Goal: Task Accomplishment & Management: Use online tool/utility

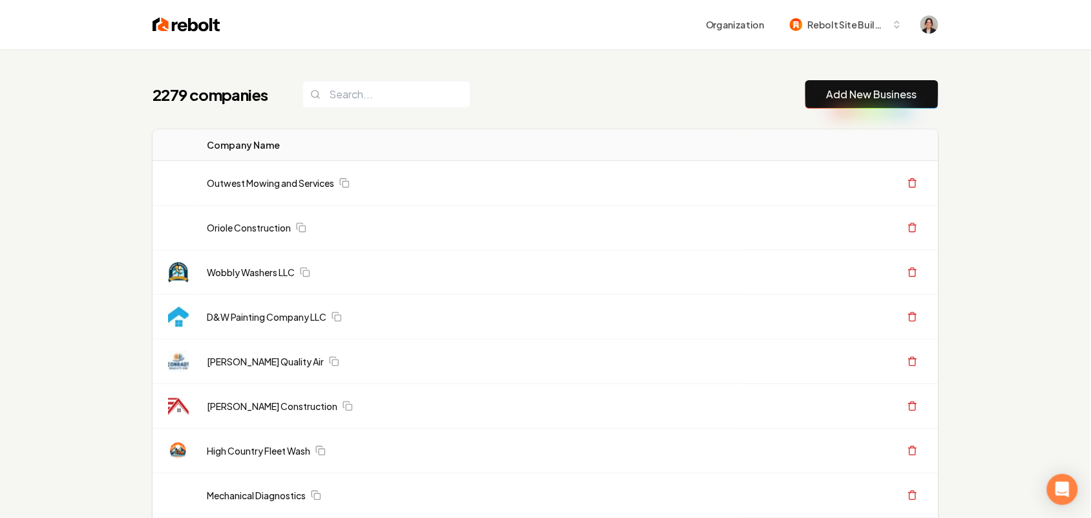
click at [903, 96] on link "Add New Business" at bounding box center [872, 95] width 90 height 16
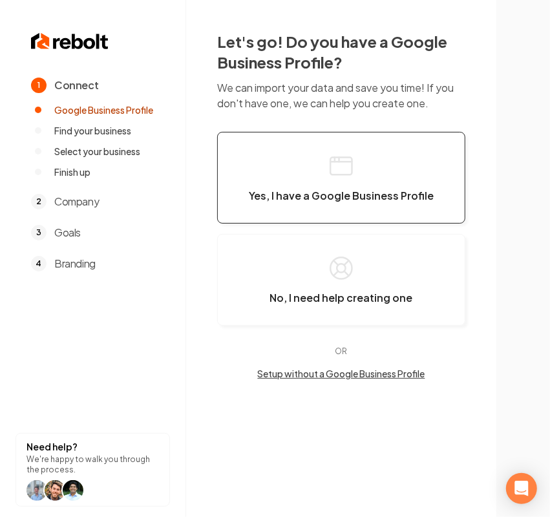
click at [344, 172] on icon "button" at bounding box center [341, 166] width 26 height 26
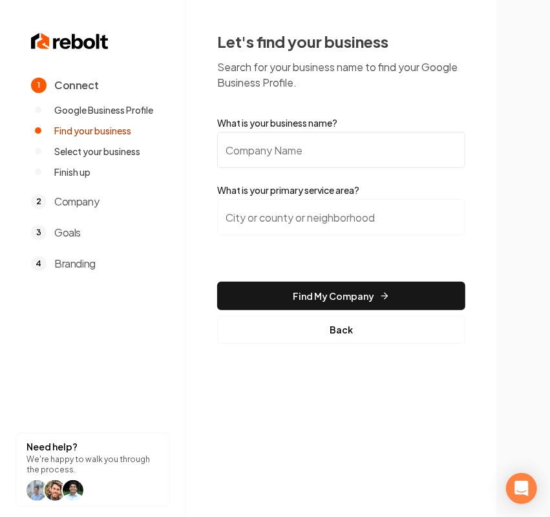
click at [366, 150] on input "What is your business name?" at bounding box center [341, 150] width 248 height 36
paste input "Scales Garagedoor Installation & Repair, LLC"
type input "Scales Garagedoor Installation & Repair, LLC"
click at [299, 215] on input "search" at bounding box center [341, 217] width 248 height 36
paste input "baldwin county,"
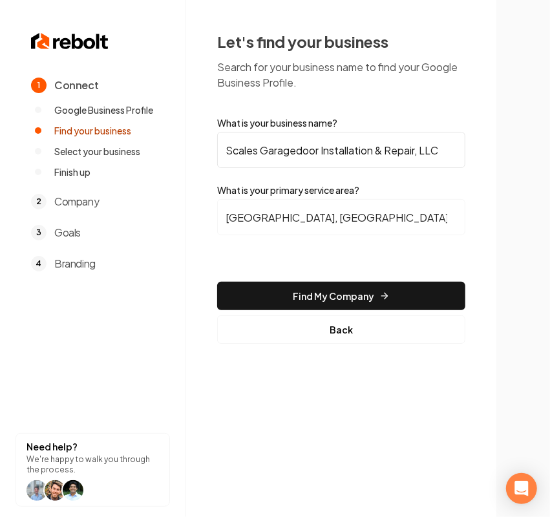
click at [376, 212] on input "Baldwin County, GA" at bounding box center [341, 217] width 248 height 36
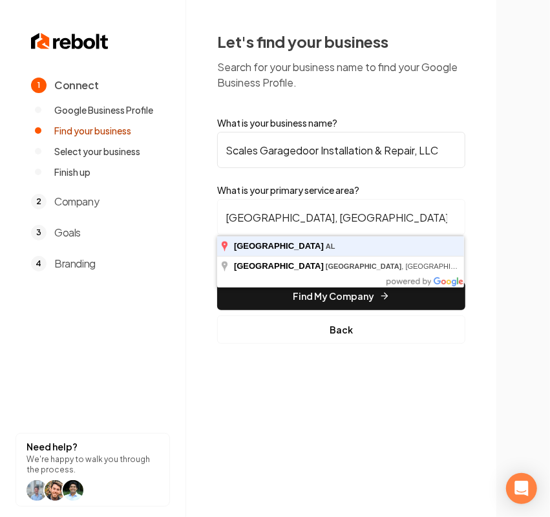
type input "Baldwin County, AL"
click at [217, 282] on button "Find My Company" at bounding box center [341, 296] width 248 height 28
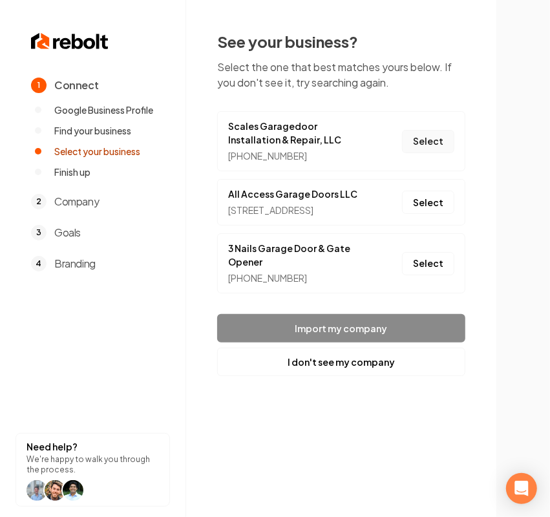
click at [449, 130] on button "Select" at bounding box center [428, 141] width 52 height 23
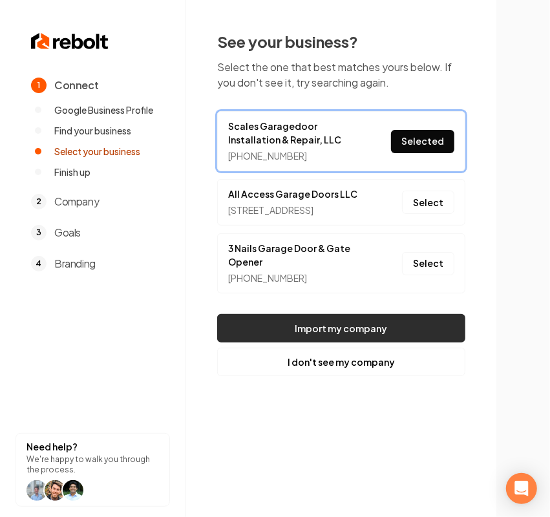
click at [304, 342] on button "Import my company" at bounding box center [341, 328] width 248 height 28
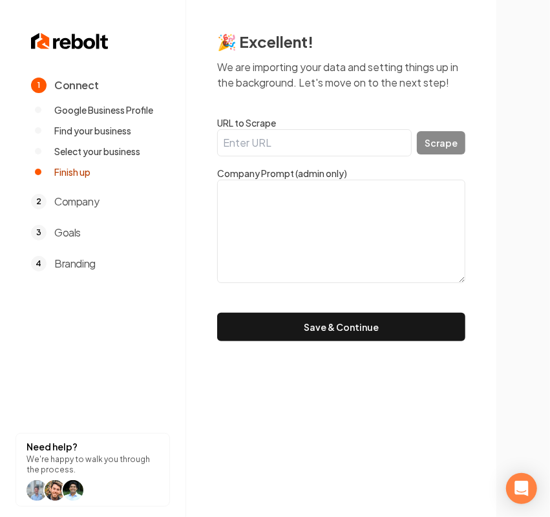
click at [332, 125] on label "URL to Scrape" at bounding box center [341, 122] width 248 height 13
click at [332, 129] on input "URL to Scrape" at bounding box center [314, 142] width 195 height 27
paste input "https://scalesgarage.com/"
type input "https://scalesgarage.com/"
click at [443, 151] on button "Scrape" at bounding box center [441, 142] width 48 height 23
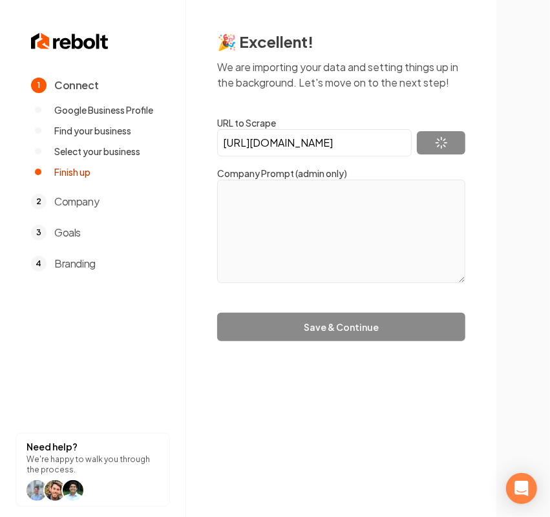
type textarea "Scales Garagedoor Installation & Repair, LLC is a company based out of Tuscaloo…"
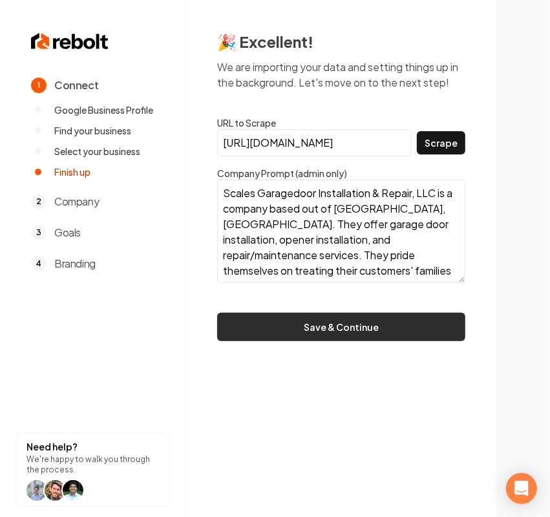
click at [306, 337] on button "Save & Continue" at bounding box center [341, 327] width 248 height 28
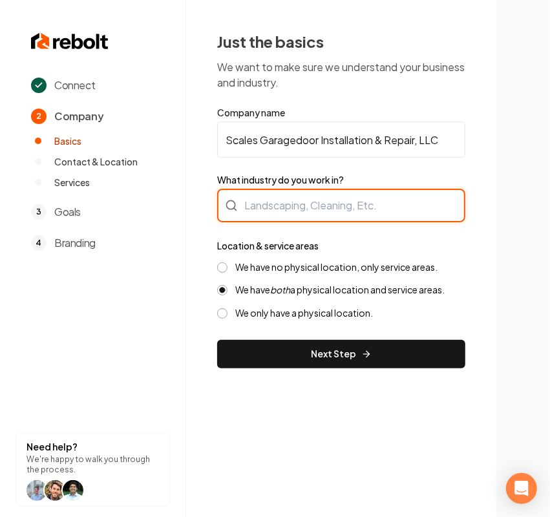
click at [285, 208] on div at bounding box center [341, 206] width 248 height 34
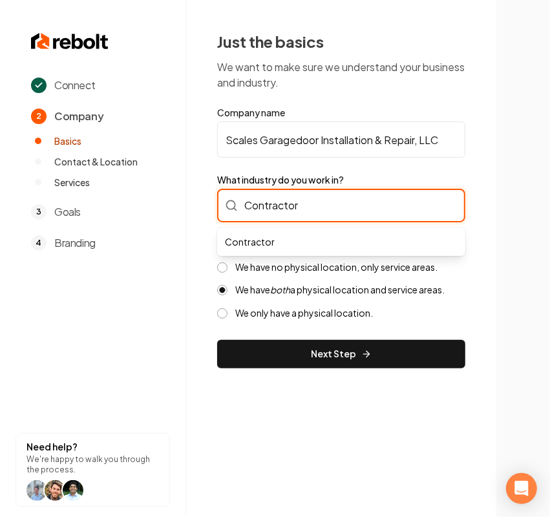
drag, startPoint x: 324, startPoint y: 209, endPoint x: 181, endPoint y: 195, distance: 143.5
click at [181, 195] on div "Connect 2 Company Basics Contact & Location Services 3 Goals 4 Branding Need he…" at bounding box center [275, 258] width 550 height 517
paste input "https://scalesgarage.com/"
type input "https://scalesgarage.com/"
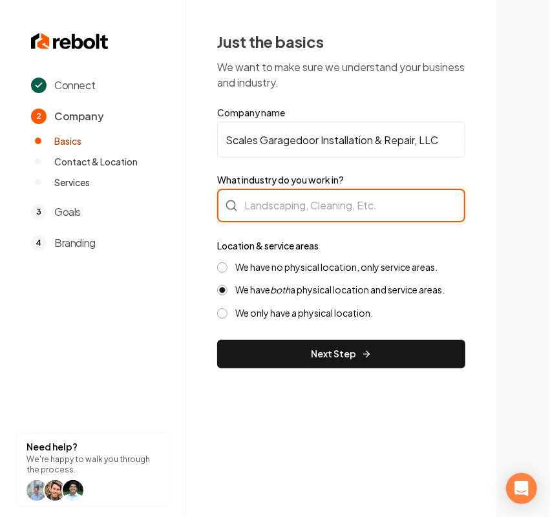
click at [343, 205] on input "What industry do you work in?" at bounding box center [341, 206] width 248 height 34
paste input "Garage Door"
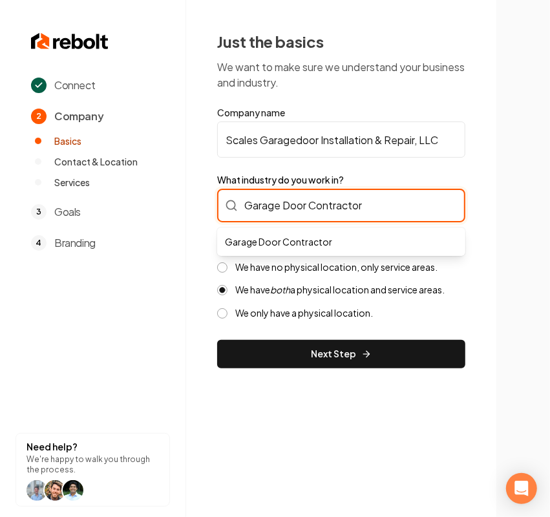
click at [315, 205] on input "Garage Door Contractor" at bounding box center [341, 206] width 248 height 34
type input "Garage Door Contractor"
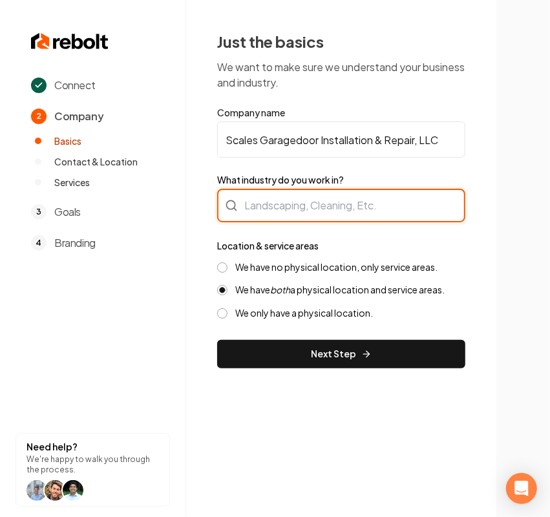
click at [327, 196] on input "What industry do you work in?" at bounding box center [341, 206] width 248 height 34
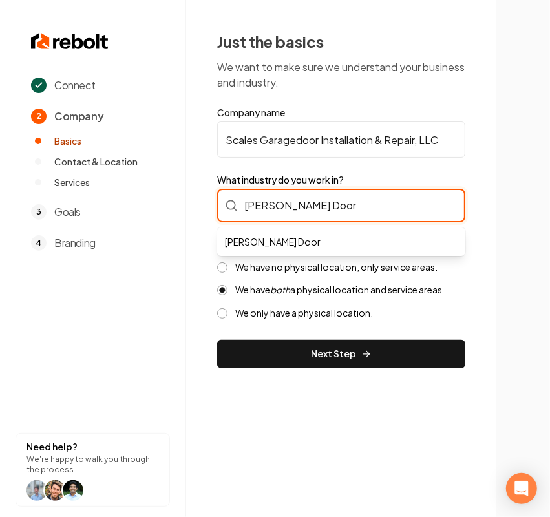
click at [260, 208] on input "Garge Door" at bounding box center [341, 206] width 248 height 34
type input "Garage Door"
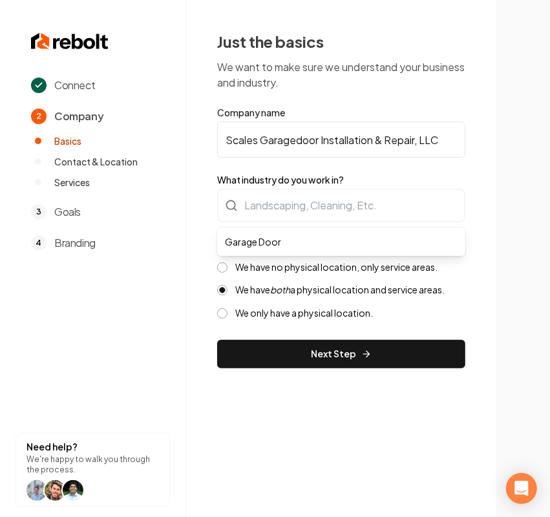
click at [506, 306] on div "Connect 2 Company Basics Contact & Location Services 3 Goals 4 Branding Need he…" at bounding box center [275, 258] width 550 height 517
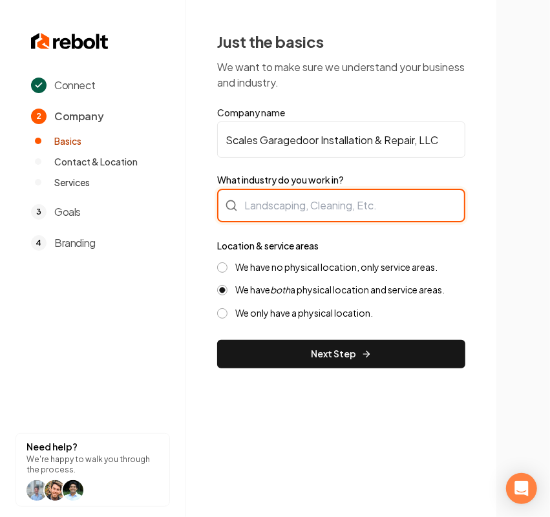
click at [324, 196] on input "What industry do you work in?" at bounding box center [341, 206] width 248 height 34
type input "Garage Door"
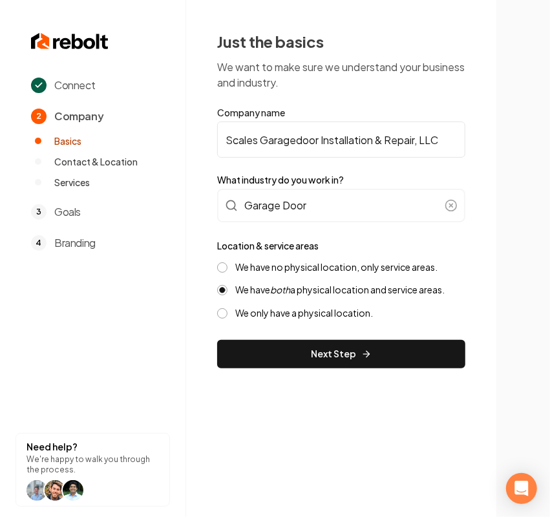
click at [272, 267] on label "We have no physical location, only service areas." at bounding box center [336, 267] width 202 height 12
click at [227, 267] on button "We have no physical location, only service areas." at bounding box center [222, 267] width 10 height 10
click at [269, 294] on label "We have both a physical location and service areas." at bounding box center [339, 290] width 209 height 12
click at [227, 294] on button "We have both a physical location and service areas." at bounding box center [222, 290] width 10 height 10
click at [313, 267] on label "We have no physical location, only service areas." at bounding box center [336, 267] width 202 height 12
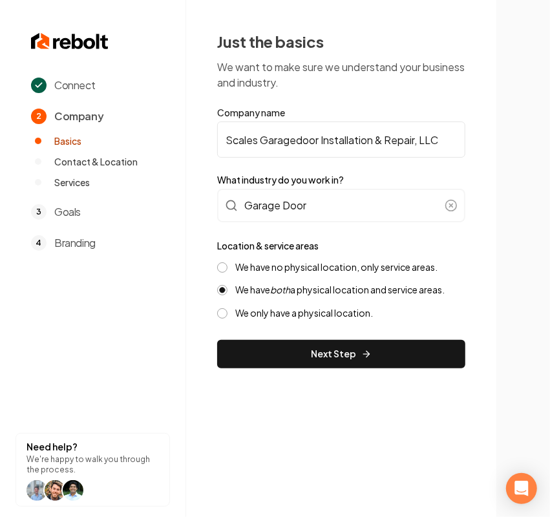
click at [227, 267] on button "We have no physical location, only service areas." at bounding box center [222, 267] width 10 height 10
click at [330, 357] on button "Next Step" at bounding box center [341, 354] width 248 height 28
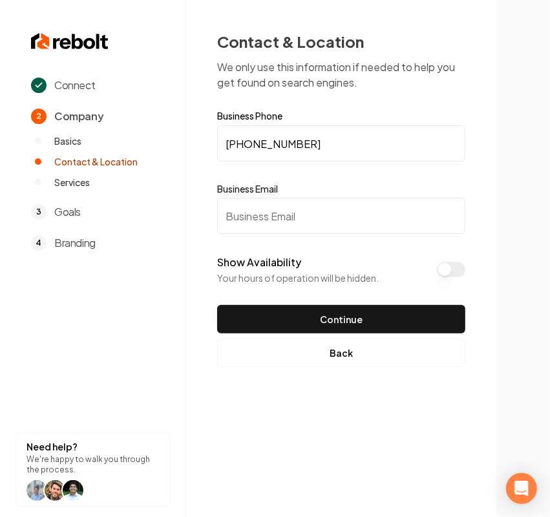
click at [338, 211] on input "Business Email" at bounding box center [341, 216] width 248 height 36
paste input "scalesgarage@gmail.com"
type input "scalesgarage@gmail.com"
click at [444, 265] on button "Show Availability" at bounding box center [451, 270] width 28 height 16
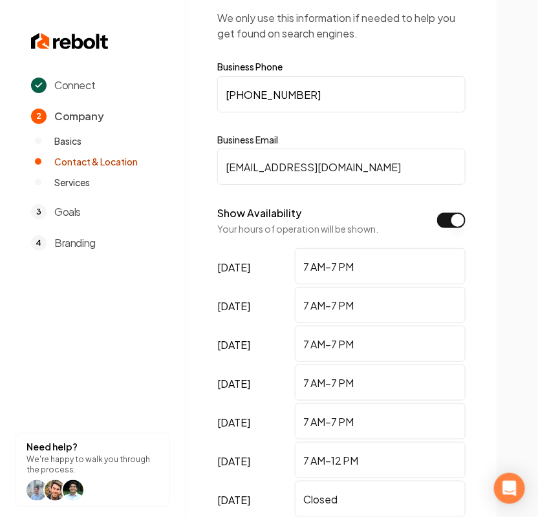
scroll to position [162, 0]
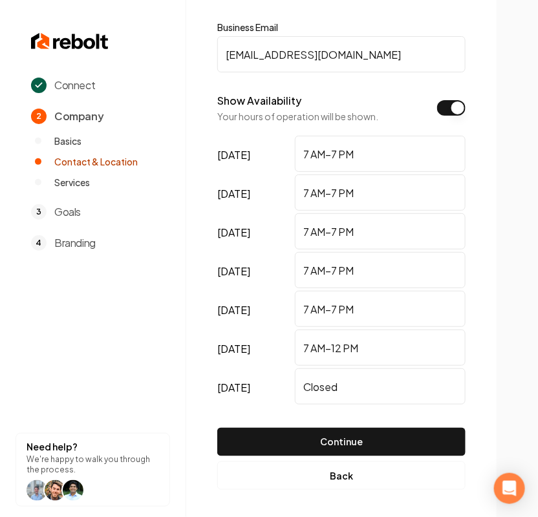
drag, startPoint x: 375, startPoint y: 398, endPoint x: 234, endPoint y: 389, distance: 141.2
click at [234, 389] on div "sunday Closed" at bounding box center [341, 387] width 248 height 39
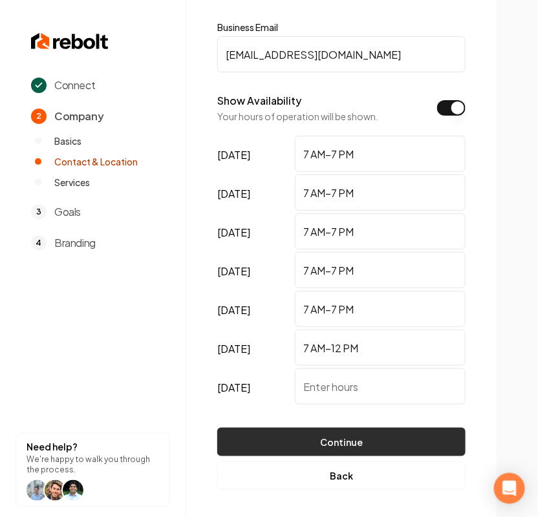
click at [394, 439] on button "Continue" at bounding box center [341, 442] width 248 height 28
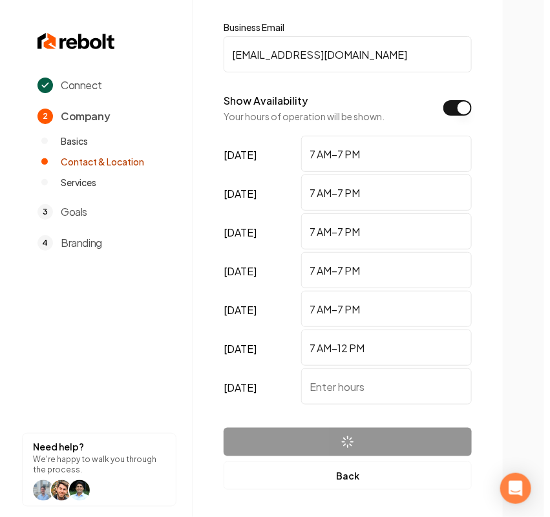
scroll to position [0, 0]
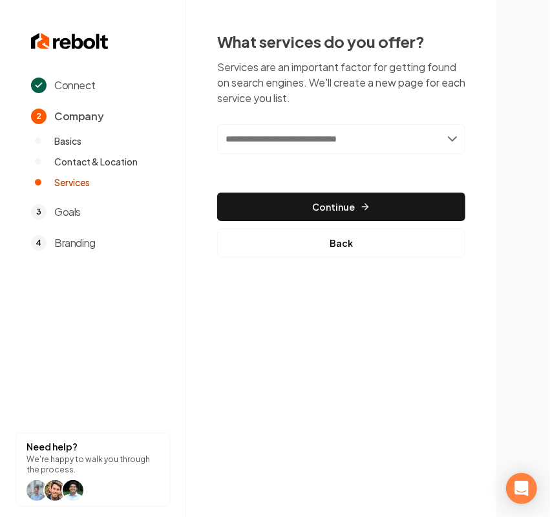
click at [296, 134] on input "text" at bounding box center [341, 139] width 248 height 30
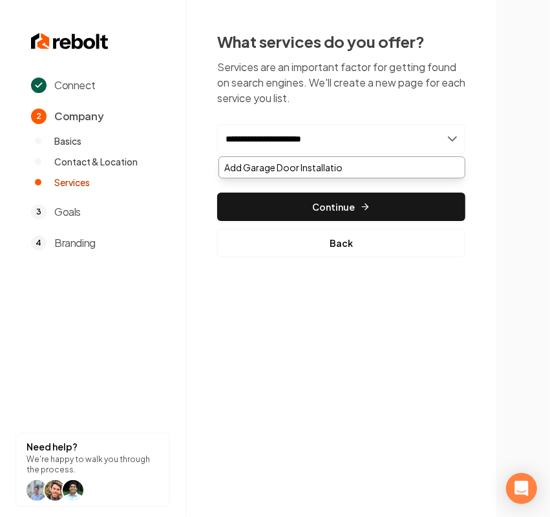
type input "**********"
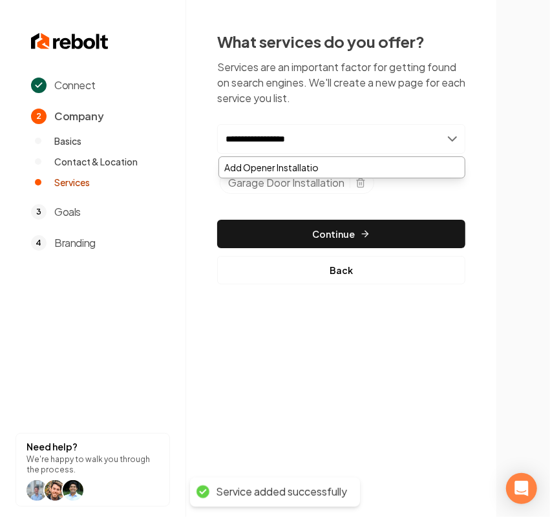
type input "**********"
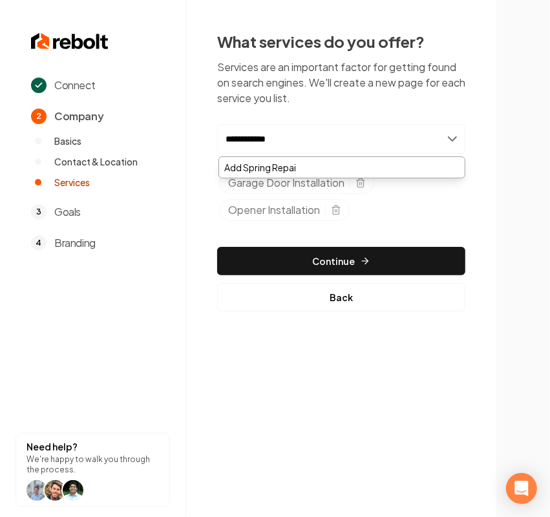
type input "**********"
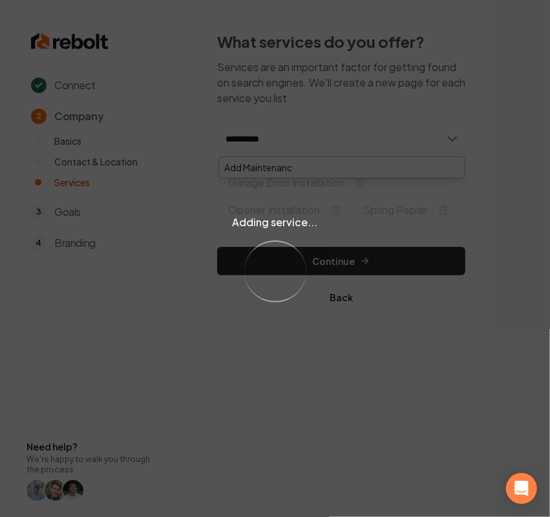
type input "**********"
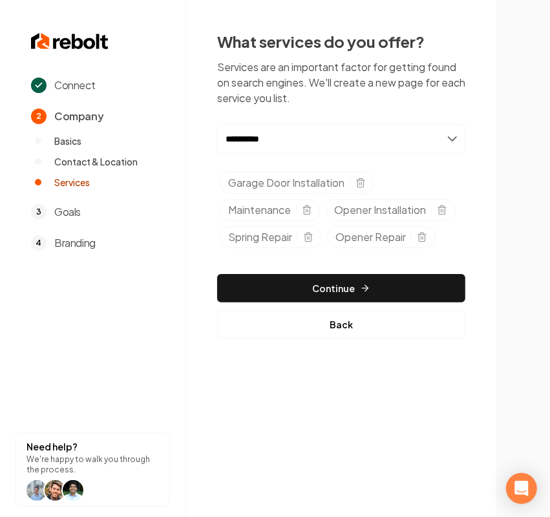
drag, startPoint x: 317, startPoint y: 143, endPoint x: 133, endPoint y: 140, distance: 183.6
click at [133, 140] on div "**********" at bounding box center [275, 258] width 550 height 517
paste input "******"
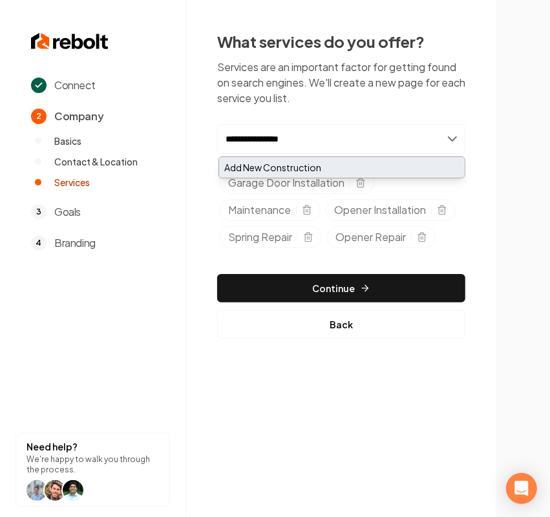
type input "**********"
click at [335, 160] on div "Add New Construction" at bounding box center [342, 167] width 246 height 21
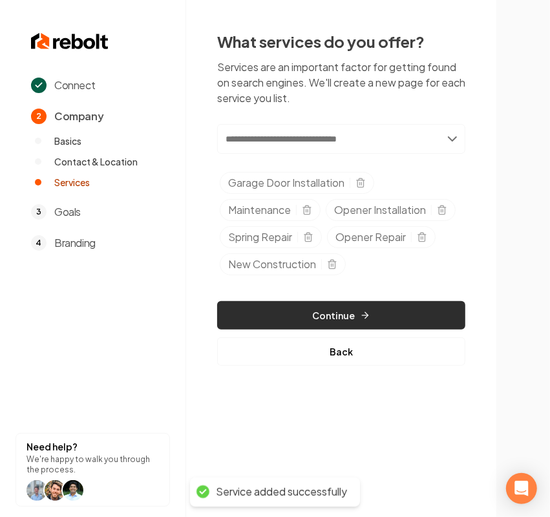
click at [295, 314] on button "Continue" at bounding box center [341, 315] width 248 height 28
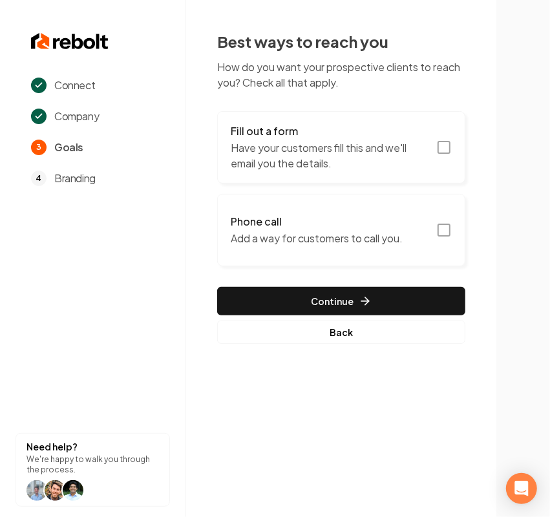
click at [310, 169] on p "Have your customers fill this and we'll email you the details." at bounding box center [330, 155] width 198 height 31
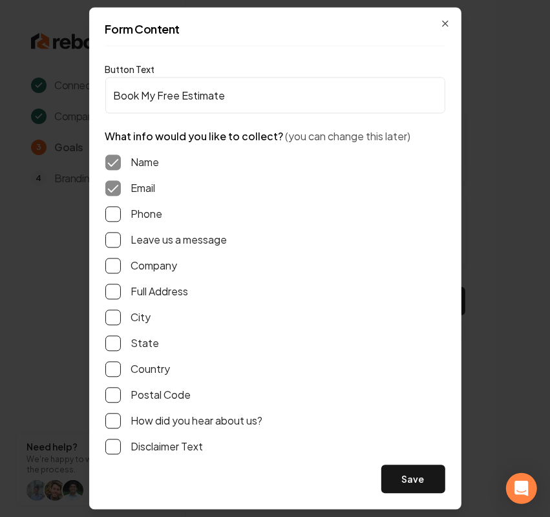
click at [156, 220] on label "Phone" at bounding box center [147, 215] width 32 height 16
click at [121, 220] on button "Phone" at bounding box center [113, 215] width 16 height 16
click at [156, 246] on label "Leave us a message" at bounding box center [179, 241] width 96 height 16
click at [121, 246] on button "Leave us a message" at bounding box center [113, 241] width 16 height 16
drag, startPoint x: 405, startPoint y: 476, endPoint x: 404, endPoint y: 469, distance: 6.6
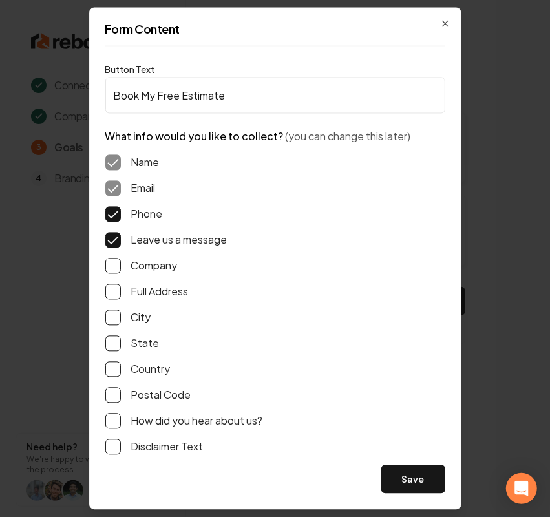
click at [405, 476] on button "Save" at bounding box center [413, 479] width 64 height 28
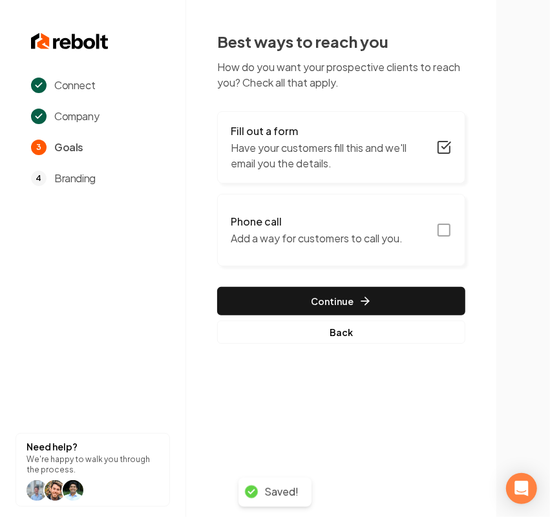
click at [335, 246] on button "Phone call Add a way for customers to call you." at bounding box center [341, 230] width 248 height 72
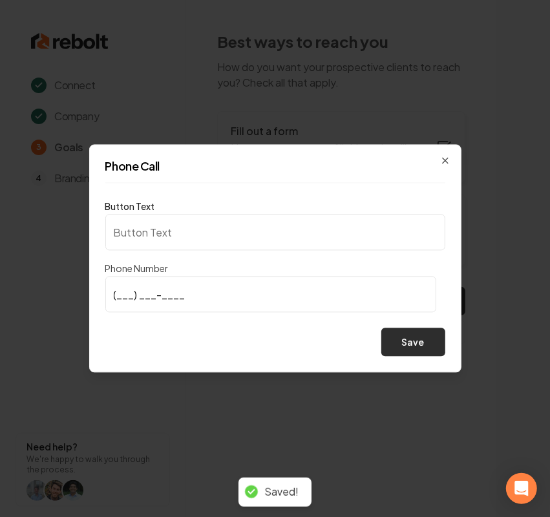
type input "Call us"
type input "(205) 765-3361"
click at [417, 350] on button "Save" at bounding box center [413, 342] width 64 height 28
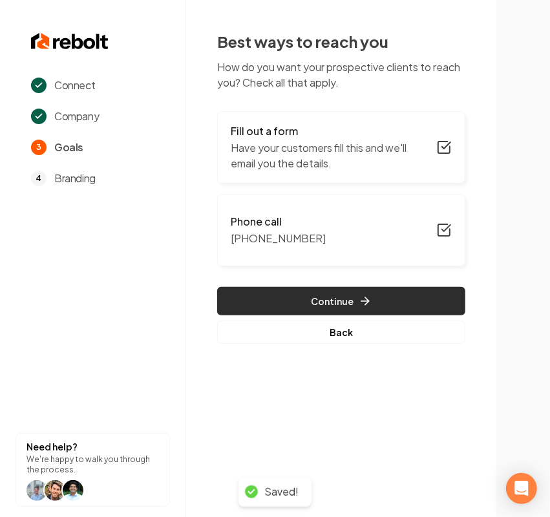
click at [313, 309] on button "Continue" at bounding box center [341, 301] width 248 height 28
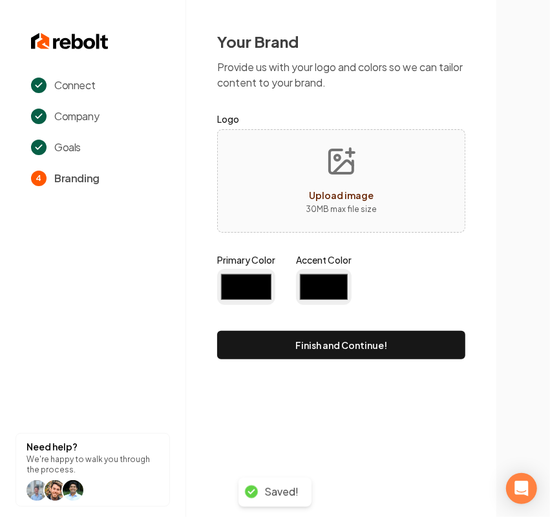
type input "#194d33"
type input "#70be00"
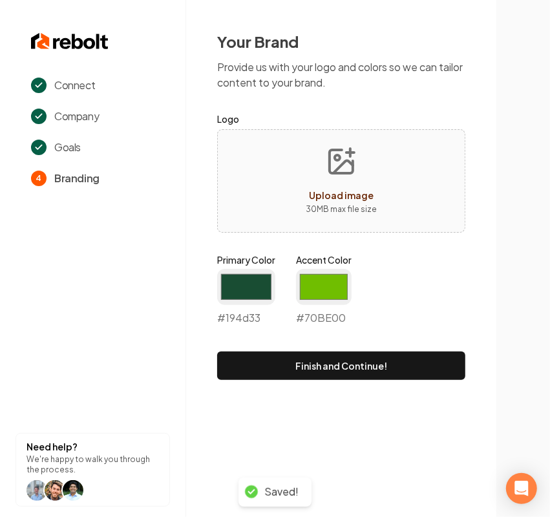
click at [393, 198] on div "Upload image 30 MB max file size" at bounding box center [341, 180] width 248 height 103
type input "**********"
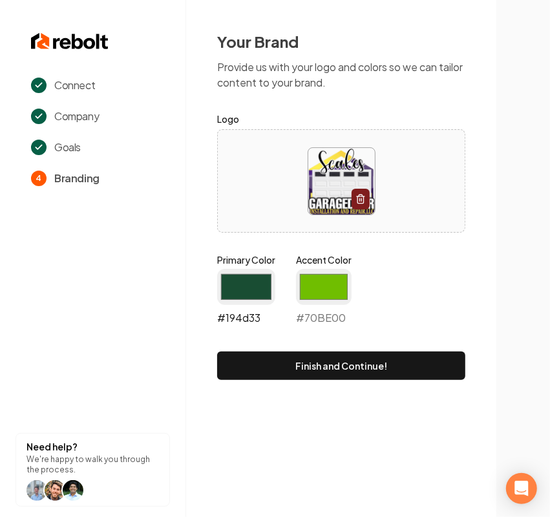
click at [256, 279] on input "#194d33" at bounding box center [246, 287] width 58 height 36
type input "#662992"
click at [302, 283] on input "#70be00" at bounding box center [324, 287] width 56 height 36
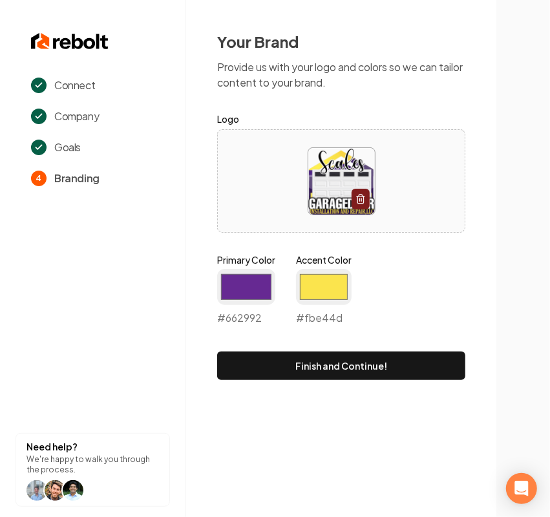
type input "#fbe44d"
click at [458, 257] on div "Primary Color #662992 #662992 Accent Color #fbe44d #fbe44d" at bounding box center [341, 292] width 248 height 78
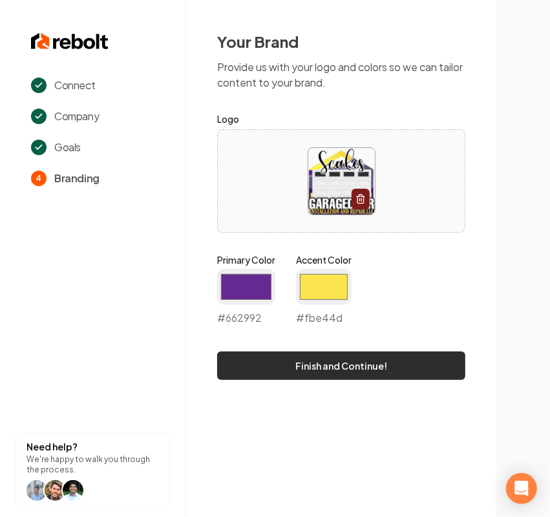
click at [367, 363] on button "Finish and Continue!" at bounding box center [341, 366] width 248 height 28
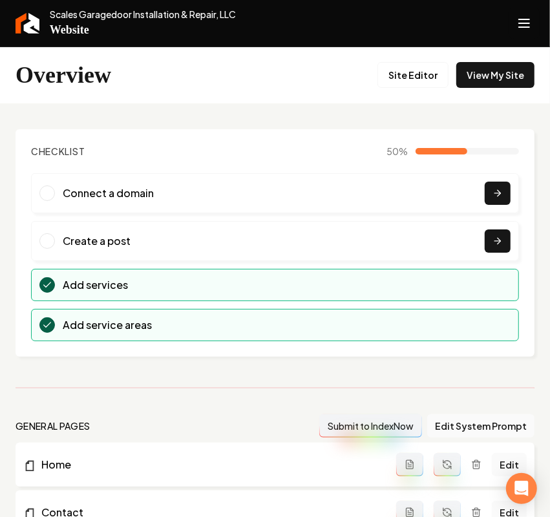
click at [530, 33] on icon "Open navigation menu" at bounding box center [524, 23] width 16 height 21
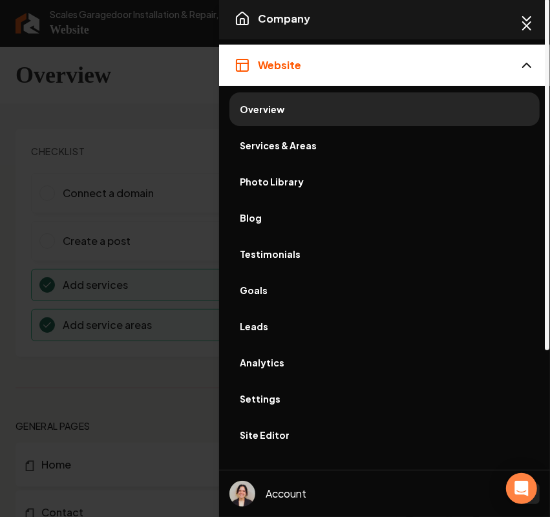
click at [307, 17] on span "Company" at bounding box center [284, 19] width 52 height 16
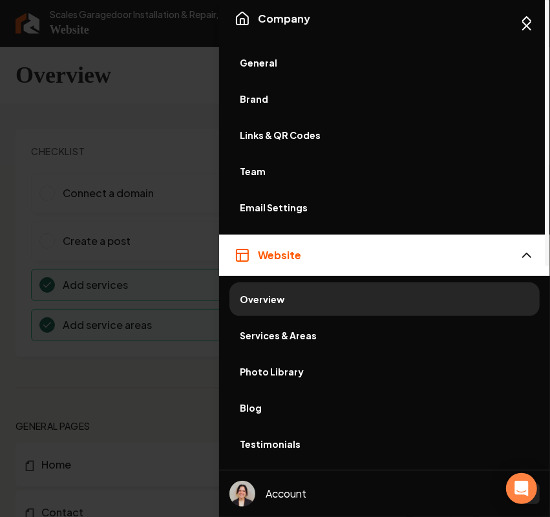
click at [285, 59] on span "General" at bounding box center [385, 62] width 290 height 13
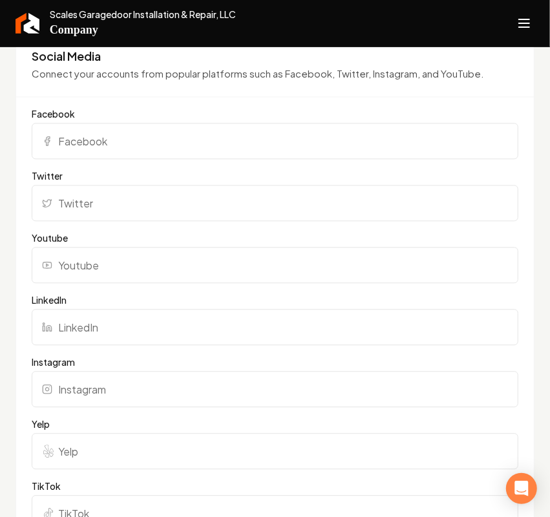
scroll to position [1292, 0]
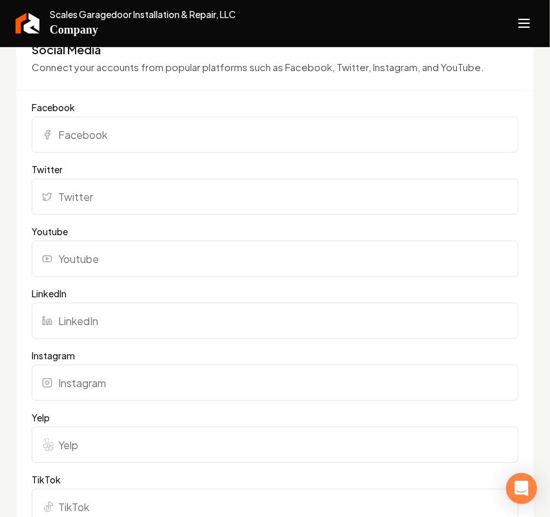
click at [65, 153] on input "Facebook" at bounding box center [275, 134] width 487 height 36
paste input "https://www.facebook.com/people/Scales-Garagedoor-Installation-Repair-LLC/10003…"
type input "https://www.facebook.com/people/Scales-Garagedoor-Installation-Repair-LLC/10003…"
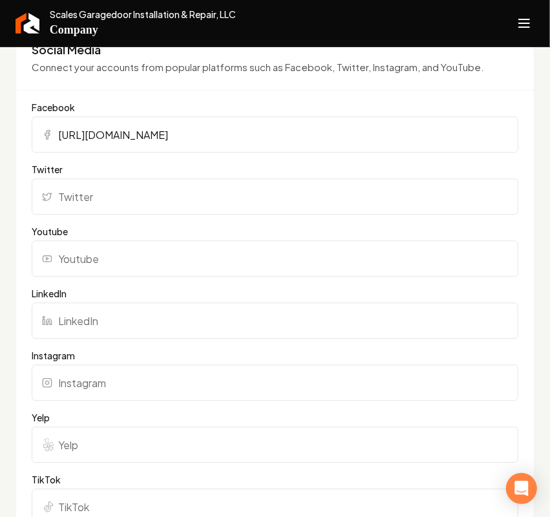
click at [76, 332] on input "LinkedIn" at bounding box center [275, 320] width 487 height 36
paste input "https://www.linkedin.com/in/dwayne-scales-11a021118/"
type input "https://www.linkedin.com/in/dwayne-scales-11a021118/"
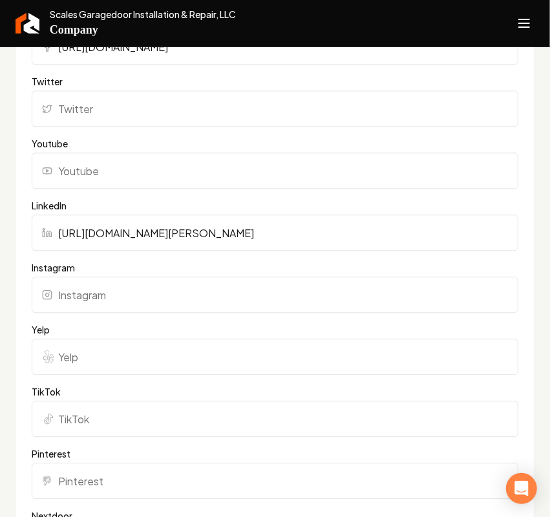
scroll to position [1535, 0]
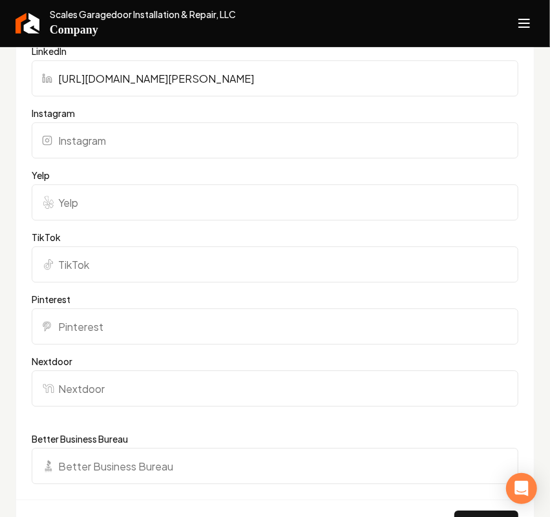
click at [101, 220] on input "Yelp" at bounding box center [275, 202] width 487 height 36
paste input "https://www.yelp.com/biz/scales-garagedoor-installation-and-repair-tuscaloosa"
type input "https://www.yelp.com/biz/scales-garagedoor-installation-and-repair-tuscaloosa"
click at [105, 158] on input "Instagram" at bounding box center [275, 140] width 487 height 36
paste input "https://www.instagram.com/scalesgarage/"
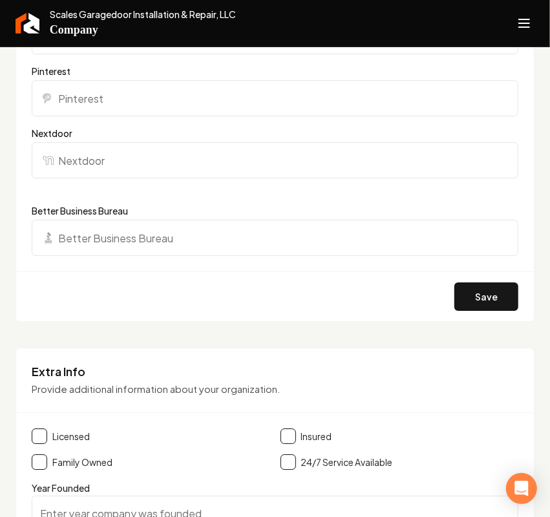
scroll to position [1939, 0]
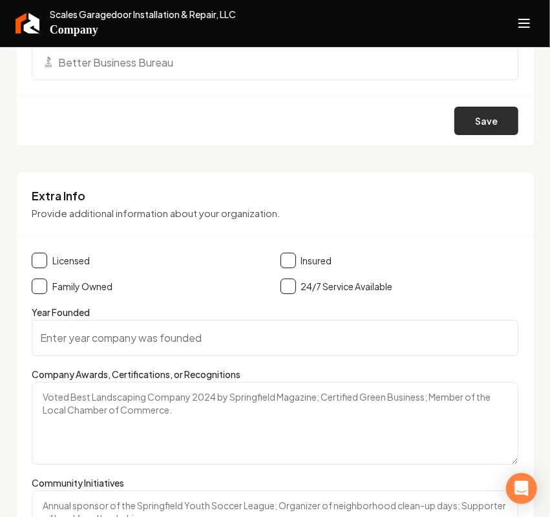
type input "https://www.instagram.com/scalesgarage/"
click at [500, 134] on button "Save" at bounding box center [486, 121] width 64 height 28
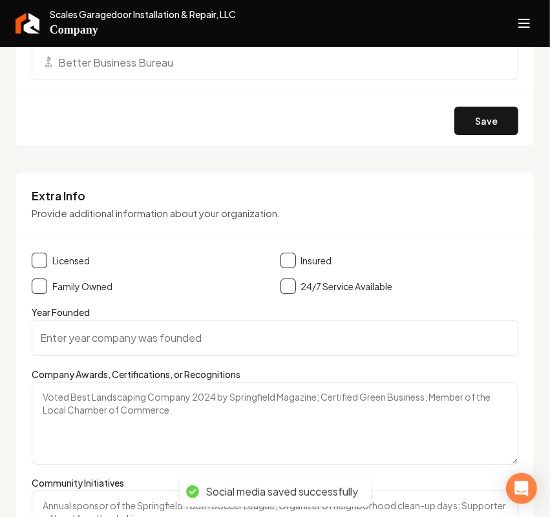
click at [511, 34] on button "Open navigation menu" at bounding box center [524, 23] width 31 height 31
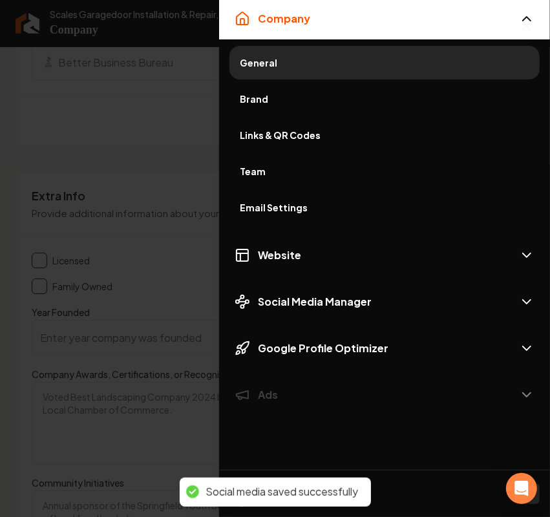
click at [195, 54] on div at bounding box center [275, 258] width 550 height 517
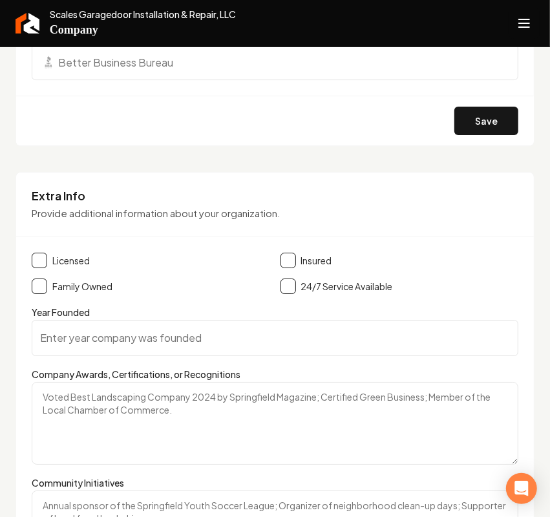
click at [521, 23] on line "Open navigation menu" at bounding box center [524, 23] width 10 height 0
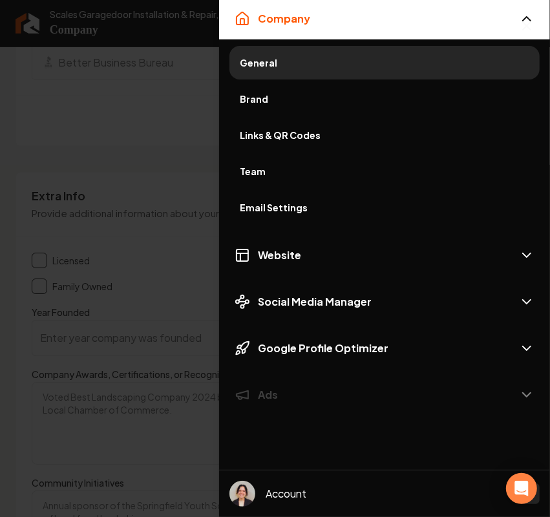
click at [271, 102] on span "Brand" at bounding box center [385, 98] width 290 height 13
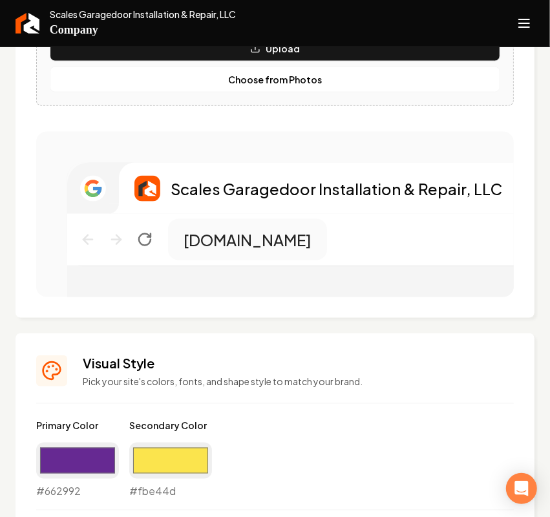
scroll to position [389, 0]
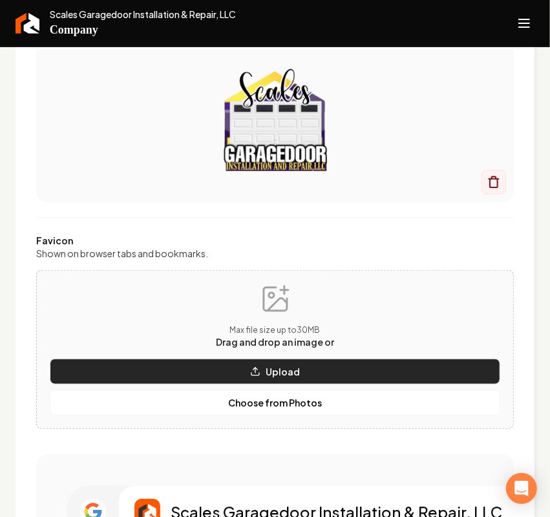
drag, startPoint x: 121, startPoint y: 372, endPoint x: 372, endPoint y: 380, distance: 250.9
click at [383, 380] on button "Upload" at bounding box center [275, 372] width 450 height 26
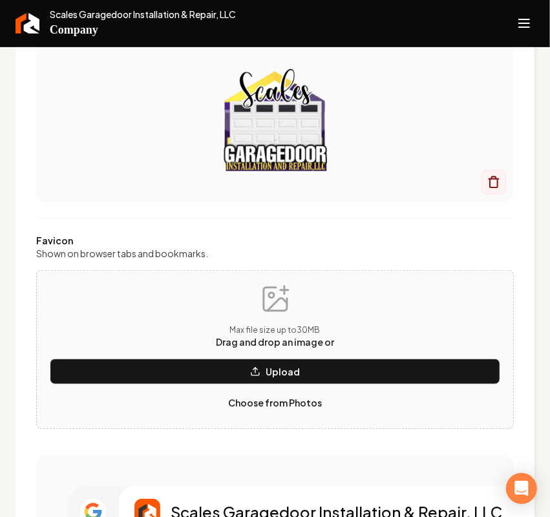
click at [298, 398] on p "Choose from Photos" at bounding box center [275, 402] width 94 height 13
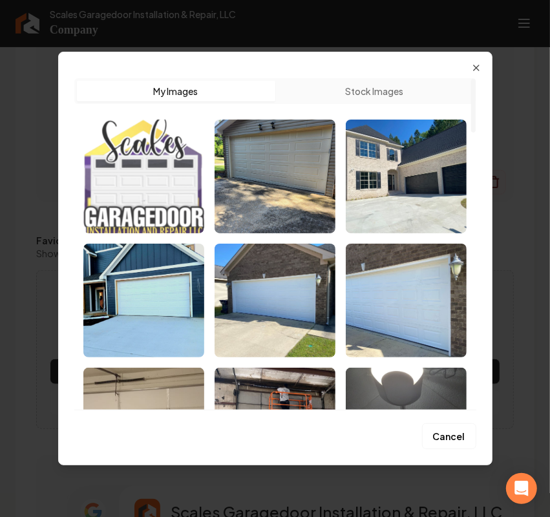
click at [142, 167] on img "Select image image_68bf379b5c7cd75eb8bd1930.png" at bounding box center [143, 177] width 121 height 114
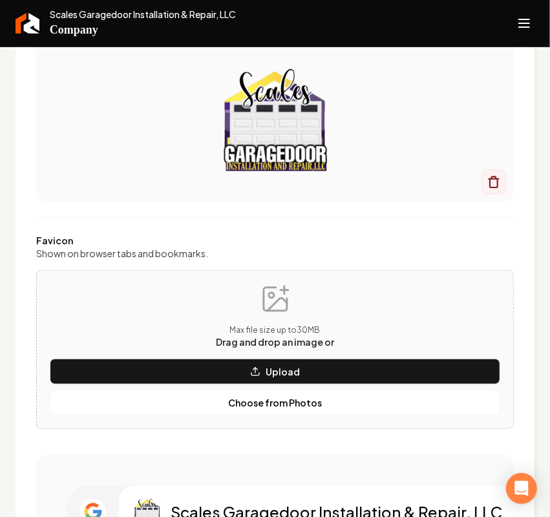
scroll to position [631, 0]
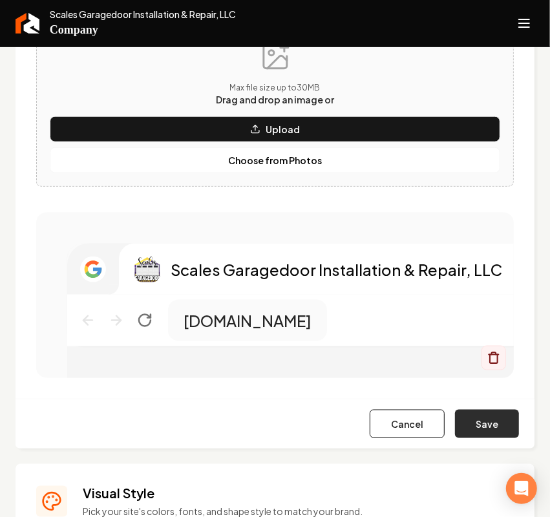
click at [456, 422] on button "Save" at bounding box center [487, 424] width 64 height 28
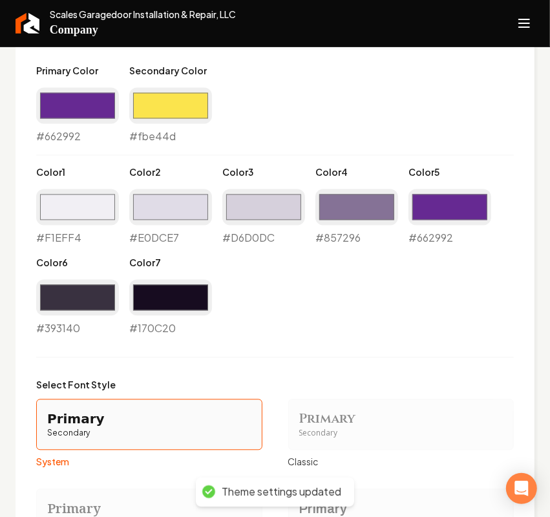
scroll to position [1309, 0]
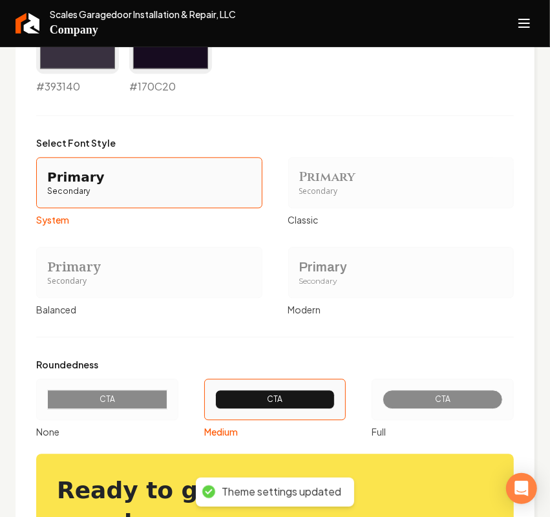
click at [318, 266] on div "Primary" at bounding box center [401, 267] width 204 height 18
click at [298, 267] on button "Primary Secondary Modern" at bounding box center [293, 272] width 10 height 10
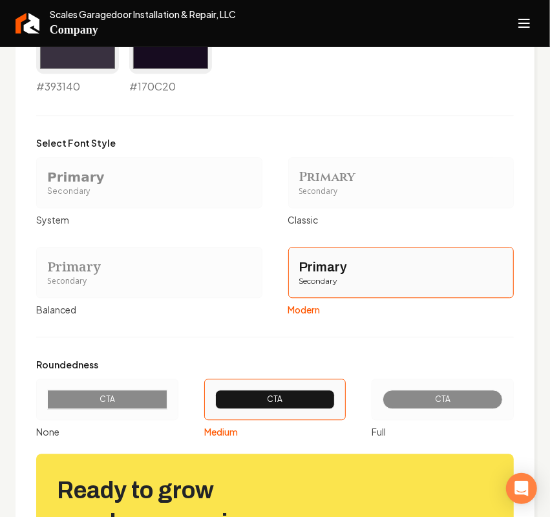
click at [450, 401] on div "CTA" at bounding box center [443, 399] width 98 height 10
click at [381, 401] on button "CTA Full" at bounding box center [376, 399] width 10 height 10
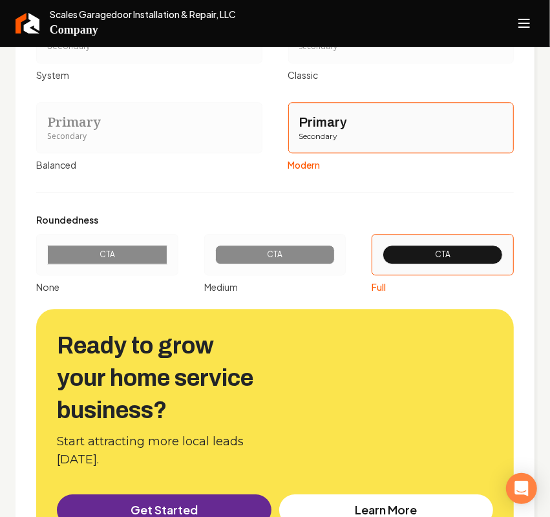
scroll to position [1570, 0]
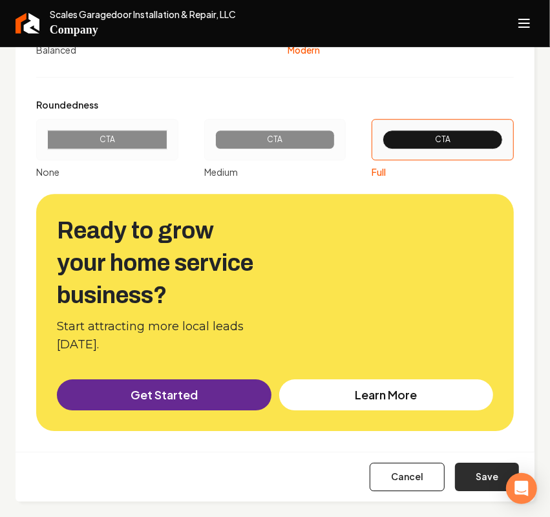
click at [474, 476] on button "Save" at bounding box center [487, 477] width 64 height 28
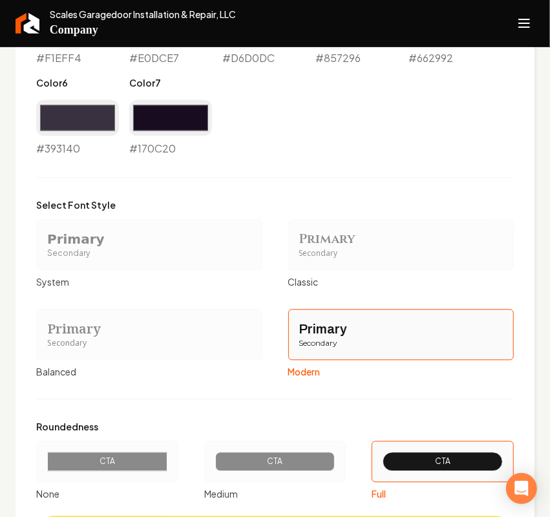
type input "#f1eff4"
type input "#e0dce7"
type input "#d6d0dc"
type input "#170c20"
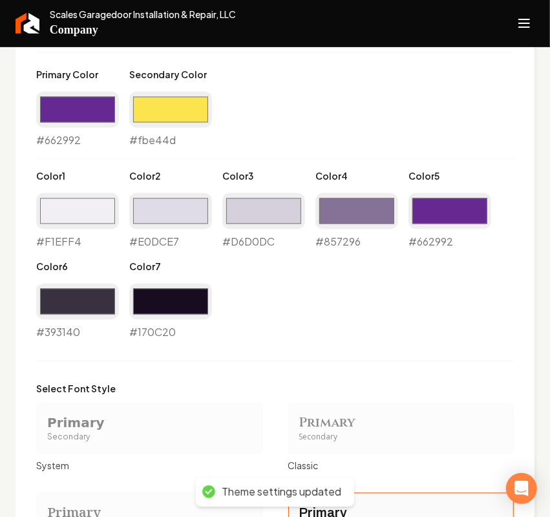
scroll to position [843, 0]
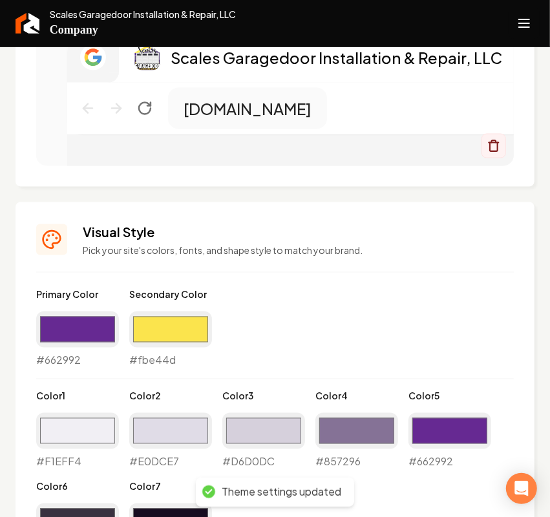
click at [531, 21] on icon "Open navigation menu" at bounding box center [524, 23] width 16 height 21
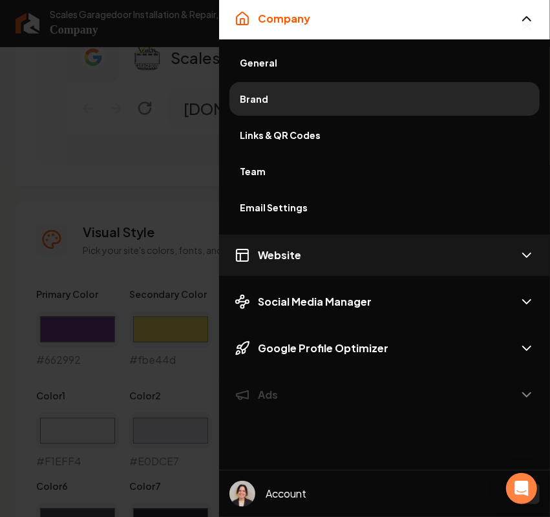
click at [291, 248] on span "Website" at bounding box center [279, 256] width 43 height 16
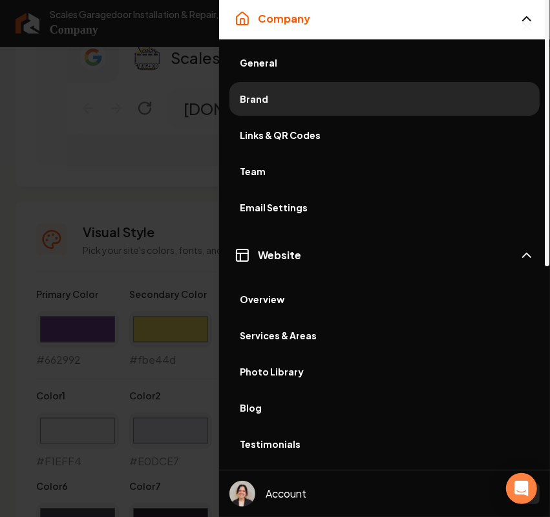
click at [285, 370] on span "Photo Library" at bounding box center [385, 371] width 290 height 13
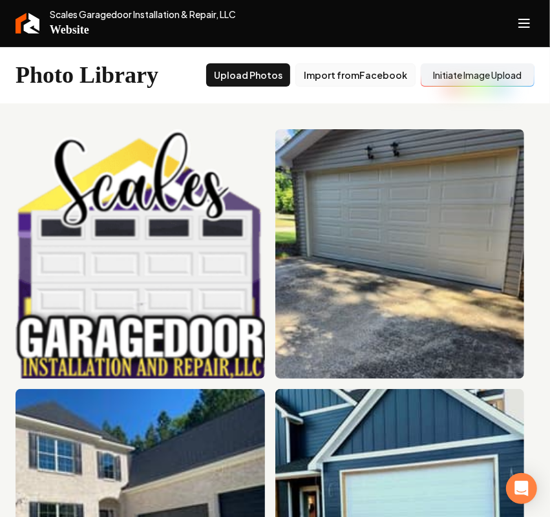
click at [344, 71] on button "Import from Facebook" at bounding box center [355, 74] width 120 height 23
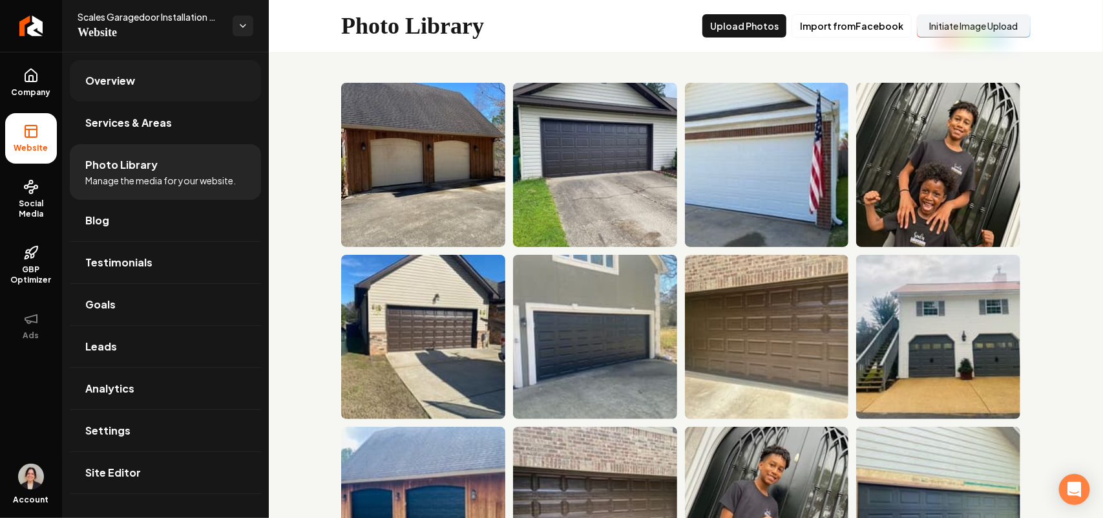
click at [127, 88] on span "Overview" at bounding box center [110, 81] width 50 height 16
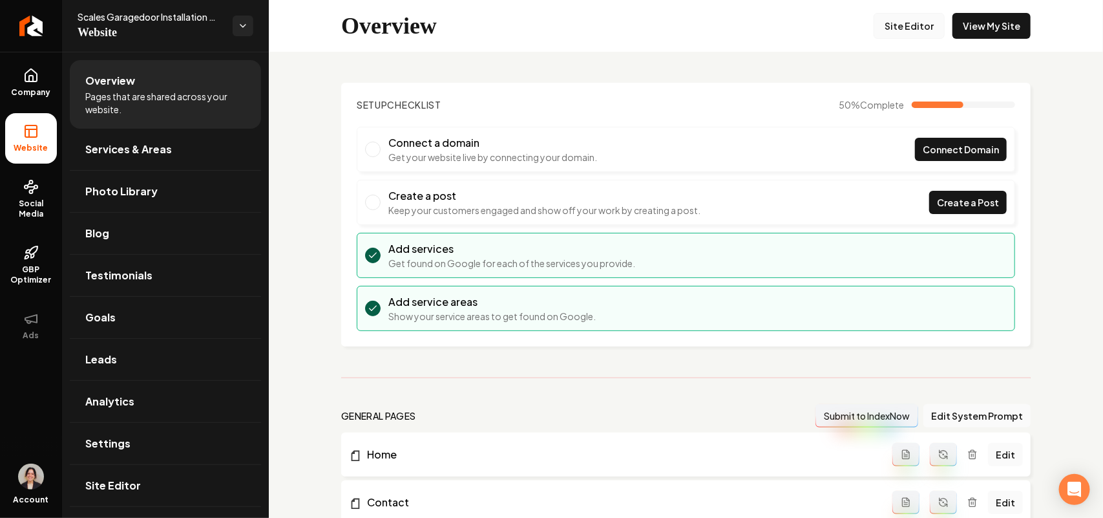
drag, startPoint x: 914, startPoint y: 43, endPoint x: 912, endPoint y: 36, distance: 7.4
click at [914, 43] on div "Overview Site Editor View My Site" at bounding box center [686, 26] width 834 height 52
click at [912, 34] on link "Site Editor" at bounding box center [909, 26] width 71 height 26
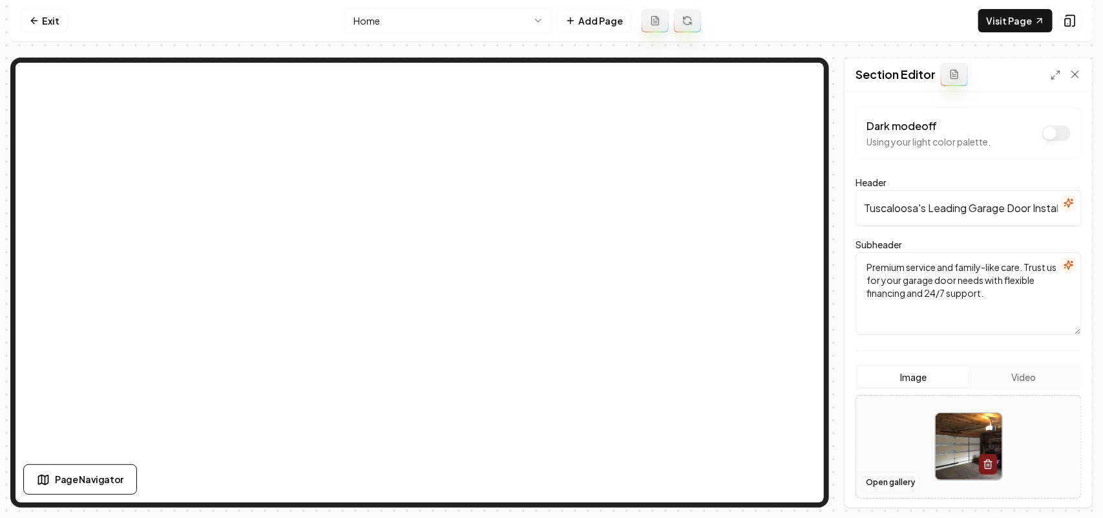
click at [890, 490] on button "Open gallery" at bounding box center [890, 482] width 58 height 21
click at [31, 21] on icon at bounding box center [34, 21] width 10 height 10
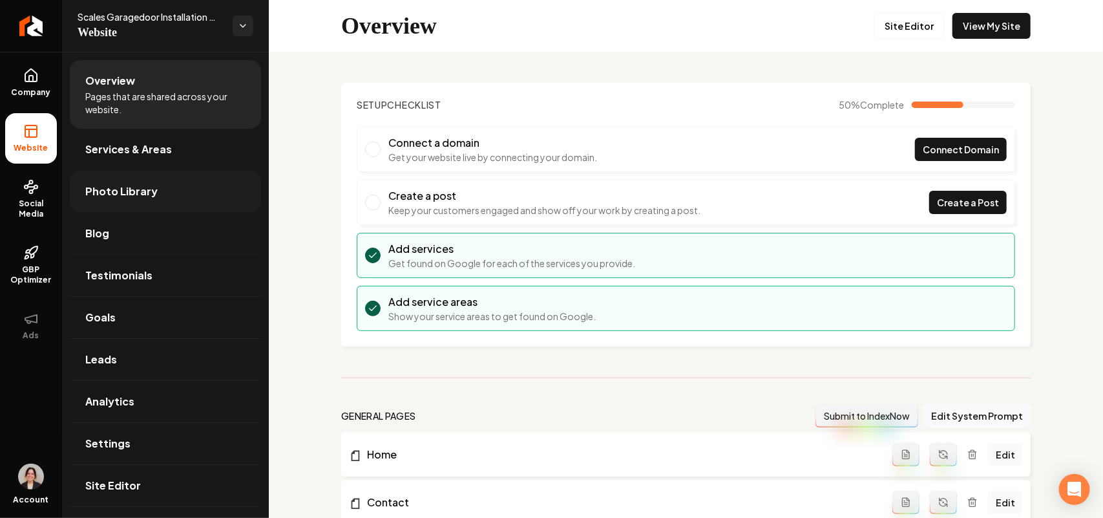
click at [112, 176] on link "Photo Library" at bounding box center [165, 191] width 191 height 41
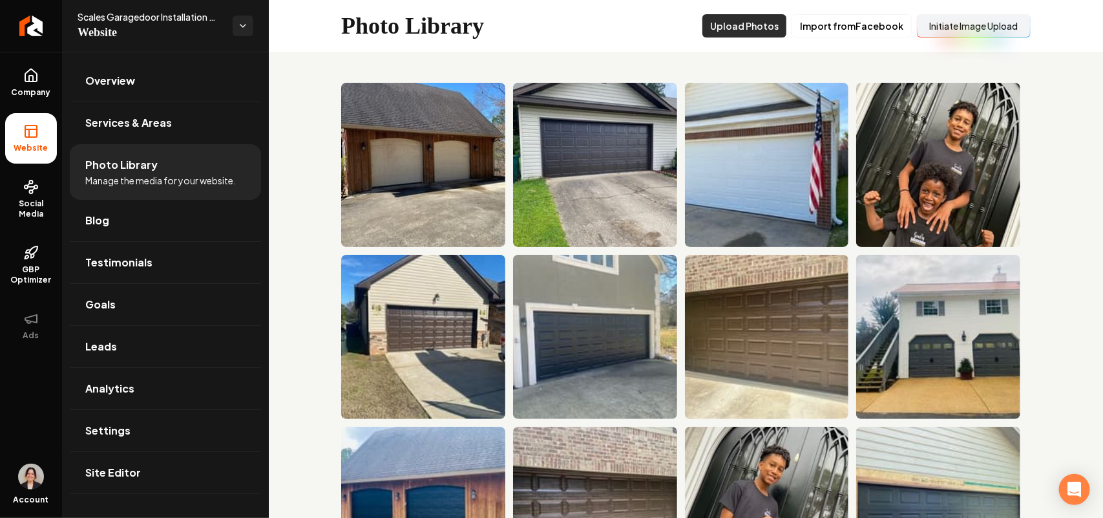
click at [727, 23] on button "Upload Photos" at bounding box center [744, 25] width 84 height 23
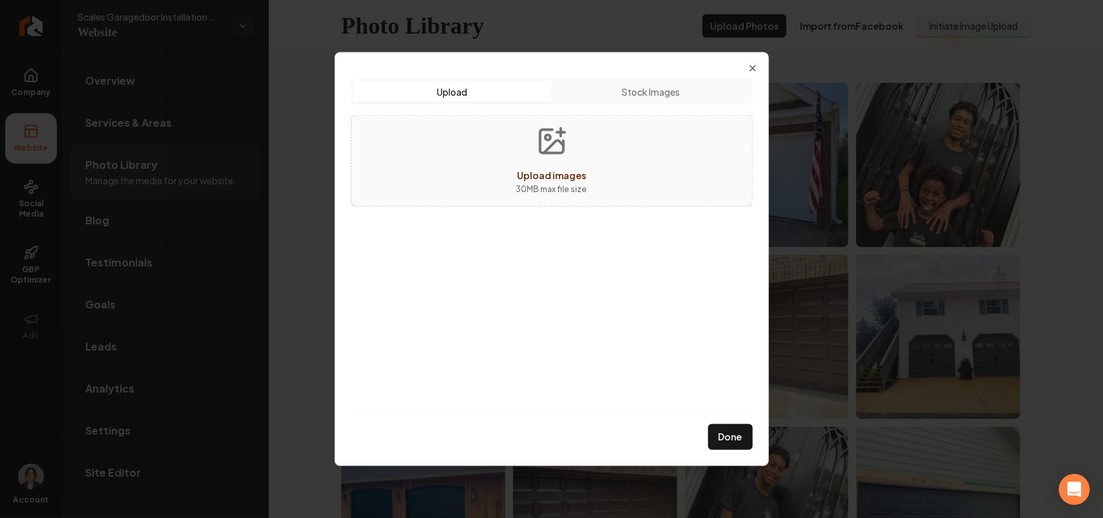
click at [573, 163] on button "Upload images 30 MB max file size" at bounding box center [552, 160] width 92 height 90
type input "**********"
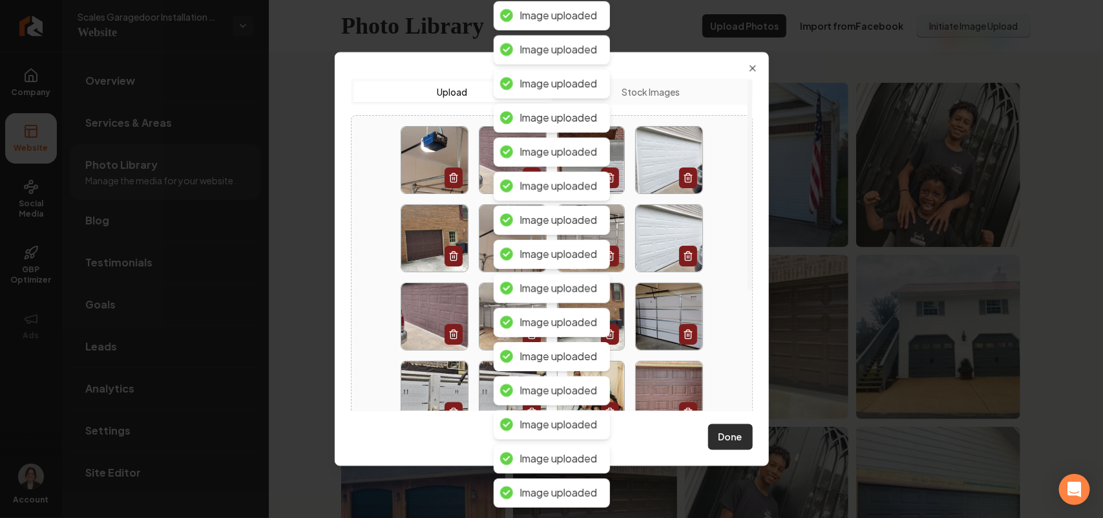
click at [744, 444] on button "Done" at bounding box center [730, 437] width 45 height 26
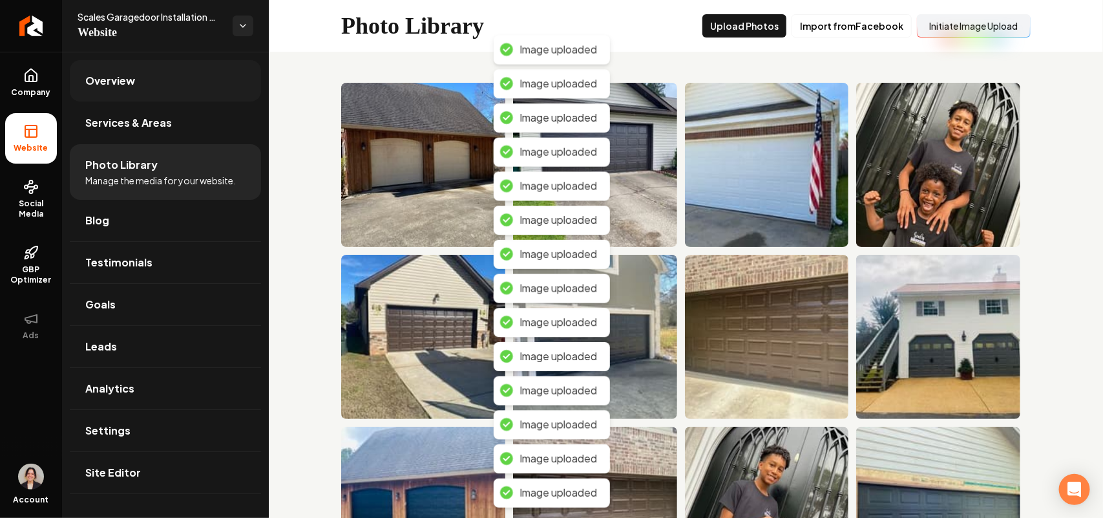
click at [133, 65] on link "Overview" at bounding box center [165, 80] width 191 height 41
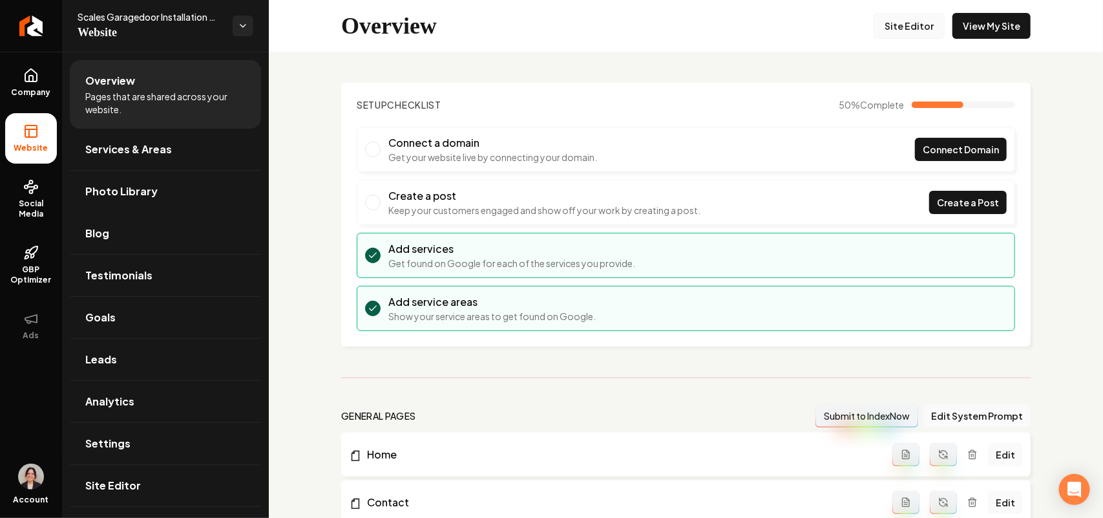
click at [889, 25] on link "Site Editor" at bounding box center [909, 26] width 71 height 26
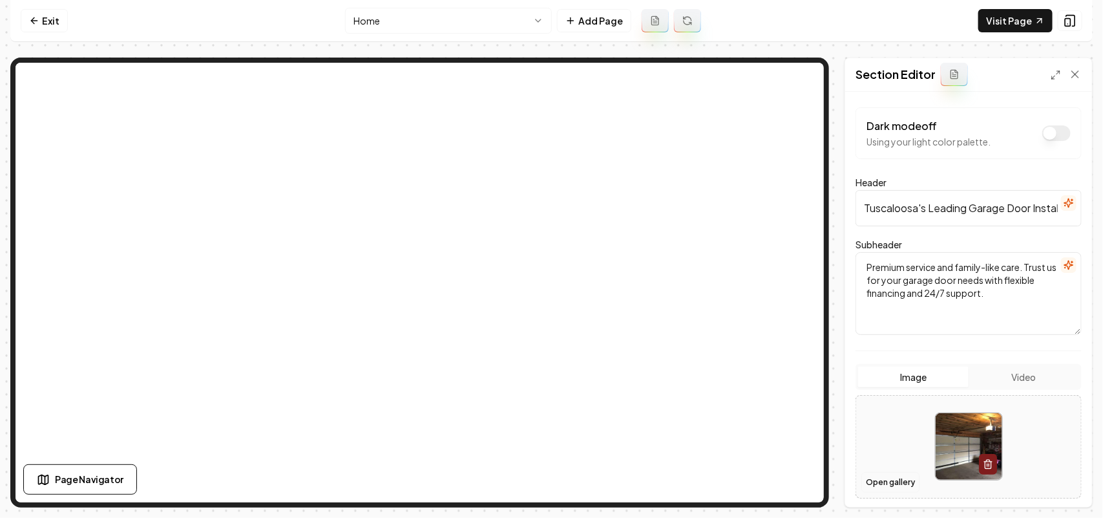
click at [882, 477] on button "Open gallery" at bounding box center [890, 482] width 58 height 21
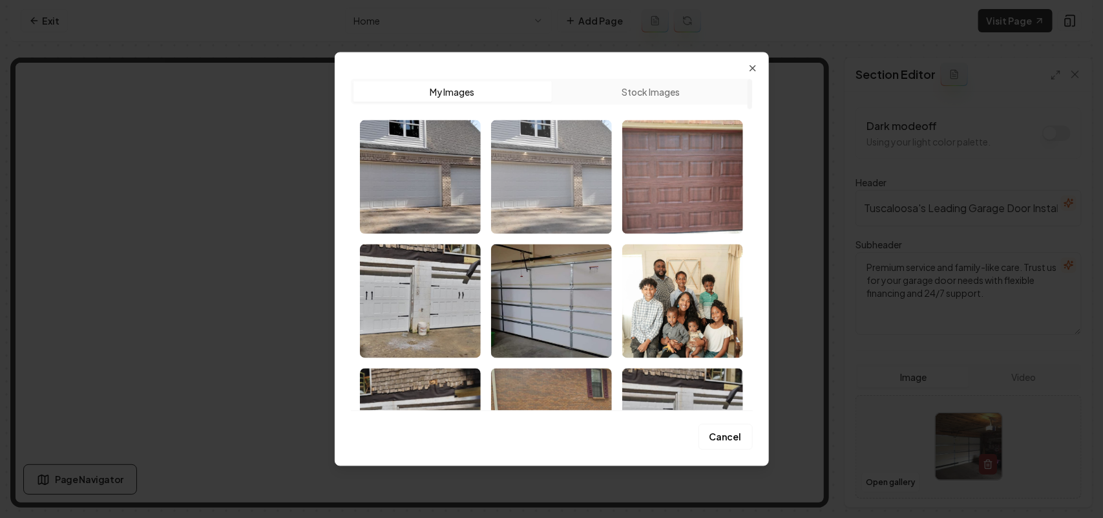
click at [538, 205] on img "Select image image_68bf38a85c7cd75eb8cc3df0.png" at bounding box center [551, 177] width 121 height 114
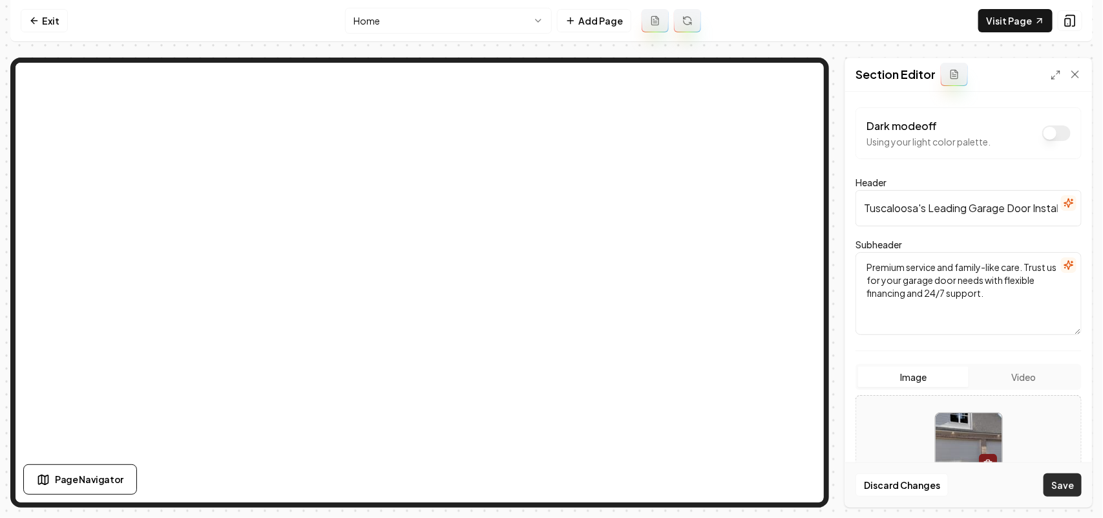
click at [1051, 487] on button "Save" at bounding box center [1063, 484] width 38 height 23
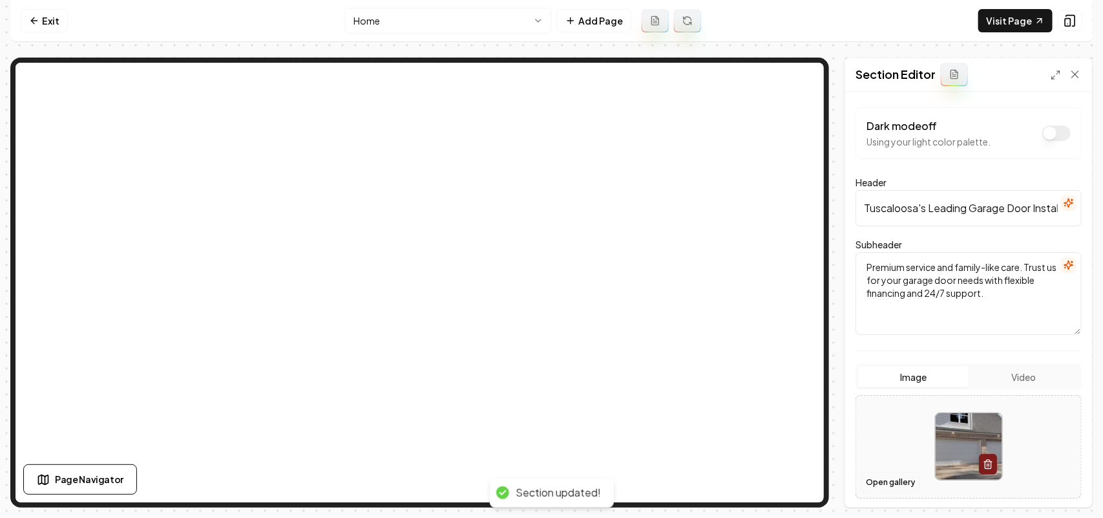
click at [896, 478] on button "Open gallery" at bounding box center [890, 482] width 58 height 21
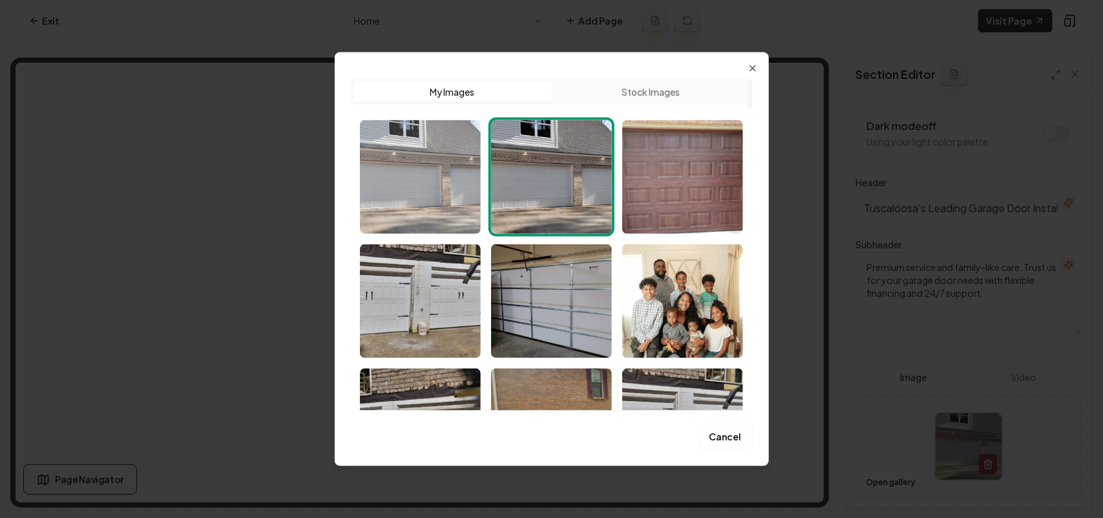
click at [405, 205] on img "Select image image_68bf38a75c7cd75eb8cc3cbf.png" at bounding box center [420, 177] width 121 height 114
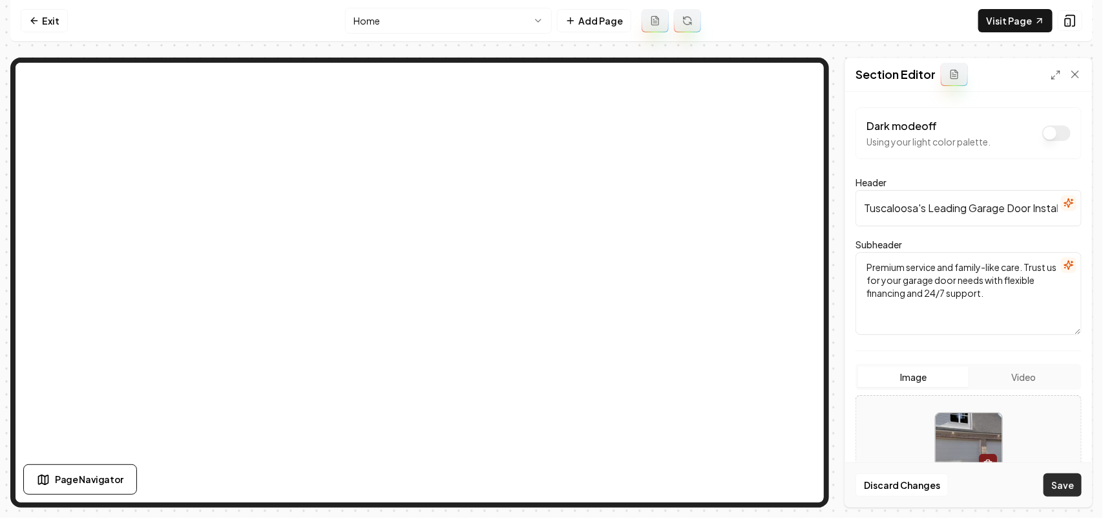
click at [1071, 480] on button "Save" at bounding box center [1063, 484] width 38 height 23
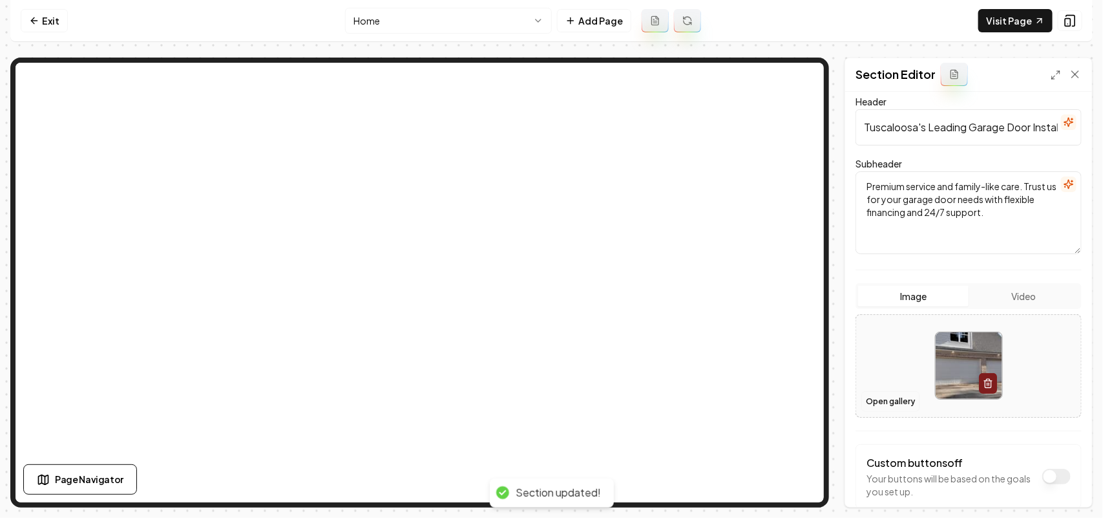
click at [876, 399] on button "Open gallery" at bounding box center [890, 401] width 58 height 21
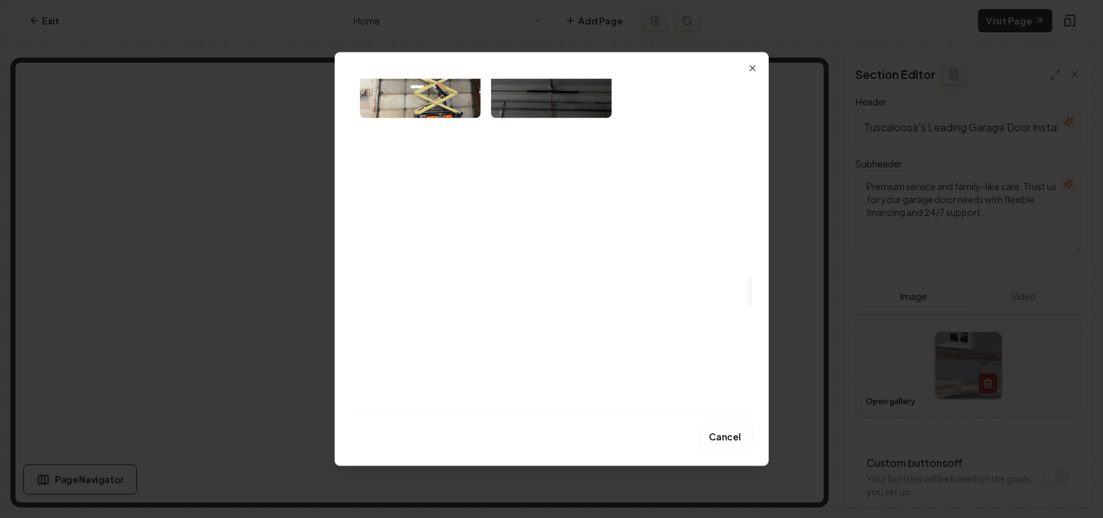
scroll to position [2171, 0]
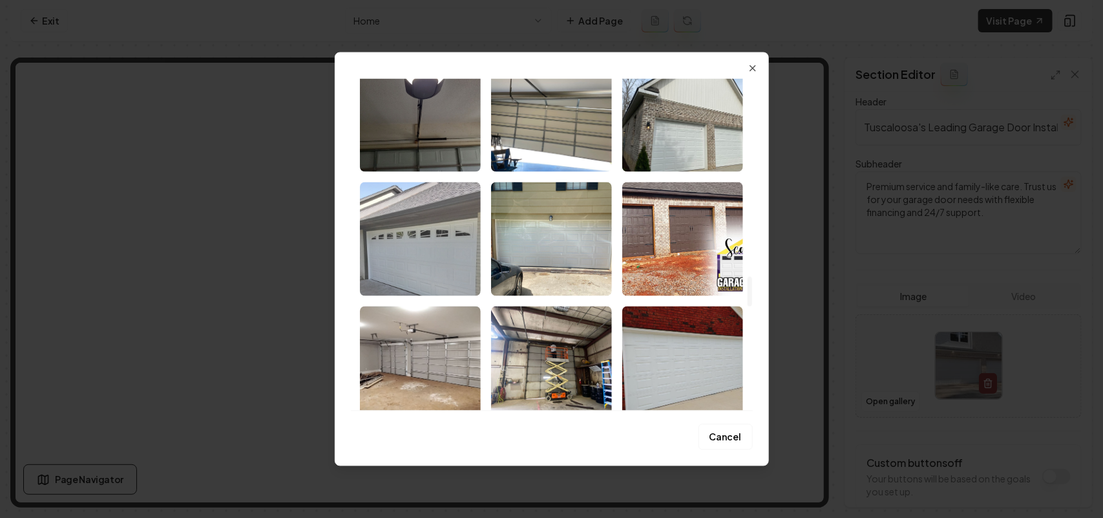
click at [399, 246] on img "Select image image_68bf371f5c7cd75eb8ba38ec.jpeg" at bounding box center [420, 239] width 121 height 114
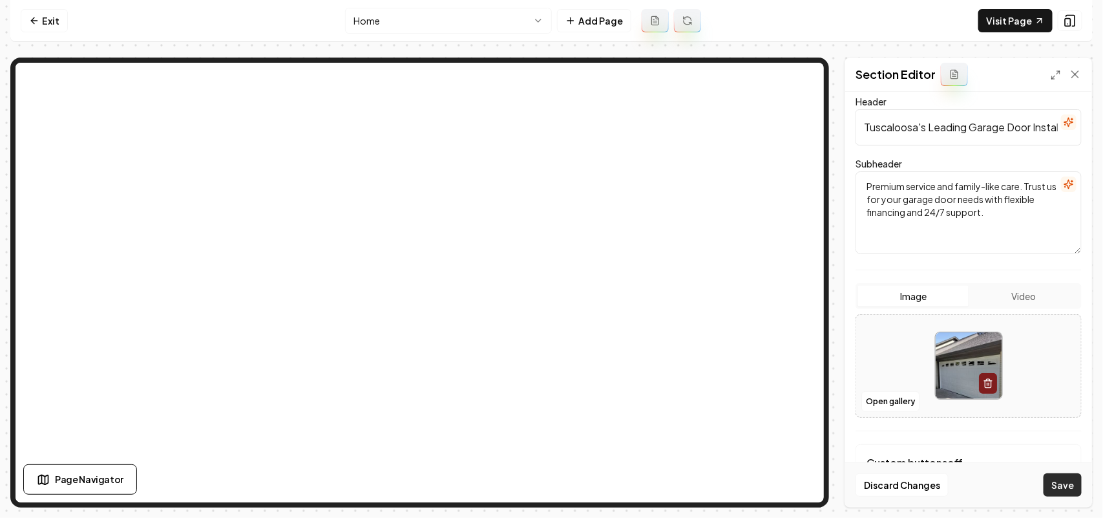
click at [1069, 479] on button "Save" at bounding box center [1063, 484] width 38 height 23
click at [878, 406] on button "Open gallery" at bounding box center [890, 401] width 58 height 21
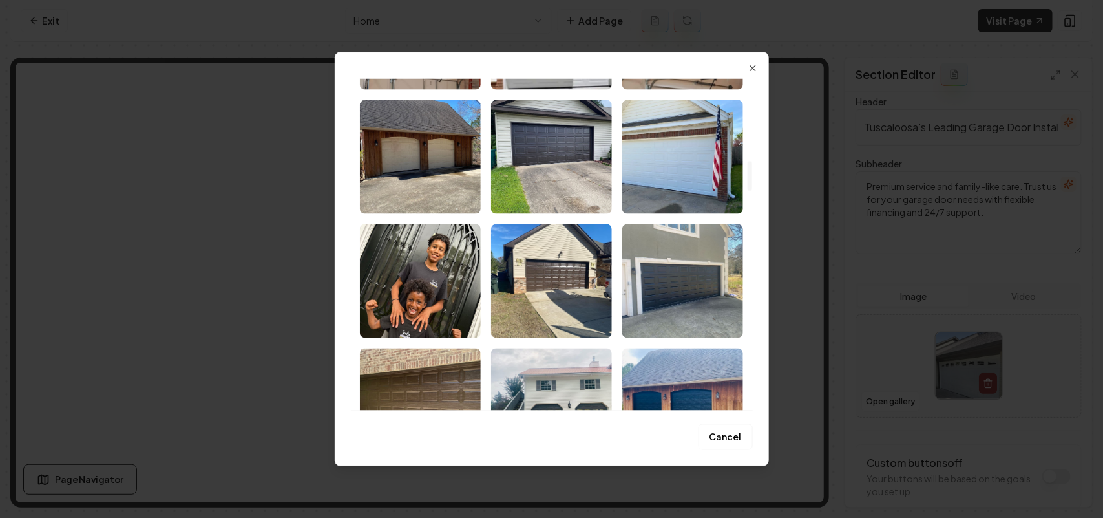
scroll to position [1050, 0]
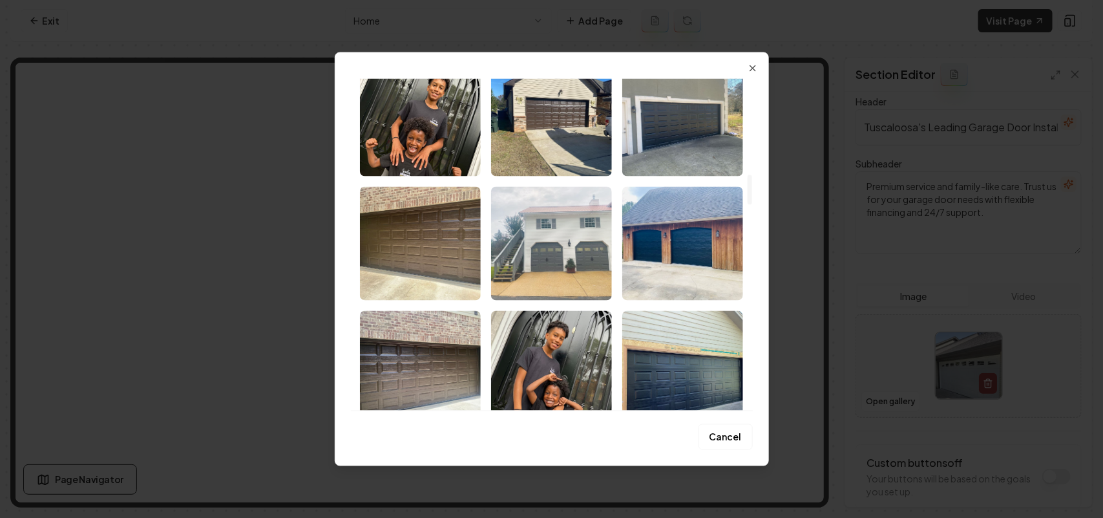
click at [573, 240] on img "Select image image_68bf38485c7cd75eb8c8d524.jpeg" at bounding box center [551, 243] width 121 height 114
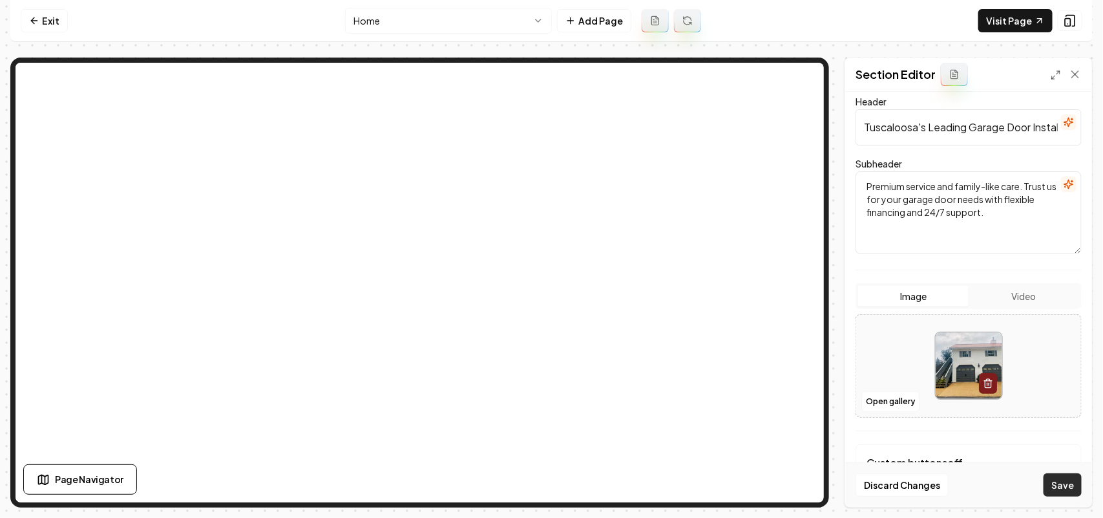
click at [1068, 481] on button "Save" at bounding box center [1063, 484] width 38 height 23
click at [887, 395] on button "Open gallery" at bounding box center [890, 401] width 58 height 21
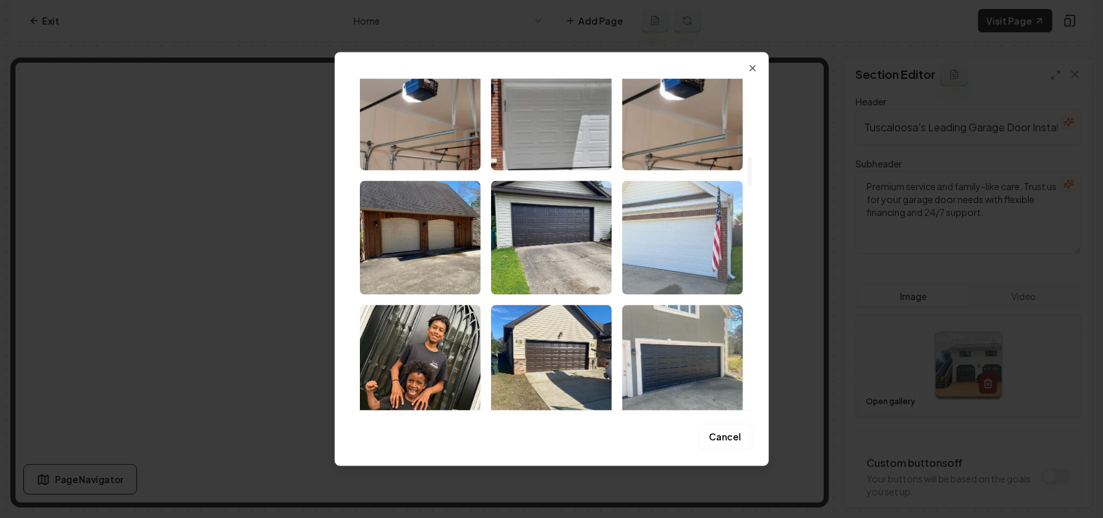
scroll to position [889, 0]
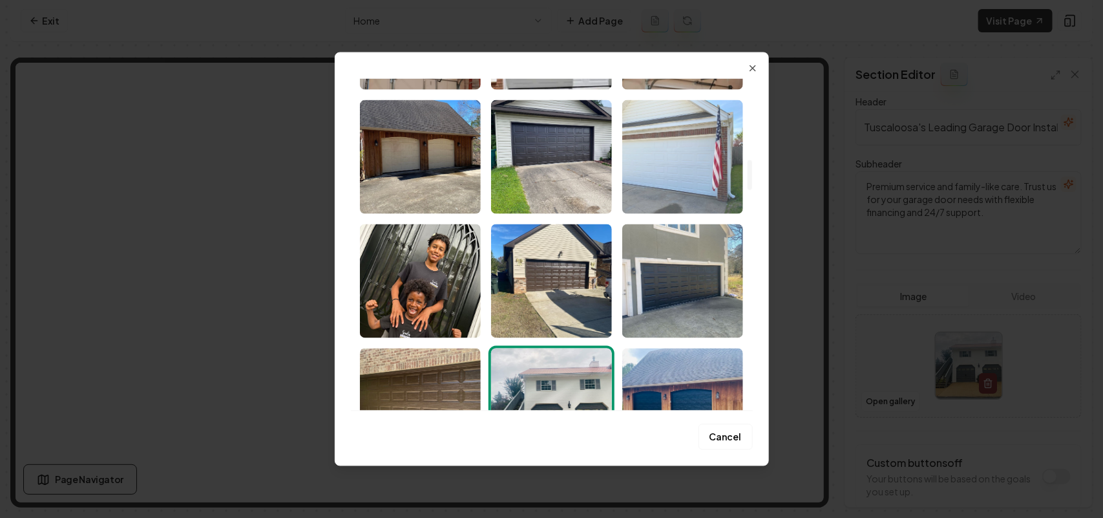
click at [695, 156] on img "Select image image_68bf38485c7cd75eb8c8de9d.jpeg" at bounding box center [682, 157] width 121 height 114
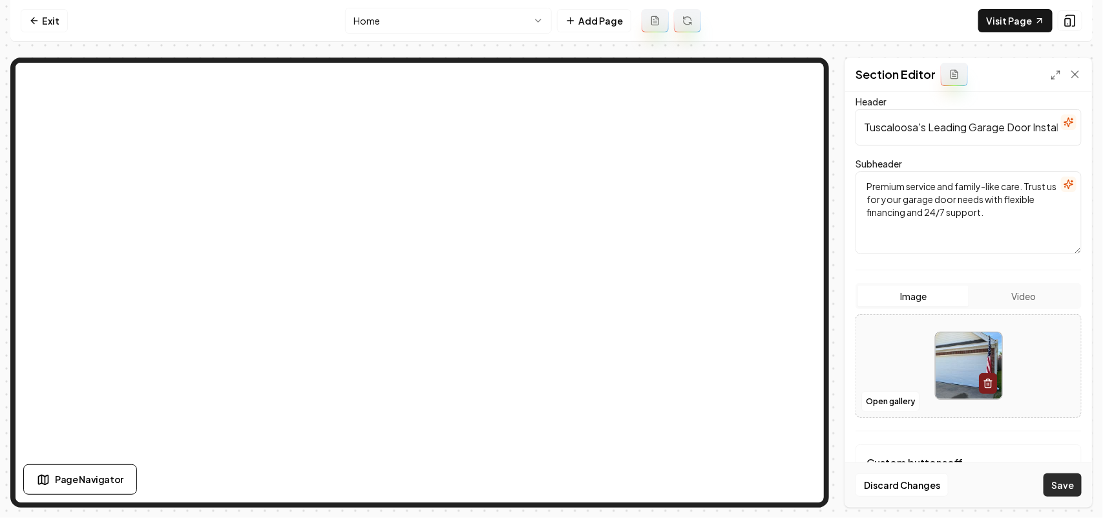
click at [1055, 481] on button "Save" at bounding box center [1063, 484] width 38 height 23
click at [1018, 21] on link "Visit Page" at bounding box center [1015, 20] width 74 height 23
click at [52, 23] on link "Exit" at bounding box center [44, 20] width 47 height 23
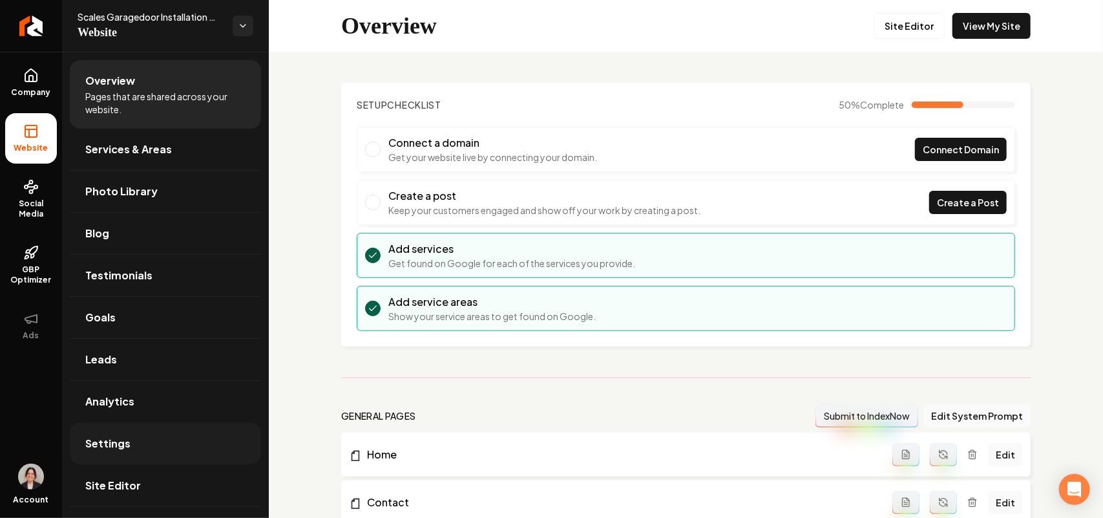
click at [89, 437] on span "Settings" at bounding box center [107, 444] width 45 height 16
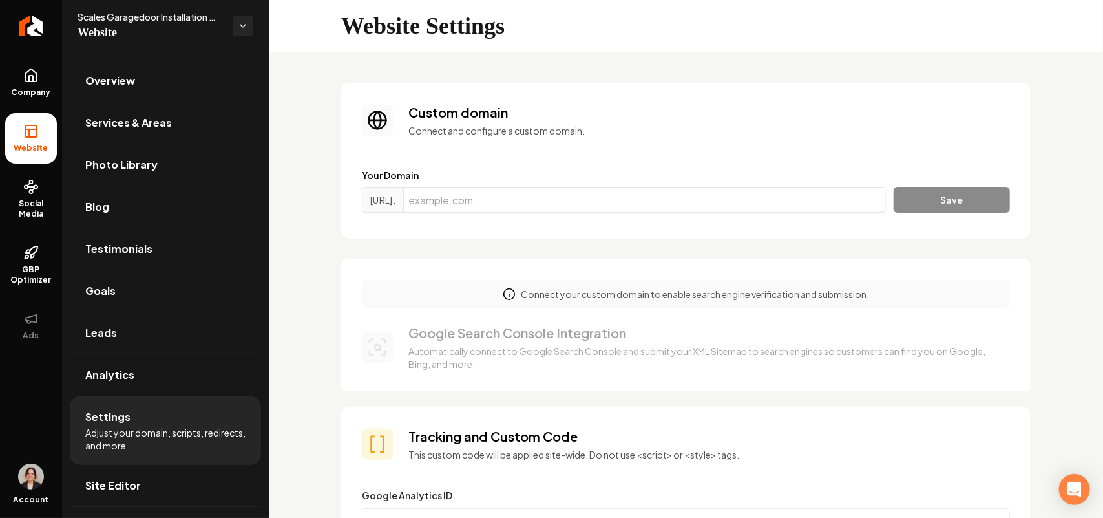
scroll to position [565, 0]
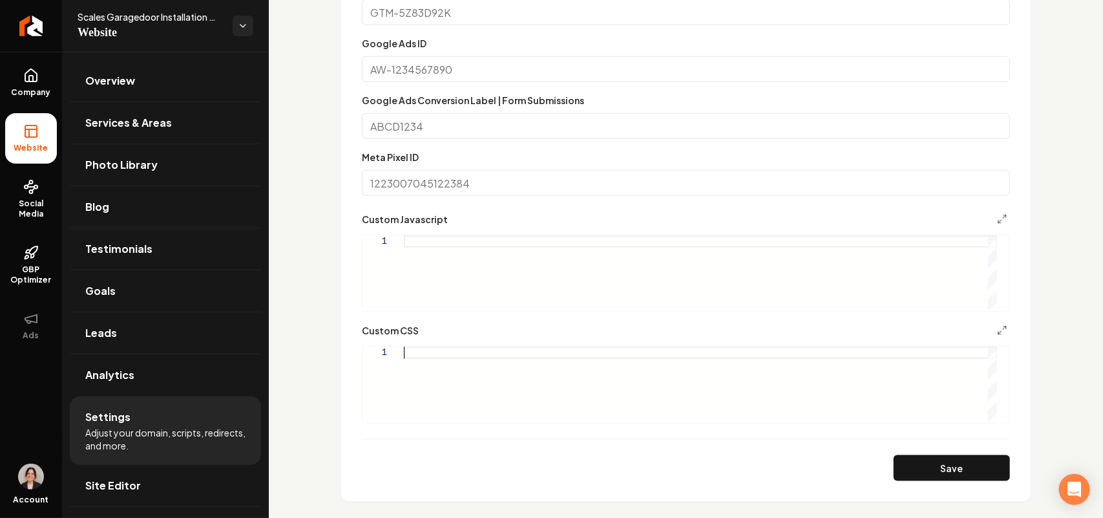
click at [507, 372] on div "Main content area" at bounding box center [700, 384] width 593 height 76
click at [914, 477] on button "Save" at bounding box center [952, 468] width 116 height 26
type textarea "**********"
click at [124, 478] on span "Site Editor" at bounding box center [113, 486] width 56 height 16
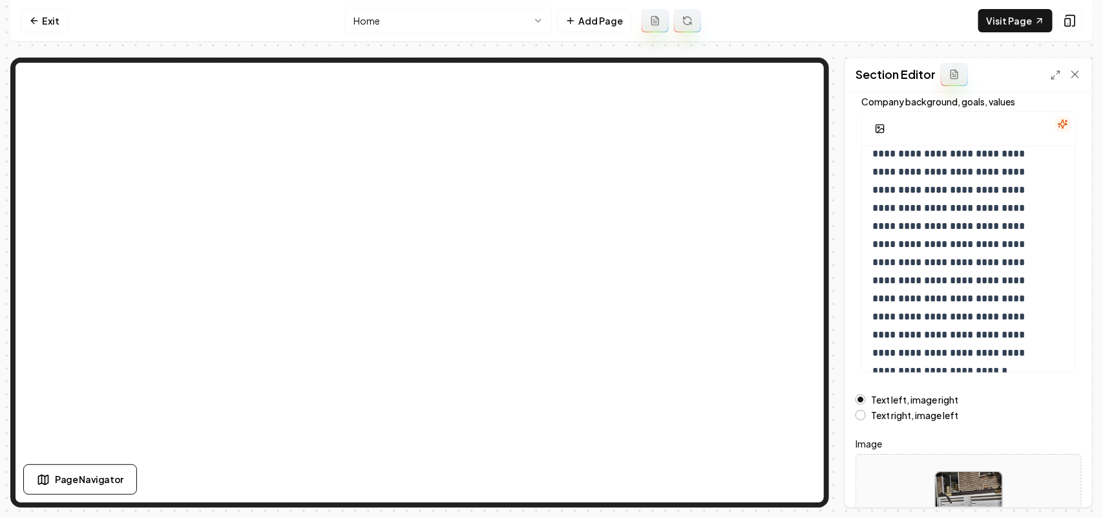
scroll to position [181, 0]
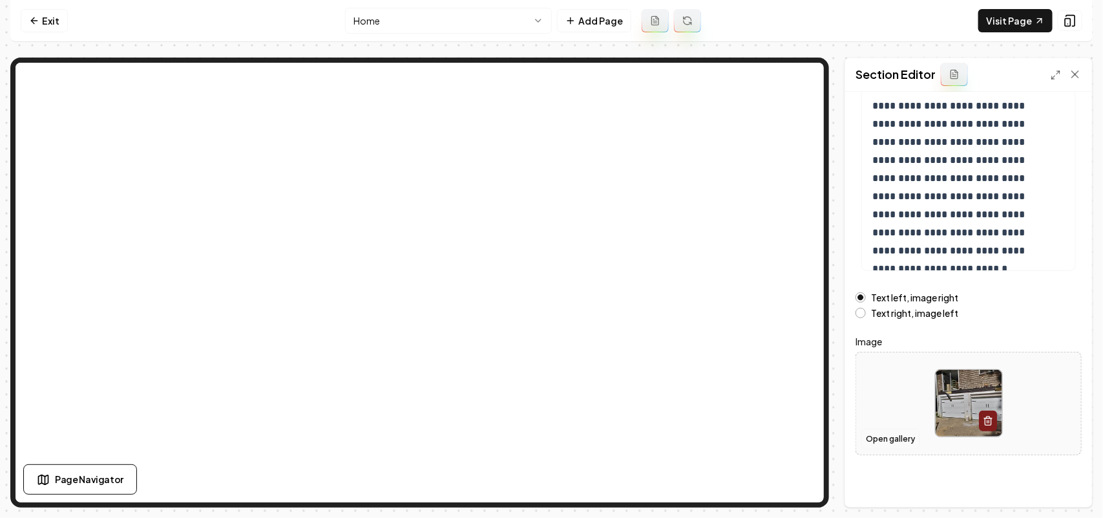
click at [879, 445] on button "Open gallery" at bounding box center [890, 438] width 58 height 21
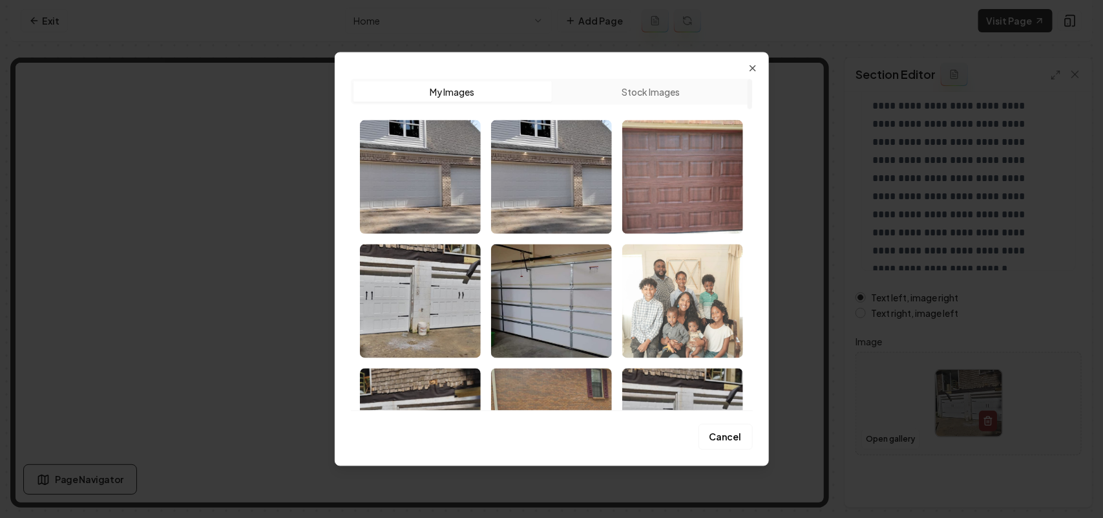
click at [660, 292] on img "Select image image_68bf38a75c7cd75eb8cc3ce6.jpg" at bounding box center [682, 301] width 121 height 114
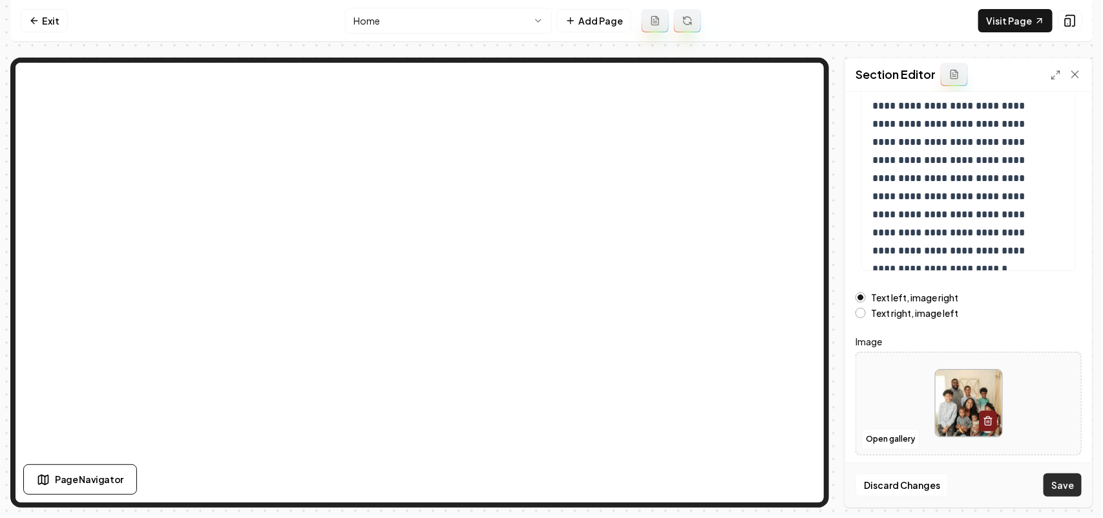
click at [1064, 489] on button "Save" at bounding box center [1063, 484] width 38 height 23
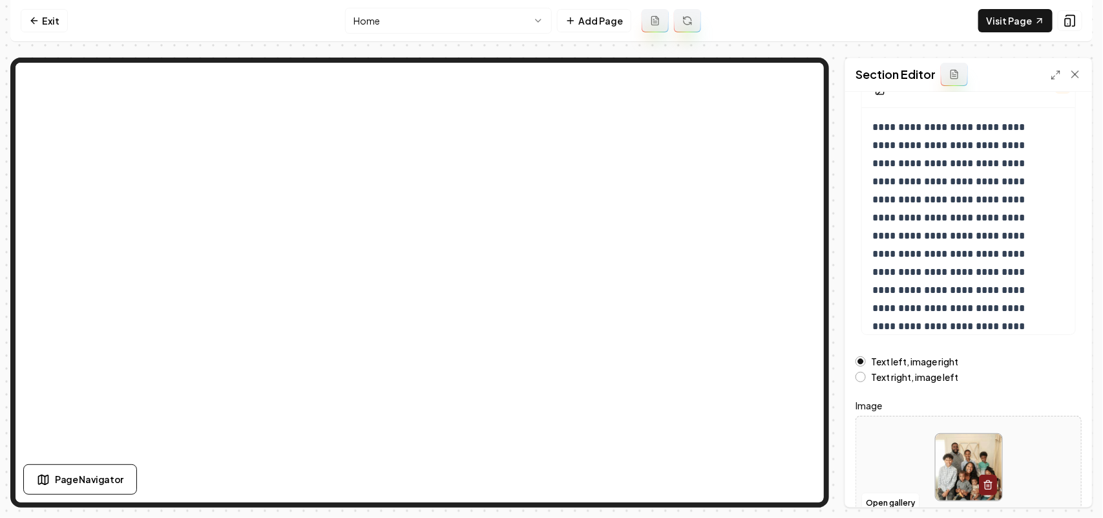
scroll to position [0, 0]
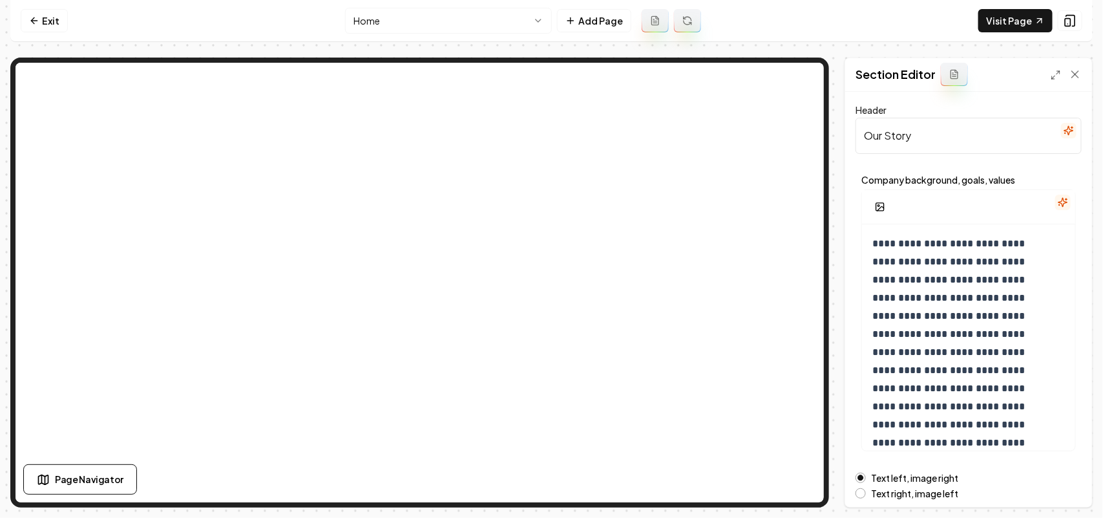
drag, startPoint x: 967, startPoint y: 145, endPoint x: 802, endPoint y: 144, distance: 165.4
click at [628, 68] on div "**********" at bounding box center [551, 283] width 1082 height 450
paste input "Garage Door Company Based Out Of Tuscaloosa, AL"
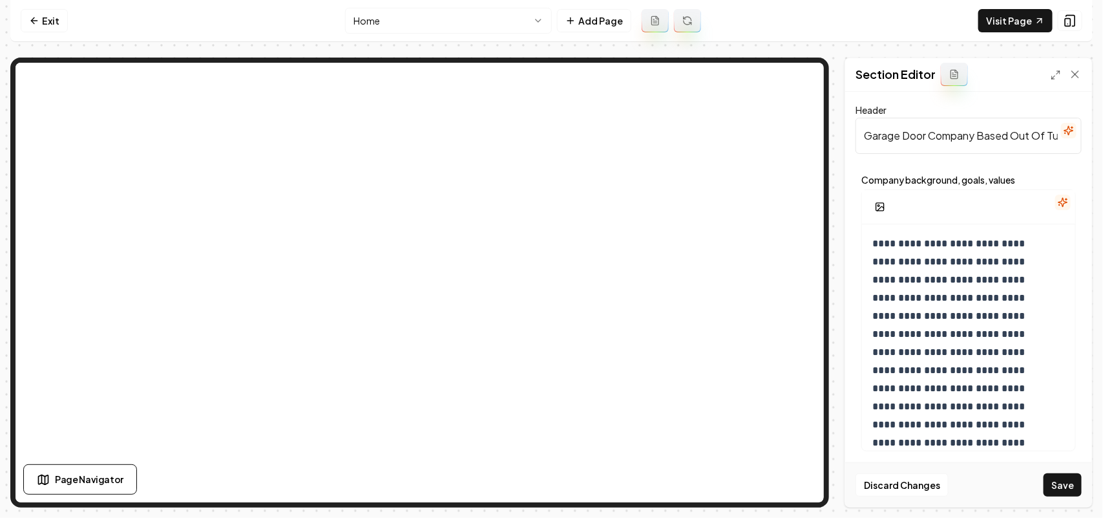
scroll to position [0, 75]
type input "Garage Door Company Based Out Of Tuscaloosa, AL"
click at [970, 308] on p "**********" at bounding box center [955, 370] width 167 height 271
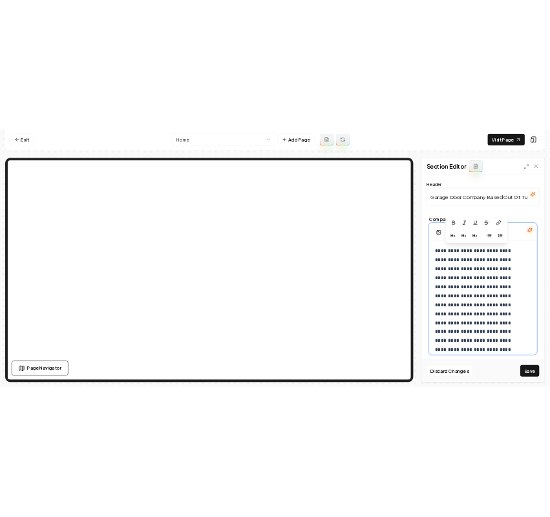
scroll to position [333, 0]
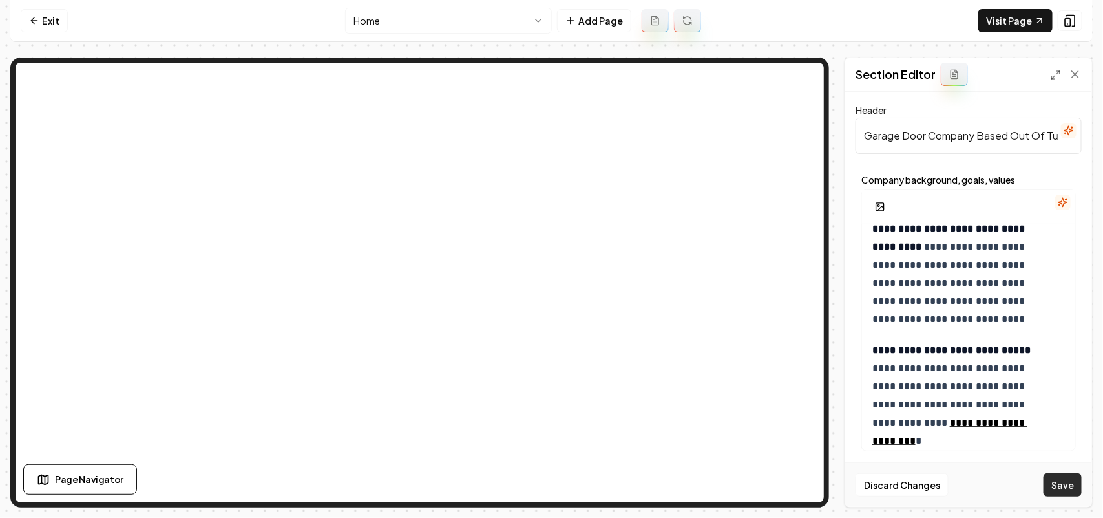
click at [1057, 489] on button "Save" at bounding box center [1063, 484] width 38 height 23
click at [25, 28] on link "Exit" at bounding box center [44, 20] width 47 height 23
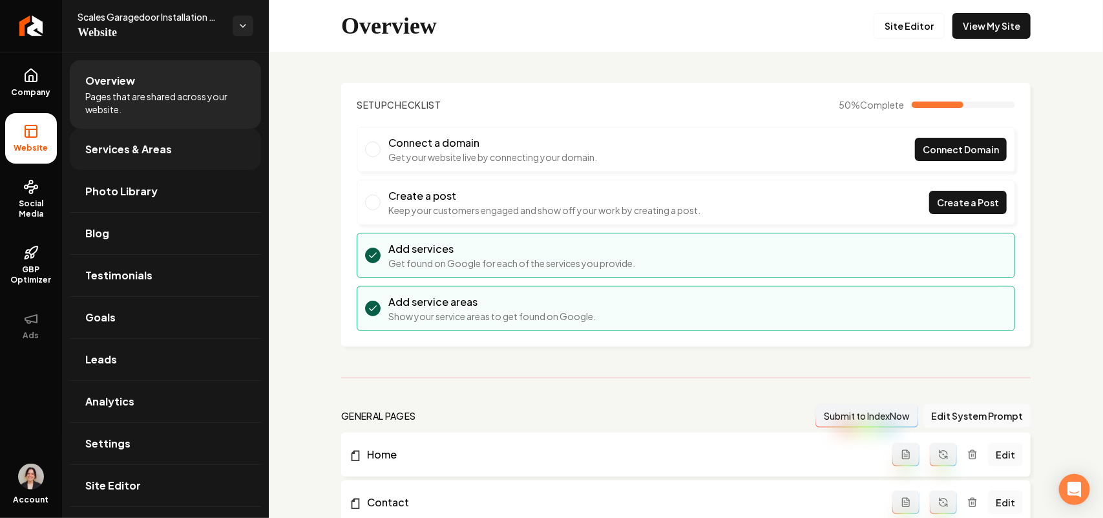
click at [156, 149] on span "Services & Areas" at bounding box center [128, 150] width 87 height 16
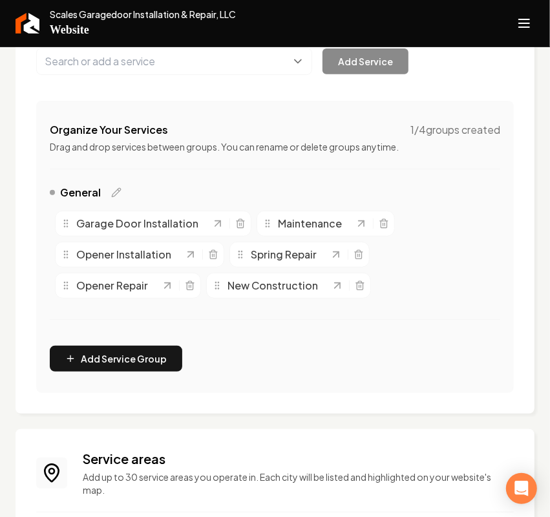
scroll to position [337, 0]
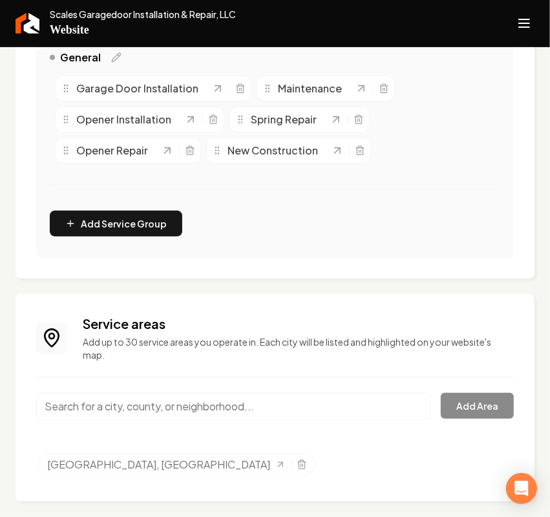
click at [110, 396] on input "Main content area" at bounding box center [233, 406] width 394 height 27
paste input "Northport, AL"
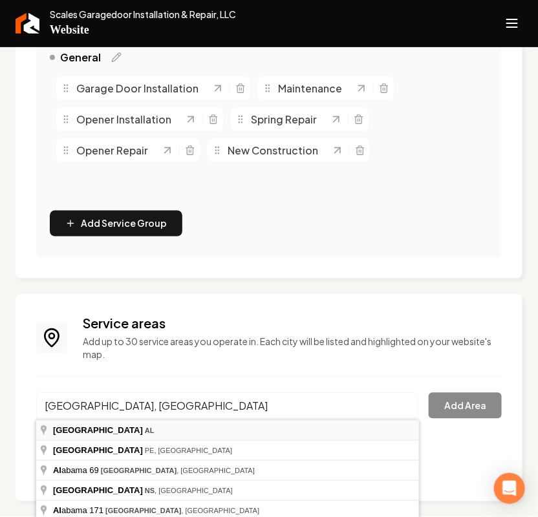
type input "Northport, AL"
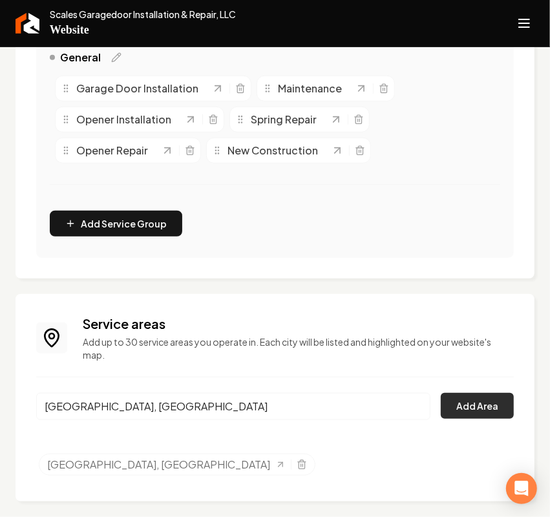
click at [456, 405] on button "Add Area" at bounding box center [477, 406] width 73 height 26
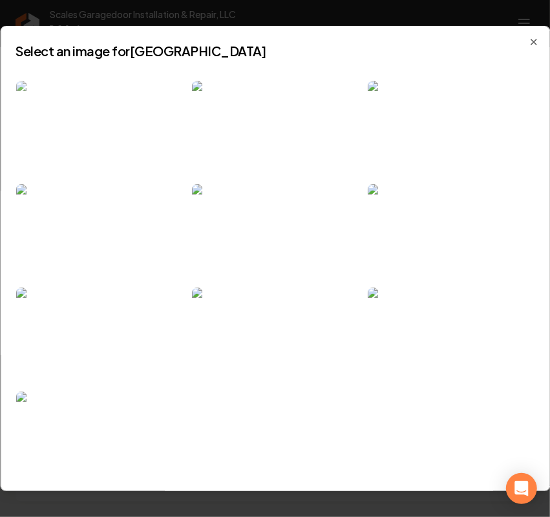
click at [127, 91] on img at bounding box center [98, 127] width 165 height 93
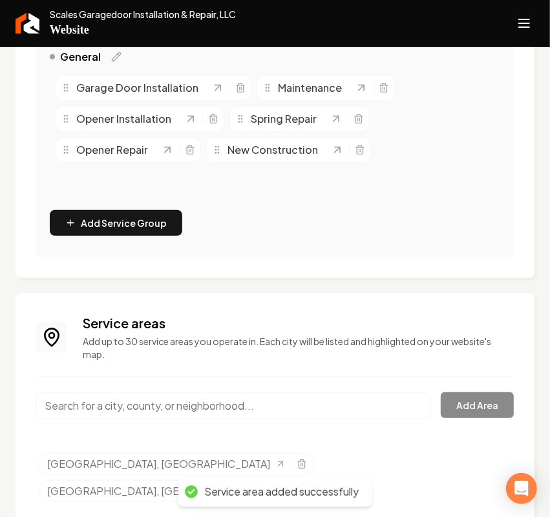
click at [302, 465] on line "Selected tags" at bounding box center [302, 464] width 0 height 3
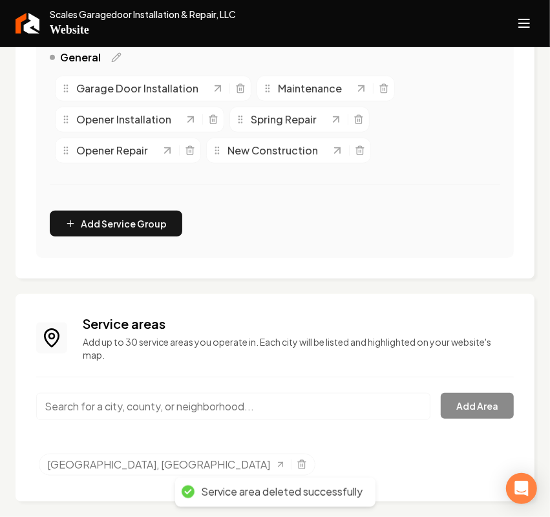
click at [160, 401] on input "Main content area" at bounding box center [233, 406] width 394 height 27
paste input "Hoover, AL"
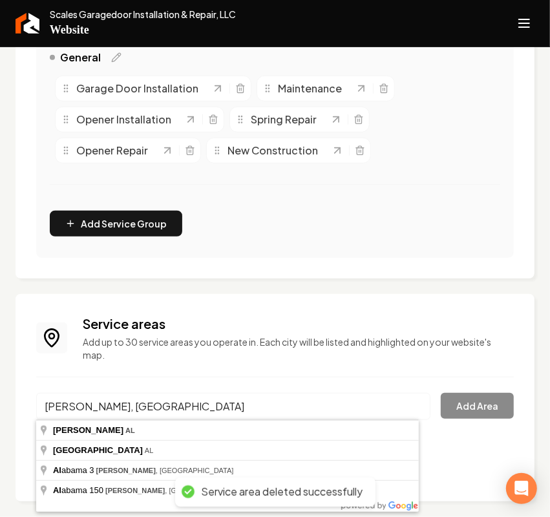
type input "Hoover, AL"
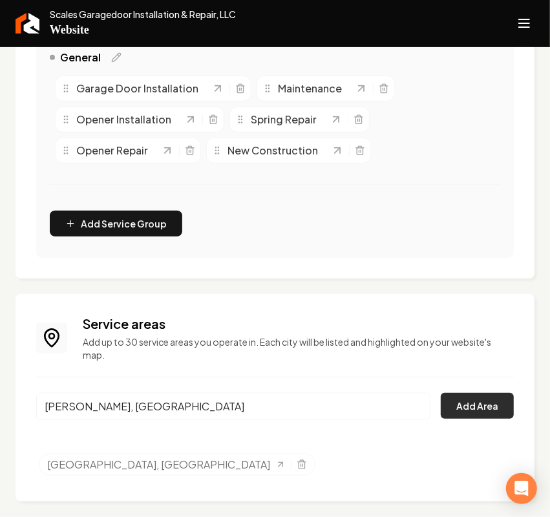
click at [491, 399] on button "Add Area" at bounding box center [477, 406] width 73 height 26
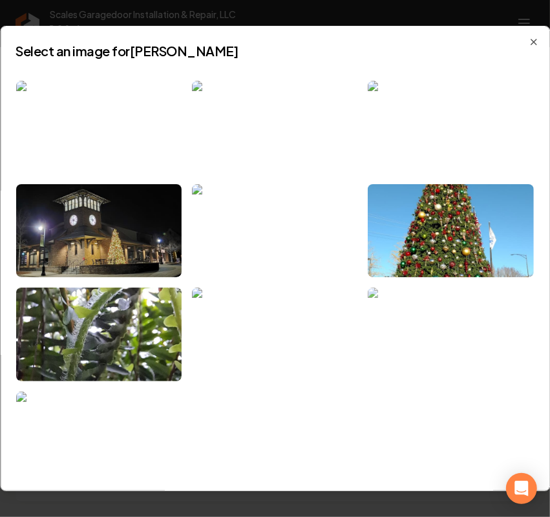
click at [448, 322] on img at bounding box center [450, 334] width 165 height 93
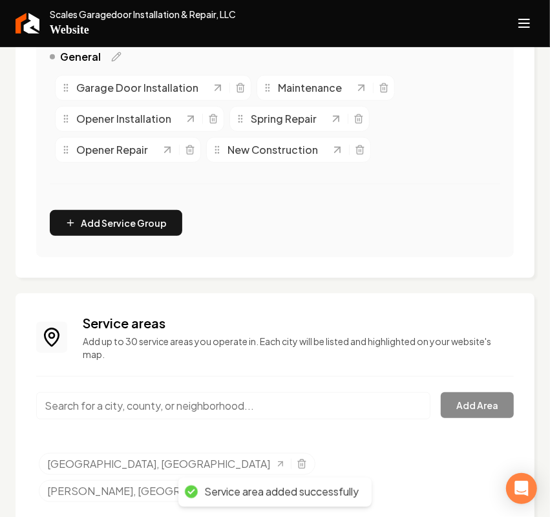
click at [83, 405] on input "Main content area" at bounding box center [233, 405] width 394 height 27
paste input "Tuscaloosa County, AL"
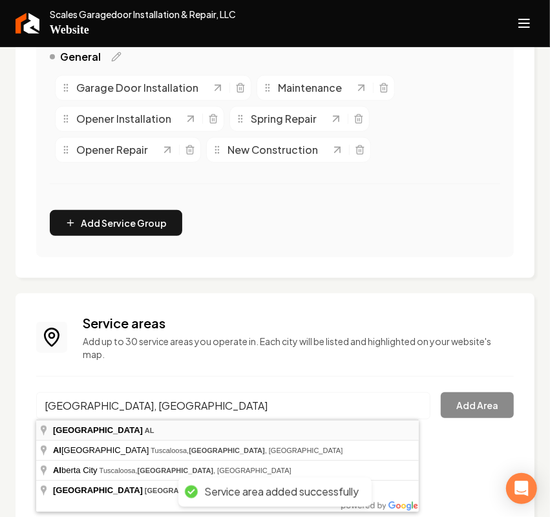
type input "Tuscaloosa County, AL"
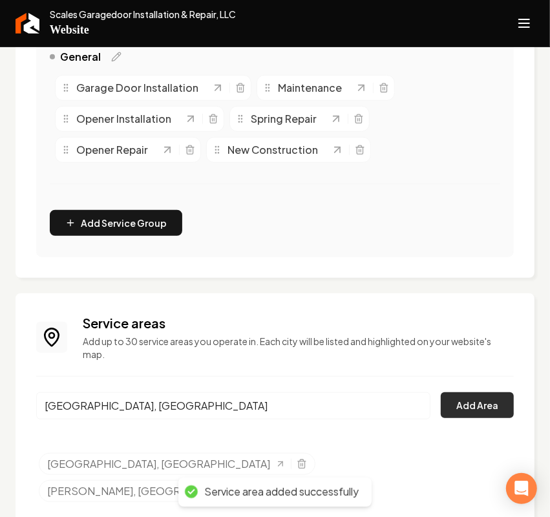
click at [467, 401] on button "Add Area" at bounding box center [477, 405] width 73 height 26
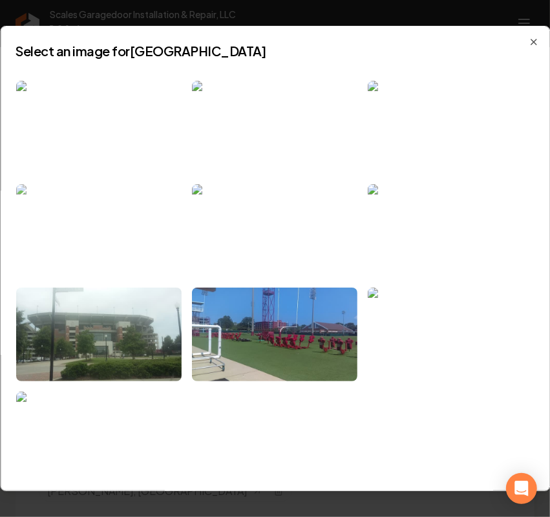
click at [100, 187] on img at bounding box center [98, 230] width 165 height 93
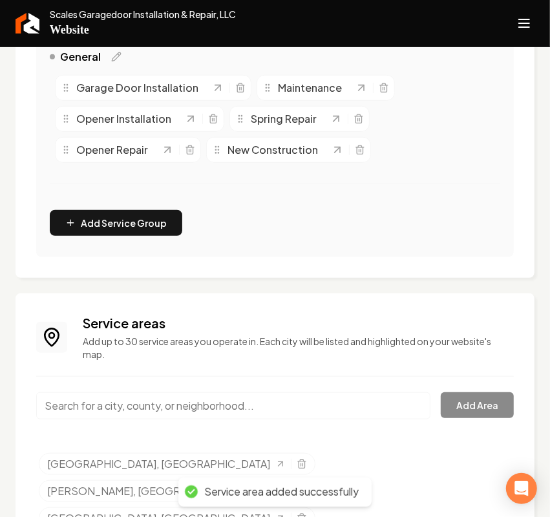
click at [140, 408] on input "Main content area" at bounding box center [233, 405] width 394 height 27
paste input "McCalla, AL"
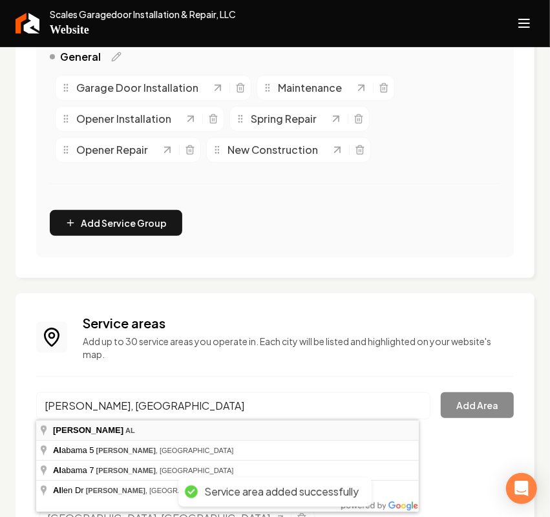
type input "McCalla, AL"
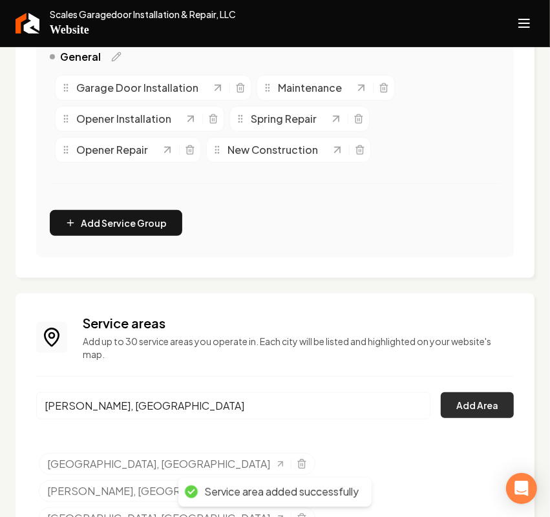
click at [441, 408] on button "Add Area" at bounding box center [477, 405] width 73 height 26
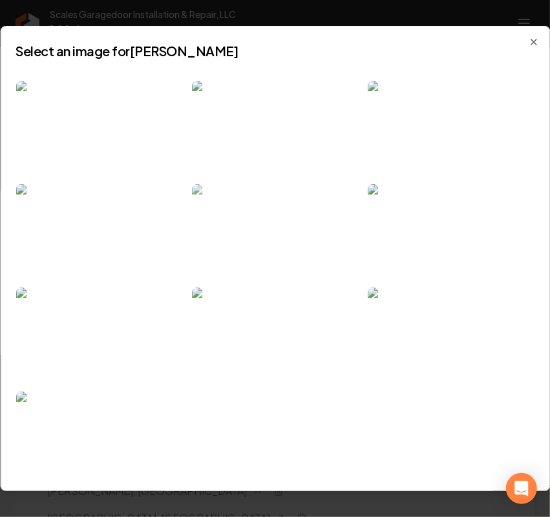
click at [317, 246] on img at bounding box center [274, 230] width 165 height 93
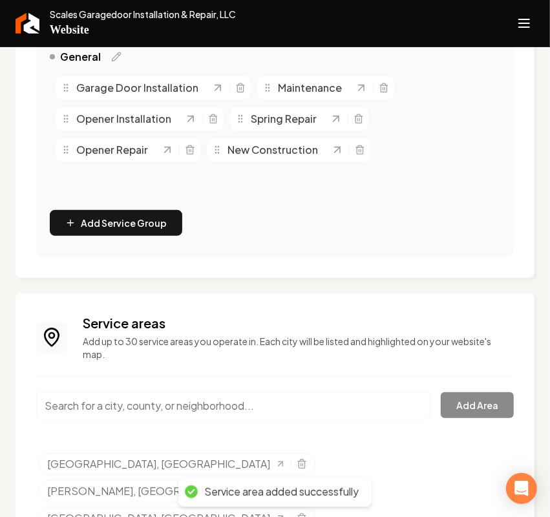
click at [75, 404] on input "Main content area" at bounding box center [233, 405] width 394 height 27
paste input "Helena, AL"
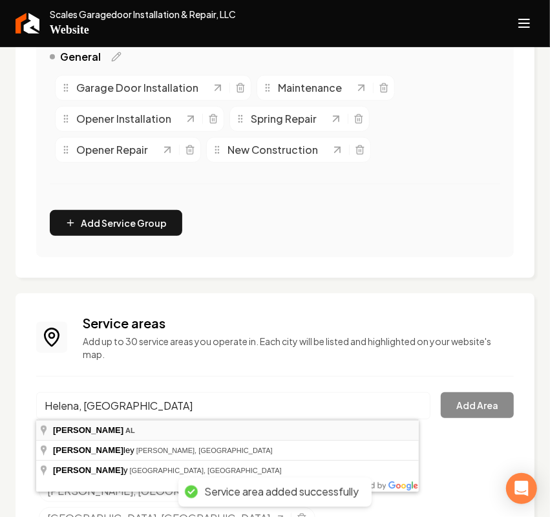
type input "Helena, AL"
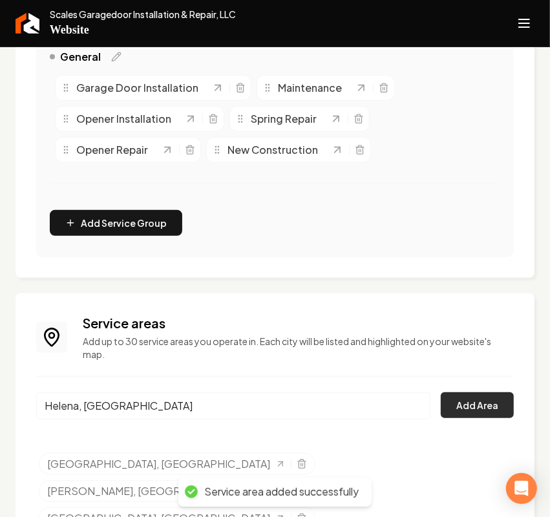
click at [491, 412] on button "Add Area" at bounding box center [477, 405] width 73 height 26
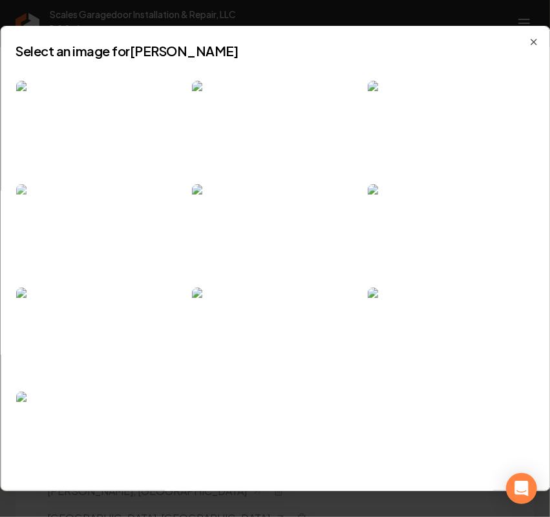
click at [149, 252] on img at bounding box center [98, 230] width 165 height 93
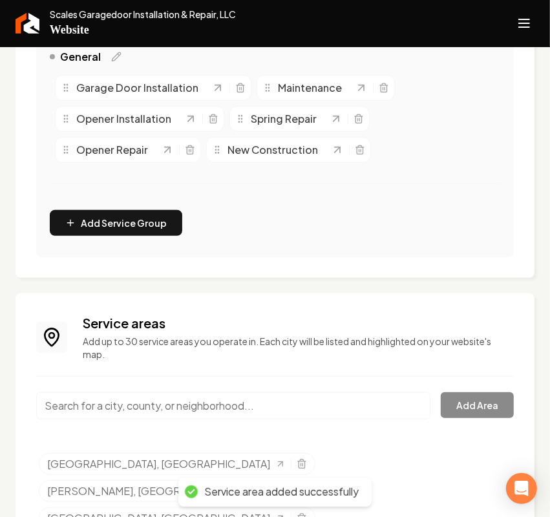
click at [156, 420] on div "Main content area" at bounding box center [233, 413] width 394 height 43
click at [142, 405] on input "Main content area" at bounding box center [233, 405] width 394 height 27
paste input "Vance, AL"
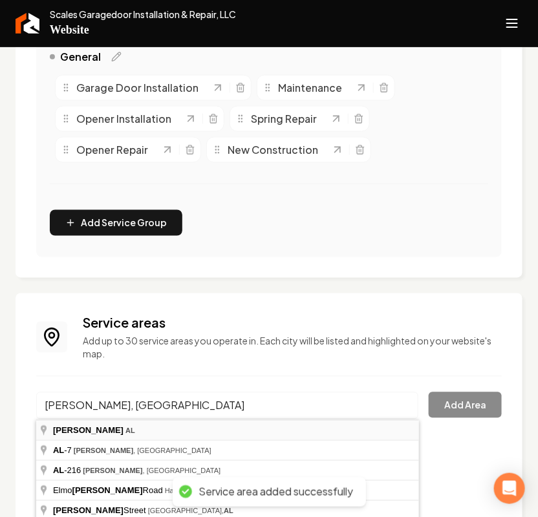
type input "Vance, AL"
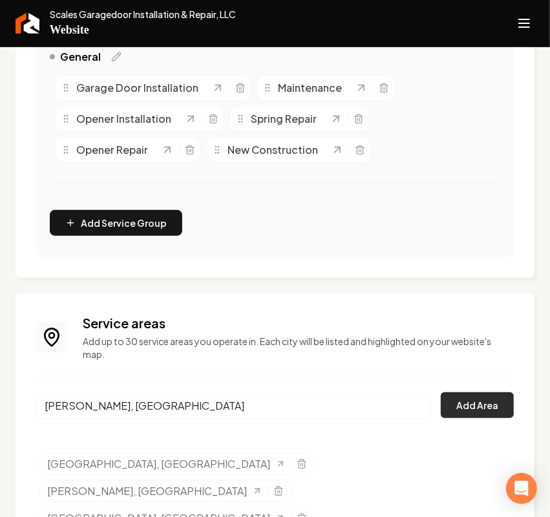
click at [470, 405] on button "Add Area" at bounding box center [477, 405] width 73 height 26
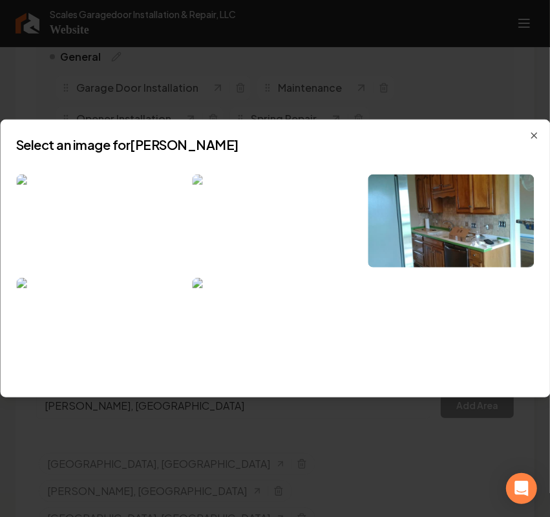
click at [304, 231] on img at bounding box center [274, 220] width 165 height 93
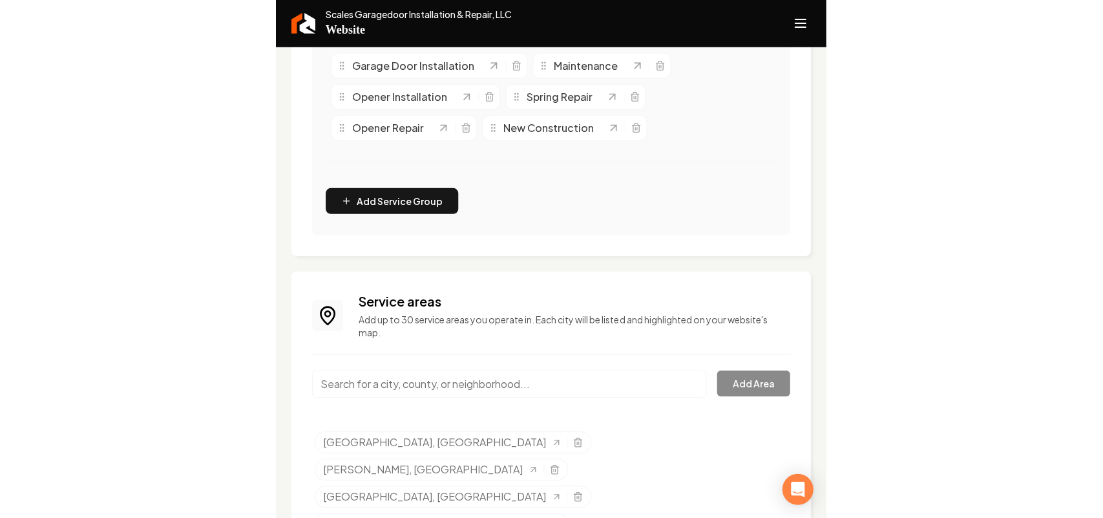
scroll to position [364, 0]
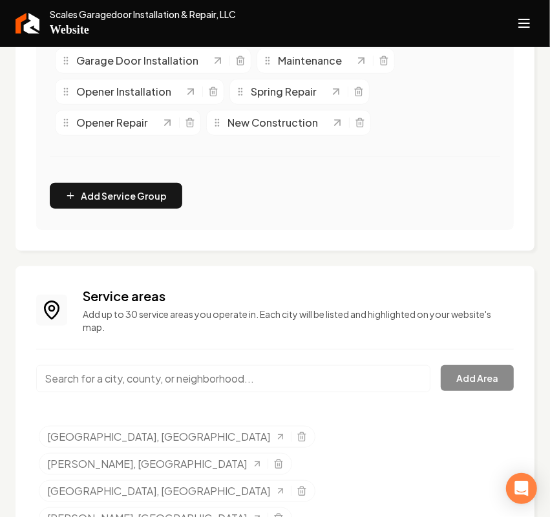
click at [140, 388] on input "Main content area" at bounding box center [233, 378] width 394 height 27
paste input "Moundville, AL"
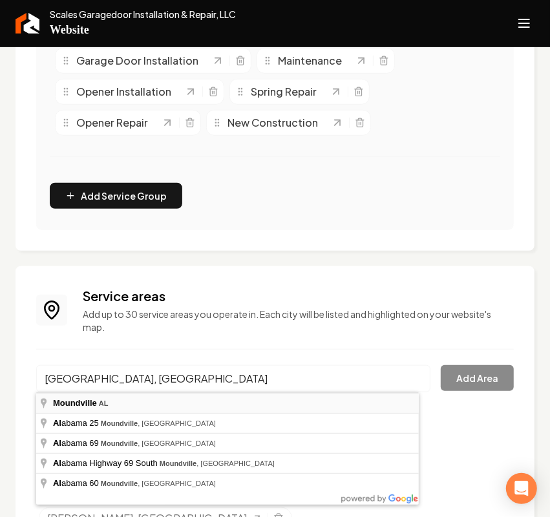
type input "Moundville, AL"
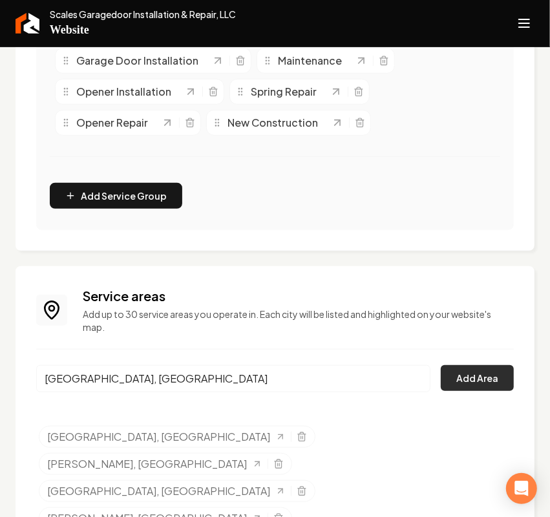
click at [463, 385] on button "Add Area" at bounding box center [477, 378] width 73 height 26
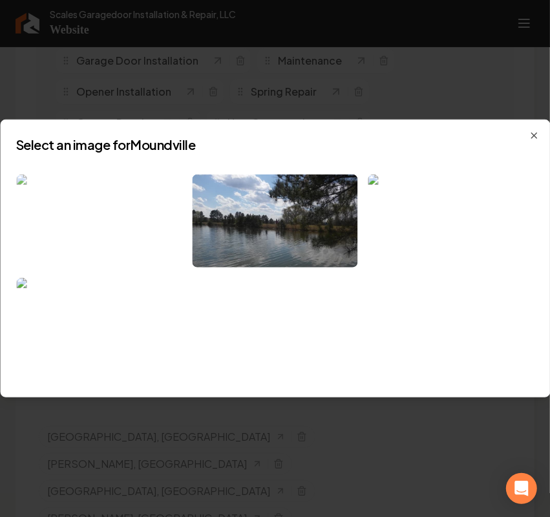
click at [120, 216] on img at bounding box center [98, 220] width 165 height 93
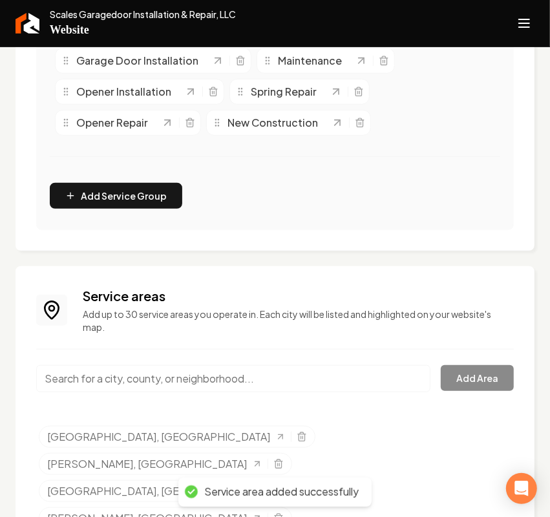
click at [189, 379] on input "Main content area" at bounding box center [233, 378] width 394 height 27
paste input "Brookwood, AL"
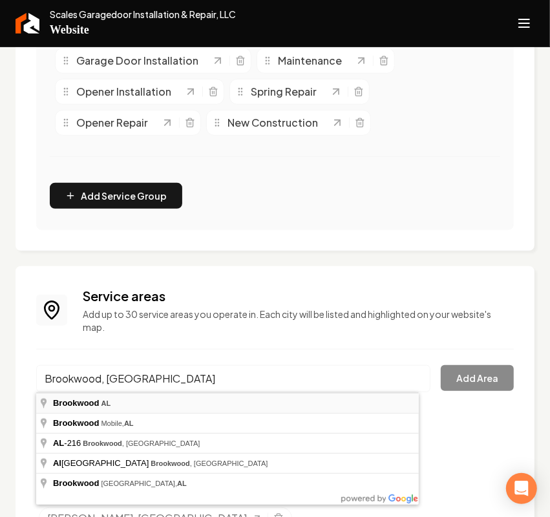
type input "Brookwood, AL"
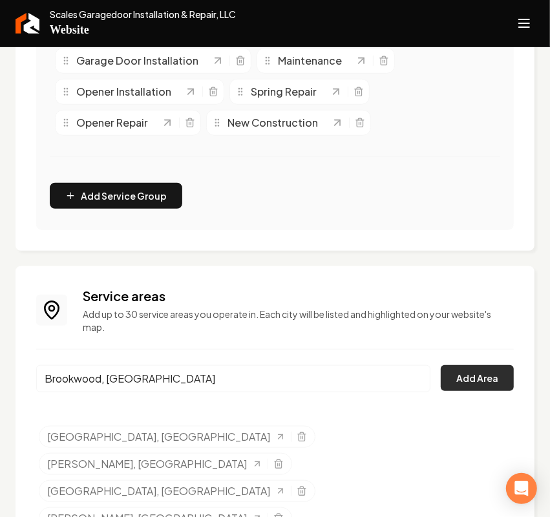
click at [472, 372] on button "Add Area" at bounding box center [477, 378] width 73 height 26
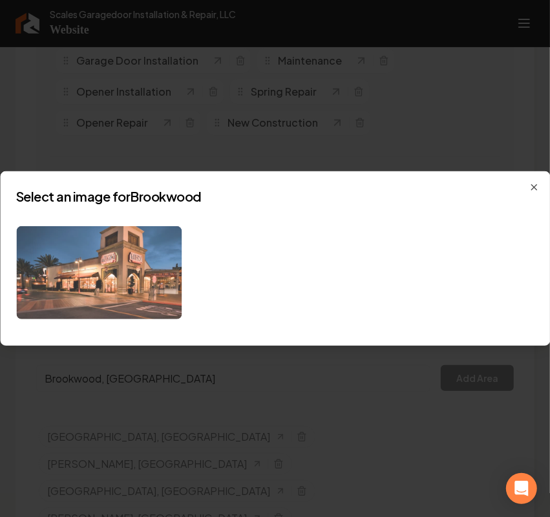
click at [139, 292] on img at bounding box center [98, 272] width 165 height 93
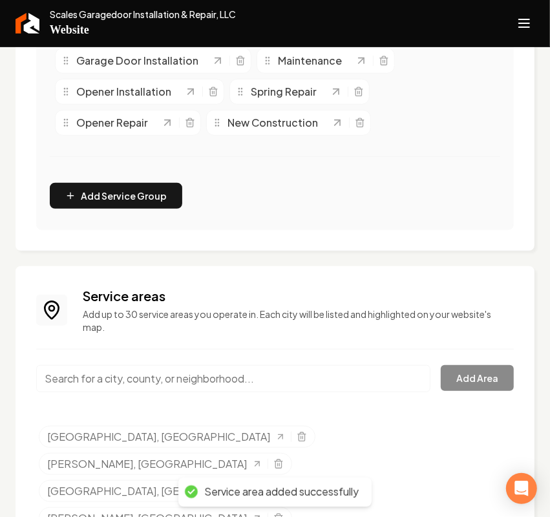
click at [70, 373] on input "Main content area" at bounding box center [233, 378] width 394 height 27
paste input "Bessemer, AL"
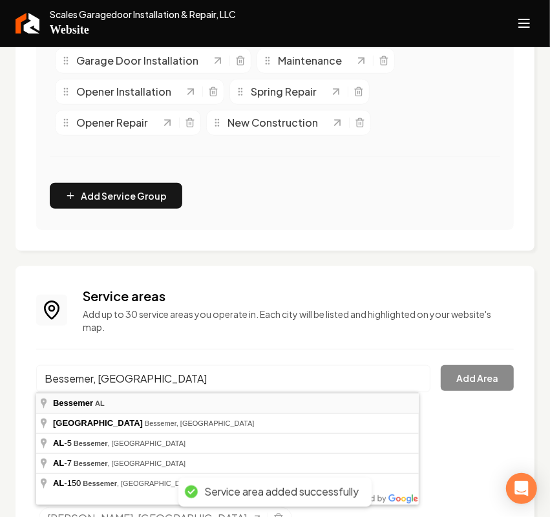
type input "Bessemer, AL"
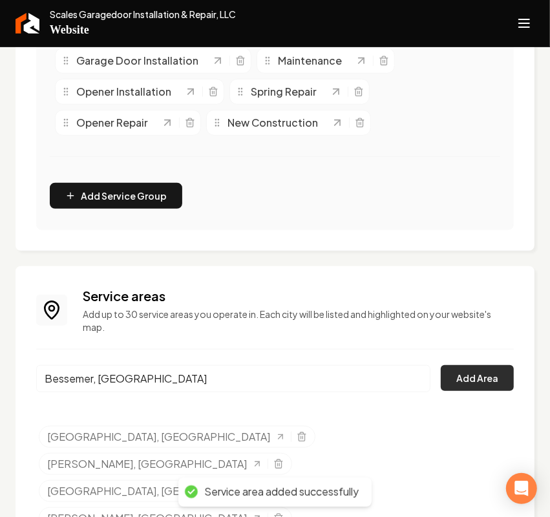
click at [462, 377] on button "Add Area" at bounding box center [477, 378] width 73 height 26
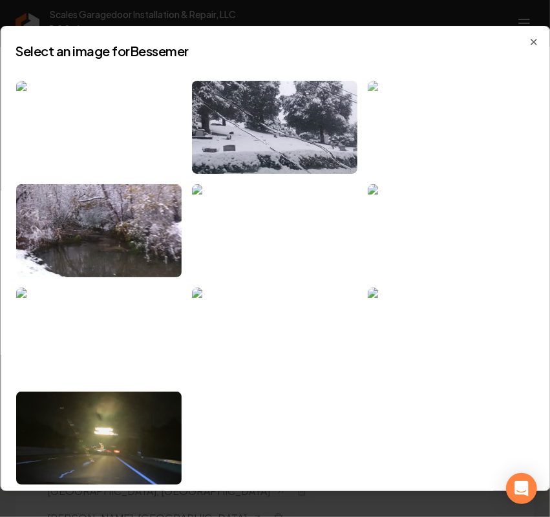
click at [405, 102] on img at bounding box center [450, 127] width 165 height 93
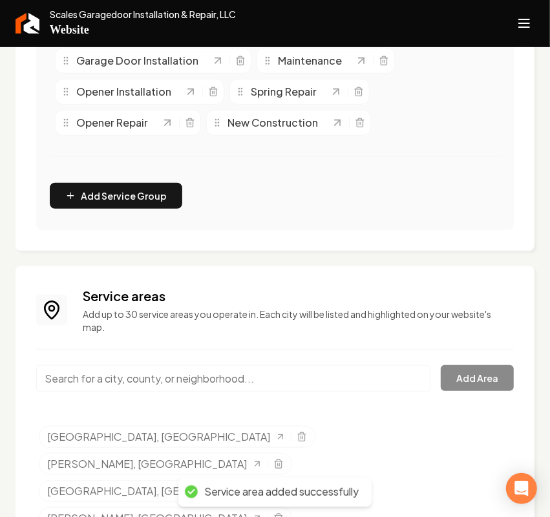
click at [84, 378] on input "Main content area" at bounding box center [233, 378] width 394 height 27
paste input "Birmingham, AL"
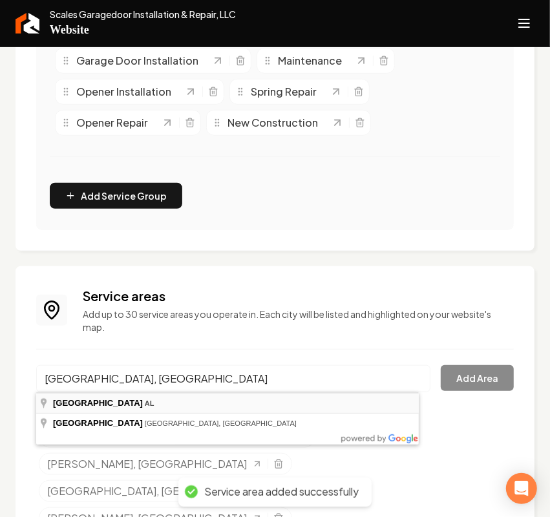
type input "Birmingham, AL"
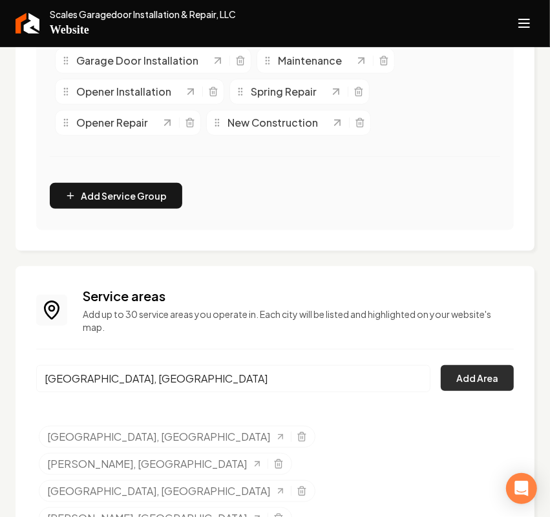
click at [451, 382] on button "Add Area" at bounding box center [477, 378] width 73 height 26
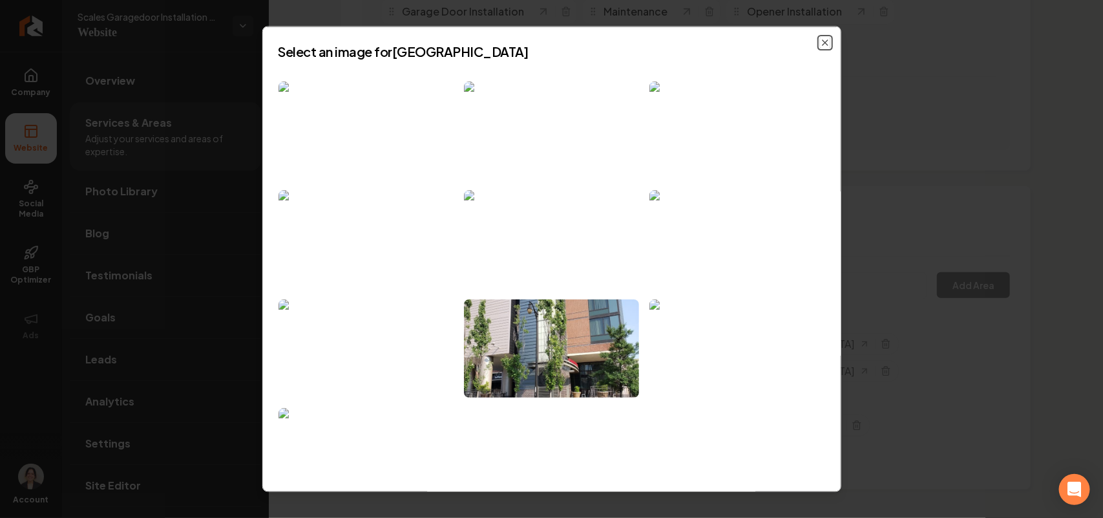
scroll to position [286, 0]
click at [372, 116] on img at bounding box center [366, 130] width 175 height 99
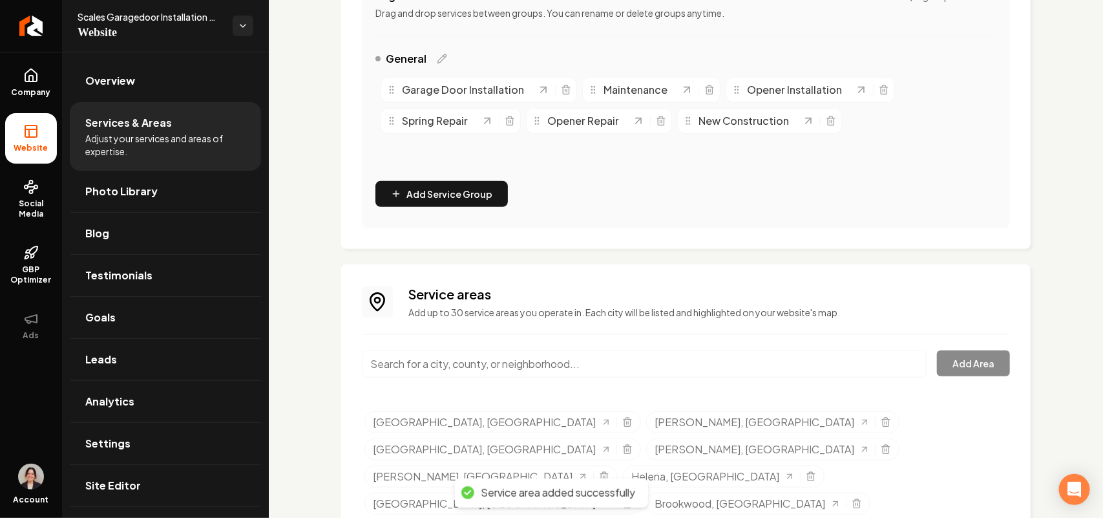
click at [138, 88] on link "Overview" at bounding box center [165, 80] width 191 height 41
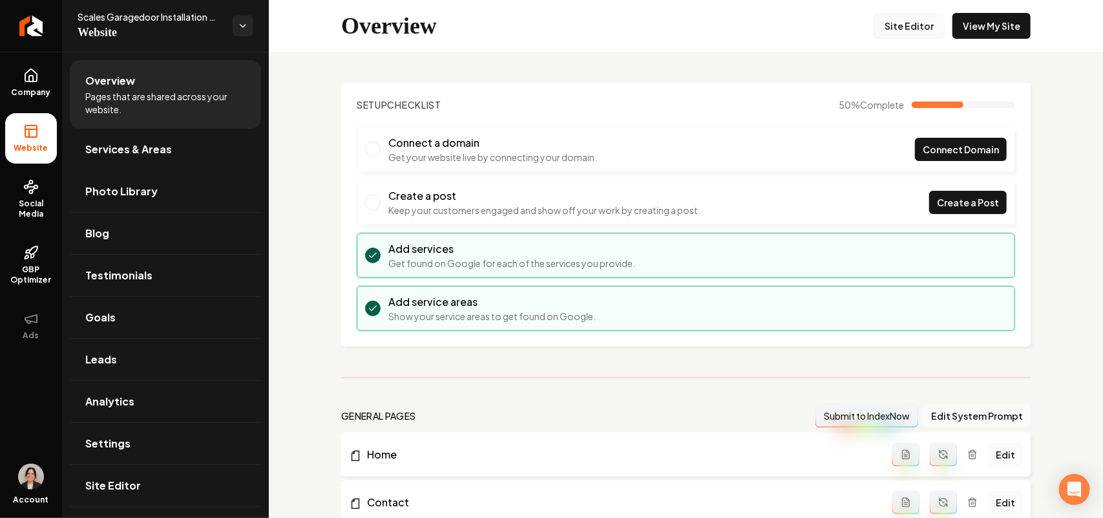
click at [895, 23] on link "Site Editor" at bounding box center [909, 26] width 71 height 26
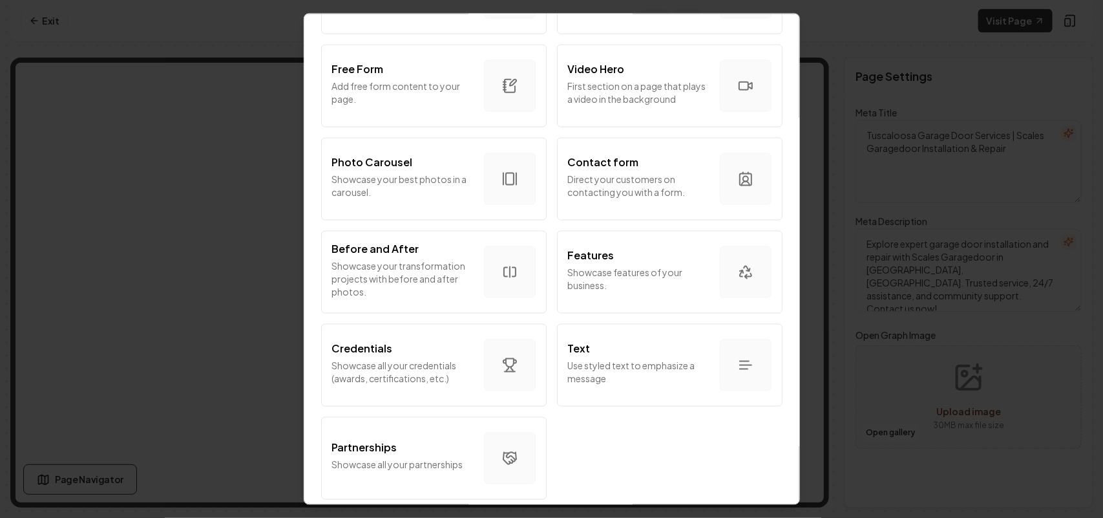
scroll to position [729, 0]
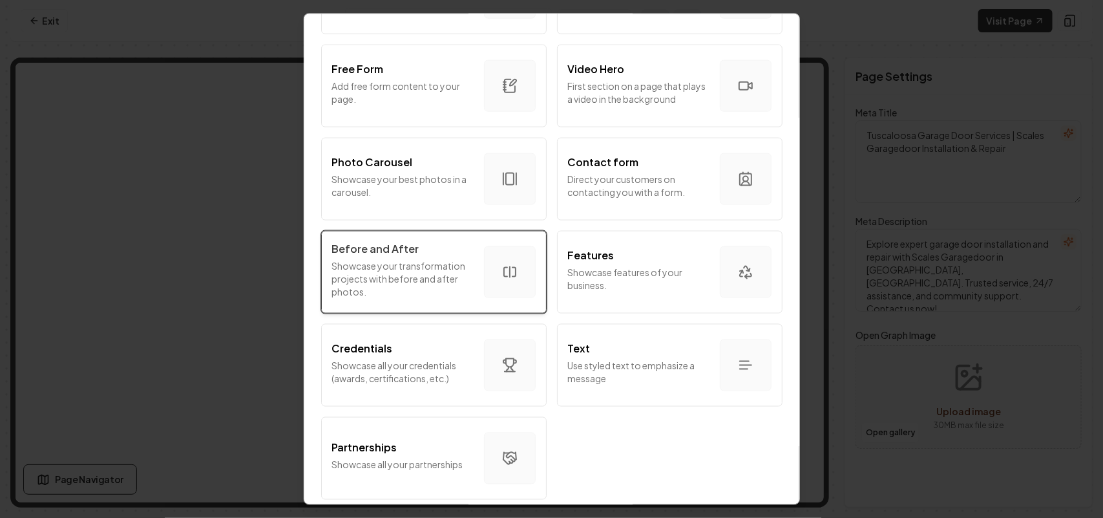
click at [403, 264] on p "Showcase your transformation projects with before and after photos." at bounding box center [403, 277] width 142 height 39
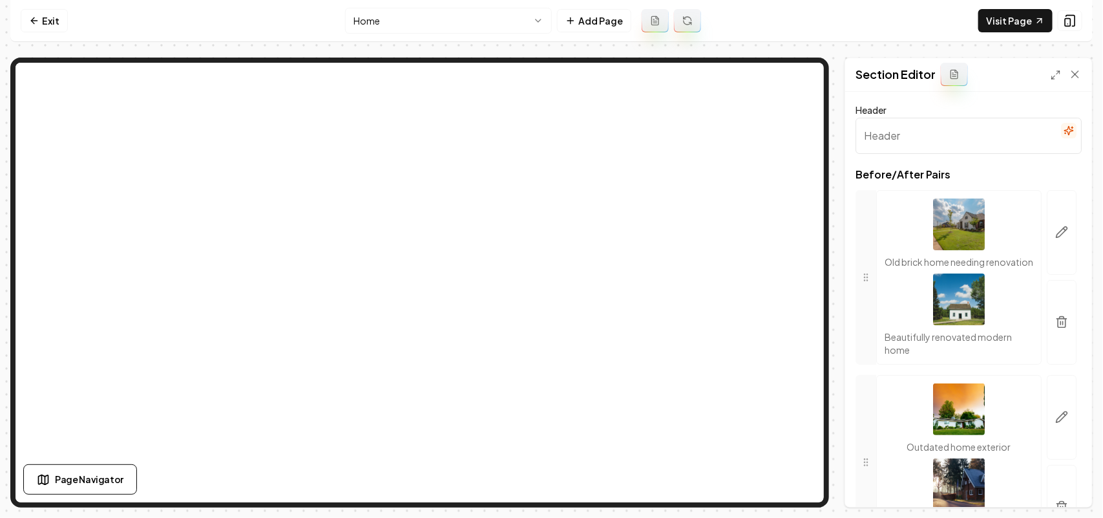
paste input "Before and After"
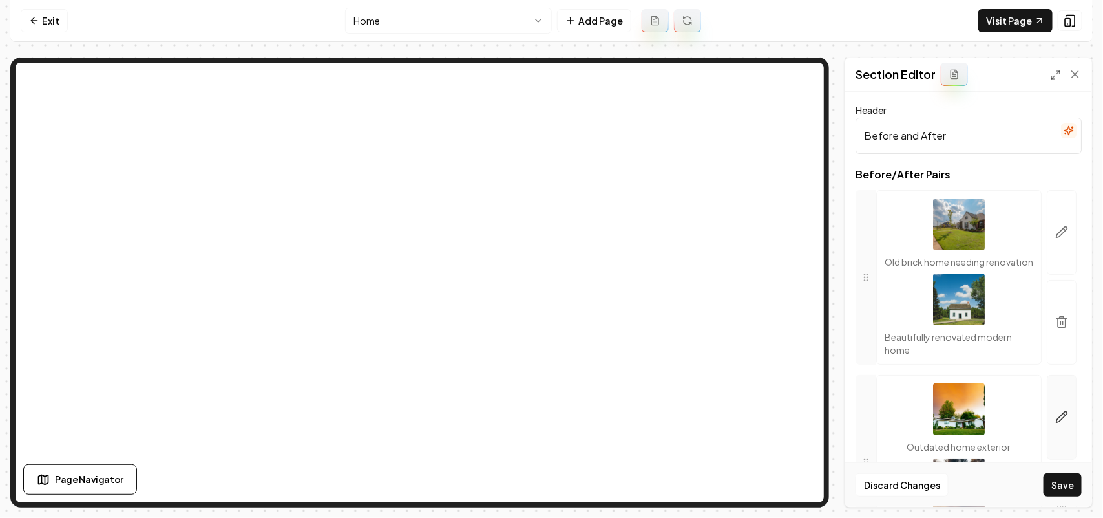
scroll to position [149, 0]
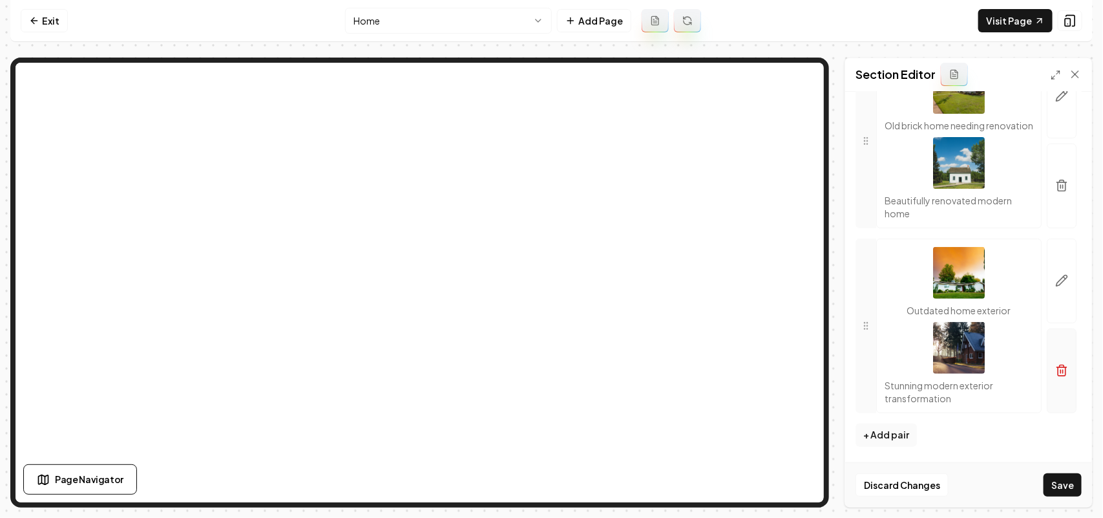
type input "Before and After"
click at [1055, 377] on icon "button" at bounding box center [1061, 370] width 13 height 13
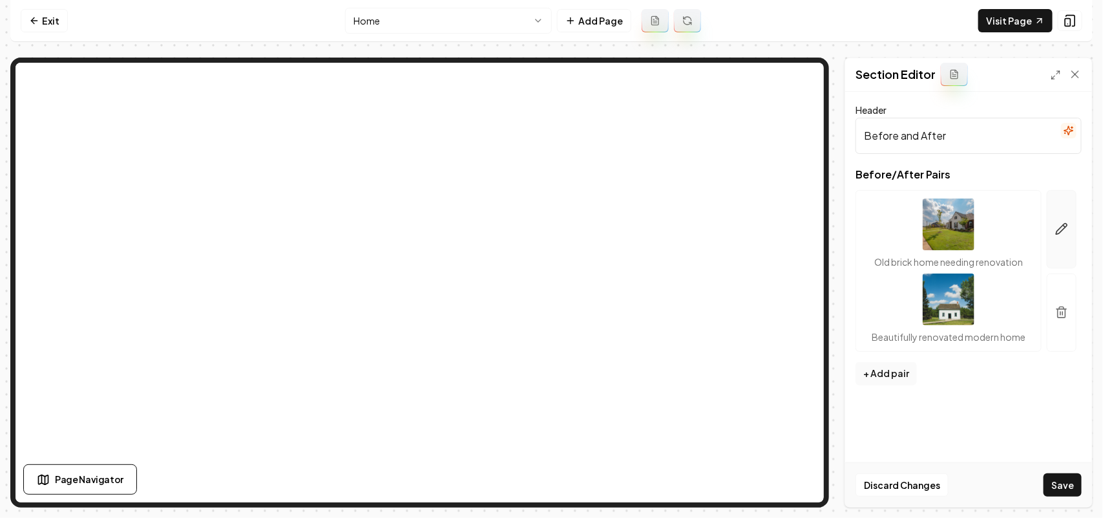
click at [1057, 235] on icon "button" at bounding box center [1062, 229] width 11 height 11
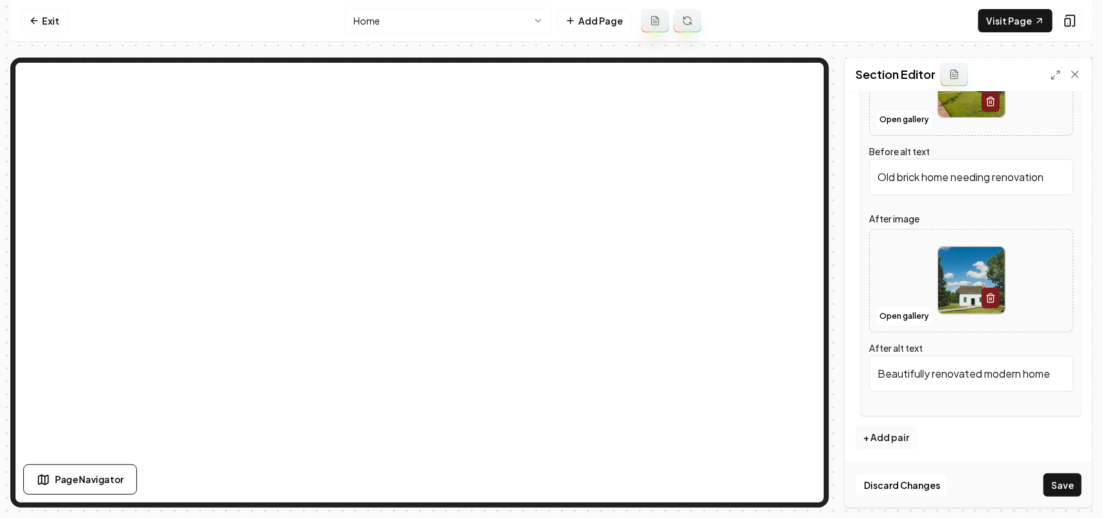
scroll to position [186, 0]
click at [892, 112] on button "Open gallery" at bounding box center [904, 117] width 58 height 21
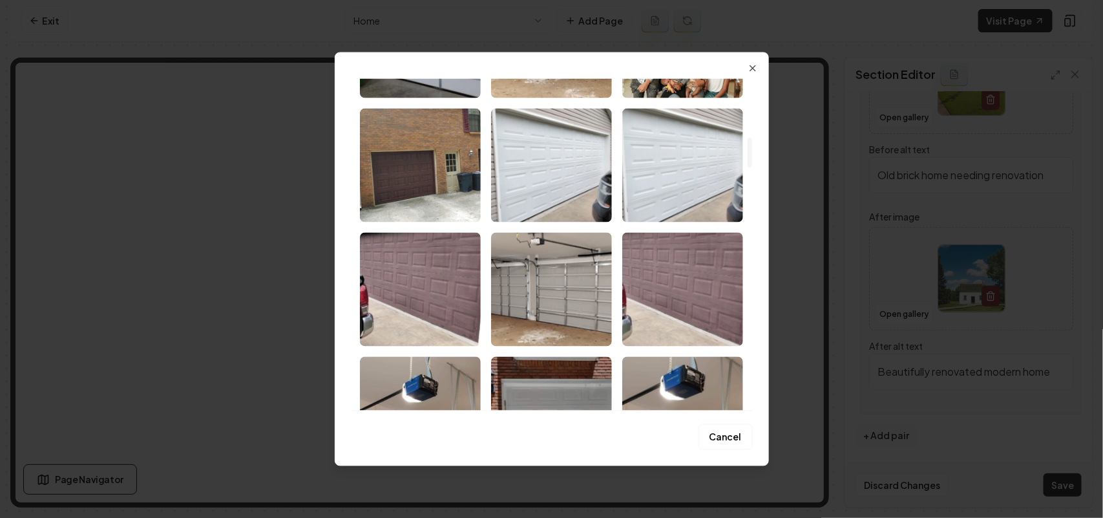
scroll to position [646, 0]
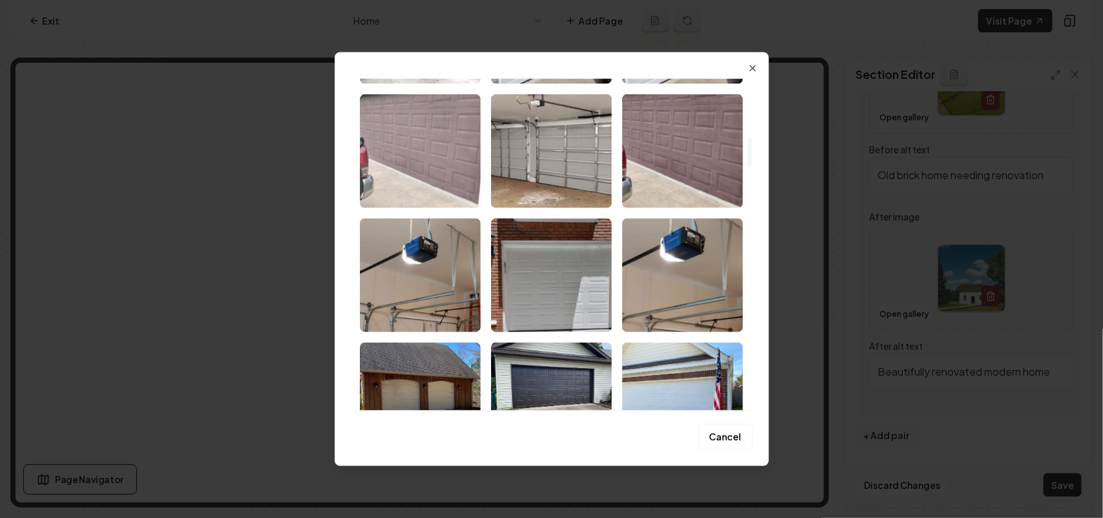
click at [421, 144] on img "Select image image_68bf38a75c7cd75eb8cc3a28.png" at bounding box center [420, 151] width 121 height 114
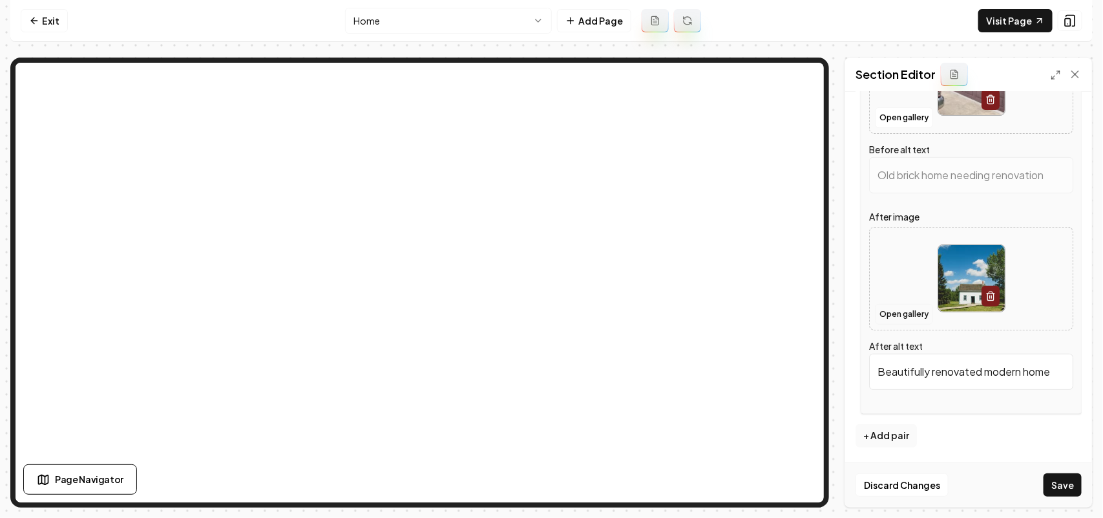
click at [903, 315] on button "Open gallery" at bounding box center [904, 314] width 58 height 21
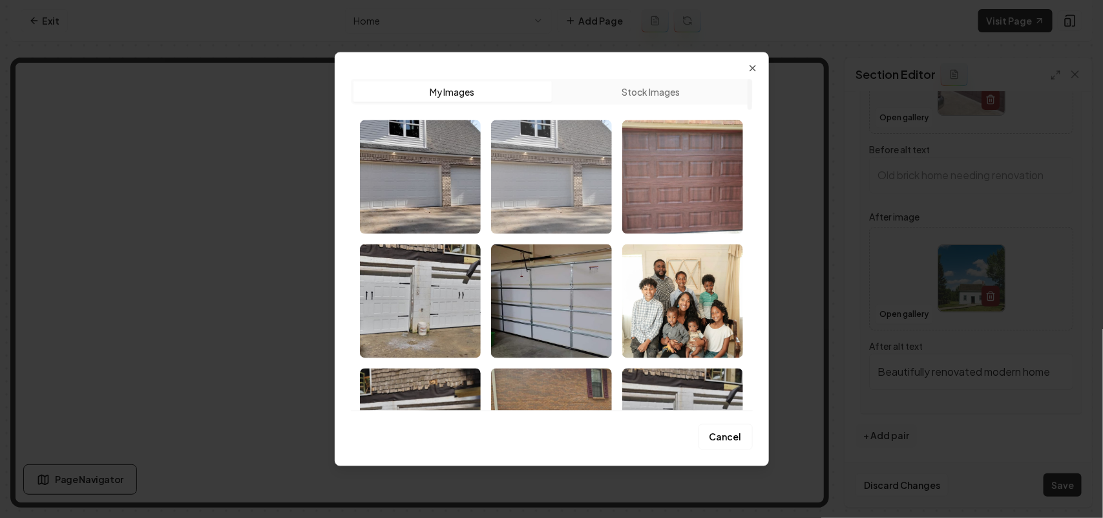
type input "Brown garage door with a textured surface next to a black vehicle in a resident…"
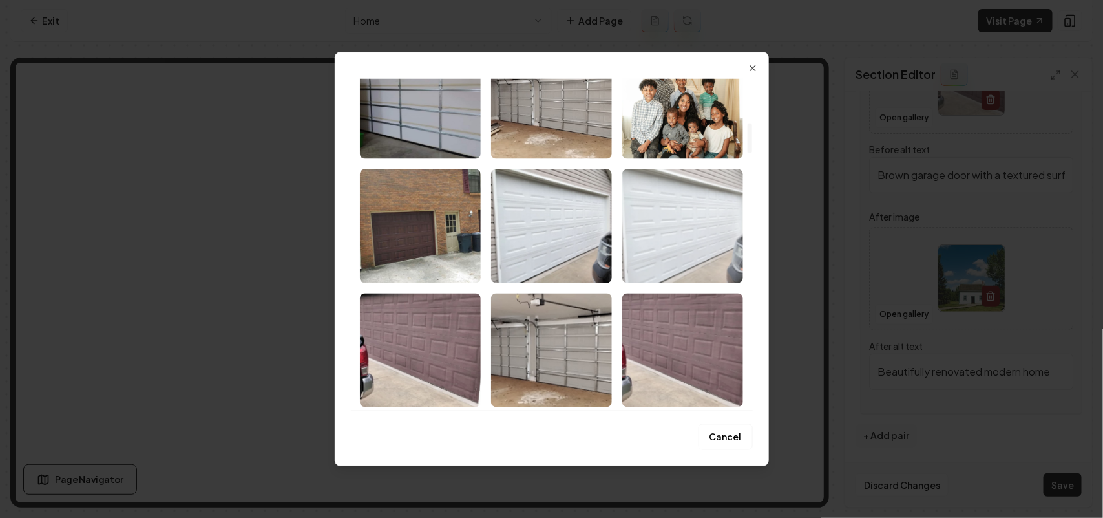
scroll to position [485, 0]
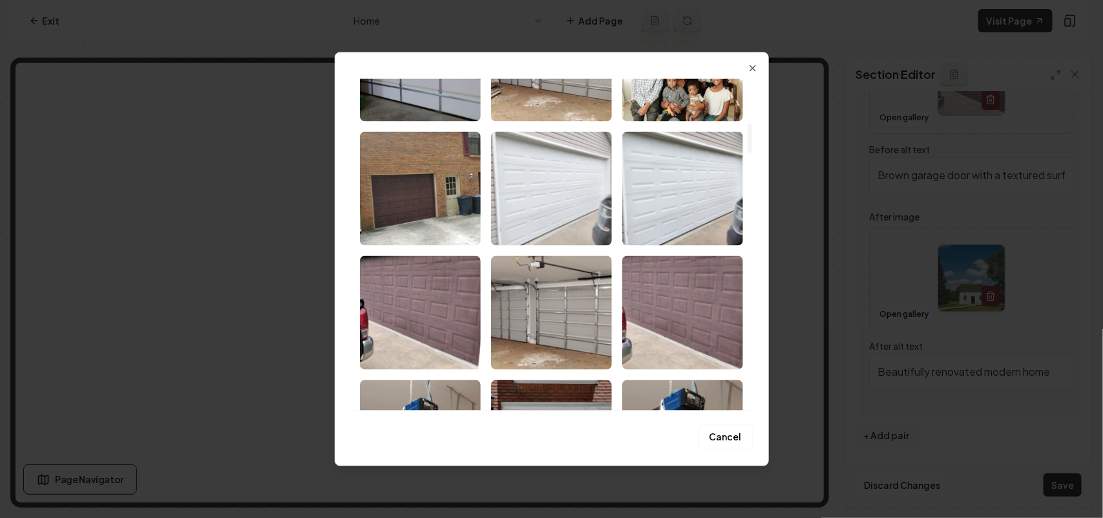
click at [584, 191] on img "Select image image_68bf38a75c7cd75eb8cc3971.png" at bounding box center [551, 188] width 121 height 114
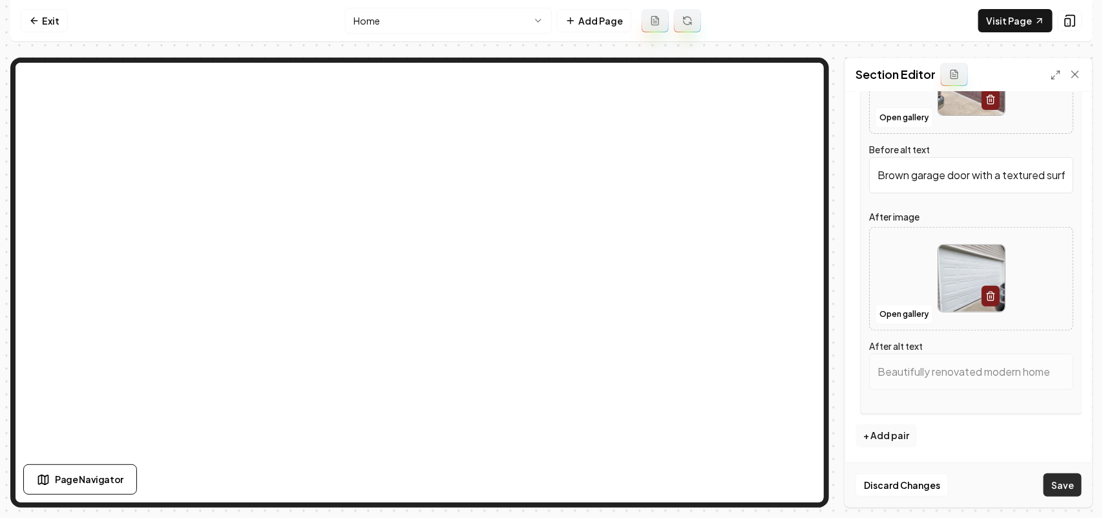
click at [1054, 479] on button "Save" at bounding box center [1063, 484] width 38 height 23
type input "White garage door on a beige house exterior beside a dark vehicle."
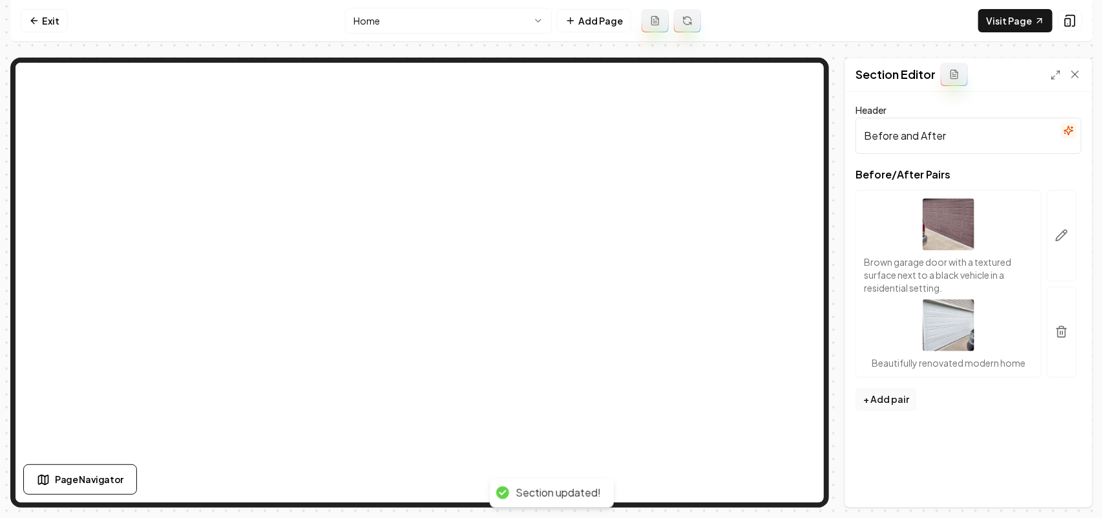
scroll to position [0, 0]
click at [1027, 28] on link "Visit Page" at bounding box center [1015, 20] width 74 height 23
click at [1068, 233] on icon "button" at bounding box center [1061, 235] width 13 height 13
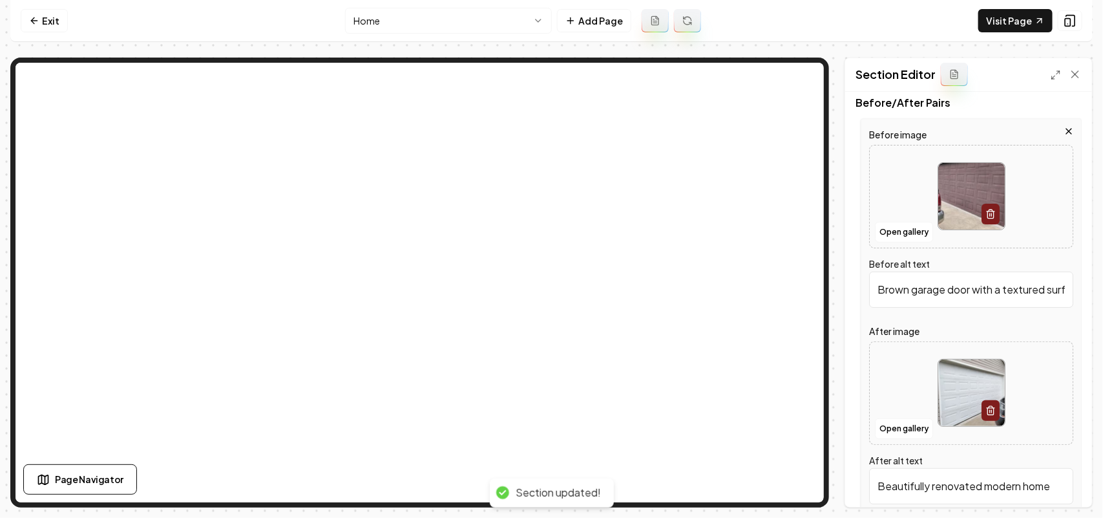
scroll to position [142, 0]
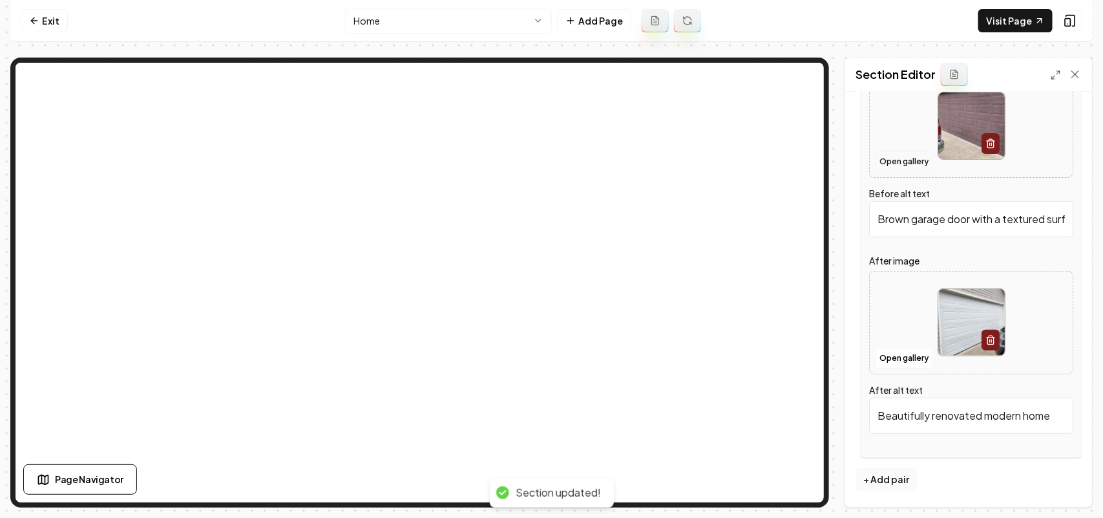
click at [899, 166] on button "Open gallery" at bounding box center [904, 161] width 58 height 21
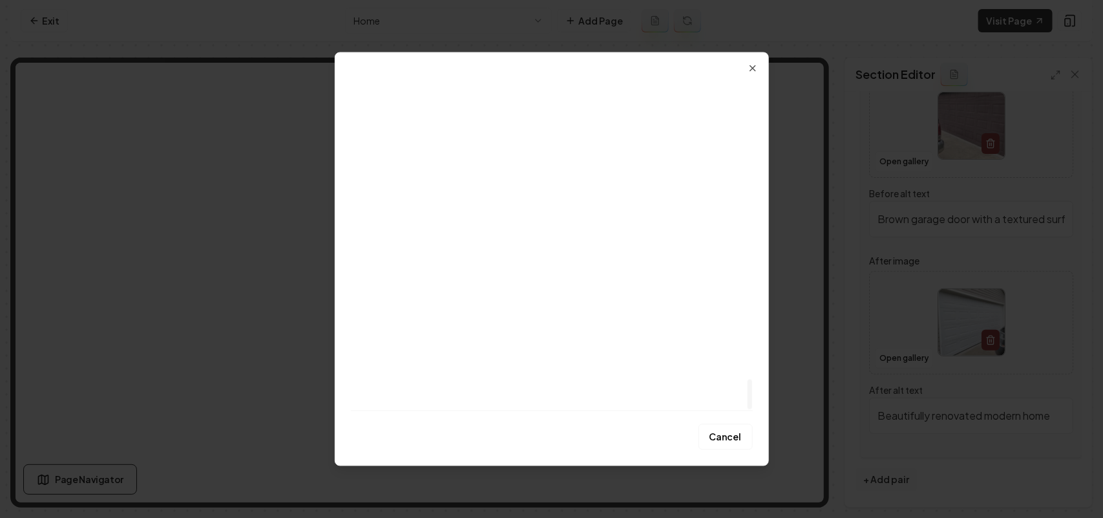
drag, startPoint x: 748, startPoint y: 96, endPoint x: 780, endPoint y: 425, distance: 331.1
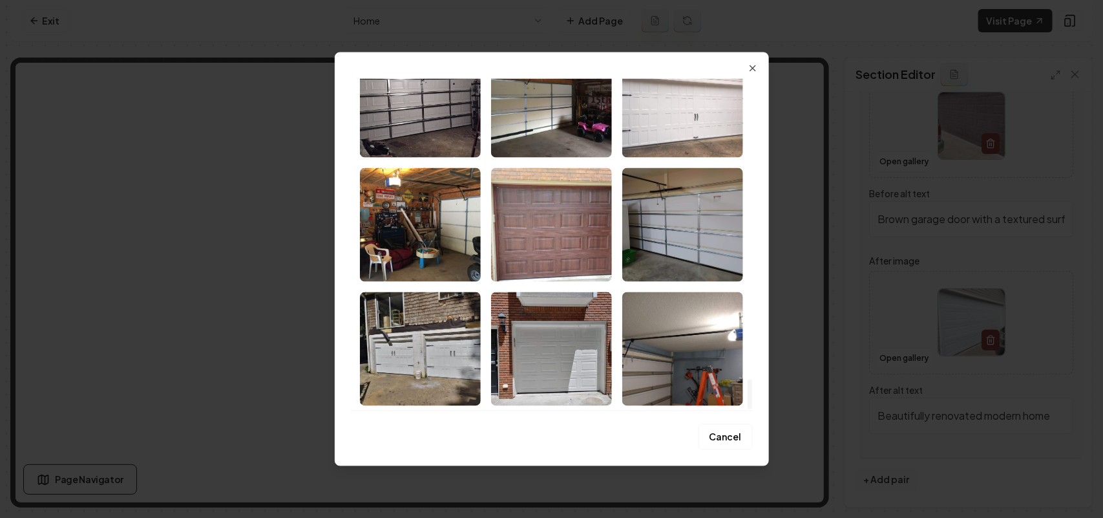
click at [752, 409] on div at bounding box center [750, 394] width 5 height 30
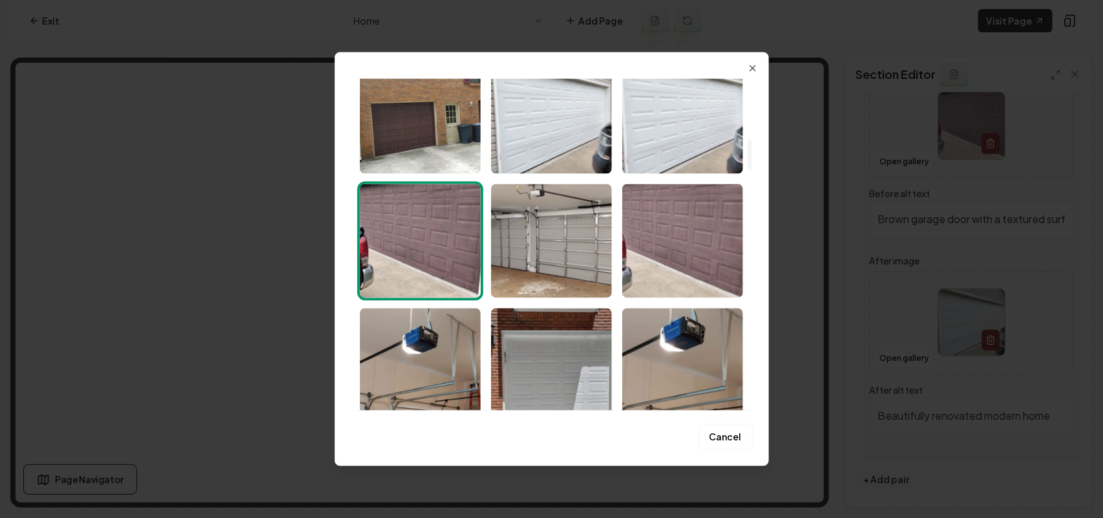
scroll to position [556, 0]
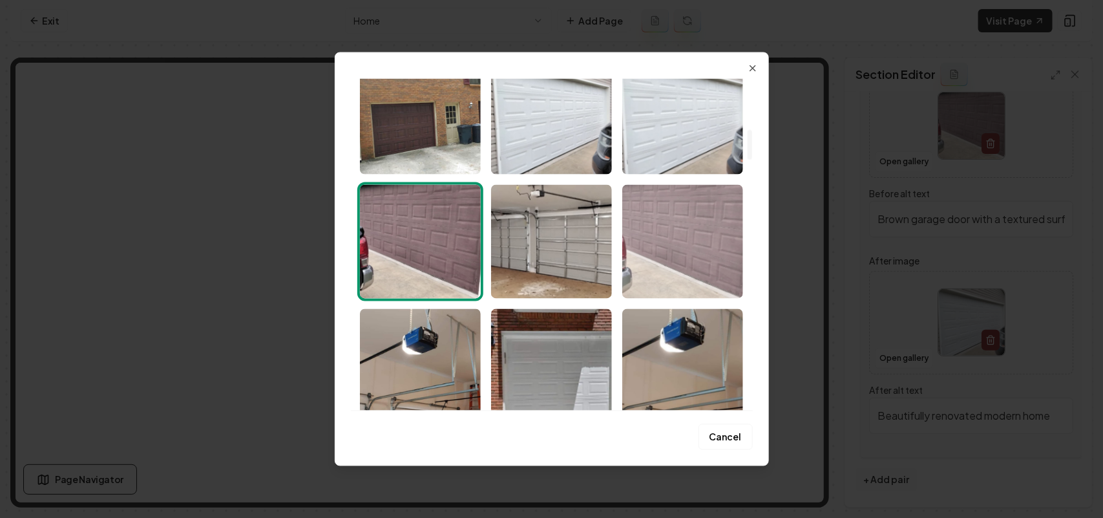
click at [686, 235] on img "Select image image_68bf38a75c7cd75eb8cc3a0e.png" at bounding box center [682, 241] width 121 height 114
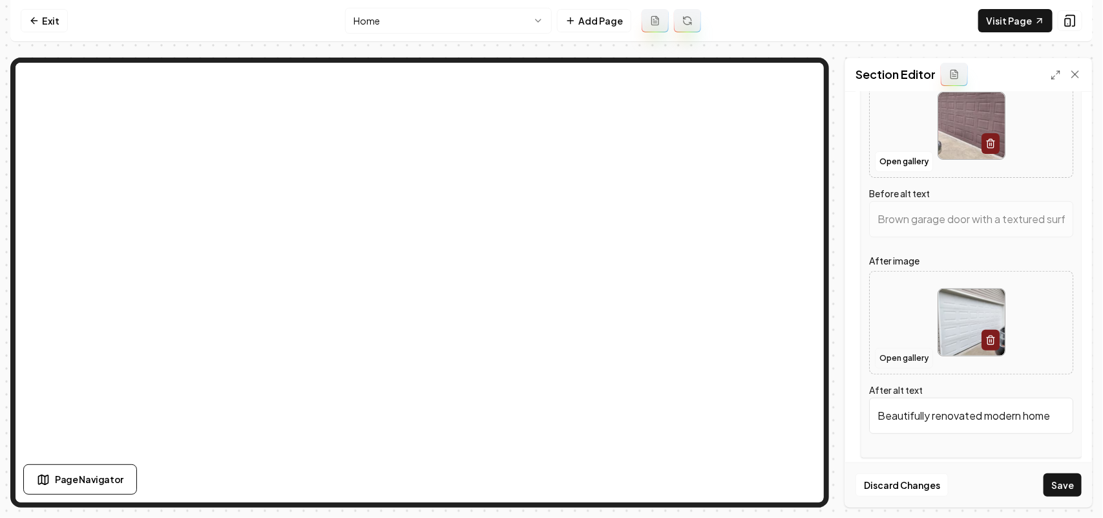
click at [905, 359] on button "Open gallery" at bounding box center [904, 358] width 58 height 21
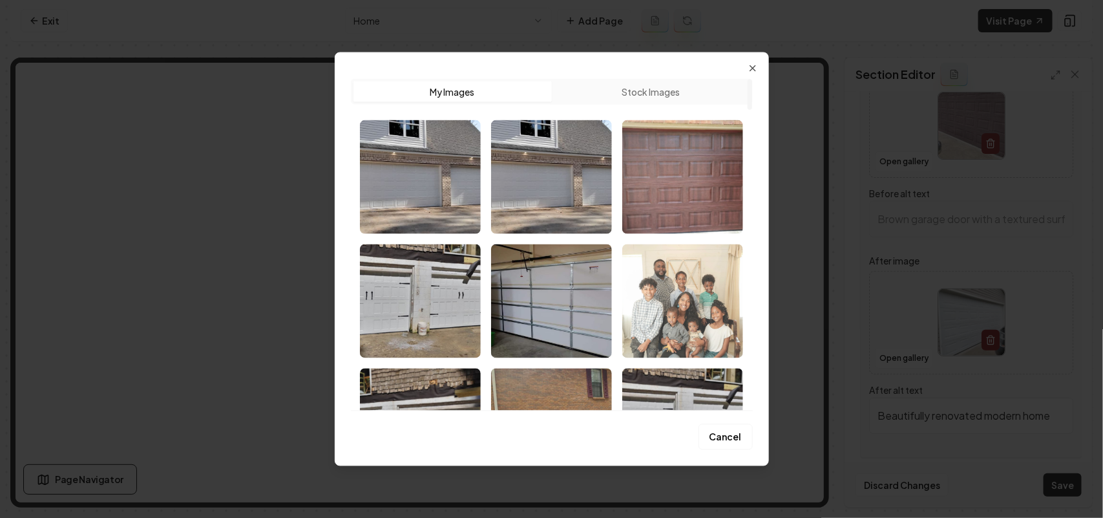
type input "Brown garage door with a textured design, parked vehicle visible on the left si…"
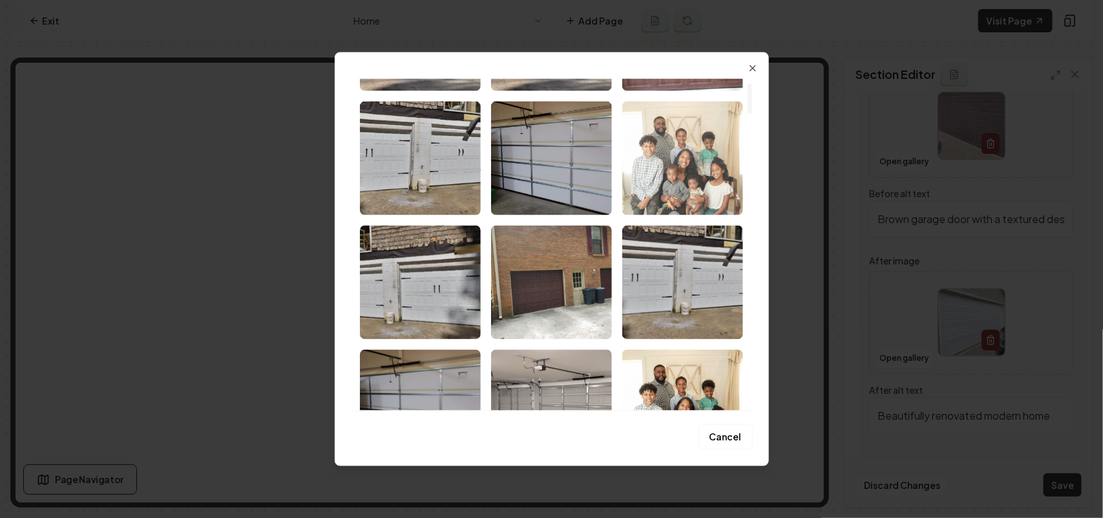
scroll to position [323, 0]
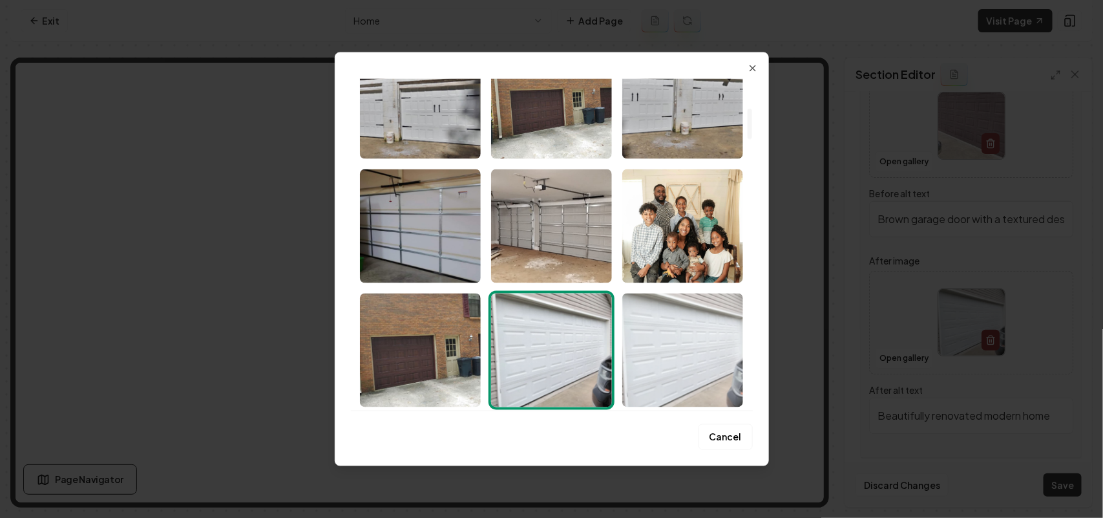
click at [682, 343] on img "Select image image_68bf38a75c7cd75eb8cc3a98.png" at bounding box center [682, 350] width 121 height 114
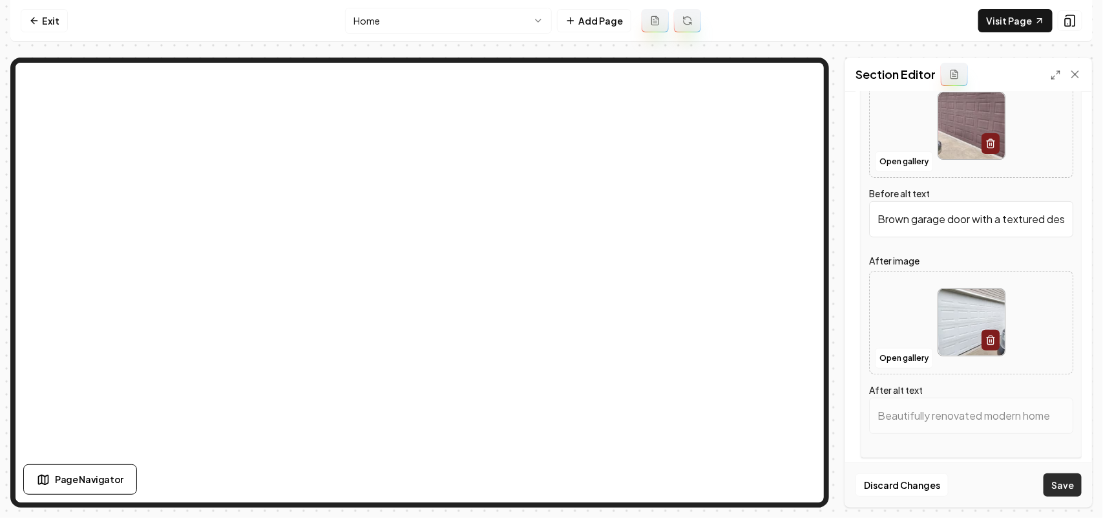
click at [1071, 485] on button "Save" at bounding box center [1063, 484] width 38 height 23
type input "White garage door on a residential home with a black vehicle parked nearby."
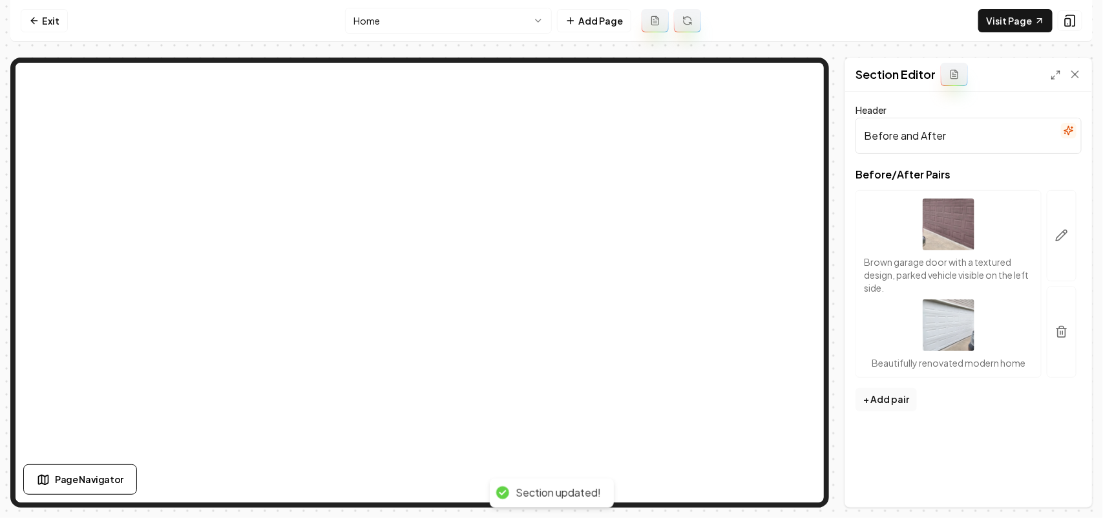
scroll to position [0, 0]
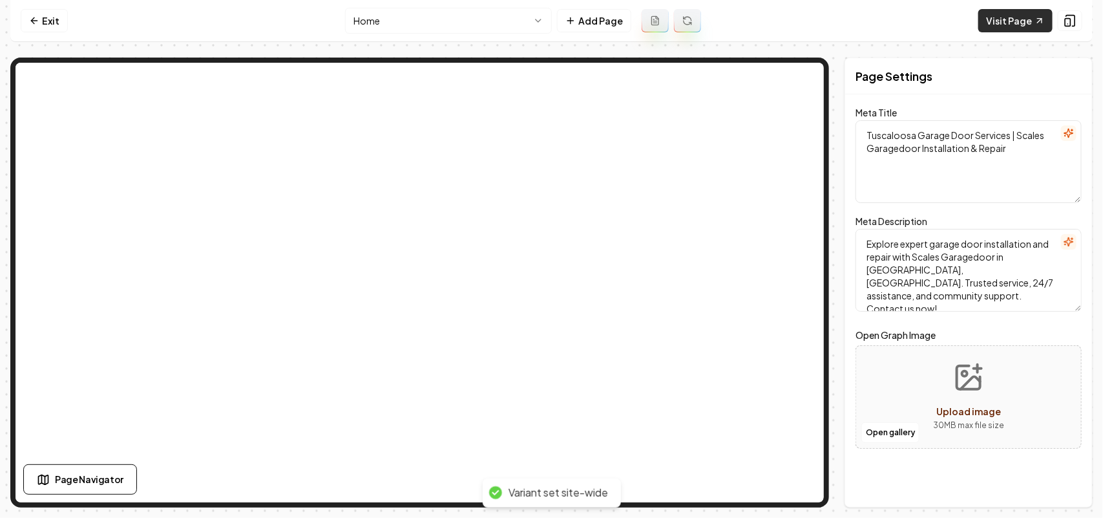
click at [1009, 10] on link "Visit Page" at bounding box center [1015, 20] width 74 height 23
click at [50, 21] on link "Exit" at bounding box center [44, 20] width 47 height 23
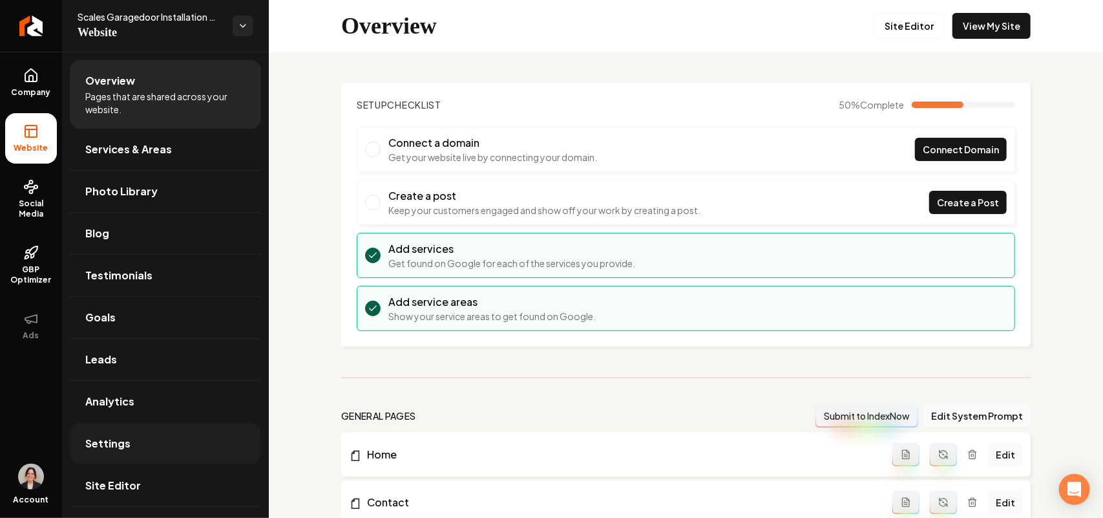
click at [113, 449] on span "Settings" at bounding box center [107, 444] width 45 height 16
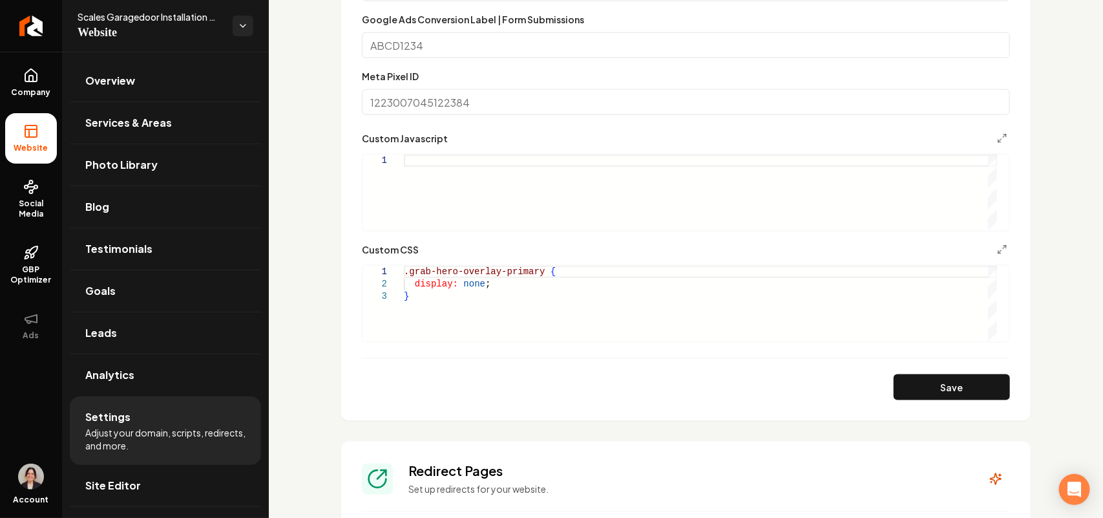
scroll to position [808, 0]
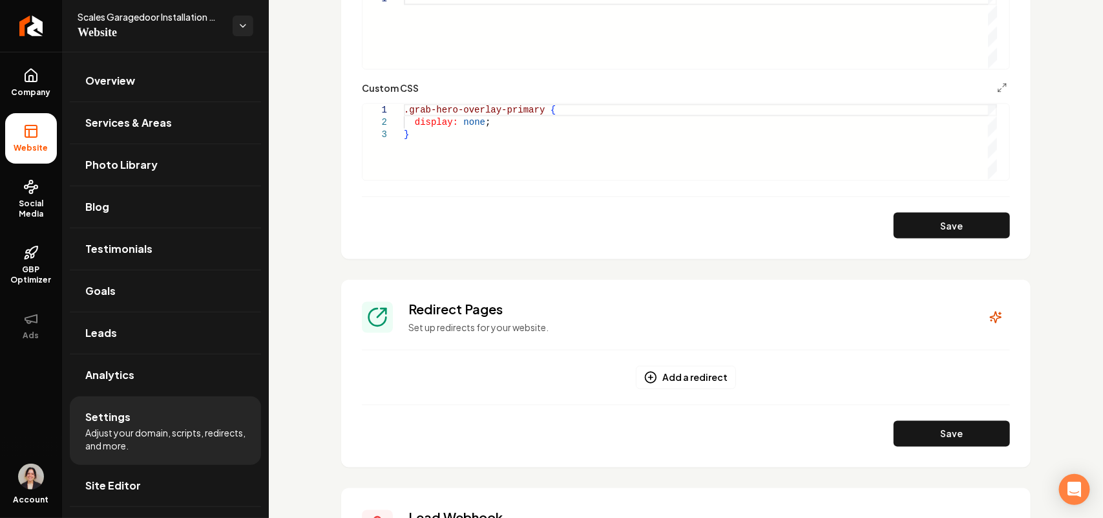
click at [472, 153] on div ".grab-hero-overlay-primary { display: none ; }" at bounding box center [700, 142] width 593 height 76
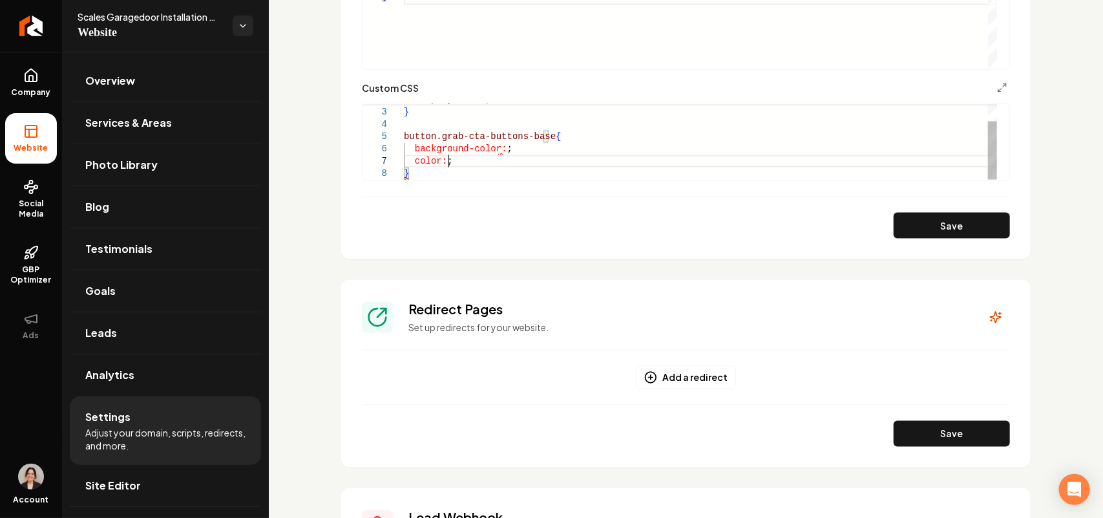
scroll to position [74, 43]
click at [931, 214] on button "Save" at bounding box center [952, 226] width 116 height 26
type textarea "**********"
click at [30, 85] on link "Company" at bounding box center [31, 83] width 52 height 50
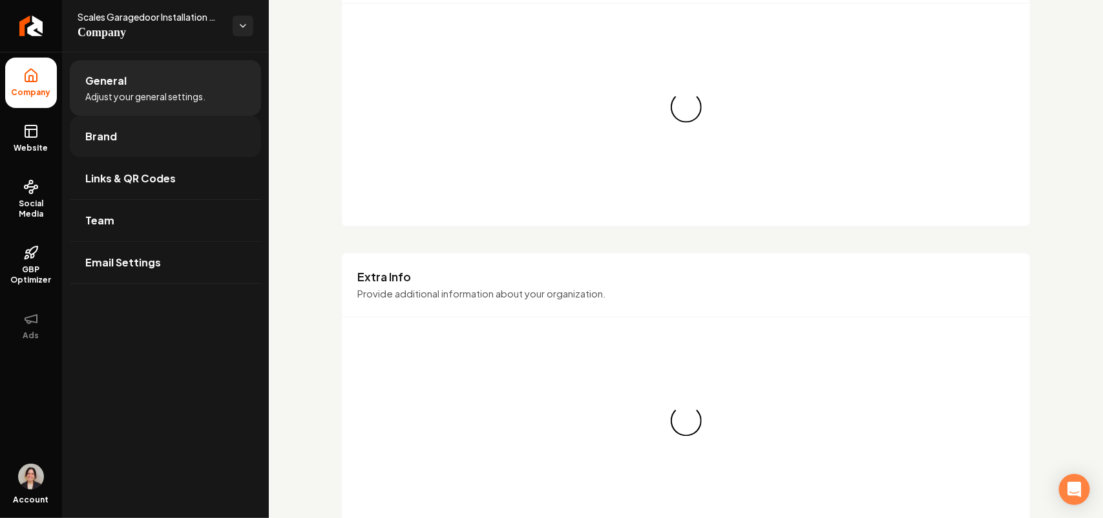
click at [107, 127] on link "Brand" at bounding box center [165, 136] width 191 height 41
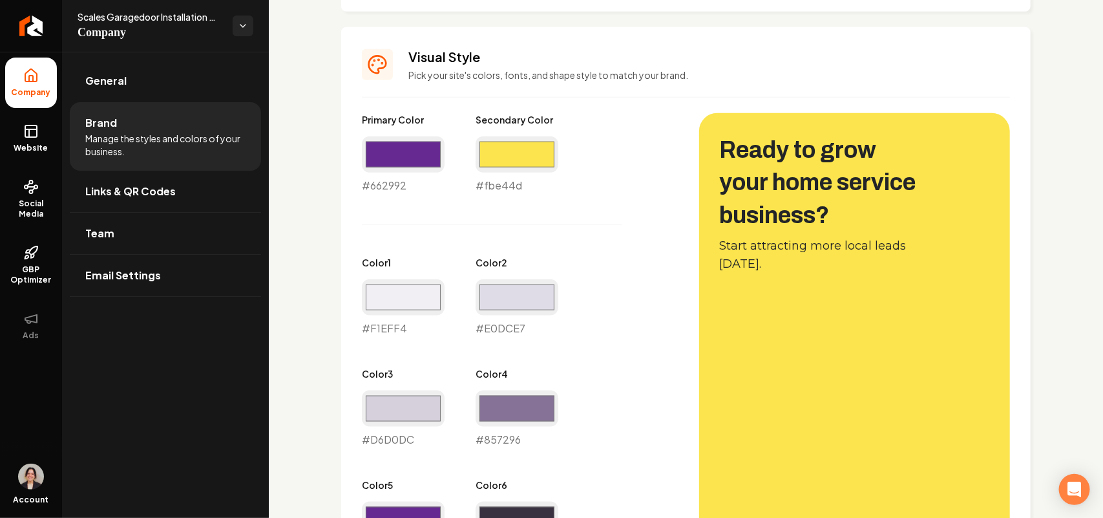
scroll to position [323, 0]
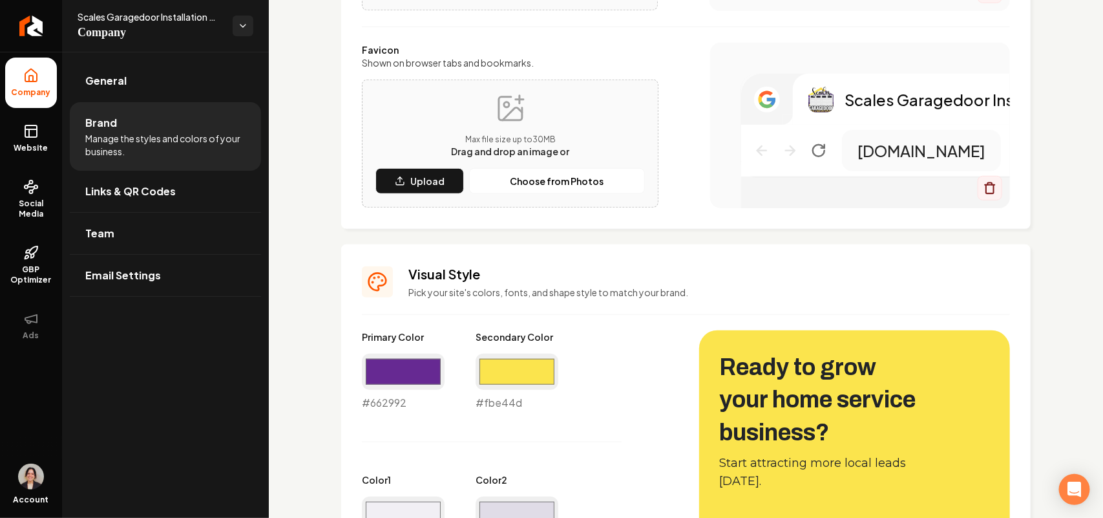
click at [491, 399] on div "#fbe44d #fbe44d" at bounding box center [517, 381] width 83 height 57
drag, startPoint x: 538, startPoint y: 398, endPoint x: 336, endPoint y: 388, distance: 202.5
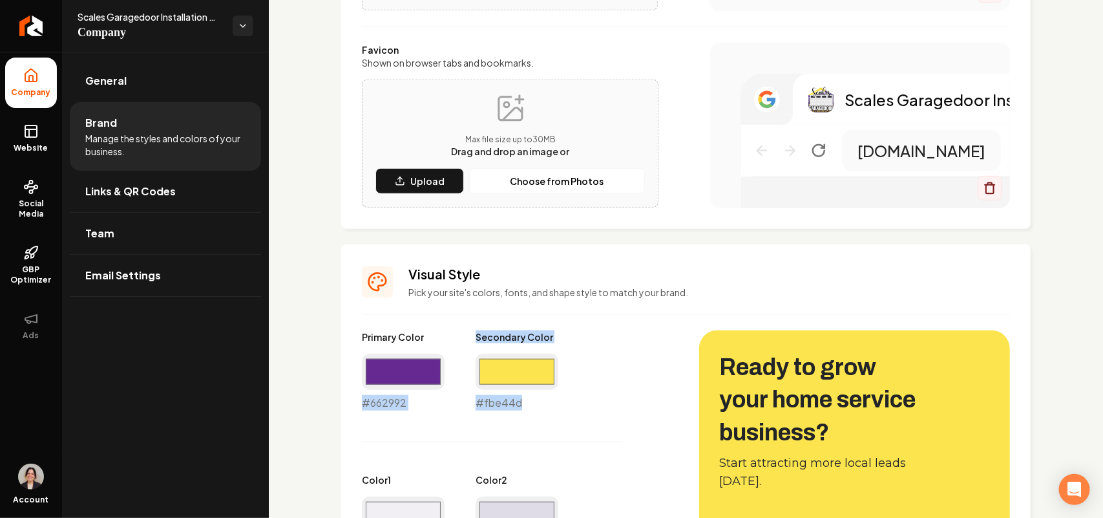
copy div "#662992 Secondary Color #fbe44d"
click at [15, 139] on link "Website" at bounding box center [31, 138] width 52 height 50
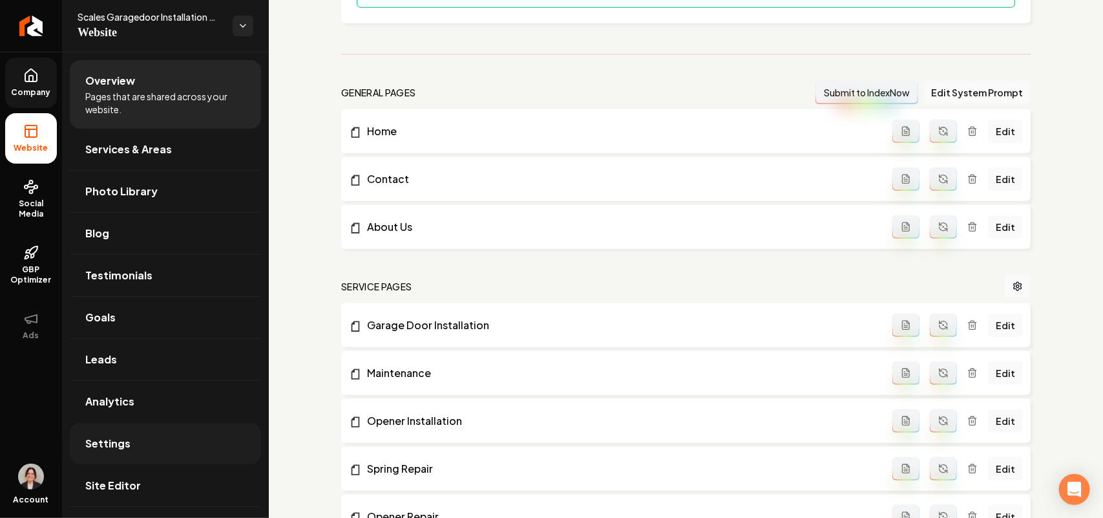
click at [134, 437] on link "Settings" at bounding box center [165, 443] width 191 height 41
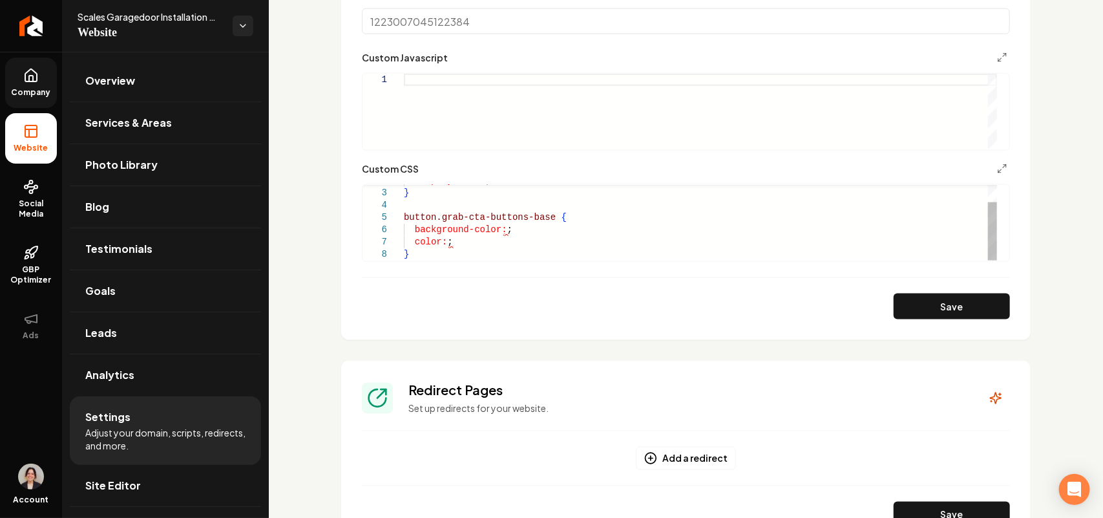
scroll to position [808, 0]
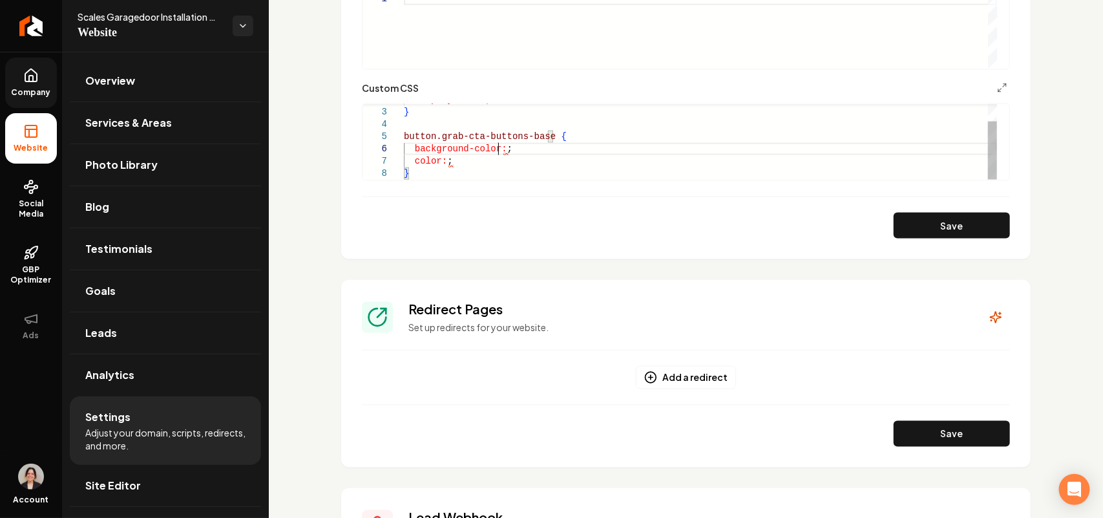
click at [501, 154] on div "display: none ; } button.grab-cta-buttons-base { background-color: ; color: ; }" at bounding box center [700, 130] width 593 height 98
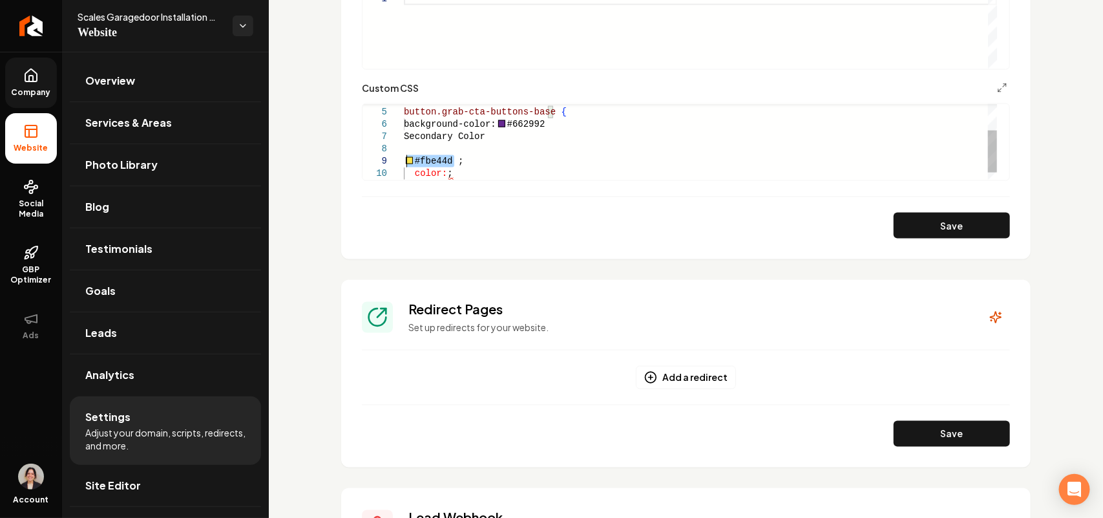
drag, startPoint x: 452, startPoint y: 162, endPoint x: 382, endPoint y: 156, distance: 70.7
click at [404, 156] on div "button.grab-cta-buttons-base { background-color: #662992 Secondary Color #fbe44…" at bounding box center [700, 124] width 593 height 135
drag, startPoint x: 437, startPoint y: 165, endPoint x: 446, endPoint y: 160, distance: 9.5
click at [441, 127] on div "button.grab-cta-buttons-base { background-color: #662992 Secondary Color ; colo…" at bounding box center [700, 112] width 593 height 135
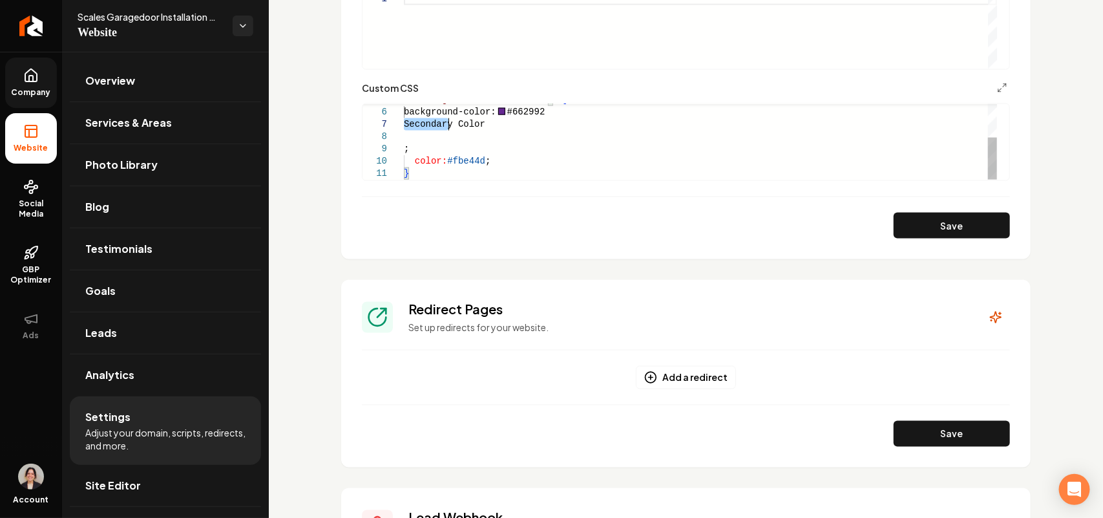
click at [441, 127] on div "button.grab-cta-buttons-base { background-color: #662992 Secondary Color ; colo…" at bounding box center [700, 112] width 593 height 135
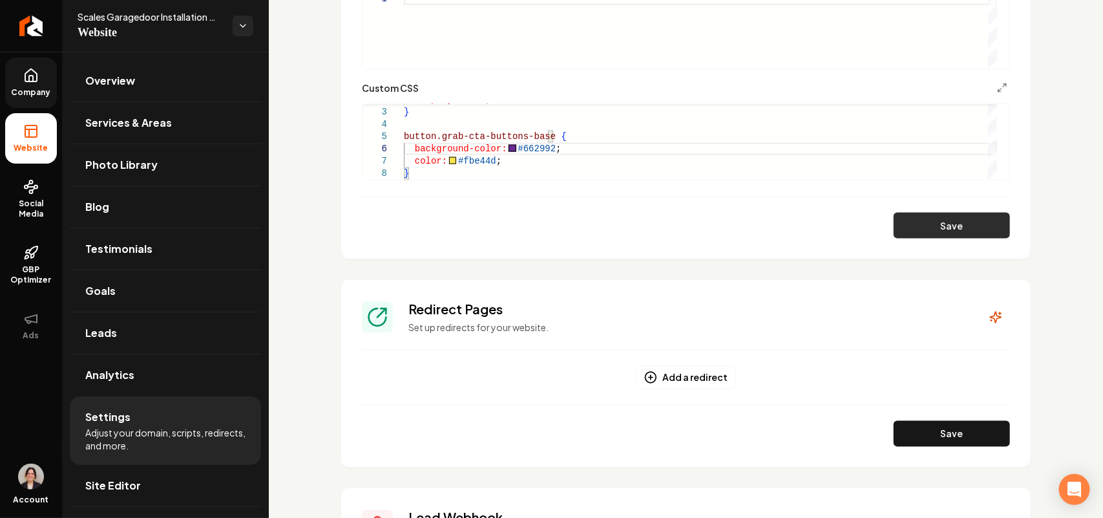
click at [914, 223] on button "Save" at bounding box center [952, 226] width 116 height 26
click at [482, 159] on div "button.grab-cta-buttons-base { background-color: #662992 ; color: #fbe44d ; } }…" at bounding box center [700, 130] width 593 height 98
click at [494, 159] on div "button.grab-cta-buttons-base { background-color: #662992 ; color: #fbe44d ; } }…" at bounding box center [700, 130] width 593 height 98
drag, startPoint x: 496, startPoint y: 159, endPoint x: 459, endPoint y: 162, distance: 37.0
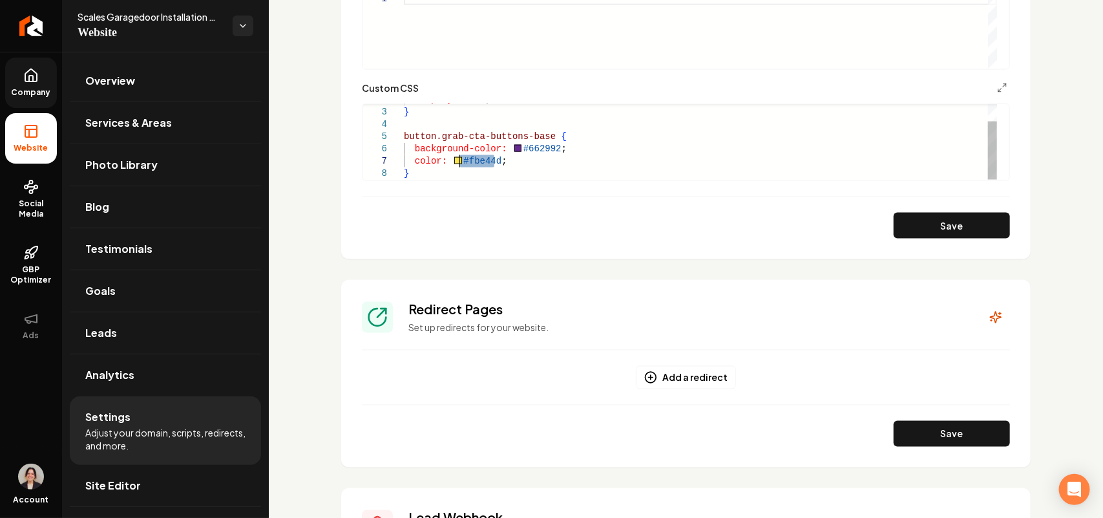
click at [459, 162] on div "button.grab-cta-buttons-base { background-color: #662992 ; color: #fbe44d ; } }…" at bounding box center [700, 130] width 593 height 98
drag, startPoint x: 461, startPoint y: 162, endPoint x: 549, endPoint y: 153, distance: 89.1
click at [546, 147] on div "button.grab-cta-buttons-base { background-color: #662992#fbe44d ; color: ; } } …" at bounding box center [700, 130] width 593 height 98
drag, startPoint x: 548, startPoint y: 150, endPoint x: 512, endPoint y: 147, distance: 36.3
click at [512, 147] on div "button.grab-cta-buttons-base { background-color: #662992#fbe44d ; color: ; } } …" at bounding box center [700, 130] width 593 height 98
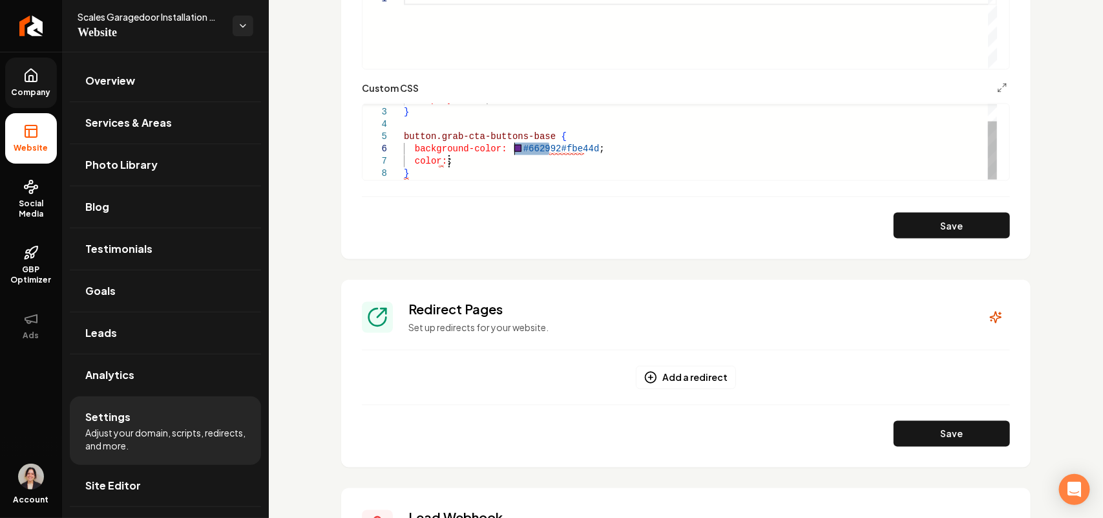
drag, startPoint x: 525, startPoint y: 145, endPoint x: 447, endPoint y: 162, distance: 79.2
type textarea "**********"
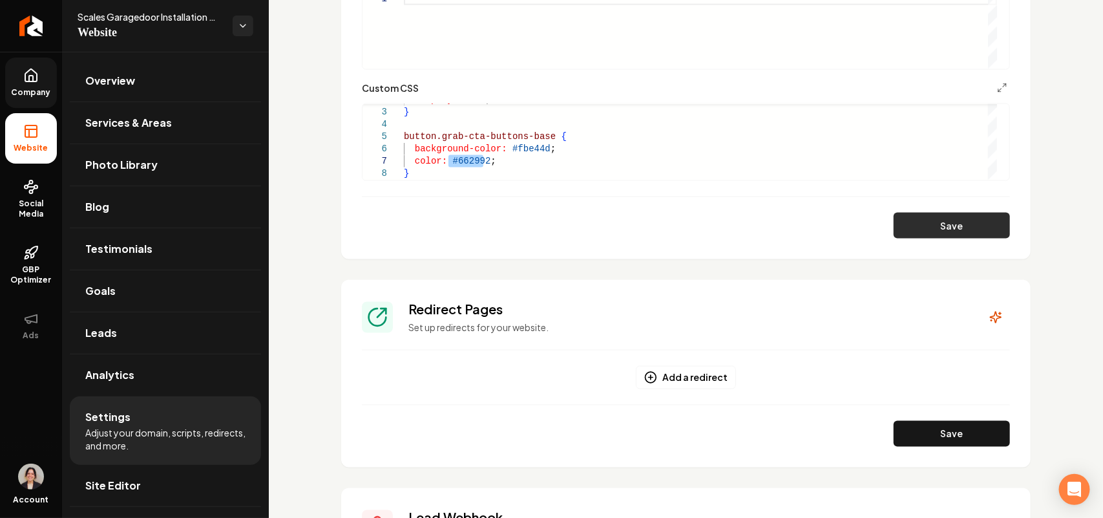
click at [932, 224] on button "Save" at bounding box center [952, 226] width 116 height 26
click at [118, 78] on span "Overview" at bounding box center [110, 81] width 50 height 16
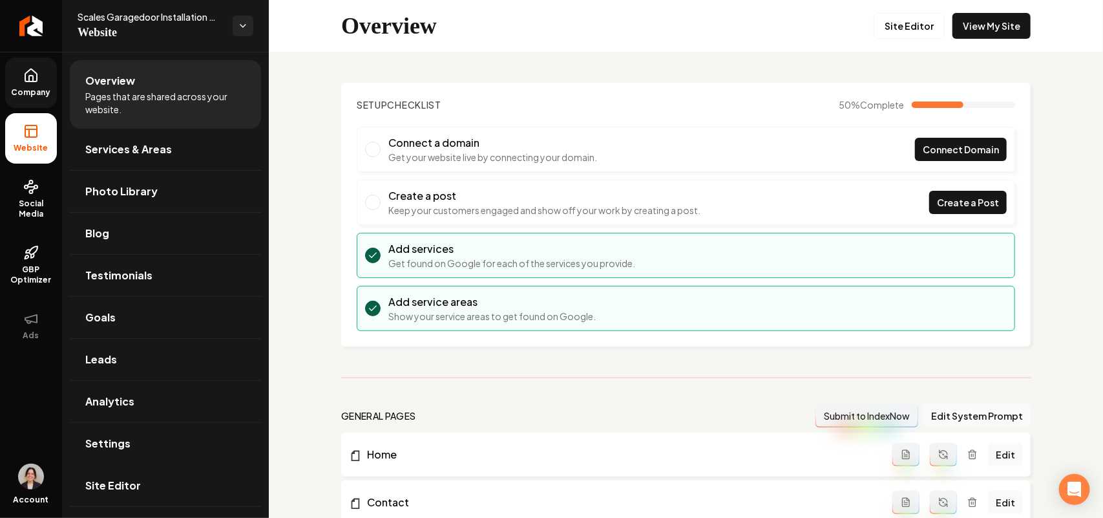
click at [907, 21] on link "Site Editor" at bounding box center [909, 26] width 71 height 26
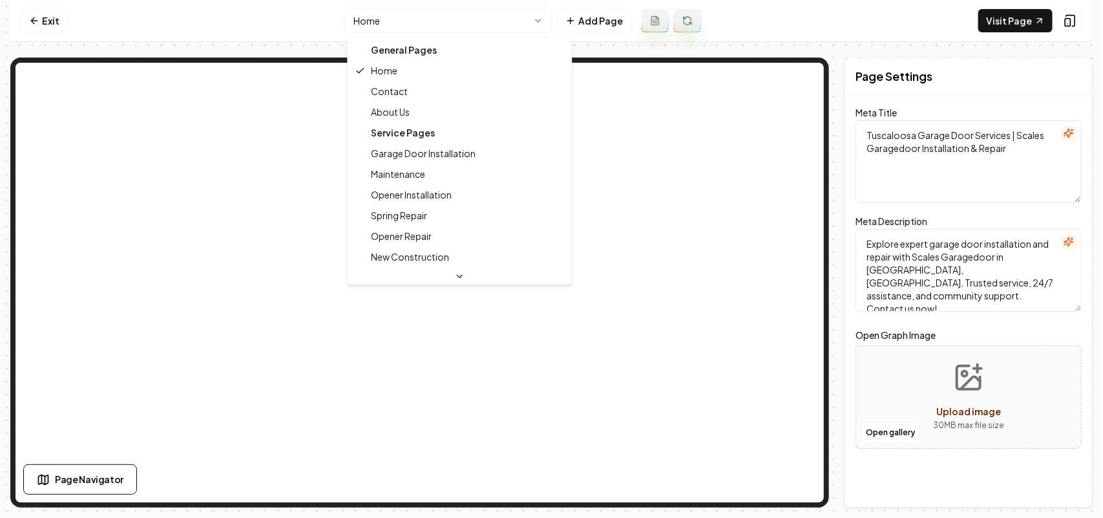
click at [448, 25] on html "Computer Required This feature is only available on a computer. Please switch t…" at bounding box center [551, 259] width 1103 height 518
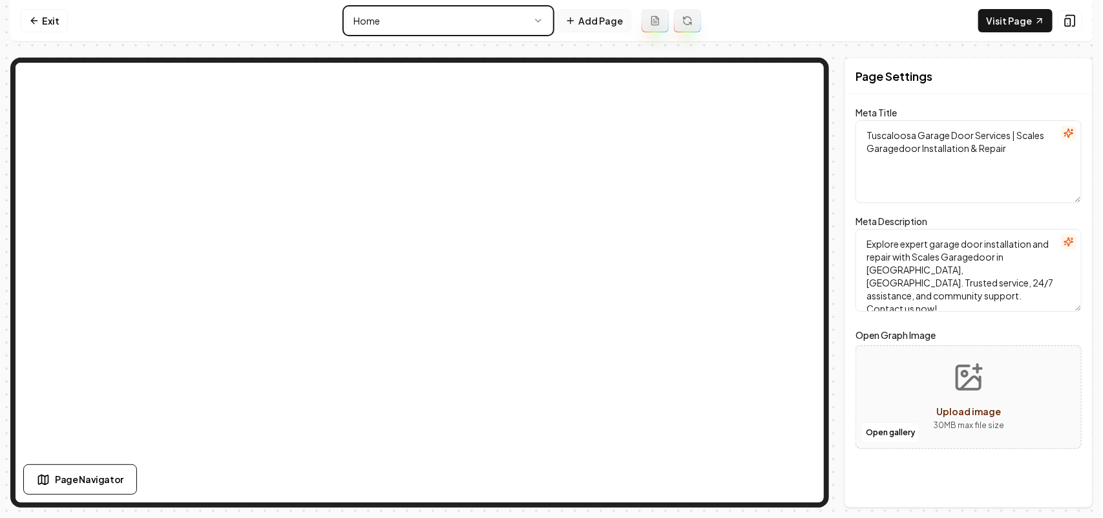
click at [585, 19] on html "Computer Required This feature is only available on a computer. Please switch t…" at bounding box center [551, 259] width 1103 height 518
click at [605, 10] on button "Add Page" at bounding box center [594, 20] width 74 height 23
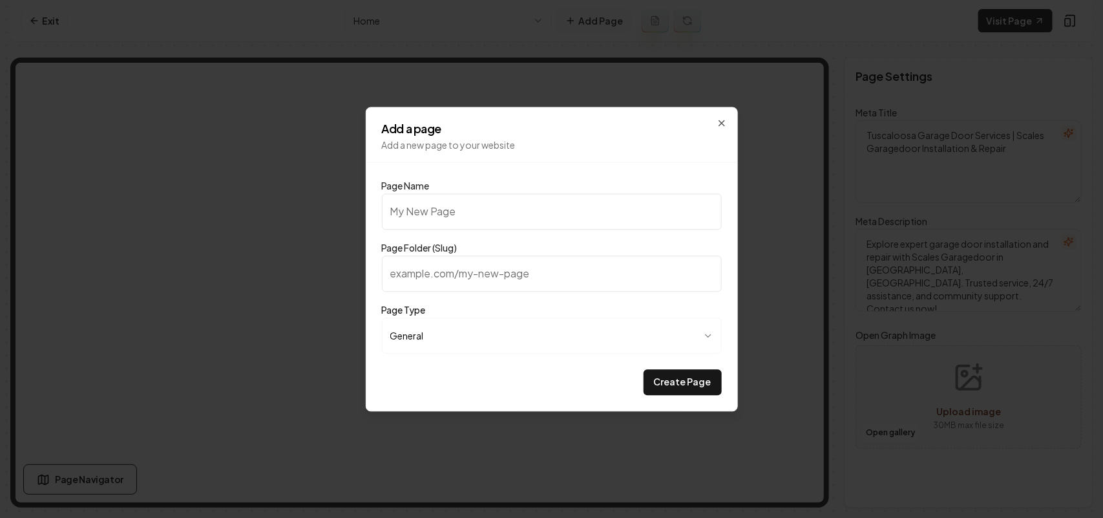
type input "G"
type input "g"
type input "Ga"
type input "ga"
type input "Gal"
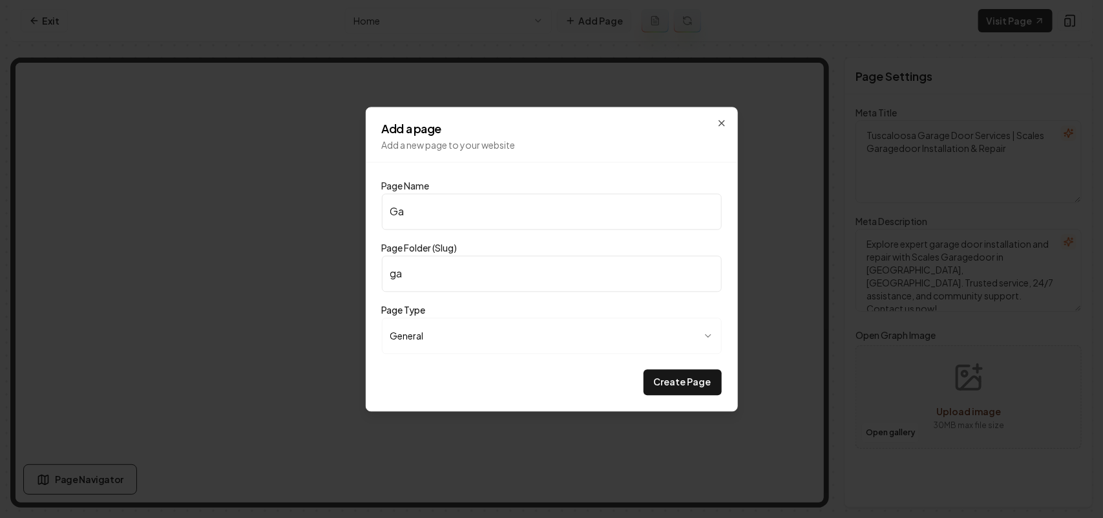
type input "gal"
type input "Gall"
type input "gall"
type input "Galle"
type input "galle"
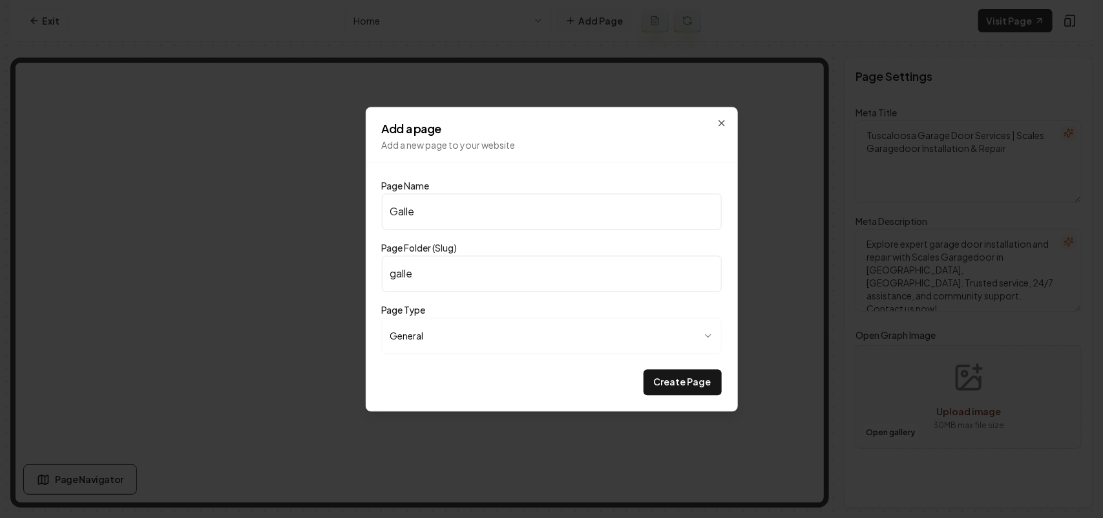
type input "Galler"
type input "galler"
type input "Gallery"
type input "gallery"
type input "Gallery"
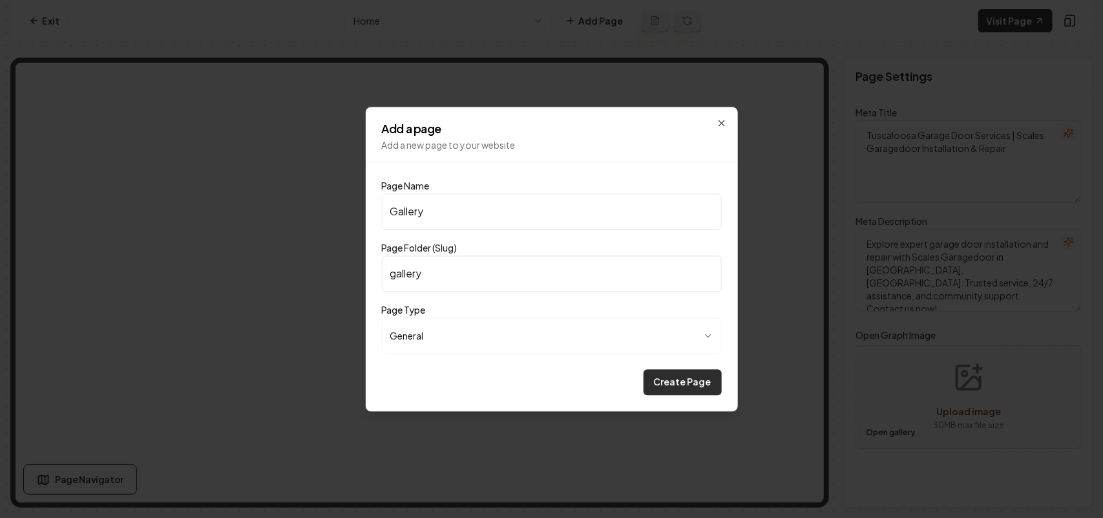
click at [679, 388] on button "Create Page" at bounding box center [683, 382] width 78 height 26
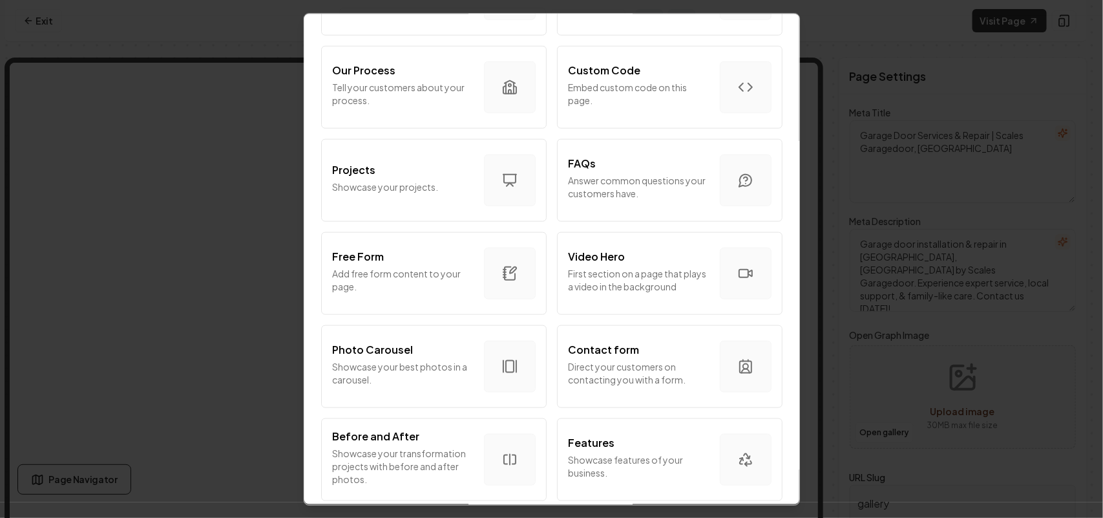
scroll to position [727, 0]
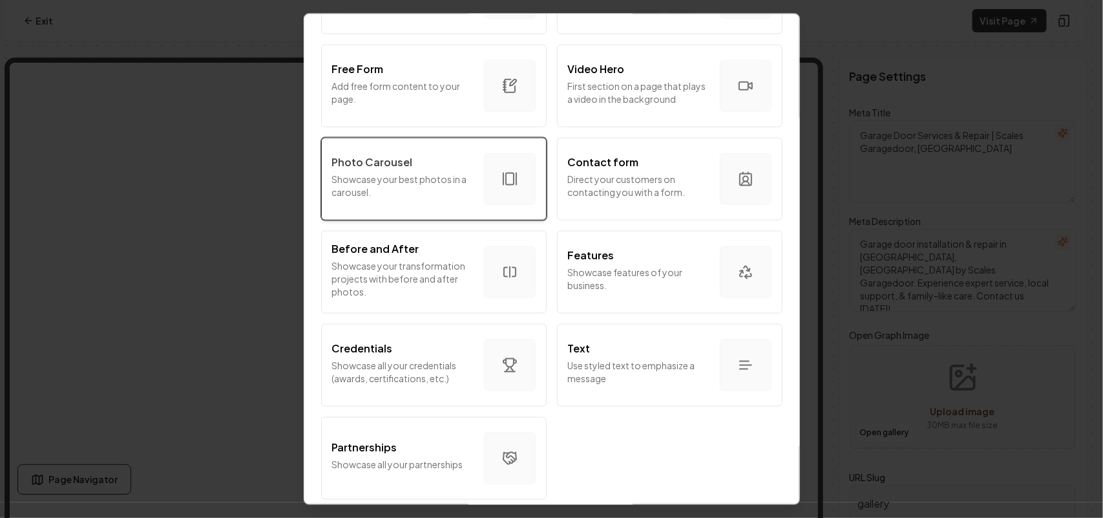
drag, startPoint x: 432, startPoint y: 123, endPoint x: 428, endPoint y: 139, distance: 16.0
click at [423, 158] on div "Photo Carousel" at bounding box center [403, 162] width 142 height 16
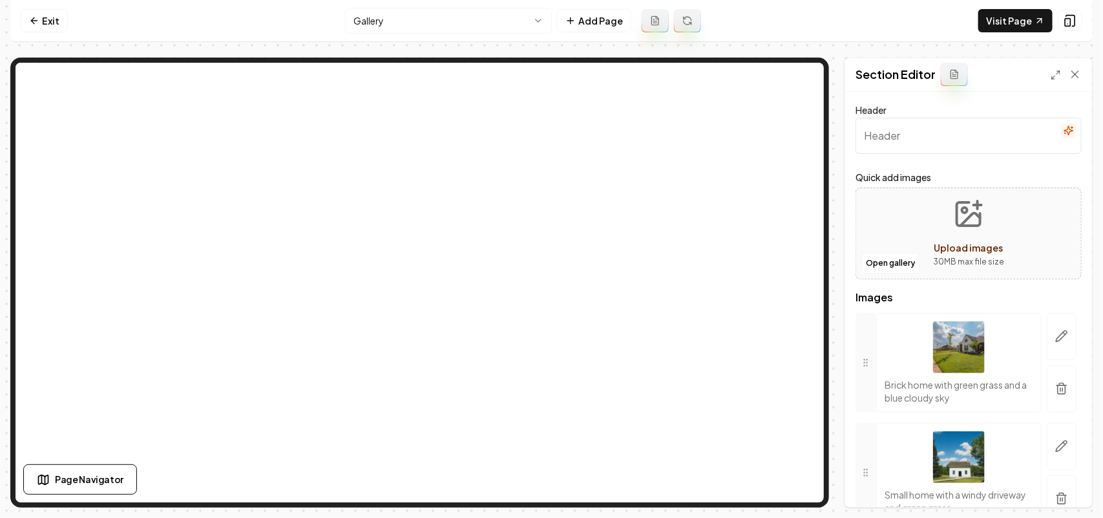
click at [973, 142] on input "Header" at bounding box center [969, 136] width 226 height 36
paste input "Project Gallery"
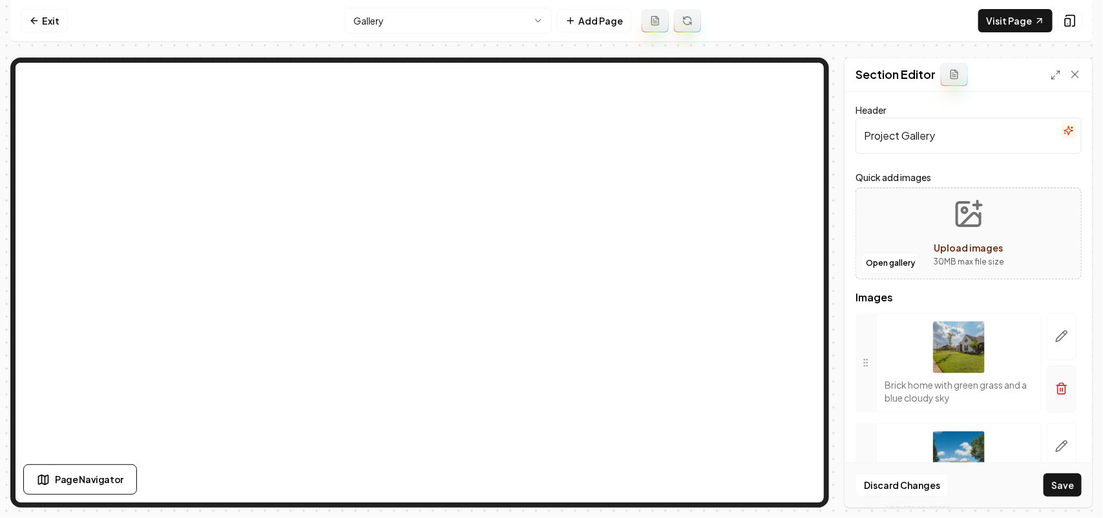
type input "Project Gallery"
click at [1060, 383] on icon "button" at bounding box center [1062, 384] width 5 height 2
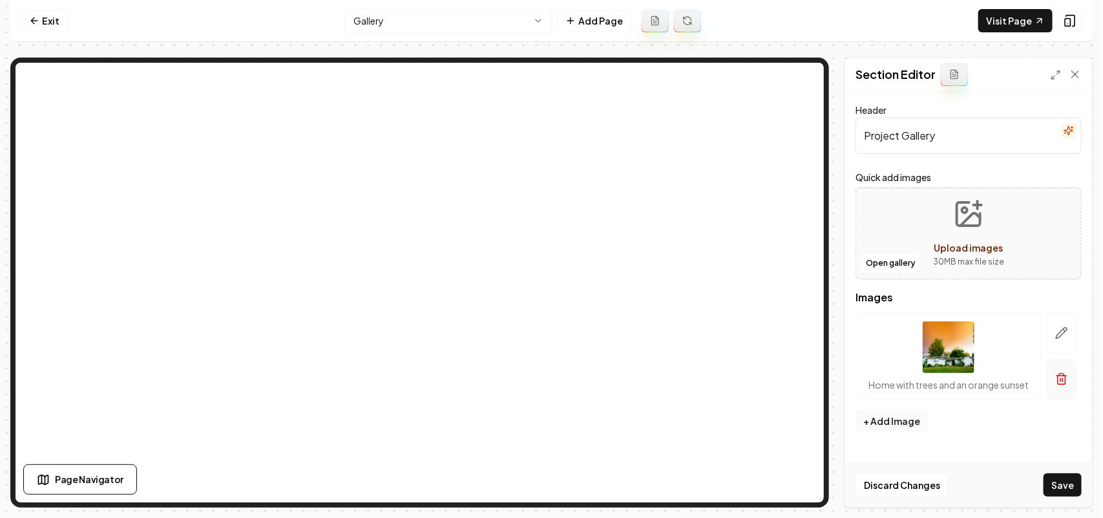
drag, startPoint x: 1086, startPoint y: 388, endPoint x: 1074, endPoint y: 393, distance: 13.1
click at [1084, 389] on div "Header Project Gallery Quick add images Open gallery Upload images 30 MB max fi…" at bounding box center [968, 299] width 247 height 415
drag, startPoint x: 1068, startPoint y: 376, endPoint x: 1051, endPoint y: 346, distance: 34.4
click at [1065, 378] on icon "button" at bounding box center [1061, 378] width 13 height 13
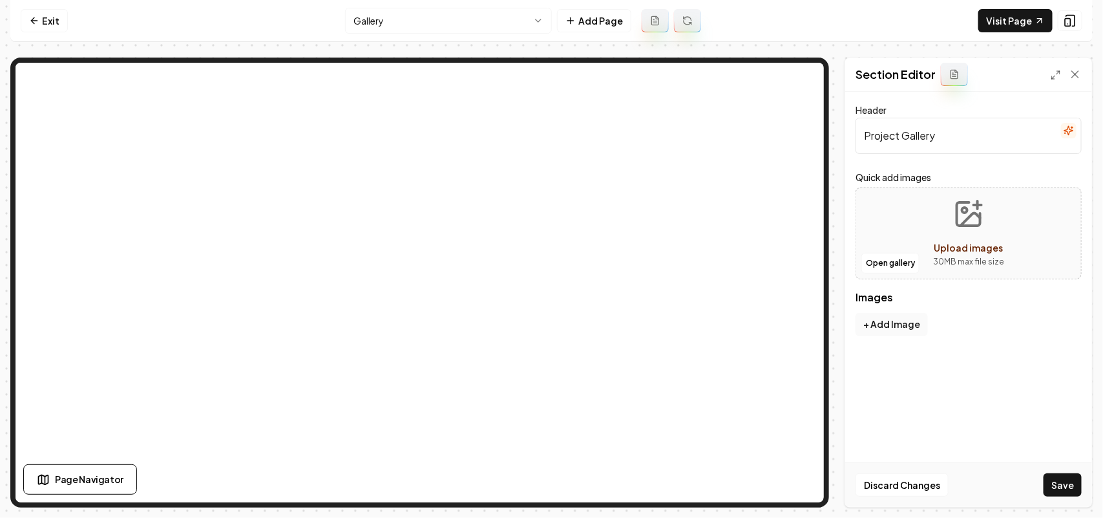
click at [885, 249] on div "Open gallery Upload images 30 MB max file size" at bounding box center [969, 233] width 226 height 92
click at [878, 260] on button "Open gallery" at bounding box center [890, 263] width 58 height 21
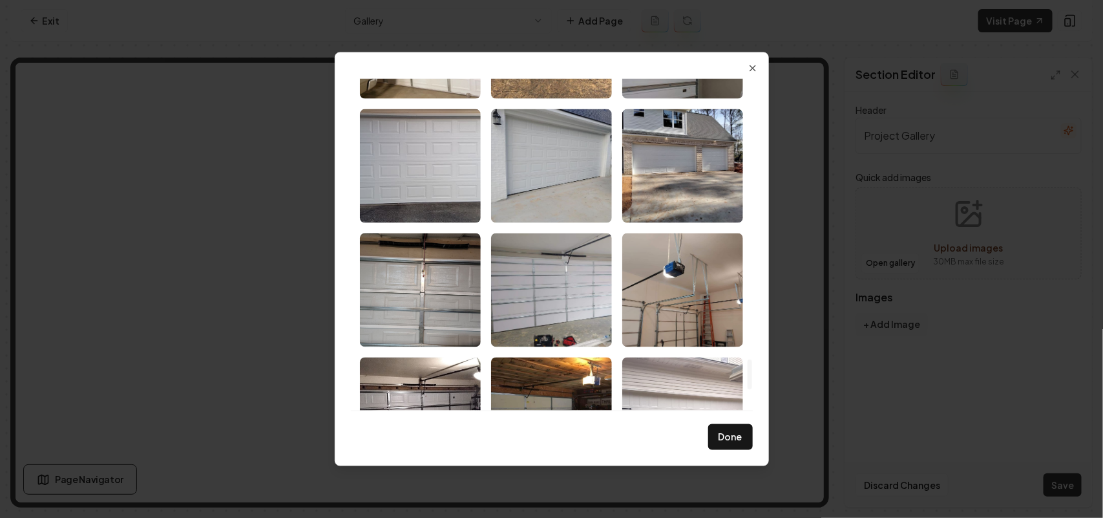
scroll to position [3302, 0]
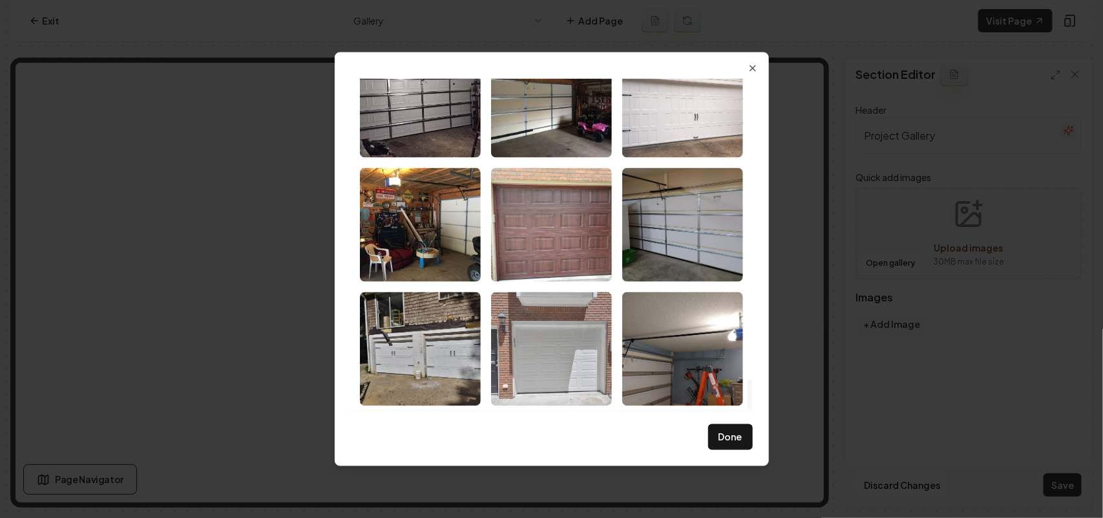
click at [582, 359] on img "Select image image_68bf371e5c7cd75eb8ba3516.jpeg" at bounding box center [551, 348] width 121 height 114
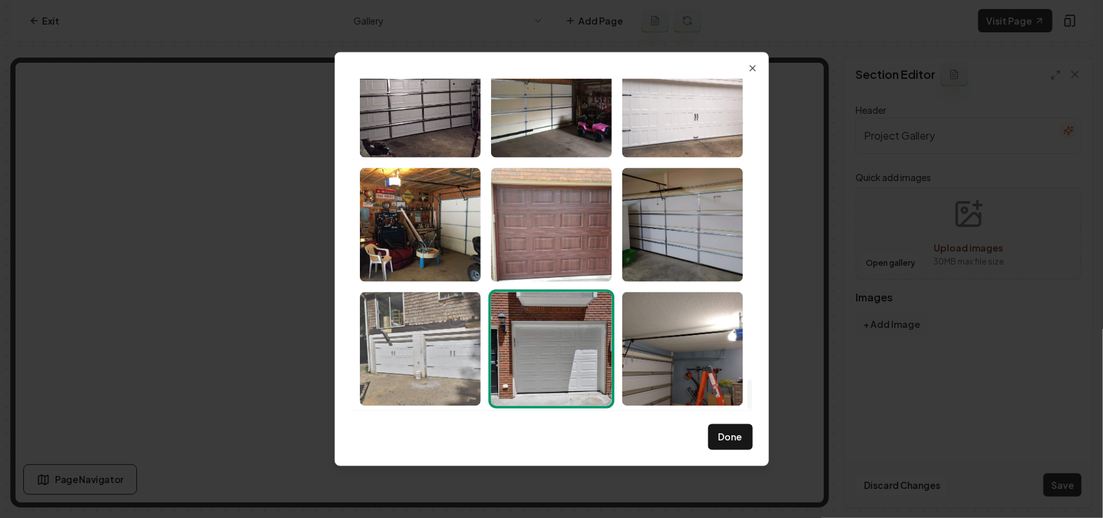
click at [430, 346] on img "Select image image_68bf371f5c7cd75eb8ba389c.jpeg" at bounding box center [420, 348] width 121 height 114
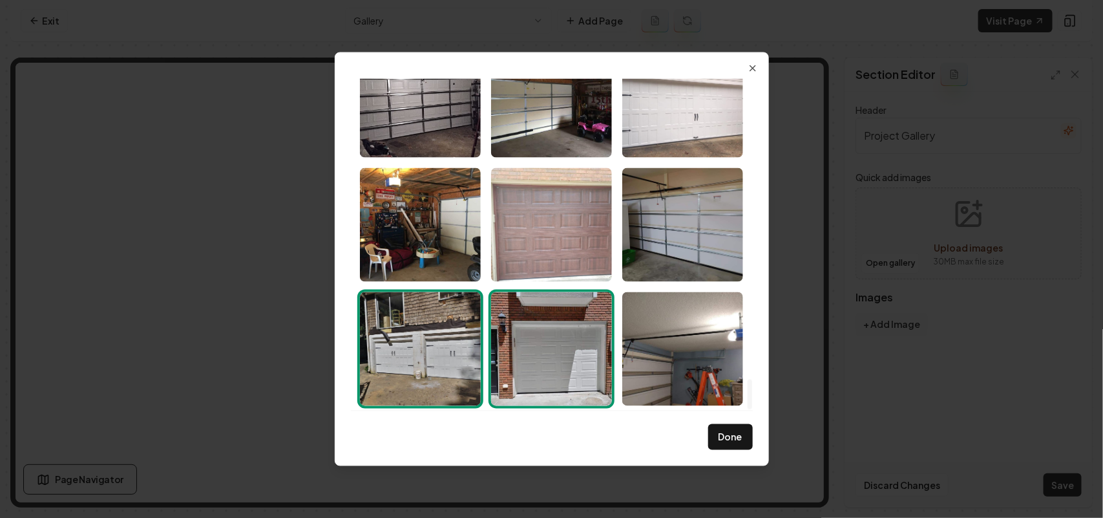
click at [534, 248] on img "Select image image_68bf371e5c7cd75eb8ba3625.jpeg" at bounding box center [551, 224] width 121 height 114
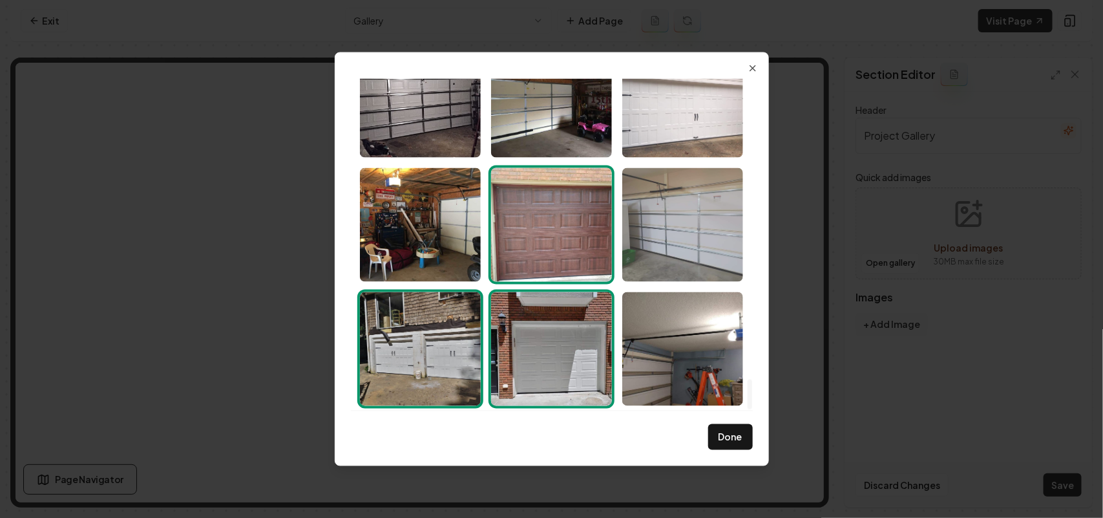
click at [659, 229] on img "Select image image_68bf371e5c7cd75eb8ba361b.jpeg" at bounding box center [682, 224] width 121 height 114
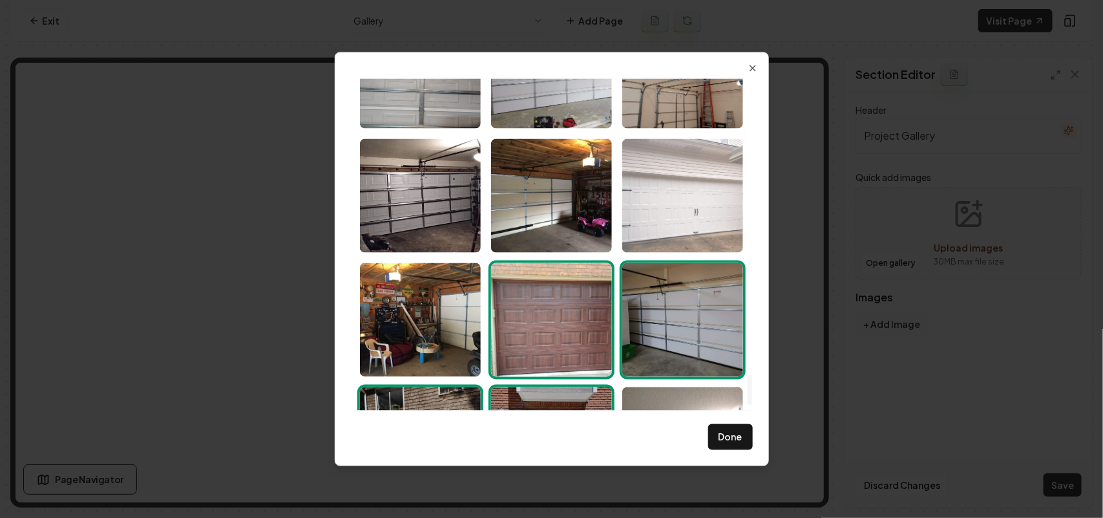
scroll to position [3141, 0]
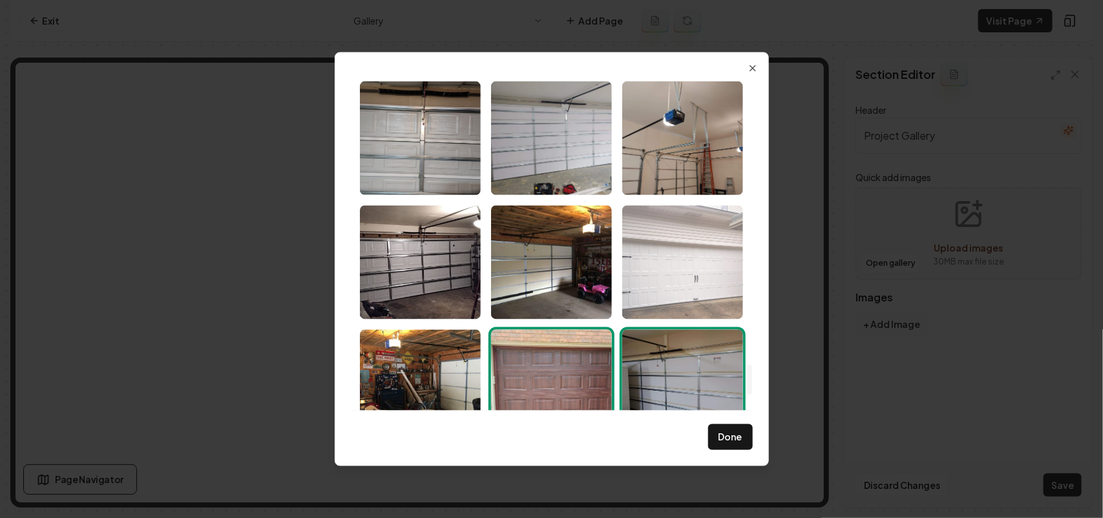
drag, startPoint x: 692, startPoint y: 266, endPoint x: 625, endPoint y: 273, distance: 67.7
click at [690, 266] on img "Select image image_68bf371f5c7cd75eb8ba3975.jpeg" at bounding box center [682, 262] width 121 height 114
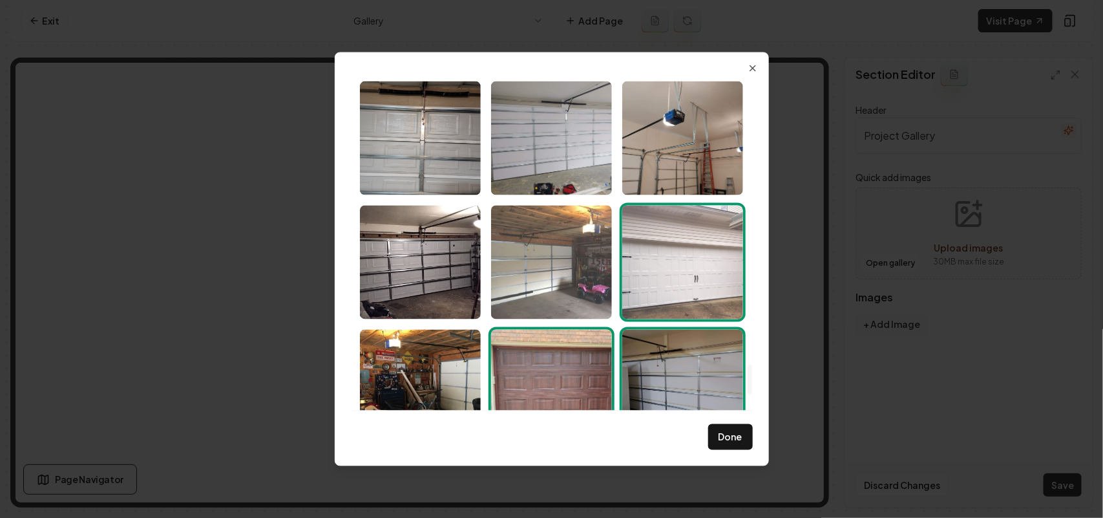
click at [508, 269] on img "Select image image_68bf371e5c7cd75eb8ba36f1.jpeg" at bounding box center [551, 262] width 121 height 114
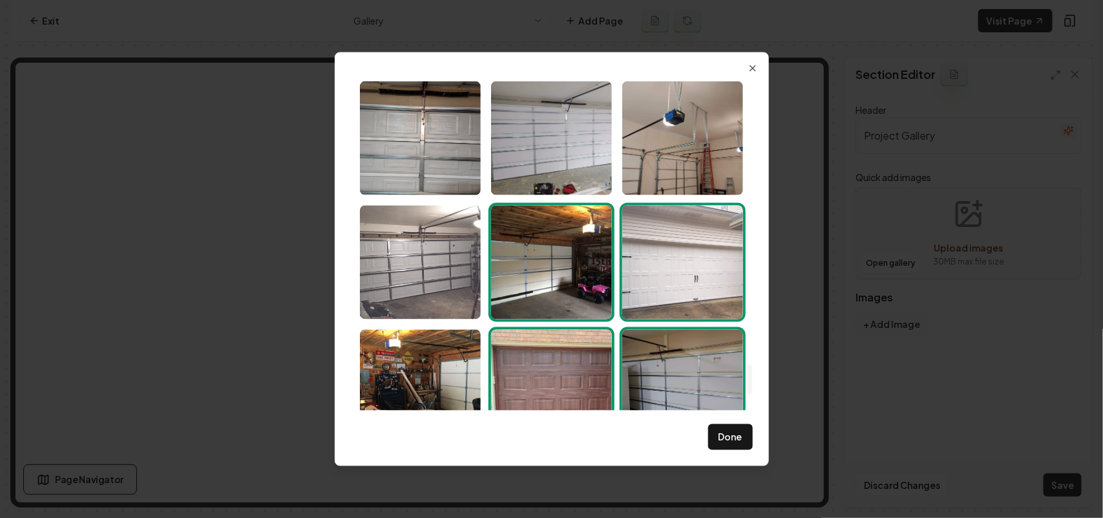
click at [410, 262] on img "Select image image_68bf371f5c7cd75eb8ba38a1.jpeg" at bounding box center [420, 262] width 121 height 114
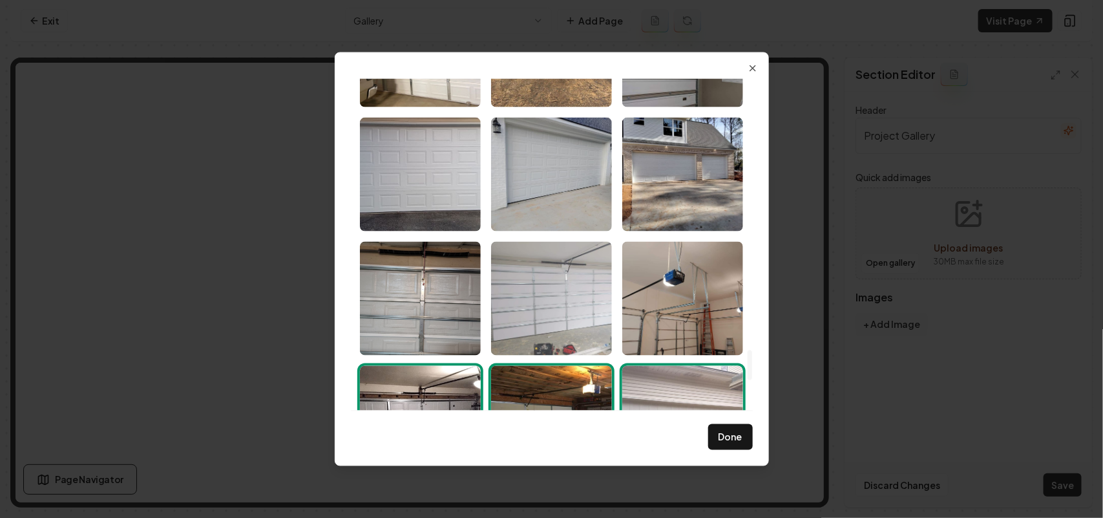
scroll to position [2979, 0]
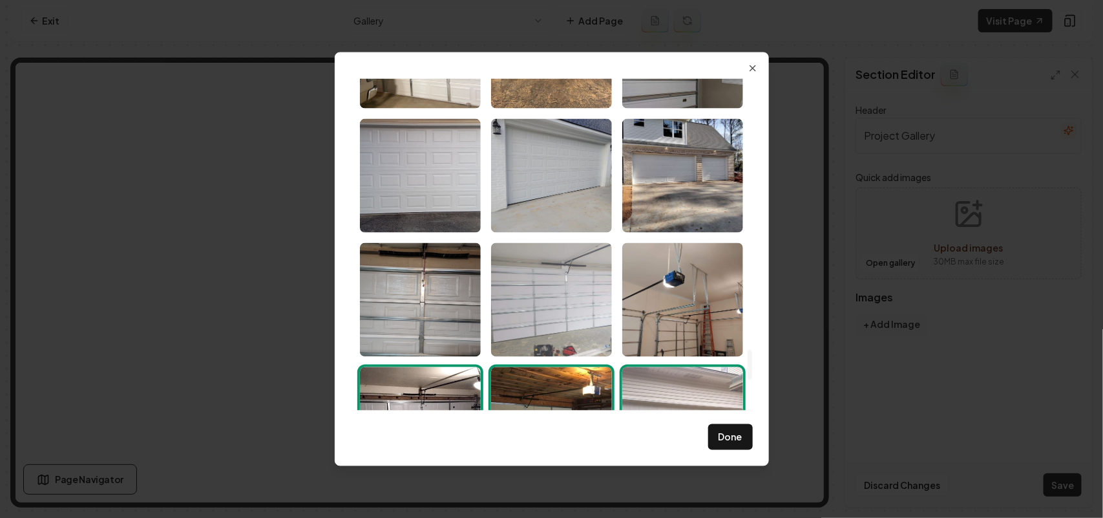
click at [536, 282] on img "Select image image_68bf371e5c7cd75eb8ba36fb.jpeg" at bounding box center [551, 299] width 121 height 114
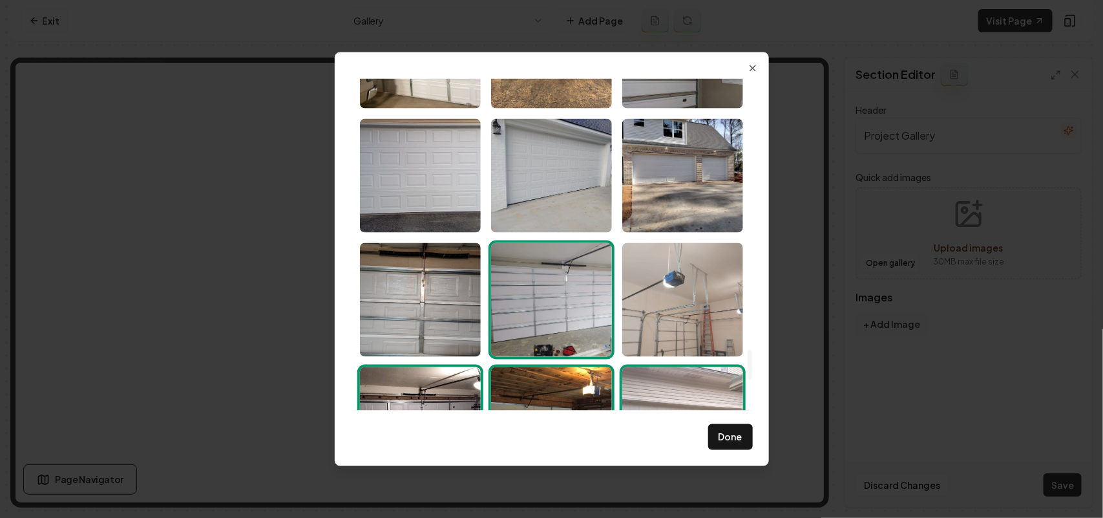
click at [685, 301] on img "Select image image_68bf371e5c7cd75eb8ba36f7.jpeg" at bounding box center [682, 299] width 121 height 114
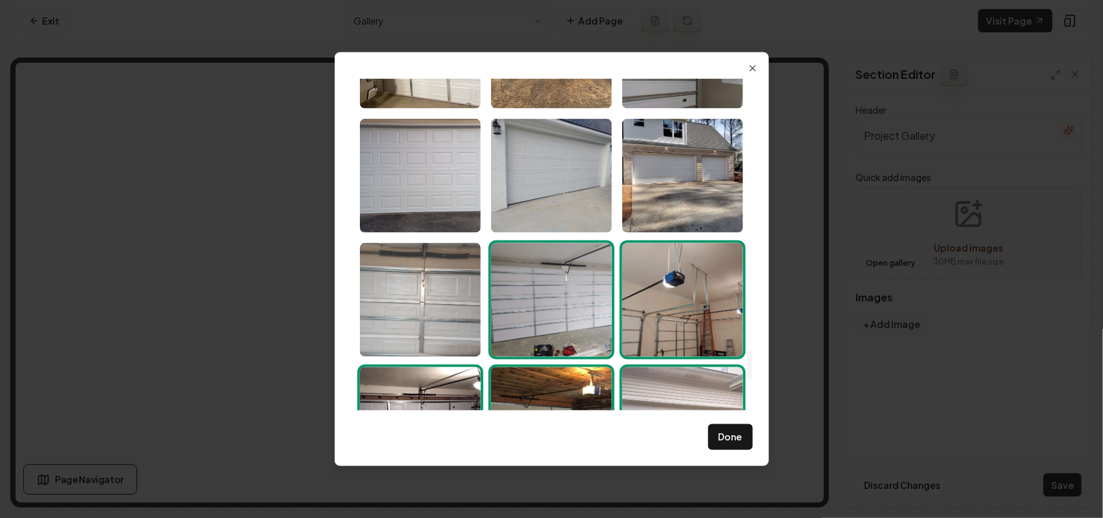
click at [431, 308] on img "Select image image_68bf371f5c7cd75eb8ba39c1.jpeg" at bounding box center [420, 299] width 121 height 114
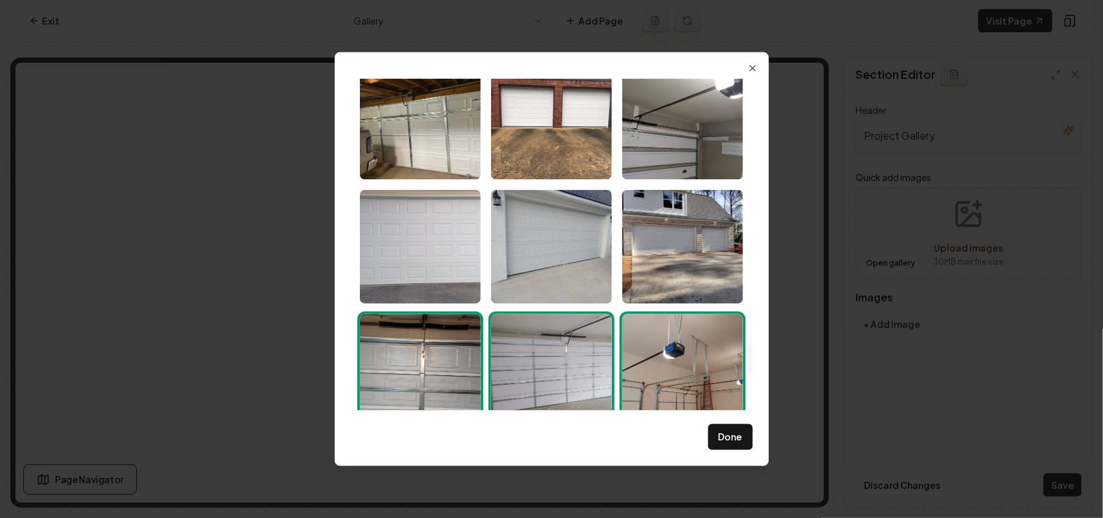
scroll to position [2818, 0]
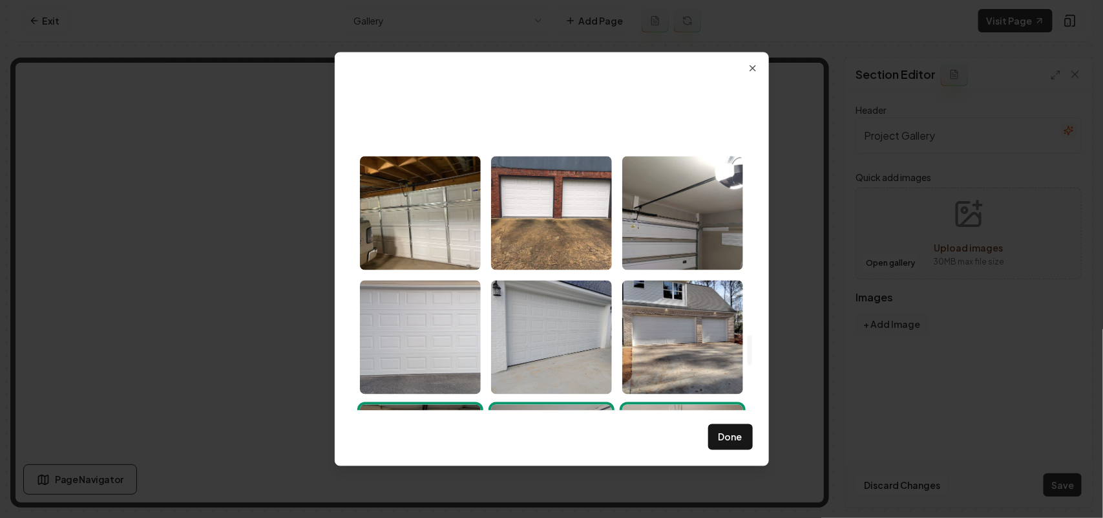
click at [422, 311] on img "Select image image_68bf371f5c7cd75eb8ba39c4.jpeg" at bounding box center [420, 337] width 121 height 114
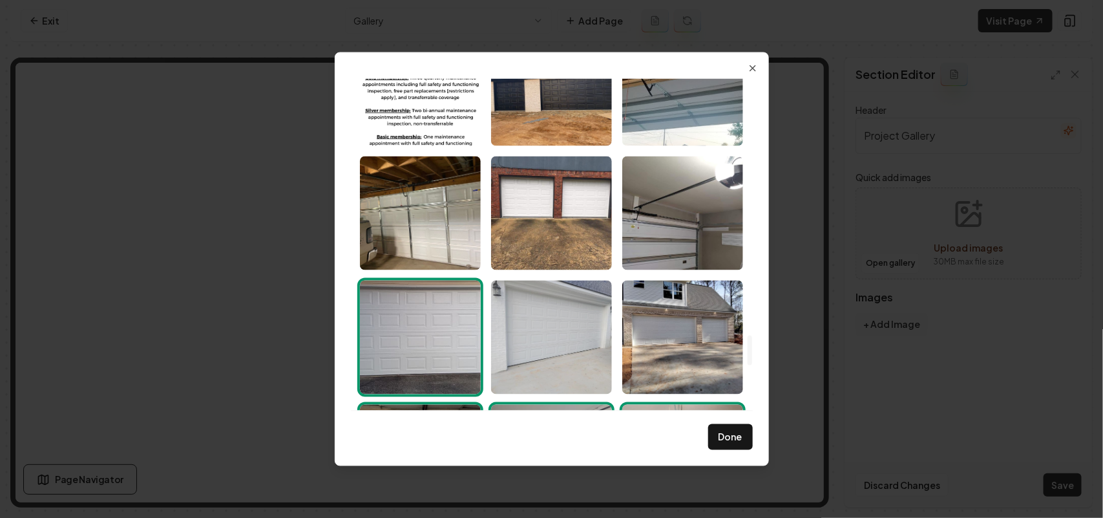
click at [531, 323] on img "Select image image_68bf371f5c7cd75eb8ba396f.jpeg" at bounding box center [551, 337] width 121 height 114
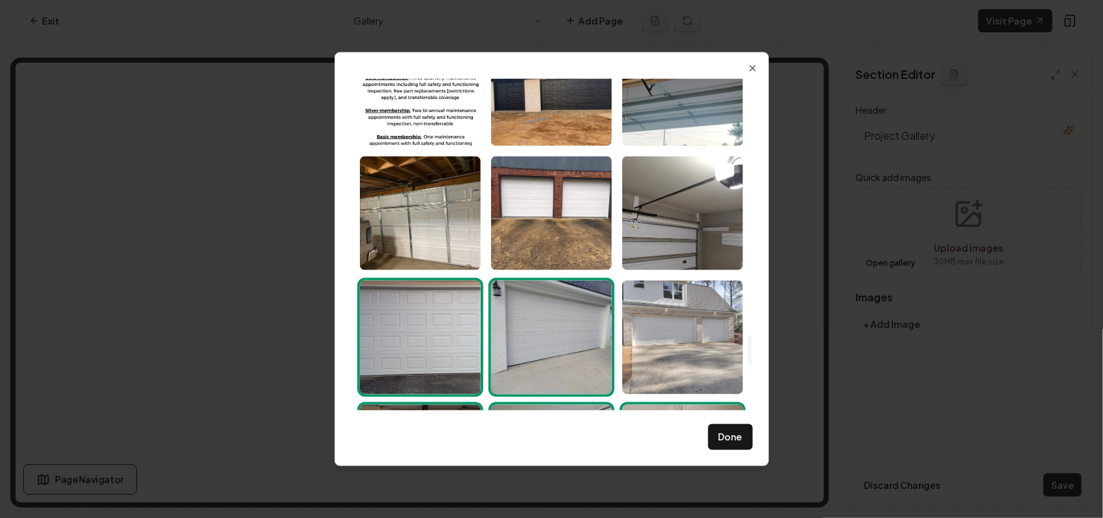
click at [671, 323] on img "Select image image_68bf371f5c7cd75eb8ba38ab.jpeg" at bounding box center [682, 337] width 121 height 114
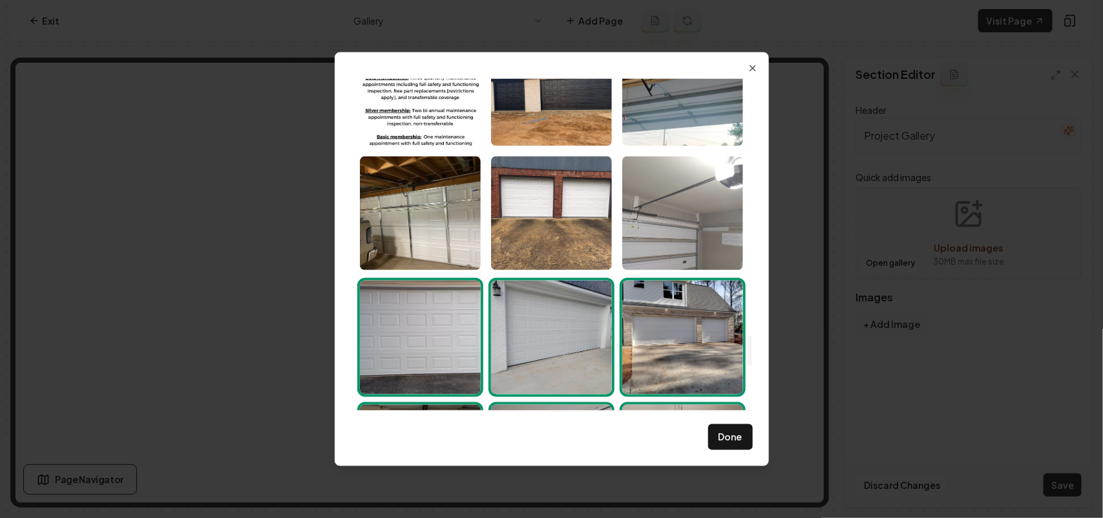
click at [663, 221] on img "Select image image_68bf371f5c7cd75eb8ba390e.jpeg" at bounding box center [682, 213] width 121 height 114
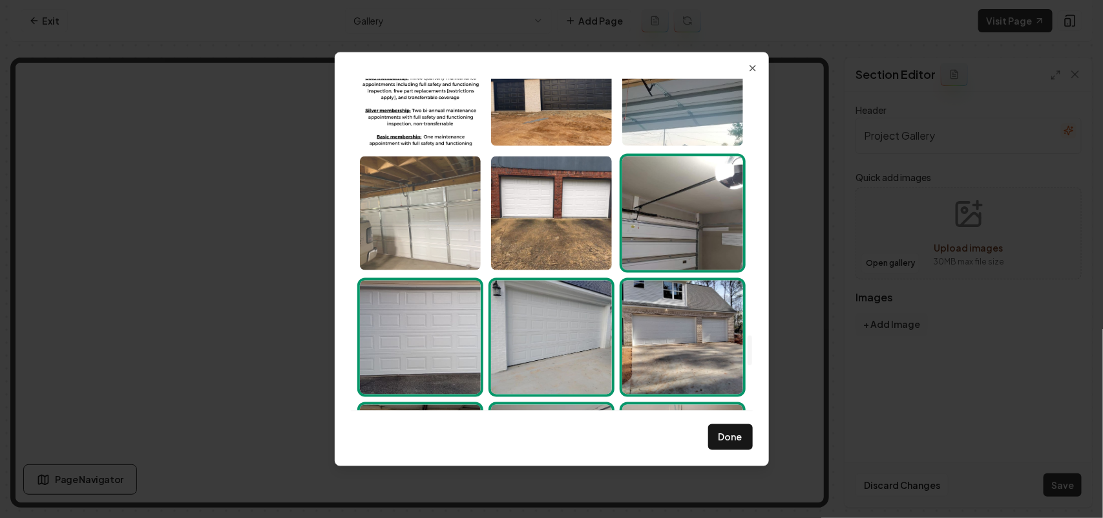
click at [436, 220] on img "Select image image_68bf371f5c7cd75eb8ba3a5e.jpeg" at bounding box center [420, 213] width 121 height 114
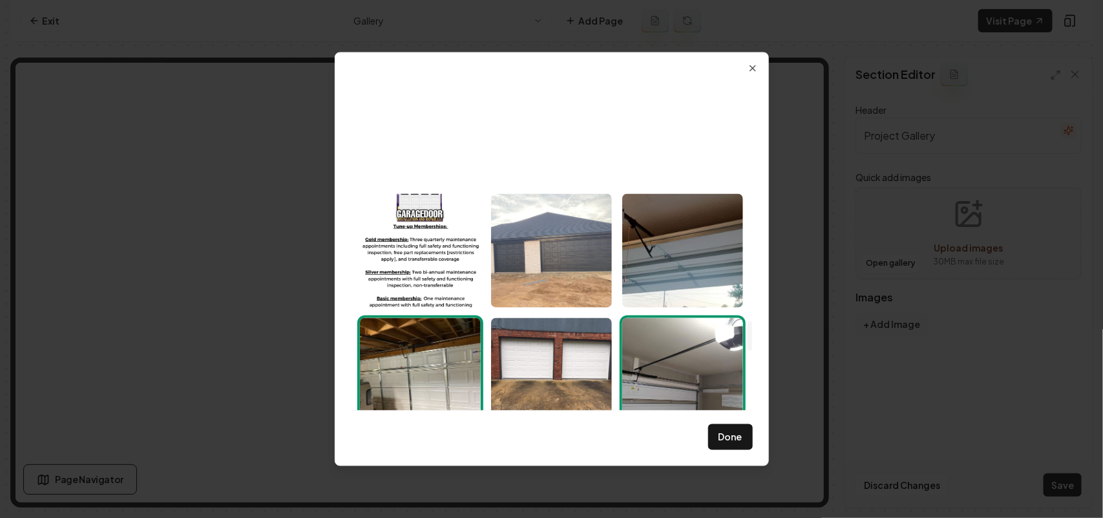
click at [547, 269] on img "Select image image_68bf371f5c7cd75eb8ba3a5b.jpeg" at bounding box center [551, 250] width 121 height 114
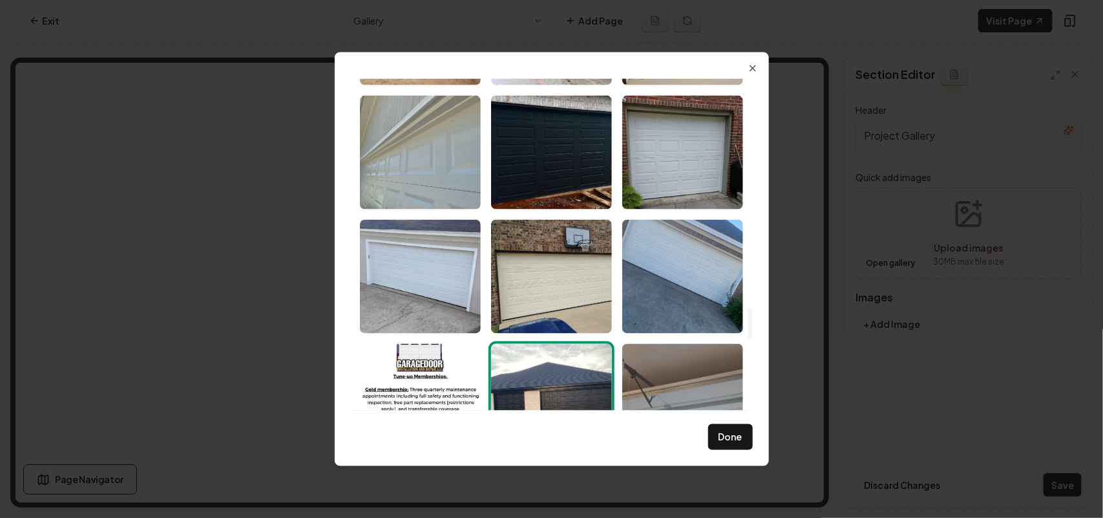
scroll to position [2494, 0]
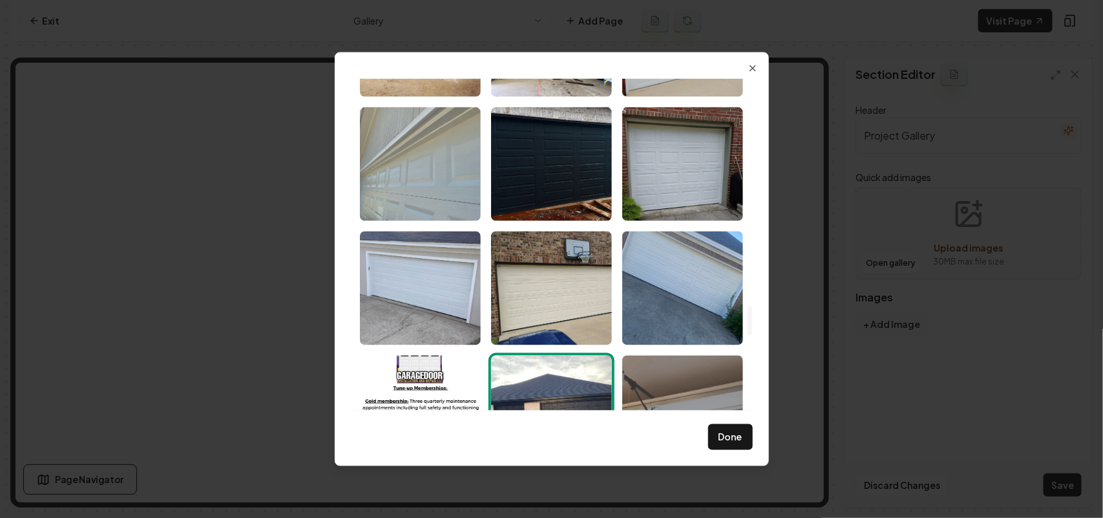
click at [693, 375] on img "Select image image_68bf371f5c7cd75eb8ba3aa4.jpeg" at bounding box center [682, 412] width 121 height 114
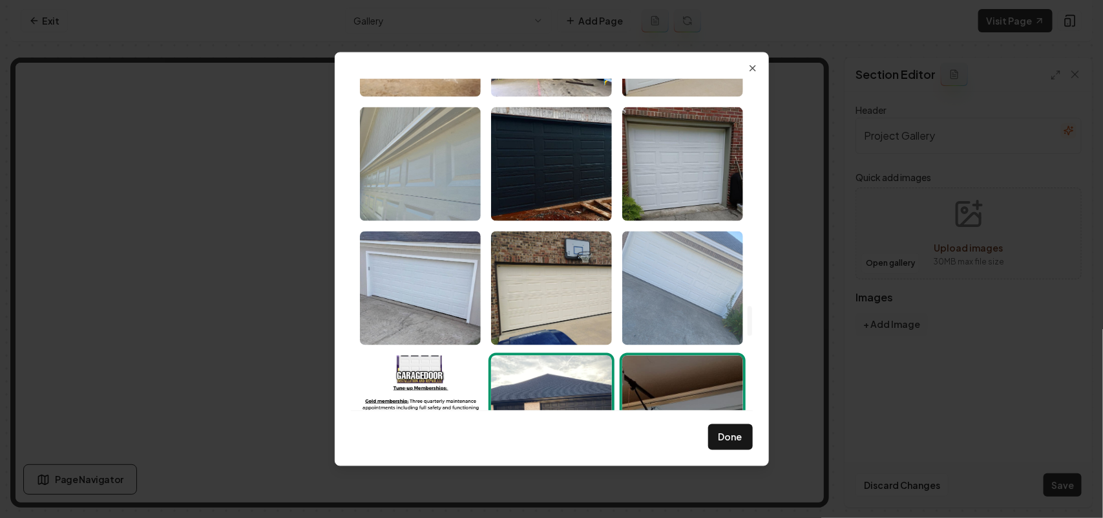
click at [668, 275] on img "Select image image_68bf371f5c7cd75eb8ba3b67.jpeg" at bounding box center [682, 288] width 121 height 114
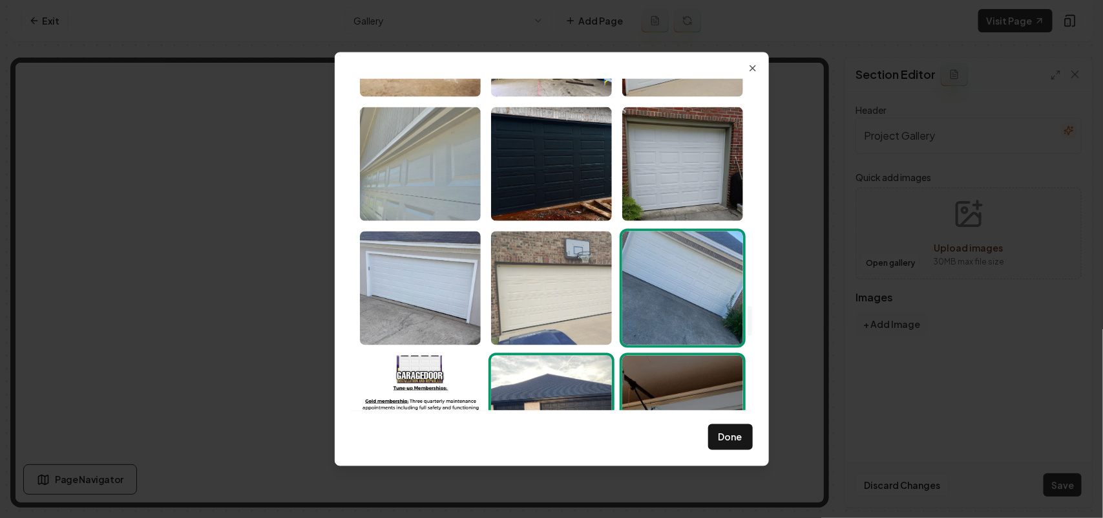
click at [520, 298] on img "Select image image_68bf371f5c7cd75eb8ba3b4d.jpeg" at bounding box center [551, 288] width 121 height 114
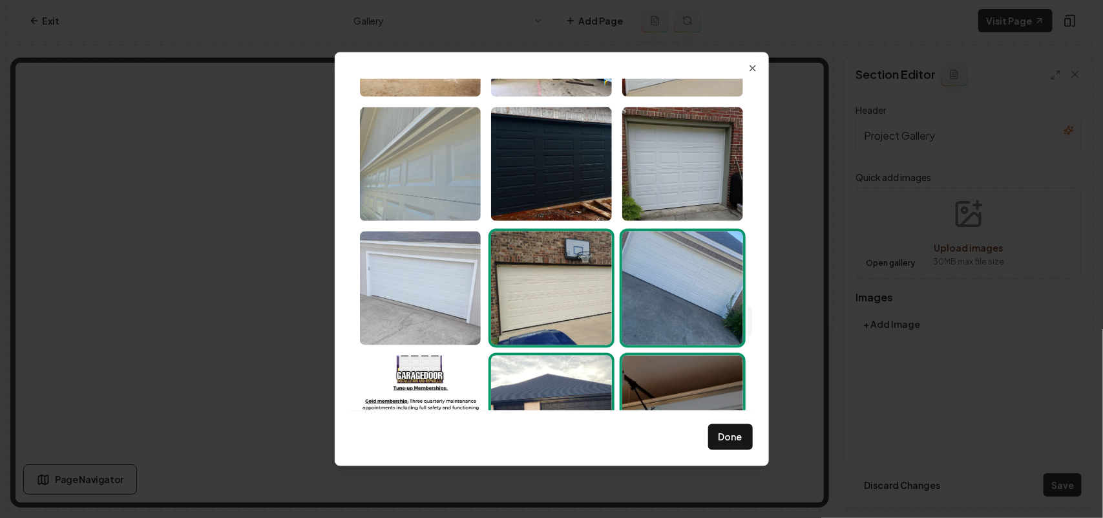
click at [409, 279] on img "Select image image_68bf371f5c7cd75eb8ba3b80.jpeg" at bounding box center [420, 288] width 121 height 114
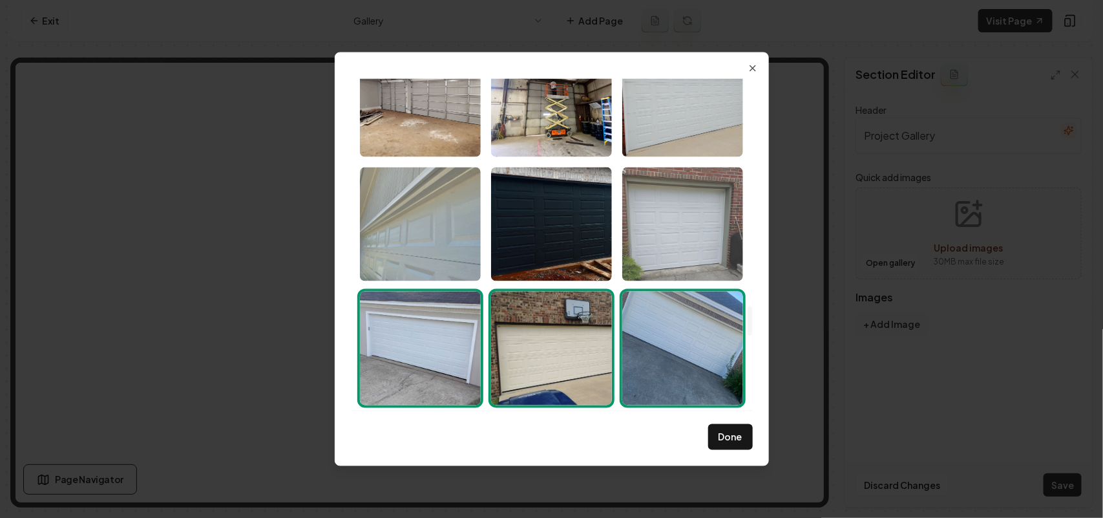
scroll to position [2414, 0]
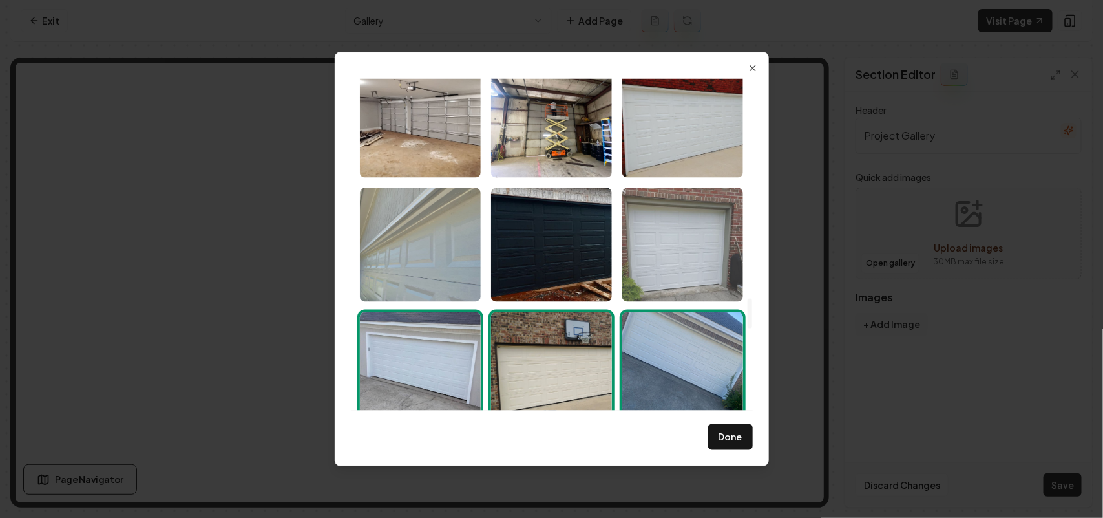
click at [706, 255] on img "Select image image_68bf371e5c7cd75eb8ba376b.jpeg" at bounding box center [682, 244] width 121 height 114
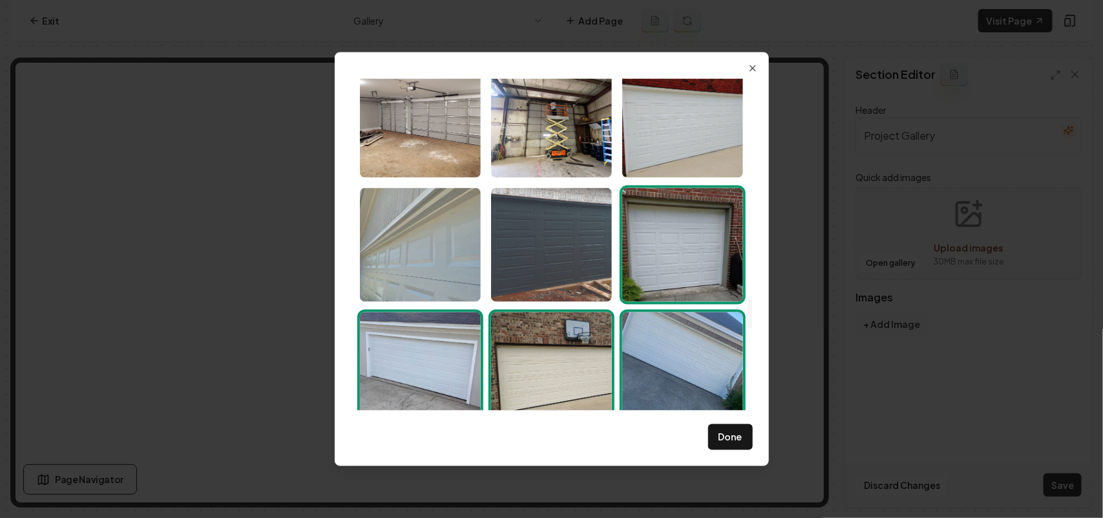
click at [550, 251] on img "Select image image_68bf37205c7cd75eb8ba3d18.jpeg" at bounding box center [551, 244] width 121 height 114
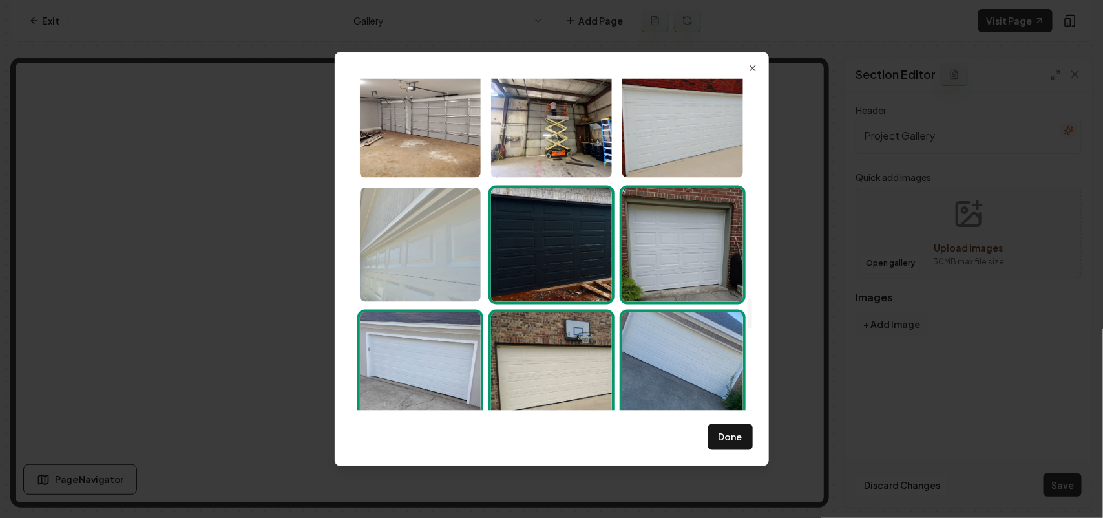
click at [444, 244] on img "Select image image_68bf371f5c7cd75eb8ba38a0.jpeg" at bounding box center [420, 244] width 121 height 114
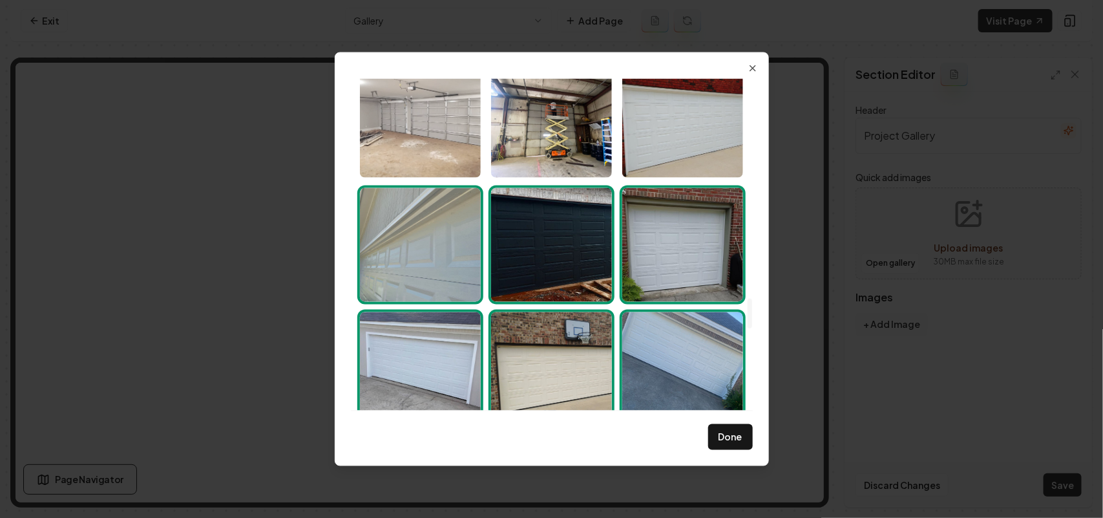
scroll to position [2252, 0]
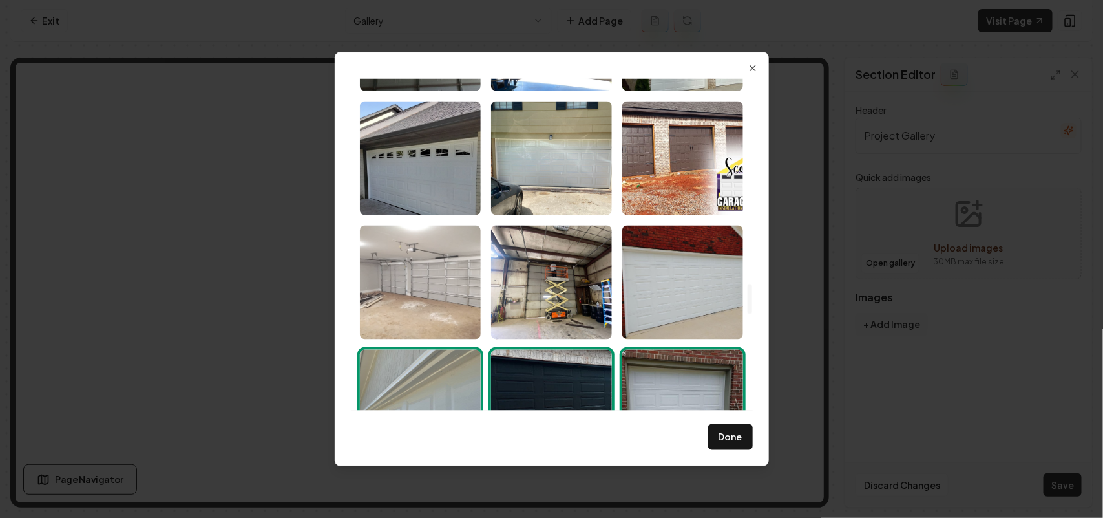
click at [428, 278] on img "Select image image_68bf371f5c7cd75eb8ba392a.jpeg" at bounding box center [420, 282] width 121 height 114
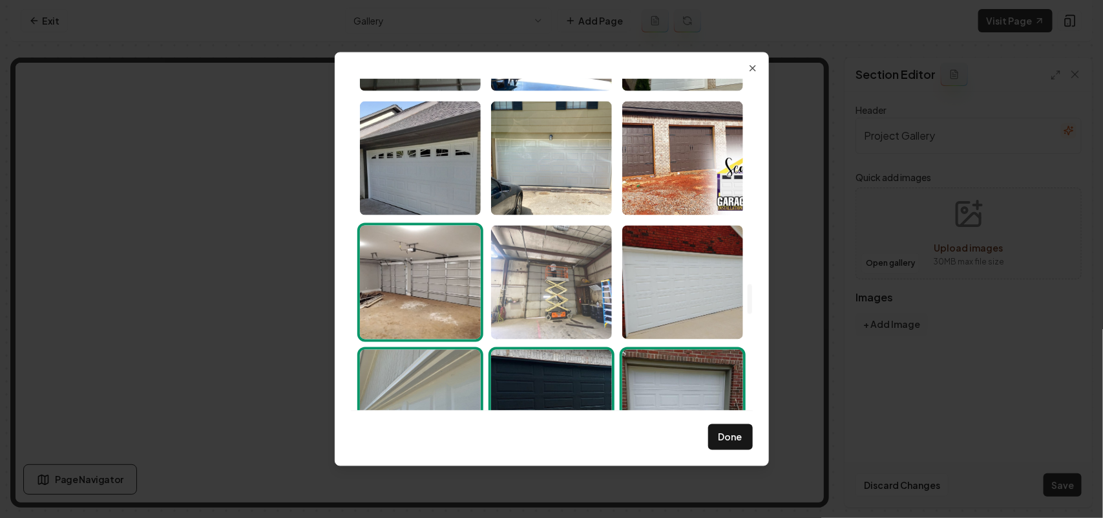
click at [531, 273] on img "Select image image_68bf37205c7cd75eb8ba3e72.jpeg" at bounding box center [551, 282] width 121 height 114
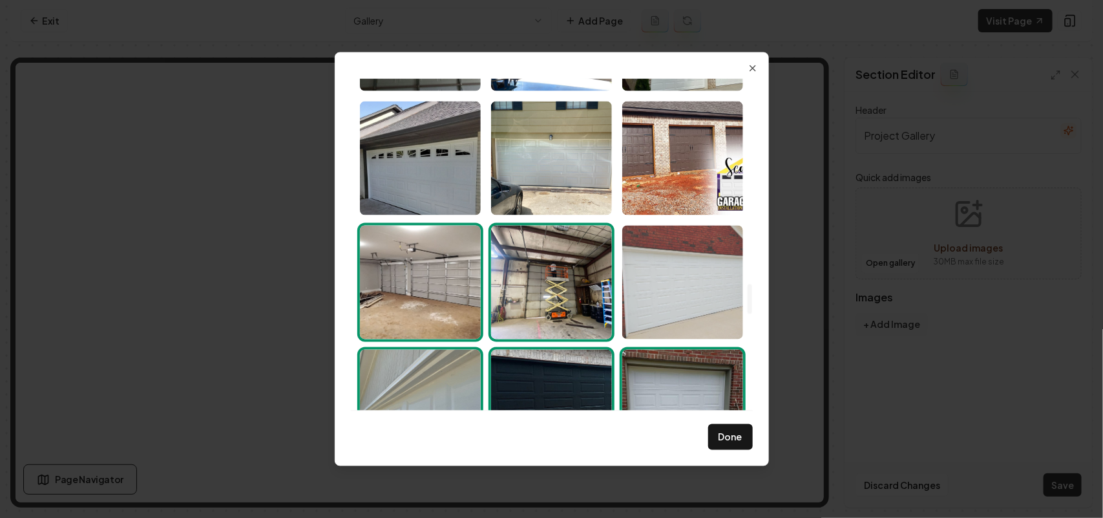
click at [641, 282] on img "Select image image_68bf371e5c7cd75eb8ba37ec.jpeg" at bounding box center [682, 282] width 121 height 114
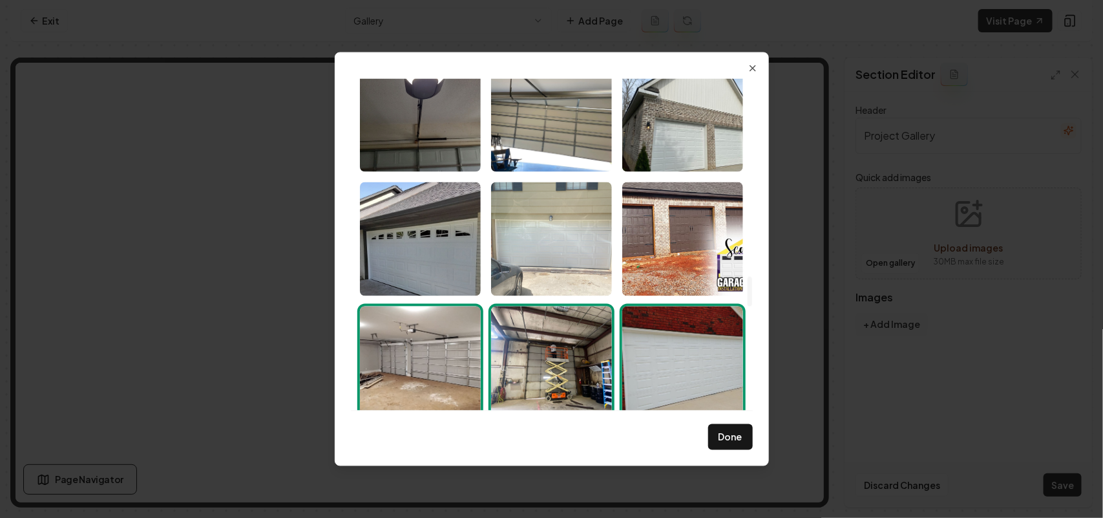
click at [547, 257] on img "Select image image_68bf371f5c7cd75eb8ba3950.jpeg" at bounding box center [551, 239] width 121 height 114
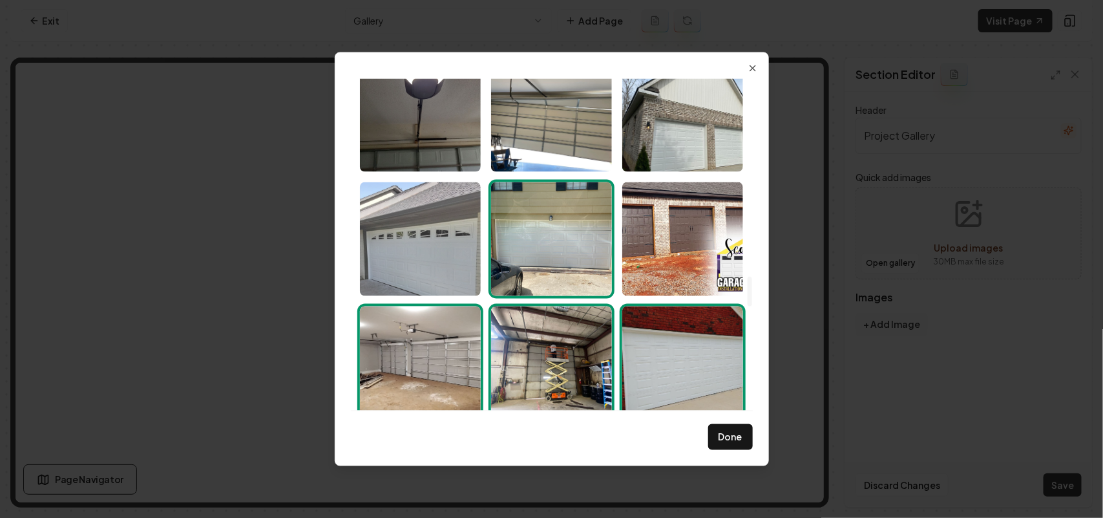
click at [445, 246] on img "Select image image_68bf371f5c7cd75eb8ba38ec.jpeg" at bounding box center [420, 239] width 121 height 114
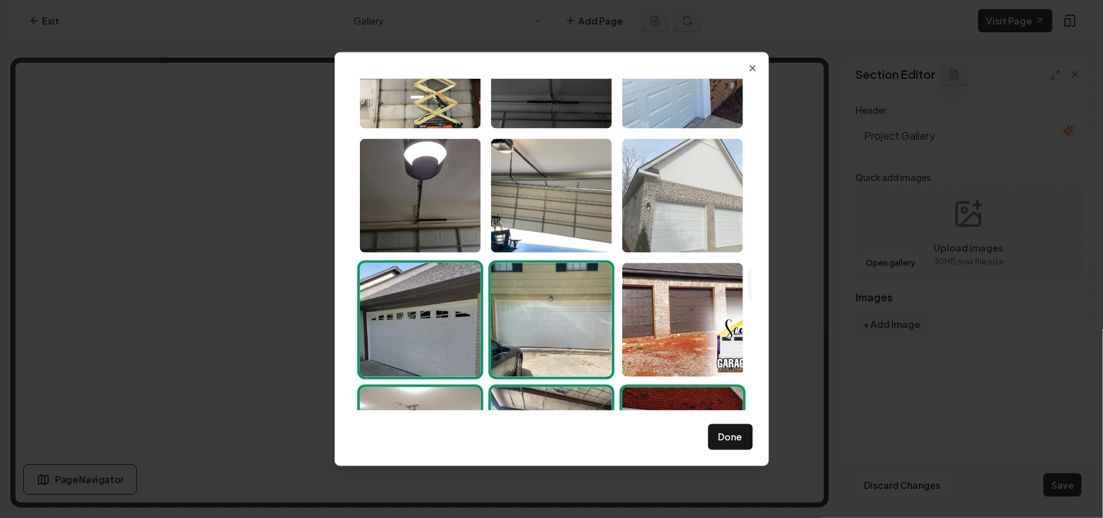
click at [693, 205] on img "Select image image_68bf371f5c7cd75eb8ba3aba.jpeg" at bounding box center [682, 195] width 121 height 114
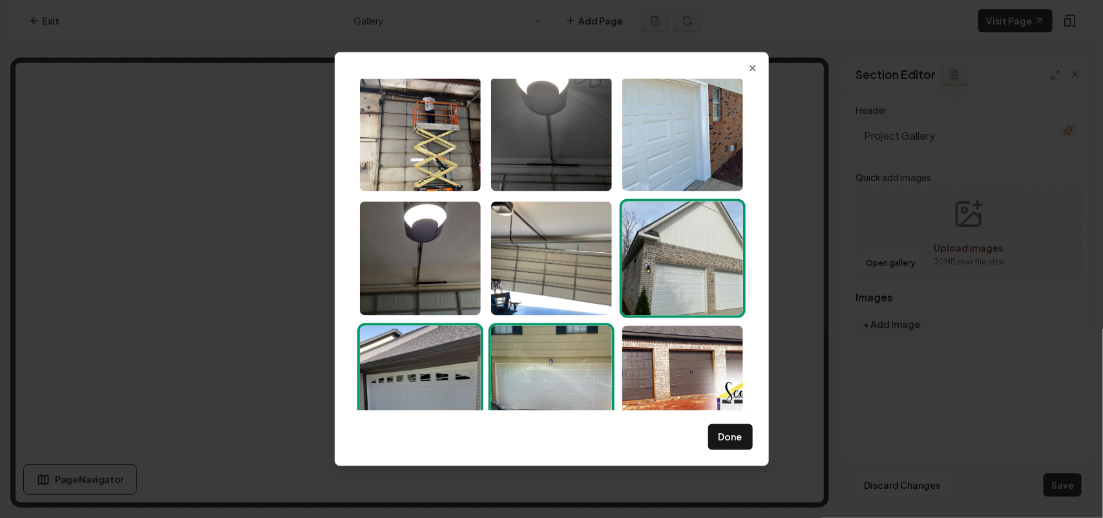
scroll to position [1929, 0]
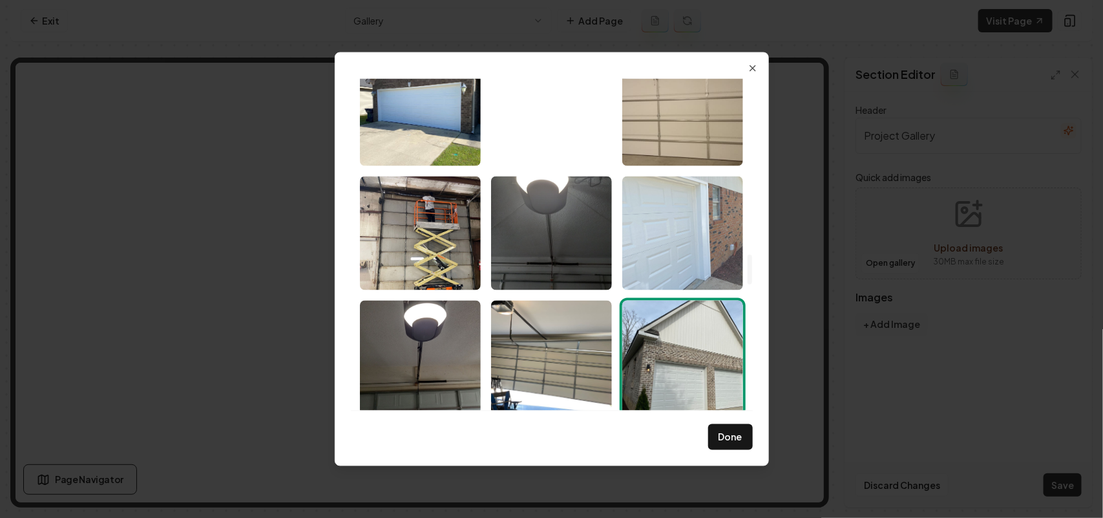
click at [653, 254] on img "Select image image_68bf37205c7cd75eb8ba3d30.jpeg" at bounding box center [682, 233] width 121 height 114
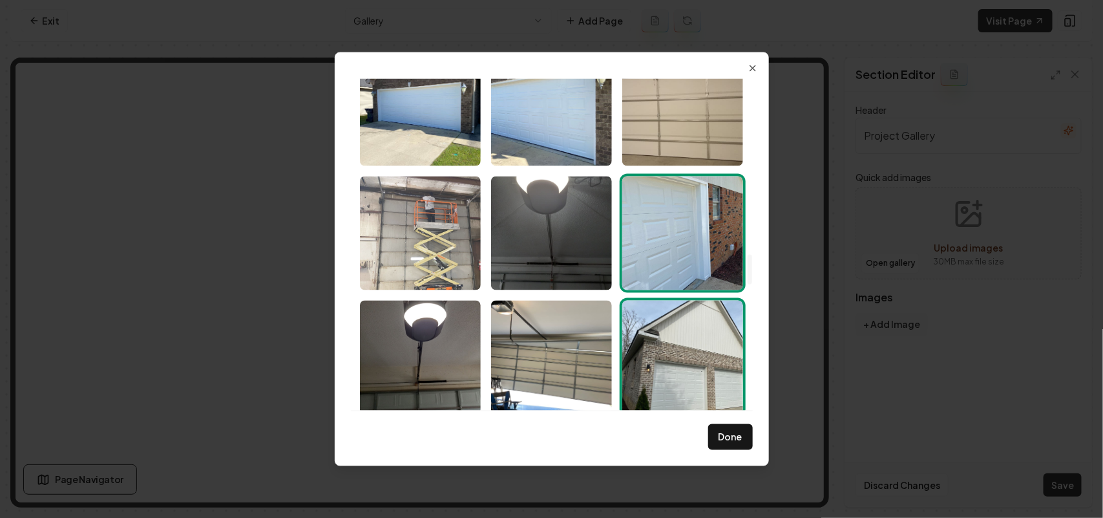
click at [433, 240] on img "Select image image_68bf37205c7cd75eb8ba3f28.jpeg" at bounding box center [420, 233] width 121 height 114
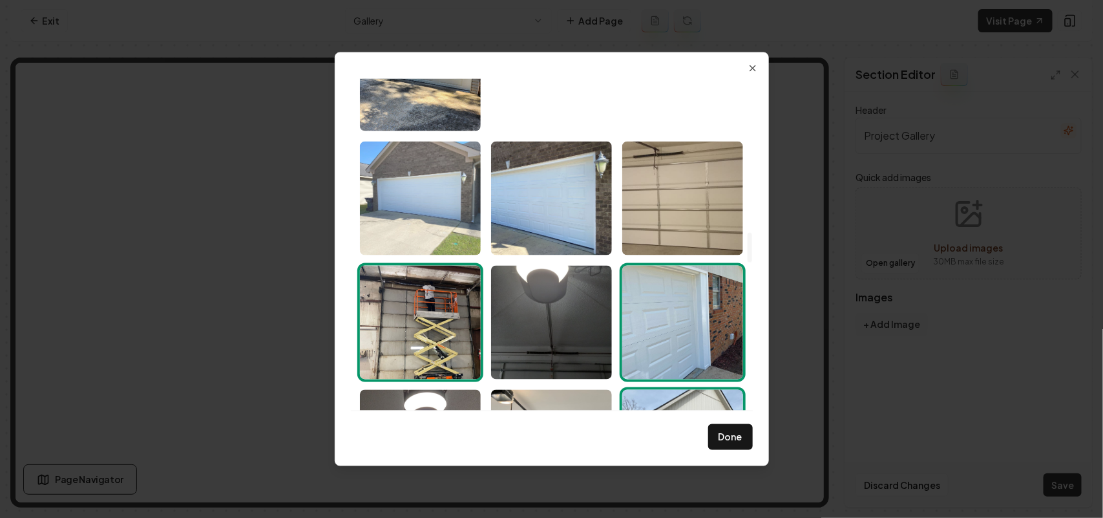
scroll to position [1687, 0]
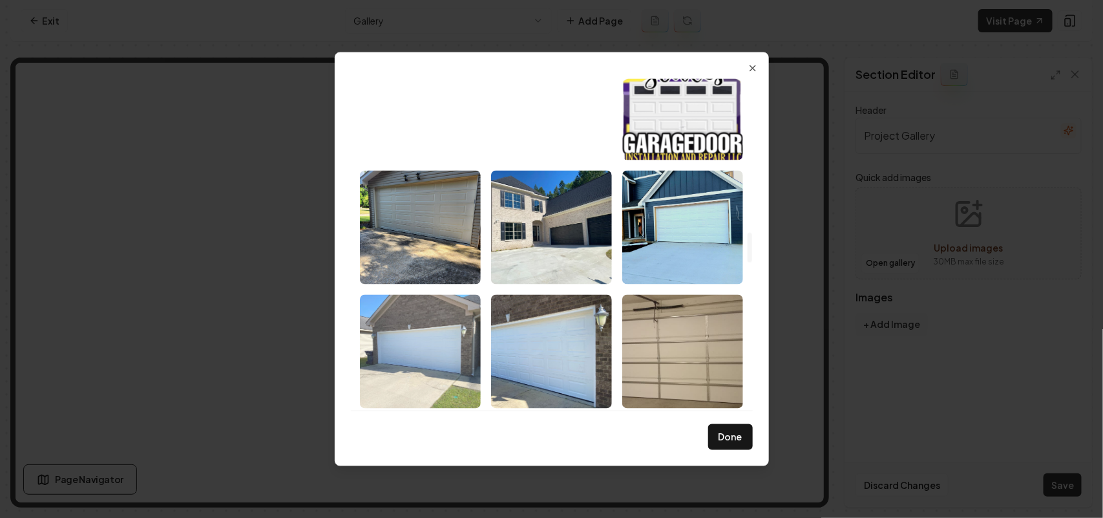
click at [398, 327] on img "Select image image_68bf37215c7cd75eb8ba425e.jpeg" at bounding box center [420, 351] width 121 height 114
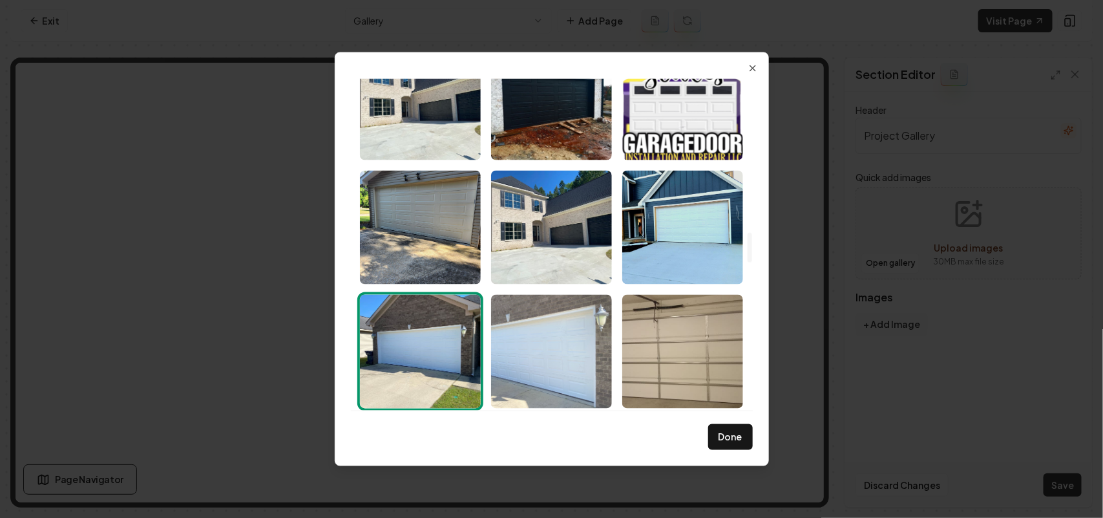
click at [546, 338] on img "Select image image_68bf37215c7cd75eb8ba4263.jpeg" at bounding box center [551, 351] width 121 height 114
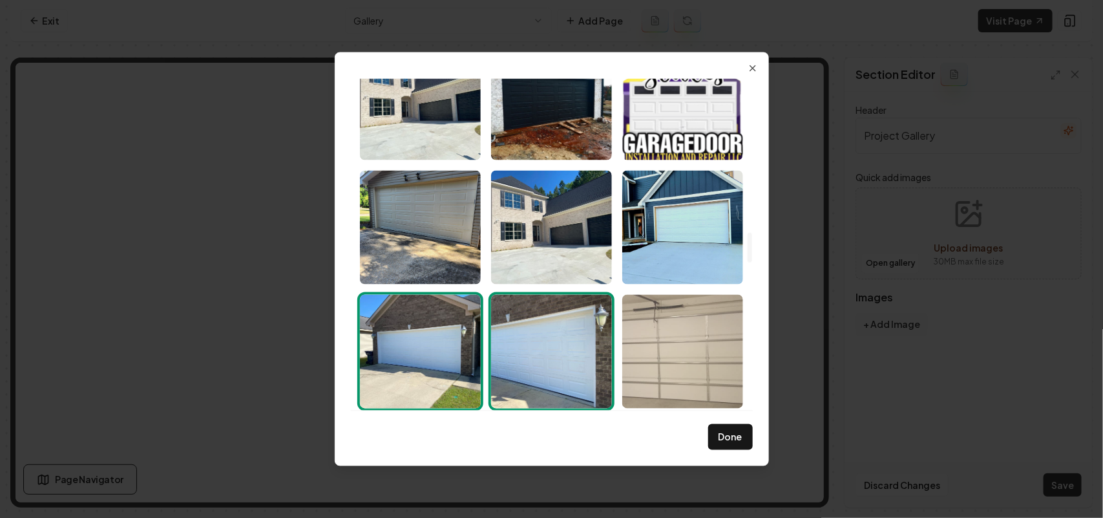
click at [695, 343] on img "Select image image_68bf37215c7cd75eb8ba4156.jpeg" at bounding box center [682, 351] width 121 height 114
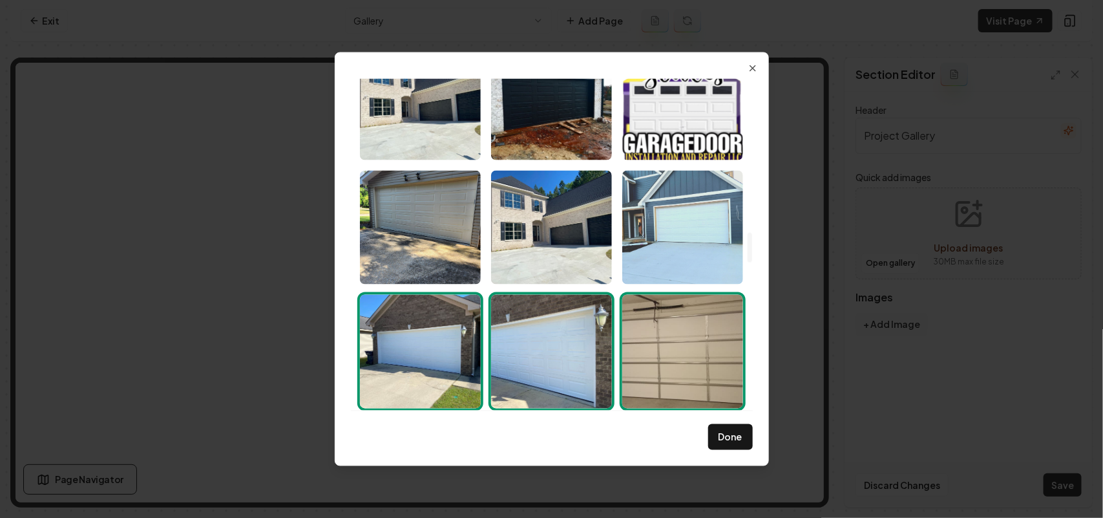
click at [658, 231] on img "Select image image_68bf37215c7cd75eb8ba437e.jpeg" at bounding box center [682, 227] width 121 height 114
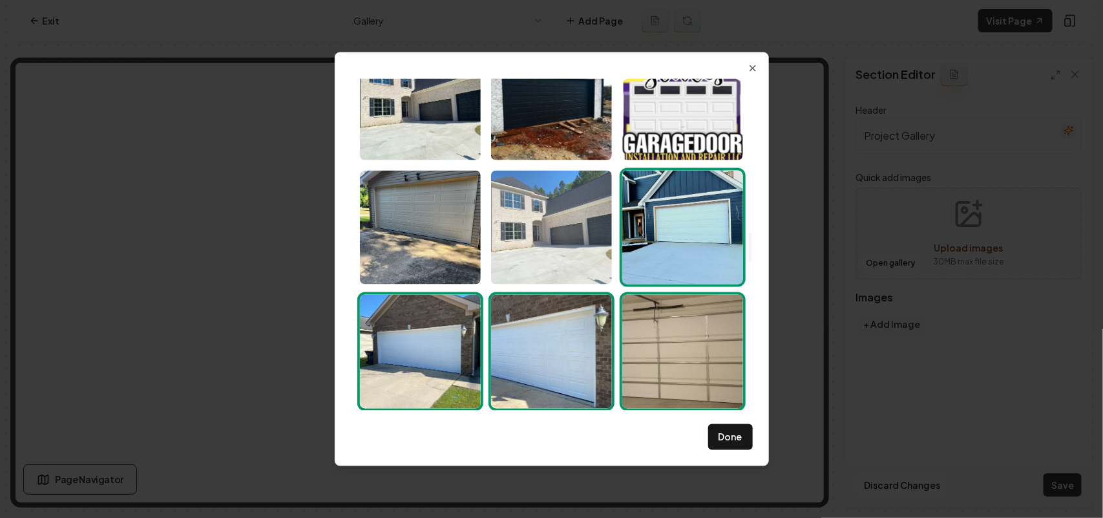
click at [503, 233] on img "Select image image_68bf37225c7cd75eb8ba45b3.jpeg" at bounding box center [551, 227] width 121 height 114
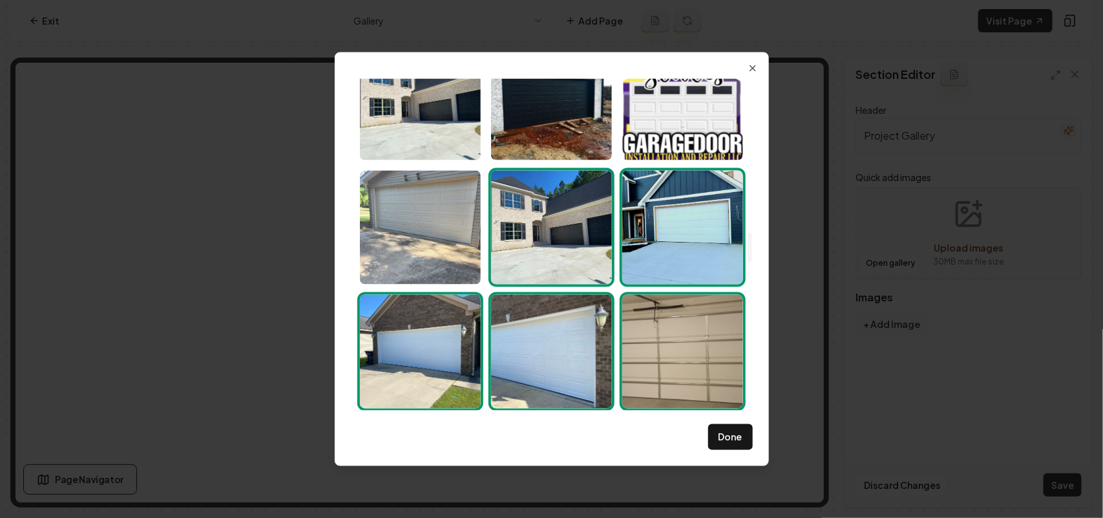
click at [398, 236] on img "Select image image_68bf37225c7cd75eb8ba4665.jpeg" at bounding box center [420, 227] width 121 height 114
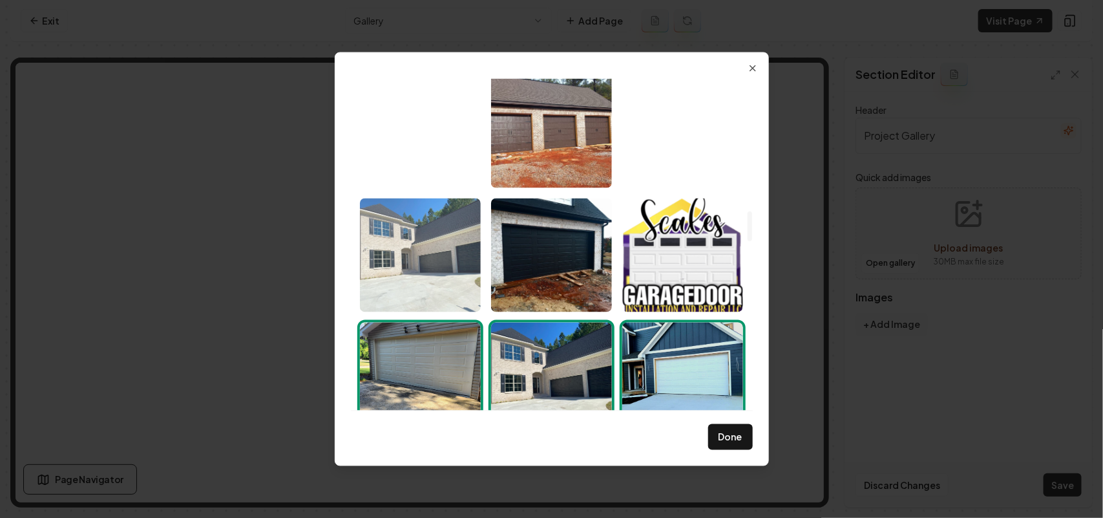
scroll to position [1444, 0]
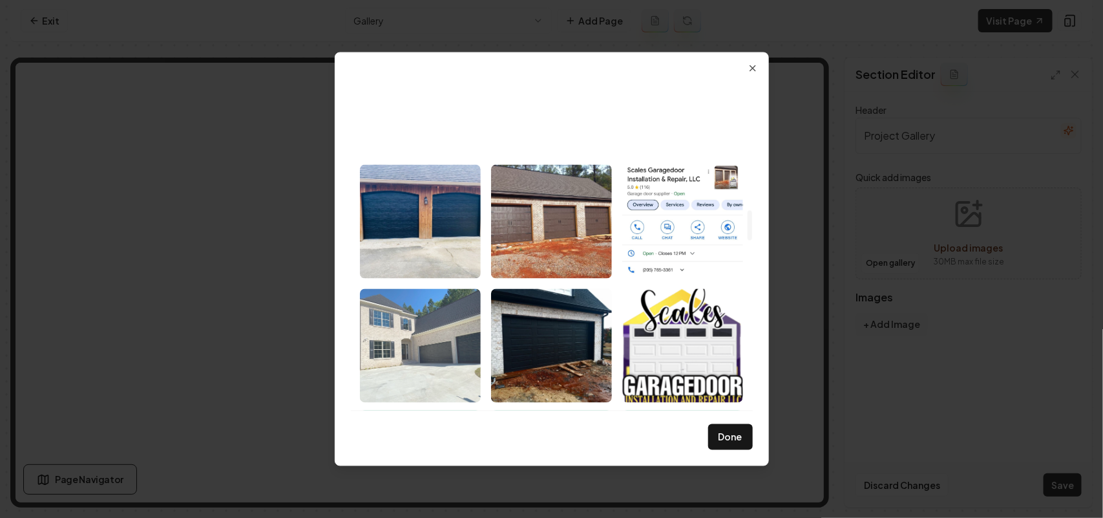
click at [404, 336] on img "Select image image_68bf38475c7cd75eb8c8c17b.jpeg" at bounding box center [420, 345] width 121 height 114
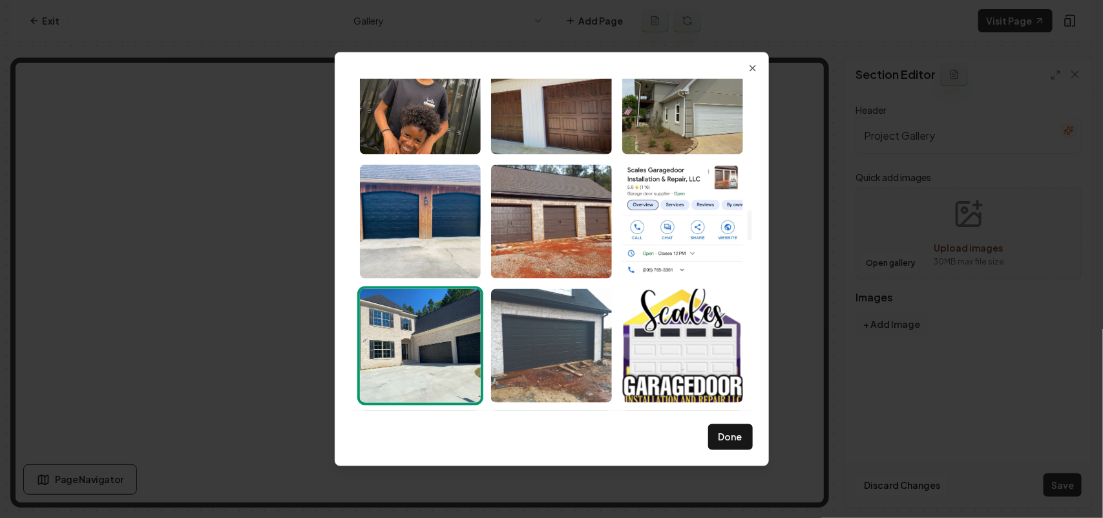
click at [524, 330] on img "Select image image_68bf38465c7cd75eb8c8c057.jpeg" at bounding box center [551, 345] width 121 height 114
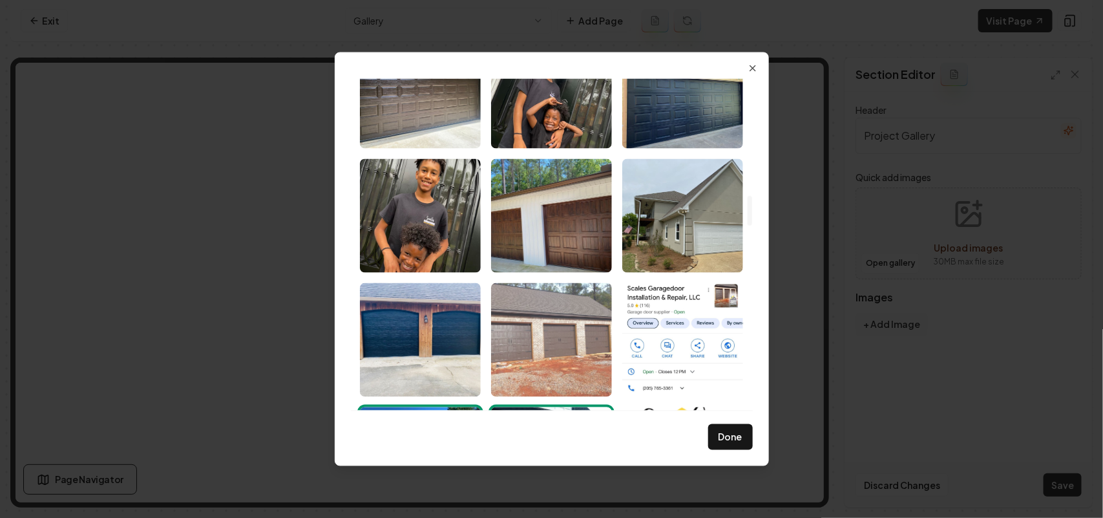
scroll to position [1283, 0]
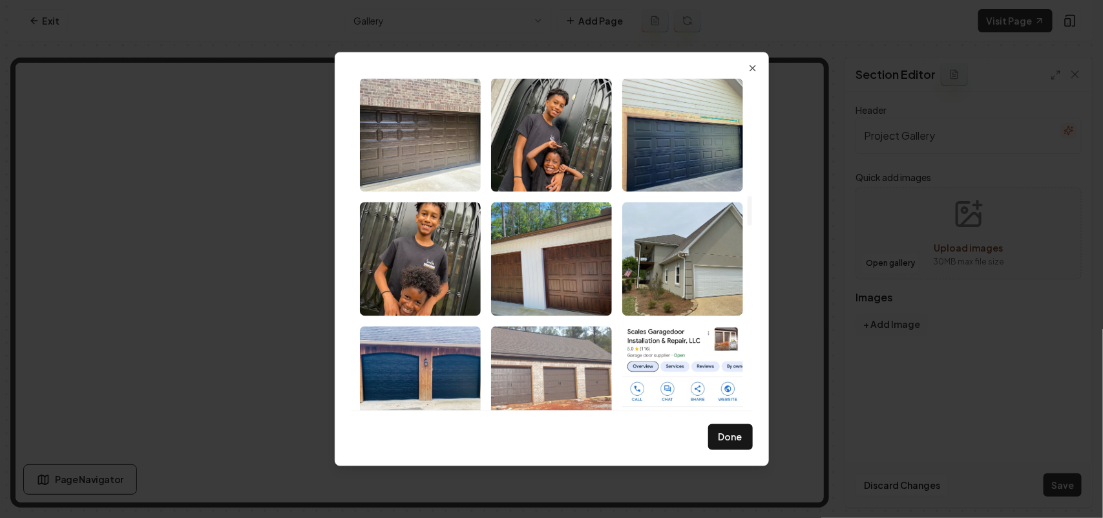
click at [532, 326] on img "Select image image_68bf38475c7cd75eb8c8c633.jpeg" at bounding box center [551, 383] width 121 height 114
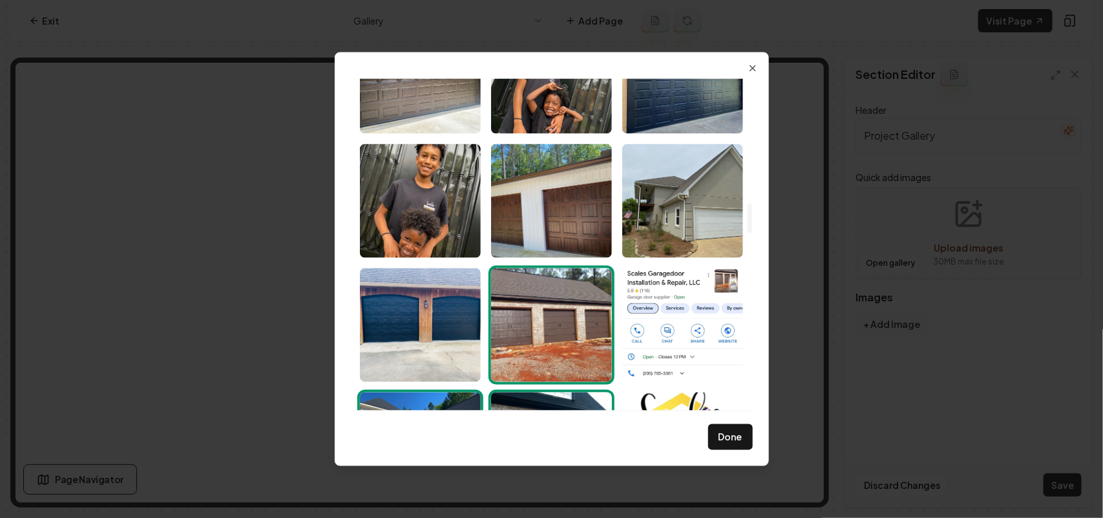
scroll to position [1364, 0]
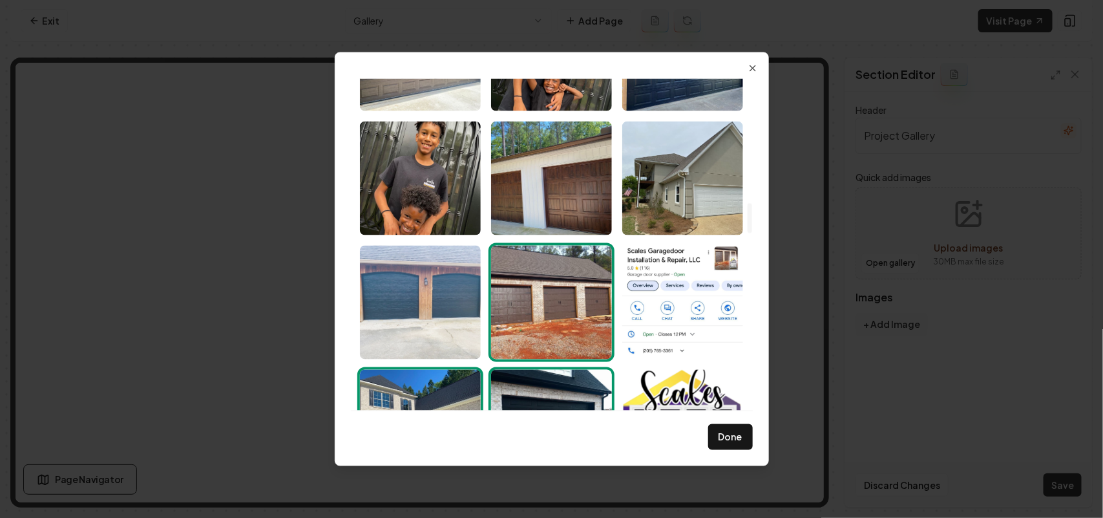
click at [414, 293] on img "Select image image_68bf38475c7cd75eb8c8d28c.jpeg" at bounding box center [420, 302] width 121 height 114
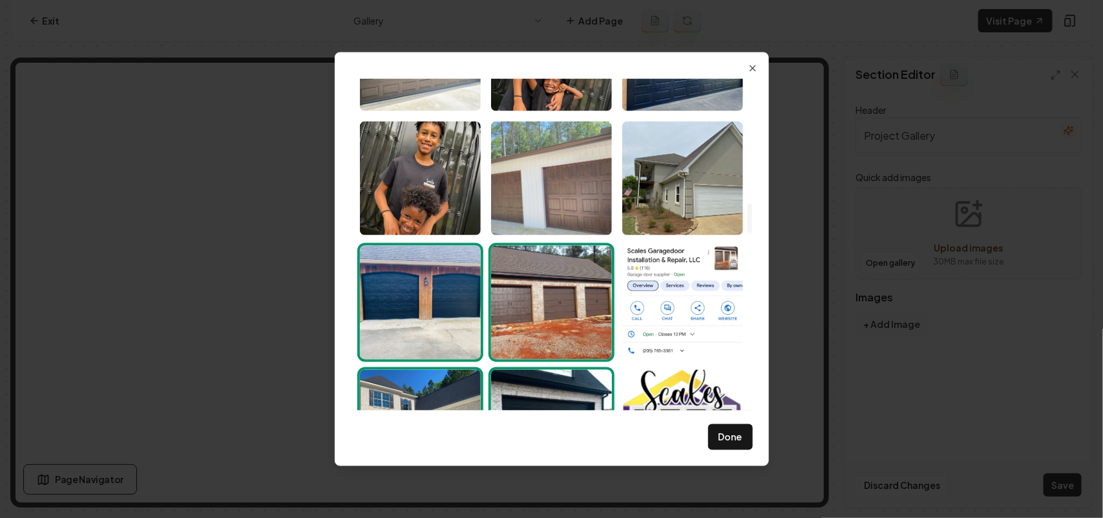
click at [551, 184] on img "Select image image_68bf38475c7cd75eb8c8d48a.jpeg" at bounding box center [551, 178] width 121 height 114
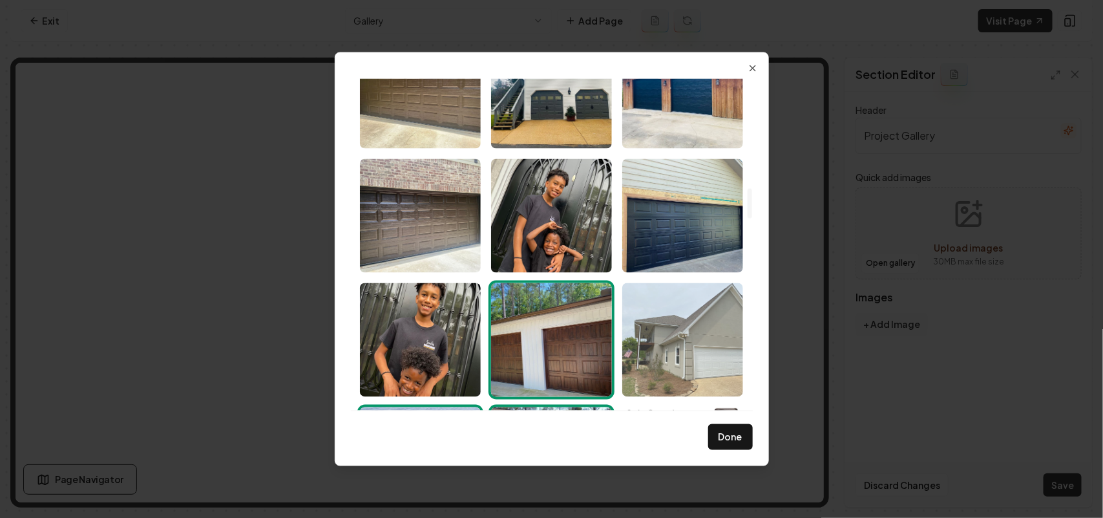
click at [667, 298] on img "Select image image_68bf38475c7cd75eb8c8c9d0.jpeg" at bounding box center [682, 339] width 121 height 114
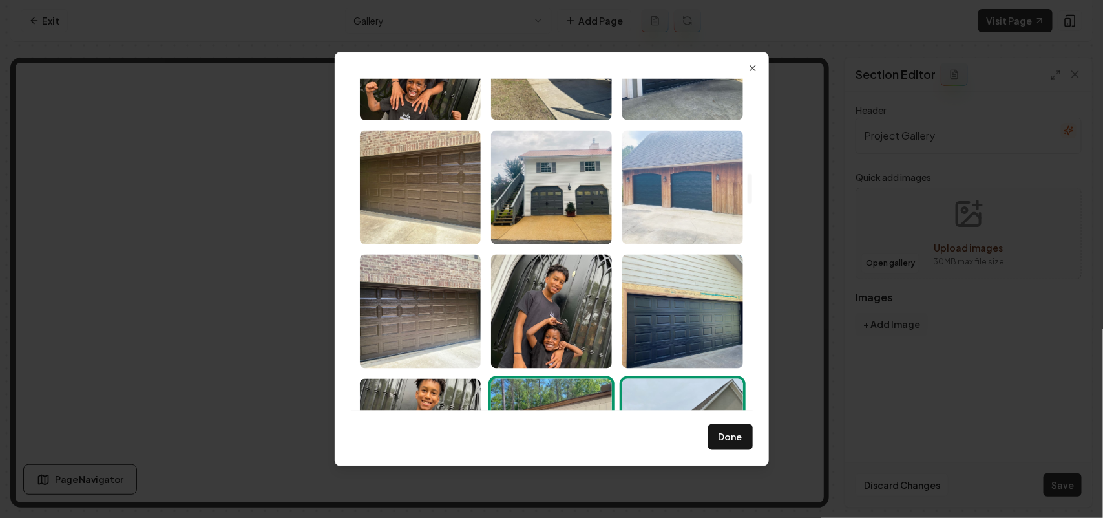
scroll to position [1040, 0]
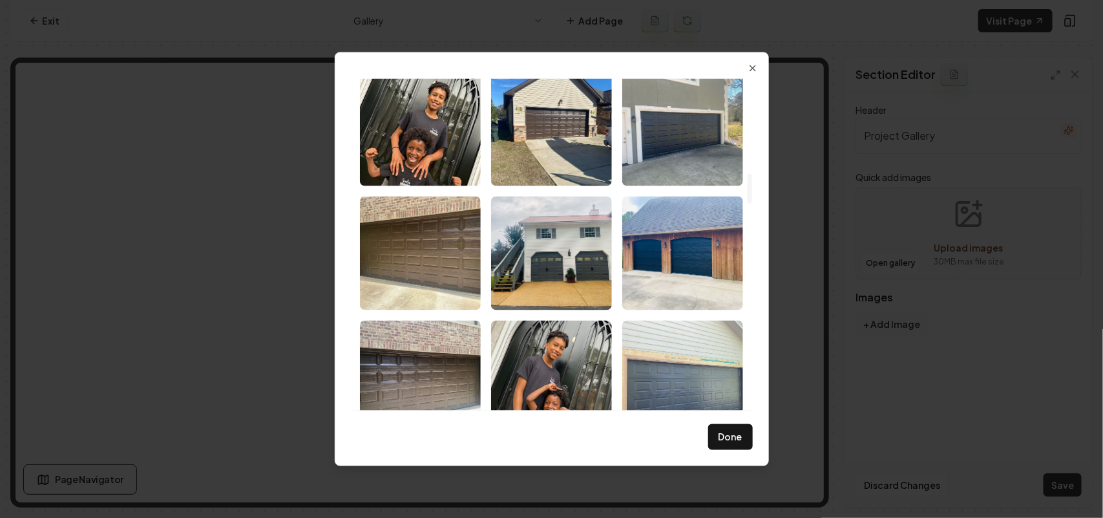
click at [677, 349] on img "Select image image_68bf38475c7cd75eb8c8d285.jpeg" at bounding box center [682, 377] width 121 height 114
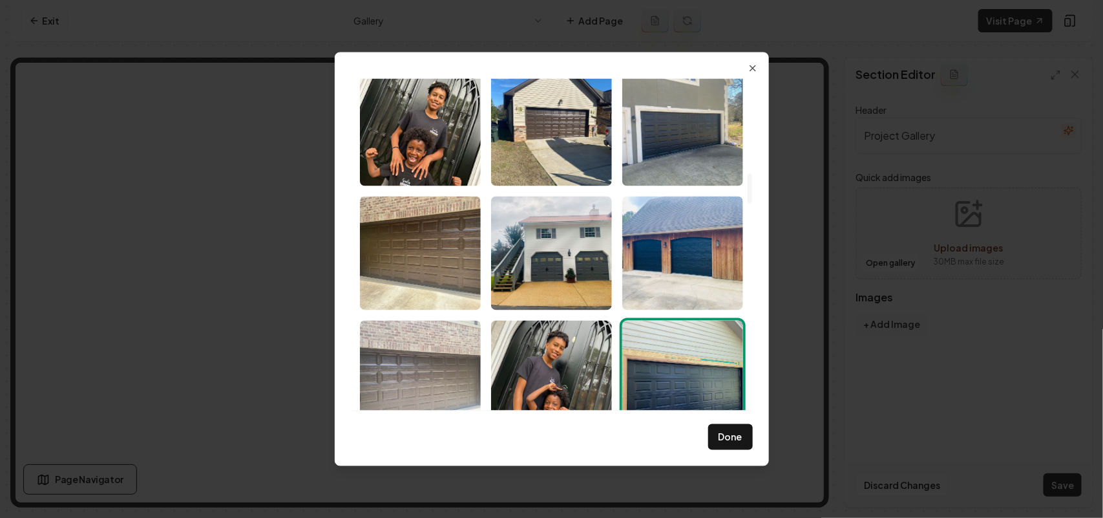
click at [435, 343] on img "Select image image_68bf38475c7cd75eb8c8d34c.jpeg" at bounding box center [420, 377] width 121 height 114
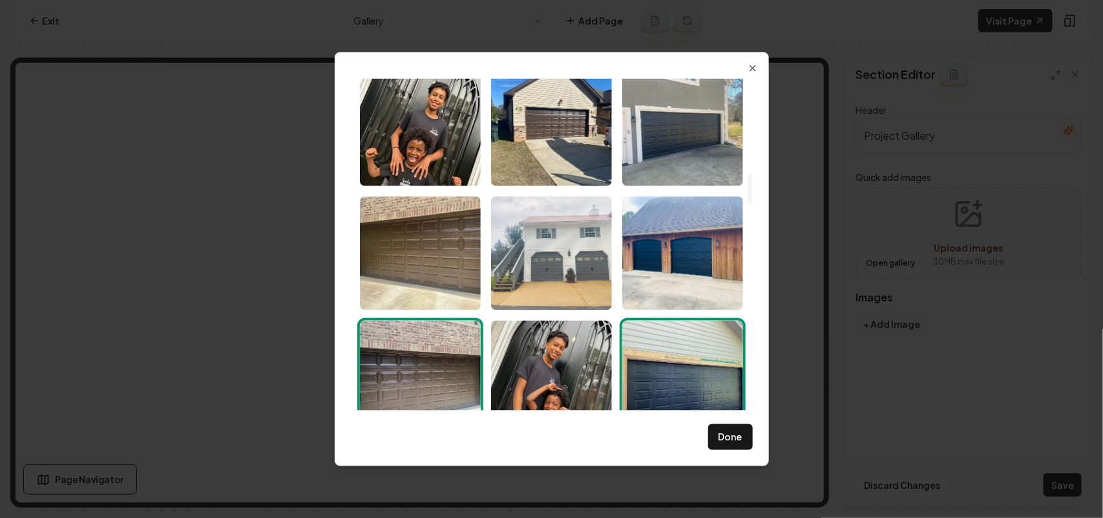
click at [540, 267] on img "Select image image_68bf38485c7cd75eb8c8d524.jpeg" at bounding box center [551, 253] width 121 height 114
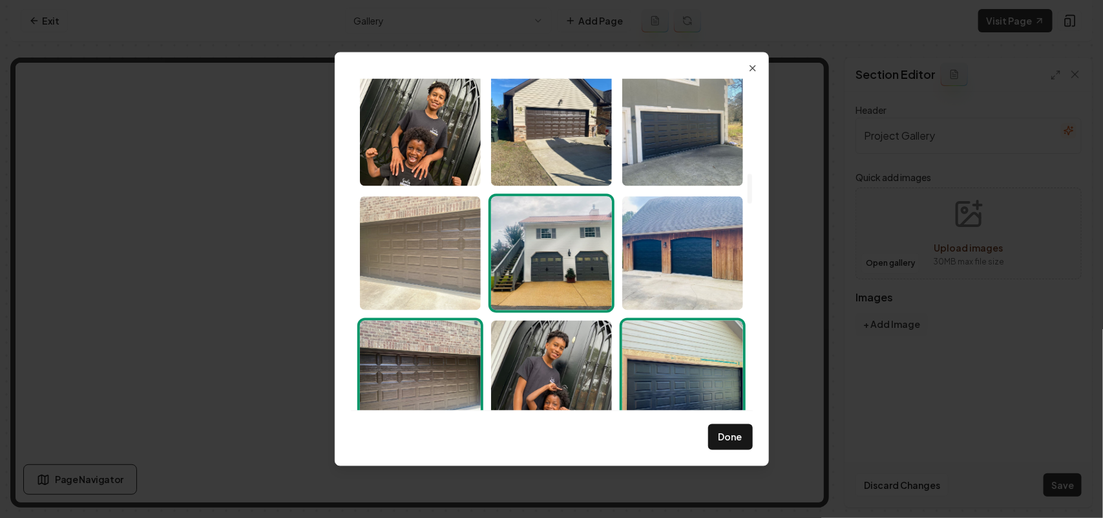
click at [433, 253] on img "Select image image_68bf38485c7cd75eb8c8d5e9.jpeg" at bounding box center [420, 253] width 121 height 114
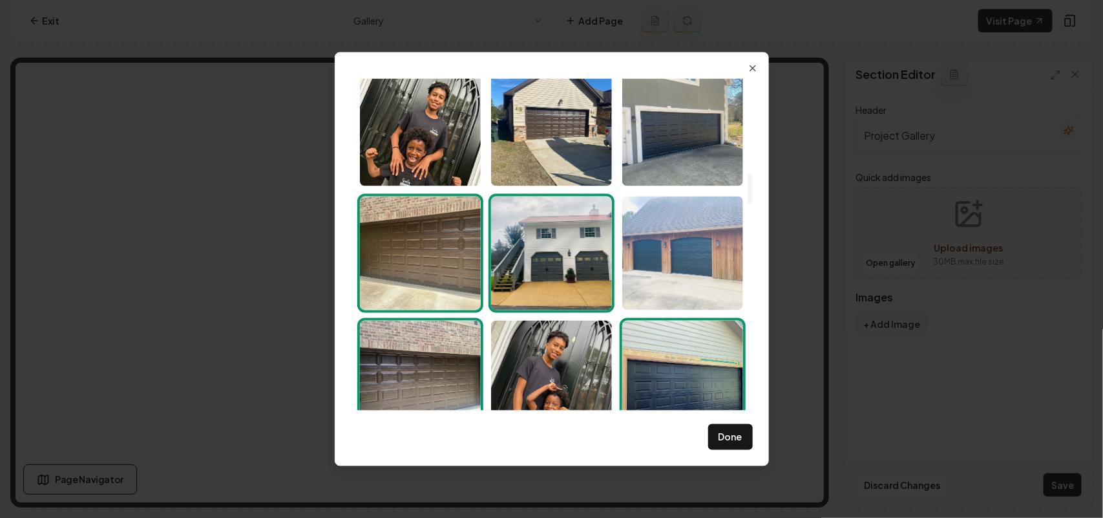
click at [679, 233] on img "Select image image_68bf38485c7cd75eb8c8d5c1.jpeg" at bounding box center [682, 253] width 121 height 114
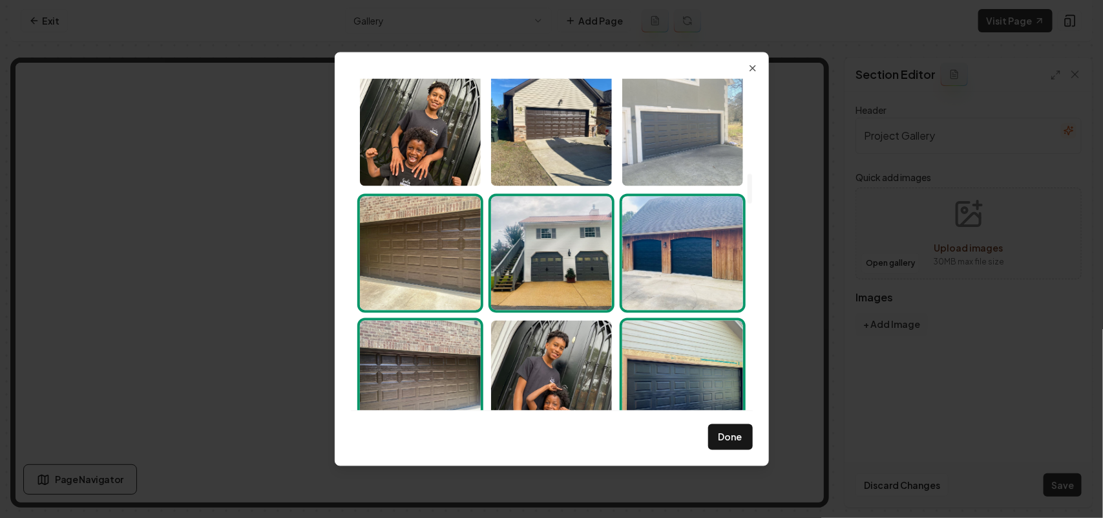
click at [666, 149] on img "Select image image_68bf38485c7cd75eb8c8df47.jpeg" at bounding box center [682, 129] width 121 height 114
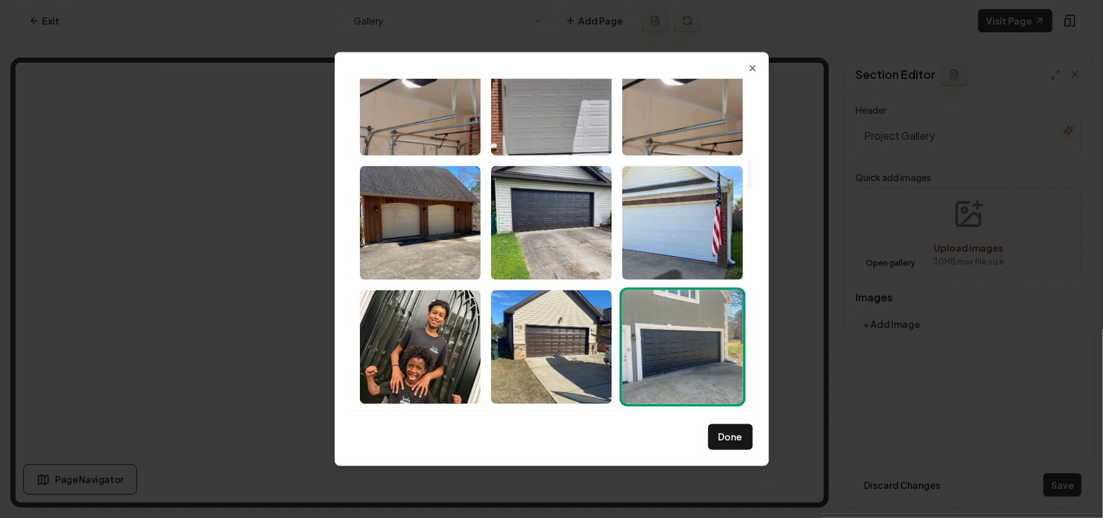
scroll to position [798, 0]
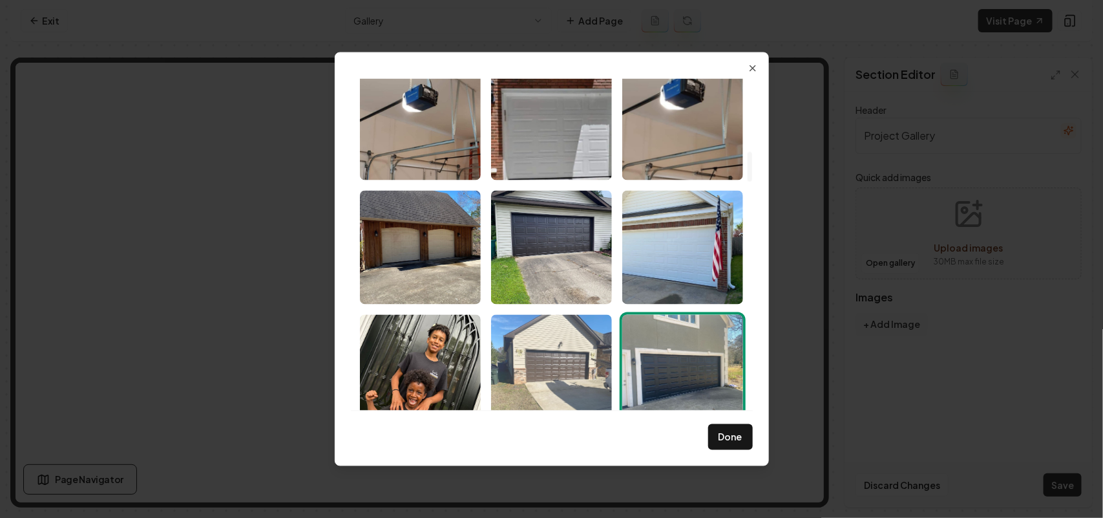
click at [557, 337] on img "Select image image_68bf38485c7cd75eb8c8df3b.jpeg" at bounding box center [551, 371] width 121 height 114
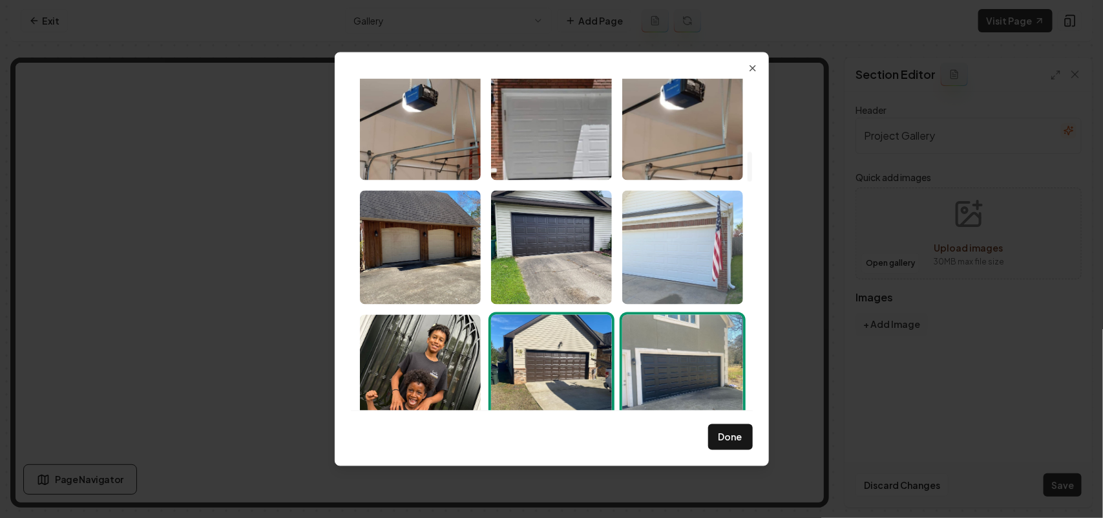
click at [688, 247] on img "Select image image_68bf38485c7cd75eb8c8de9d.jpeg" at bounding box center [682, 247] width 121 height 114
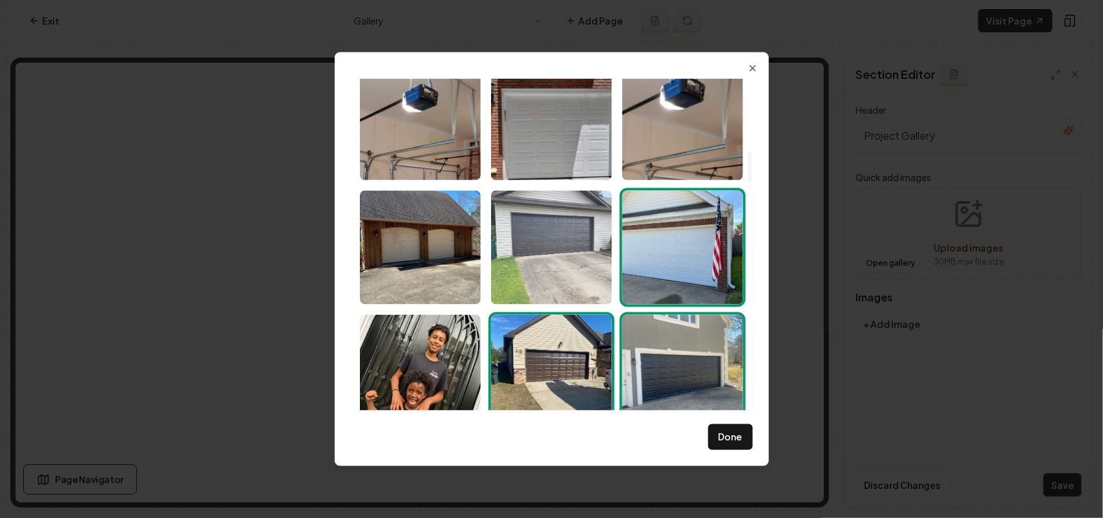
click at [556, 249] on img "Select image image_68bf38485c7cd75eb8c8e8b2.jpeg" at bounding box center [551, 247] width 121 height 114
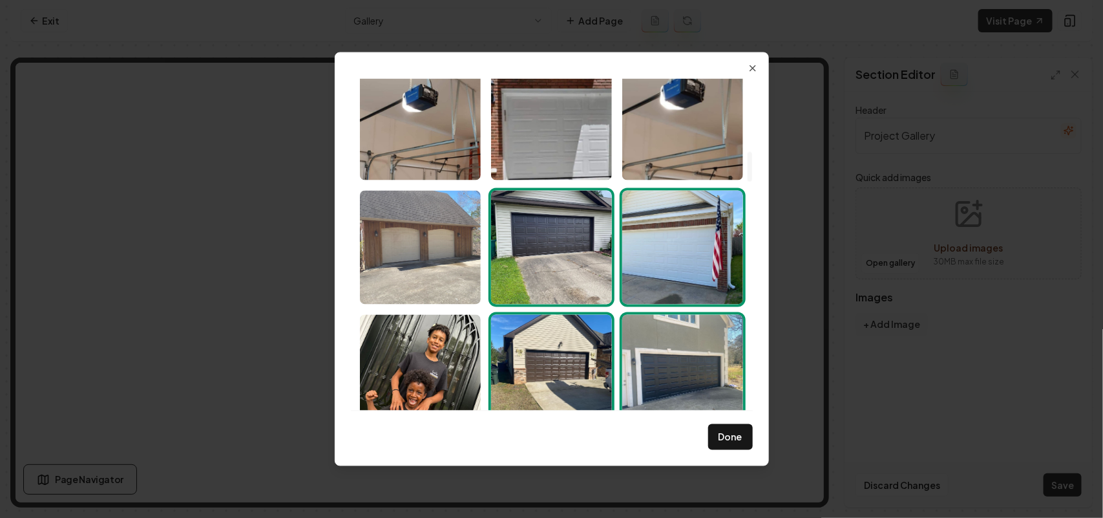
click at [404, 246] on img "Select image image_68bf38495c7cd75eb8c8e8f6.jpeg" at bounding box center [420, 247] width 121 height 114
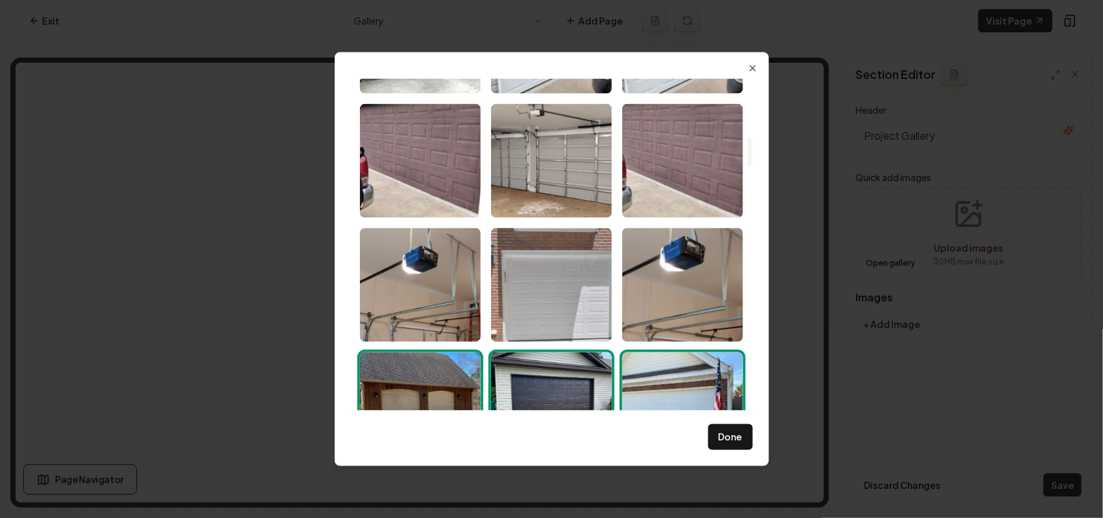
click at [533, 279] on img "Select image image_68bf38a75c7cd75eb8cc3a10.png" at bounding box center [551, 284] width 121 height 114
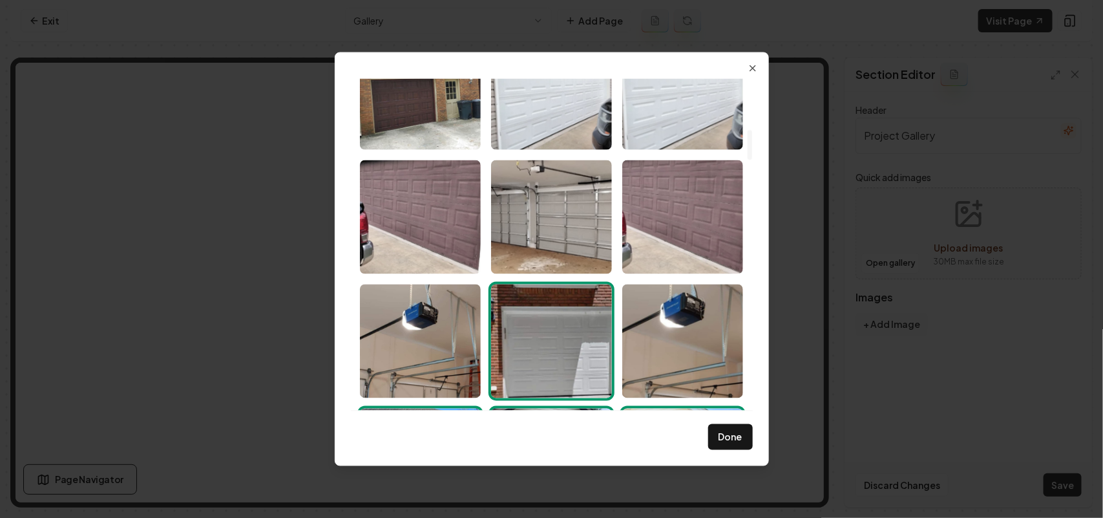
scroll to position [556, 0]
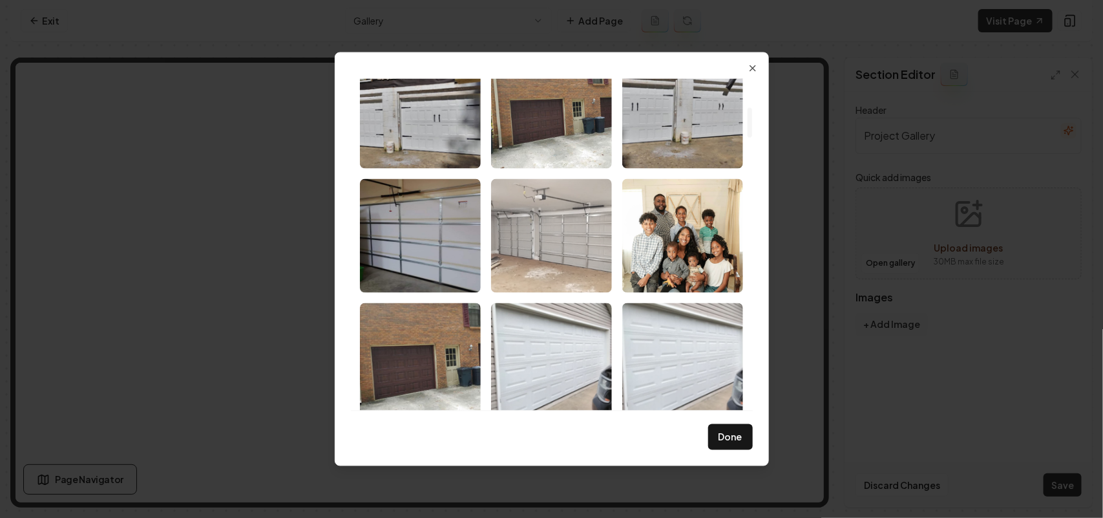
click at [544, 234] on img "Select image image_68bf38a75c7cd75eb8cc3b79.png" at bounding box center [551, 235] width 121 height 114
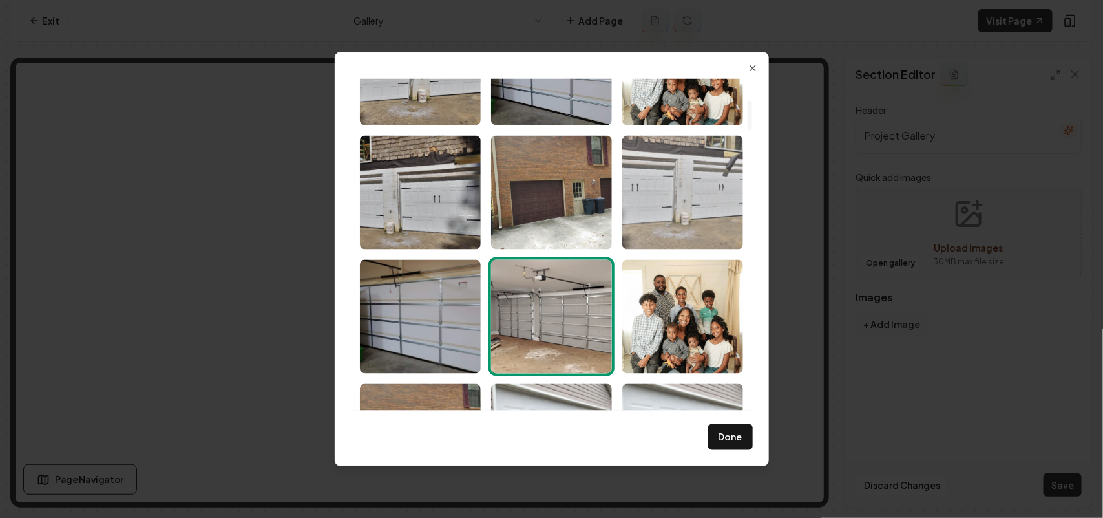
click at [683, 224] on img "Select image image_68bf38a75c7cd75eb8cc3b42.png" at bounding box center [682, 192] width 121 height 114
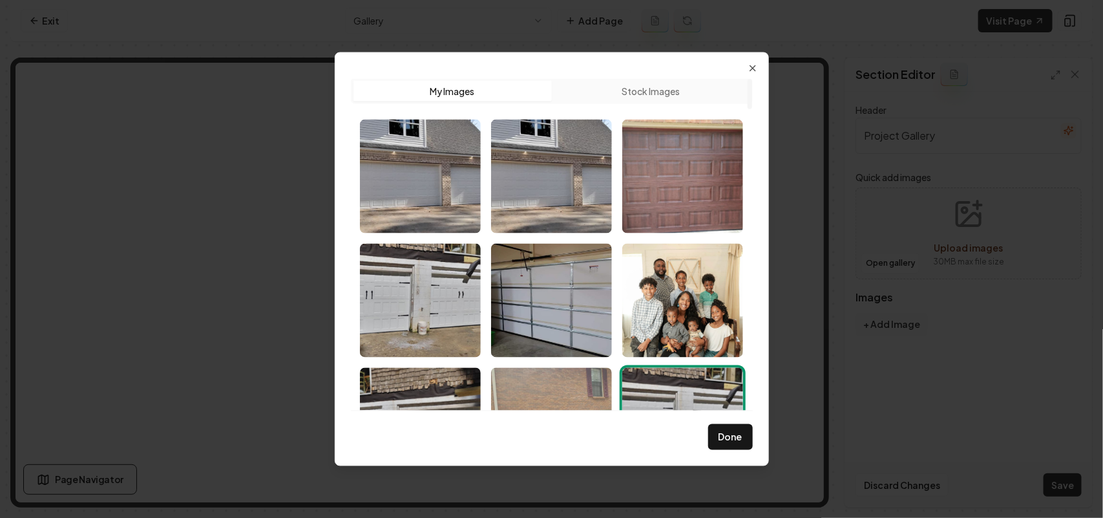
scroll to position [0, 0]
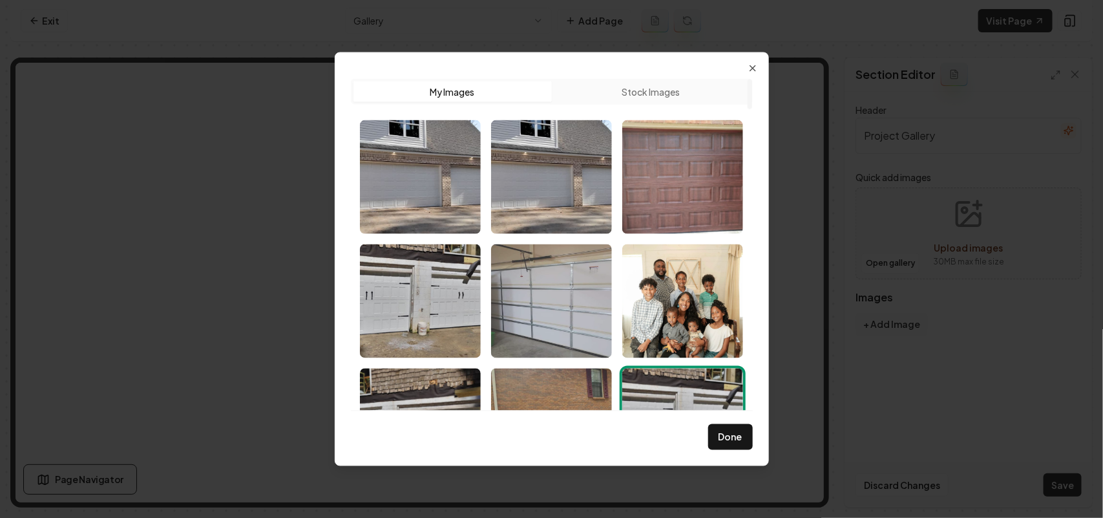
drag, startPoint x: 536, startPoint y: 392, endPoint x: 551, endPoint y: 276, distance: 116.6
click at [535, 391] on img "Select image image_68bf38a75c7cd75eb8cc3b8a.png" at bounding box center [551, 425] width 121 height 114
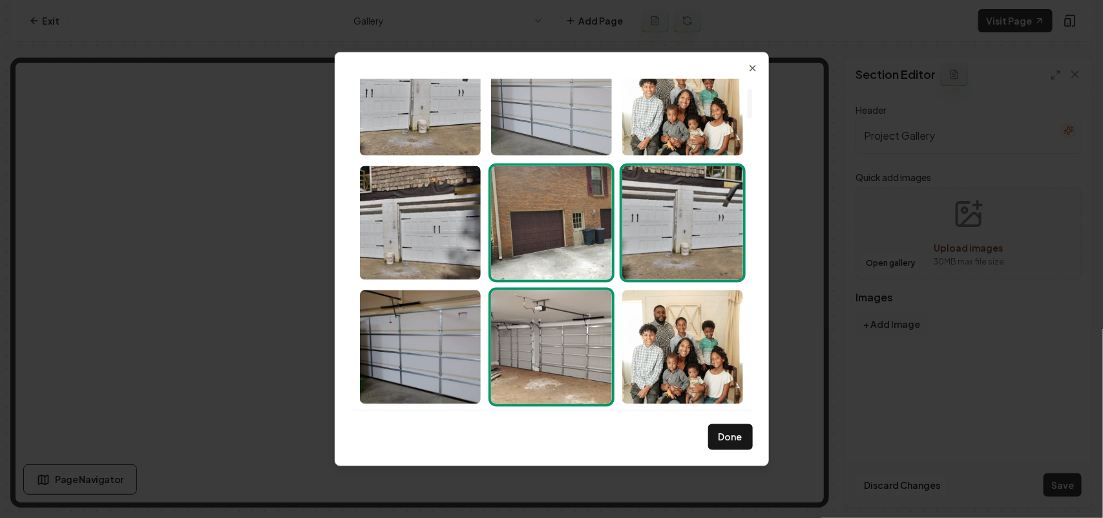
scroll to position [81, 0]
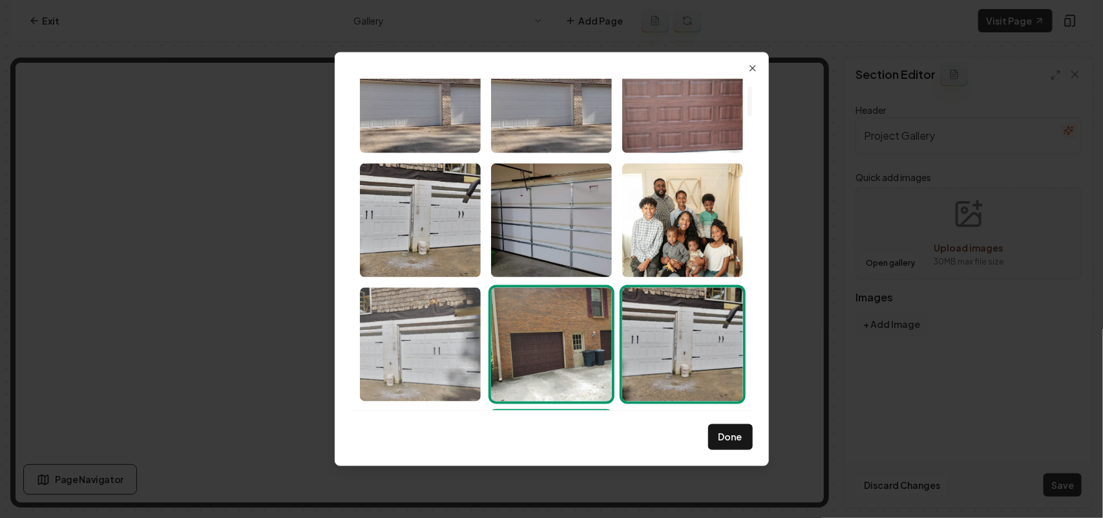
click at [416, 315] on img "Select image image_68bf38a75c7cd75eb8cc3b68.png" at bounding box center [420, 344] width 121 height 114
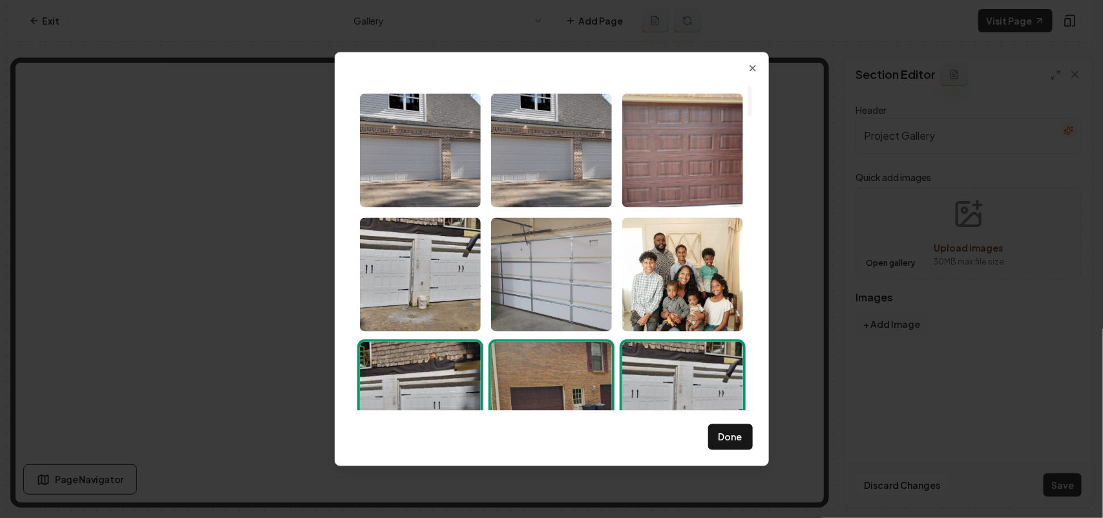
scroll to position [0, 0]
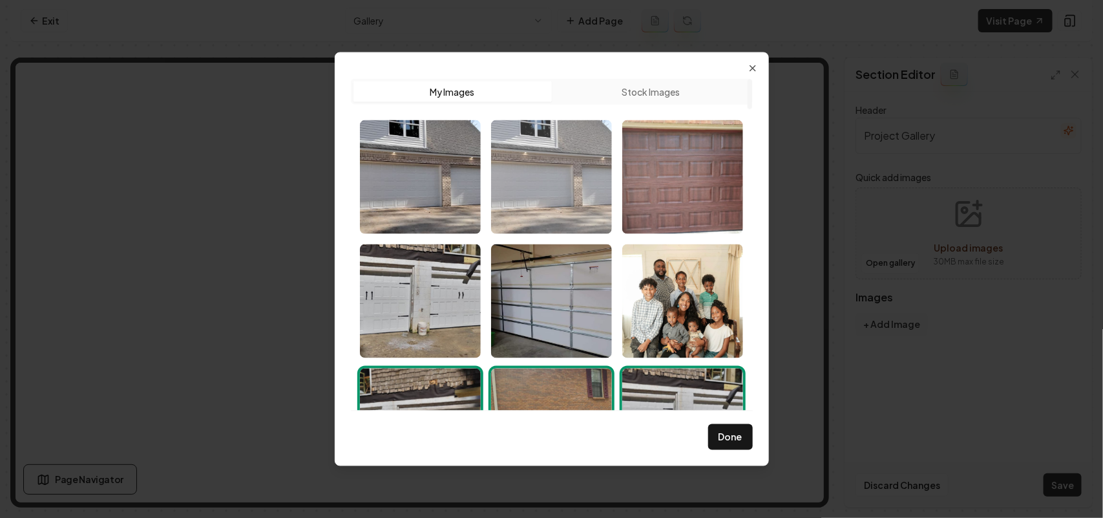
click at [518, 162] on img "Select image image_68bf38a85c7cd75eb8cc3df0.png" at bounding box center [551, 177] width 121 height 114
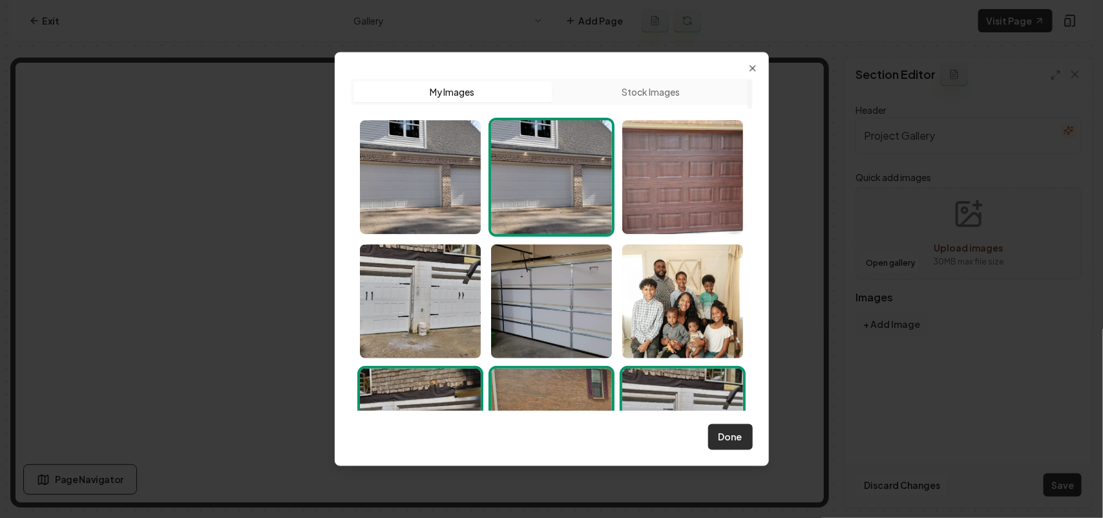
click at [732, 430] on button "Done" at bounding box center [730, 437] width 45 height 26
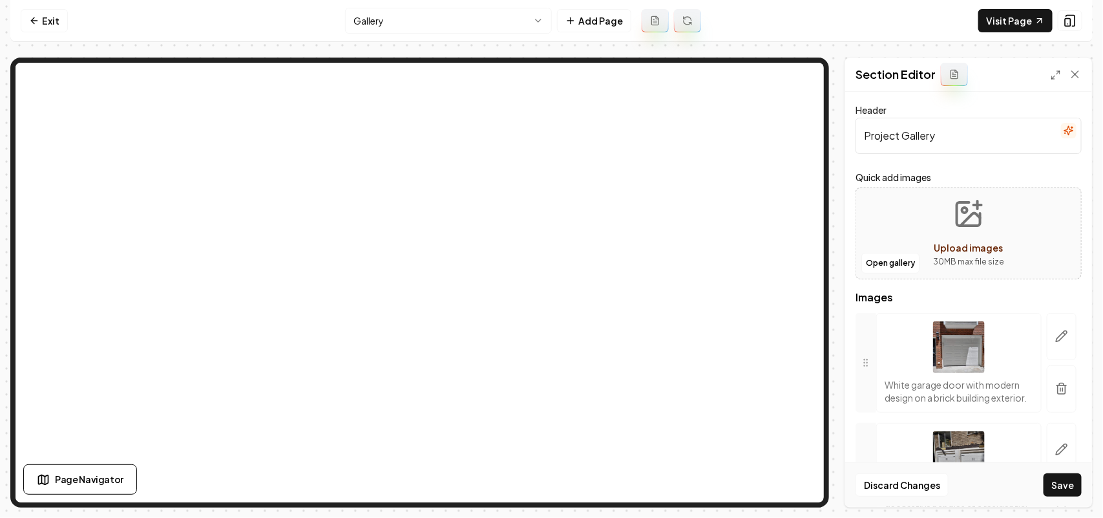
click at [786, 34] on nav "Exit Gallery Add Page Visit Page" at bounding box center [551, 21] width 1082 height 42
click at [1055, 477] on button "Save" at bounding box center [1063, 484] width 38 height 23
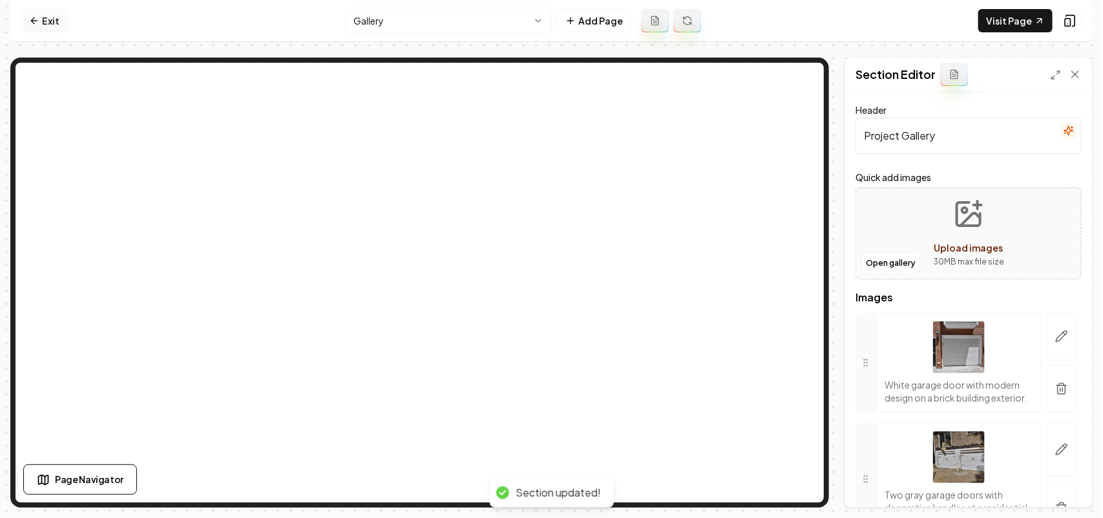
click at [49, 21] on link "Exit" at bounding box center [44, 20] width 47 height 23
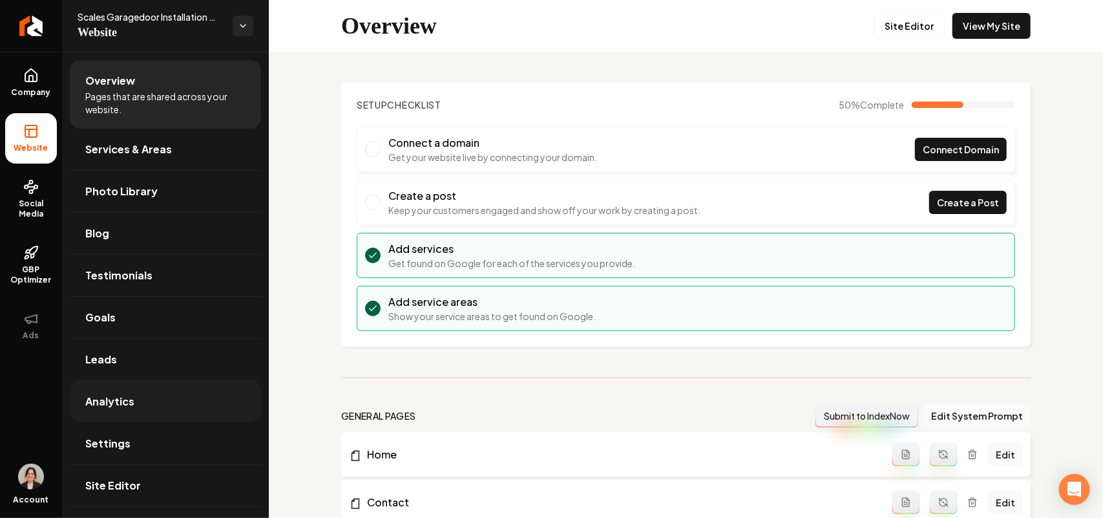
click at [127, 451] on span "Settings" at bounding box center [107, 444] width 45 height 16
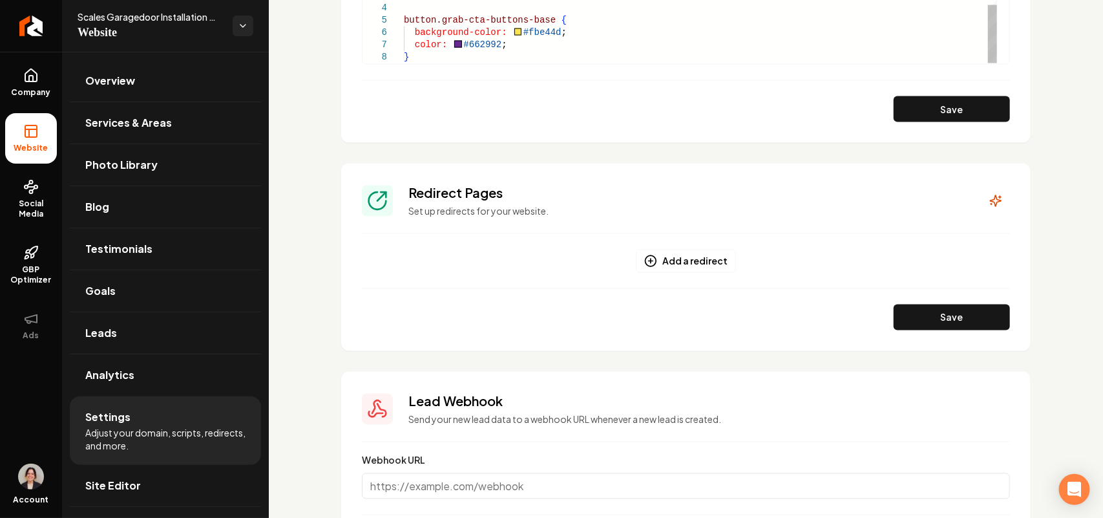
scroll to position [969, 0]
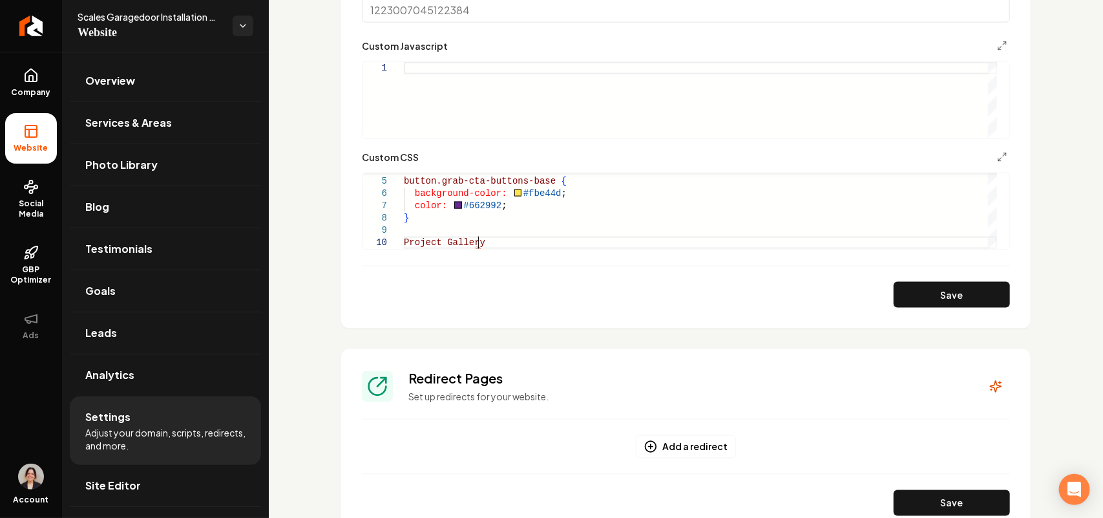
scroll to position [646, 0]
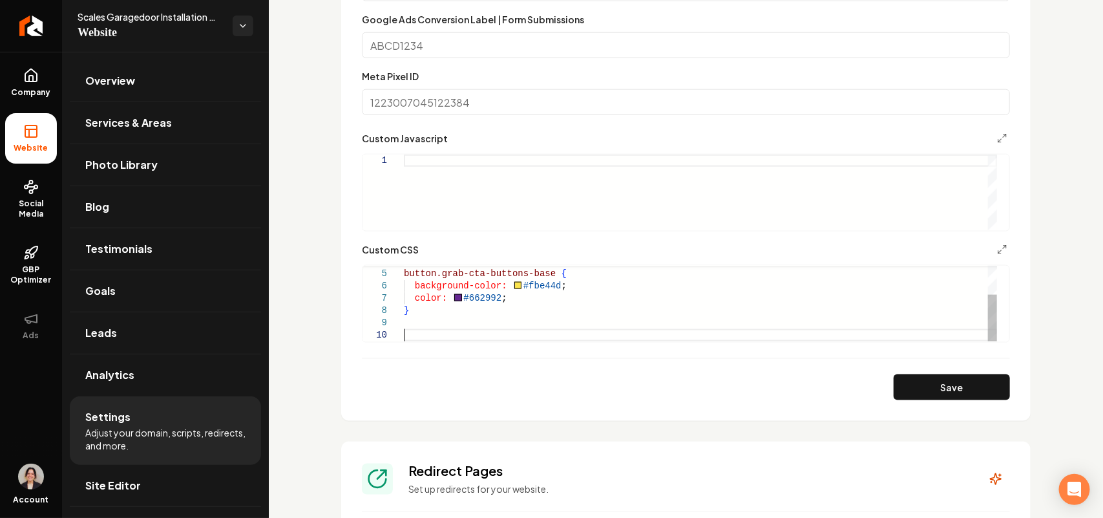
click at [754, 326] on div "button.grab-cta-buttons-base { background-color: #fbe44d ; color: #662992 ; }" at bounding box center [700, 279] width 593 height 123
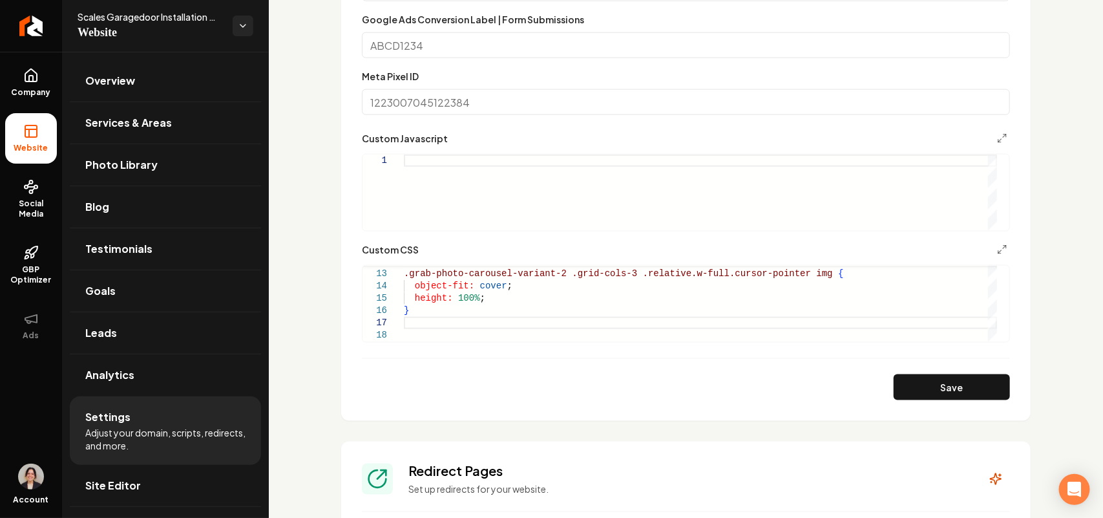
click at [909, 373] on form "**********" at bounding box center [686, 120] width 648 height 559
click at [919, 388] on button "Save" at bounding box center [952, 387] width 116 height 26
type textarea "**********"
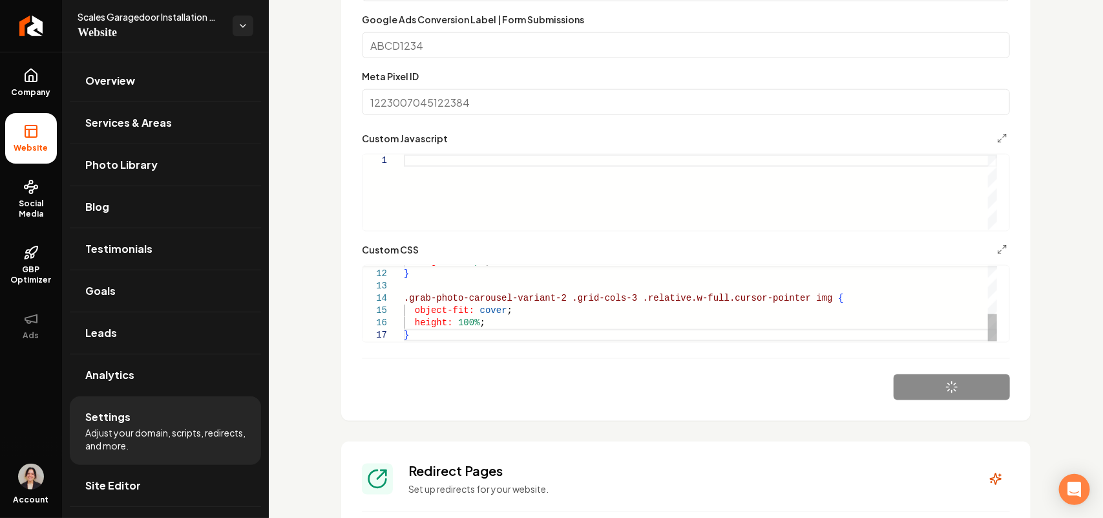
scroll to position [85, 0]
click at [114, 479] on span "Site Editor" at bounding box center [113, 486] width 56 height 16
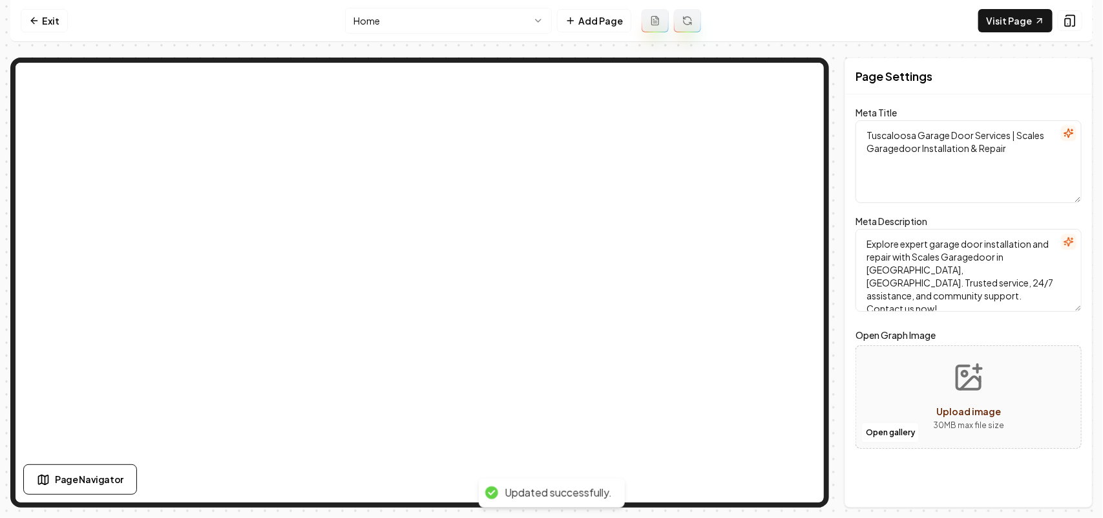
click at [487, 21] on html "Computer Required This feature is only available on a computer. Please switch t…" at bounding box center [551, 259] width 1103 height 518
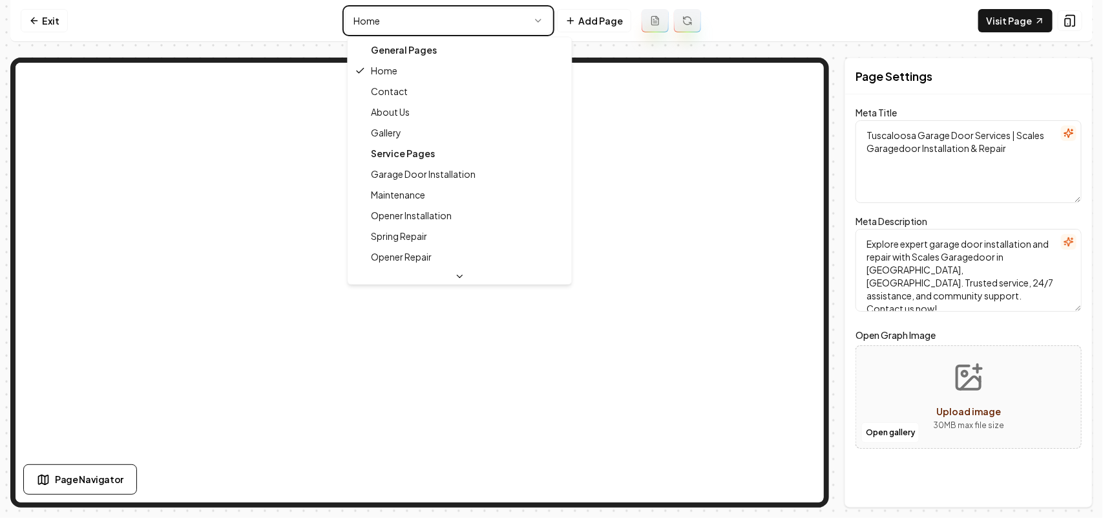
type textarea "Garage Door Services & Repair | Scales Garagedoor, Tuscaloosa"
type textarea "Garage door installation & repair in Tuscaloosa, AL by Scales Garagedoor. Exper…"
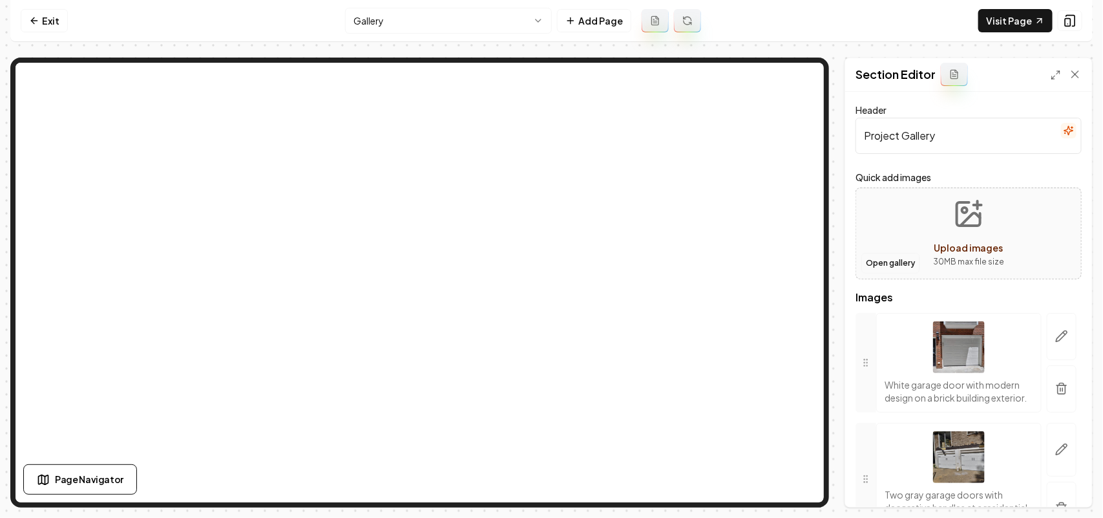
click at [889, 257] on button "Open gallery" at bounding box center [890, 263] width 58 height 21
click at [889, 264] on button "Open gallery" at bounding box center [890, 263] width 58 height 21
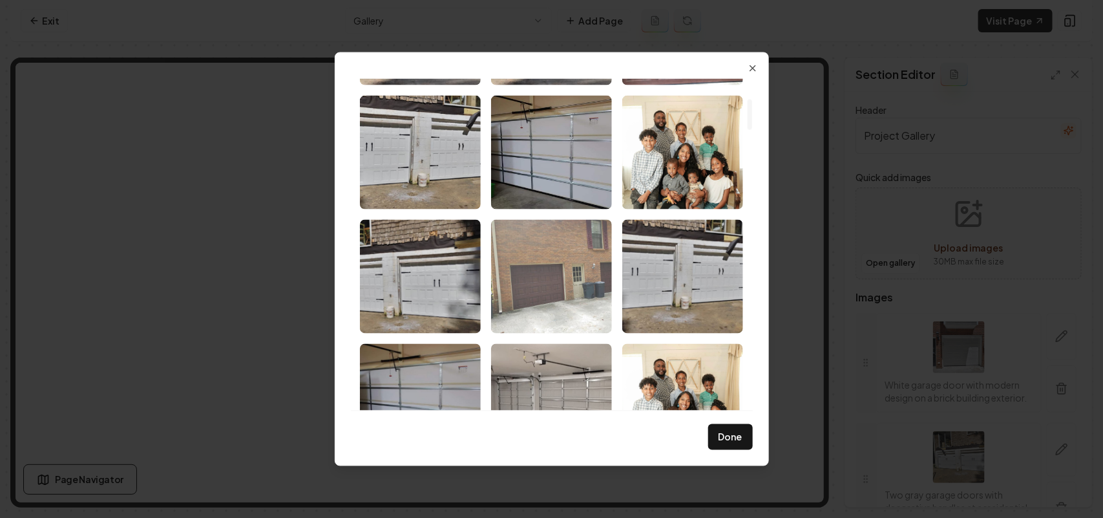
scroll to position [323, 0]
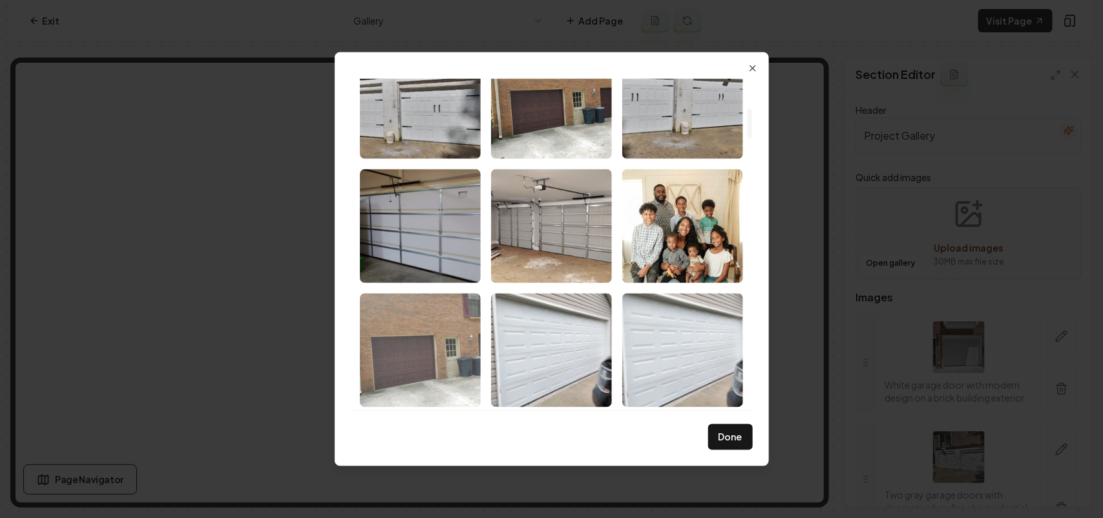
click at [423, 361] on img "Select image image_68bf38a75c7cd75eb8cc3b24.png" at bounding box center [420, 350] width 121 height 114
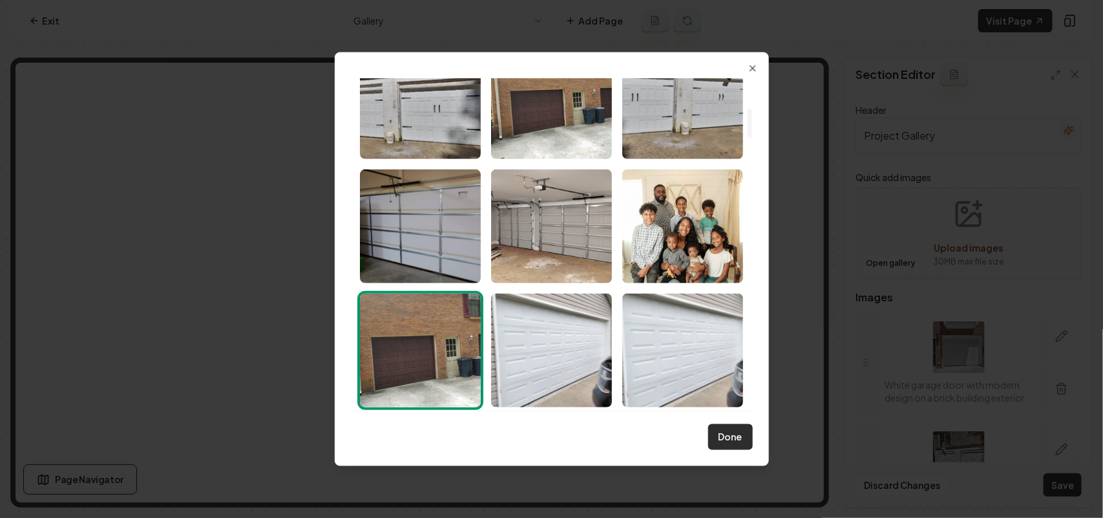
click at [724, 441] on button "Done" at bounding box center [730, 437] width 45 height 26
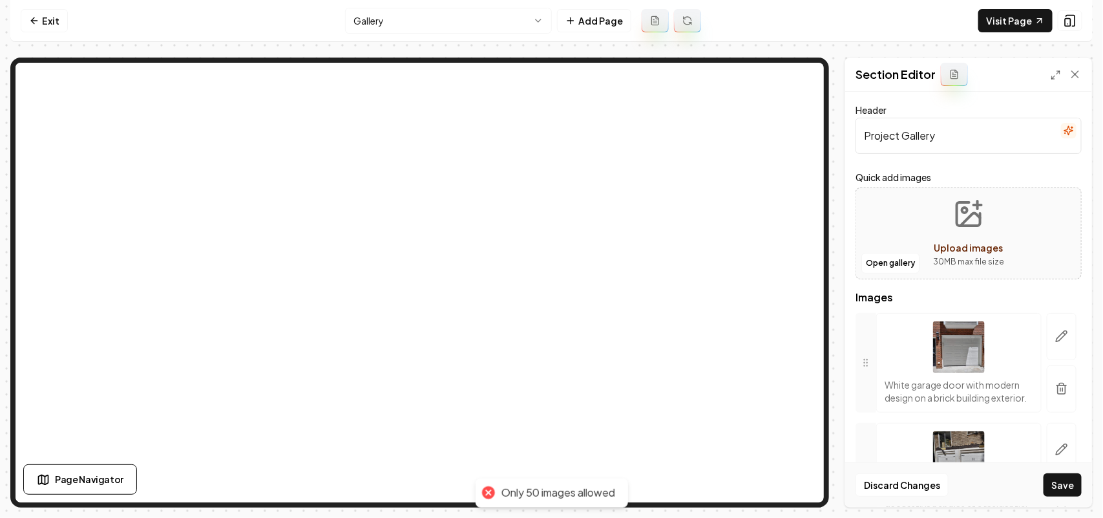
scroll to position [7371, 0]
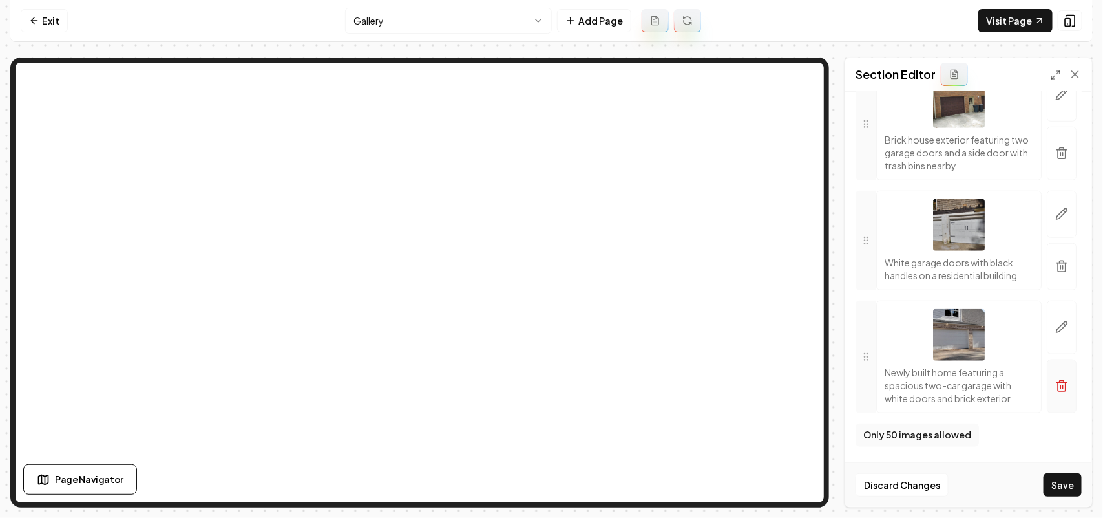
click at [1047, 374] on button "button" at bounding box center [1062, 386] width 30 height 54
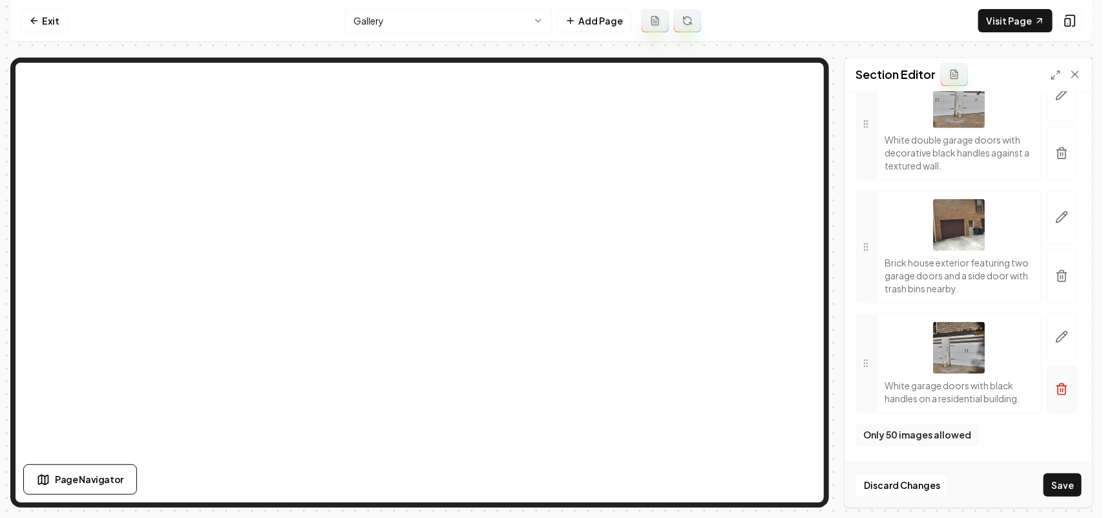
click at [1047, 392] on button "button" at bounding box center [1062, 389] width 30 height 47
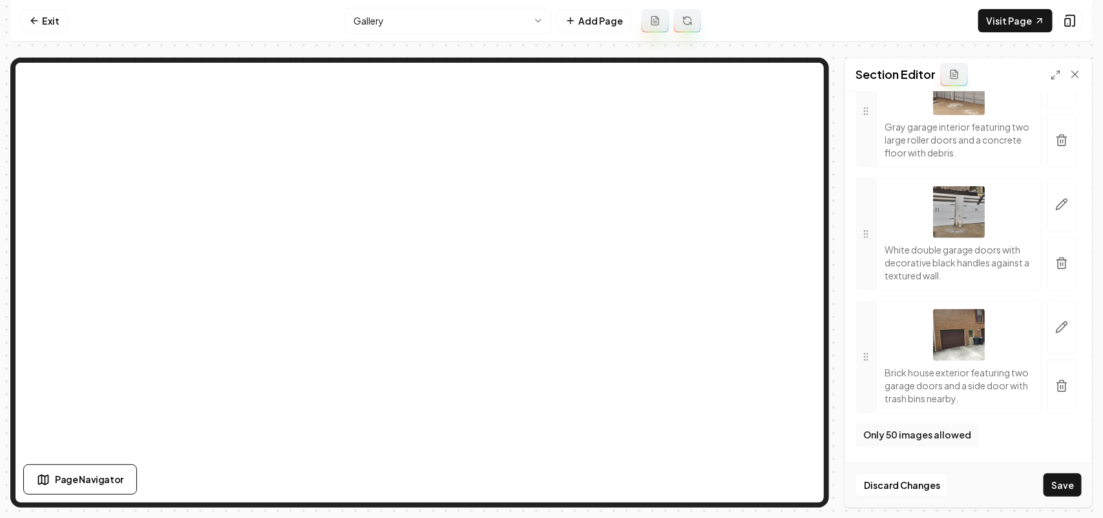
scroll to position [7125, 0]
click at [1064, 480] on button "Save" at bounding box center [1063, 484] width 38 height 23
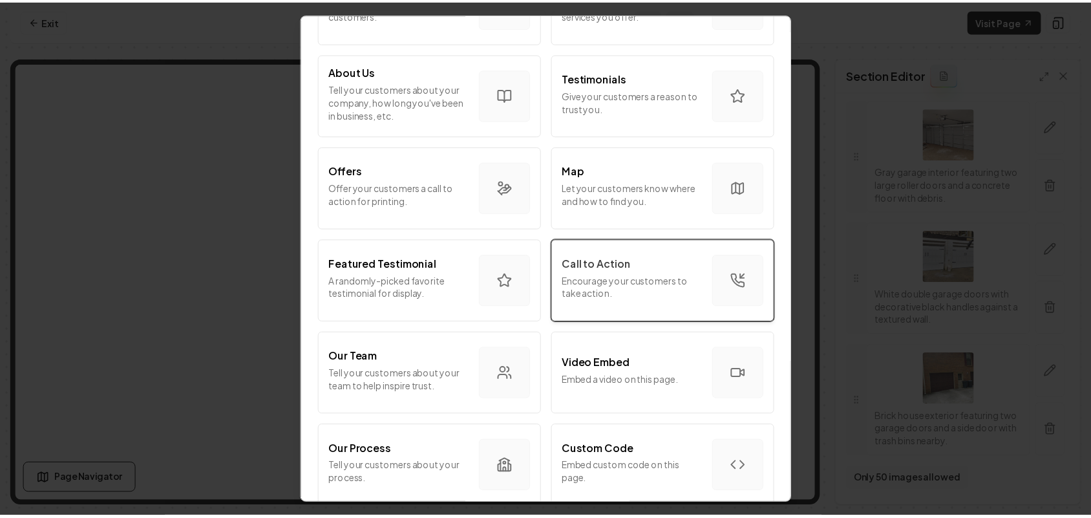
scroll to position [162, 0]
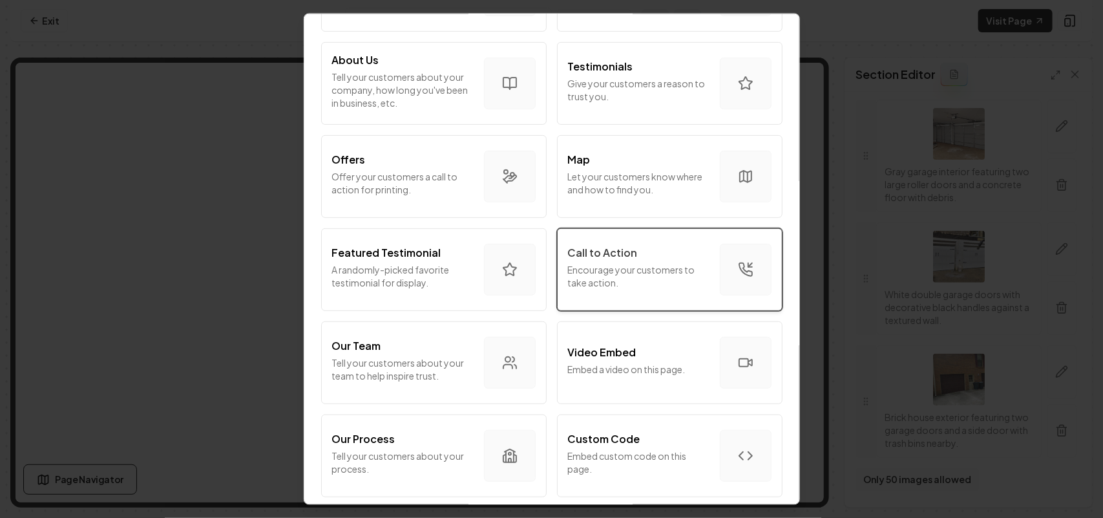
click at [621, 292] on div "Call to Action Encourage your customers to take action." at bounding box center [639, 268] width 142 height 49
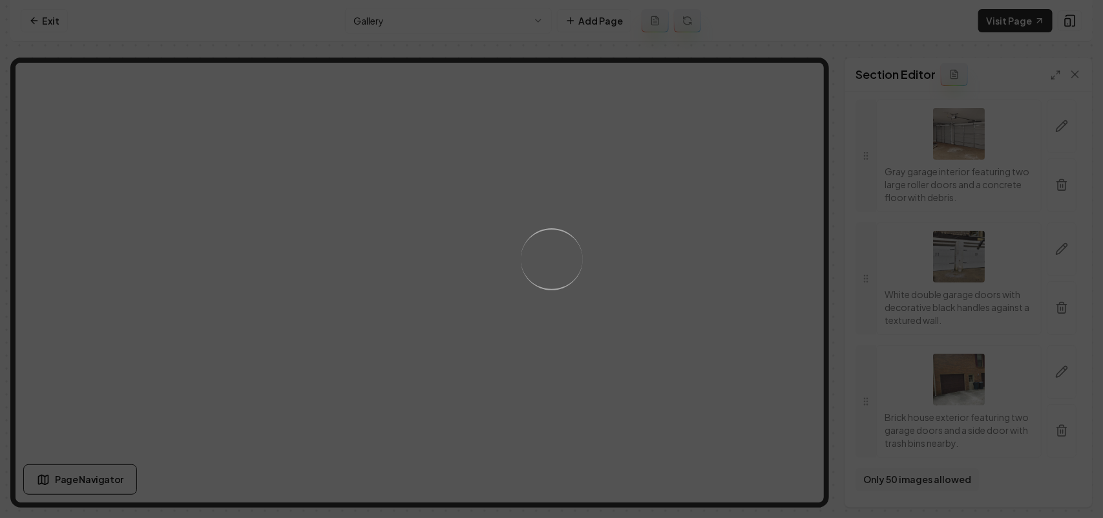
scroll to position [0, 0]
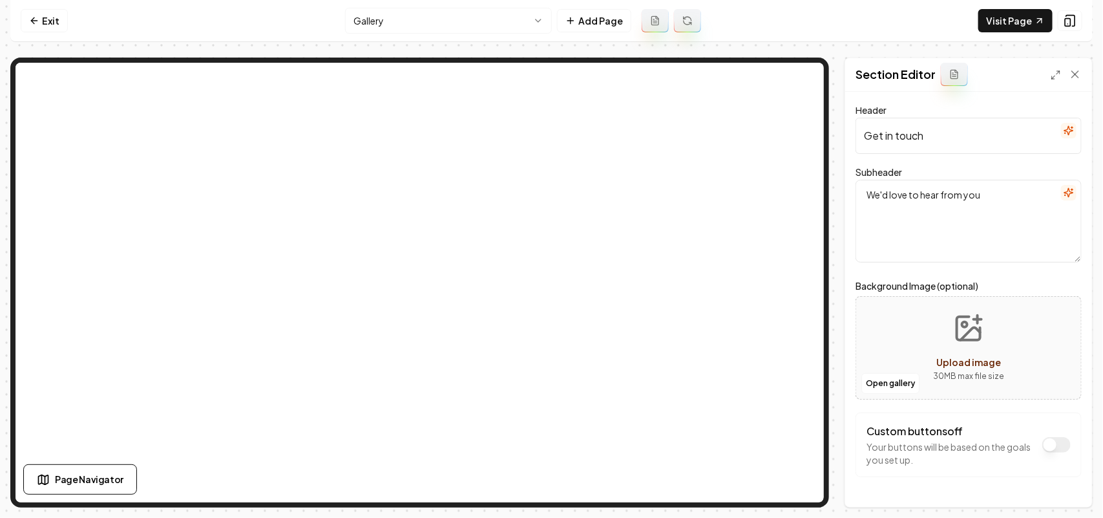
click at [1064, 191] on icon "button" at bounding box center [1068, 192] width 8 height 8
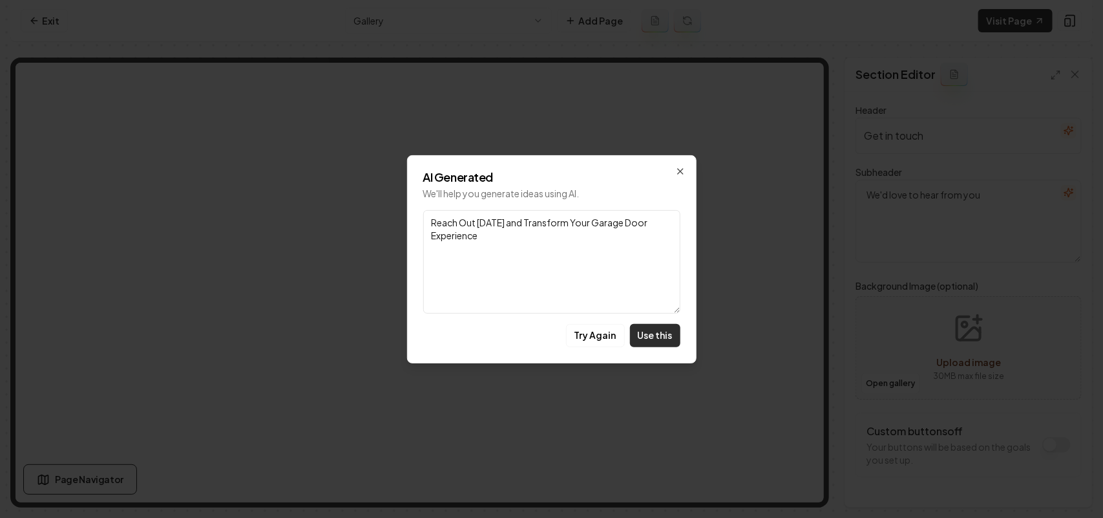
click at [659, 332] on button "Use this" at bounding box center [655, 335] width 50 height 23
type textarea "Reach Out Today and Transform Your Garage Door Experience"
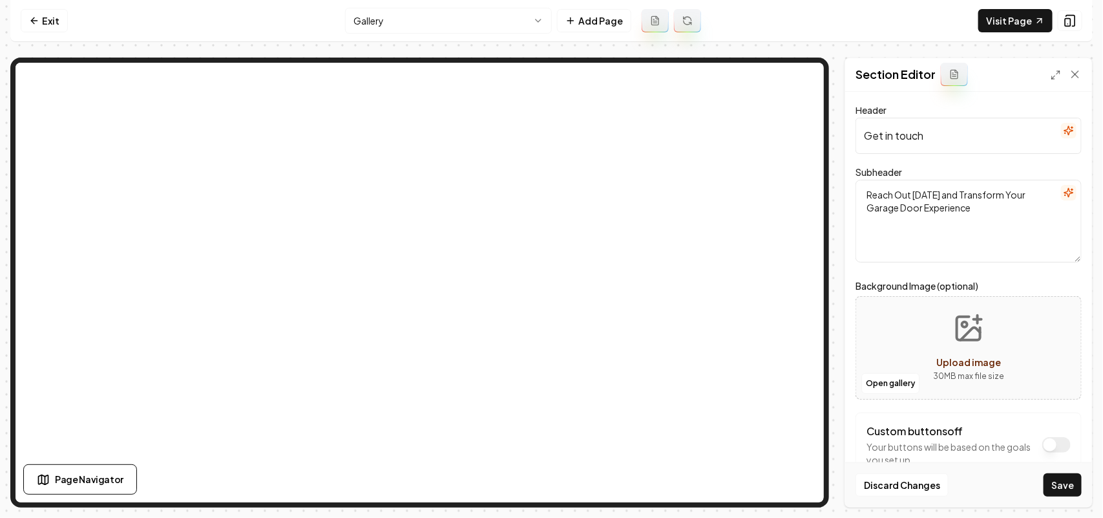
click at [1061, 123] on button "button" at bounding box center [1069, 131] width 16 height 16
click at [1064, 127] on icon "button" at bounding box center [1069, 130] width 10 height 10
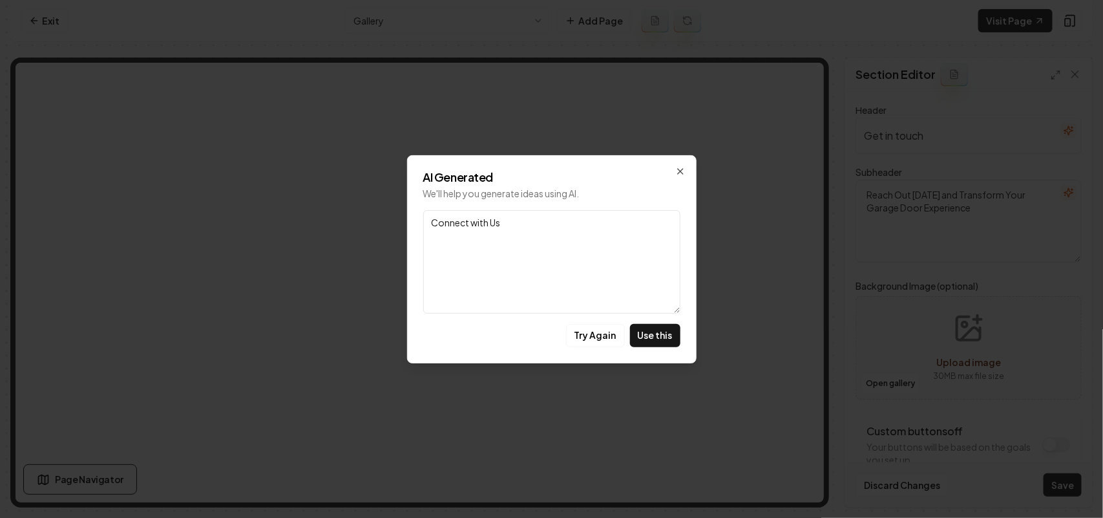
click at [651, 333] on button "Use this" at bounding box center [655, 335] width 50 height 23
type input "Connect with Us"
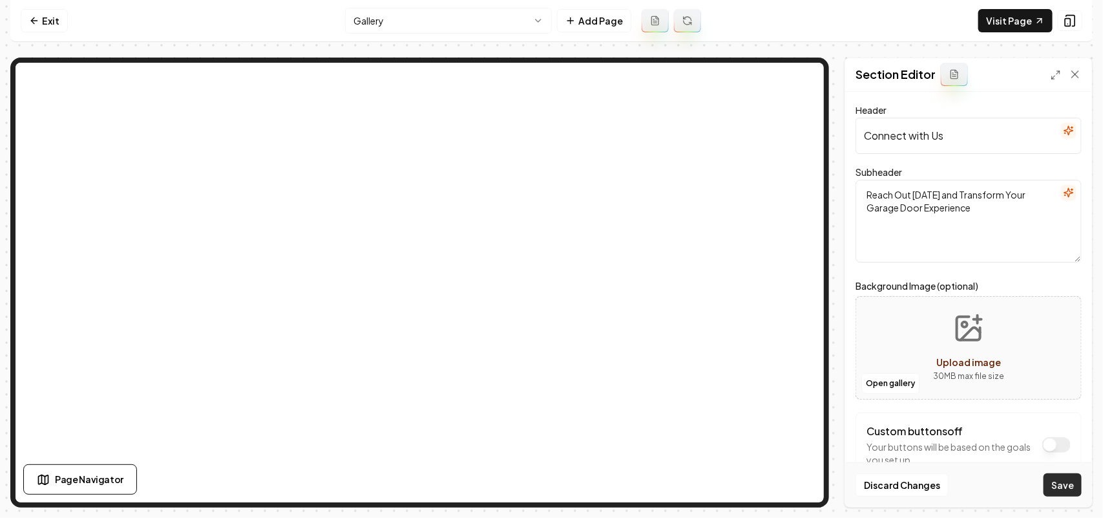
click at [1055, 489] on button "Save" at bounding box center [1063, 484] width 38 height 23
click at [408, 17] on html "Computer Required This feature is only available on a computer. Please switch t…" at bounding box center [551, 259] width 1103 height 518
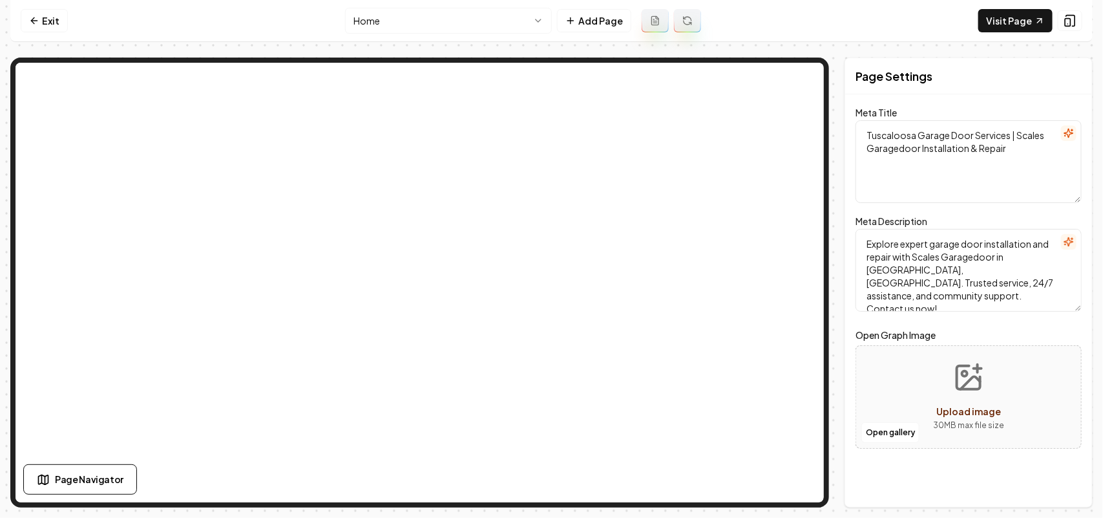
click at [416, 25] on html "Computer Required This feature is only available on a computer. Please switch t…" at bounding box center [551, 259] width 1103 height 518
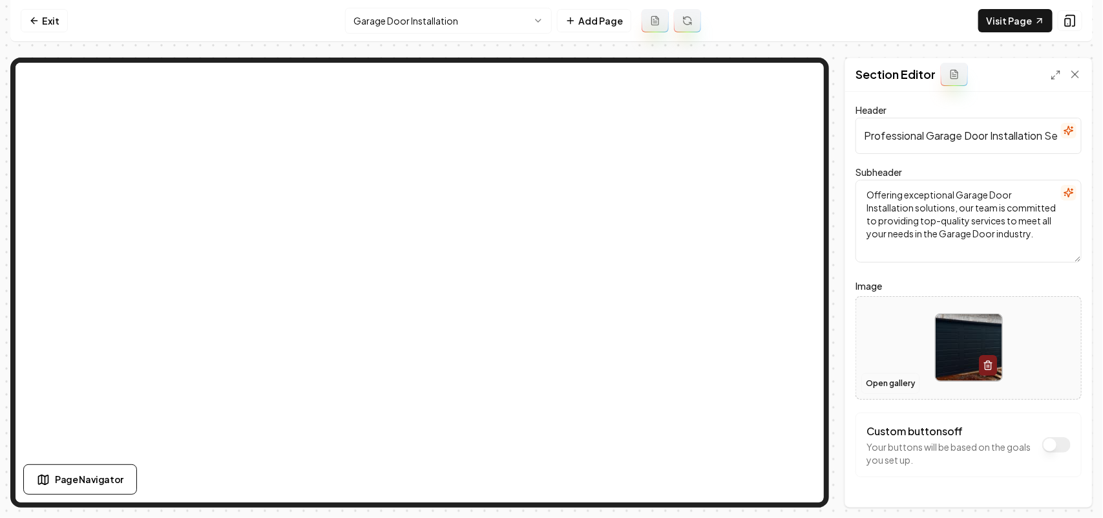
click at [897, 376] on button "Open gallery" at bounding box center [890, 383] width 58 height 21
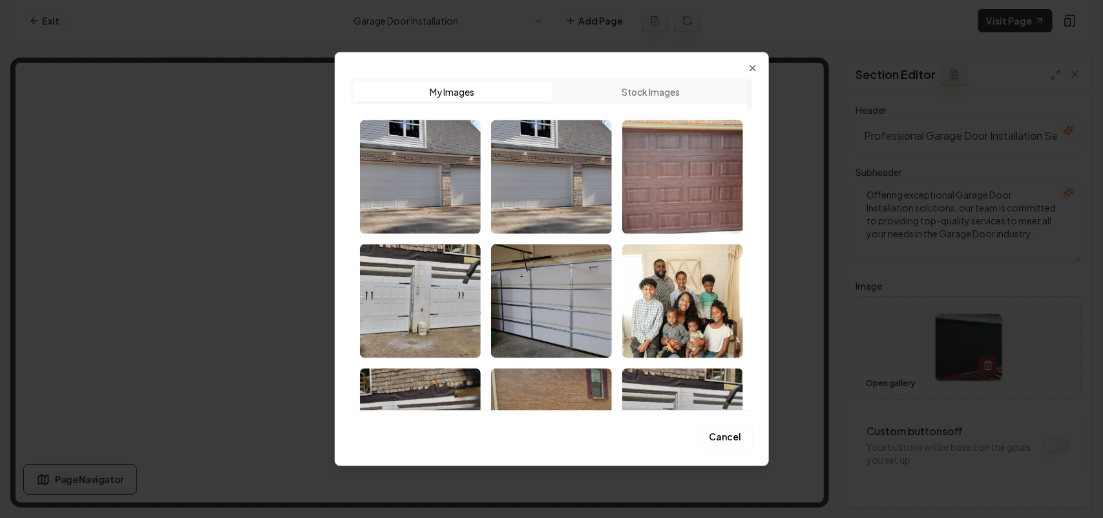
scroll to position [3302, 0]
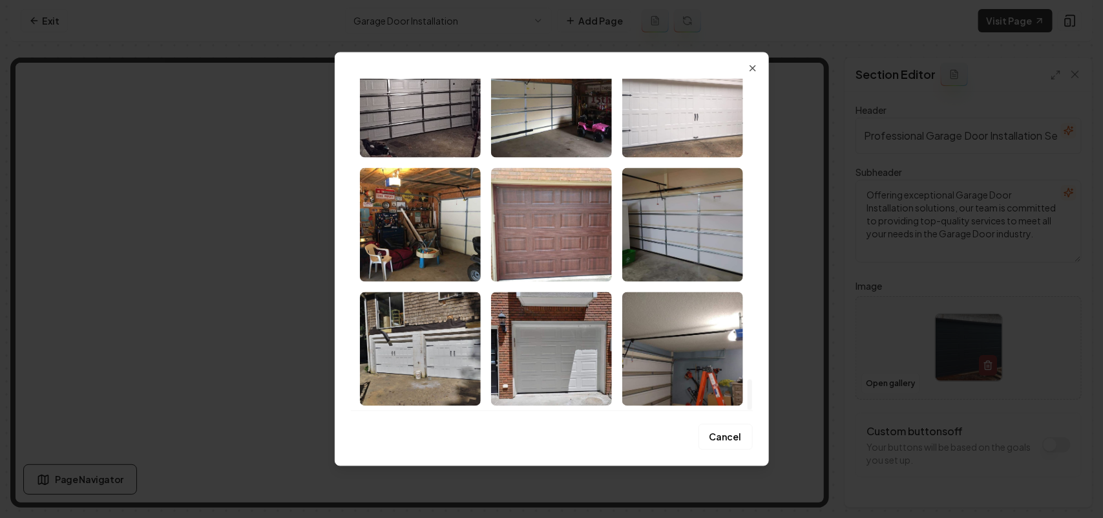
drag, startPoint x: 750, startPoint y: 89, endPoint x: 766, endPoint y: 507, distance: 418.4
click at [752, 409] on div at bounding box center [750, 394] width 5 height 30
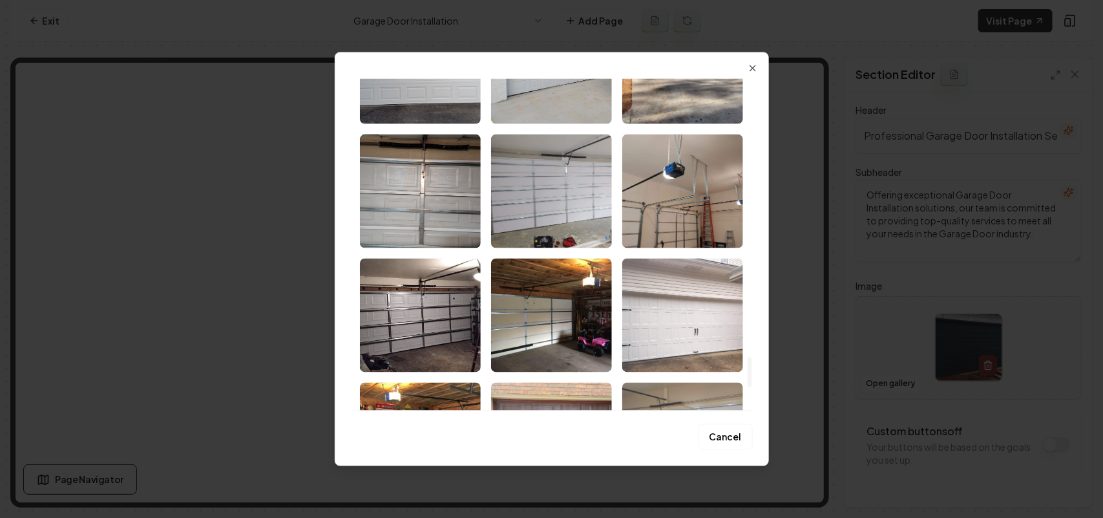
scroll to position [3060, 0]
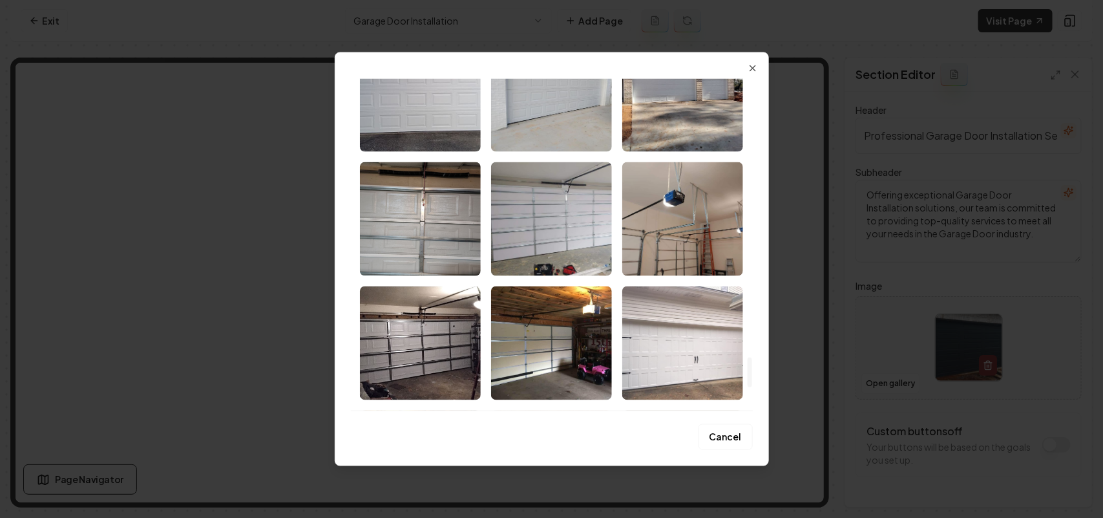
click at [698, 356] on img "Select image image_68bf371f5c7cd75eb8ba3975.jpeg" at bounding box center [682, 343] width 121 height 114
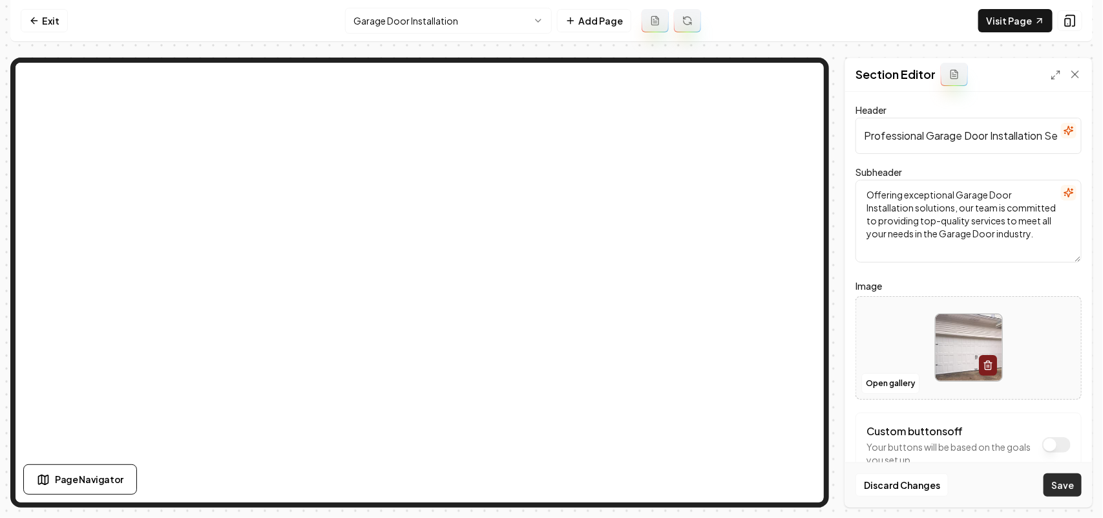
click at [1055, 483] on button "Save" at bounding box center [1063, 484] width 38 height 23
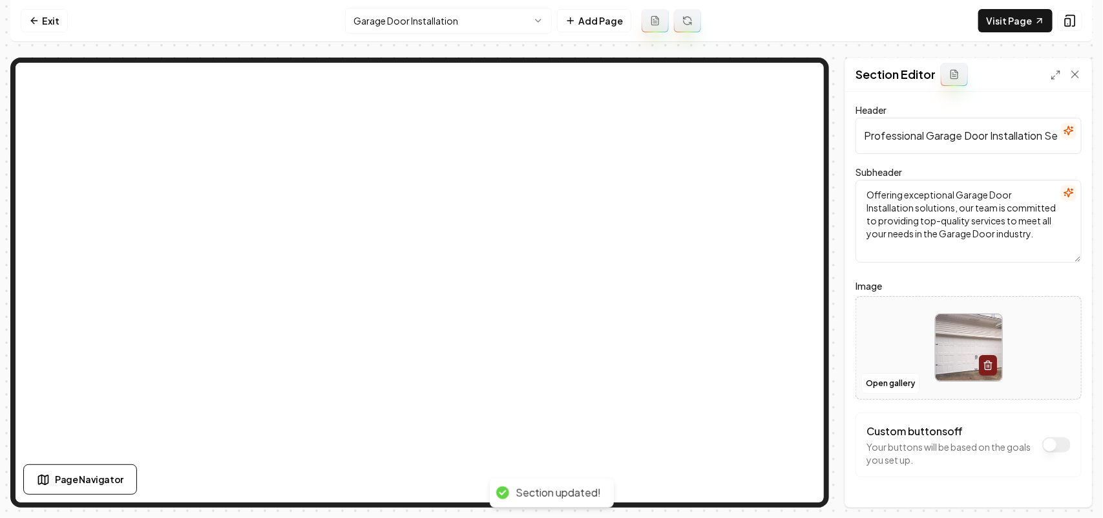
click at [410, 20] on html "Computer Required This feature is only available on a computer. Please switch t…" at bounding box center [551, 259] width 1103 height 518
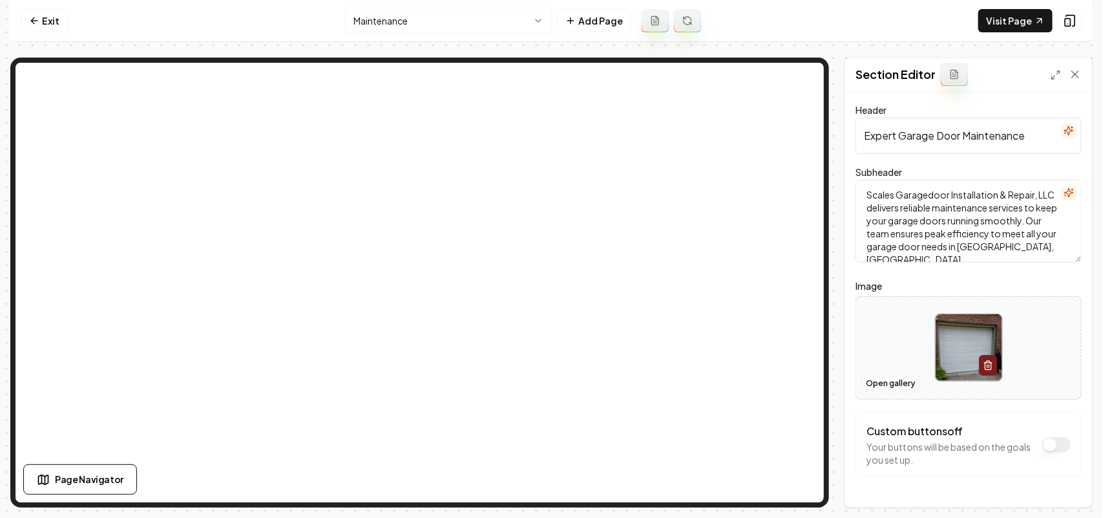
click at [883, 382] on button "Open gallery" at bounding box center [890, 383] width 58 height 21
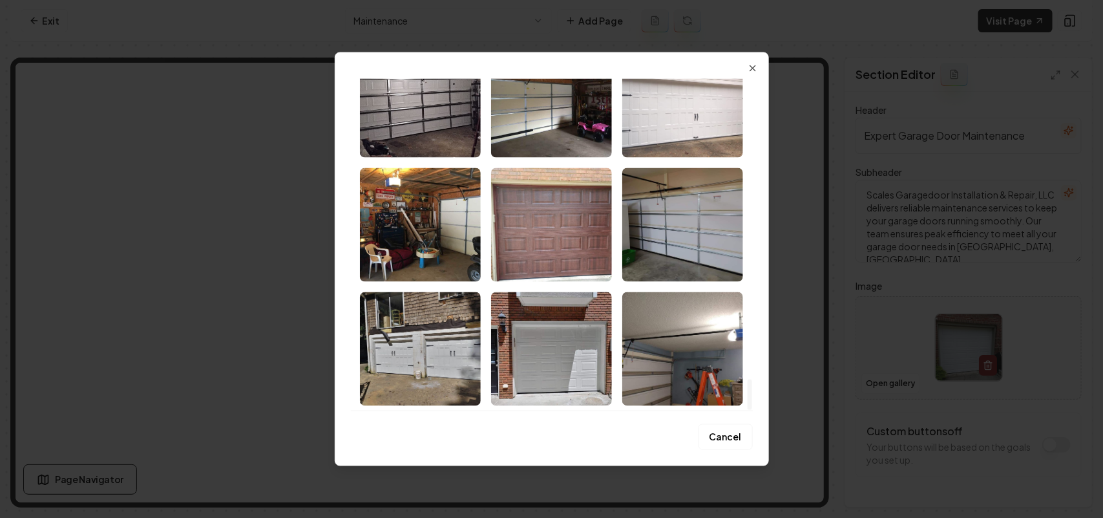
drag, startPoint x: 748, startPoint y: 87, endPoint x: 800, endPoint y: 504, distance: 420.0
click at [752, 409] on div at bounding box center [750, 394] width 5 height 30
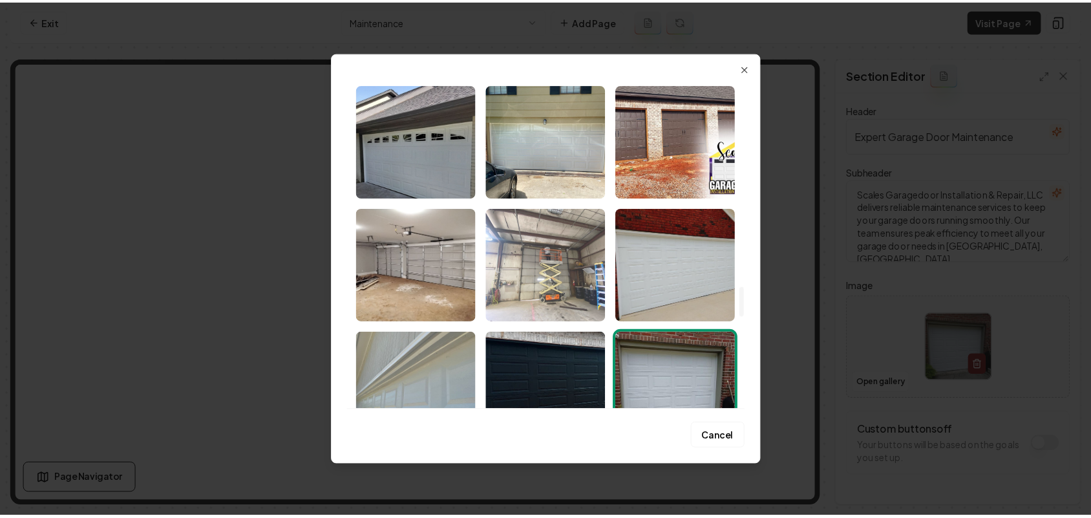
scroll to position [2252, 0]
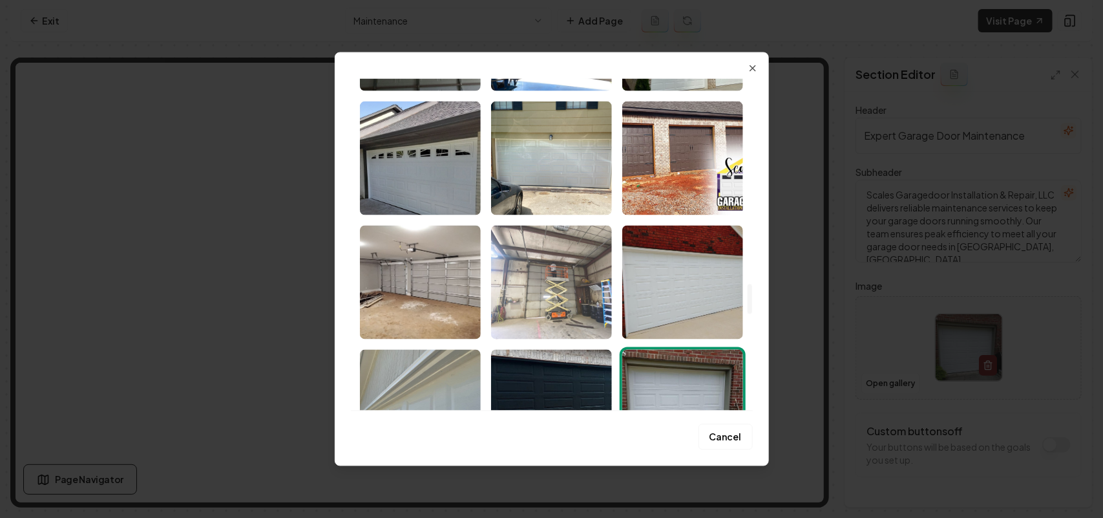
click at [567, 286] on img "Select image image_68bf37205c7cd75eb8ba3e72.jpeg" at bounding box center [551, 282] width 121 height 114
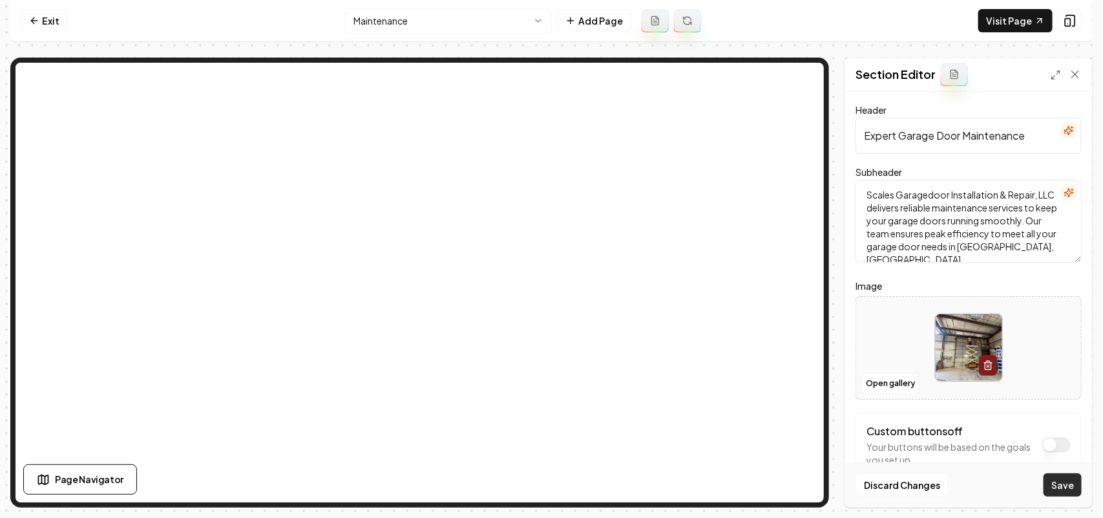
click at [1065, 489] on button "Save" at bounding box center [1063, 484] width 38 height 23
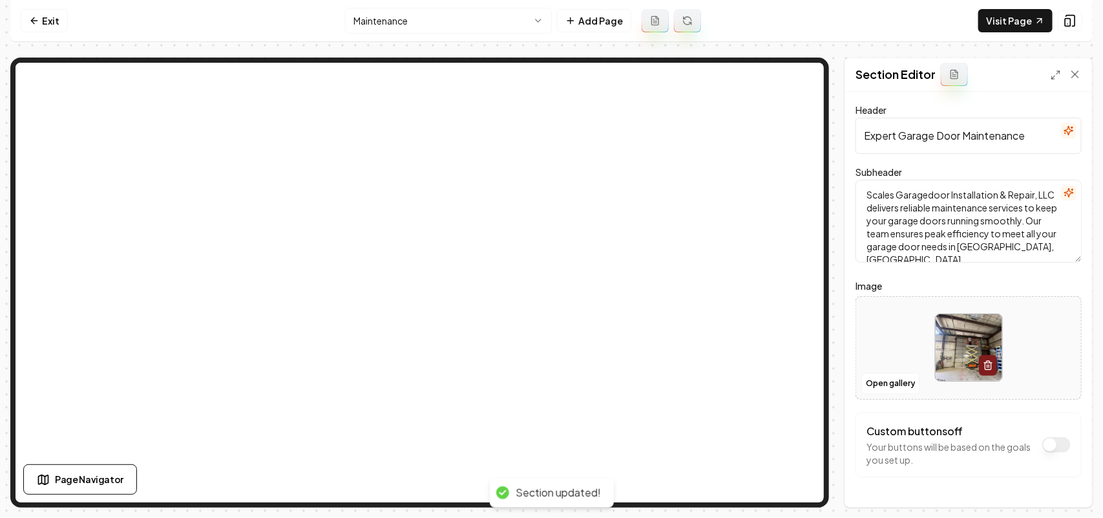
click at [430, 21] on html "Computer Required This feature is only available on a computer. Please switch t…" at bounding box center [551, 259] width 1103 height 518
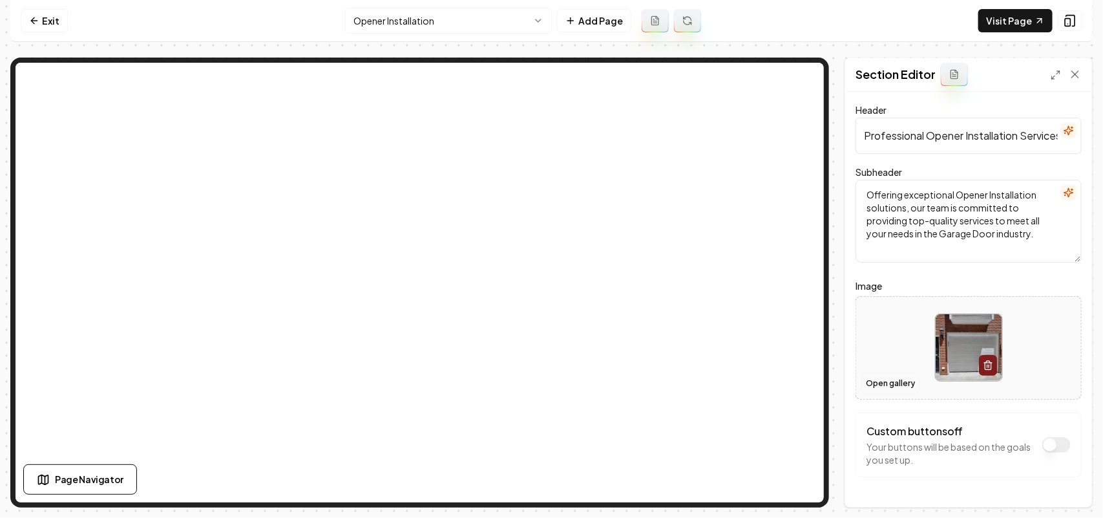
click at [872, 377] on button "Open gallery" at bounding box center [890, 383] width 58 height 21
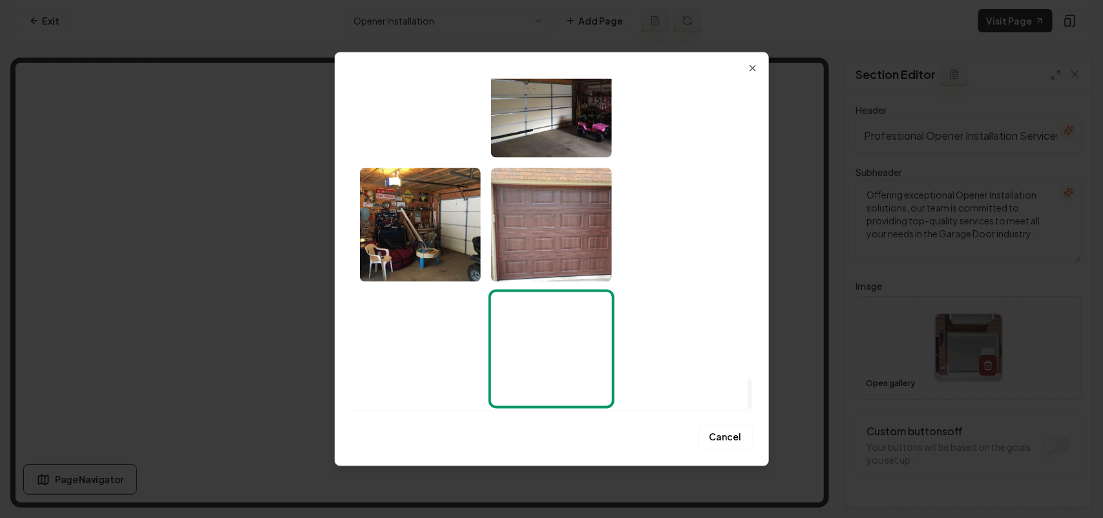
drag, startPoint x: 751, startPoint y: 89, endPoint x: 802, endPoint y: 518, distance: 432.1
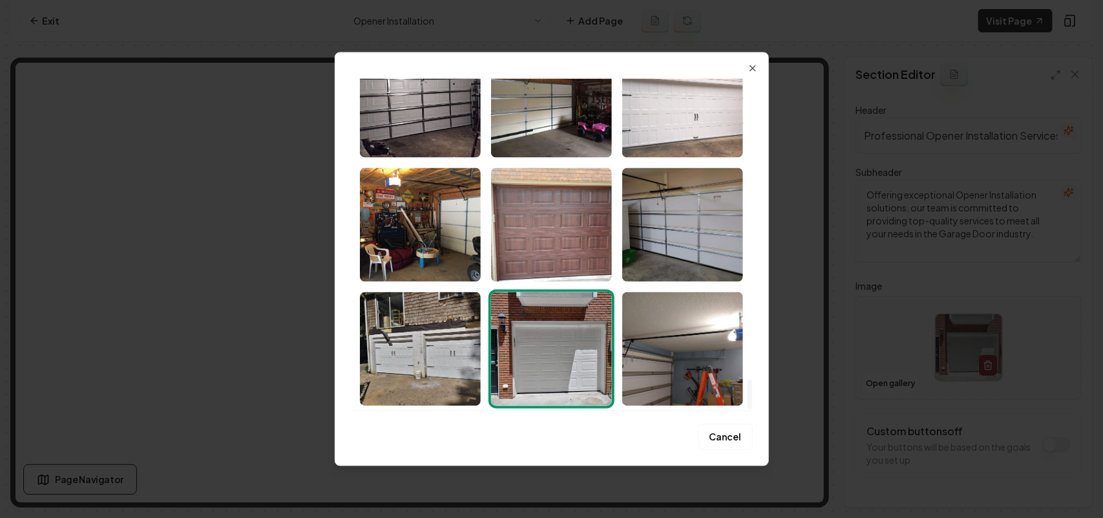
click at [752, 409] on div at bounding box center [750, 394] width 5 height 30
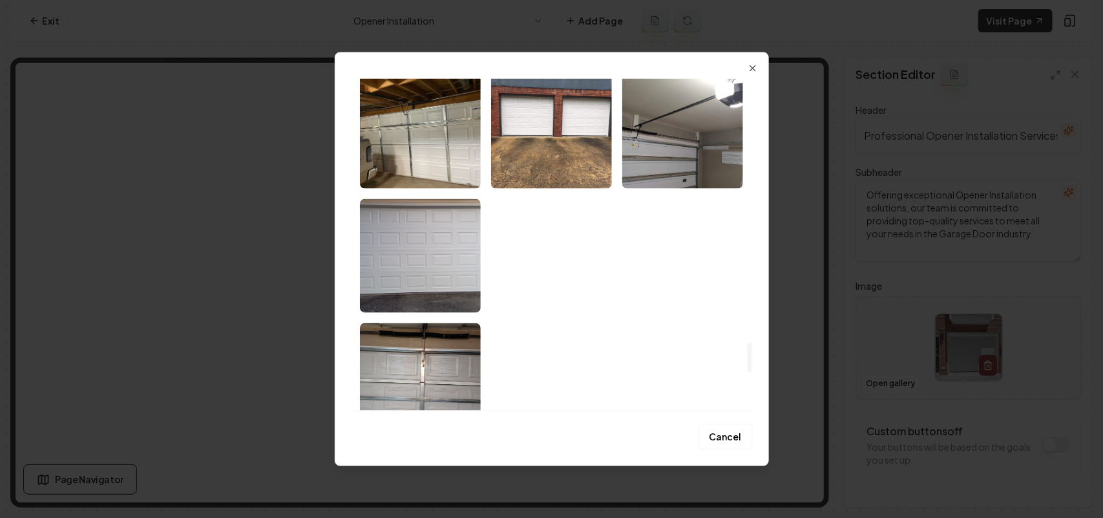
scroll to position [2898, 0]
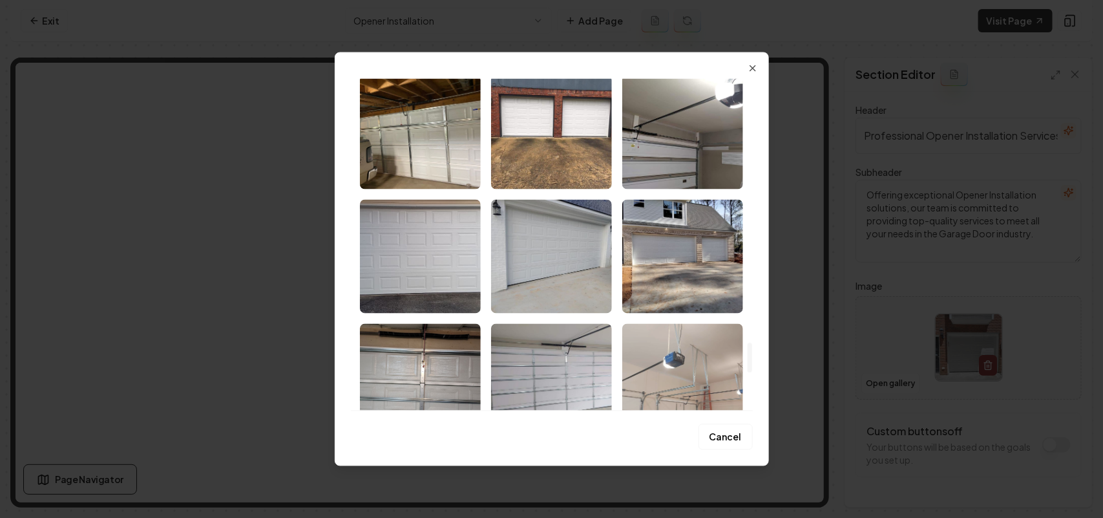
click at [702, 351] on img "Select image image_68bf371e5c7cd75eb8ba36f7.jpeg" at bounding box center [682, 380] width 121 height 114
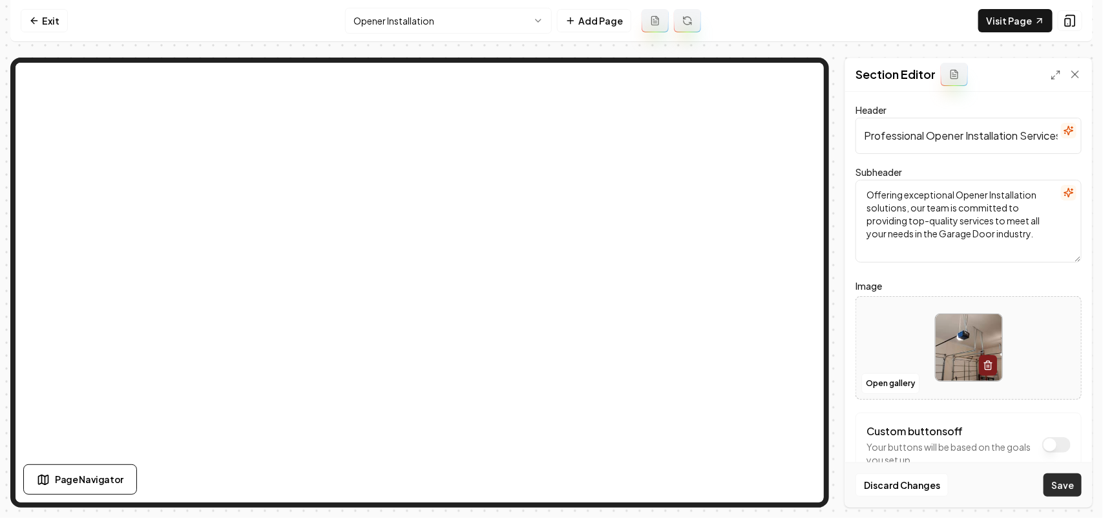
click at [1063, 485] on button "Save" at bounding box center [1063, 484] width 38 height 23
click at [446, 30] on html "Computer Required This feature is only available on a computer. Please switch t…" at bounding box center [551, 259] width 1103 height 518
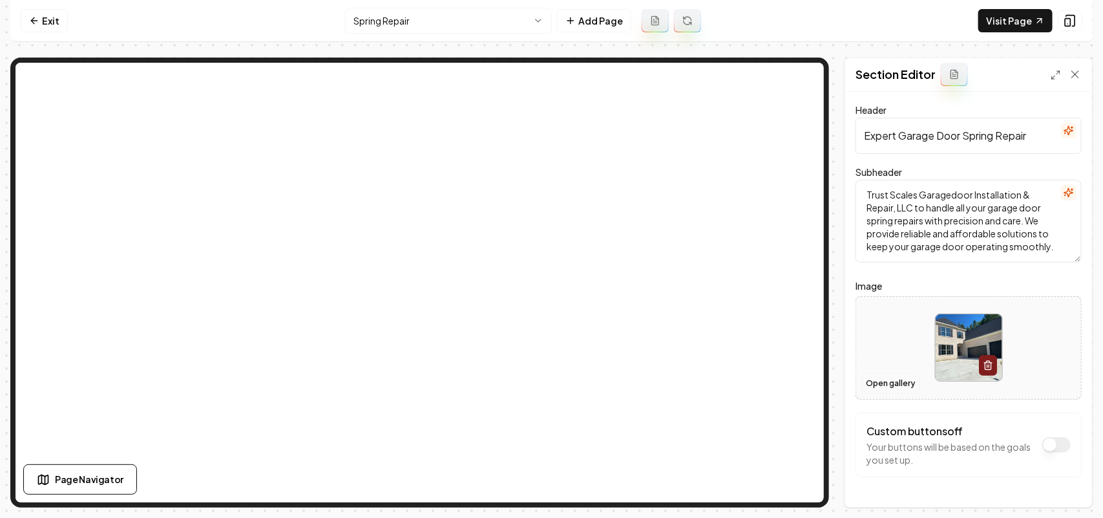
click at [889, 383] on button "Open gallery" at bounding box center [890, 383] width 58 height 21
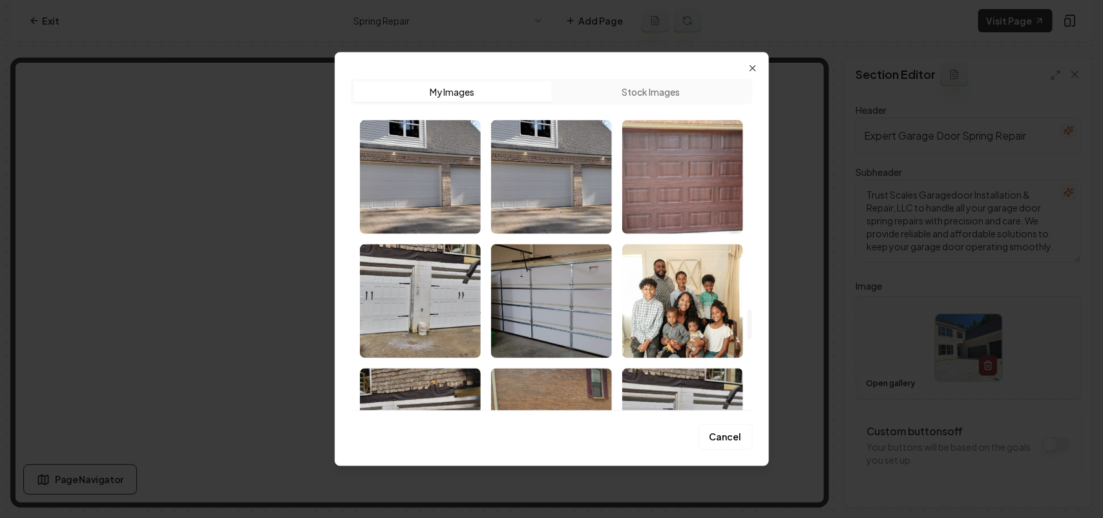
scroll to position [3005, 0]
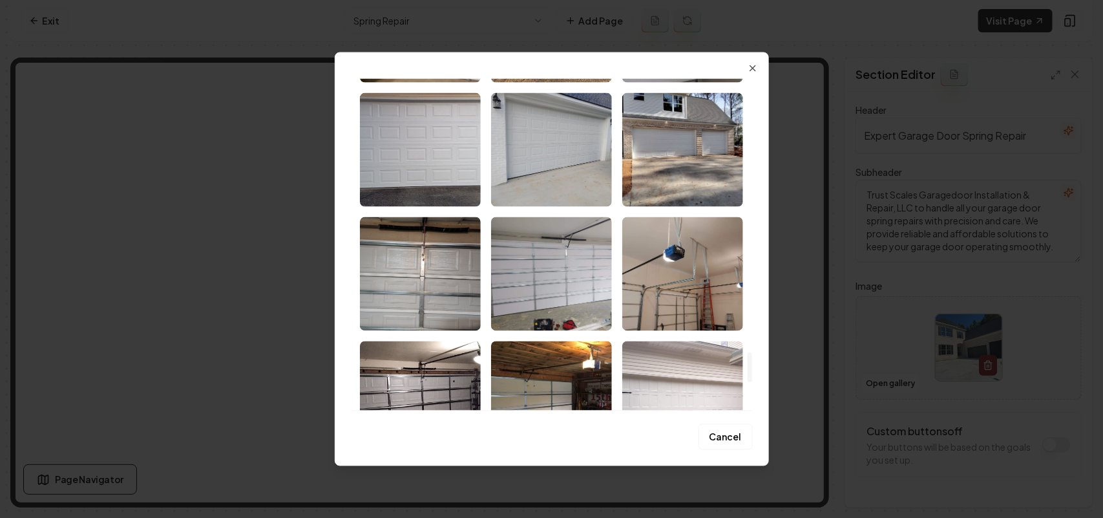
drag, startPoint x: 751, startPoint y: 95, endPoint x: 748, endPoint y: 366, distance: 270.8
click at [748, 366] on div at bounding box center [750, 367] width 5 height 30
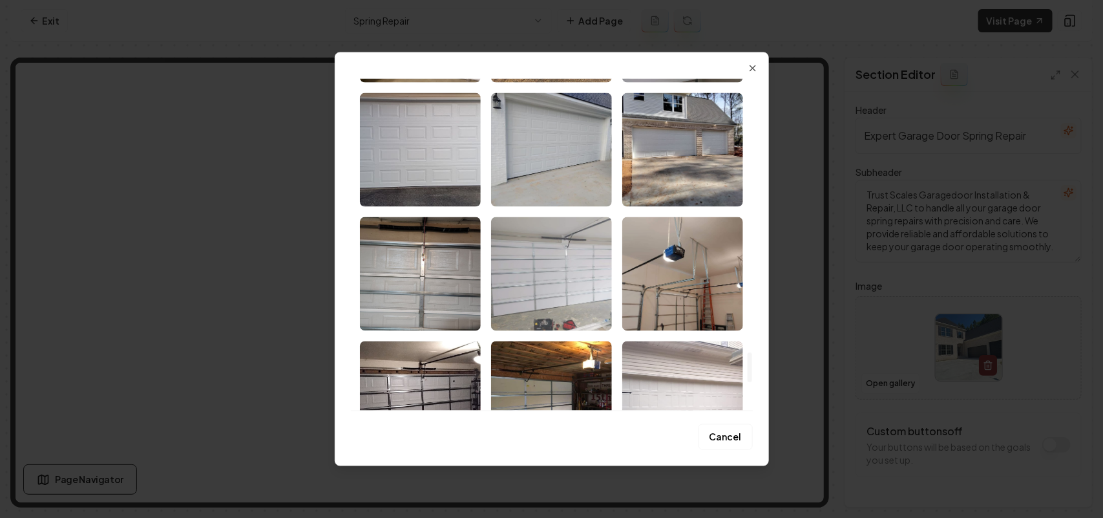
click at [556, 279] on img "Select image image_68bf371e5c7cd75eb8ba36fb.jpeg" at bounding box center [551, 273] width 121 height 114
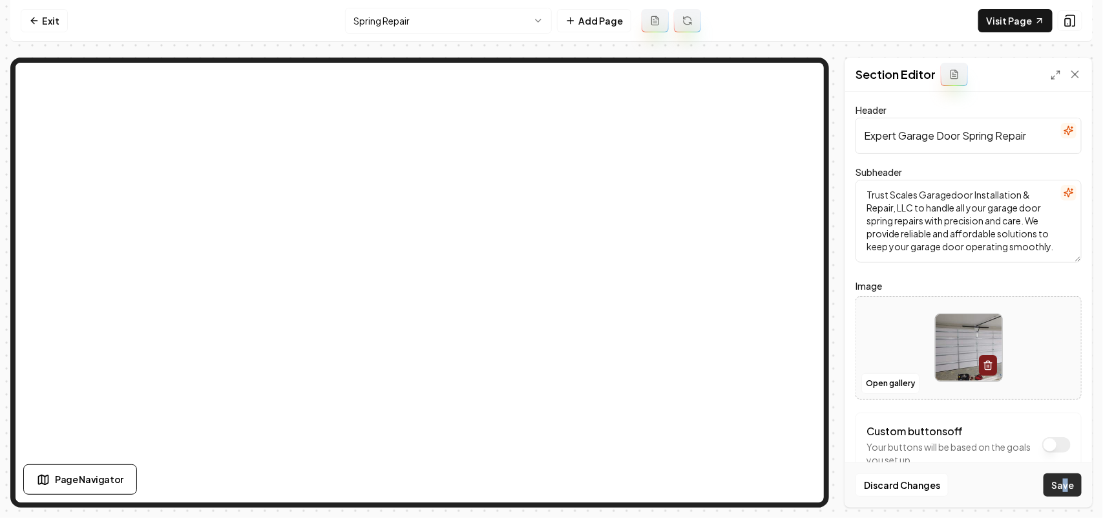
click at [1064, 476] on div "Discard Changes Save" at bounding box center [968, 484] width 247 height 45
click at [1064, 480] on button "Save" at bounding box center [1063, 484] width 38 height 23
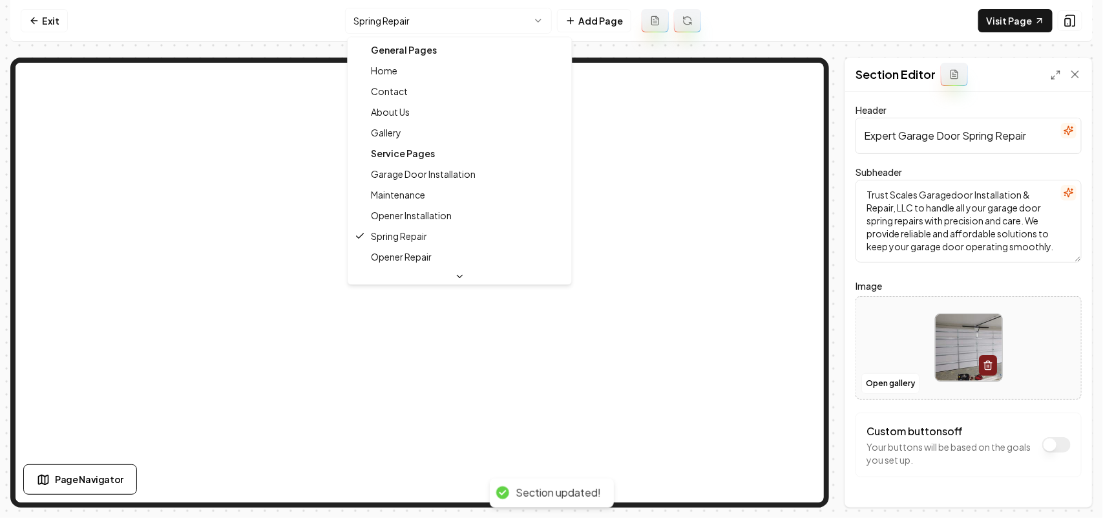
click at [401, 10] on html "Computer Required This feature is only available on a computer. Please switch t…" at bounding box center [551, 259] width 1103 height 518
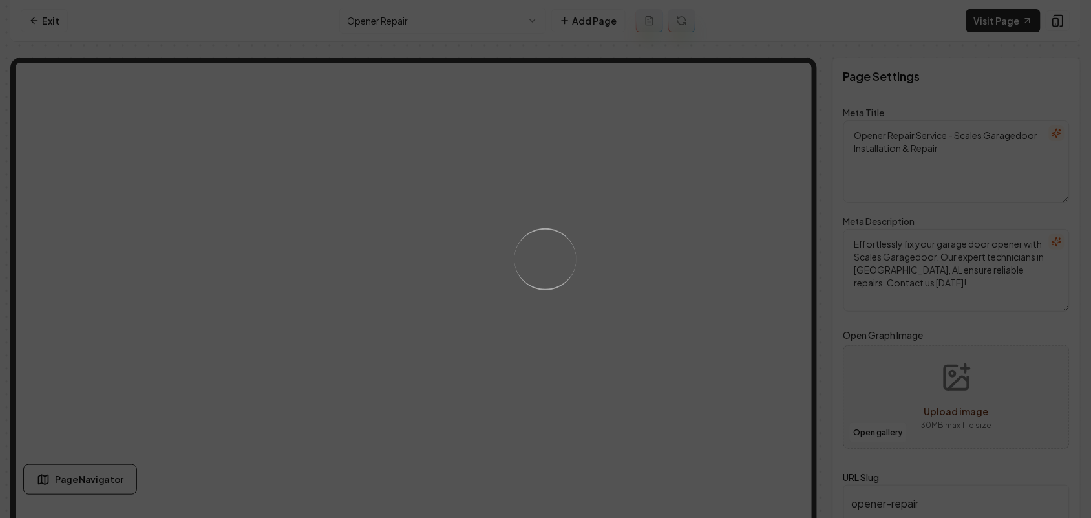
click at [605, 350] on div "Loading..." at bounding box center [545, 259] width 1091 height 518
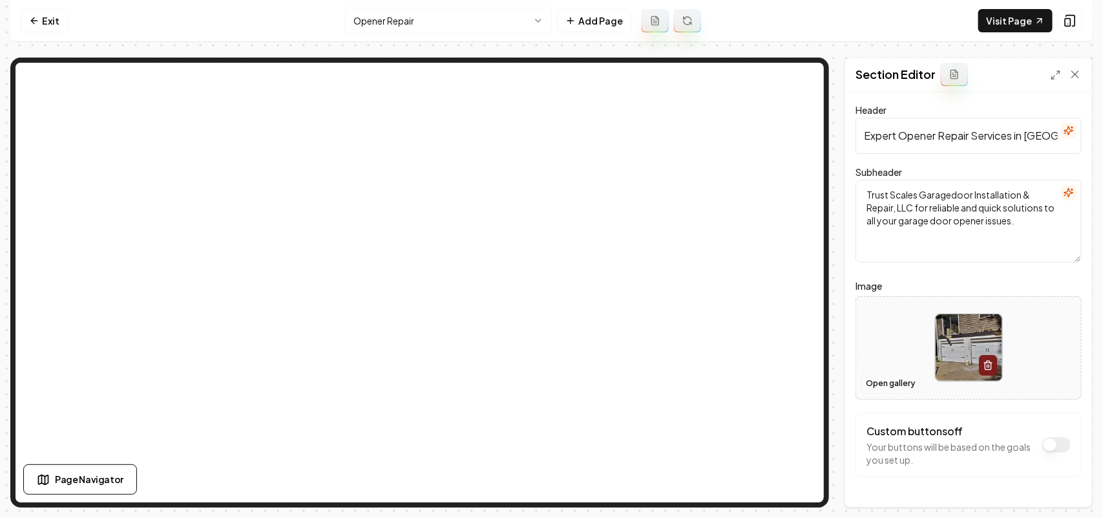
click at [890, 386] on button "Open gallery" at bounding box center [890, 383] width 58 height 21
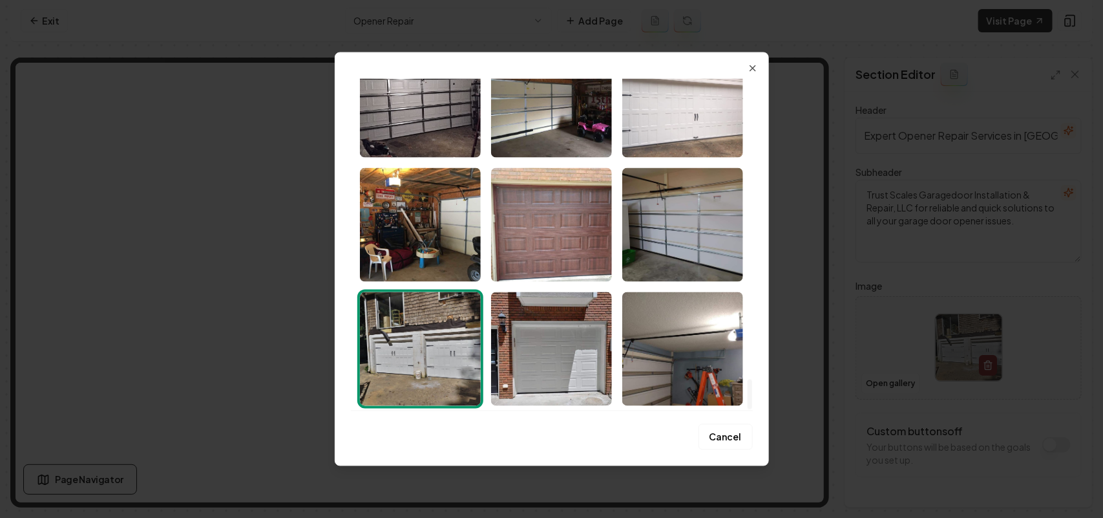
drag, startPoint x: 748, startPoint y: 89, endPoint x: 751, endPoint y: 512, distance: 423.3
click at [751, 409] on div at bounding box center [750, 394] width 5 height 30
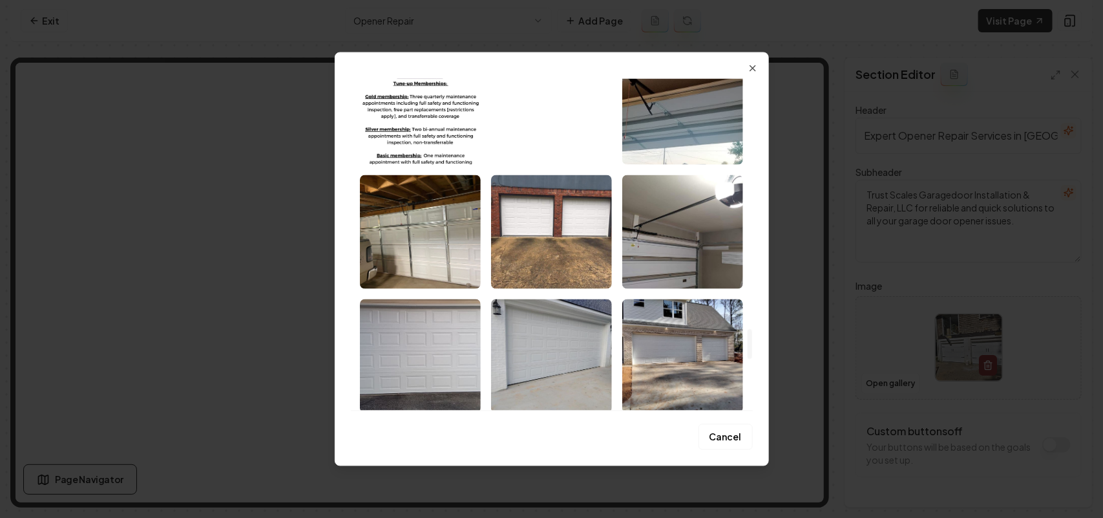
scroll to position [2737, 0]
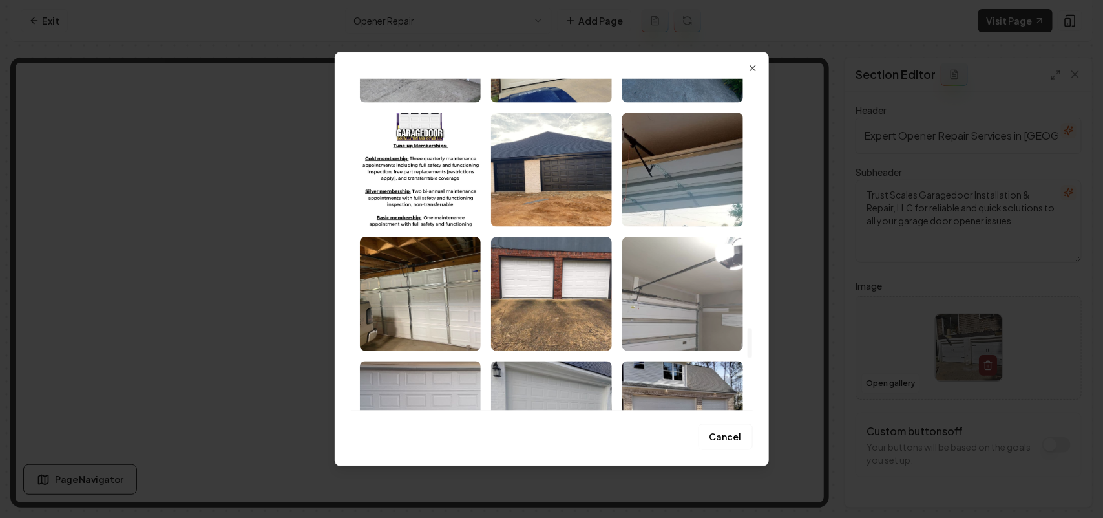
click at [698, 291] on img "Select image image_68bf371f5c7cd75eb8ba390e.jpeg" at bounding box center [682, 294] width 121 height 114
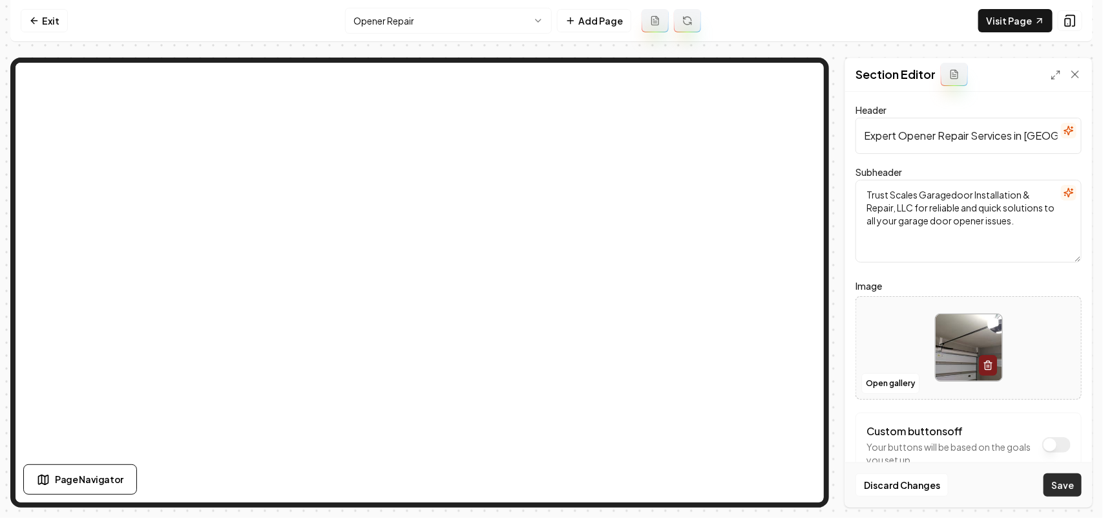
click at [1075, 485] on button "Save" at bounding box center [1063, 484] width 38 height 23
click at [465, 33] on html "Computer Required This feature is only available on a computer. Please switch t…" at bounding box center [551, 259] width 1103 height 518
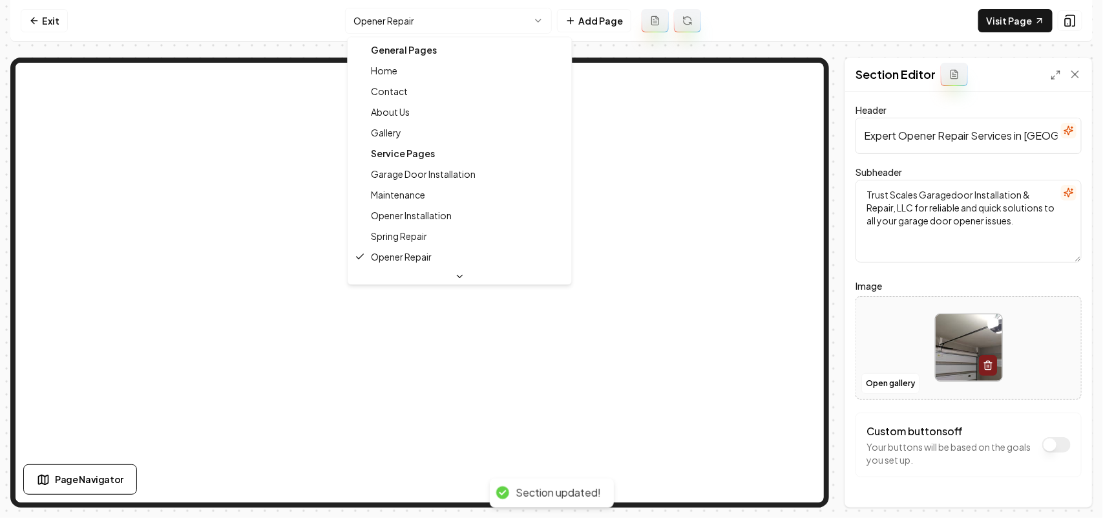
scroll to position [81, 0]
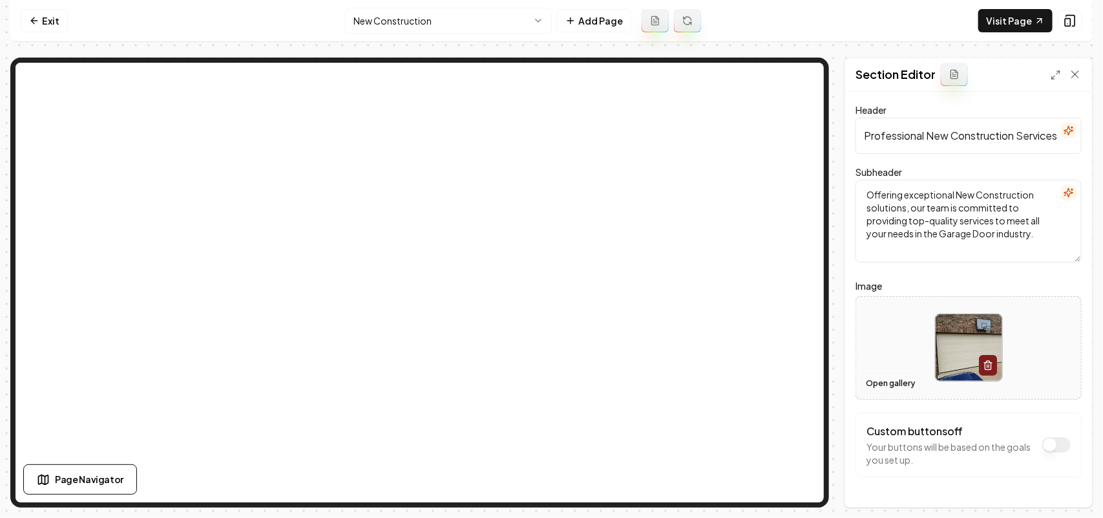
click at [889, 381] on button "Open gallery" at bounding box center [890, 383] width 58 height 21
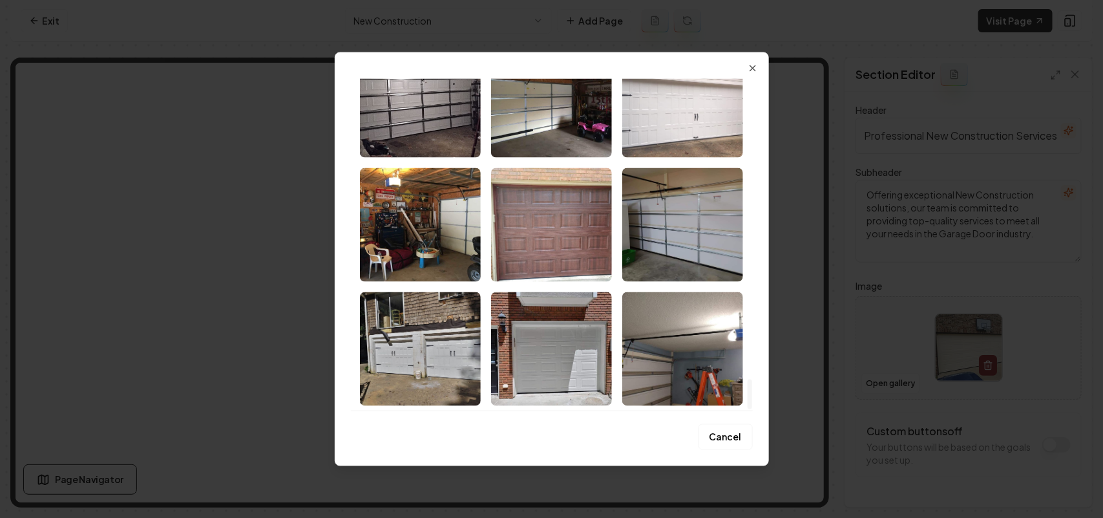
drag, startPoint x: 752, startPoint y: 90, endPoint x: 753, endPoint y: 445, distance: 354.1
click at [753, 410] on div at bounding box center [749, 244] width 6 height 332
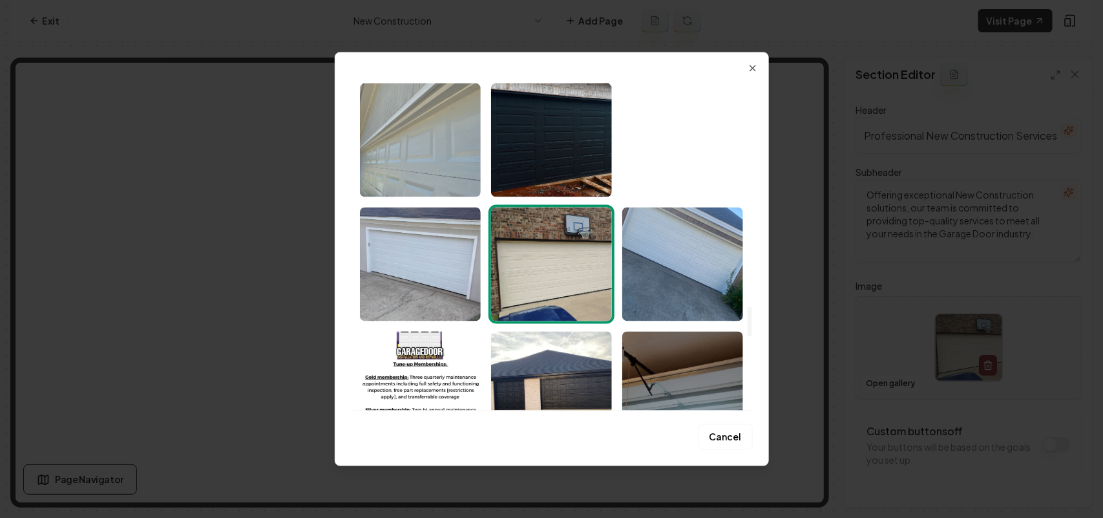
scroll to position [2494, 0]
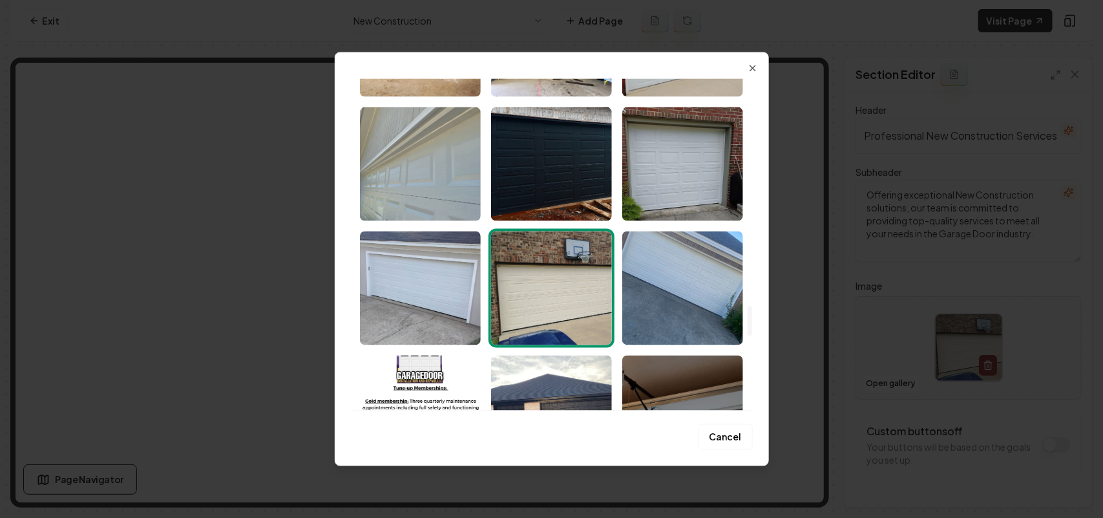
click at [569, 285] on img "Select image image_68bf371f5c7cd75eb8ba3b4d.jpeg" at bounding box center [551, 288] width 121 height 114
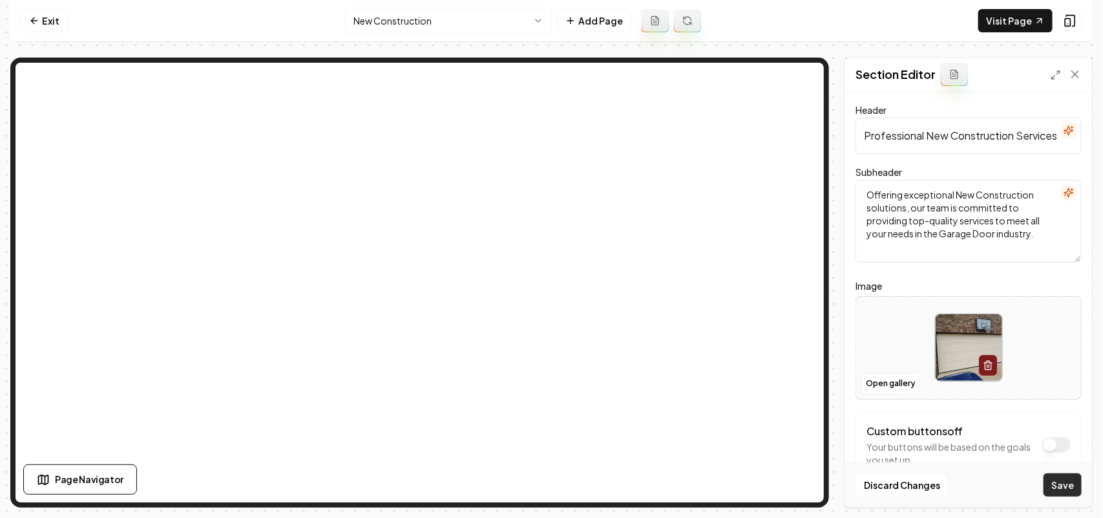
click at [1051, 485] on button "Save" at bounding box center [1063, 484] width 38 height 23
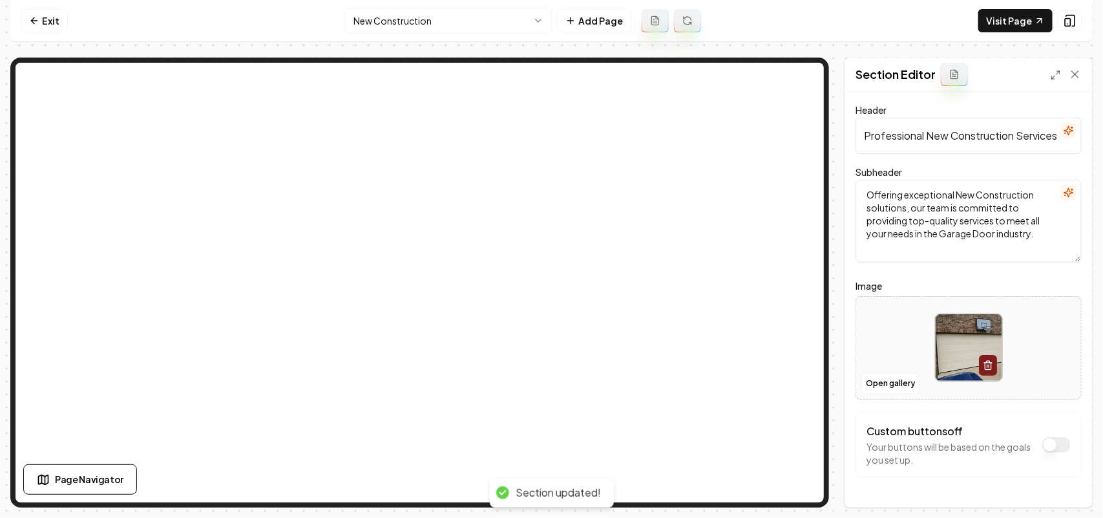
click at [374, 10] on html "Computer Required This feature is only available on a computer. Please switch t…" at bounding box center [551, 259] width 1103 height 518
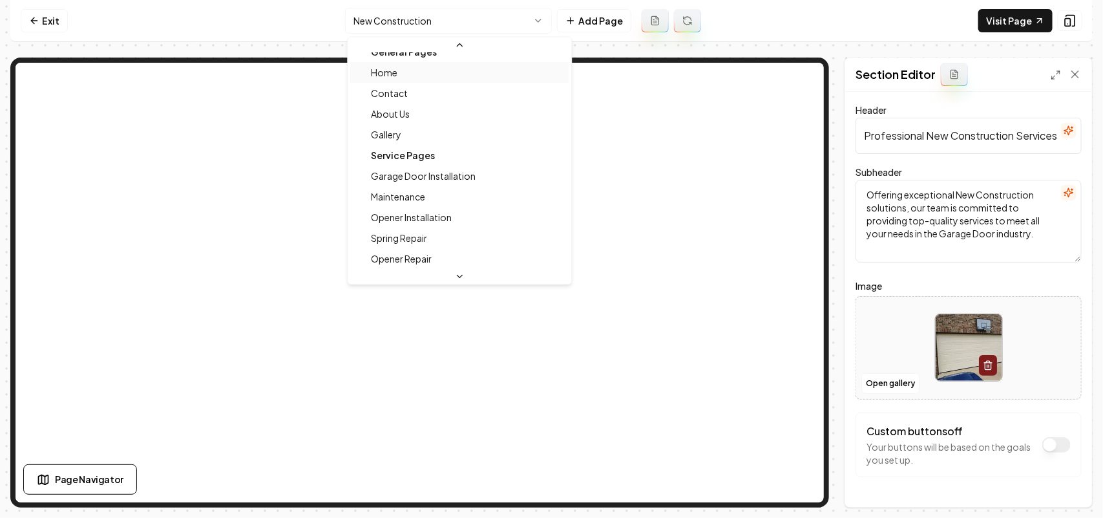
scroll to position [0, 0]
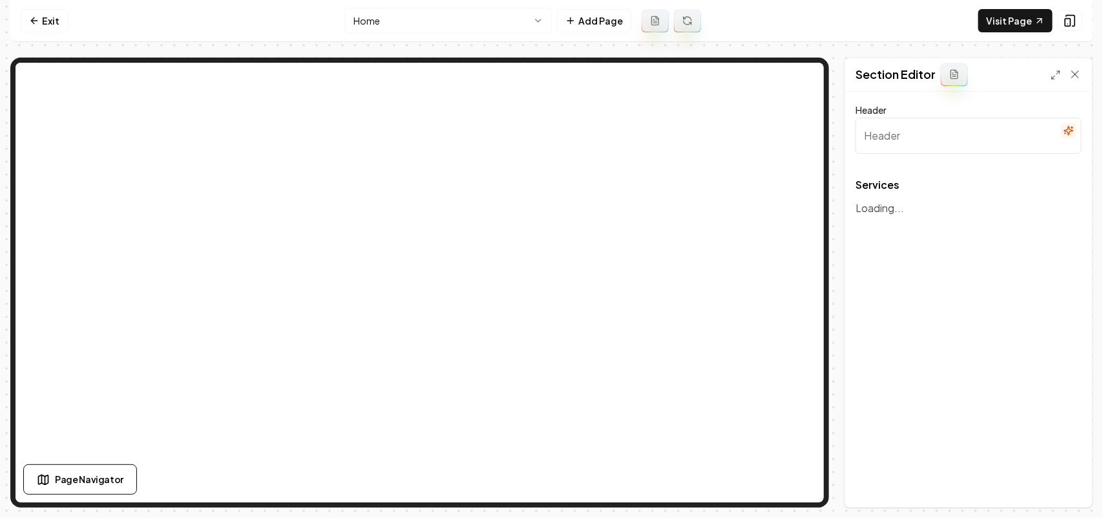
type input "Our Expert Garage Door Solutions"
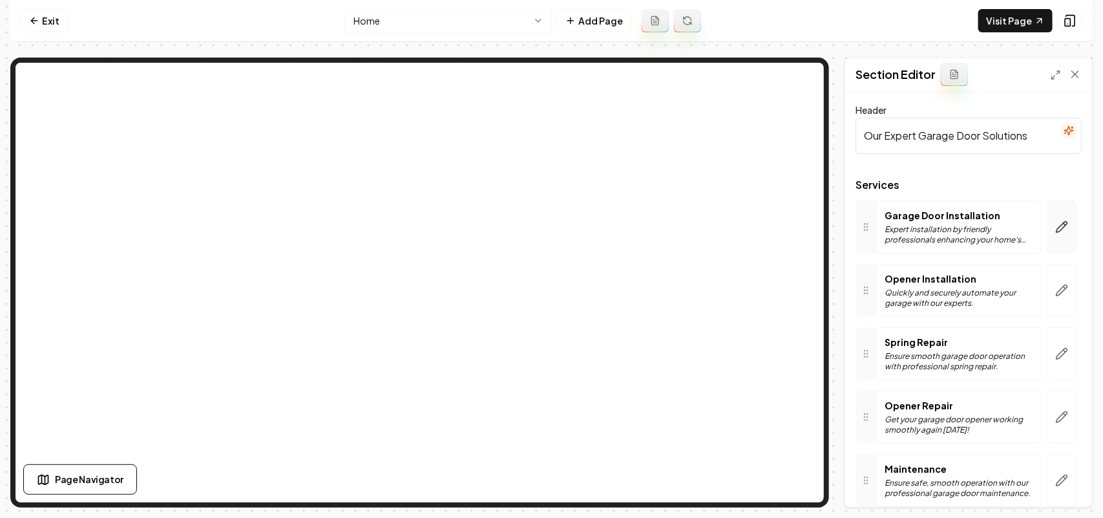
click at [1047, 237] on button "button" at bounding box center [1062, 226] width 30 height 53
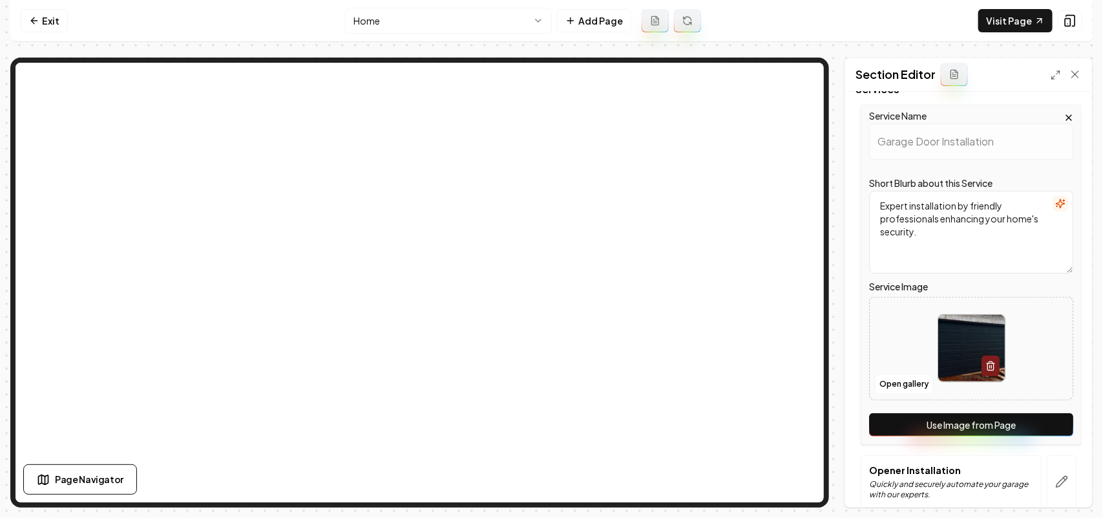
scroll to position [323, 0]
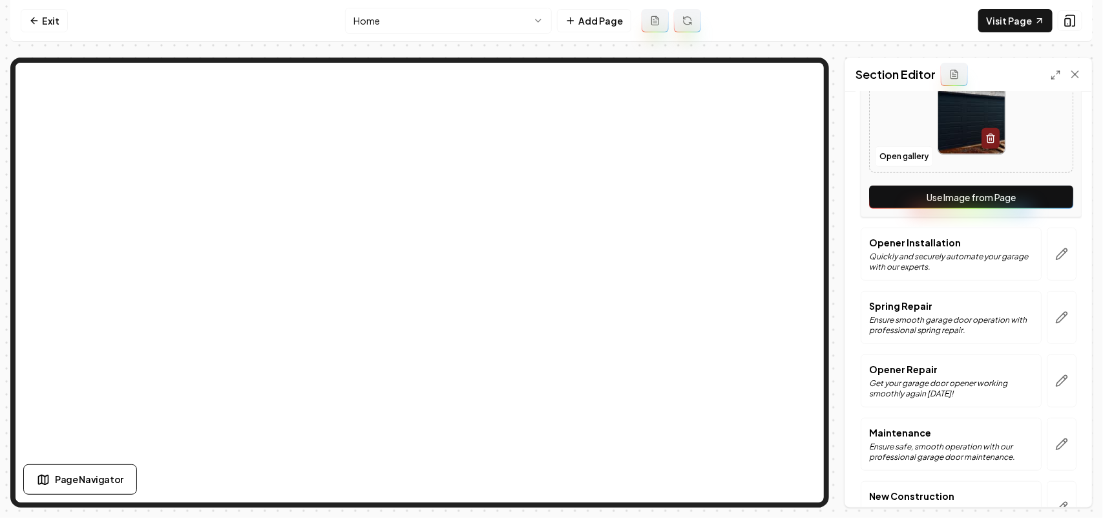
click at [1057, 198] on button "Use Image from Page" at bounding box center [971, 196] width 204 height 23
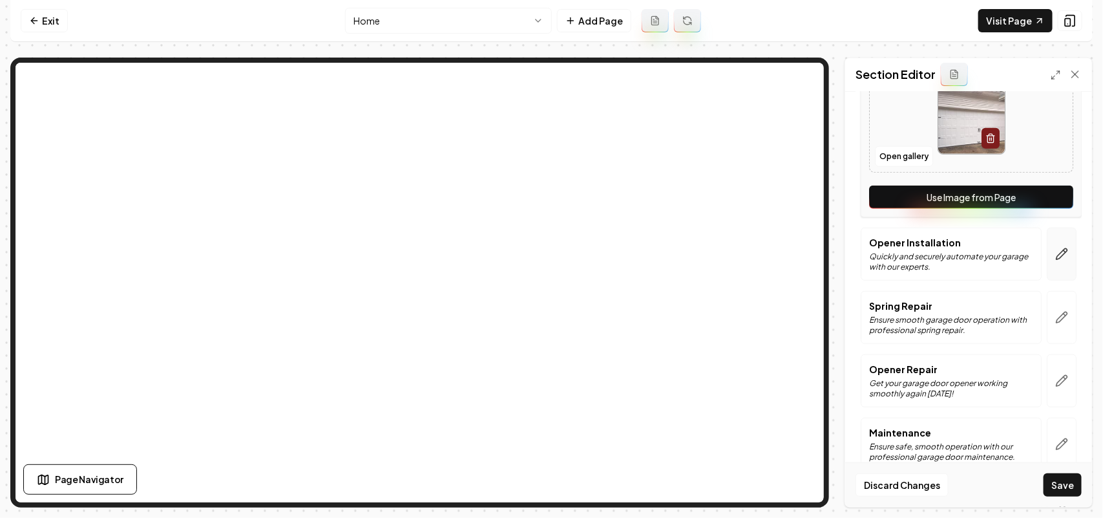
click at [1057, 244] on button "button" at bounding box center [1062, 253] width 30 height 53
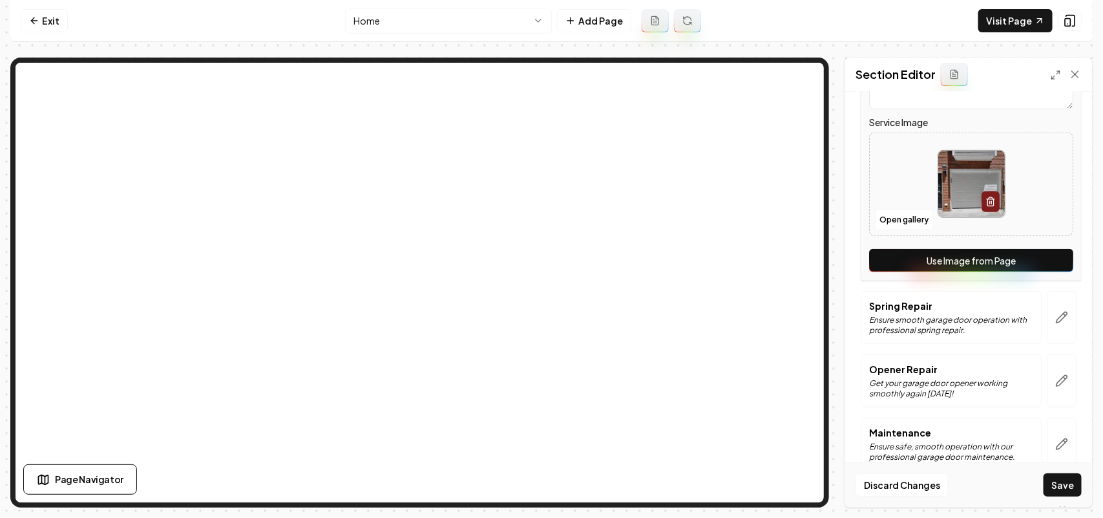
click at [1048, 259] on button "Use Image from Page" at bounding box center [971, 260] width 204 height 23
click at [1055, 323] on icon "button" at bounding box center [1061, 317] width 13 height 13
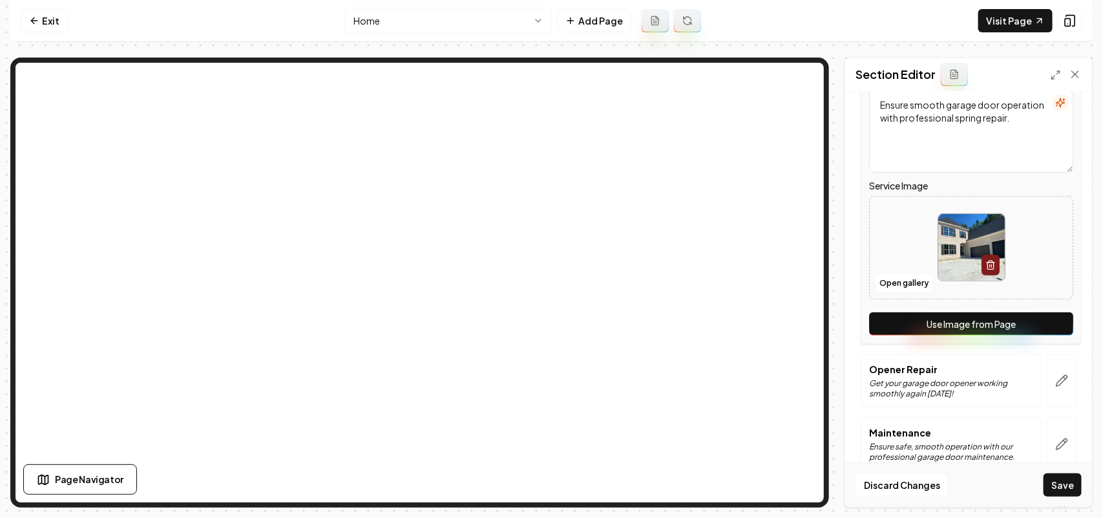
click at [1051, 321] on button "Use Image from Page" at bounding box center [971, 323] width 204 height 23
click at [1049, 373] on button "button" at bounding box center [1062, 380] width 30 height 53
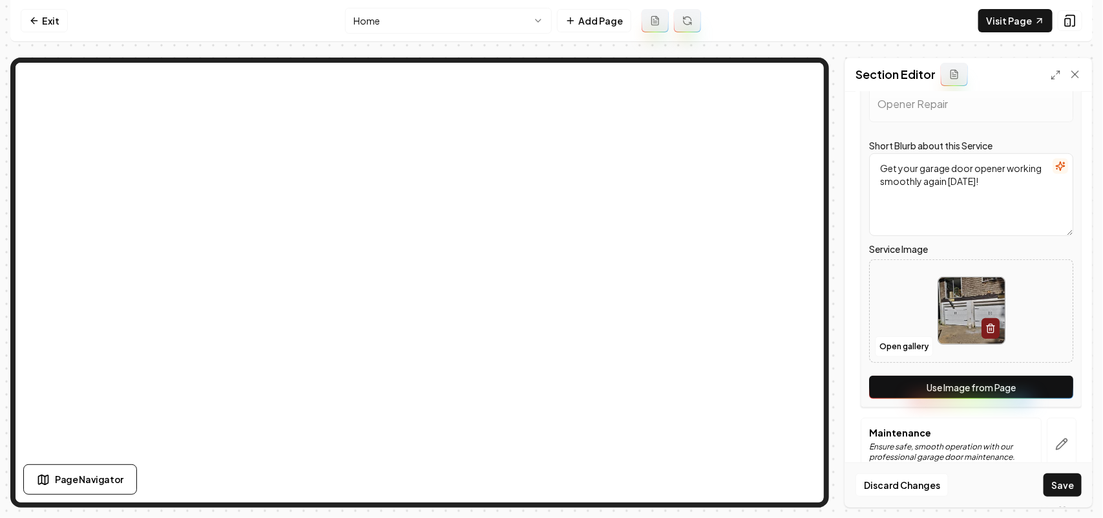
click at [1048, 383] on button "Use Image from Page" at bounding box center [971, 386] width 204 height 23
click at [1055, 438] on icon "button" at bounding box center [1061, 443] width 13 height 13
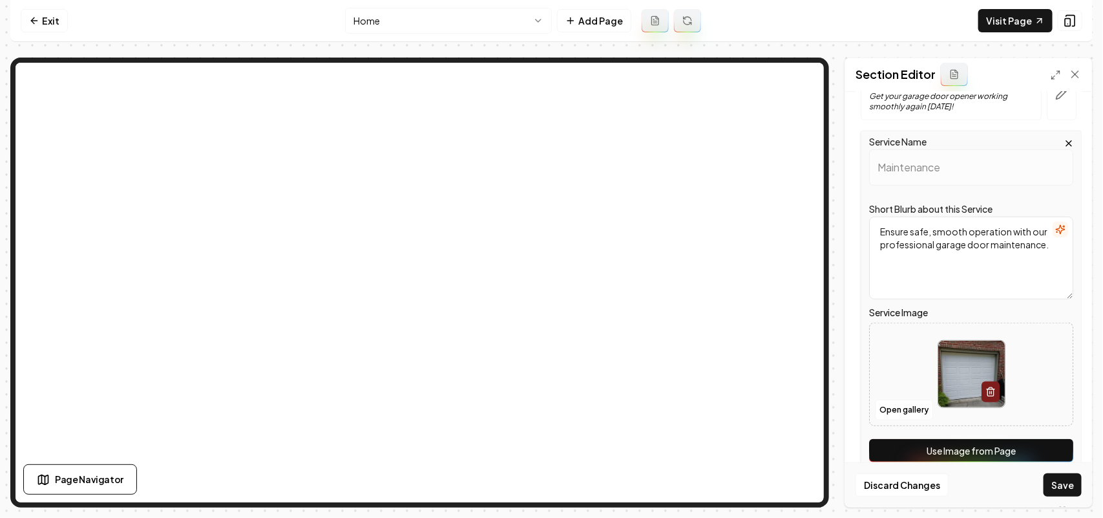
click at [1046, 447] on button "Use Image from Page" at bounding box center [971, 450] width 204 height 23
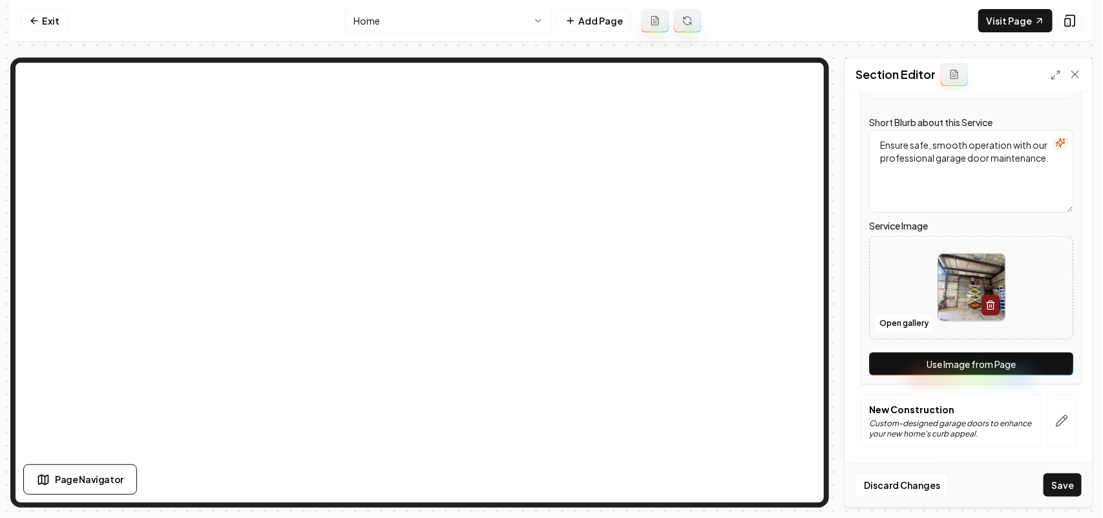
click at [1055, 422] on icon "button" at bounding box center [1061, 420] width 13 height 13
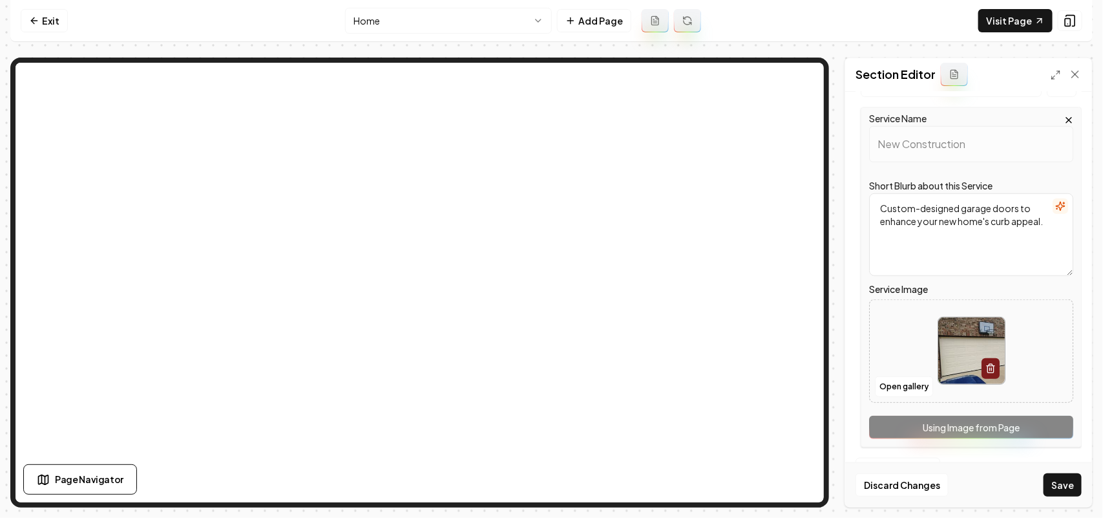
click at [1046, 433] on div "Service Name New Construction Short Blurb about this Service Custom-designed ga…" at bounding box center [971, 277] width 221 height 340
click at [1052, 483] on button "Save" at bounding box center [1063, 484] width 38 height 23
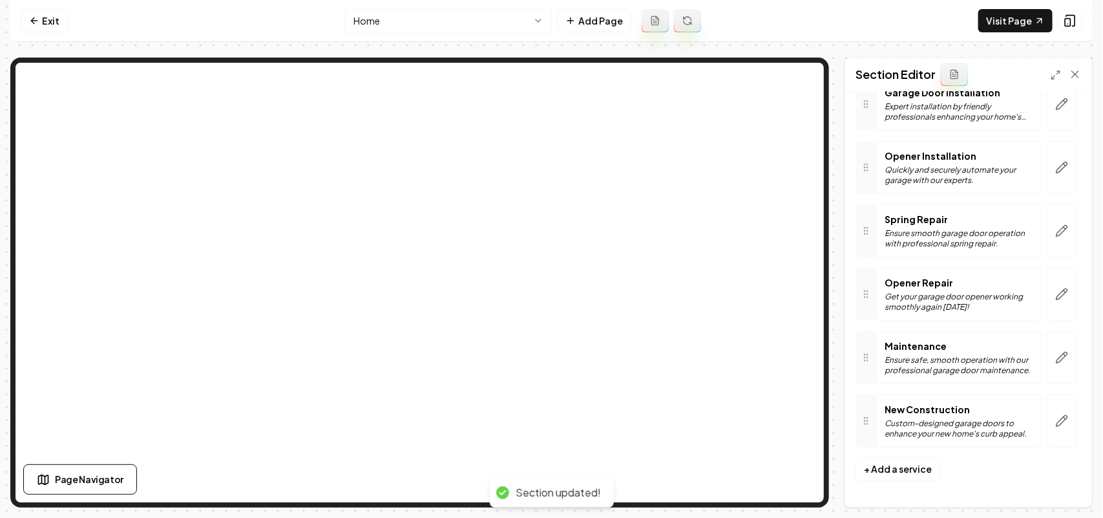
scroll to position [124, 0]
click at [1010, 24] on link "Visit Page" at bounding box center [1015, 20] width 74 height 23
click at [31, 23] on icon at bounding box center [34, 21] width 10 height 10
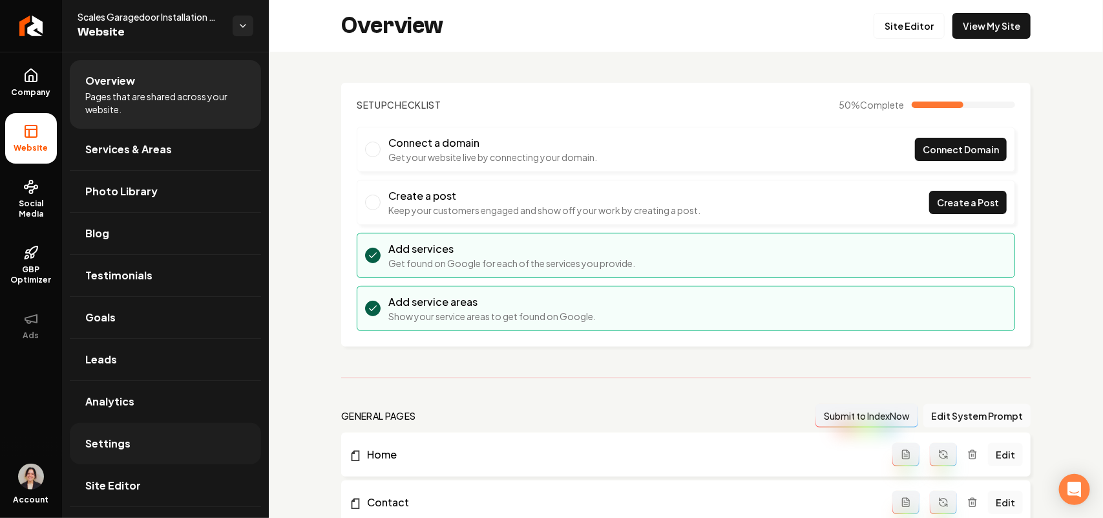
click at [101, 437] on span "Settings" at bounding box center [107, 444] width 45 height 16
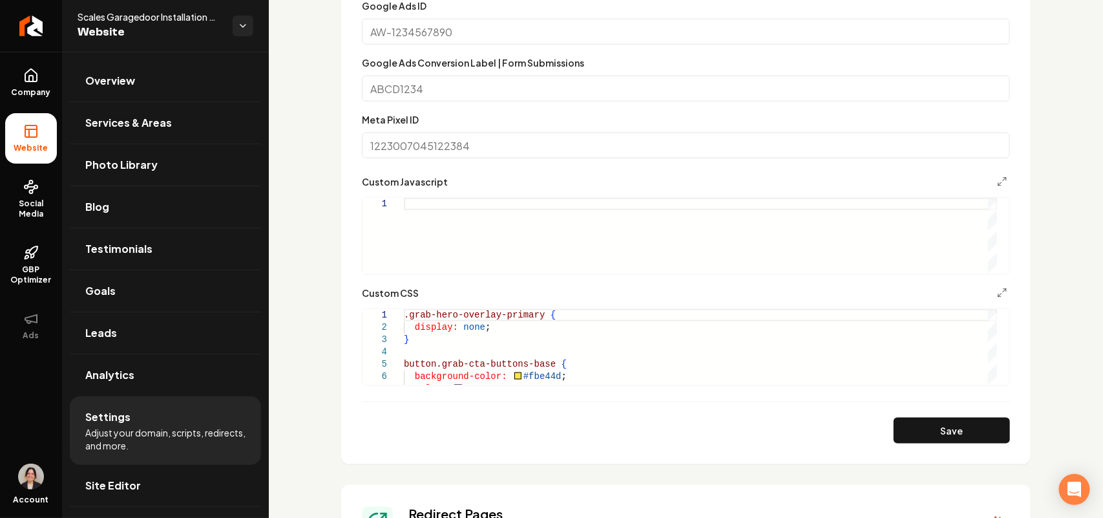
scroll to position [565, 0]
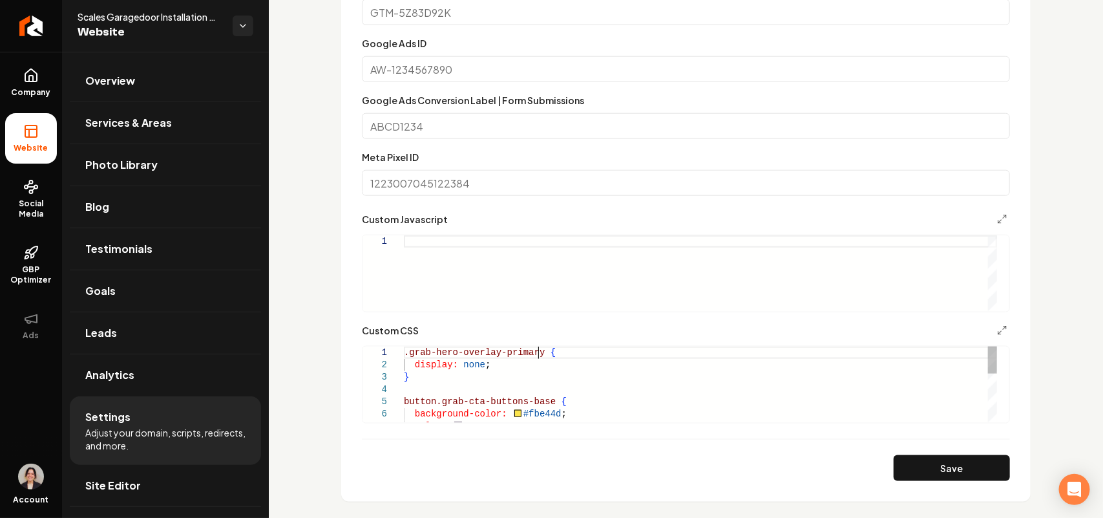
click at [537, 351] on div "color: #662992 ; button.grab-cta-buttons-base { background-color: #fbe44d ; .gr…" at bounding box center [700, 450] width 593 height 209
drag, startPoint x: 595, startPoint y: 353, endPoint x: 587, endPoint y: 352, distance: 8.5
click at [587, 352] on div "color: #662992 ; button.grab-cta-buttons-base { background-color: #fbe44d ; .gr…" at bounding box center [700, 450] width 593 height 209
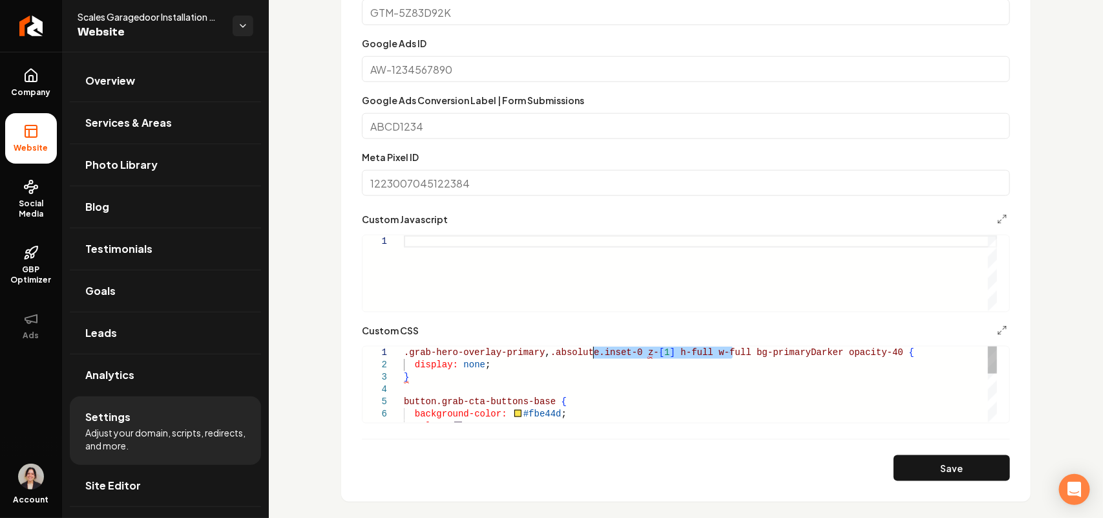
drag, startPoint x: 731, startPoint y: 354, endPoint x: 593, endPoint y: 353, distance: 138.3
click at [593, 353] on div "color: #662992 ; button.grab-cta-buttons-base { background-color: #fbe44d ; .gr…" at bounding box center [700, 450] width 593 height 209
click at [675, 350] on div "color: #662992 ; button.grab-cta-buttons-base { background-color: #fbe44d ; .gr…" at bounding box center [700, 450] width 593 height 209
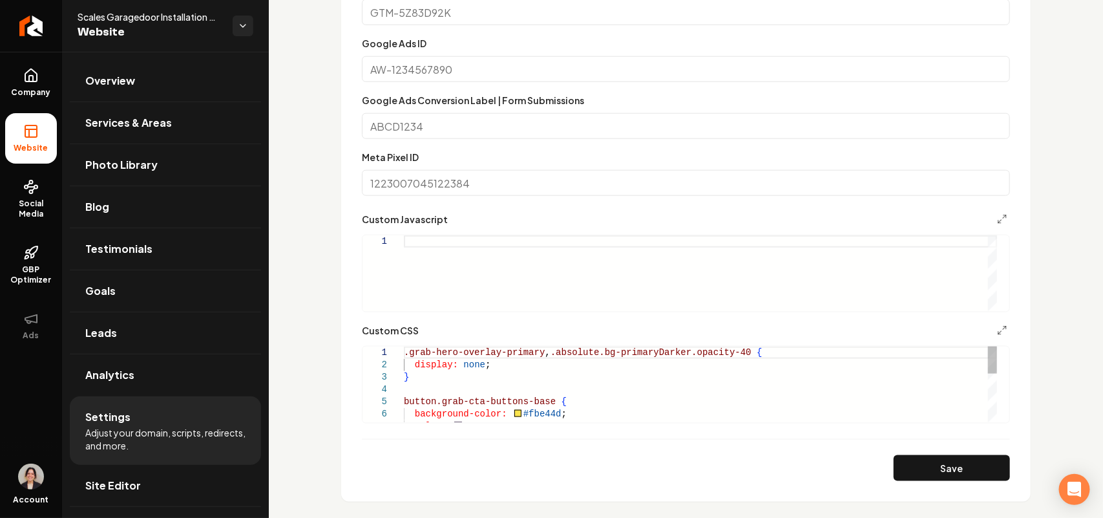
click at [546, 351] on div "color: #662992 ; button.grab-cta-buttons-base { background-color: #fbe44d ; .gr…" at bounding box center [700, 450] width 593 height 209
click at [942, 477] on button "Save" at bounding box center [952, 468] width 116 height 26
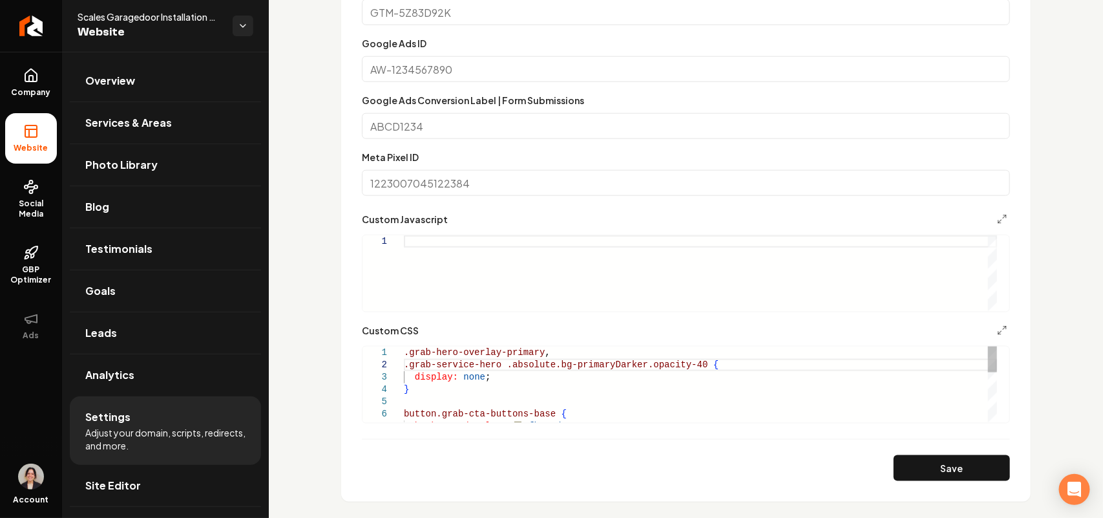
click at [448, 392] on div "button.grab-cta-buttons-base { background-color: #fbe44d ; .grab-hero-overlay-p…" at bounding box center [700, 456] width 593 height 221
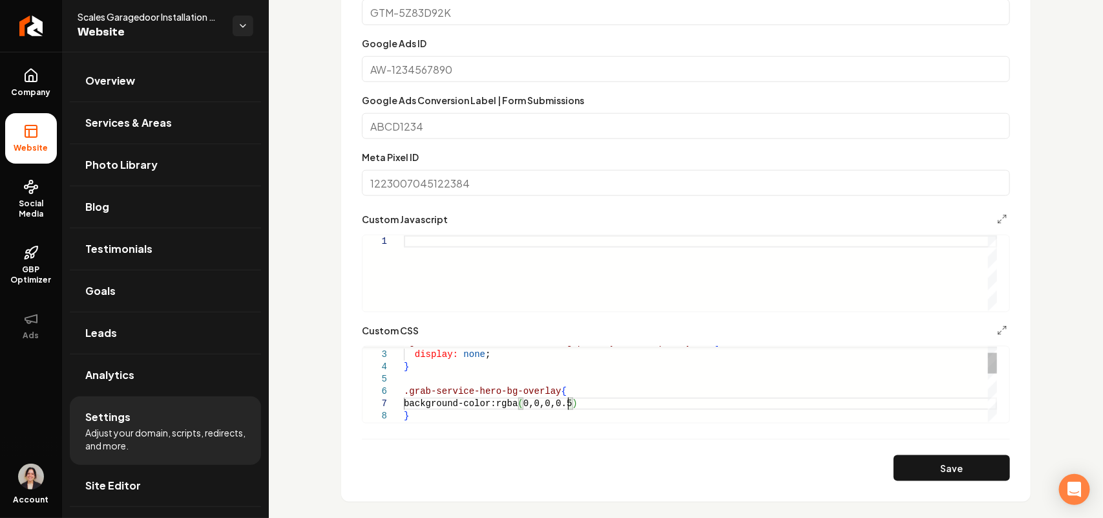
scroll to position [74, 163]
click at [908, 461] on button "Save" at bounding box center [952, 468] width 116 height 26
click at [425, 419] on div "display: none ; } .grab-service-hero .absolute.bg-primaryDarker.opacity-40 { .g…" at bounding box center [700, 459] width 593 height 270
click at [945, 457] on button "Save" at bounding box center [952, 468] width 116 height 26
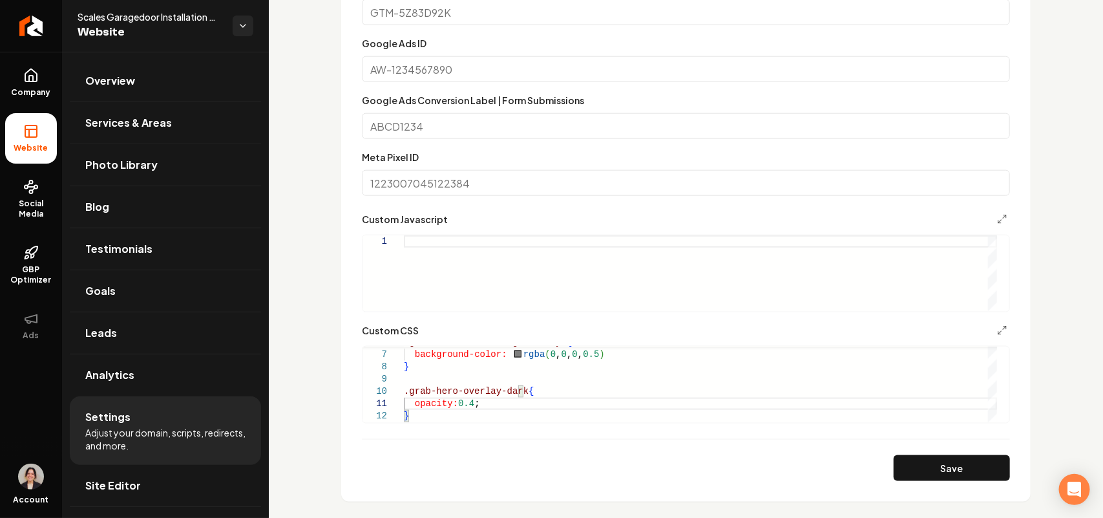
type textarea "**********"
drag, startPoint x: 154, startPoint y: 479, endPoint x: 447, endPoint y: 323, distance: 332.2
click at [154, 479] on link "Site Editor" at bounding box center [165, 485] width 191 height 41
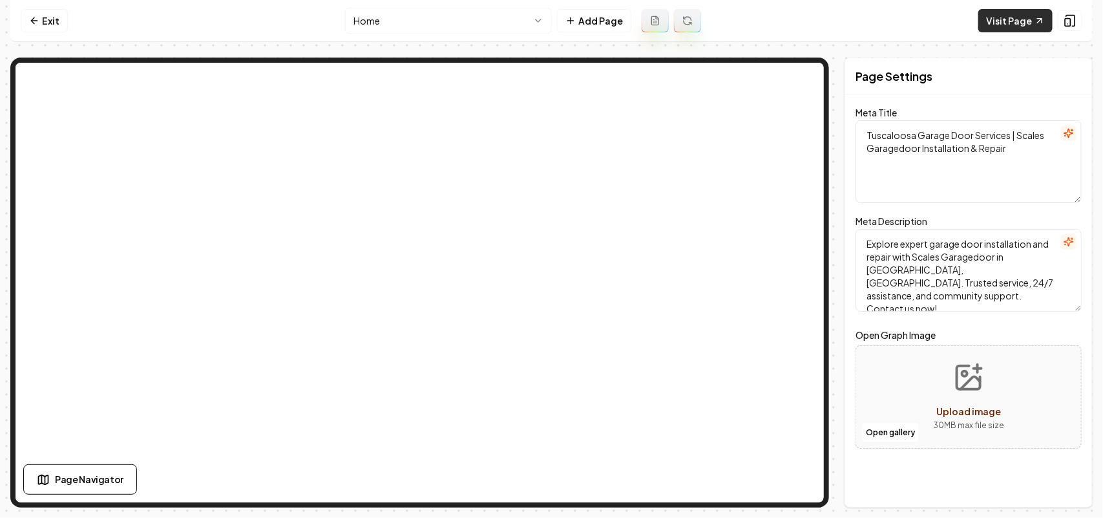
click at [1026, 16] on link "Visit Page" at bounding box center [1015, 20] width 74 height 23
click at [394, 26] on html "Computer Required This feature is only available on a computer. Please switch t…" at bounding box center [551, 259] width 1103 height 518
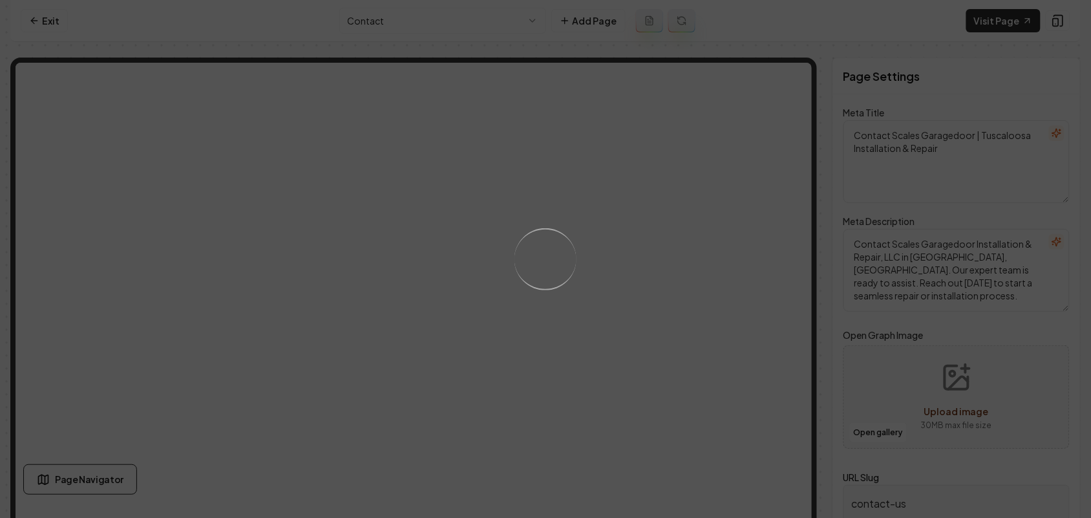
click at [710, 321] on div "Loading..." at bounding box center [545, 259] width 1091 height 518
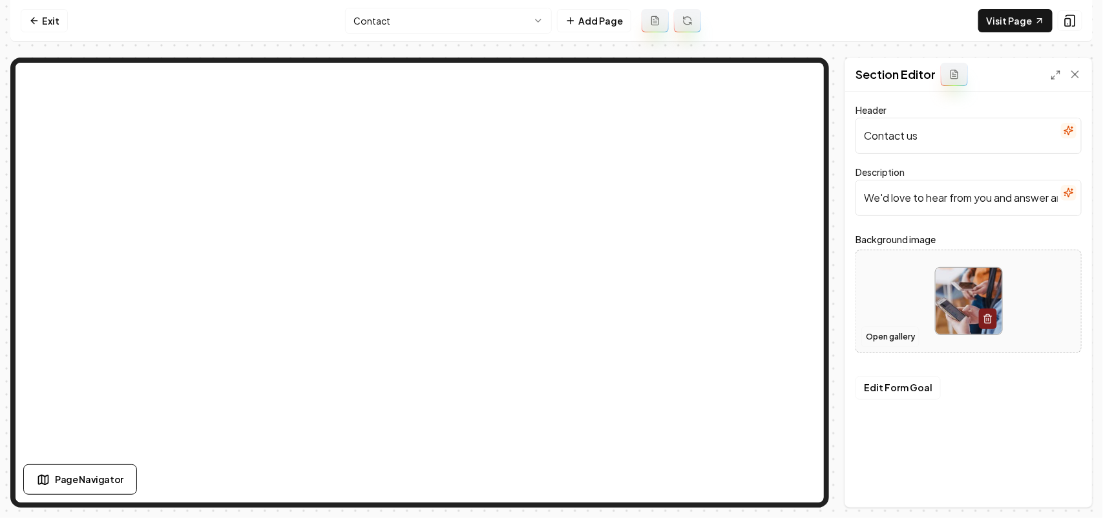
click at [900, 335] on button "Open gallery" at bounding box center [890, 336] width 58 height 21
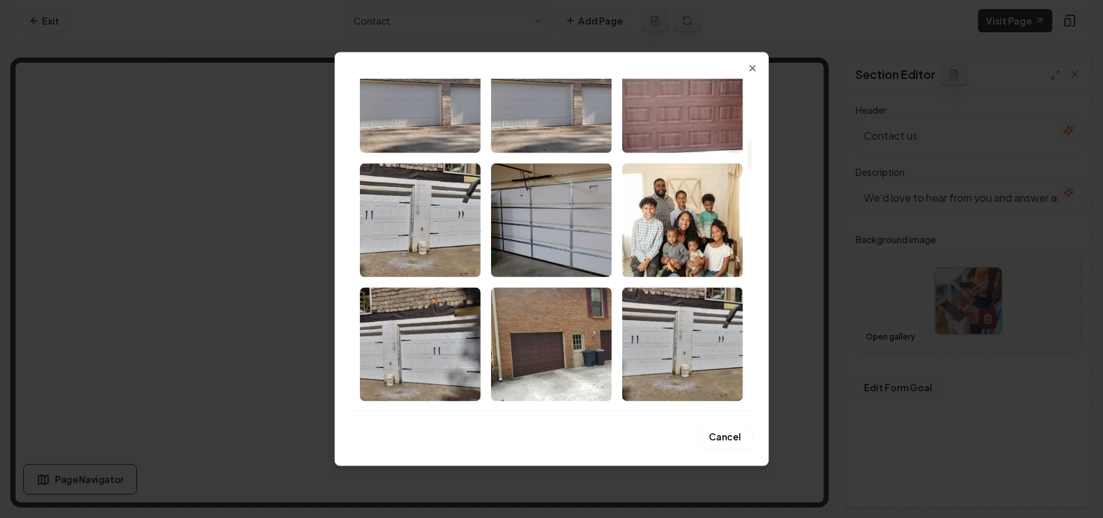
scroll to position [3302, 0]
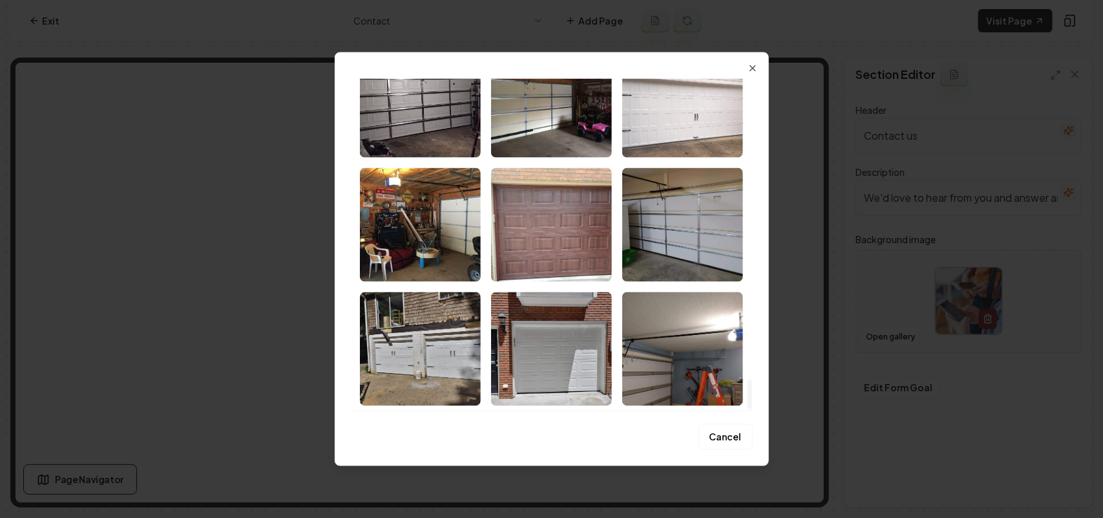
drag, startPoint x: 748, startPoint y: 90, endPoint x: 775, endPoint y: 485, distance: 395.2
click at [752, 409] on div at bounding box center [750, 394] width 5 height 30
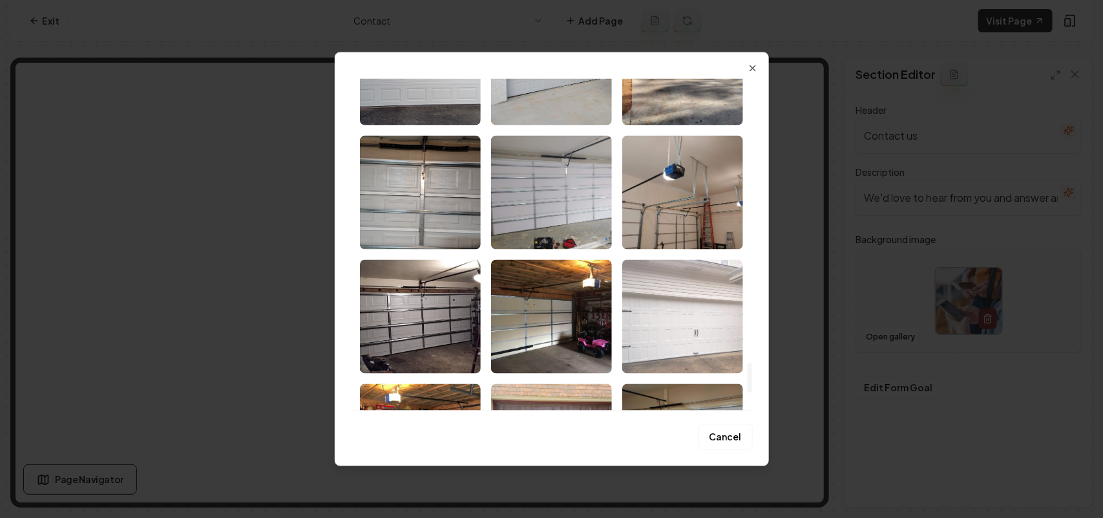
scroll to position [3060, 0]
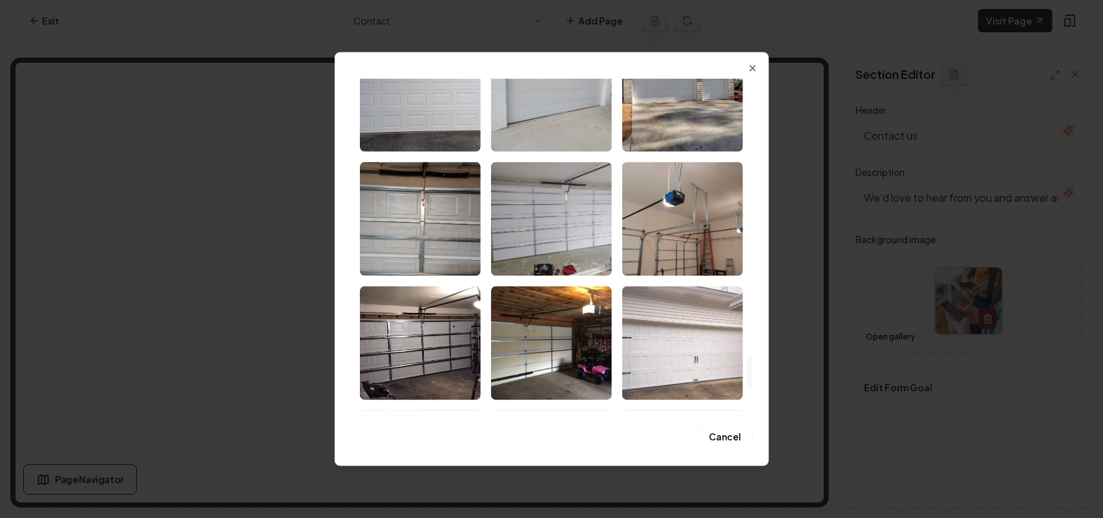
click at [570, 337] on img "Select image image_68bf371e5c7cd75eb8ba36f1.jpeg" at bounding box center [551, 343] width 121 height 114
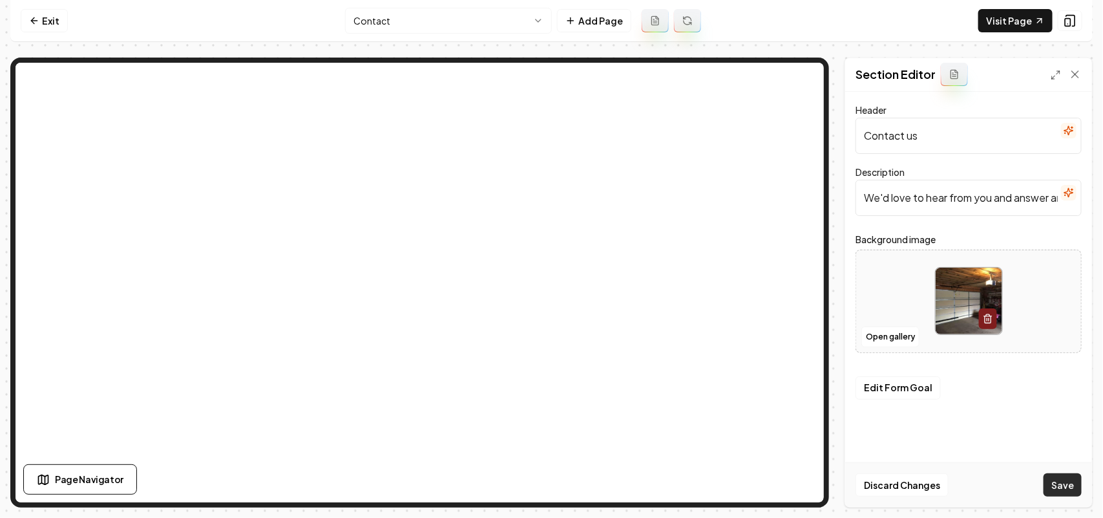
click at [1063, 480] on button "Save" at bounding box center [1063, 484] width 38 height 23
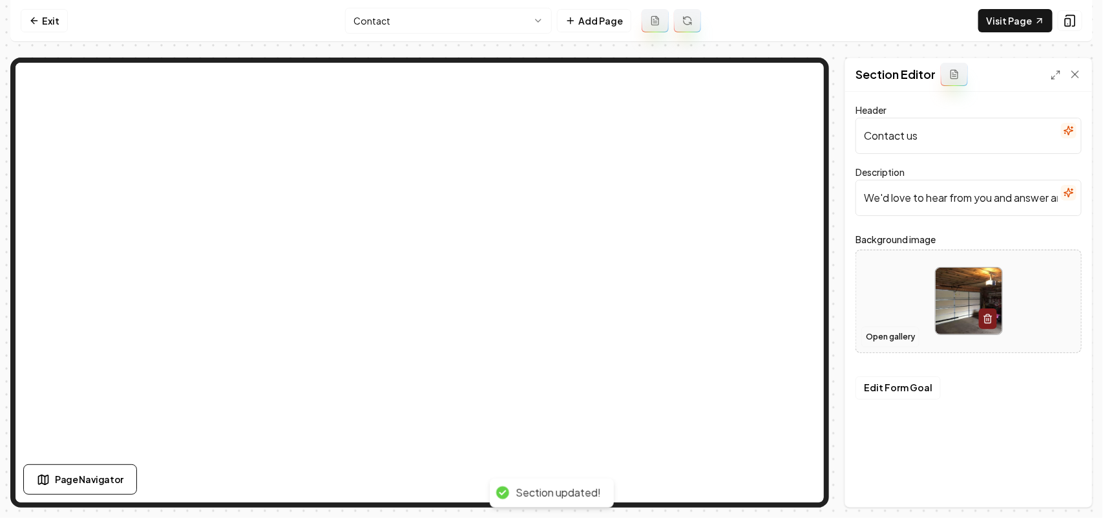
click at [883, 341] on button "Open gallery" at bounding box center [890, 336] width 58 height 21
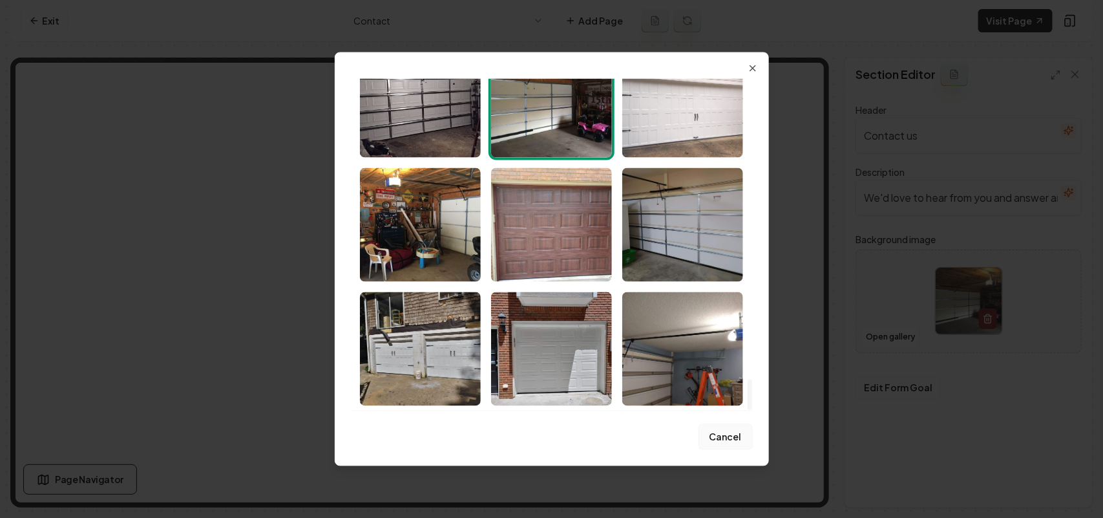
drag, startPoint x: 750, startPoint y: 102, endPoint x: 710, endPoint y: 427, distance: 327.6
click at [751, 409] on div at bounding box center [750, 394] width 5 height 30
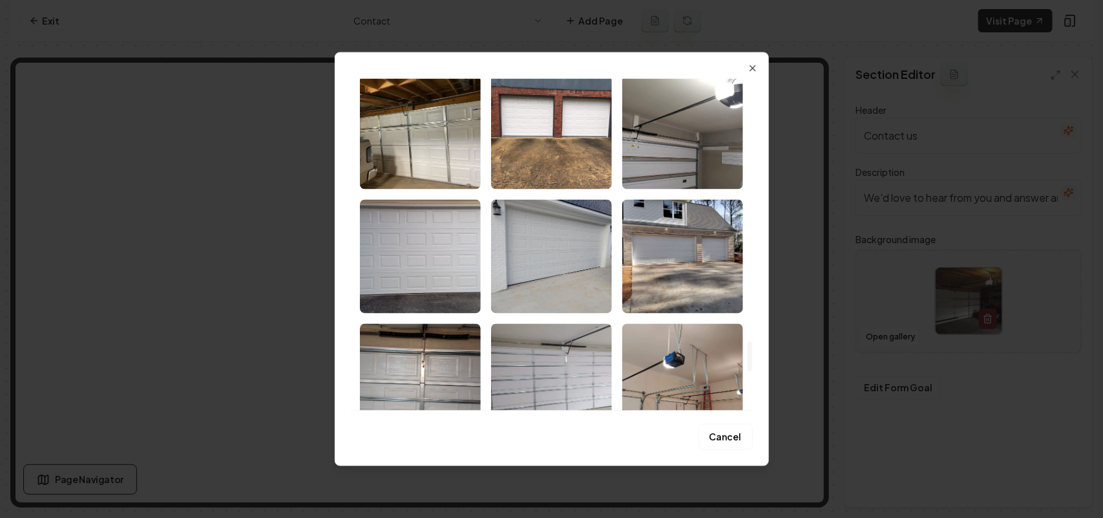
scroll to position [2737, 0]
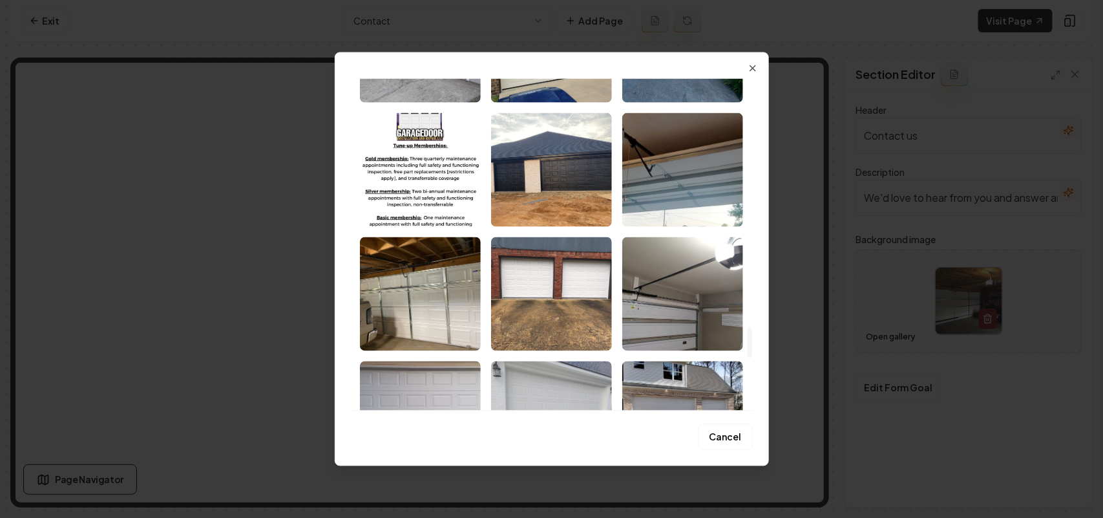
click at [560, 389] on img "Select image image_68bf371f5c7cd75eb8ba396f.jpeg" at bounding box center [551, 418] width 121 height 114
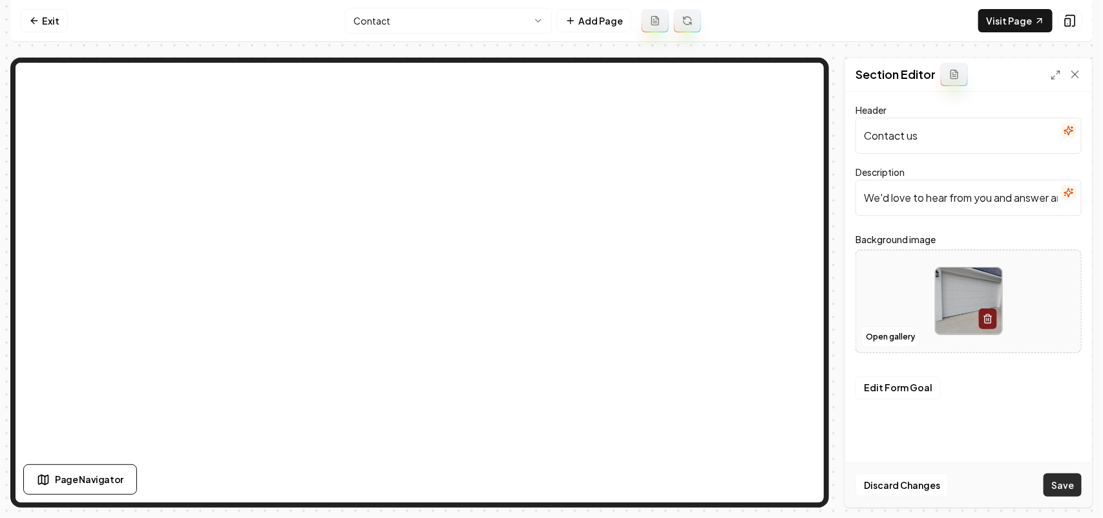
drag, startPoint x: 1057, startPoint y: 481, endPoint x: 854, endPoint y: 346, distance: 244.6
click at [1057, 480] on button "Save" at bounding box center [1063, 484] width 38 height 23
click at [465, 17] on html "Computer Required This feature is only available on a computer. Please switch t…" at bounding box center [551, 259] width 1103 height 518
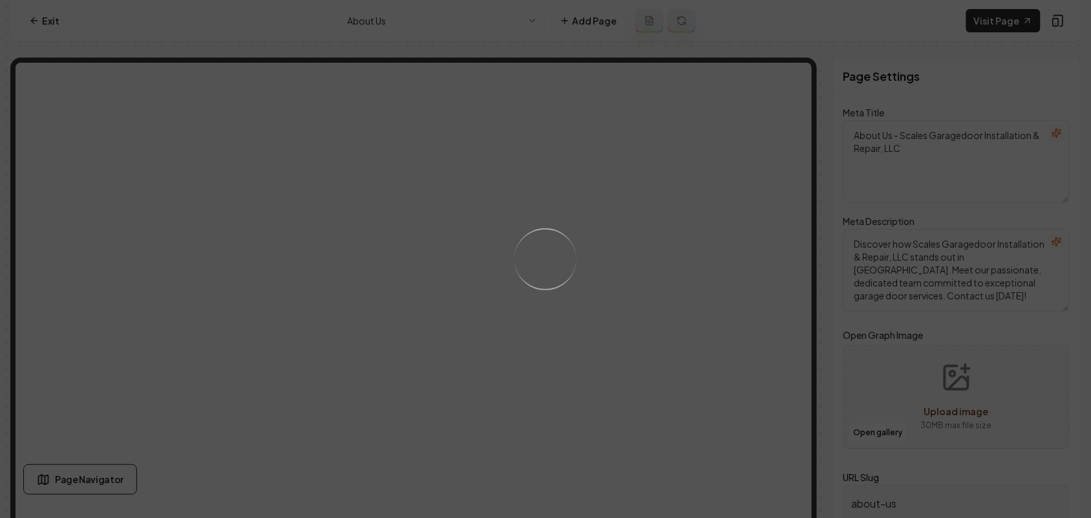
click at [677, 344] on div "Loading..." at bounding box center [545, 259] width 1091 height 518
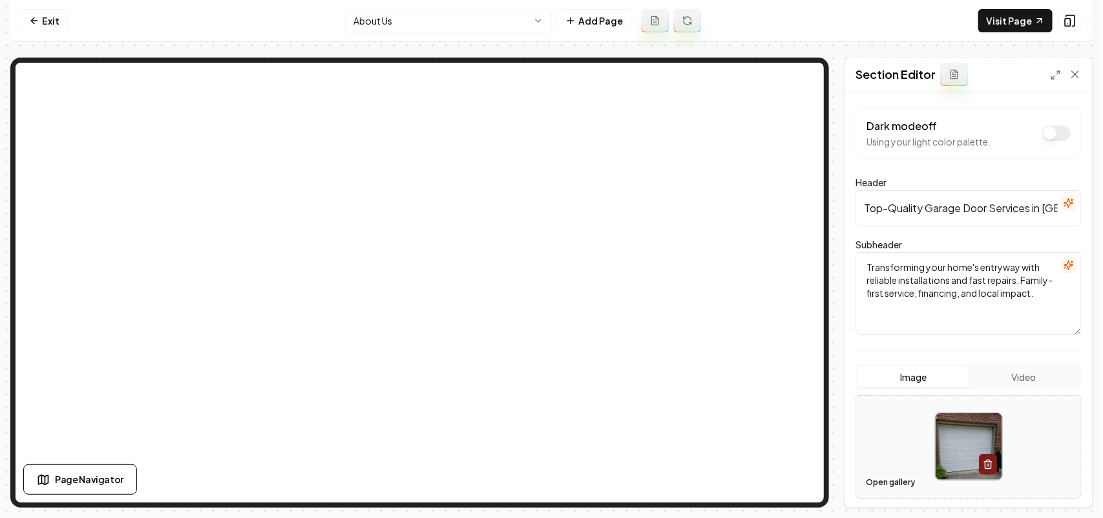
click at [892, 478] on button "Open gallery" at bounding box center [890, 482] width 58 height 21
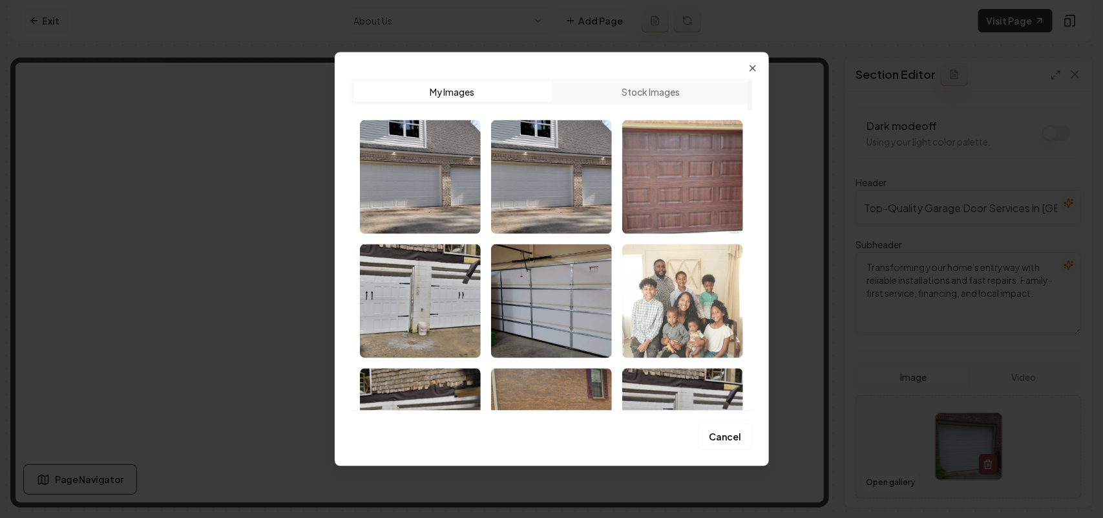
scroll to position [242, 0]
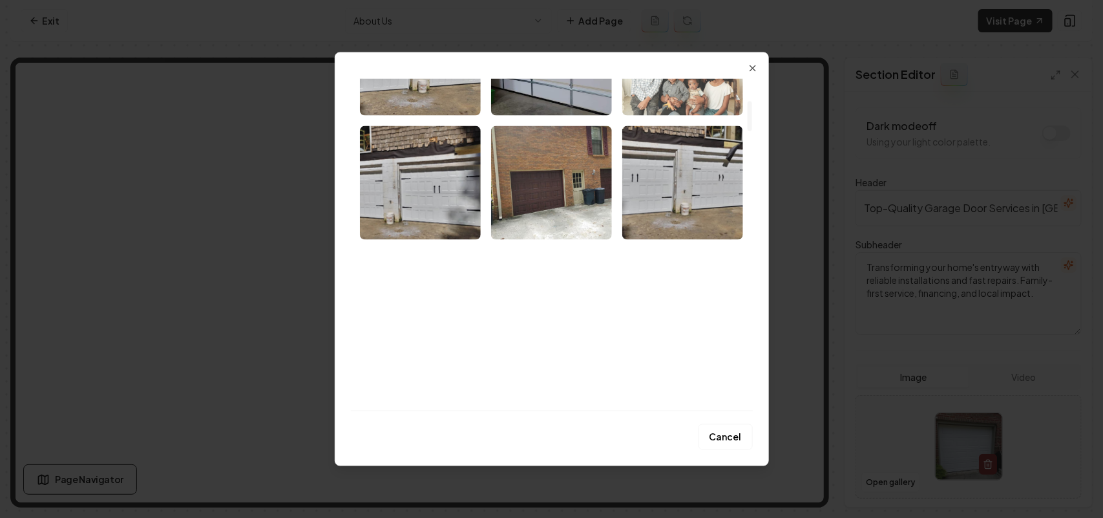
click at [693, 101] on img "Select image image_68bf38a75c7cd75eb8cc3ce6.jpg" at bounding box center [682, 58] width 121 height 114
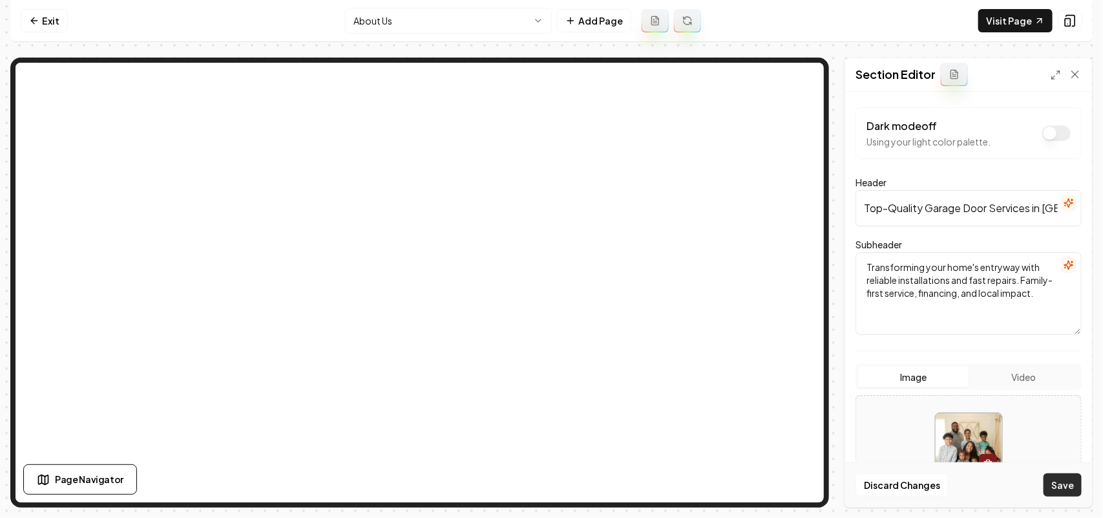
click at [1064, 479] on button "Save" at bounding box center [1063, 484] width 38 height 23
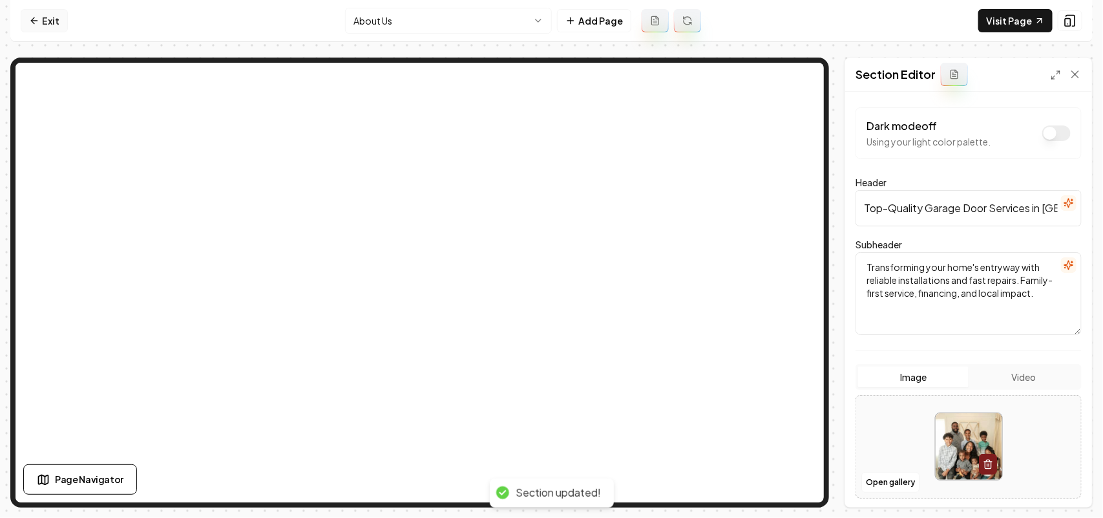
click at [41, 11] on link "Exit" at bounding box center [44, 20] width 47 height 23
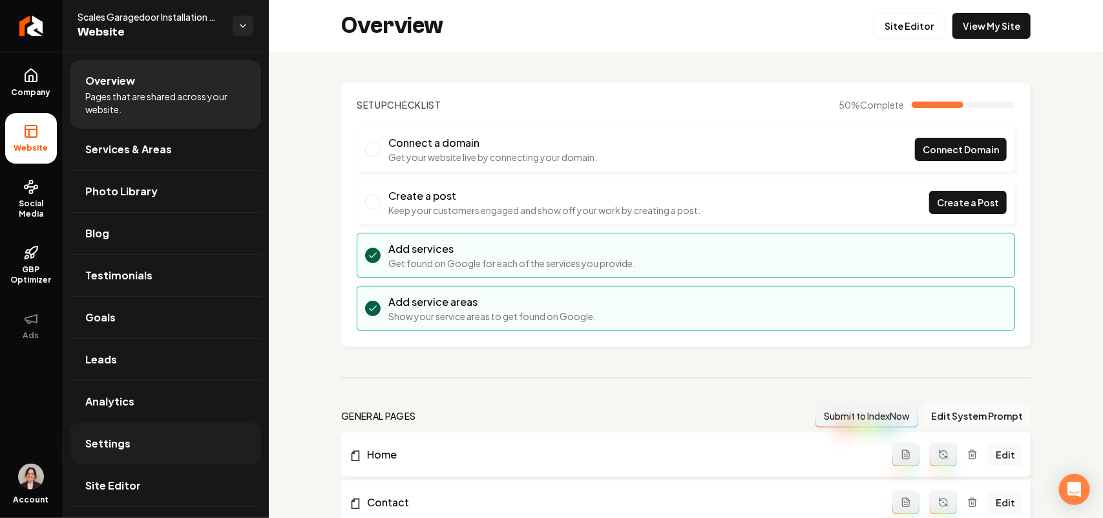
click at [120, 447] on span "Settings" at bounding box center [107, 444] width 45 height 16
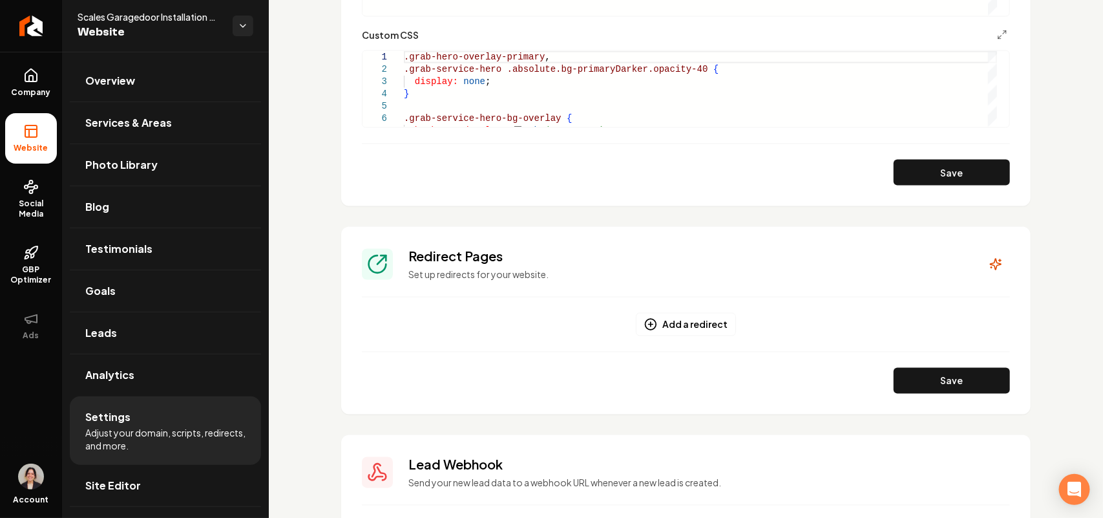
scroll to position [631, 0]
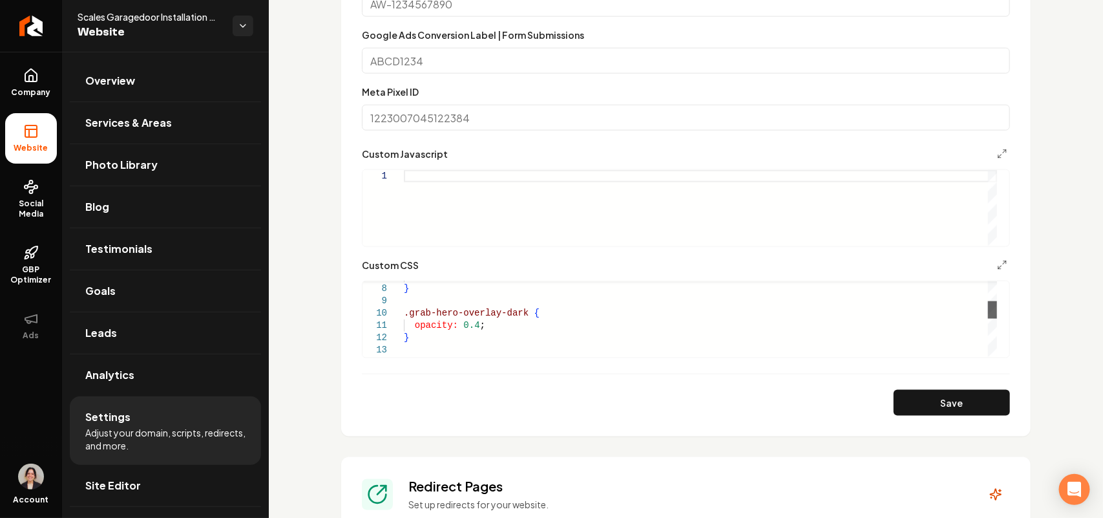
click at [996, 319] on div "Main content area" at bounding box center [992, 309] width 9 height 17
click at [444, 344] on div "height: 400px ; } .grab-photo-carousel-variant-2 .grid-cols-3 .relative.w-full.…" at bounding box center [700, 196] width 593 height 319
click at [444, 351] on div "height: 400px ; } .grab-photo-carousel-variant-2 .grid-cols-3 .relative.w-full.…" at bounding box center [700, 196] width 593 height 319
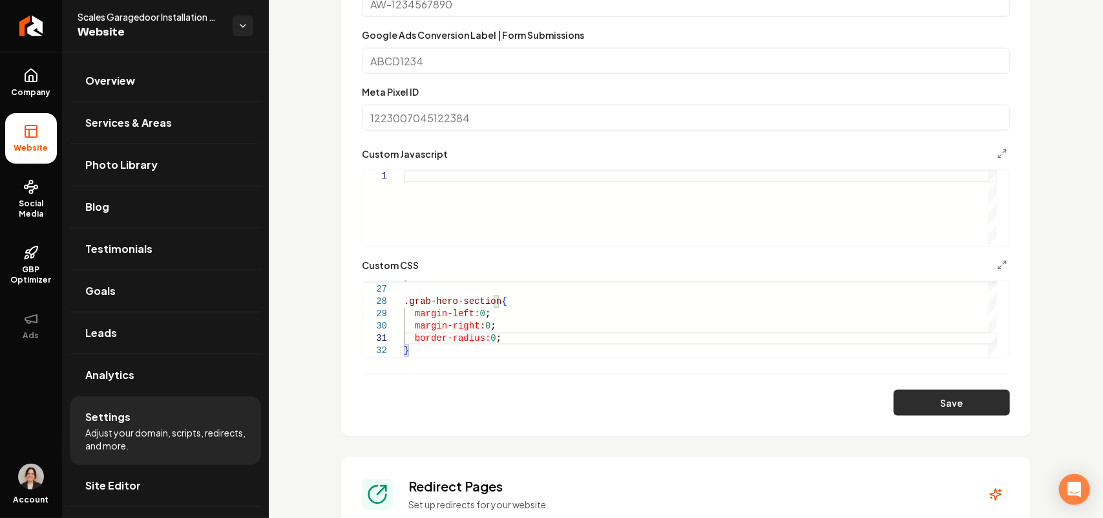
click at [979, 405] on button "Save" at bounding box center [952, 403] width 116 height 26
type textarea "**********"
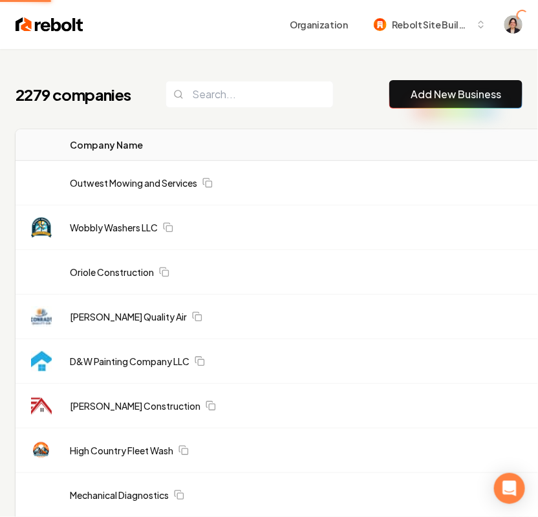
click at [439, 92] on link "Add New Business" at bounding box center [455, 95] width 90 height 16
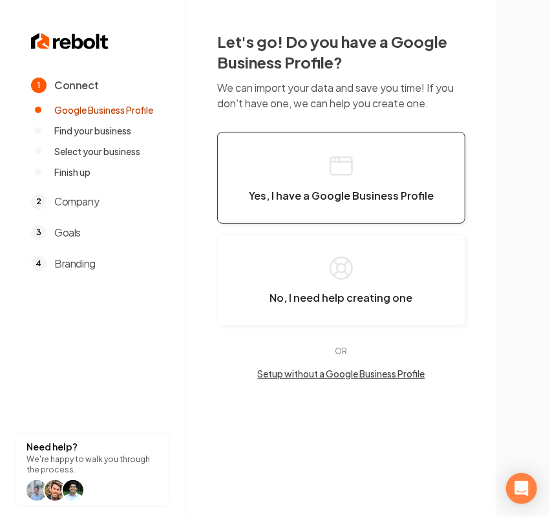
click at [244, 191] on button "Yes, I have a Google Business Profile" at bounding box center [341, 178] width 248 height 92
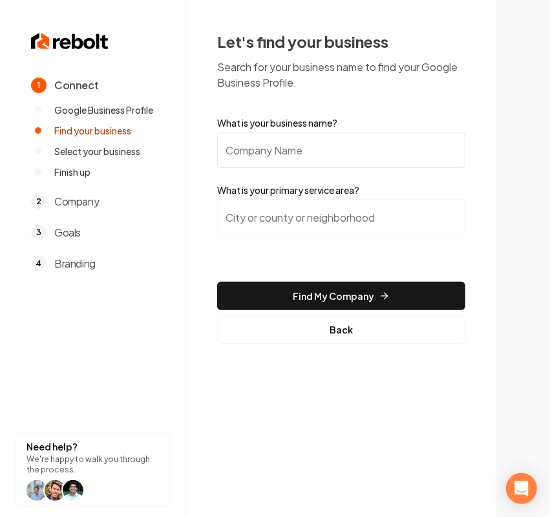
click at [262, 157] on input "What is your business name?" at bounding box center [341, 150] width 248 height 36
paste input "McFarlands lawncare"
type input "McFarlands lawncare"
click at [305, 218] on input "search" at bounding box center [341, 217] width 248 height 36
paste input "[GEOGRAPHIC_DATA]"
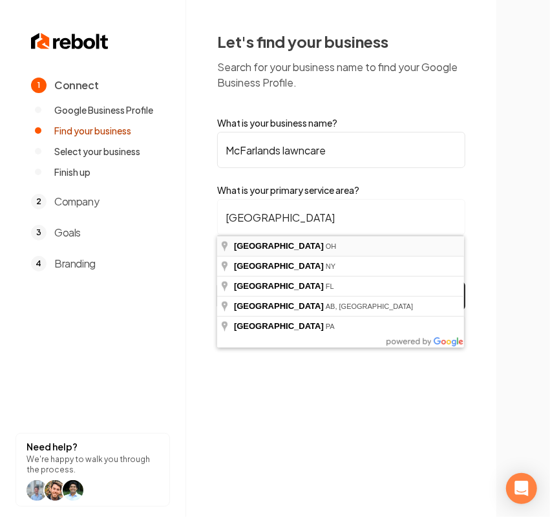
type input "[GEOGRAPHIC_DATA], [GEOGRAPHIC_DATA]"
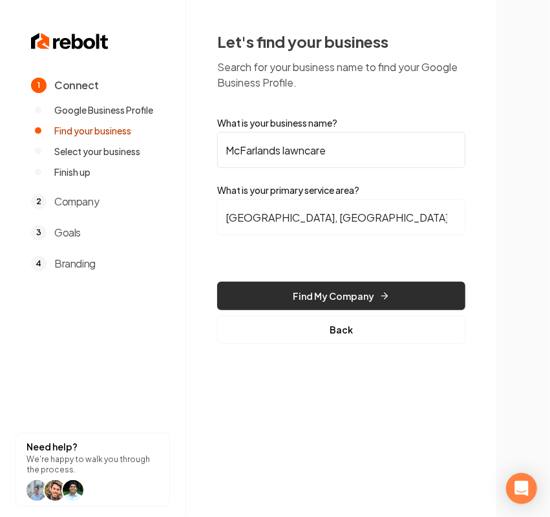
click at [325, 295] on button "Find My Company" at bounding box center [341, 296] width 248 height 28
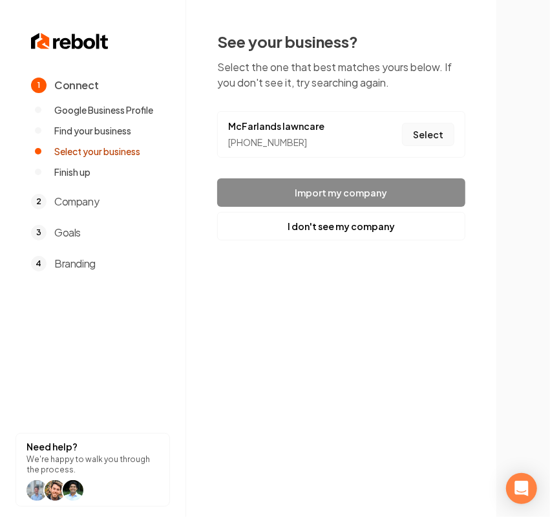
click at [417, 128] on button "Select" at bounding box center [428, 134] width 52 height 23
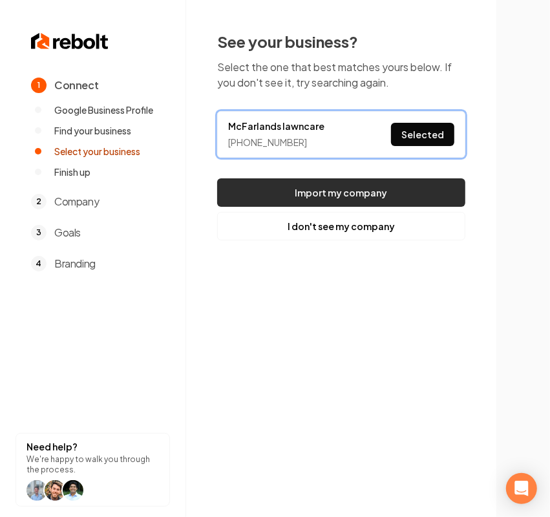
click at [401, 191] on button "Import my company" at bounding box center [341, 192] width 248 height 28
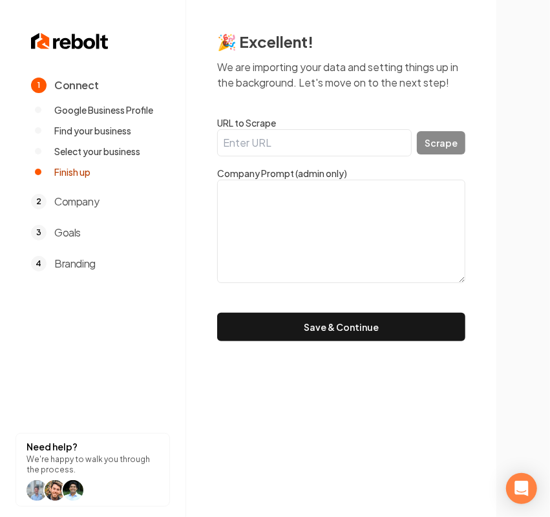
click at [328, 151] on input "URL to Scrape" at bounding box center [314, 142] width 195 height 27
paste input "[URL][DOMAIN_NAME]"
type input "[URL][DOMAIN_NAME]"
click at [443, 147] on button "Scrape" at bounding box center [441, 142] width 48 height 23
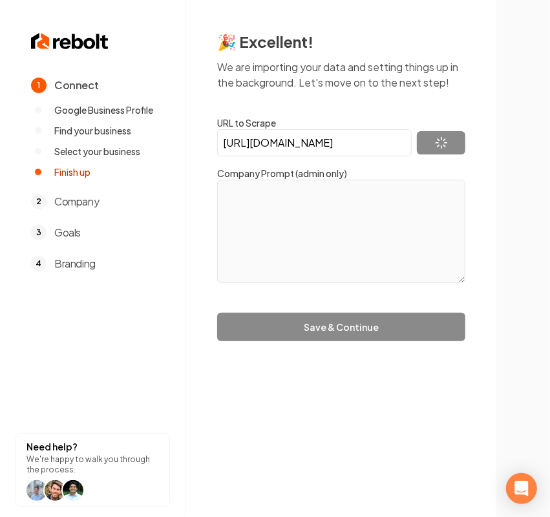
type textarea "McFarlands Lawncare is located out of [GEOGRAPHIC_DATA], [US_STATE]. Our compan…"
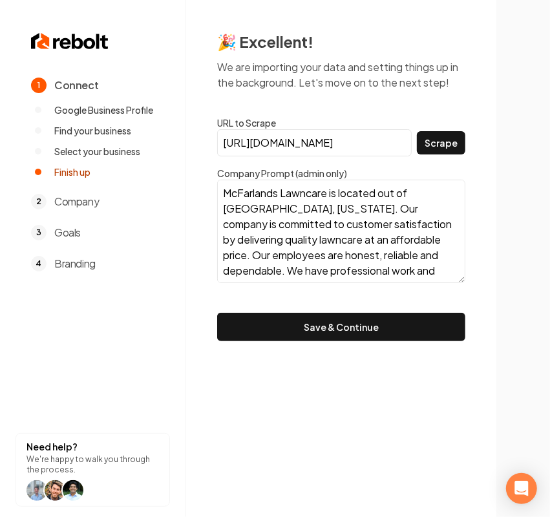
click at [275, 334] on button "Save & Continue" at bounding box center [341, 327] width 248 height 28
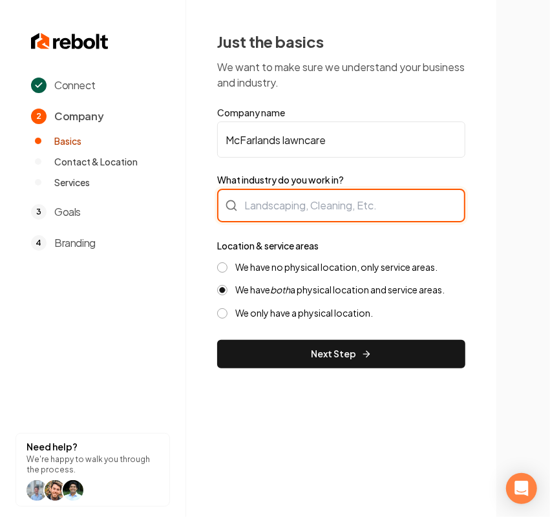
drag, startPoint x: 330, startPoint y: 215, endPoint x: 321, endPoint y: 215, distance: 8.4
click at [330, 215] on div at bounding box center [341, 206] width 248 height 34
type input "Landscaping"
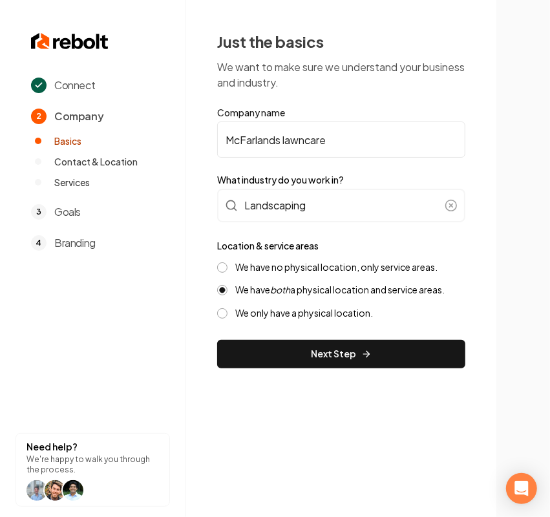
click at [496, 235] on section at bounding box center [523, 258] width 54 height 517
click at [284, 139] on input "McFarlands lawncare" at bounding box center [341, 139] width 248 height 36
type input "McFarlands Lawncare"
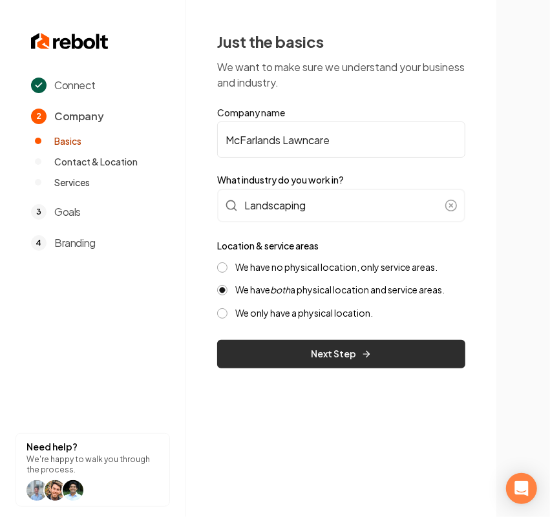
click at [283, 341] on button "Next Step" at bounding box center [341, 354] width 248 height 28
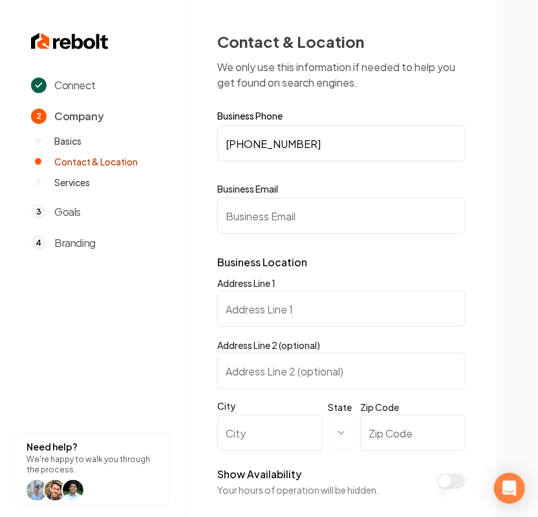
click at [286, 313] on input "Address Line 1" at bounding box center [341, 309] width 248 height 36
paste input "PO BOX 752"
type input "PO BOX 752"
click at [263, 431] on input "City" at bounding box center [269, 433] width 105 height 36
paste input "Cortland"
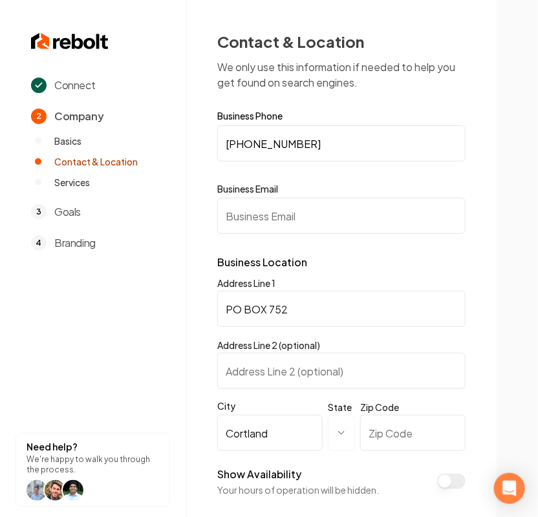
type input "Cortland"
click at [336, 441] on html "**********" at bounding box center [269, 258] width 538 height 517
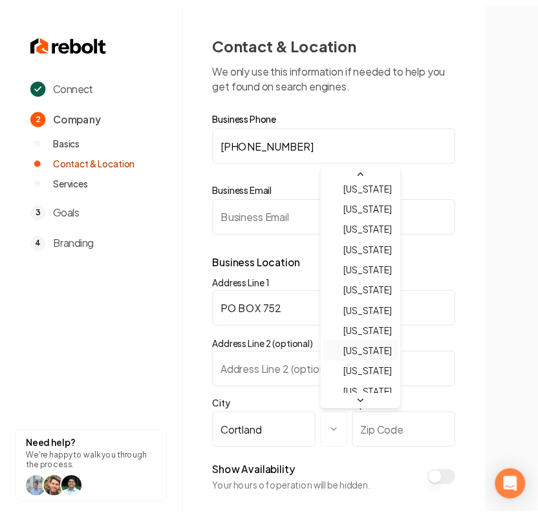
scroll to position [565, 0]
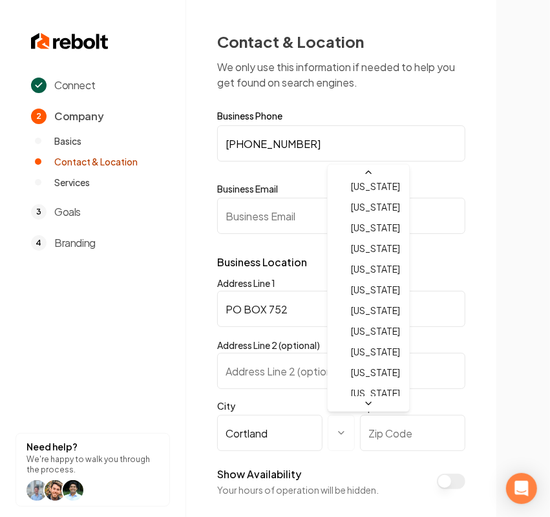
select select "**"
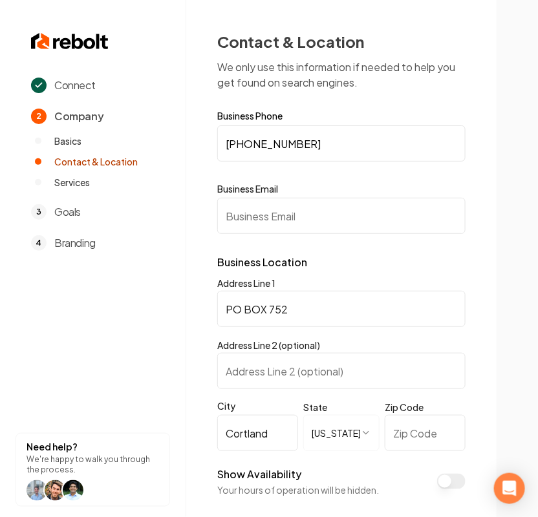
click at [419, 441] on input "Zip Code" at bounding box center [425, 433] width 81 height 36
paste input "44410"
type input "44410"
click at [260, 220] on input "Business Email" at bounding box center [341, 216] width 248 height 36
paste input "McFarland056@yahoo.com"
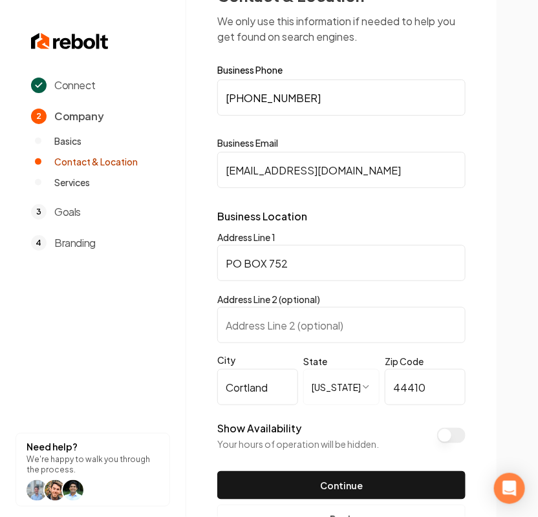
scroll to position [92, 0]
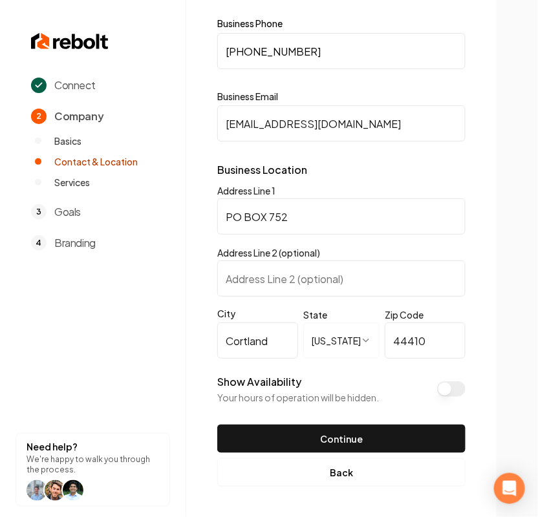
type input "McFarland056@yahoo.com"
click at [461, 393] on button "Show Availability" at bounding box center [451, 389] width 28 height 16
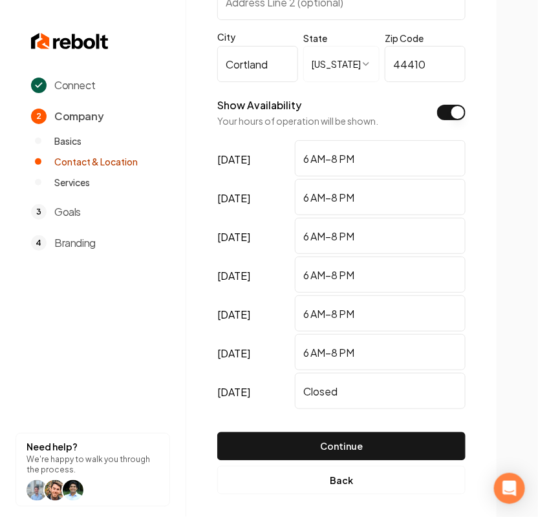
scroll to position [377, 0]
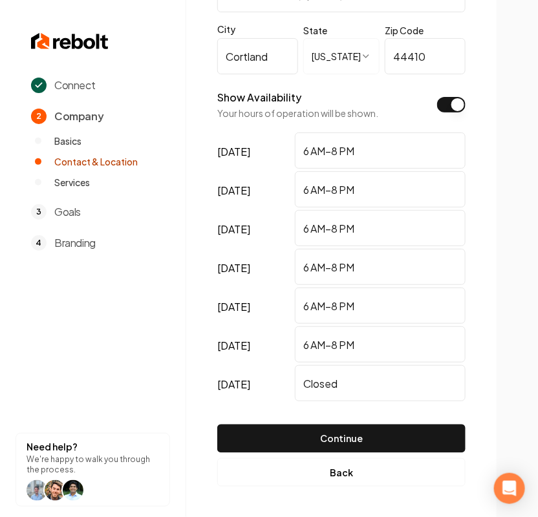
drag, startPoint x: 183, startPoint y: 383, endPoint x: -2, endPoint y: 356, distance: 186.8
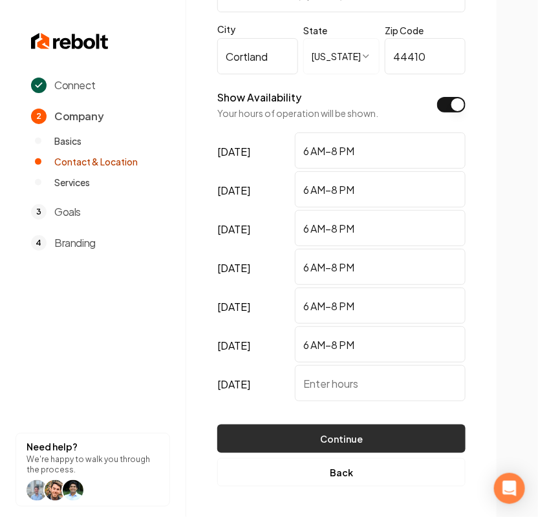
click at [415, 425] on button "Continue" at bounding box center [341, 439] width 248 height 28
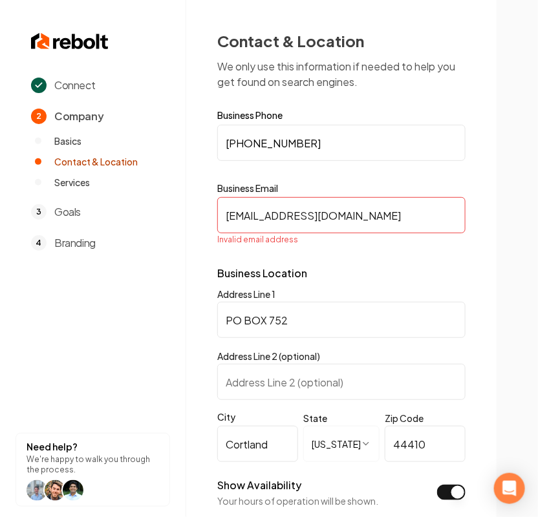
scroll to position [0, 0]
click at [221, 211] on input "McFarland056@yahoo.com" at bounding box center [341, 216] width 248 height 36
click at [385, 223] on input "McFarland056@yahoo.com" at bounding box center [341, 216] width 248 height 36
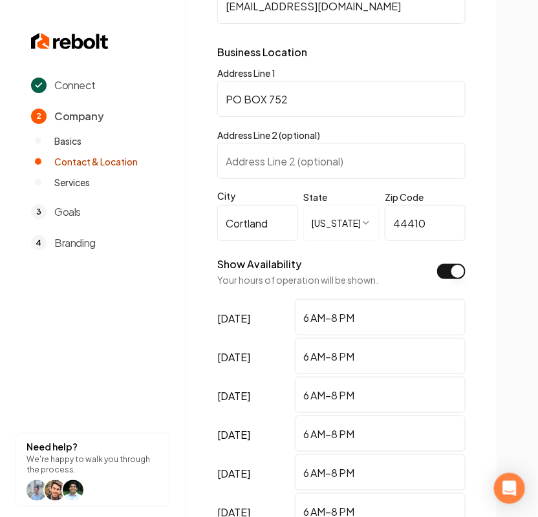
scroll to position [377, 0]
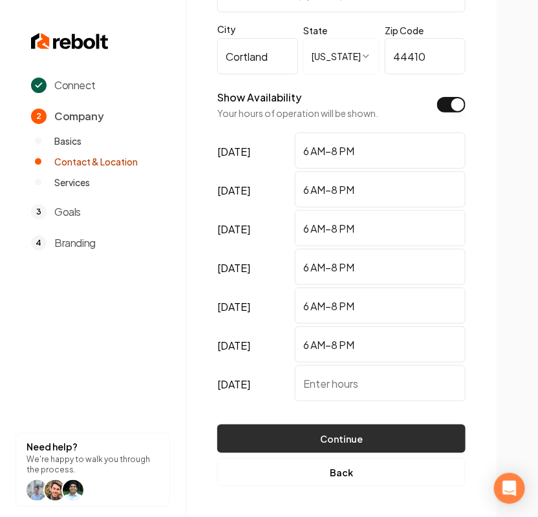
type input "McFarland056@yahoo.com"
click at [355, 433] on button "Continue" at bounding box center [341, 439] width 248 height 28
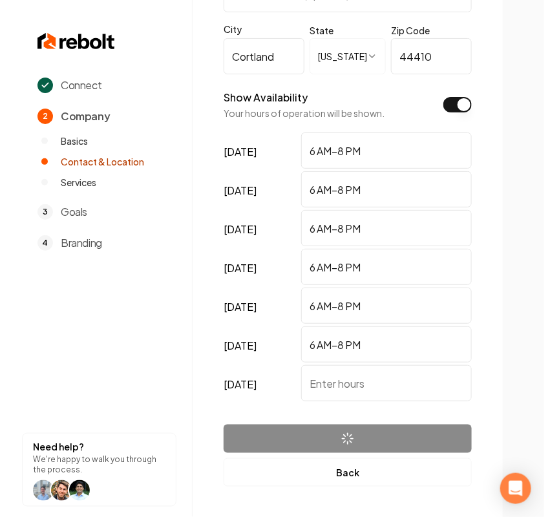
scroll to position [0, 0]
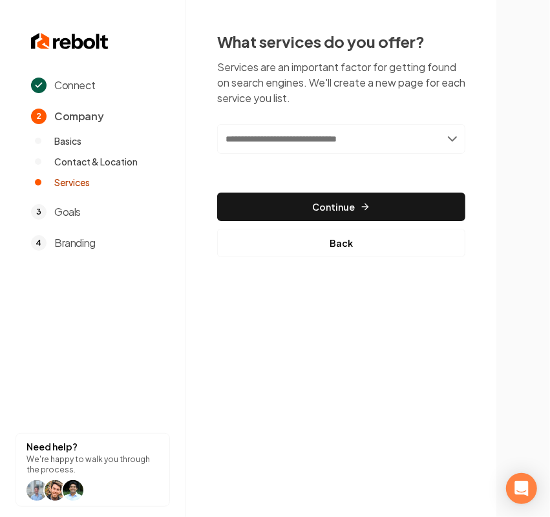
click at [260, 134] on input "text" at bounding box center [341, 139] width 248 height 30
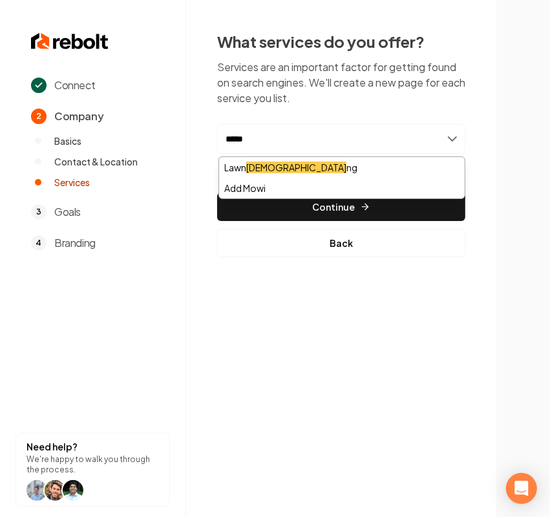
type input "******"
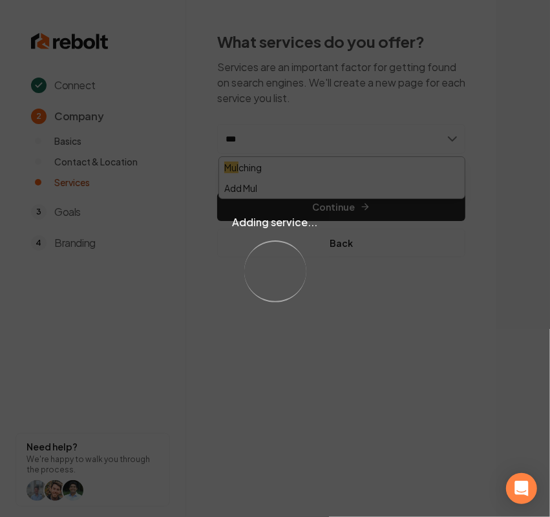
type input "****"
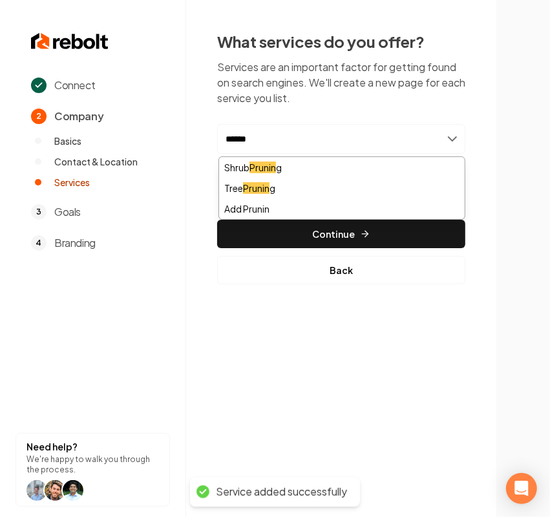
type input "*******"
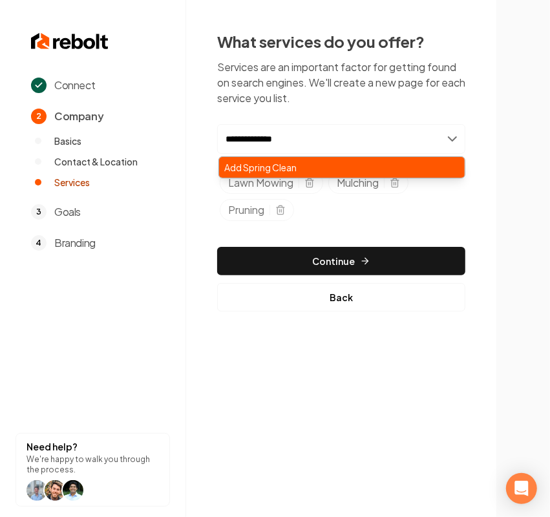
type input "**********"
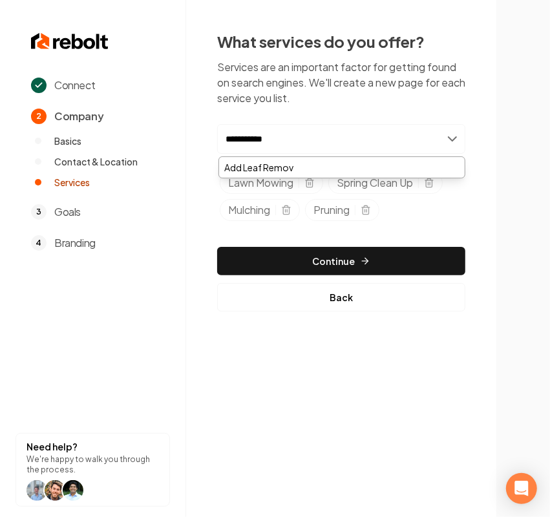
type input "**********"
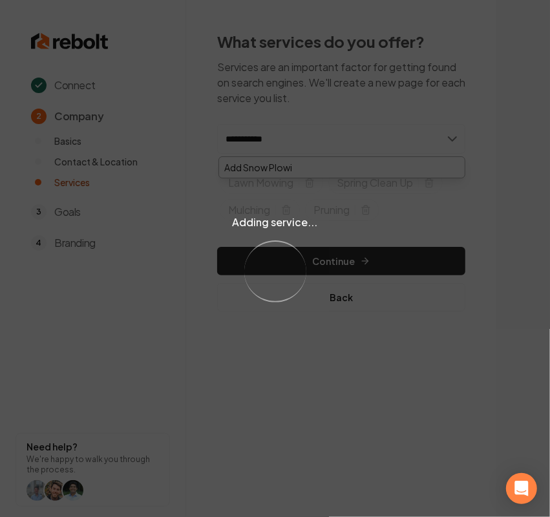
type input "**********"
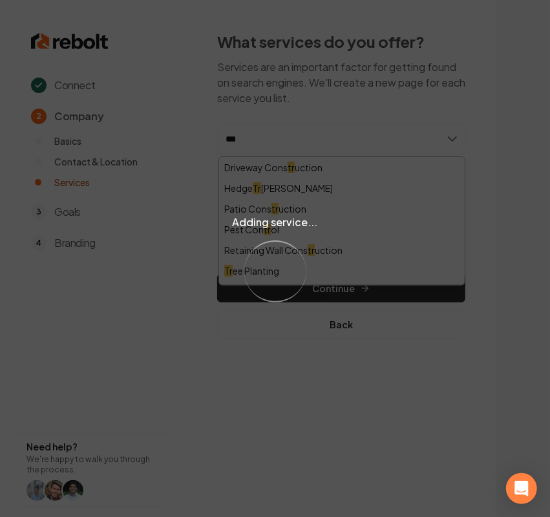
type input "****"
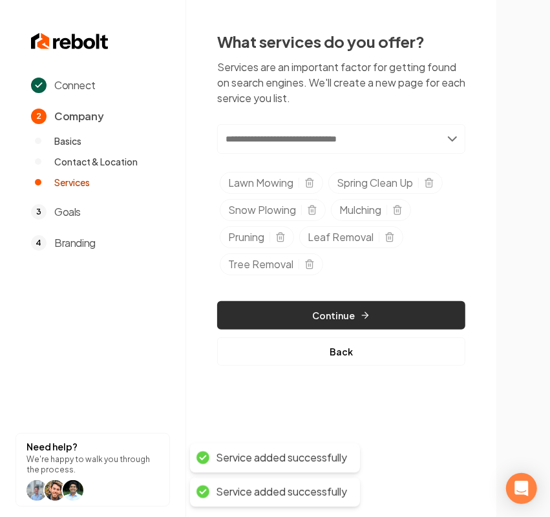
drag, startPoint x: 311, startPoint y: 312, endPoint x: 305, endPoint y: 306, distance: 9.1
click at [310, 313] on button "Continue" at bounding box center [341, 315] width 248 height 28
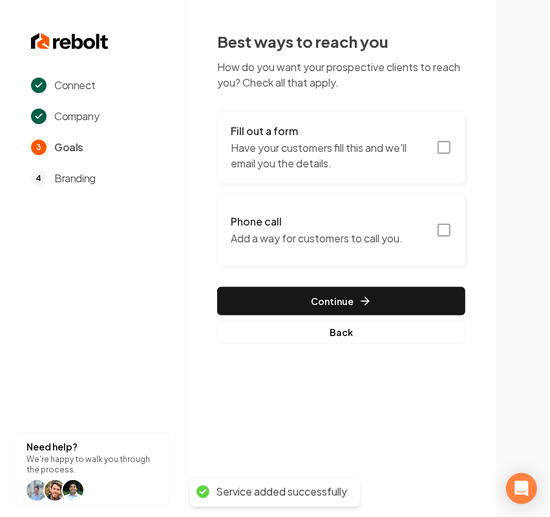
click at [302, 160] on p "Have your customers fill this and we'll email you the details." at bounding box center [330, 155] width 198 height 31
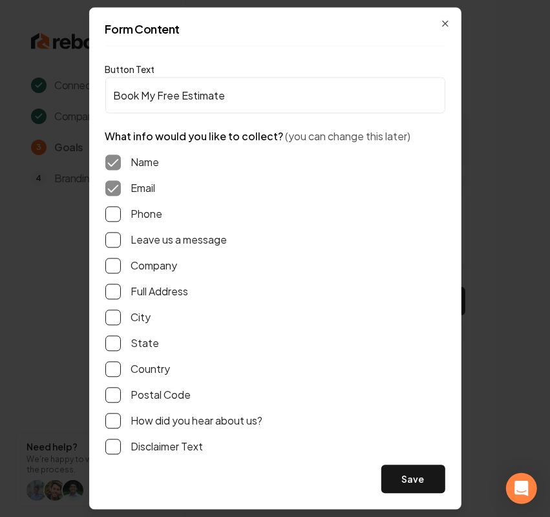
click at [141, 214] on label "Phone" at bounding box center [147, 215] width 32 height 16
click at [121, 214] on button "Phone" at bounding box center [113, 215] width 16 height 16
click at [133, 242] on label "Leave us a message" at bounding box center [179, 241] width 96 height 16
click at [121, 242] on button "Leave us a message" at bounding box center [113, 241] width 16 height 16
click at [443, 476] on button "Save" at bounding box center [413, 479] width 64 height 28
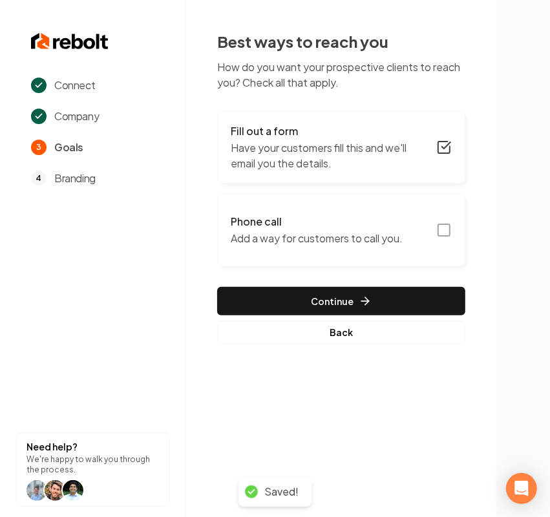
click at [324, 205] on button "Phone call Add a way for customers to call you." at bounding box center [341, 230] width 248 height 72
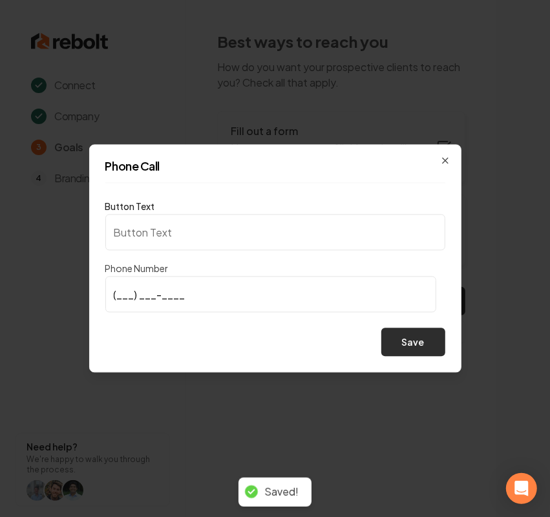
type input "Call us"
type input "(330) 219-0971"
click at [414, 343] on button "Save" at bounding box center [413, 342] width 64 height 28
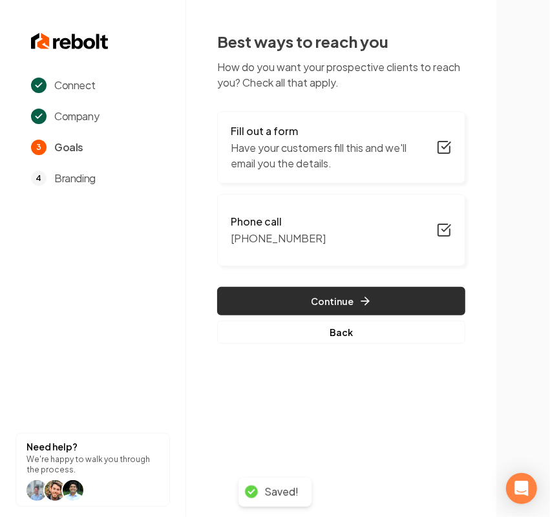
click at [373, 299] on button "Continue" at bounding box center [341, 301] width 248 height 28
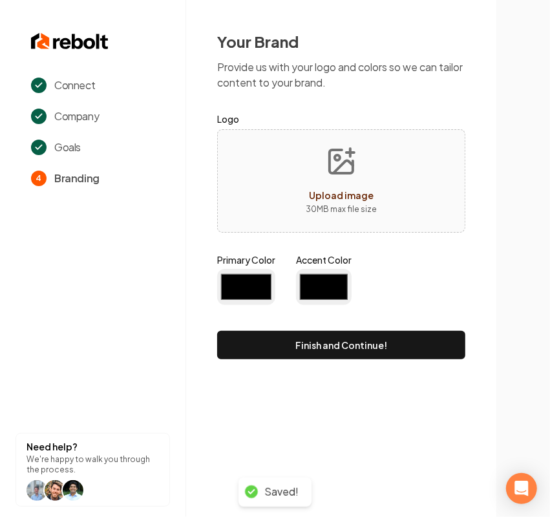
click at [324, 189] on span "Upload image" at bounding box center [341, 195] width 65 height 12
type input "#194d33"
type input "#70be00"
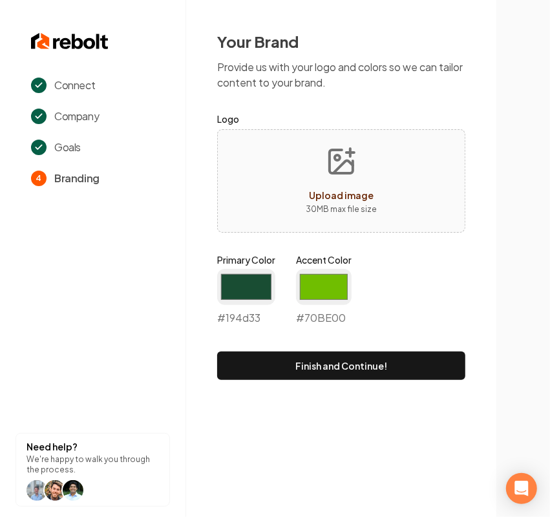
type input "**********"
click at [248, 284] on input "#194d33" at bounding box center [246, 287] width 58 height 36
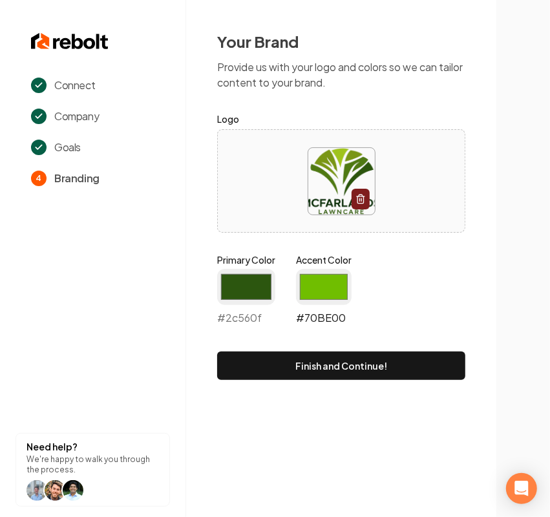
type input "#2c560f"
click at [327, 299] on input "#70be00" at bounding box center [324, 287] width 56 height 36
type input "#9fc31c"
click at [462, 277] on div "Primary Color #2c560f #2c560f Accent Color #9fc31c #9fc31c" at bounding box center [341, 292] width 248 height 78
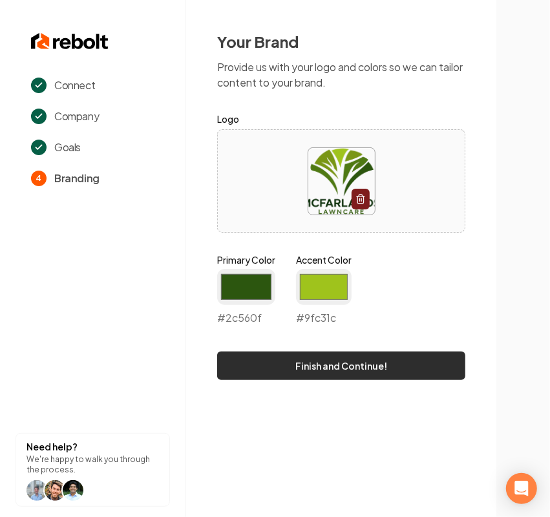
click at [343, 363] on button "Finish and Continue!" at bounding box center [341, 366] width 248 height 28
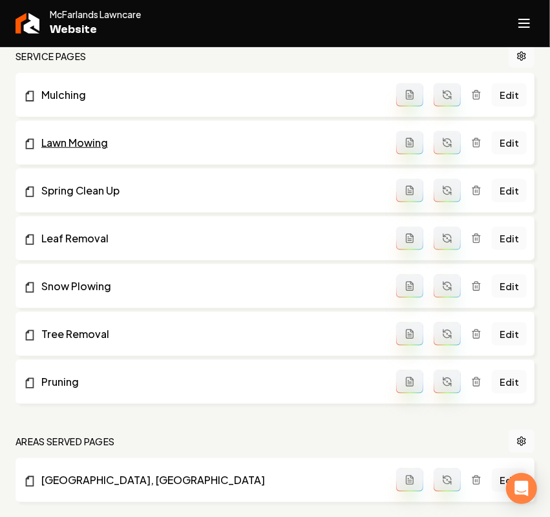
scroll to position [715, 0]
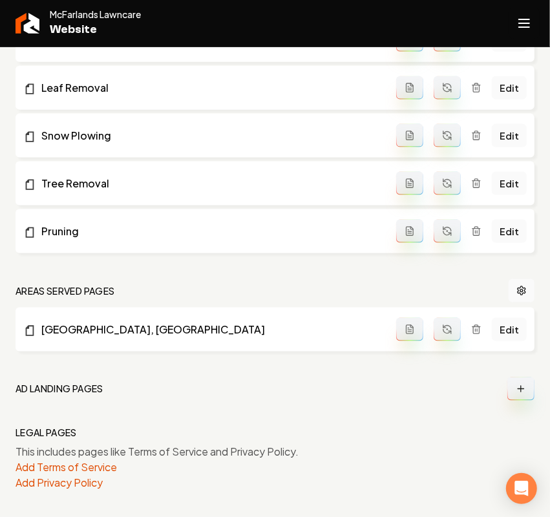
click at [527, 8] on button "Open navigation menu" at bounding box center [524, 23] width 31 height 31
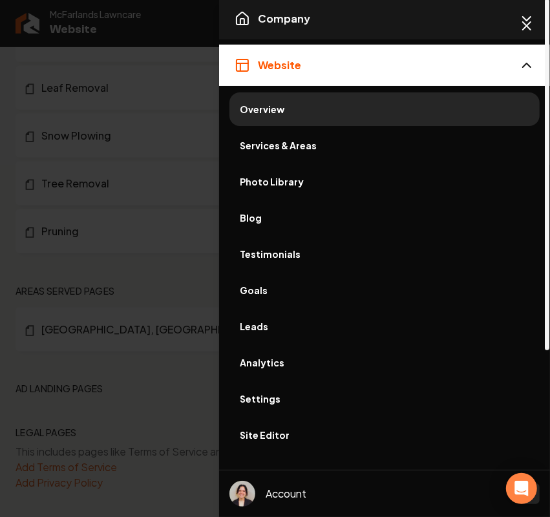
click at [321, 30] on button "Company" at bounding box center [384, 18] width 331 height 41
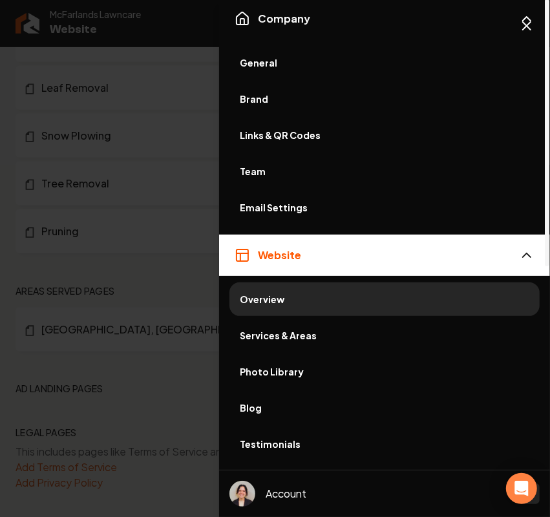
click at [273, 69] on link "General" at bounding box center [384, 63] width 310 height 34
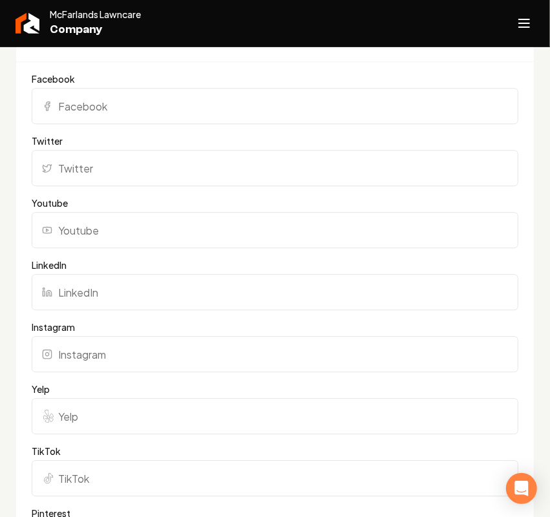
scroll to position [1603, 0]
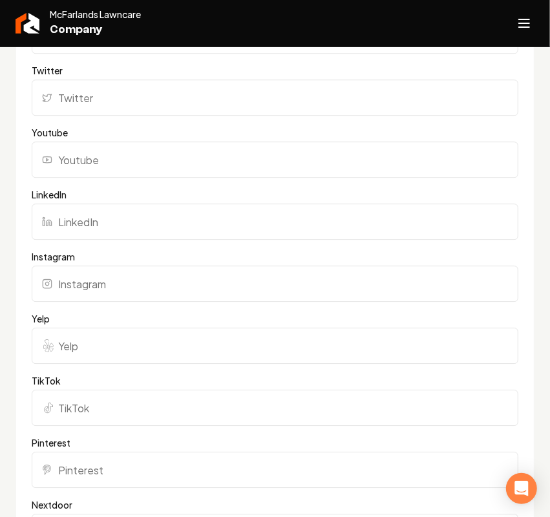
click at [95, 364] on input "Yelp" at bounding box center [275, 346] width 487 height 36
paste input "https://www.yelp.com/biz/mcfarlands-lawncare-cortland"
type input "https://www.yelp.com/biz/mcfarlands-lawncare-cortland"
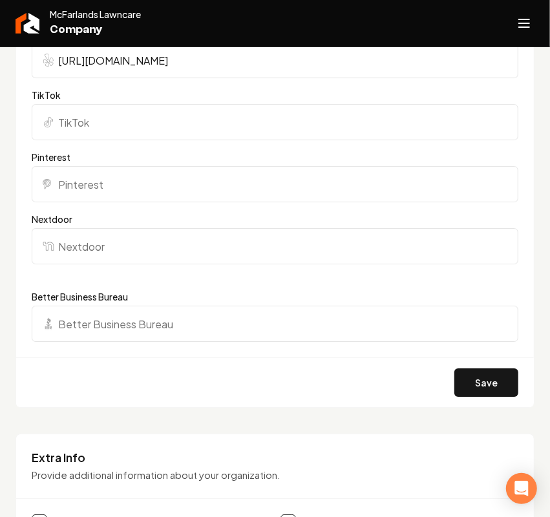
scroll to position [2007, 0]
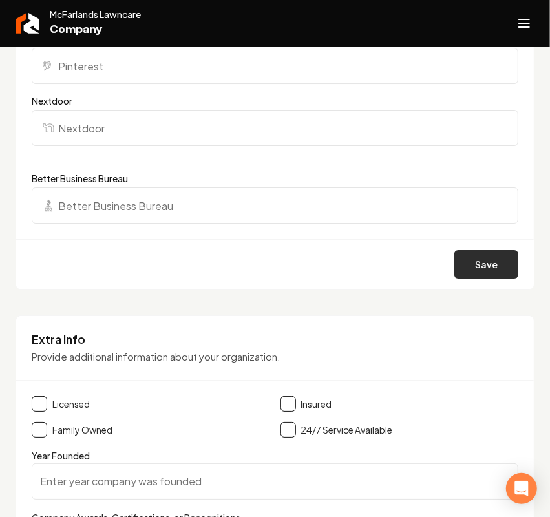
click at [472, 279] on button "Save" at bounding box center [486, 264] width 64 height 28
click at [533, 11] on button "Open navigation menu" at bounding box center [524, 23] width 31 height 31
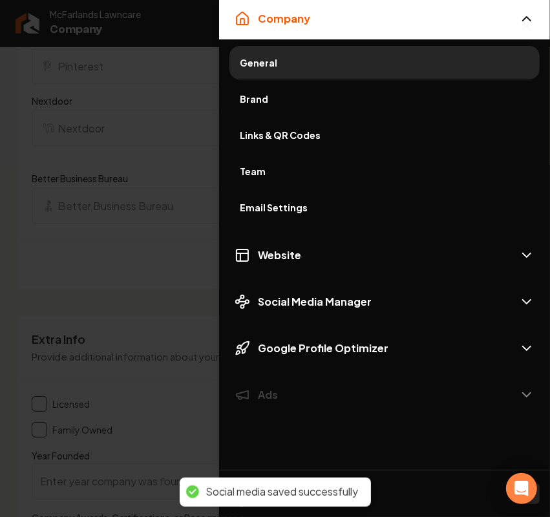
click at [255, 105] on span "Brand" at bounding box center [385, 98] width 290 height 13
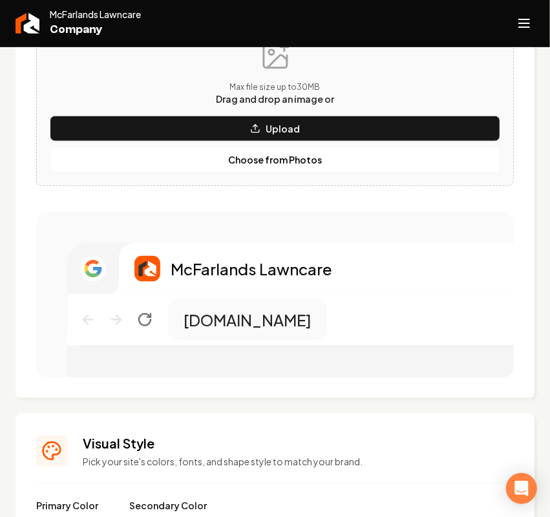
scroll to position [470, 0]
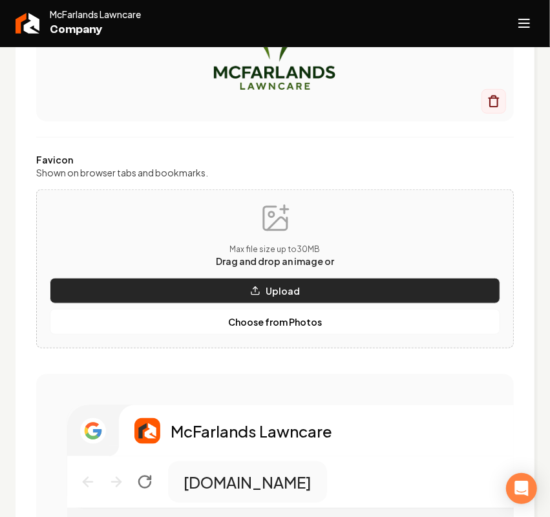
click at [215, 288] on button "Upload" at bounding box center [275, 291] width 450 height 26
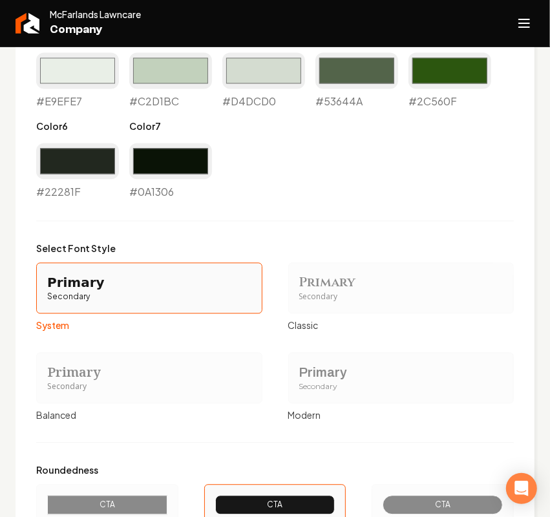
scroll to position [1278, 0]
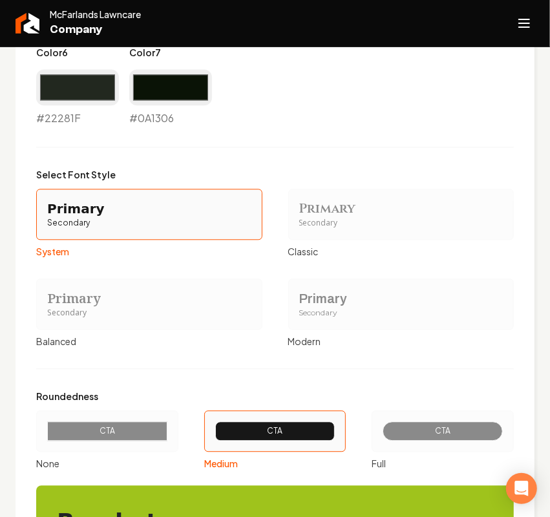
click at [321, 281] on div "Primary Secondary" at bounding box center [401, 304] width 226 height 51
click at [298, 299] on button "Primary Secondary Modern" at bounding box center [293, 304] width 10 height 10
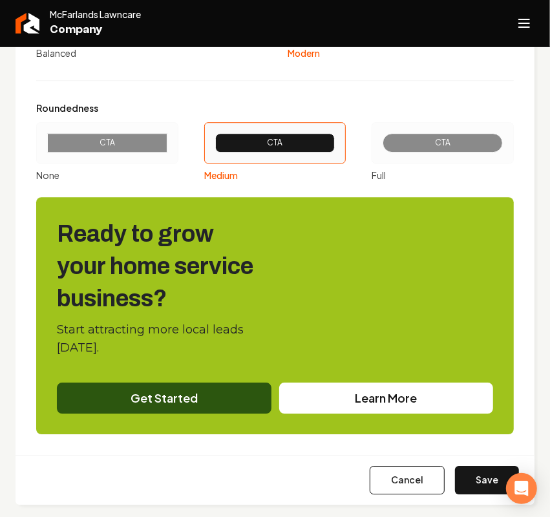
scroll to position [1620, 0]
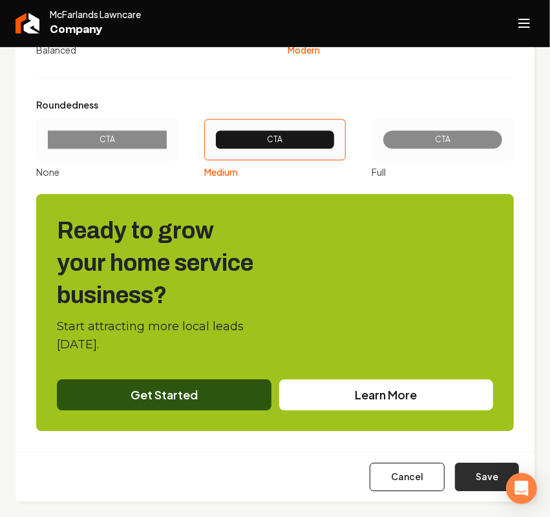
click at [459, 473] on button "Save" at bounding box center [487, 477] width 64 height 28
click at [515, 23] on button "Open navigation menu" at bounding box center [524, 23] width 31 height 31
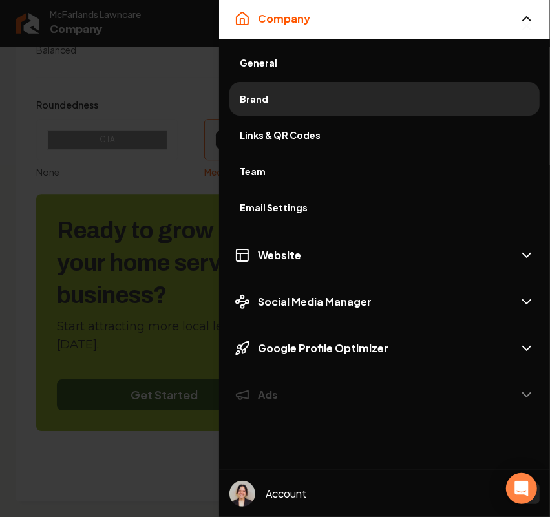
type input "#e9efe7"
type input "#c2d1bc"
type input "#d4dcd0"
type input "#53644a"
type input "#2c560f"
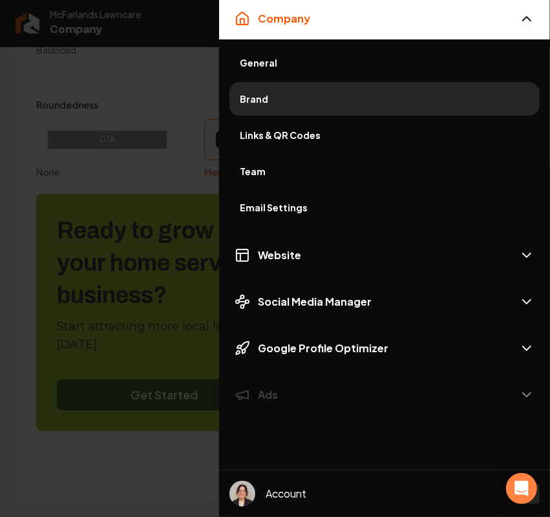
type input "#22281f"
type input "#0a1306"
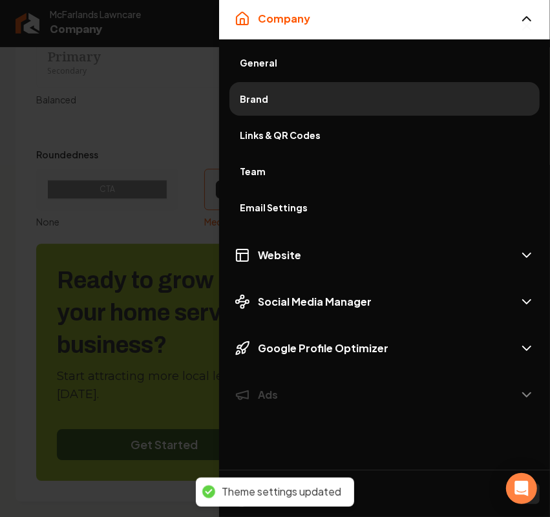
scroll to position [1570, 0]
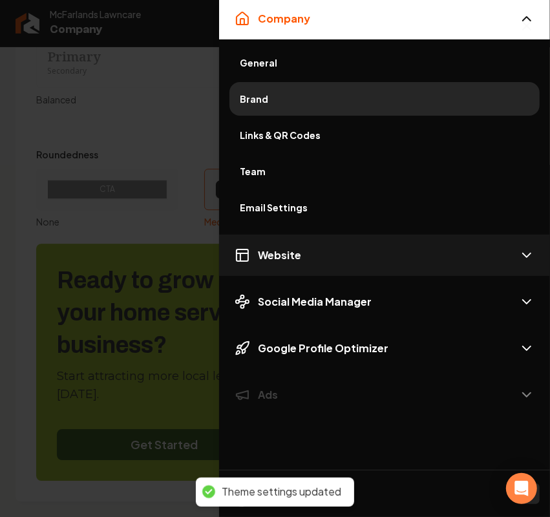
click at [312, 246] on button "Website" at bounding box center [384, 255] width 331 height 41
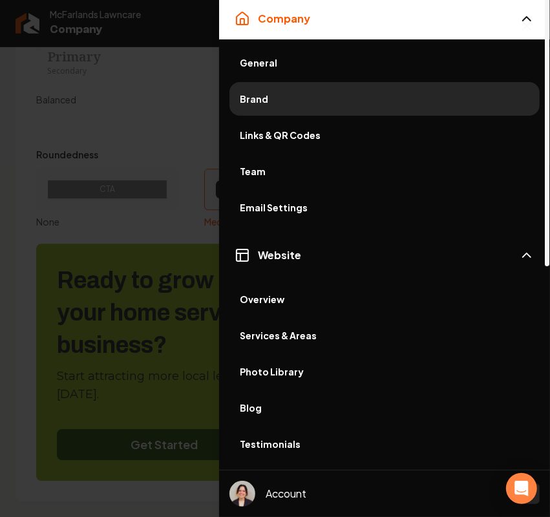
click at [292, 333] on span "Services & Areas" at bounding box center [385, 335] width 290 height 13
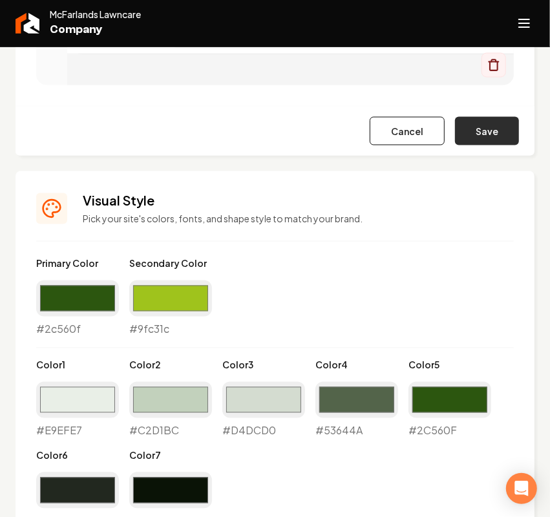
click at [457, 123] on button "Save" at bounding box center [487, 131] width 64 height 28
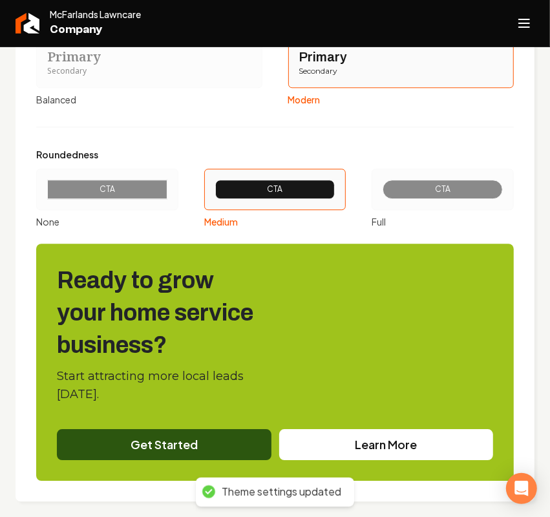
drag, startPoint x: 87, startPoint y: 60, endPoint x: 224, endPoint y: 163, distance: 171.6
click at [88, 60] on div "Primary" at bounding box center [149, 57] width 204 height 18
click at [46, 60] on button "Primary Secondary Balanced" at bounding box center [41, 62] width 10 height 10
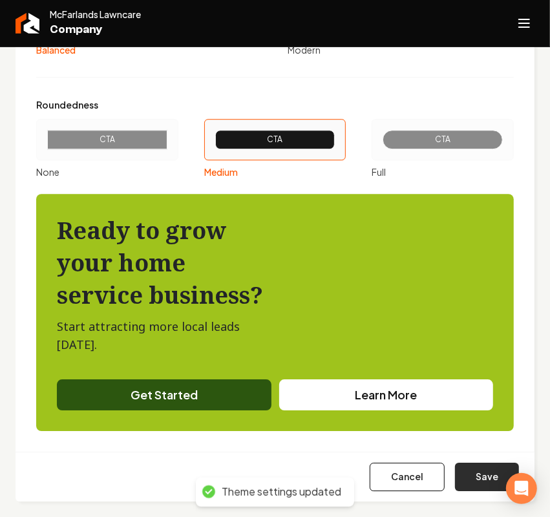
click at [467, 485] on button "Save" at bounding box center [487, 477] width 64 height 28
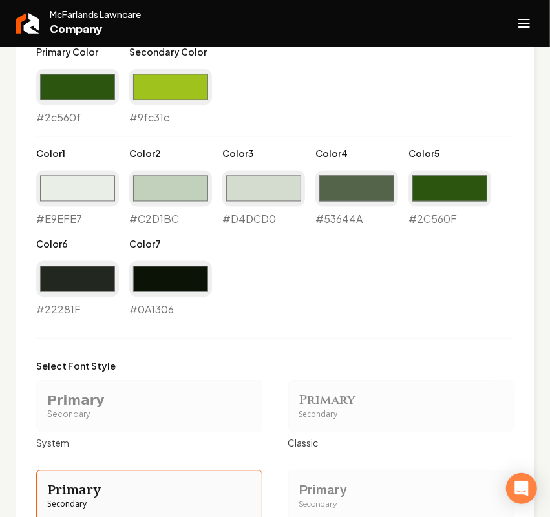
type input "#e9efe7"
type input "#c2d1bc"
type input "#d4dcd0"
type input "#53644a"
type input "#2c560f"
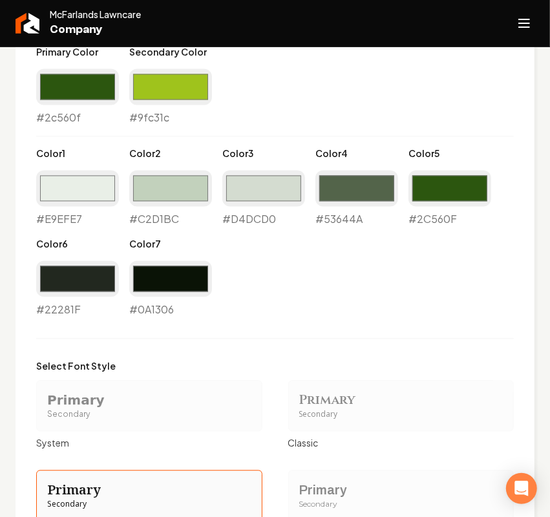
type input "#22281f"
type input "#0a1306"
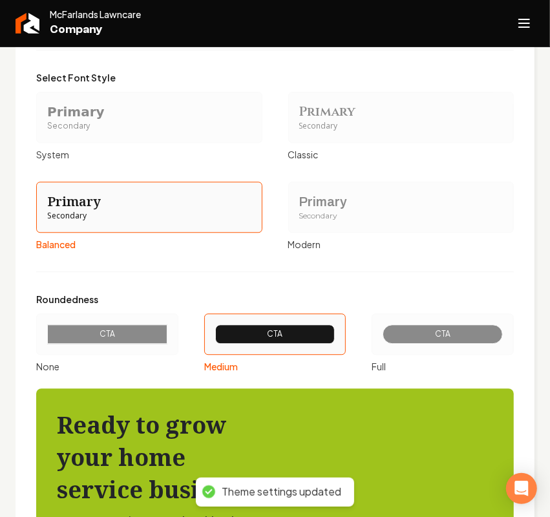
scroll to position [1520, 0]
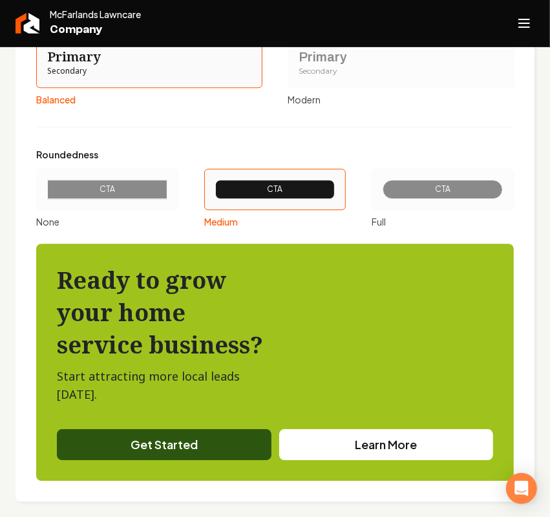
click at [304, 73] on div "Secondary" at bounding box center [401, 71] width 204 height 11
click at [298, 67] on button "Primary Secondary Modern" at bounding box center [293, 62] width 10 height 10
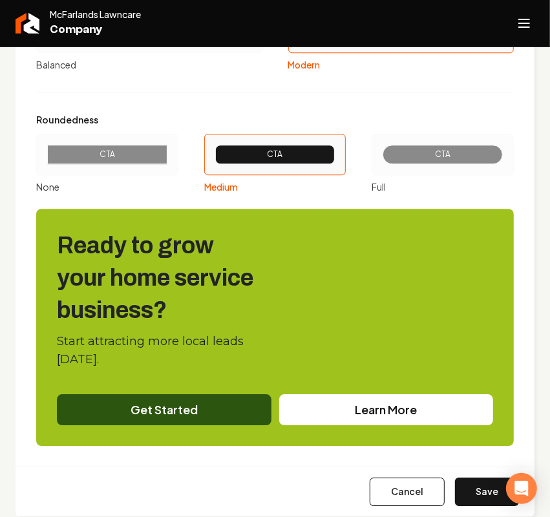
scroll to position [1570, 0]
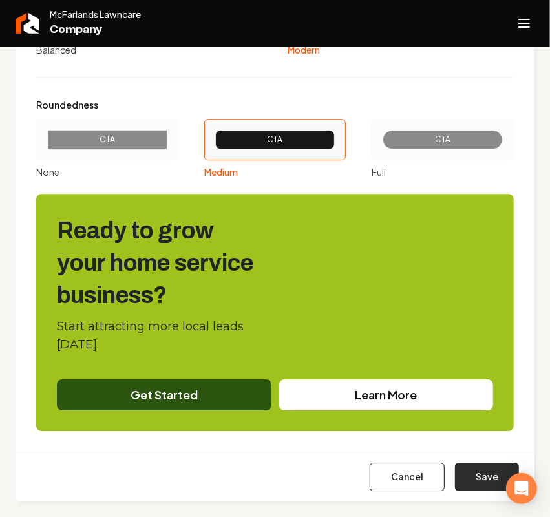
click at [485, 482] on button "Save" at bounding box center [487, 477] width 64 height 28
type input "#e9efe7"
type input "#c2d1bc"
type input "#d4dcd0"
type input "#53644a"
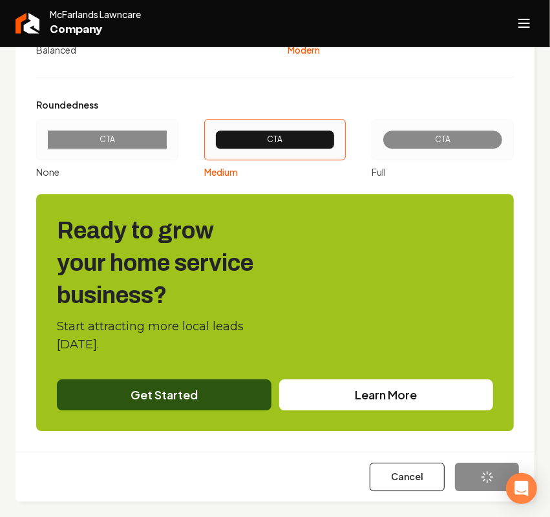
type input "#2c560f"
type input "#22281f"
type input "#0a1306"
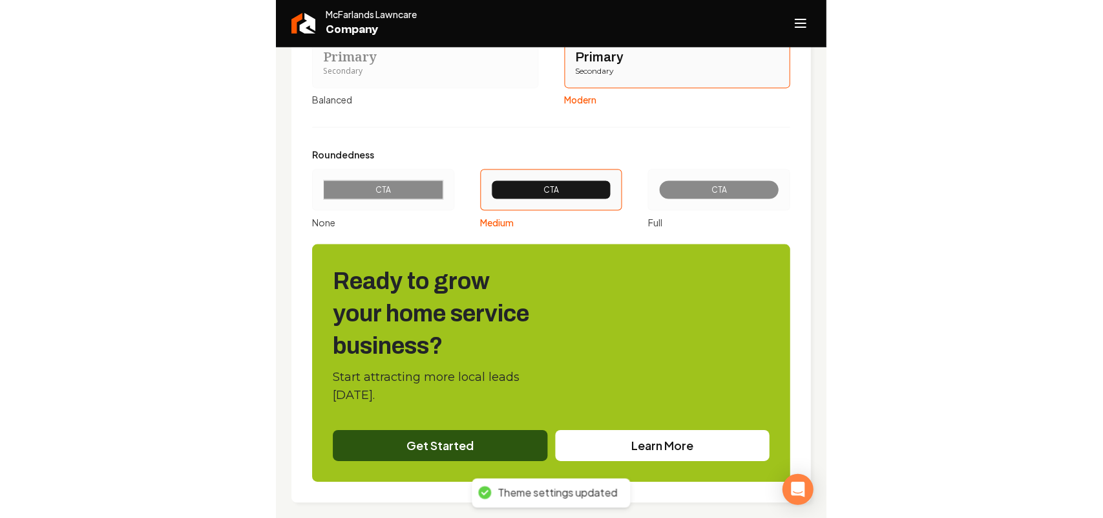
scroll to position [1088, 0]
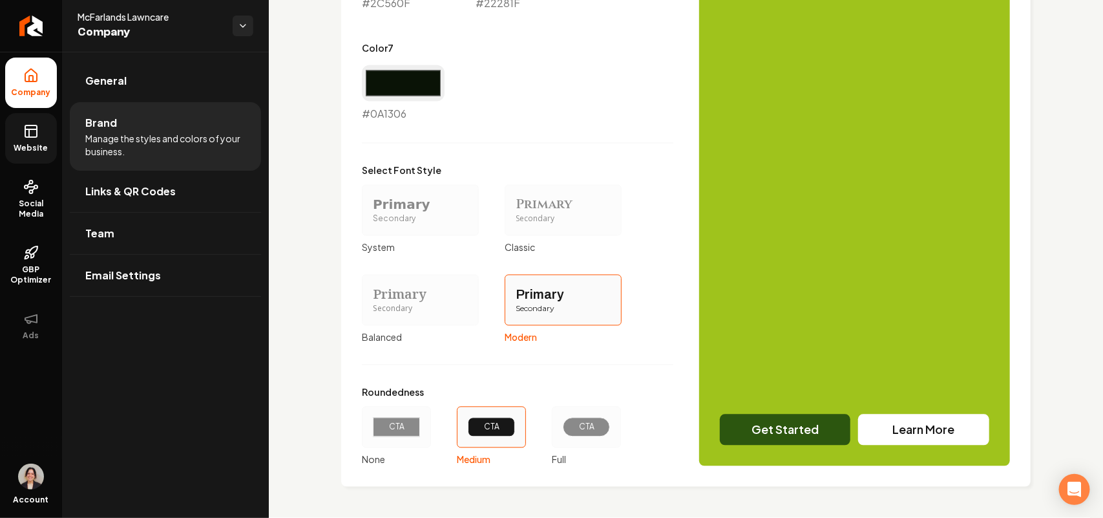
click at [27, 134] on icon at bounding box center [31, 131] width 16 height 16
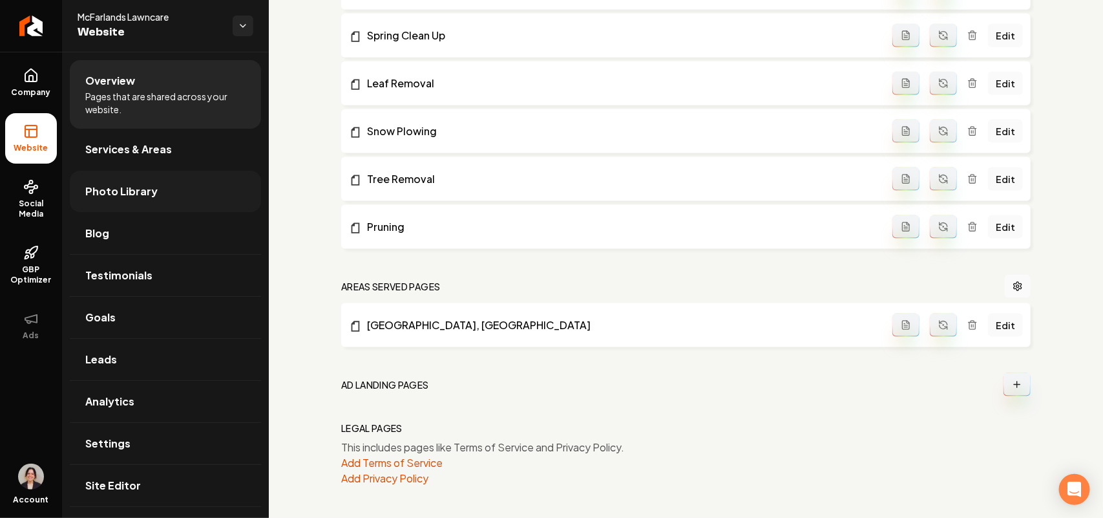
scroll to position [709, 0]
click at [141, 189] on span "Photo Library" at bounding box center [121, 192] width 72 height 16
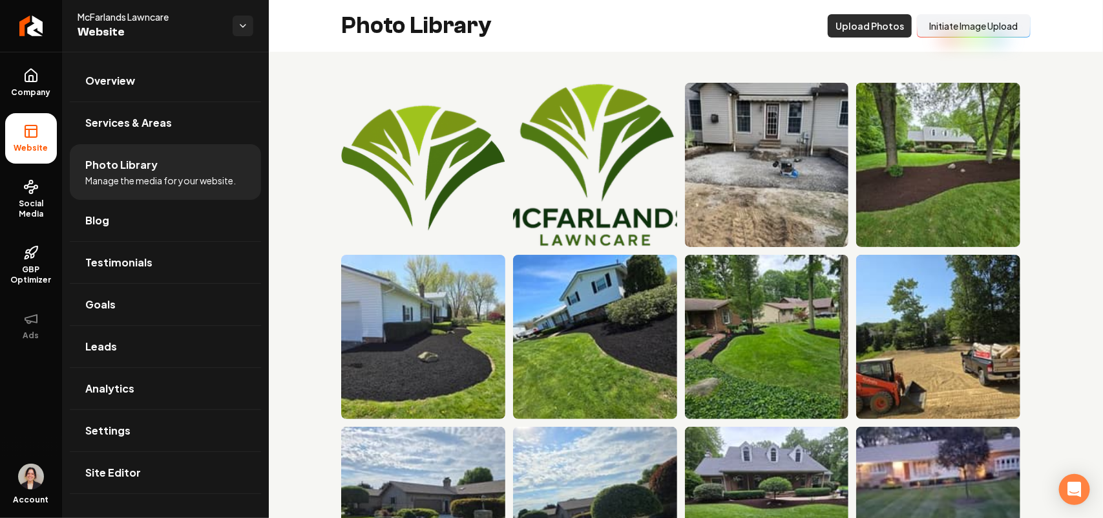
click at [852, 27] on button "Upload Photos" at bounding box center [870, 25] width 84 height 23
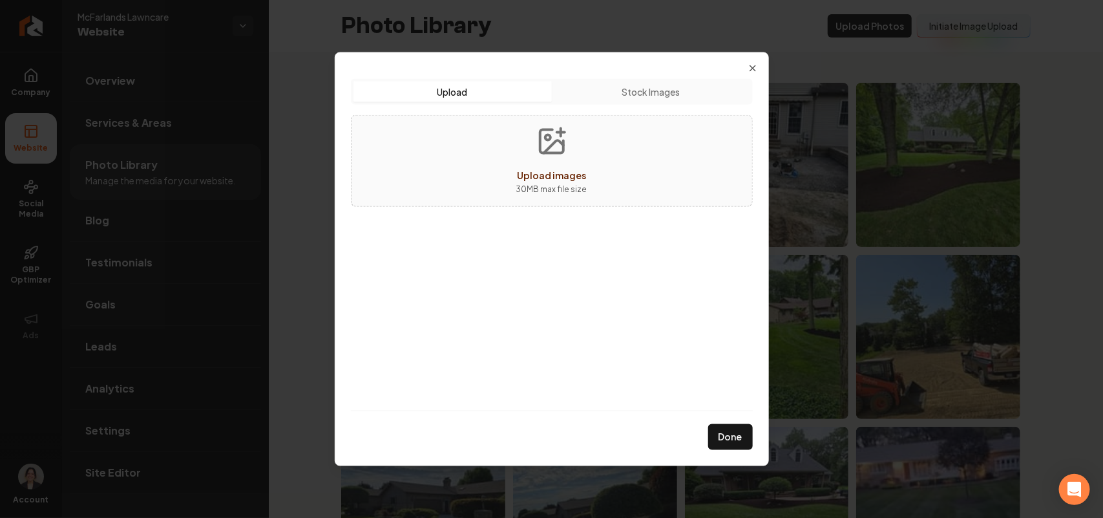
click at [613, 174] on div "Upload images 30 MB max file size" at bounding box center [552, 160] width 402 height 92
type input "**********"
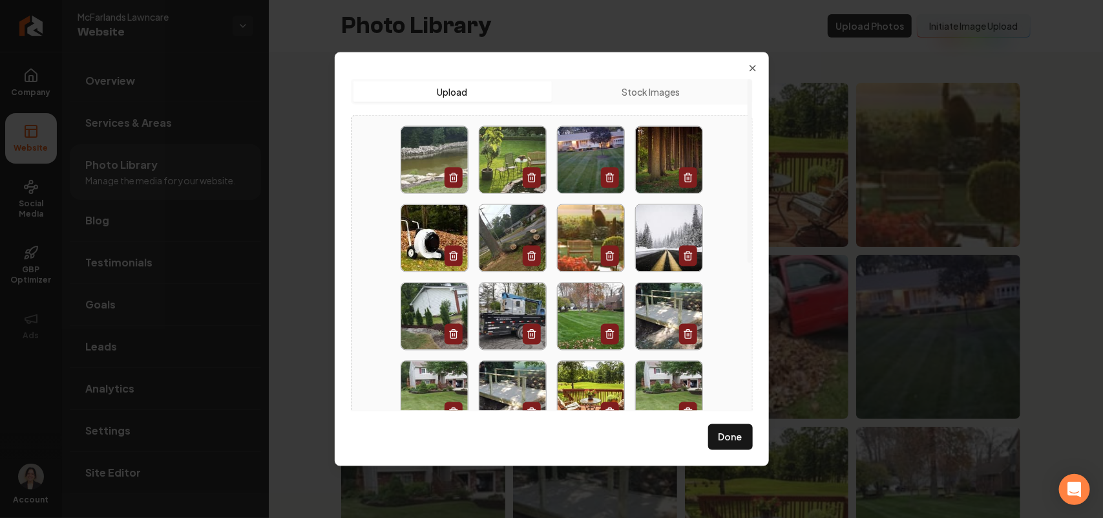
click at [743, 65] on div "Upload Upload Stock Images Done Close" at bounding box center [552, 259] width 434 height 414
click at [754, 65] on icon "button" at bounding box center [753, 68] width 10 height 10
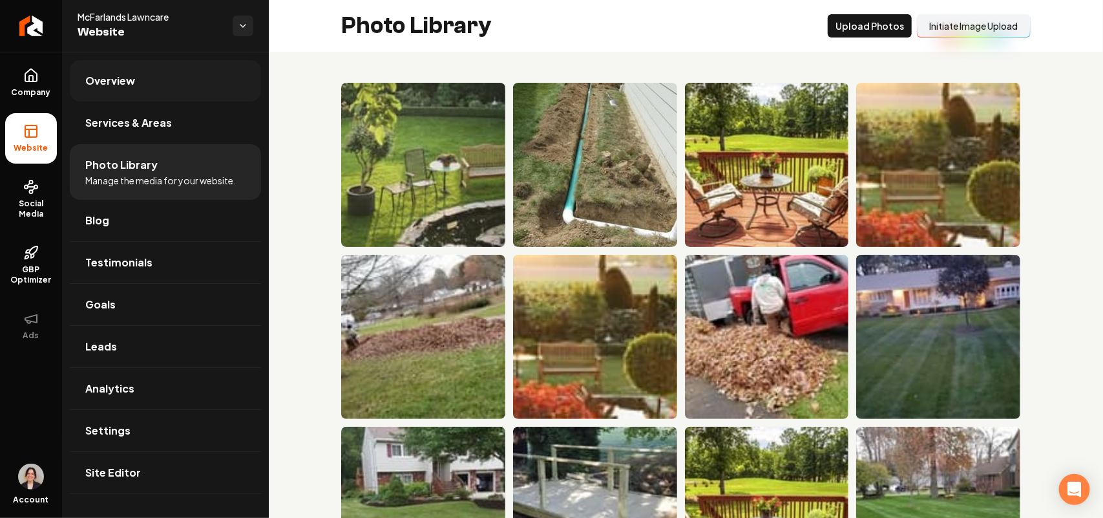
click at [160, 78] on link "Overview" at bounding box center [165, 80] width 191 height 41
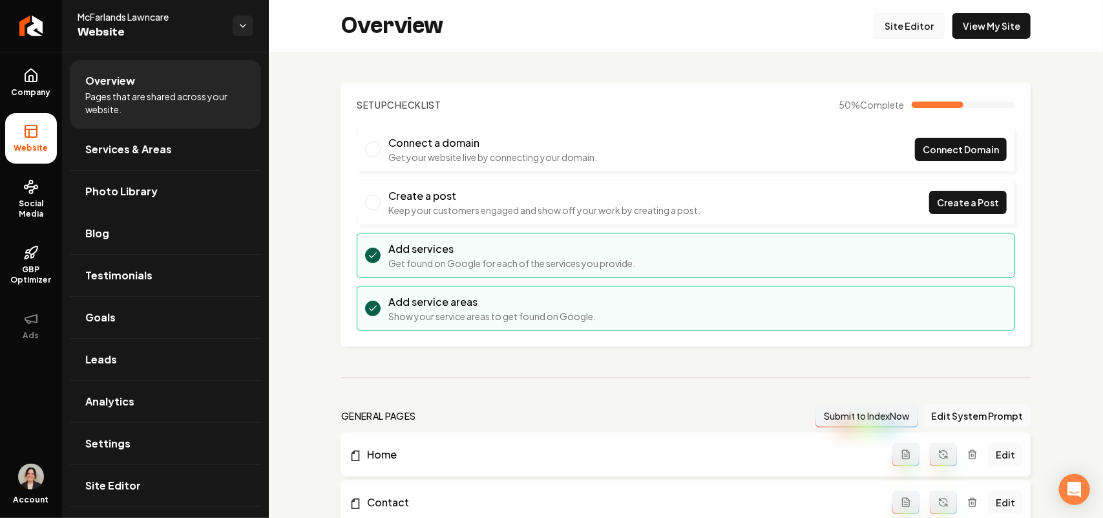
click at [920, 34] on link "Site Editor" at bounding box center [909, 26] width 71 height 26
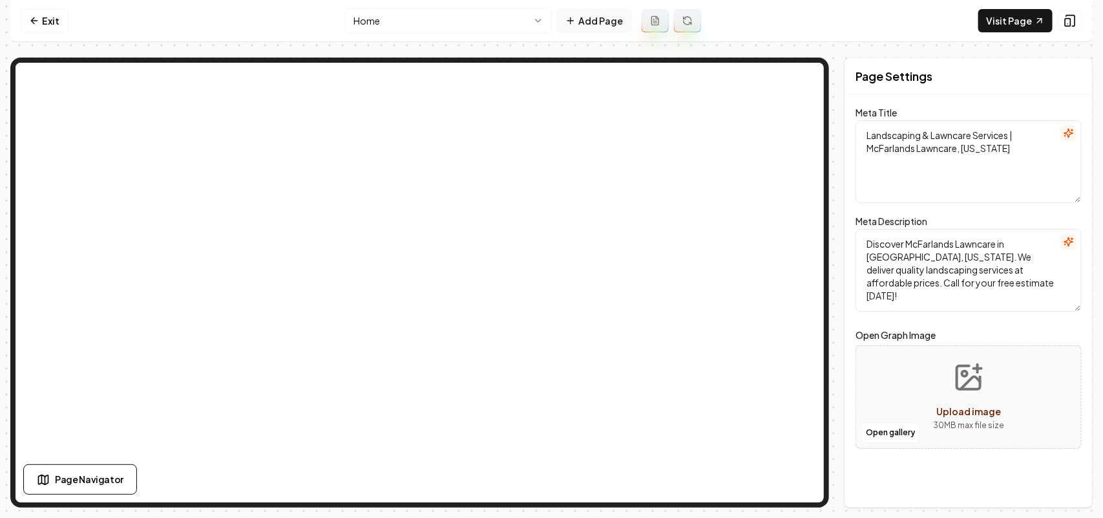
click at [606, 30] on button "Add Page" at bounding box center [594, 20] width 74 height 23
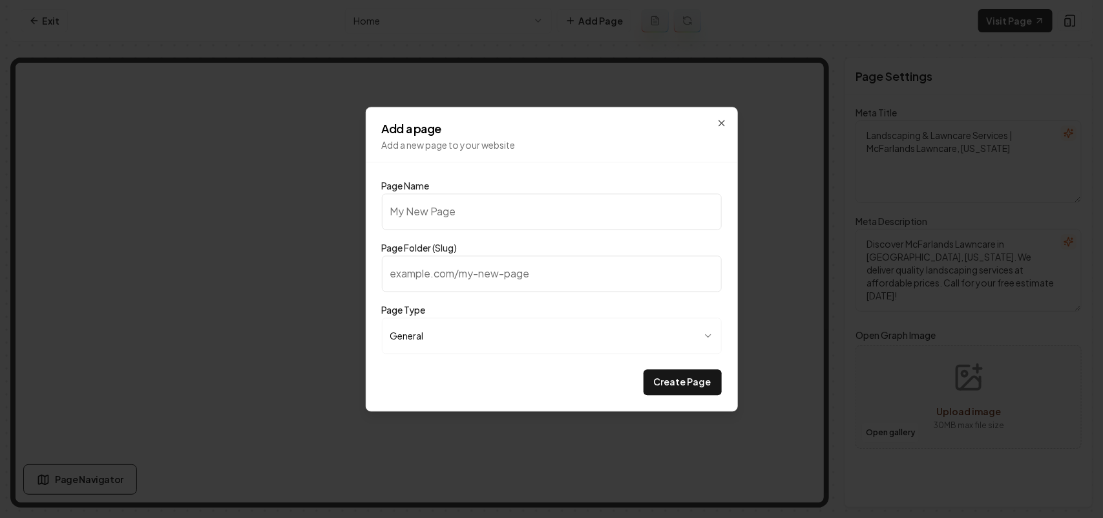
type input "G"
type input "g"
type input "Ga"
type input "ga"
type input "Gal"
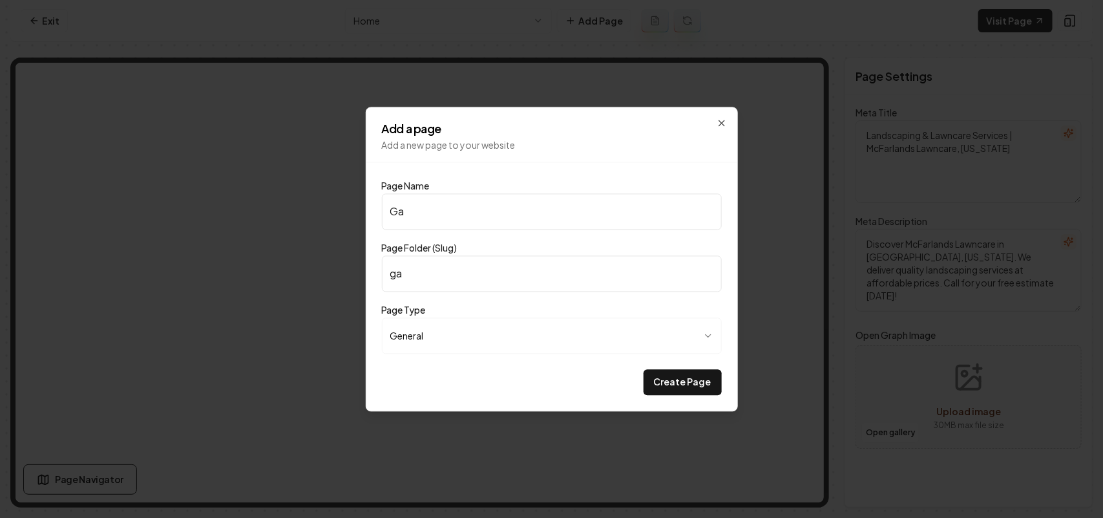
type input "gal"
type input "Gall"
type input "gall"
type input "Galle"
type input "galle"
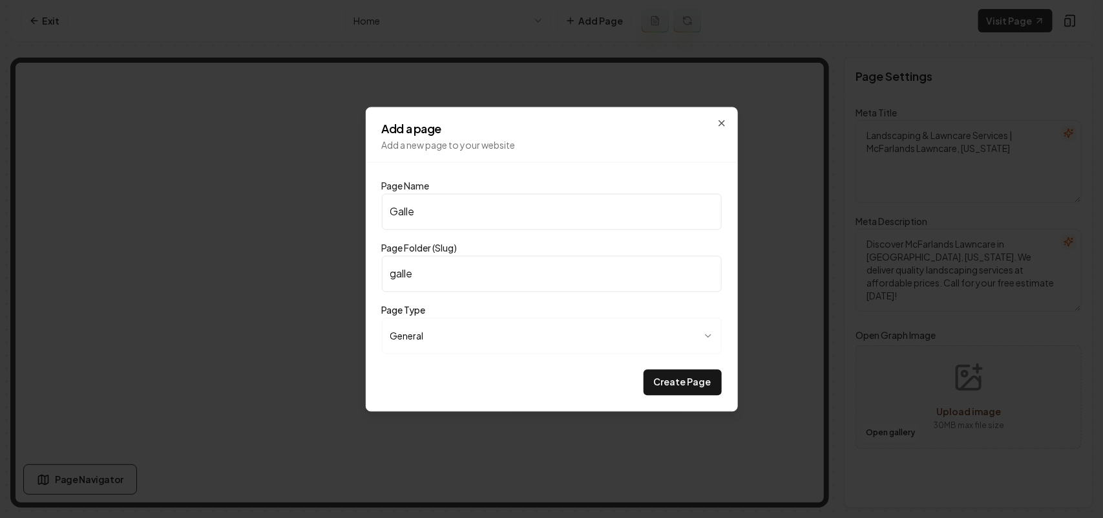
type input "Galler"
type input "galler"
type input "Gallery"
type input "gallery"
type input "Gallery"
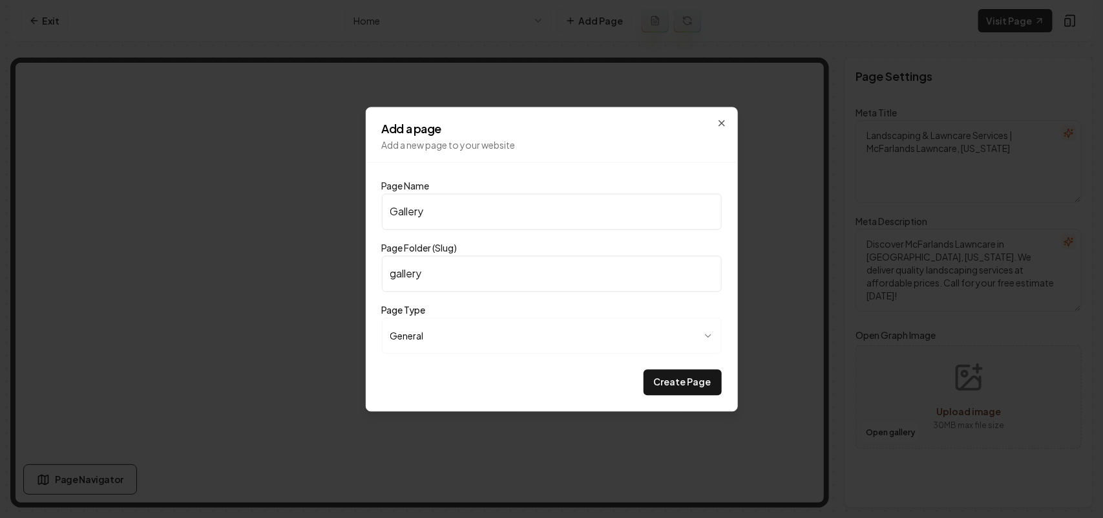
click at [644, 369] on button "Create Page" at bounding box center [683, 382] width 78 height 26
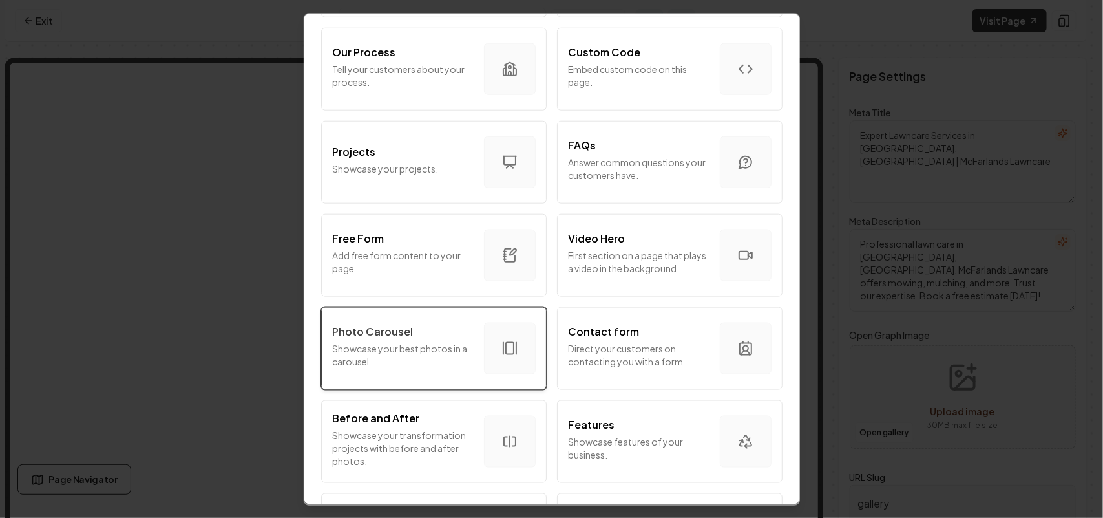
scroll to position [646, 0]
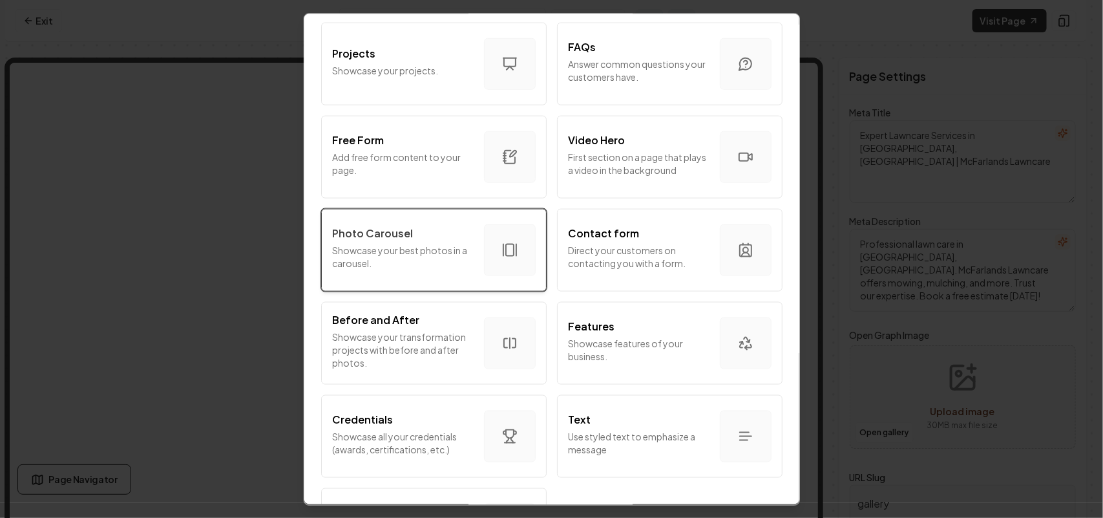
click at [412, 235] on div "Photo Carousel" at bounding box center [403, 233] width 142 height 16
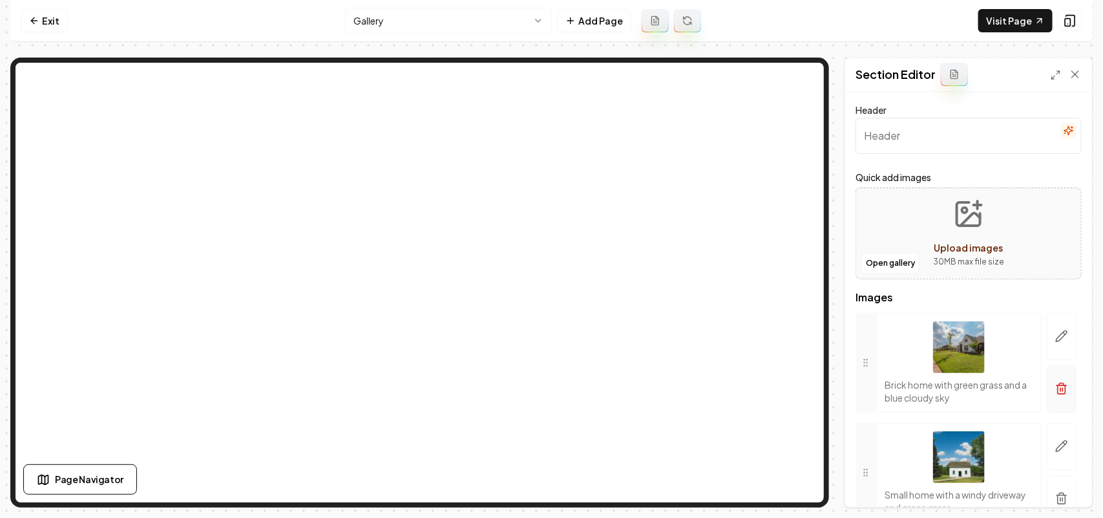
click at [1047, 406] on button "button" at bounding box center [1062, 388] width 30 height 47
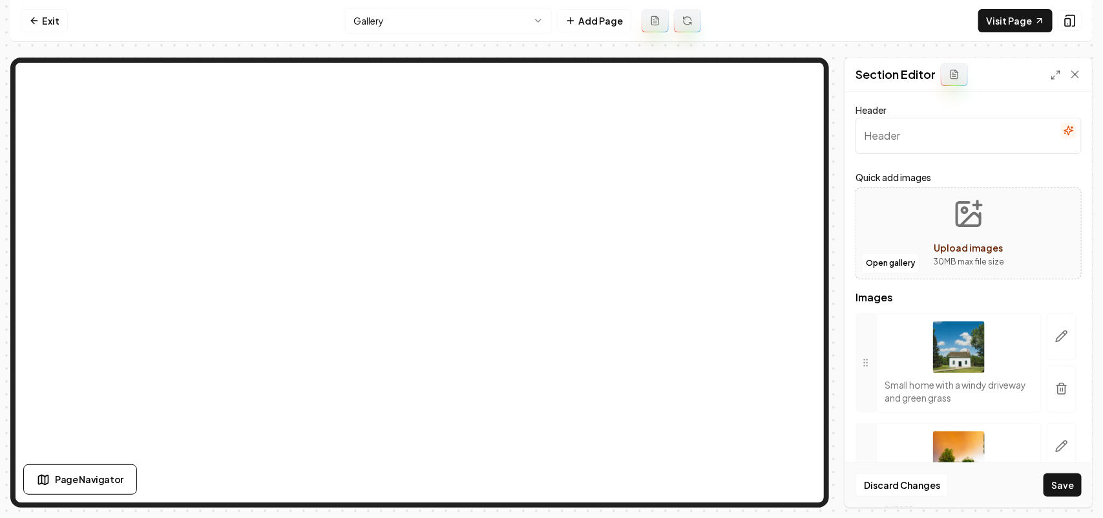
click at [1047, 406] on button "button" at bounding box center [1062, 388] width 30 height 47
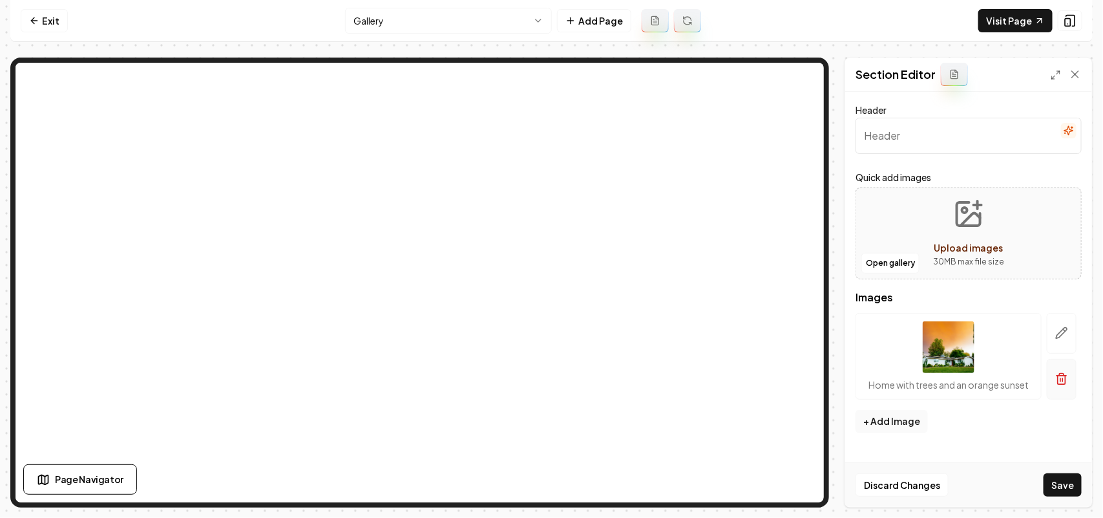
click at [1051, 392] on button "button" at bounding box center [1062, 379] width 30 height 41
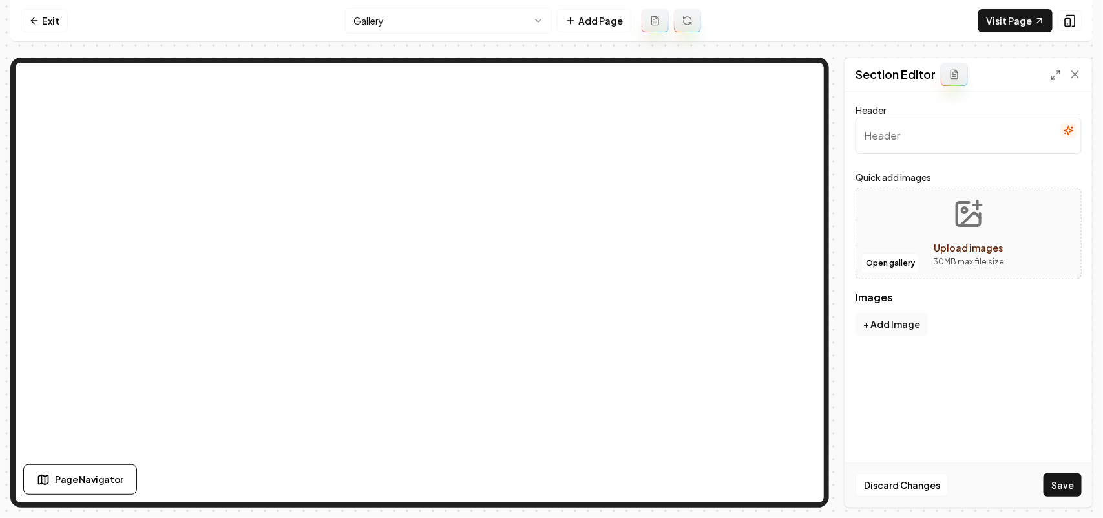
click at [927, 134] on input "Header" at bounding box center [969, 136] width 226 height 36
paste input "Our Projects"
type input "Our Projects"
click at [890, 268] on button "Open gallery" at bounding box center [890, 263] width 58 height 21
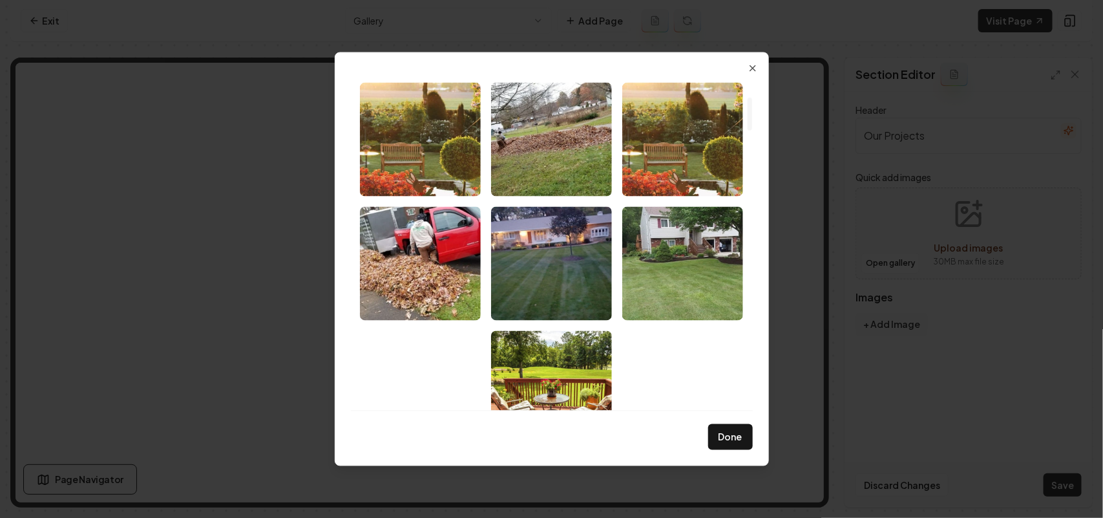
scroll to position [242, 0]
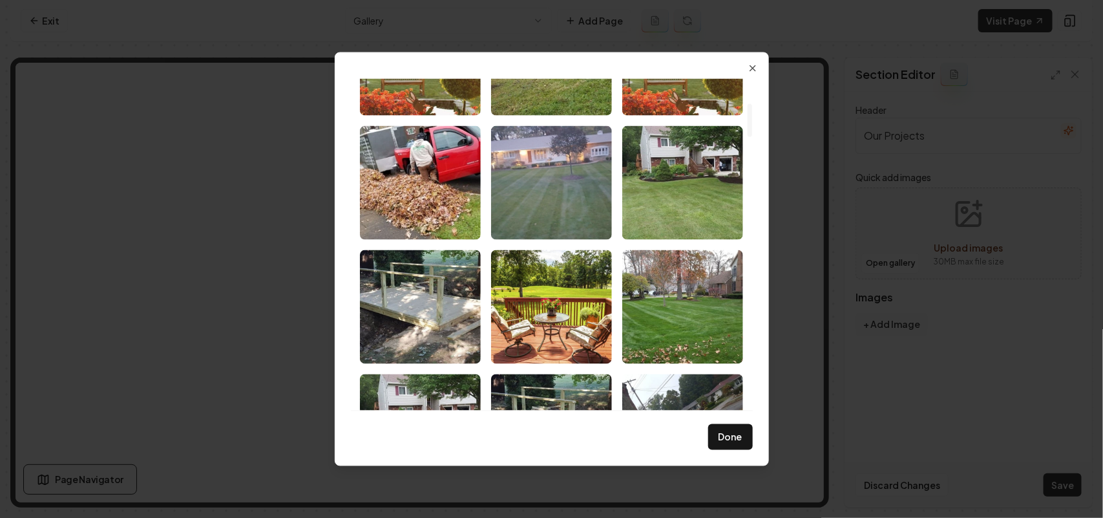
click at [558, 199] on img "Select image image_68bf41075c7cd75eb8ff3e9c.jpg" at bounding box center [551, 182] width 121 height 114
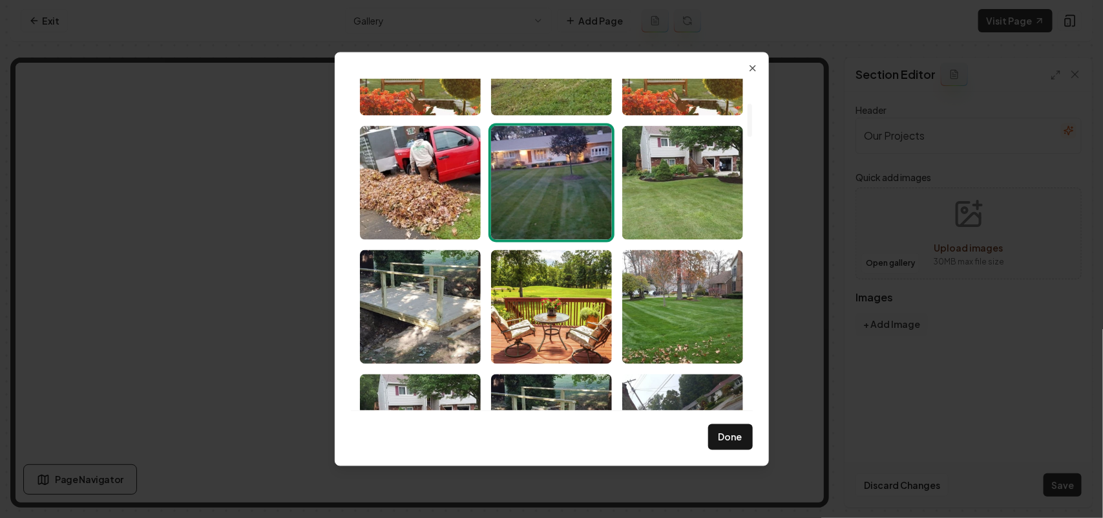
click at [566, 197] on img "Select image image_68bf41075c7cd75eb8ff3e9c.jpg" at bounding box center [551, 182] width 121 height 114
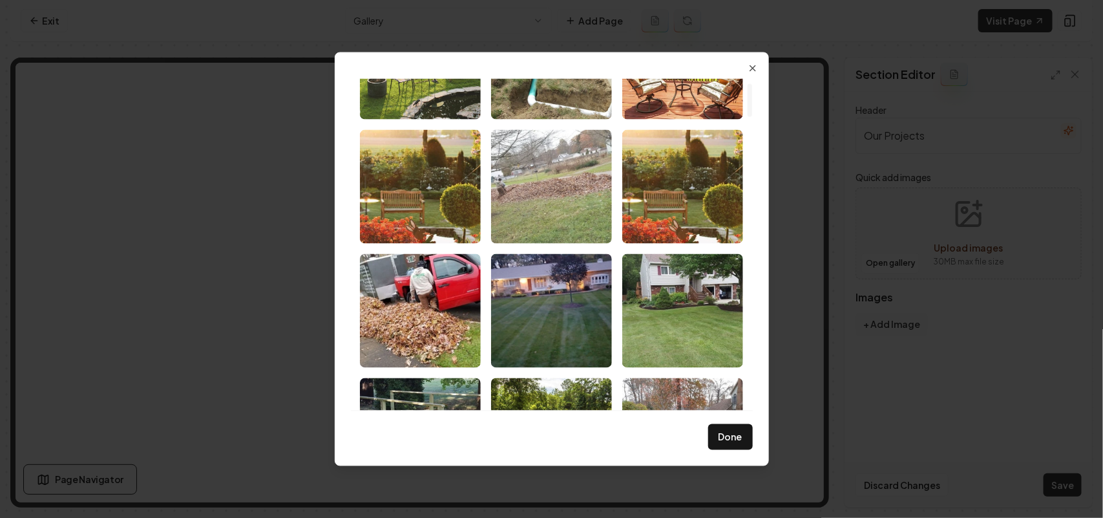
scroll to position [0, 0]
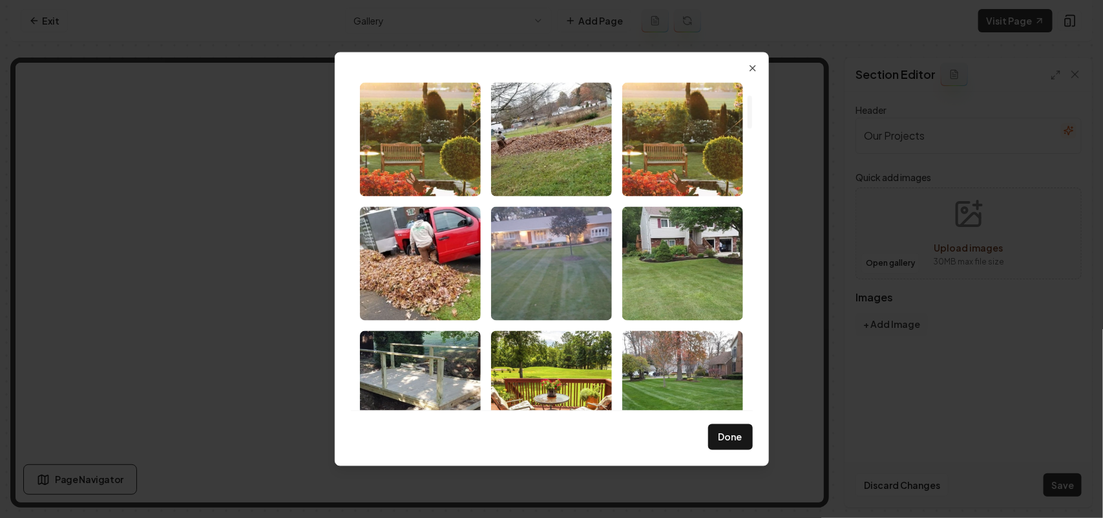
click at [570, 266] on img "Select image image_68bf41075c7cd75eb8ff3e9c.jpg" at bounding box center [551, 263] width 121 height 114
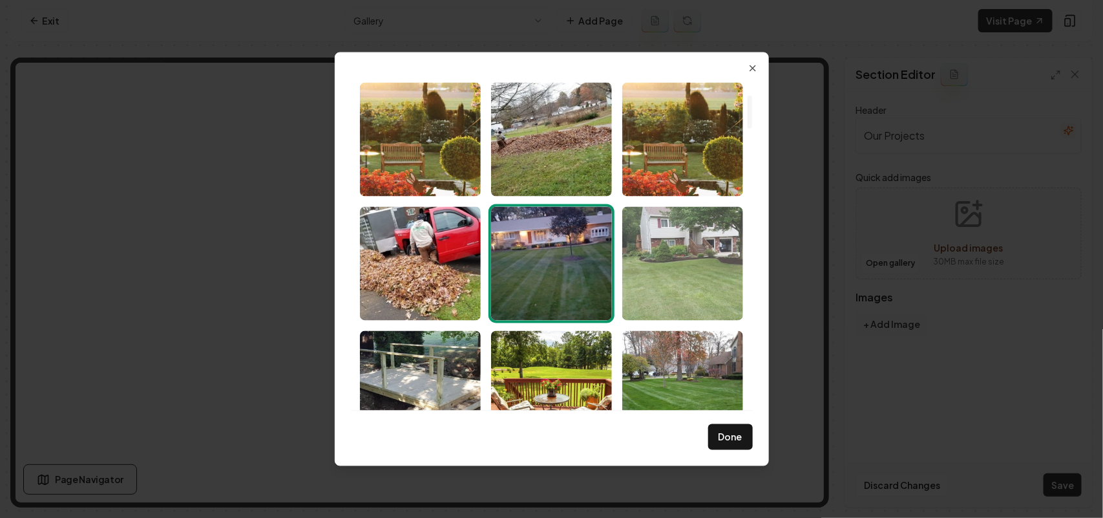
click at [651, 266] on img "Select image image_68bf41075c7cd75eb8ff3e4f.jpg" at bounding box center [682, 263] width 121 height 114
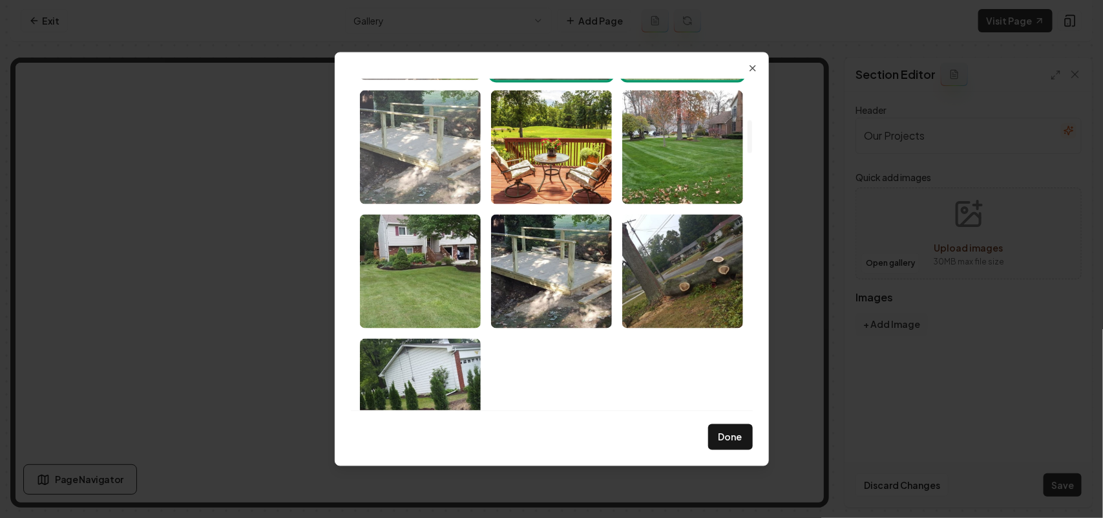
scroll to position [404, 0]
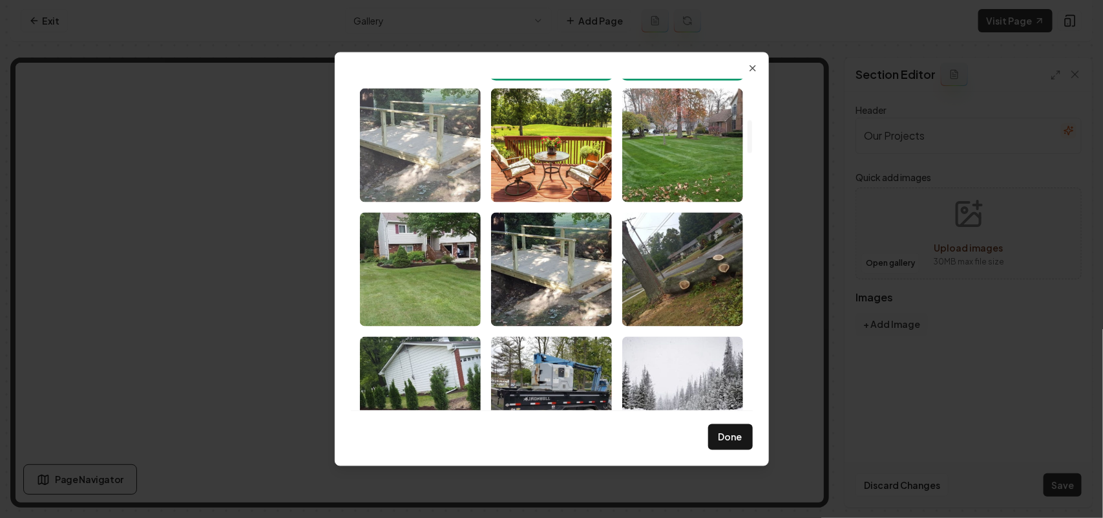
click at [430, 140] on img "Select image image_68bf41075c7cd75eb8ff3df6.jpg" at bounding box center [420, 145] width 121 height 114
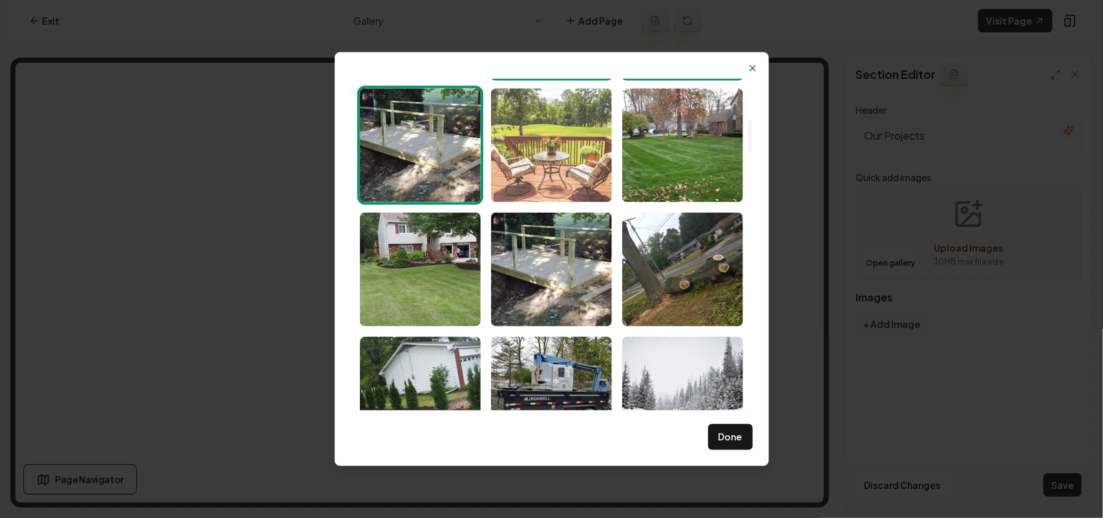
click at [511, 134] on img "Select image image_68bf41075c7cd75eb8ff3e19.jpg" at bounding box center [551, 145] width 121 height 114
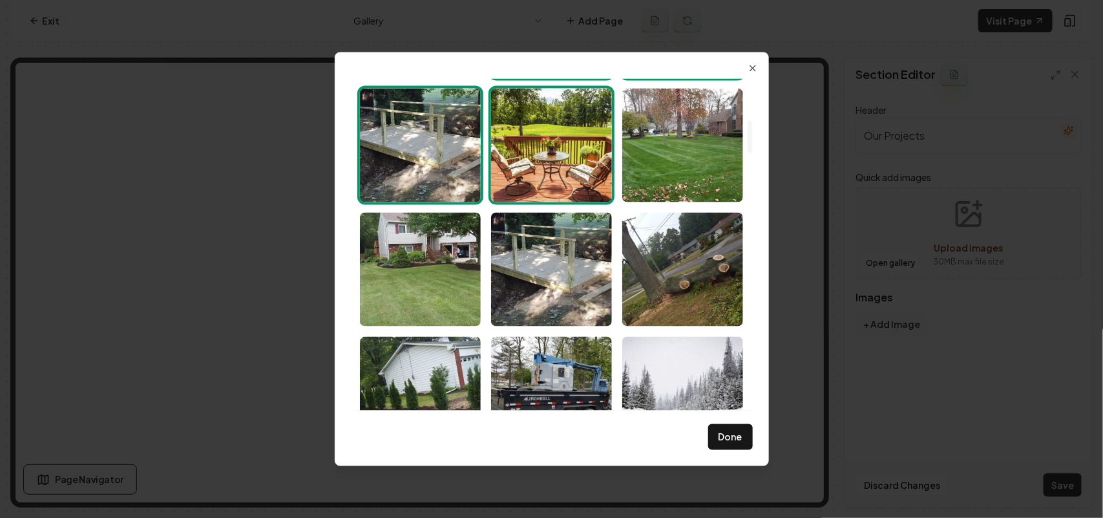
click at [545, 140] on img "Select image image_68bf41075c7cd75eb8ff3e19.jpg" at bounding box center [551, 145] width 121 height 114
click at [443, 162] on img "Select image image_68bf41075c7cd75eb8ff3df6.jpg" at bounding box center [420, 145] width 121 height 114
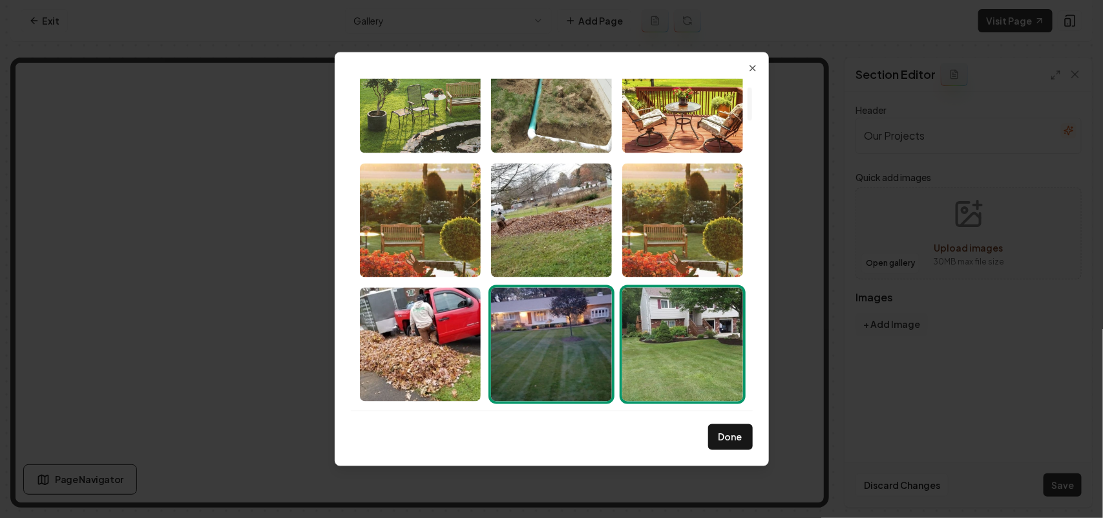
click at [695, 312] on img "Select image image_68bf41075c7cd75eb8ff3e4f.jpg" at bounding box center [682, 344] width 121 height 114
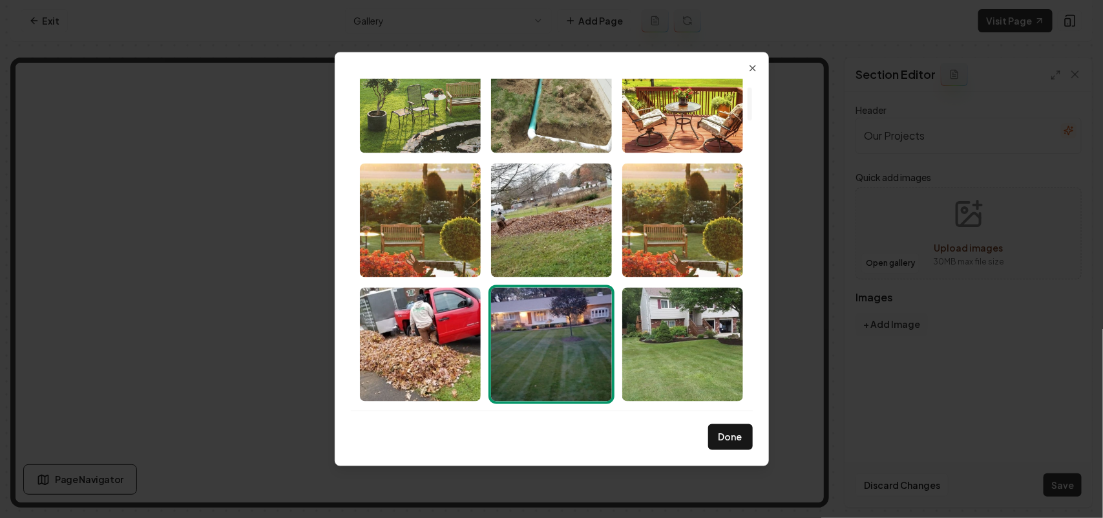
click at [541, 323] on img "Select image image_68bf41075c7cd75eb8ff3e9c.jpg" at bounding box center [551, 344] width 121 height 114
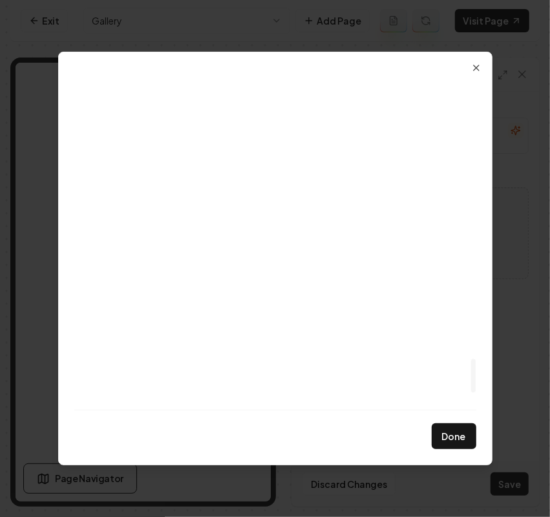
scroll to position [2931, 0]
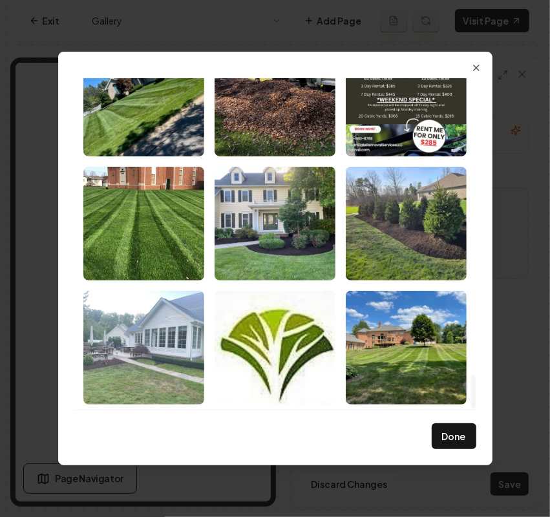
click at [165, 370] on img "Select image image_68bf3e5b5c7cd75eb8eeeac8.jpeg" at bounding box center [143, 348] width 121 height 114
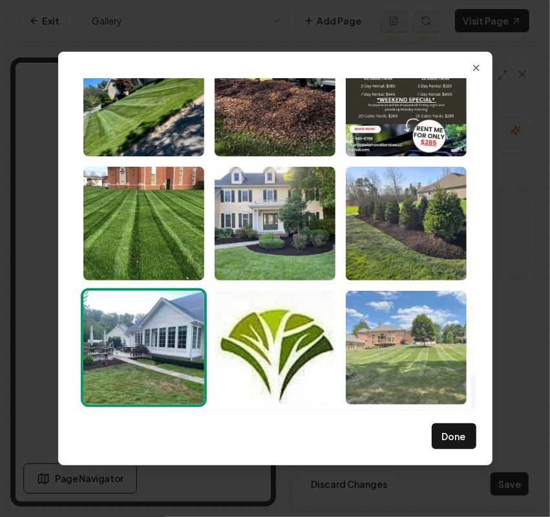
click at [395, 361] on img "Select image image_68bf3e5b5c7cd75eb8eeea51.jpeg" at bounding box center [406, 348] width 121 height 114
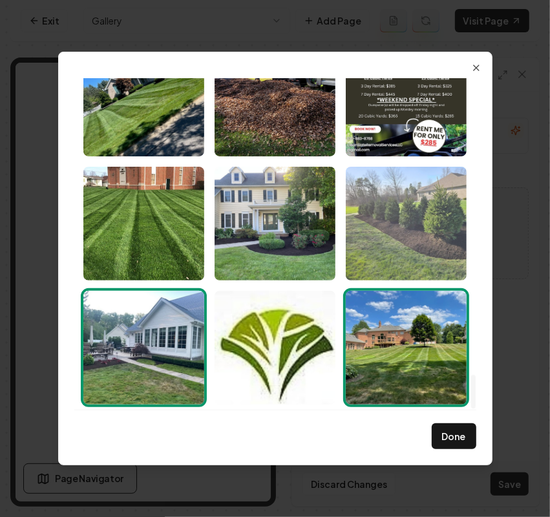
click at [398, 242] on img "Select image image_68bf3e5b5c7cd75eb8eeea76.jpeg" at bounding box center [406, 224] width 121 height 114
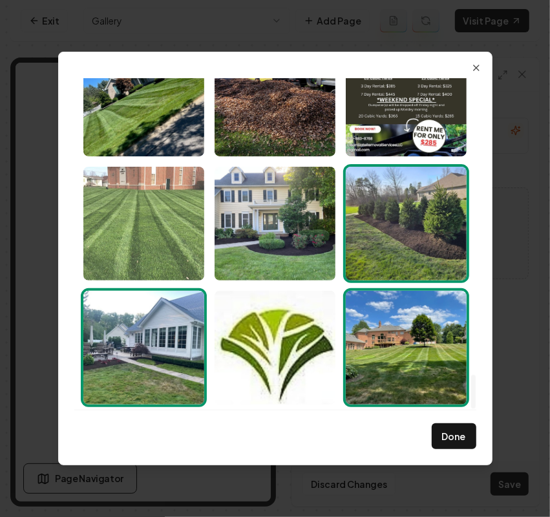
drag, startPoint x: 237, startPoint y: 229, endPoint x: 143, endPoint y: 227, distance: 93.7
click at [236, 229] on img "Select image image_68bf3e5b5c7cd75eb8eeecad.jpeg" at bounding box center [275, 224] width 121 height 114
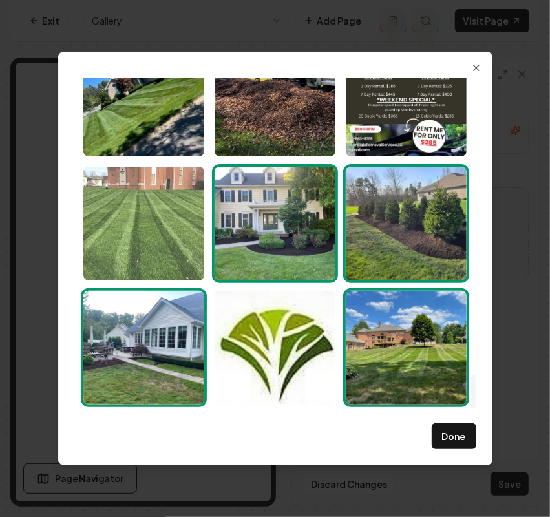
click at [141, 231] on img "Select image image_68bf3e5b5c7cd75eb8eeec32.jpeg" at bounding box center [143, 224] width 121 height 114
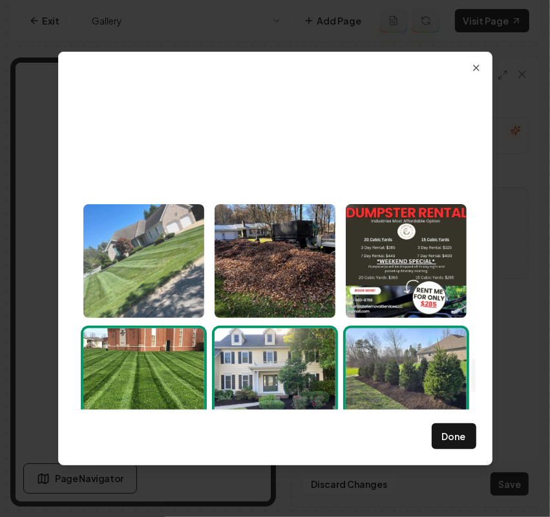
click at [152, 295] on img "Select image image_68bf3e5b5c7cd75eb8eeed6a.jpeg" at bounding box center [143, 261] width 121 height 114
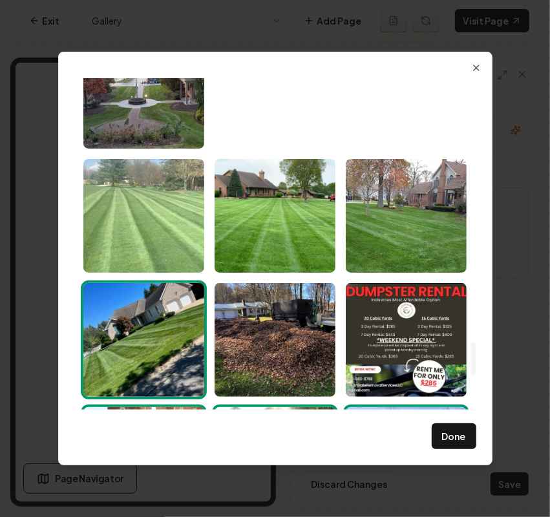
scroll to position [2608, 0]
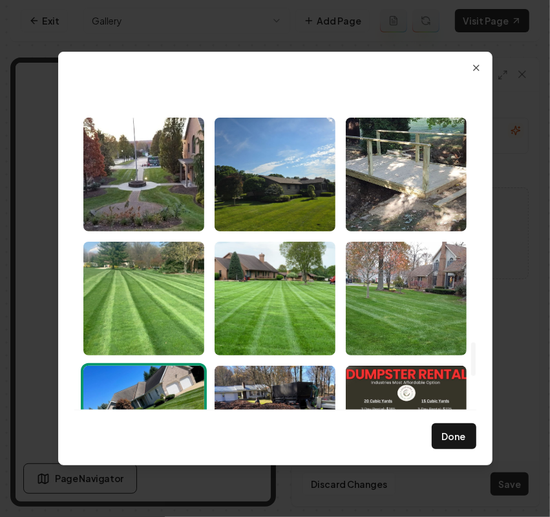
click at [158, 381] on img "Select image image_68bf3e5b5c7cd75eb8eeed6a.jpeg" at bounding box center [143, 423] width 121 height 114
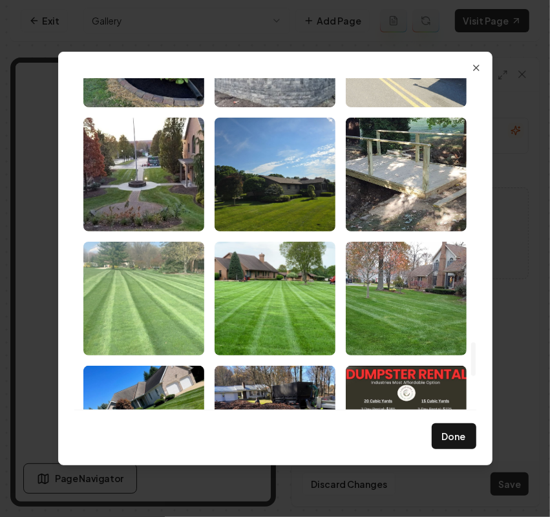
drag, startPoint x: 156, startPoint y: 291, endPoint x: 277, endPoint y: 276, distance: 121.1
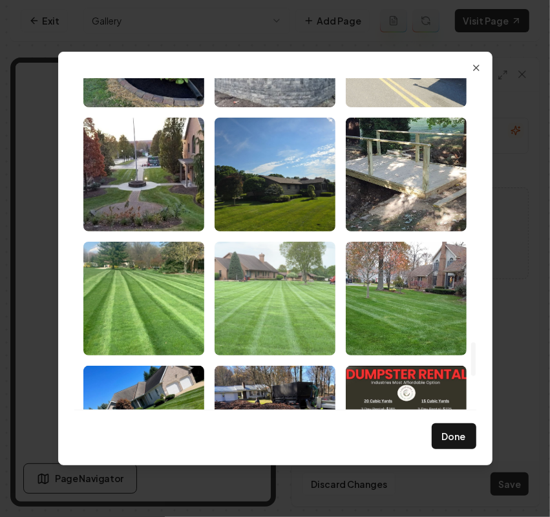
click at [156, 290] on img "Select image image_68bf3e5b5c7cd75eb8eeeccd.jpeg" at bounding box center [143, 299] width 121 height 114
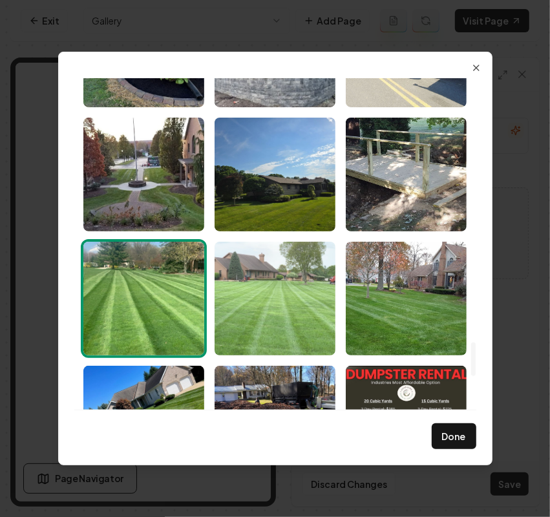
drag, startPoint x: 277, startPoint y: 276, endPoint x: 332, endPoint y: 280, distance: 55.1
click at [279, 276] on img "Select image image_68bf3e5b5c7cd75eb8eeecc5.jpeg" at bounding box center [275, 299] width 121 height 114
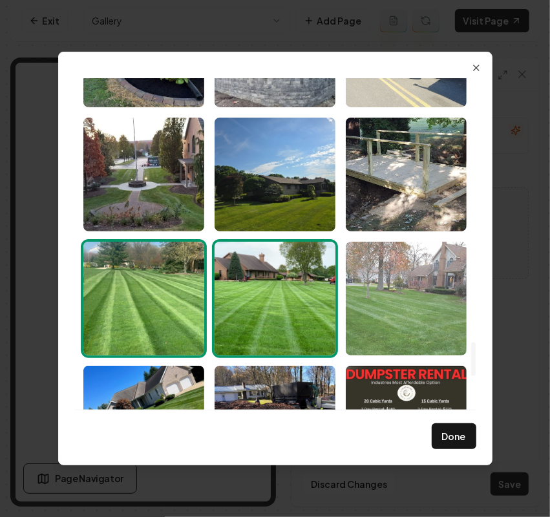
click at [377, 286] on img "Select image image_68bf3e5b5c7cd75eb8eef064.jpeg" at bounding box center [406, 299] width 121 height 114
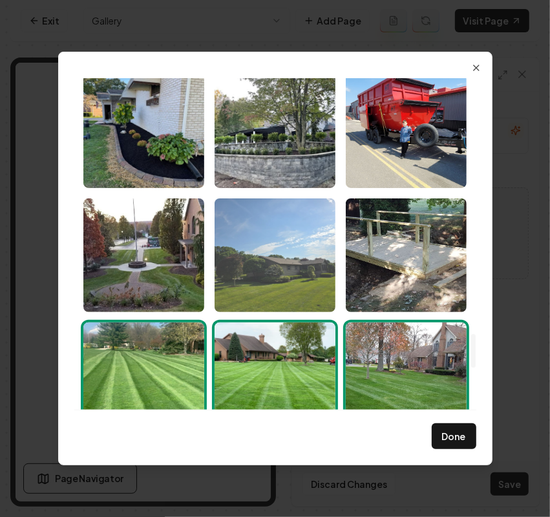
click at [282, 272] on img "Select image image_68bf3e5c5c7cd75eb8eef759.jpeg" at bounding box center [275, 255] width 121 height 114
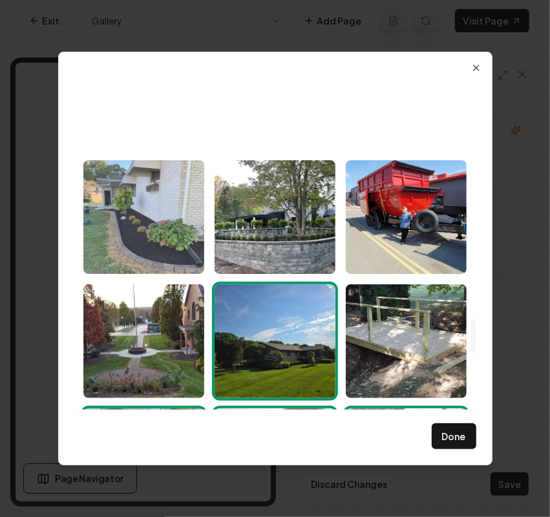
scroll to position [2365, 0]
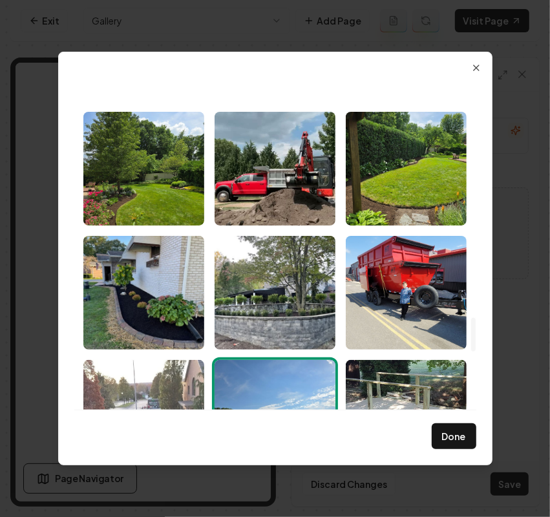
click at [156, 374] on img "Select image image_68bf3e5c5c7cd75eb8eef82c.jpeg" at bounding box center [143, 417] width 121 height 114
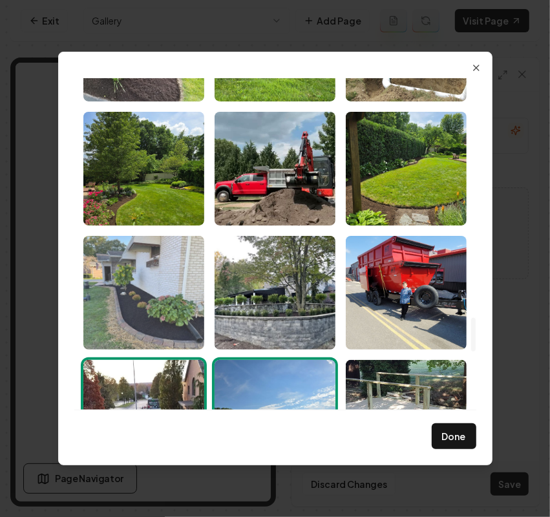
click at [144, 291] on img "Select image image_68bf3e5c5c7cd75eb8eefc05.jpeg" at bounding box center [143, 293] width 121 height 114
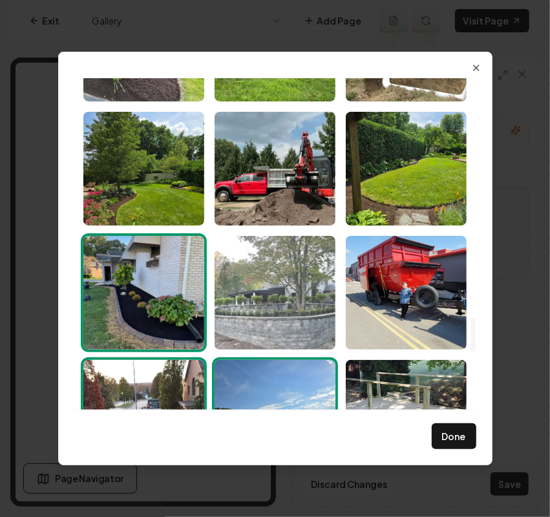
click at [253, 288] on img "Select image image_68bf3e5c5c7cd75eb8eefaff.jpeg" at bounding box center [275, 293] width 121 height 114
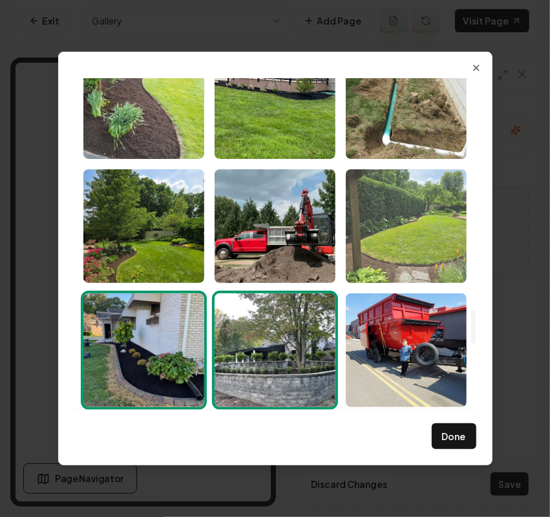
scroll to position [2284, 0]
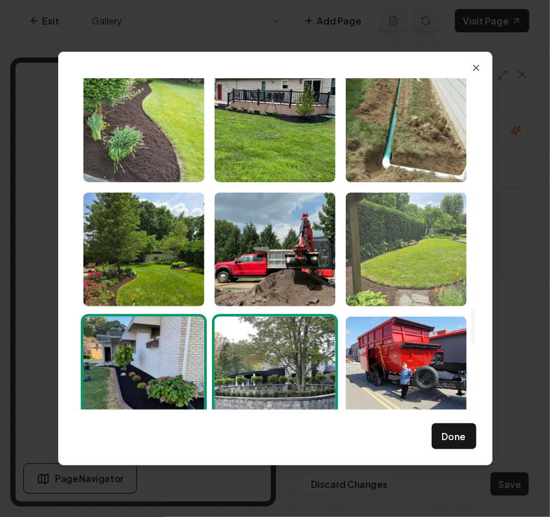
click at [402, 266] on img "Select image image_68bf3e5c5c7cd75eb8eefb3e.jpeg" at bounding box center [406, 250] width 121 height 114
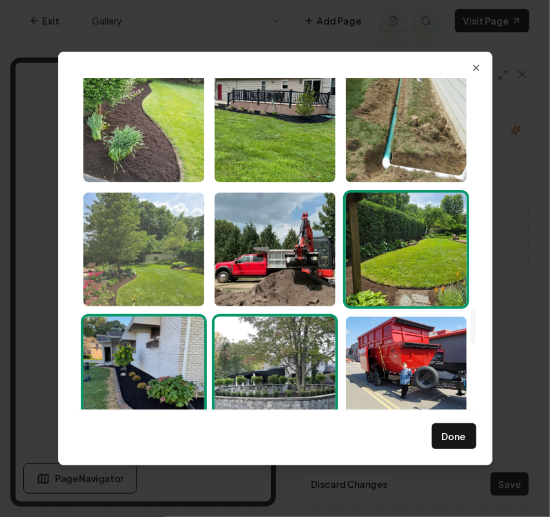
click at [182, 271] on img "Select image image_68bf3e5c5c7cd75eb8eefe79.jpeg" at bounding box center [143, 250] width 121 height 114
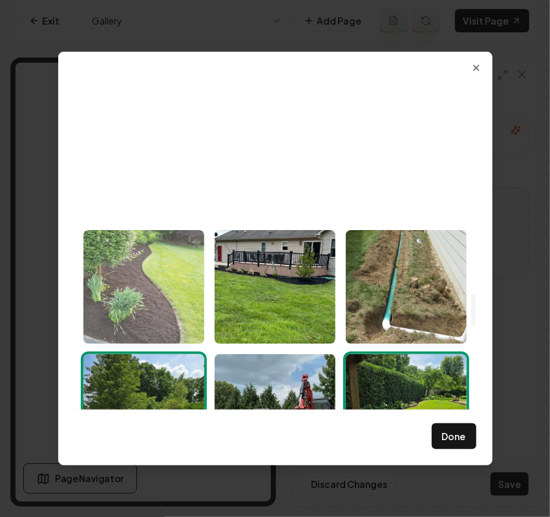
click at [151, 315] on img "Select image image_68bf3e5d5c7cd75eb8ef0164.jpeg" at bounding box center [143, 287] width 121 height 114
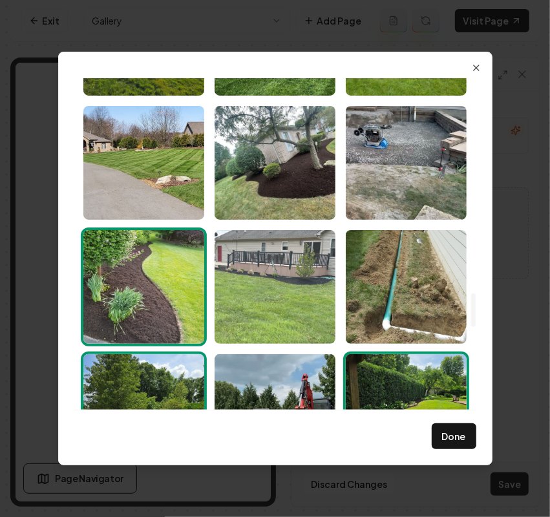
click at [269, 296] on img "Select image image_68bf3e5d5c7cd75eb8ef0088.jpeg" at bounding box center [275, 287] width 121 height 114
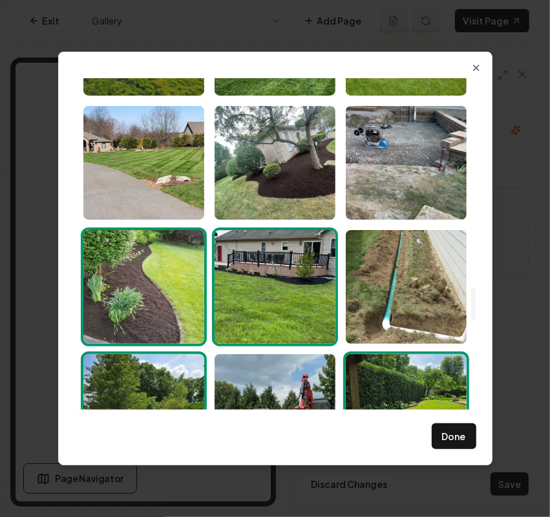
scroll to position [1961, 0]
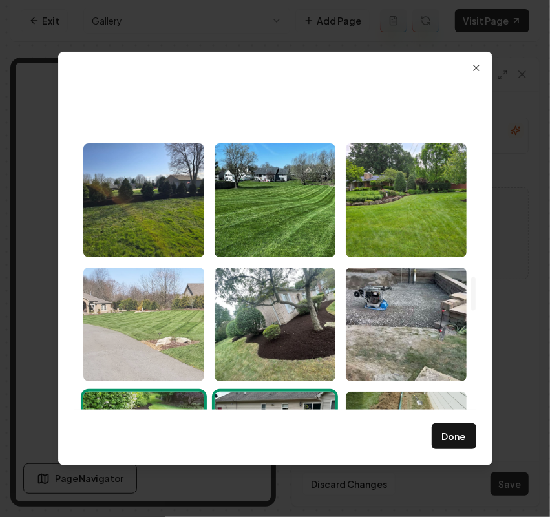
click at [165, 311] on img "Select image image_68bf3e5c5c7cd75eb8eefc36.jpeg" at bounding box center [143, 325] width 121 height 114
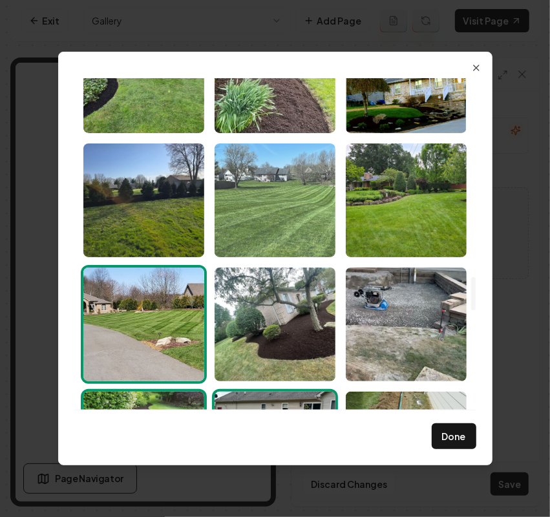
click at [286, 193] on img "Select image image_68bf3e5d5c7cd75eb8ef02fa.jpeg" at bounding box center [275, 200] width 121 height 114
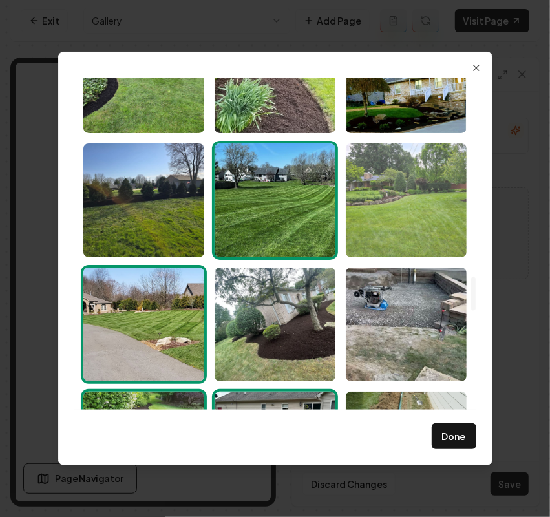
click at [399, 202] on img "Select image image_68bf3e5d5c7cd75eb8ef0682.jpeg" at bounding box center [406, 200] width 121 height 114
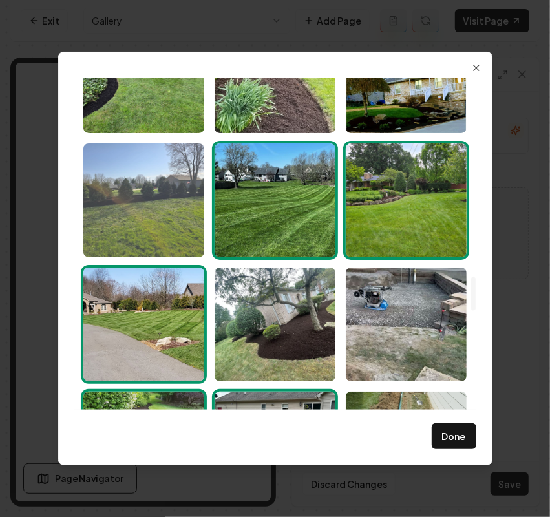
click at [127, 204] on img "Select image image_68bf3e5d5c7cd75eb8ef073d.jpeg" at bounding box center [143, 200] width 121 height 114
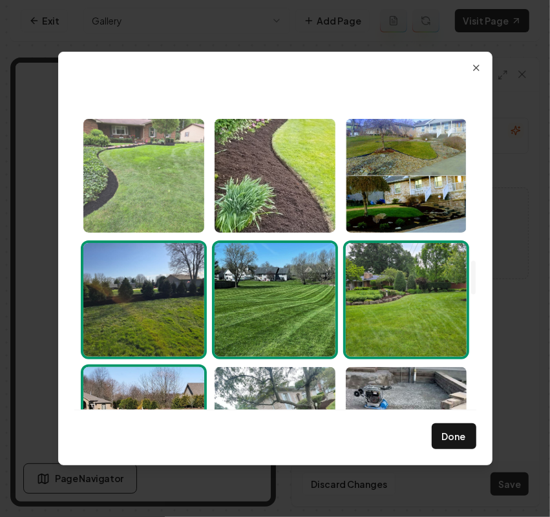
scroll to position [1800, 0]
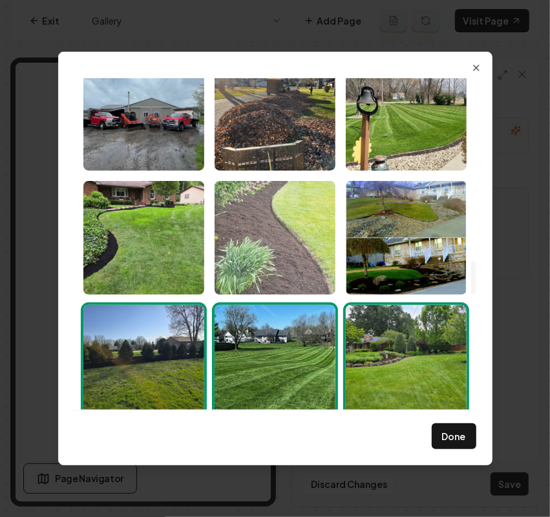
click at [253, 257] on img "Select image image_68bf3e5d5c7cd75eb8ef0359.jpeg" at bounding box center [275, 238] width 121 height 114
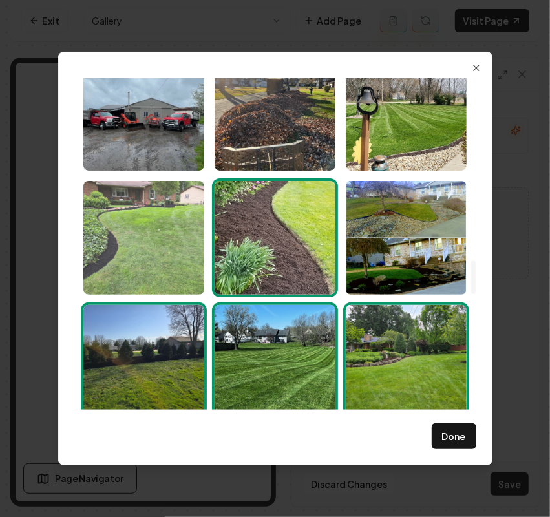
click at [143, 257] on img "Select image image_68bf3e5d5c7cd75eb8ef07a3.jpeg" at bounding box center [143, 238] width 121 height 114
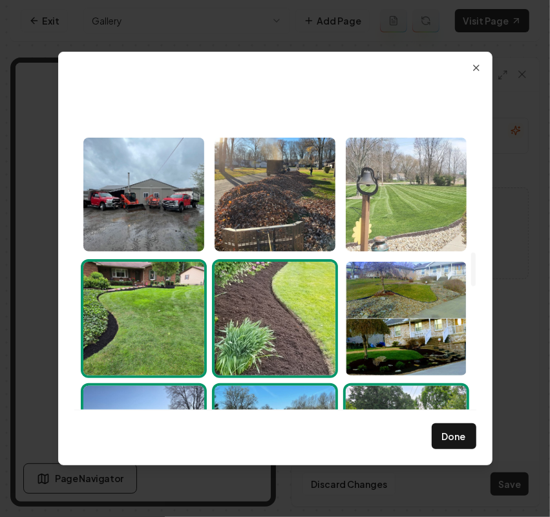
click at [395, 201] on img "Select image image_68bf3e5d5c7cd75eb8ef042c.jpeg" at bounding box center [406, 195] width 121 height 114
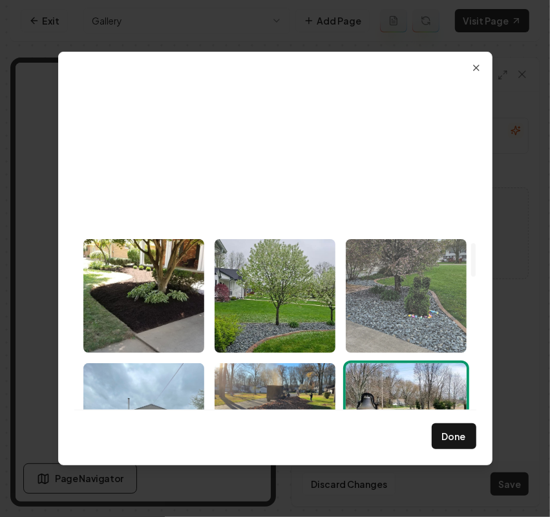
scroll to position [1477, 0]
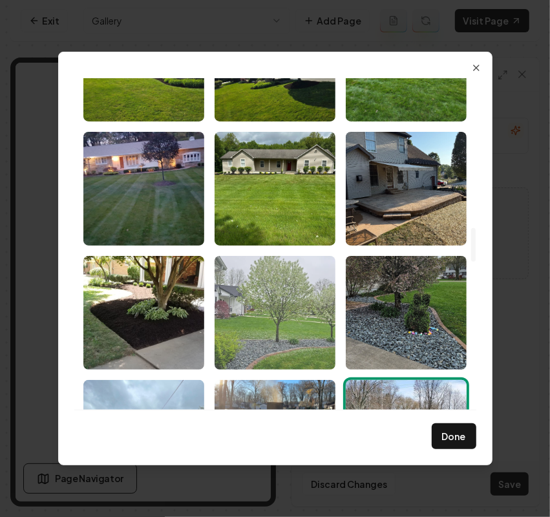
click at [288, 321] on img "Select image image_68bf3e5d5c7cd75eb8ef06ab.jpeg" at bounding box center [275, 313] width 121 height 114
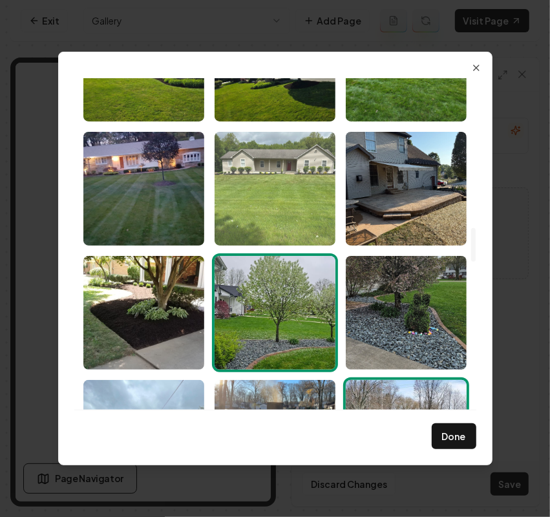
click at [260, 181] on img "Select image image_68bf3e5e5c7cd75eb8ef0b06.jpeg" at bounding box center [275, 189] width 121 height 114
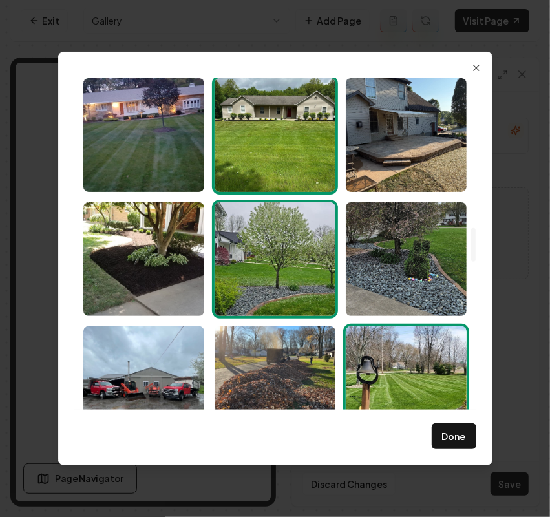
scroll to position [1557, 0]
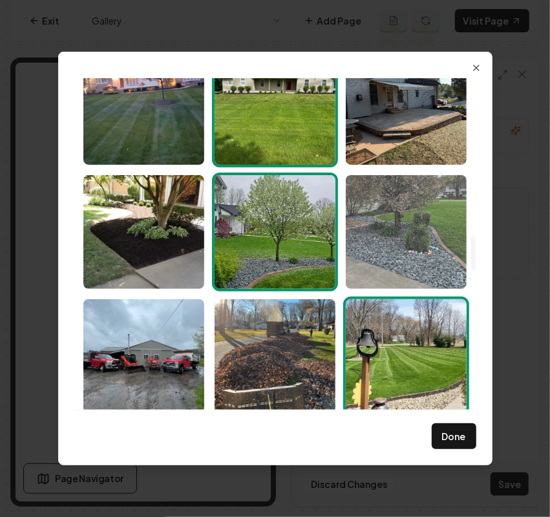
click at [407, 220] on img "Select image image_68bf3e5d5c7cd75eb8ef06a7.jpeg" at bounding box center [406, 232] width 121 height 114
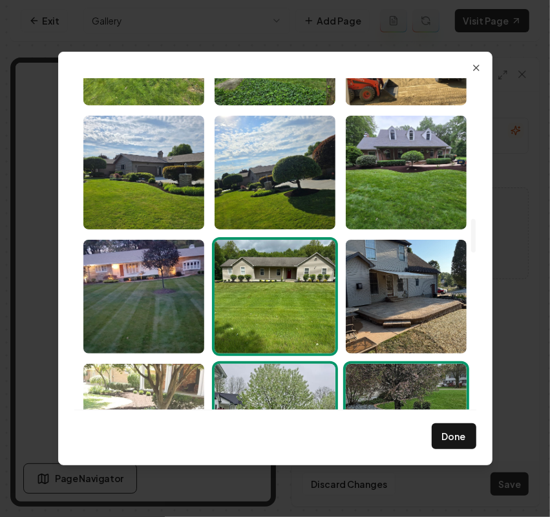
scroll to position [1396, 0]
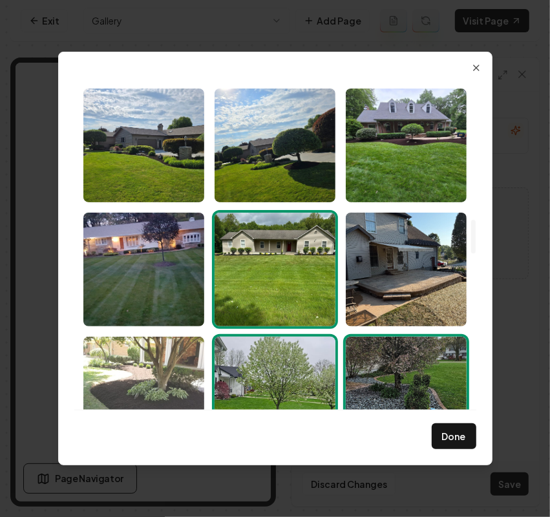
click at [158, 375] on img "Select image image_68bf3e5d5c7cd75eb8ef08c4.jpeg" at bounding box center [143, 394] width 121 height 114
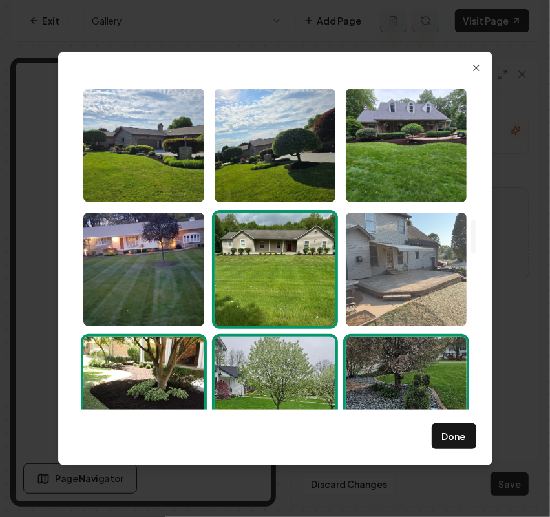
click at [405, 271] on img "Select image image_68bf3e5d5c7cd75eb8ef08b7.jpeg" at bounding box center [406, 270] width 121 height 114
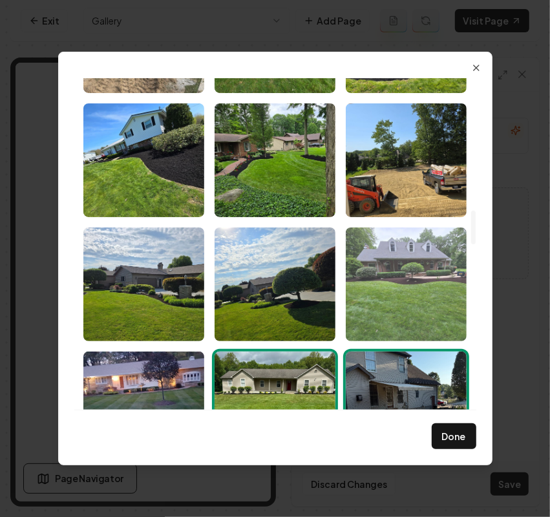
scroll to position [1234, 0]
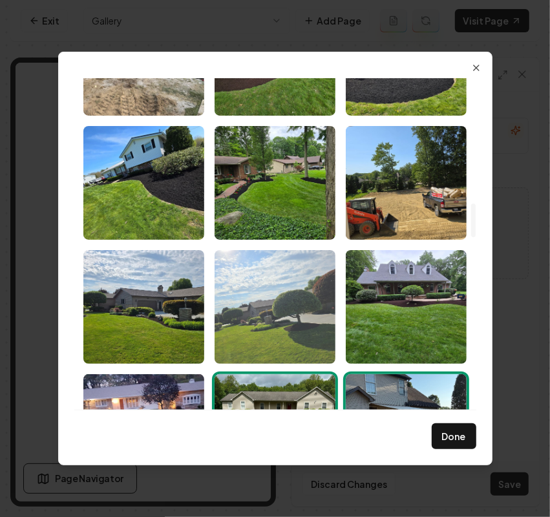
drag, startPoint x: 405, startPoint y: 276, endPoint x: 281, endPoint y: 318, distance: 130.4
click at [404, 279] on img "Select image image_68bf3e5e5c7cd75eb8ef0b91.jpeg" at bounding box center [406, 307] width 121 height 114
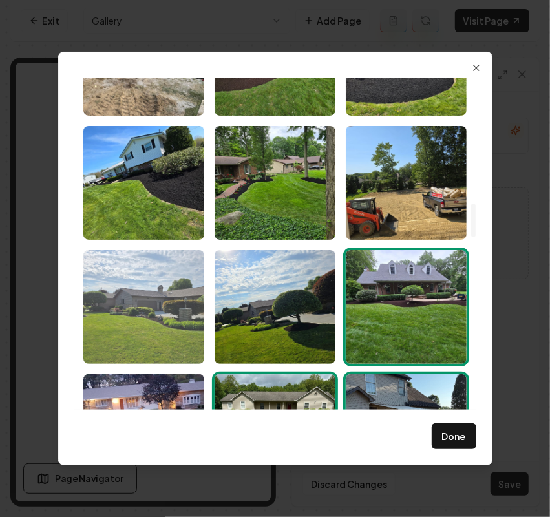
click at [158, 317] on img "Select image image_68bf3e5e5c7cd75eb8ef0c7b.jpeg" at bounding box center [143, 307] width 121 height 114
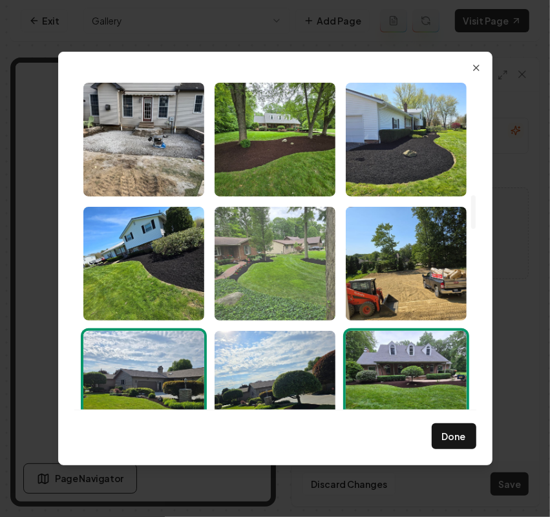
click at [302, 288] on img "Select image image_68bf3e5e5c7cd75eb8ef0fa9.jpeg" at bounding box center [275, 264] width 121 height 114
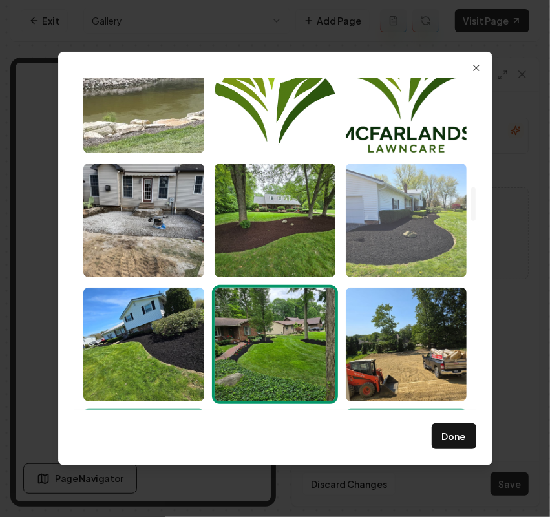
click at [393, 231] on img "Select image image_68bf3e5f5c7cd75eb8ef1296.jpeg" at bounding box center [406, 220] width 121 height 114
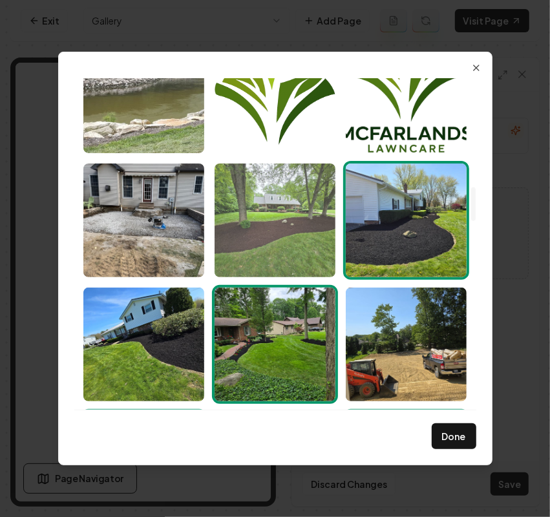
click at [265, 228] on img "Select image image_68bf3e5f5c7cd75eb8ef13e9.jpeg" at bounding box center [275, 220] width 121 height 114
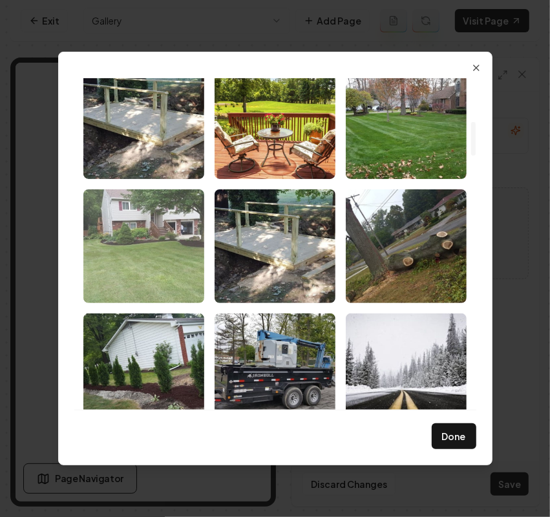
click at [136, 253] on img "Select image image_68bf41075c7cd75eb8ff3df8.jpg" at bounding box center [143, 246] width 121 height 114
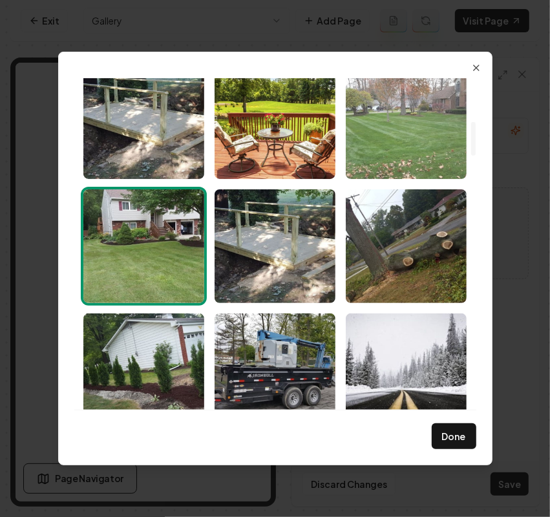
click at [412, 128] on img "Select image image_68bf41075c7cd75eb8ff3db8.jpg" at bounding box center [406, 122] width 121 height 114
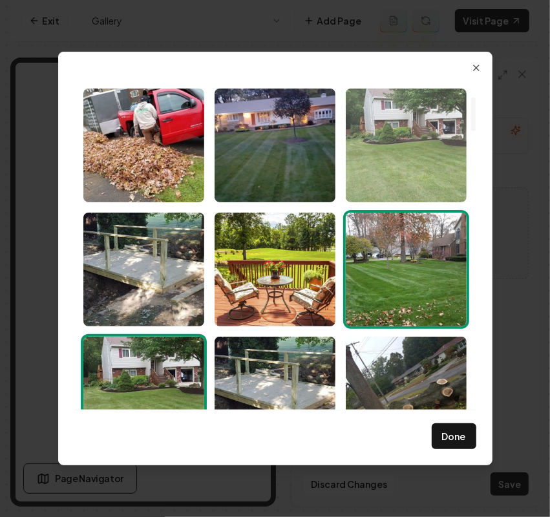
scroll to position [184, 0]
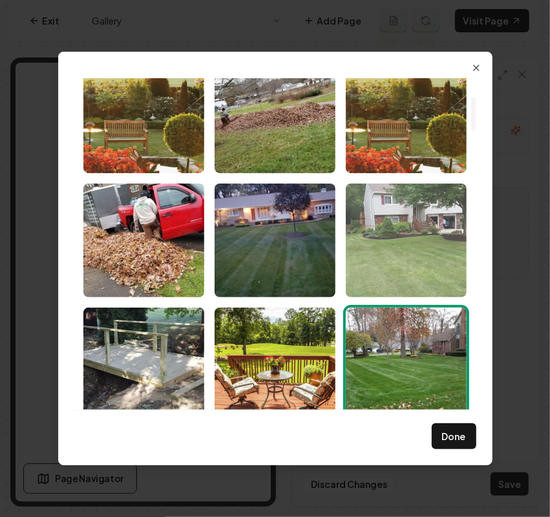
click at [383, 263] on img "Select image image_68bf41075c7cd75eb8ff3e4f.jpg" at bounding box center [406, 241] width 121 height 114
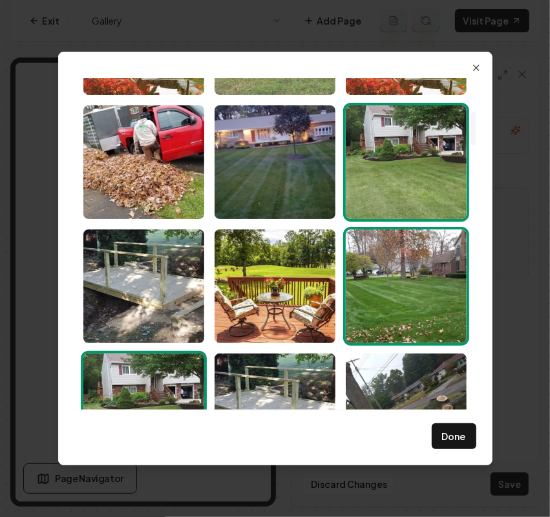
scroll to position [323, 0]
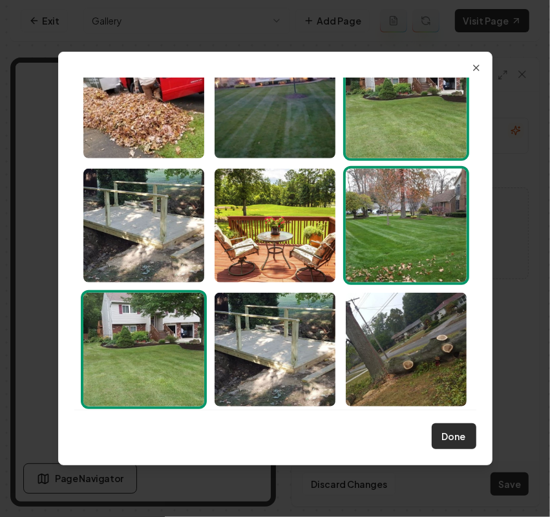
click at [449, 431] on button "Done" at bounding box center [454, 436] width 45 height 26
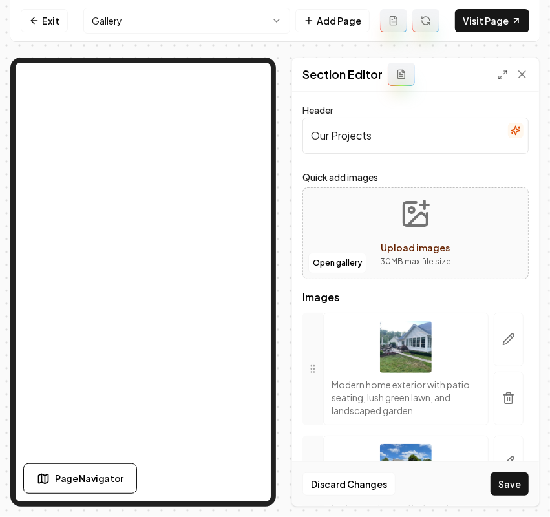
drag, startPoint x: 511, startPoint y: 480, endPoint x: 454, endPoint y: 486, distance: 57.8
click at [511, 482] on button "Save" at bounding box center [509, 483] width 38 height 23
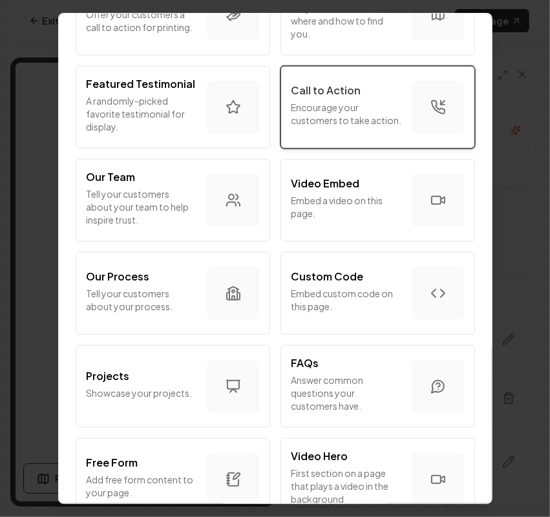
click at [347, 111] on p "Encourage your customers to take action." at bounding box center [346, 114] width 111 height 26
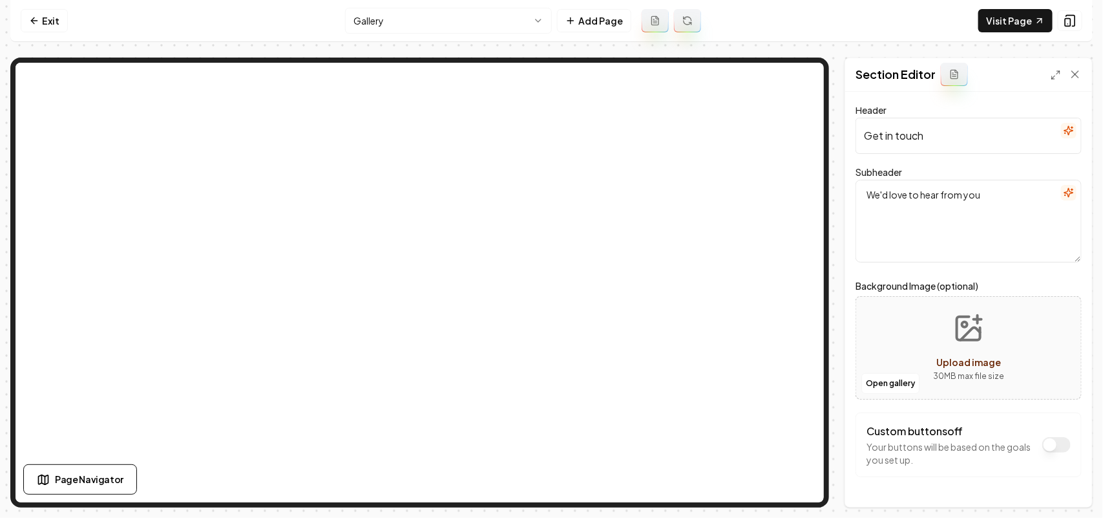
click at [1064, 195] on icon "button" at bounding box center [1068, 192] width 8 height 8
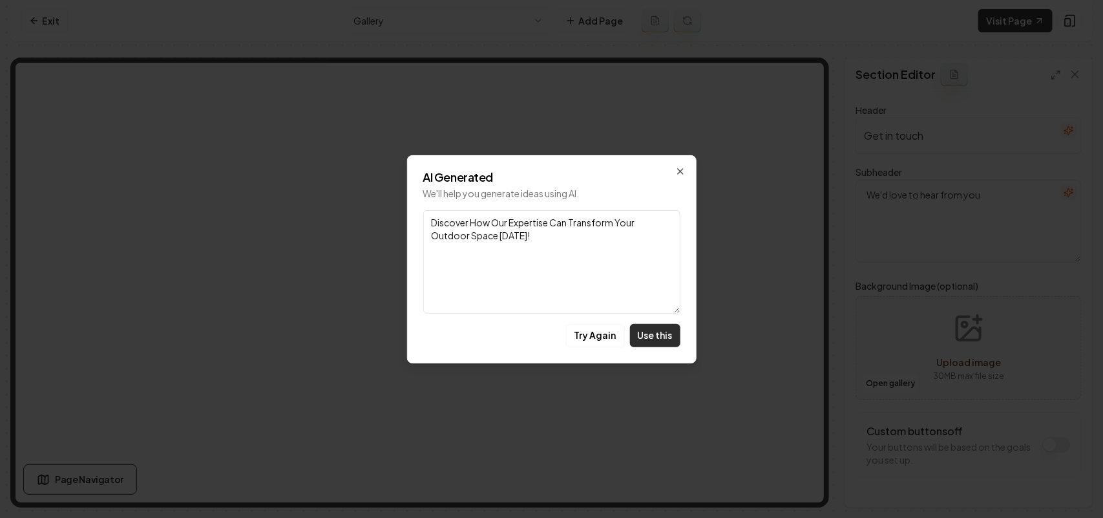
click at [657, 328] on button "Use this" at bounding box center [655, 335] width 50 height 23
type textarea "Discover How Our Expertise Can Transform Your Outdoor Space Today!"
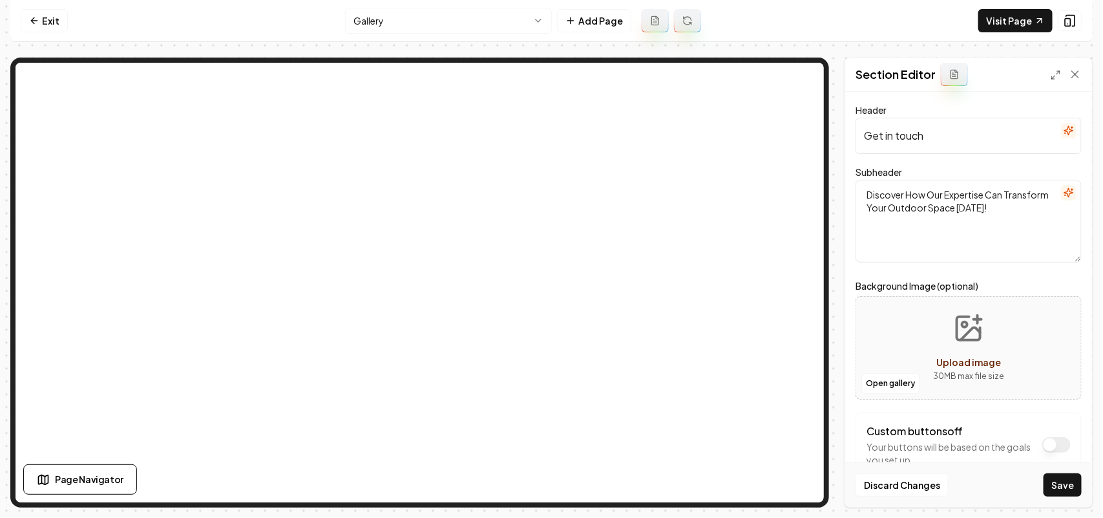
click at [1064, 132] on icon "button" at bounding box center [1069, 130] width 10 height 10
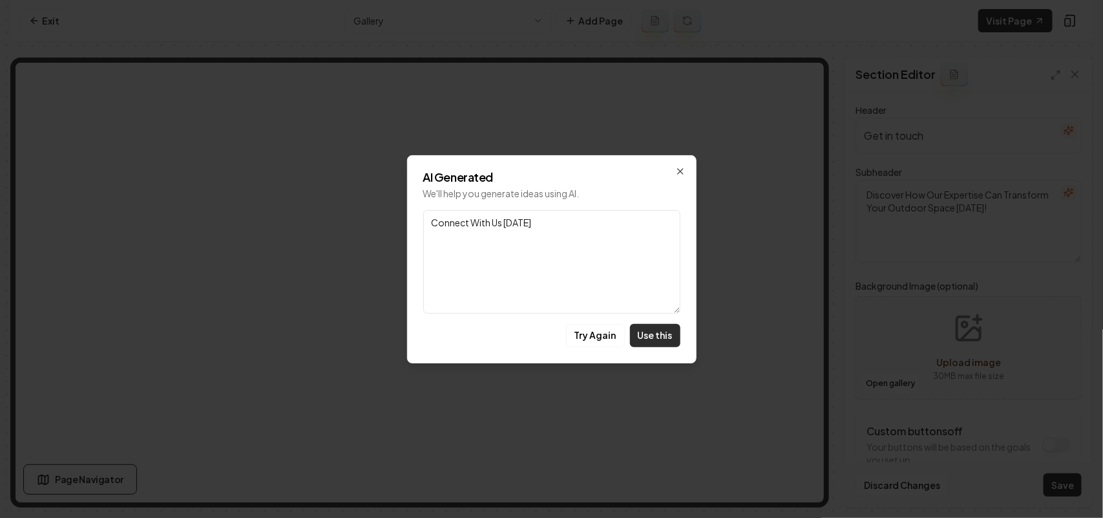
click at [666, 326] on button "Use this" at bounding box center [655, 335] width 50 height 23
type input "Connect With Us Today"
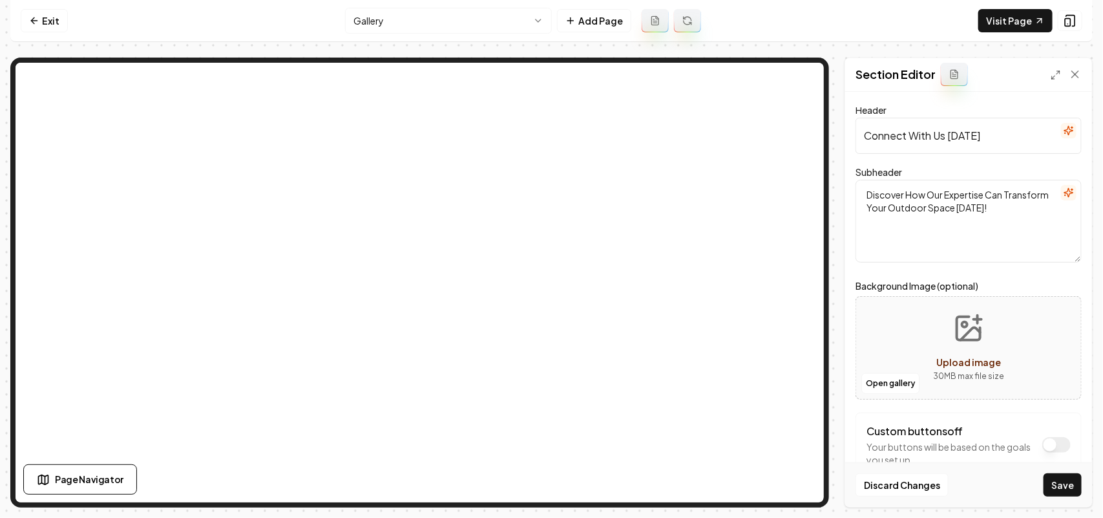
click at [1064, 489] on button "Save" at bounding box center [1063, 484] width 38 height 23
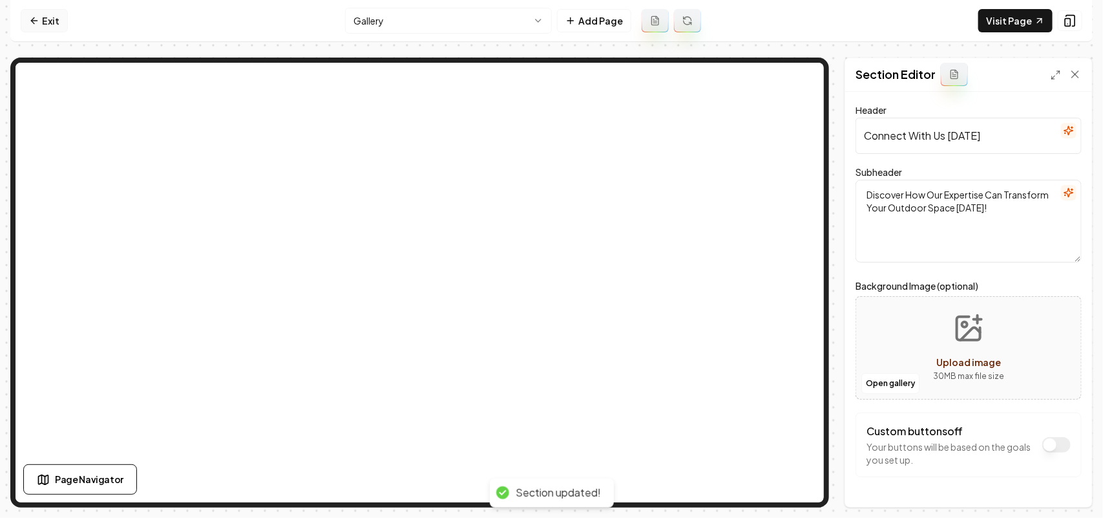
click at [49, 14] on link "Exit" at bounding box center [44, 20] width 47 height 23
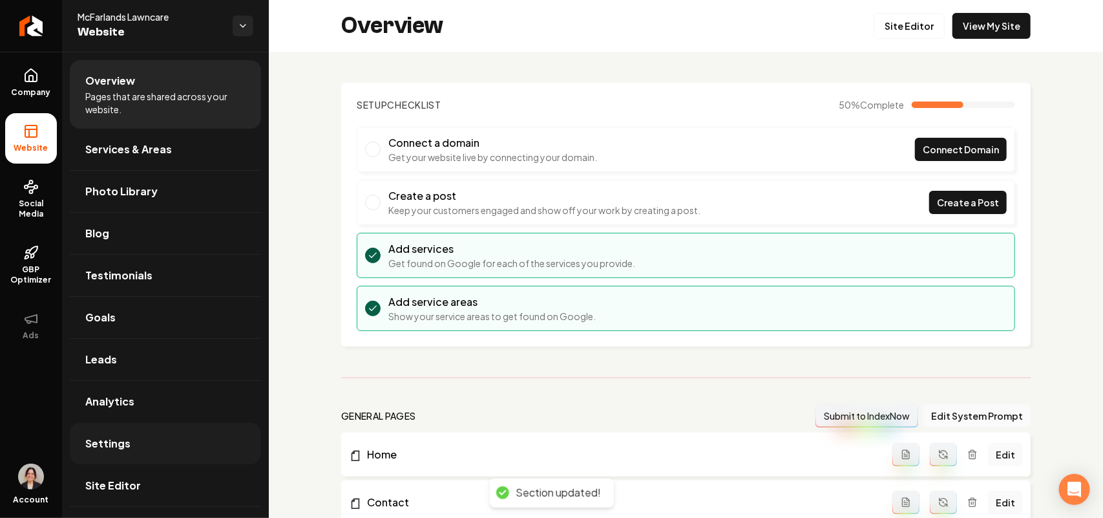
click at [133, 443] on link "Settings" at bounding box center [165, 443] width 191 height 41
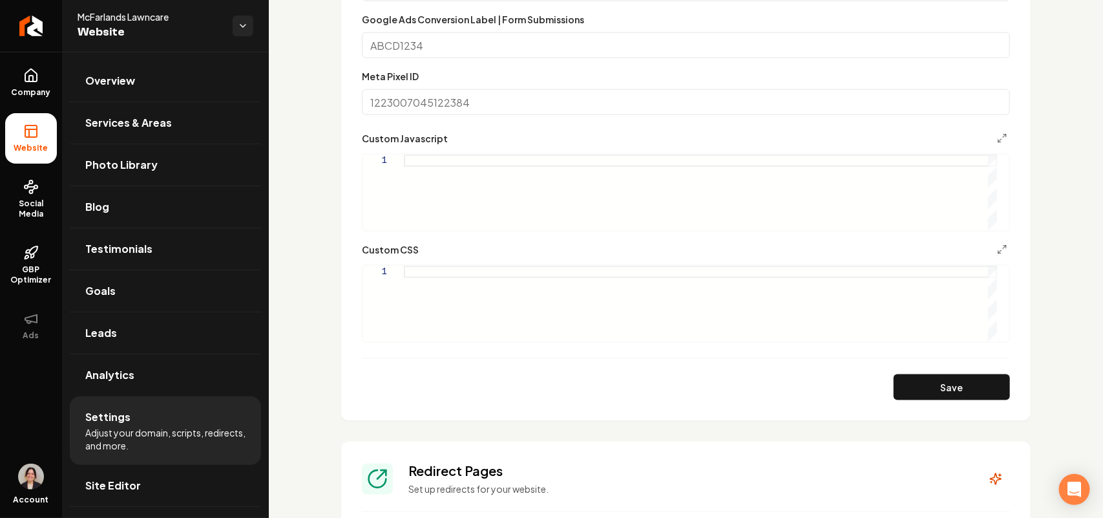
click at [485, 320] on div "Main content area" at bounding box center [700, 304] width 593 height 76
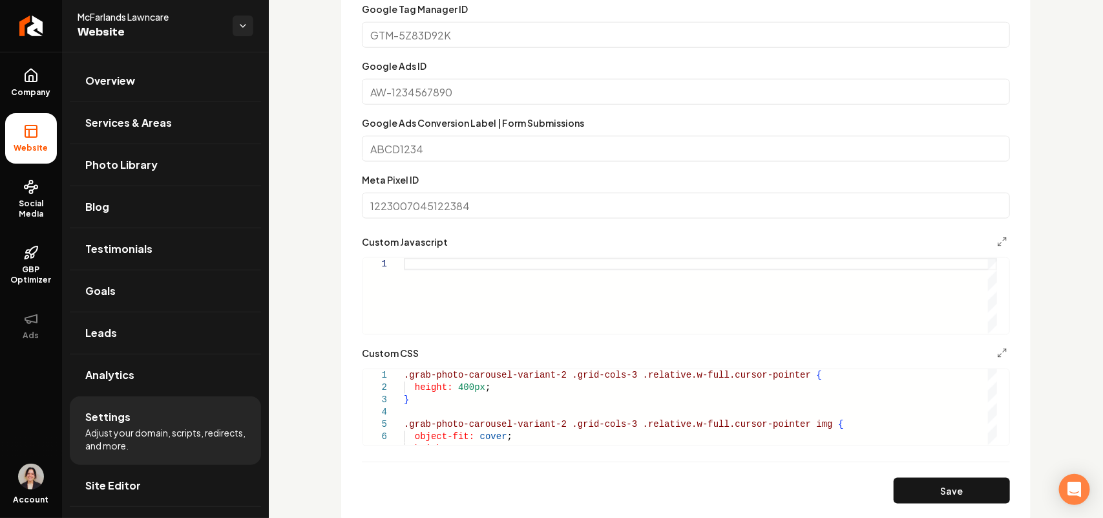
scroll to position [485, 0]
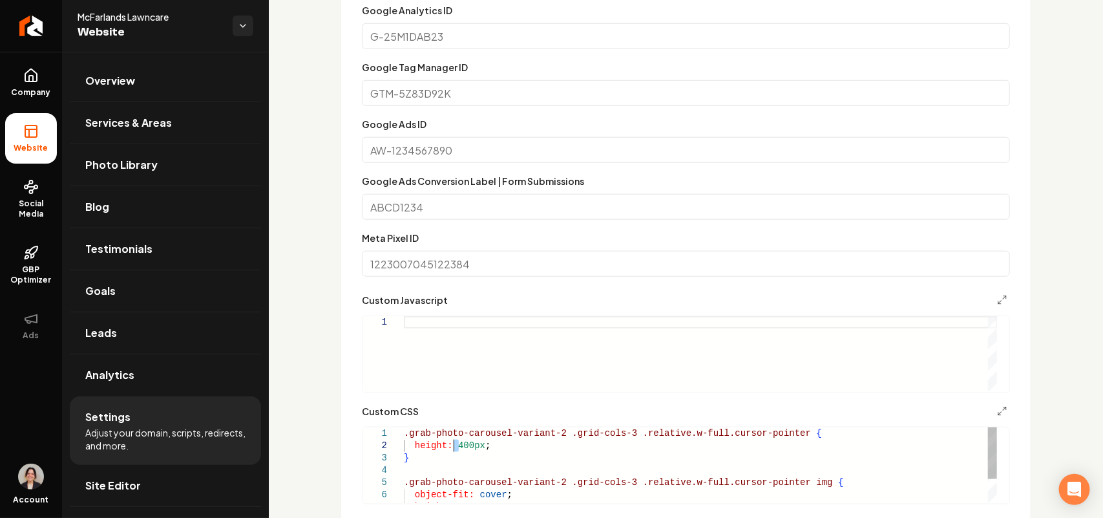
click at [454, 449] on div "} .grab-photo-carousel-variant-2 .grid-cols-3 .relative.w-full.cursor-pointer i…" at bounding box center [700, 482] width 593 height 111
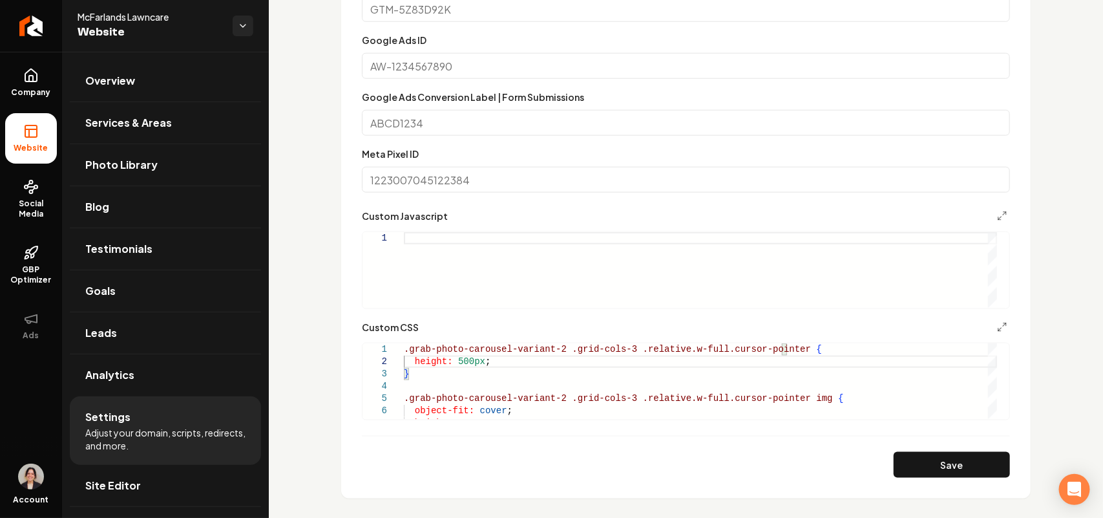
scroll to position [727, 0]
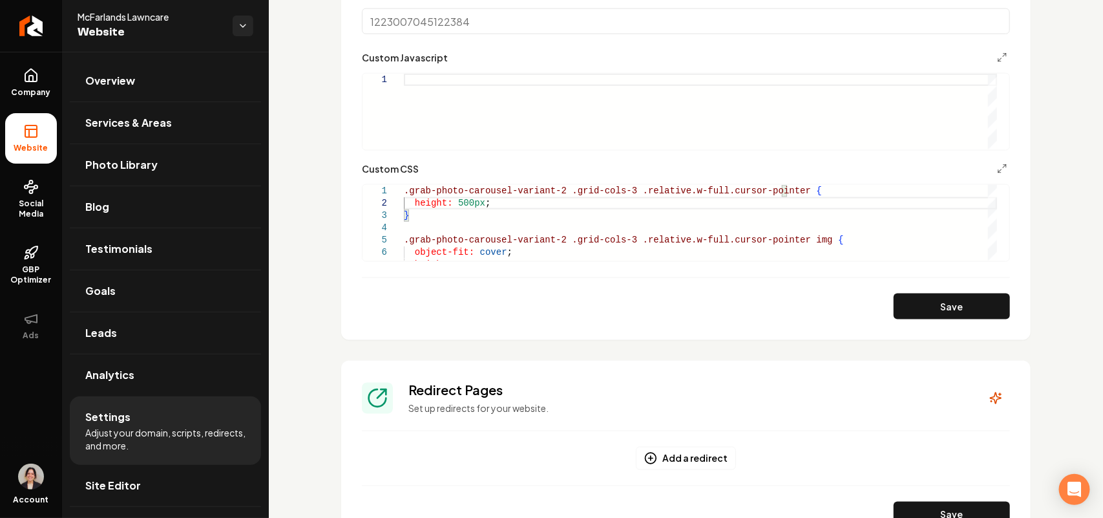
drag, startPoint x: 980, startPoint y: 334, endPoint x: 979, endPoint y: 327, distance: 7.1
click at [979, 330] on section "**********" at bounding box center [686, 9] width 690 height 660
click at [976, 315] on button "Save" at bounding box center [952, 306] width 116 height 26
type textarea "**********"
click at [98, 485] on span "Site Editor" at bounding box center [113, 486] width 56 height 16
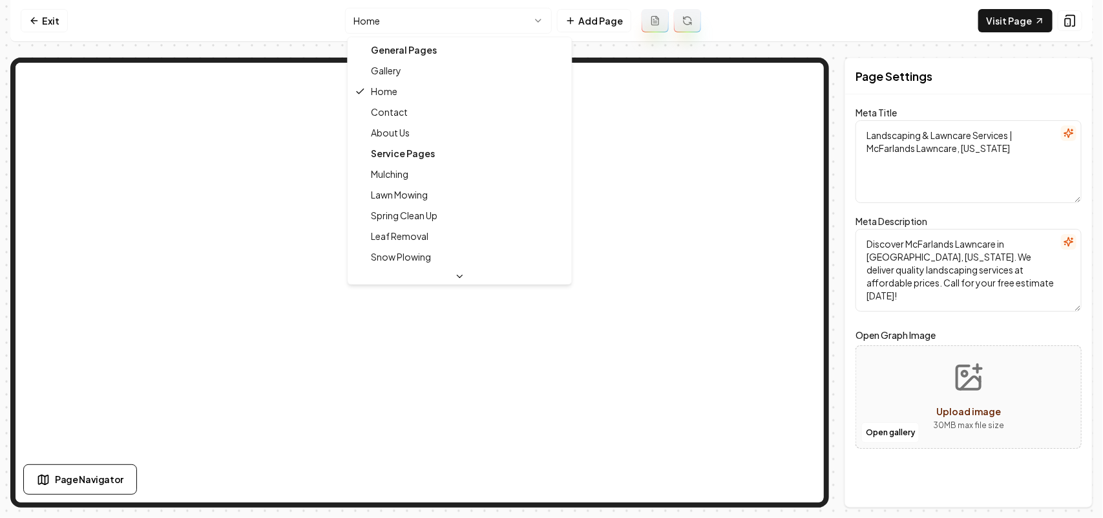
click at [450, 19] on html "Computer Required This feature is only available on a computer. Please switch t…" at bounding box center [551, 259] width 1103 height 518
type textarea "Expert Lawncare Services in Cortland, OH | McFarlands Lawncare"
type textarea "Professional lawn care in Cortland, OH. McFarlands Lawncare offers mowing, mulc…"
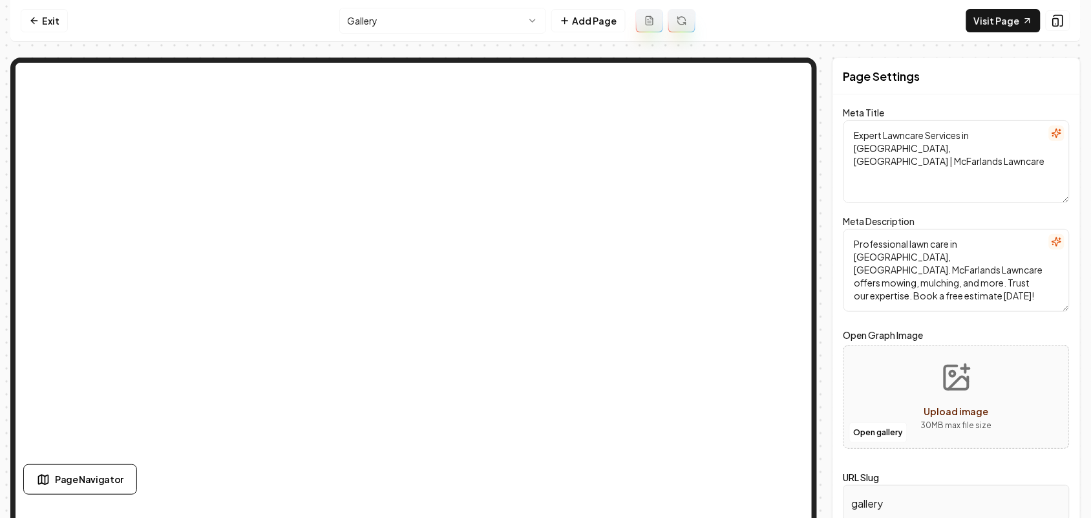
click at [403, 15] on html "Computer Required This feature is only available on a computer. Please switch t…" at bounding box center [545, 259] width 1091 height 518
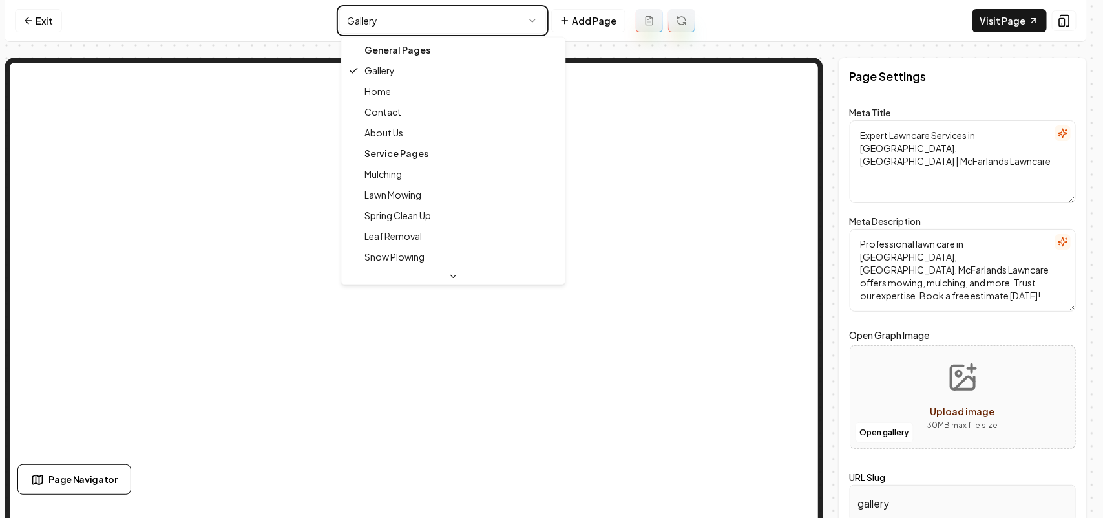
type textarea "Landscaping & Lawncare Services | McFarlands Lawncare, Ohio"
type textarea "Discover McFarlands Lawncare in Howland, Ohio. We deliver quality landscaping s…"
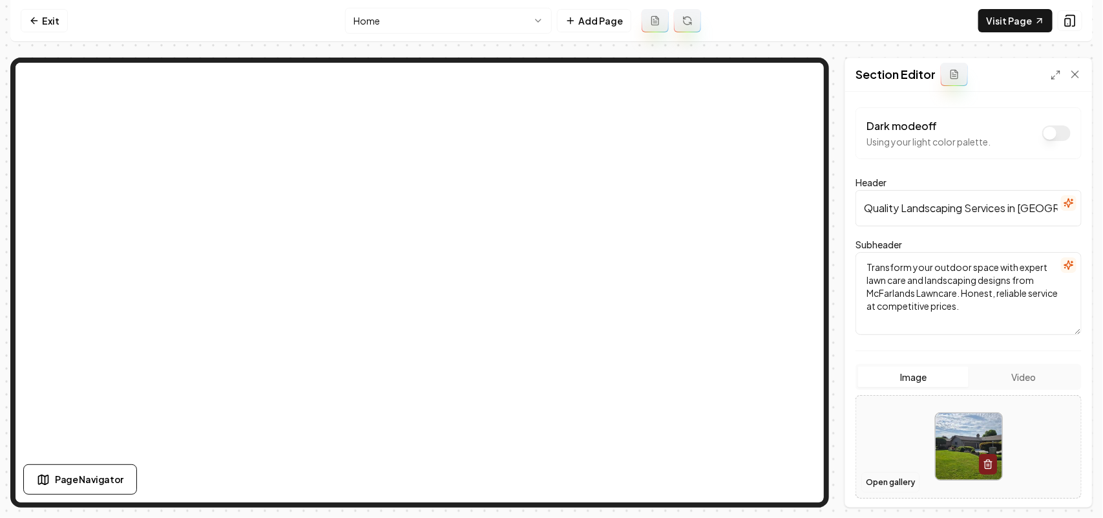
click at [878, 479] on button "Open gallery" at bounding box center [890, 482] width 58 height 21
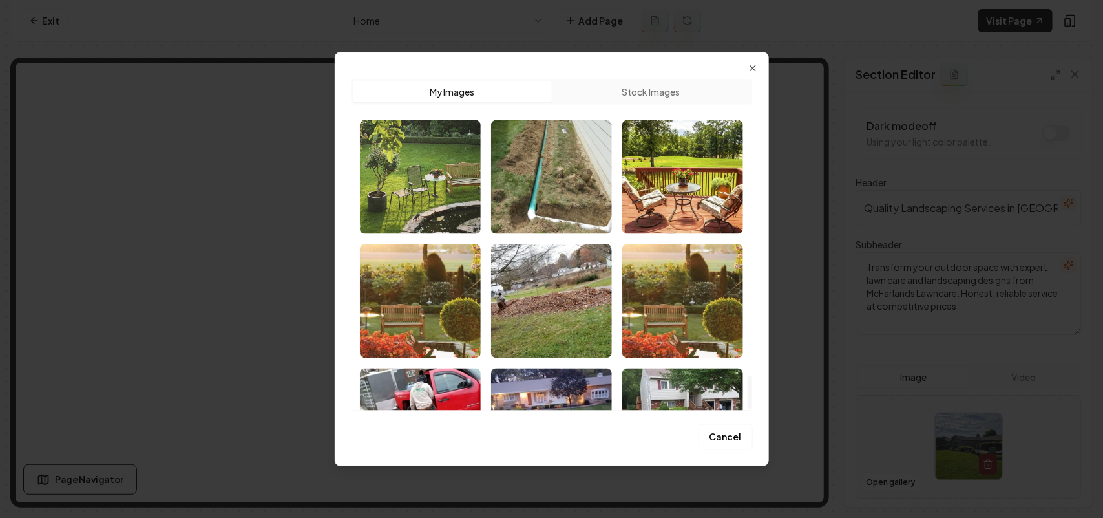
scroll to position [2929, 0]
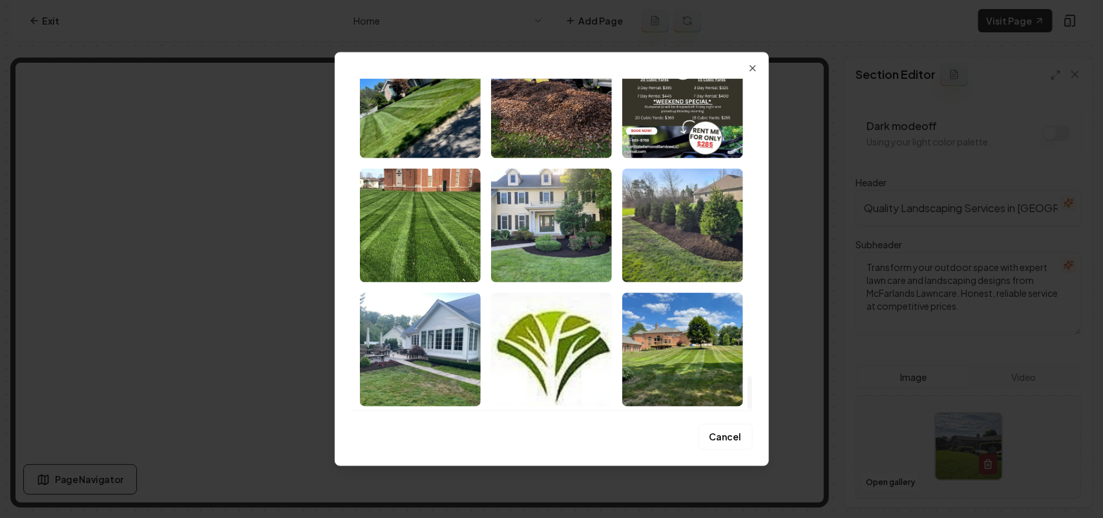
drag, startPoint x: 748, startPoint y: 92, endPoint x: 726, endPoint y: 476, distance: 385.2
click at [748, 409] on div at bounding box center [750, 392] width 5 height 34
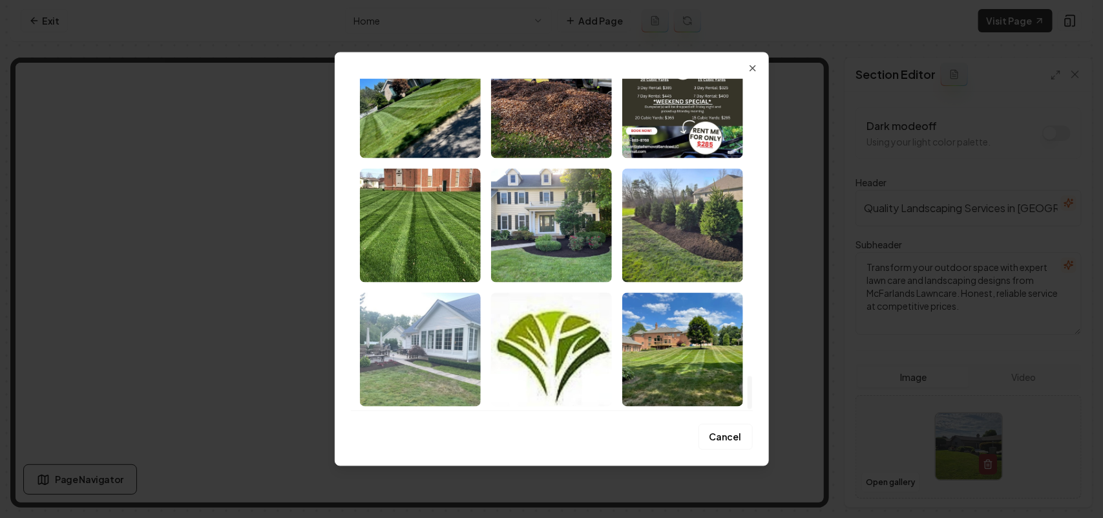
click at [372, 357] on img "Select image image_68bf3e5b5c7cd75eb8eeeac8.jpeg" at bounding box center [420, 349] width 121 height 114
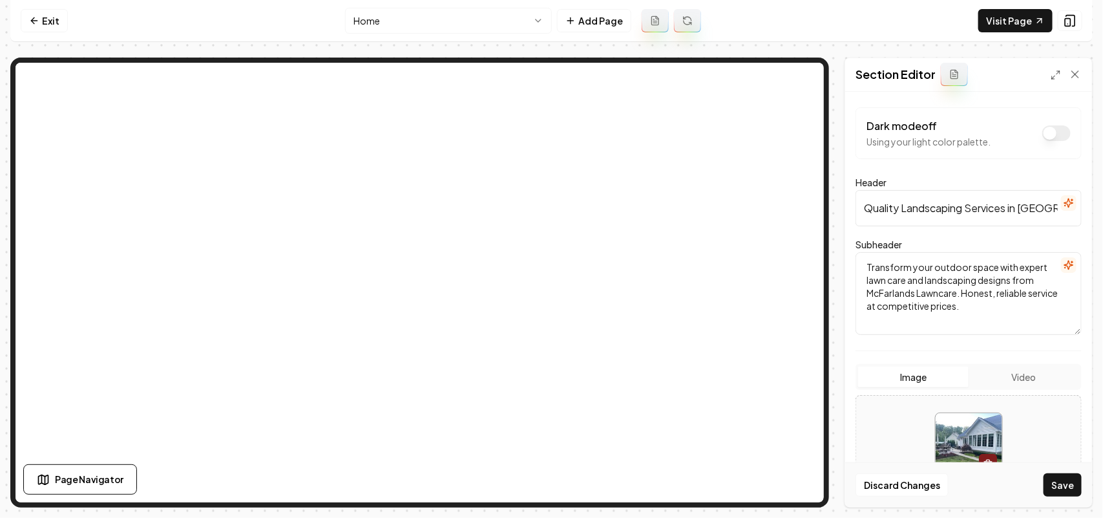
drag, startPoint x: 1061, startPoint y: 486, endPoint x: 1038, endPoint y: 485, distance: 23.3
click at [1060, 486] on button "Save" at bounding box center [1063, 484] width 38 height 23
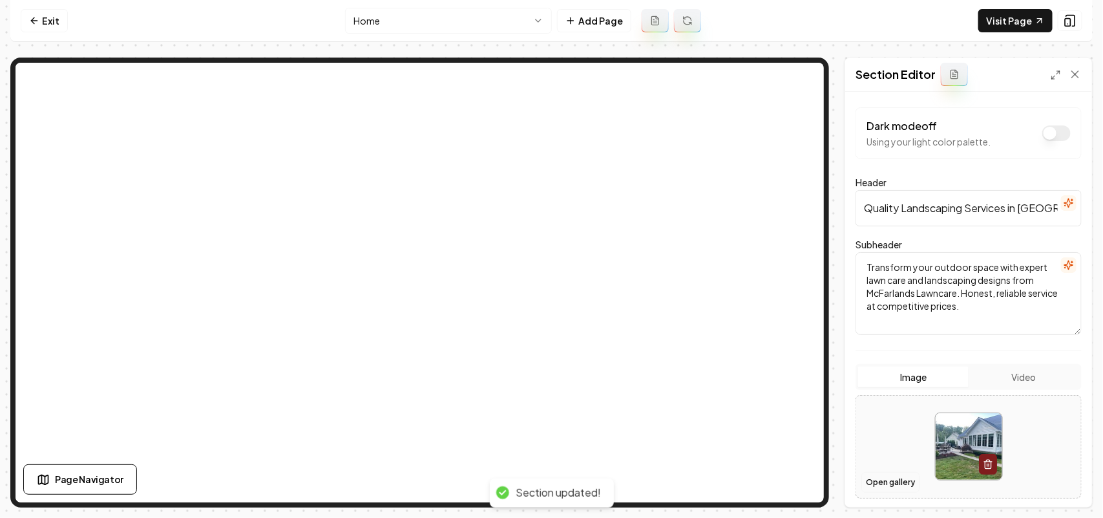
click at [889, 483] on button "Open gallery" at bounding box center [890, 482] width 58 height 21
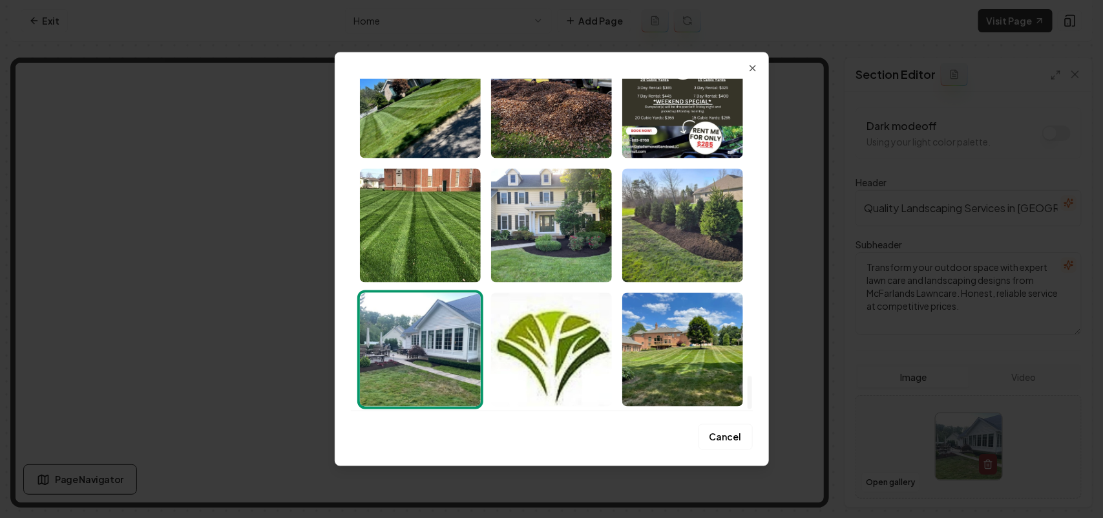
click at [748, 409] on div at bounding box center [750, 392] width 5 height 34
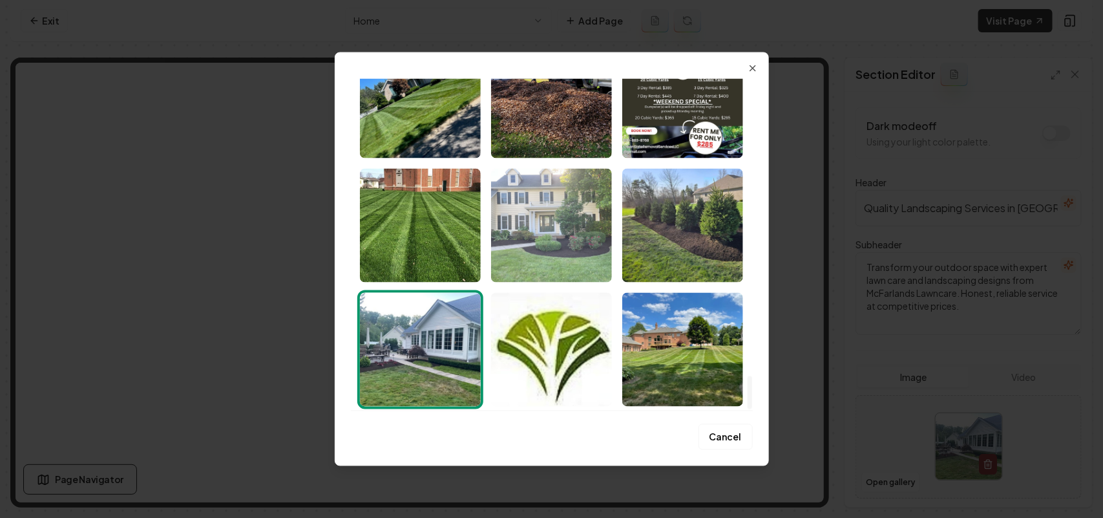
click at [547, 204] on img "Select image image_68bf3e5b5c7cd75eb8eeecad.jpeg" at bounding box center [551, 225] width 121 height 114
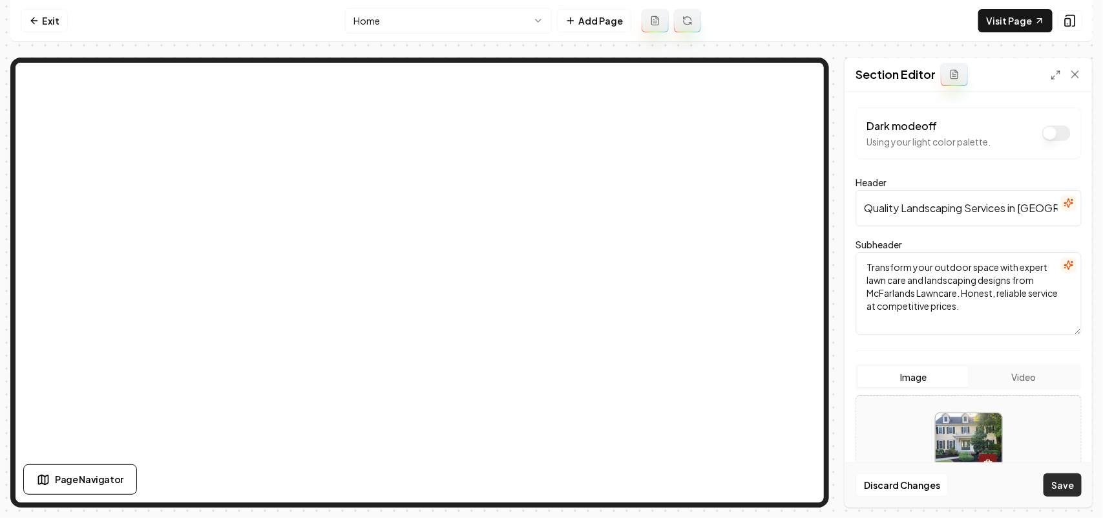
click at [1057, 478] on button "Save" at bounding box center [1063, 484] width 38 height 23
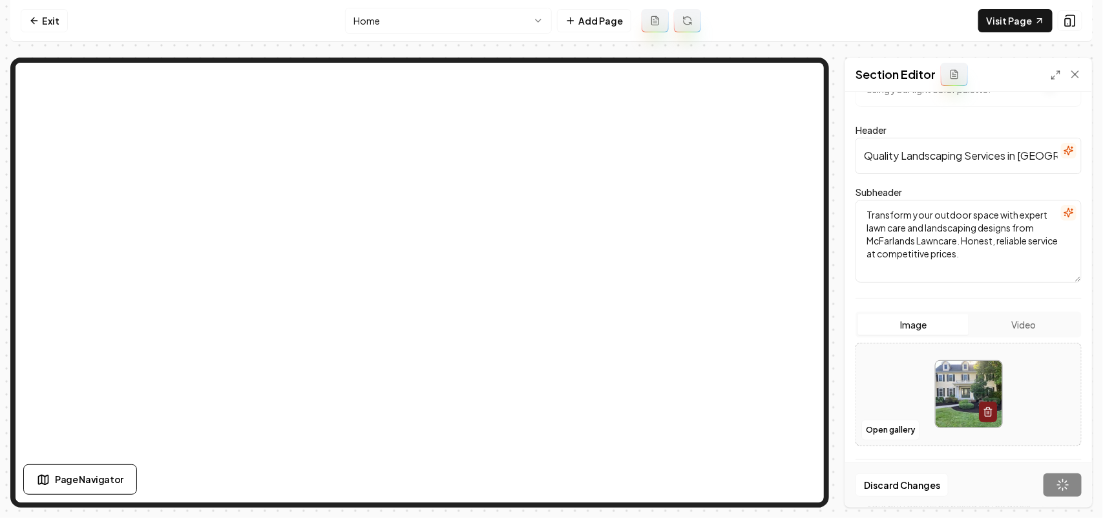
scroll to position [81, 0]
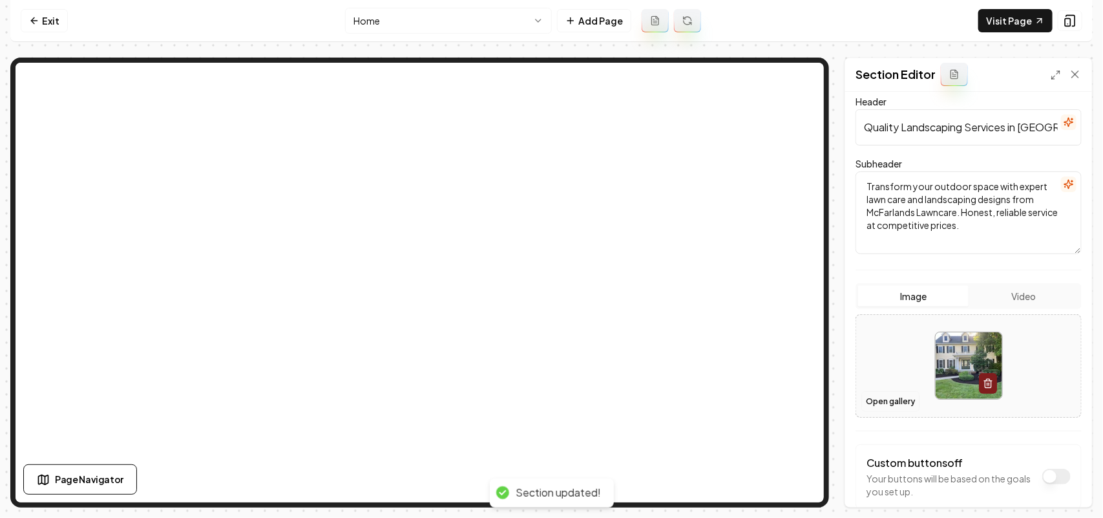
click at [899, 405] on button "Open gallery" at bounding box center [890, 401] width 58 height 21
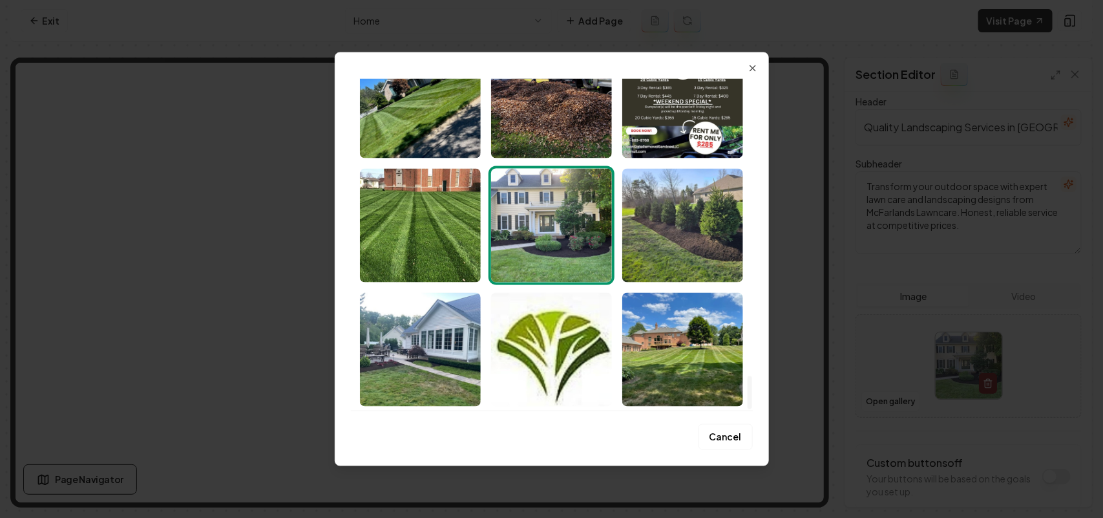
drag, startPoint x: 748, startPoint y: 101, endPoint x: 780, endPoint y: 409, distance: 309.2
click at [752, 409] on div at bounding box center [750, 392] width 5 height 34
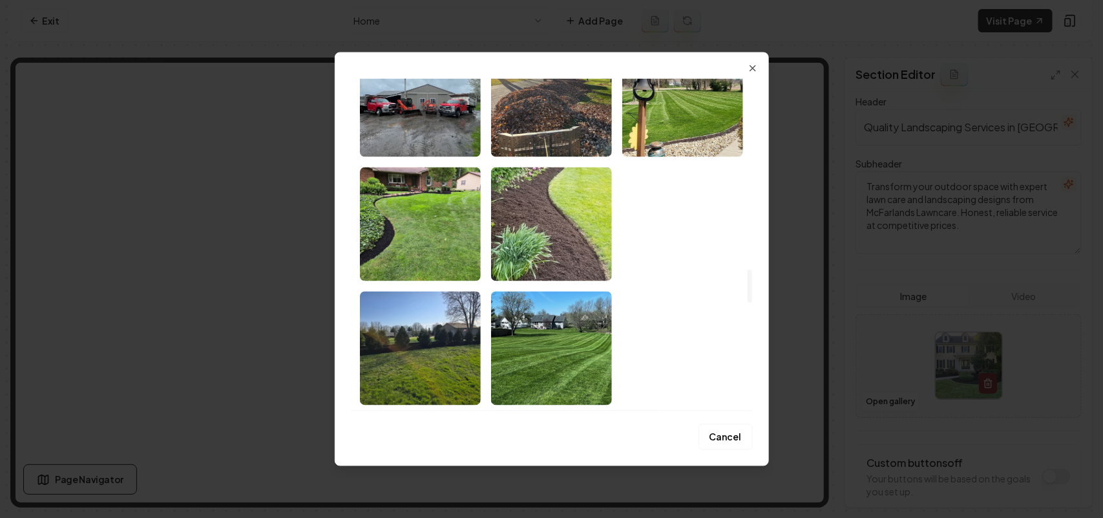
scroll to position [1879, 0]
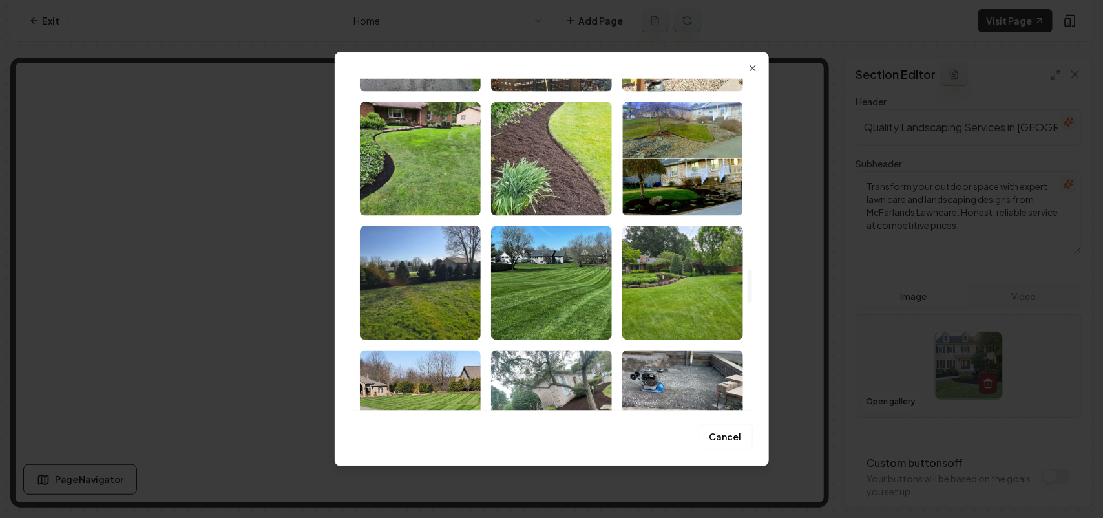
click at [661, 249] on img "Select image image_68bf3e5d5c7cd75eb8ef0682.jpeg" at bounding box center [682, 283] width 121 height 114
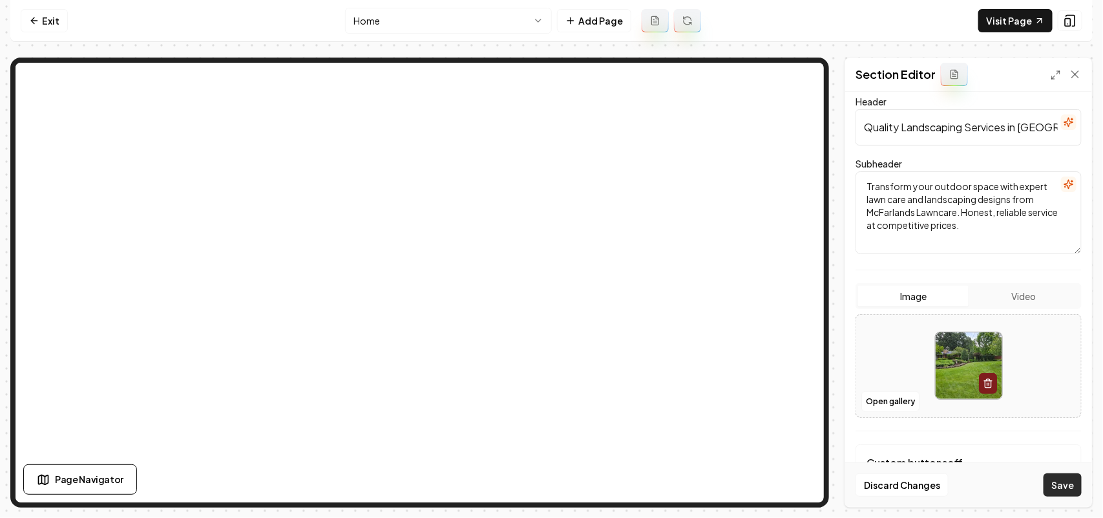
click at [1073, 479] on button "Save" at bounding box center [1063, 484] width 38 height 23
click at [900, 404] on button "Open gallery" at bounding box center [890, 401] width 58 height 21
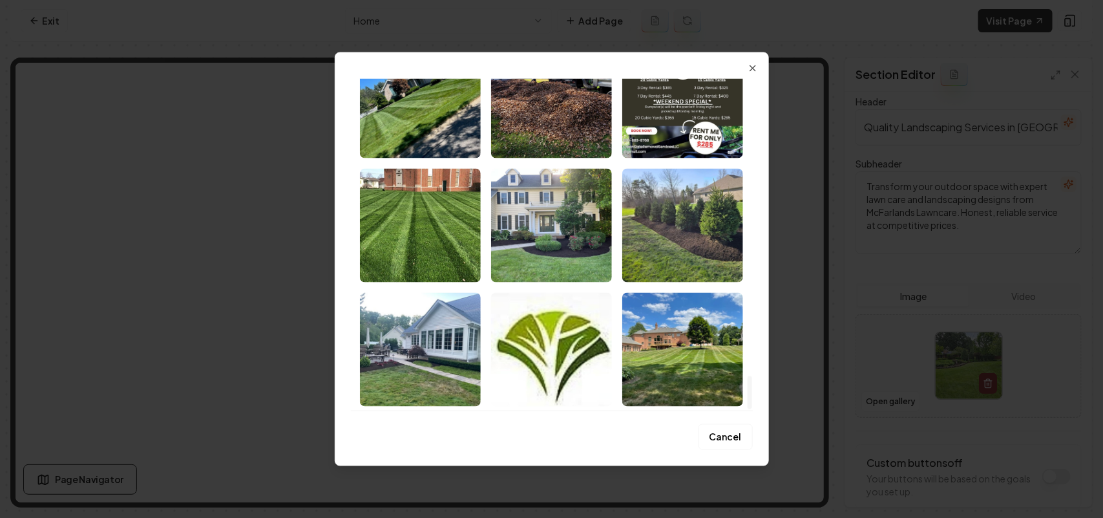
drag, startPoint x: 748, startPoint y: 84, endPoint x: 745, endPoint y: 370, distance: 286.3
click at [752, 409] on div at bounding box center [750, 392] width 5 height 34
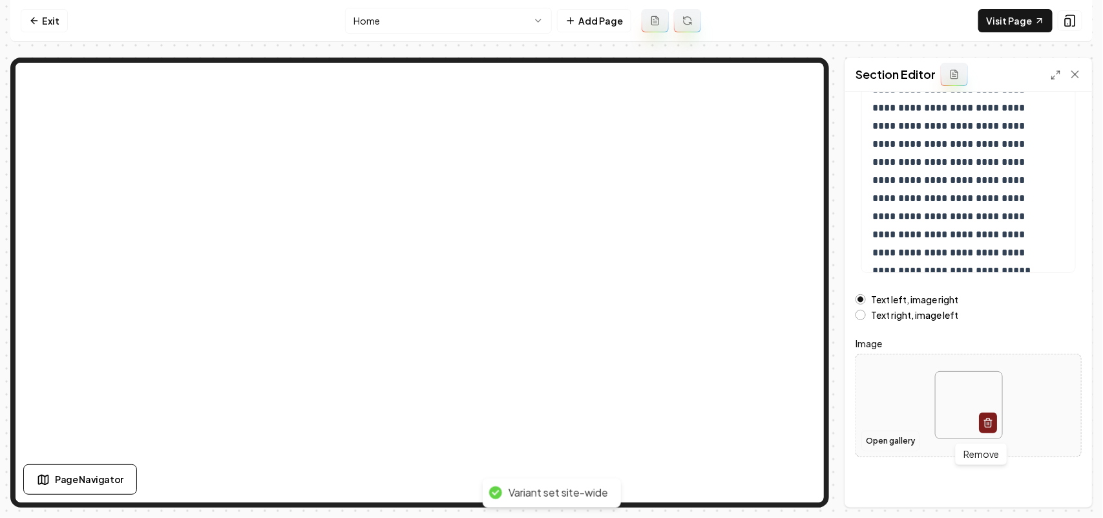
scroll to position [181, 0]
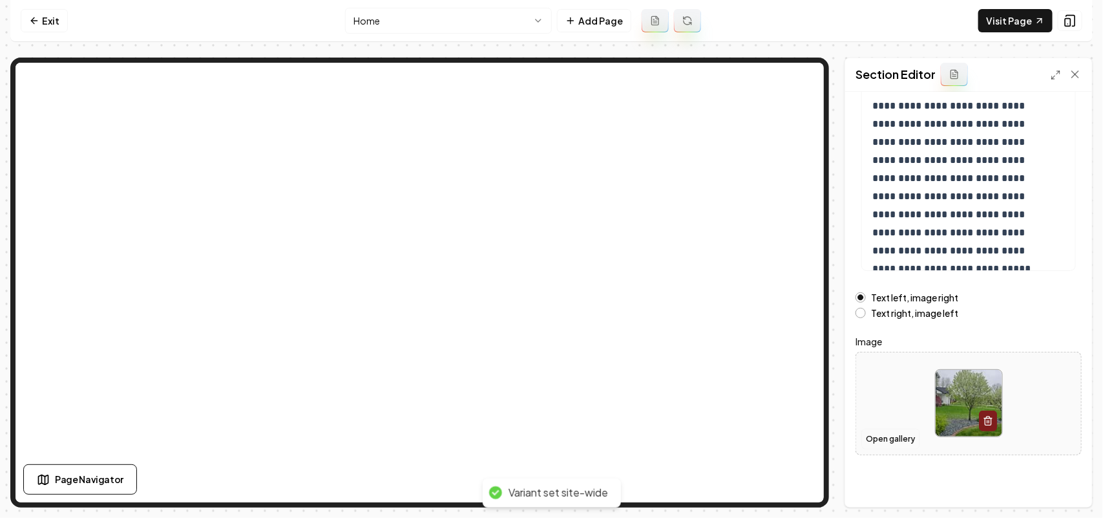
click at [880, 434] on button "Open gallery" at bounding box center [890, 438] width 58 height 21
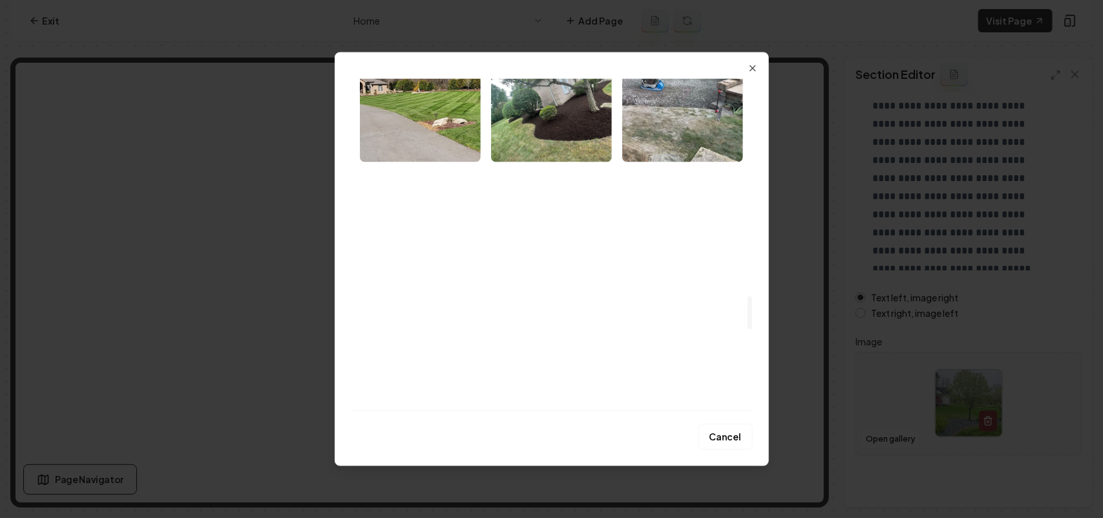
scroll to position [1696, 0]
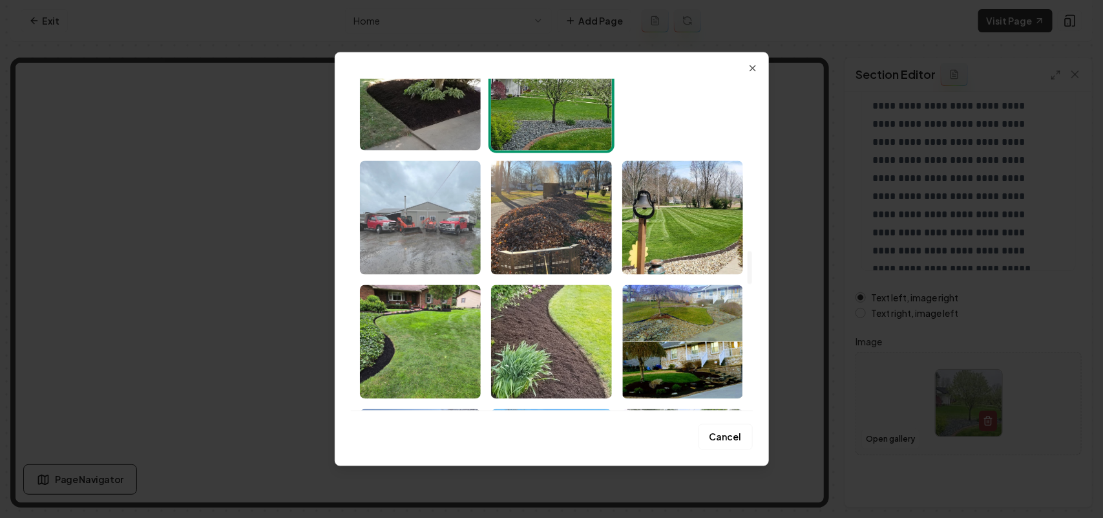
click at [450, 224] on img "Select image image_68bf3e5d5c7cd75eb8ef0757.jpeg" at bounding box center [420, 217] width 121 height 114
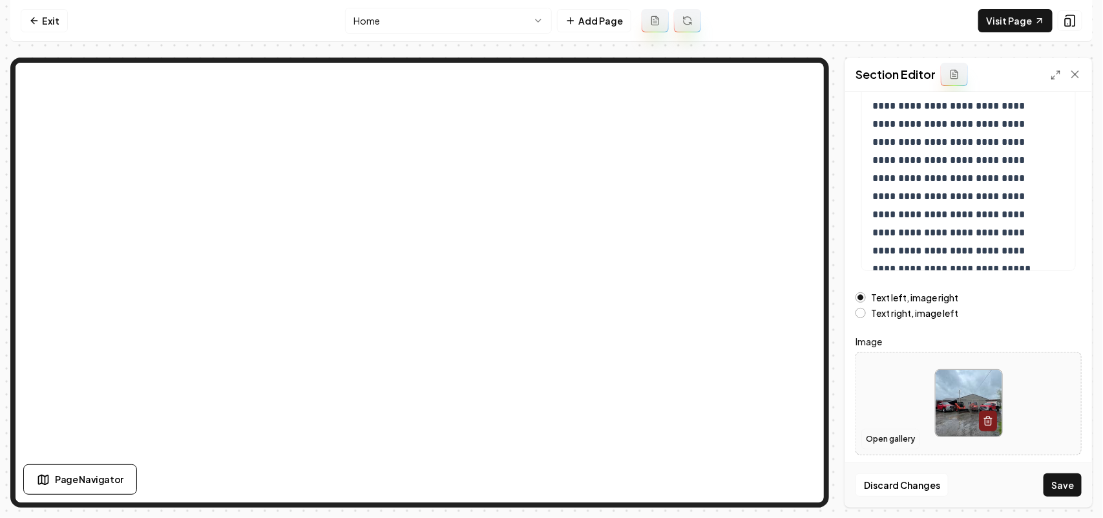
click at [898, 430] on button "Open gallery" at bounding box center [890, 438] width 58 height 21
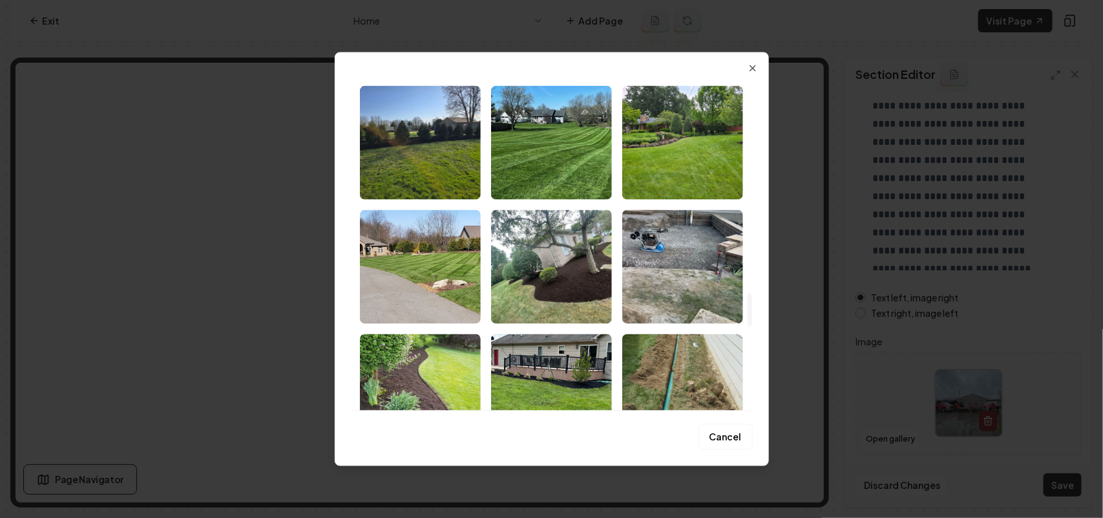
scroll to position [2262, 0]
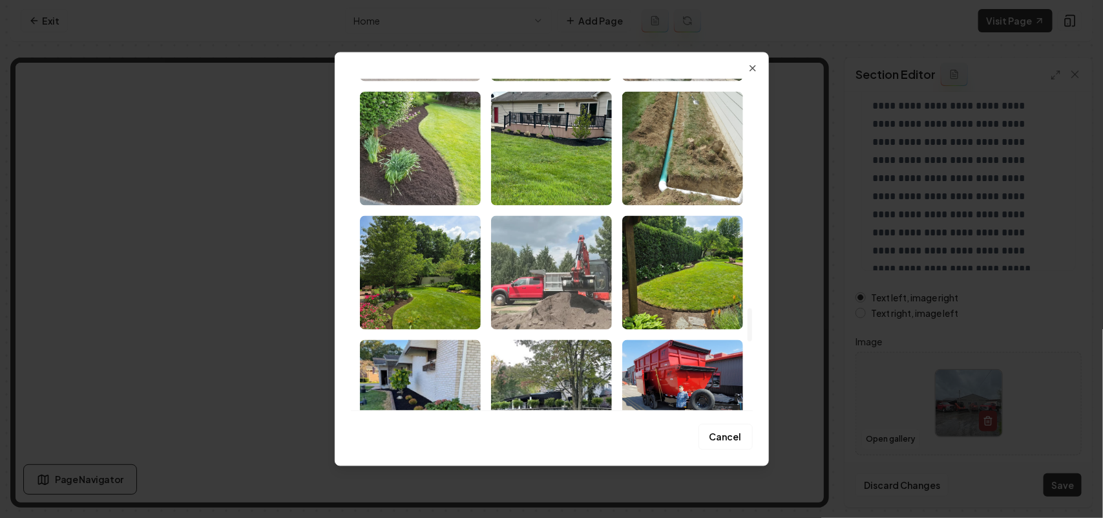
click at [575, 298] on img "Select image image_68bf3e5c5c7cd75eb8eefac2.jpeg" at bounding box center [551, 272] width 121 height 114
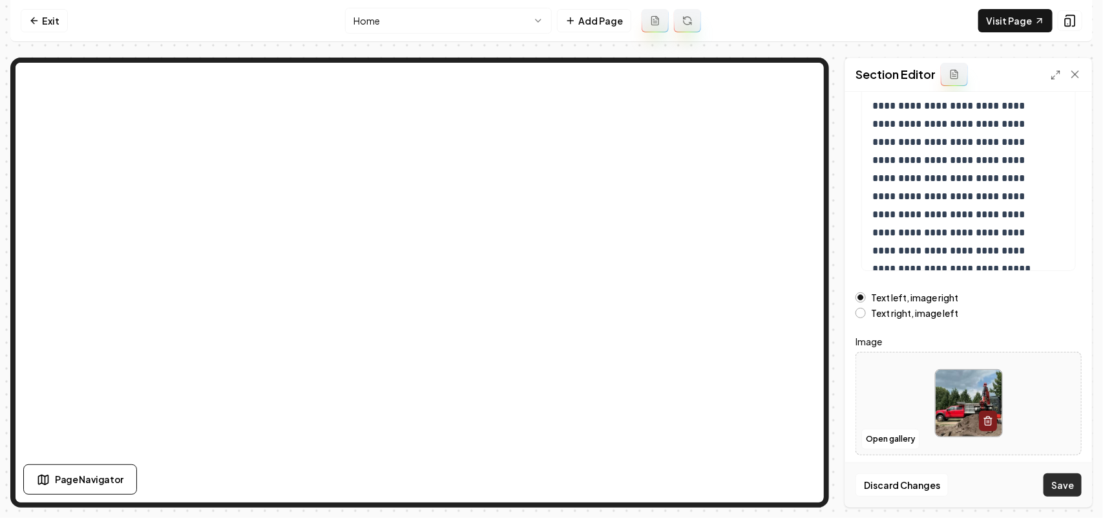
click at [1073, 487] on button "Save" at bounding box center [1063, 484] width 38 height 23
click at [878, 437] on button "Open gallery" at bounding box center [890, 438] width 58 height 21
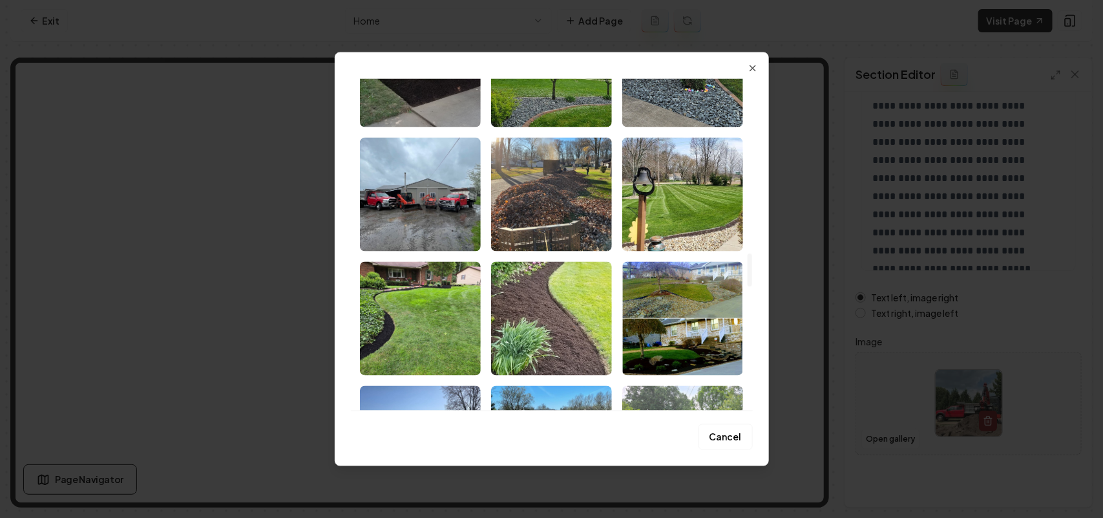
scroll to position [1616, 0]
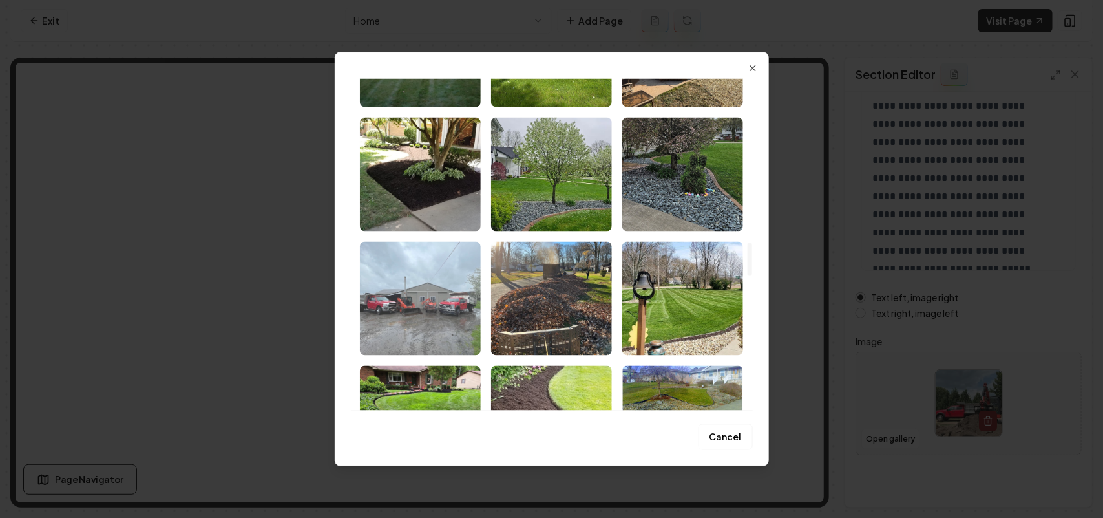
click at [457, 295] on img "Select image image_68bf3e5d5c7cd75eb8ef0757.jpeg" at bounding box center [420, 298] width 121 height 114
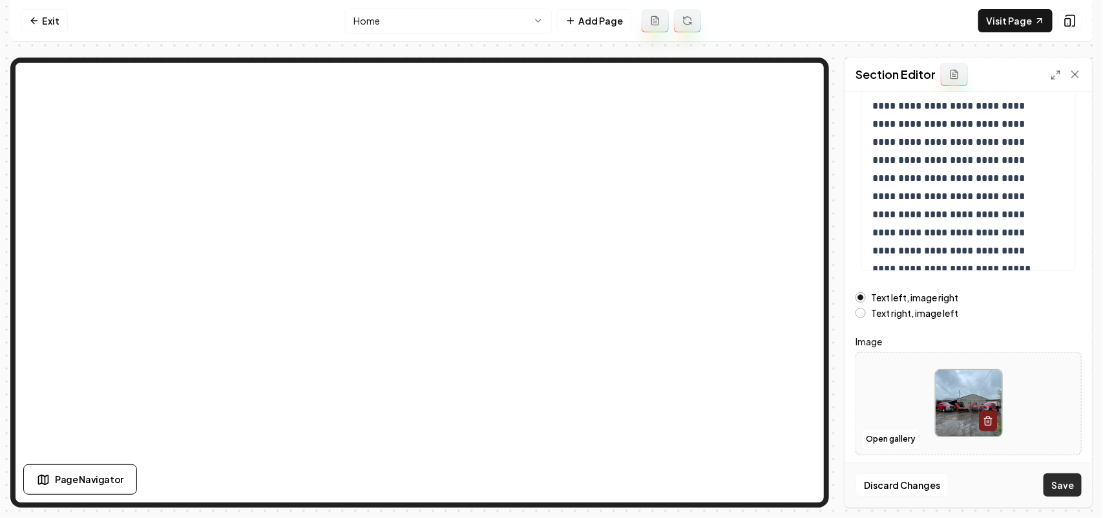
click at [1067, 483] on button "Save" at bounding box center [1063, 484] width 38 height 23
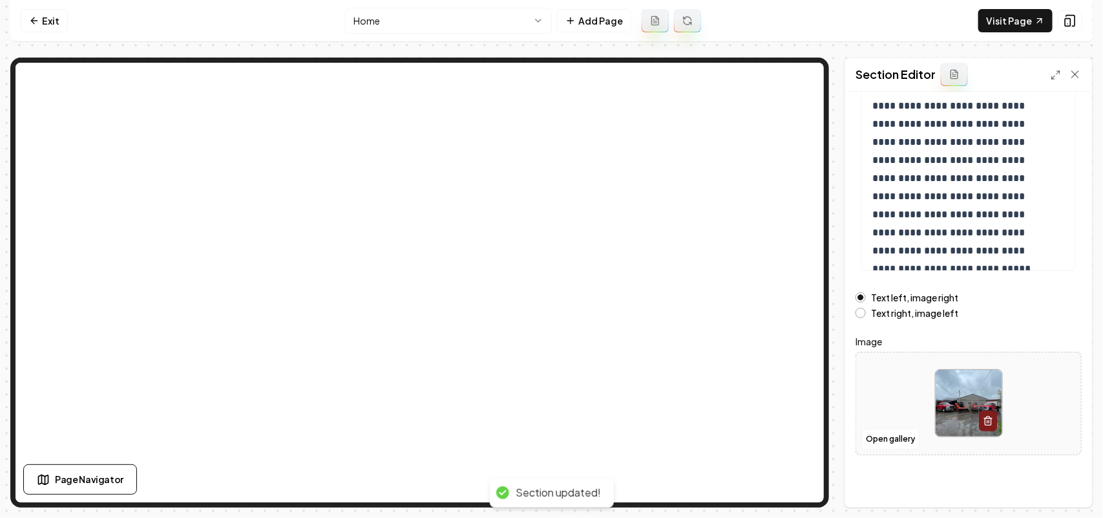
scroll to position [0, 0]
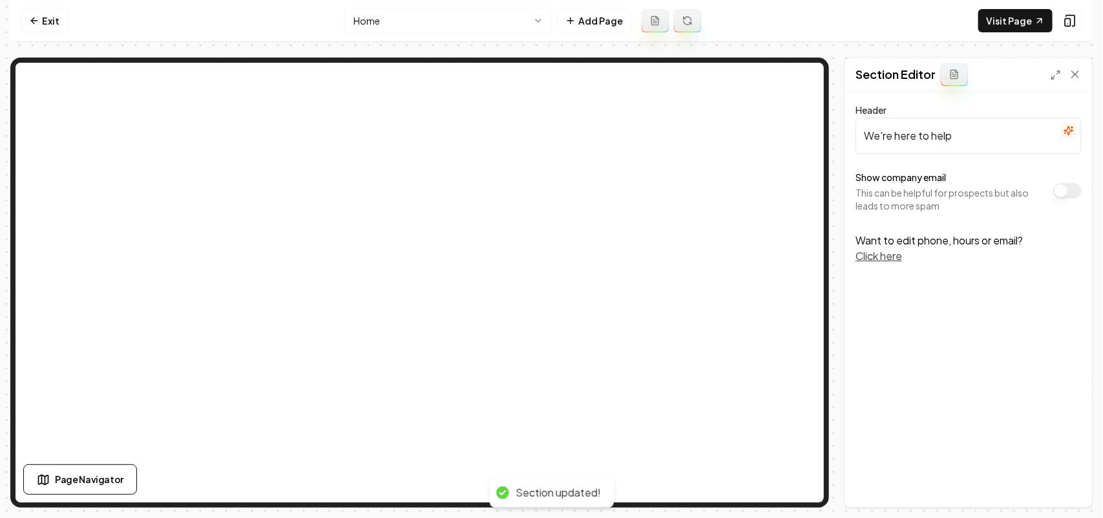
click at [1068, 192] on button "Show company email" at bounding box center [1067, 191] width 28 height 16
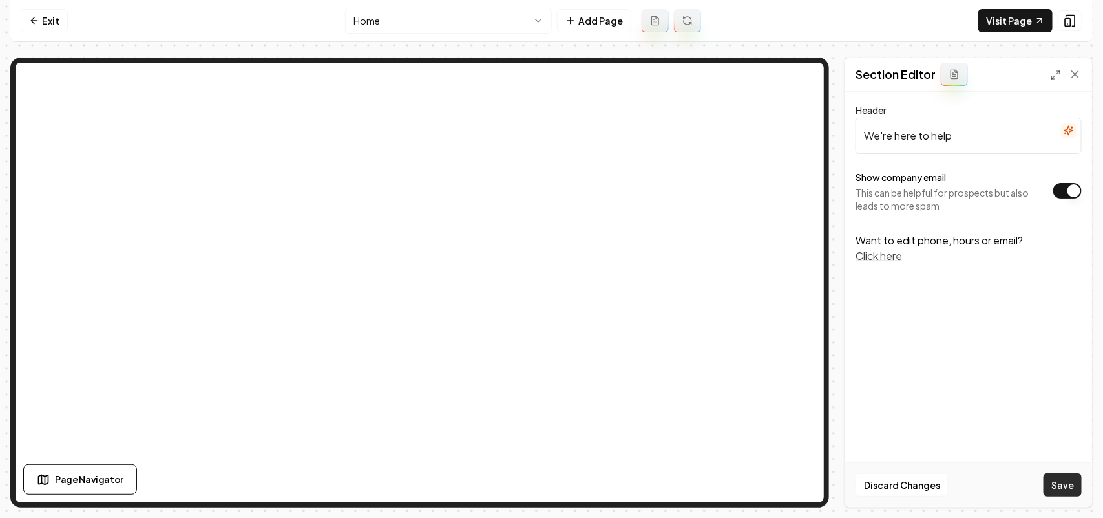
click at [1057, 489] on button "Save" at bounding box center [1063, 484] width 38 height 23
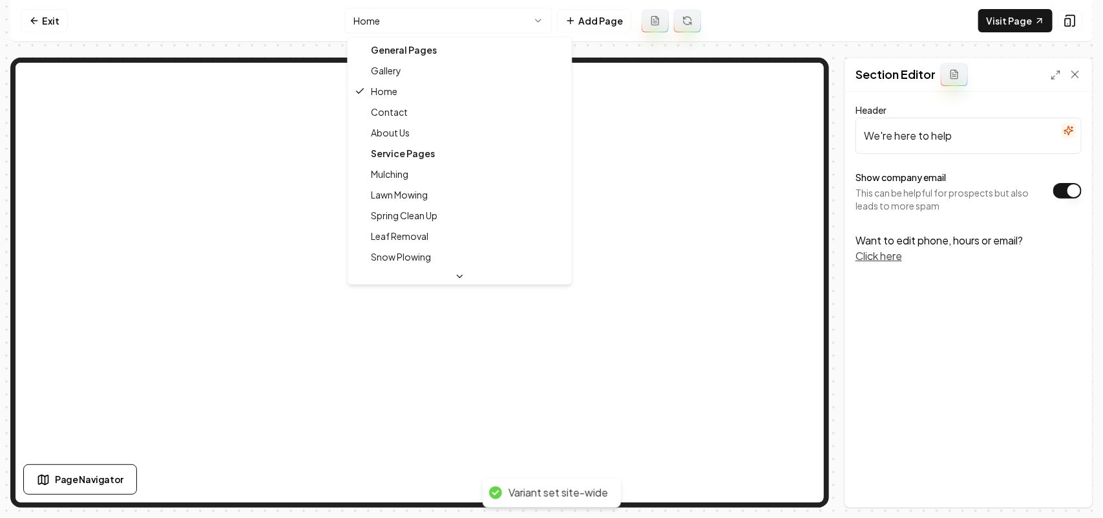
click at [399, 17] on html "Computer Required This feature is only available on a computer. Please switch t…" at bounding box center [551, 259] width 1103 height 518
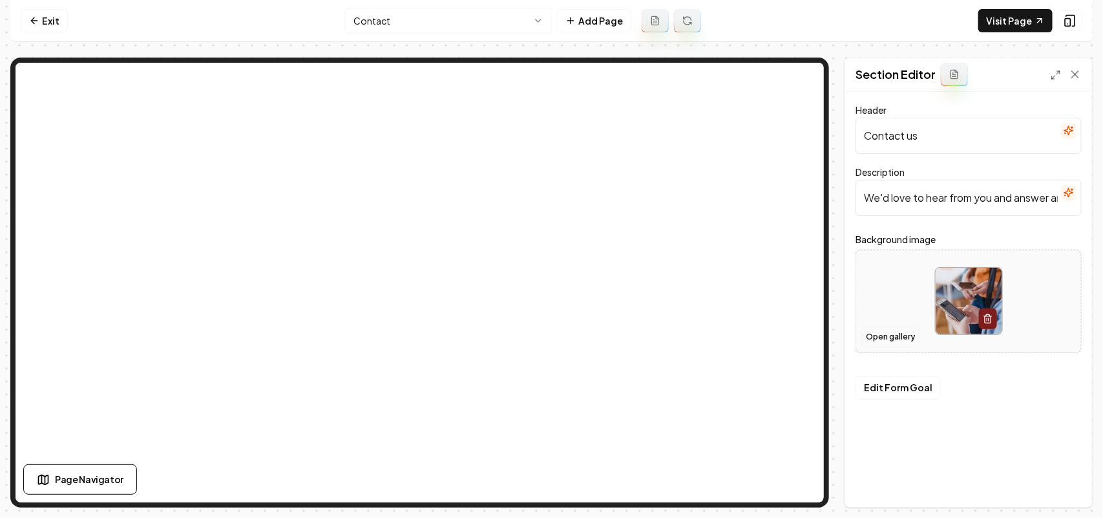
click at [887, 335] on button "Open gallery" at bounding box center [890, 336] width 58 height 21
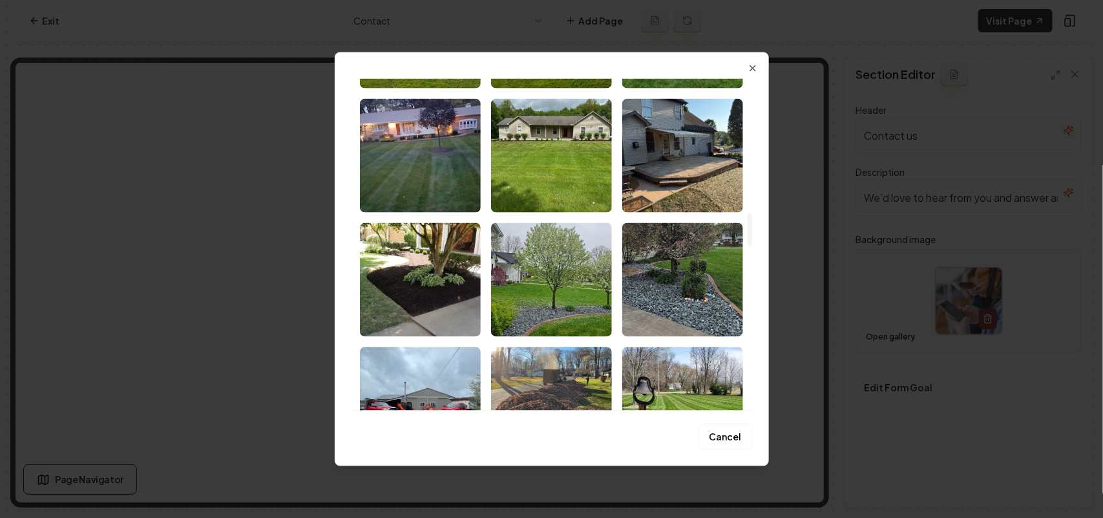
scroll to position [2929, 0]
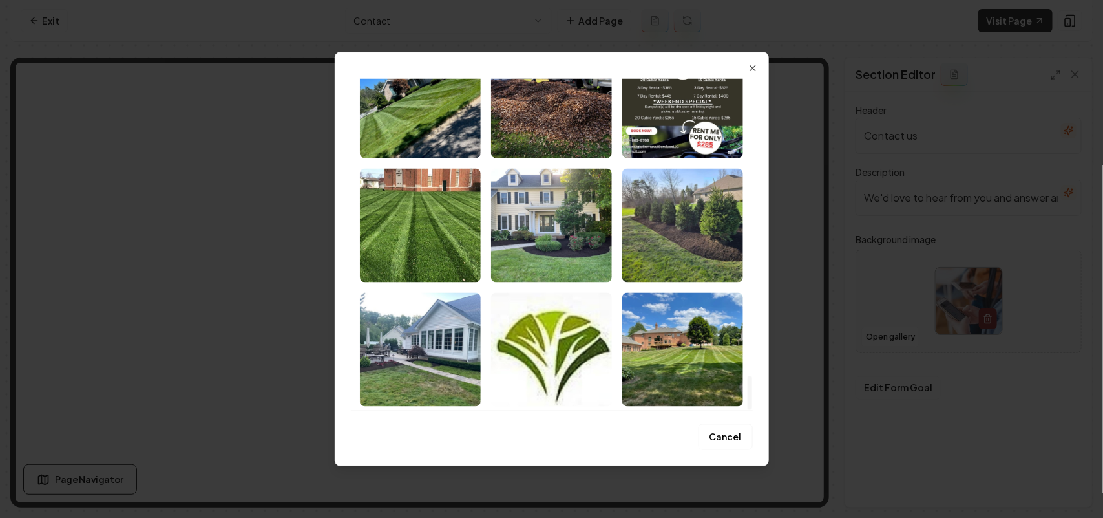
drag, startPoint x: 746, startPoint y: 151, endPoint x: 789, endPoint y: 405, distance: 257.5
click at [753, 405] on div at bounding box center [749, 244] width 6 height 332
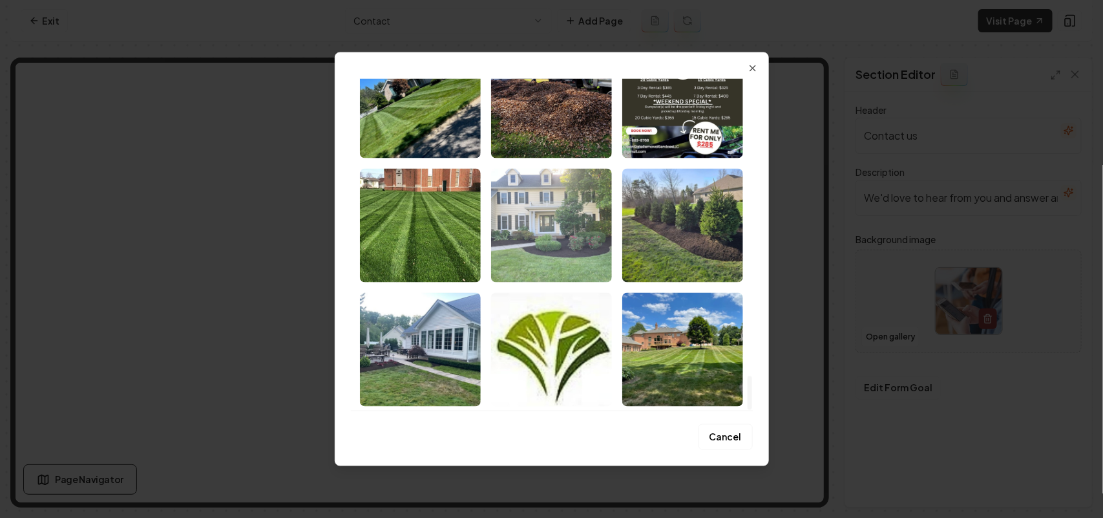
click at [556, 244] on img "Select image image_68bf3e5b5c7cd75eb8eeecad.jpeg" at bounding box center [551, 225] width 121 height 114
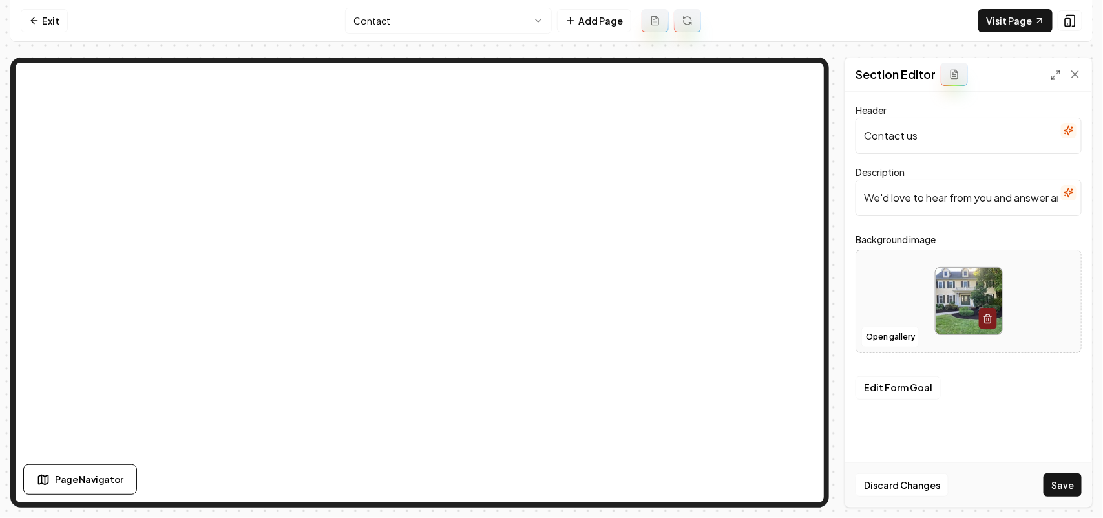
drag, startPoint x: 1054, startPoint y: 482, endPoint x: 1015, endPoint y: 482, distance: 38.8
click at [1055, 482] on button "Save" at bounding box center [1063, 484] width 38 height 23
click at [394, 24] on html "Computer Required This feature is only available on a computer. Please switch t…" at bounding box center [551, 259] width 1103 height 518
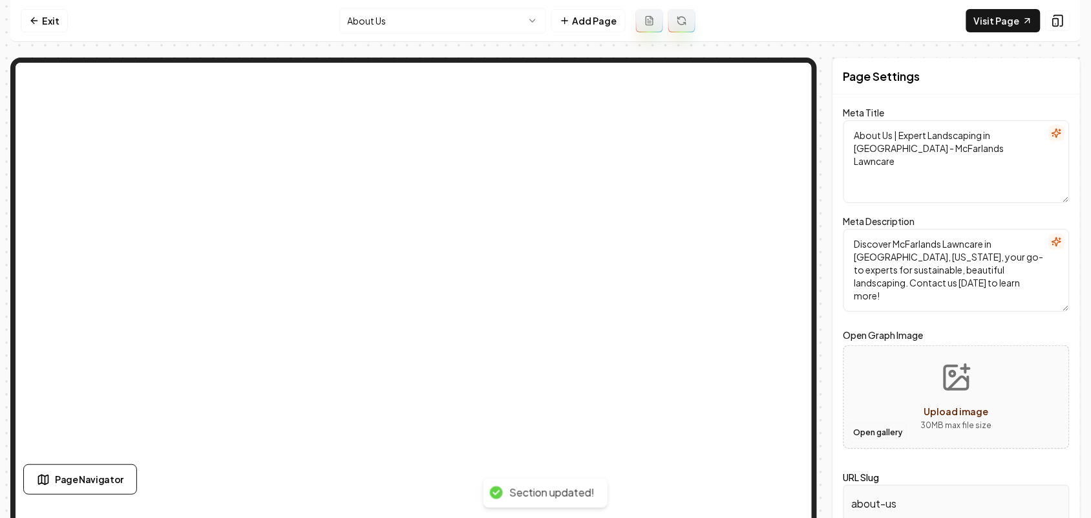
click at [880, 434] on button "Open gallery" at bounding box center [878, 432] width 58 height 21
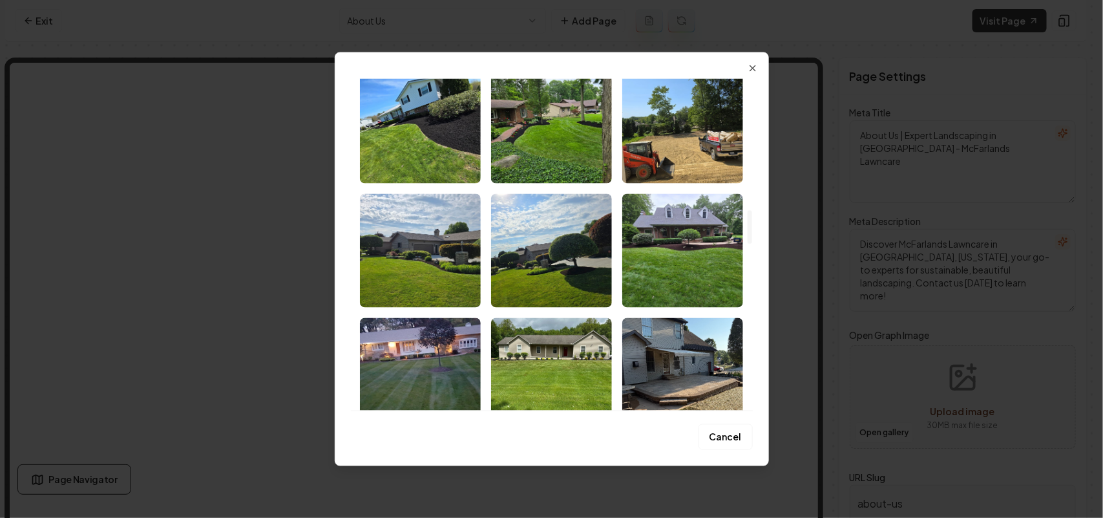
scroll to position [1292, 0]
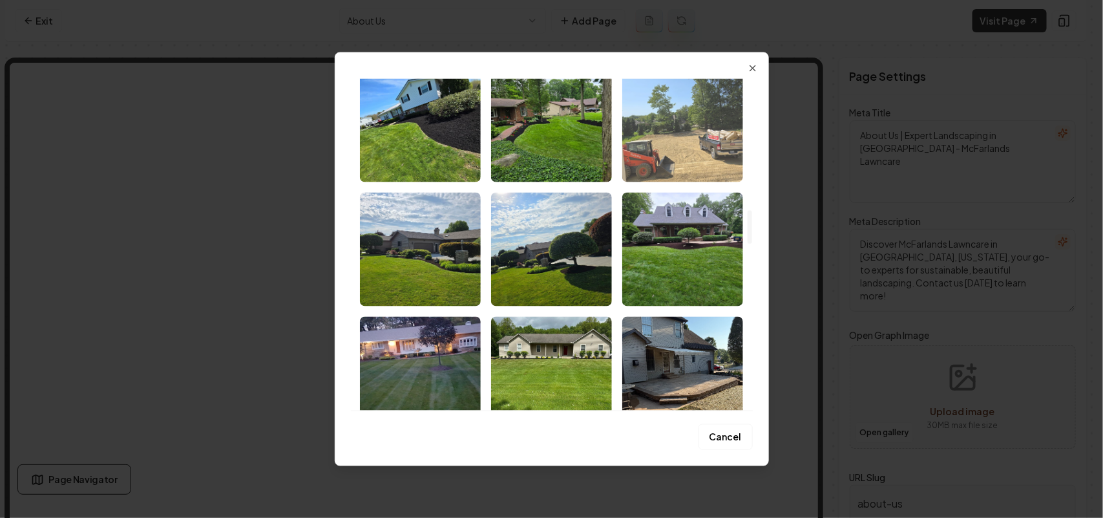
click at [657, 134] on img "Select image image_68bf3e5e5c7cd75eb8ef0e9e.jpeg" at bounding box center [682, 125] width 121 height 114
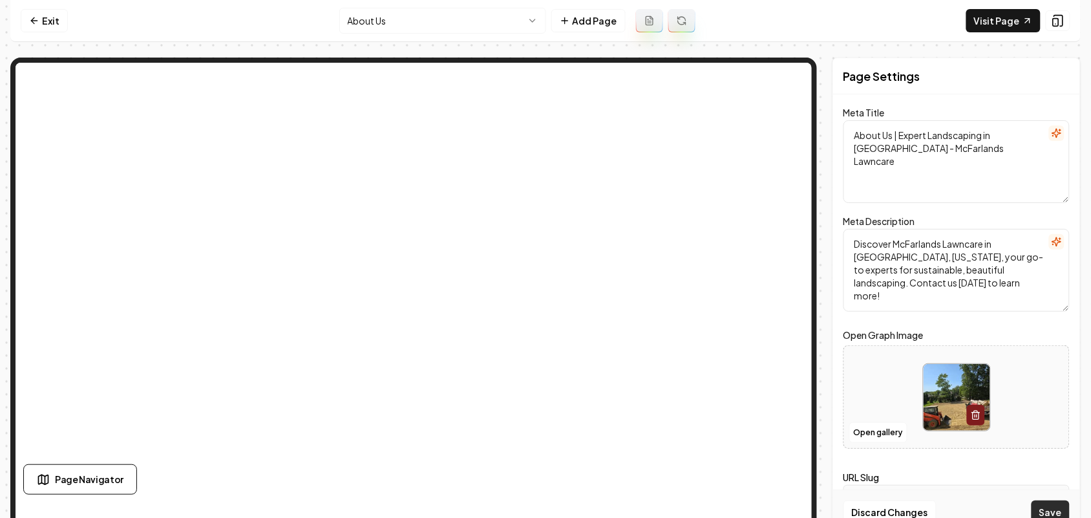
click at [1057, 509] on button "Save" at bounding box center [1050, 511] width 38 height 23
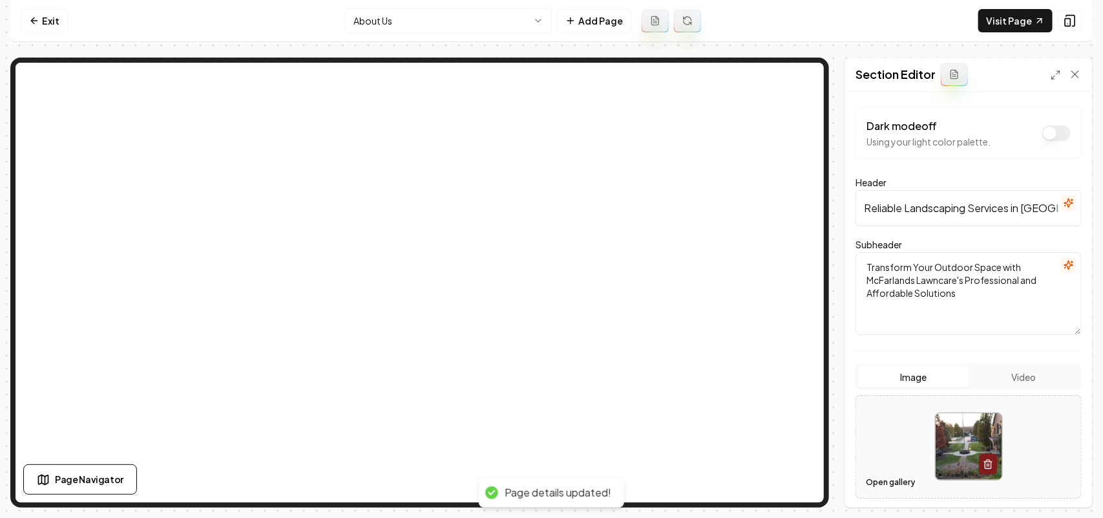
click at [903, 485] on button "Open gallery" at bounding box center [890, 482] width 58 height 21
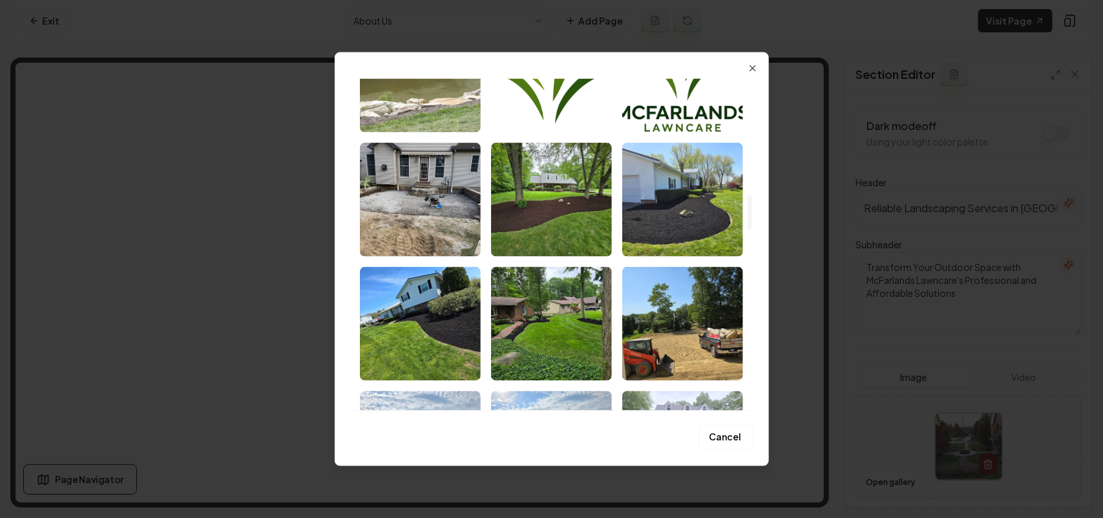
scroll to position [1212, 0]
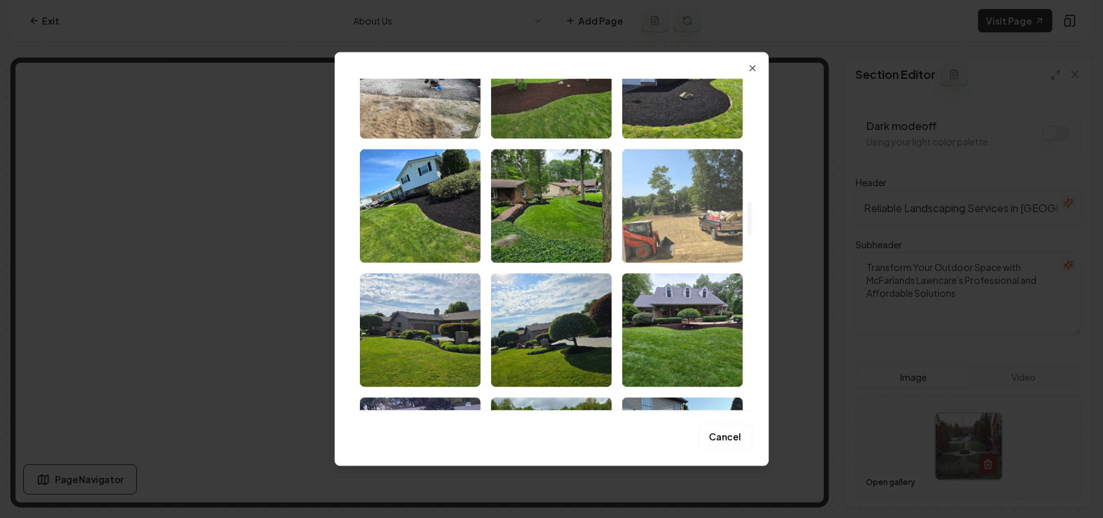
click at [690, 246] on img "Select image image_68bf3e5e5c7cd75eb8ef0e9e.jpeg" at bounding box center [682, 206] width 121 height 114
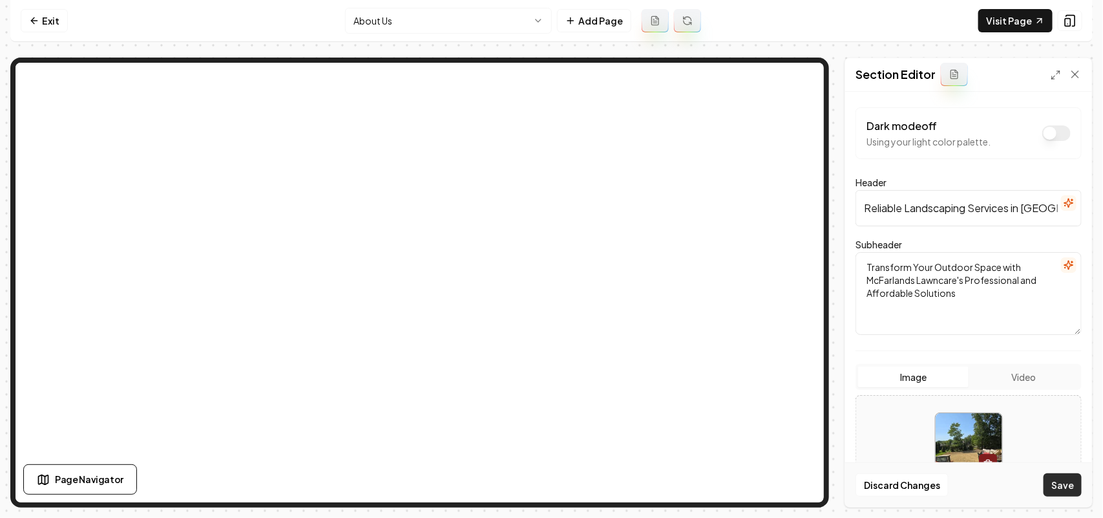
click at [1067, 481] on button "Save" at bounding box center [1063, 484] width 38 height 23
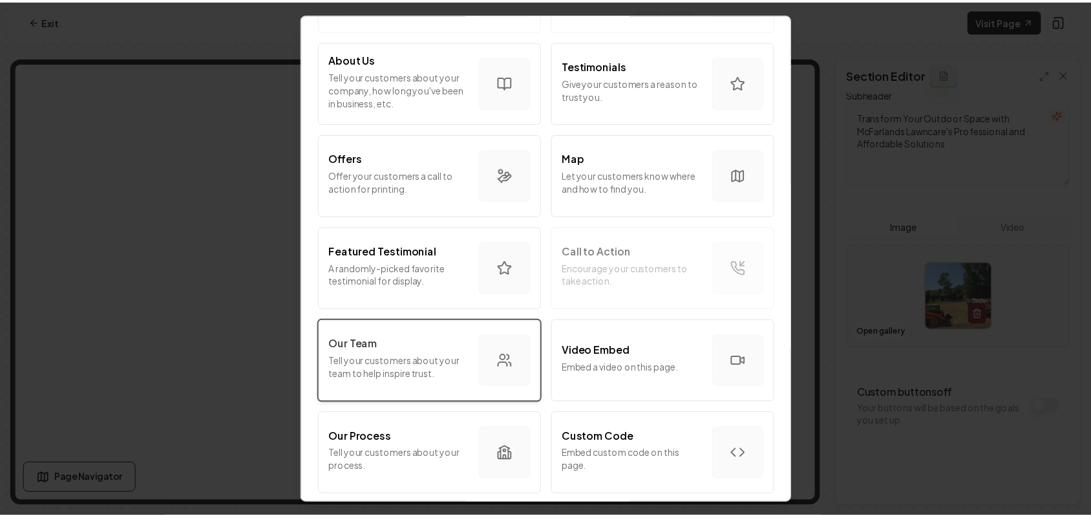
scroll to position [162, 0]
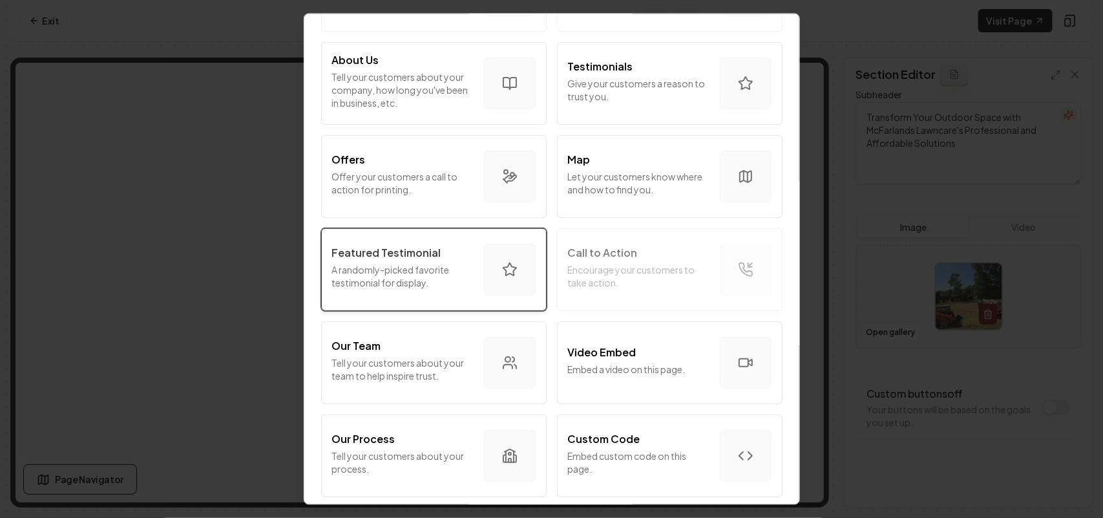
click at [435, 273] on p "A randomly-picked favorite testimonial for display." at bounding box center [403, 275] width 142 height 26
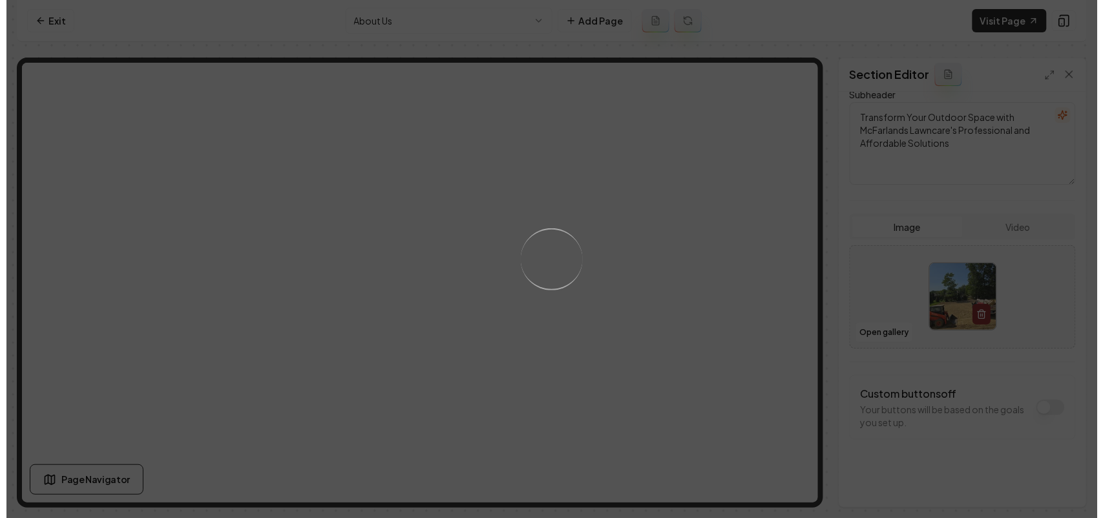
scroll to position [0, 0]
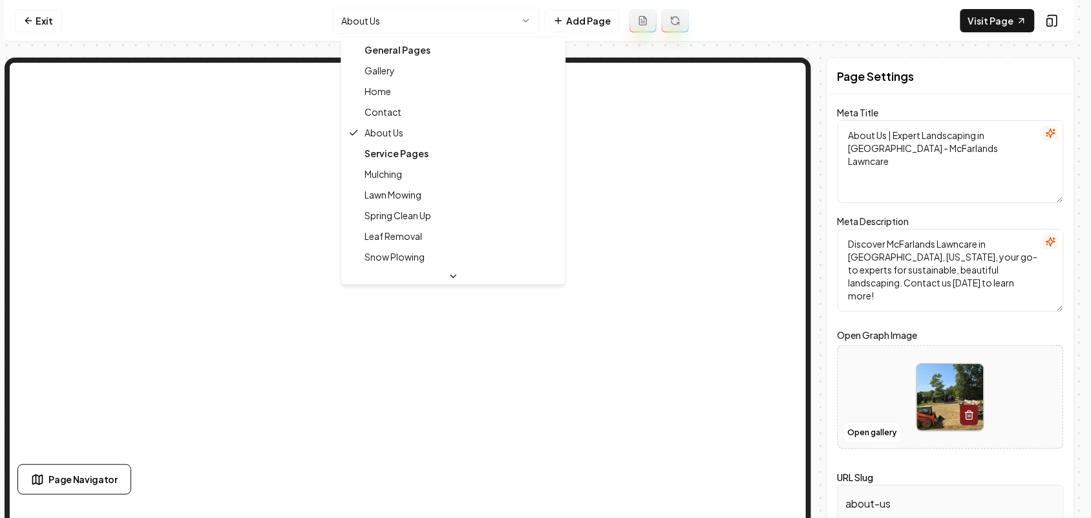
click at [348, 10] on html "Computer Required This feature is only available on a computer. Please switch t…" at bounding box center [545, 259] width 1091 height 518
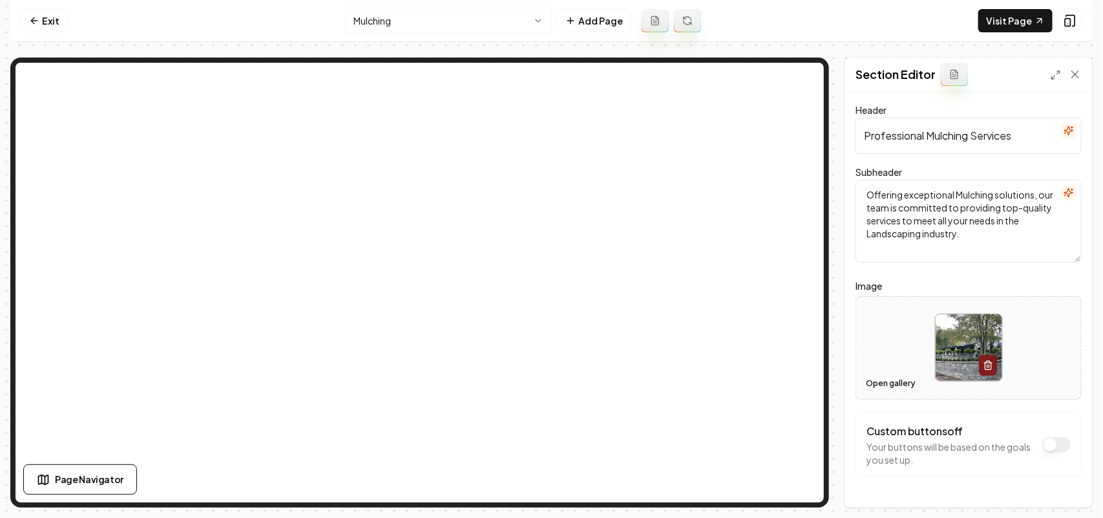
click at [880, 385] on button "Open gallery" at bounding box center [890, 383] width 58 height 21
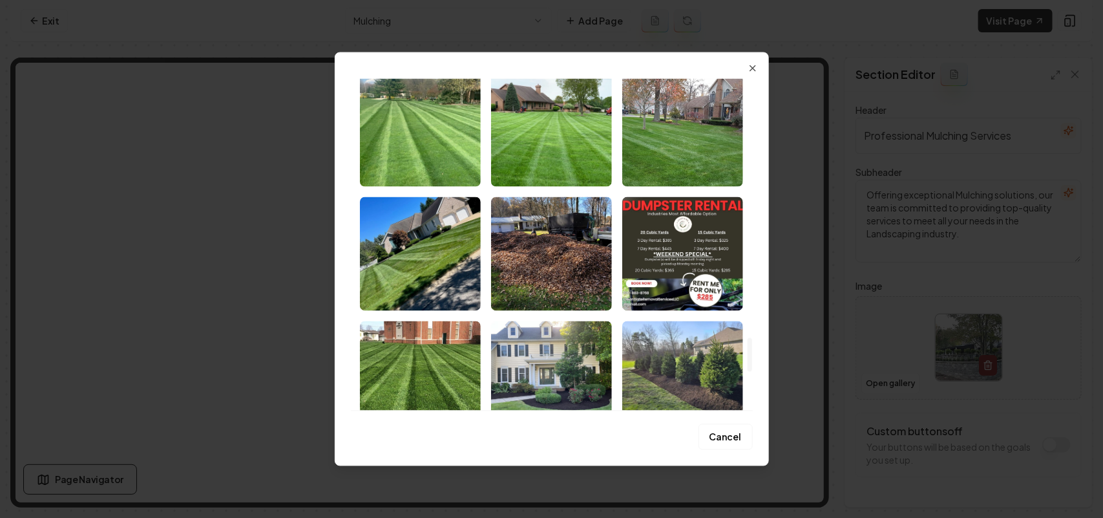
scroll to position [2929, 0]
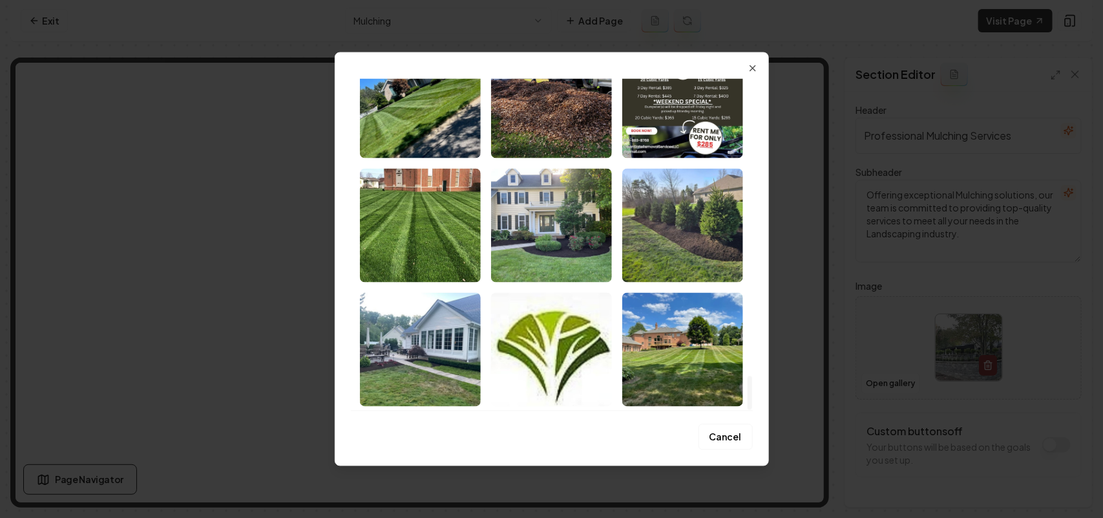
drag, startPoint x: 748, startPoint y: 84, endPoint x: 760, endPoint y: 409, distance: 325.3
click at [752, 409] on div at bounding box center [750, 392] width 5 height 34
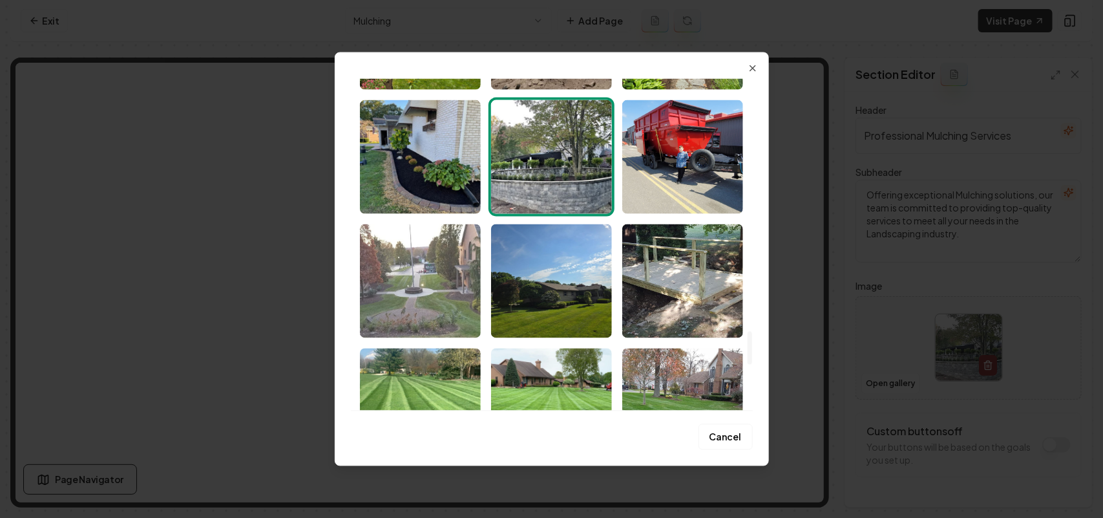
scroll to position [2525, 0]
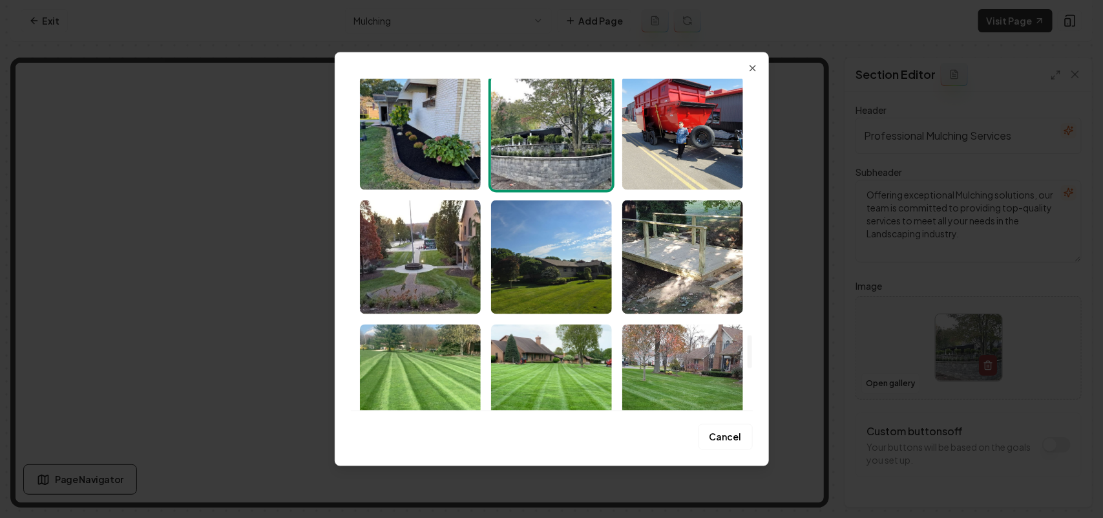
click at [417, 165] on img "Select image image_68bf3e5c5c7cd75eb8eefc05.jpeg" at bounding box center [420, 133] width 121 height 114
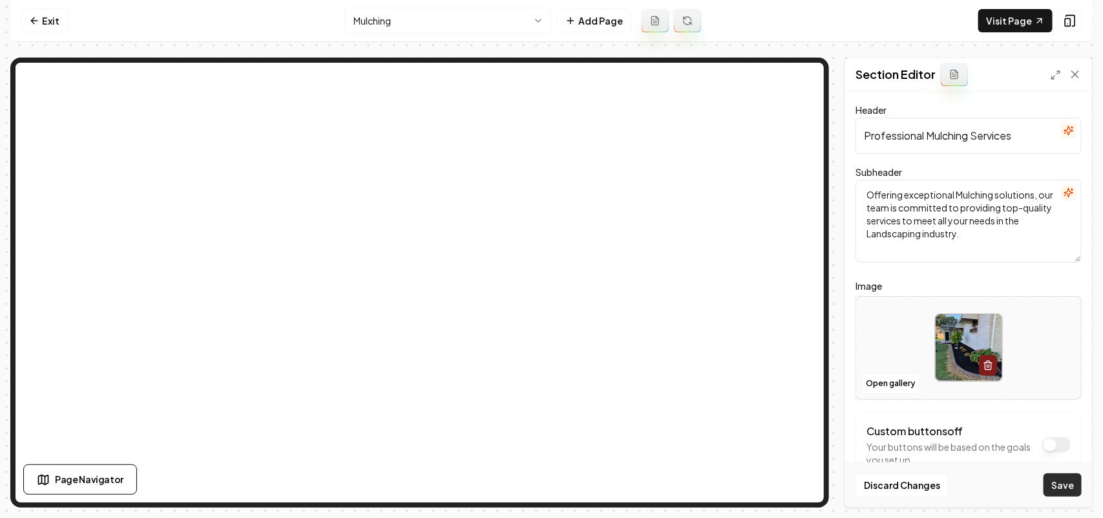
click at [1070, 478] on button "Save" at bounding box center [1063, 484] width 38 height 23
click at [879, 372] on div at bounding box center [968, 347] width 225 height 89
click at [876, 383] on button "Open gallery" at bounding box center [890, 383] width 58 height 21
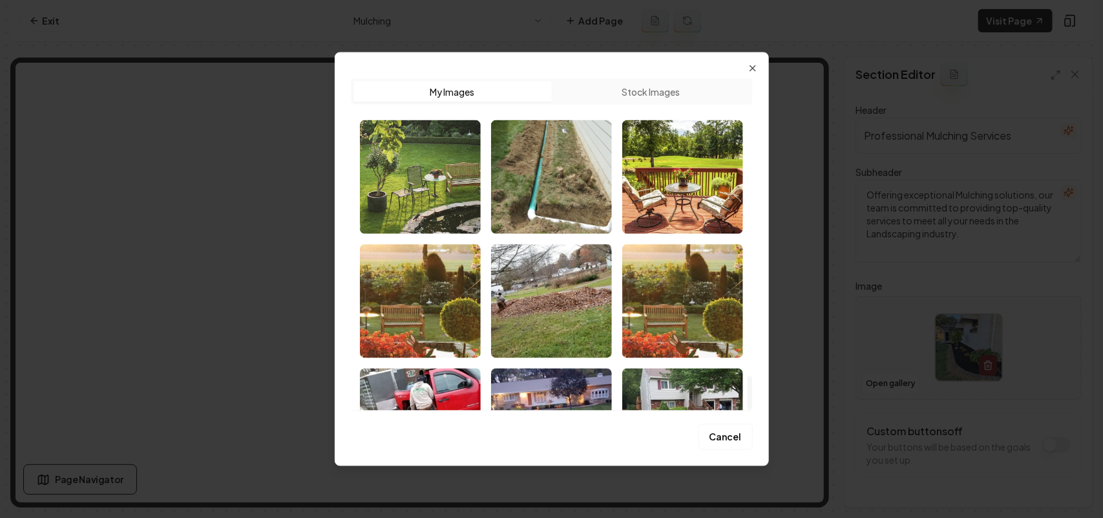
scroll to position [2929, 0]
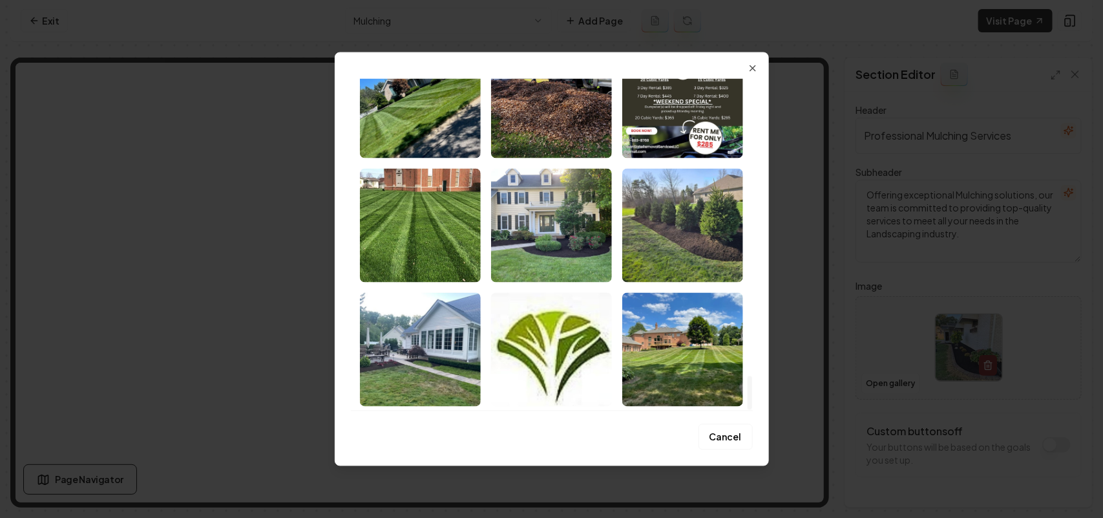
drag, startPoint x: 747, startPoint y: 99, endPoint x: 764, endPoint y: 487, distance: 388.1
click at [752, 409] on div at bounding box center [750, 392] width 5 height 34
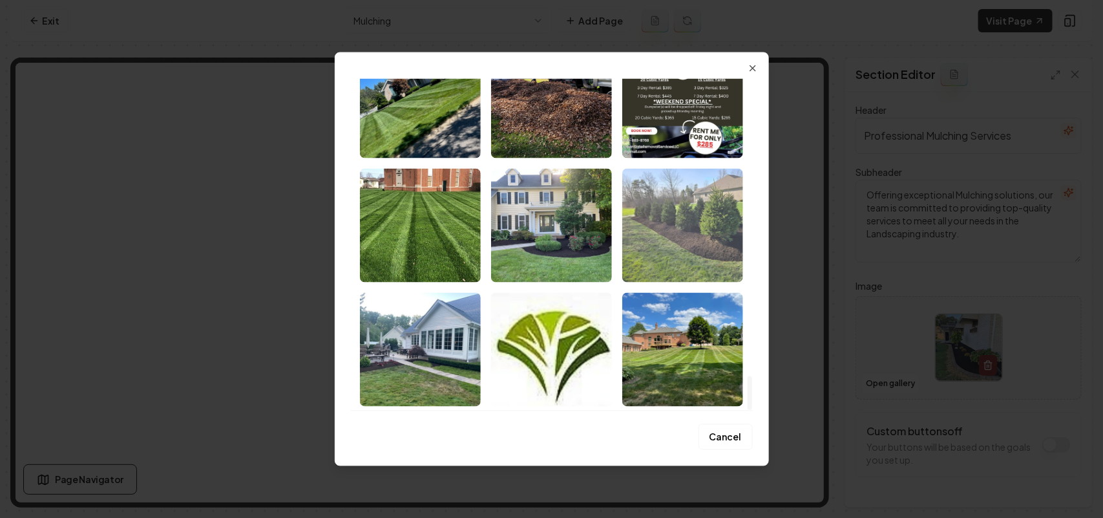
click at [691, 242] on img "Select image image_68bf3e5b5c7cd75eb8eeea76.jpeg" at bounding box center [682, 225] width 121 height 114
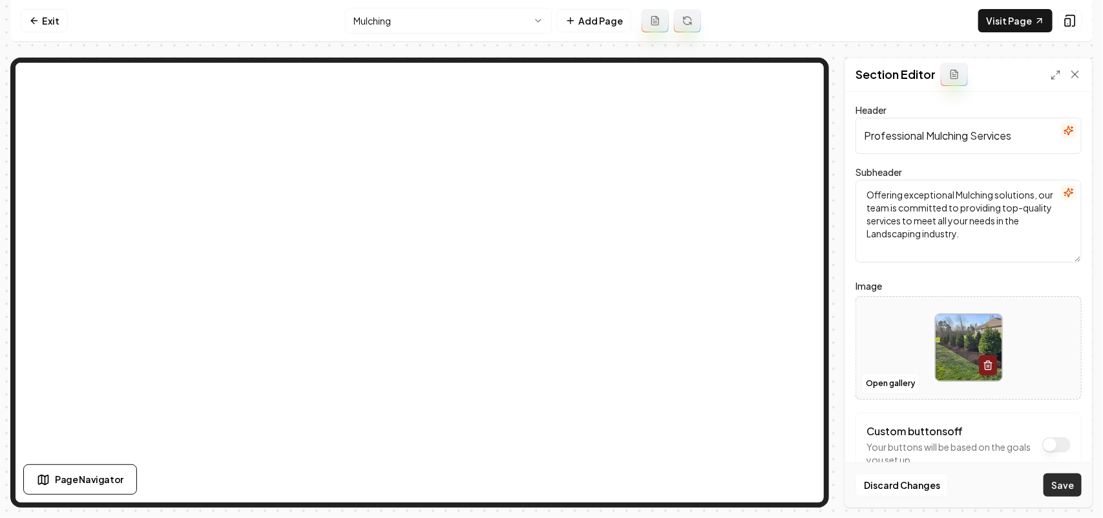
click at [1058, 491] on button "Save" at bounding box center [1063, 484] width 38 height 23
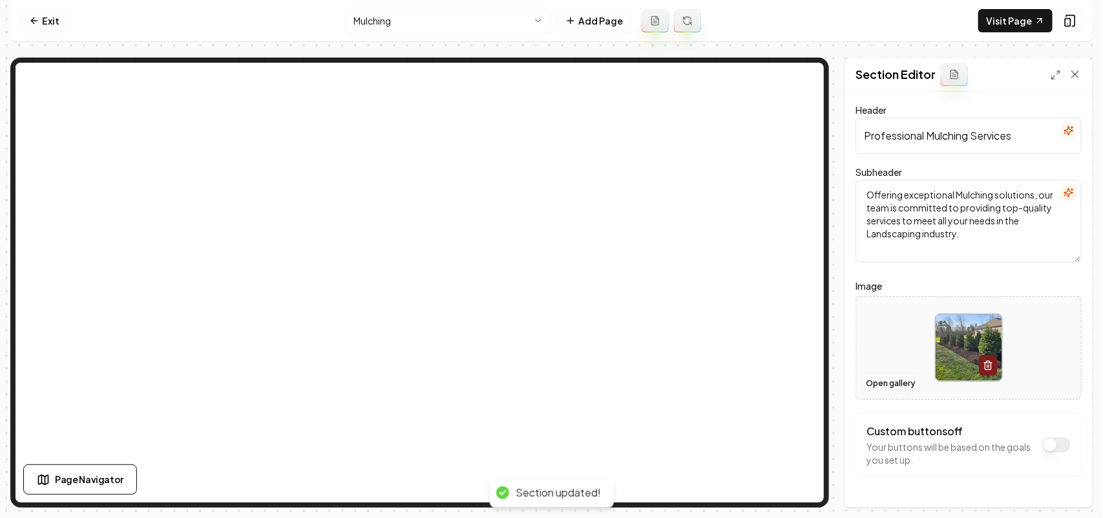
click at [877, 383] on button "Open gallery" at bounding box center [890, 383] width 58 height 21
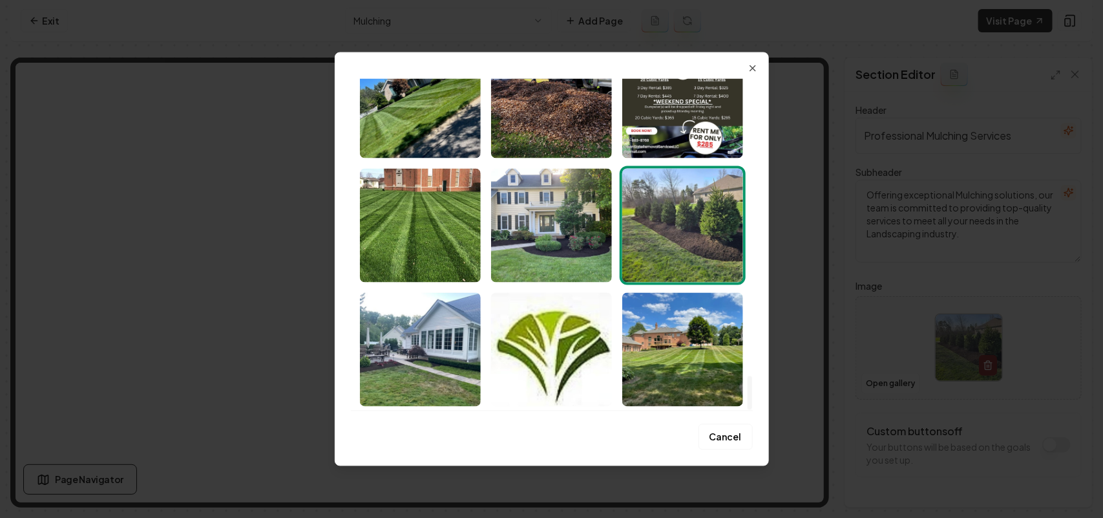
drag, startPoint x: 748, startPoint y: 91, endPoint x: 742, endPoint y: 421, distance: 330.3
click at [748, 409] on div at bounding box center [750, 392] width 5 height 34
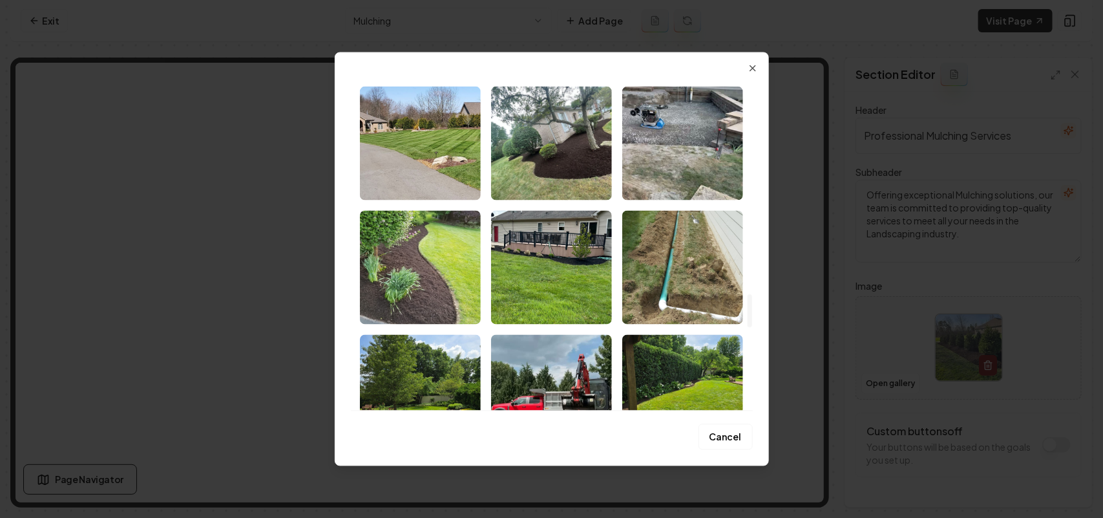
scroll to position [2122, 0]
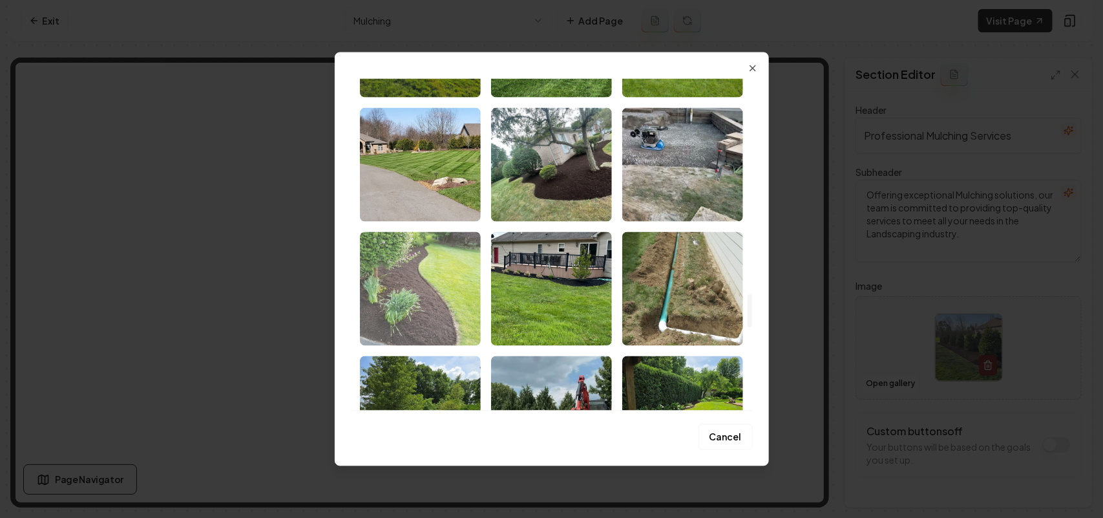
click at [405, 313] on img "Select image image_68bf3e5d5c7cd75eb8ef0164.jpeg" at bounding box center [420, 288] width 121 height 114
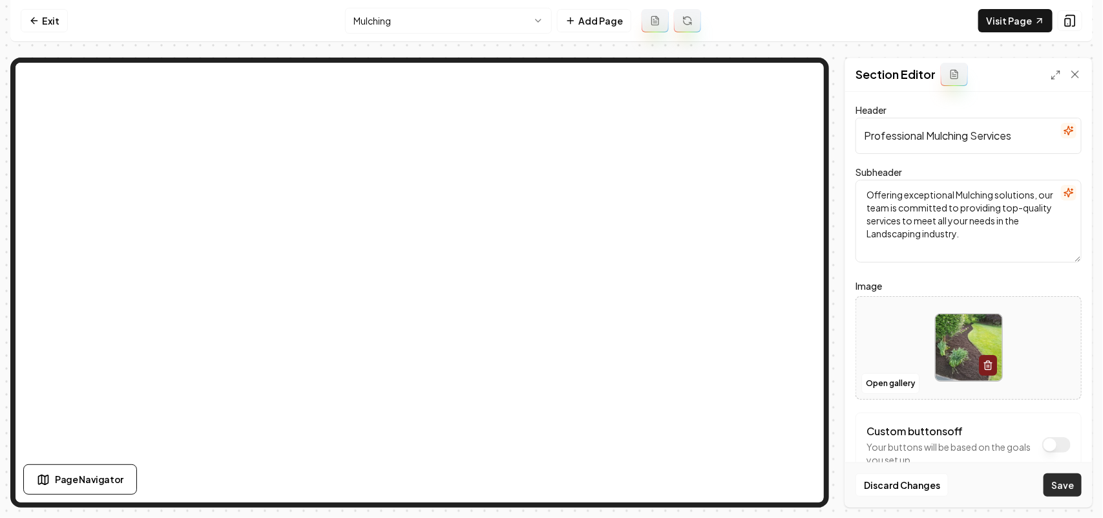
click at [1068, 479] on button "Save" at bounding box center [1063, 484] width 38 height 23
click at [399, 23] on html "Computer Required This feature is only available on a computer. Please switch t…" at bounding box center [551, 259] width 1103 height 518
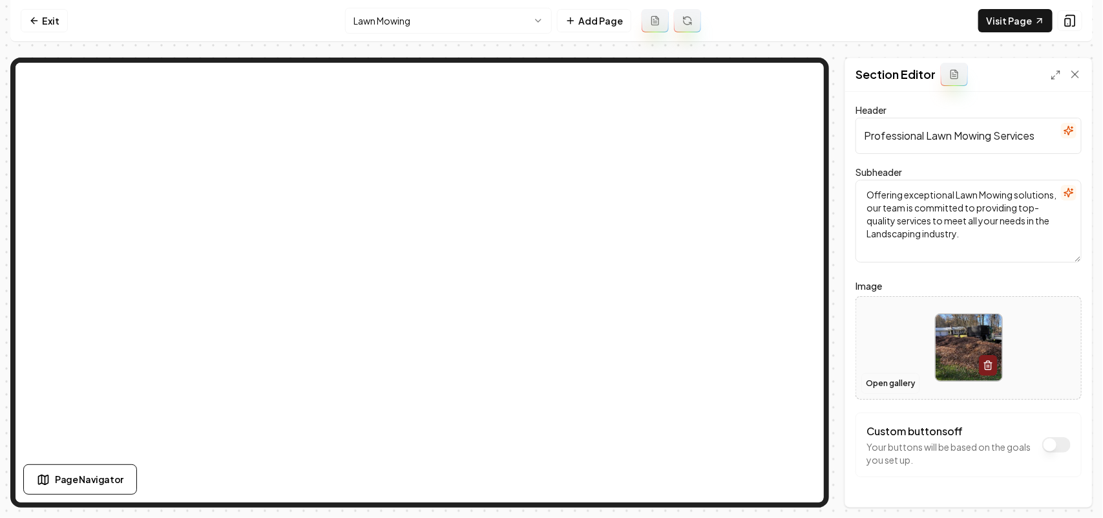
click at [882, 388] on button "Open gallery" at bounding box center [890, 383] width 58 height 21
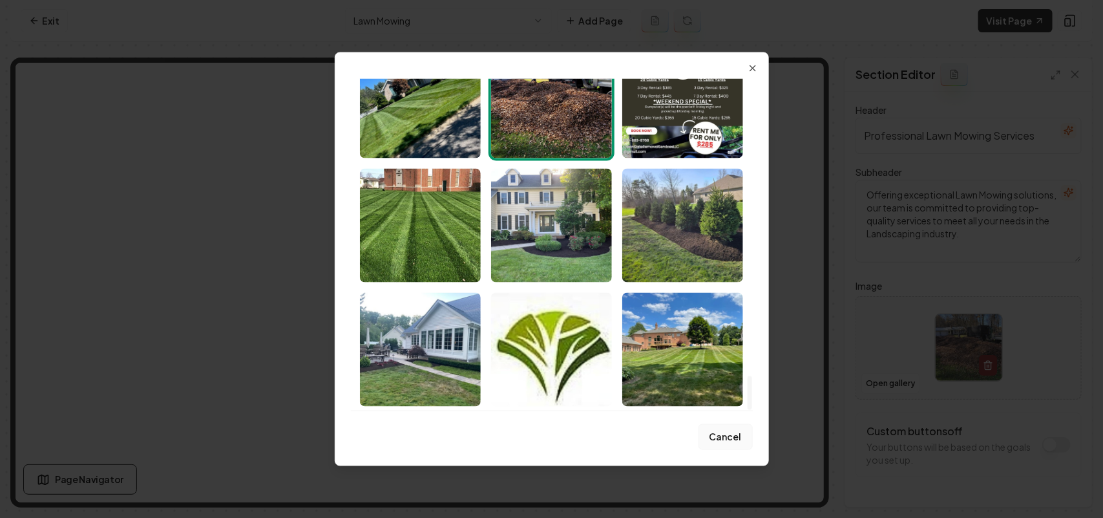
drag, startPoint x: 750, startPoint y: 86, endPoint x: 748, endPoint y: 428, distance: 342.5
click at [748, 409] on div at bounding box center [750, 392] width 5 height 34
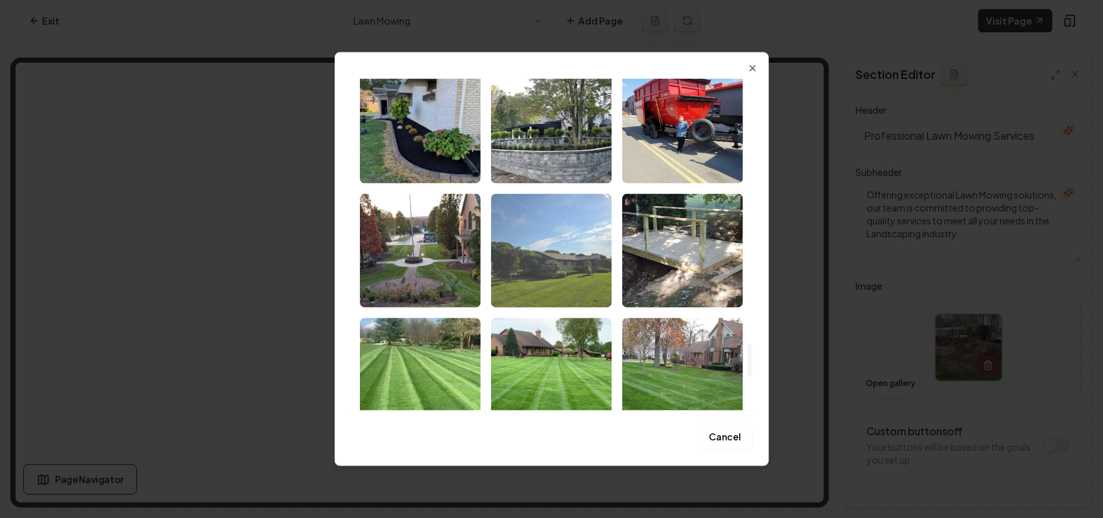
scroll to position [2606, 0]
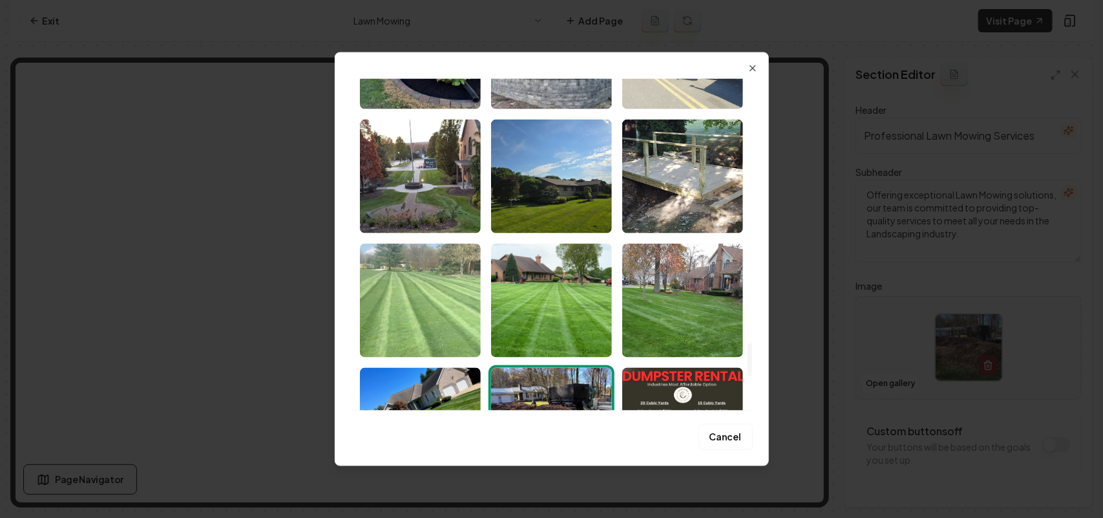
click at [415, 313] on img "Select image image_68bf3e5b5c7cd75eb8eeeccd.jpeg" at bounding box center [420, 300] width 121 height 114
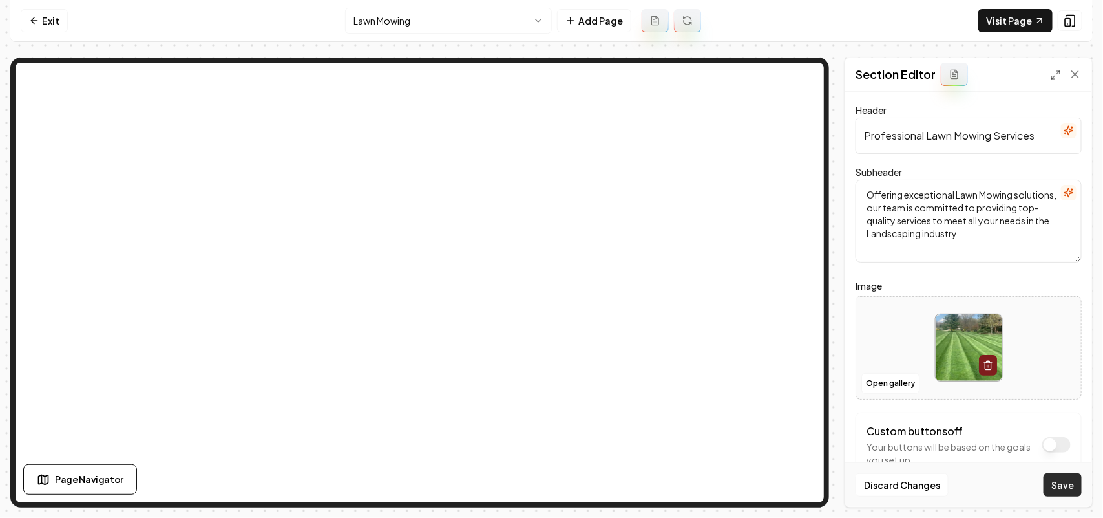
click at [1064, 479] on button "Save" at bounding box center [1063, 484] width 38 height 23
click at [896, 388] on button "Open gallery" at bounding box center [890, 383] width 58 height 21
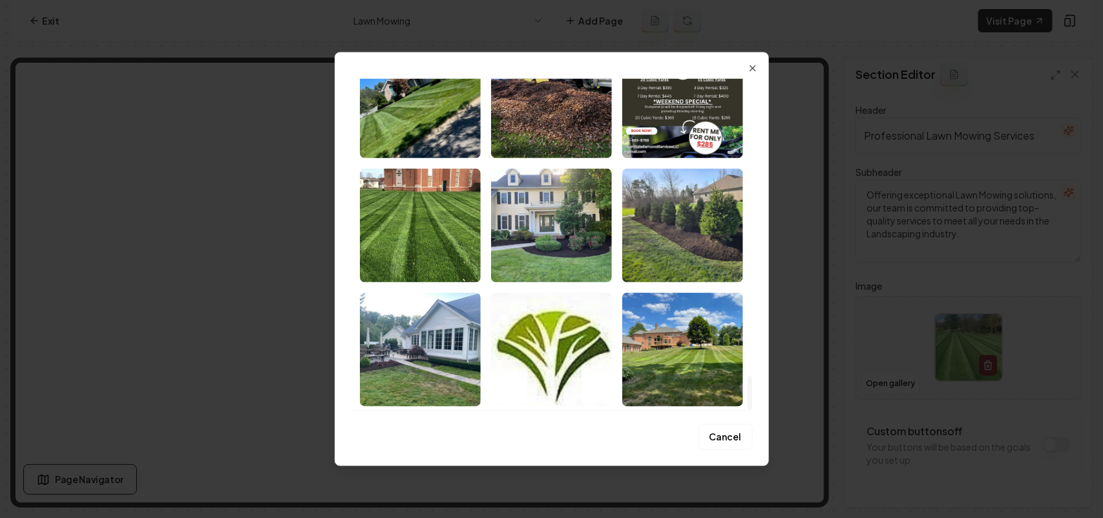
drag, startPoint x: 747, startPoint y: 86, endPoint x: 750, endPoint y: 457, distance: 370.9
click at [750, 409] on div at bounding box center [750, 392] width 5 height 34
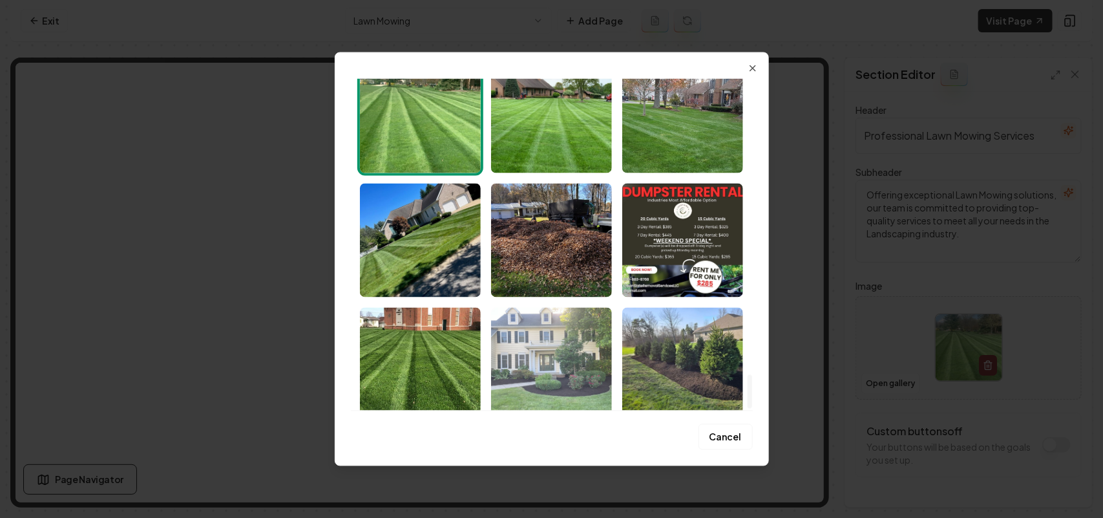
scroll to position [2929, 0]
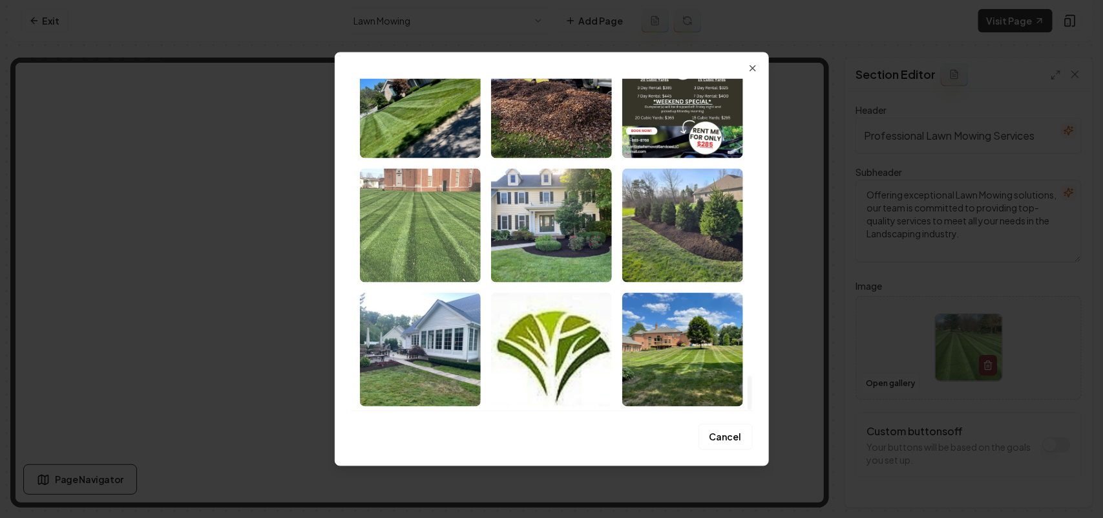
click at [379, 220] on img "Select image image_68bf3e5b5c7cd75eb8eeec32.jpeg" at bounding box center [420, 225] width 121 height 114
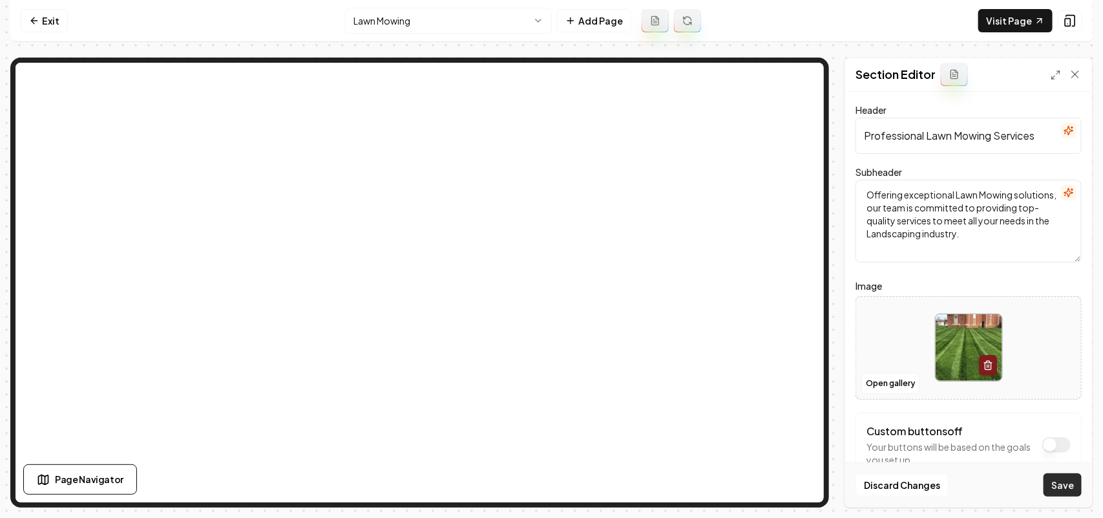
click at [1068, 482] on button "Save" at bounding box center [1063, 484] width 38 height 23
click at [434, 36] on nav "Exit Lawn Mowing Add Page Visit Page" at bounding box center [551, 21] width 1082 height 42
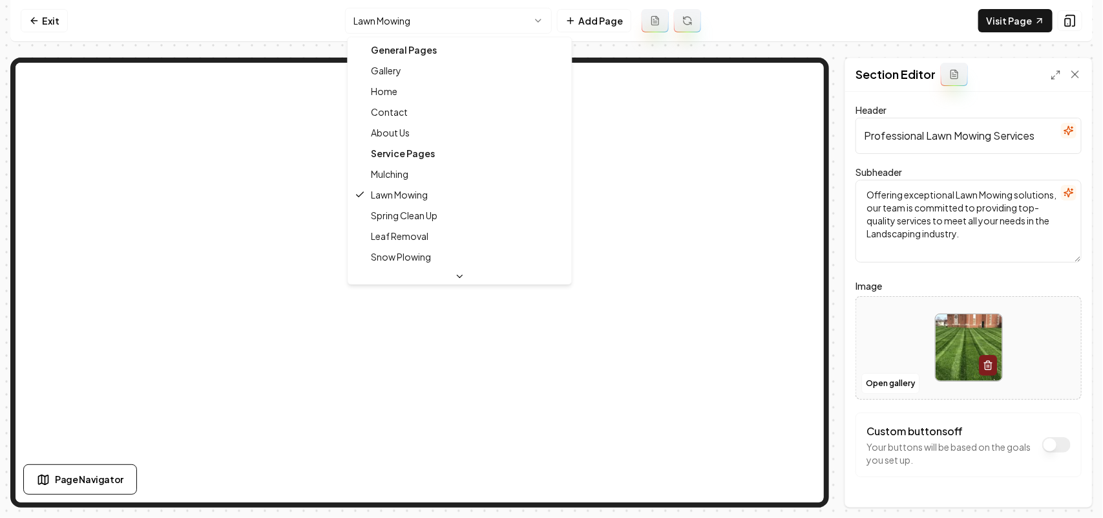
click at [435, 25] on html "Computer Required This feature is only available on a computer. Please switch t…" at bounding box center [551, 259] width 1103 height 518
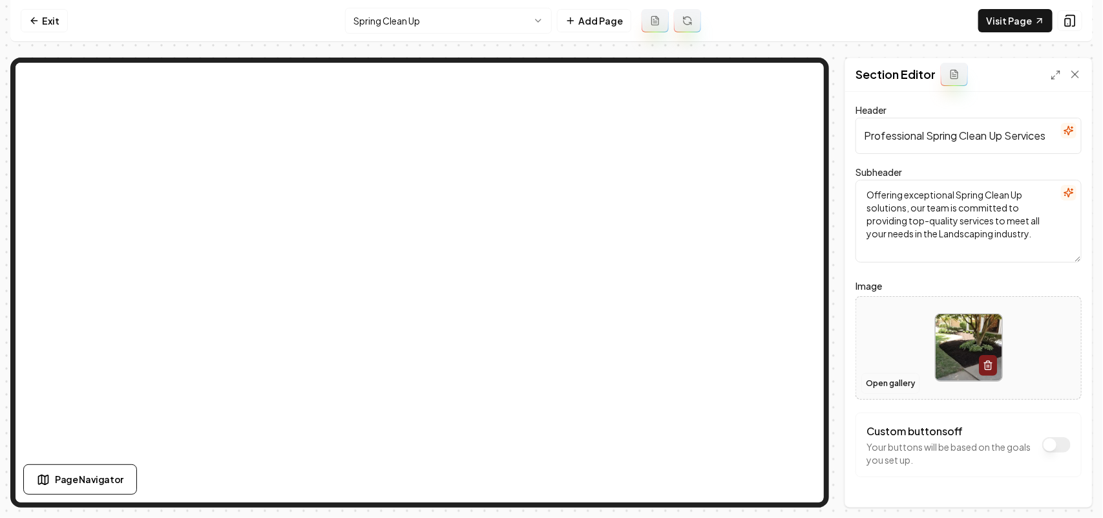
click at [881, 383] on button "Open gallery" at bounding box center [890, 383] width 58 height 21
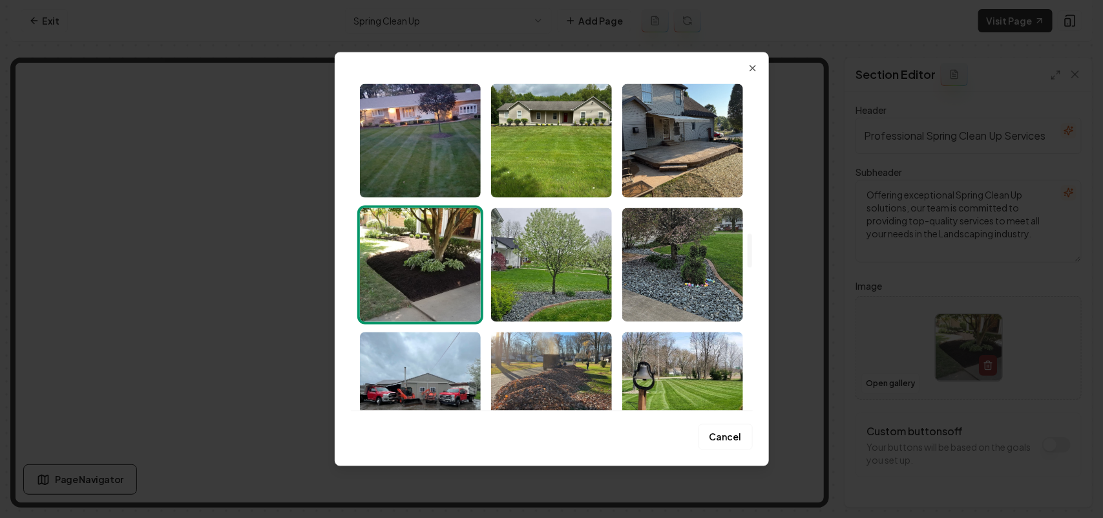
scroll to position [1616, 0]
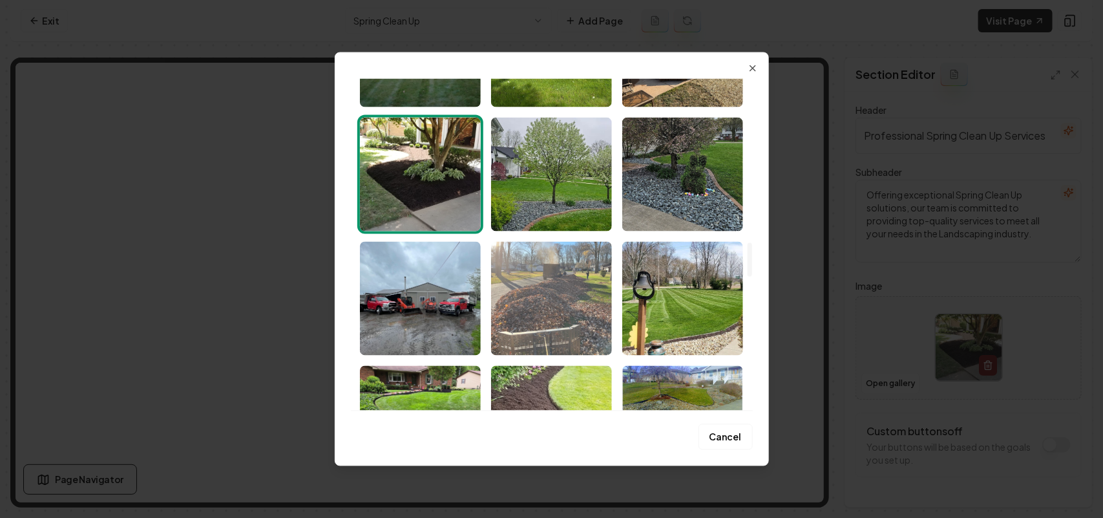
click at [553, 310] on img "Select image image_68bf3e5d5c7cd75eb8ef02f3.jpeg" at bounding box center [551, 298] width 121 height 114
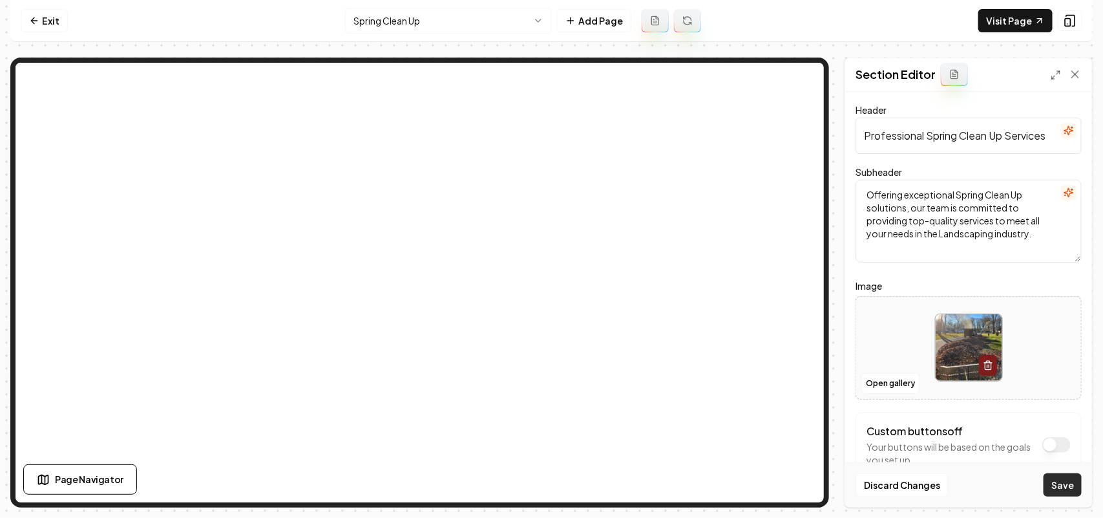
drag, startPoint x: 1071, startPoint y: 480, endPoint x: 1091, endPoint y: 475, distance: 20.7
click at [1071, 480] on button "Save" at bounding box center [1063, 484] width 38 height 23
click at [903, 386] on button "Open gallery" at bounding box center [890, 383] width 58 height 21
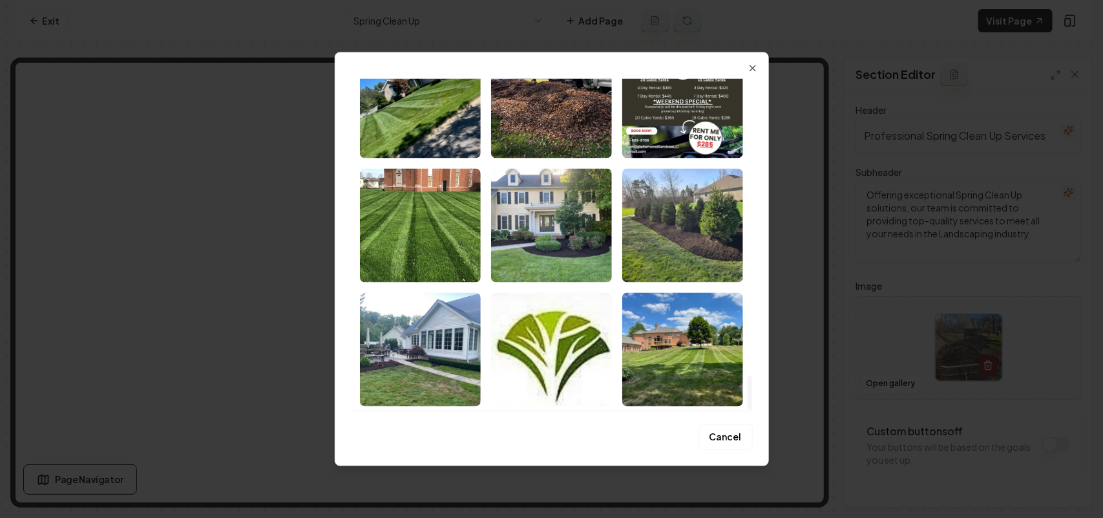
drag, startPoint x: 750, startPoint y: 79, endPoint x: 748, endPoint y: 464, distance: 385.2
click at [748, 409] on div at bounding box center [750, 392] width 5 height 34
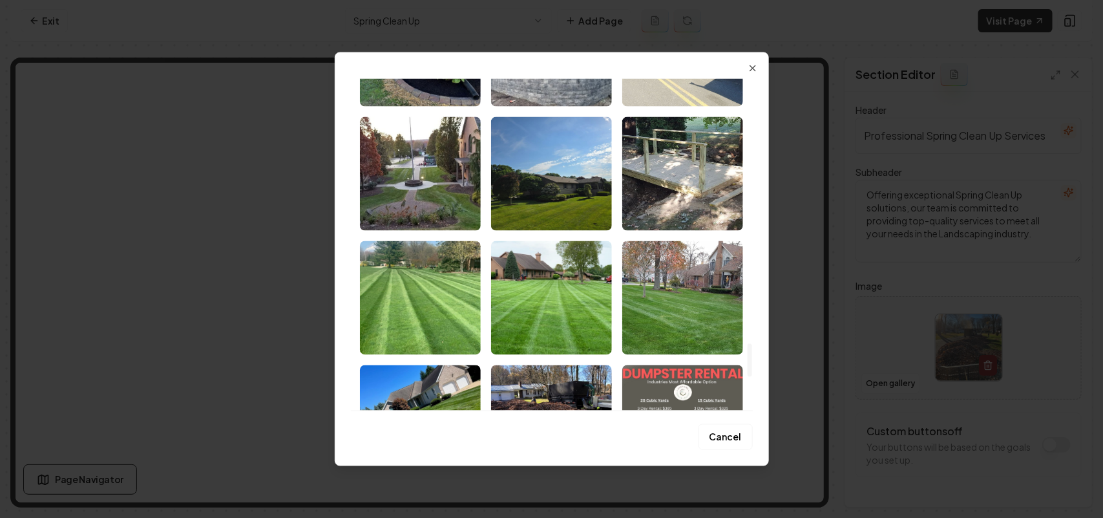
scroll to position [2687, 0]
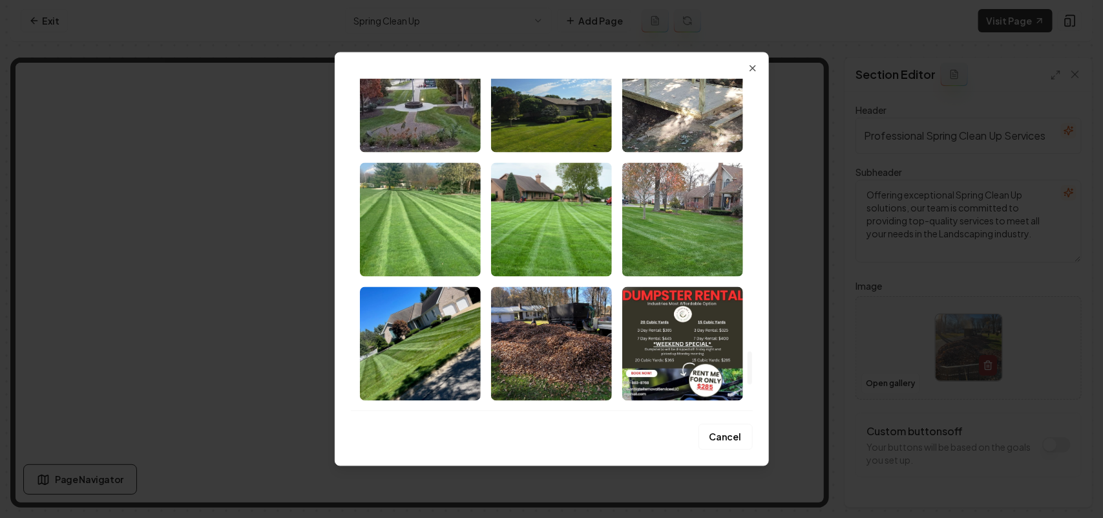
click at [553, 351] on img "Select image image_68bf3e5b5c7cd75eb8eef14a.jpeg" at bounding box center [551, 343] width 121 height 114
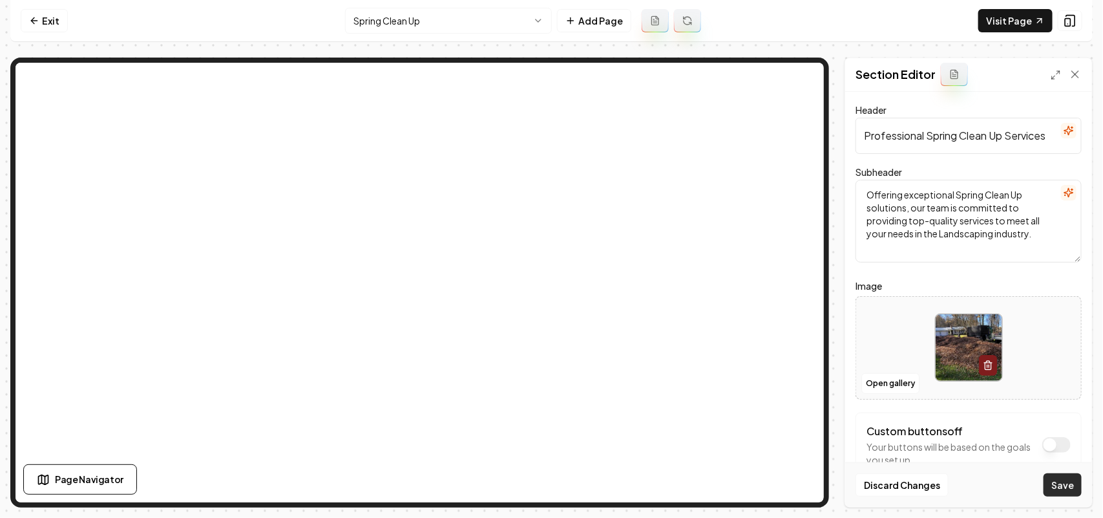
click at [1054, 478] on button "Save" at bounding box center [1063, 484] width 38 height 23
click at [876, 383] on button "Open gallery" at bounding box center [890, 383] width 58 height 21
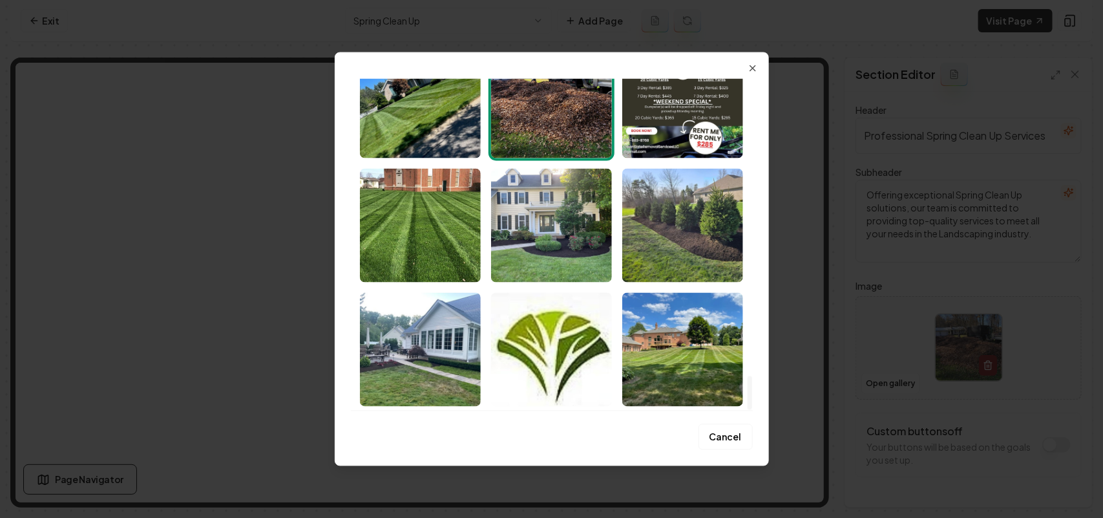
drag, startPoint x: 747, startPoint y: 100, endPoint x: 763, endPoint y: 503, distance: 402.9
click at [752, 409] on div at bounding box center [750, 392] width 5 height 34
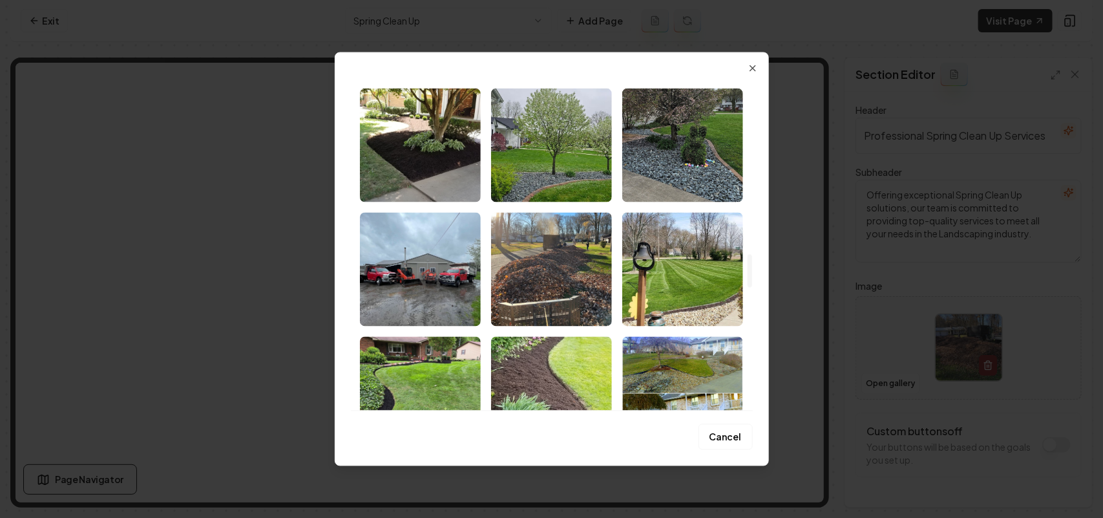
scroll to position [1638, 0]
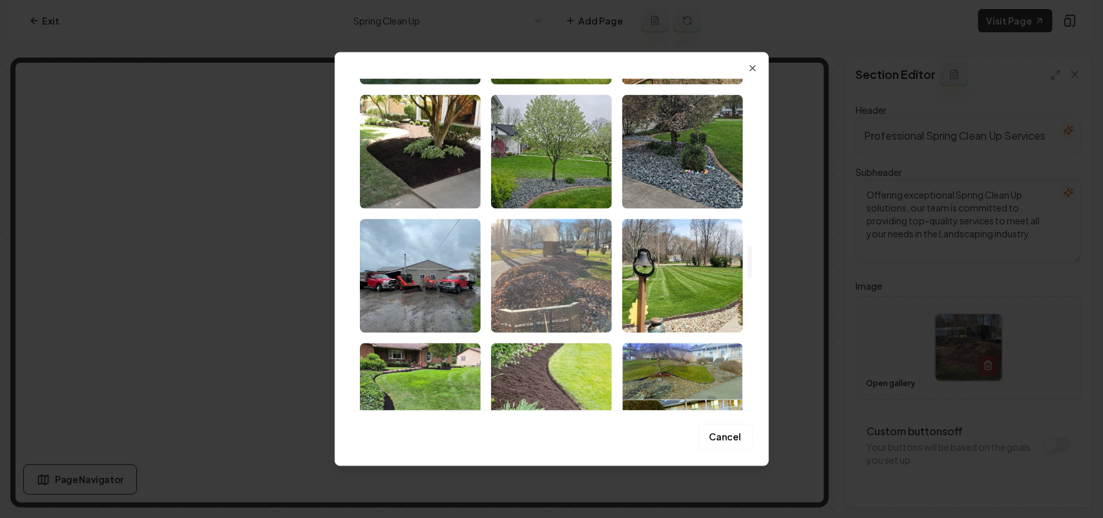
click at [558, 279] on img "Select image image_68bf3e5d5c7cd75eb8ef02f3.jpeg" at bounding box center [551, 275] width 121 height 114
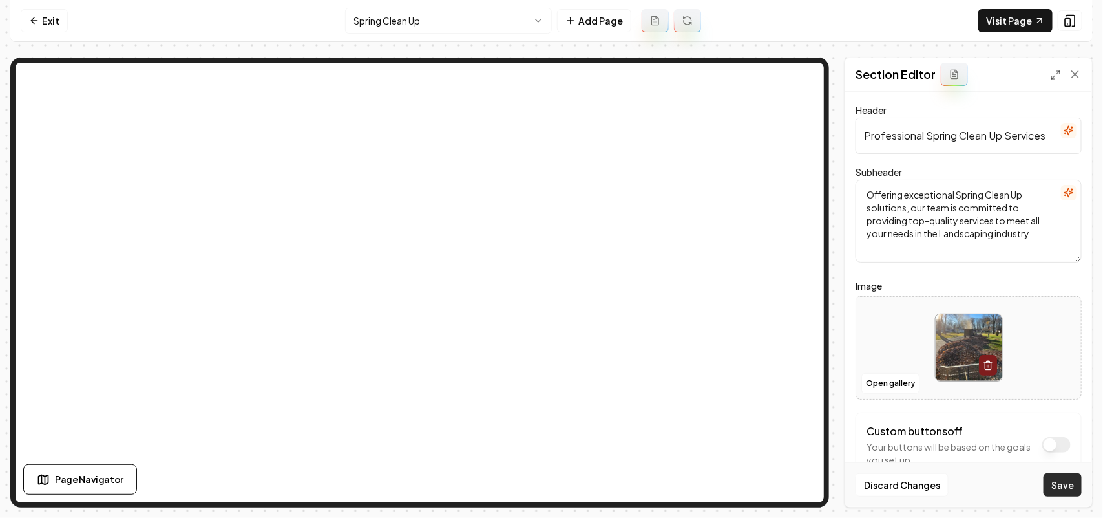
click at [1057, 478] on button "Save" at bounding box center [1063, 484] width 38 height 23
click at [890, 377] on button "Open gallery" at bounding box center [890, 383] width 58 height 21
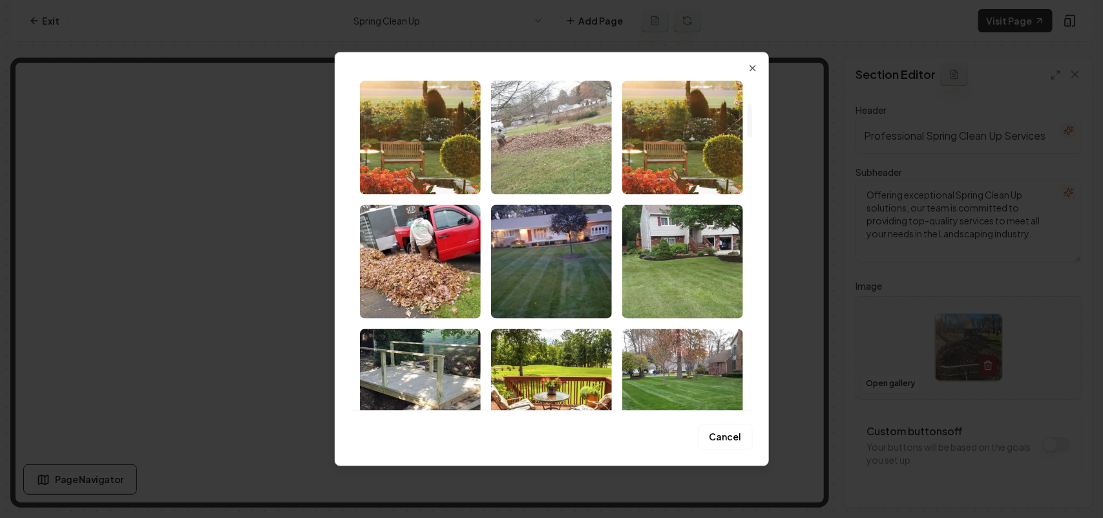
scroll to position [242, 0]
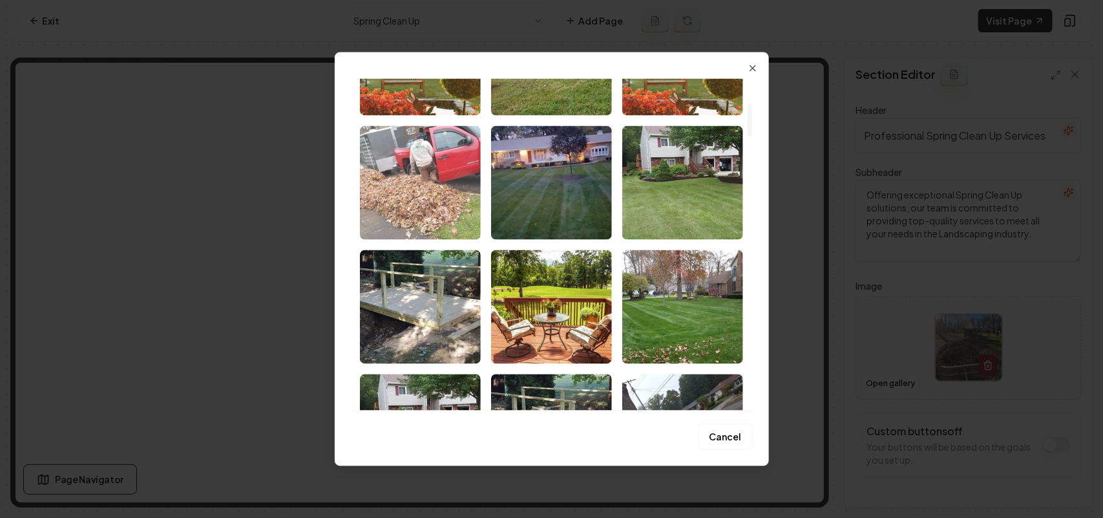
click at [382, 160] on img "Select image image_68bf41075c7cd75eb8ff3e5a.jpg" at bounding box center [420, 182] width 121 height 114
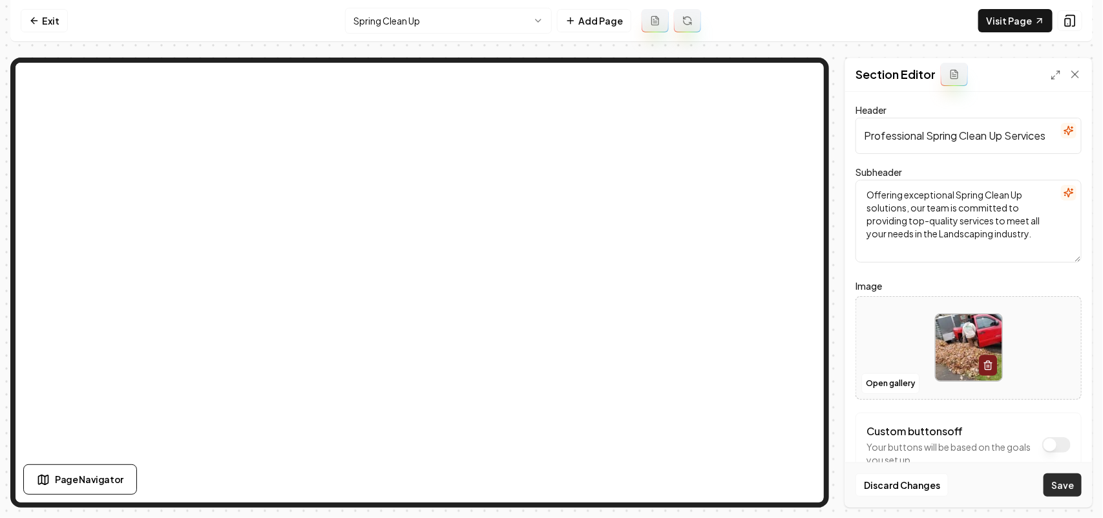
click at [1066, 479] on button "Save" at bounding box center [1063, 484] width 38 height 23
click at [887, 380] on button "Open gallery" at bounding box center [890, 383] width 58 height 21
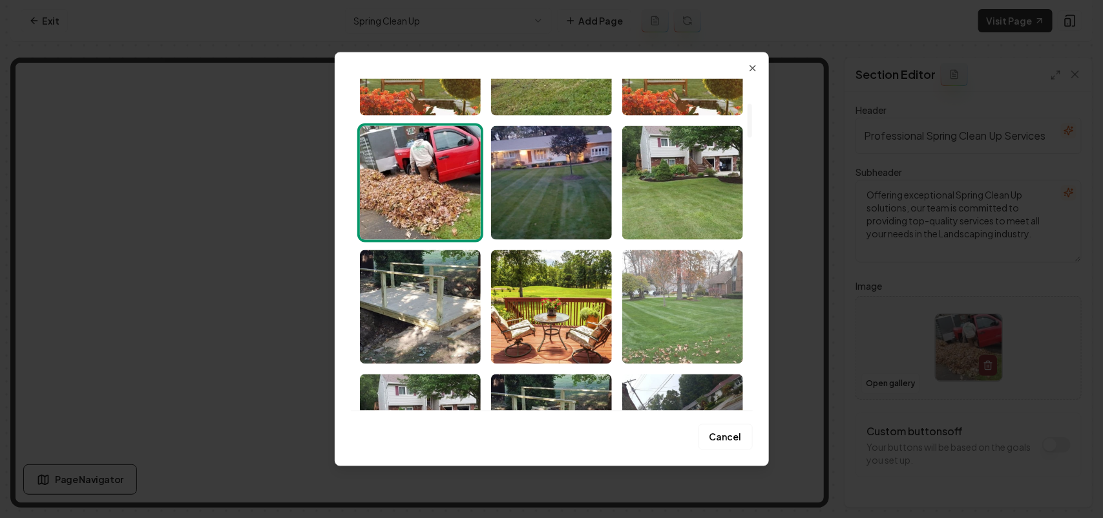
click at [660, 313] on img "Select image image_68bf41075c7cd75eb8ff3db8.jpg" at bounding box center [682, 306] width 121 height 114
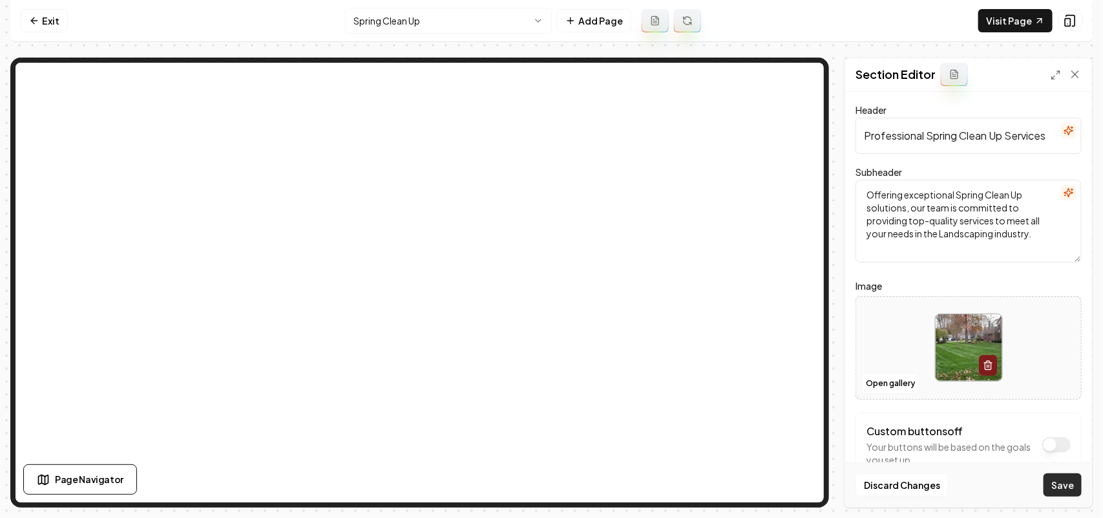
click at [1057, 485] on button "Save" at bounding box center [1063, 484] width 38 height 23
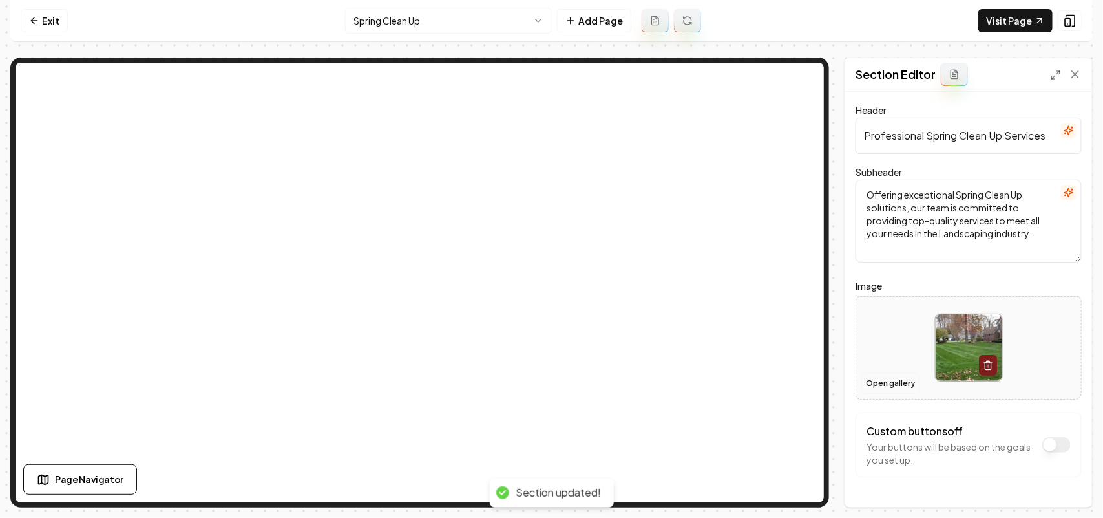
click at [892, 388] on button "Open gallery" at bounding box center [890, 383] width 58 height 21
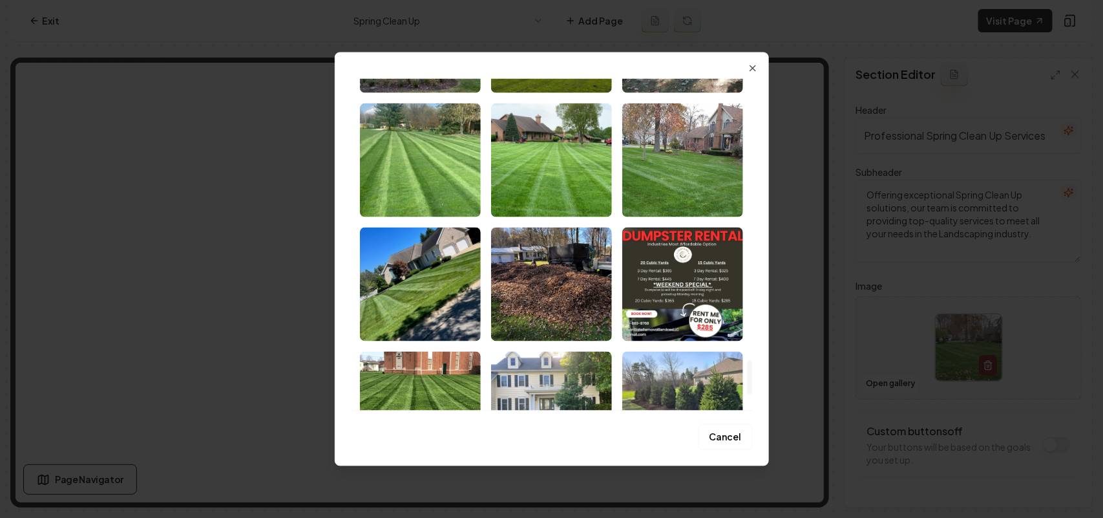
scroll to position [2827, 0]
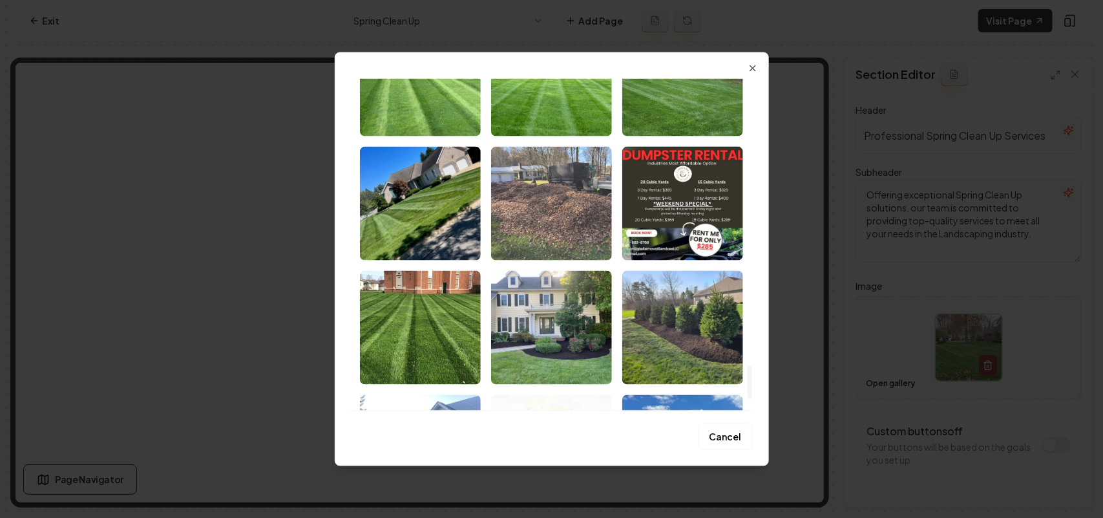
click at [554, 202] on img "Select image image_68bf3e5b5c7cd75eb8eef14a.jpeg" at bounding box center [551, 203] width 121 height 114
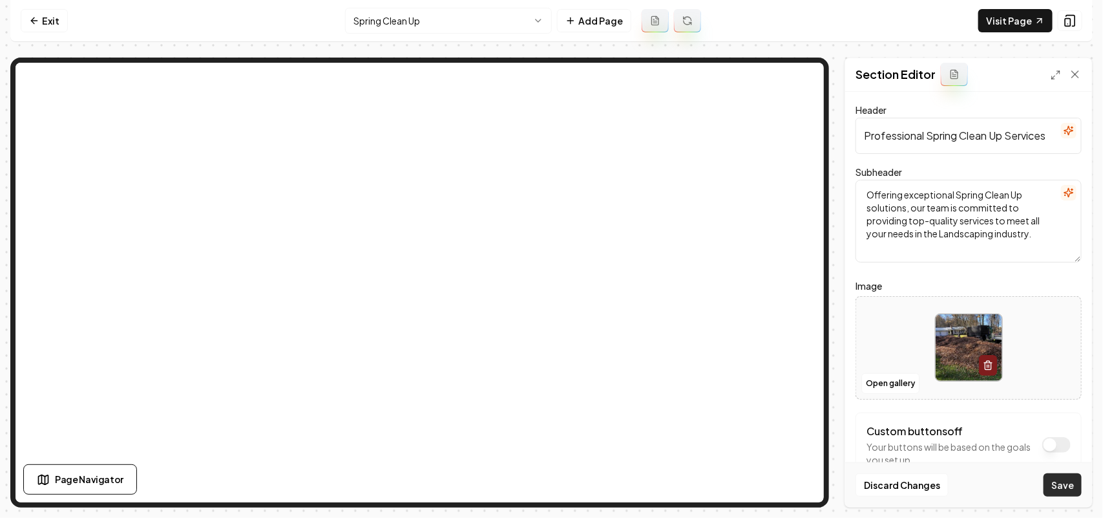
click at [1071, 476] on button "Save" at bounding box center [1063, 484] width 38 height 23
click at [447, 11] on html "Computer Required This feature is only available on a computer. Please switch t…" at bounding box center [551, 259] width 1103 height 518
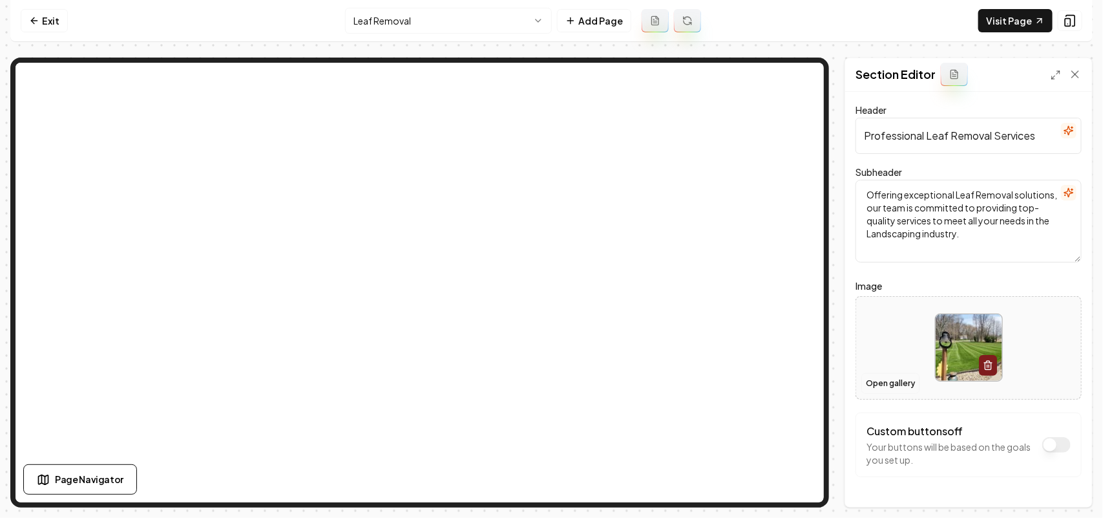
click at [900, 380] on button "Open gallery" at bounding box center [890, 383] width 58 height 21
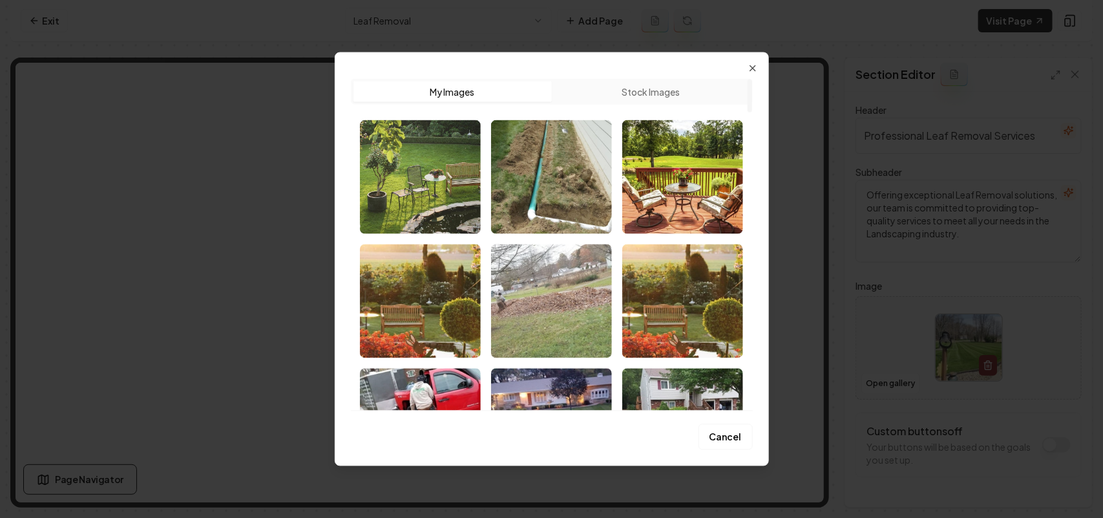
click at [570, 317] on img "Select image image_68bf41075c7cd75eb8ff3ec3.jpg" at bounding box center [551, 301] width 121 height 114
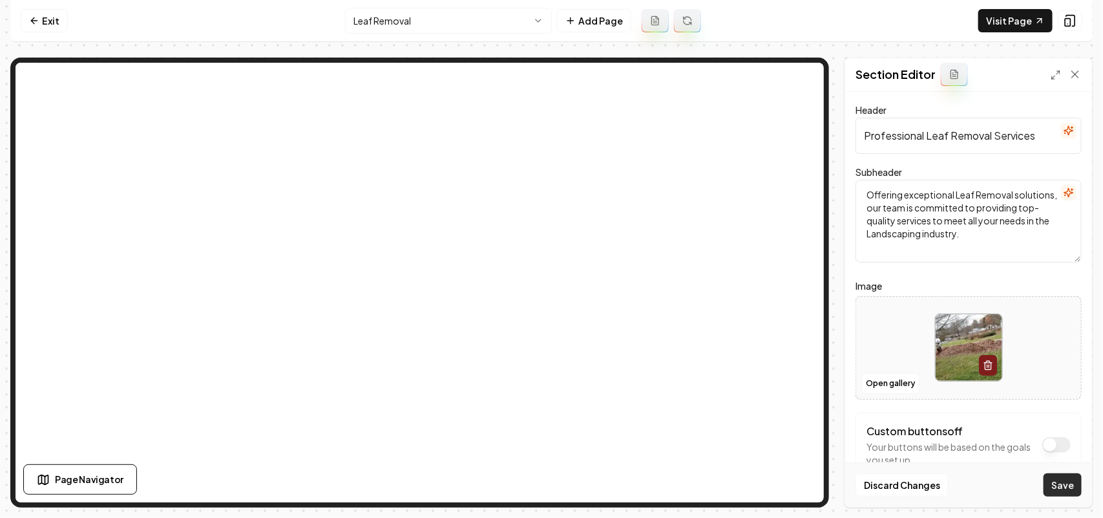
click at [1068, 488] on button "Save" at bounding box center [1063, 484] width 38 height 23
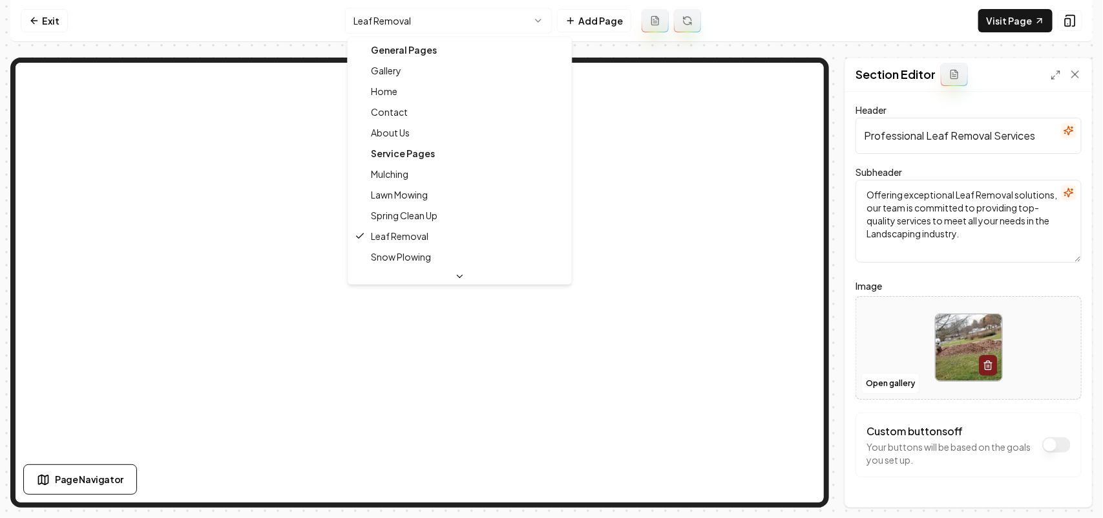
click at [459, 10] on html "Computer Required This feature is only available on a computer. Please switch t…" at bounding box center [551, 259] width 1103 height 518
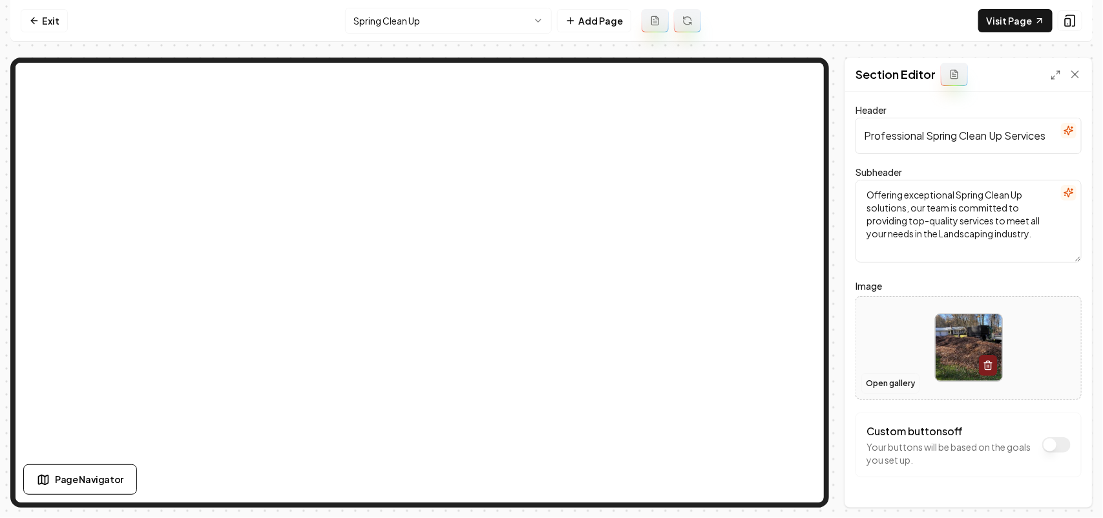
click at [912, 379] on button "Open gallery" at bounding box center [890, 383] width 58 height 21
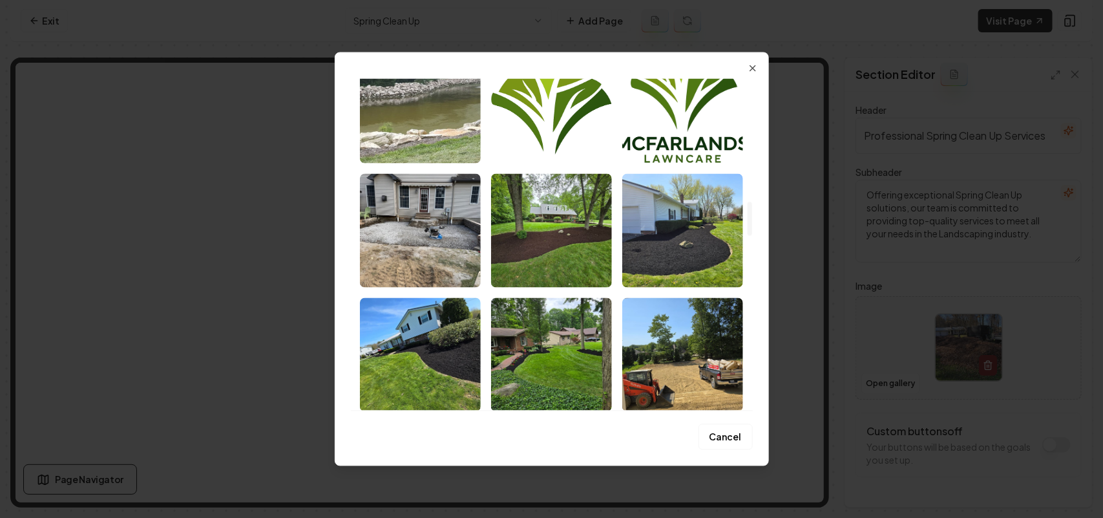
scroll to position [1212, 0]
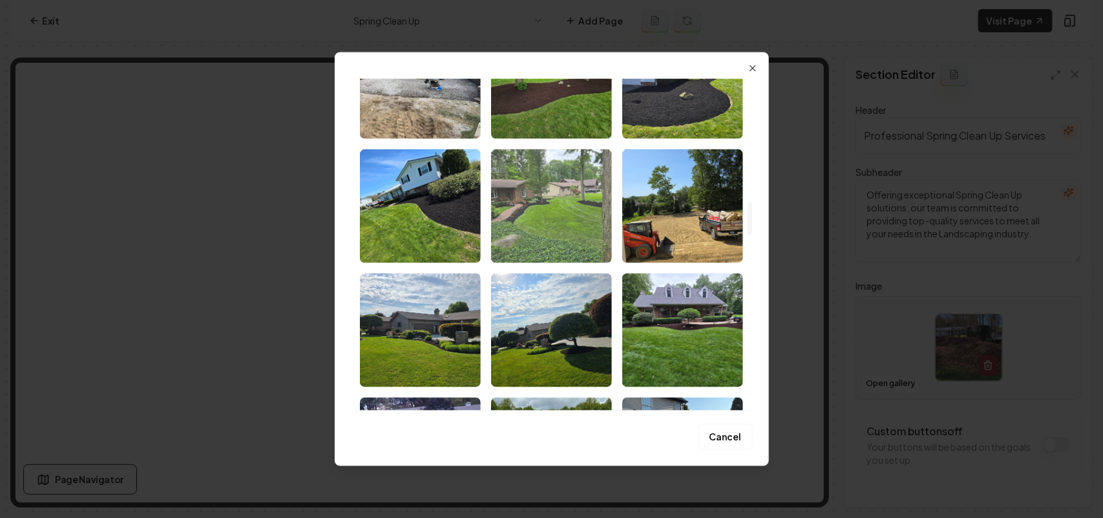
click at [569, 215] on img "Select image image_68bf3e5e5c7cd75eb8ef0fa9.jpeg" at bounding box center [551, 206] width 121 height 114
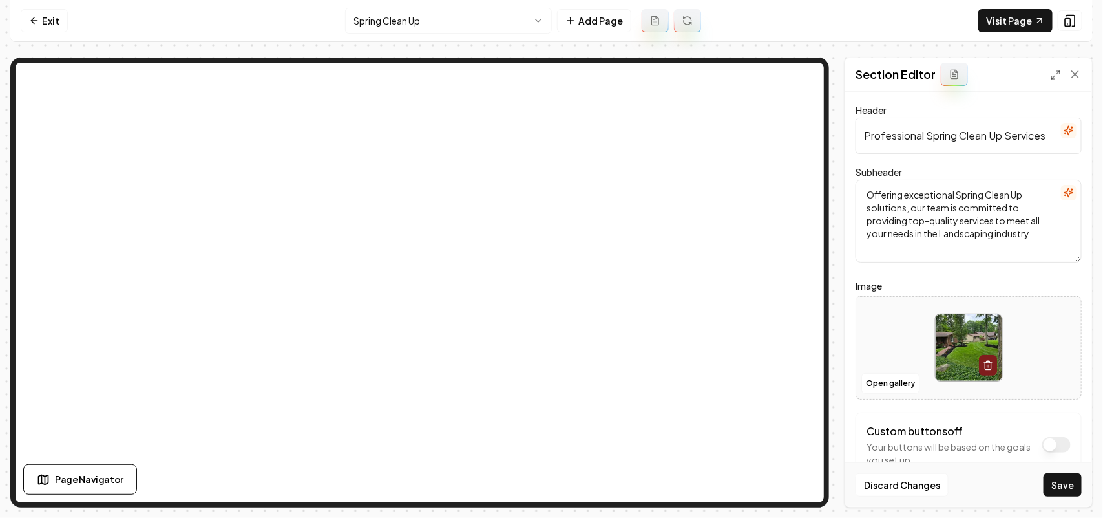
click at [1074, 498] on div "Discard Changes Save" at bounding box center [968, 484] width 247 height 45
click at [1070, 491] on button "Save" at bounding box center [1063, 484] width 38 height 23
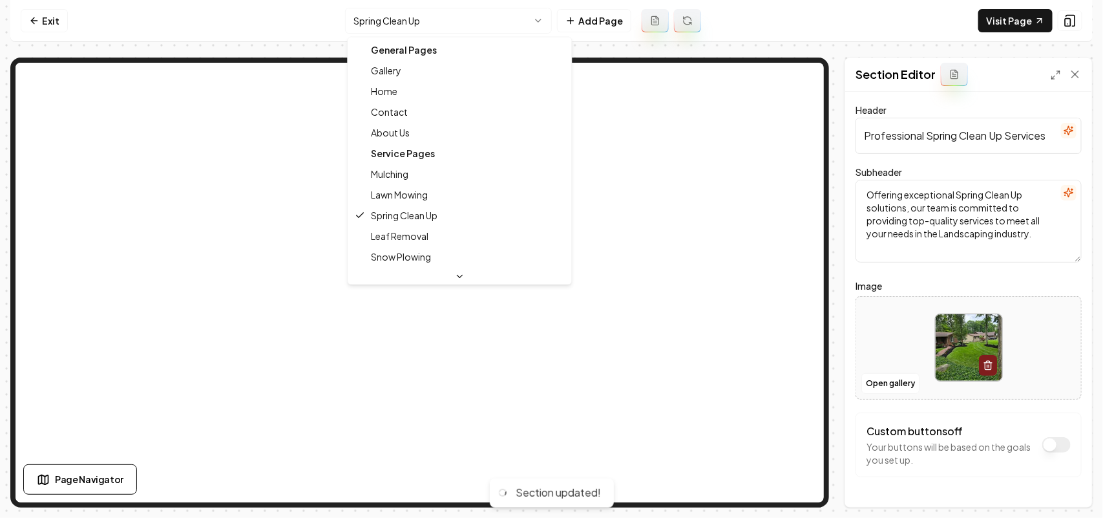
click at [398, 14] on html "Computer Required This feature is only available on a computer. Please switch t…" at bounding box center [551, 259] width 1103 height 518
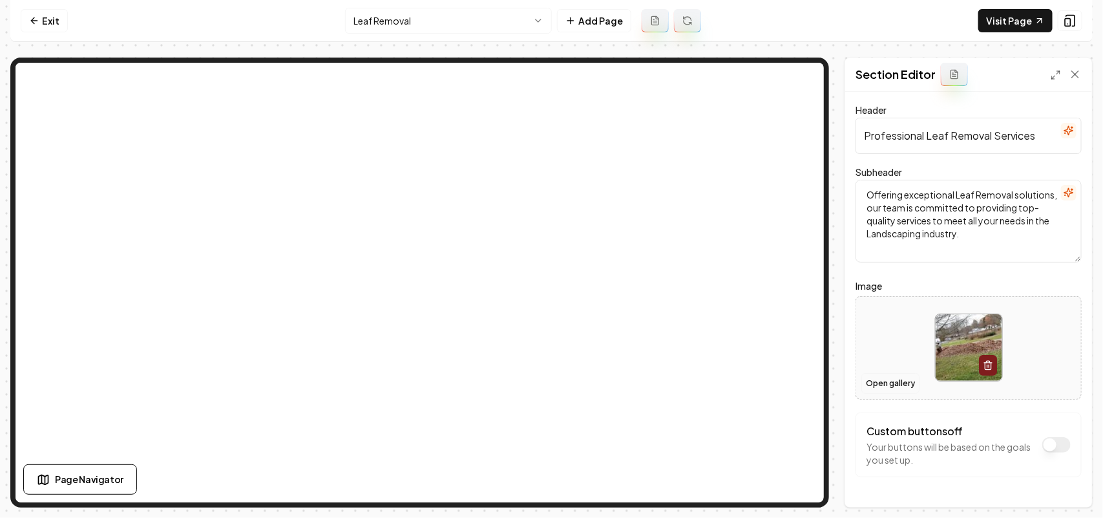
click at [892, 386] on button "Open gallery" at bounding box center [890, 383] width 58 height 21
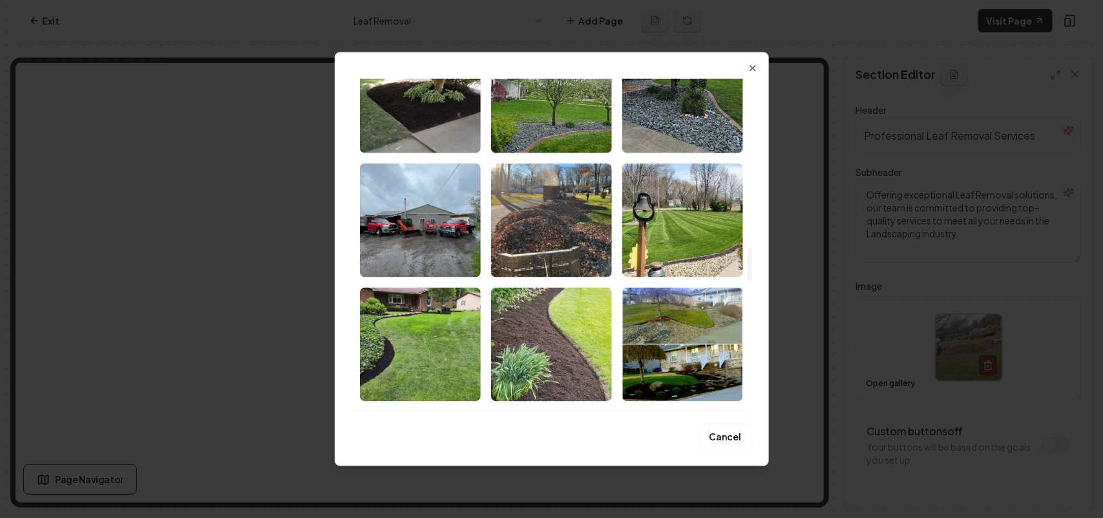
scroll to position [1696, 0]
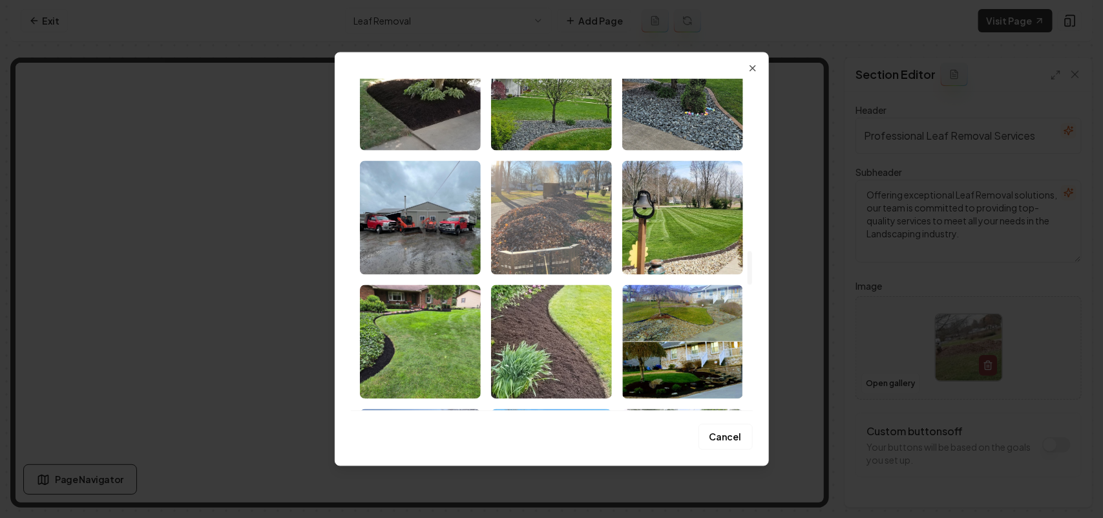
click at [572, 243] on img "Select image image_68bf3e5d5c7cd75eb8ef02f3.jpeg" at bounding box center [551, 217] width 121 height 114
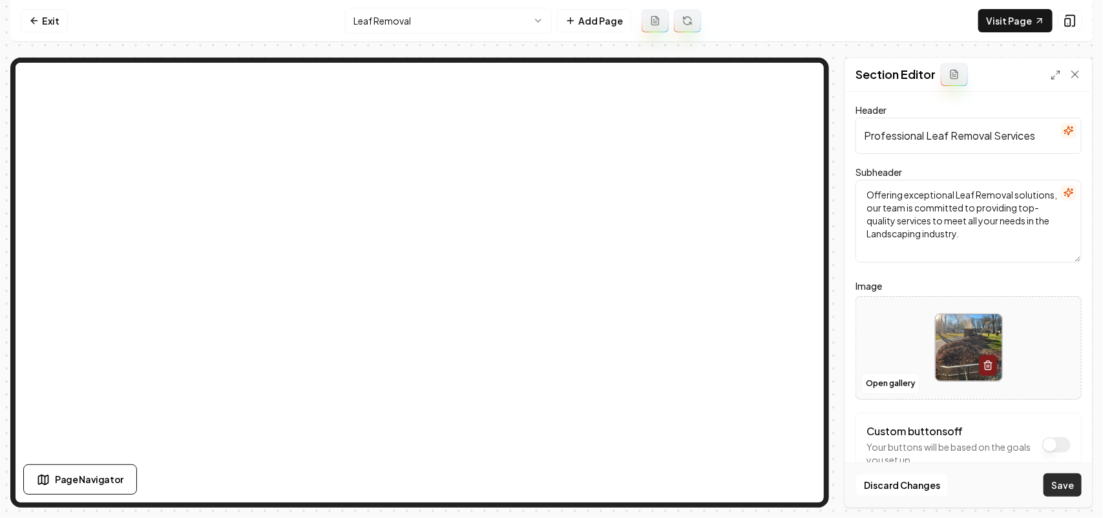
click at [1068, 493] on button "Save" at bounding box center [1063, 484] width 38 height 23
click at [489, 23] on html "Computer Required This feature is only available on a computer. Please switch t…" at bounding box center [551, 259] width 1103 height 518
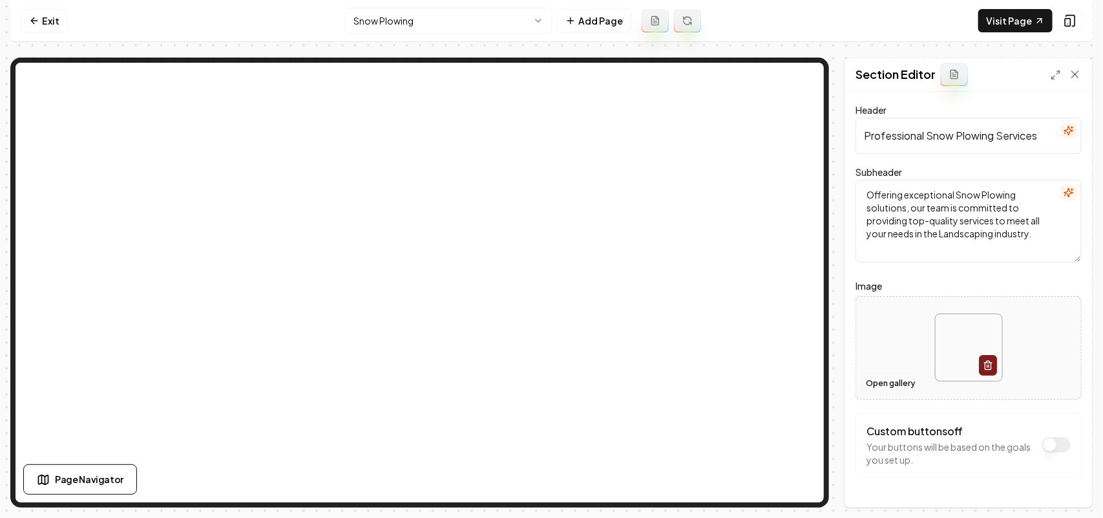
click at [880, 383] on button "Open gallery" at bounding box center [890, 383] width 58 height 21
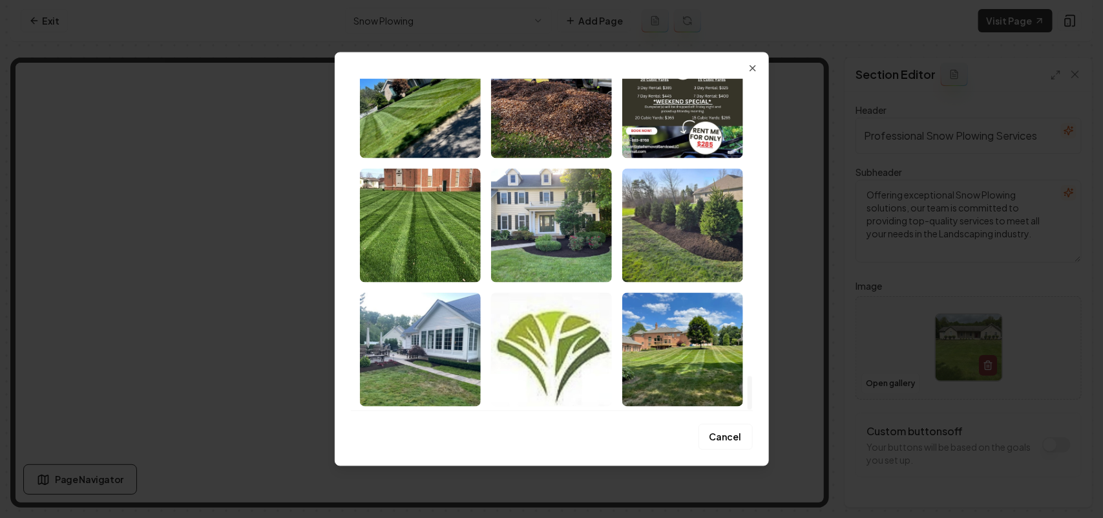
drag, startPoint x: 750, startPoint y: 91, endPoint x: 609, endPoint y: 332, distance: 278.3
click at [752, 409] on div at bounding box center [750, 392] width 5 height 34
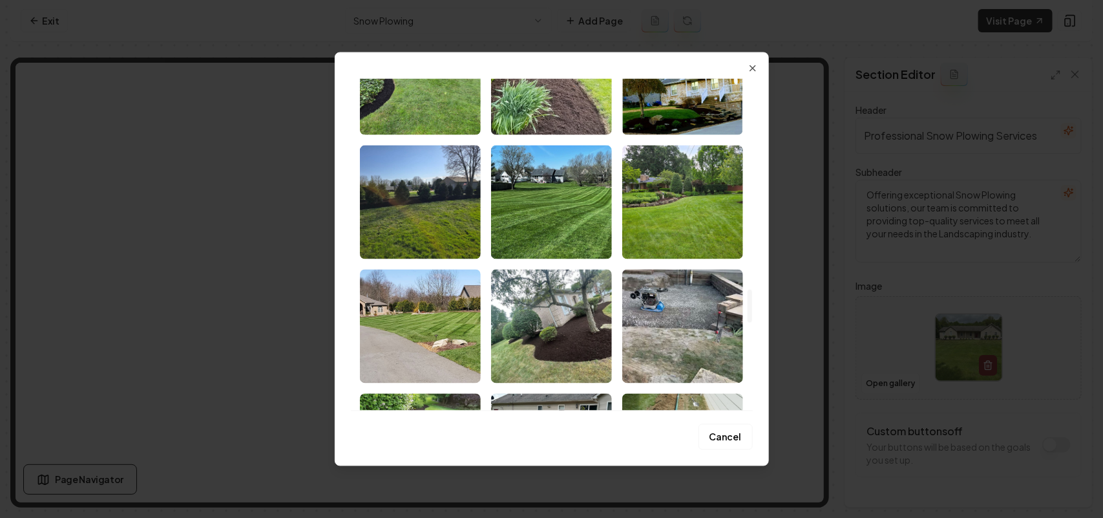
scroll to position [2122, 0]
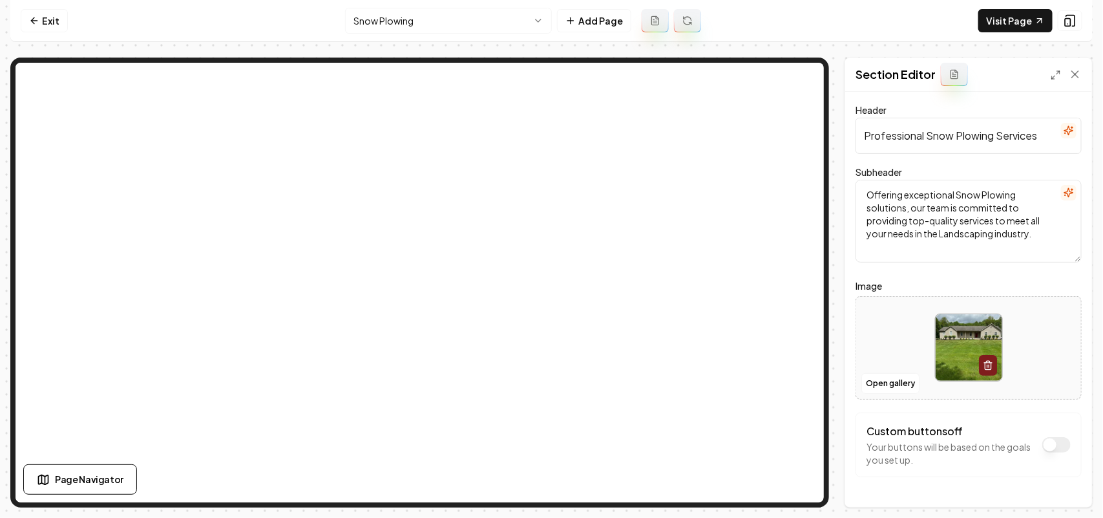
click at [872, 350] on div at bounding box center [968, 347] width 225 height 89
click at [1060, 415] on div "Custom buttons off Your buttons will be based on the goals you set up." at bounding box center [969, 444] width 226 height 65
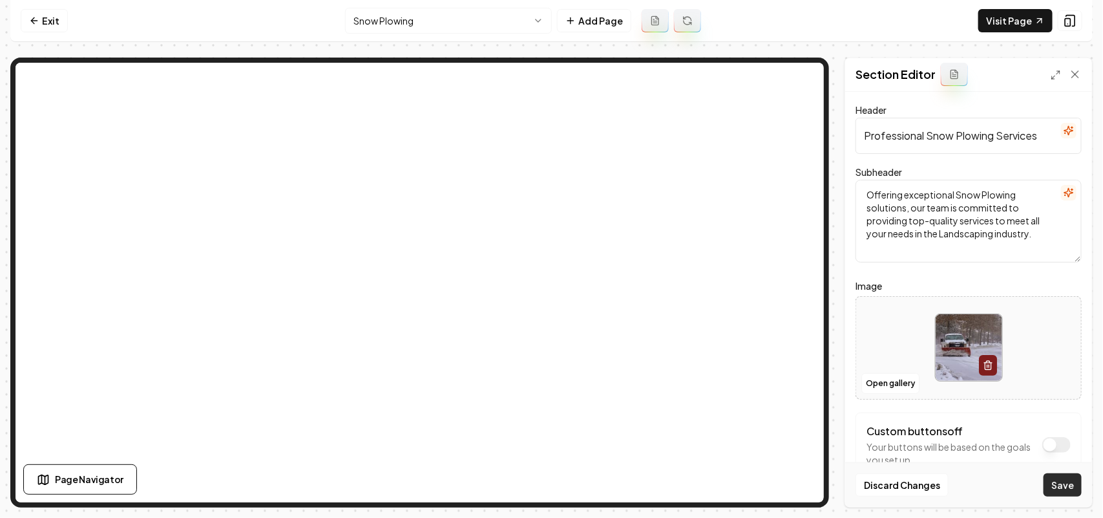
click at [1053, 483] on button "Save" at bounding box center [1063, 484] width 38 height 23
click at [430, 24] on html "Computer Required This feature is only available on a computer. Please switch t…" at bounding box center [551, 259] width 1103 height 518
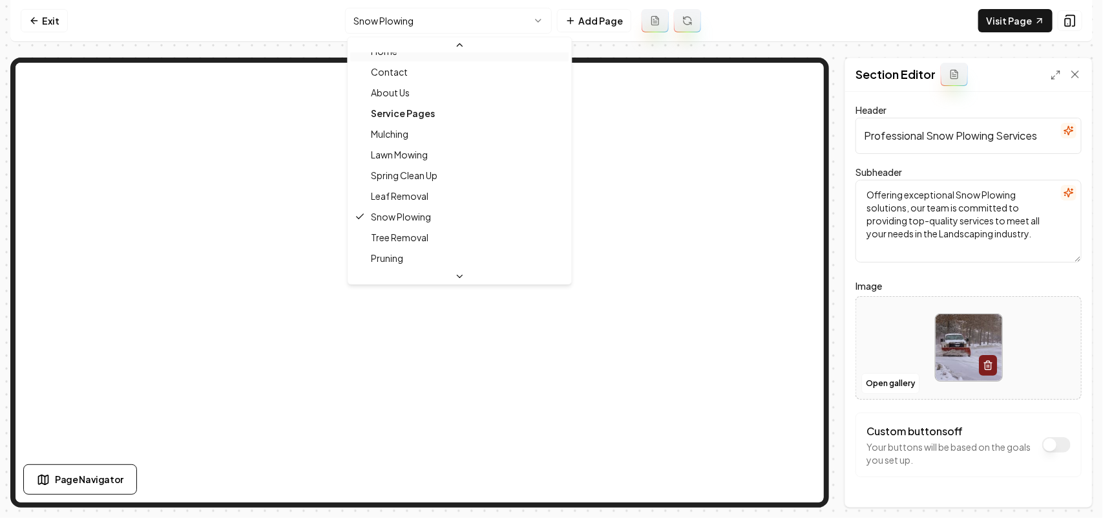
scroll to position [84, 0]
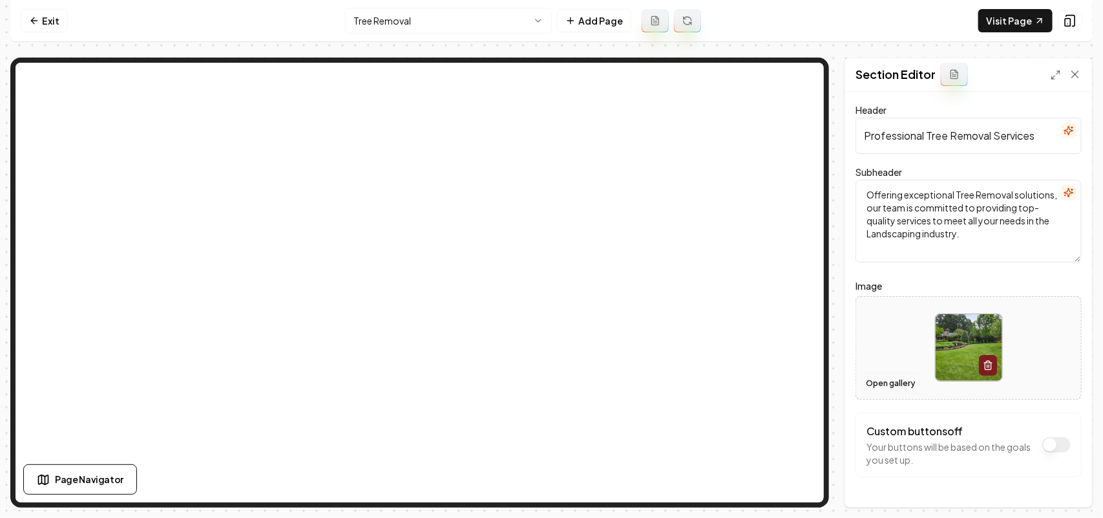
click at [901, 381] on button "Open gallery" at bounding box center [890, 383] width 58 height 21
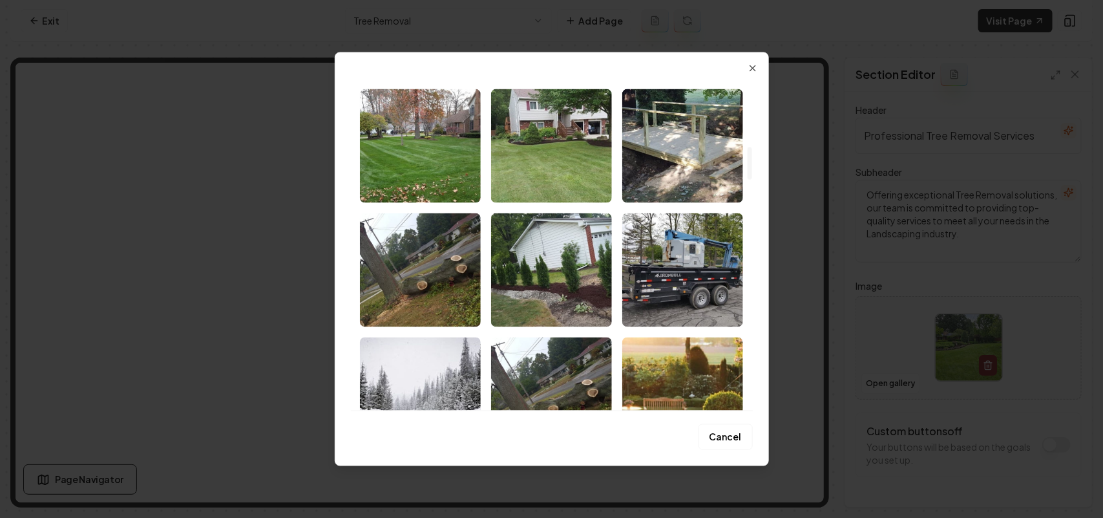
scroll to position [727, 0]
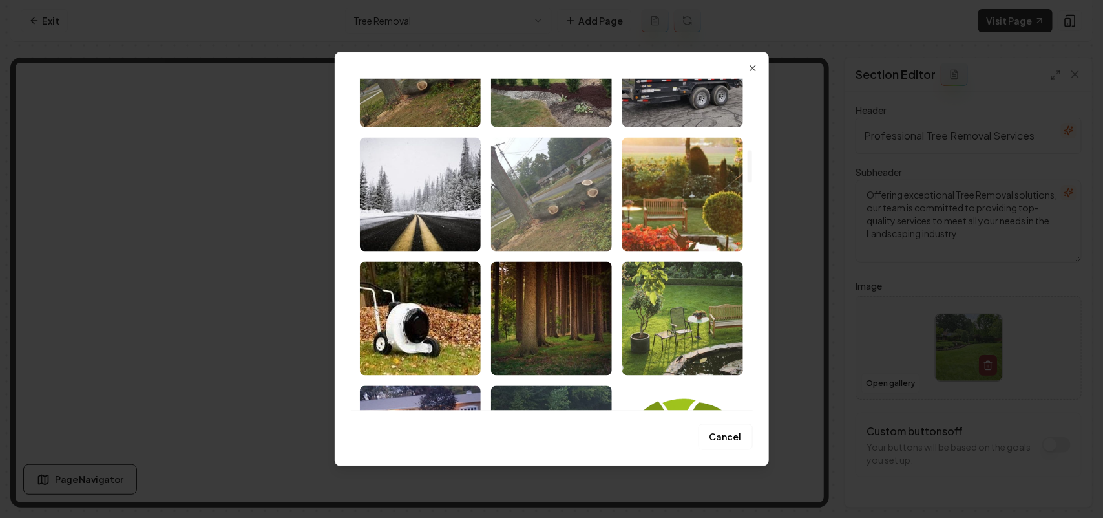
click at [560, 220] on img "Select image image_68bf41075c7cd75eb8ff3dc1.jpg" at bounding box center [551, 194] width 121 height 114
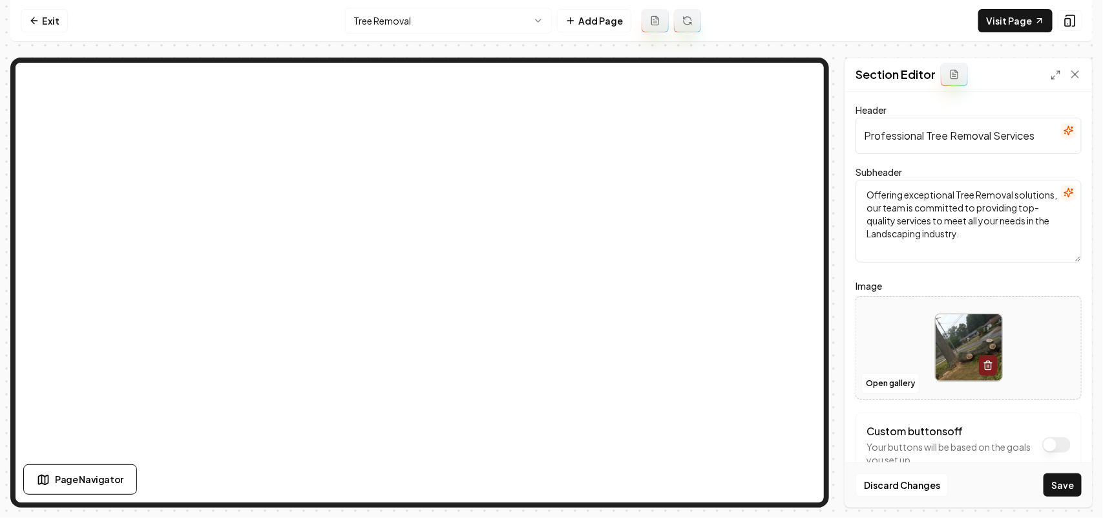
scroll to position [37, 0]
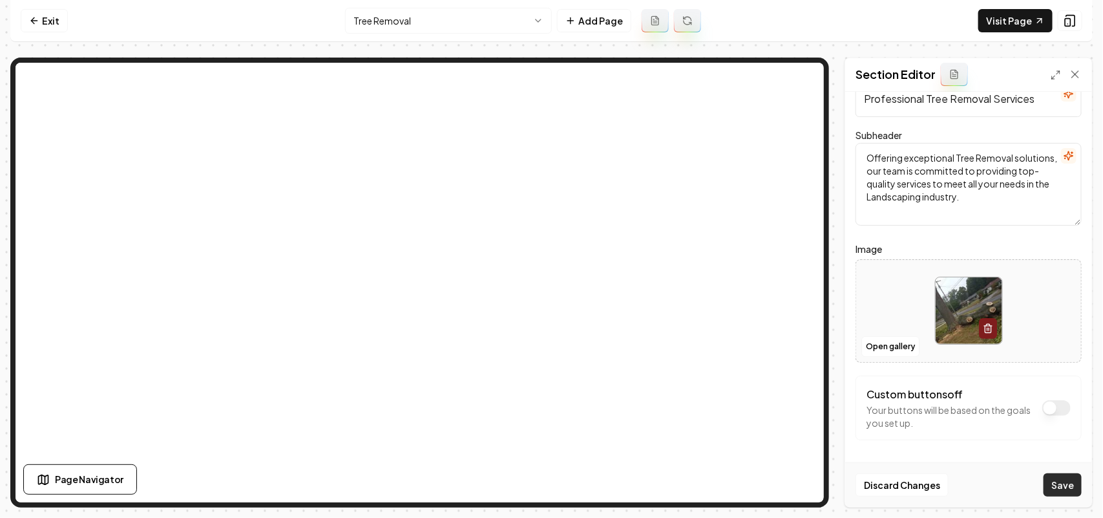
click at [1069, 483] on button "Save" at bounding box center [1063, 484] width 38 height 23
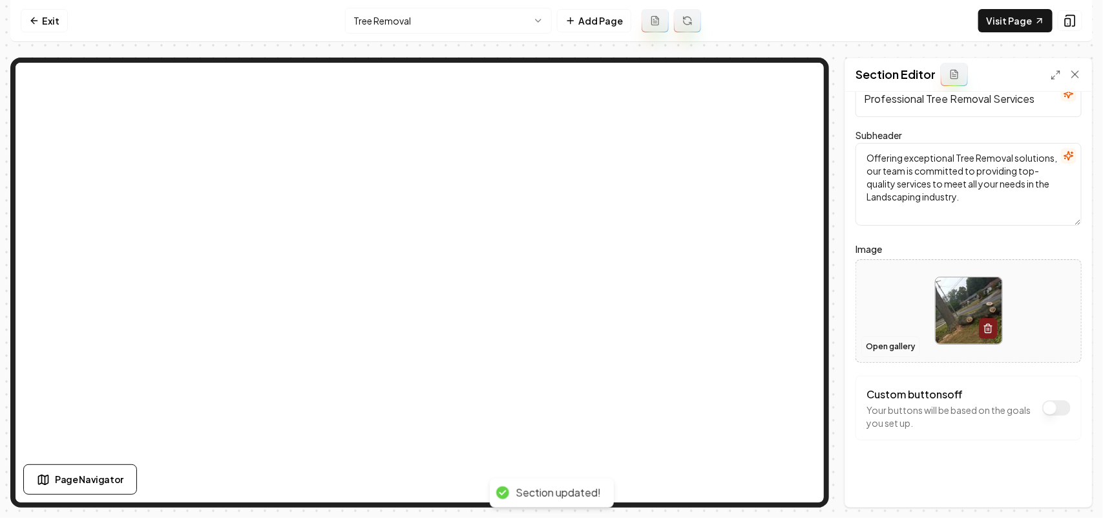
click at [886, 347] on button "Open gallery" at bounding box center [890, 346] width 58 height 21
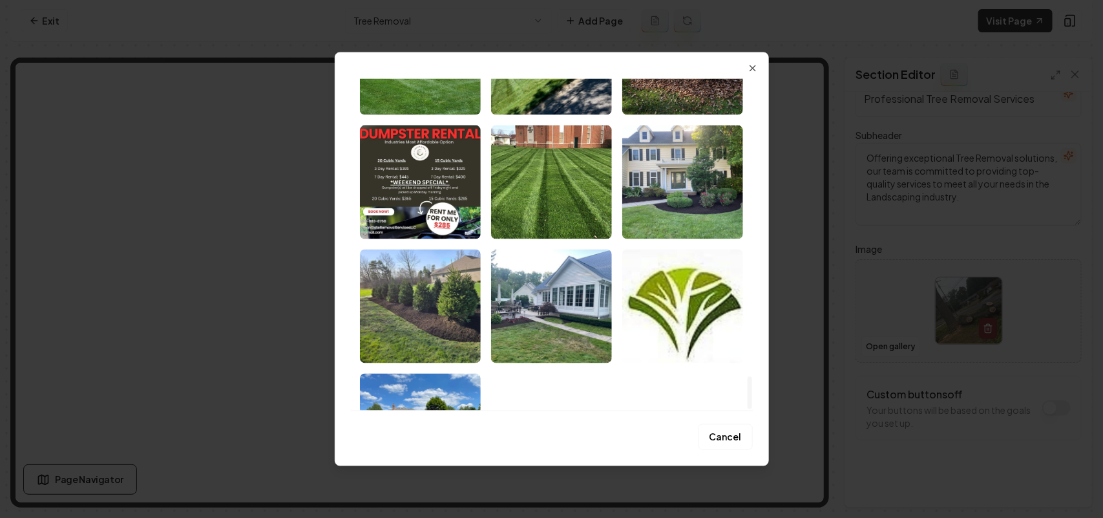
scroll to position [3054, 0]
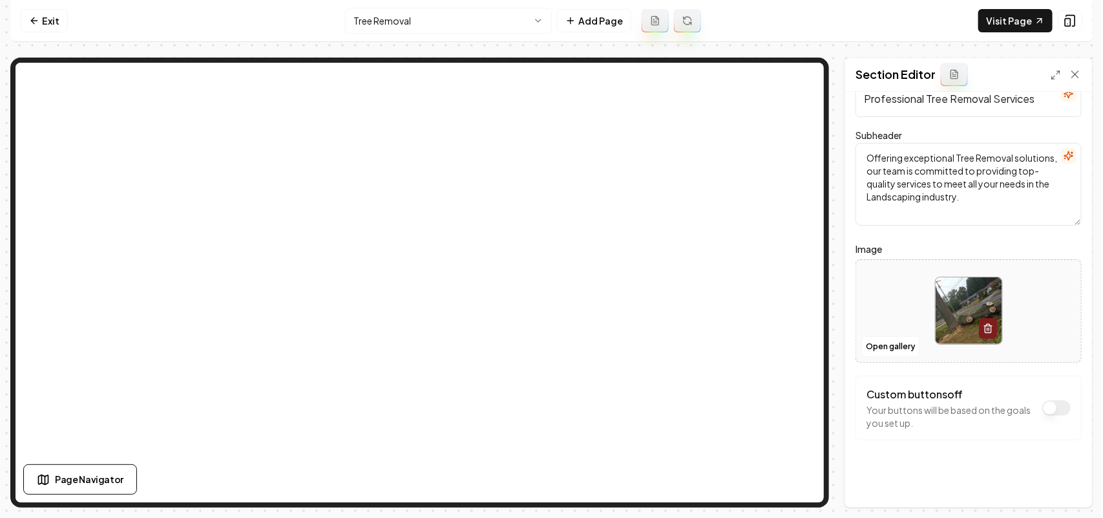
click at [889, 298] on div at bounding box center [968, 310] width 225 height 89
type input "**********"
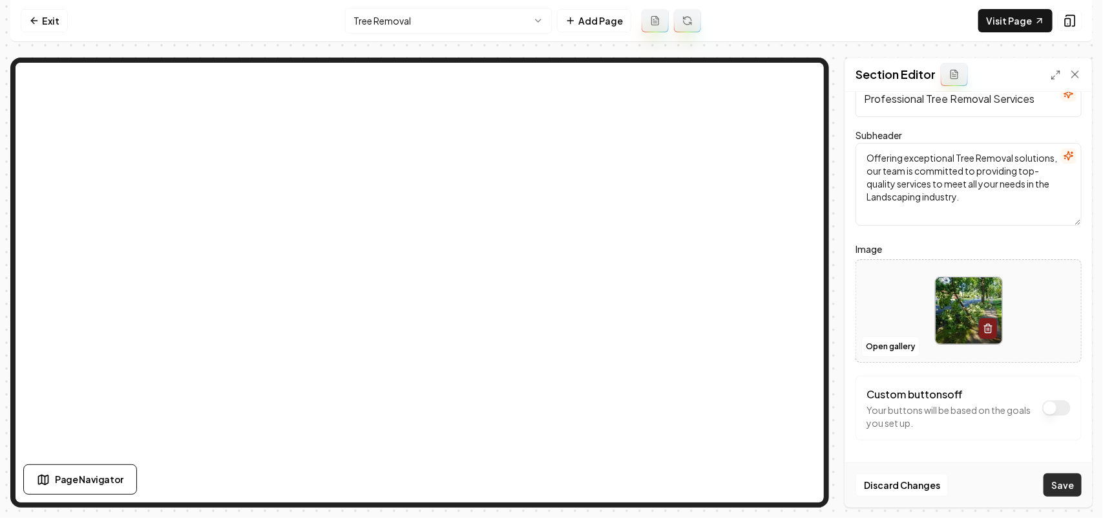
click at [1060, 489] on button "Save" at bounding box center [1063, 484] width 38 height 23
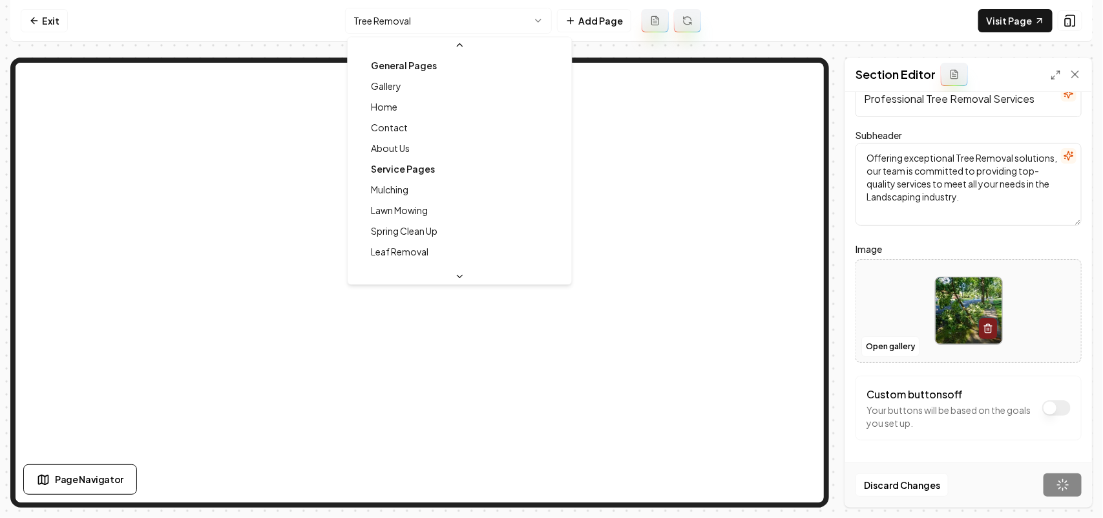
click at [392, 14] on html "Computer Required This feature is only available on a computer. Please switch t…" at bounding box center [551, 259] width 1103 height 518
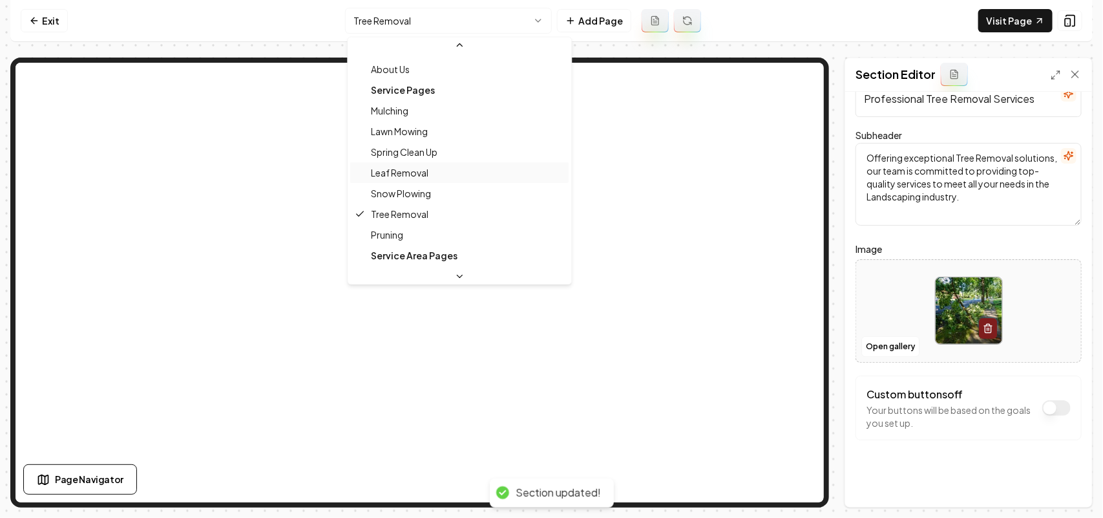
scroll to position [84, 0]
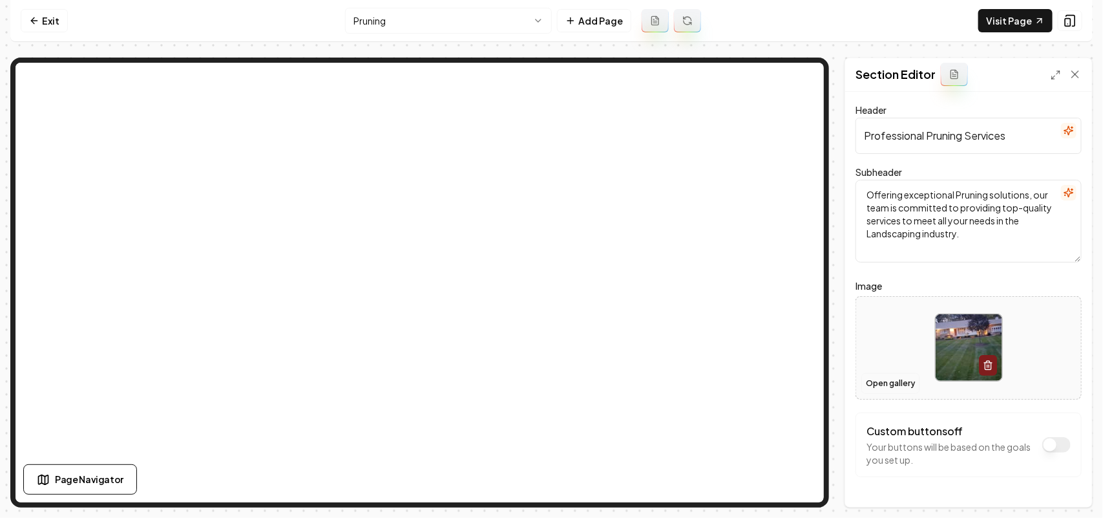
click at [879, 373] on button "Open gallery" at bounding box center [890, 383] width 58 height 21
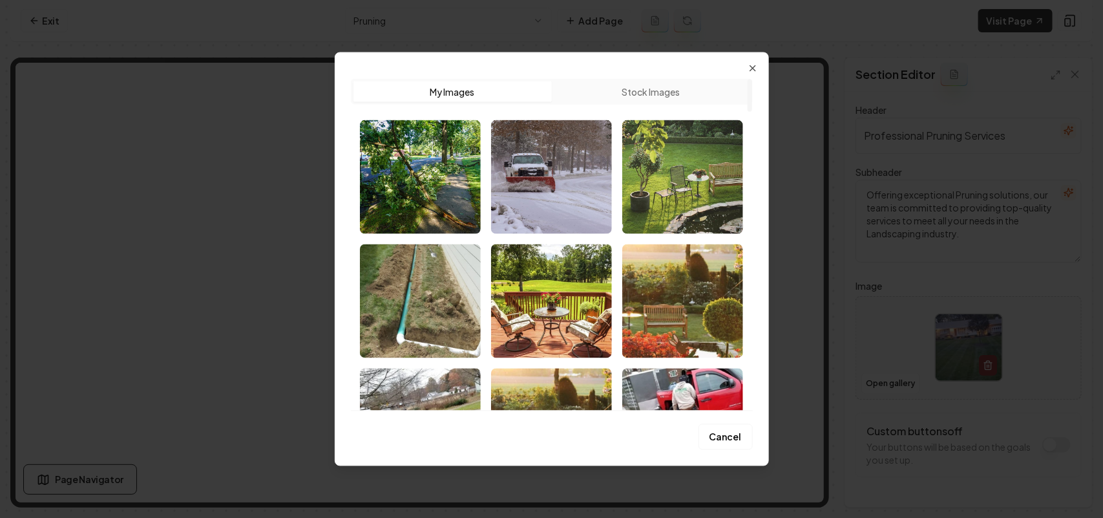
scroll to position [3054, 0]
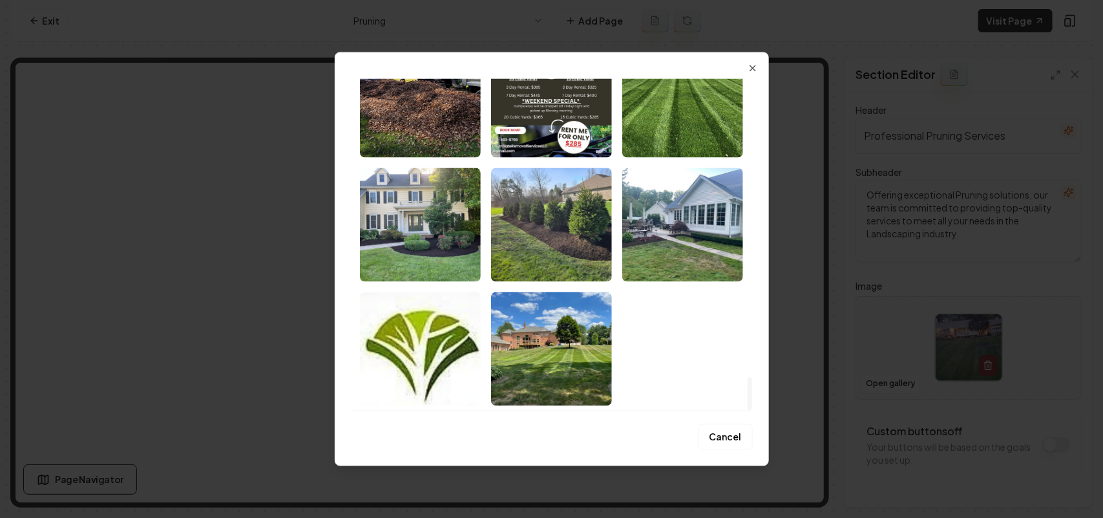
drag, startPoint x: 747, startPoint y: 99, endPoint x: 763, endPoint y: 482, distance: 383.5
click at [753, 410] on div at bounding box center [749, 244] width 6 height 332
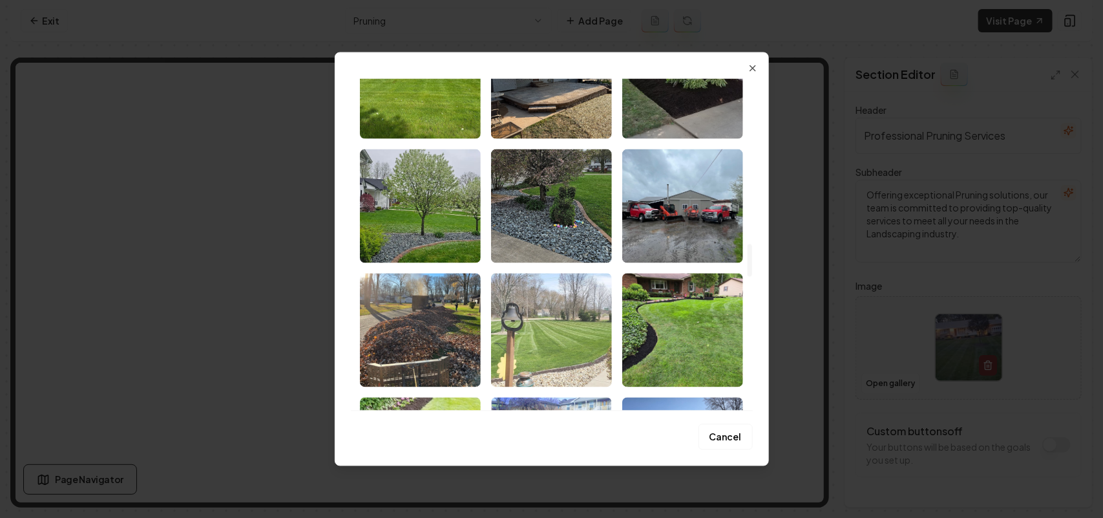
scroll to position [1681, 0]
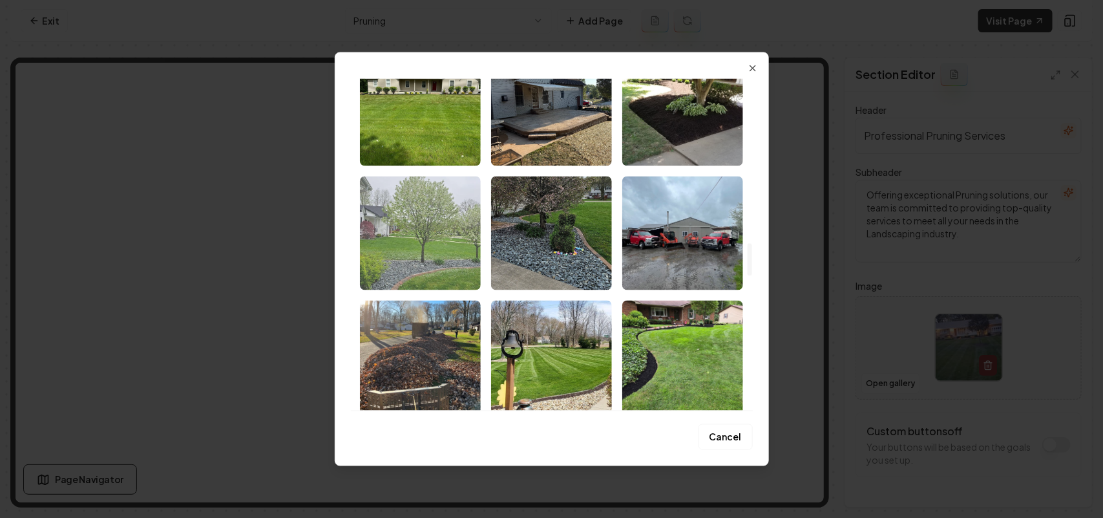
click at [440, 251] on img "Select image image_68bf3e5d5c7cd75eb8ef06ab.jpeg" at bounding box center [420, 233] width 121 height 114
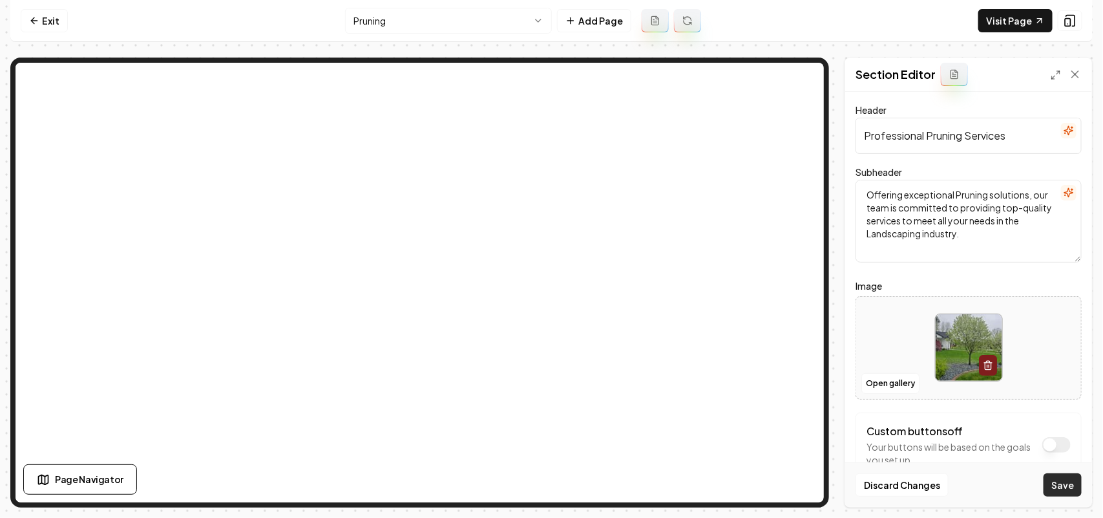
click at [1059, 487] on button "Save" at bounding box center [1063, 484] width 38 height 23
click at [408, 26] on html "Computer Required This feature is only available on a computer. Please switch t…" at bounding box center [551, 259] width 1103 height 518
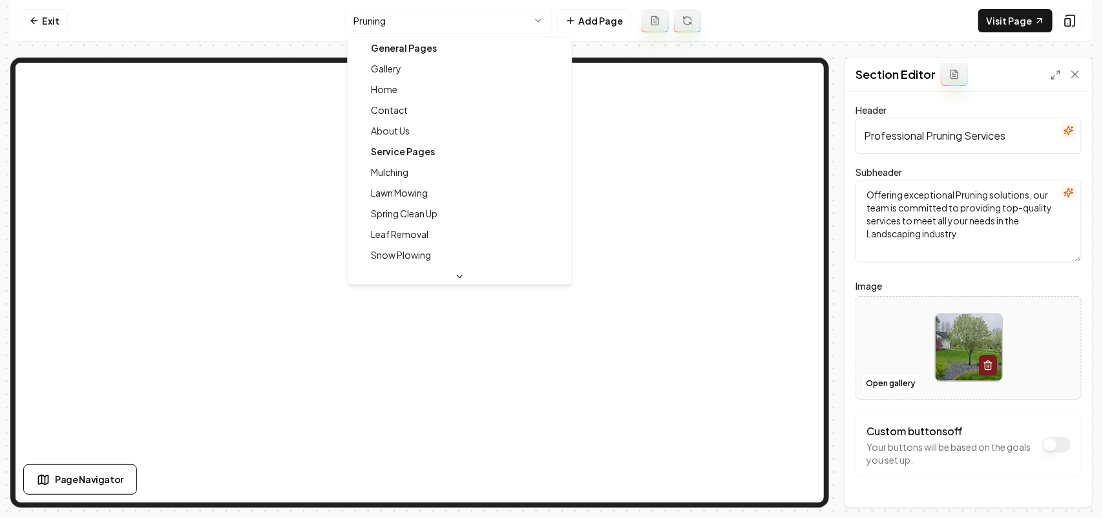
scroll to position [0, 0]
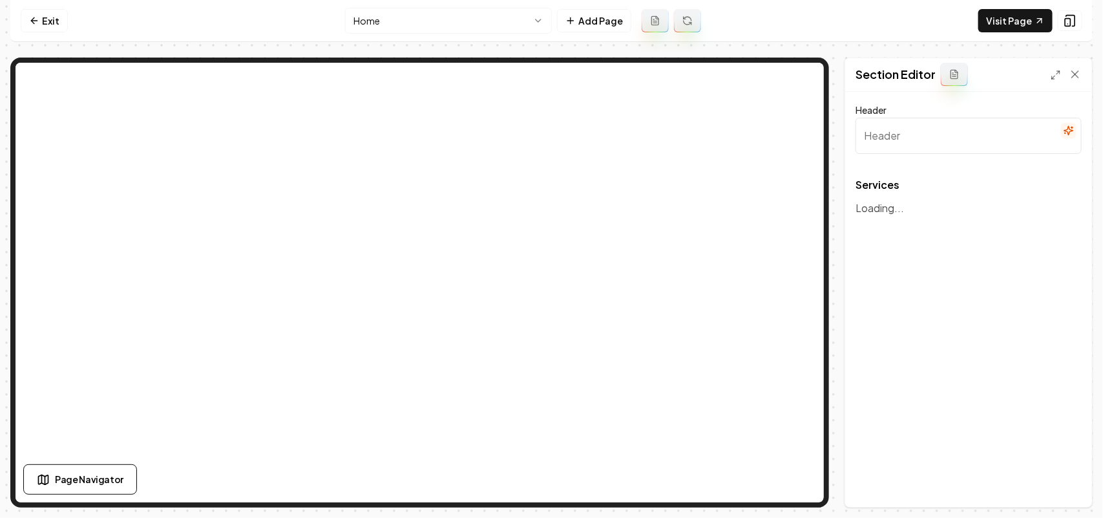
type input "Comprehensive Landscaping Services"
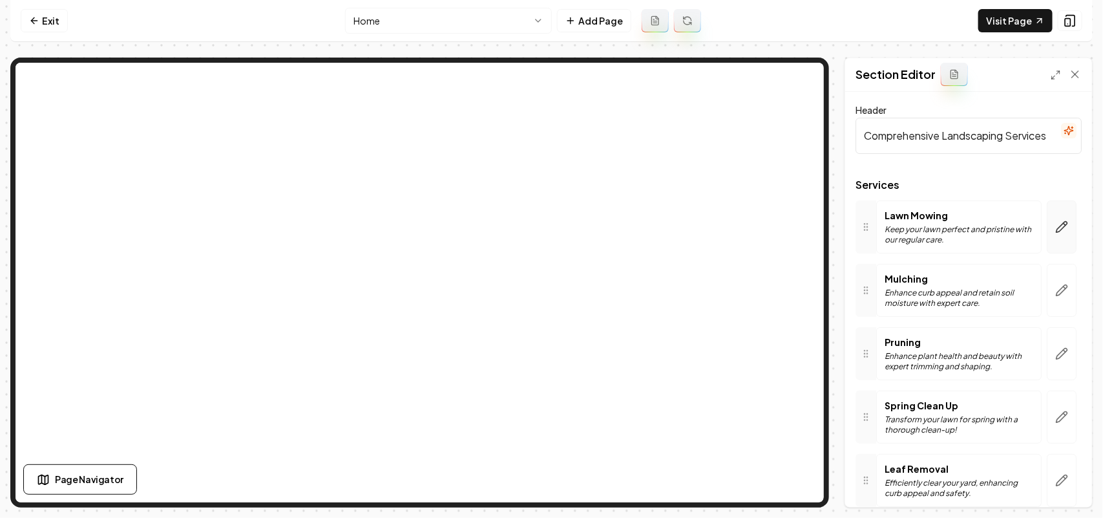
click at [1048, 218] on button "button" at bounding box center [1062, 226] width 30 height 53
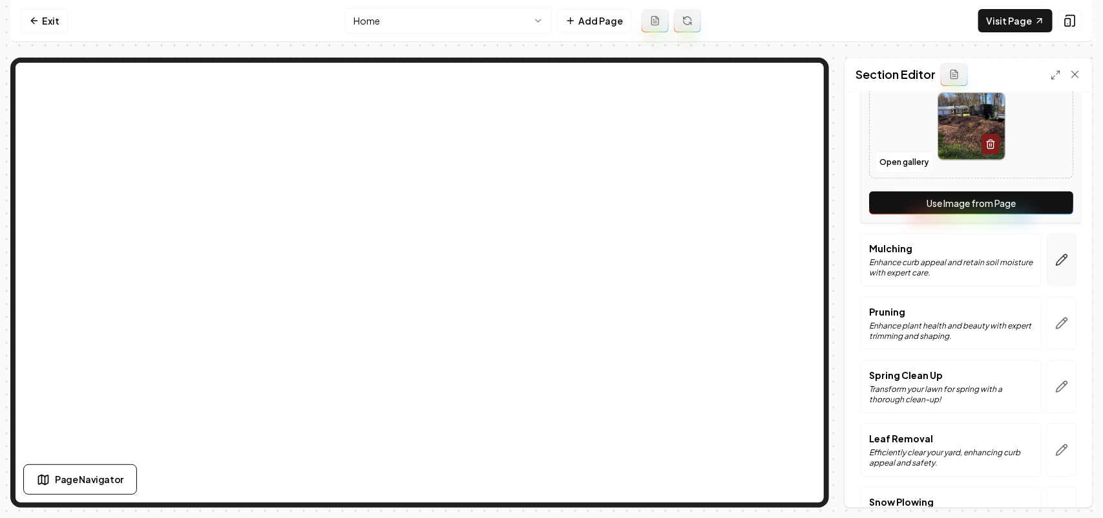
scroll to position [323, 0]
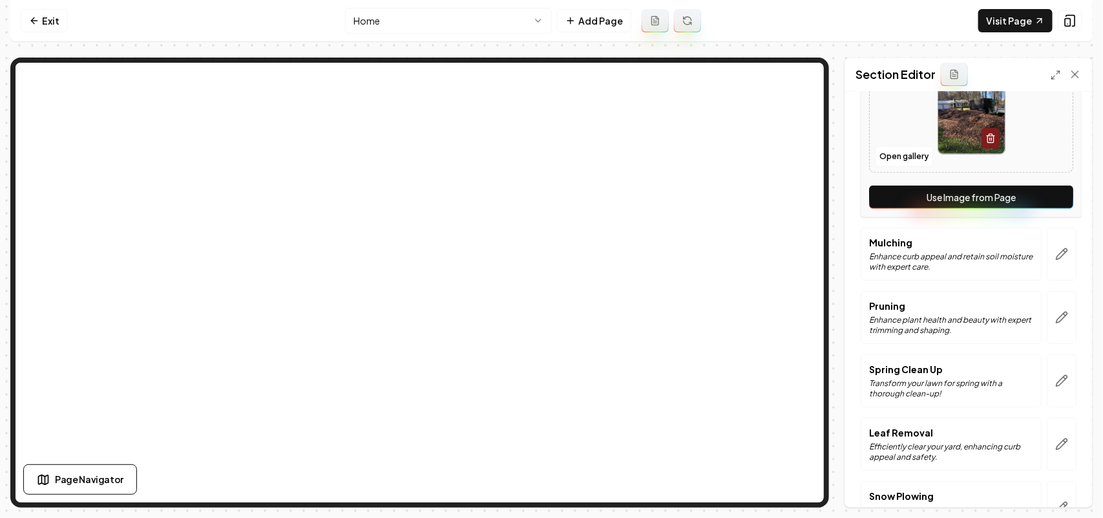
click at [1033, 198] on button "Use Image from Page" at bounding box center [971, 196] width 204 height 23
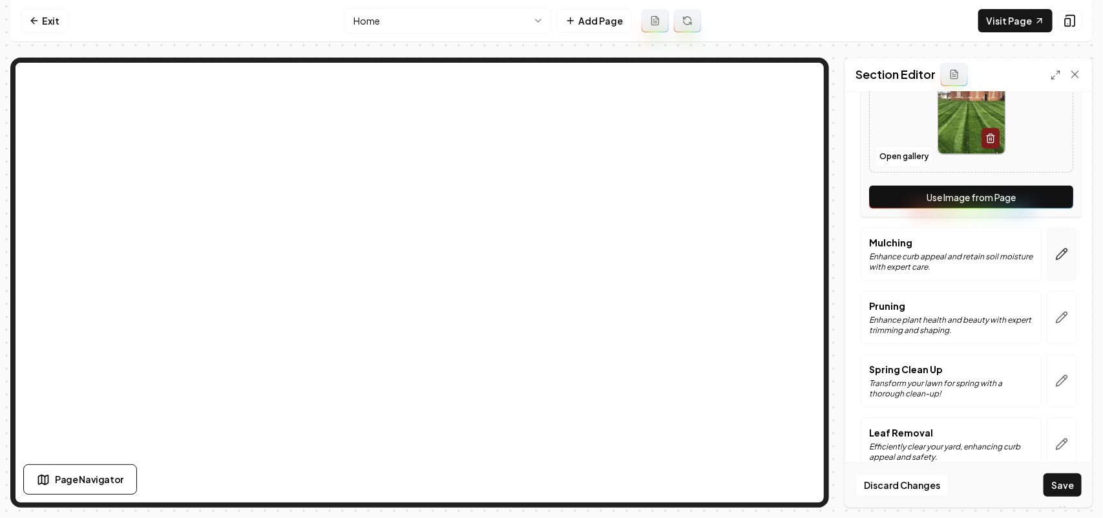
click at [1057, 251] on icon "button" at bounding box center [1062, 253] width 11 height 11
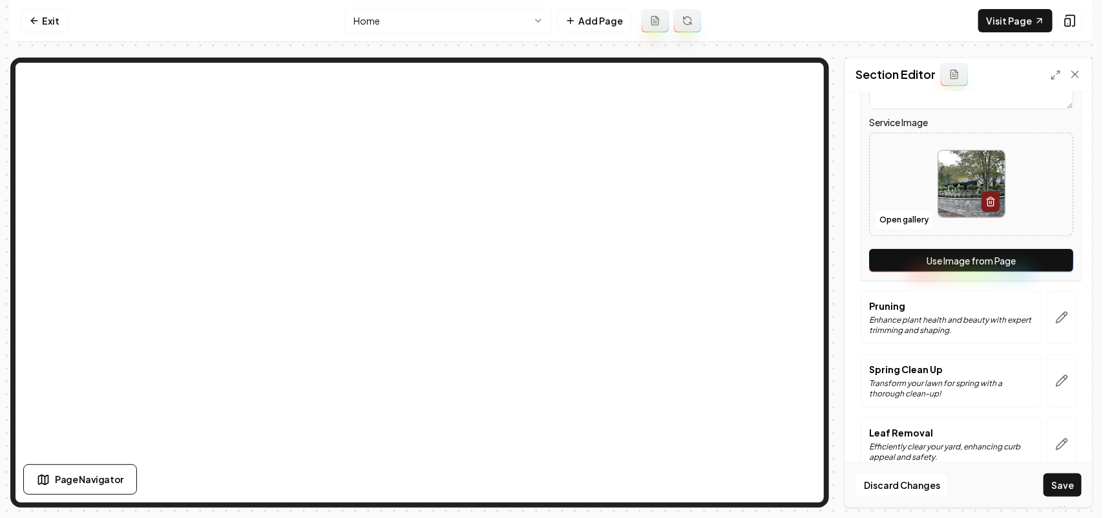
click at [1045, 260] on button "Use Image from Page" at bounding box center [971, 260] width 204 height 23
click at [1055, 311] on icon "button" at bounding box center [1061, 317] width 13 height 13
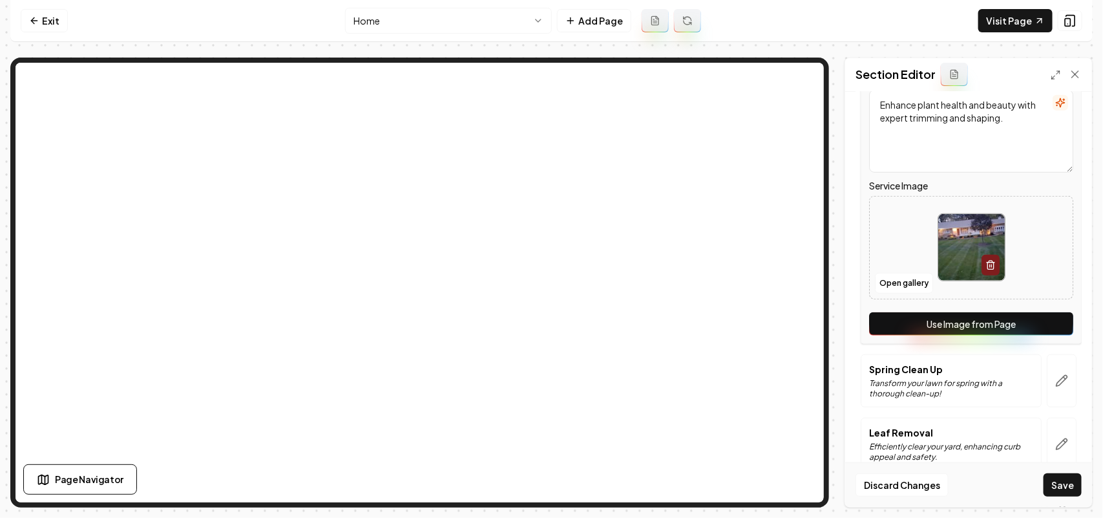
click at [1044, 314] on button "Use Image from Page" at bounding box center [971, 323] width 204 height 23
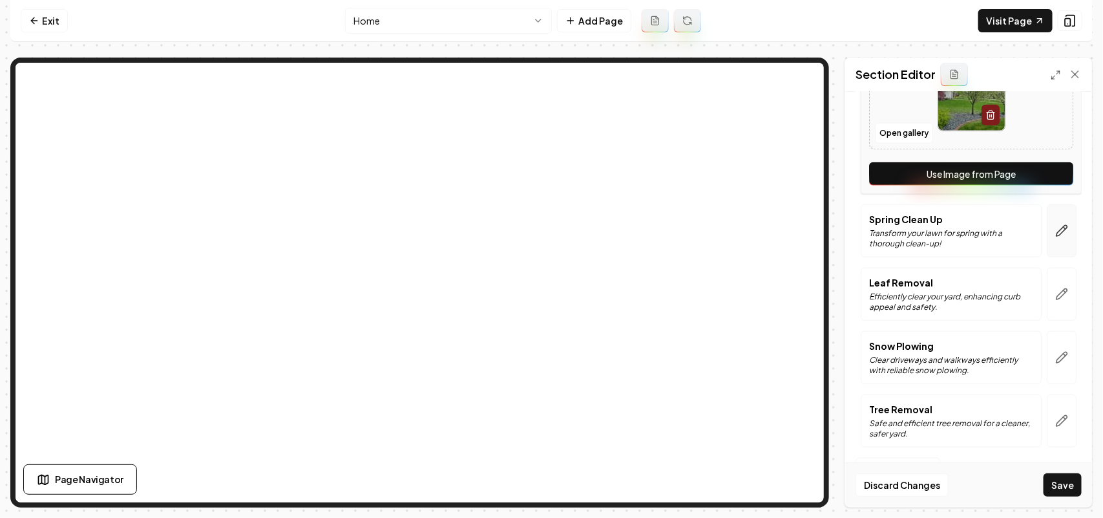
click at [1051, 215] on button "button" at bounding box center [1062, 230] width 30 height 53
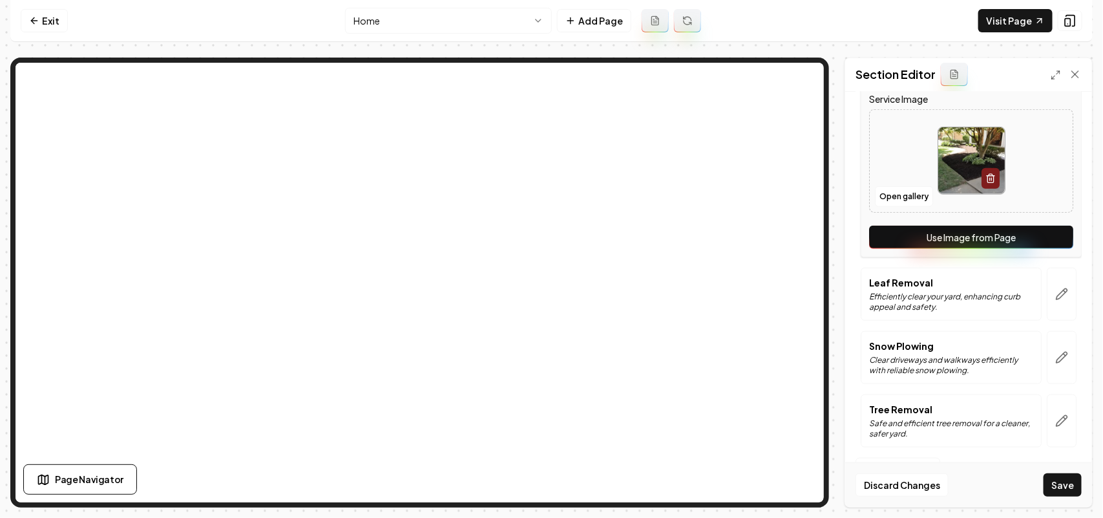
click at [1041, 235] on button "Use Image from Page" at bounding box center [971, 237] width 204 height 23
click at [1062, 300] on button "button" at bounding box center [1062, 294] width 30 height 53
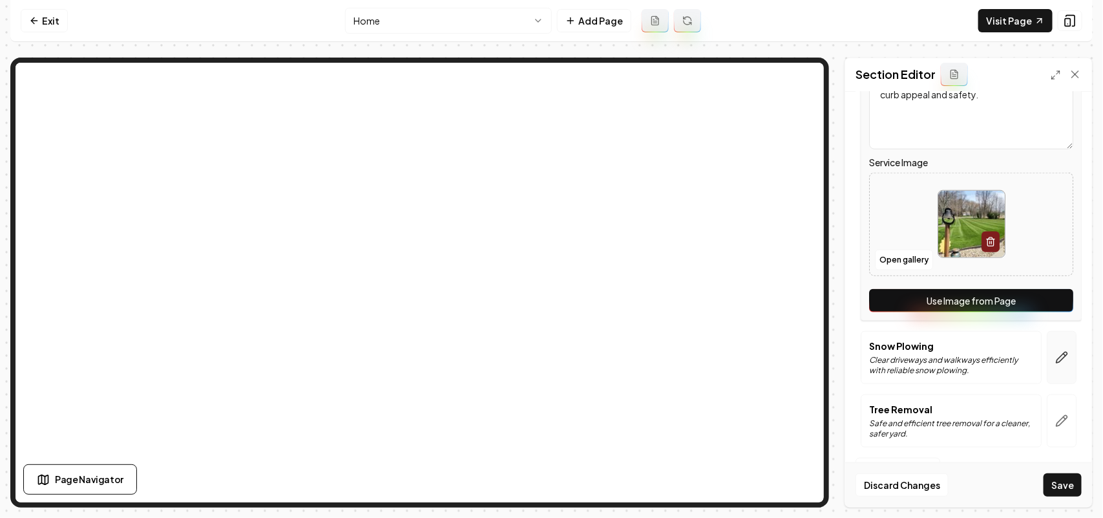
drag, startPoint x: 1049, startPoint y: 302, endPoint x: 1044, endPoint y: 339, distance: 37.8
click at [1048, 304] on button "Use Image from Page" at bounding box center [971, 300] width 204 height 23
click at [1047, 353] on button "button" at bounding box center [1062, 357] width 30 height 53
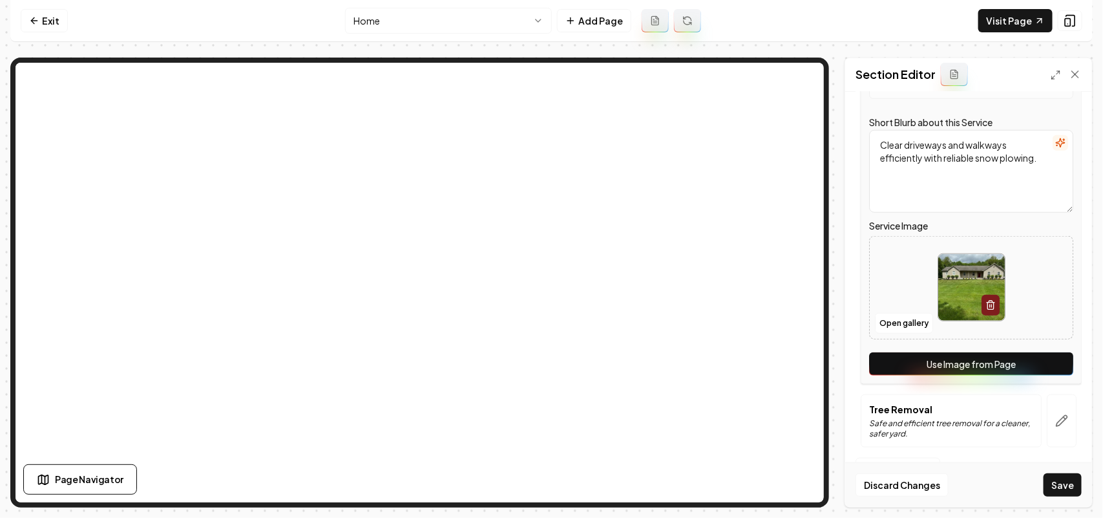
click at [1047, 354] on button "Use Image from Page" at bounding box center [971, 363] width 204 height 23
click at [1053, 441] on button "button" at bounding box center [1062, 420] width 30 height 53
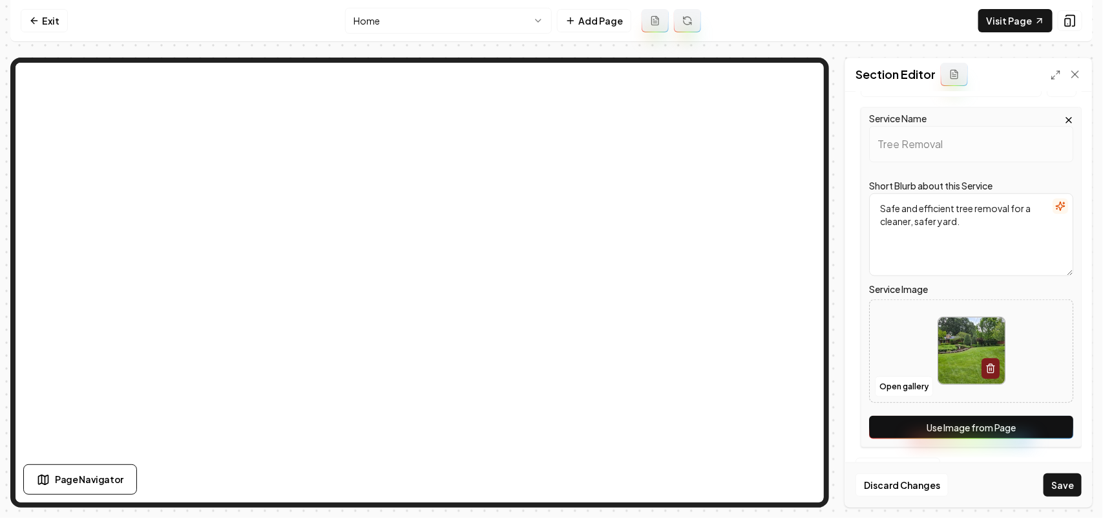
click at [1053, 432] on button "Use Image from Page" at bounding box center [971, 427] width 204 height 23
click at [1077, 501] on div "Discard Changes Save" at bounding box center [968, 484] width 247 height 45
click at [1073, 489] on button "Save" at bounding box center [1063, 484] width 38 height 23
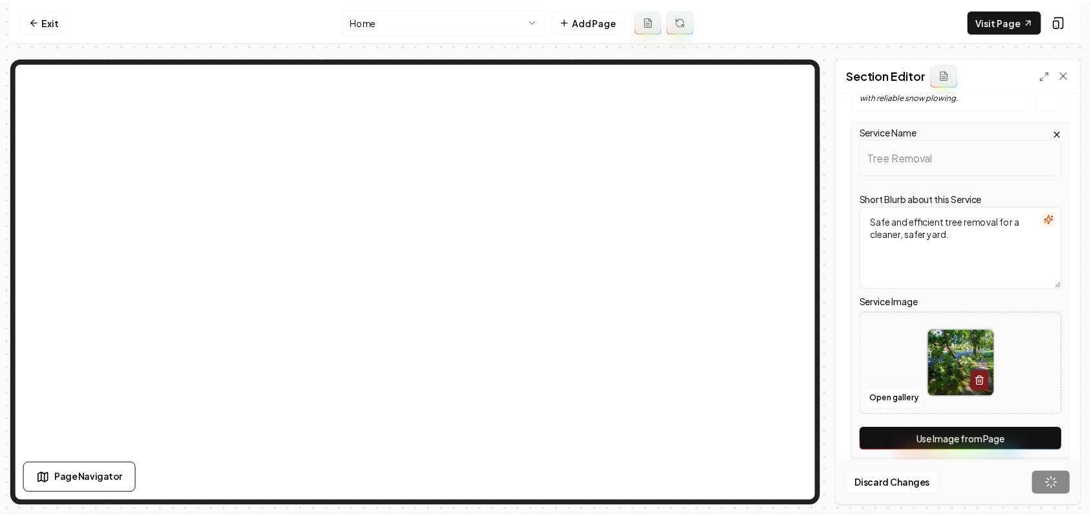
scroll to position [188, 0]
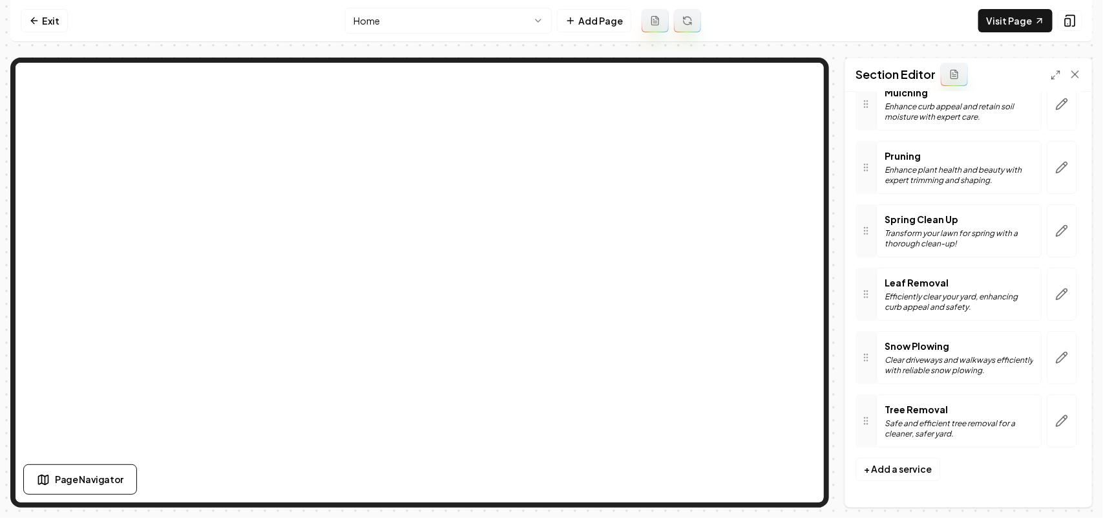
click at [364, 20] on html "Computer Required This feature is only available on a computer. Please switch t…" at bounding box center [551, 259] width 1103 height 518
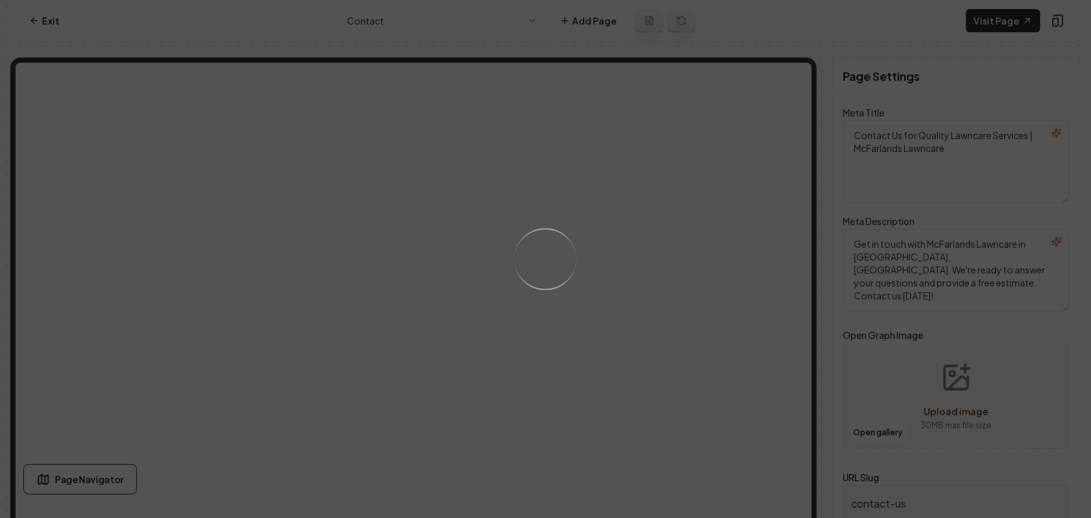
click at [452, 6] on nav "Exit Contact Add Page Visit Page" at bounding box center [545, 21] width 1070 height 42
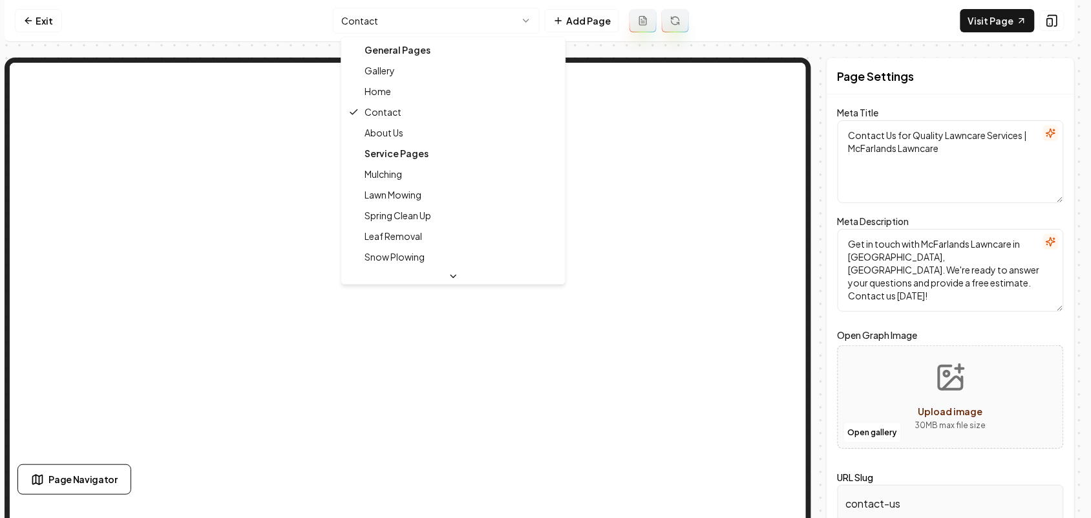
click at [447, 19] on html "Computer Required This feature is only available on a computer. Please switch t…" at bounding box center [545, 259] width 1091 height 518
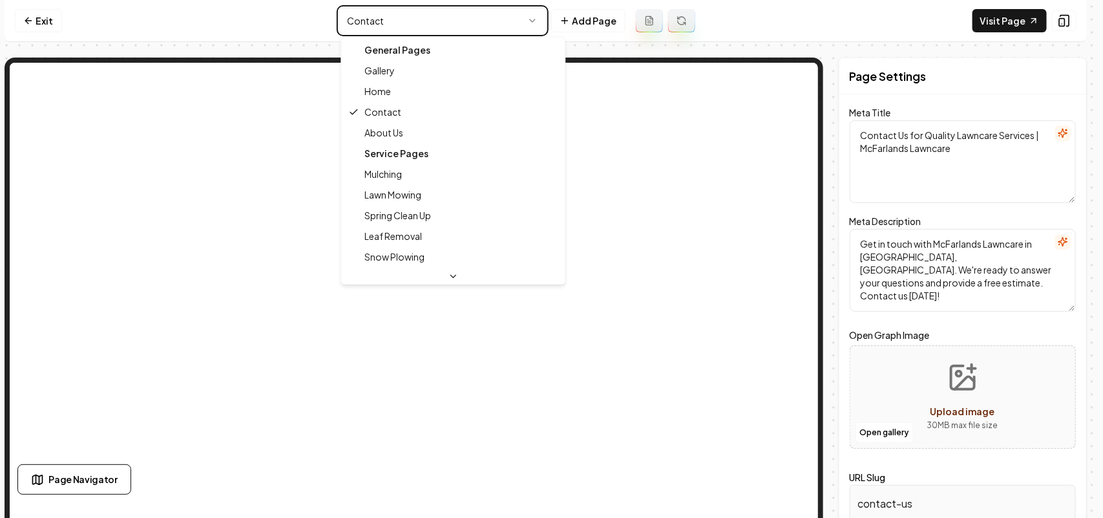
type textarea "About Us | Expert Landscaping in Howland - McFarlands Lawncare"
type textarea "Discover McFarlands Lawncare in Howland, Ohio, your go-to experts for sustainab…"
type input "about-us"
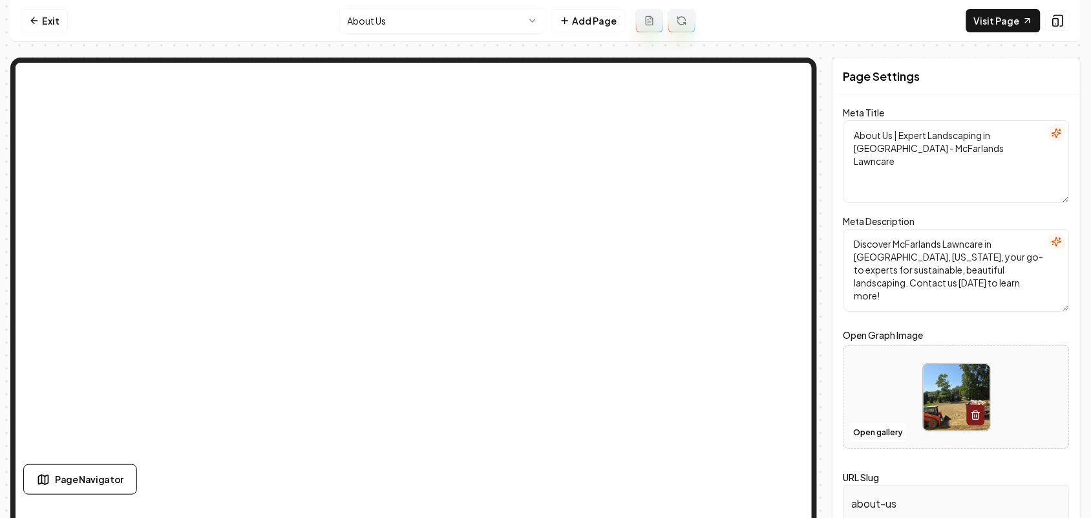
click at [359, 24] on html "Computer Required This feature is only available on a computer. Please switch t…" at bounding box center [545, 259] width 1091 height 518
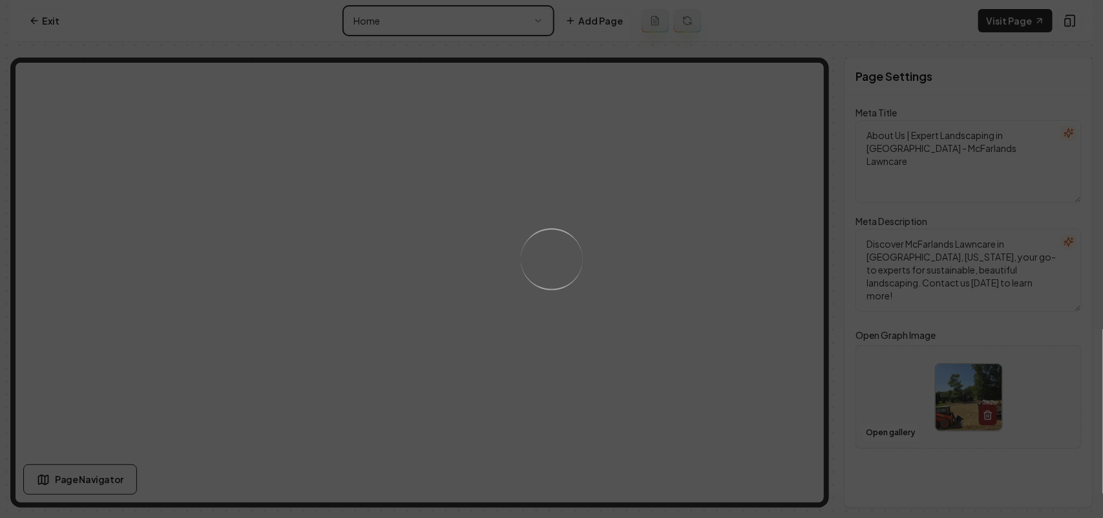
type textarea "Landscaping & Lawncare Services | McFarlands Lawncare, Ohio"
type textarea "Discover McFarlands Lawncare in Howland, Ohio. We deliver quality landscaping s…"
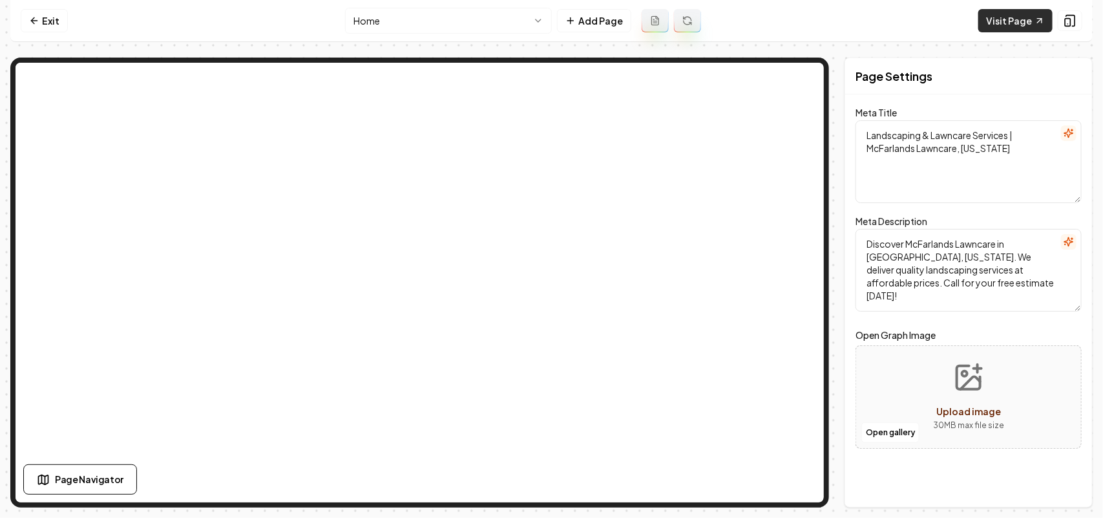
click at [1022, 23] on link "Visit Page" at bounding box center [1015, 20] width 74 height 23
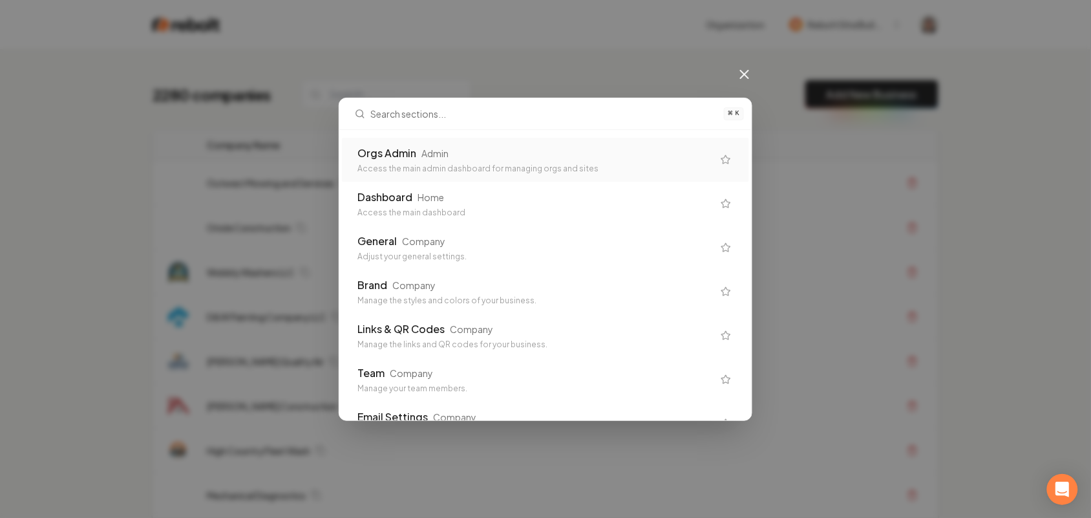
click at [599, 166] on div "Access the main admin dashboard for managing orgs and sites" at bounding box center [534, 168] width 355 height 10
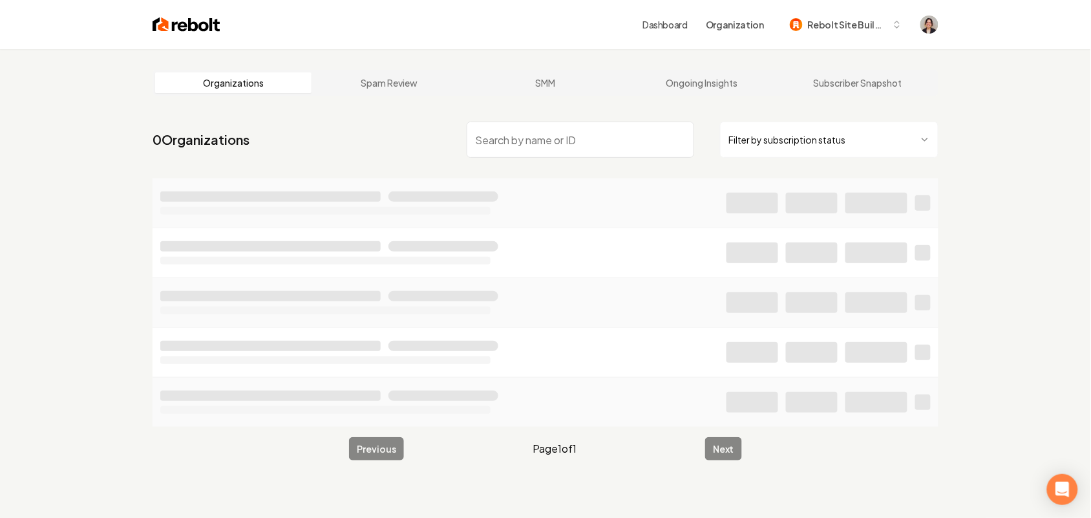
paste input "Eden Air and Refrigeration"
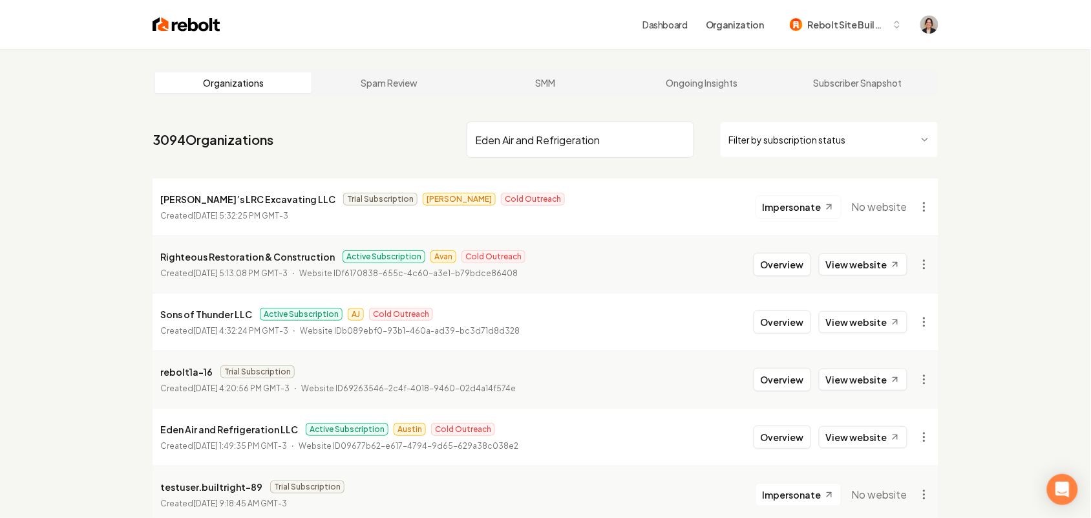
type input "Eden Air and Refrigeration"
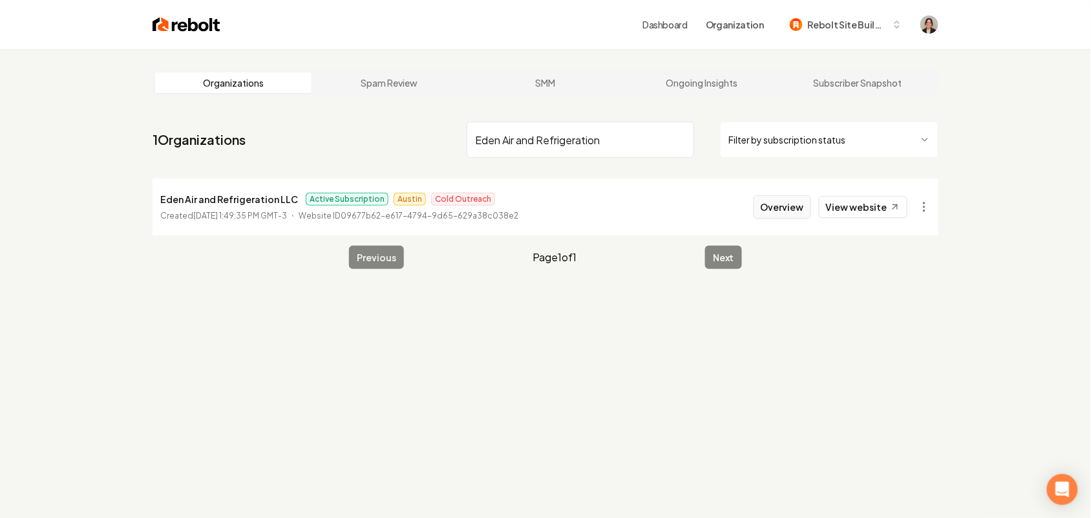
click at [770, 214] on button "Overview" at bounding box center [782, 206] width 58 height 23
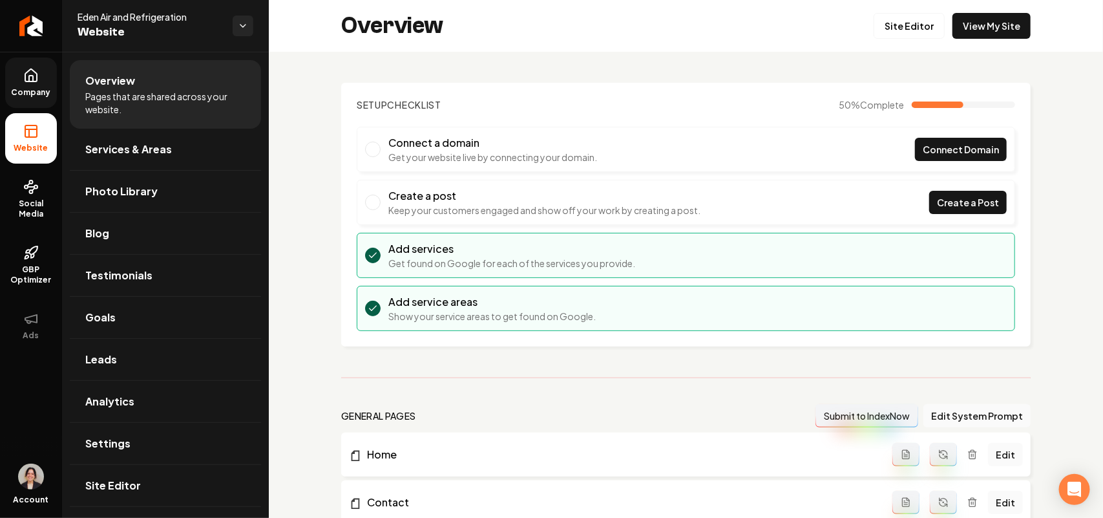
click at [48, 81] on link "Company" at bounding box center [31, 83] width 52 height 50
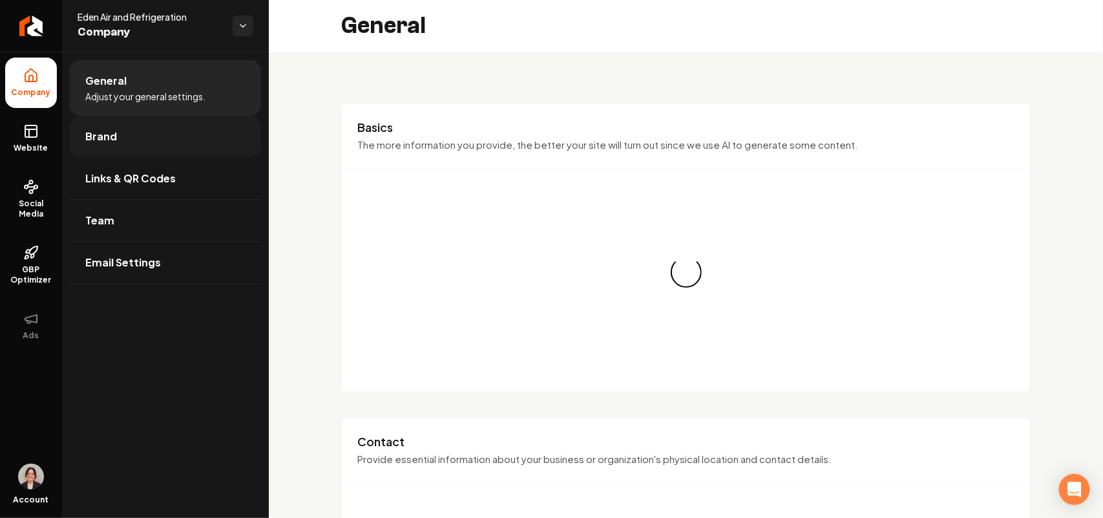
click at [101, 132] on span "Brand" at bounding box center [101, 137] width 32 height 16
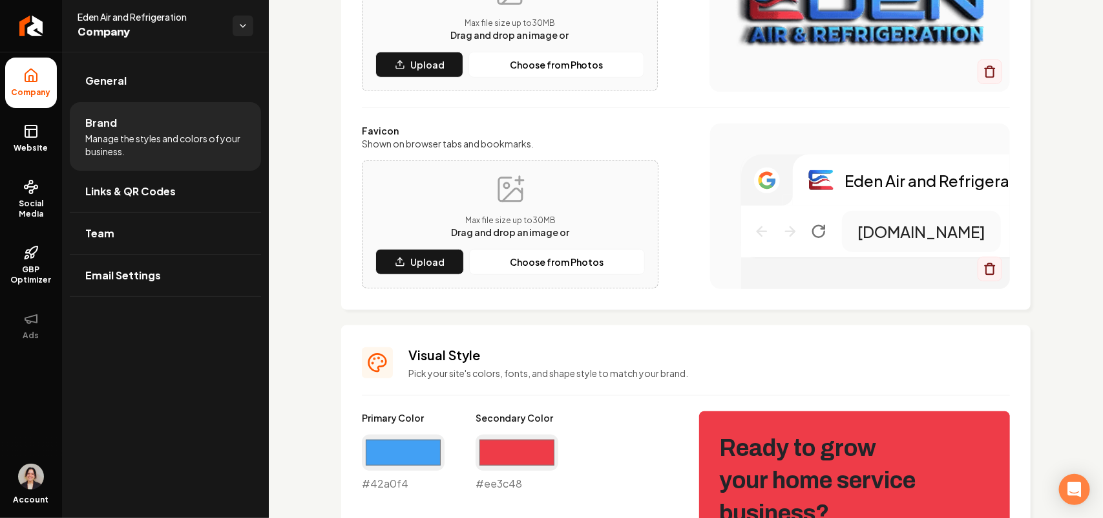
scroll to position [485, 0]
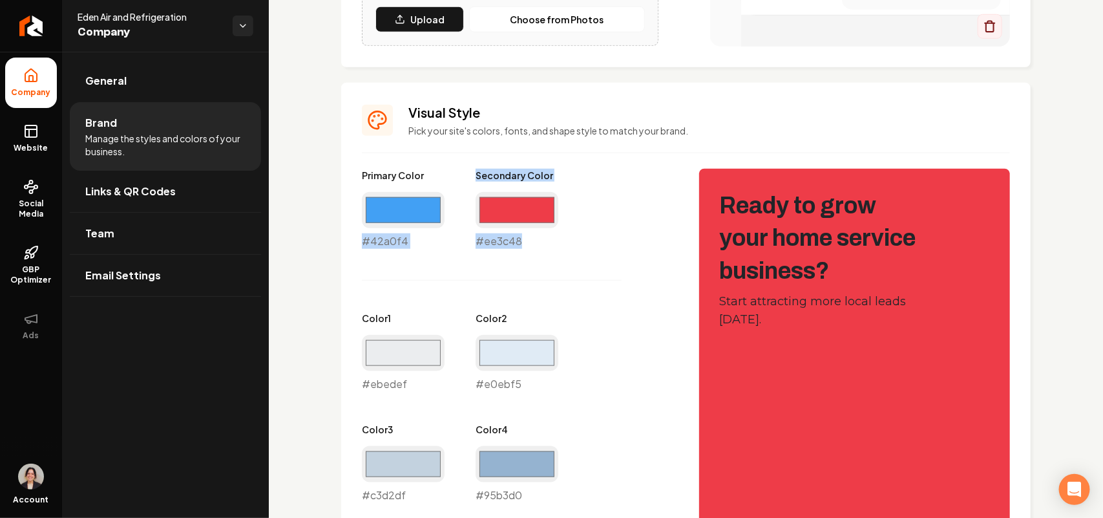
drag, startPoint x: 349, startPoint y: 242, endPoint x: 540, endPoint y: 238, distance: 190.7
copy div "#42a0f4 Secondary Color #ee3c48"
click at [21, 162] on link "Website" at bounding box center [31, 138] width 52 height 50
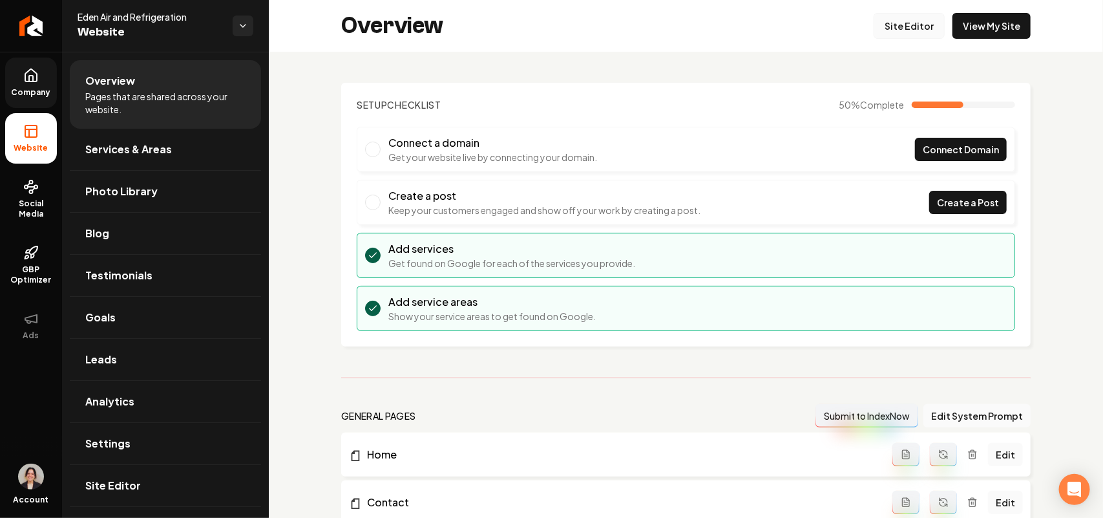
click at [911, 21] on link "Site Editor" at bounding box center [909, 26] width 71 height 26
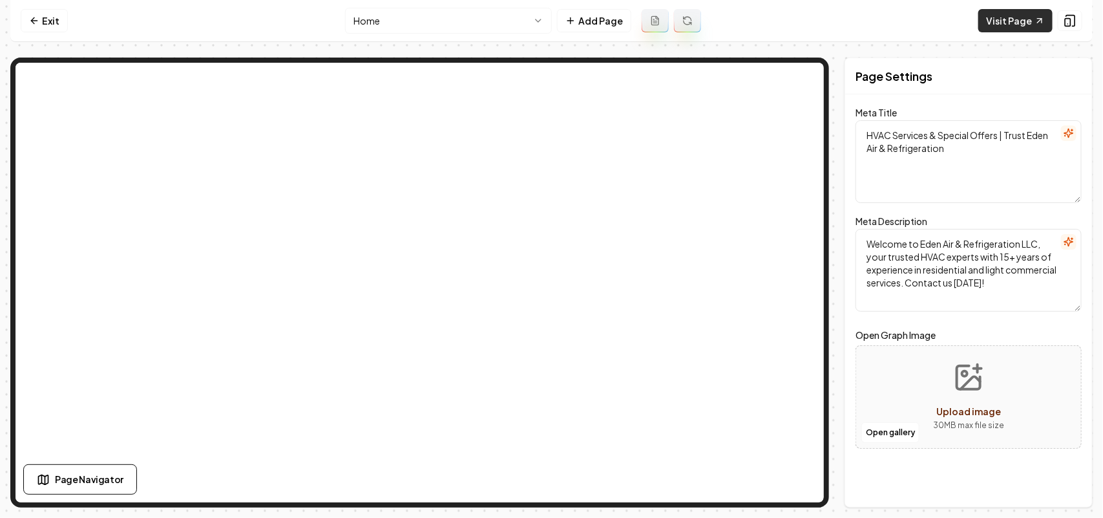
click at [1004, 17] on link "Visit Page" at bounding box center [1015, 20] width 74 height 23
click at [52, 13] on link "Exit" at bounding box center [44, 20] width 47 height 23
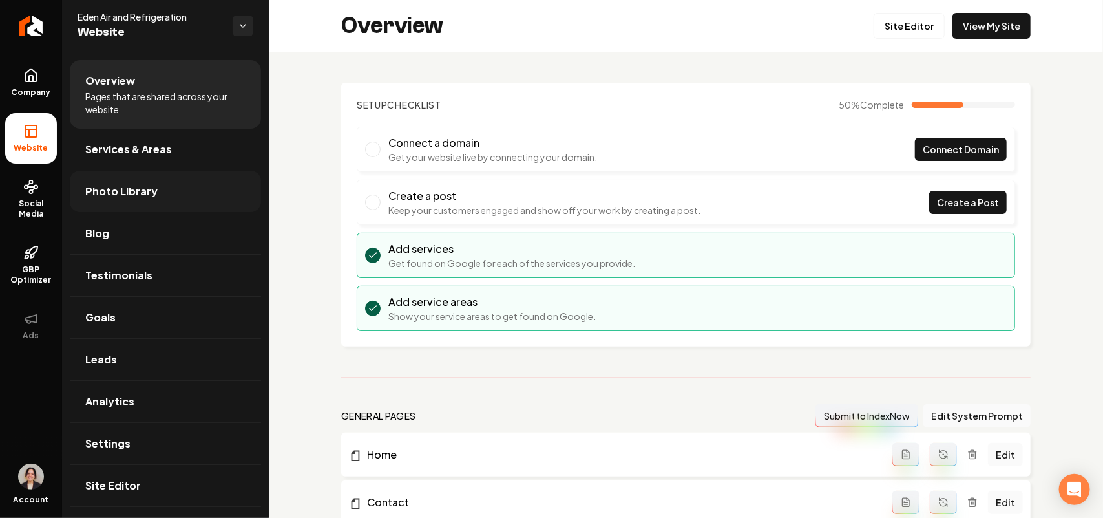
click at [142, 202] on link "Photo Library" at bounding box center [165, 191] width 191 height 41
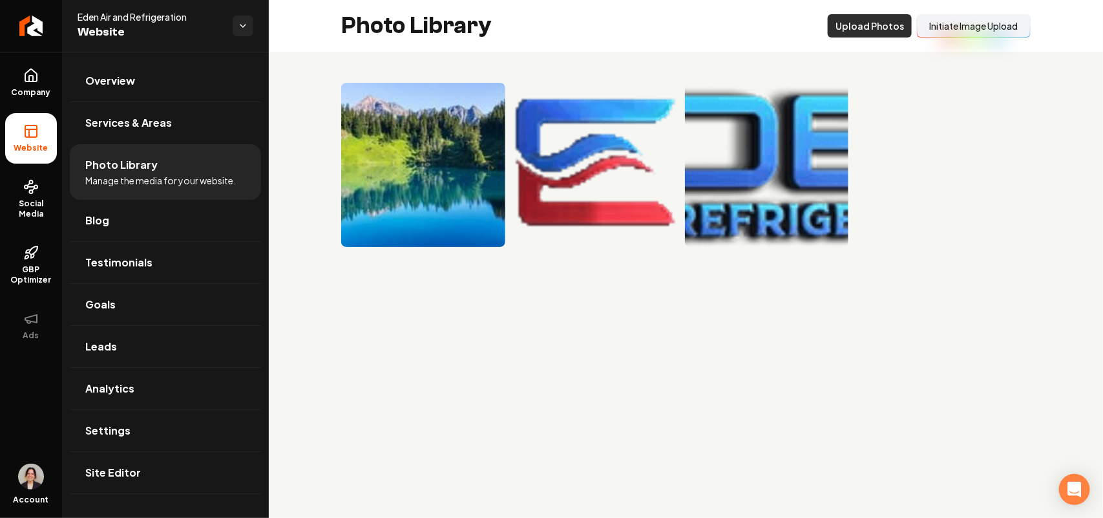
click at [865, 32] on button "Upload Photos" at bounding box center [870, 25] width 84 height 23
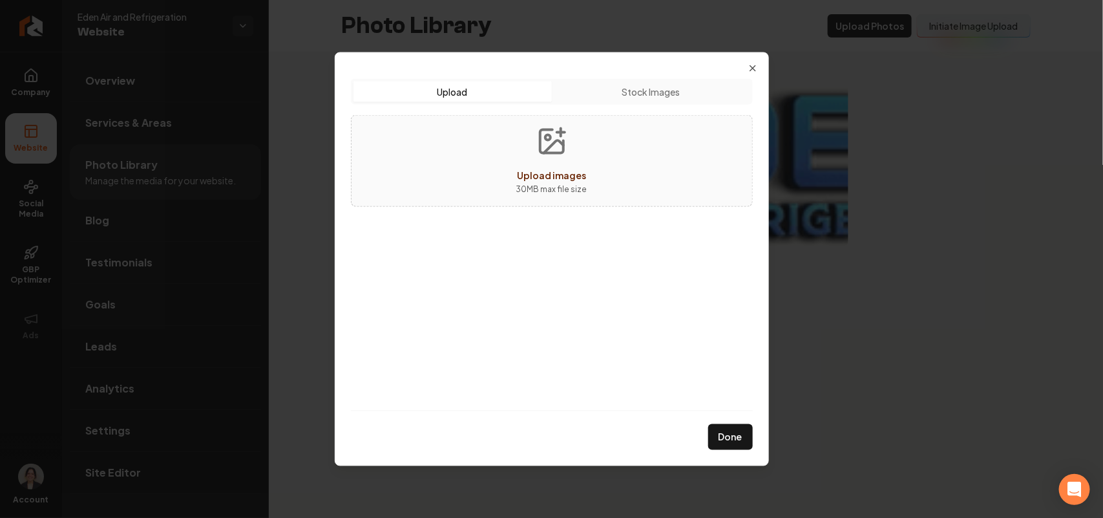
click at [596, 173] on div "Upload images 30 MB max file size" at bounding box center [552, 160] width 402 height 92
type input "**********"
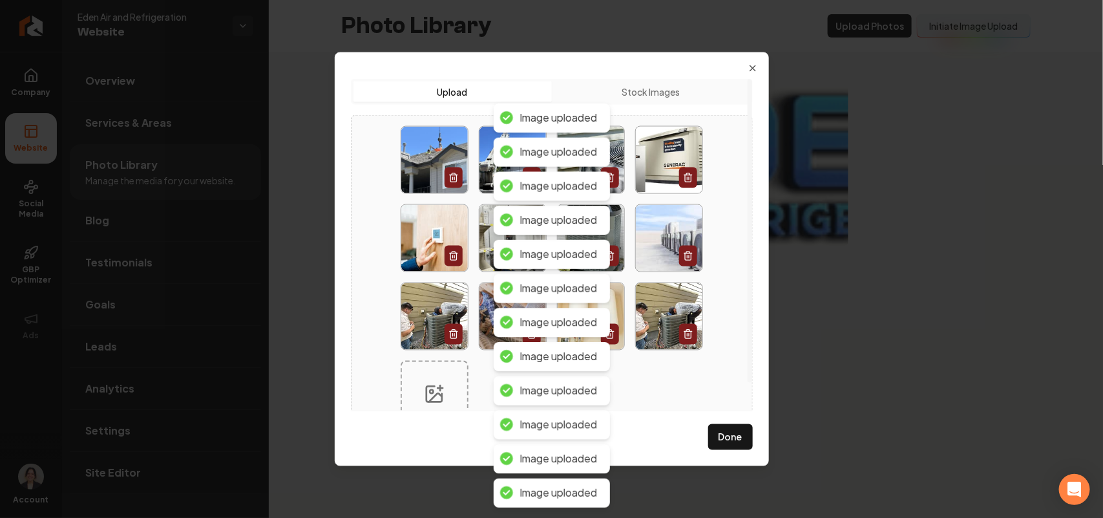
click at [730, 220] on div at bounding box center [552, 276] width 402 height 324
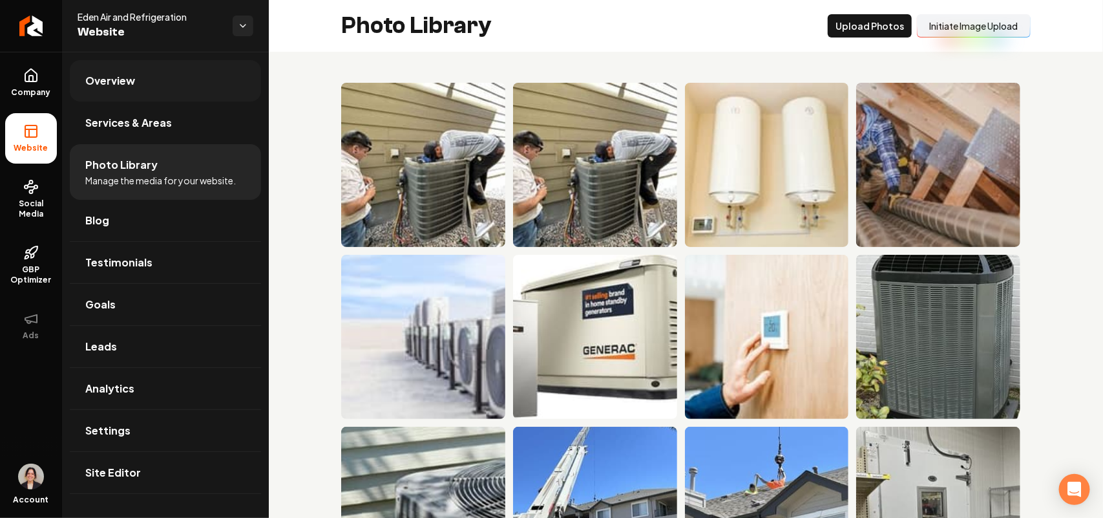
click at [114, 79] on span "Overview" at bounding box center [110, 81] width 50 height 16
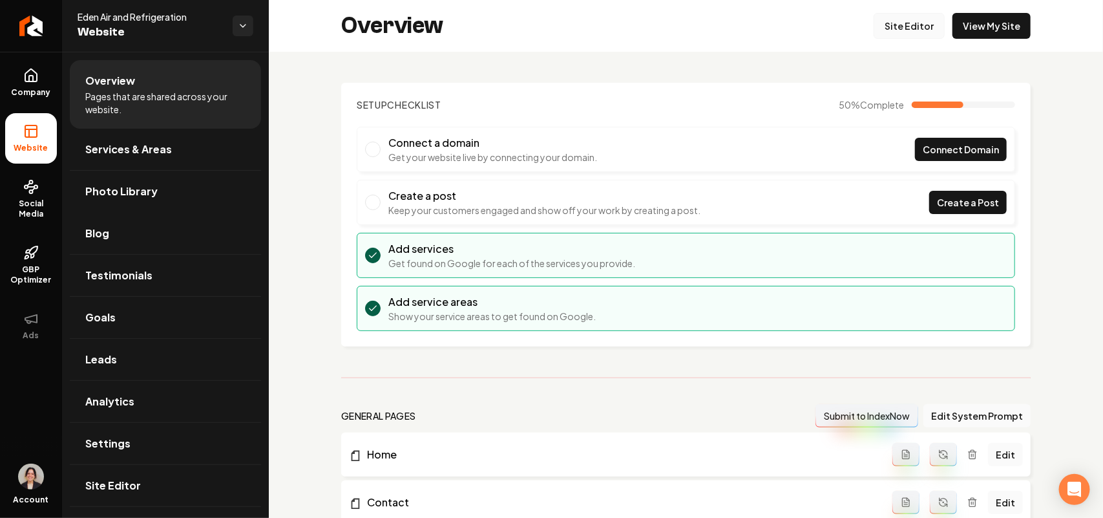
click at [880, 29] on link "Site Editor" at bounding box center [909, 26] width 71 height 26
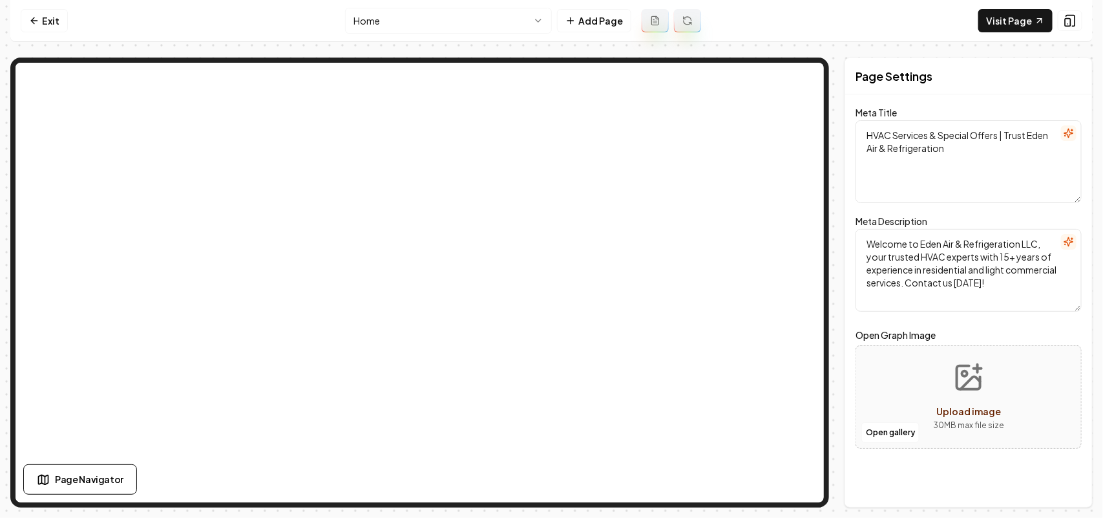
click at [456, 30] on html "Computer Required This feature is only available on a computer. Please switch t…" at bounding box center [551, 259] width 1103 height 518
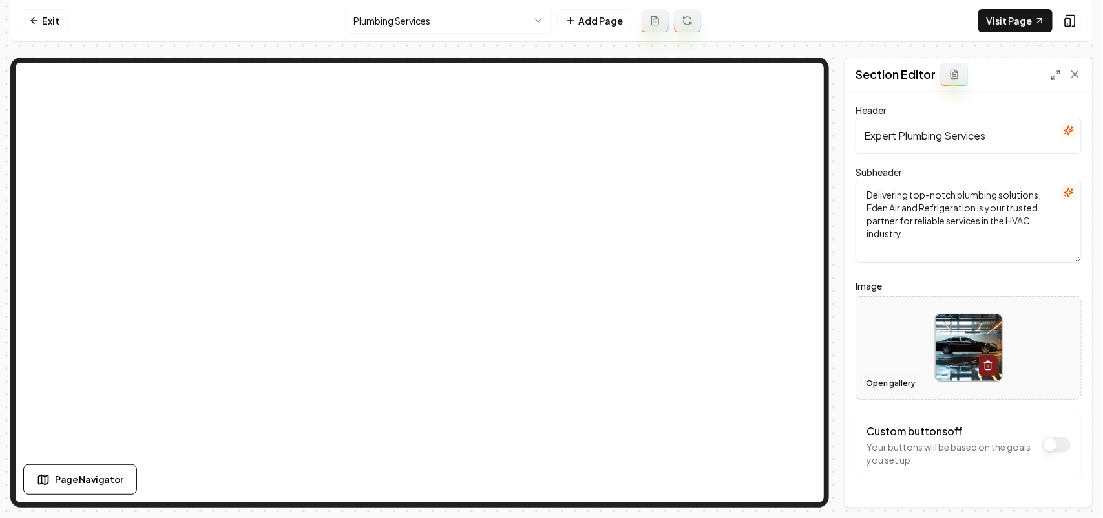
click at [886, 388] on button "Open gallery" at bounding box center [890, 383] width 58 height 21
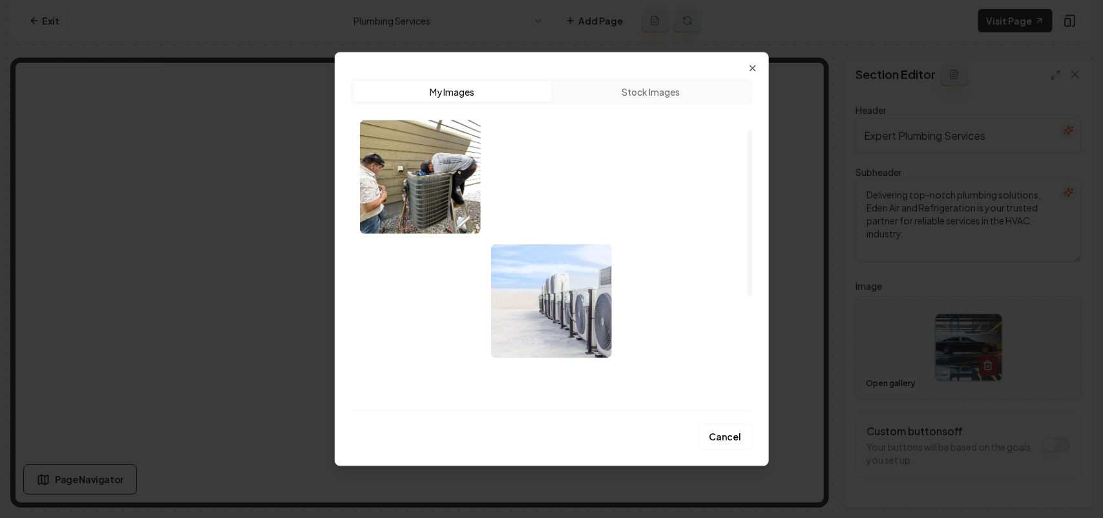
scroll to position [324, 0]
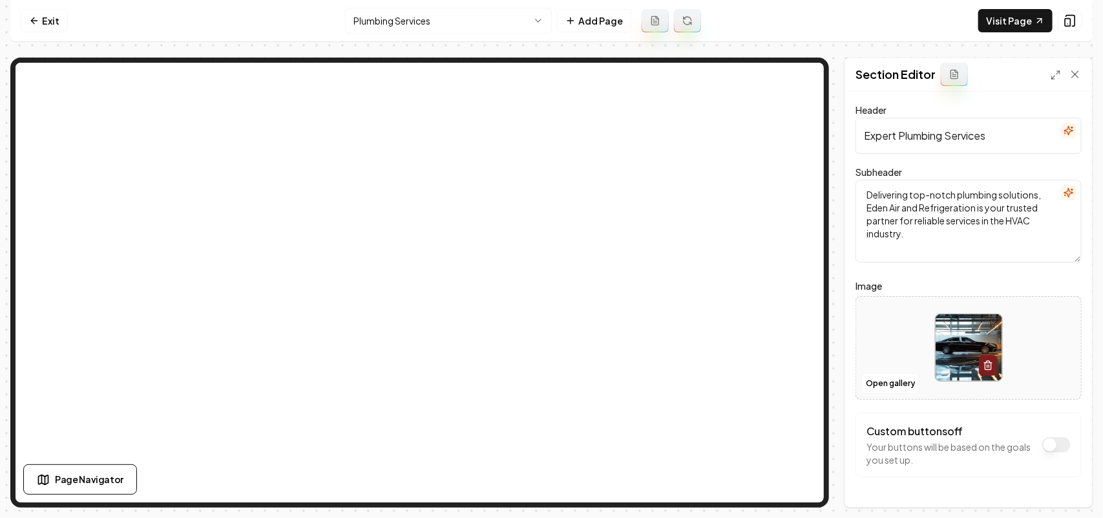
click at [912, 343] on div at bounding box center [968, 347] width 225 height 89
type input "**********"
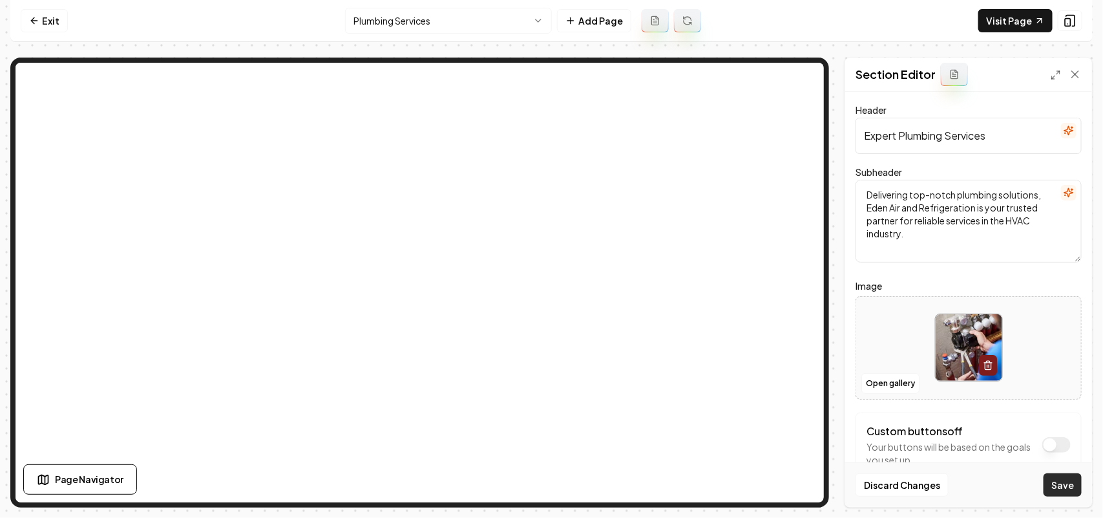
click at [1059, 486] on button "Save" at bounding box center [1063, 484] width 38 height 23
click at [416, 19] on html "Computer Required This feature is only available on a computer. Please switch t…" at bounding box center [551, 259] width 1103 height 518
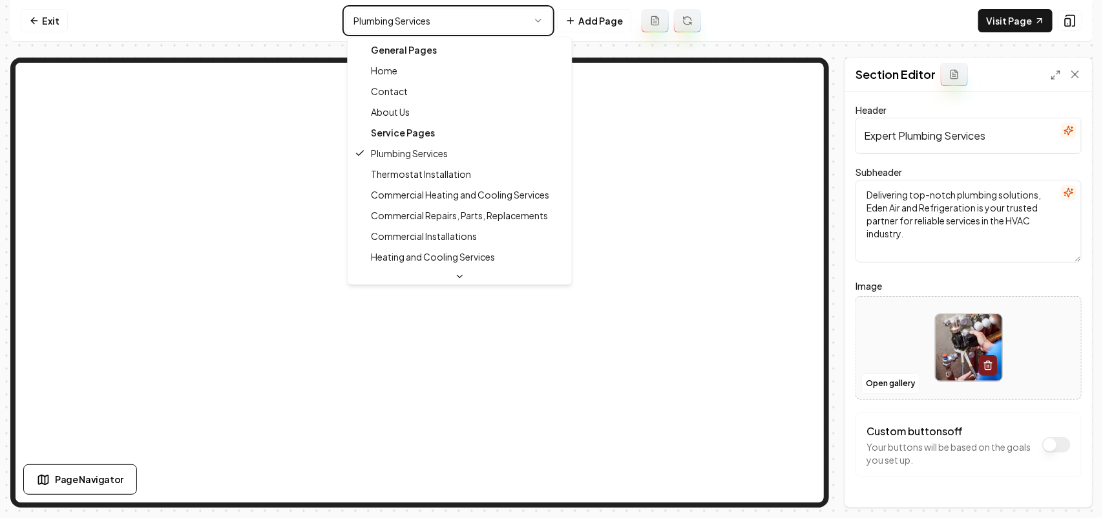
click at [913, 233] on html "Computer Required This feature is only available on a computer. Please switch t…" at bounding box center [551, 259] width 1103 height 518
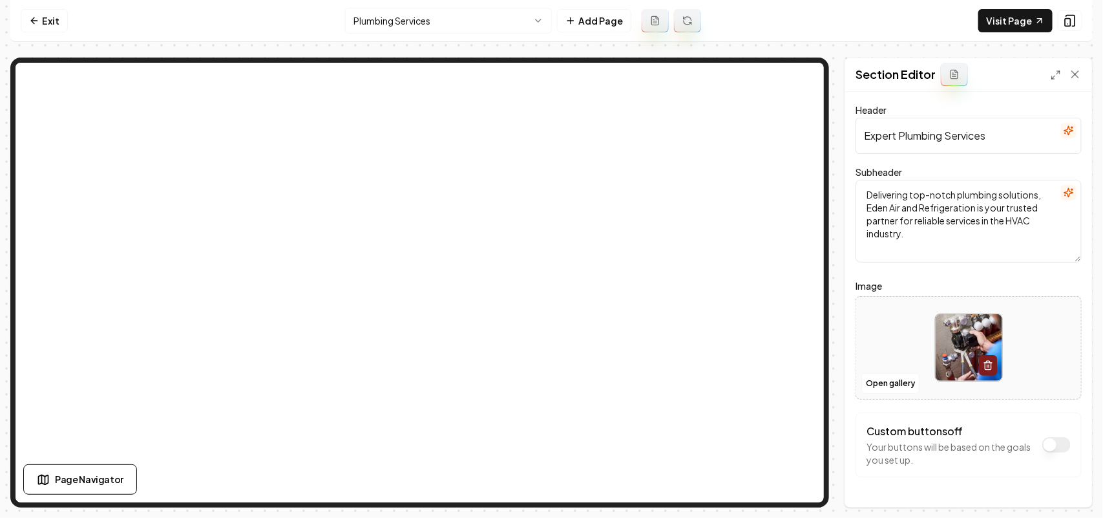
click at [402, 14] on html "Computer Required This feature is only available on a computer. Please switch t…" at bounding box center [551, 259] width 1103 height 518
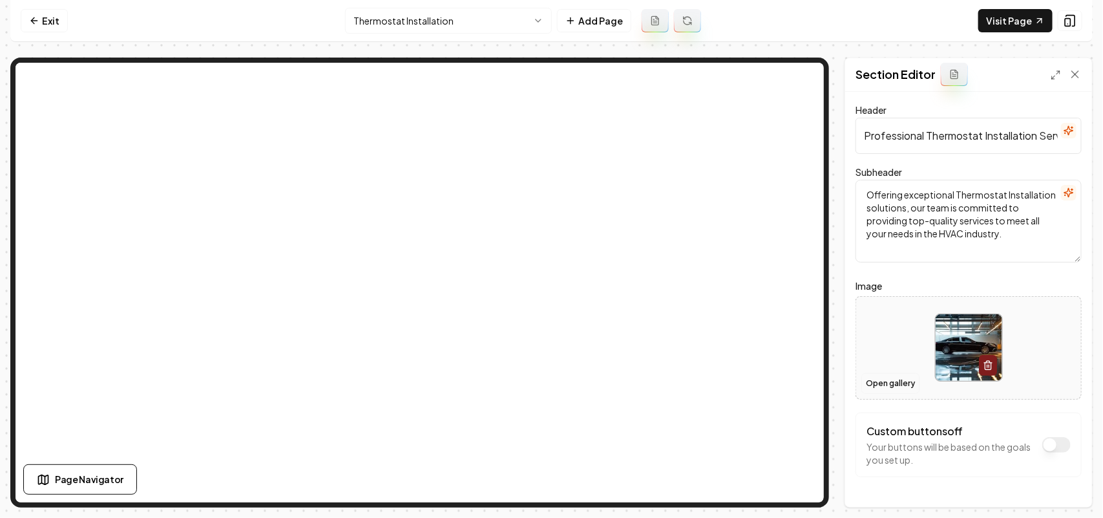
click at [874, 386] on button "Open gallery" at bounding box center [890, 383] width 58 height 21
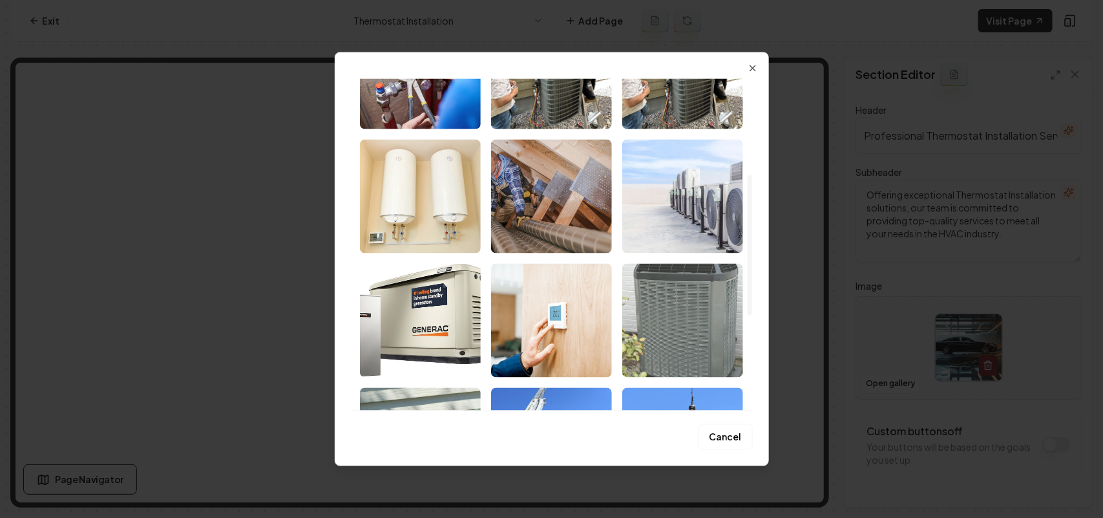
scroll to position [242, 0]
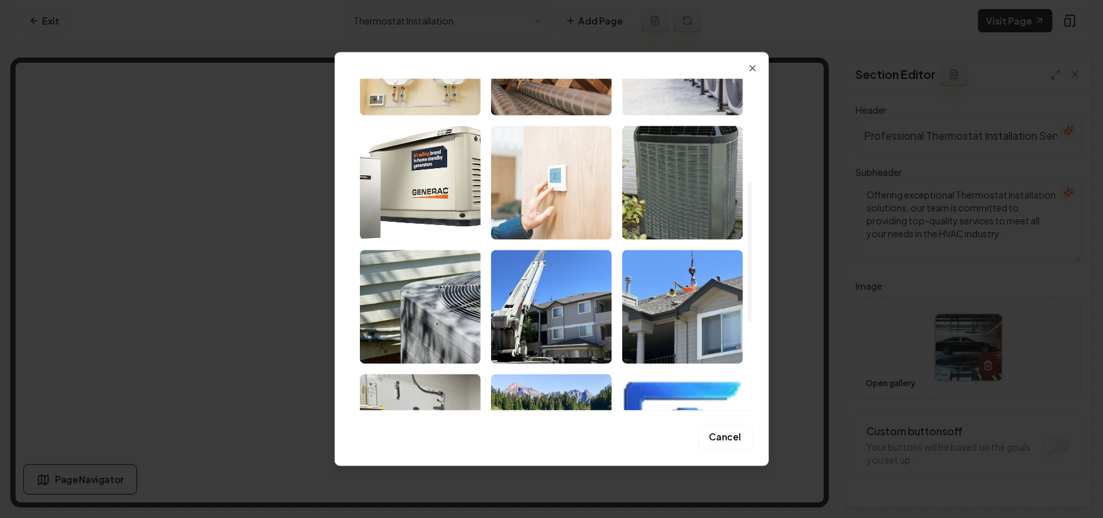
click at [563, 185] on img "Select image image_68bf46b15c7cd75eb82b75c8.jpg" at bounding box center [551, 182] width 121 height 114
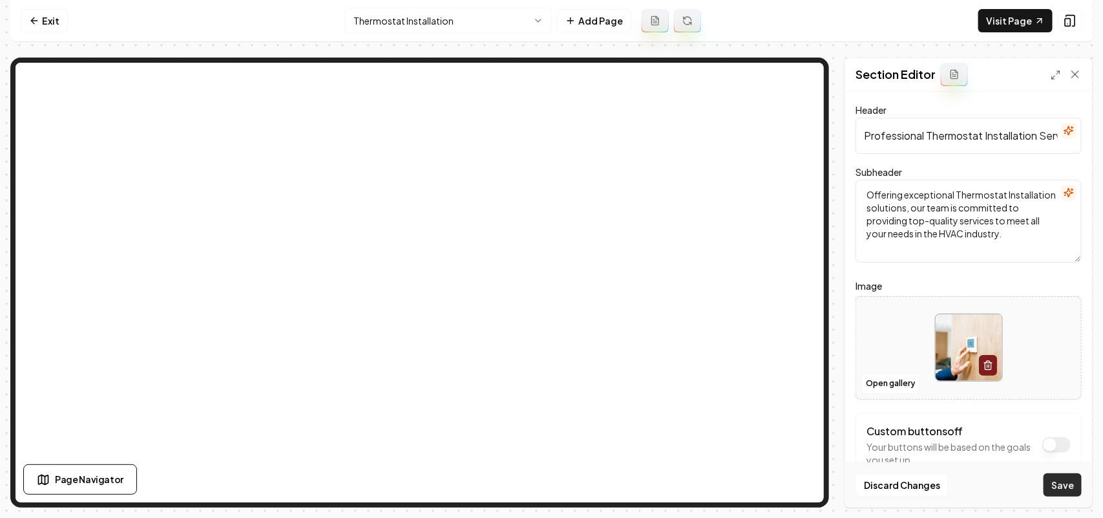
click at [1063, 491] on button "Save" at bounding box center [1063, 484] width 38 height 23
click at [421, 24] on html "Computer Required This feature is only available on a computer. Please switch t…" at bounding box center [551, 259] width 1103 height 518
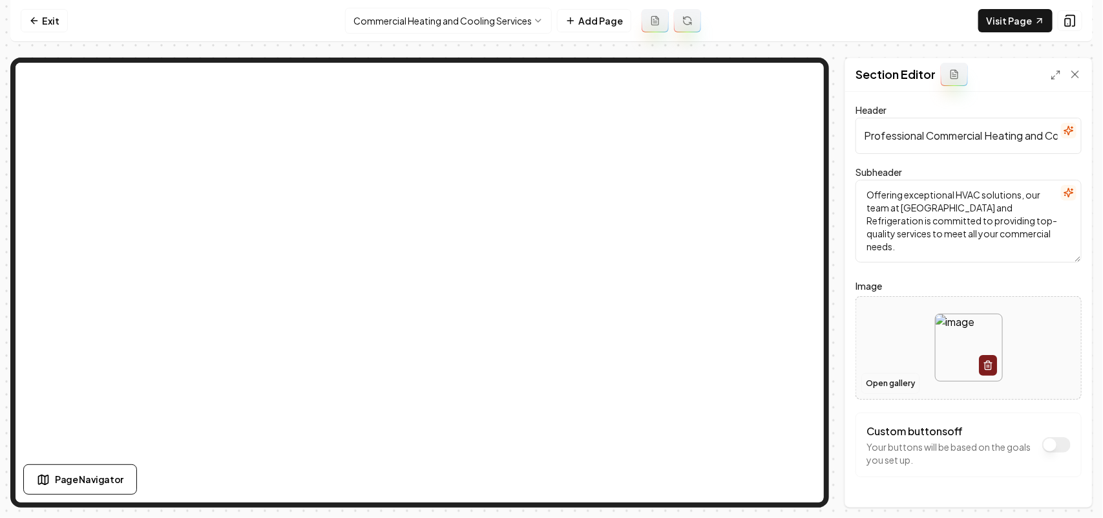
click at [892, 380] on button "Open gallery" at bounding box center [890, 383] width 58 height 21
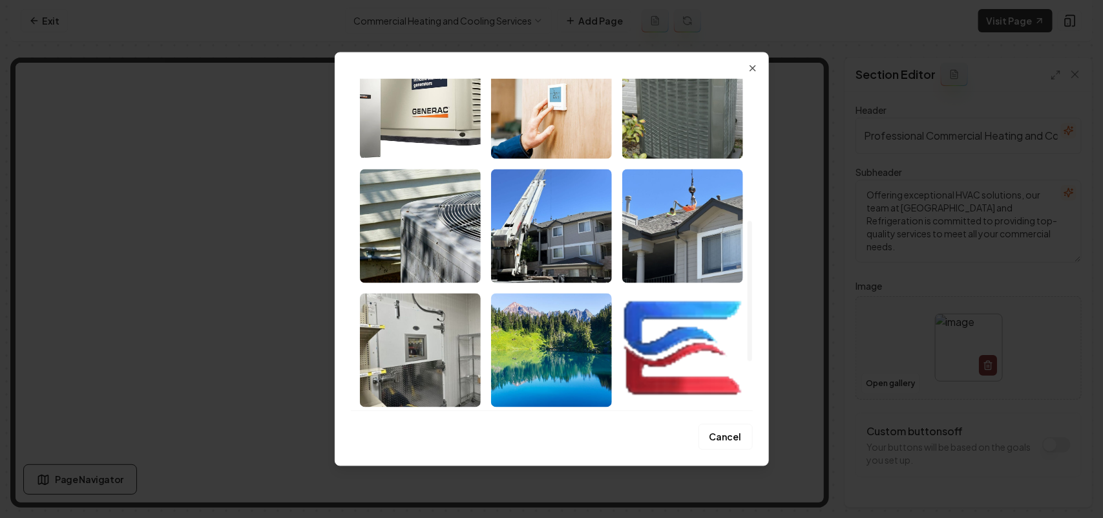
scroll to position [404, 0]
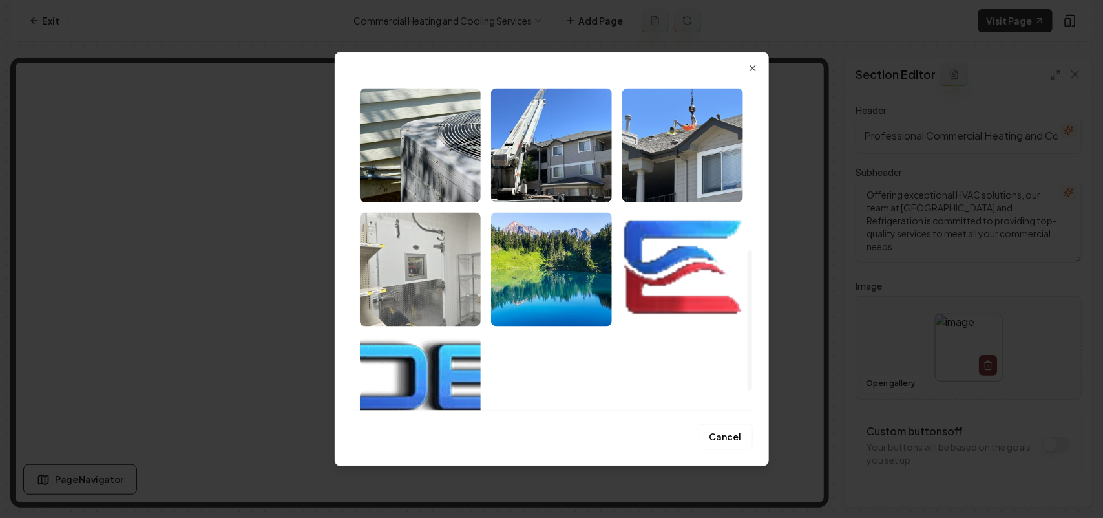
click at [444, 295] on img "Select image image_68bf46b05c7cd75eb82b738a.jpeg" at bounding box center [420, 269] width 121 height 114
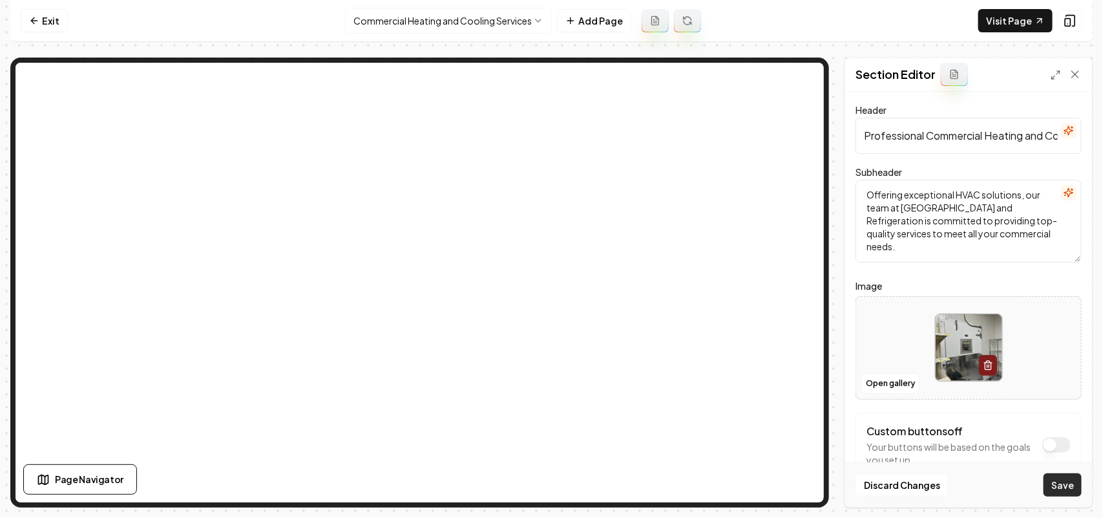
click at [1067, 483] on button "Save" at bounding box center [1063, 484] width 38 height 23
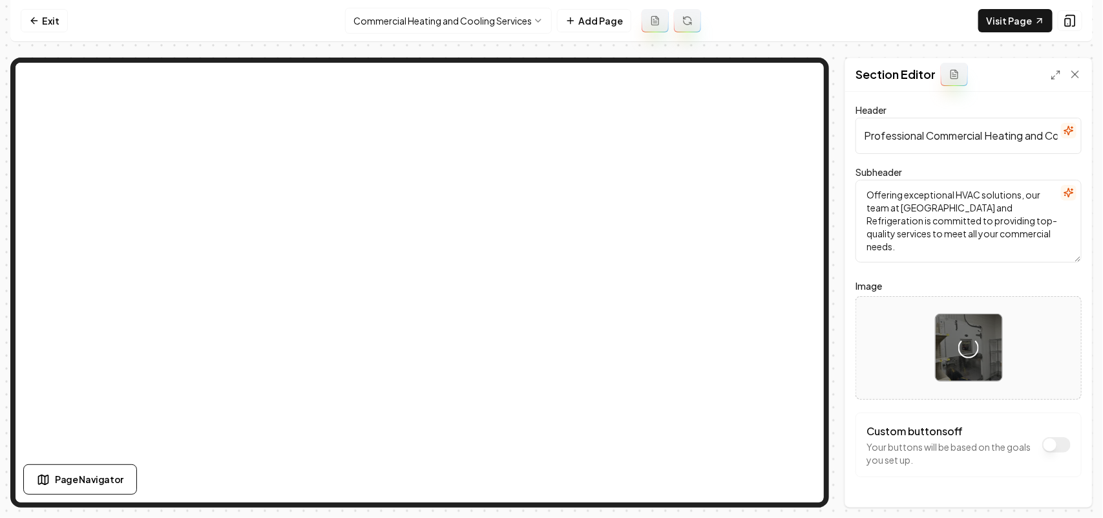
click at [1076, 294] on div "Header Professional Commercial Heating and Cooling Services Subheader Offering …" at bounding box center [968, 299] width 247 height 415
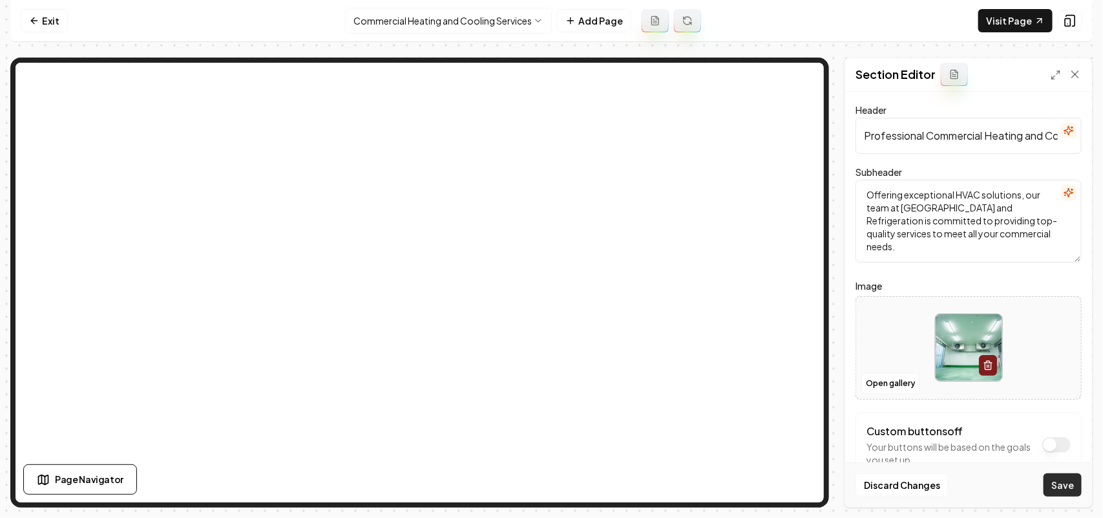
click at [1060, 473] on button "Save" at bounding box center [1063, 484] width 38 height 23
click at [461, 26] on html "Computer Required This feature is only available on a computer. Please switch t…" at bounding box center [551, 259] width 1103 height 518
click at [1068, 491] on button "Save" at bounding box center [1063, 484] width 38 height 23
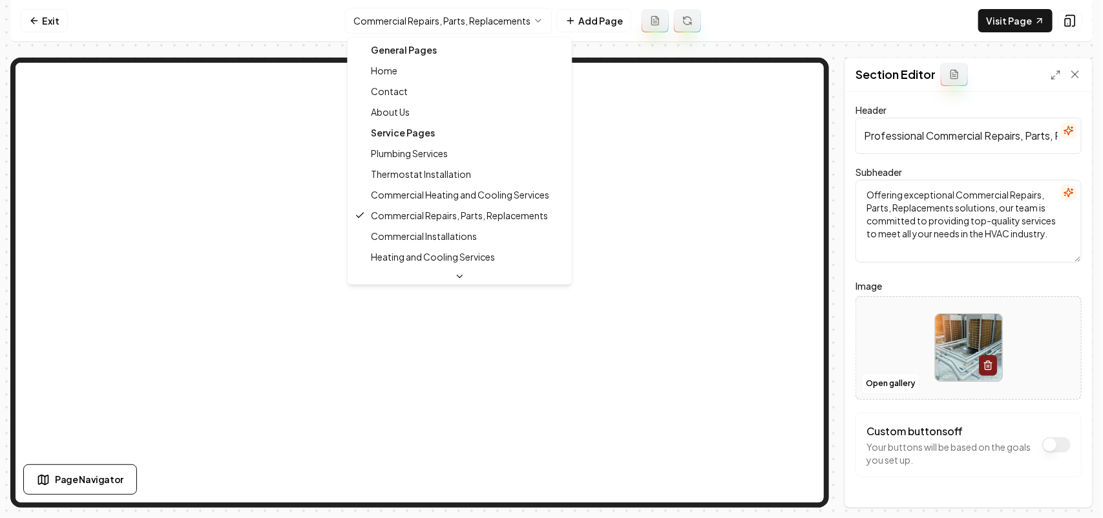
click at [379, 19] on html "Computer Required This feature is only available on a computer. Please switch t…" at bounding box center [551, 259] width 1103 height 518
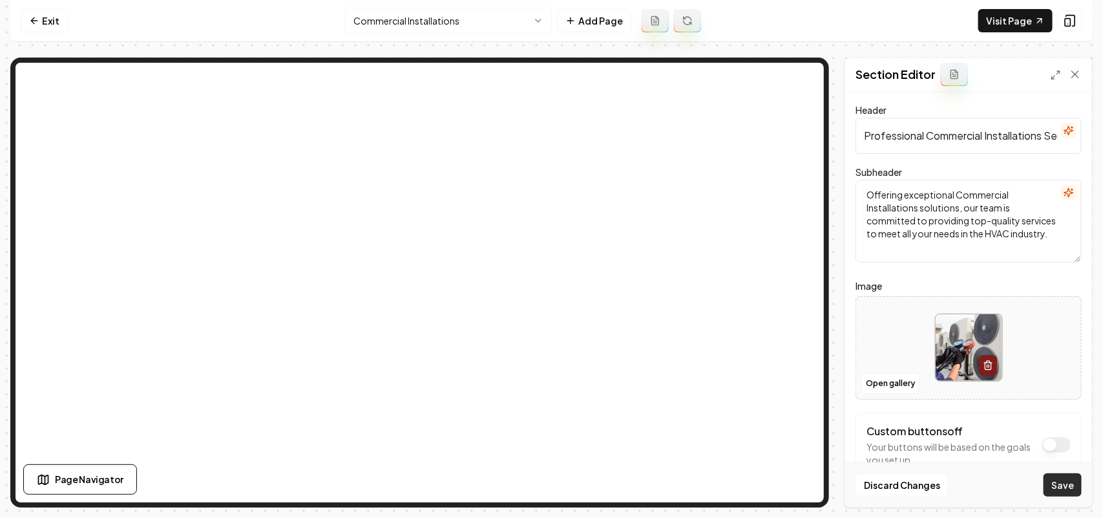
click at [1052, 476] on button "Save" at bounding box center [1063, 484] width 38 height 23
click at [386, 24] on html "Computer Required This feature is only available on a computer. Please switch t…" at bounding box center [551, 259] width 1103 height 518
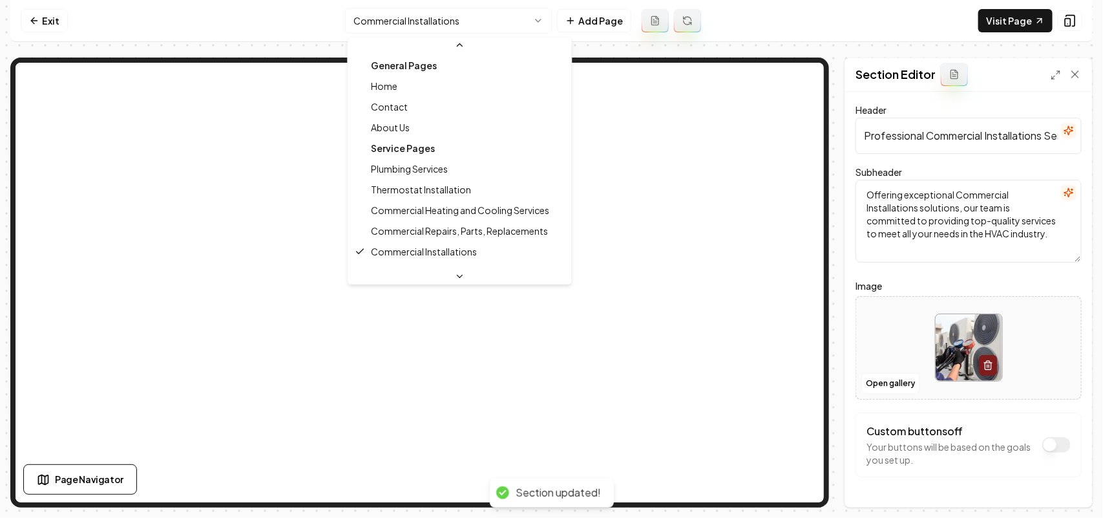
scroll to position [81, 0]
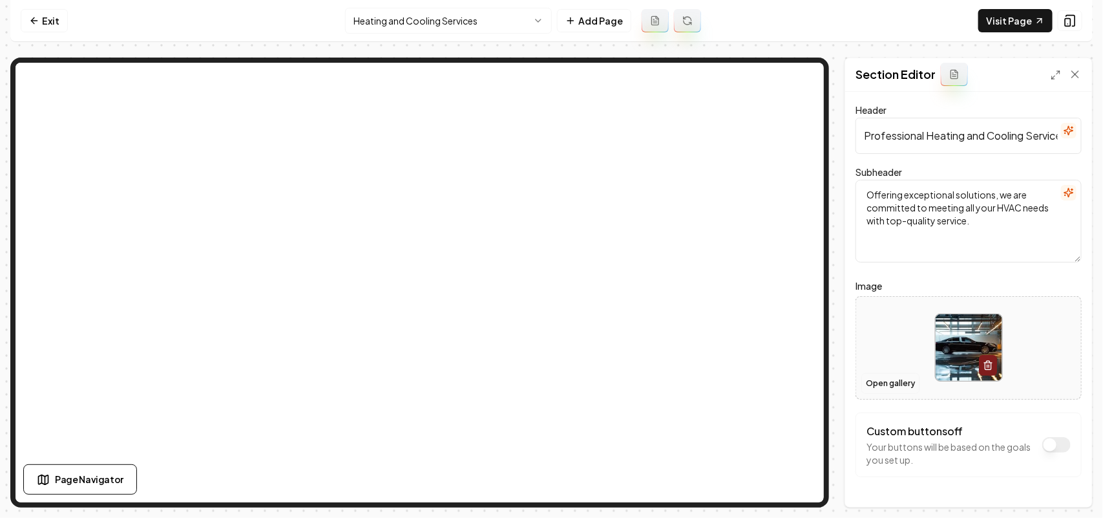
click at [889, 380] on button "Open gallery" at bounding box center [890, 383] width 58 height 21
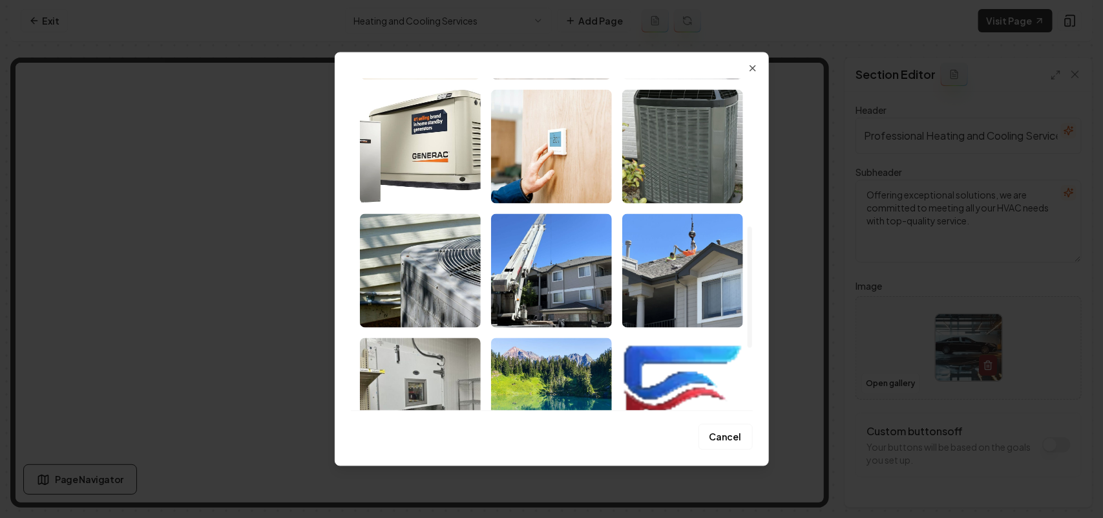
scroll to position [404, 0]
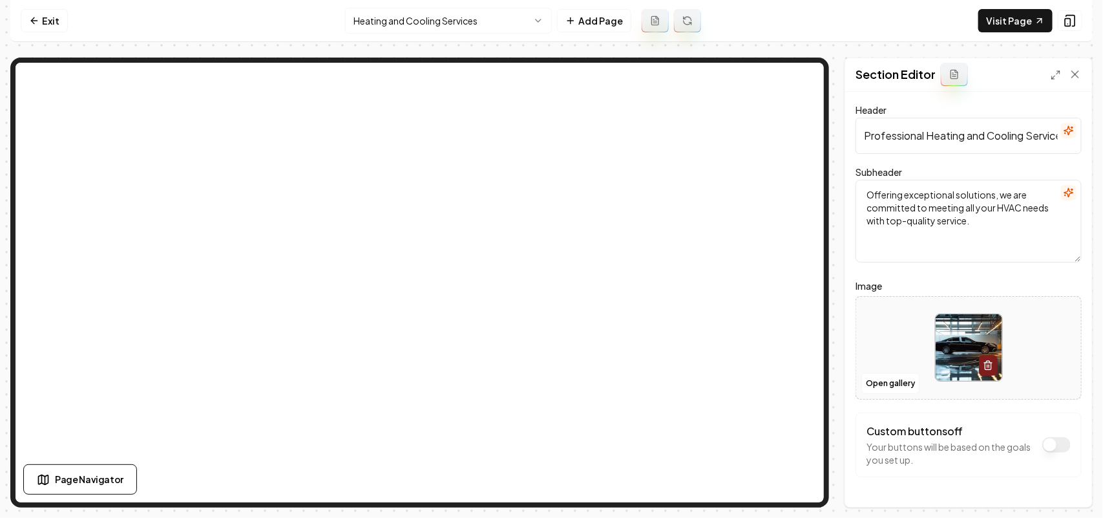
click at [518, 16] on html "Computer Required This feature is only available on a computer. Please switch t…" at bounding box center [551, 259] width 1103 height 518
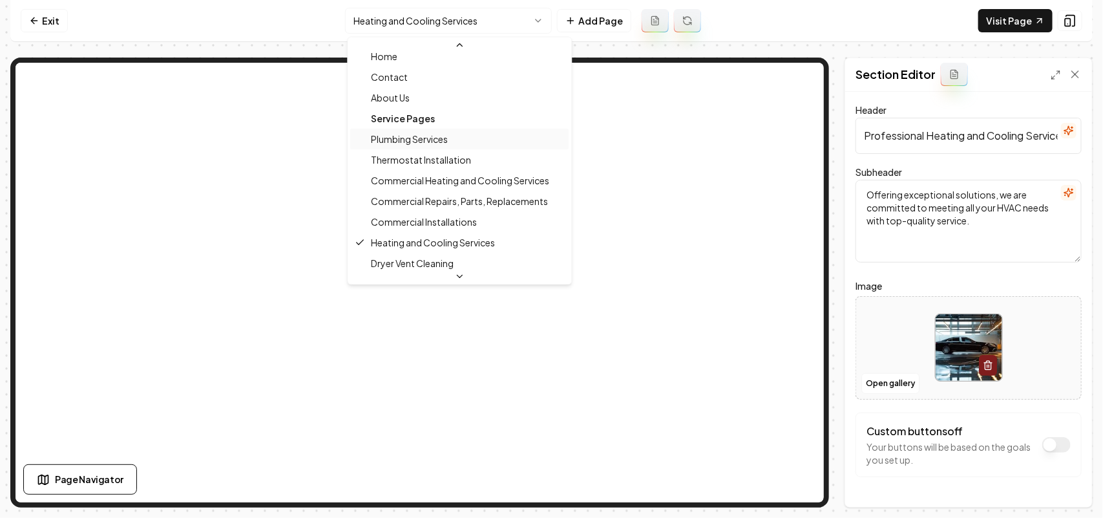
scroll to position [81, 0]
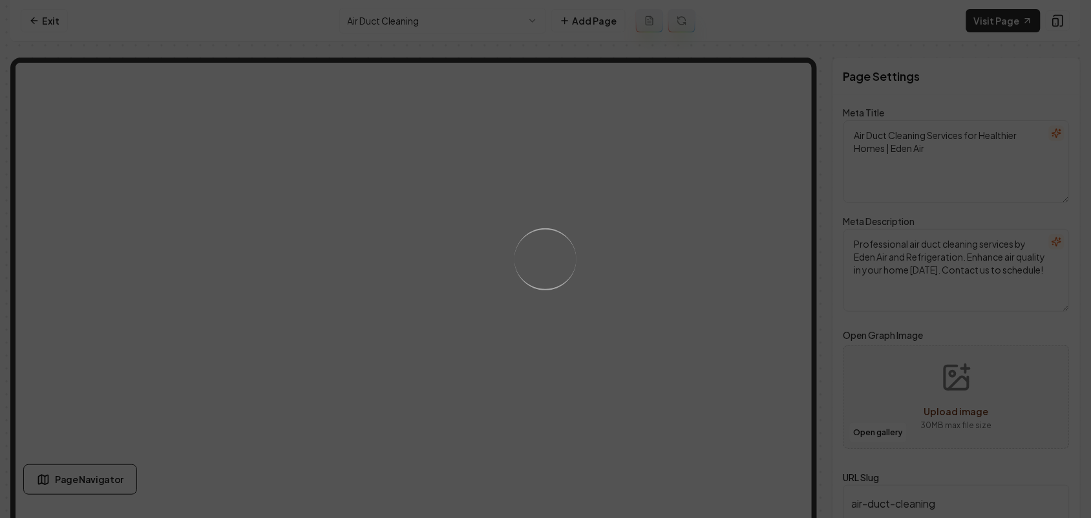
click at [718, 323] on div "Loading..." at bounding box center [545, 259] width 1091 height 518
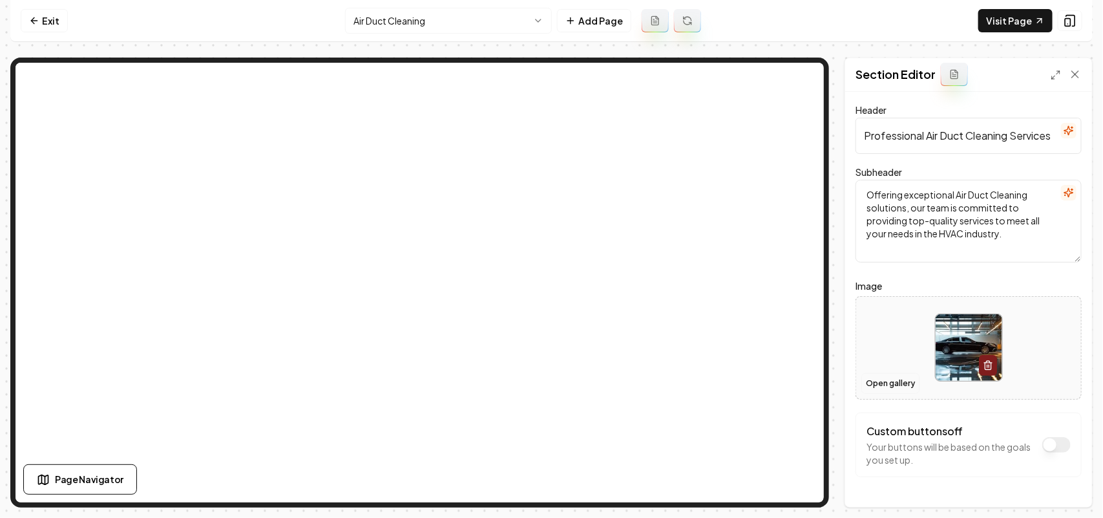
click at [883, 383] on button "Open gallery" at bounding box center [890, 383] width 58 height 21
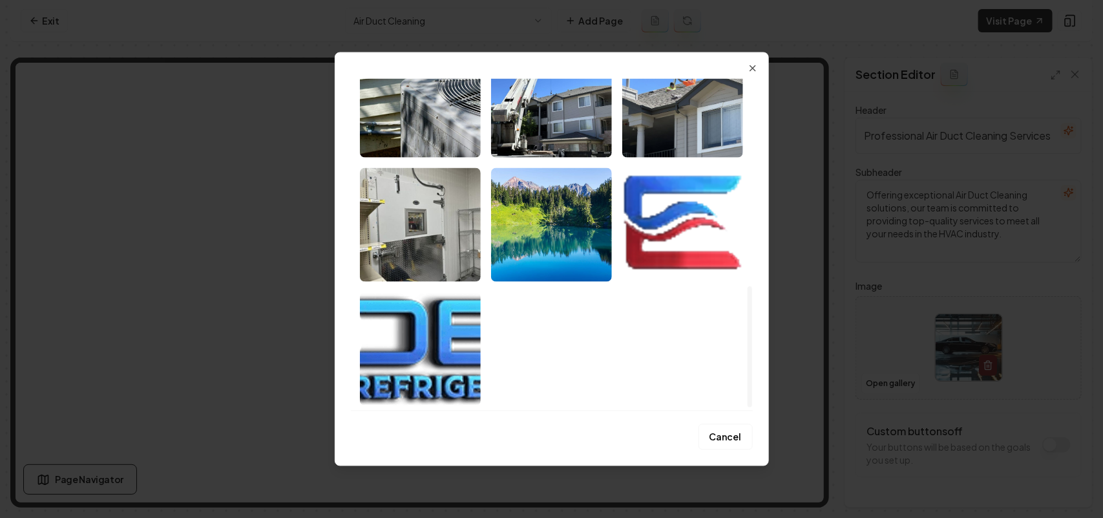
scroll to position [249, 0]
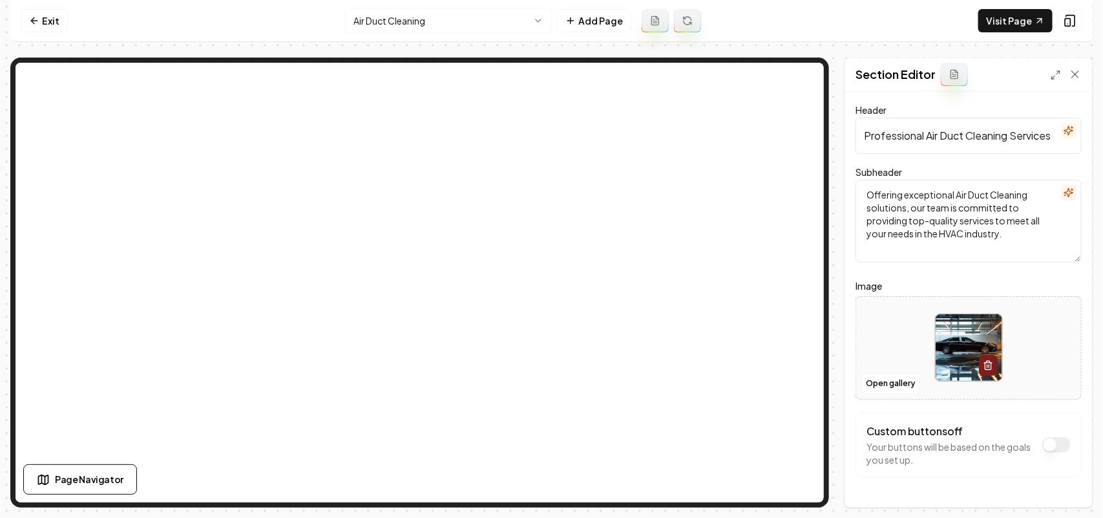
click at [893, 332] on div at bounding box center [968, 347] width 225 height 89
type input "**********"
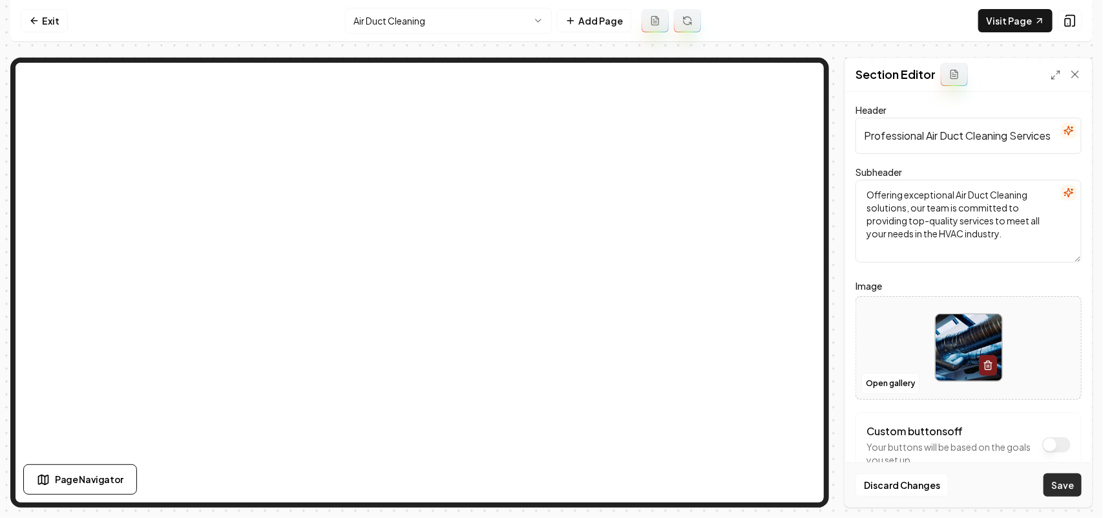
click at [1048, 482] on button "Save" at bounding box center [1063, 484] width 38 height 23
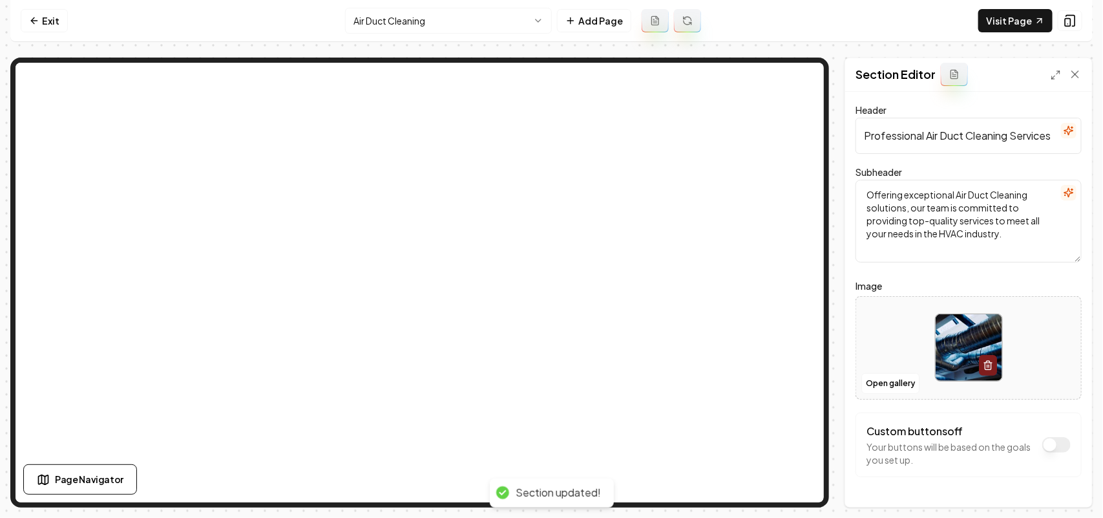
click at [441, 28] on html "Computer Required This feature is only available on a computer. Please switch t…" at bounding box center [551, 259] width 1103 height 518
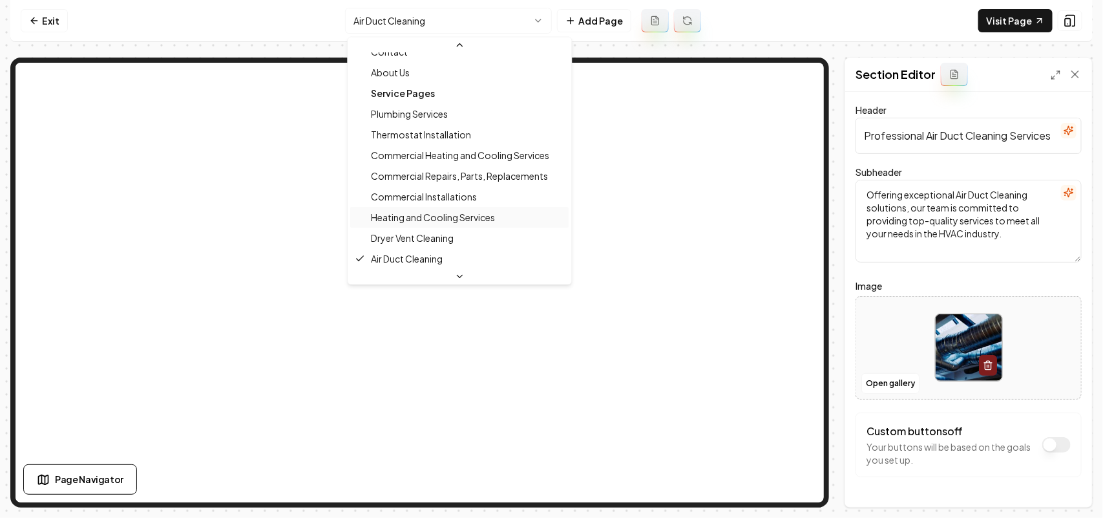
scroll to position [84, 0]
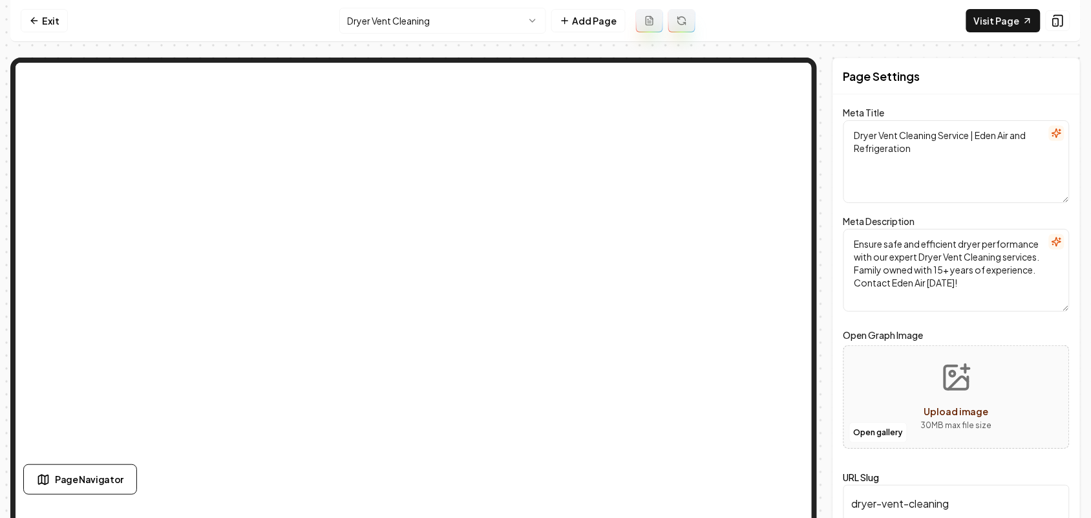
drag, startPoint x: 860, startPoint y: 137, endPoint x: 905, endPoint y: 136, distance: 45.3
click at [905, 136] on textarea "Dryer Vent Cleaning Service | Eden Air and Refrigeration" at bounding box center [956, 161] width 226 height 83
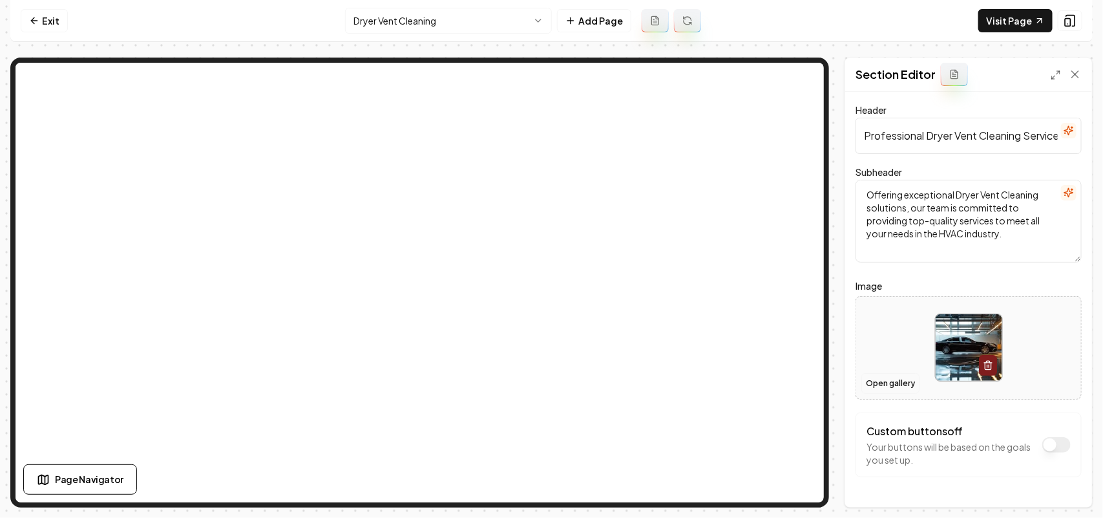
click at [887, 383] on button "Open gallery" at bounding box center [890, 383] width 58 height 21
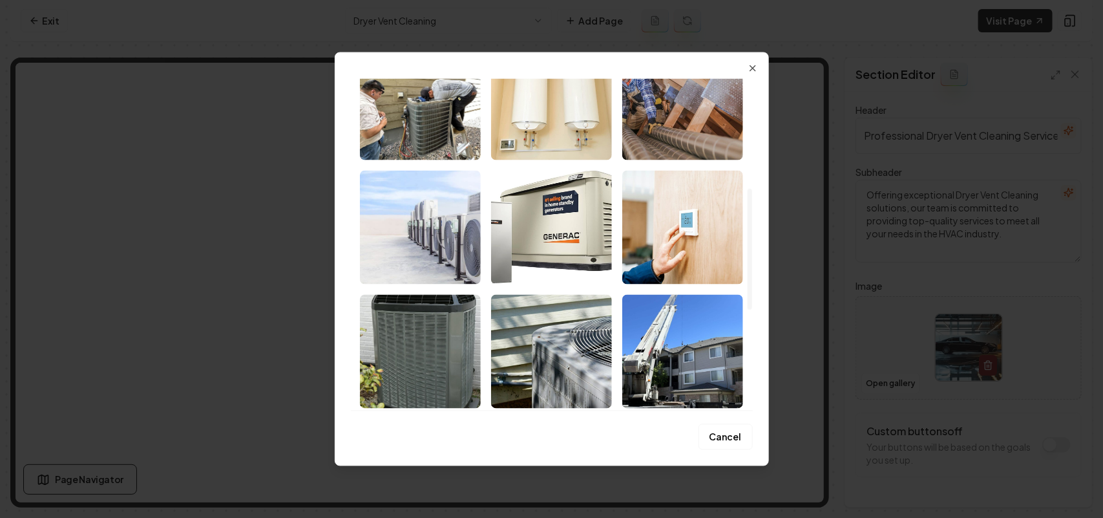
scroll to position [323, 0]
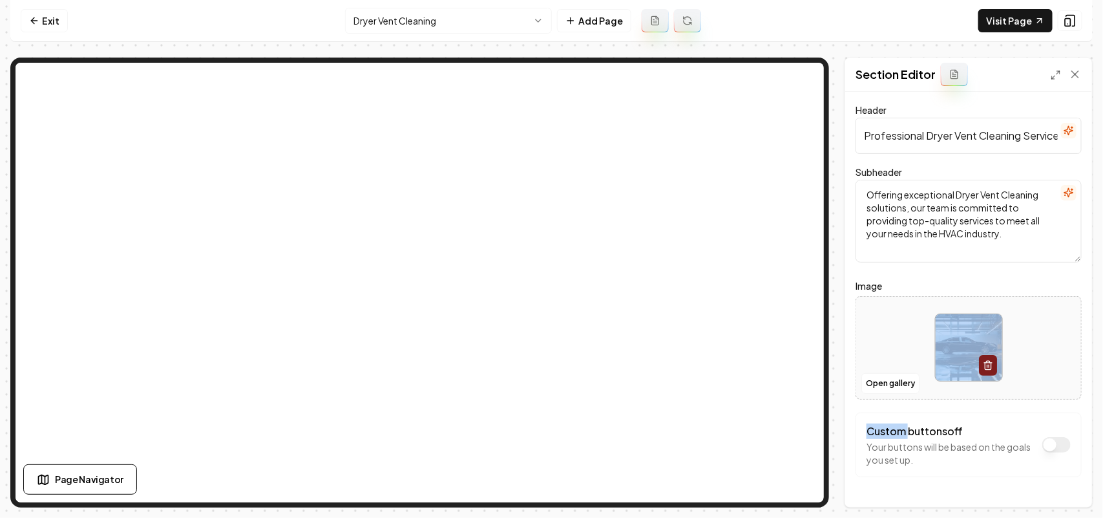
click at [913, 332] on div at bounding box center [968, 347] width 225 height 89
type input "**********"
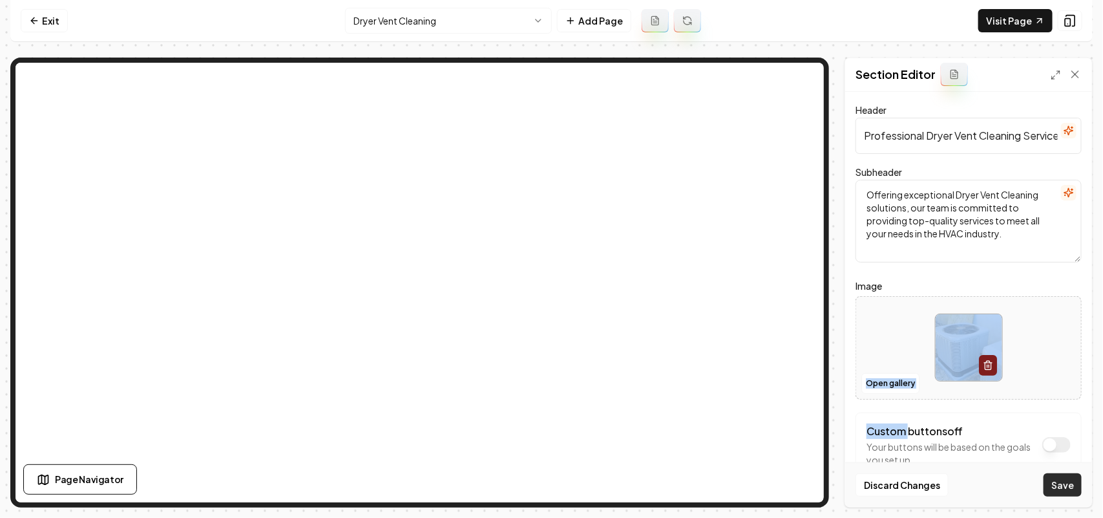
click at [1069, 490] on button "Save" at bounding box center [1063, 484] width 38 height 23
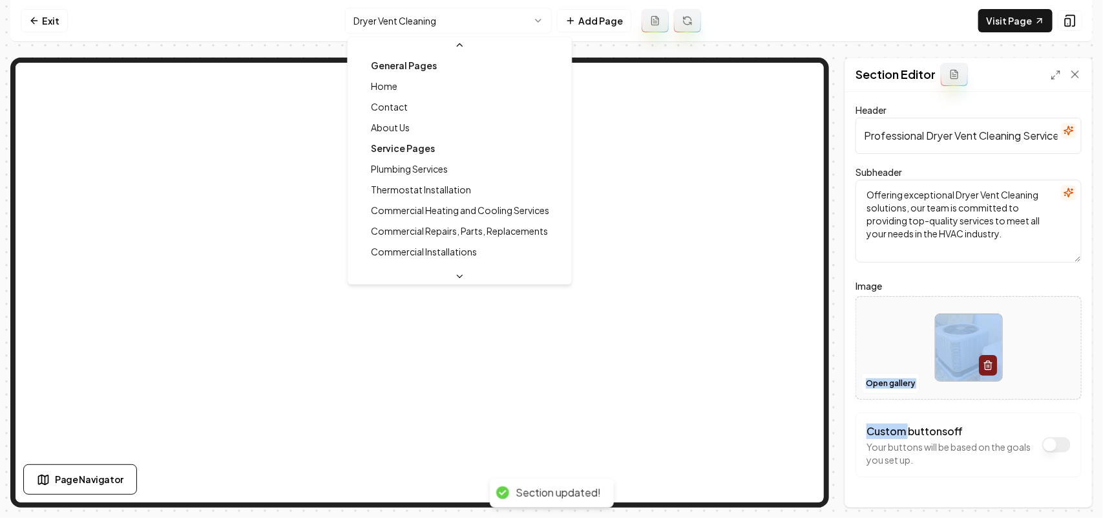
click at [347, 23] on html "Computer Required This feature is only available on a computer. Please switch t…" at bounding box center [551, 259] width 1103 height 518
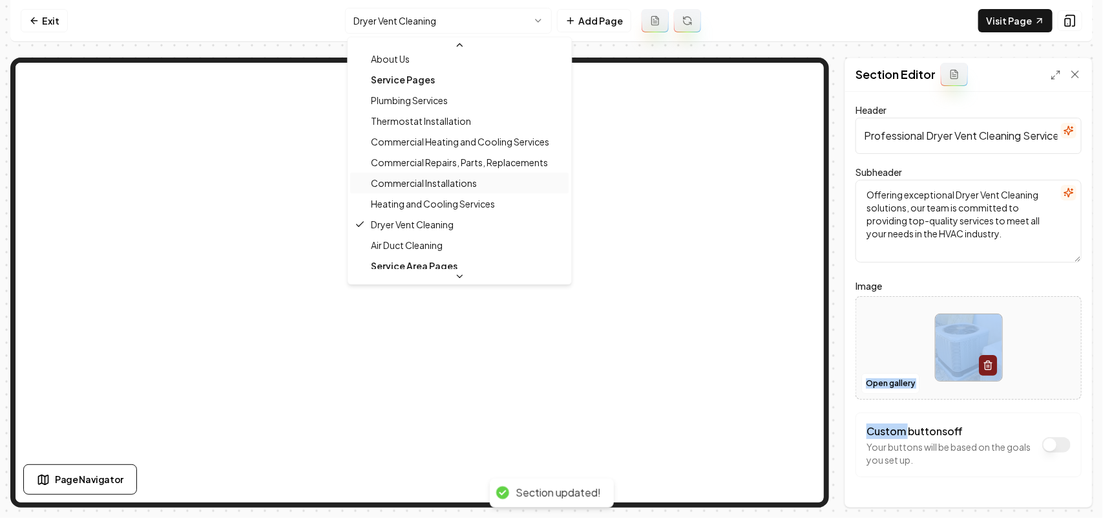
scroll to position [94, 0]
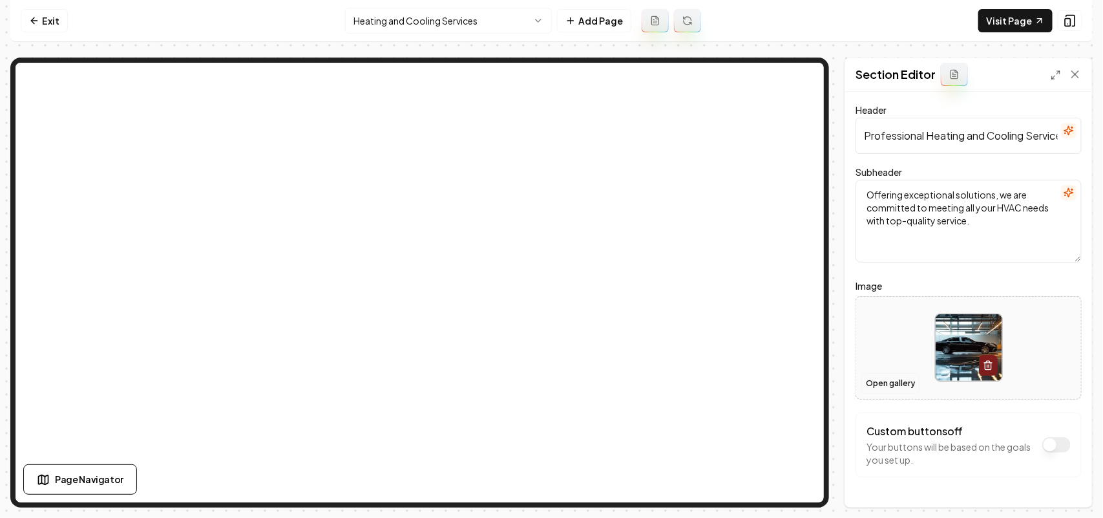
click at [890, 382] on button "Open gallery" at bounding box center [890, 383] width 58 height 21
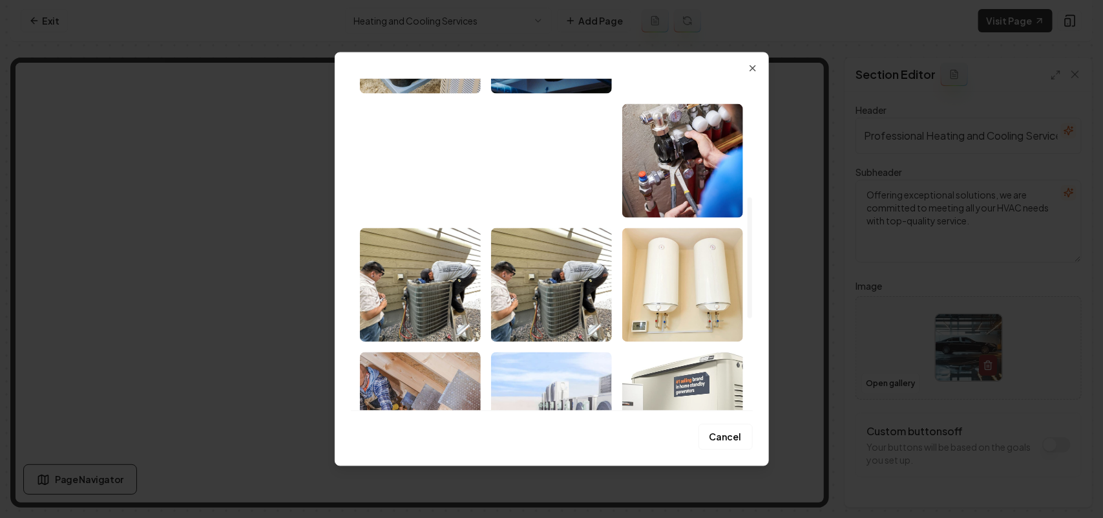
scroll to position [323, 0]
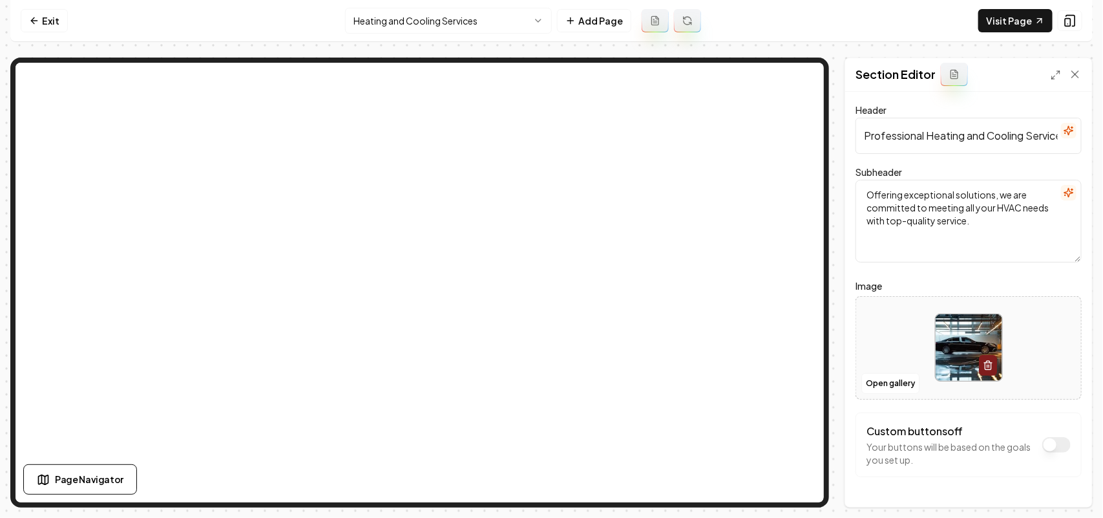
click at [872, 321] on div at bounding box center [968, 347] width 225 height 89
type input "**********"
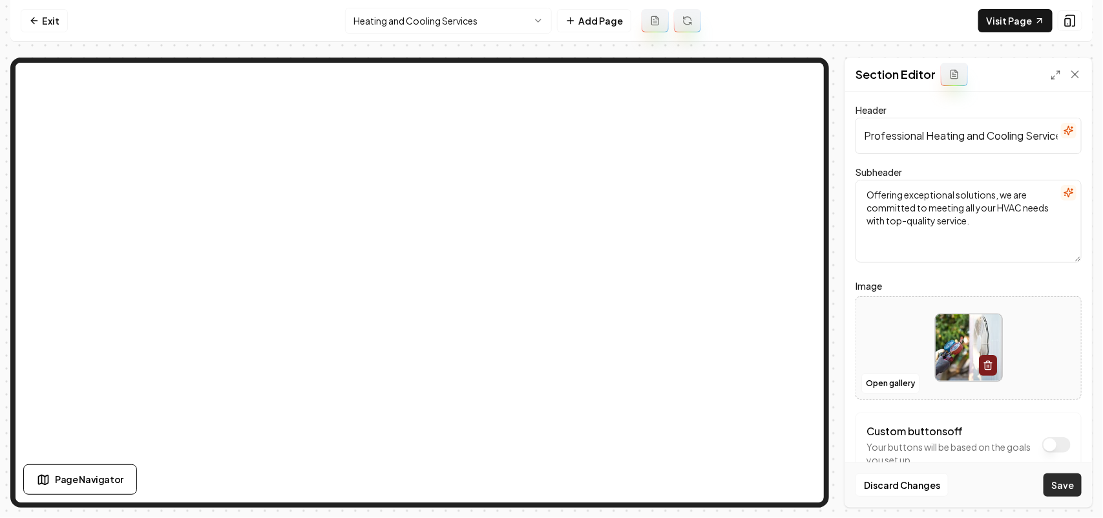
click at [1063, 488] on button "Save" at bounding box center [1063, 484] width 38 height 23
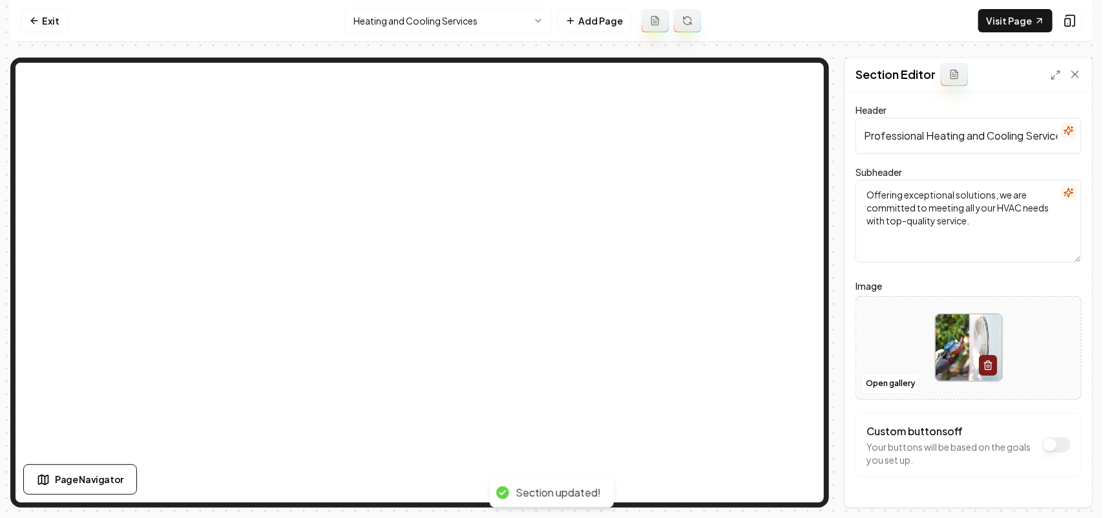
click at [391, 21] on html "Computer Required This feature is only available on a computer. Please switch t…" at bounding box center [551, 259] width 1103 height 518
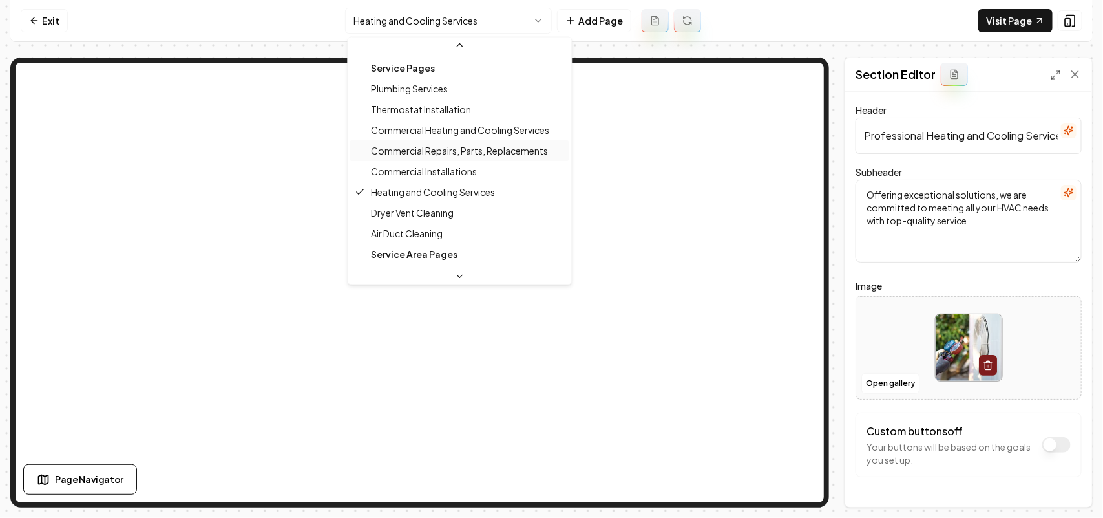
scroll to position [0, 0]
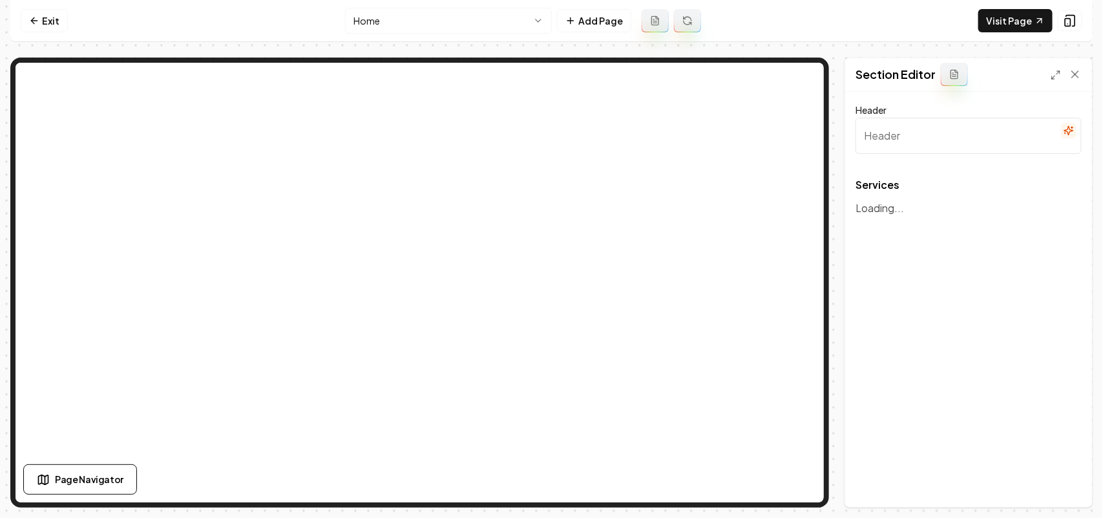
type input "Expert HVAC Services for Your Home and Business"
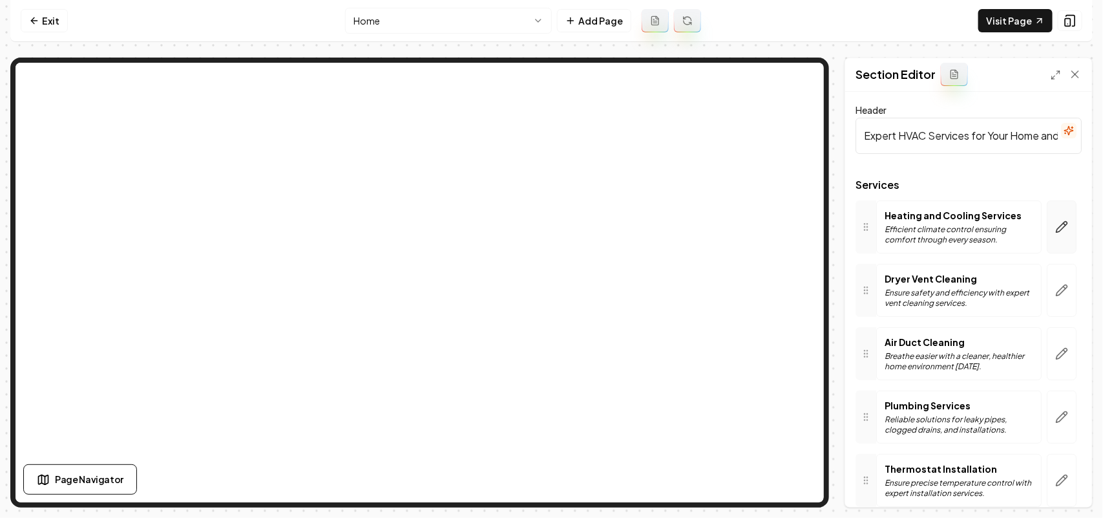
click at [1055, 221] on icon "button" at bounding box center [1061, 226] width 13 height 13
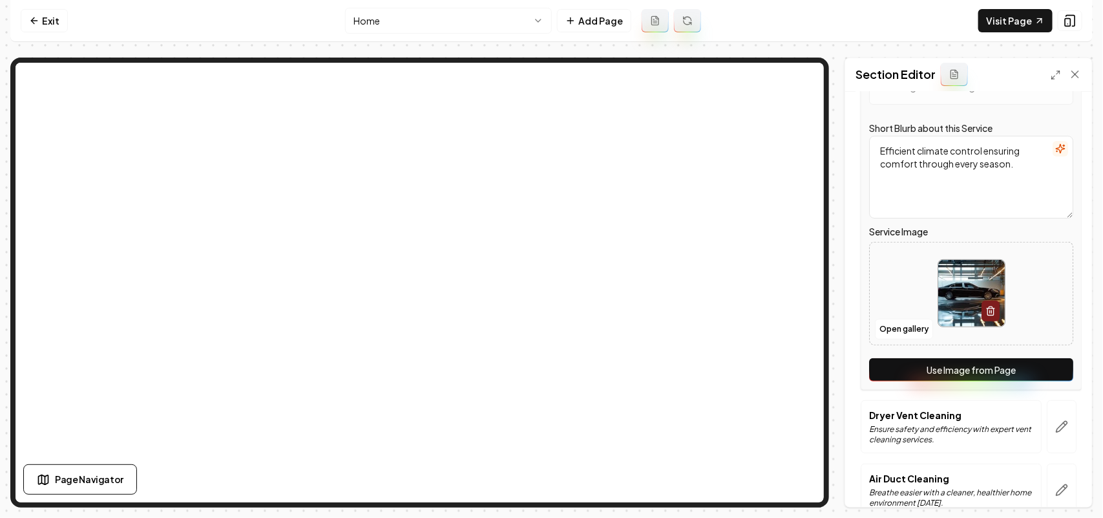
scroll to position [323, 0]
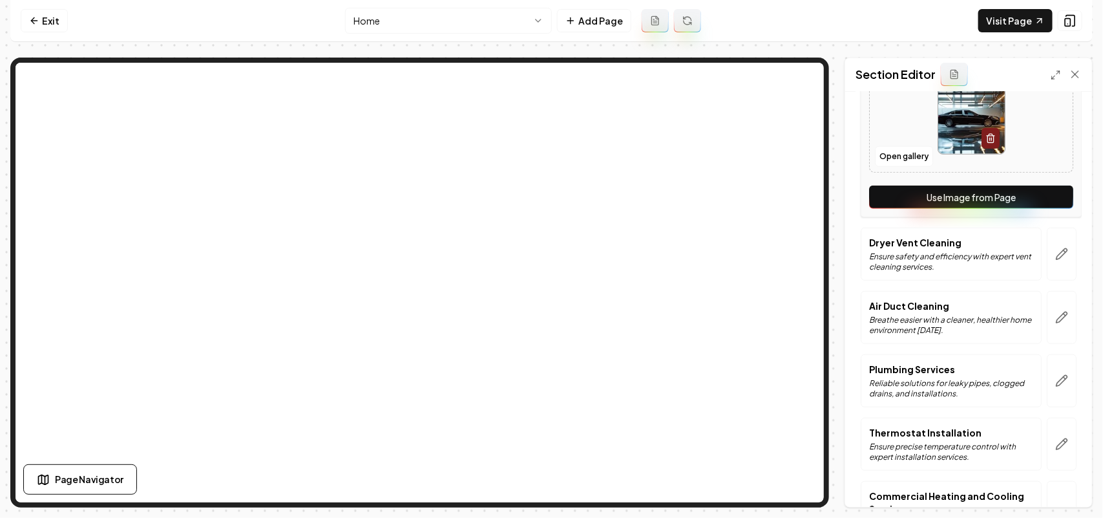
click at [1036, 198] on button "Use Image from Page" at bounding box center [971, 196] width 204 height 23
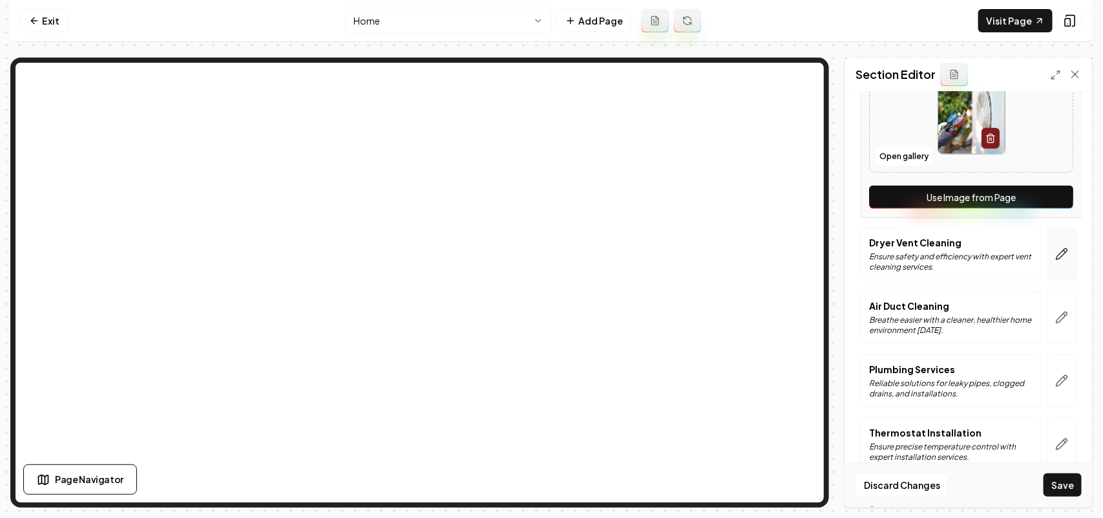
click at [1055, 249] on icon "button" at bounding box center [1061, 254] width 13 height 13
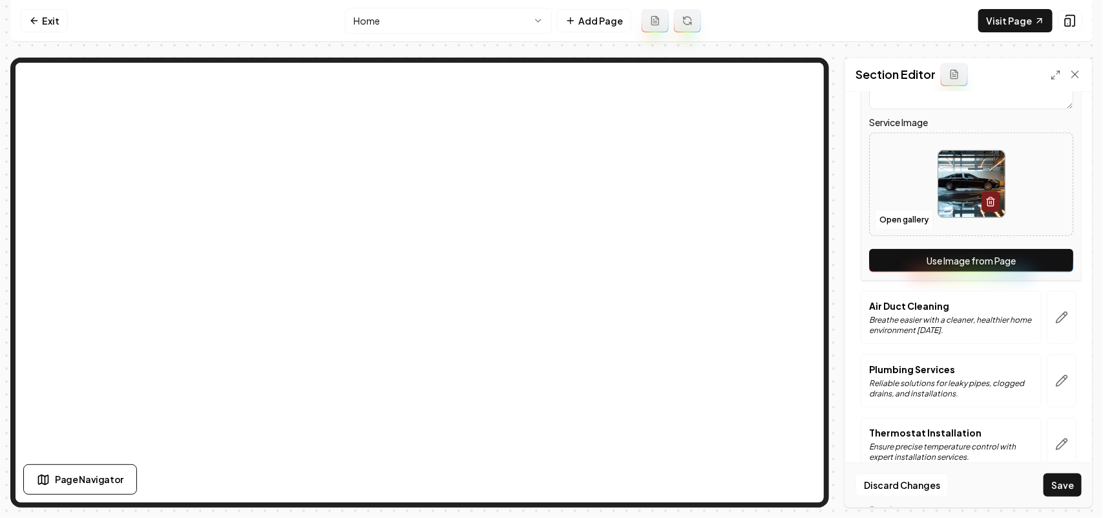
click at [1051, 259] on button "Use Image from Page" at bounding box center [971, 260] width 204 height 23
drag, startPoint x: 1049, startPoint y: 302, endPoint x: 1050, endPoint y: 311, distance: 9.1
click at [1049, 304] on button "button" at bounding box center [1062, 317] width 30 height 53
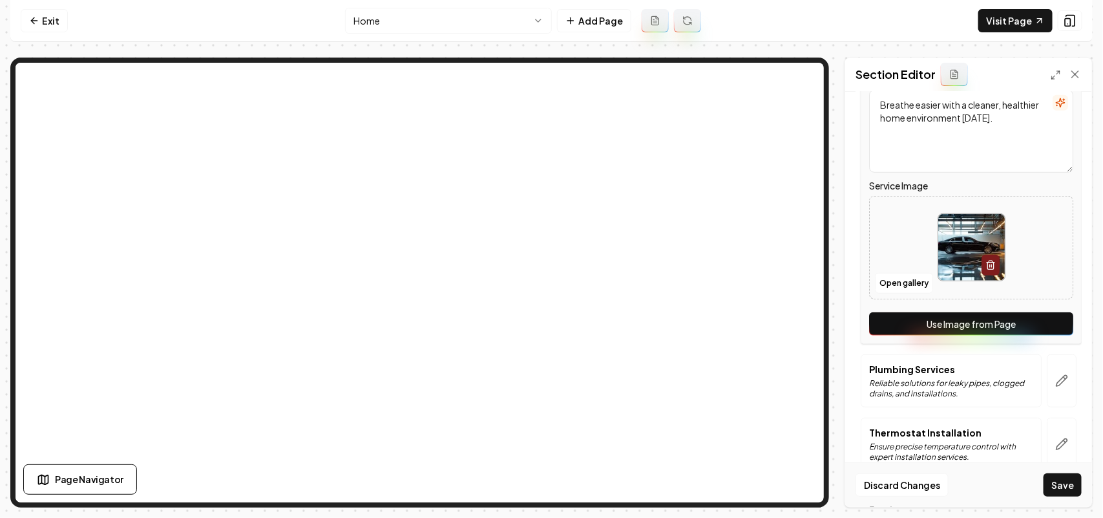
click at [1051, 321] on button "Use Image from Page" at bounding box center [971, 323] width 204 height 23
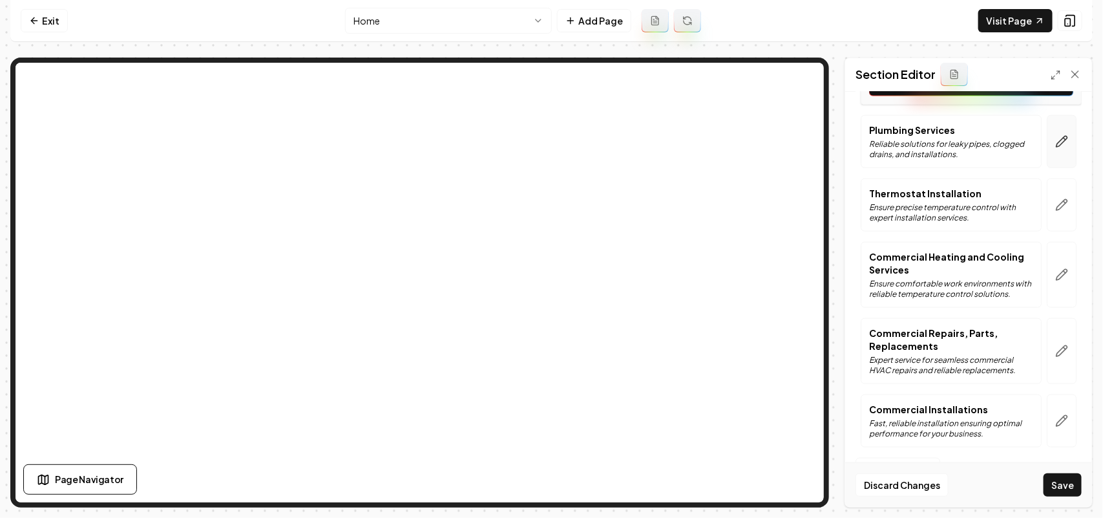
click at [1055, 146] on icon "button" at bounding box center [1061, 141] width 13 height 13
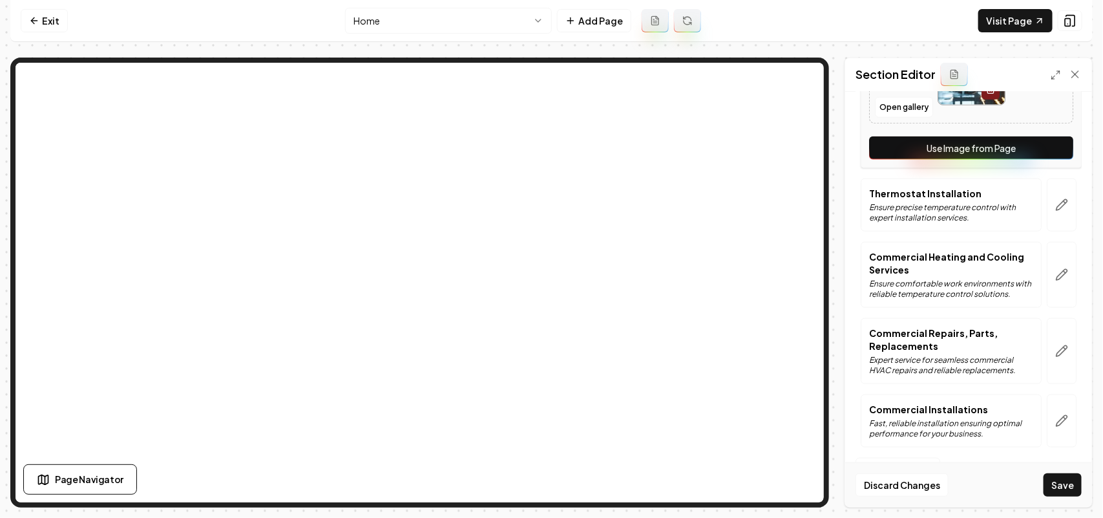
click at [1050, 155] on button "Use Image from Page" at bounding box center [971, 147] width 204 height 23
click at [1055, 192] on button "button" at bounding box center [1062, 204] width 30 height 53
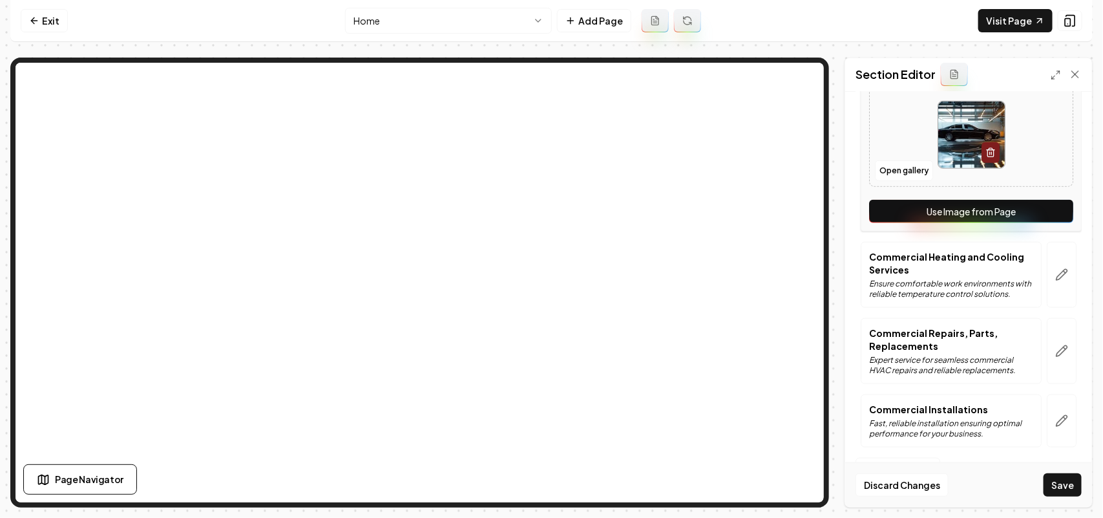
click at [1053, 209] on button "Use Image from Page" at bounding box center [971, 211] width 204 height 23
click at [1052, 253] on button "button" at bounding box center [1062, 275] width 30 height 66
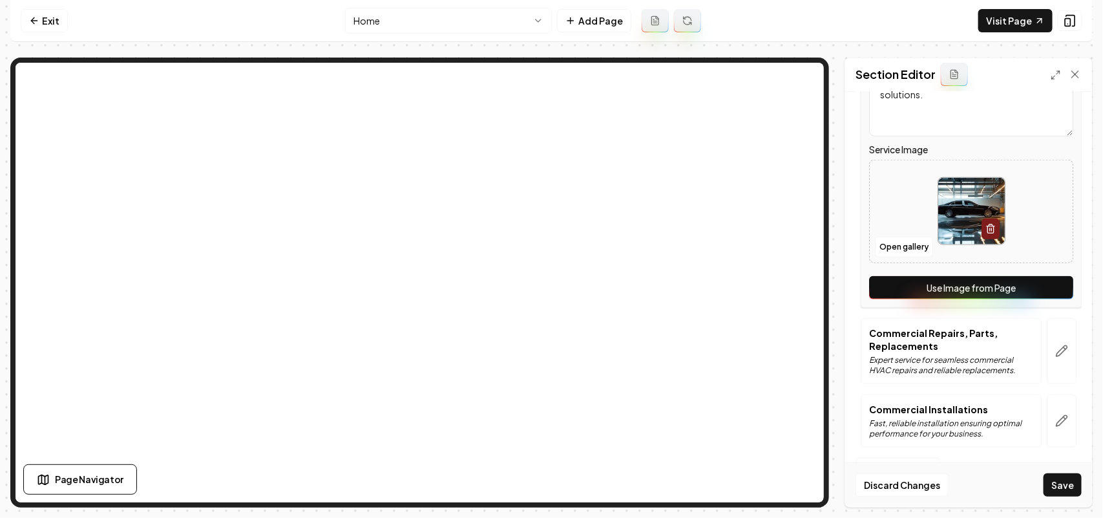
drag, startPoint x: 1051, startPoint y: 288, endPoint x: 1048, endPoint y: 299, distance: 11.9
click at [1051, 288] on button "Use Image from Page" at bounding box center [971, 287] width 204 height 23
drag, startPoint x: 1046, startPoint y: 332, endPoint x: 1046, endPoint y: 351, distance: 19.4
click at [1047, 333] on button "button" at bounding box center [1062, 351] width 30 height 66
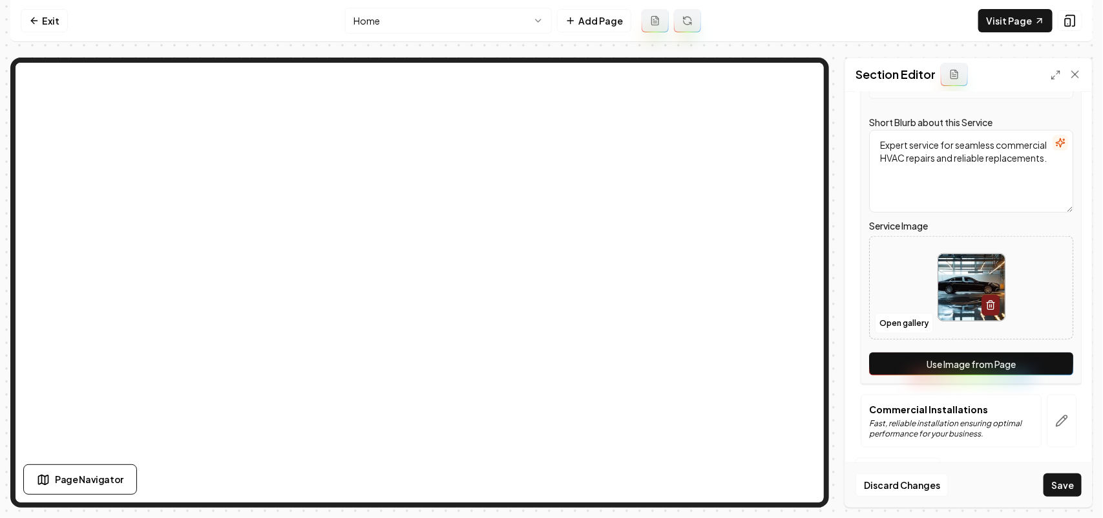
click at [1046, 355] on button "Use Image from Page" at bounding box center [971, 363] width 204 height 23
click at [1057, 425] on icon "button" at bounding box center [1062, 420] width 11 height 11
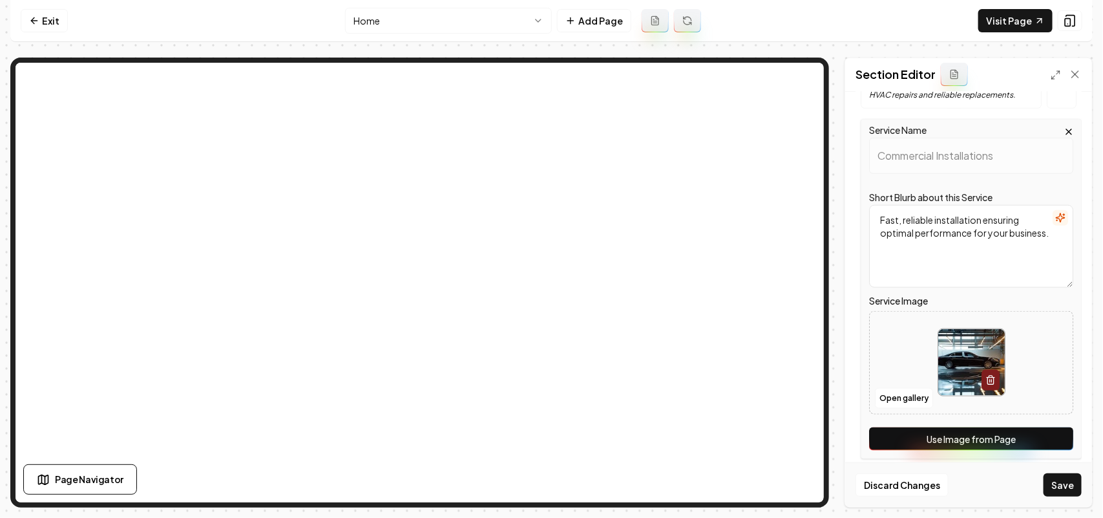
click at [1047, 430] on button "Use Image from Page" at bounding box center [971, 438] width 204 height 23
click at [1065, 479] on button "Save" at bounding box center [1063, 484] width 38 height 23
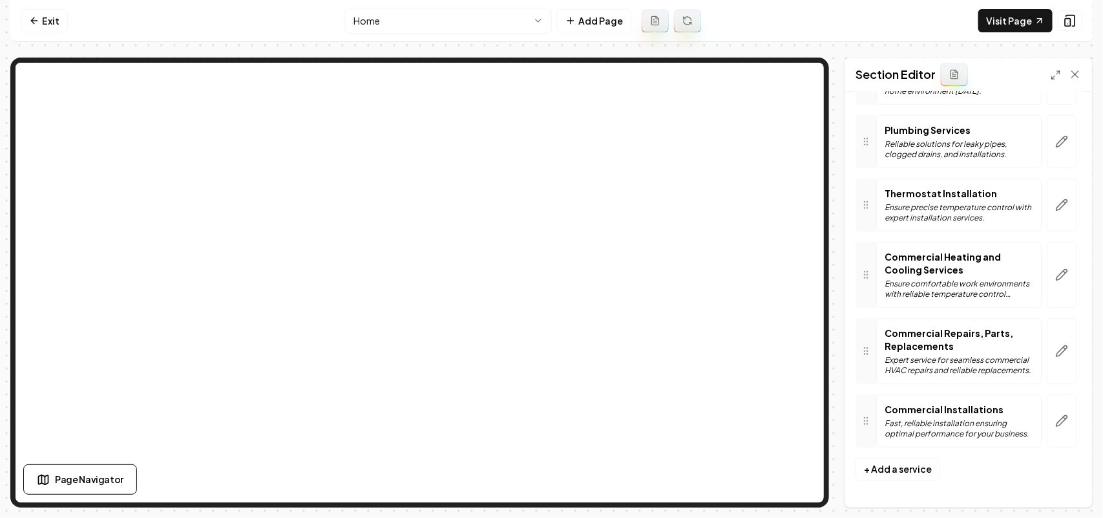
scroll to position [0, 0]
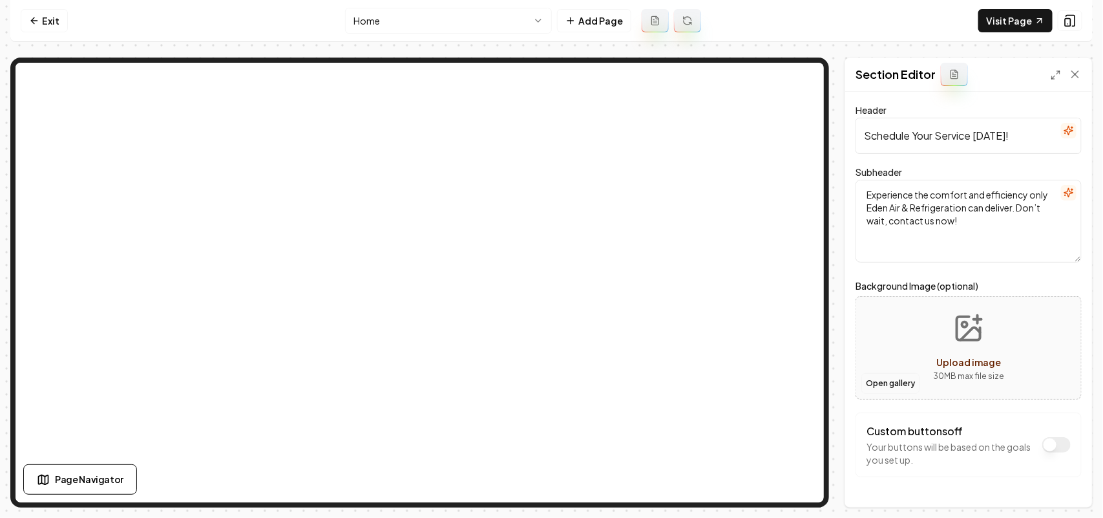
click at [876, 386] on button "Open gallery" at bounding box center [890, 383] width 58 height 21
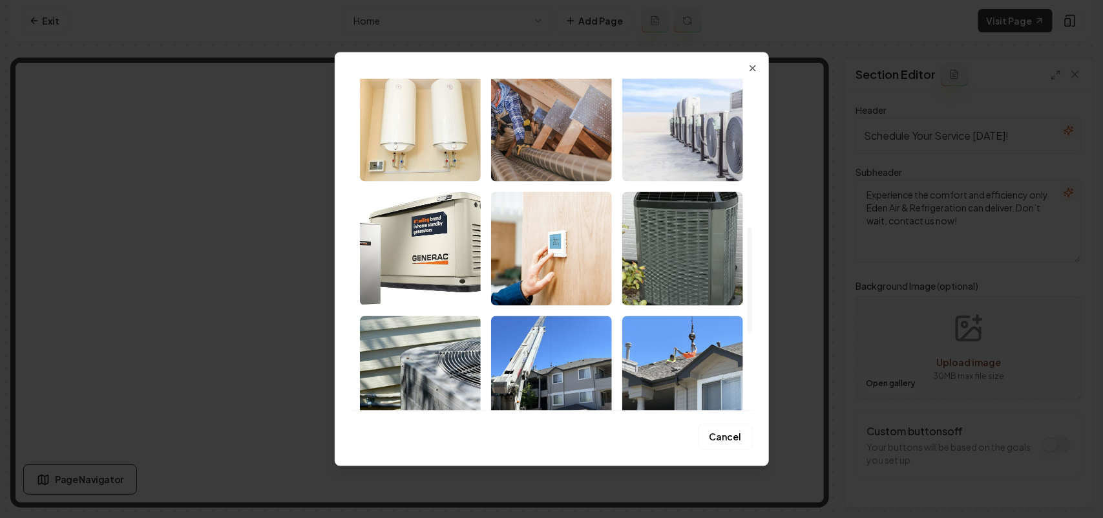
scroll to position [565, 0]
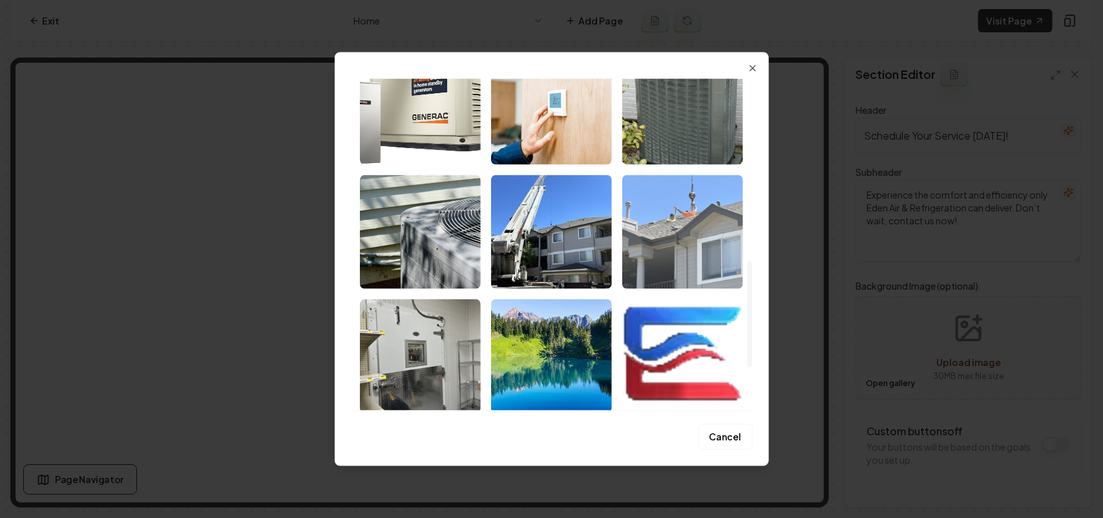
click at [715, 216] on img "Select image image_68bf46b05c7cd75eb82b742a.jpg" at bounding box center [682, 231] width 121 height 114
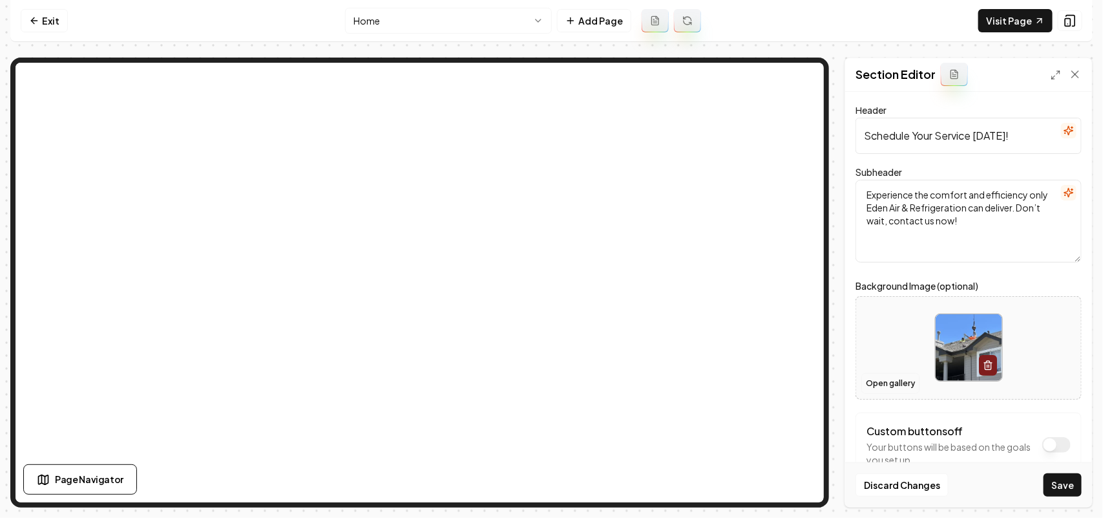
click at [896, 372] on div "Open gallery" at bounding box center [969, 347] width 226 height 103
click at [878, 386] on button "Open gallery" at bounding box center [890, 383] width 58 height 21
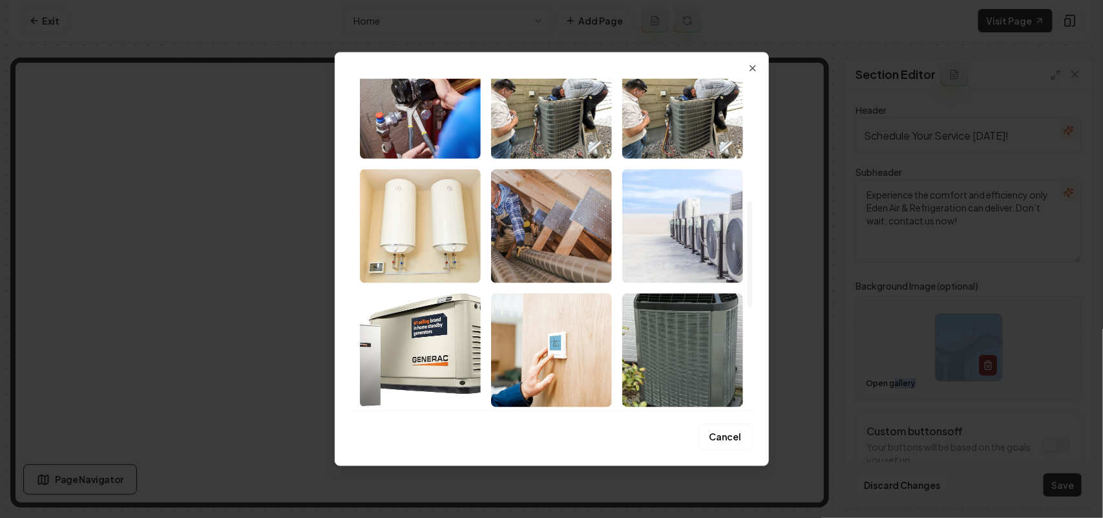
scroll to position [646, 0]
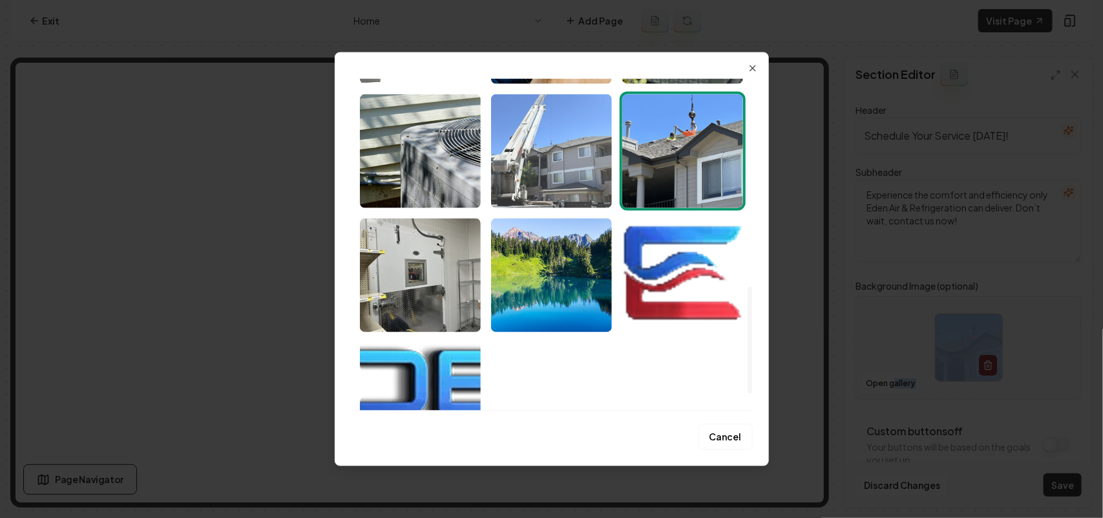
click at [525, 143] on img "Select image image_68bf46b15c7cd75eb82b7532.jpg" at bounding box center [551, 151] width 121 height 114
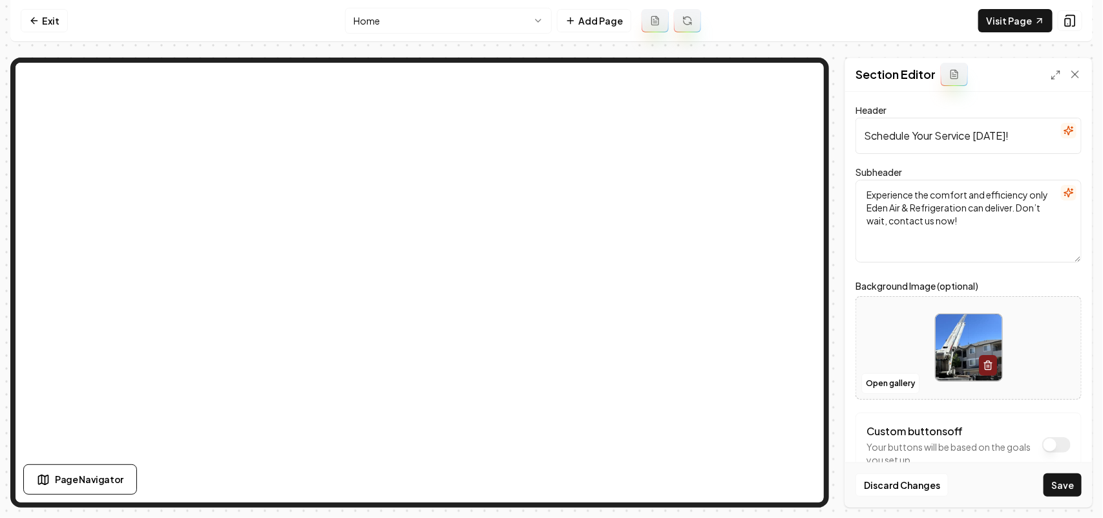
click at [1060, 501] on div "Discard Changes Save" at bounding box center [968, 484] width 247 height 45
click at [1061, 488] on button "Save" at bounding box center [1063, 484] width 38 height 23
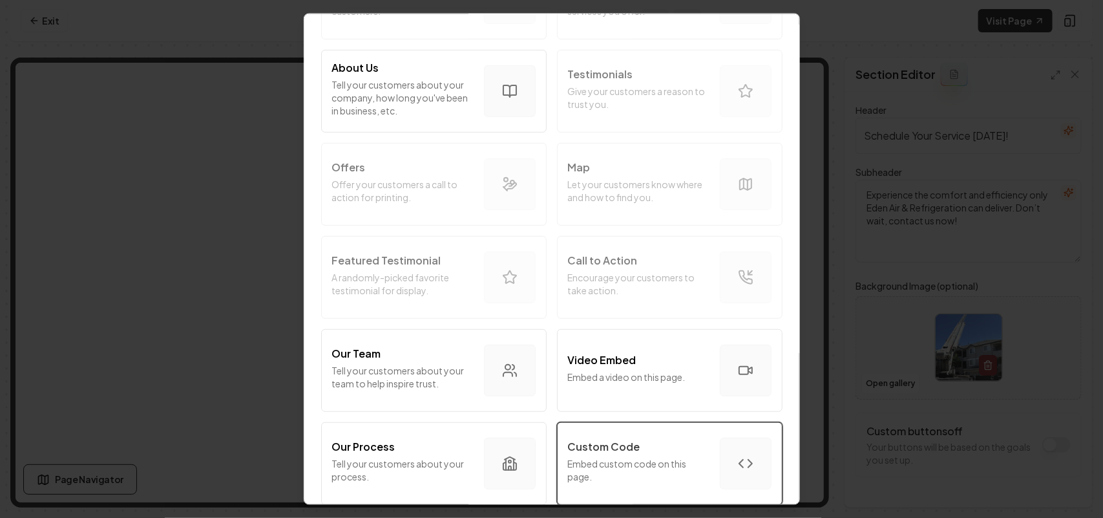
scroll to position [323, 0]
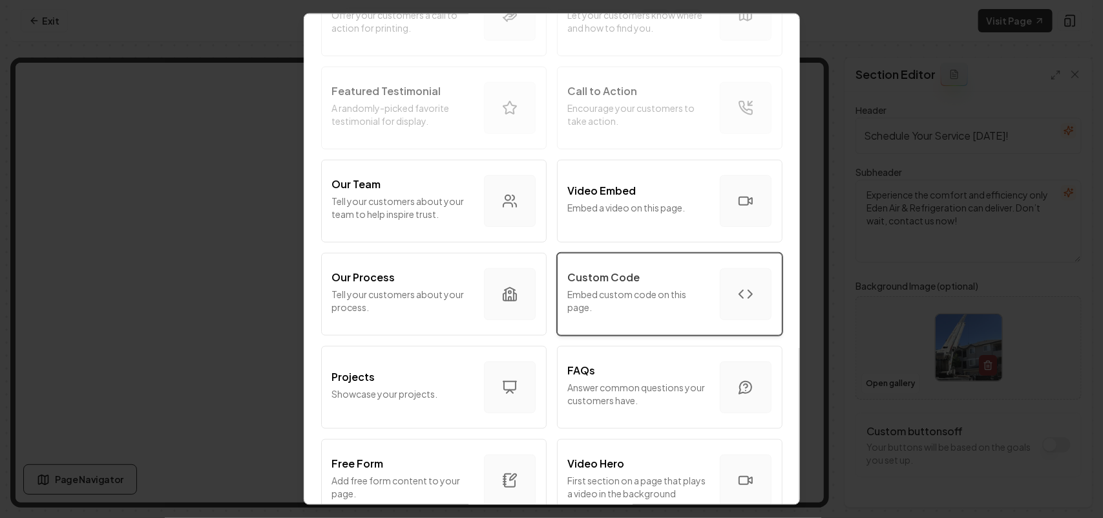
click at [628, 275] on p "Custom Code" at bounding box center [604, 277] width 72 height 16
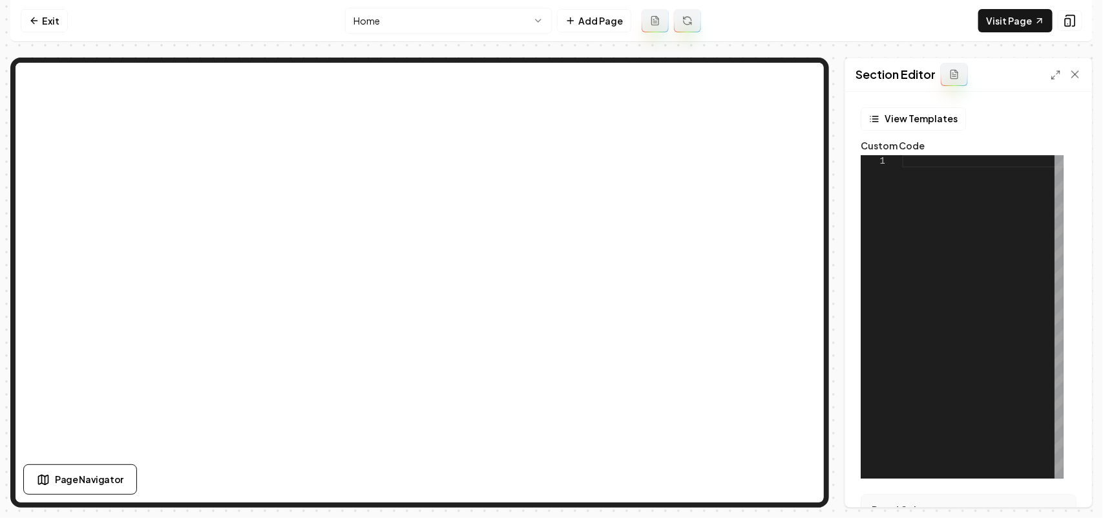
click at [967, 321] on div at bounding box center [983, 316] width 162 height 323
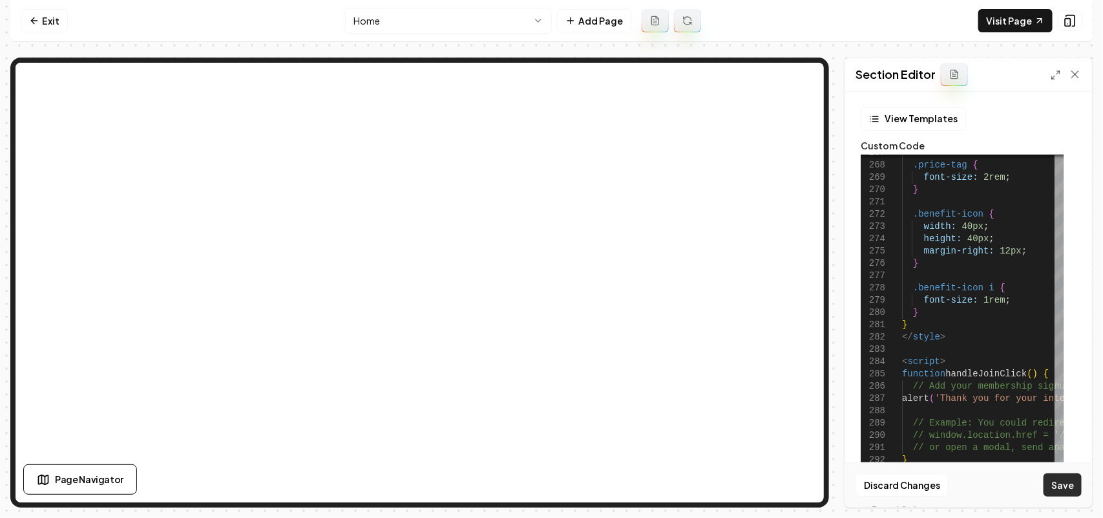
click at [1057, 485] on button "Save" at bounding box center [1063, 484] width 38 height 23
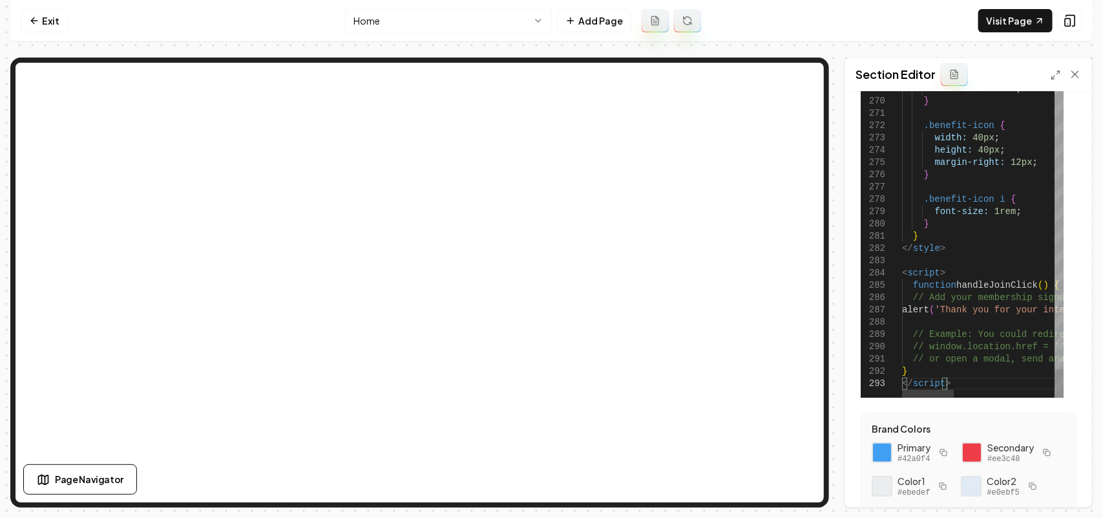
scroll to position [0, 43]
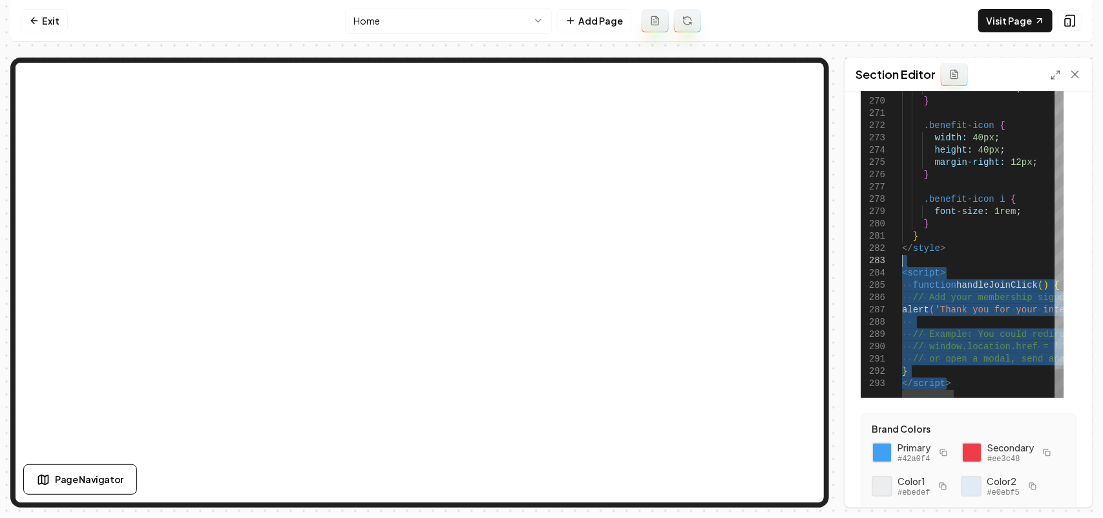
drag, startPoint x: 967, startPoint y: 385, endPoint x: 869, endPoint y: 260, distance: 158.8
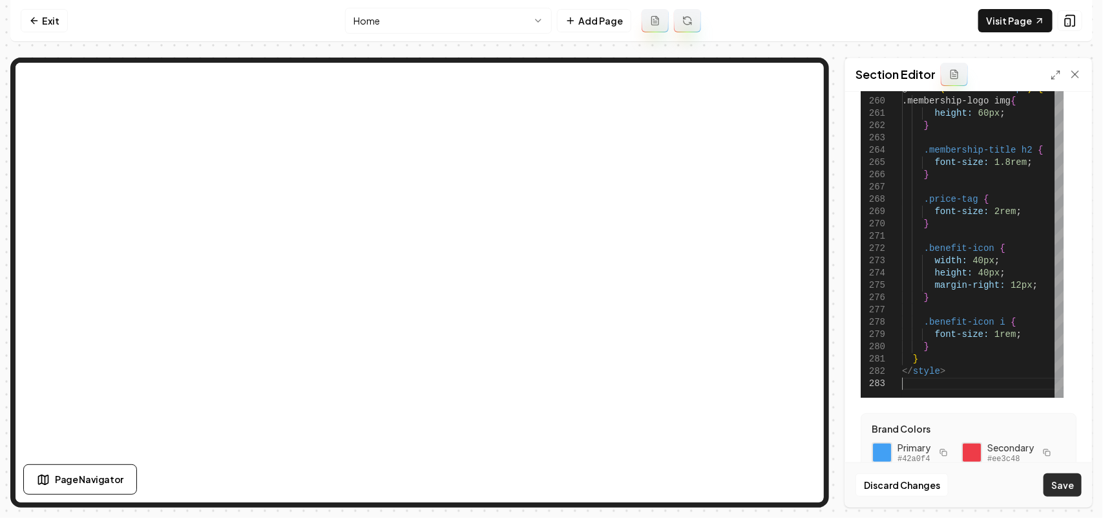
click at [1071, 482] on button "Save" at bounding box center [1063, 484] width 38 height 23
type textarea "* ********"
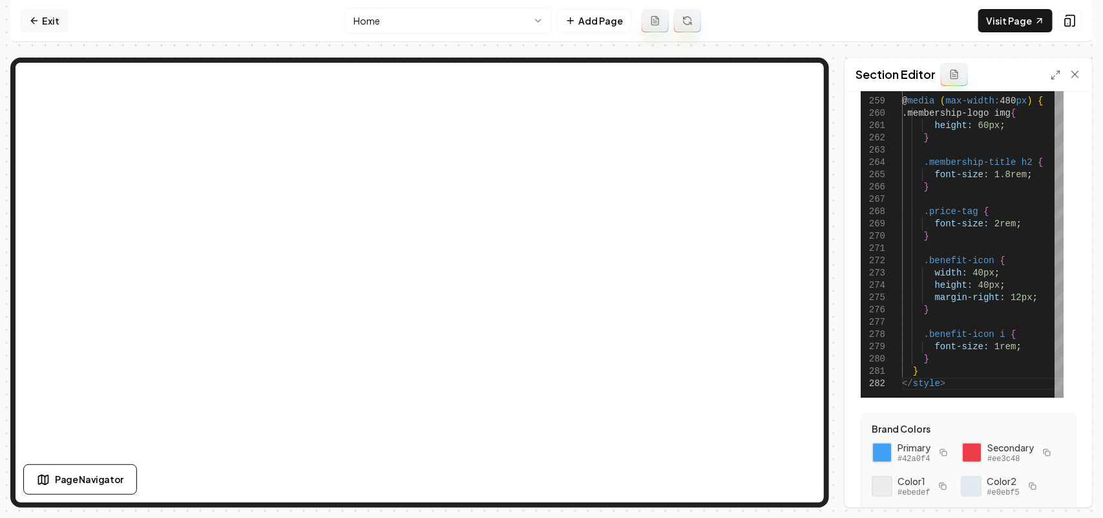
click at [46, 23] on link "Exit" at bounding box center [44, 20] width 47 height 23
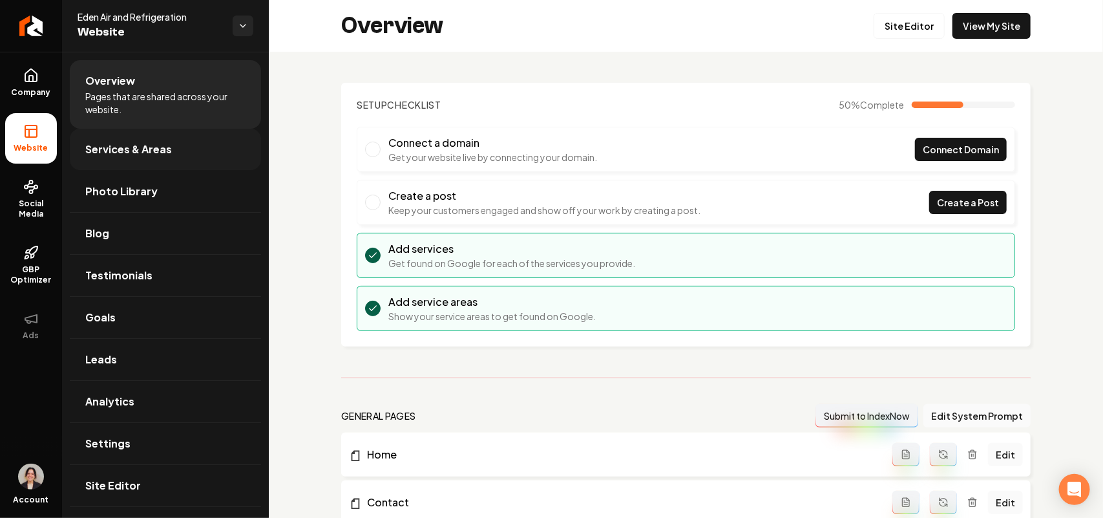
click at [158, 147] on span "Services & Areas" at bounding box center [128, 150] width 87 height 16
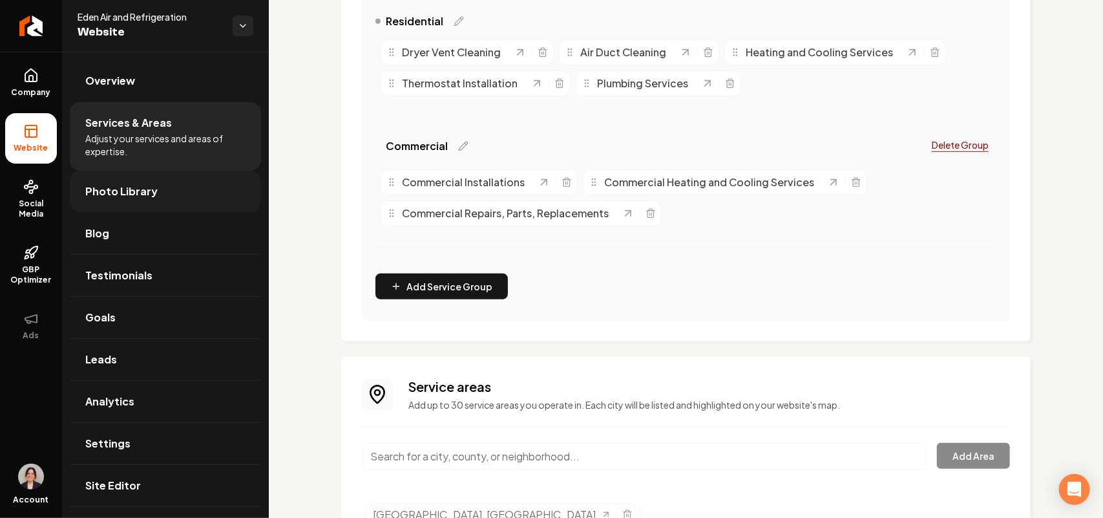
click at [127, 201] on link "Photo Library" at bounding box center [165, 191] width 191 height 41
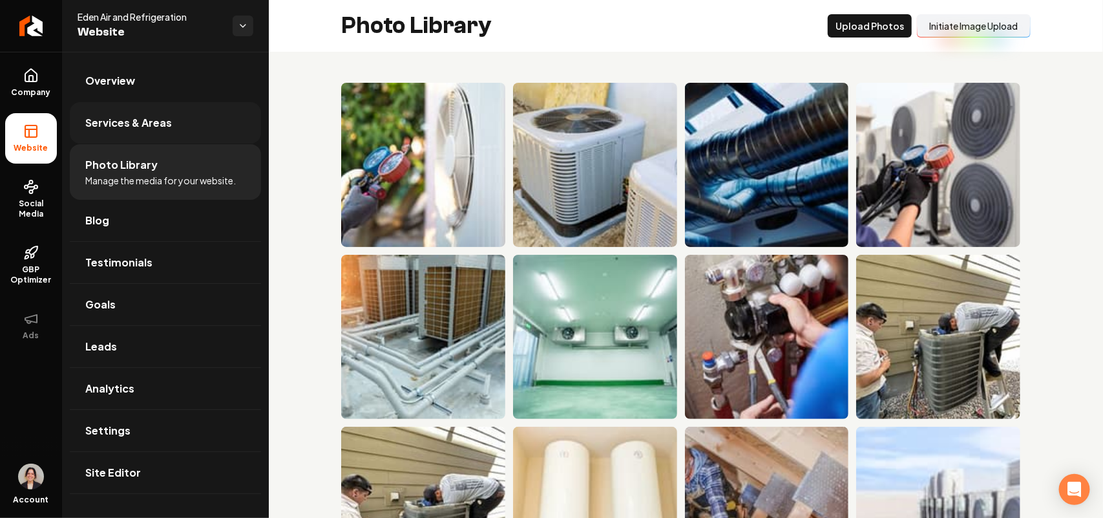
click at [143, 115] on span "Services & Areas" at bounding box center [128, 123] width 87 height 16
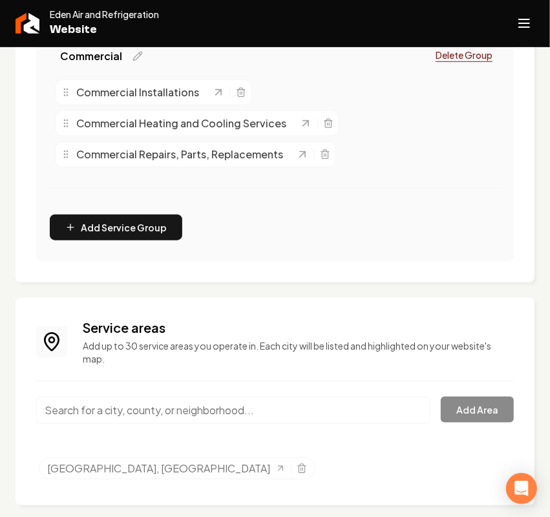
scroll to position [498, 0]
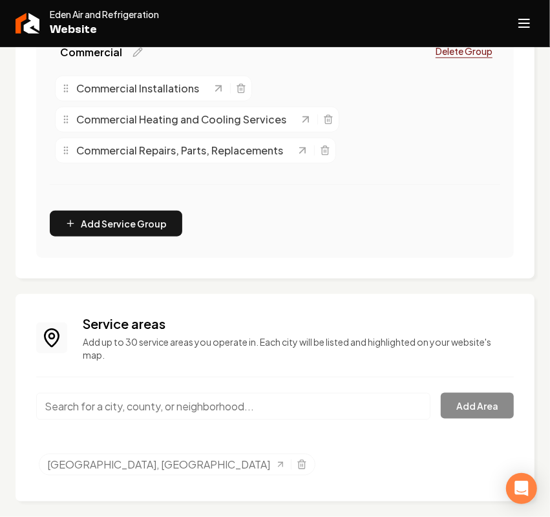
click at [182, 406] on input "Main content area" at bounding box center [233, 406] width 394 height 27
paste input "[GEOGRAPHIC_DATA], [GEOGRAPHIC_DATA]"
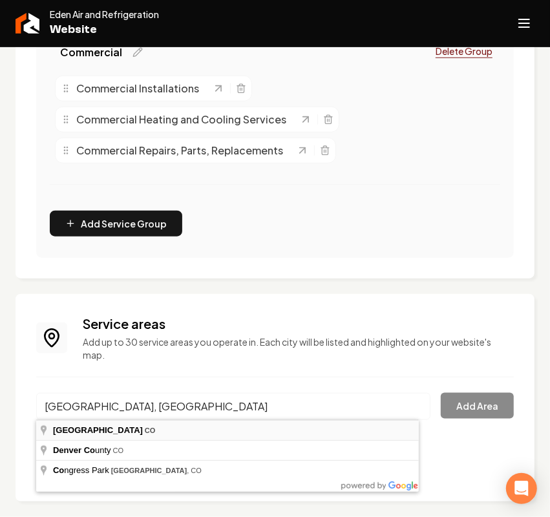
type input "[GEOGRAPHIC_DATA], [GEOGRAPHIC_DATA]"
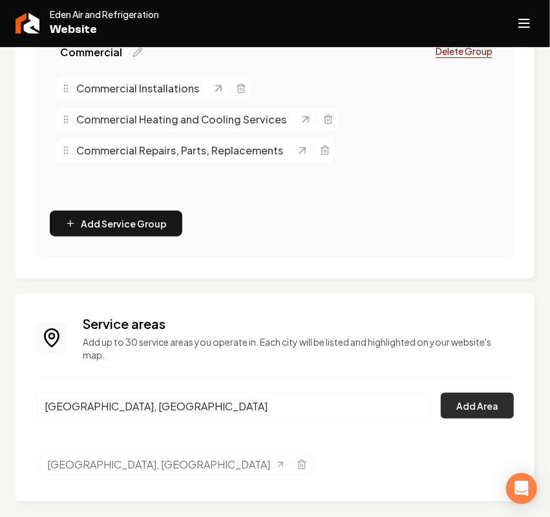
click at [481, 409] on button "Add Area" at bounding box center [477, 406] width 73 height 26
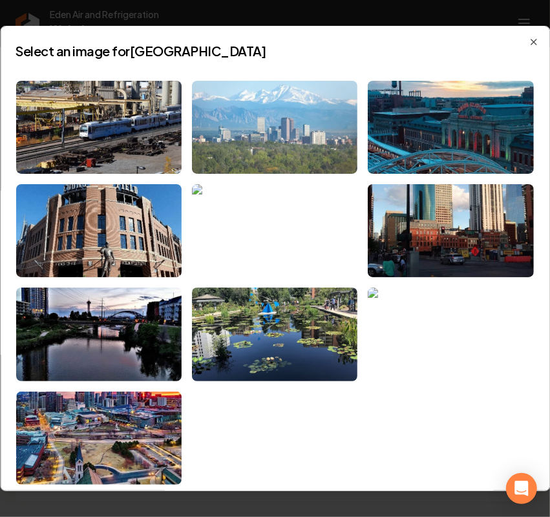
click at [233, 169] on img at bounding box center [274, 127] width 165 height 93
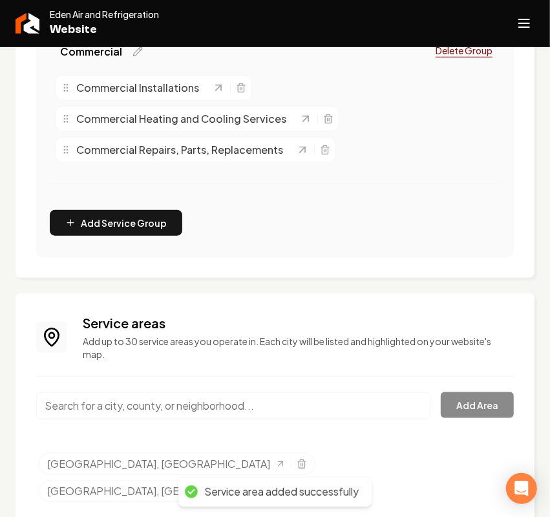
click at [71, 408] on input "Main content area" at bounding box center [233, 405] width 394 height 27
paste input "[GEOGRAPHIC_DATA], [GEOGRAPHIC_DATA]"
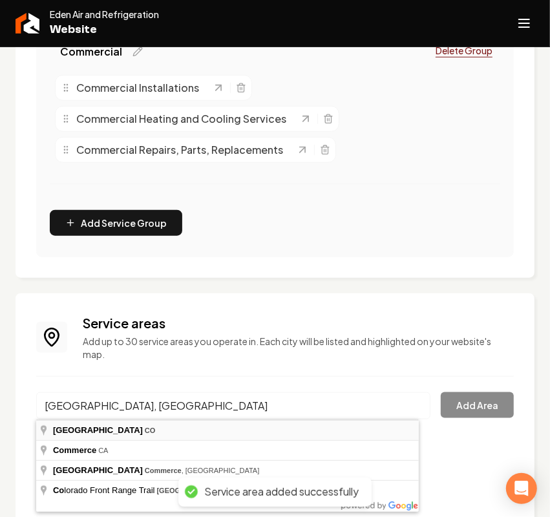
type input "[GEOGRAPHIC_DATA], [GEOGRAPHIC_DATA]"
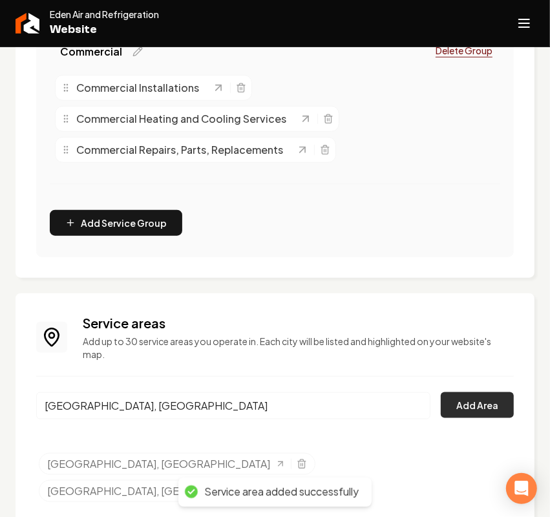
click at [483, 405] on button "Add Area" at bounding box center [477, 405] width 73 height 26
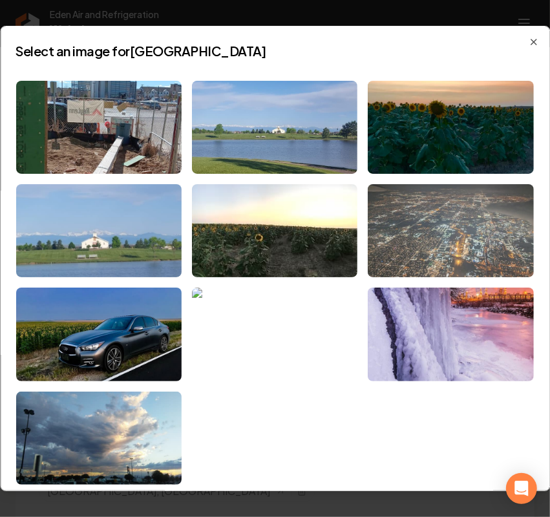
click at [459, 234] on img at bounding box center [450, 230] width 165 height 93
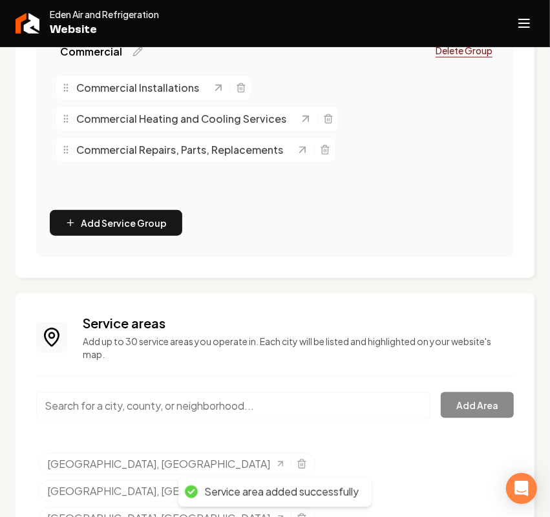
click at [149, 409] on input "Main content area" at bounding box center [233, 405] width 394 height 27
paste input "[GEOGRAPHIC_DATA][PERSON_NAME], [GEOGRAPHIC_DATA]"
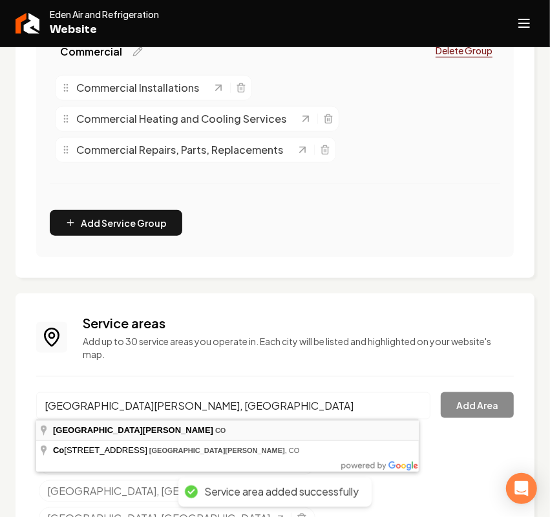
type input "[GEOGRAPHIC_DATA][PERSON_NAME], [GEOGRAPHIC_DATA]"
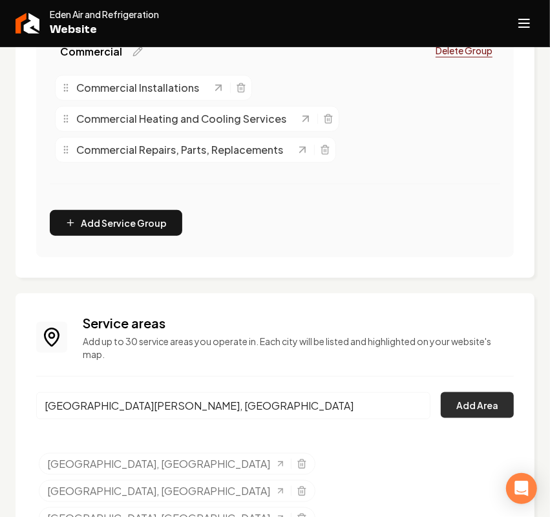
click at [443, 411] on button "Add Area" at bounding box center [477, 405] width 73 height 26
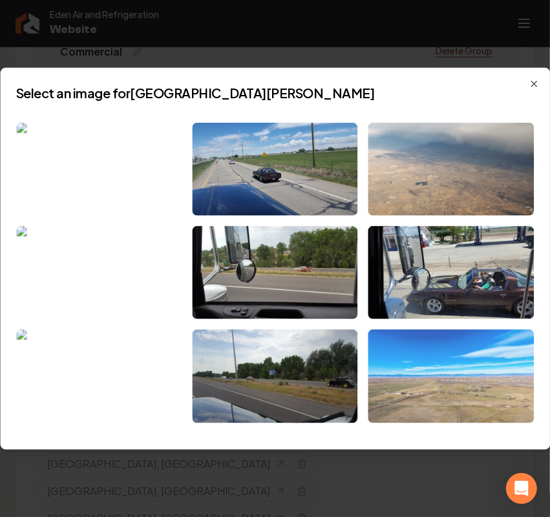
click at [443, 377] on img at bounding box center [450, 376] width 165 height 93
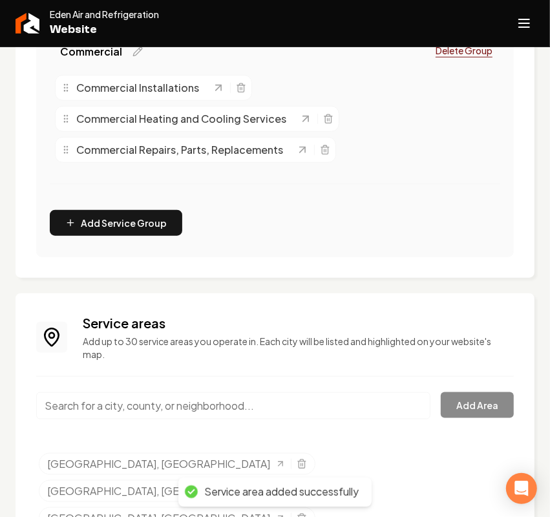
click at [109, 401] on input "Main content area" at bounding box center [233, 405] width 394 height 27
paste input "[PERSON_NAME], [GEOGRAPHIC_DATA]"
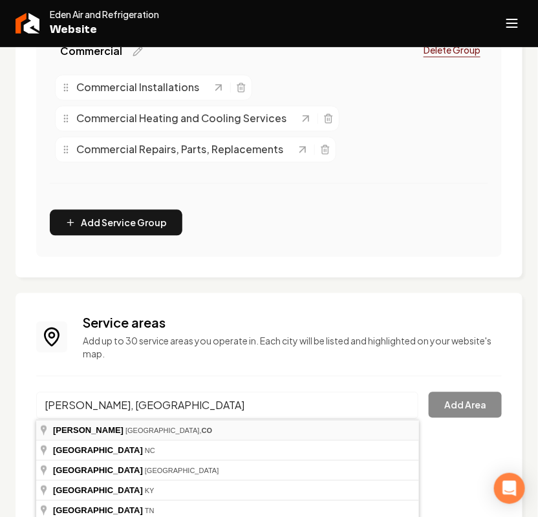
type input "Henderson, Brighton, CO"
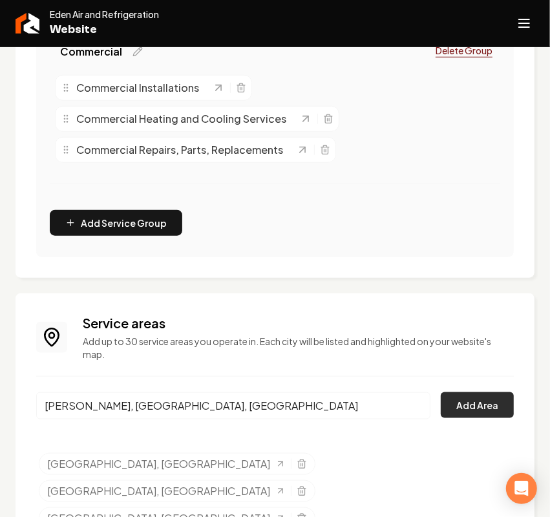
click at [459, 411] on button "Add Area" at bounding box center [477, 405] width 73 height 26
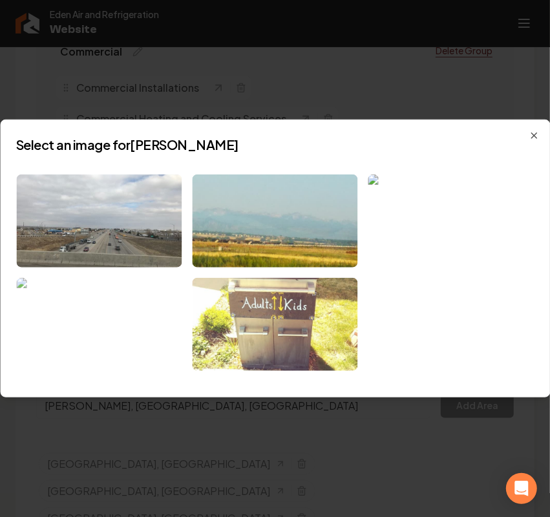
click at [107, 318] on img at bounding box center [98, 324] width 165 height 93
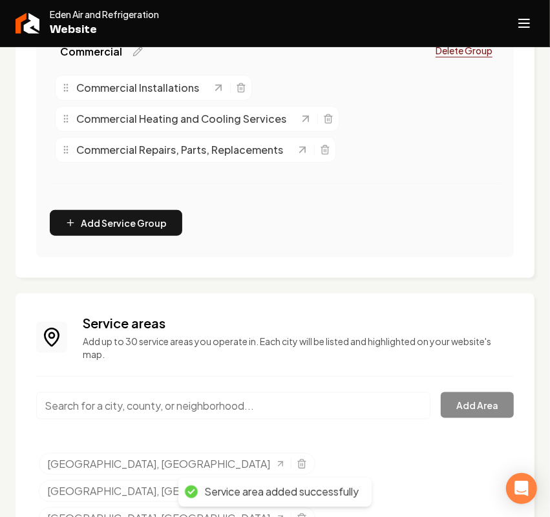
click at [96, 407] on input "Main content area" at bounding box center [233, 405] width 394 height 27
paste input "Thornton, [GEOGRAPHIC_DATA]"
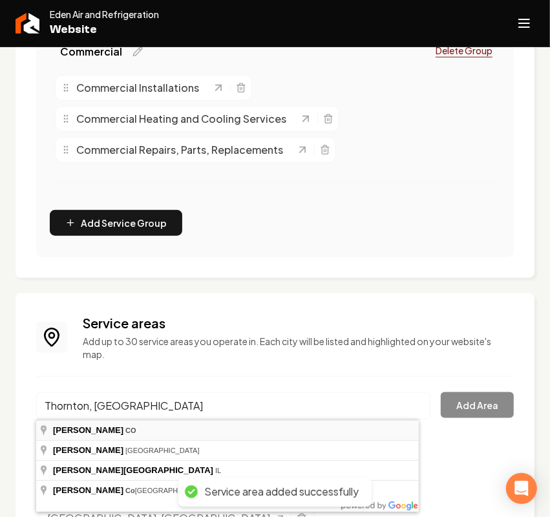
type input "Thornton, [GEOGRAPHIC_DATA]"
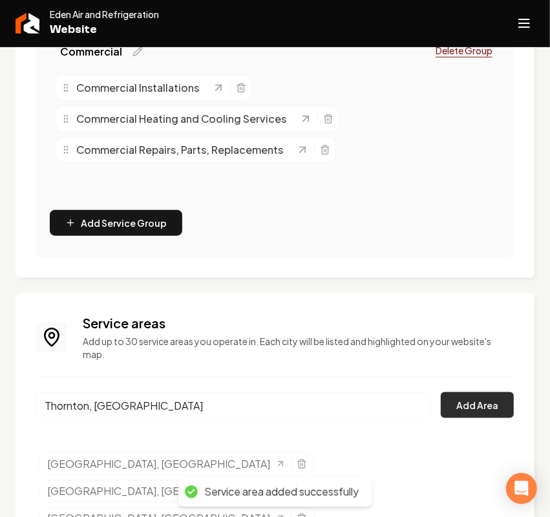
click at [454, 402] on button "Add Area" at bounding box center [477, 405] width 73 height 26
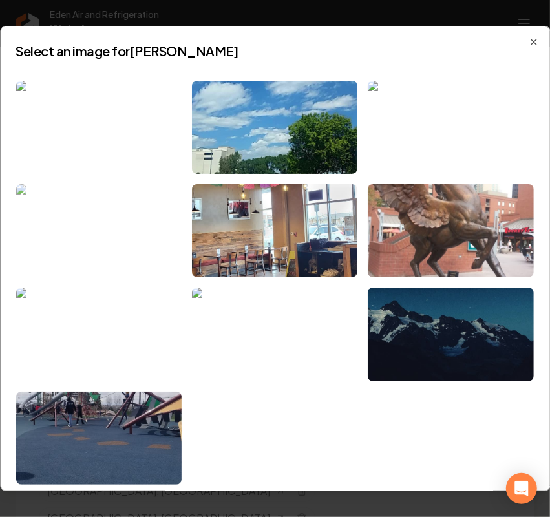
click at [105, 202] on img at bounding box center [98, 230] width 165 height 93
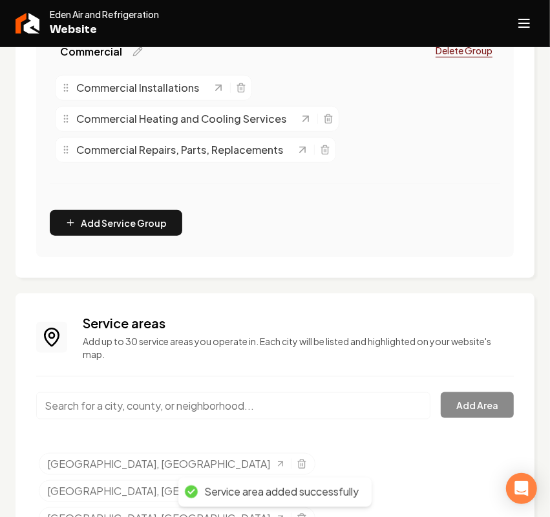
click at [133, 407] on input "Main content area" at bounding box center [233, 405] width 394 height 27
paste input "Northglenn, [GEOGRAPHIC_DATA]"
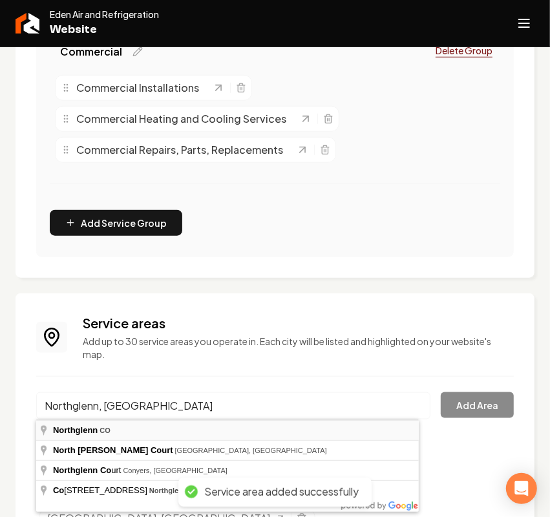
type input "Northglenn, [GEOGRAPHIC_DATA]"
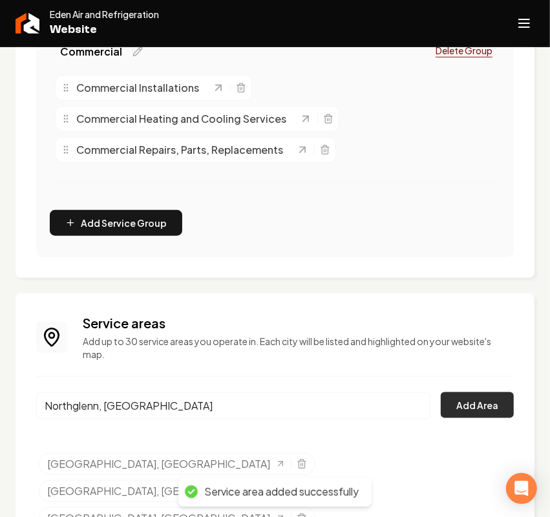
click at [443, 415] on button "Add Area" at bounding box center [477, 405] width 73 height 26
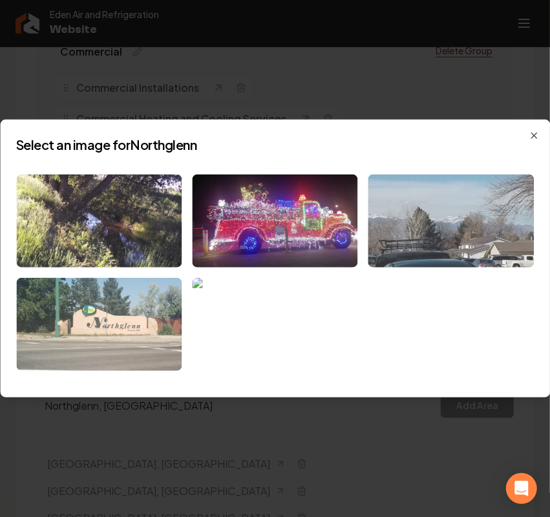
click at [490, 242] on img at bounding box center [450, 220] width 165 height 93
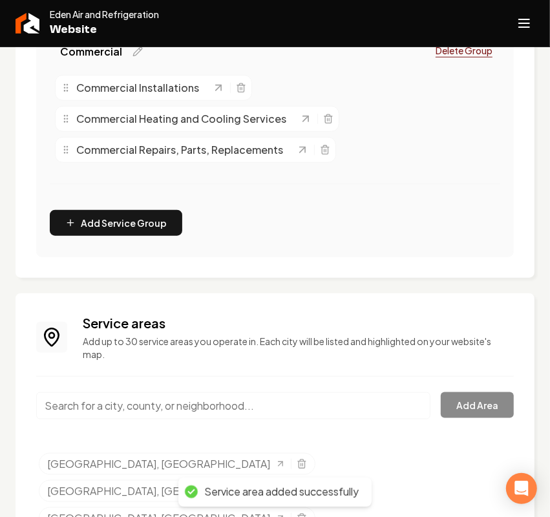
click at [113, 405] on input "Main content area" at bounding box center [233, 405] width 394 height 27
paste input "[GEOGRAPHIC_DATA], [GEOGRAPHIC_DATA]"
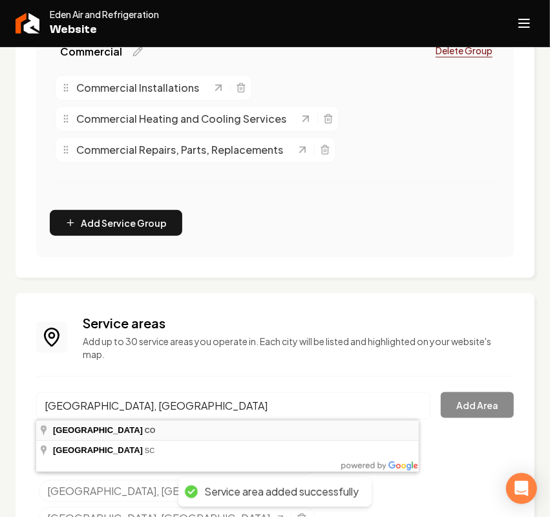
type input "[GEOGRAPHIC_DATA], [GEOGRAPHIC_DATA]"
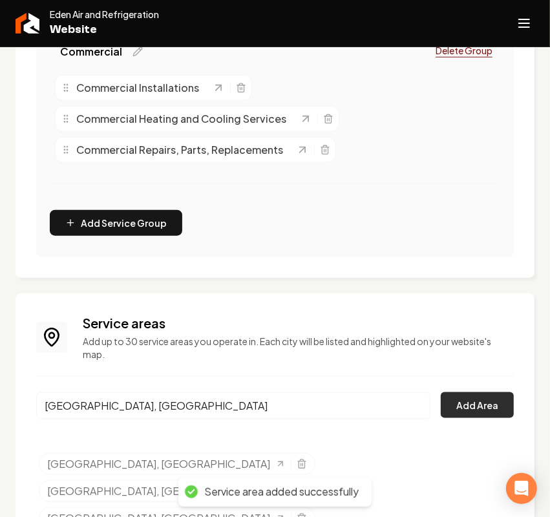
click at [441, 406] on button "Add Area" at bounding box center [477, 405] width 73 height 26
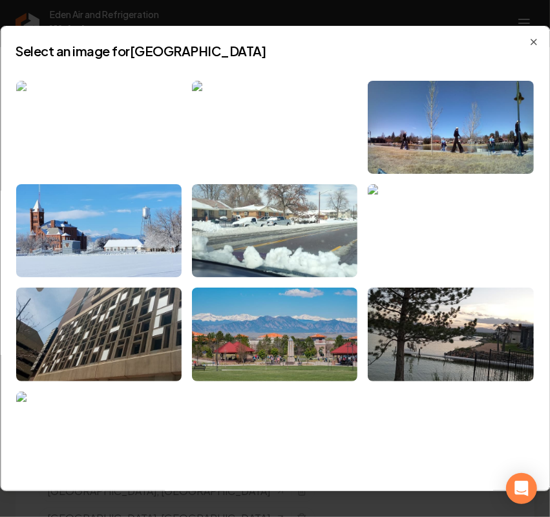
click at [81, 105] on img at bounding box center [98, 127] width 165 height 93
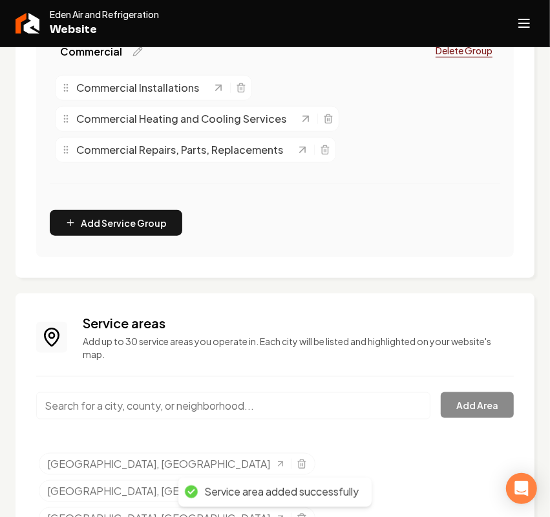
click at [149, 418] on input "Main content area" at bounding box center [233, 405] width 394 height 27
paste input "[GEOGRAPHIC_DATA], [GEOGRAPHIC_DATA]"
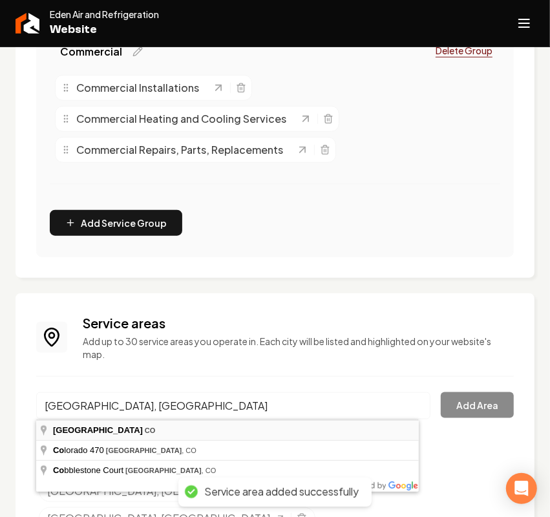
type input "[GEOGRAPHIC_DATA], [GEOGRAPHIC_DATA]"
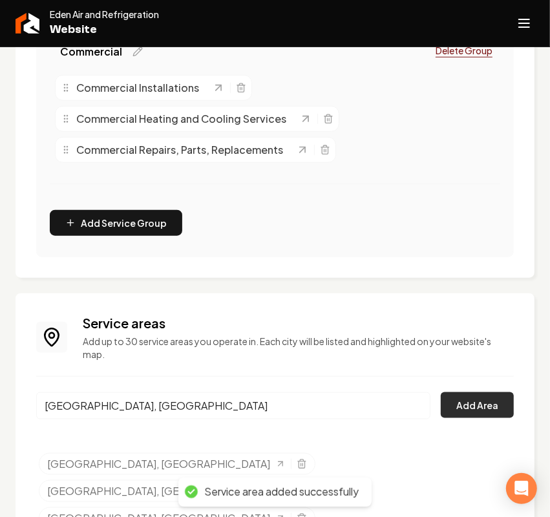
click at [458, 416] on button "Add Area" at bounding box center [477, 405] width 73 height 26
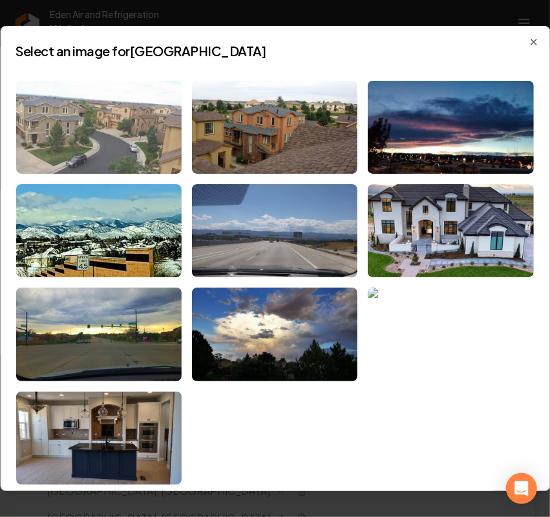
click at [92, 115] on img at bounding box center [98, 127] width 165 height 93
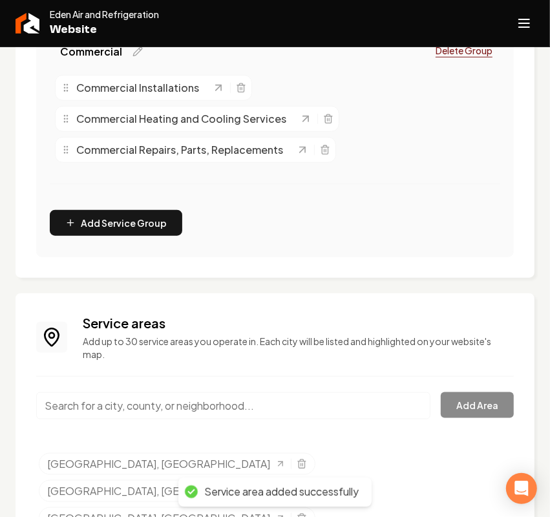
click at [94, 406] on input "Main content area" at bounding box center [233, 405] width 394 height 27
paste input "Centennial, [GEOGRAPHIC_DATA]"
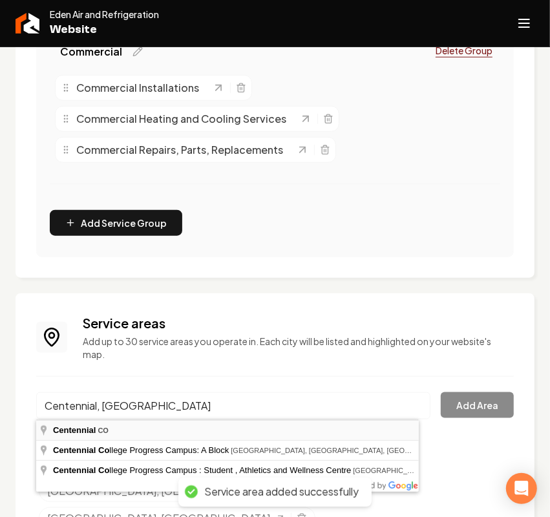
type input "Centennial, [GEOGRAPHIC_DATA]"
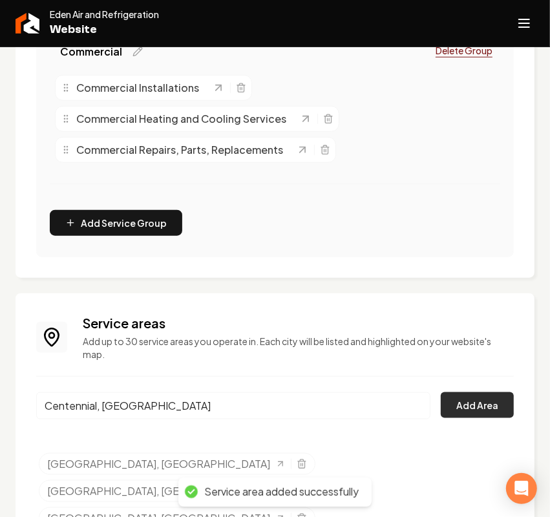
click at [454, 404] on button "Add Area" at bounding box center [477, 405] width 73 height 26
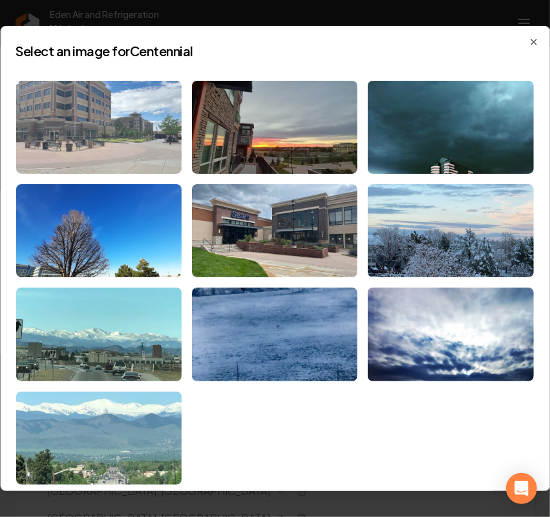
click at [121, 128] on img at bounding box center [98, 127] width 165 height 93
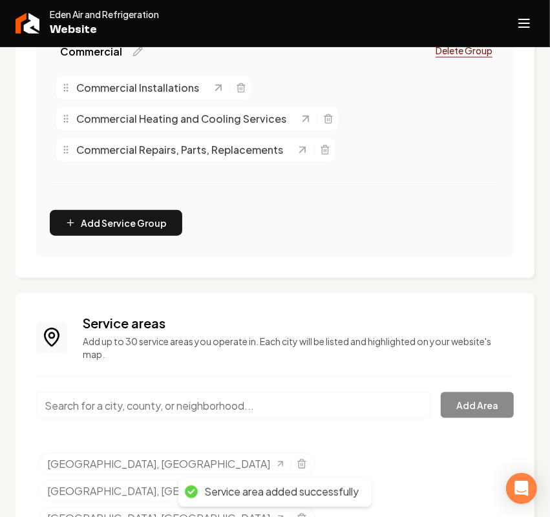
click at [126, 408] on input "Main content area" at bounding box center [233, 405] width 394 height 27
paste input "Superior, [GEOGRAPHIC_DATA]"
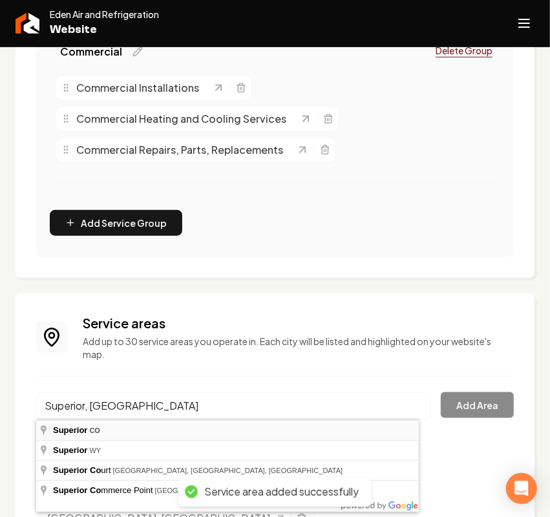
type input "Superior, [GEOGRAPHIC_DATA]"
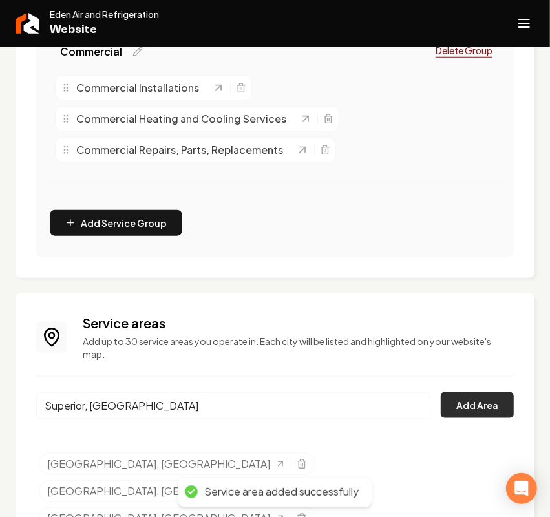
click at [456, 412] on button "Add Area" at bounding box center [477, 405] width 73 height 26
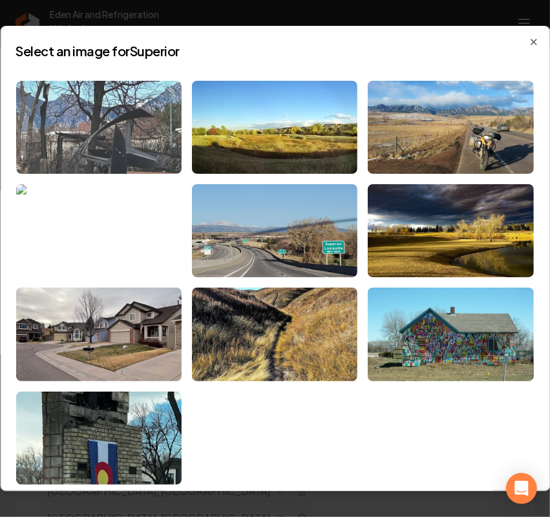
click at [67, 133] on img at bounding box center [98, 127] width 165 height 93
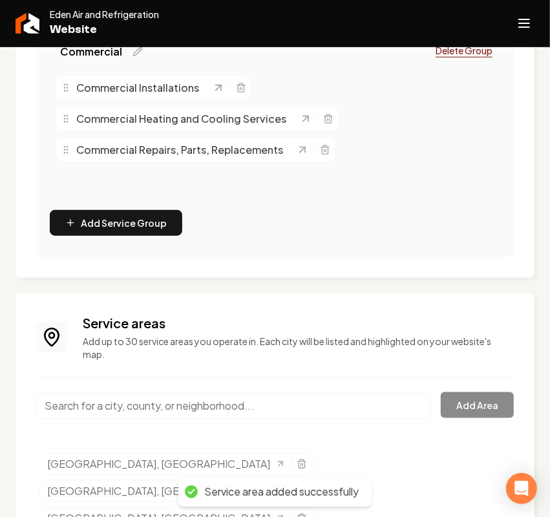
click at [66, 407] on input "Main content area" at bounding box center [233, 405] width 394 height 27
paste input "[GEOGRAPHIC_DATA], [GEOGRAPHIC_DATA]"
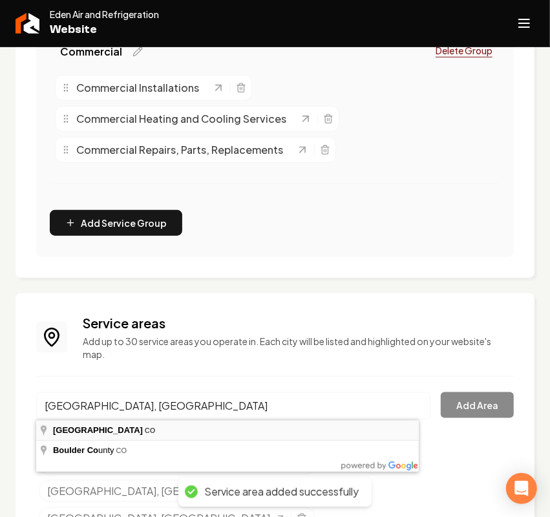
type input "[GEOGRAPHIC_DATA], [GEOGRAPHIC_DATA]"
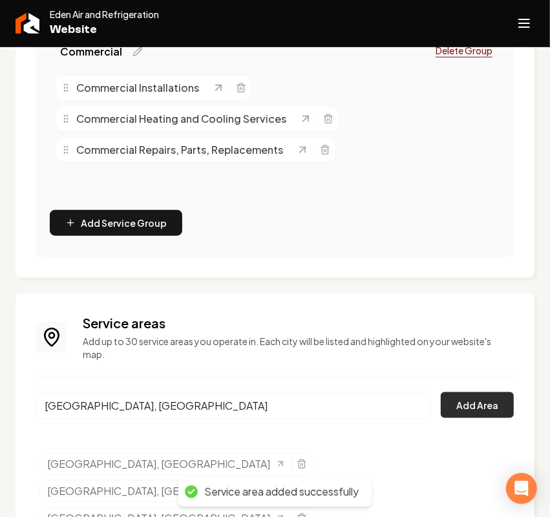
click at [463, 402] on button "Add Area" at bounding box center [477, 405] width 73 height 26
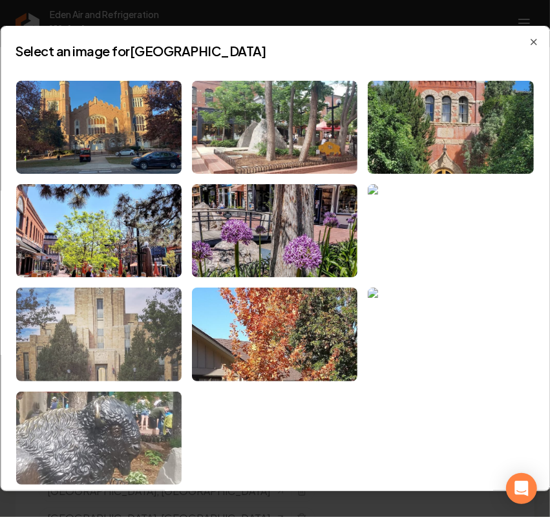
click at [105, 307] on img at bounding box center [98, 334] width 165 height 93
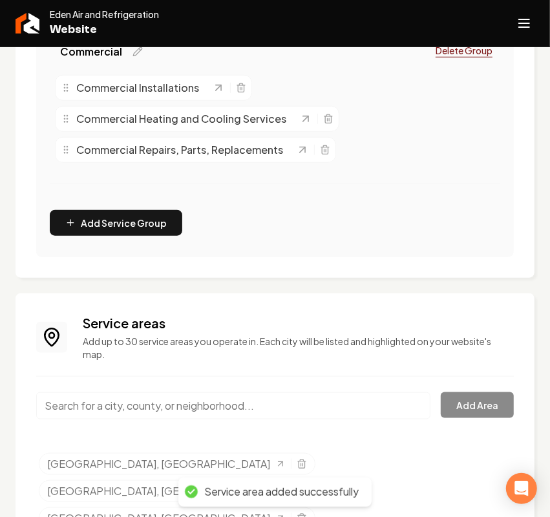
click at [107, 407] on input "Main content area" at bounding box center [233, 405] width 394 height 27
paste input "[GEOGRAPHIC_DATA], [GEOGRAPHIC_DATA]"
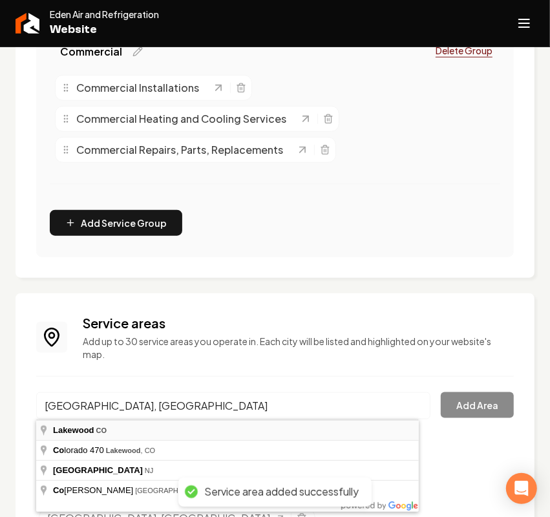
type input "[GEOGRAPHIC_DATA], [GEOGRAPHIC_DATA]"
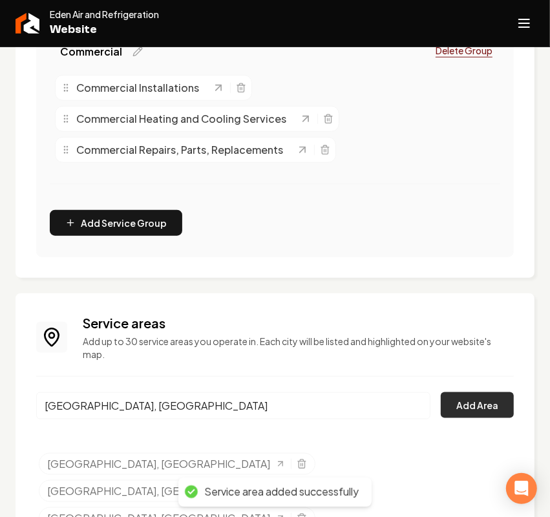
click at [453, 409] on button "Add Area" at bounding box center [477, 405] width 73 height 26
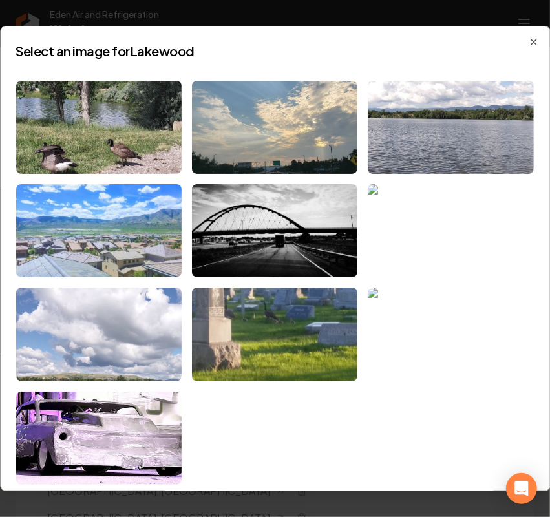
click at [116, 223] on img at bounding box center [98, 230] width 165 height 93
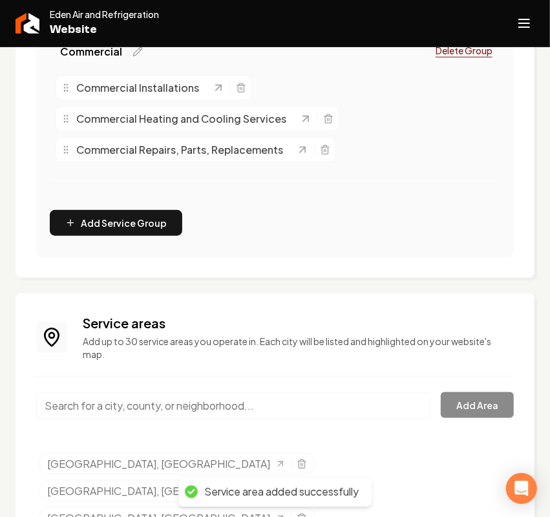
click at [140, 405] on input "Main content area" at bounding box center [233, 405] width 394 height 27
paste input "Edgewater, [GEOGRAPHIC_DATA]"
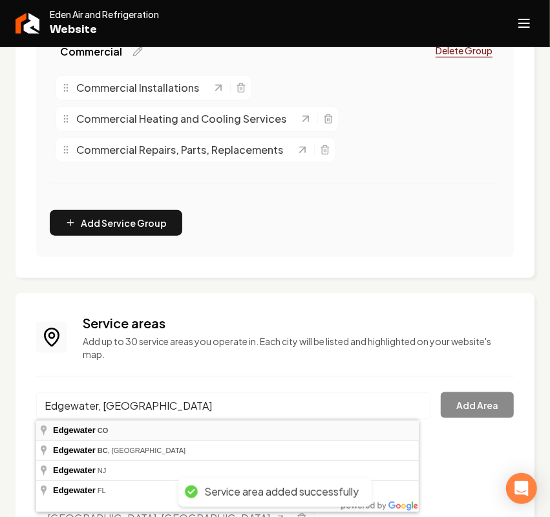
type input "Edgewater, [GEOGRAPHIC_DATA]"
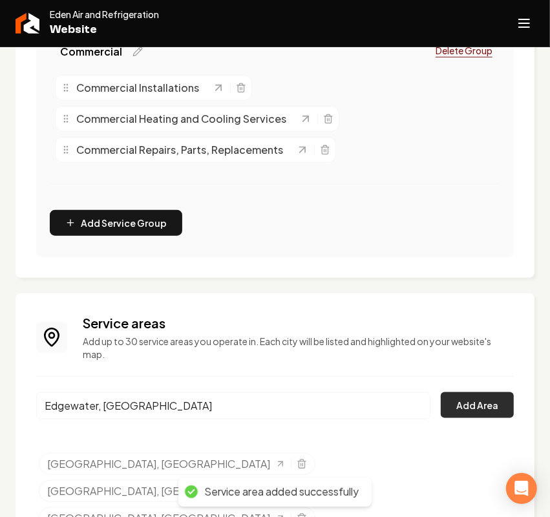
click at [483, 404] on button "Add Area" at bounding box center [477, 405] width 73 height 26
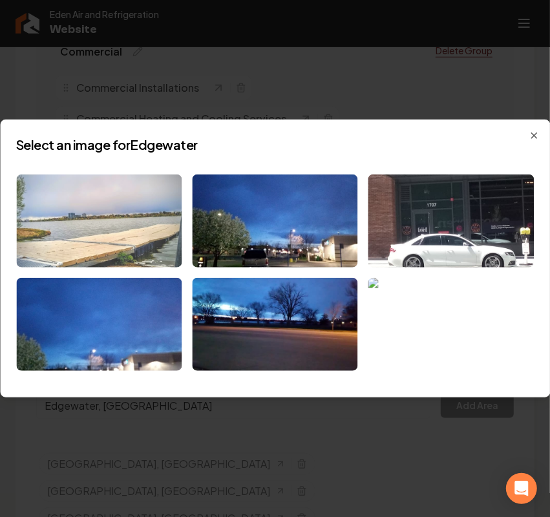
click at [116, 233] on img at bounding box center [98, 220] width 165 height 93
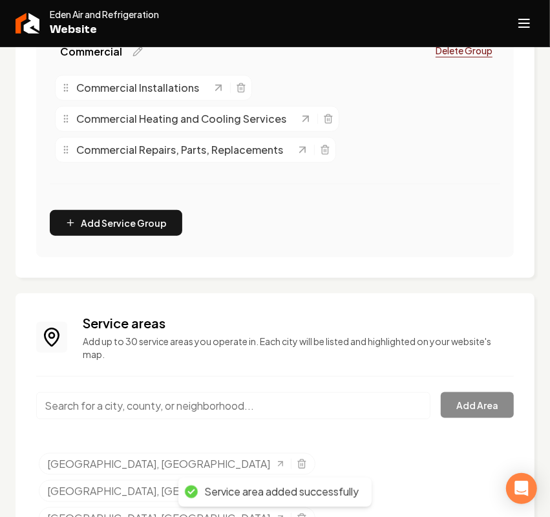
click at [99, 409] on input "Main content area" at bounding box center [233, 405] width 394 height 27
paste input "[GEOGRAPHIC_DATA], [GEOGRAPHIC_DATA]"
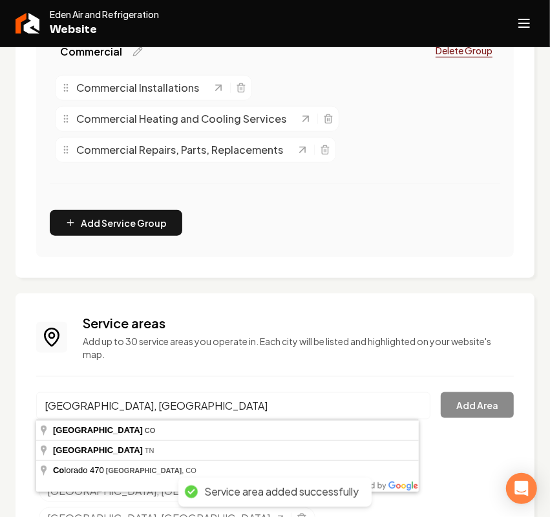
type input "[GEOGRAPHIC_DATA], [GEOGRAPHIC_DATA]"
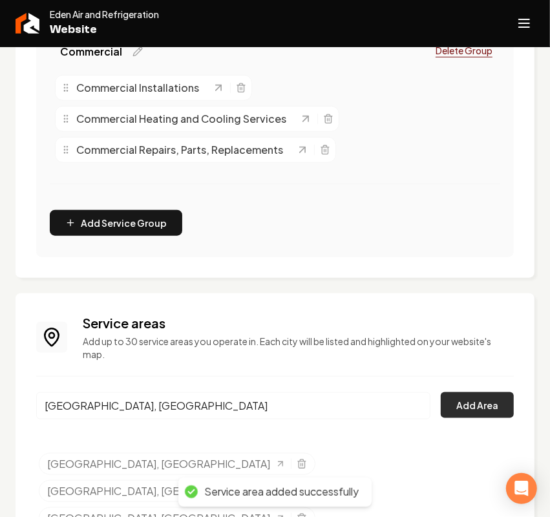
click at [470, 408] on button "Add Area" at bounding box center [477, 405] width 73 height 26
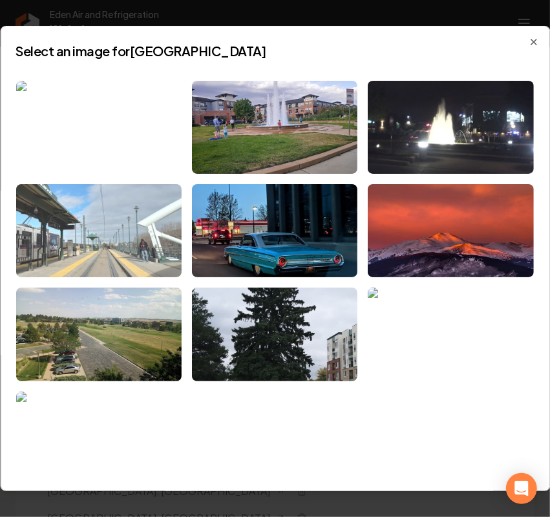
click at [123, 198] on img at bounding box center [98, 230] width 165 height 93
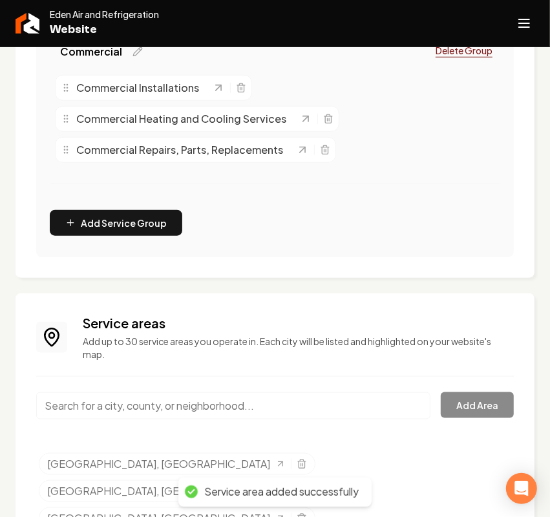
click at [76, 409] on input "Main content area" at bounding box center [233, 405] width 394 height 27
paste input "Longmont, [GEOGRAPHIC_DATA]"
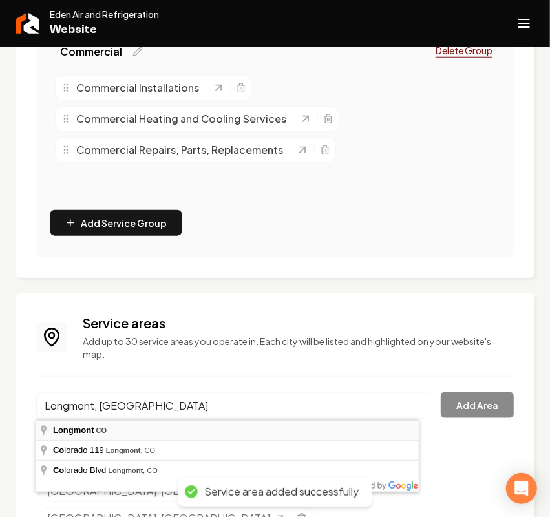
type input "Longmont, [GEOGRAPHIC_DATA]"
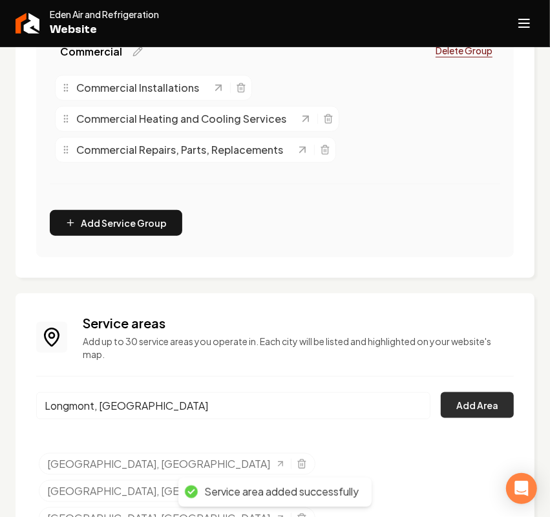
click at [472, 405] on button "Add Area" at bounding box center [477, 405] width 73 height 26
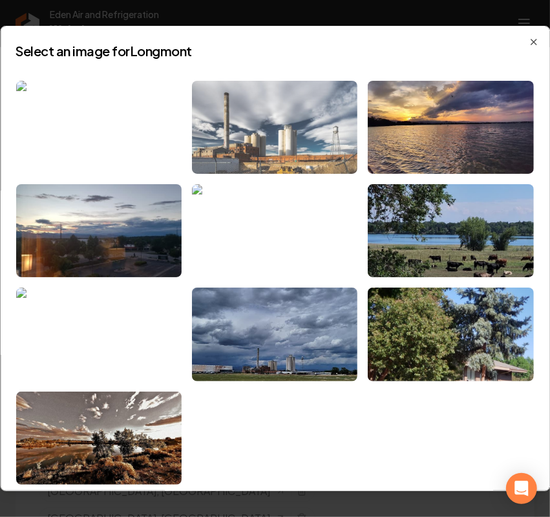
click at [288, 146] on img at bounding box center [274, 127] width 165 height 93
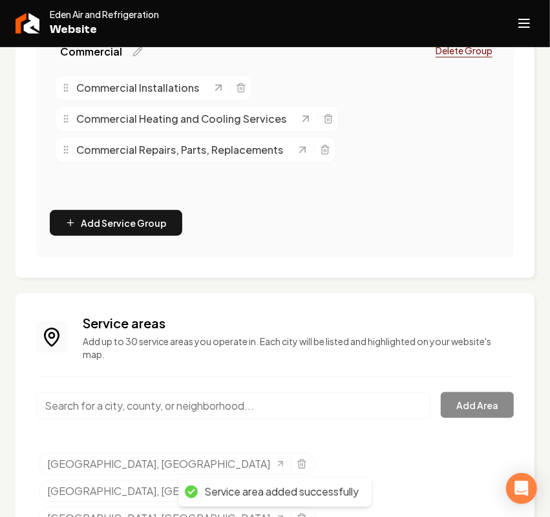
click at [120, 407] on input "Main content area" at bounding box center [233, 405] width 394 height 27
paste input "Breckenridge, CO"
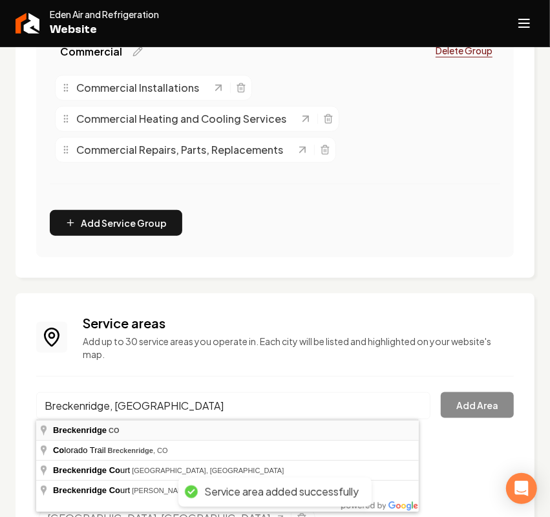
type input "Breckenridge, CO"
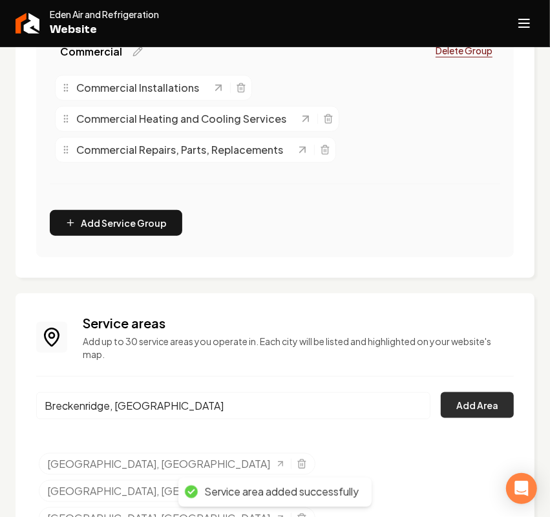
click at [458, 399] on button "Add Area" at bounding box center [477, 405] width 73 height 26
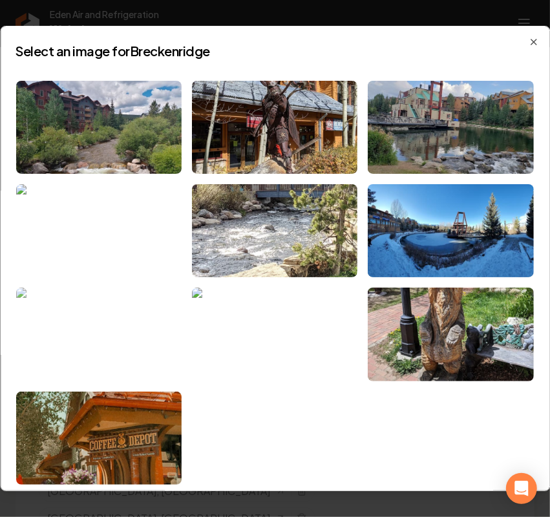
click at [105, 313] on img at bounding box center [98, 334] width 165 height 93
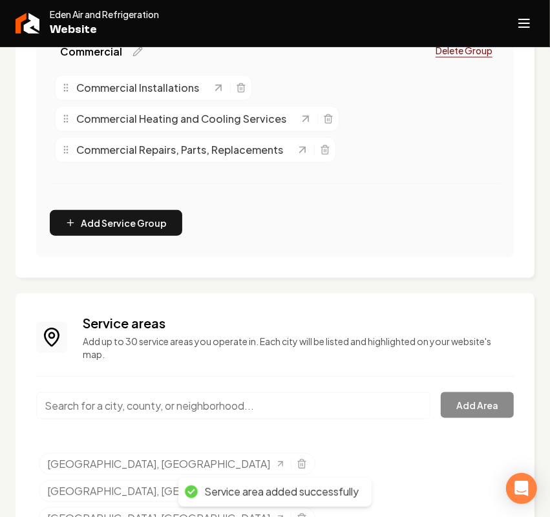
click at [96, 407] on input "Main content area" at bounding box center [233, 405] width 394 height 27
paste input "Frisco, CO"
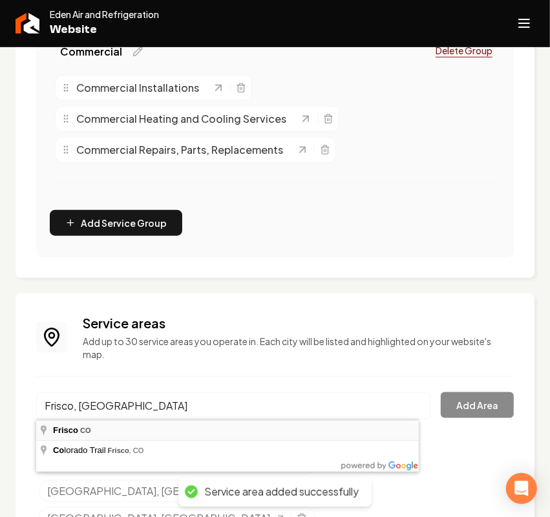
type input "Frisco, CO"
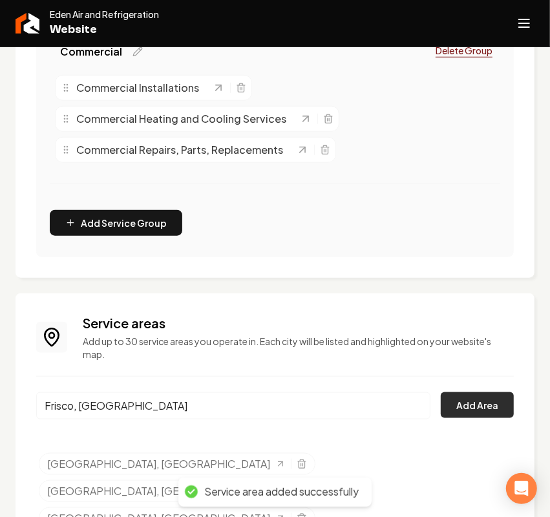
click at [443, 406] on button "Add Area" at bounding box center [477, 405] width 73 height 26
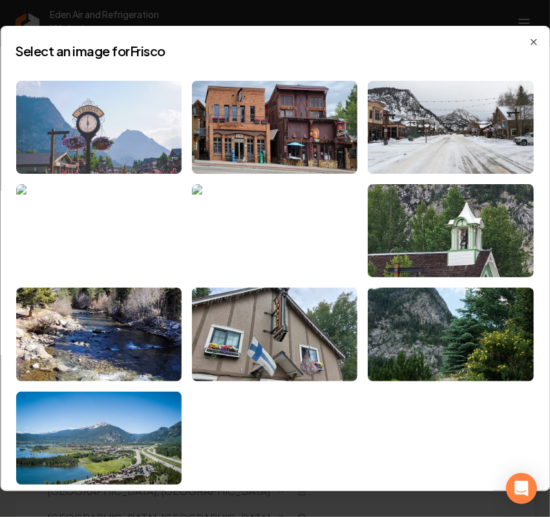
click at [86, 116] on img at bounding box center [98, 127] width 165 height 93
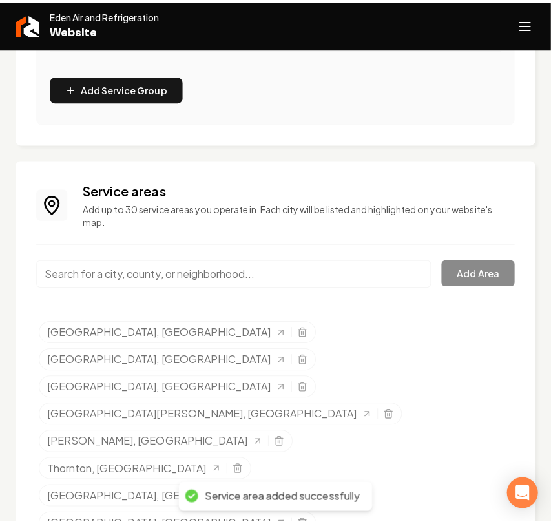
scroll to position [635, 0]
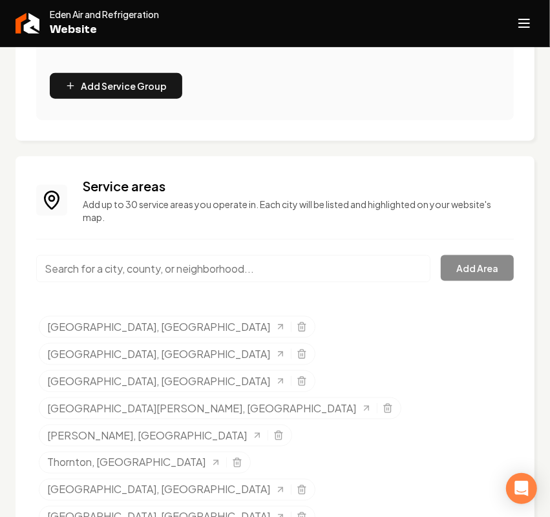
click at [145, 268] on input "Main content area" at bounding box center [233, 268] width 394 height 27
paste input "Colorado Springs"
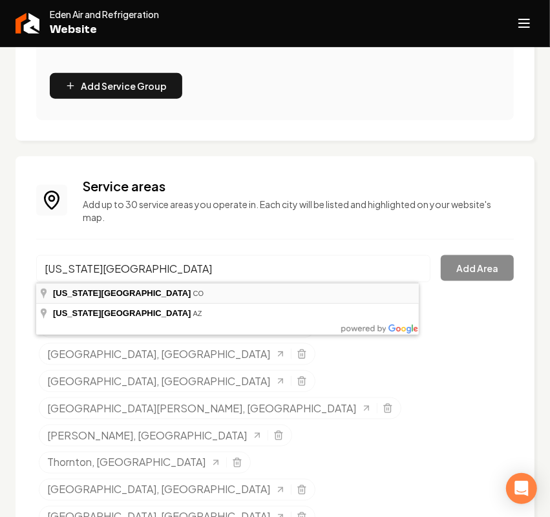
type input "[US_STATE][GEOGRAPHIC_DATA], [GEOGRAPHIC_DATA]"
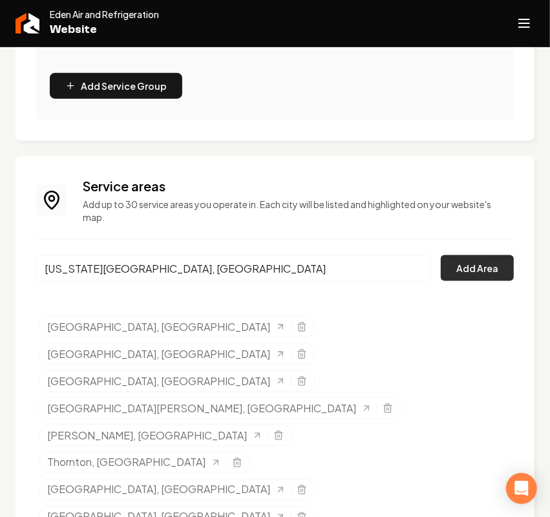
click at [449, 269] on button "Add Area" at bounding box center [477, 268] width 73 height 26
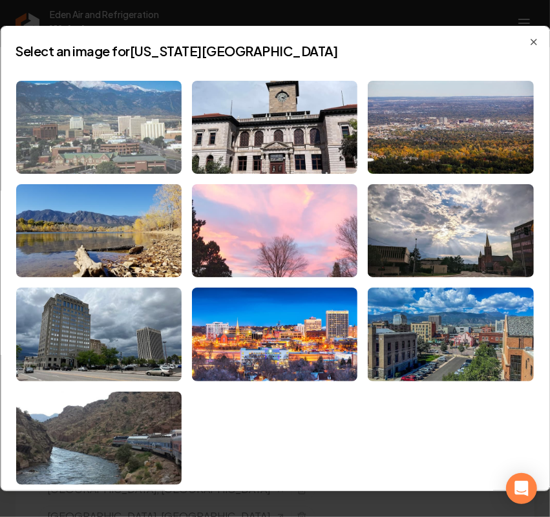
click at [101, 112] on img at bounding box center [98, 127] width 165 height 93
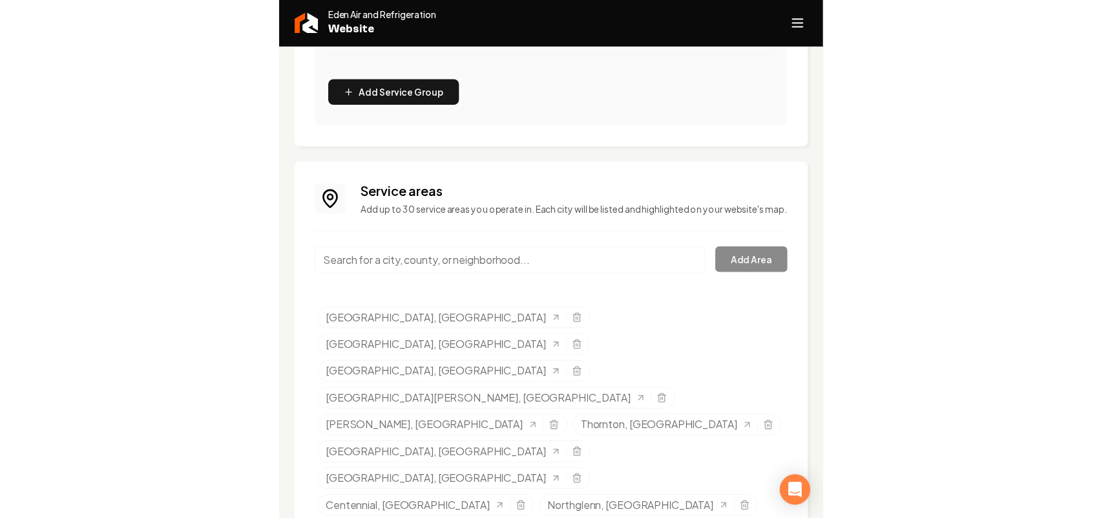
scroll to position [498, 0]
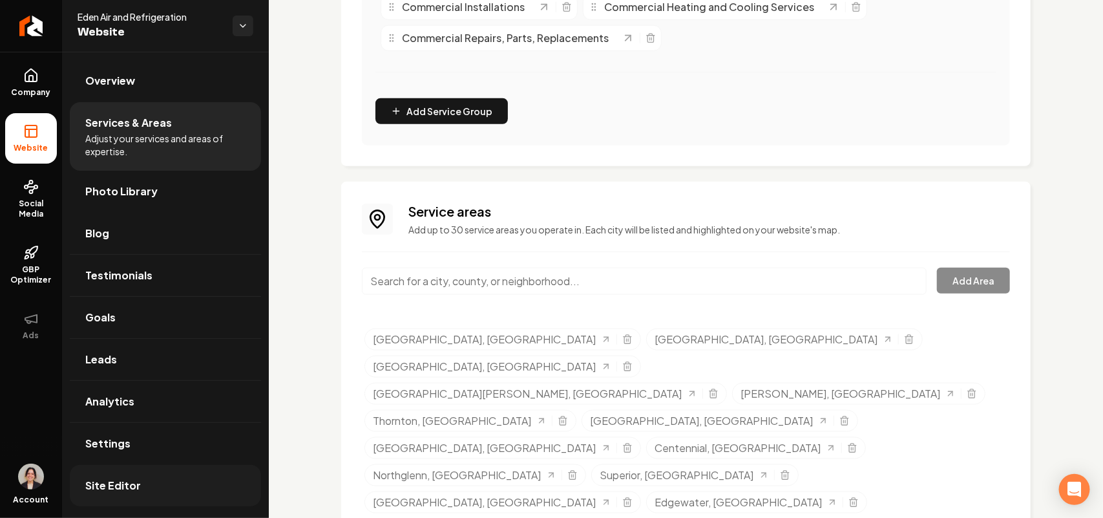
click at [130, 492] on span "Site Editor" at bounding box center [113, 486] width 56 height 16
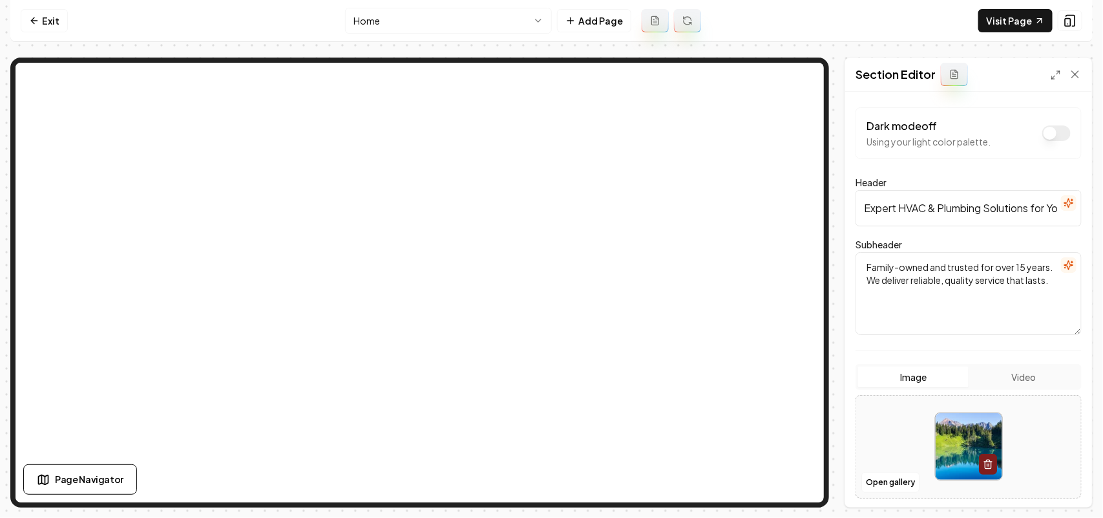
drag, startPoint x: 919, startPoint y: 294, endPoint x: 814, endPoint y: 239, distance: 118.2
click at [740, 147] on div "Page Settings Section Editor Dark mode off Using your light color palette. Head…" at bounding box center [551, 283] width 1082 height 450
paste textarea ""They say replace, we say repair. If your system still has life, let us revive …"
type textarea ""They say replace, we say repair. If your system still has life, let us revive …"
click at [1073, 482] on button "Save" at bounding box center [1063, 484] width 38 height 23
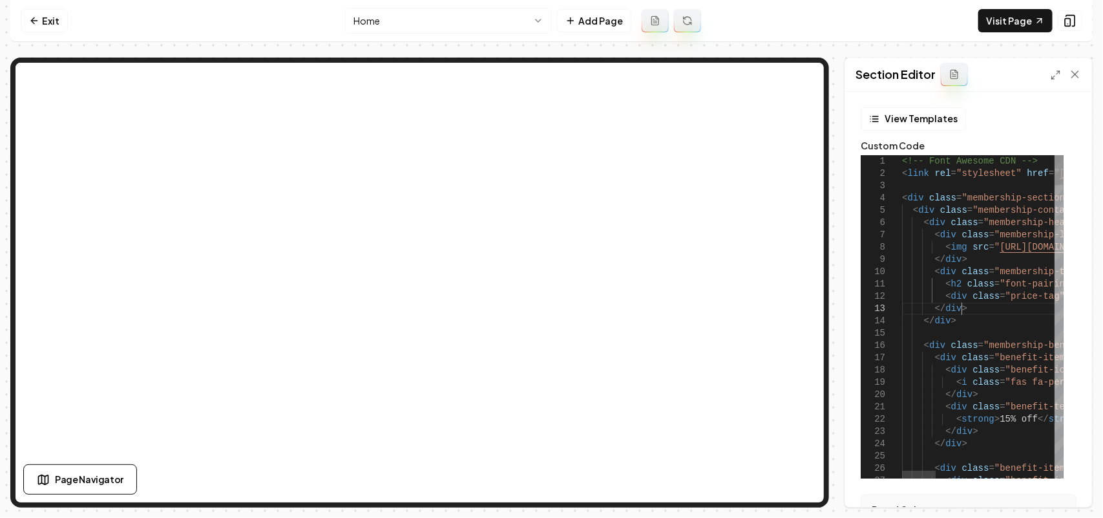
type textarea "**********"
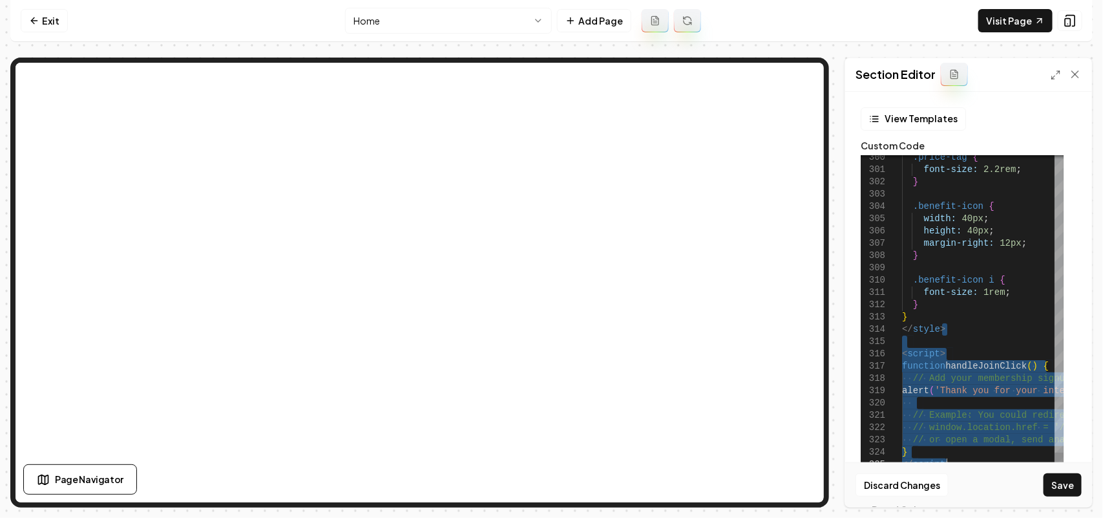
drag, startPoint x: 961, startPoint y: 341, endPoint x: 960, endPoint y: 549, distance: 208.7
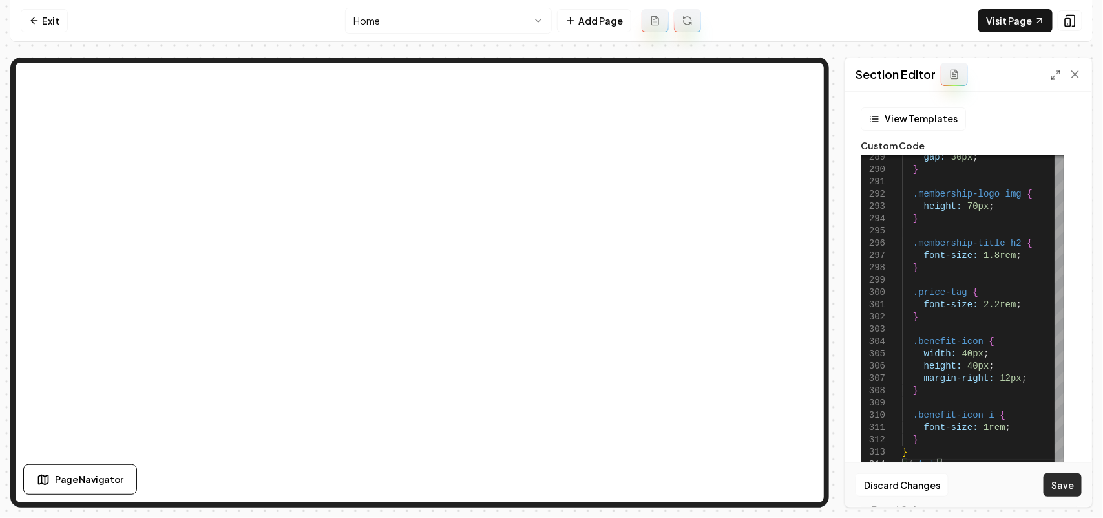
click at [1061, 483] on button "Save" at bounding box center [1063, 484] width 38 height 23
type textarea "**********"
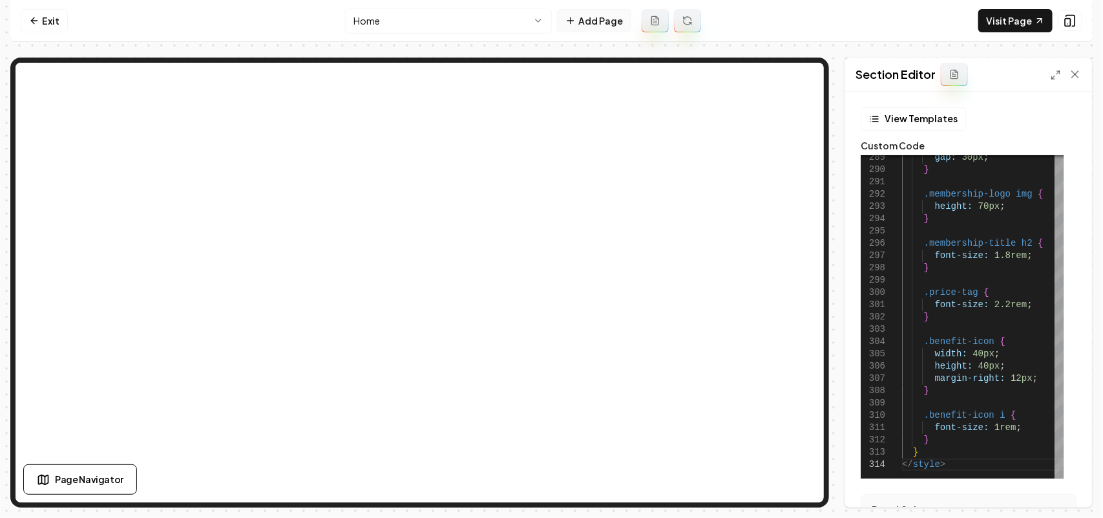
click at [585, 15] on button "Add Page" at bounding box center [594, 20] width 74 height 23
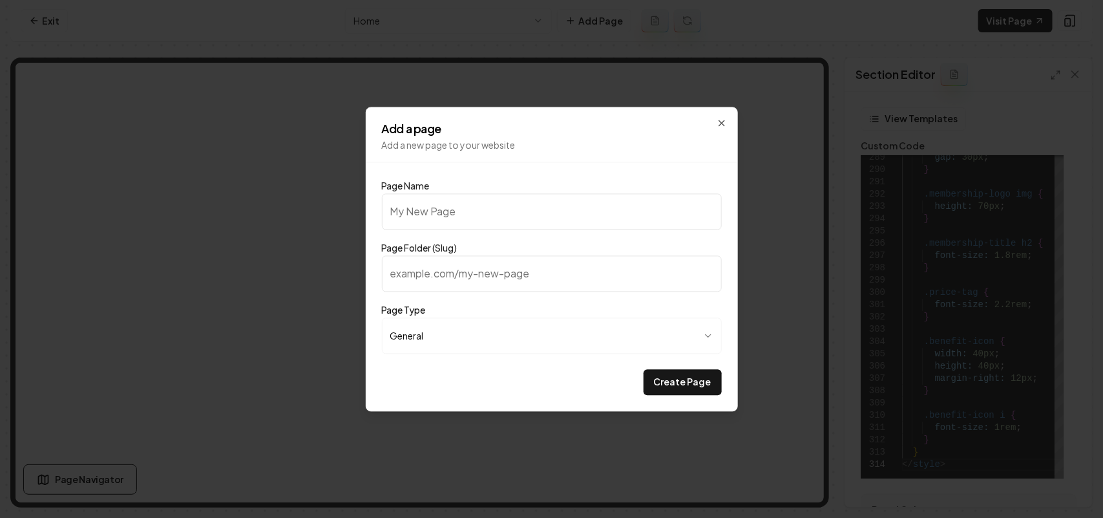
type input "EcoBee Preferred Partner"
type input "ecobee-preferred-partner"
drag, startPoint x: 540, startPoint y: 216, endPoint x: 430, endPoint y: 207, distance: 110.2
click at [430, 207] on input "EcoBee Preferred Partner" at bounding box center [552, 211] width 340 height 36
type input "EcoBee"
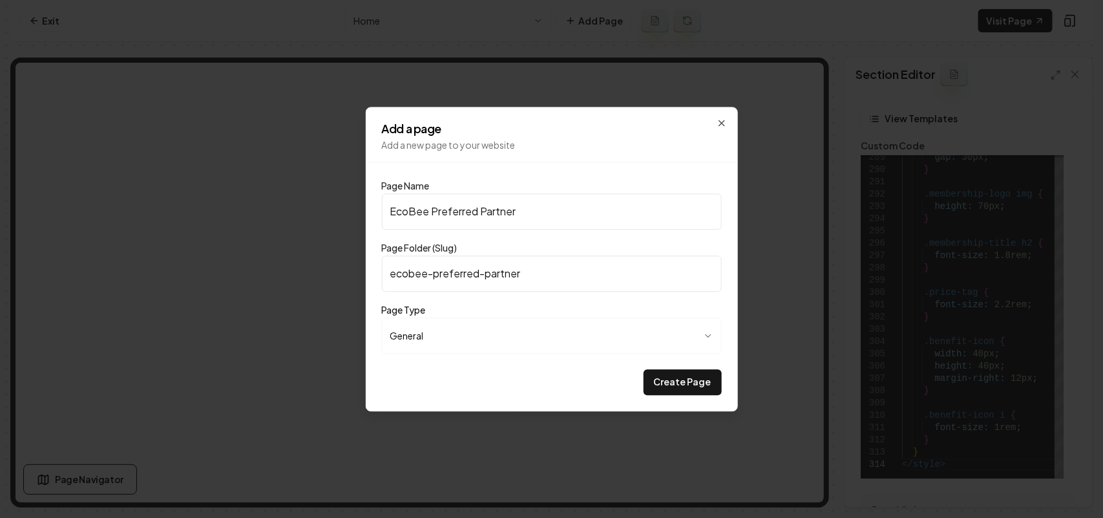
type input "ecobee"
type input "EcoBee"
click at [677, 386] on button "Create Page" at bounding box center [683, 382] width 78 height 26
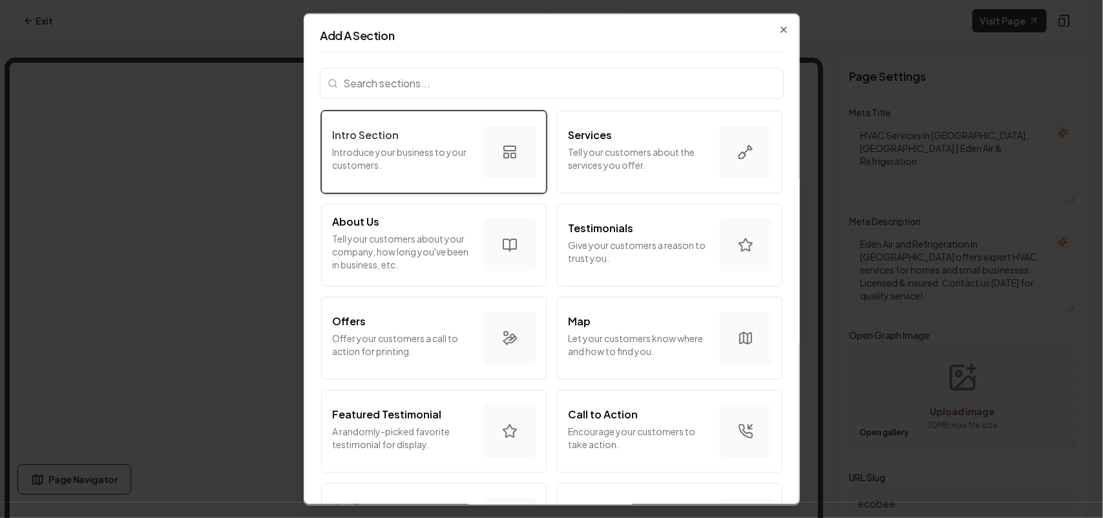
click at [396, 136] on div "Intro Section" at bounding box center [403, 135] width 142 height 16
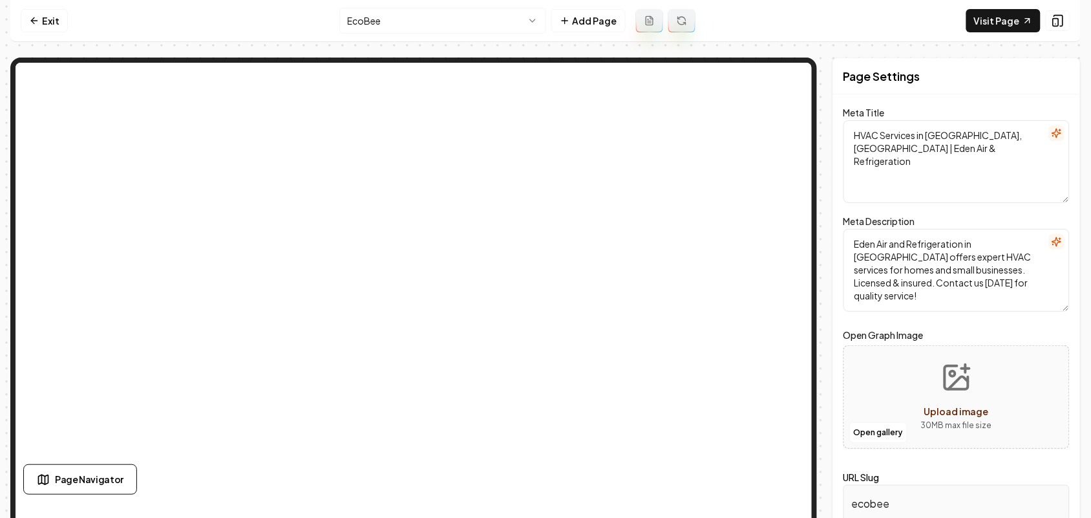
click at [650, 19] on icon at bounding box center [649, 21] width 10 height 10
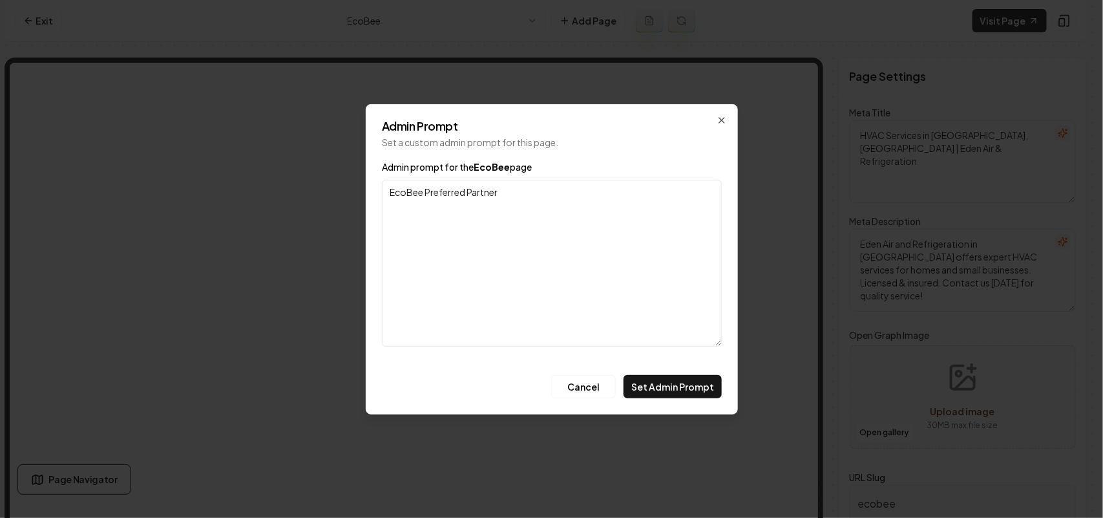
click at [427, 199] on textarea "EcoBee Preferred Partner" at bounding box center [552, 263] width 340 height 167
click at [565, 200] on textarea "EcoBee is their Preferred Partner" at bounding box center [552, 263] width 340 height 167
type textarea "EcoBee is their Preferred Partner."
click at [651, 375] on button "Set Admin Prompt" at bounding box center [673, 386] width 98 height 23
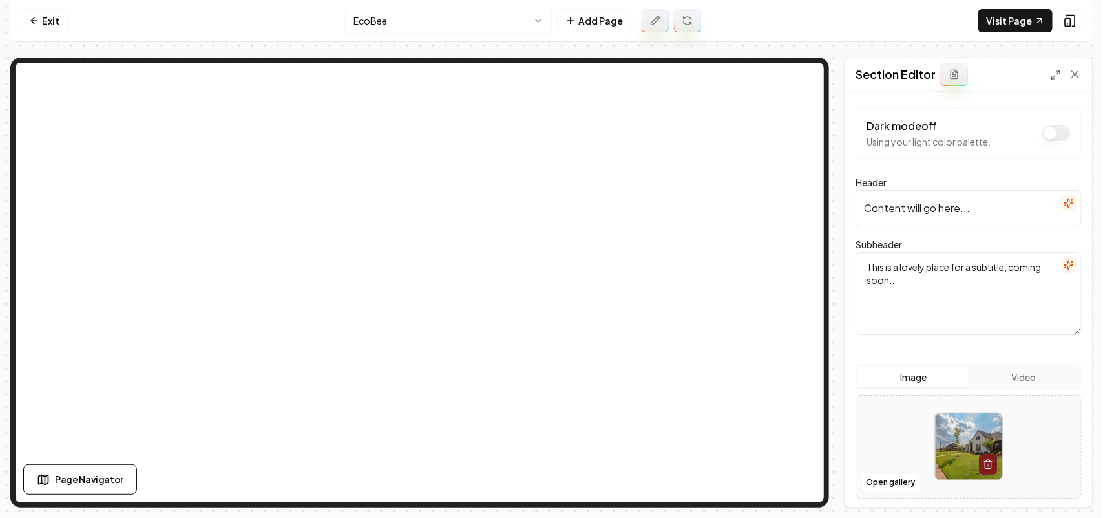
click at [368, 14] on html "Computer Required This feature is only available on a computer. Please switch t…" at bounding box center [551, 259] width 1103 height 518
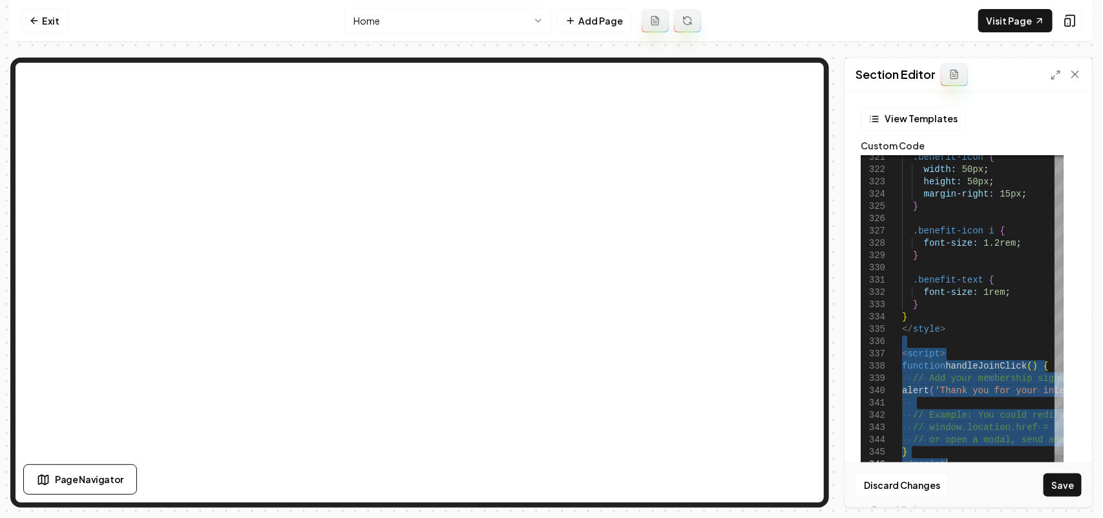
drag, startPoint x: 945, startPoint y: 336, endPoint x: 931, endPoint y: 546, distance: 210.5
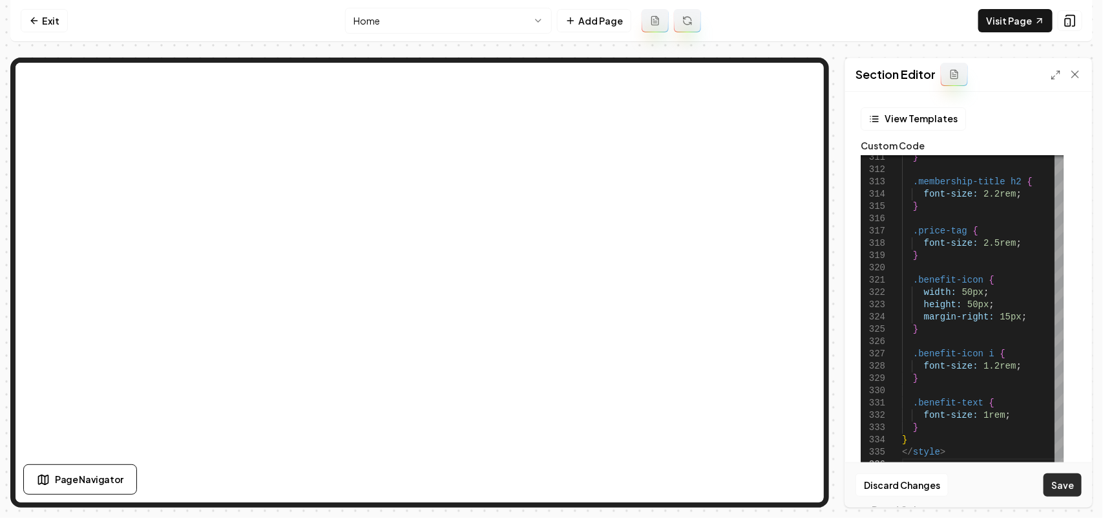
click at [1057, 493] on button "Save" at bounding box center [1063, 484] width 38 height 23
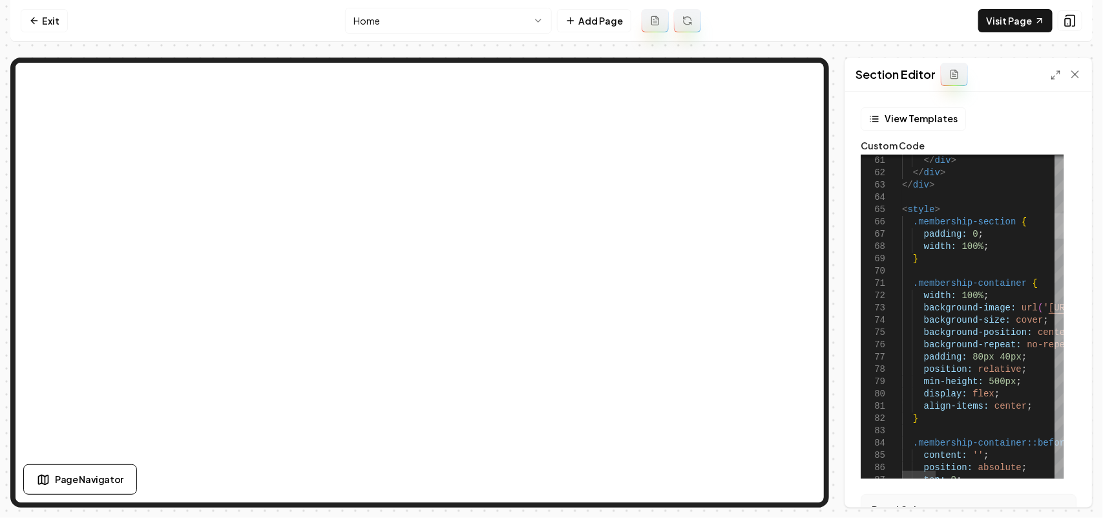
click at [1064, 229] on div at bounding box center [1059, 225] width 9 height 25
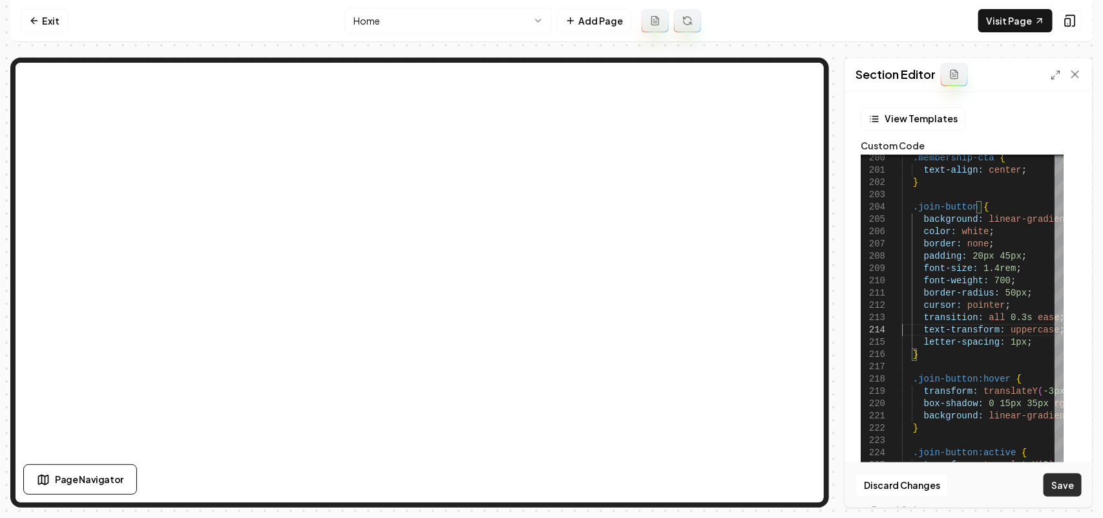
click at [1055, 488] on button "Save" at bounding box center [1063, 484] width 38 height 23
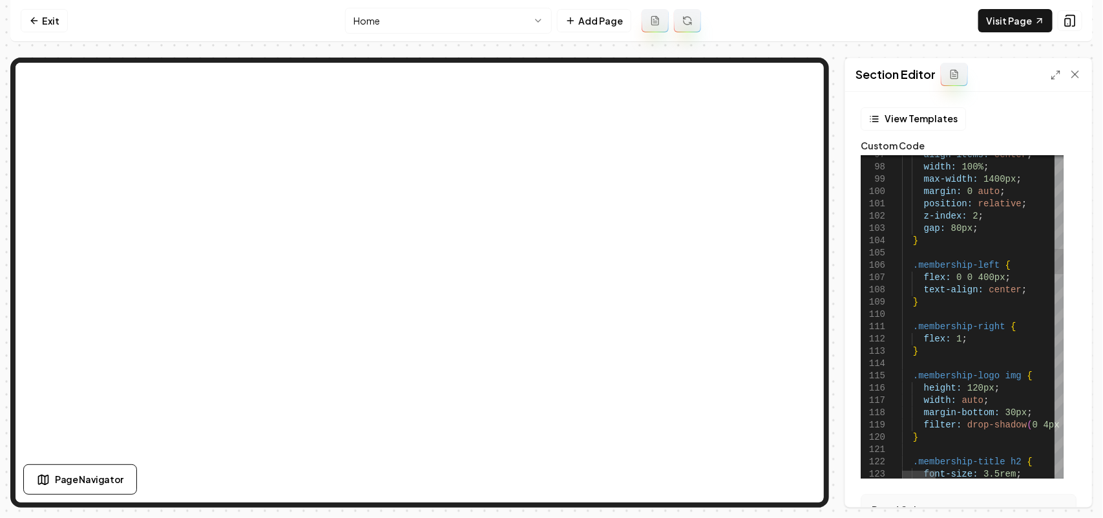
scroll to position [0, 0]
drag, startPoint x: 961, startPoint y: 385, endPoint x: 970, endPoint y: 386, distance: 9.1
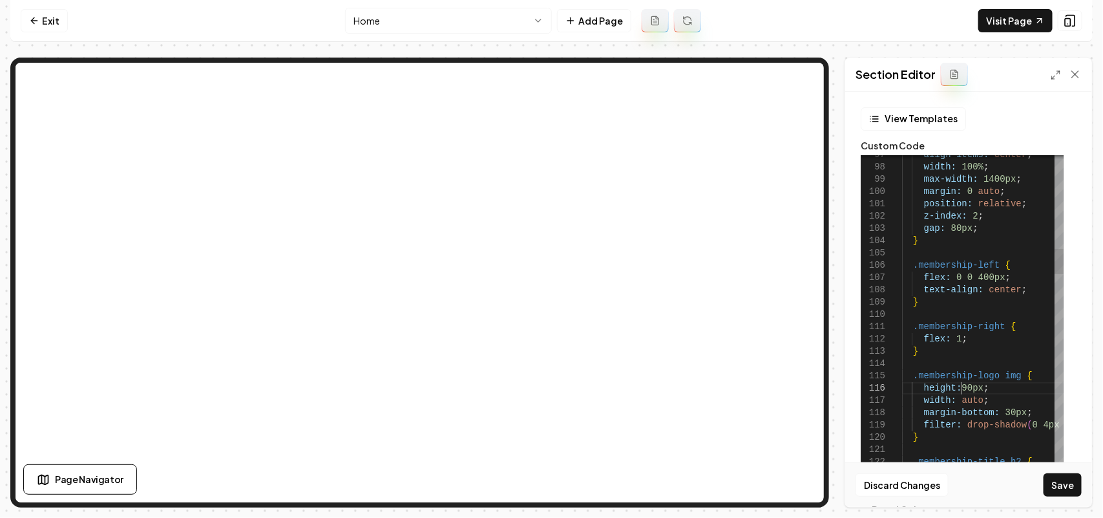
scroll to position [61, 63]
click at [1057, 478] on button "Save" at bounding box center [1063, 484] width 38 height 23
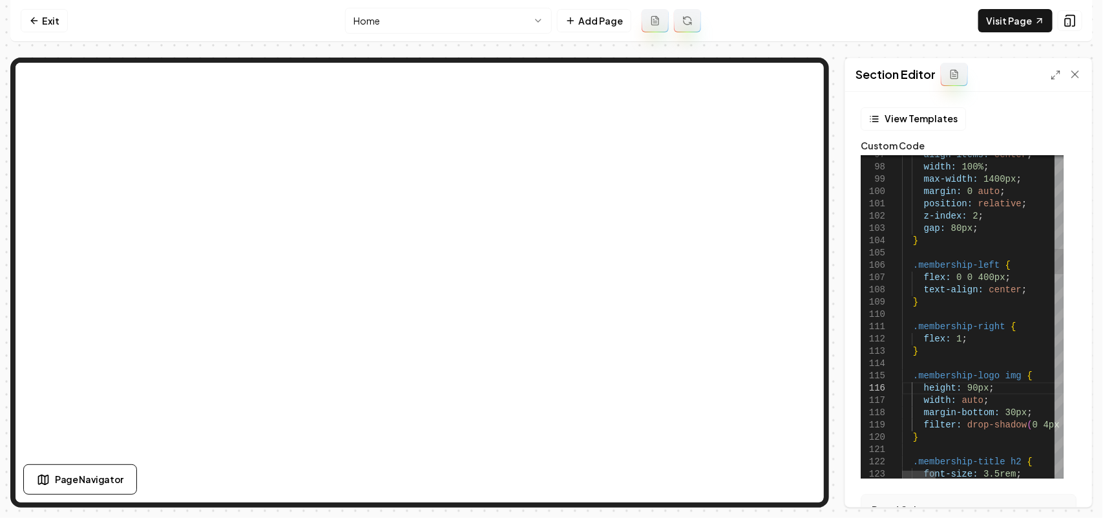
scroll to position [61, 0]
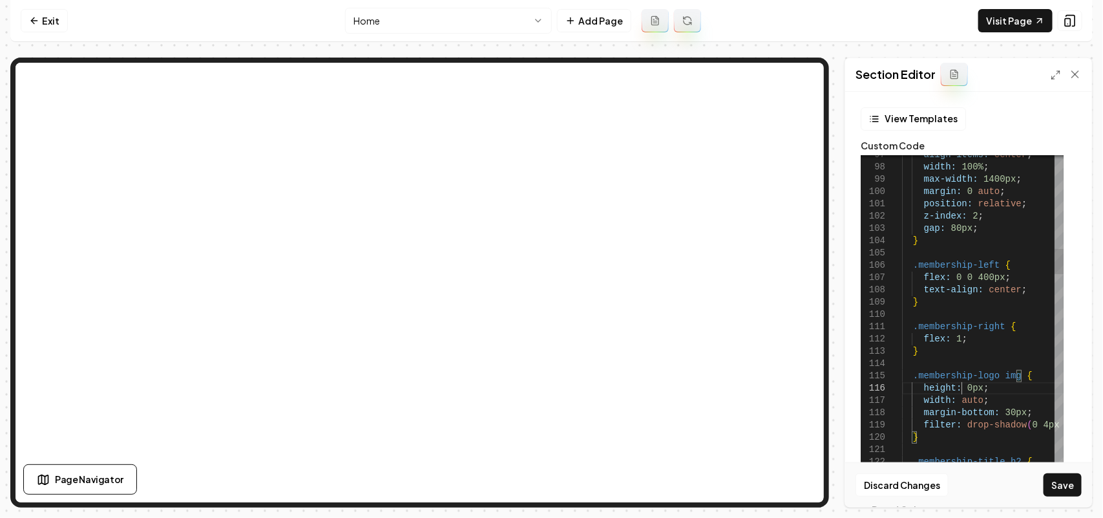
scroll to position [61, 63]
drag, startPoint x: 1018, startPoint y: 409, endPoint x: 996, endPoint y: 410, distance: 22.0
click at [1054, 482] on button "Save" at bounding box center [1063, 484] width 38 height 23
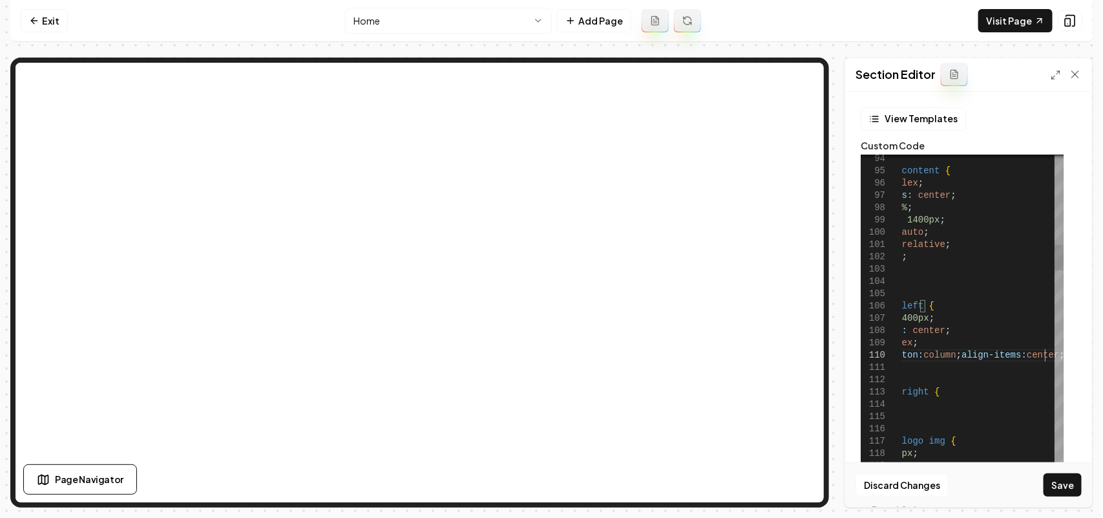
scroll to position [111, 217]
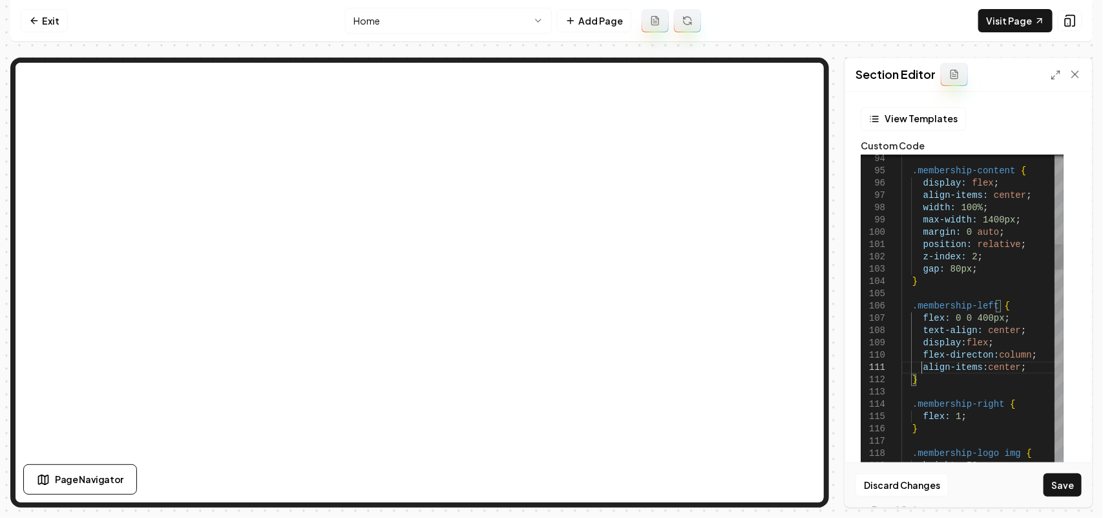
scroll to position [11, 20]
click at [1063, 483] on button "Save" at bounding box center [1063, 484] width 38 height 23
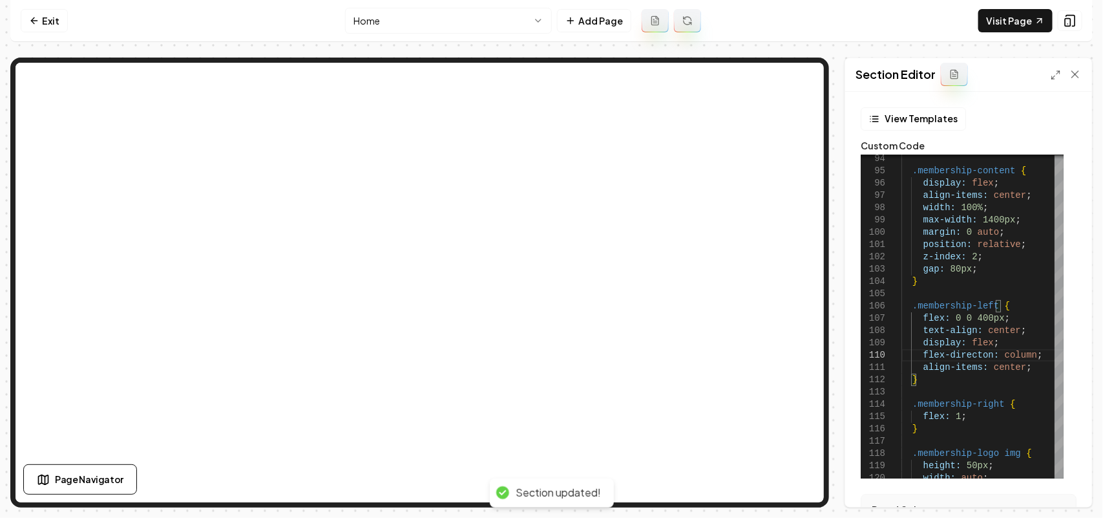
scroll to position [111, 78]
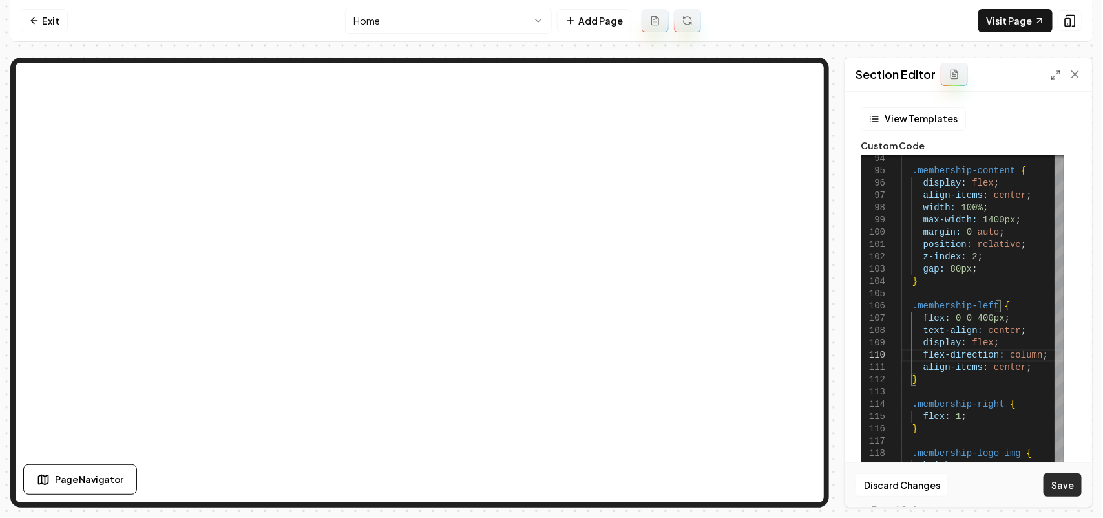
click at [1075, 474] on button "Save" at bounding box center [1063, 484] width 38 height 23
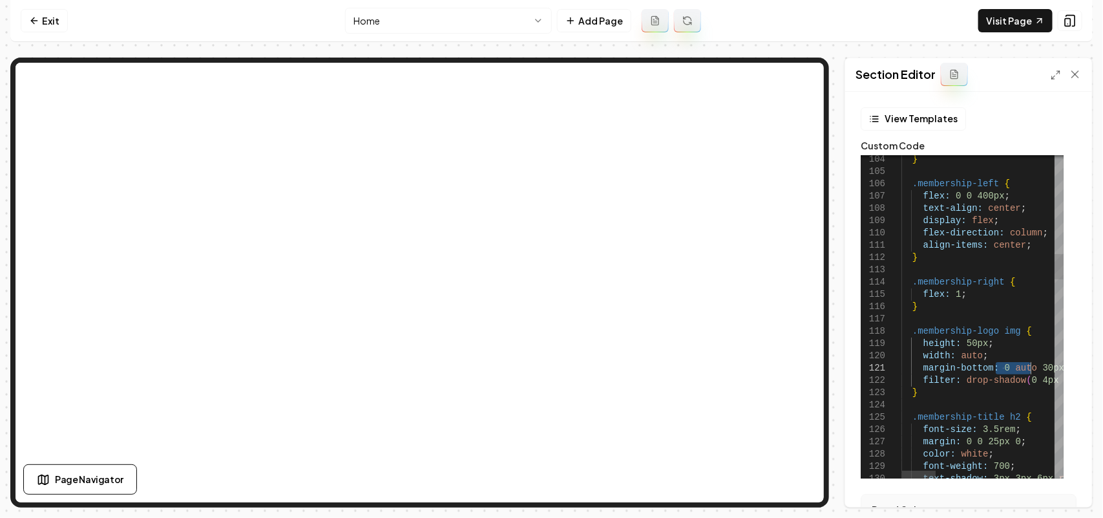
drag, startPoint x: 996, startPoint y: 366, endPoint x: 1032, endPoint y: 370, distance: 36.5
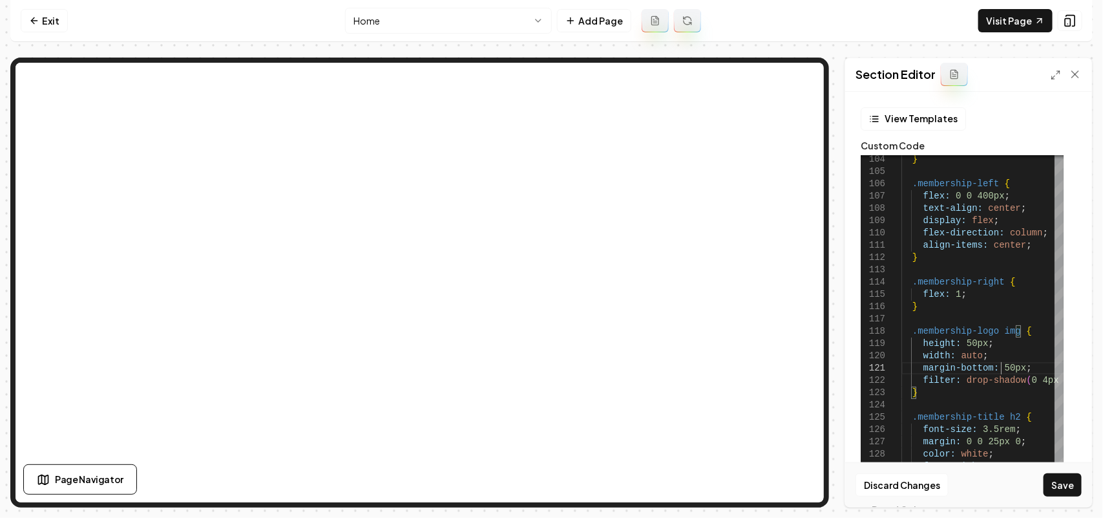
scroll to position [11, 99]
click at [1071, 495] on button "Save" at bounding box center [1063, 484] width 38 height 23
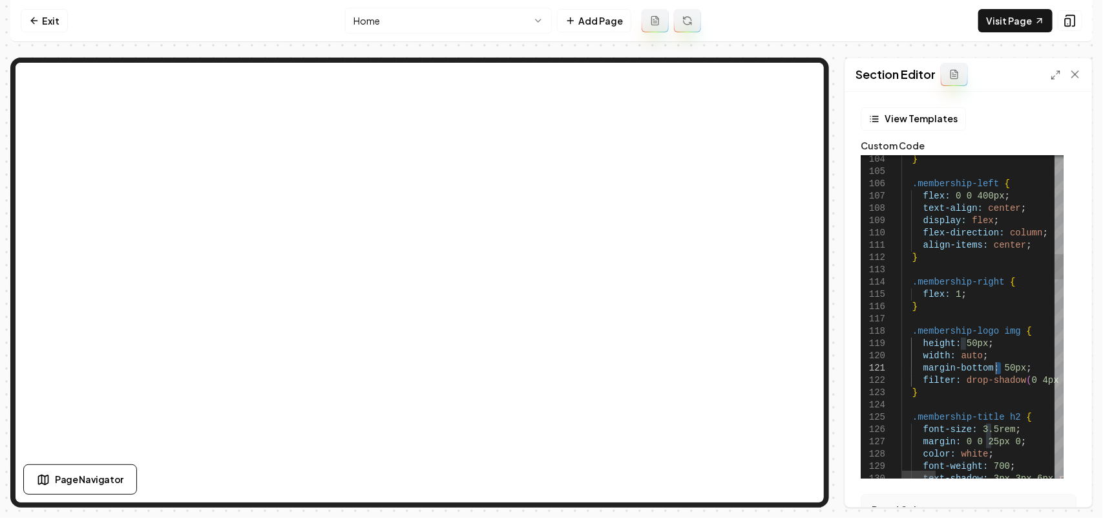
drag, startPoint x: 1003, startPoint y: 365, endPoint x: 996, endPoint y: 363, distance: 7.4
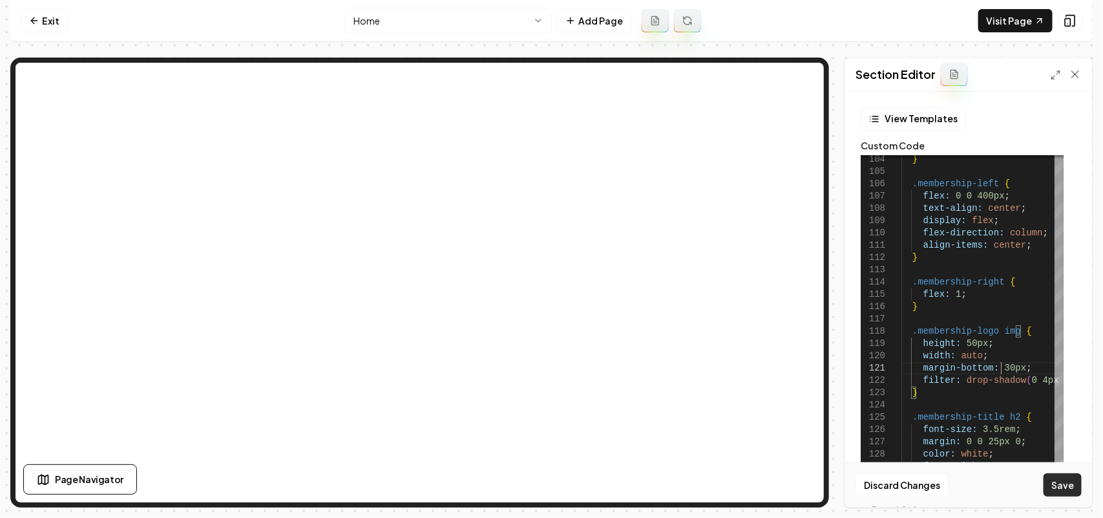
click at [1071, 492] on button "Save" at bounding box center [1063, 484] width 38 height 23
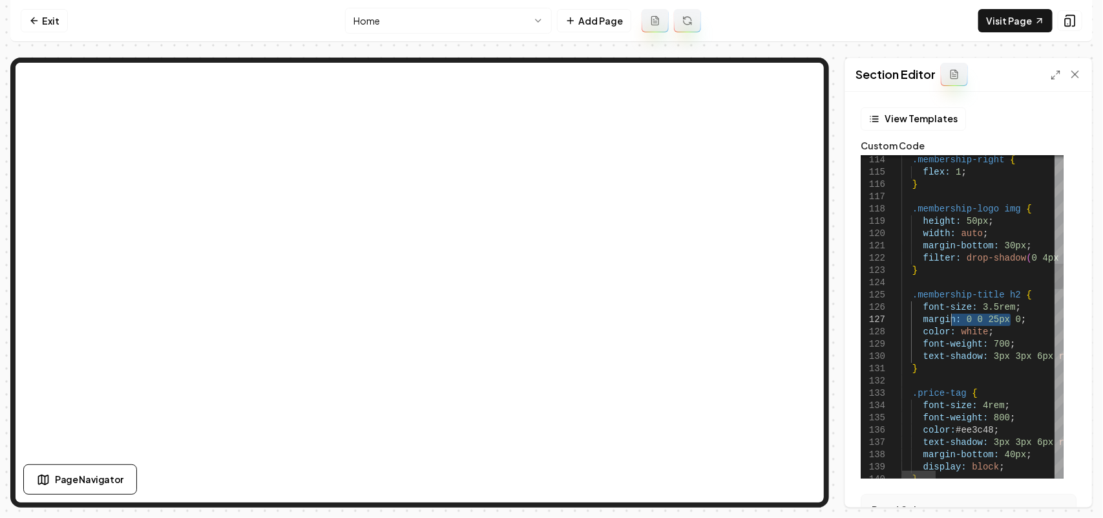
drag, startPoint x: 1011, startPoint y: 317, endPoint x: 949, endPoint y: 318, distance: 62.7
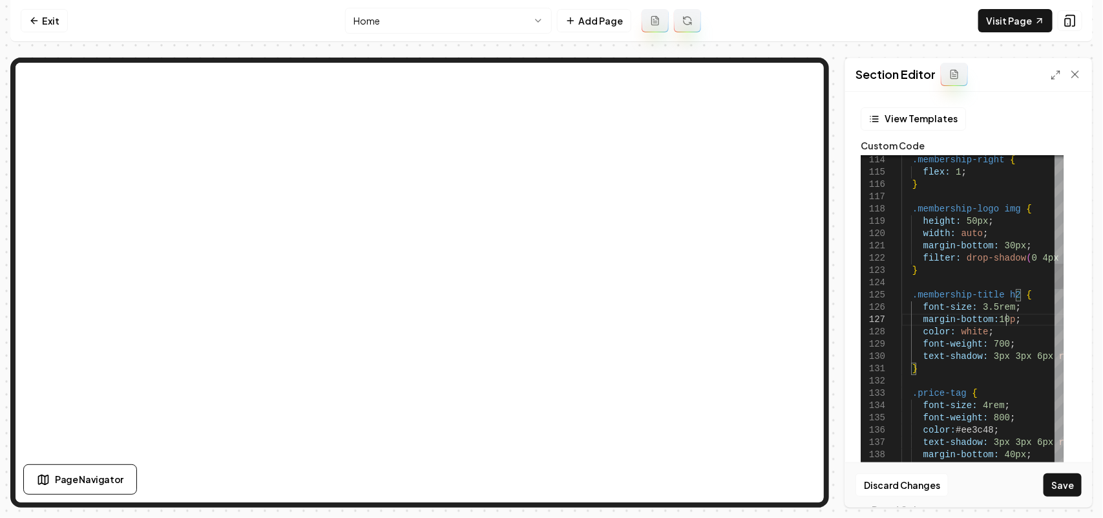
scroll to position [74, 109]
click at [1064, 485] on button "Save" at bounding box center [1063, 484] width 38 height 23
type textarea "**********"
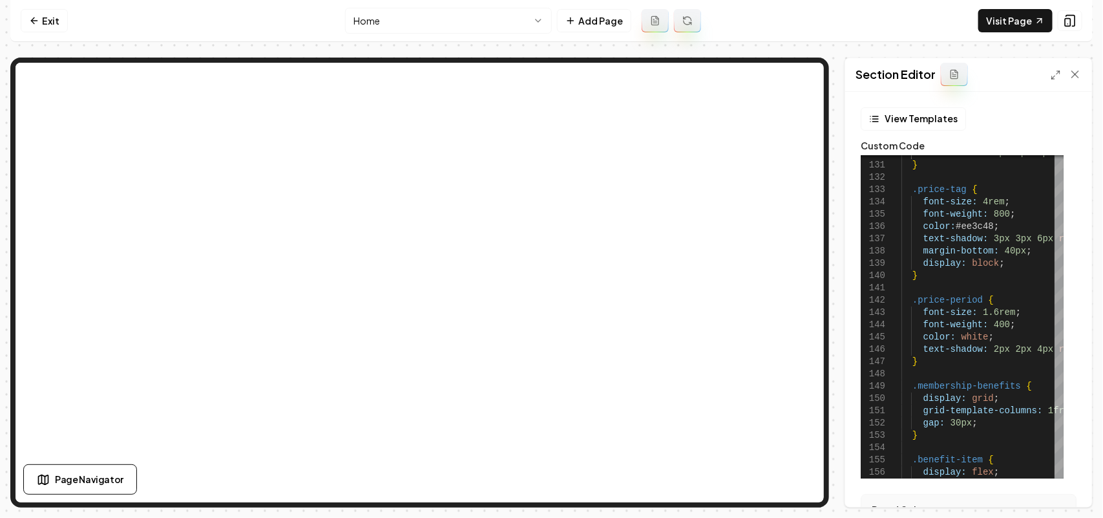
click at [370, 24] on html "Computer Required This feature is only available on a computer. Please switch t…" at bounding box center [551, 259] width 1103 height 518
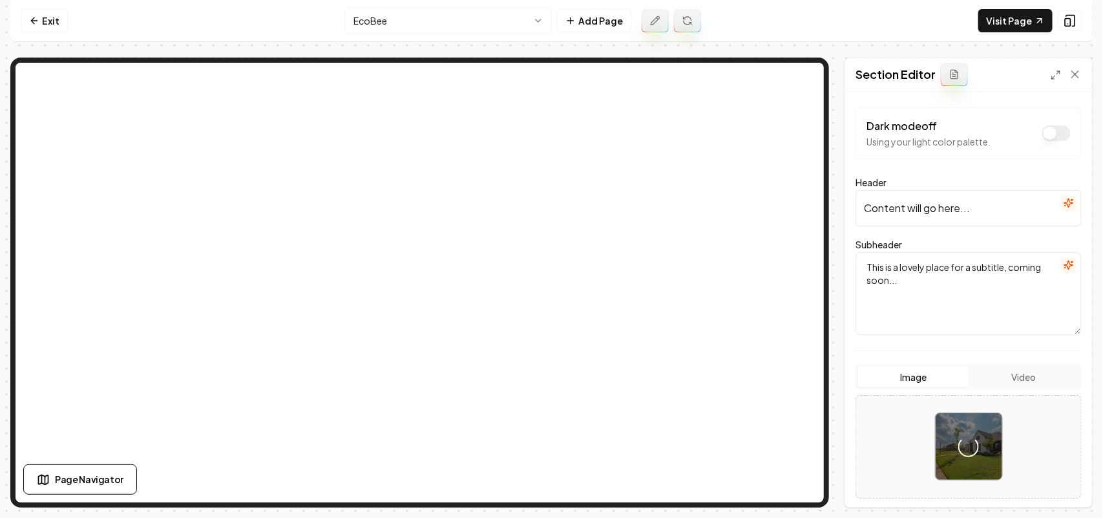
click at [1044, 165] on form "Dark mode off Using your light color palette. Header Content will go here... Su…" at bounding box center [969, 374] width 226 height 534
click at [1064, 205] on icon "button" at bounding box center [1069, 203] width 10 height 10
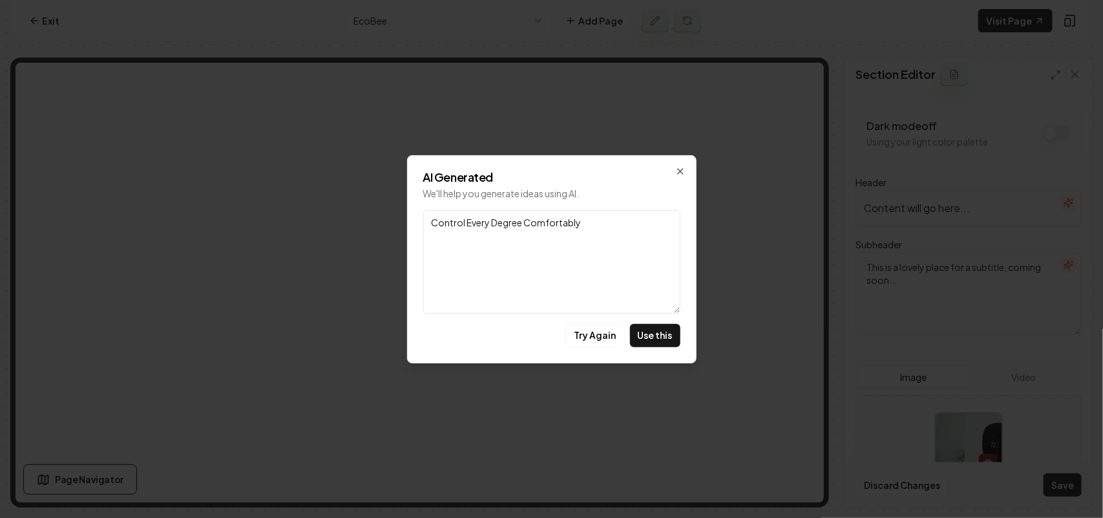
drag, startPoint x: 632, startPoint y: 220, endPoint x: 195, endPoint y: 163, distance: 440.4
click at [195, 163] on body "Computer Required This feature is only available on a computer. Please switch t…" at bounding box center [551, 259] width 1103 height 518
paste textarea "EcoBee Preferred Partner:"
click at [465, 224] on textarea "EcoBee Preferred Partner:" at bounding box center [551, 261] width 257 height 103
click at [601, 226] on textarea "EcoBee: Our Preferred Partner:" at bounding box center [551, 261] width 257 height 103
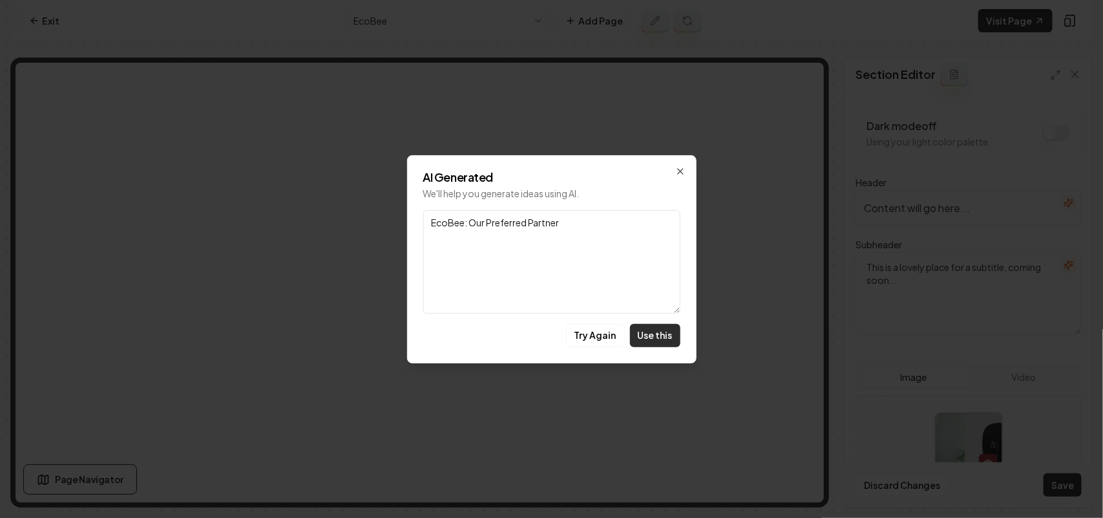
type textarea "EcoBee: Our Preferred Partner"
click at [660, 335] on button "Use this" at bounding box center [655, 335] width 50 height 23
type input "EcoBee: Our Preferred Partner"
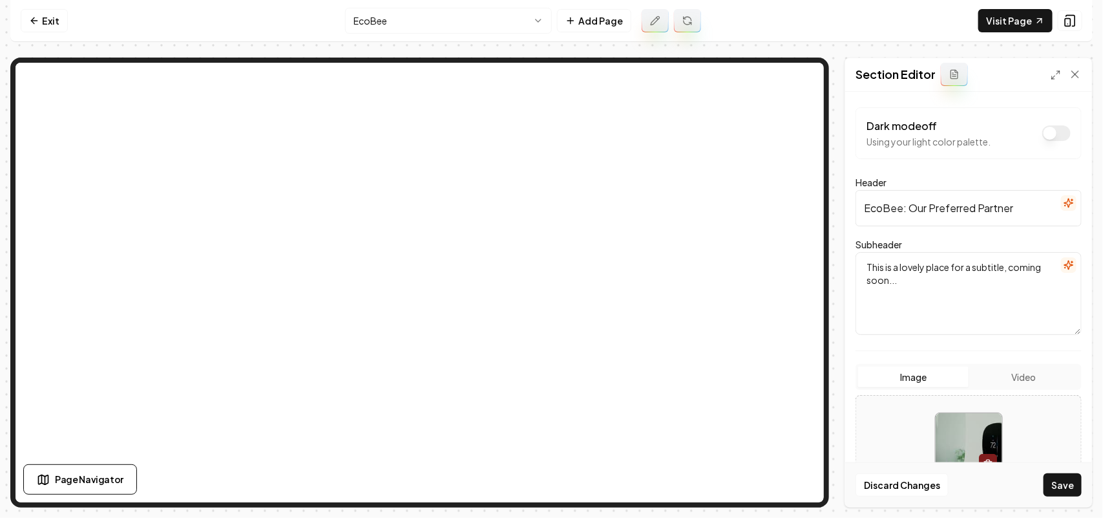
click at [1064, 265] on icon "button" at bounding box center [1069, 265] width 10 height 10
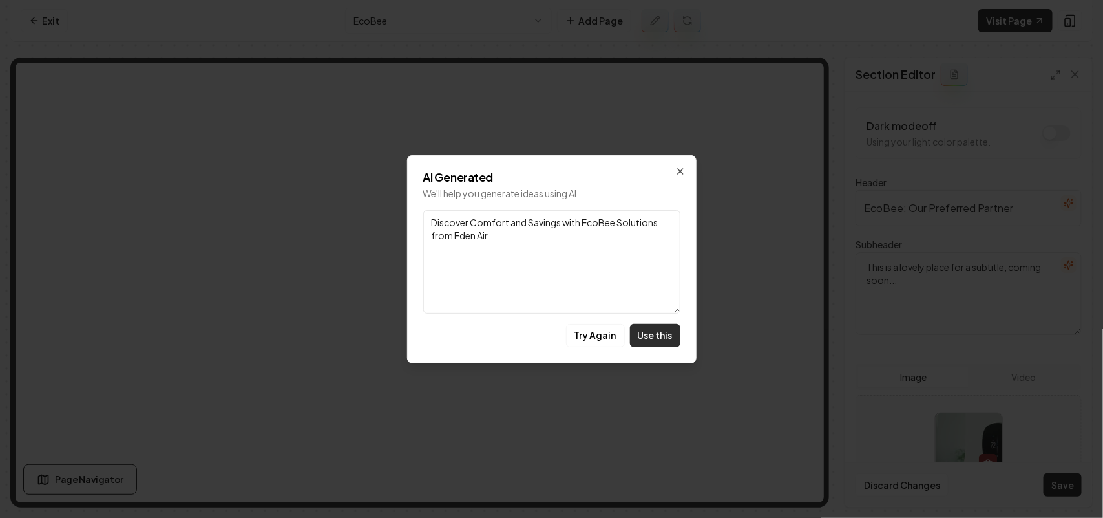
click at [653, 330] on button "Use this" at bounding box center [655, 335] width 50 height 23
type textarea "Discover Comfort and Savings with EcoBee Solutions from Eden Air"
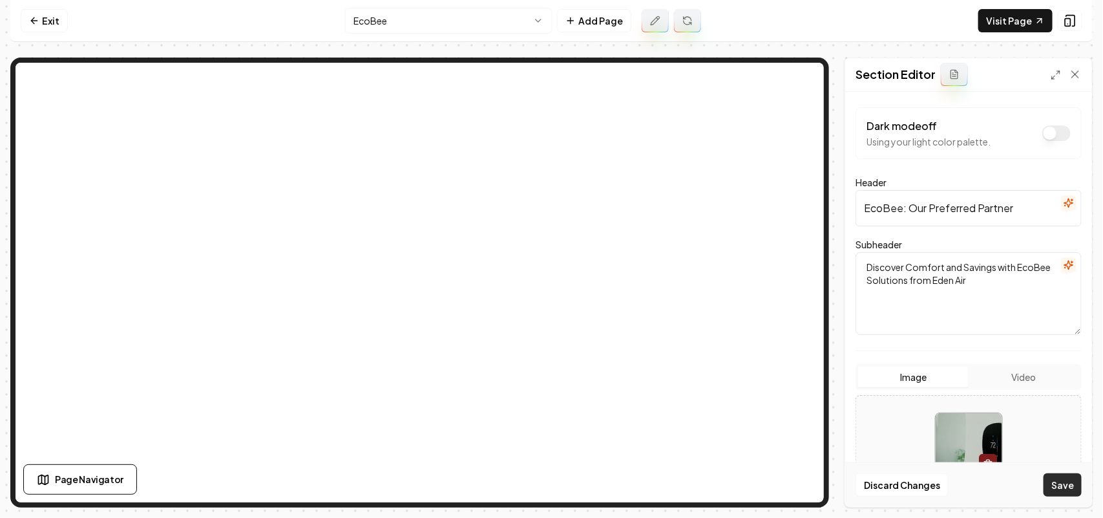
click at [1055, 478] on button "Save" at bounding box center [1063, 484] width 38 height 23
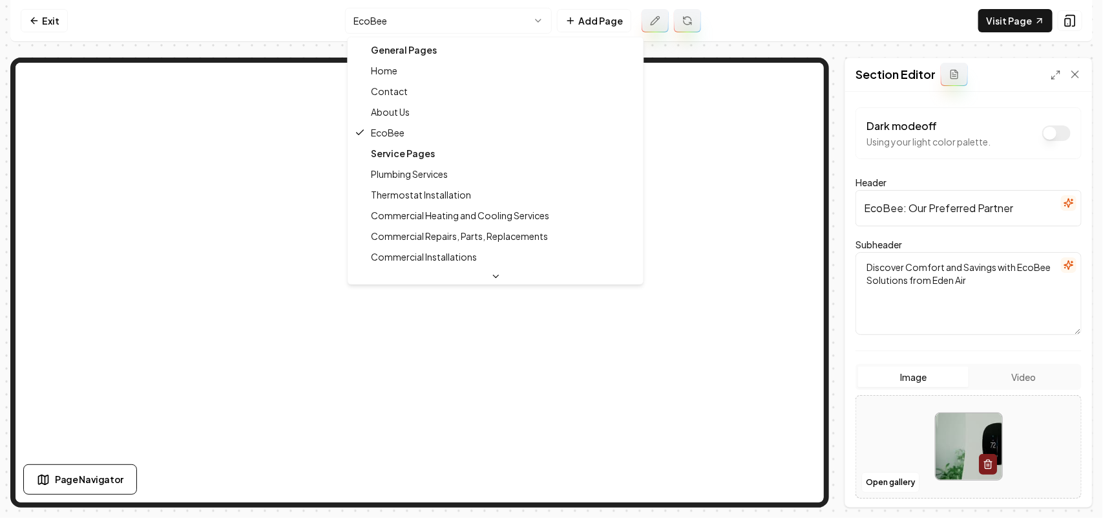
click at [463, 31] on html "Computer Required This feature is only available on a computer. Please switch t…" at bounding box center [551, 259] width 1103 height 518
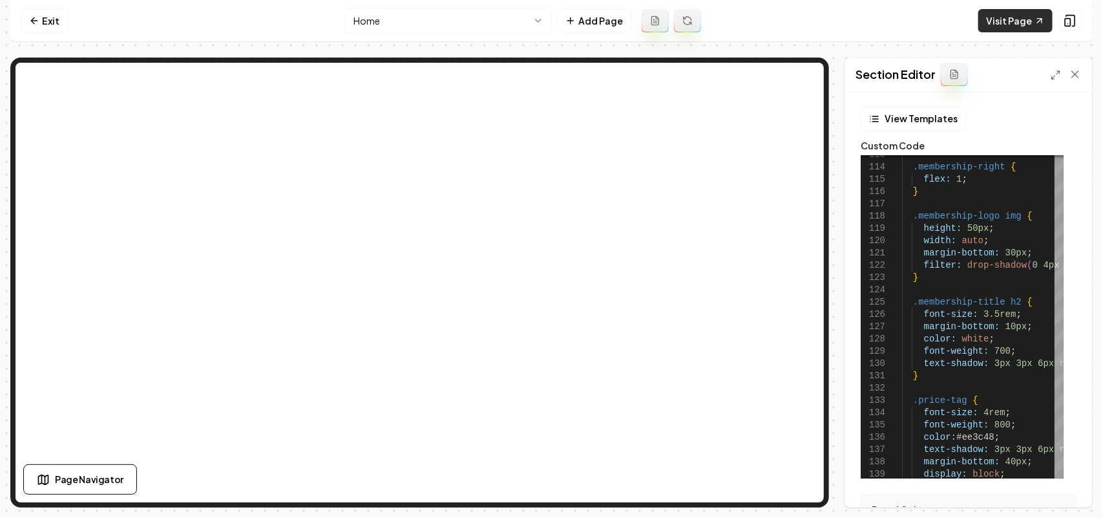
click at [1003, 26] on link "Visit Page" at bounding box center [1015, 20] width 74 height 23
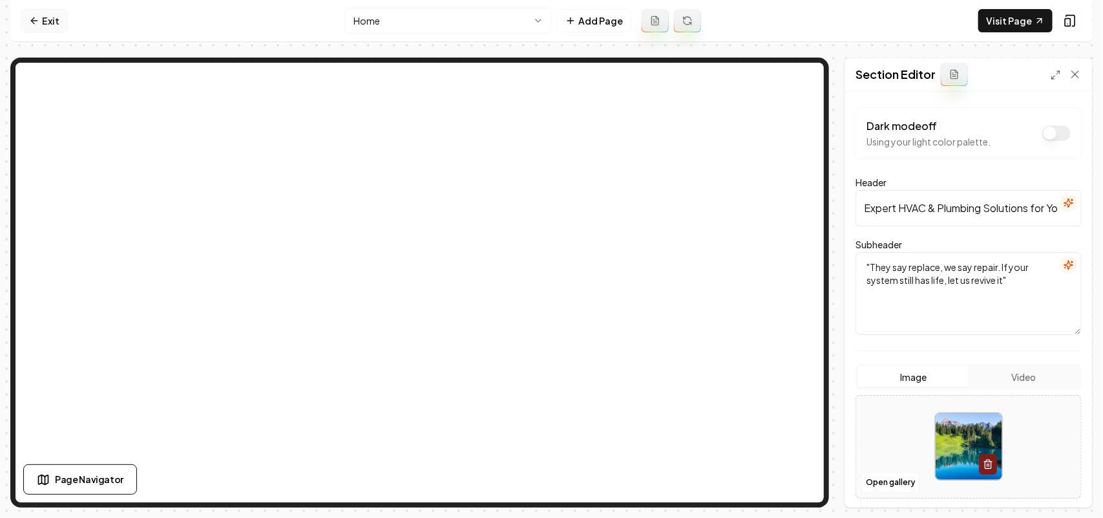
click at [53, 26] on link "Exit" at bounding box center [44, 20] width 47 height 23
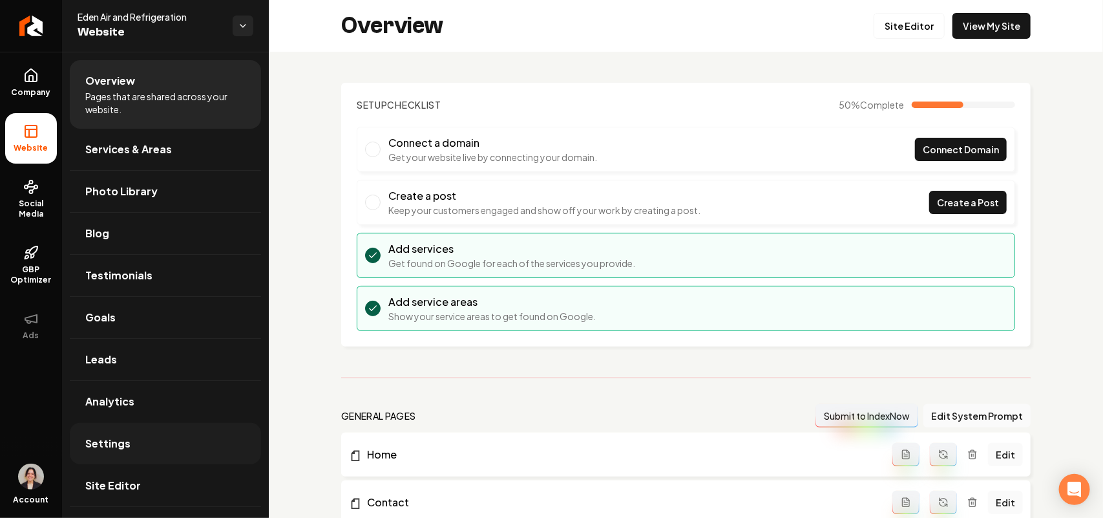
drag, startPoint x: 107, startPoint y: 440, endPoint x: 130, endPoint y: 436, distance: 23.6
click at [105, 440] on span "Settings" at bounding box center [107, 444] width 45 height 16
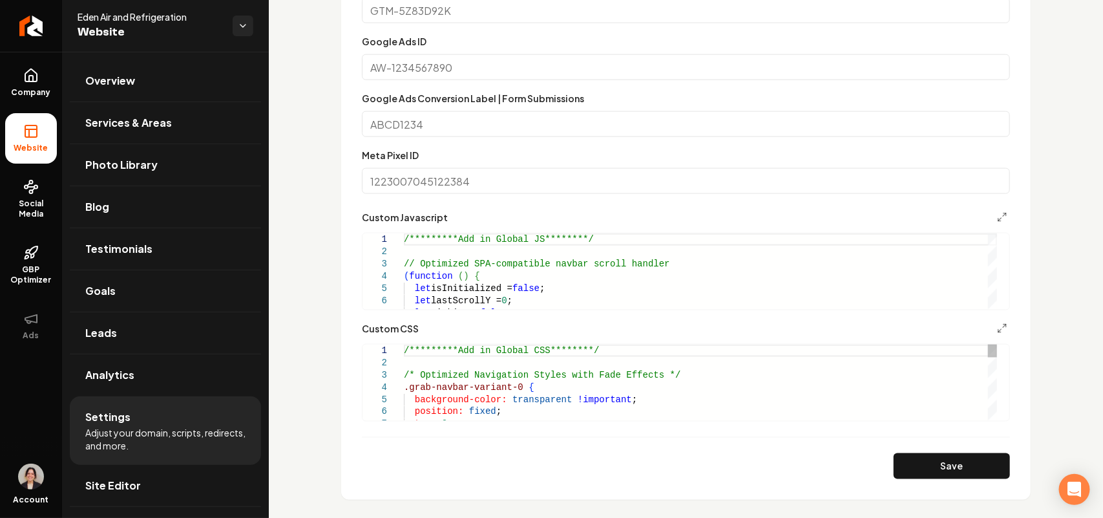
scroll to position [727, 0]
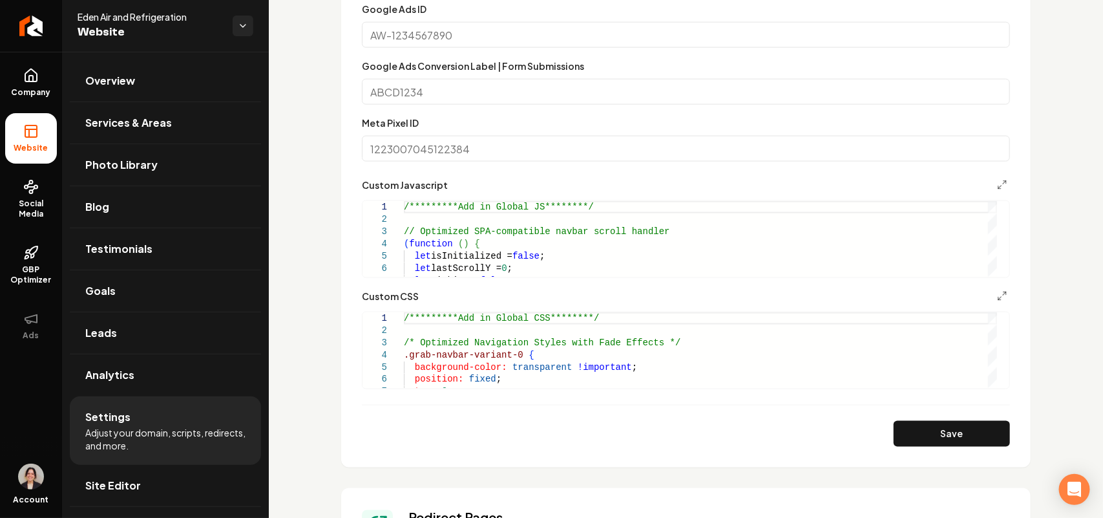
type textarea "**********"
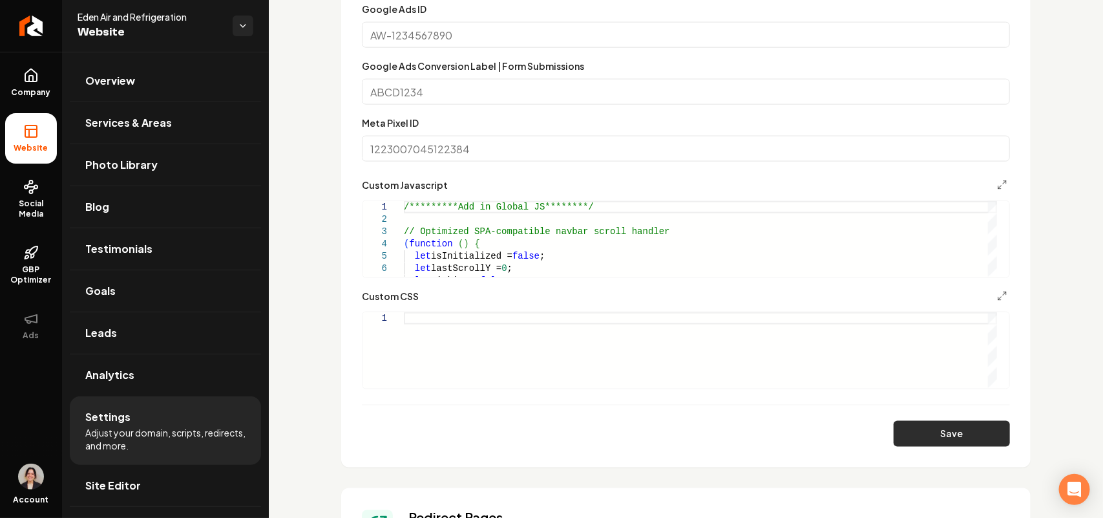
click at [942, 441] on button "Save" at bounding box center [952, 434] width 116 height 26
click at [443, 350] on div "Main content area" at bounding box center [700, 350] width 593 height 76
type textarea "**********"
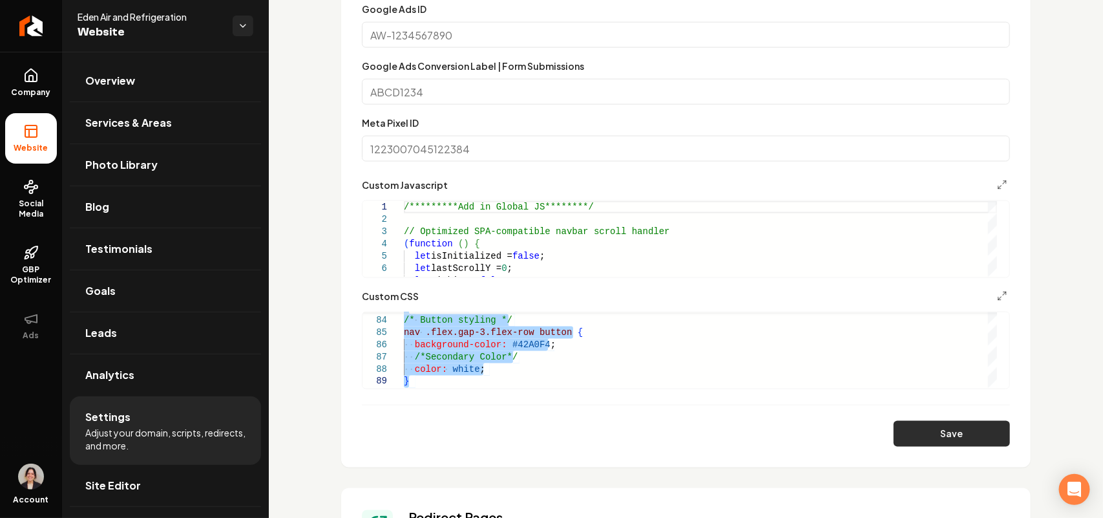
click at [919, 439] on button "Save" at bounding box center [952, 434] width 116 height 26
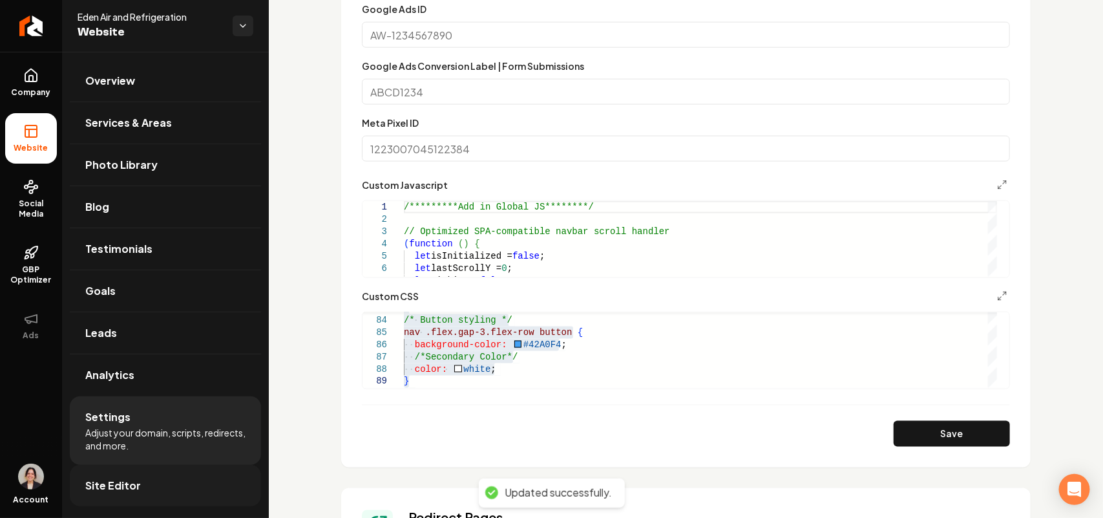
click at [114, 491] on span "Site Editor" at bounding box center [113, 486] width 56 height 16
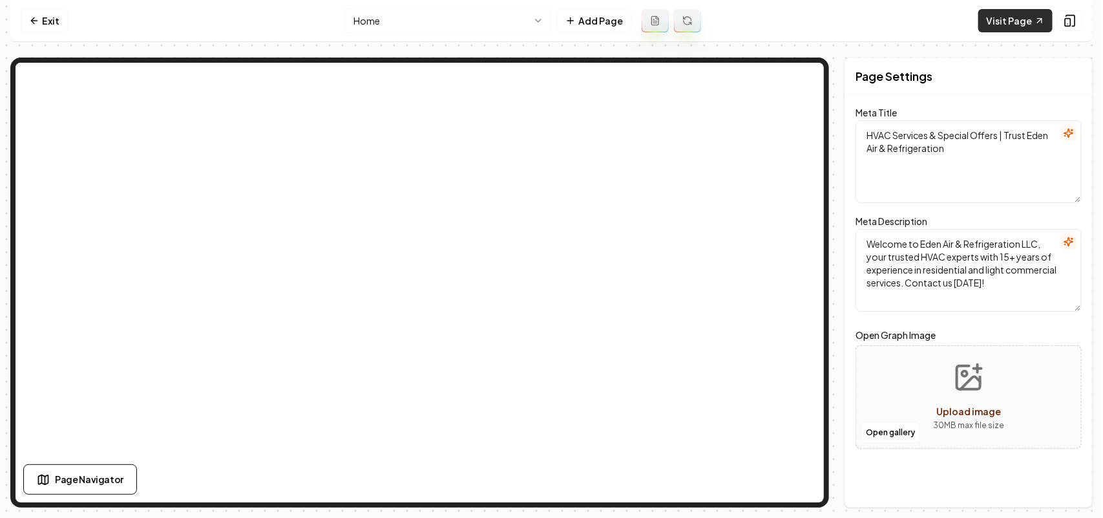
click at [998, 23] on link "Visit Page" at bounding box center [1015, 20] width 74 height 23
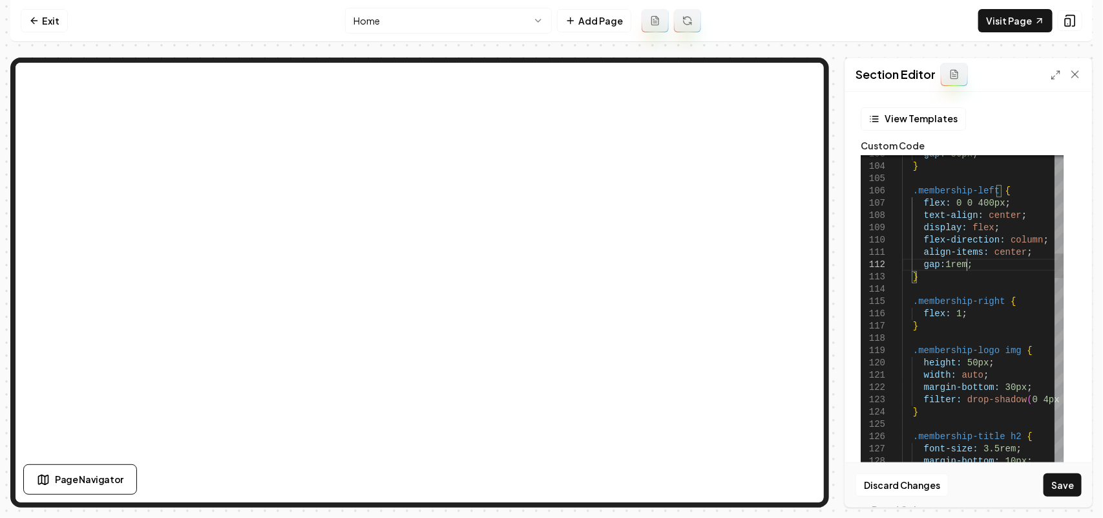
scroll to position [13, 63]
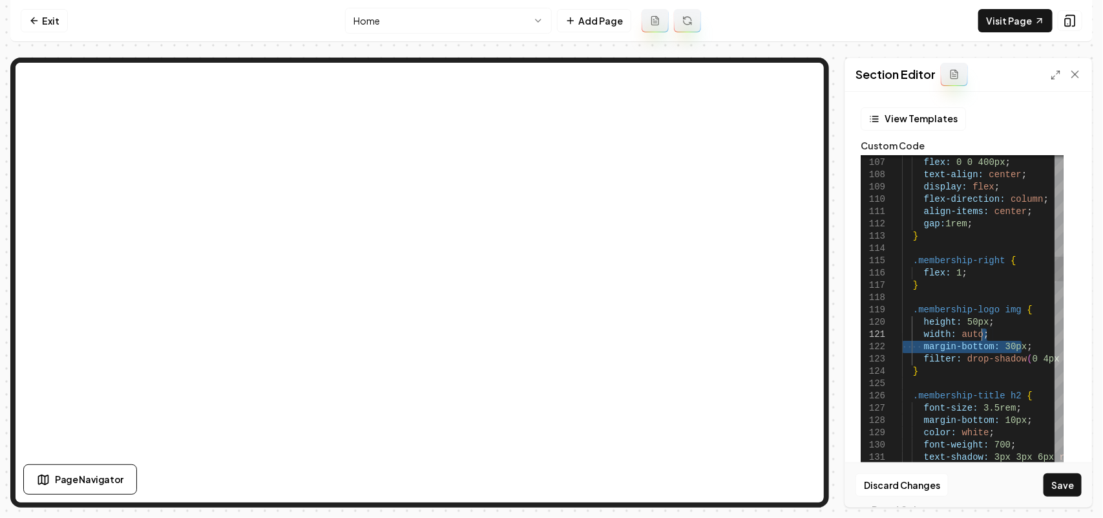
drag, startPoint x: 1027, startPoint y: 346, endPoint x: 1028, endPoint y: 336, distance: 9.7
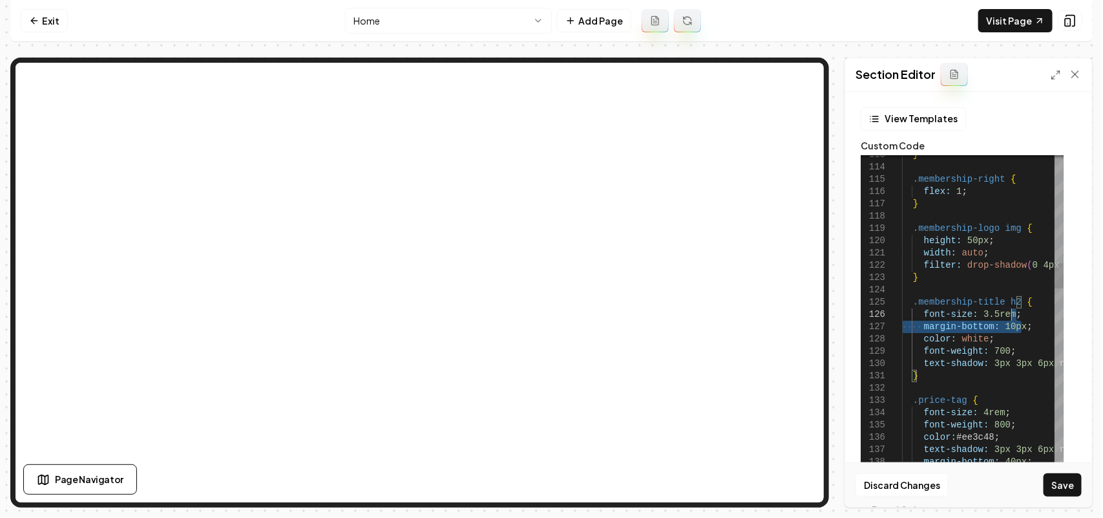
drag, startPoint x: 1031, startPoint y: 323, endPoint x: 1031, endPoint y: 313, distance: 9.7
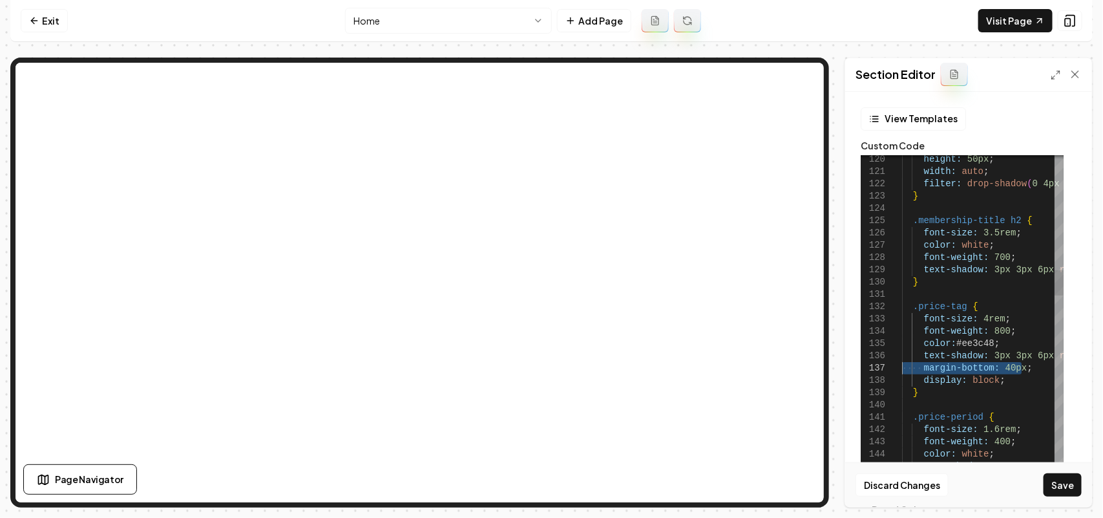
drag, startPoint x: 1031, startPoint y: 369, endPoint x: 882, endPoint y: 372, distance: 149.3
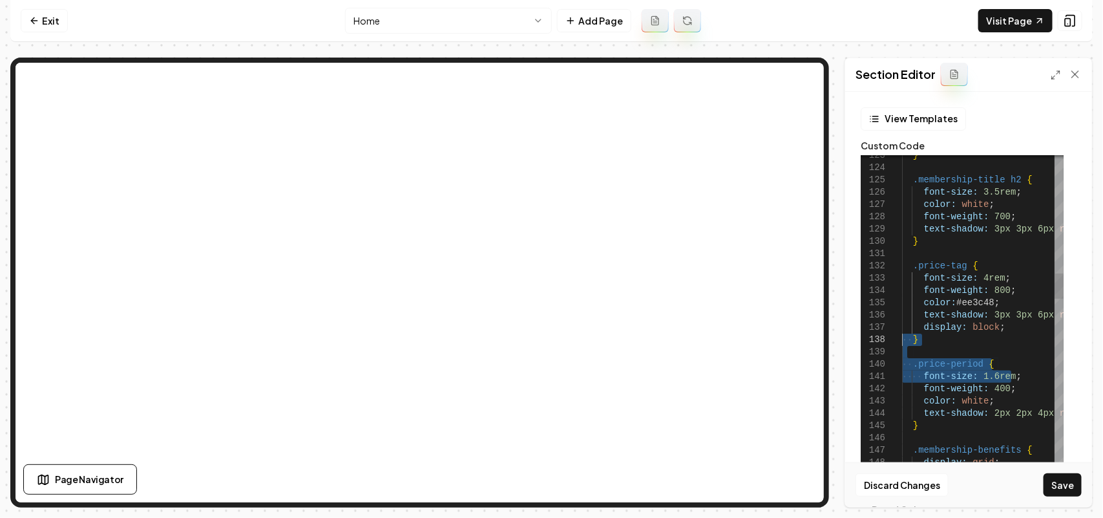
drag, startPoint x: 956, startPoint y: 369, endPoint x: 699, endPoint y: 335, distance: 259.5
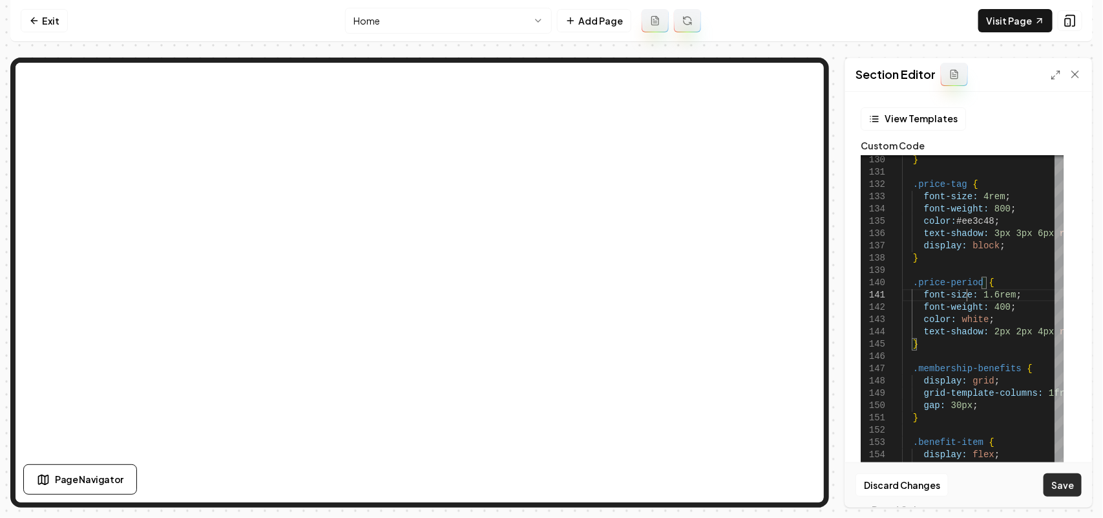
click at [1063, 486] on button "Save" at bounding box center [1063, 484] width 38 height 23
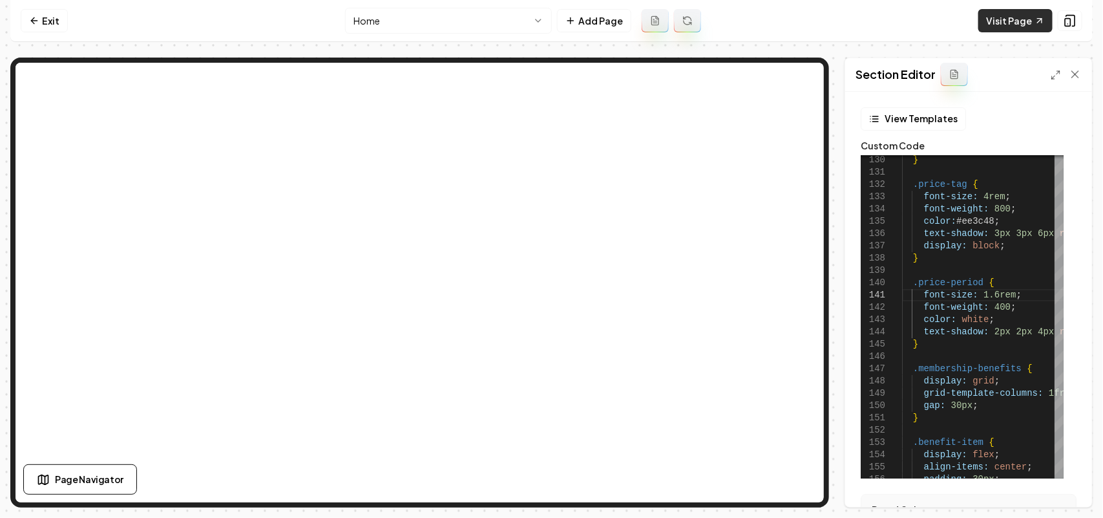
click at [1033, 25] on link "Visit Page" at bounding box center [1015, 20] width 74 height 23
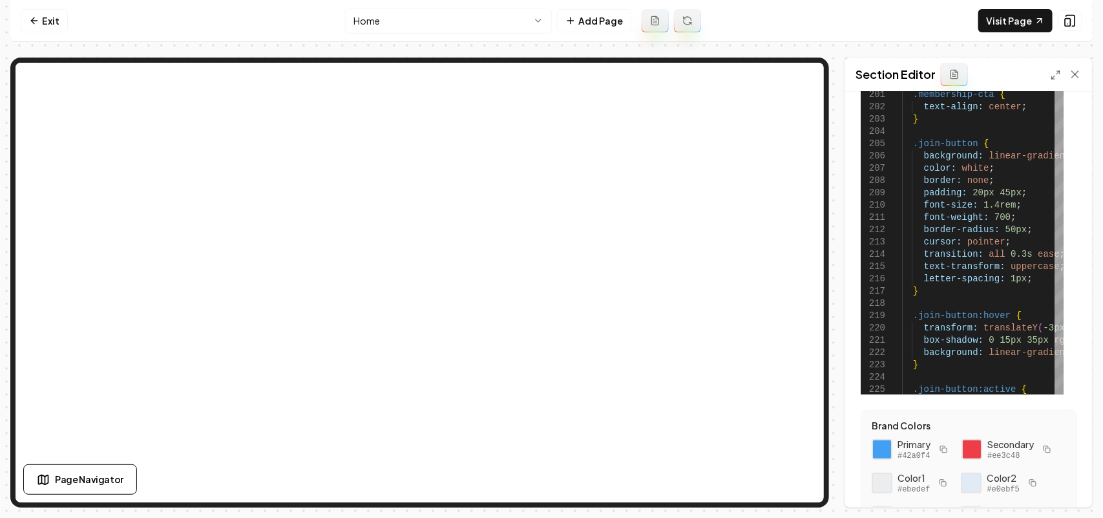
scroll to position [162, 0]
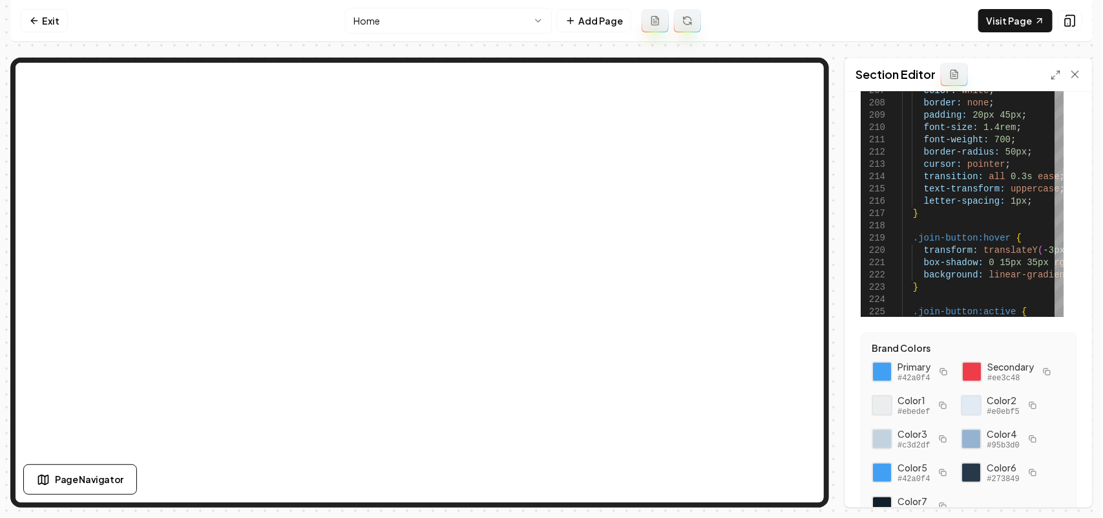
click at [945, 368] on icon "button" at bounding box center [944, 372] width 8 height 8
click at [1057, 71] on icon at bounding box center [1056, 75] width 10 height 10
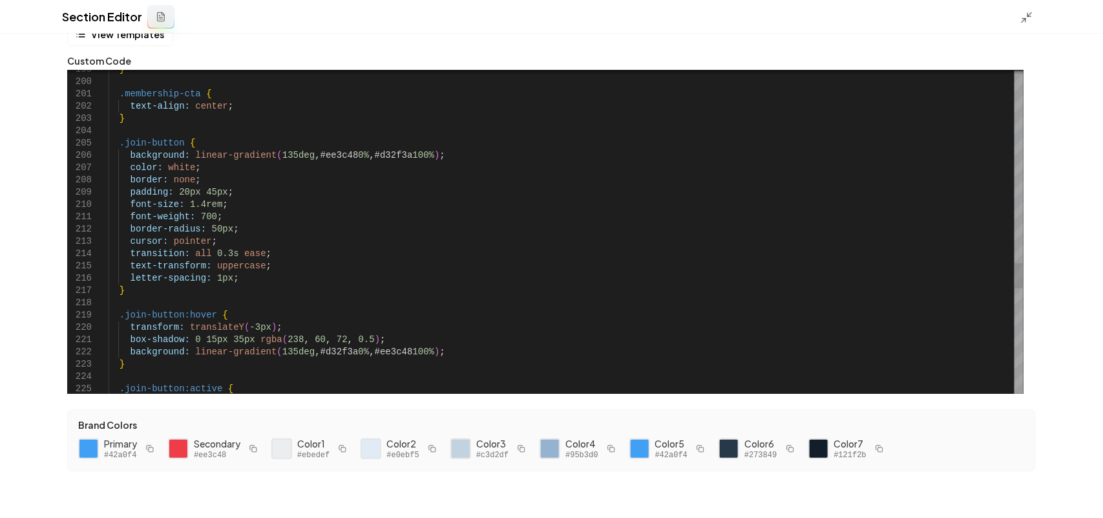
scroll to position [13, 65]
drag, startPoint x: 341, startPoint y: 351, endPoint x: 306, endPoint y: 352, distance: 35.6
drag, startPoint x: 402, startPoint y: 350, endPoint x: 368, endPoint y: 346, distance: 33.9
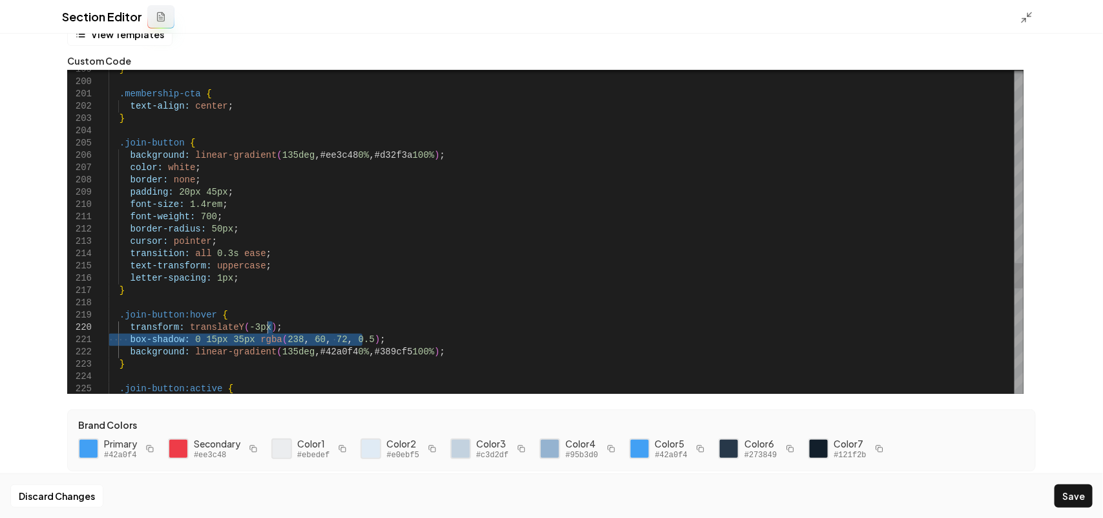
drag, startPoint x: 386, startPoint y: 336, endPoint x: 378, endPoint y: 326, distance: 12.4
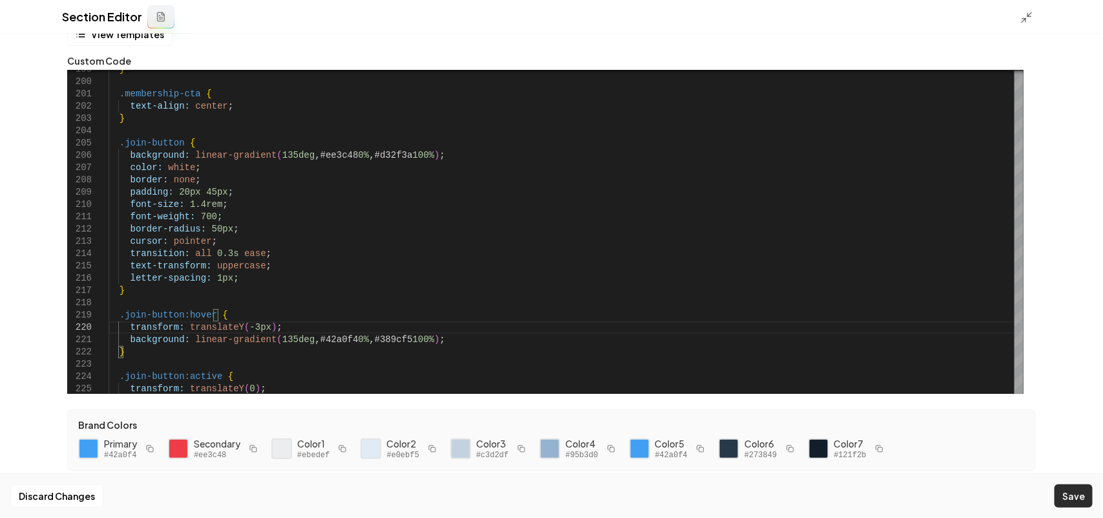
click at [1073, 486] on div "Discard Changes Save" at bounding box center [551, 495] width 1103 height 45
click at [1071, 488] on button "Save" at bounding box center [1074, 495] width 38 height 23
click at [1032, 18] on icon at bounding box center [1026, 17] width 13 height 13
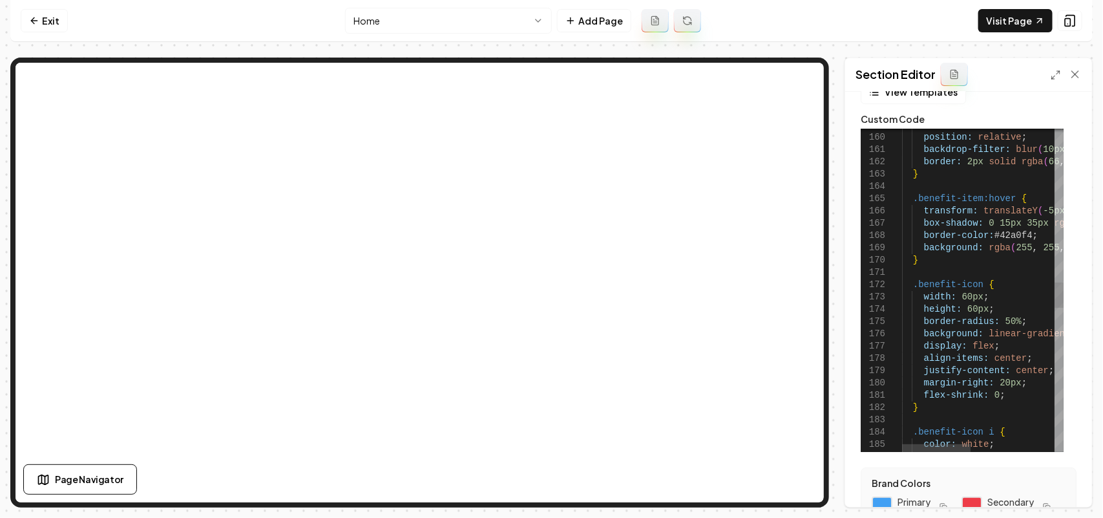
scroll to position [13, 158]
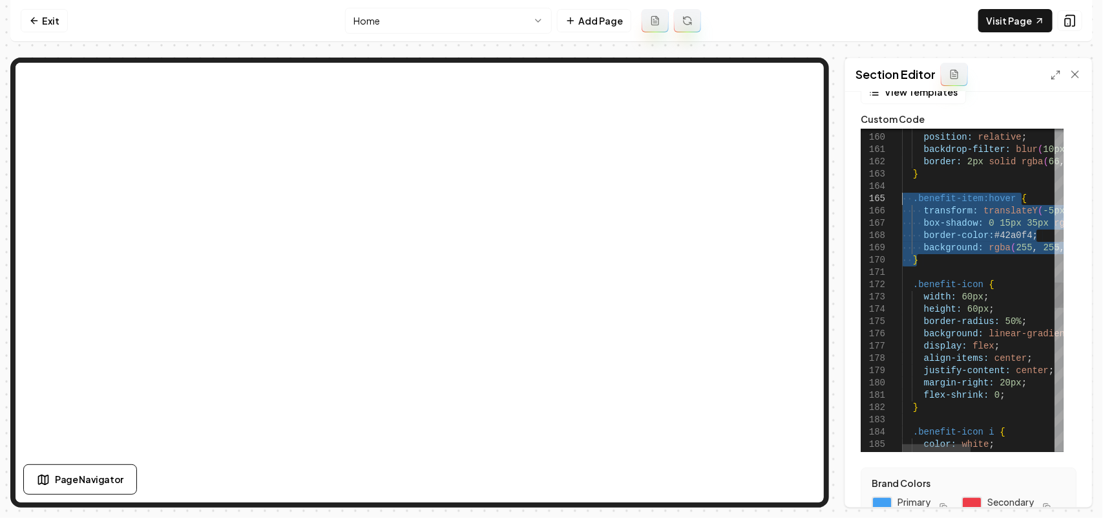
drag, startPoint x: 936, startPoint y: 265, endPoint x: 892, endPoint y: 201, distance: 77.6
click at [902, 201] on div "justify-content: center ; margin-right: 20px ; flex-shrink: 0 ; } background: l…" at bounding box center [1080, 227] width 357 height 4096
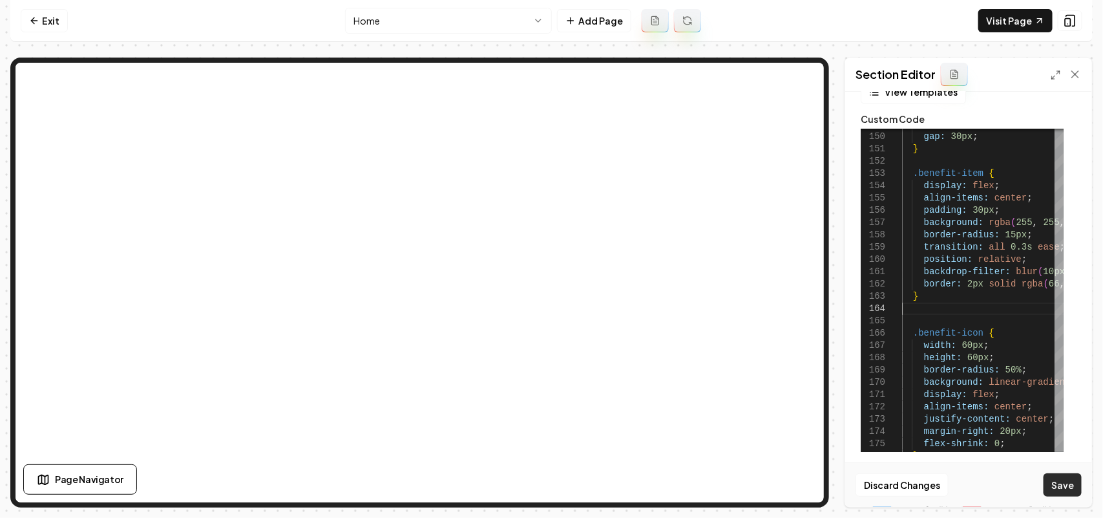
click at [1059, 494] on button "Save" at bounding box center [1063, 484] width 38 height 23
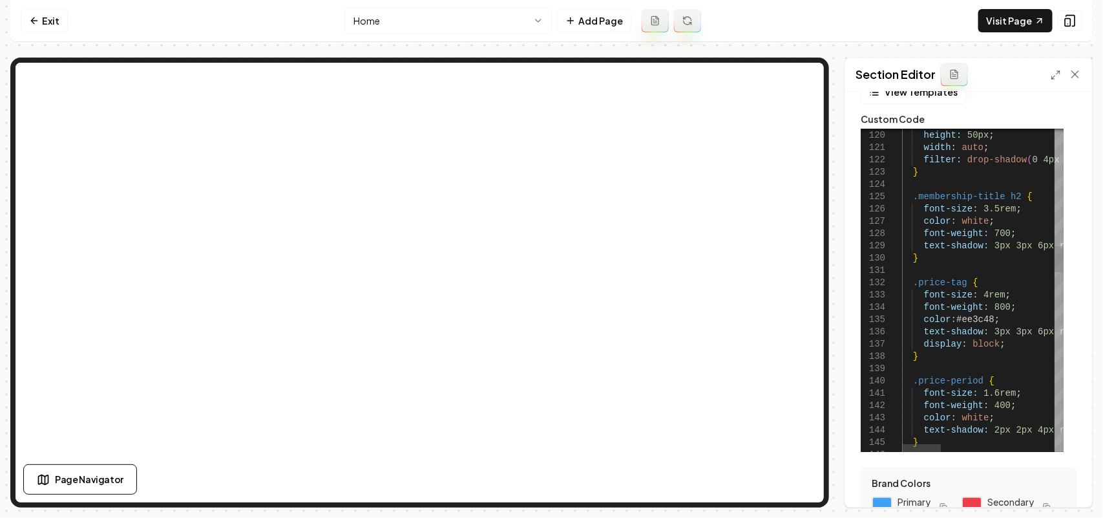
scroll to position [13, 0]
drag, startPoint x: 991, startPoint y: 211, endPoint x: 979, endPoint y: 209, distance: 11.9
click at [1053, 492] on button "Save" at bounding box center [1063, 484] width 38 height 23
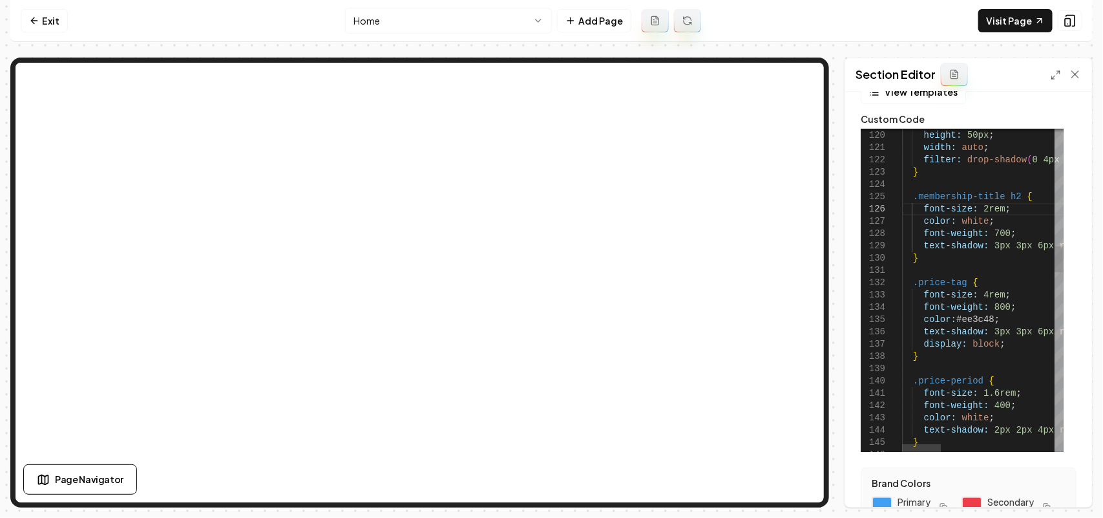
click at [1063, 491] on button "Save" at bounding box center [1063, 484] width 38 height 23
drag, startPoint x: 993, startPoint y: 205, endPoint x: 976, endPoint y: 209, distance: 17.1
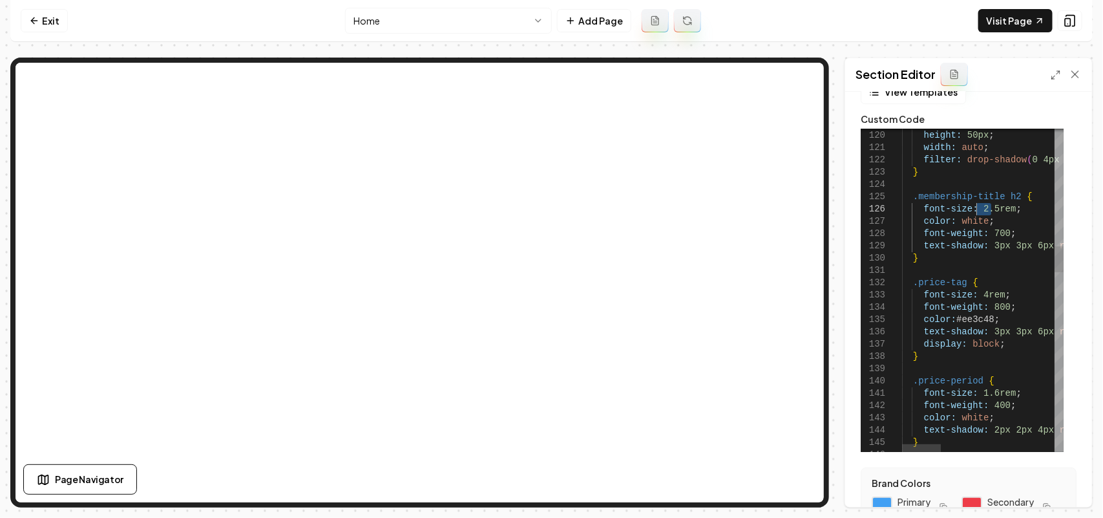
scroll to position [62, 79]
click at [1052, 473] on button "Save" at bounding box center [1063, 484] width 38 height 23
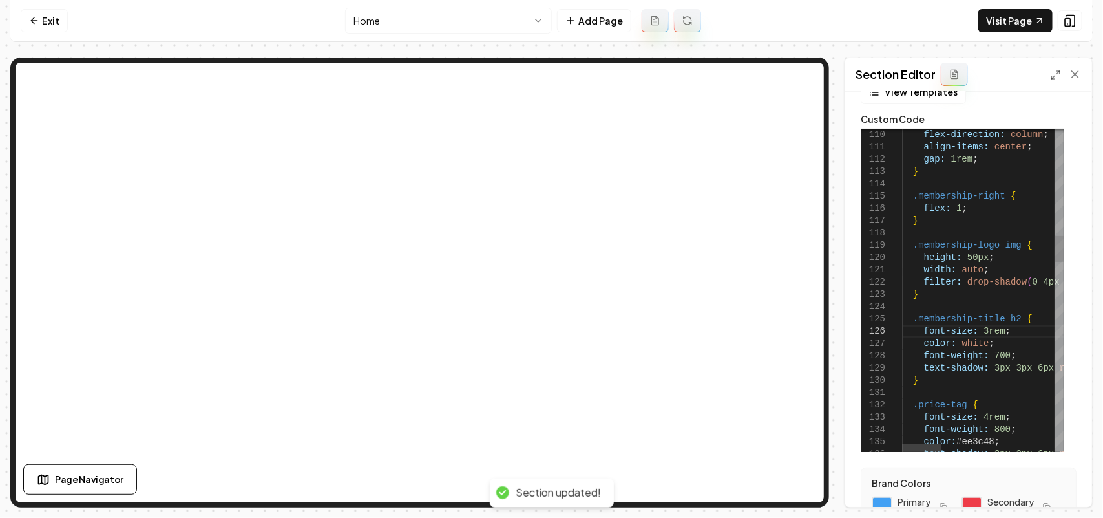
scroll to position [62, 79]
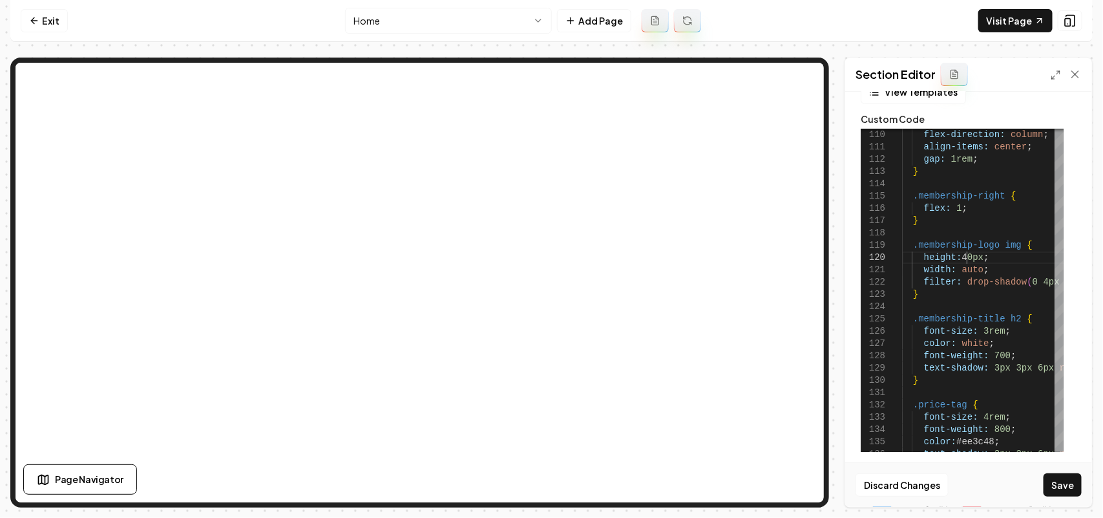
scroll to position [111, 65]
click at [1068, 494] on button "Save" at bounding box center [1063, 484] width 38 height 23
click at [1005, 25] on link "Visit Page" at bounding box center [1015, 20] width 74 height 23
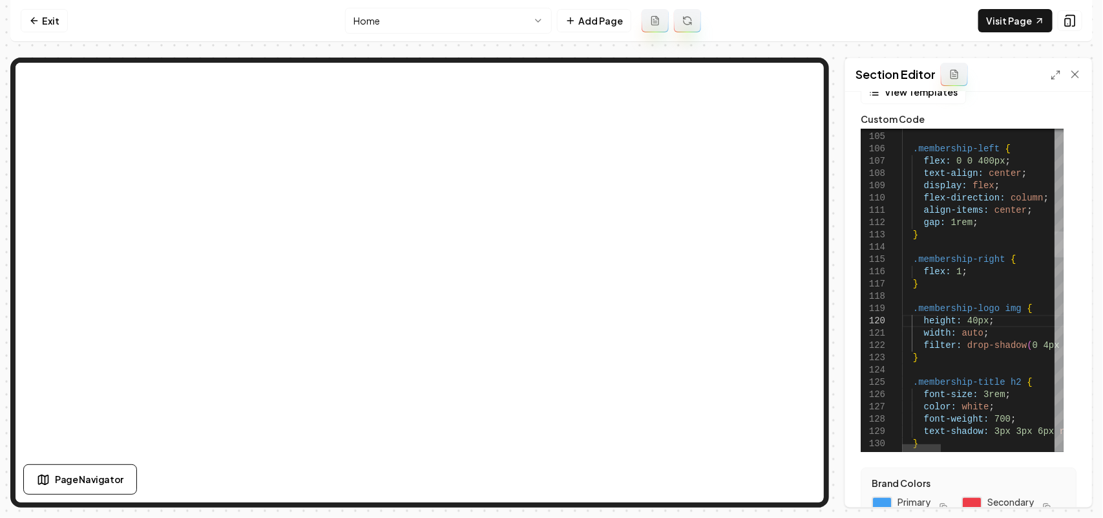
click at [1064, 231] on div at bounding box center [1059, 244] width 9 height 26
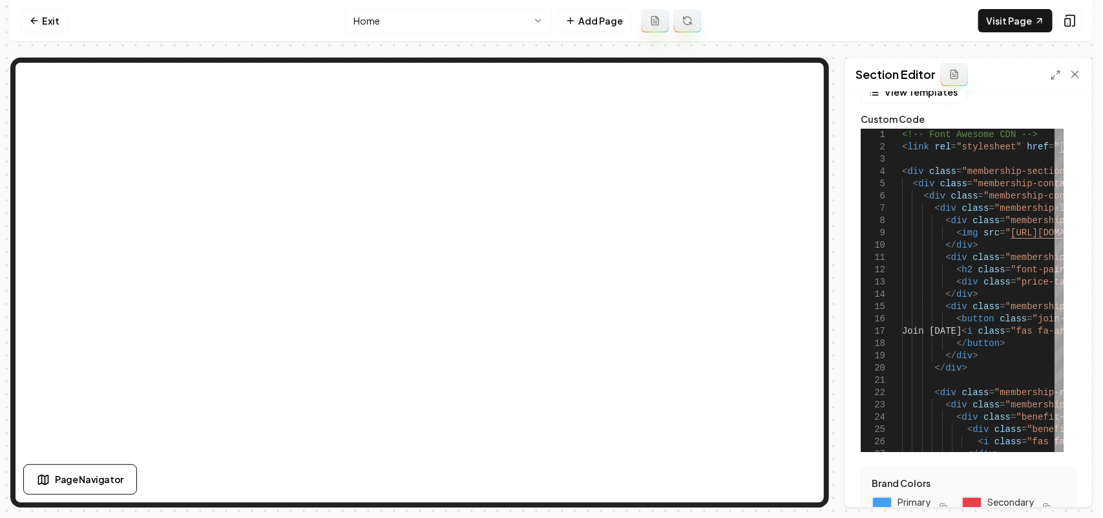
drag, startPoint x: 1053, startPoint y: 62, endPoint x: 1049, endPoint y: 71, distance: 10.1
click at [1051, 63] on div "Section Editor" at bounding box center [968, 75] width 247 height 34
click at [1049, 71] on div "Section Editor" at bounding box center [968, 75] width 247 height 34
click at [1052, 73] on icon at bounding box center [1056, 75] width 10 height 10
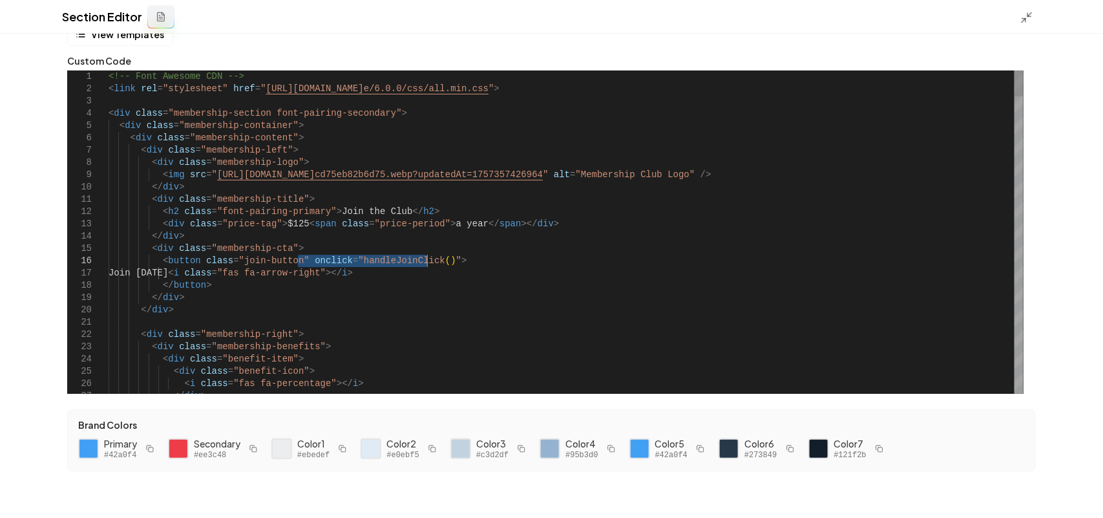
drag, startPoint x: 295, startPoint y: 260, endPoint x: 425, endPoint y: 260, distance: 129.9
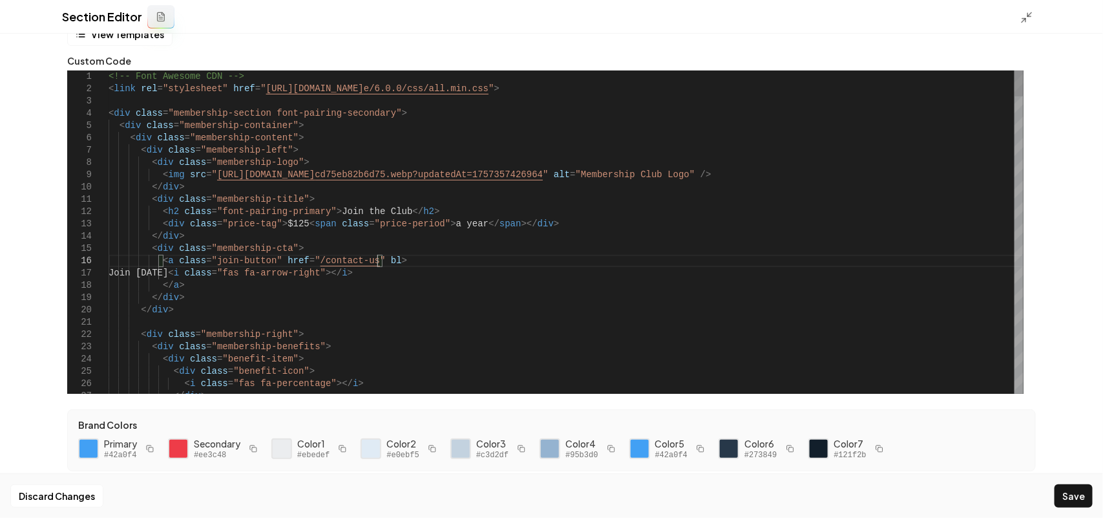
scroll to position [72, 273]
type textarea "**********"
click at [1074, 490] on button "Save" at bounding box center [1074, 495] width 38 height 23
click at [1027, 21] on icon at bounding box center [1026, 17] width 13 height 13
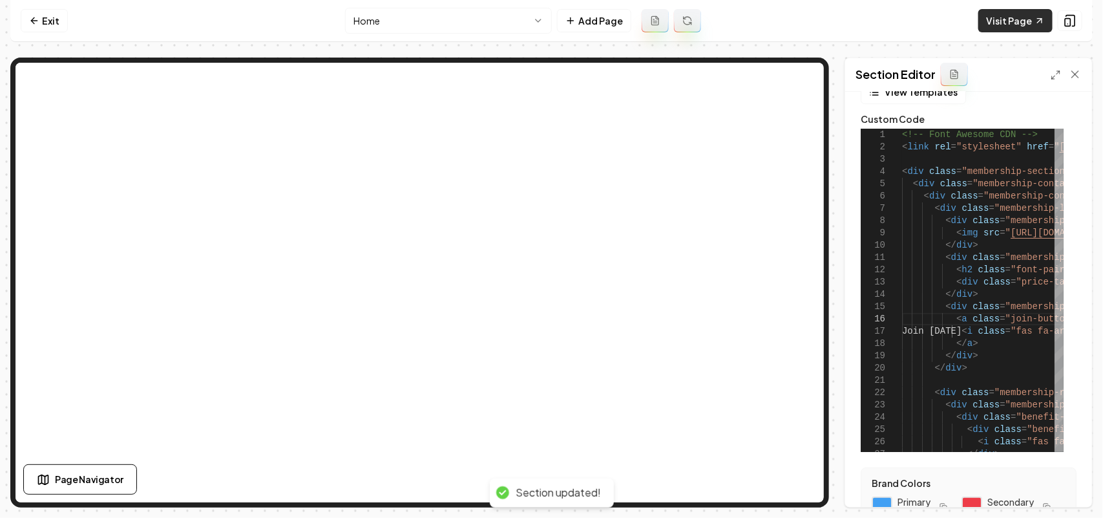
click at [1029, 23] on link "Visit Page" at bounding box center [1015, 20] width 74 height 23
click at [461, 10] on html "Computer Required This feature is only available on a computer. Please switch t…" at bounding box center [551, 259] width 1103 height 518
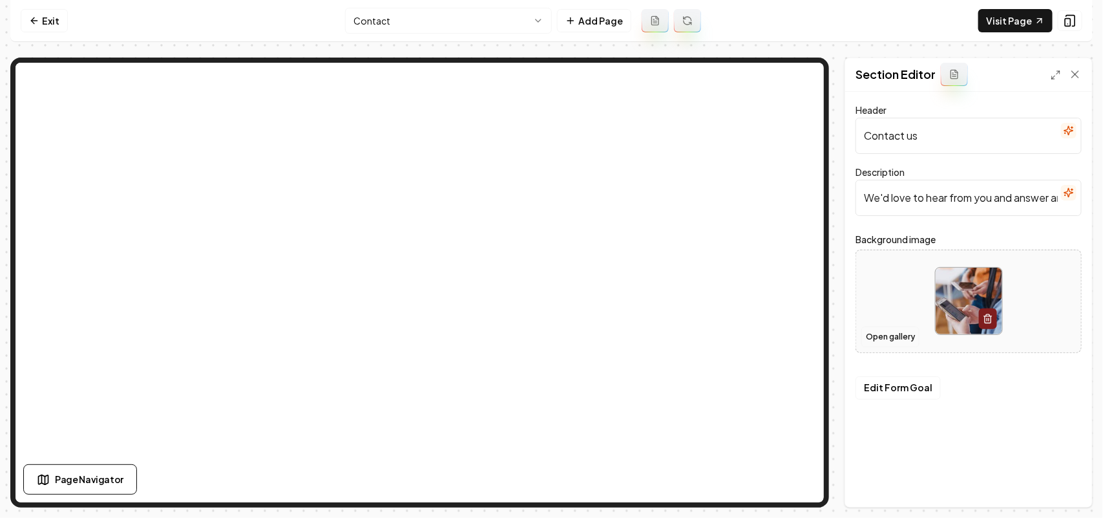
click at [887, 337] on button "Open gallery" at bounding box center [890, 336] width 58 height 21
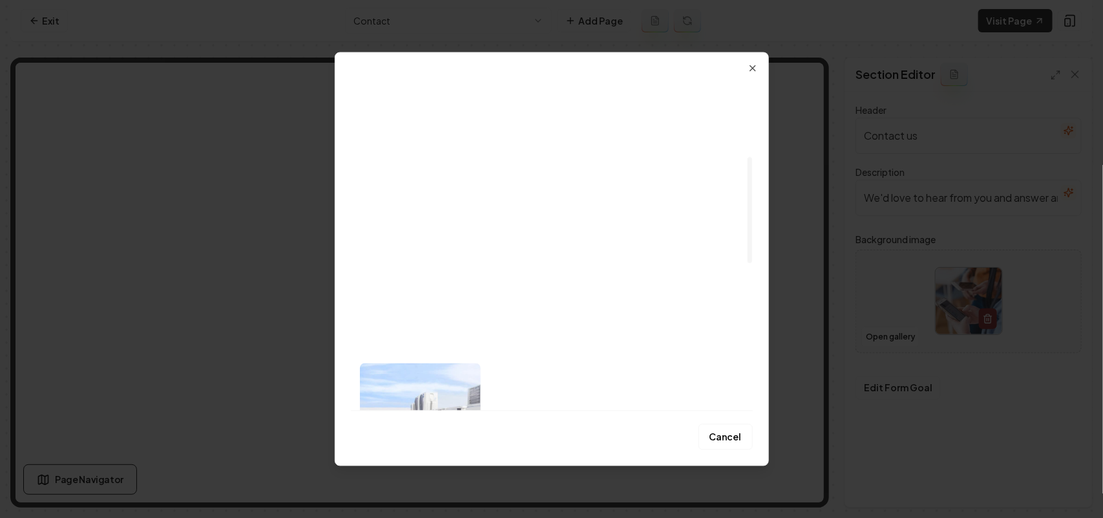
scroll to position [242, 0]
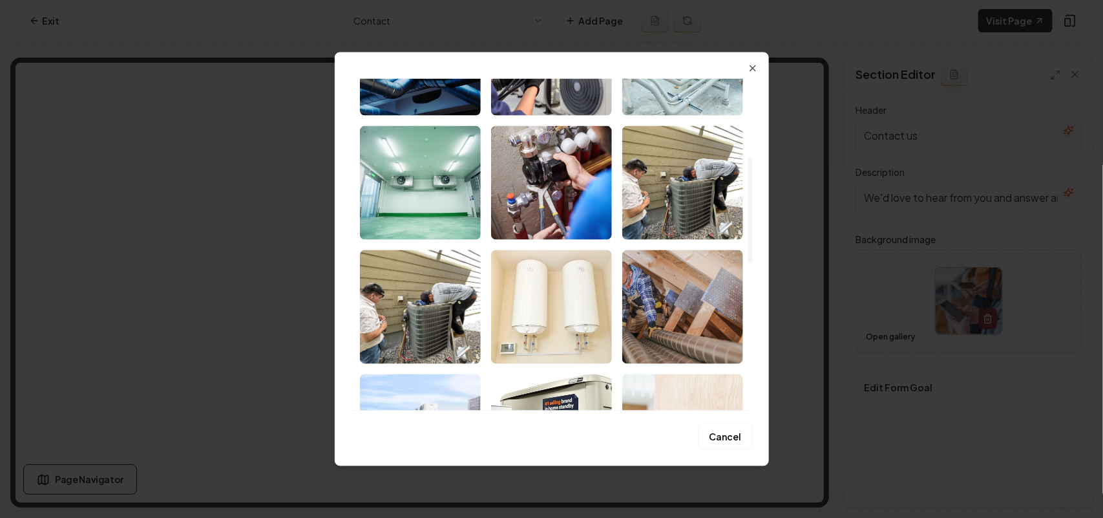
click at [591, 302] on img "Select image image_68bf46b15c7cd75eb82b74be.jpg" at bounding box center [551, 306] width 121 height 114
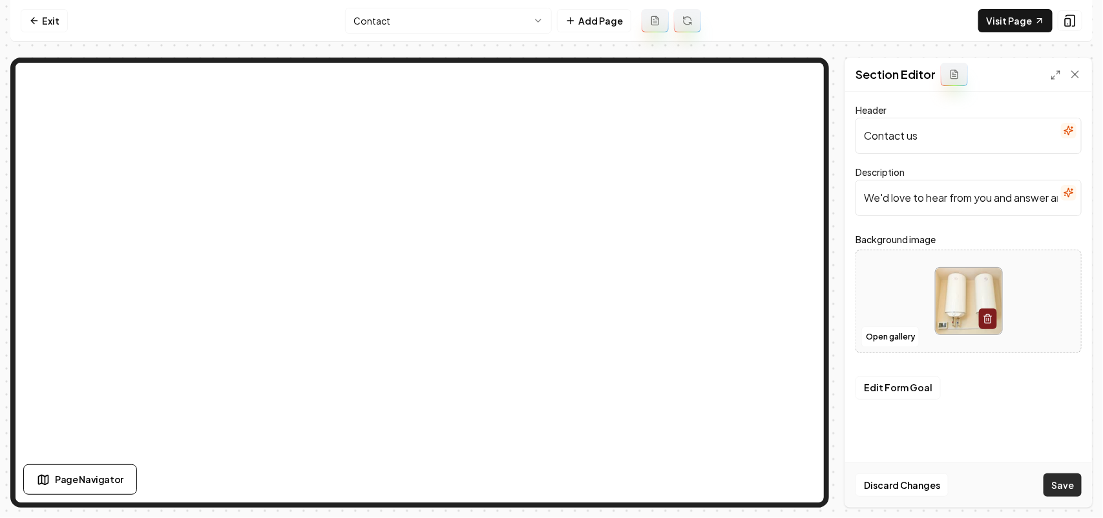
click at [1051, 474] on button "Save" at bounding box center [1063, 484] width 38 height 23
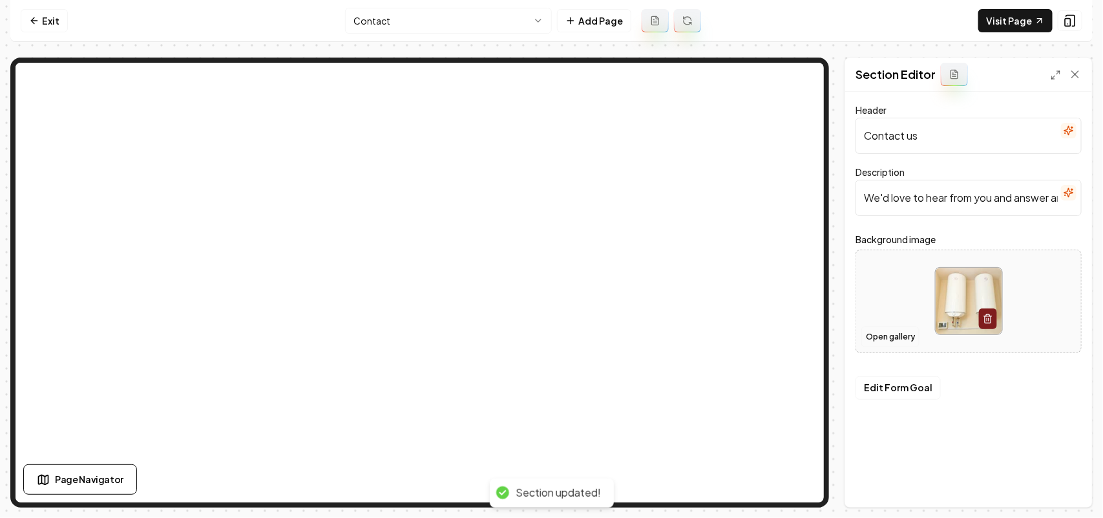
click at [872, 336] on button "Open gallery" at bounding box center [890, 336] width 58 height 21
click at [889, 302] on div at bounding box center [968, 301] width 225 height 89
click at [885, 339] on button "Open gallery" at bounding box center [890, 336] width 58 height 21
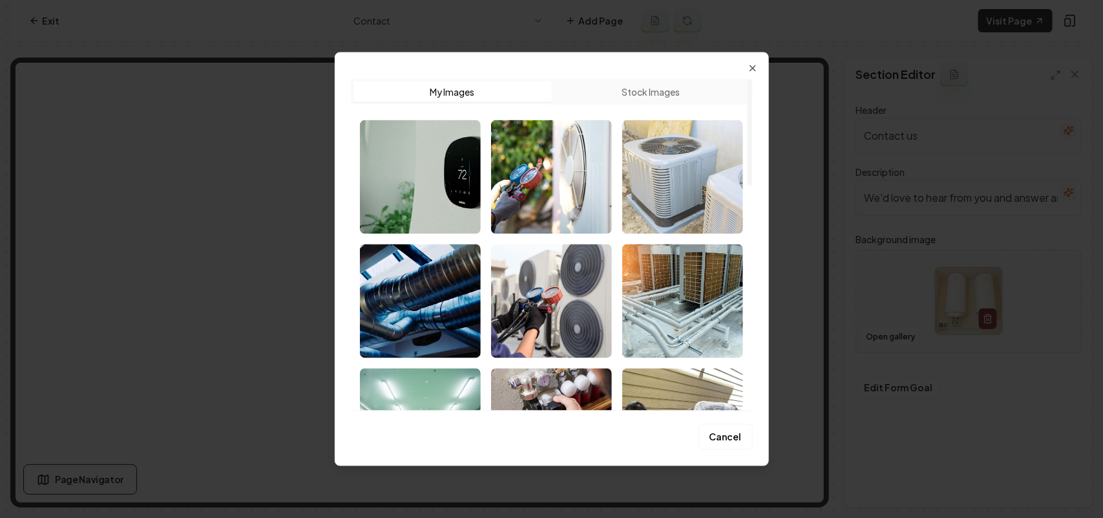
click at [691, 178] on img "Select image image_68bf48105c7cd75eb8338399.jpeg" at bounding box center [682, 177] width 121 height 114
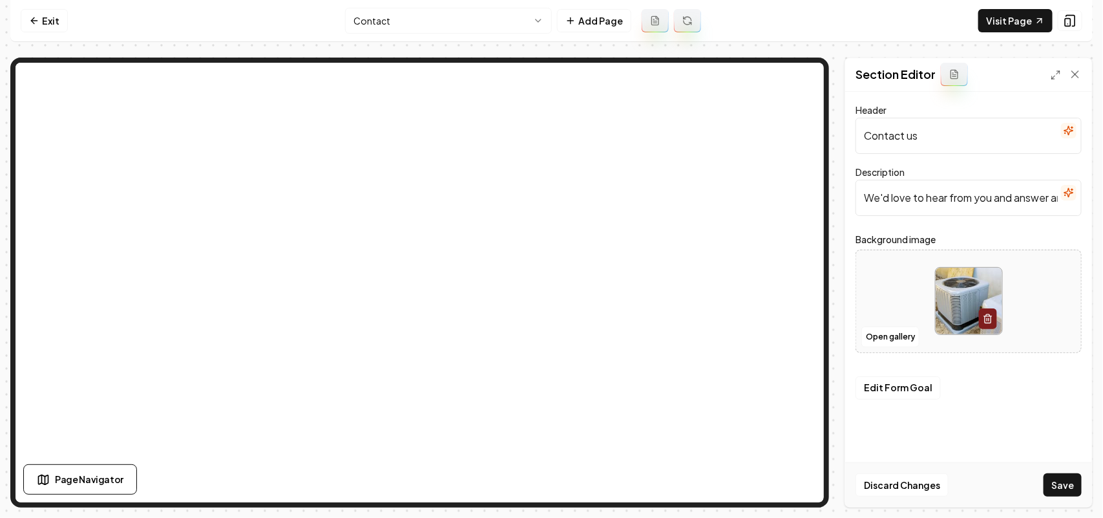
click at [1042, 485] on div "Discard Changes Save" at bounding box center [968, 484] width 247 height 45
click at [1062, 483] on button "Save" at bounding box center [1063, 484] width 38 height 23
click at [386, 26] on html "Computer Required This feature is only available on a computer. Please switch t…" at bounding box center [551, 259] width 1103 height 518
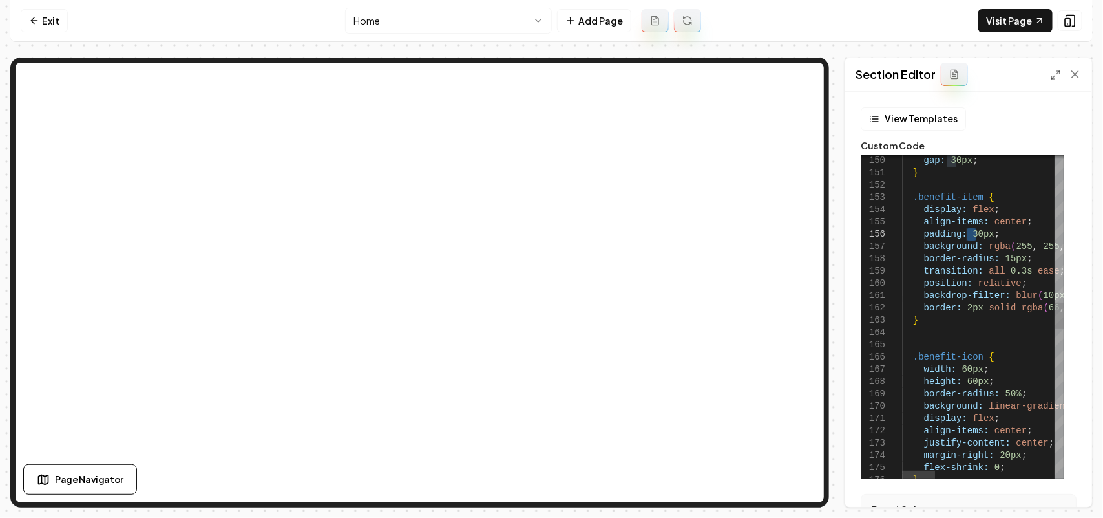
drag, startPoint x: 976, startPoint y: 234, endPoint x: 969, endPoint y: 234, distance: 7.1
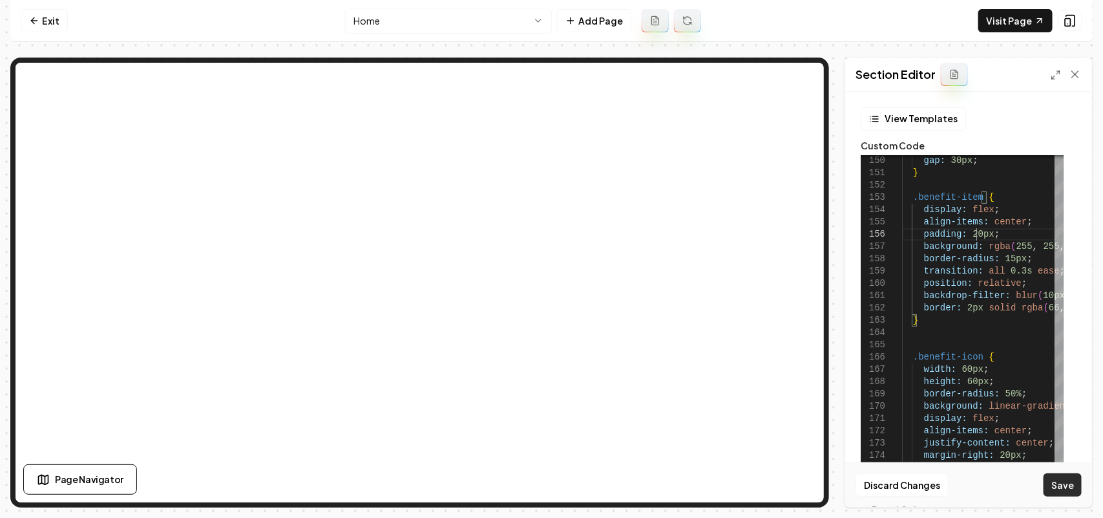
click at [1057, 476] on button "Save" at bounding box center [1063, 484] width 38 height 23
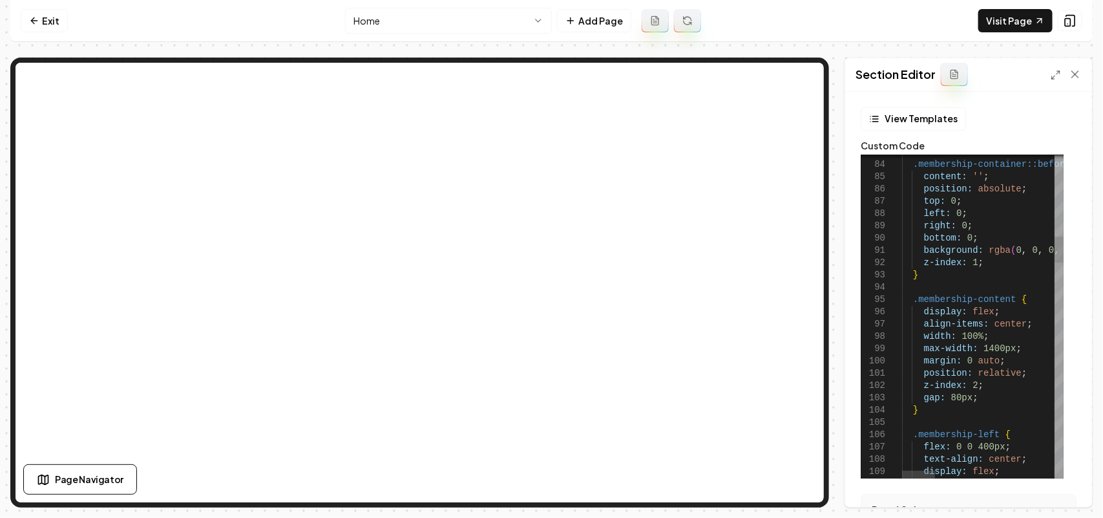
scroll to position [62, 74]
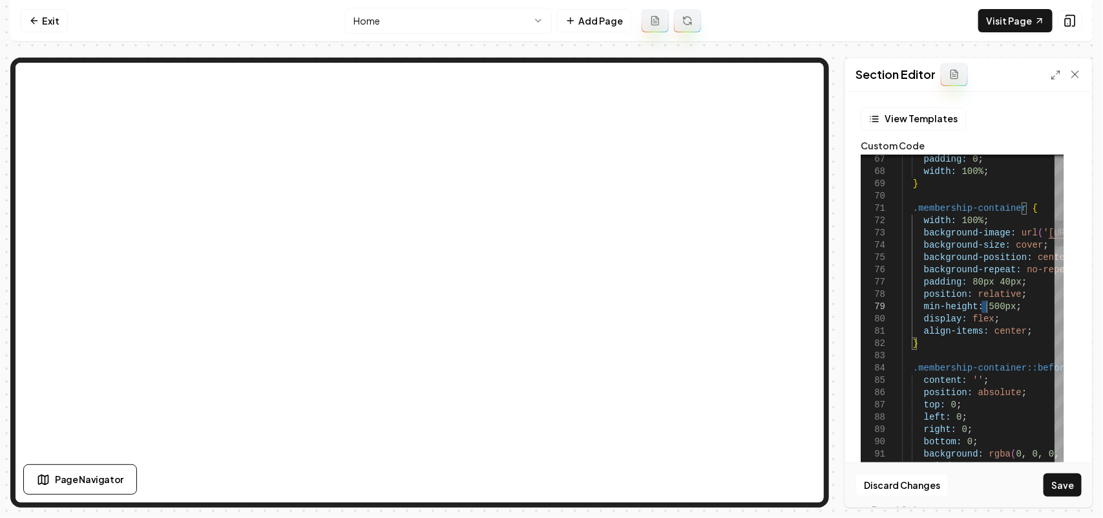
click at [1071, 473] on button "Save" at bounding box center [1063, 484] width 38 height 23
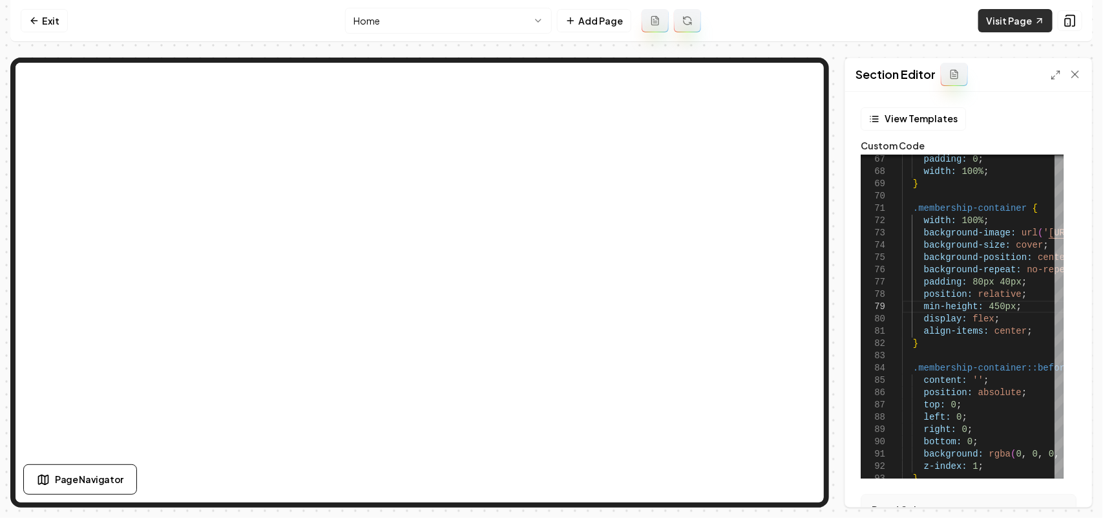
click at [1000, 15] on link "Visit Page" at bounding box center [1015, 20] width 74 height 23
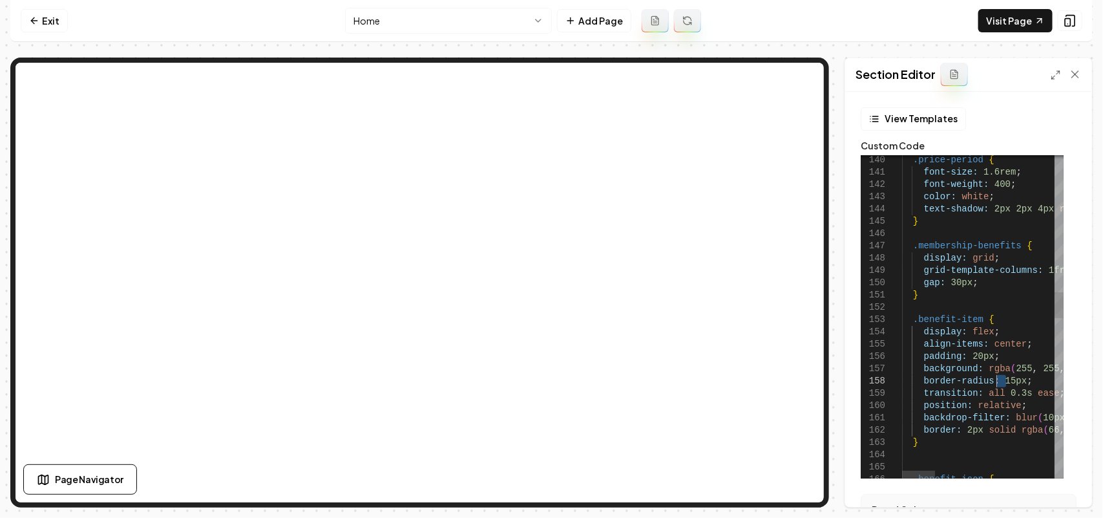
drag, startPoint x: 1006, startPoint y: 383, endPoint x: 996, endPoint y: 382, distance: 9.8
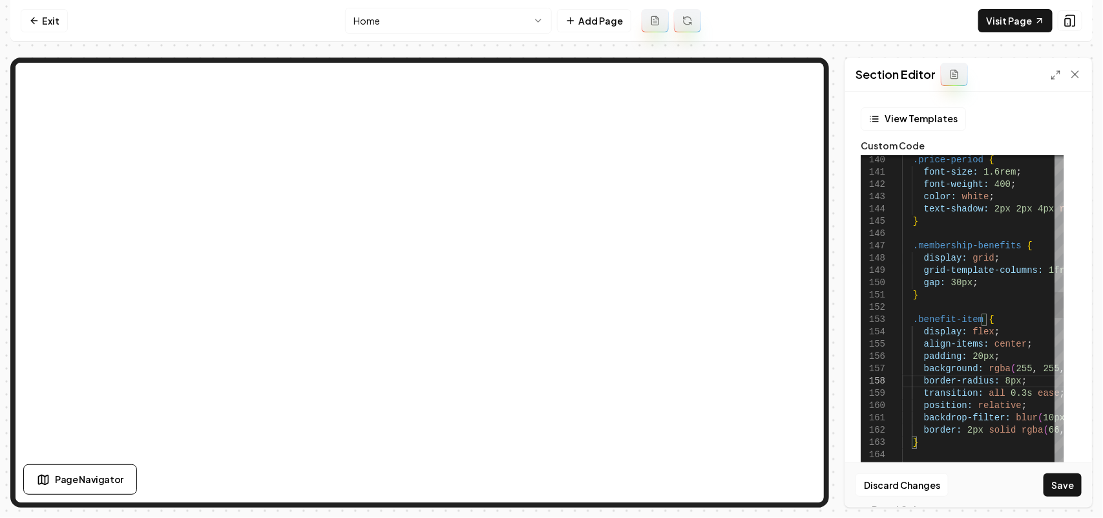
click at [1051, 71] on icon at bounding box center [1056, 75] width 10 height 10
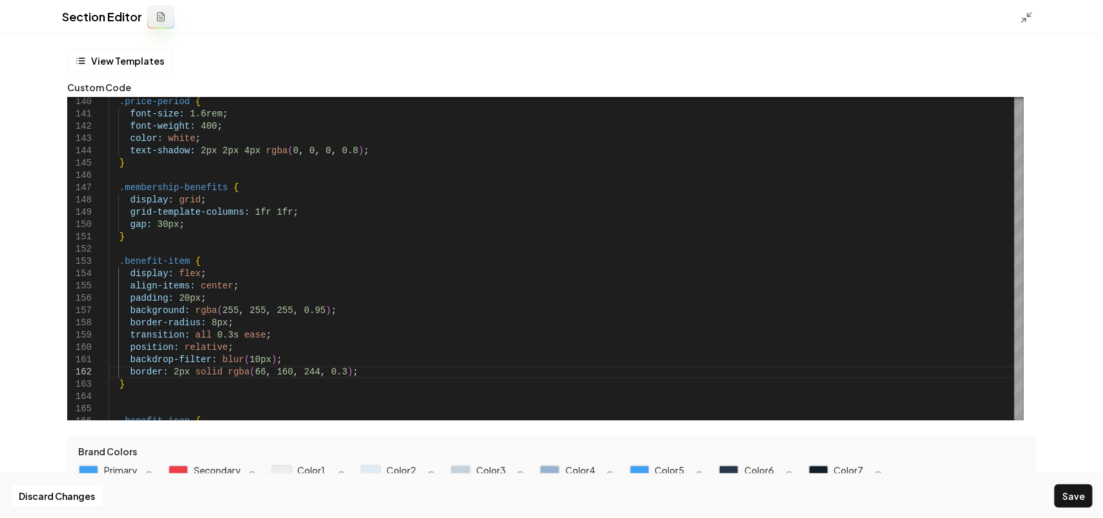
scroll to position [26, 0]
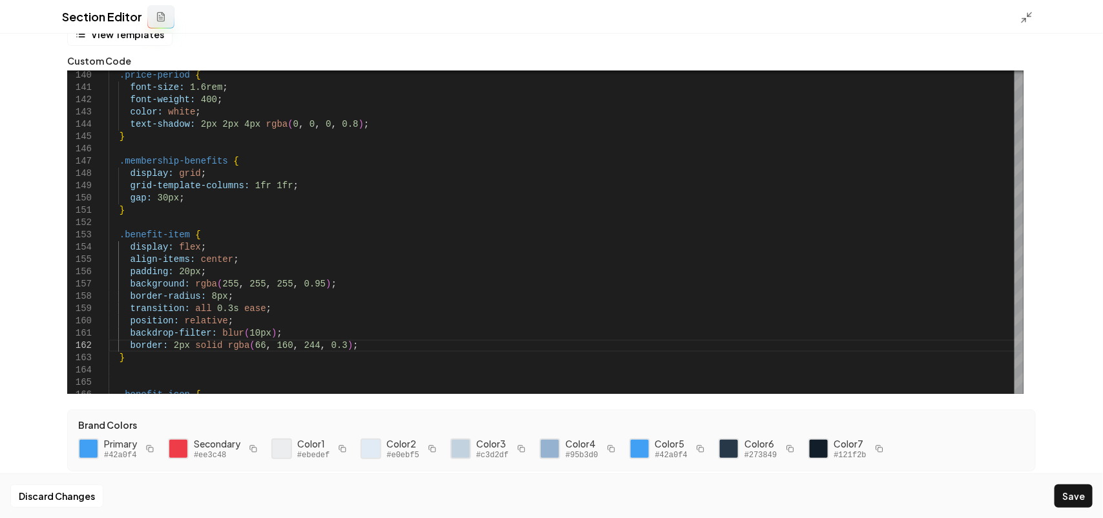
click at [250, 446] on icon "button" at bounding box center [253, 449] width 8 height 8
drag, startPoint x: 332, startPoint y: 344, endPoint x: 215, endPoint y: 346, distance: 116.3
click at [215, 346] on div ".price-period { font-size: 1.6rem ; font-weight: 400 ; color: white ; text-shad…" at bounding box center [566, 369] width 915 height 4015
click at [1078, 489] on button "Save" at bounding box center [1074, 495] width 38 height 23
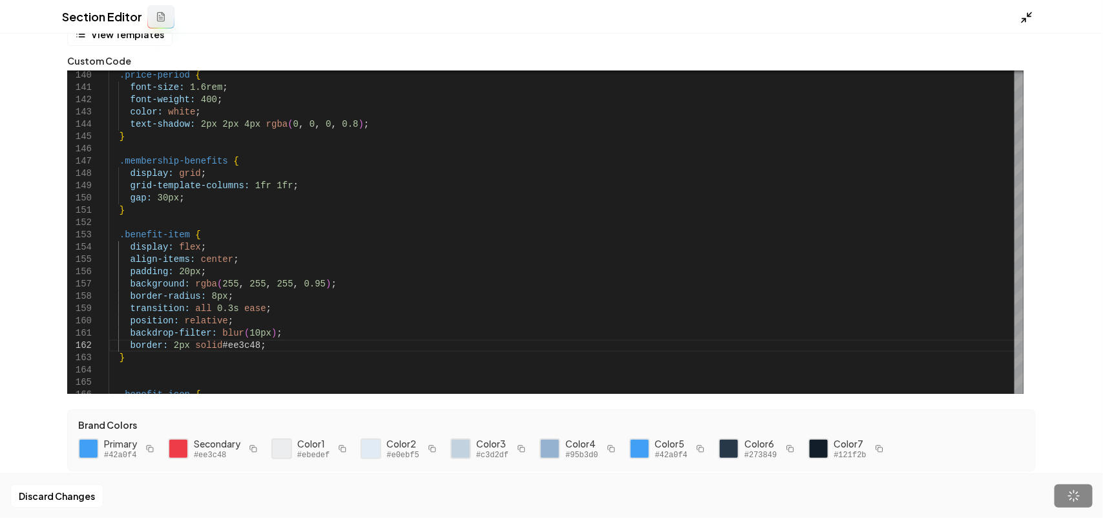
click at [1028, 15] on line at bounding box center [1030, 14] width 4 height 4
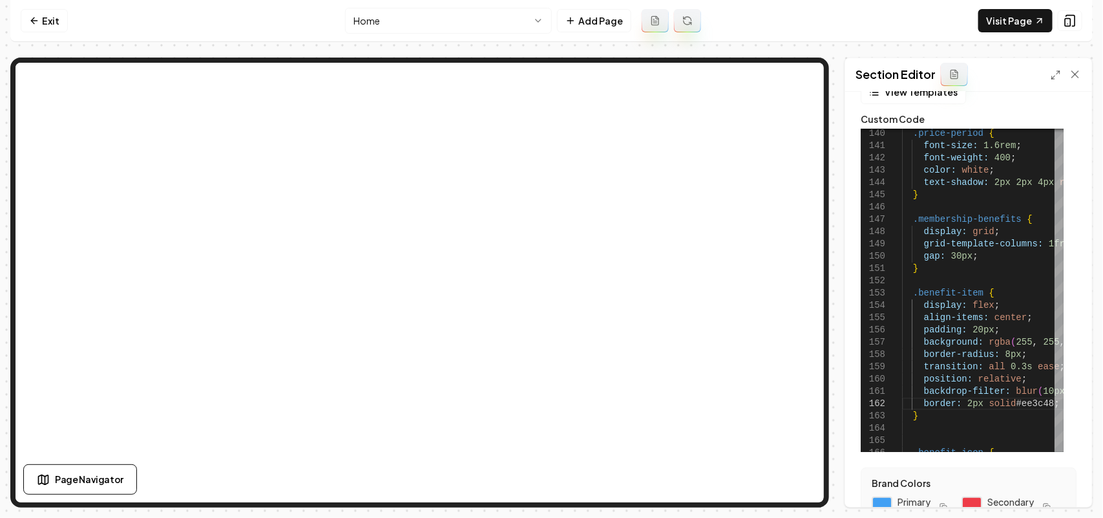
click at [947, 499] on button "button" at bounding box center [944, 507] width 16 height 16
click at [1018, 402] on div ".price-period { font-size: 1.6rem ; font-weight: 400 ; color: white ; text-shad…" at bounding box center [1036, 432] width 268 height 4023
click at [1019, 402] on div ".price-period { font-size: 1.6rem ; font-weight: 400 ; color: white ; text-shad…" at bounding box center [1036, 432] width 268 height 4023
click at [1061, 473] on button "Save" at bounding box center [1063, 484] width 38 height 23
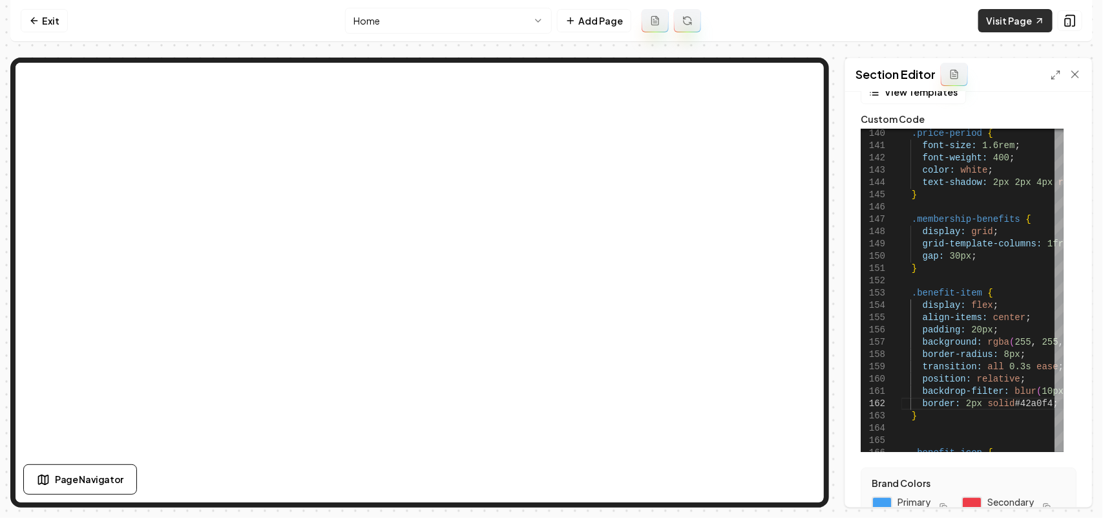
click at [1002, 26] on link "Visit Page" at bounding box center [1015, 20] width 74 height 23
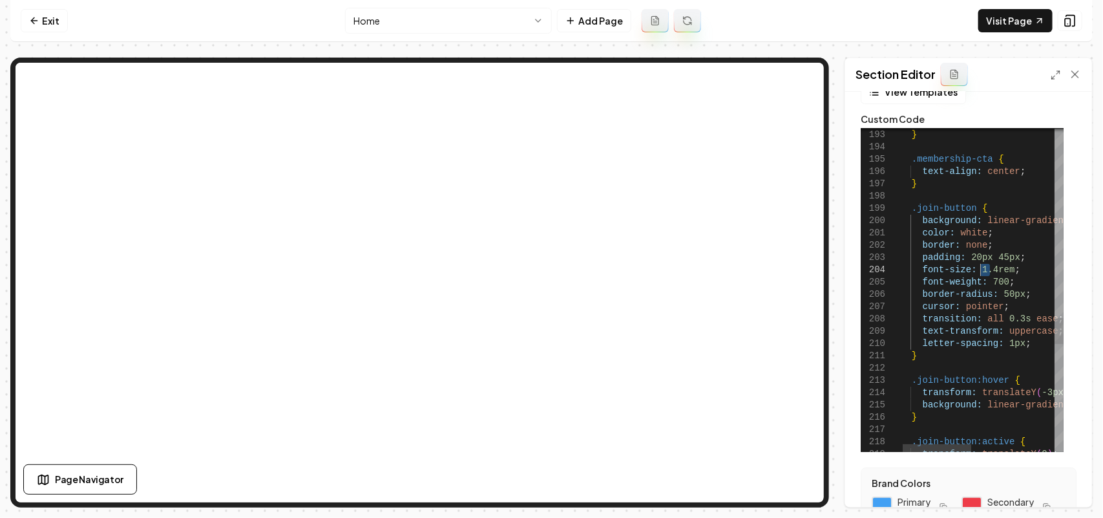
drag, startPoint x: 990, startPoint y: 269, endPoint x: 980, endPoint y: 268, distance: 10.4
drag, startPoint x: 1000, startPoint y: 255, endPoint x: 991, endPoint y: 255, distance: 9.7
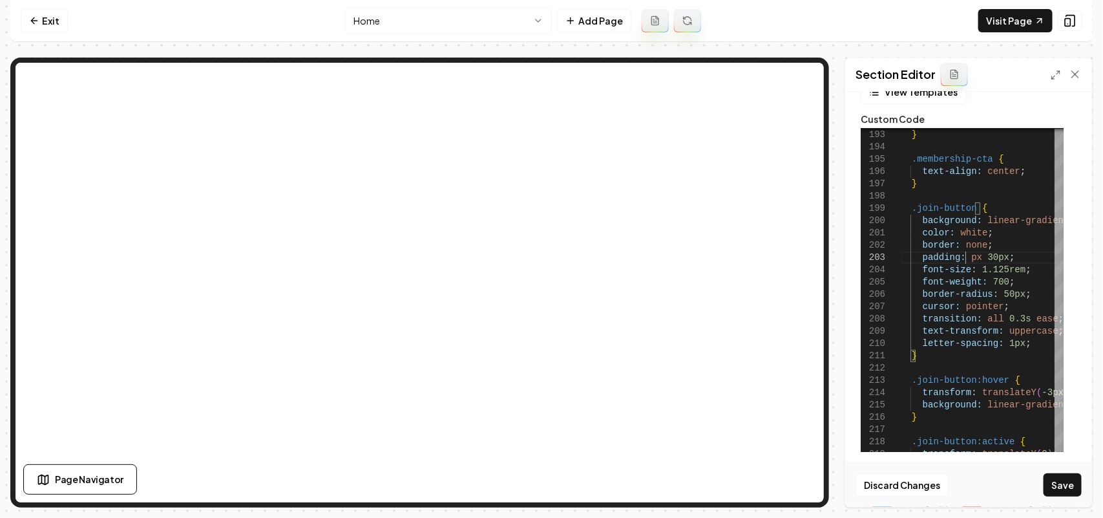
scroll to position [36, 74]
click at [1068, 480] on button "Save" at bounding box center [1063, 484] width 38 height 23
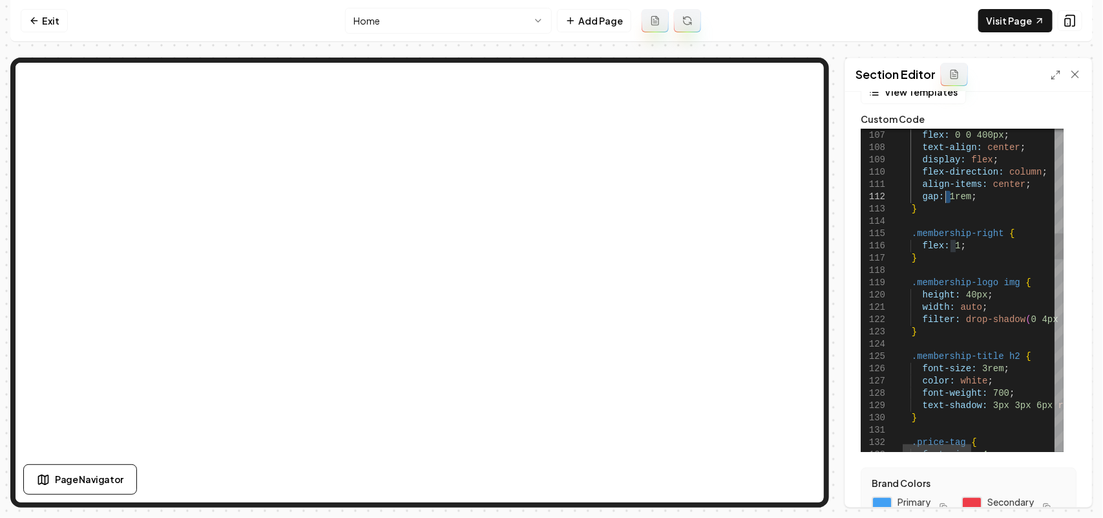
drag, startPoint x: 951, startPoint y: 199, endPoint x: 945, endPoint y: 194, distance: 7.8
click at [1063, 481] on button "Save" at bounding box center [1063, 484] width 38 height 23
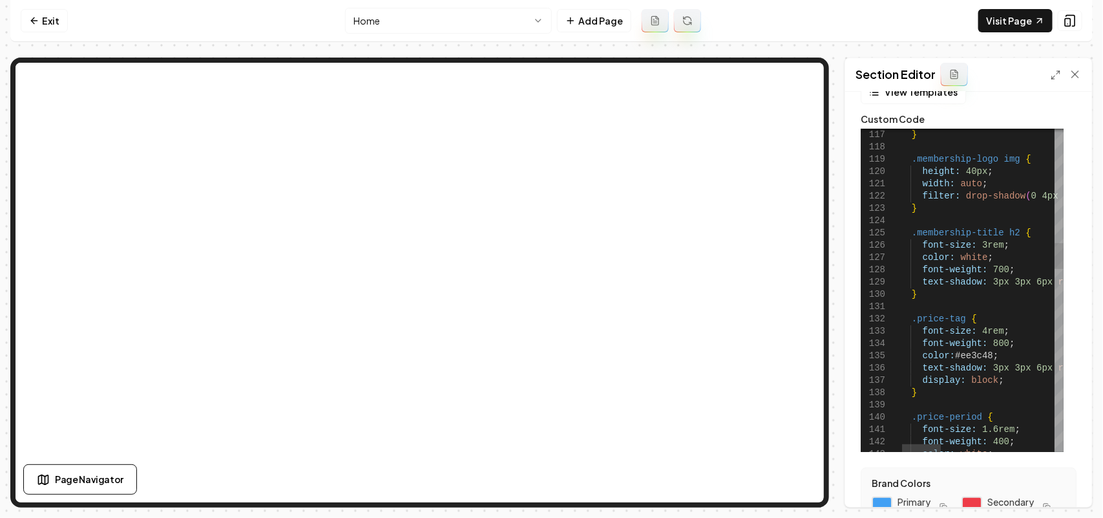
click at [1016, 17] on link "Visit Page" at bounding box center [1015, 20] width 74 height 23
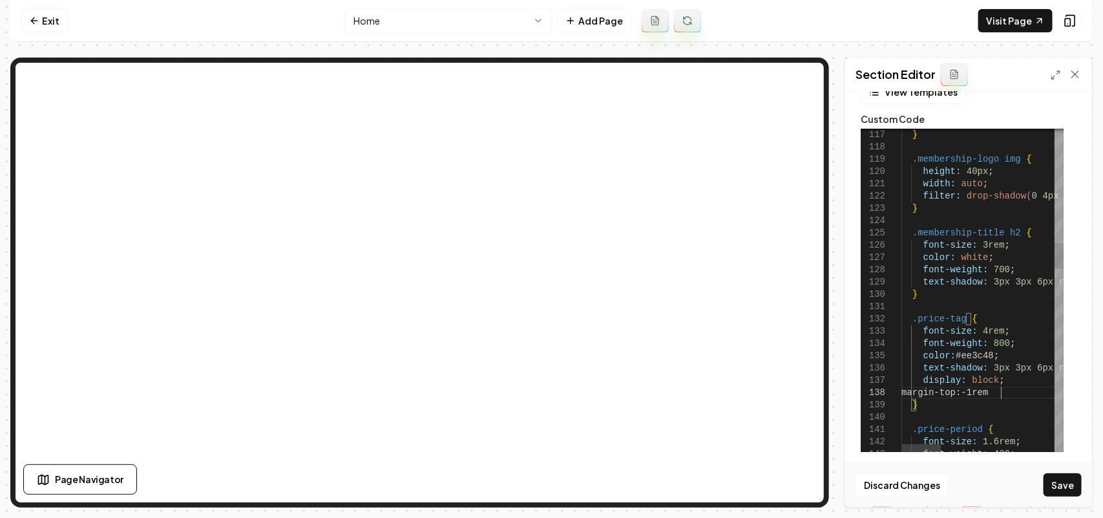
scroll to position [86, 102]
click at [1055, 475] on button "Save" at bounding box center [1063, 484] width 38 height 23
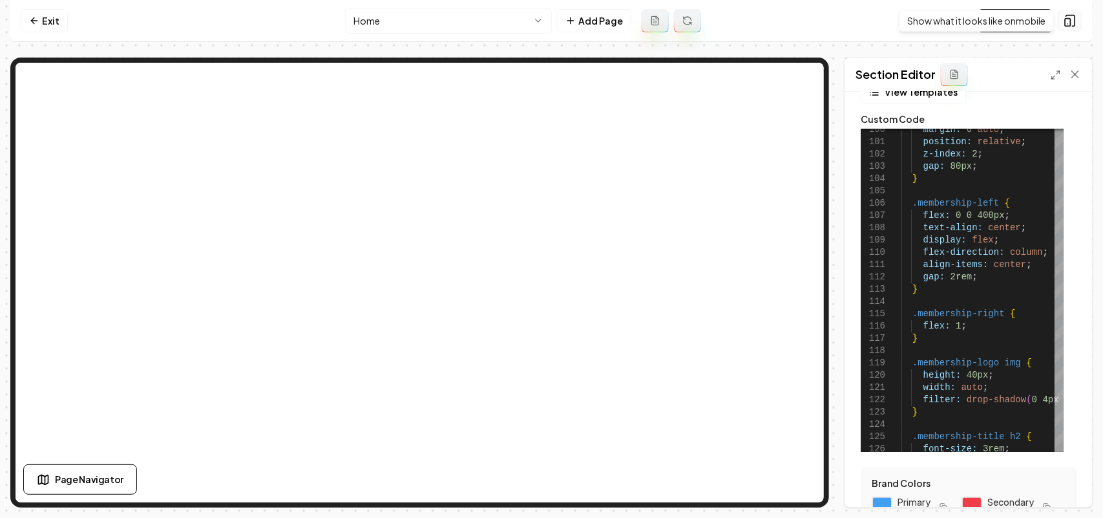
click at [1073, 16] on icon at bounding box center [1070, 21] width 8 height 11
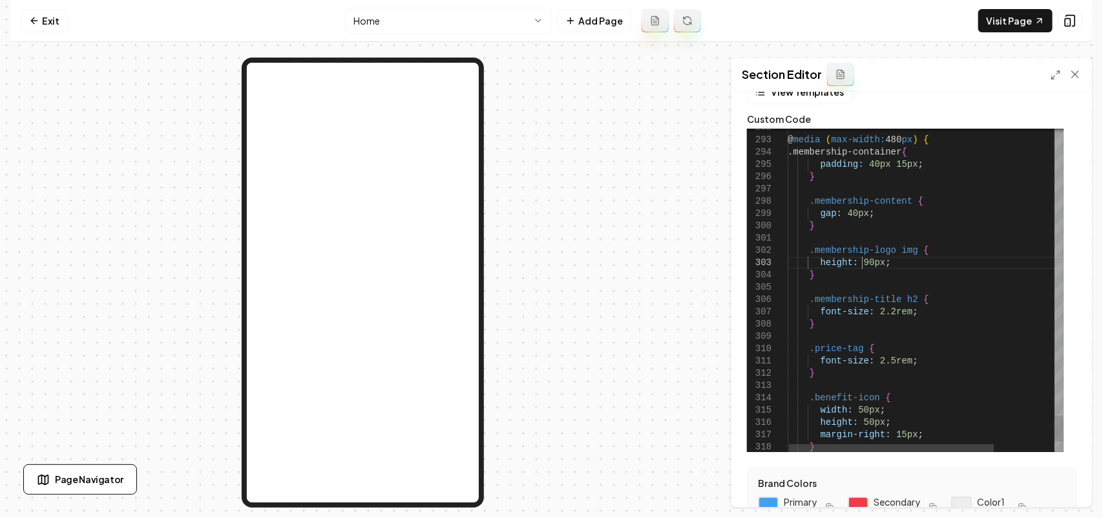
scroll to position [86, 0]
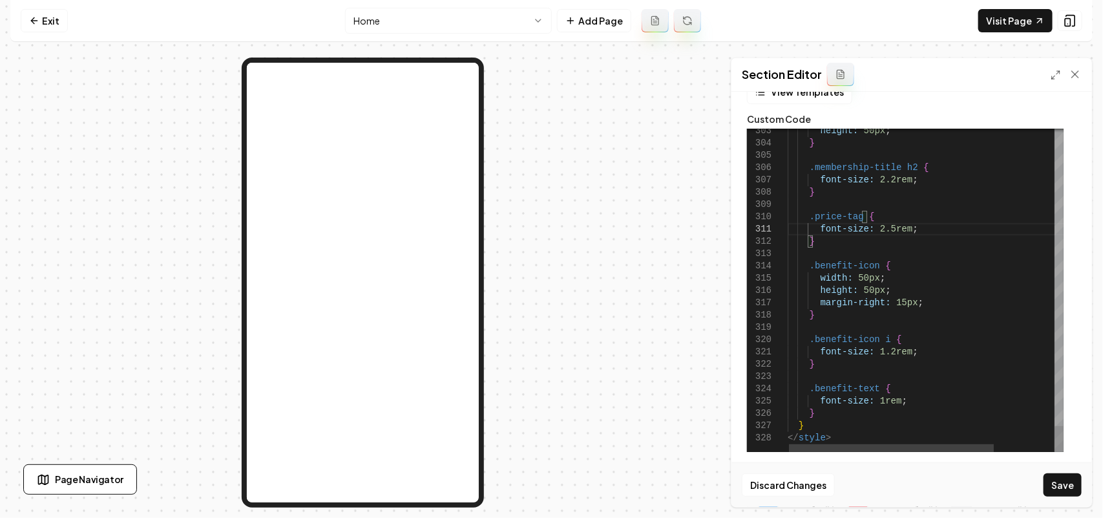
scroll to position [107, 0]
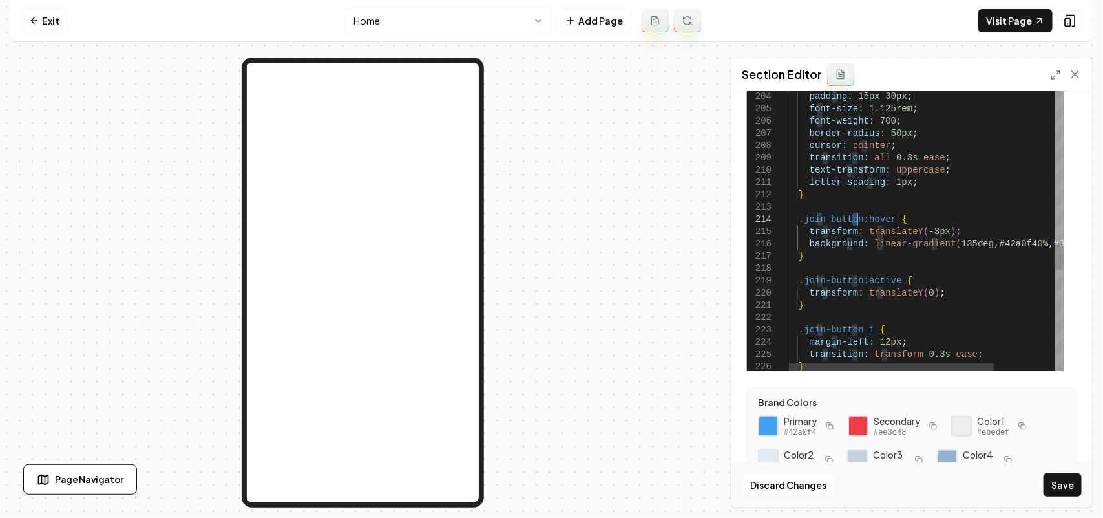
drag, startPoint x: 858, startPoint y: 221, endPoint x: 797, endPoint y: 214, distance: 61.8
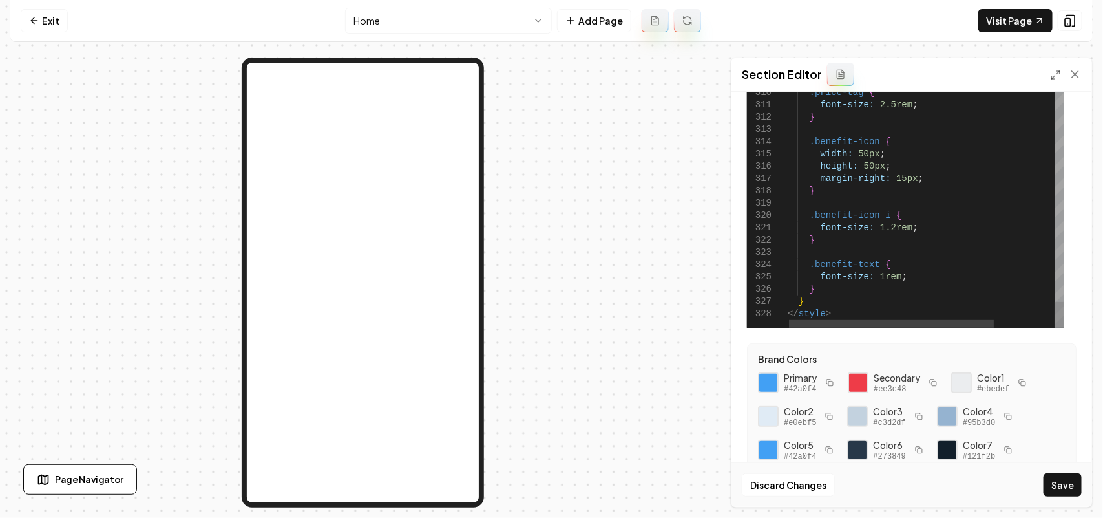
scroll to position [163, 0]
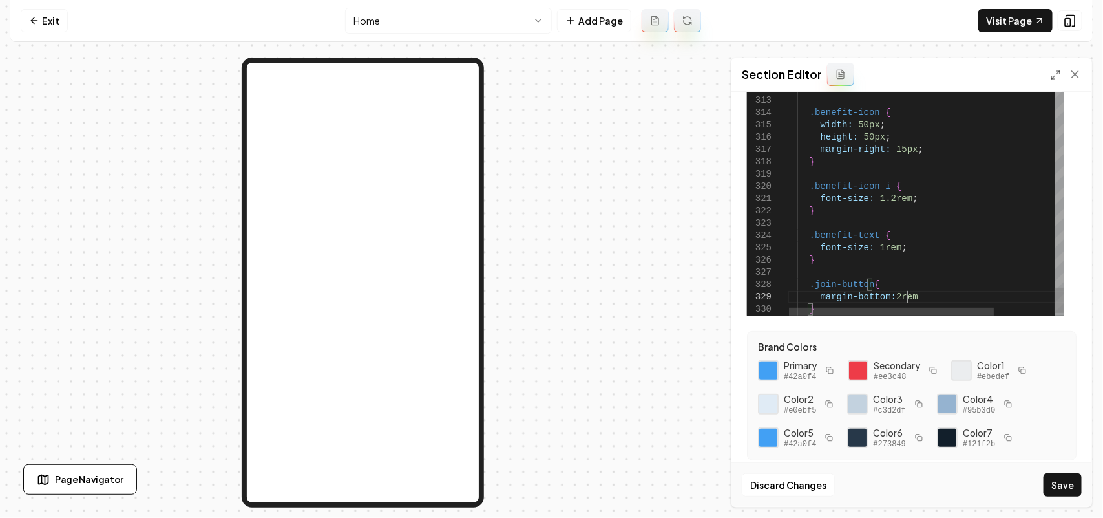
scroll to position [98, 121]
click at [1064, 478] on button "Save" at bounding box center [1063, 484] width 38 height 23
type textarea "**********"
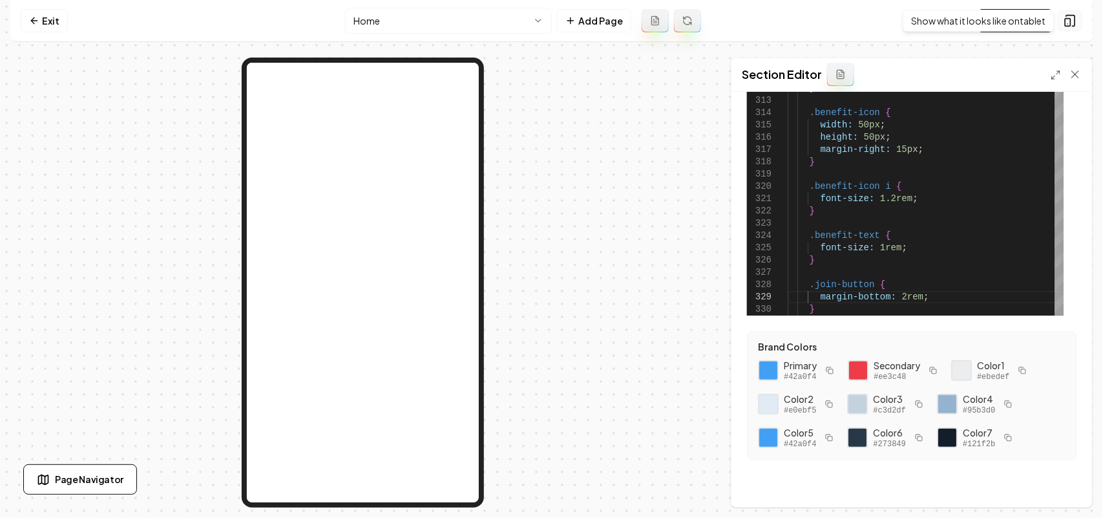
click at [1066, 26] on rect at bounding box center [1068, 23] width 5 height 8
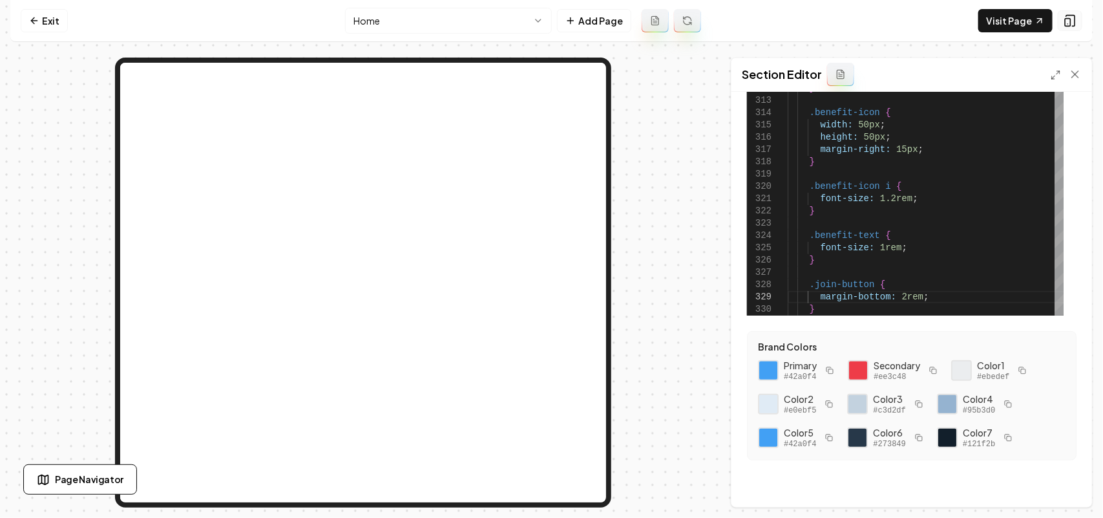
click at [1066, 26] on rect at bounding box center [1068, 23] width 5 height 8
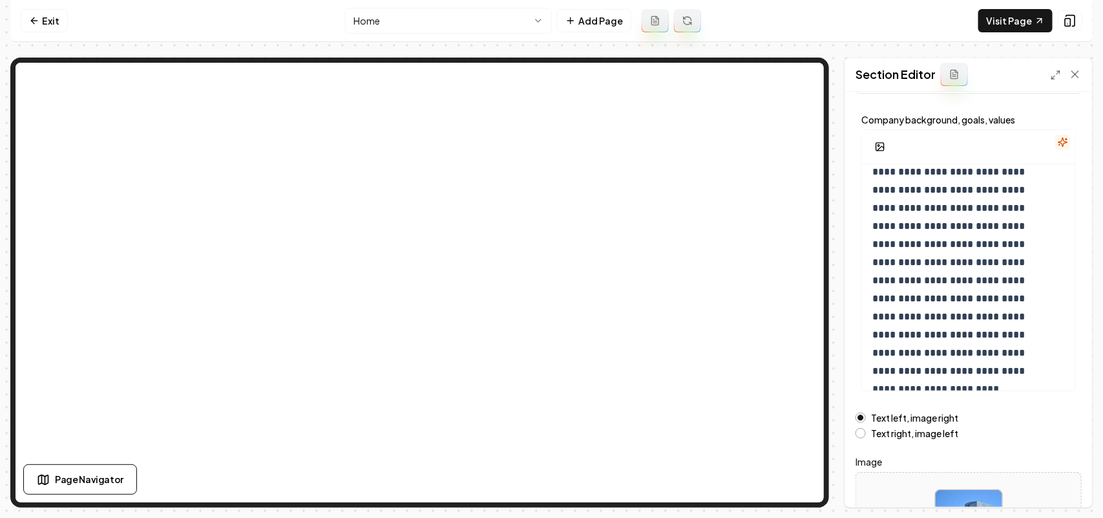
scroll to position [181, 0]
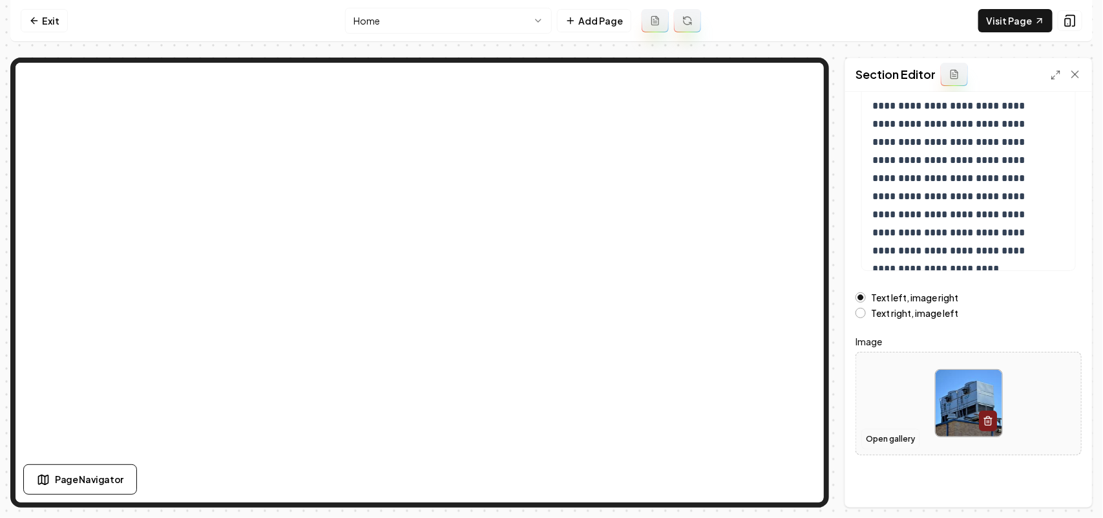
click at [895, 431] on button "Open gallery" at bounding box center [890, 438] width 58 height 21
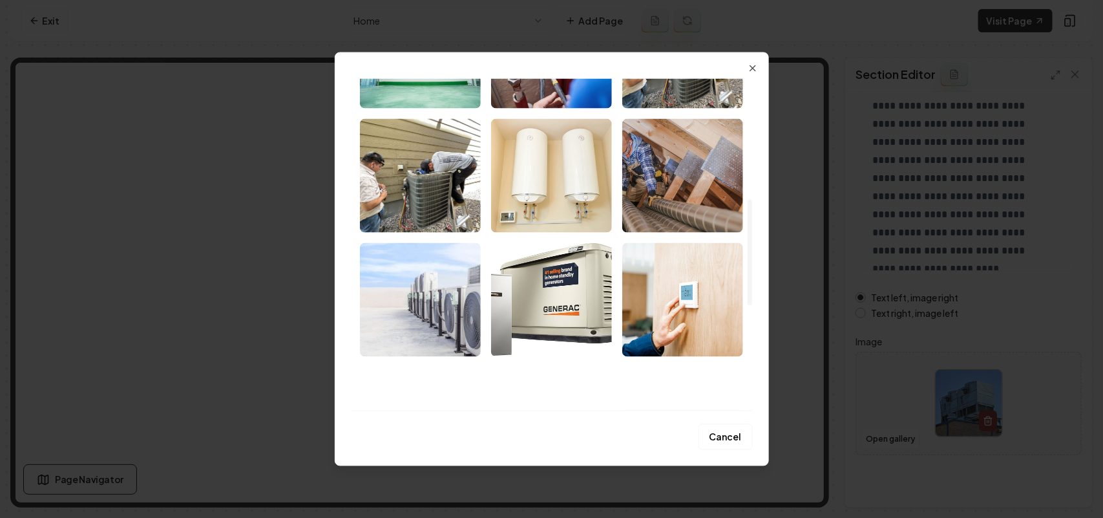
scroll to position [535, 0]
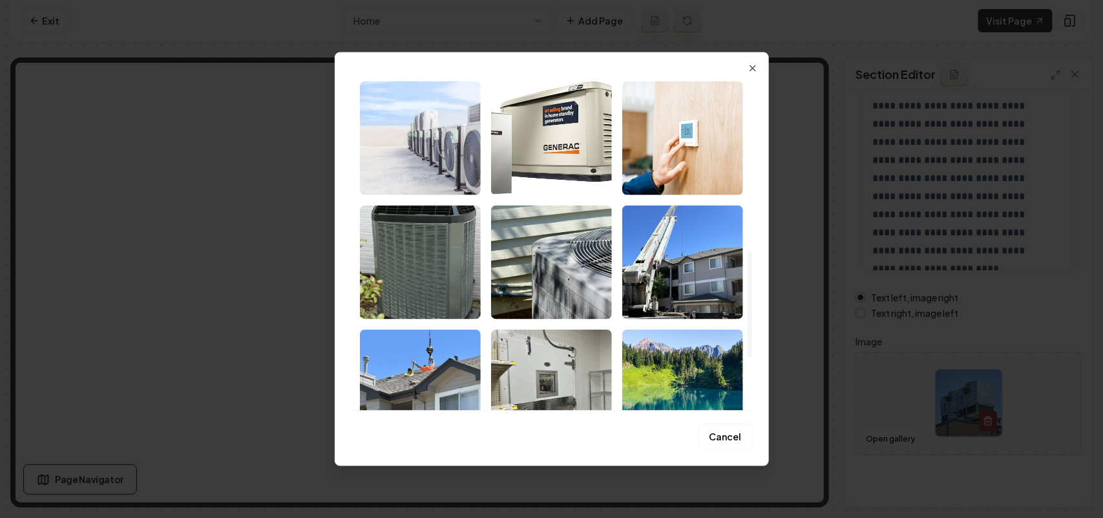
click at [692, 283] on img "Select image image_68bf46b15c7cd75eb82b7532.jpg" at bounding box center [682, 262] width 121 height 114
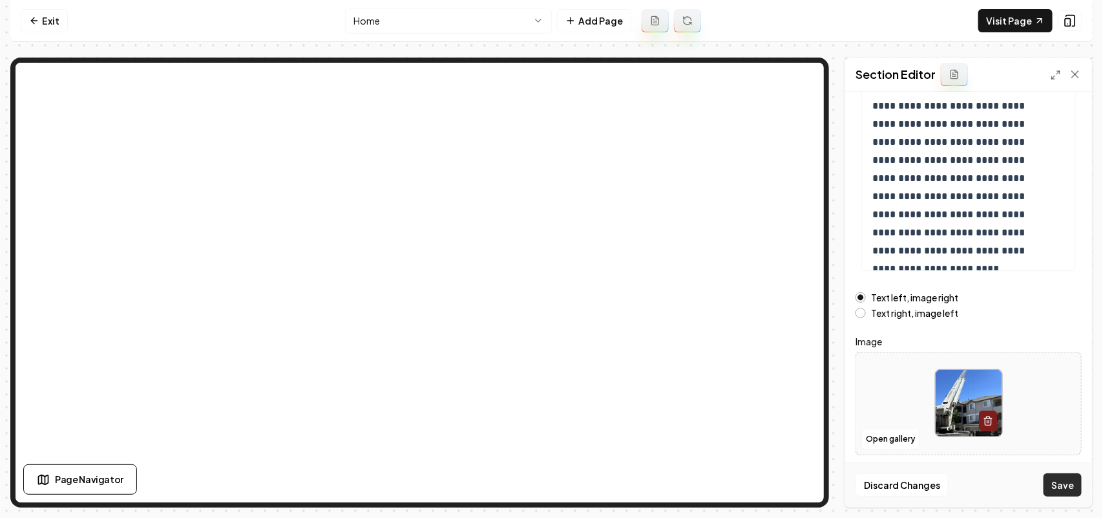
click at [1073, 489] on button "Save" at bounding box center [1063, 484] width 38 height 23
click at [1035, 19] on icon at bounding box center [1040, 21] width 10 height 10
click at [889, 412] on div at bounding box center [968, 403] width 225 height 89
type input "**********"
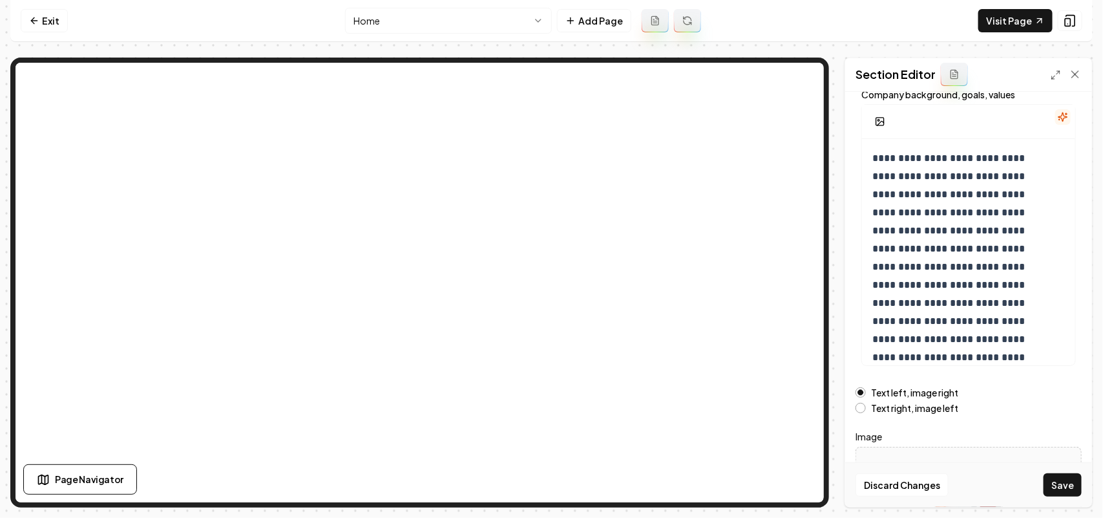
scroll to position [0, 0]
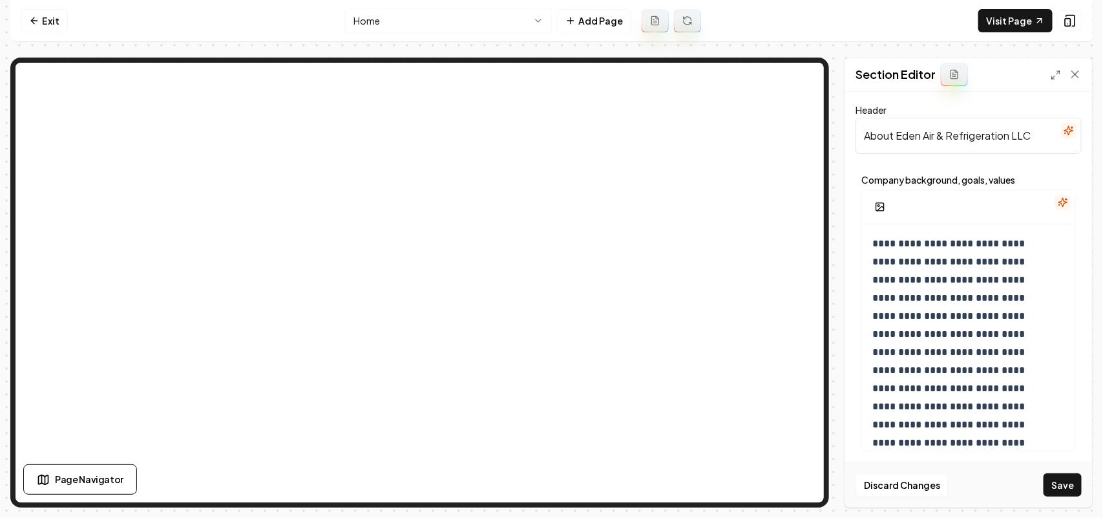
drag, startPoint x: 1034, startPoint y: 132, endPoint x: 1004, endPoint y: 125, distance: 31.3
click at [1032, 132] on input "About Eden Air & Refrigeration LLC" at bounding box center [969, 136] width 226 height 36
click at [1000, 125] on input "About Eden Air & Refrigeration LLC" at bounding box center [969, 136] width 226 height 36
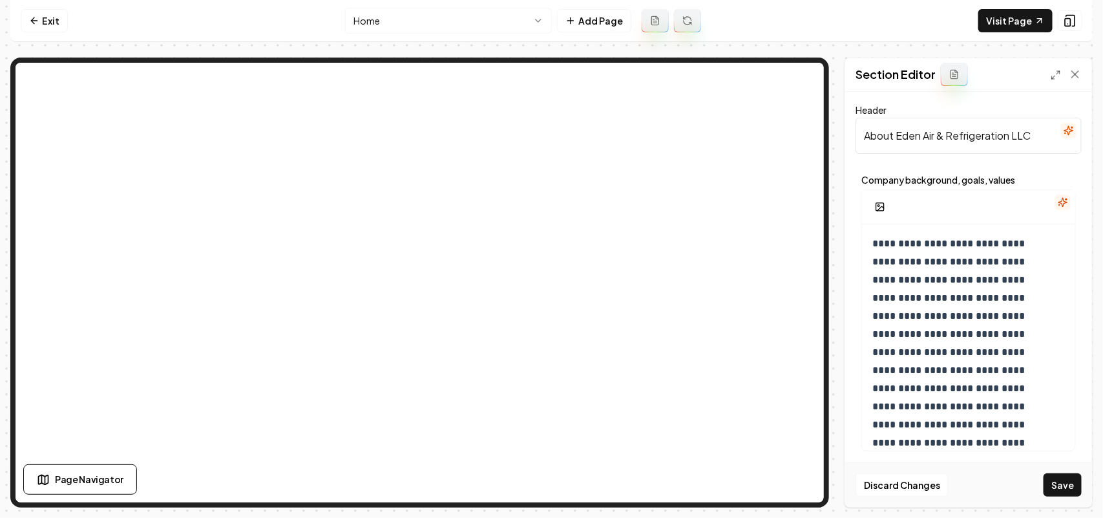
paste input "welcome to eden air & refrigeration"
click at [961, 304] on p "**********" at bounding box center [955, 370] width 167 height 271
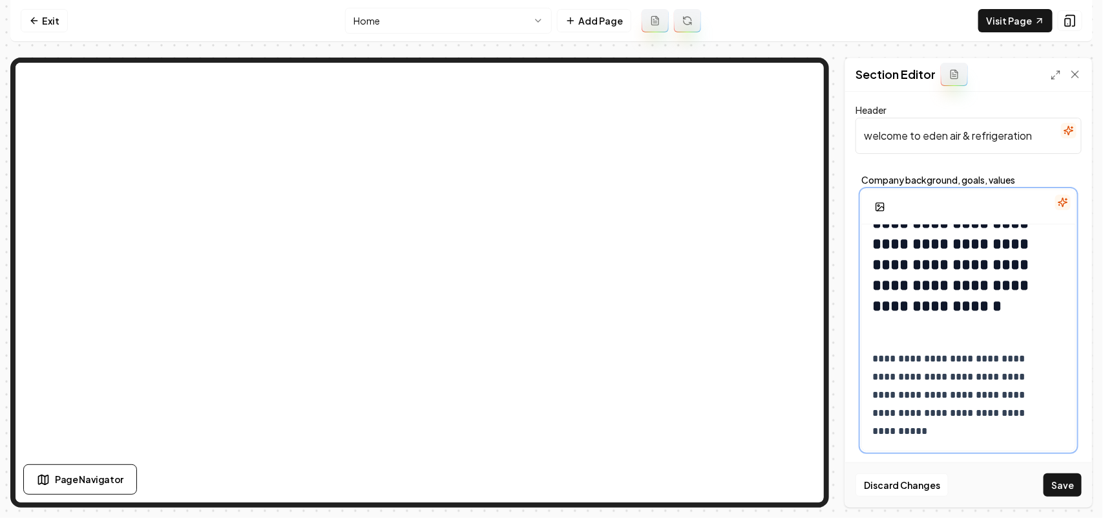
scroll to position [84, 0]
click at [921, 347] on p "**********" at bounding box center [955, 386] width 167 height 109
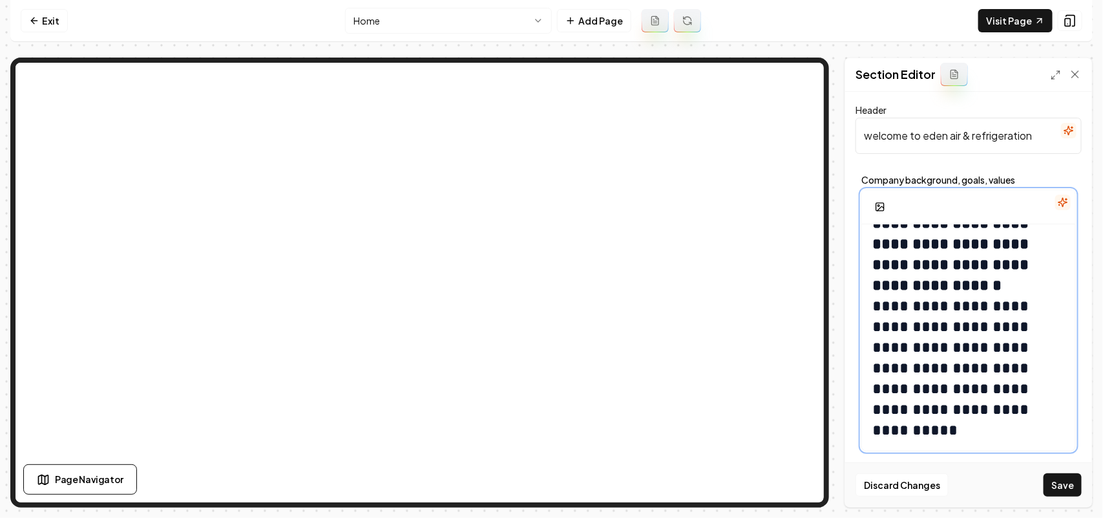
scroll to position [105, 0]
click at [998, 412] on h2 "**********" at bounding box center [955, 285] width 167 height 310
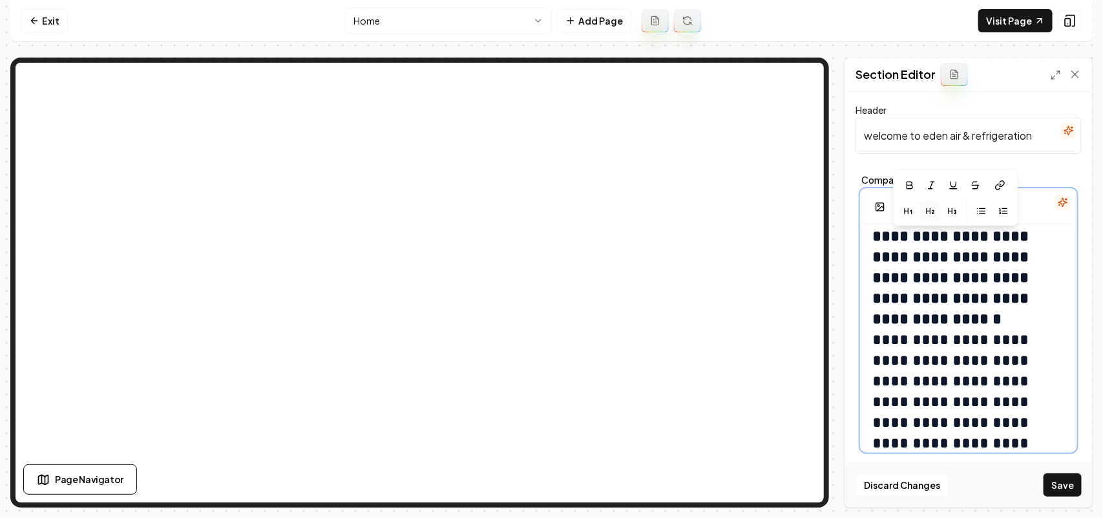
scroll to position [0, 0]
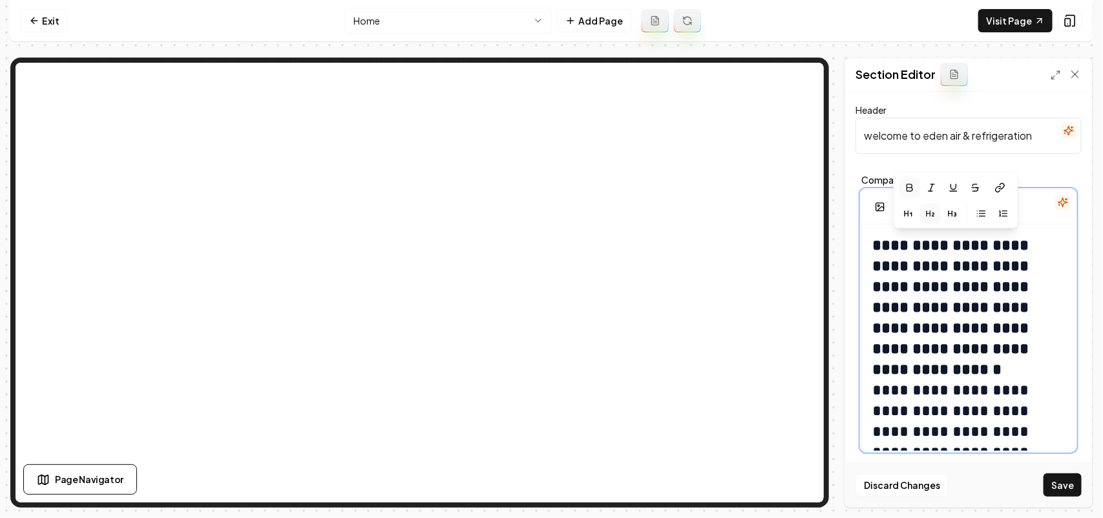
click at [910, 194] on button "button" at bounding box center [909, 187] width 21 height 21
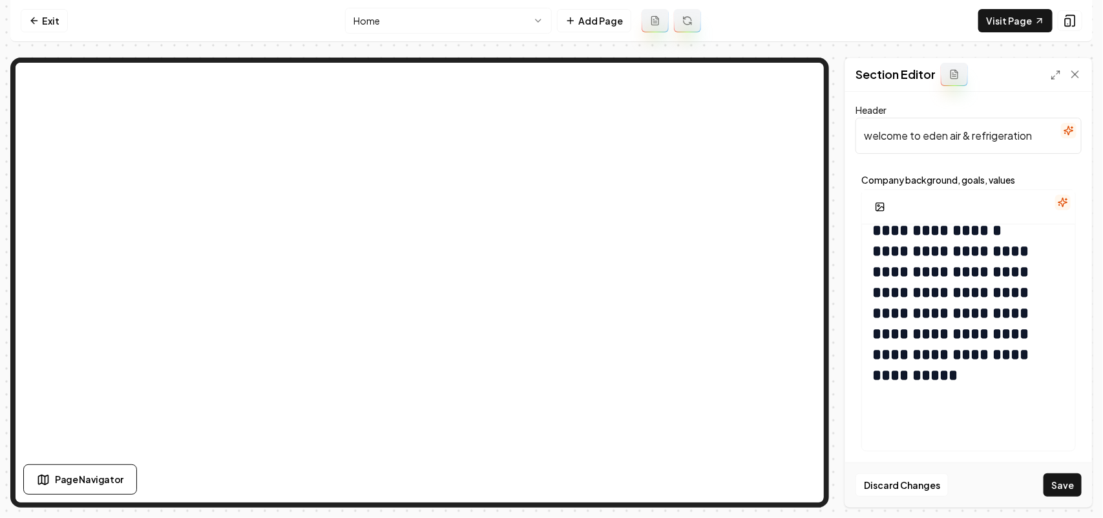
click at [909, 191] on div at bounding box center [968, 207] width 213 height 34
click at [936, 346] on strong "**********" at bounding box center [952, 240] width 160 height 284
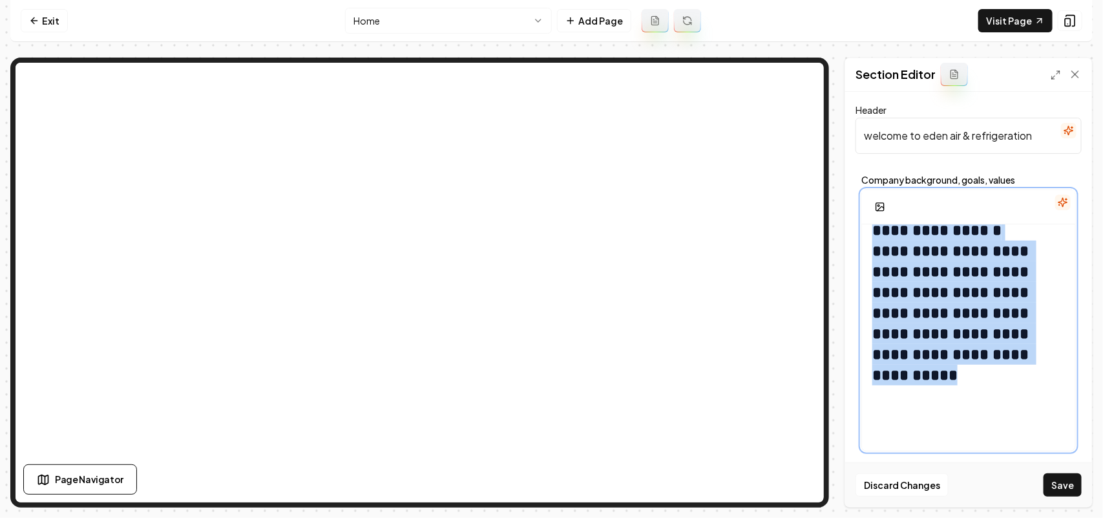
click at [936, 346] on strong "**********" at bounding box center [952, 240] width 160 height 284
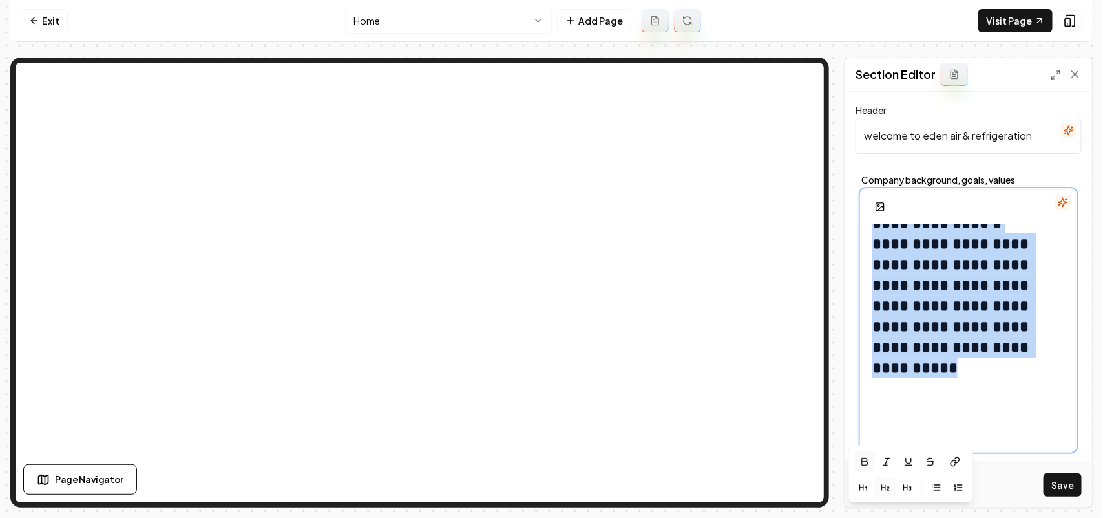
click at [860, 465] on icon "button" at bounding box center [864, 461] width 10 height 10
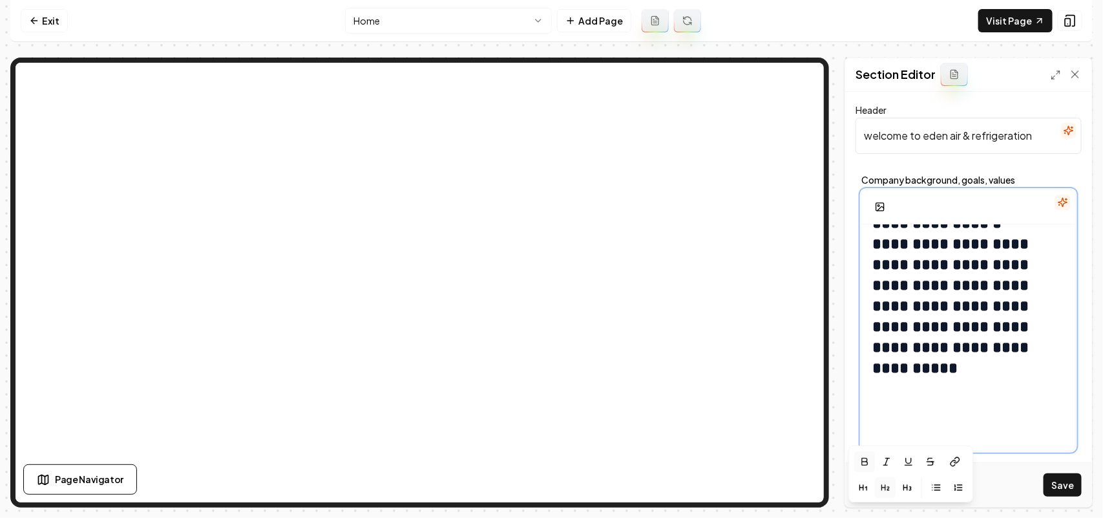
scroll to position [105, 0]
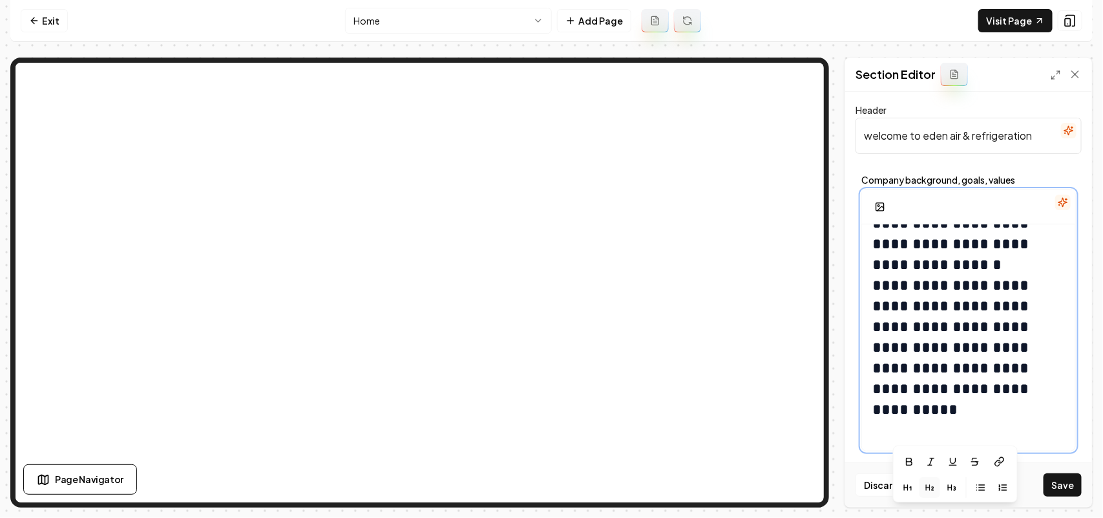
click at [903, 464] on button "button" at bounding box center [908, 461] width 21 height 21
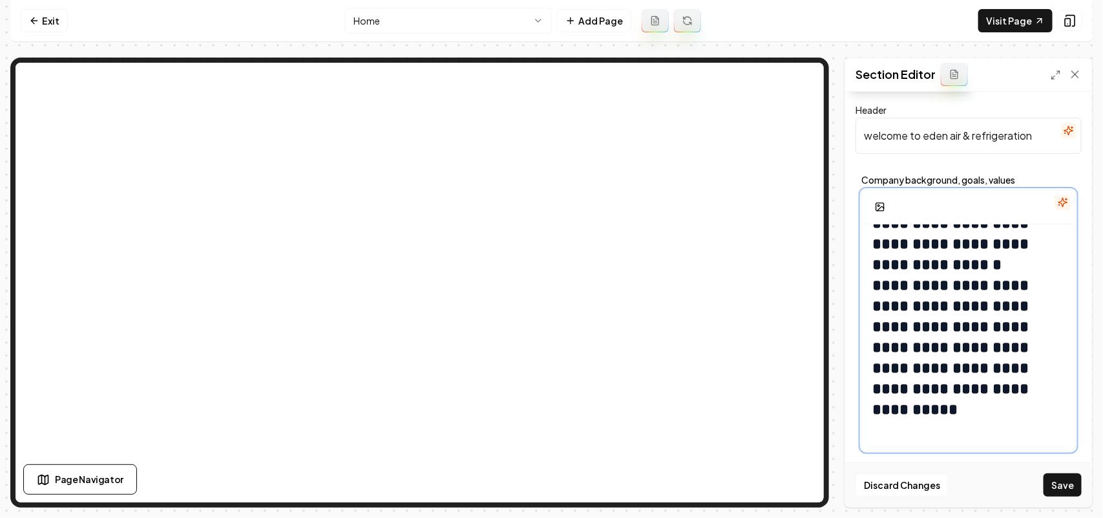
scroll to position [137, 0]
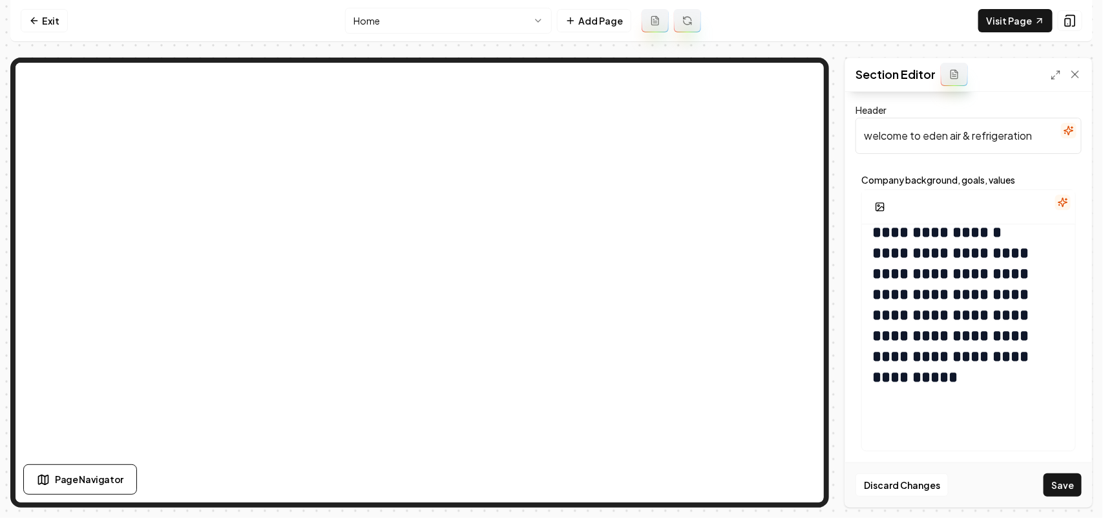
click at [961, 457] on div "**********" at bounding box center [969, 313] width 226 height 288
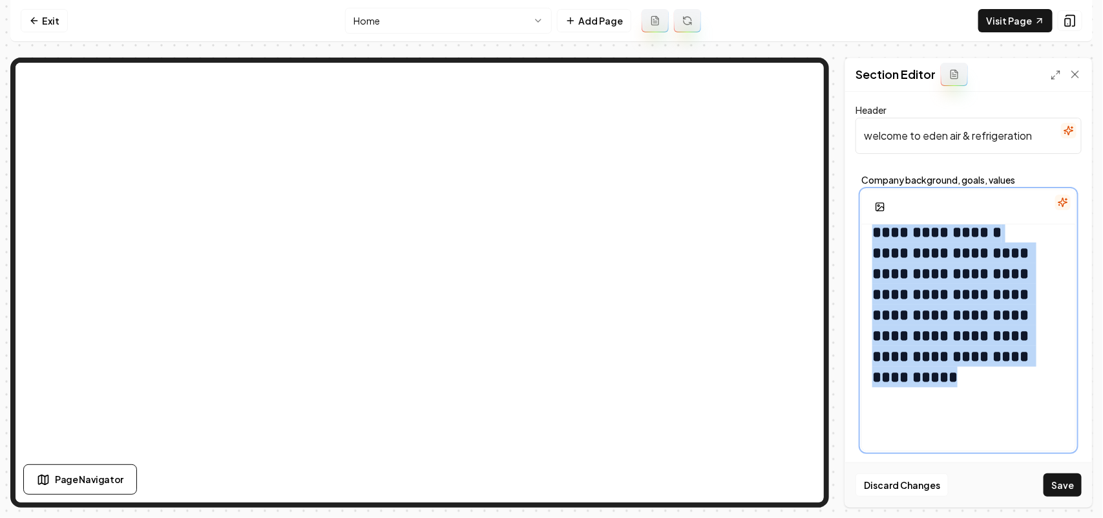
scroll to position [0, 0]
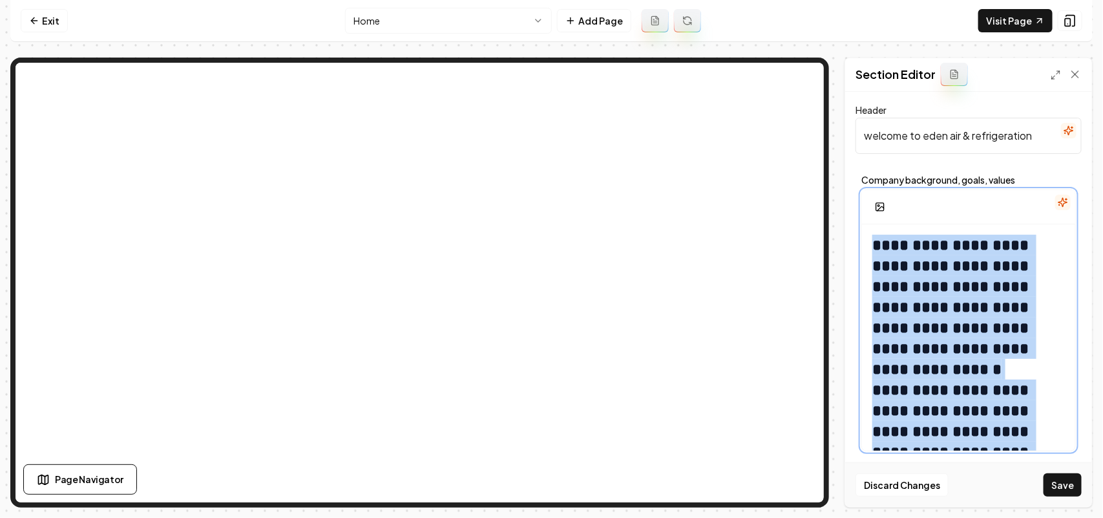
drag, startPoint x: 954, startPoint y: 439, endPoint x: 845, endPoint y: 108, distance: 349.0
click at [845, 108] on div "**********" at bounding box center [968, 299] width 247 height 415
click at [868, 181] on button "button" at bounding box center [864, 187] width 21 height 21
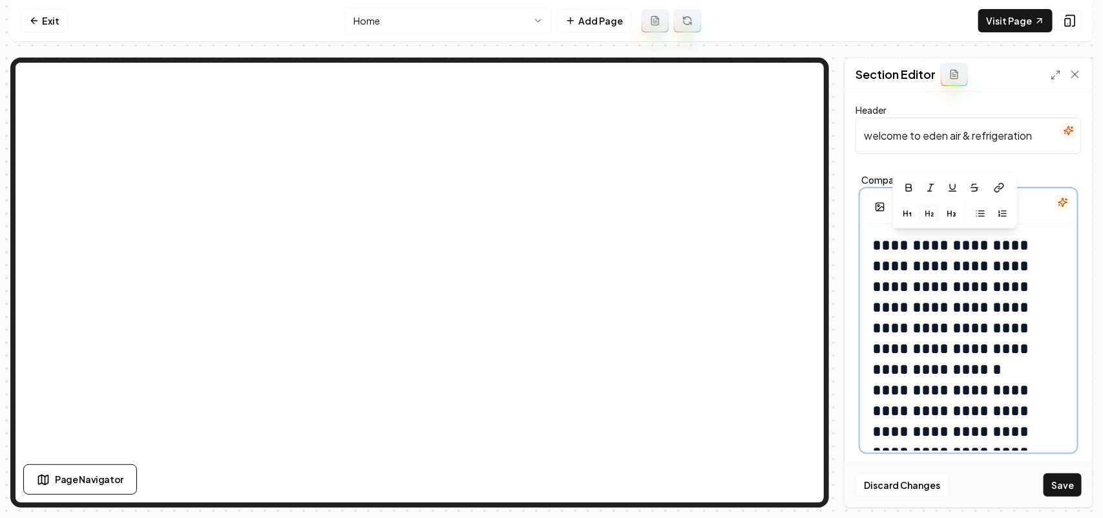
click at [932, 214] on icon "button" at bounding box center [930, 213] width 10 height 10
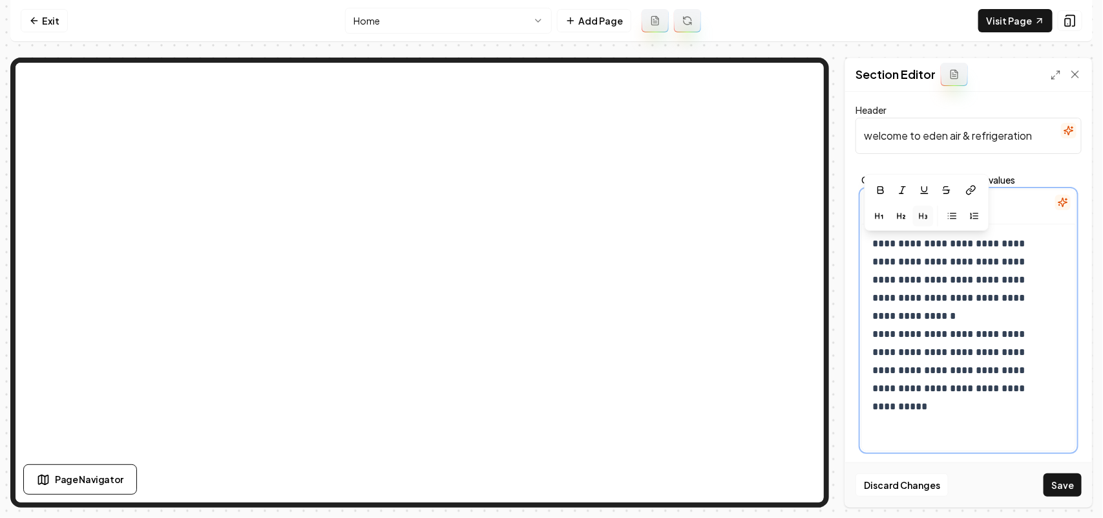
click at [931, 215] on button "button" at bounding box center [923, 215] width 21 height 21
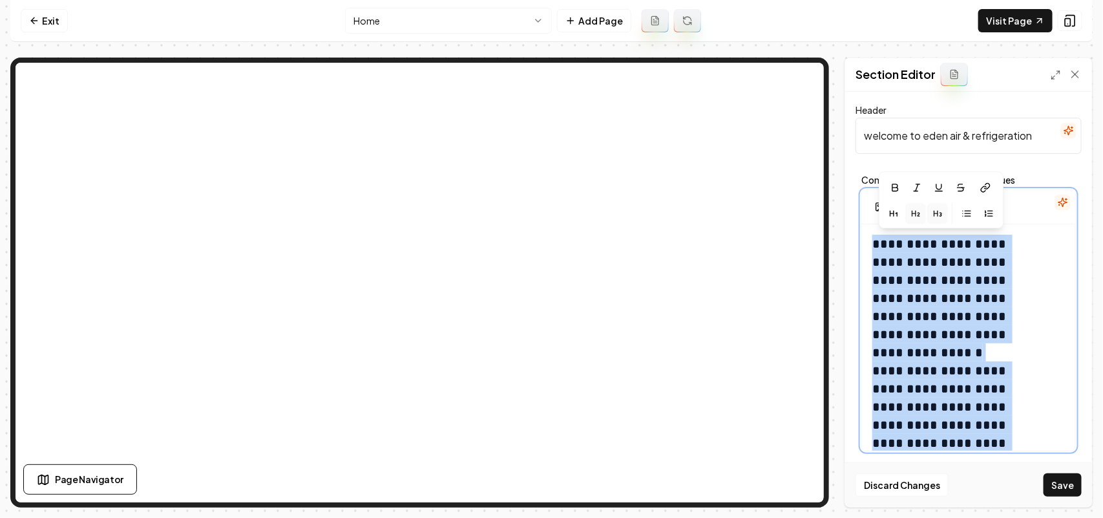
click at [916, 217] on icon "button" at bounding box center [916, 213] width 10 height 10
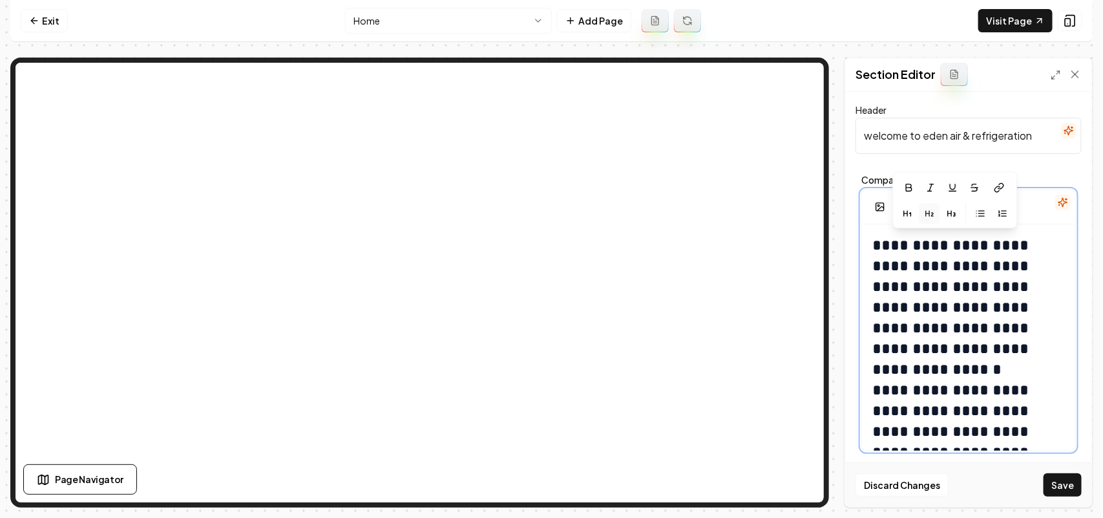
click at [926, 214] on icon "button" at bounding box center [926, 213] width 0 height 5
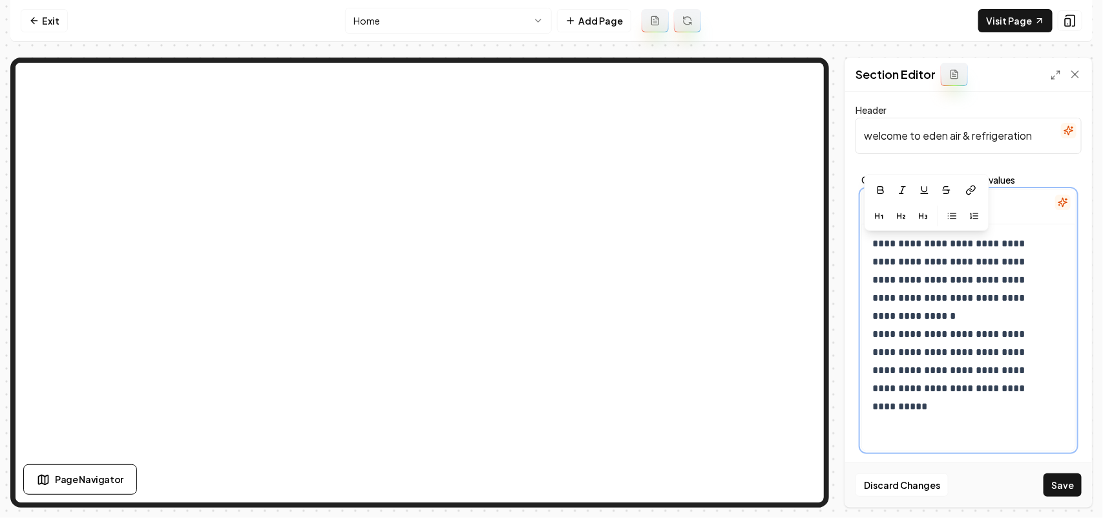
click at [967, 330] on p "**********" at bounding box center [955, 325] width 167 height 181
click at [947, 313] on p "**********" at bounding box center [955, 325] width 167 height 181
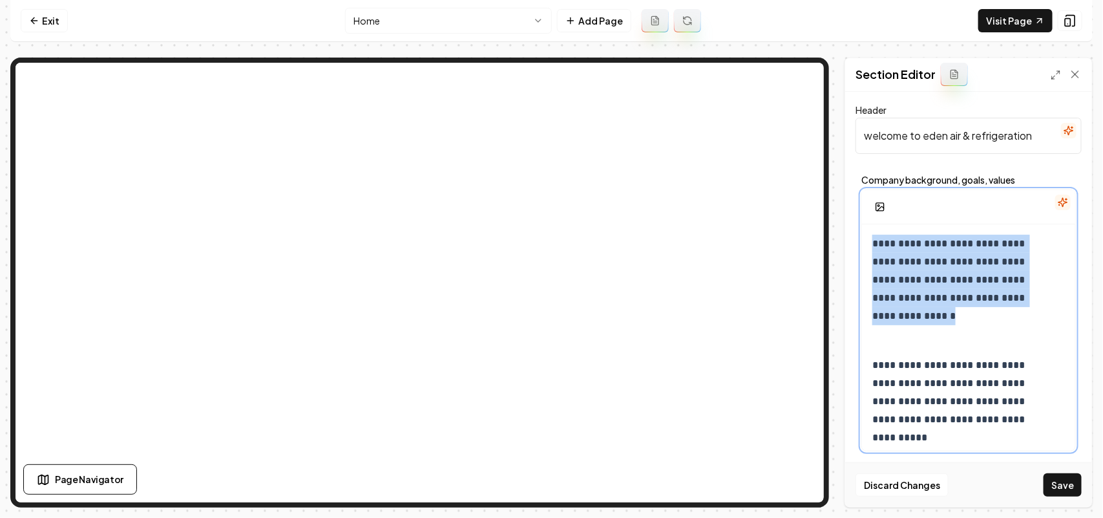
drag, startPoint x: 934, startPoint y: 317, endPoint x: 823, endPoint y: 229, distance: 142.2
click at [759, 129] on div "**********" at bounding box center [551, 283] width 1082 height 450
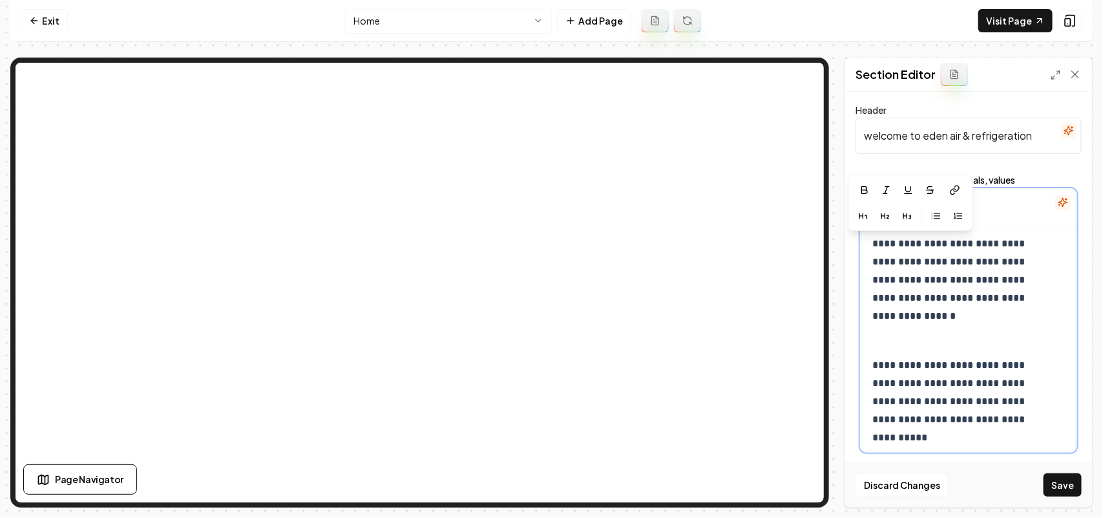
click at [924, 326] on div "**********" at bounding box center [968, 348] width 213 height 248
click at [876, 361] on p "**********" at bounding box center [955, 392] width 167 height 109
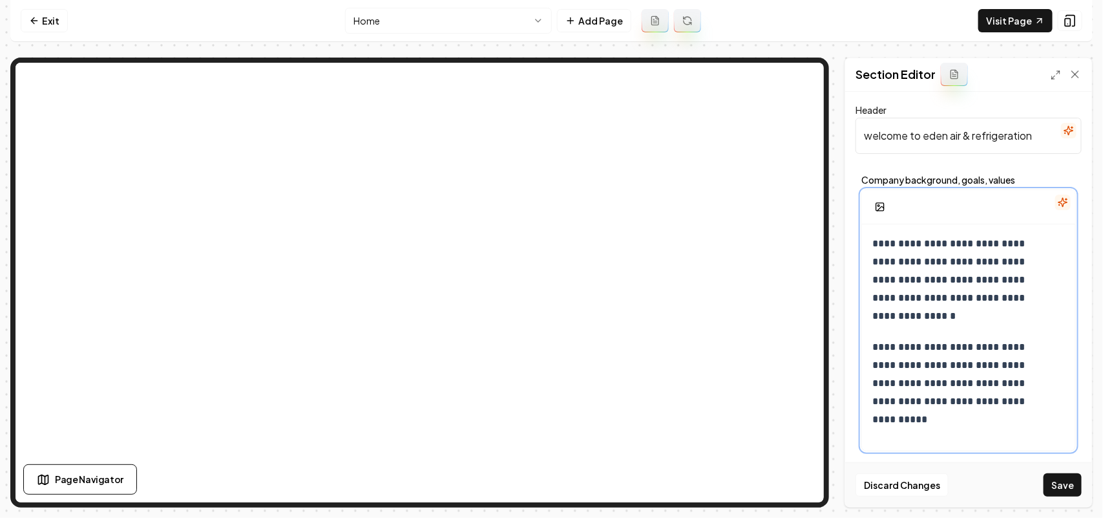
click at [912, 311] on p "**********" at bounding box center [955, 280] width 167 height 90
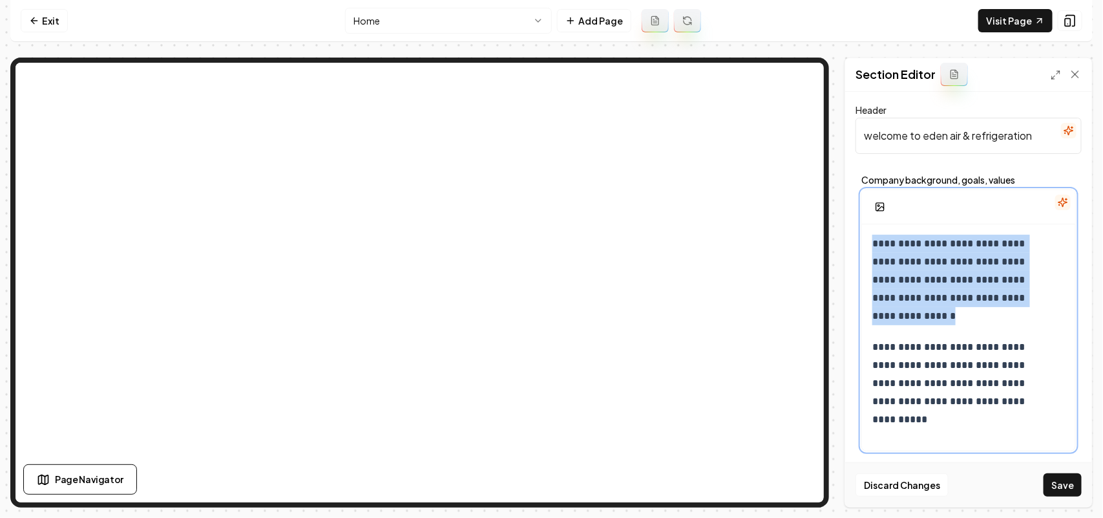
click at [912, 311] on p "**********" at bounding box center [955, 280] width 167 height 90
click at [887, 212] on icon "button" at bounding box center [885, 216] width 10 height 10
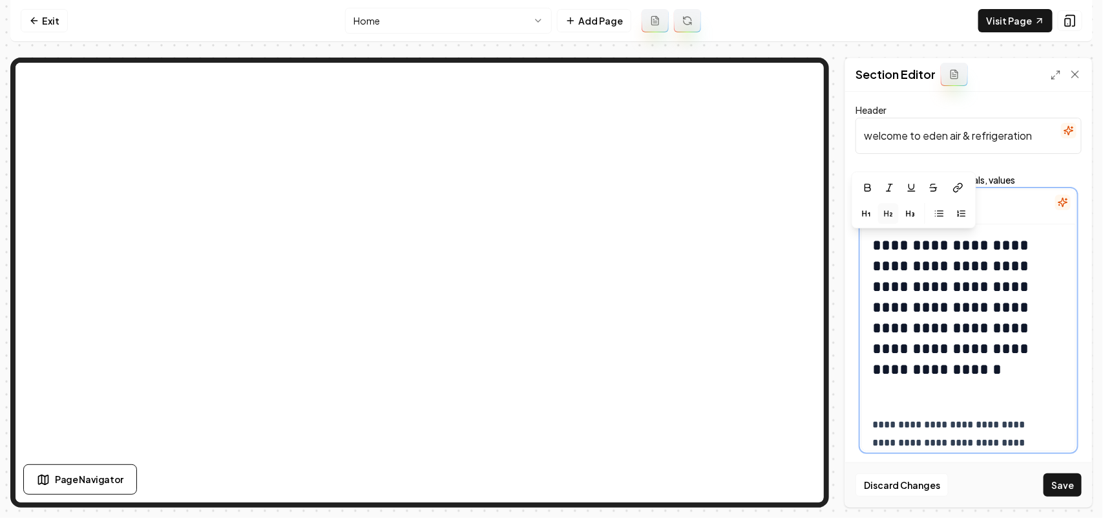
click at [889, 211] on icon "button" at bounding box center [888, 213] width 10 height 10
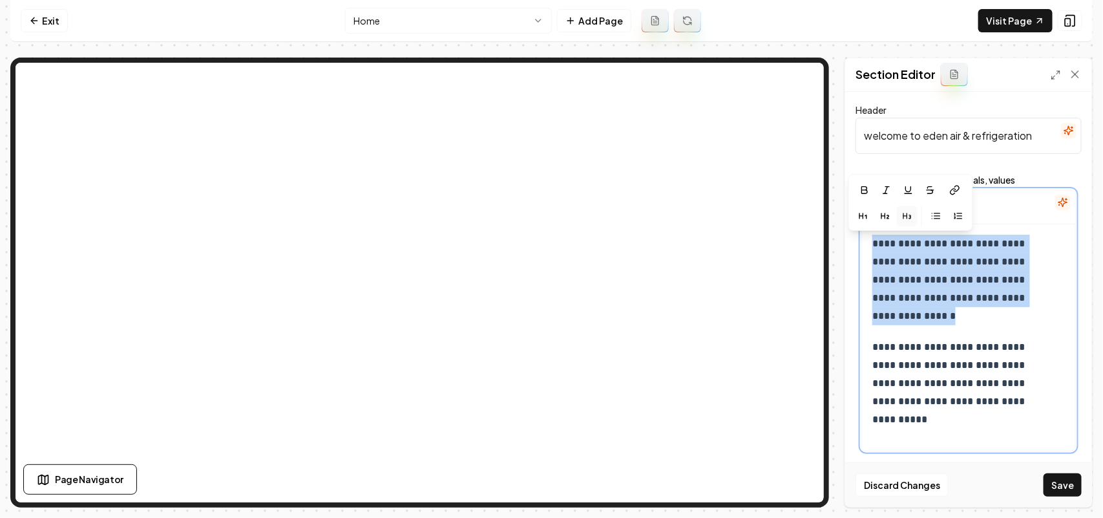
click at [908, 214] on icon "button" at bounding box center [907, 216] width 10 height 10
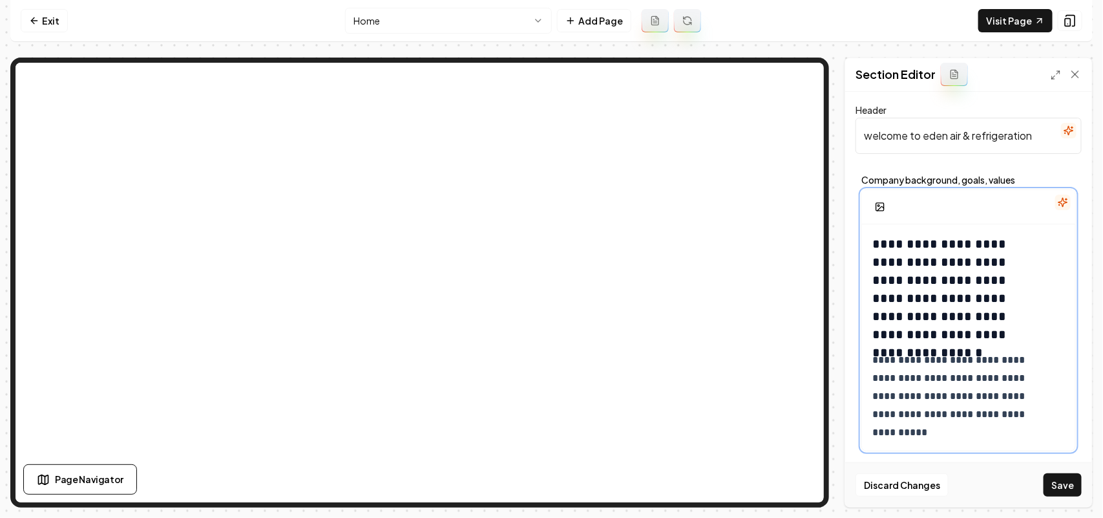
click at [985, 354] on p "**********" at bounding box center [955, 396] width 167 height 90
click at [1050, 478] on button "Save" at bounding box center [1063, 484] width 38 height 23
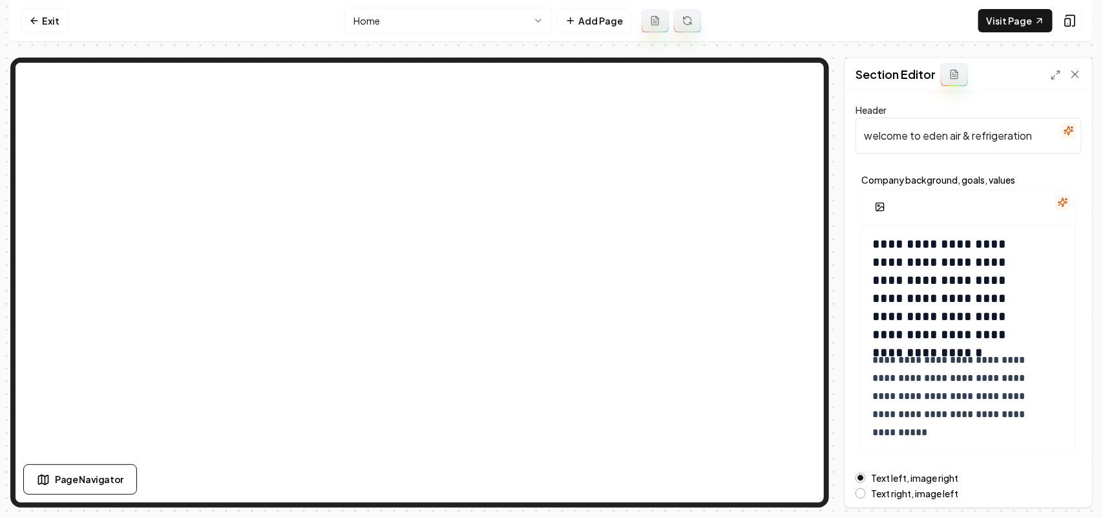
click at [982, 136] on input "welcome to eden air & refrigeration" at bounding box center [969, 136] width 226 height 36
paste input "Welcome to Eden Air & R"
type input "Welcome to Eden Air & Refrigeration"
click at [1068, 487] on button "Save" at bounding box center [1063, 484] width 38 height 23
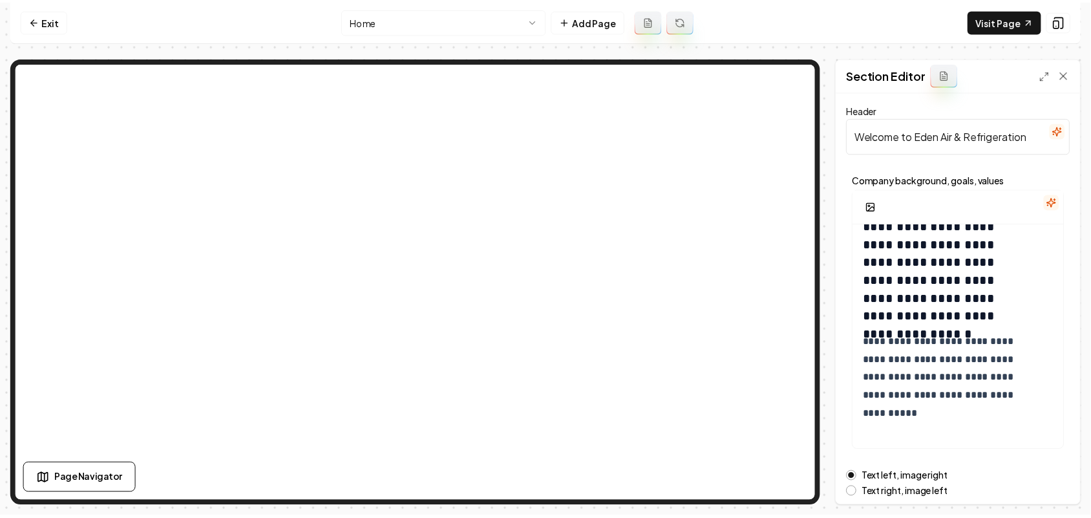
scroll to position [21, 0]
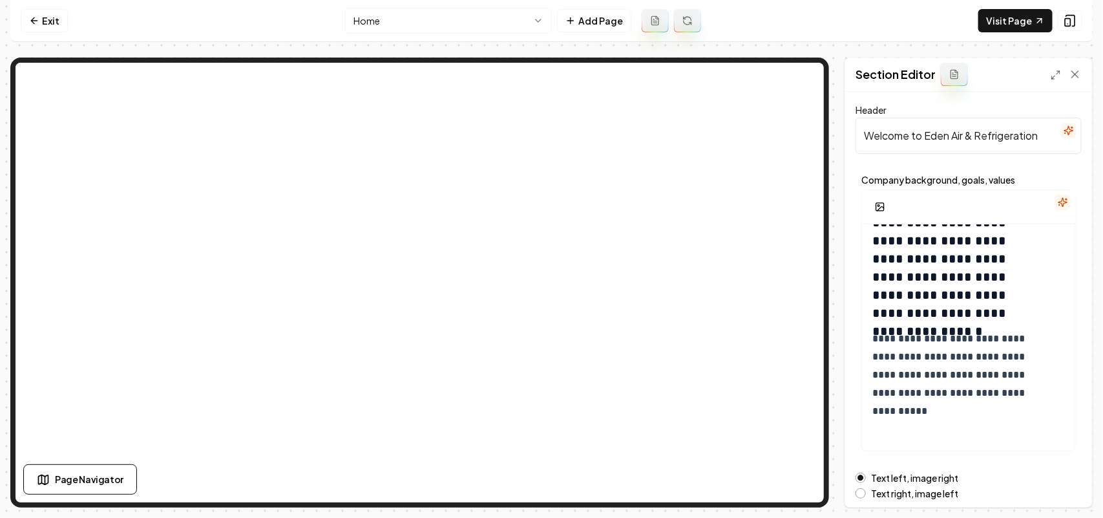
click at [408, 26] on html "**********" at bounding box center [551, 259] width 1103 height 518
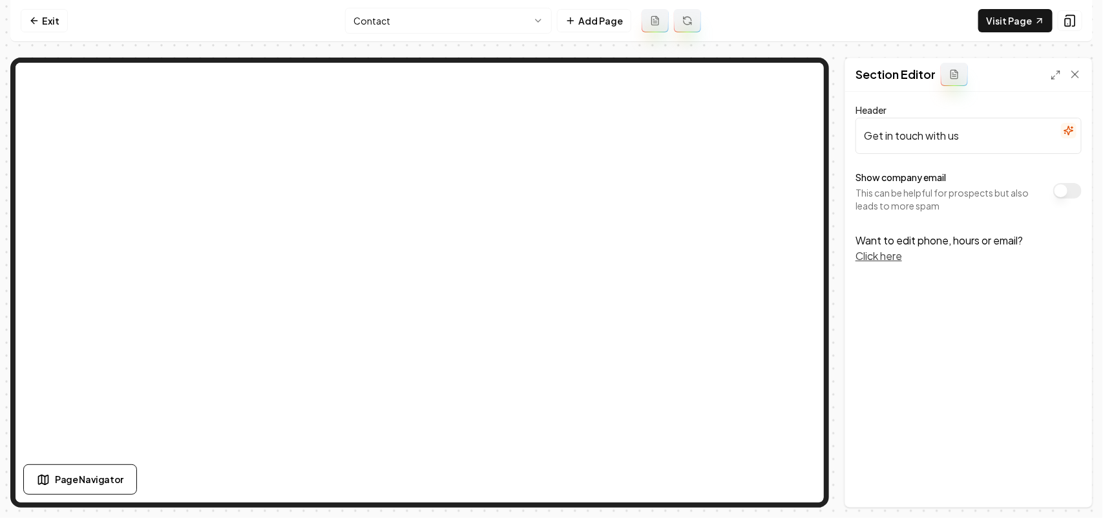
click at [1071, 184] on button "Show company email" at bounding box center [1067, 191] width 28 height 16
click at [1068, 488] on button "Save" at bounding box center [1063, 484] width 38 height 23
click at [472, 13] on html "Computer Required This feature is only available on a computer. Please switch t…" at bounding box center [551, 259] width 1103 height 518
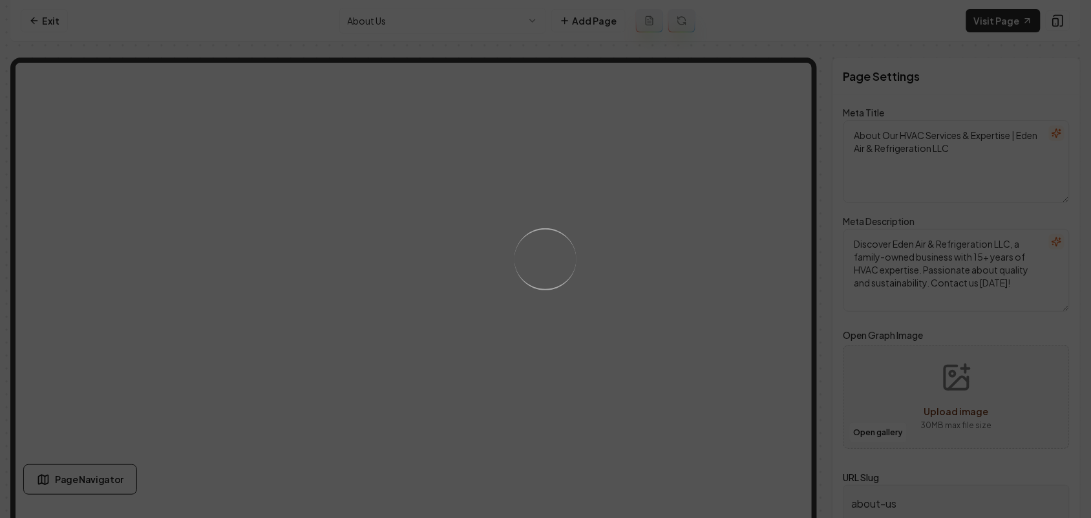
click at [683, 328] on div "Loading..." at bounding box center [545, 259] width 1091 height 518
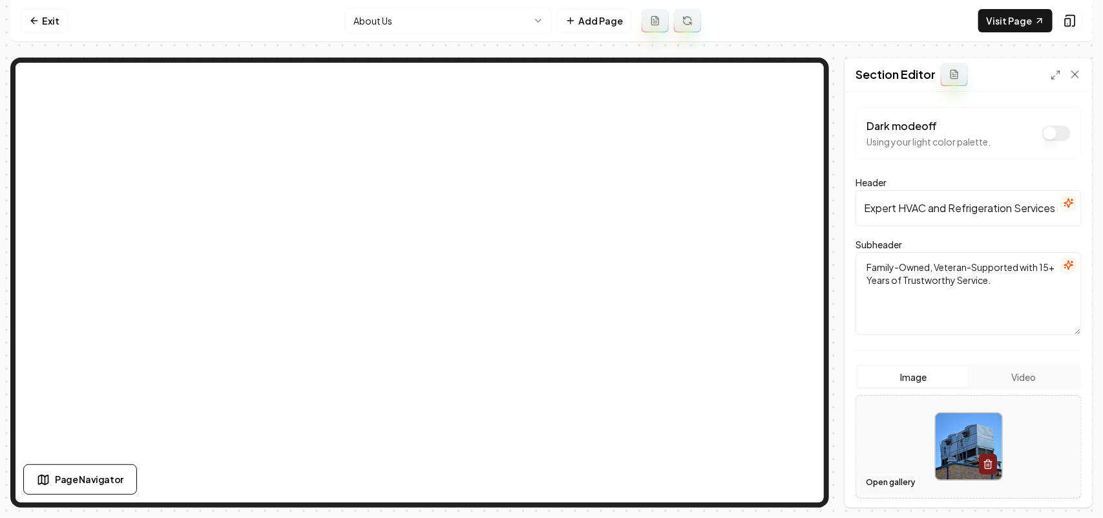
click at [898, 479] on button "Open gallery" at bounding box center [890, 482] width 58 height 21
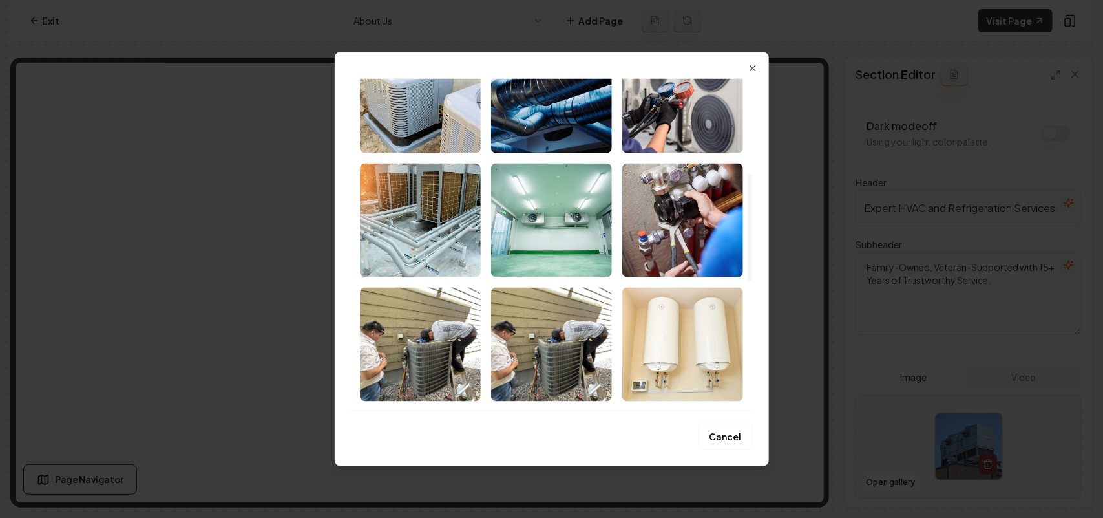
scroll to position [323, 0]
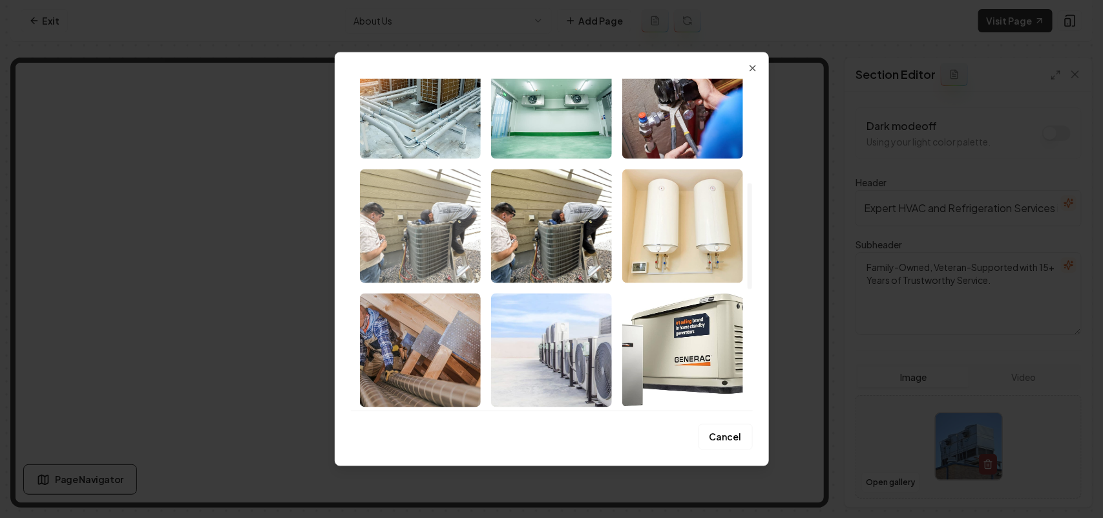
click at [443, 233] on img "Select image image_68bf46b15c7cd75eb82b75ae.jpg" at bounding box center [420, 226] width 121 height 114
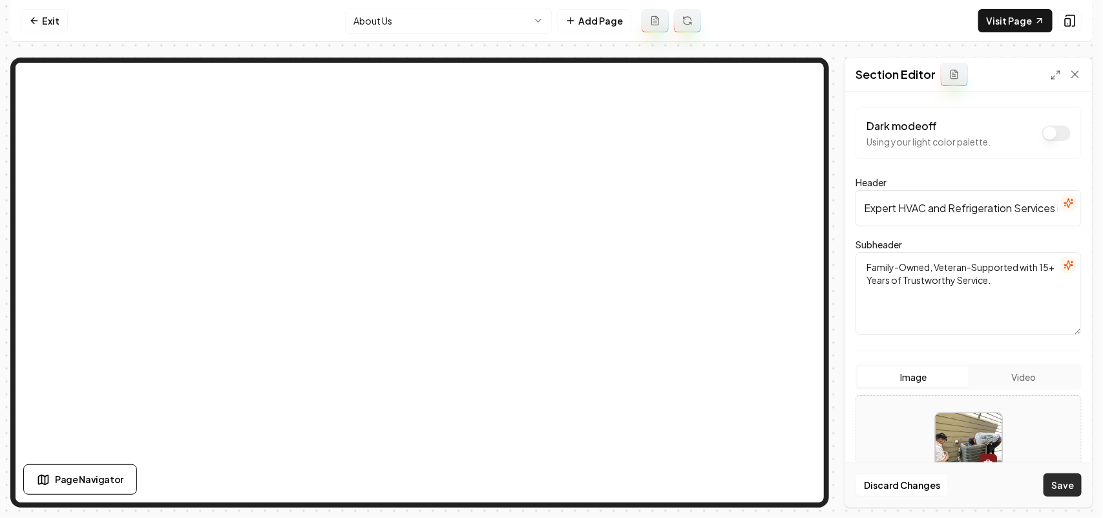
click at [1060, 476] on button "Save" at bounding box center [1063, 484] width 38 height 23
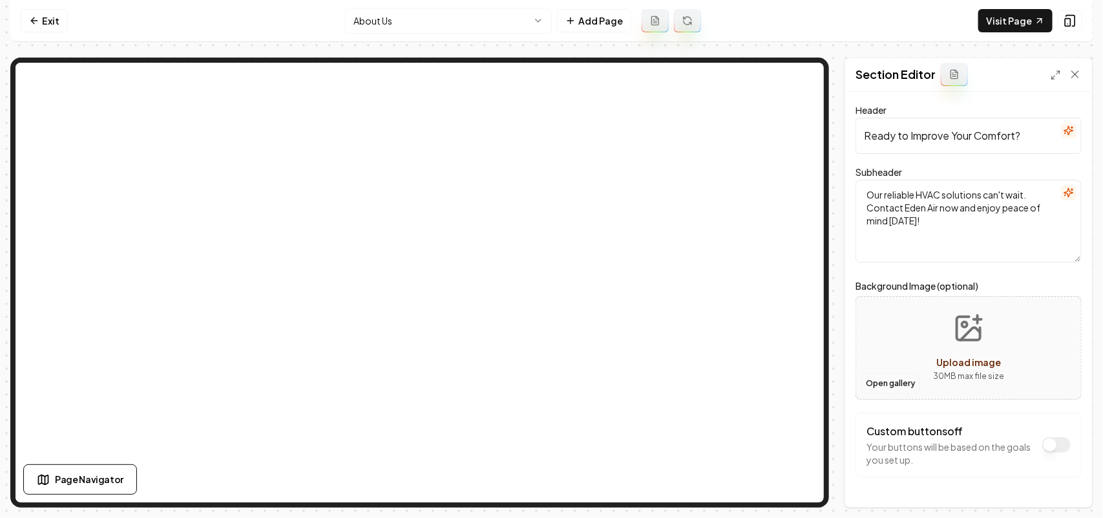
click at [909, 386] on button "Open gallery" at bounding box center [890, 383] width 58 height 21
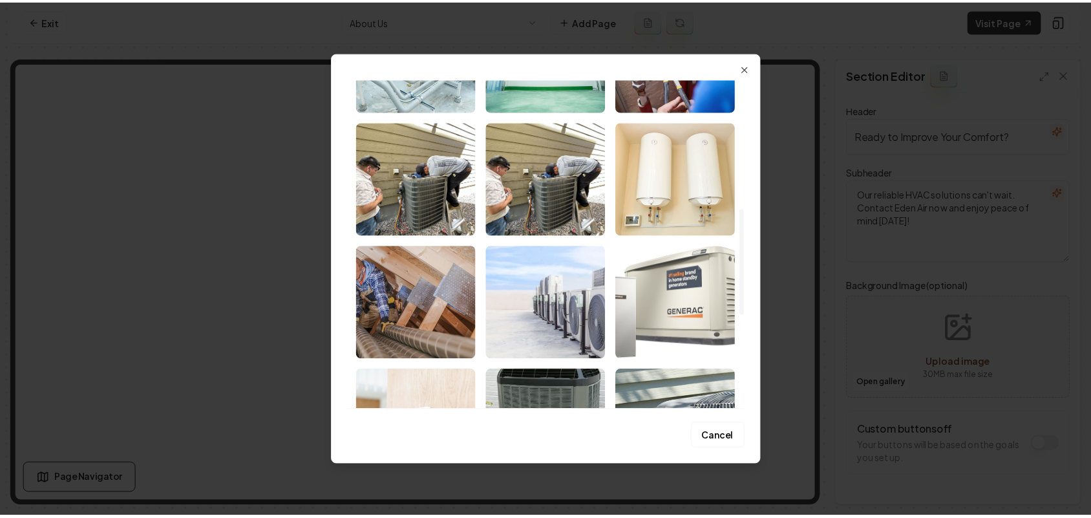
scroll to position [404, 0]
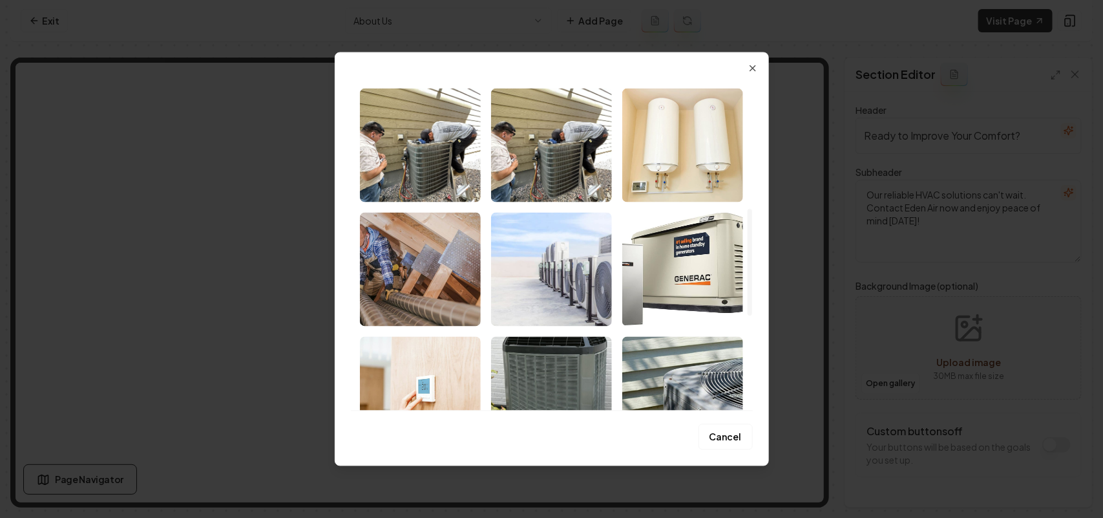
click at [531, 263] on img "Select image image_68bf46b15c7cd75eb82b7492.jpg" at bounding box center [551, 269] width 121 height 114
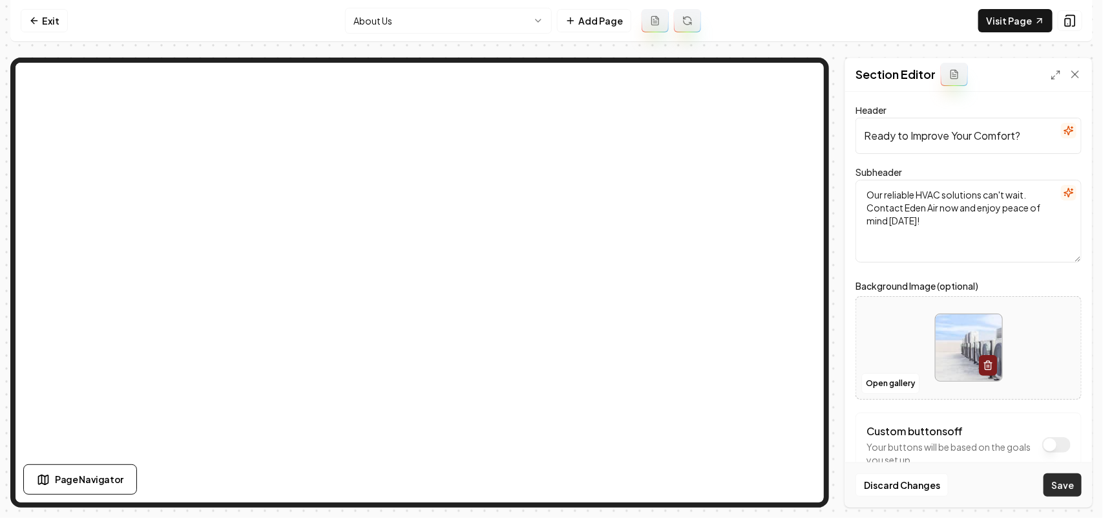
click at [1063, 487] on button "Save" at bounding box center [1063, 484] width 38 height 23
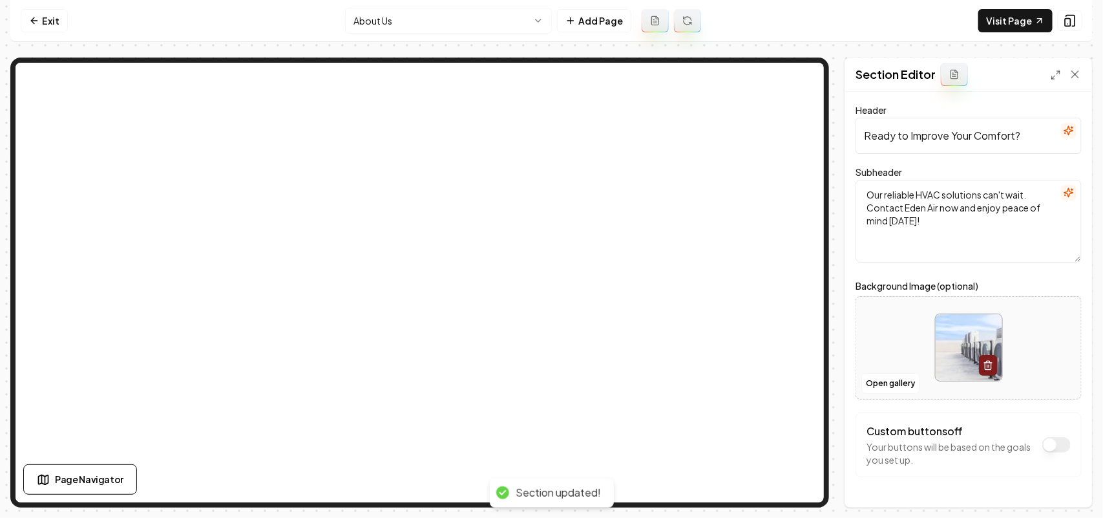
click at [381, 34] on nav "Exit About Us Add Page Visit Page" at bounding box center [551, 21] width 1082 height 42
click at [392, 26] on html "Computer Required This feature is only available on a computer. Please switch t…" at bounding box center [551, 259] width 1103 height 518
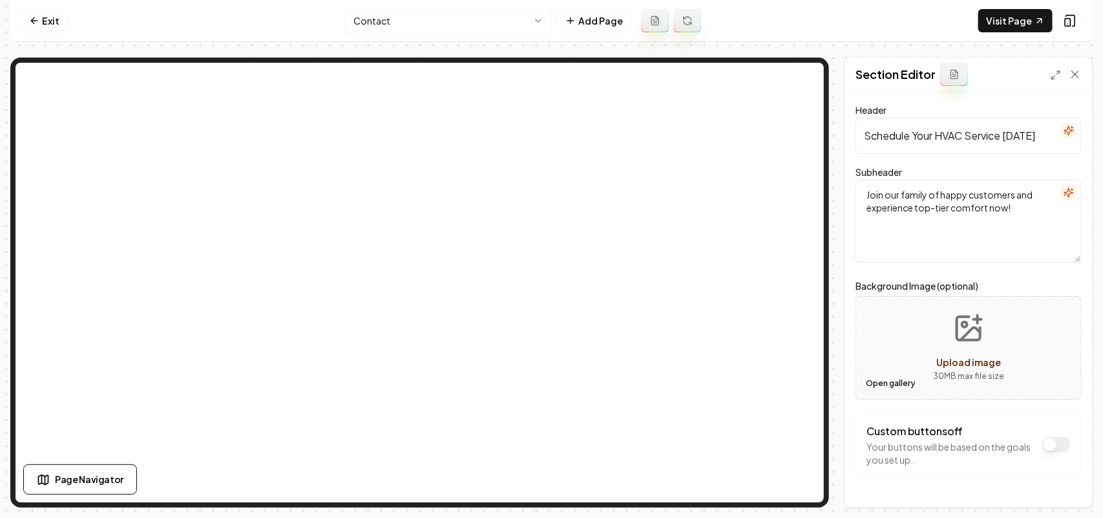
click at [897, 382] on button "Open gallery" at bounding box center [890, 383] width 58 height 21
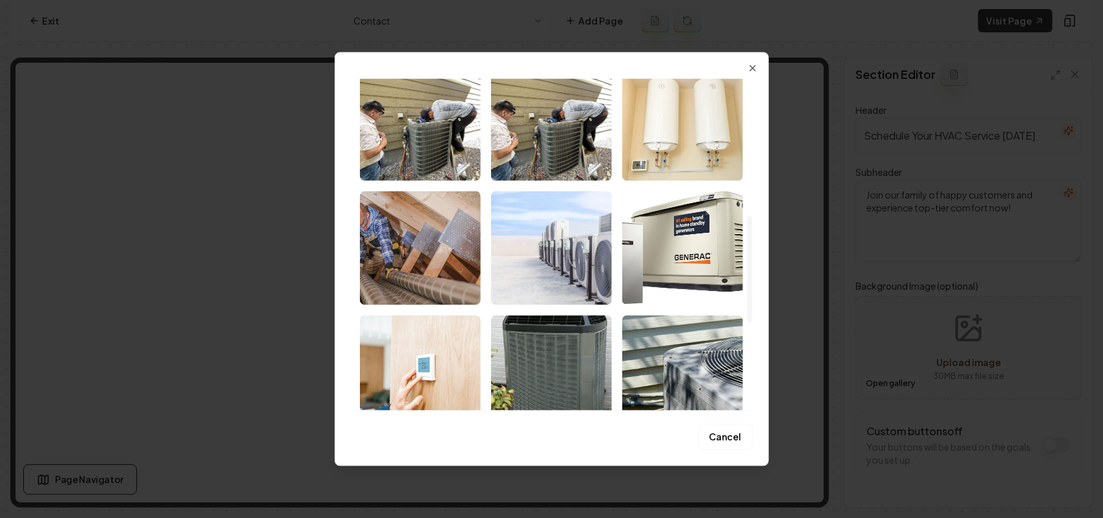
scroll to position [565, 0]
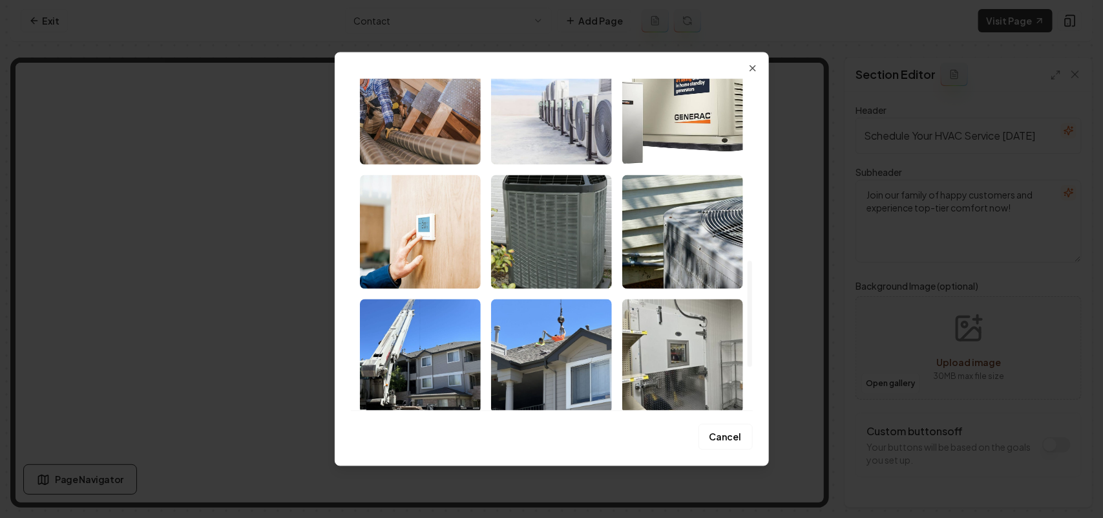
click at [686, 255] on img "Select image image_68bf46b15c7cd75eb82b7454.jpg" at bounding box center [682, 231] width 121 height 114
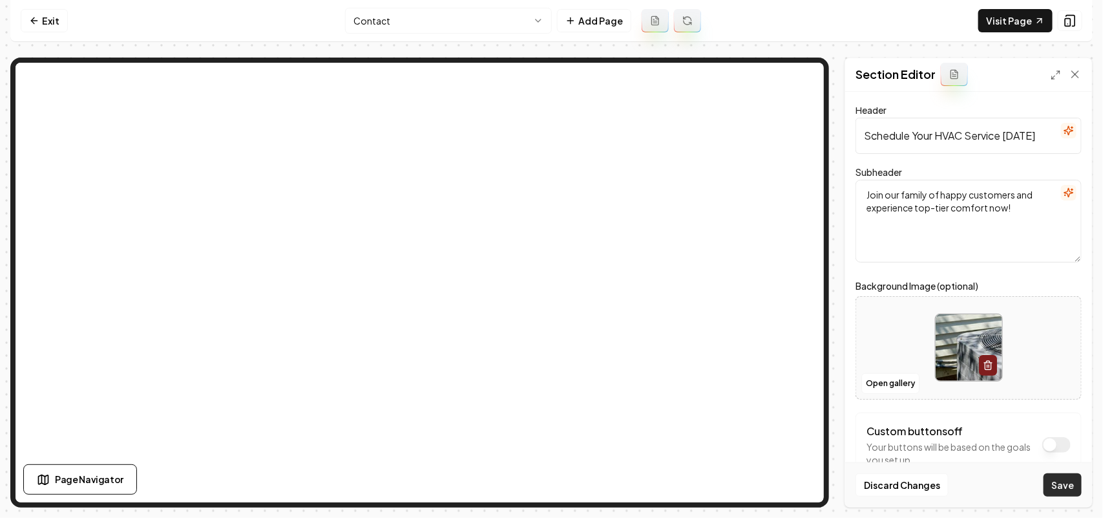
click at [1068, 485] on button "Save" at bounding box center [1063, 484] width 38 height 23
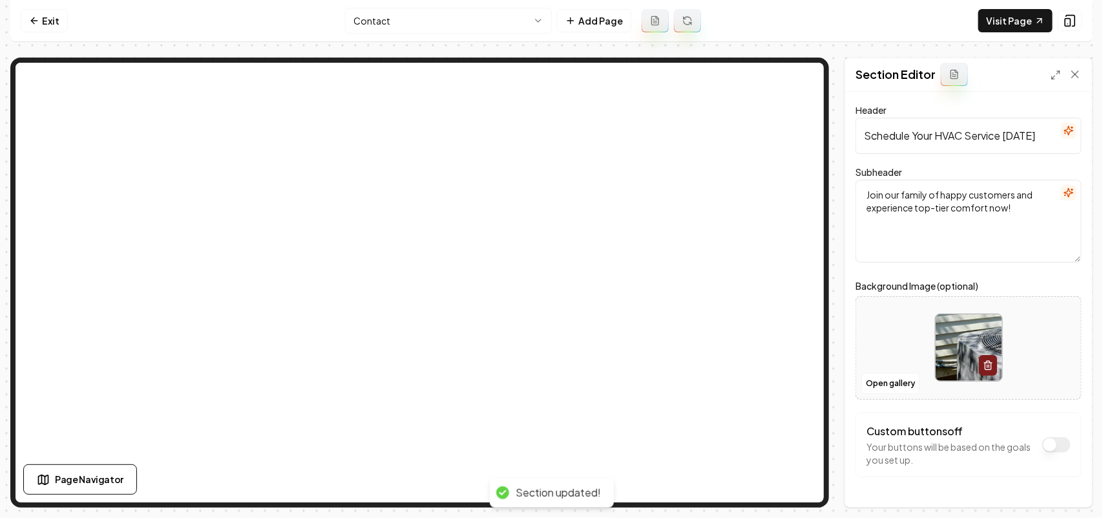
click at [434, 14] on html "Computer Required This feature is only available on a computer. Please switch t…" at bounding box center [551, 259] width 1103 height 518
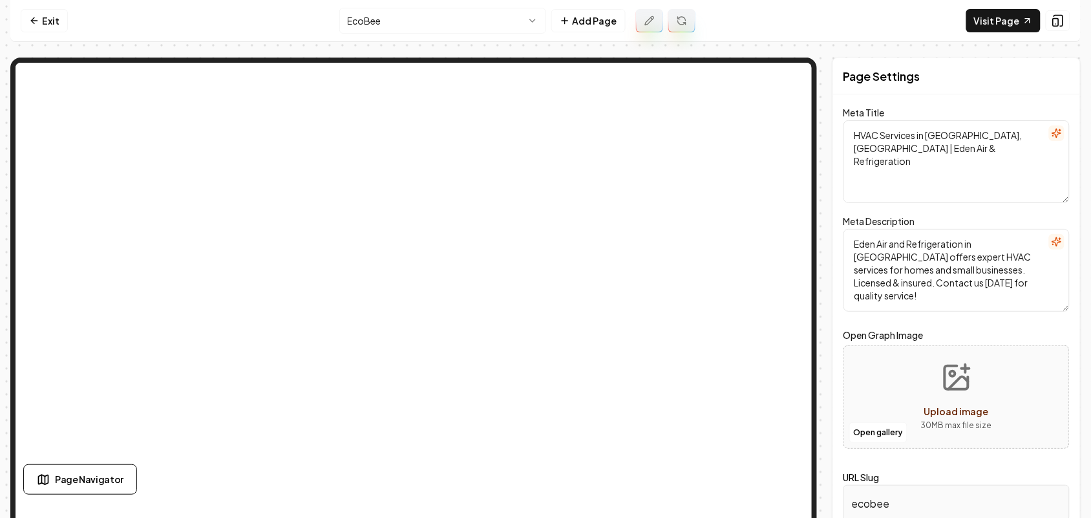
click at [492, 26] on html "Computer Required This feature is only available on a computer. Please switch t…" at bounding box center [545, 259] width 1091 height 518
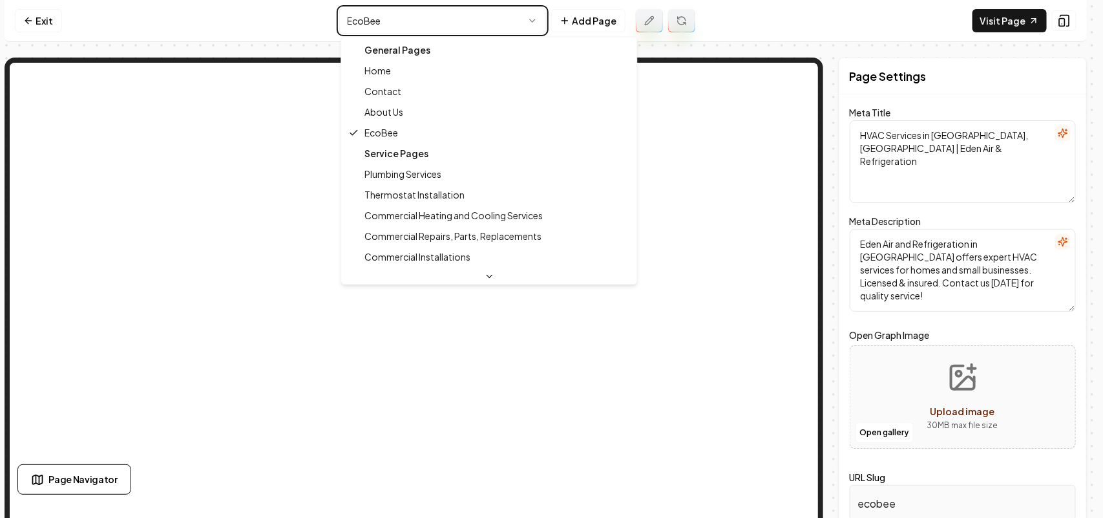
type textarea "About Our HVAC Services & Expertise | Eden Air & Refrigeration LLC"
type textarea "Discover Eden Air & Refrigeration LLC, a family-owned business with 15+ years o…"
type input "about-us"
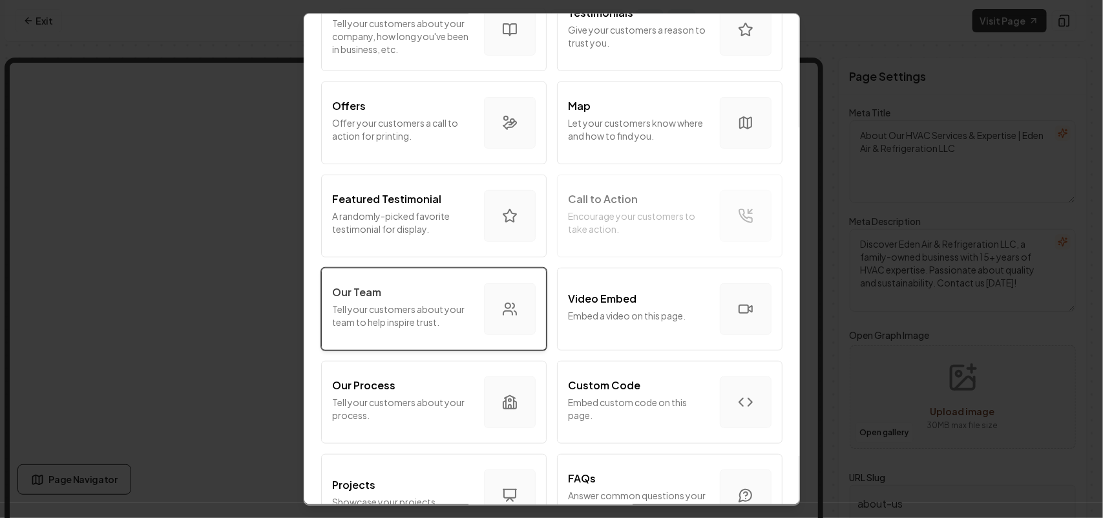
scroll to position [242, 0]
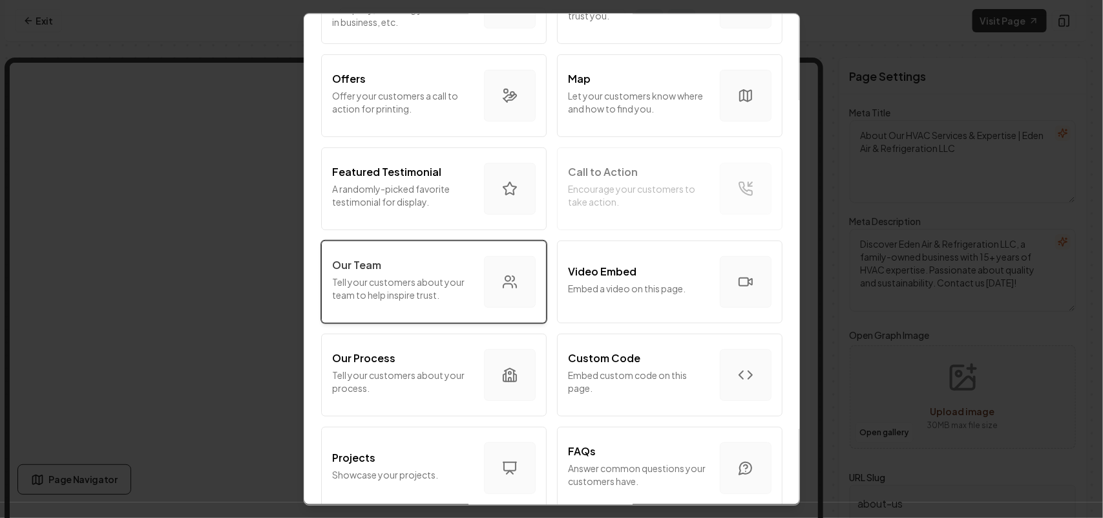
click at [354, 275] on p "Tell your customers about your team to help inspire trust." at bounding box center [403, 288] width 142 height 26
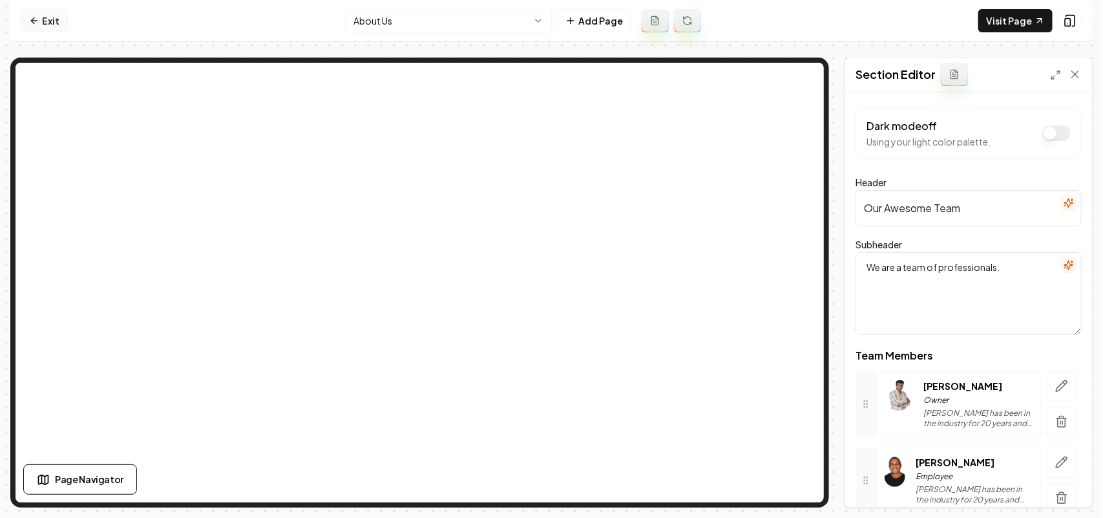
click at [50, 14] on link "Exit" at bounding box center [44, 20] width 47 height 23
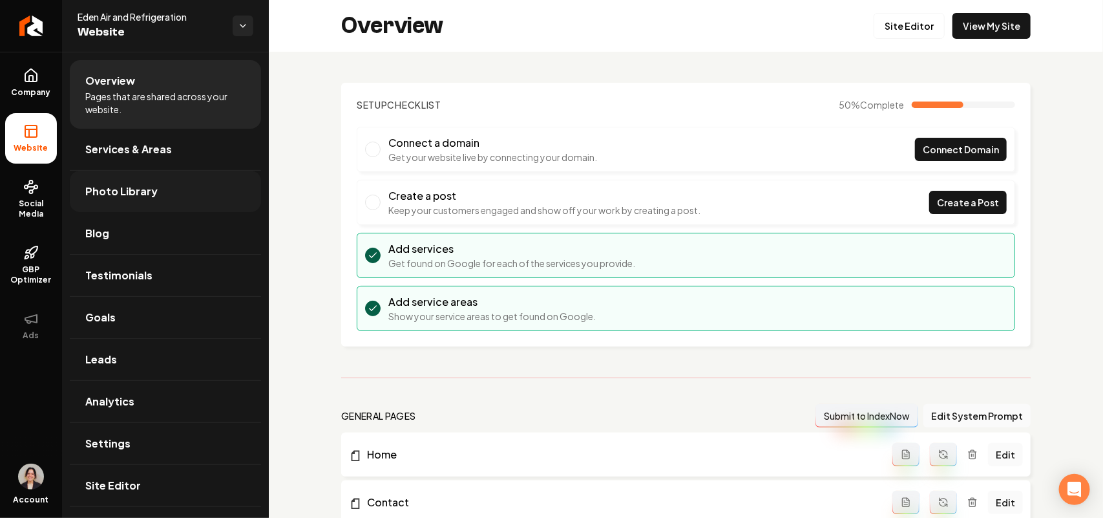
click at [111, 173] on link "Photo Library" at bounding box center [165, 191] width 191 height 41
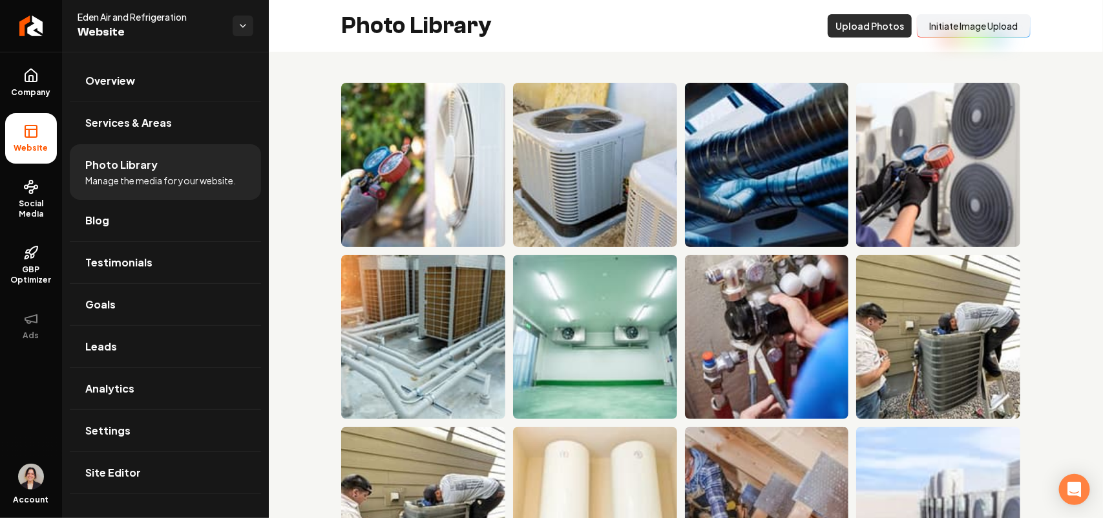
click at [828, 23] on button "Upload Photos" at bounding box center [870, 25] width 84 height 23
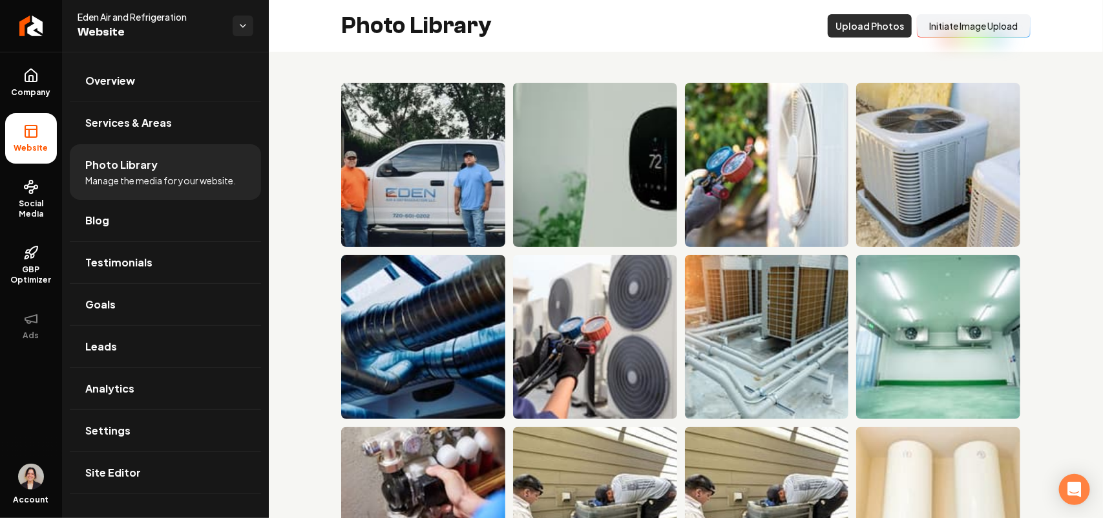
click at [854, 34] on button "Upload Photos" at bounding box center [870, 25] width 84 height 23
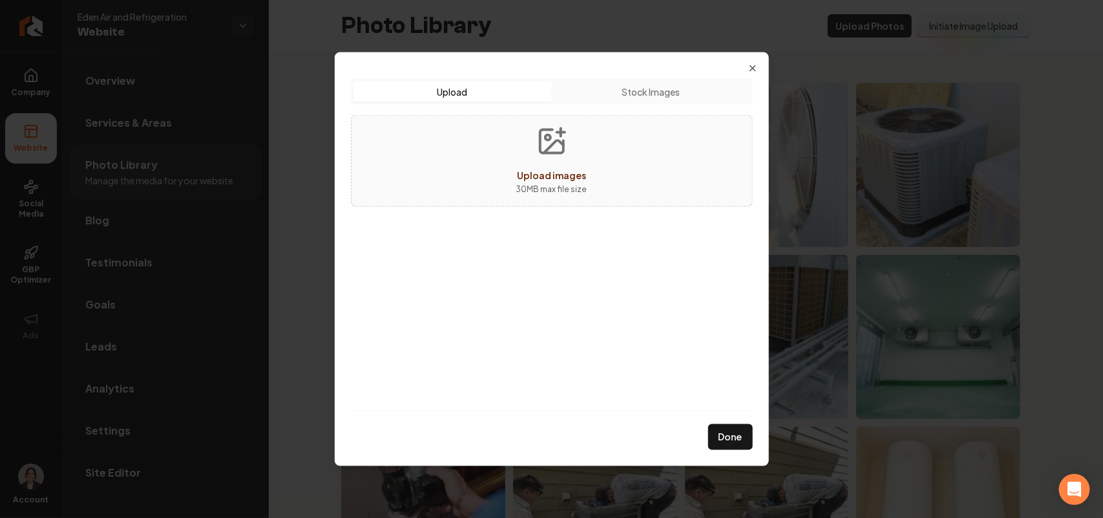
click at [560, 183] on p "30 MB max file size" at bounding box center [551, 188] width 71 height 13
type input "**********"
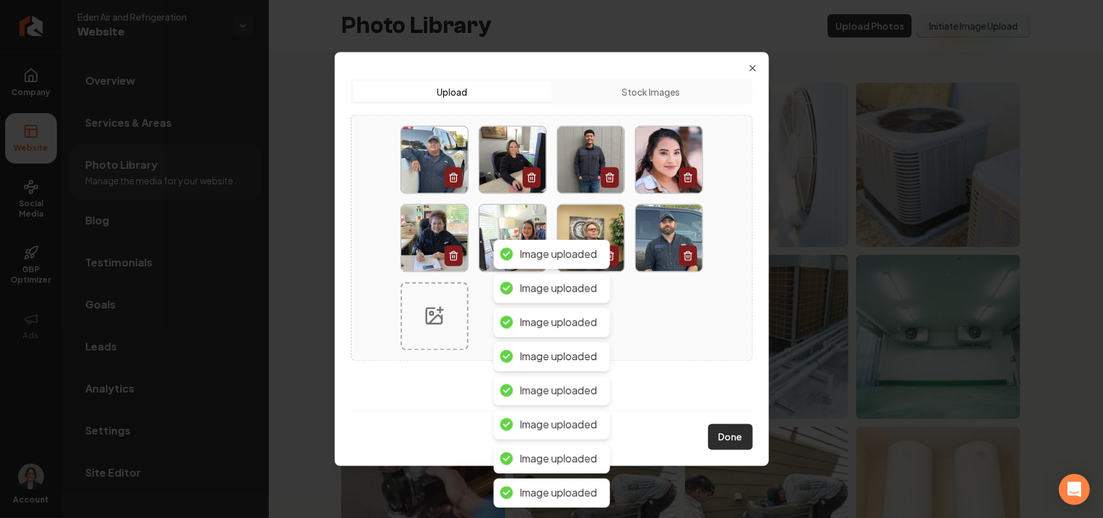
click at [742, 438] on button "Done" at bounding box center [730, 437] width 45 height 26
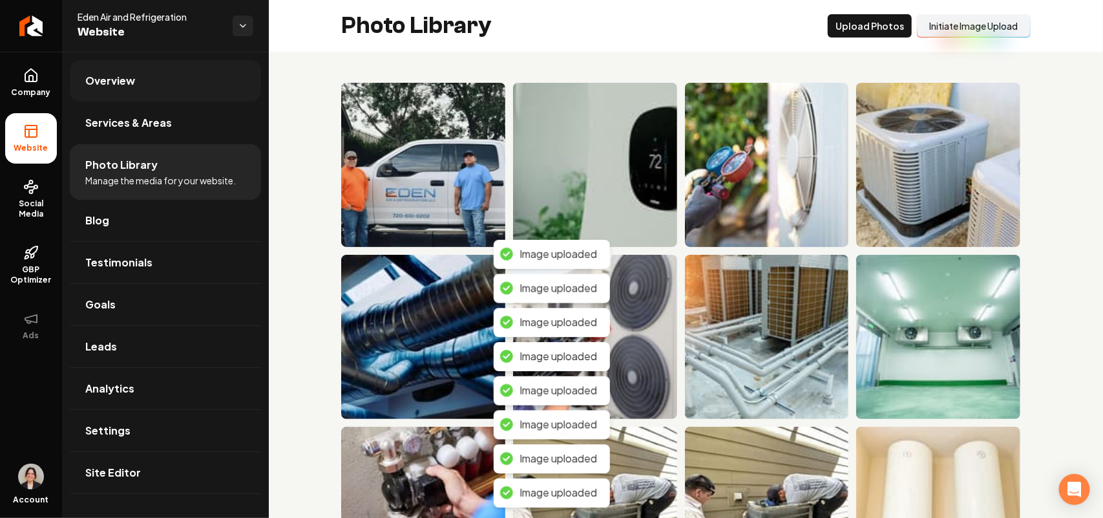
click at [189, 73] on link "Overview" at bounding box center [165, 80] width 191 height 41
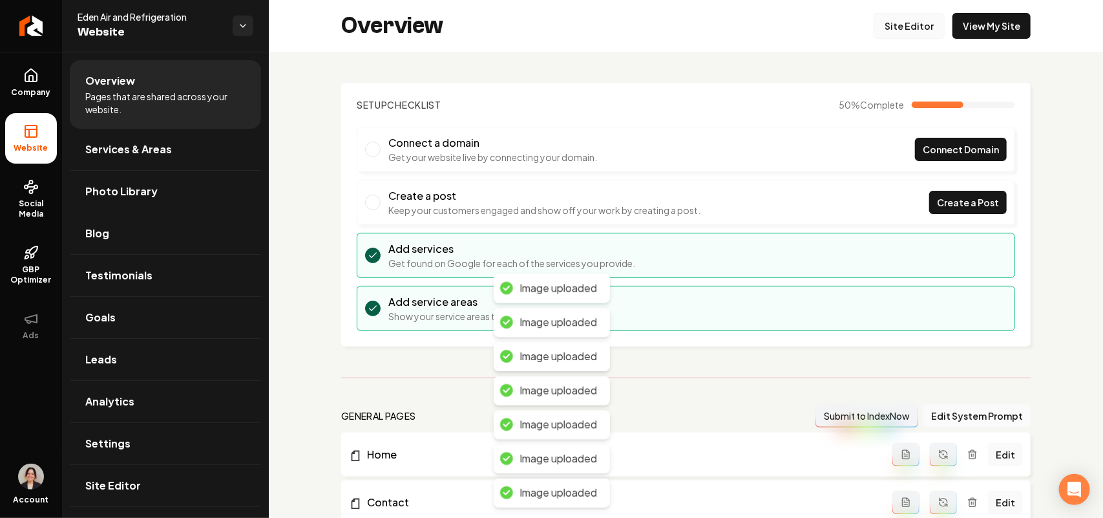
click at [874, 25] on link "Site Editor" at bounding box center [909, 26] width 71 height 26
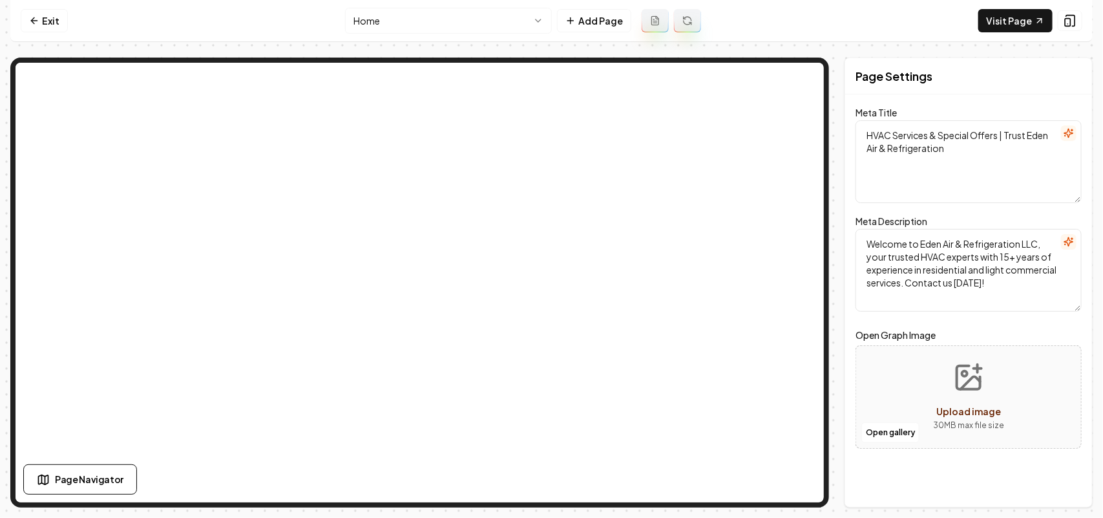
click at [438, 19] on html "Computer Required This feature is only available on a computer. Please switch t…" at bounding box center [551, 259] width 1103 height 518
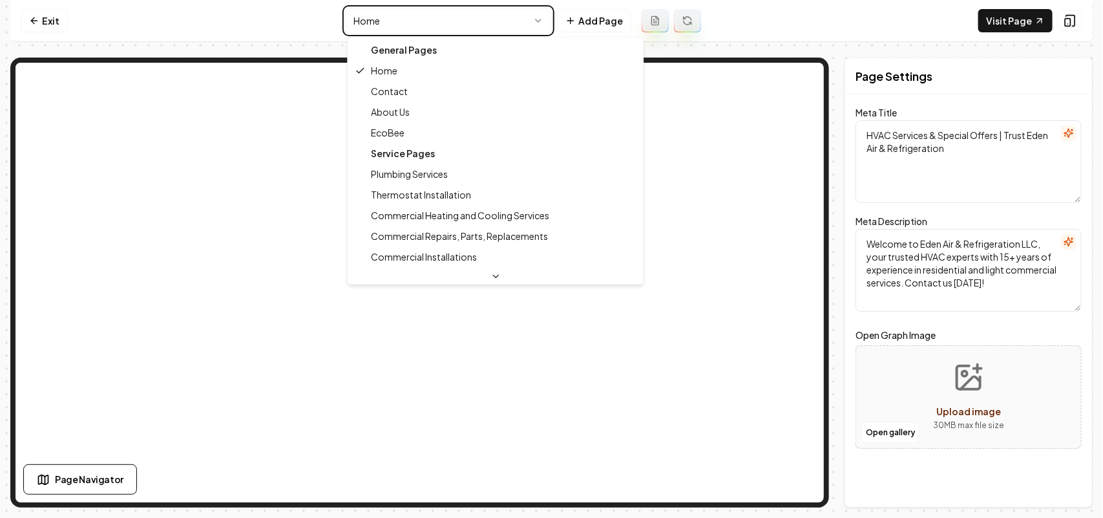
type textarea "About Our HVAC Services & Expertise | Eden Air & Refrigeration LLC"
type textarea "Discover Eden Air & Refrigeration LLC, a family-owned business with 15+ years o…"
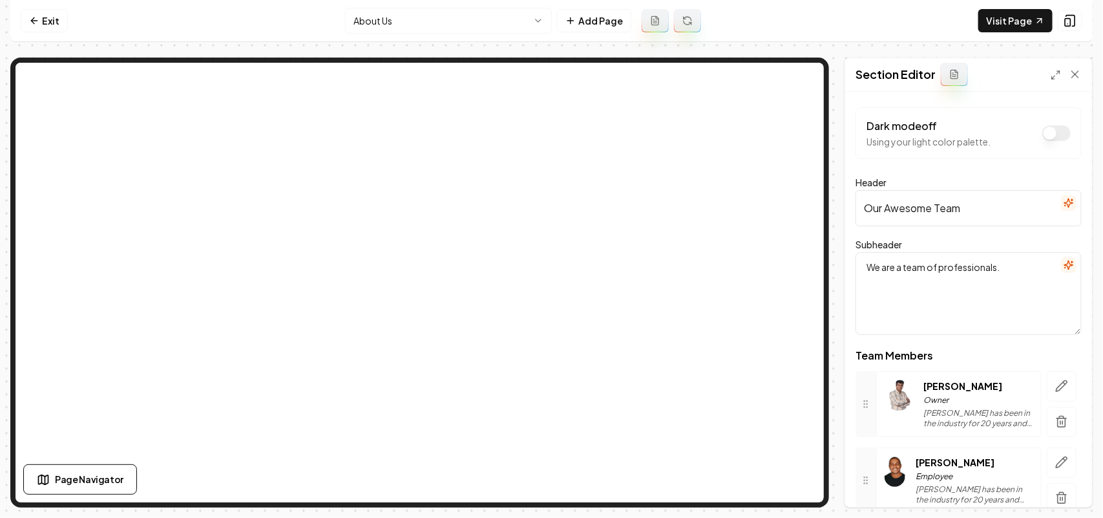
click at [1055, 379] on icon "button" at bounding box center [1061, 385] width 13 height 13
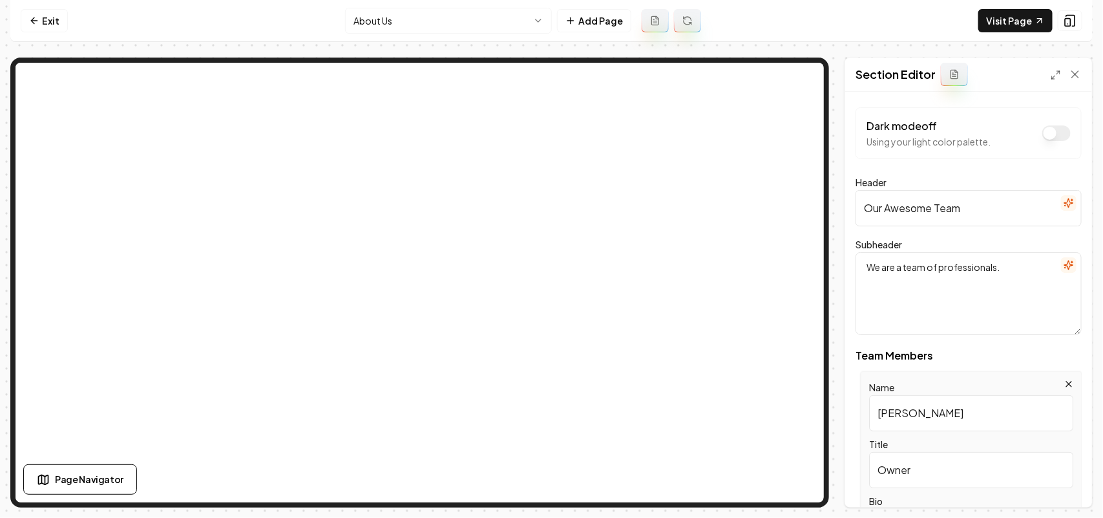
scroll to position [242, 0]
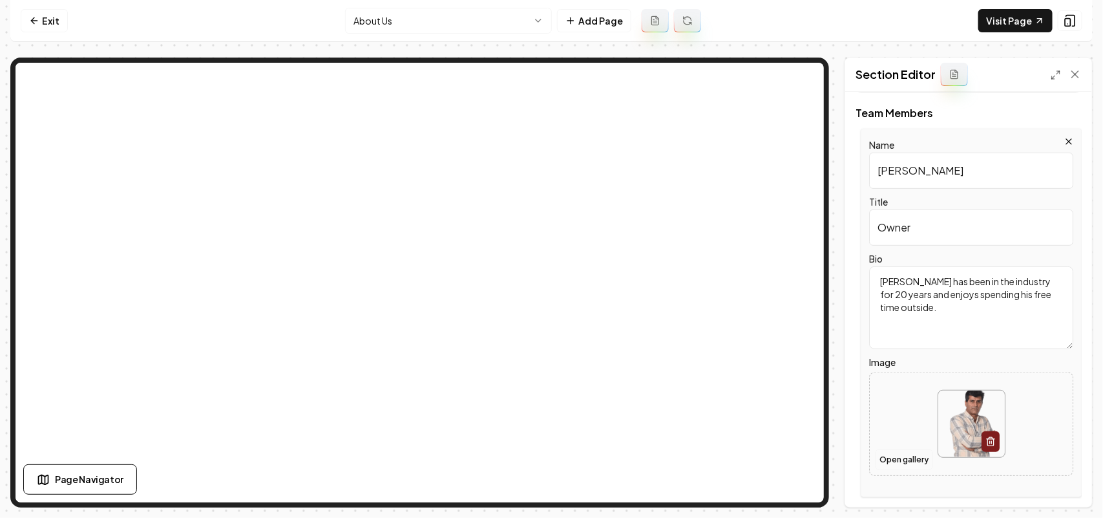
click at [903, 462] on button "Open gallery" at bounding box center [904, 459] width 58 height 21
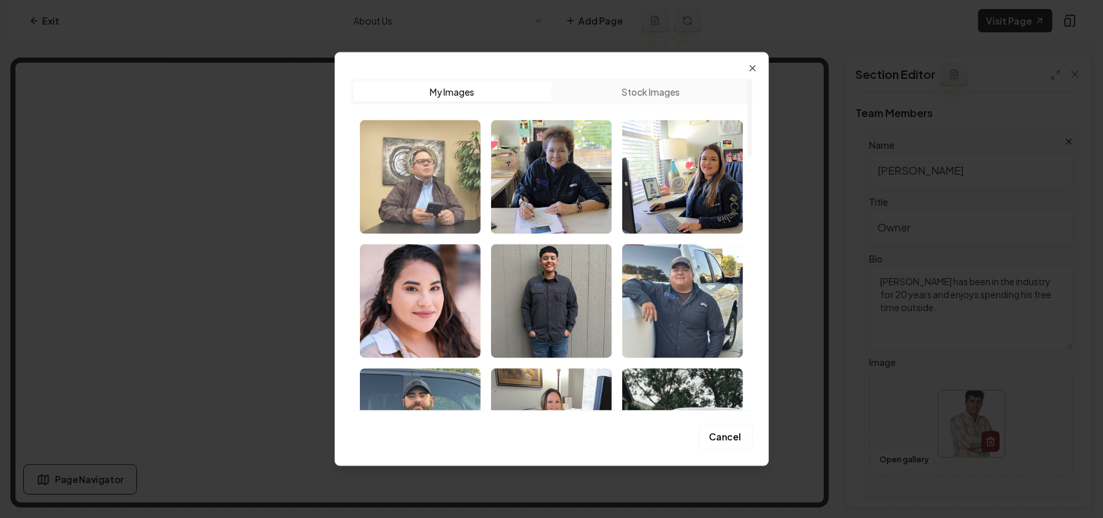
click at [441, 197] on img "Select image image_68bf4f2a5c7cd75eb85b310e.jpeg" at bounding box center [420, 177] width 121 height 114
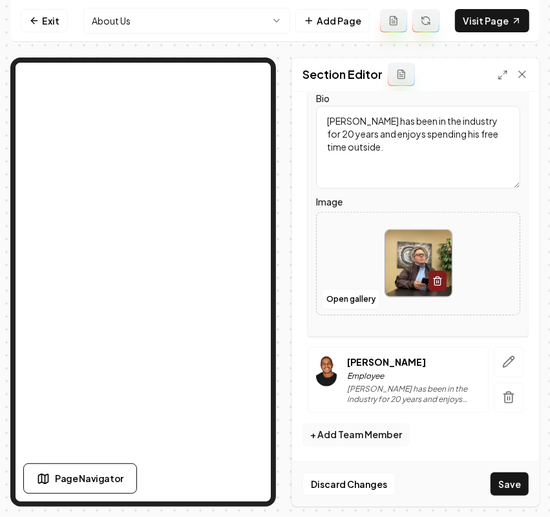
scroll to position [404, 0]
click at [505, 360] on button "button" at bounding box center [509, 361] width 30 height 30
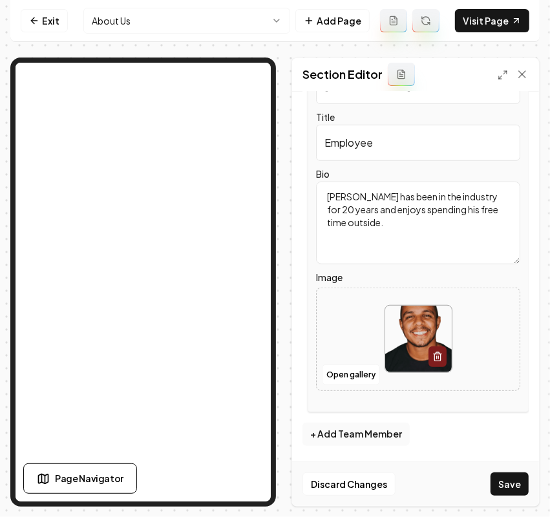
scroll to position [162, 0]
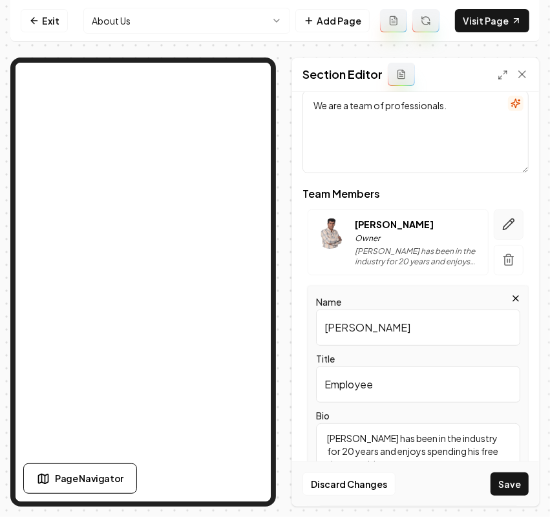
click at [511, 221] on icon "button" at bounding box center [512, 221] width 2 height 2
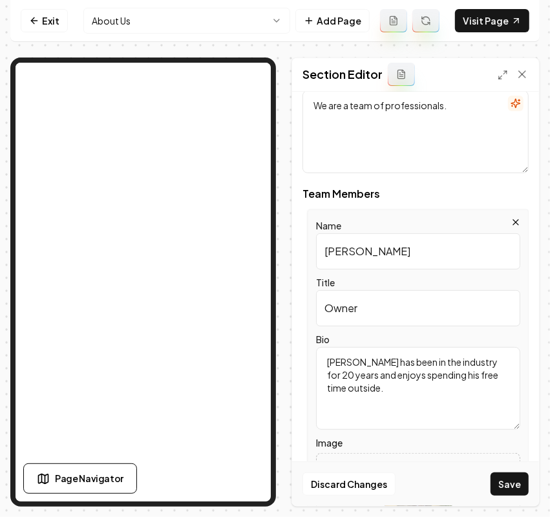
drag, startPoint x: 396, startPoint y: 253, endPoint x: 264, endPoint y: 253, distance: 132.5
click at [174, 187] on div "Page Settings Section Editor Dark mode off Using your light color palette. Head…" at bounding box center [274, 282] width 529 height 449
paste input "[PERSON_NAME]"
type input "[PERSON_NAME]"
click at [388, 323] on input "Owner" at bounding box center [418, 308] width 204 height 36
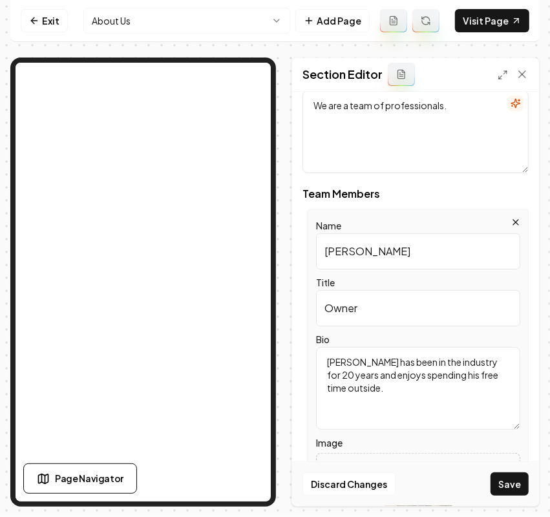
click at [147, 236] on div "Page Settings Section Editor Dark mode off Using your light color palette. Head…" at bounding box center [274, 282] width 529 height 449
paste input "CEO"
type input "Owner CEO"
drag, startPoint x: 421, startPoint y: 399, endPoint x: -2, endPoint y: 223, distance: 458.3
click at [0, 223] on html "Computer Required This feature is only available on a computer. Please switch t…" at bounding box center [275, 258] width 550 height 517
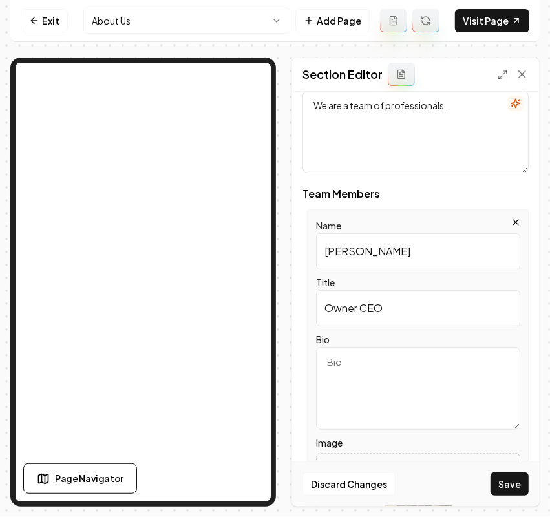
click at [508, 372] on div "Name [PERSON_NAME] Title Owner CEO Bio Image Open gallery" at bounding box center [418, 393] width 221 height 368
click at [511, 357] on div "Name [PERSON_NAME] Title Owner CEO Bio Image Open gallery" at bounding box center [418, 393] width 221 height 368
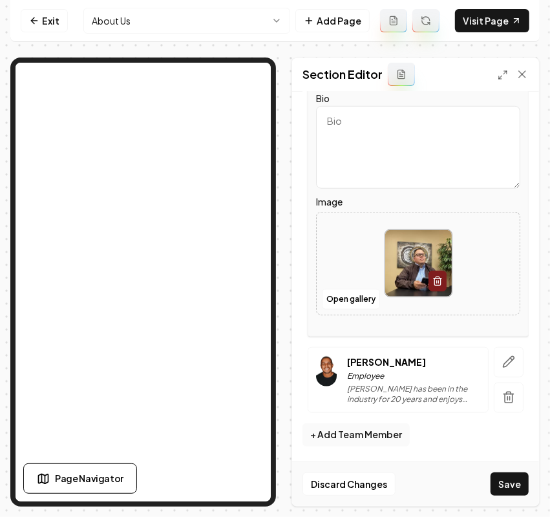
scroll to position [404, 0]
click at [502, 355] on icon "button" at bounding box center [508, 361] width 13 height 13
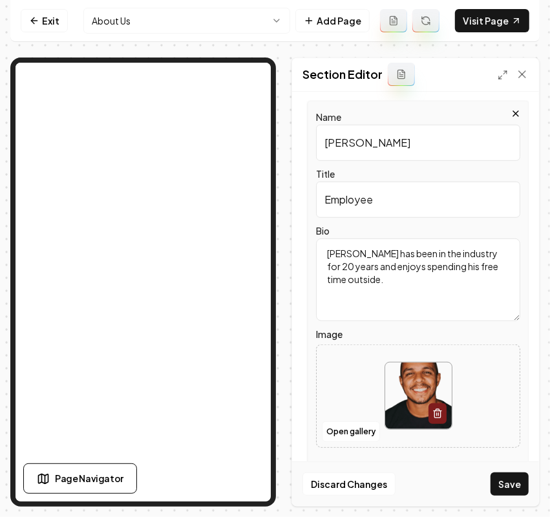
scroll to position [324, 0]
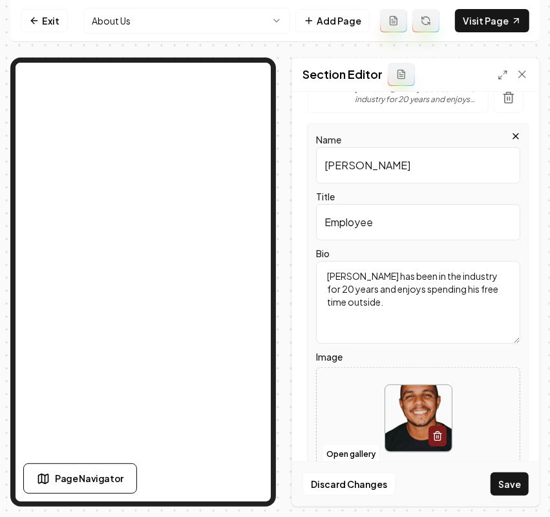
drag, startPoint x: 424, startPoint y: 166, endPoint x: 259, endPoint y: 173, distance: 164.9
click at [142, 108] on div "Page Settings Section Editor Dark mode off Using your light color palette. Head…" at bounding box center [274, 282] width 529 height 449
paste input "[PERSON_NAME]"
type input "[PERSON_NAME]"
drag, startPoint x: 433, startPoint y: 237, endPoint x: 269, endPoint y: 229, distance: 164.3
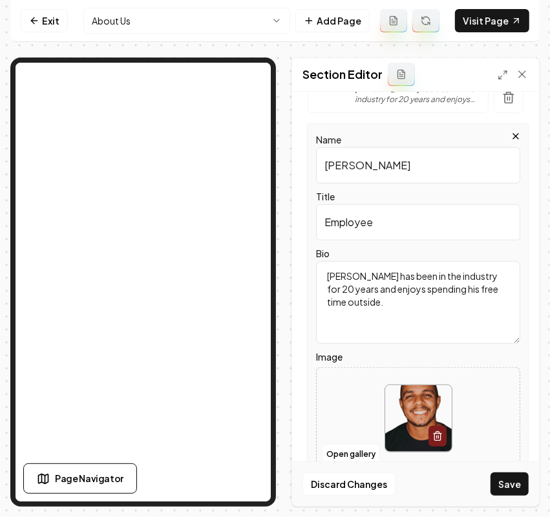
click at [202, 165] on div "Page Settings Section Editor Dark mode off Using your light color palette. Head…" at bounding box center [274, 282] width 529 height 449
paste input "Vice president"
click at [351, 457] on button "Open gallery" at bounding box center [351, 454] width 58 height 21
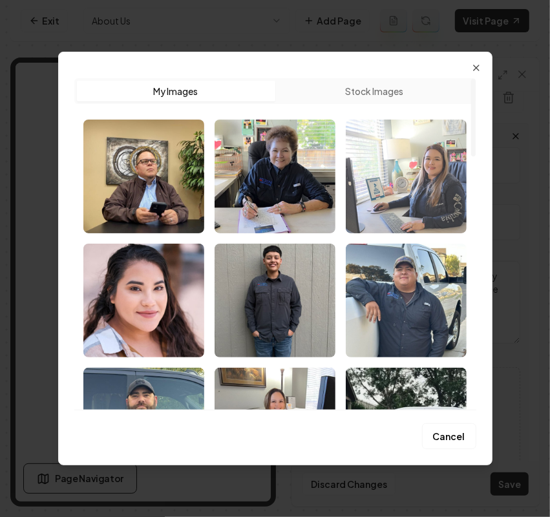
click at [398, 167] on img "Select image image_68bf4f2a5c7cd75eb85b30dc.jpg" at bounding box center [406, 177] width 121 height 114
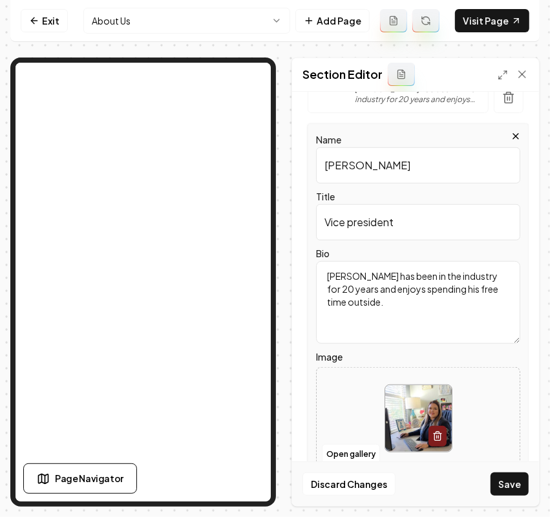
click at [376, 237] on input "Vice president" at bounding box center [418, 222] width 204 height 36
click at [350, 221] on input "Vice president" at bounding box center [418, 222] width 204 height 36
type input "Vice President"
click at [422, 249] on div "Bio [PERSON_NAME] has been in the industry for 20 years and enjoys spending his…" at bounding box center [418, 295] width 204 height 98
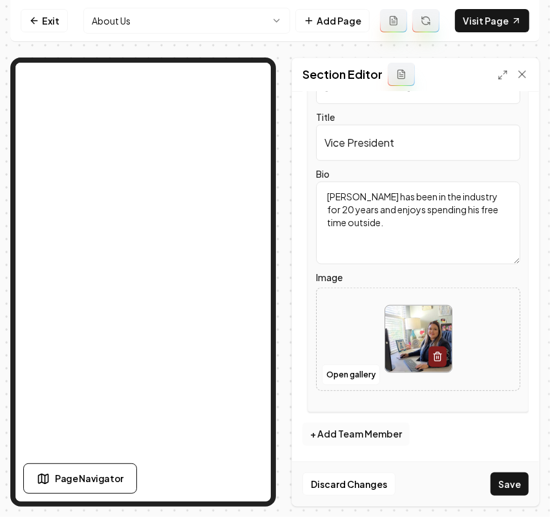
click at [372, 437] on button "+ Add Team Member" at bounding box center [355, 434] width 107 height 23
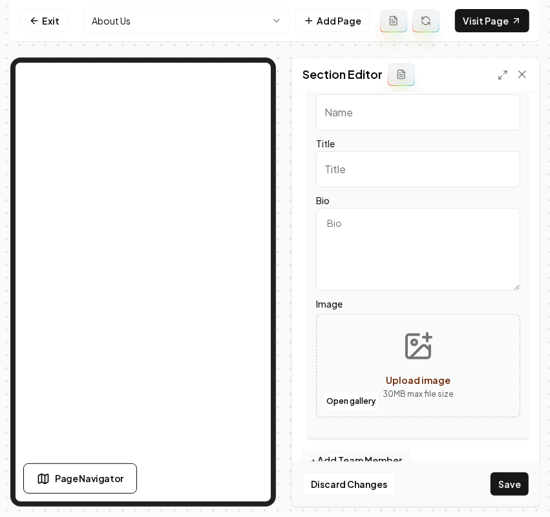
scroll to position [462, 0]
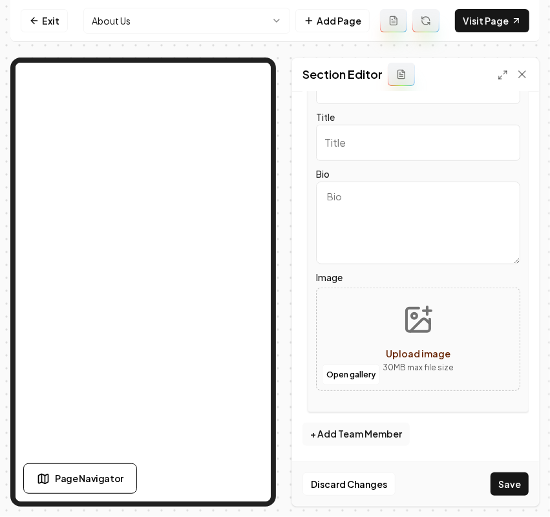
click at [351, 155] on input "Title" at bounding box center [418, 143] width 204 height 36
paste input "[PERSON_NAME]"
type input "[PERSON_NAME]"
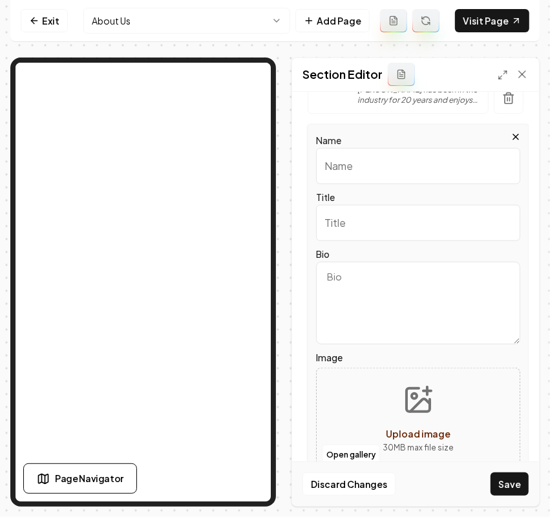
click at [359, 168] on input "Name" at bounding box center [418, 166] width 204 height 36
paste input "[PERSON_NAME]"
type input "[PERSON_NAME]"
click at [321, 239] on input "Title" at bounding box center [418, 223] width 204 height 36
click at [332, 227] on input "Title" at bounding box center [418, 223] width 204 height 36
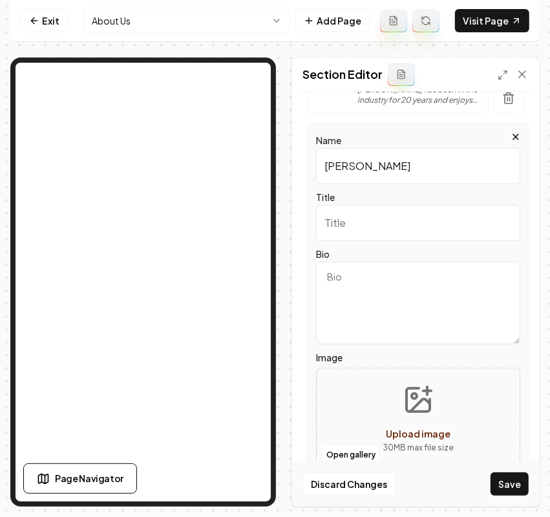
paste input "Maintenance supervisor"
click at [390, 224] on input "Maintenance supervisor" at bounding box center [418, 223] width 204 height 36
type input "Maintenance Supervisor"
click at [352, 451] on button "Open gallery" at bounding box center [351, 455] width 58 height 21
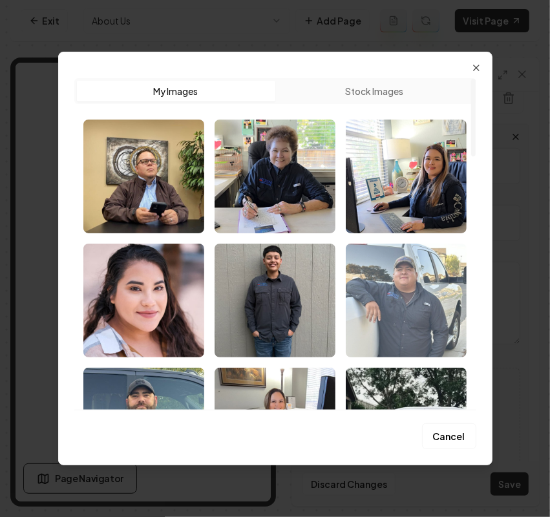
click at [404, 302] on img "Select image image_68bf4f2a5c7cd75eb85b311a.jpeg" at bounding box center [406, 301] width 121 height 114
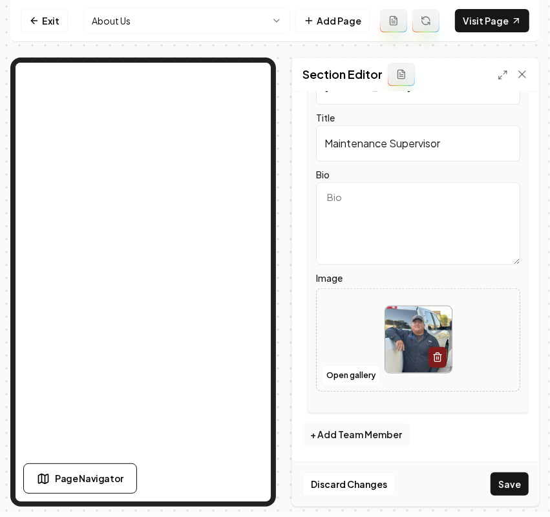
scroll to position [462, 0]
click at [381, 437] on button "+ Add Team Member" at bounding box center [355, 434] width 107 height 23
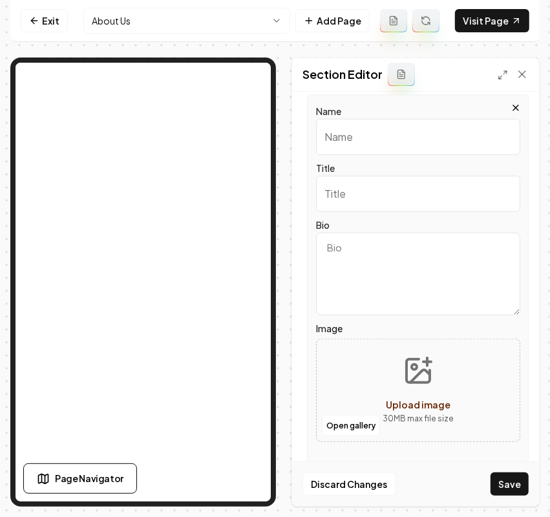
scroll to position [440, 0]
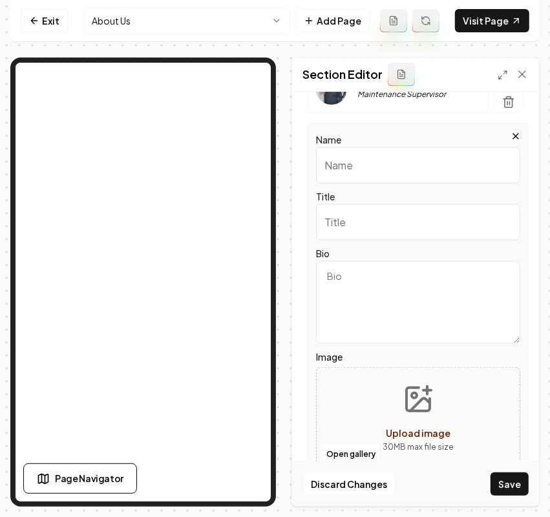
click at [349, 165] on input "Name" at bounding box center [418, 165] width 204 height 36
paste input "[PERSON_NAME]"
type input "[PERSON_NAME]"
click at [343, 227] on input "Title" at bounding box center [418, 222] width 204 height 36
paste input "Office Manager"
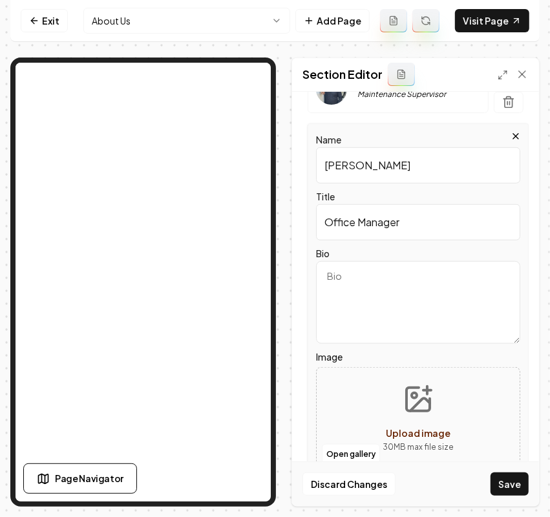
click at [366, 225] on input "Office Manager" at bounding box center [418, 222] width 204 height 36
type input "Office Manager"
click at [348, 450] on button "Open gallery" at bounding box center [351, 454] width 58 height 21
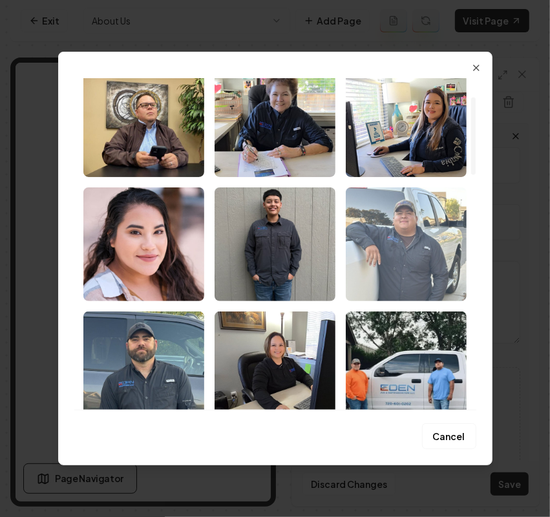
scroll to position [81, 0]
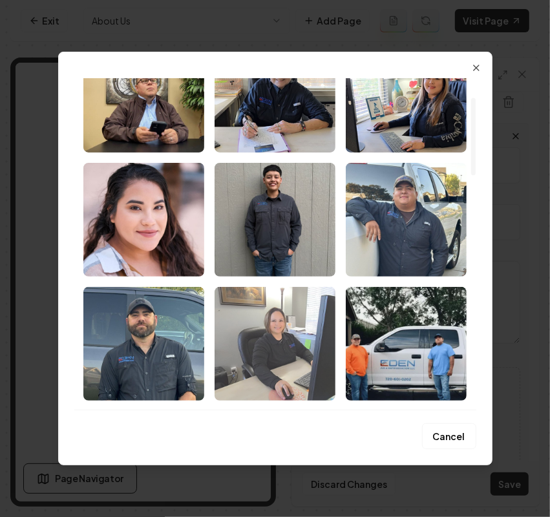
click at [269, 375] on img "Select image image_68bf4f295c7cd75eb85b2ffe.jpg" at bounding box center [275, 344] width 121 height 114
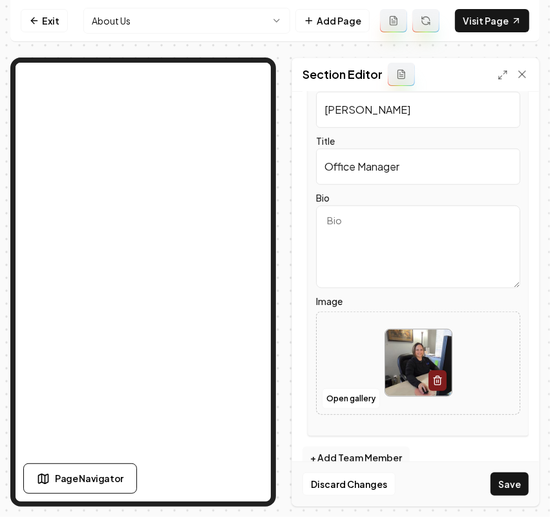
scroll to position [521, 0]
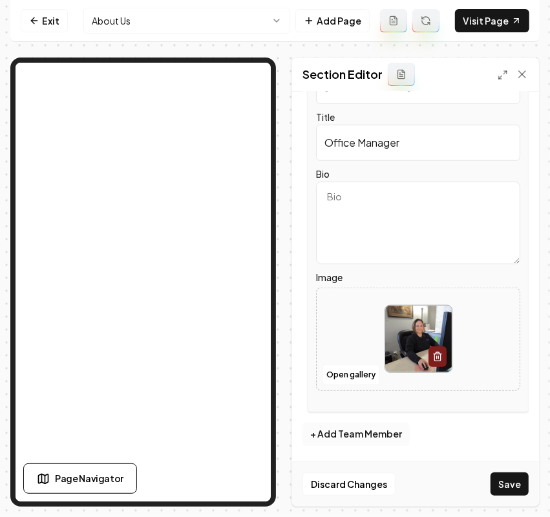
click at [346, 445] on button "+ Add Team Member" at bounding box center [355, 434] width 107 height 23
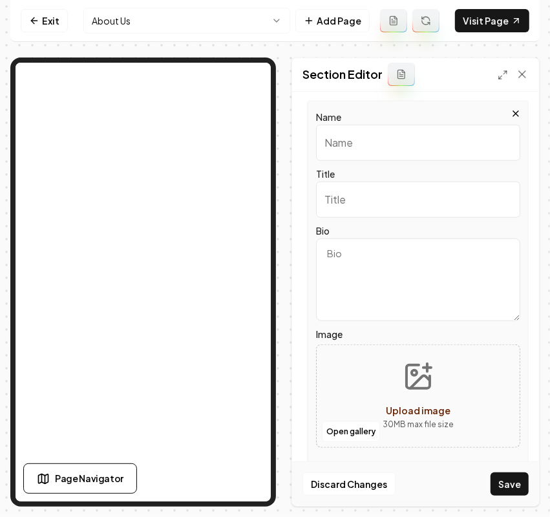
click at [375, 157] on input "Name" at bounding box center [418, 143] width 204 height 36
paste input "[DEMOGRAPHIC_DATA][PERSON_NAME]"
type input "[DEMOGRAPHIC_DATA][PERSON_NAME]"
click at [362, 209] on input "Title" at bounding box center [418, 200] width 204 height 36
paste input "Service technician"
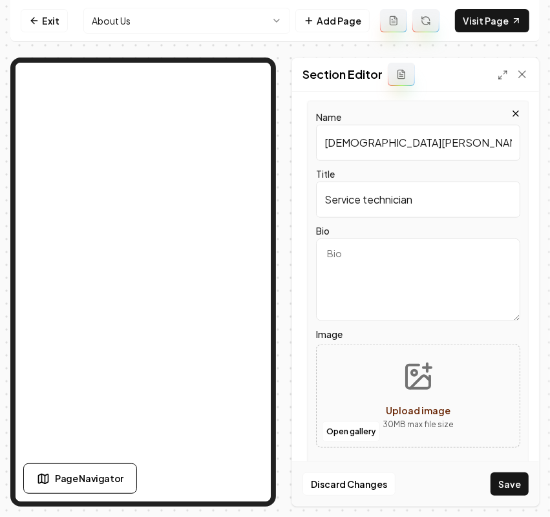
click at [366, 198] on input "Service technician" at bounding box center [418, 200] width 204 height 36
type input "Service Technician"
click at [341, 431] on button "Open gallery" at bounding box center [351, 431] width 58 height 21
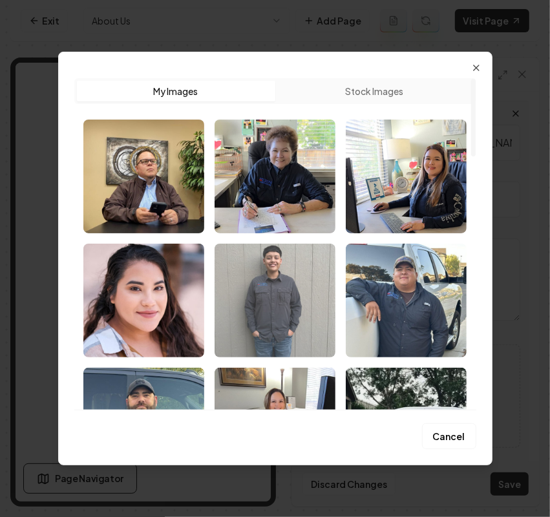
click at [300, 300] on img "Select image image_68bf4f295c7cd75eb85b307c.jpg" at bounding box center [275, 301] width 121 height 114
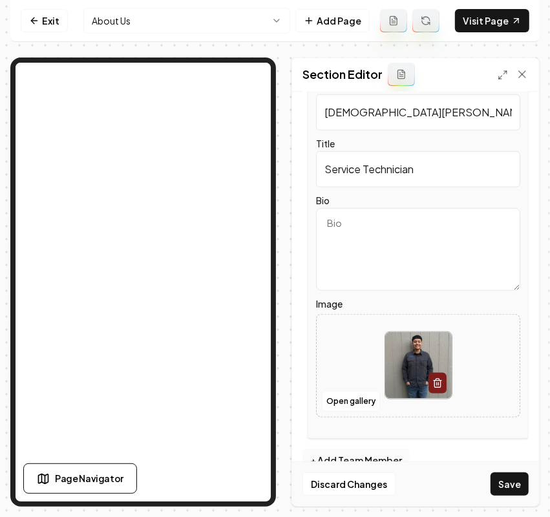
scroll to position [579, 0]
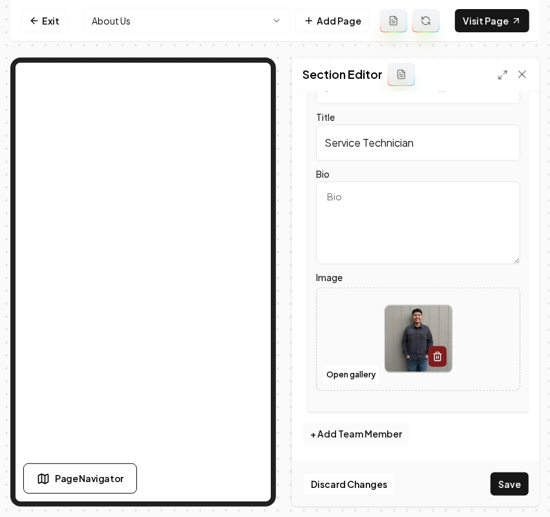
click at [337, 427] on button "+ Add Team Member" at bounding box center [355, 434] width 107 height 23
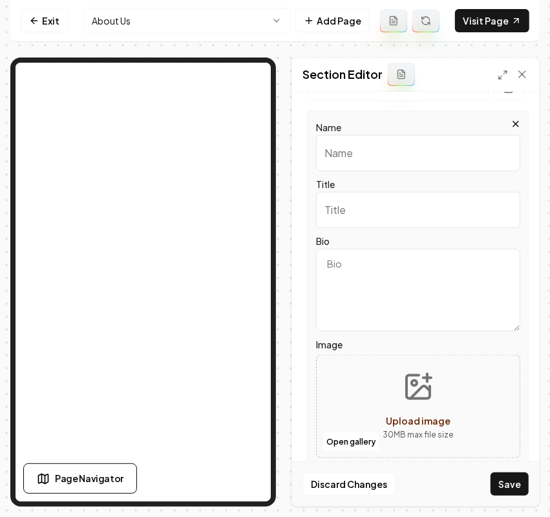
click at [407, 121] on div "Name" at bounding box center [418, 146] width 204 height 52
click at [397, 149] on input "Name" at bounding box center [418, 153] width 204 height 36
paste input "[PERSON_NAME]"
type input "[PERSON_NAME]"
click at [341, 220] on div "Name [PERSON_NAME] Title Bio Image Open gallery Upload image 30 MB max file size" at bounding box center [418, 295] width 221 height 368
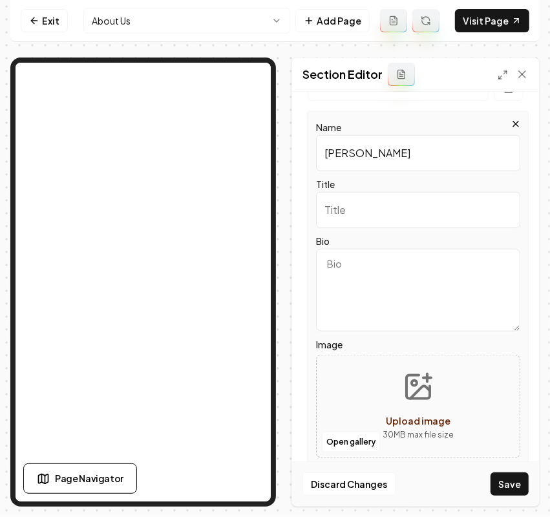
paste input "Project manager"
click at [348, 207] on input "Title" at bounding box center [418, 210] width 204 height 36
click at [368, 198] on input "Project manager" at bounding box center [418, 210] width 204 height 36
type input "Project Manager"
click at [344, 437] on button "Open gallery" at bounding box center [351, 442] width 58 height 21
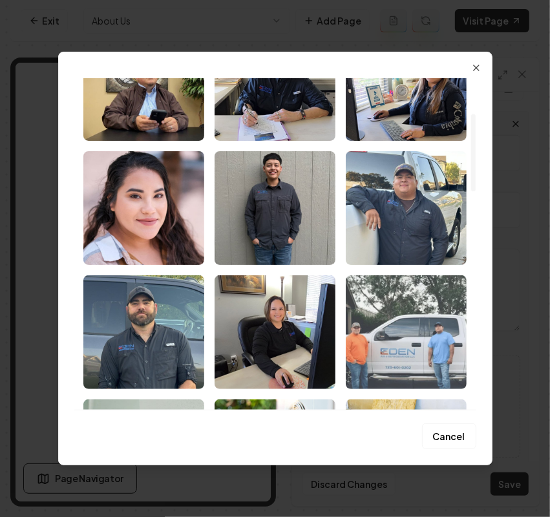
scroll to position [162, 0]
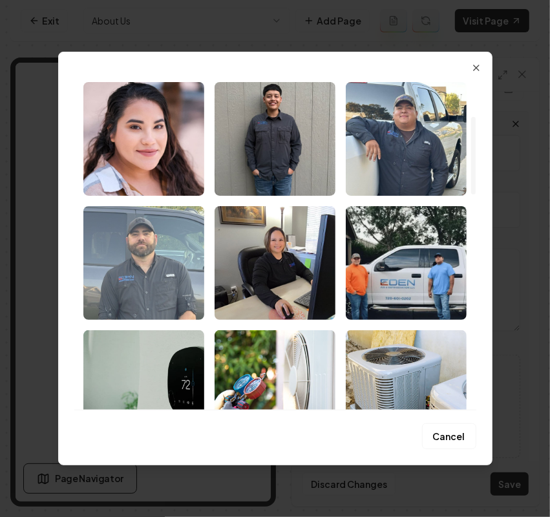
click at [168, 291] on img "Select image image_68bf4f295c7cd75eb85b306d.jpeg" at bounding box center [143, 263] width 121 height 114
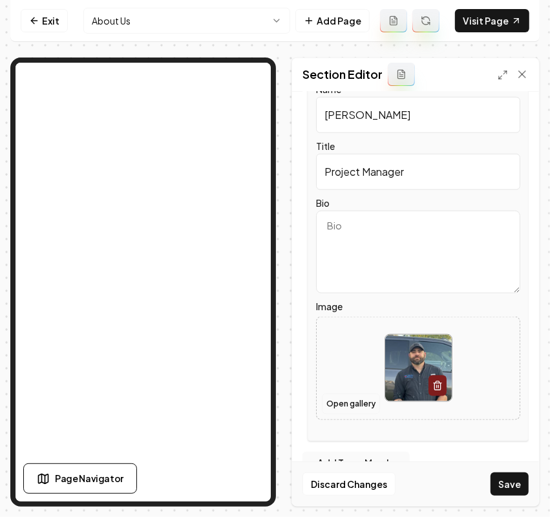
scroll to position [637, 0]
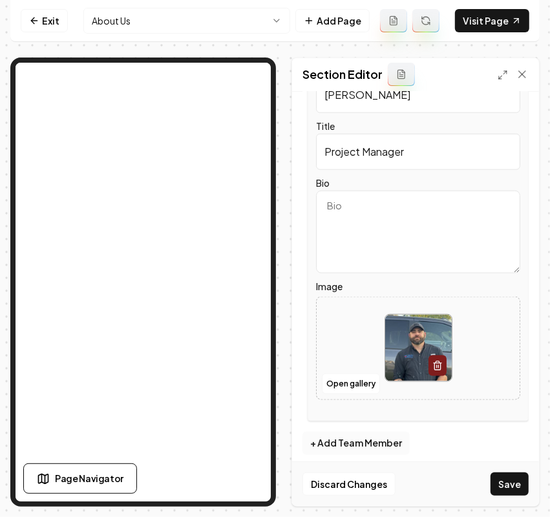
click at [346, 437] on button "+ Add Team Member" at bounding box center [355, 443] width 107 height 23
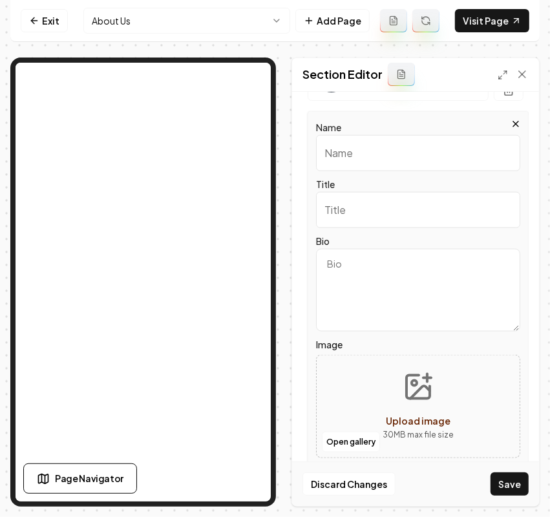
click at [348, 147] on input "Name" at bounding box center [418, 153] width 204 height 36
paste input "[PERSON_NAME]"
type input "[PERSON_NAME]"
click at [340, 217] on input "Title" at bounding box center [418, 210] width 204 height 36
paste input "Accounts Payable"
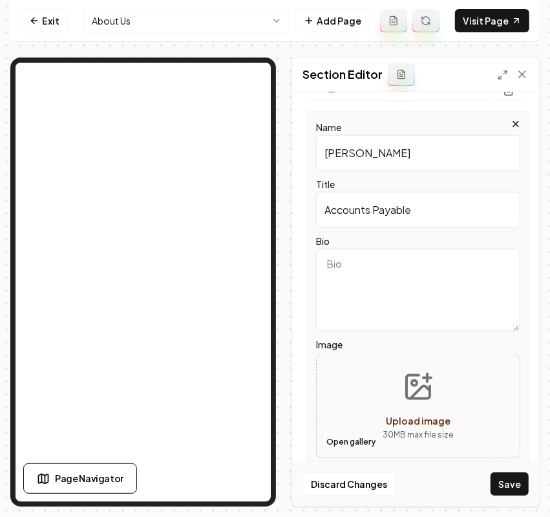
type input "Accounts Payable"
click at [332, 432] on button "Open gallery" at bounding box center [351, 442] width 58 height 21
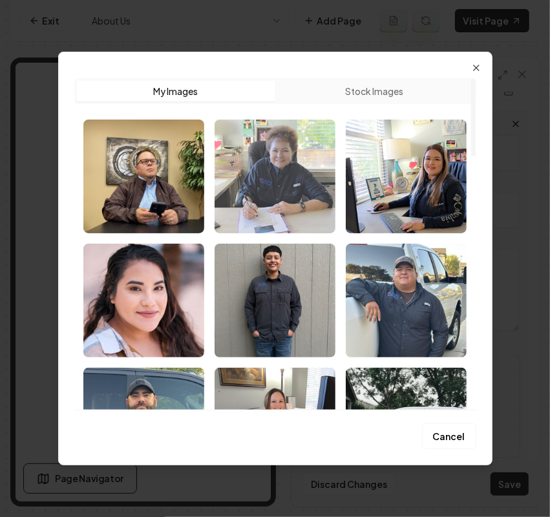
click at [317, 185] on img "Select image image_68bf4f2a5c7cd75eb85b3114.jpg" at bounding box center [275, 177] width 121 height 114
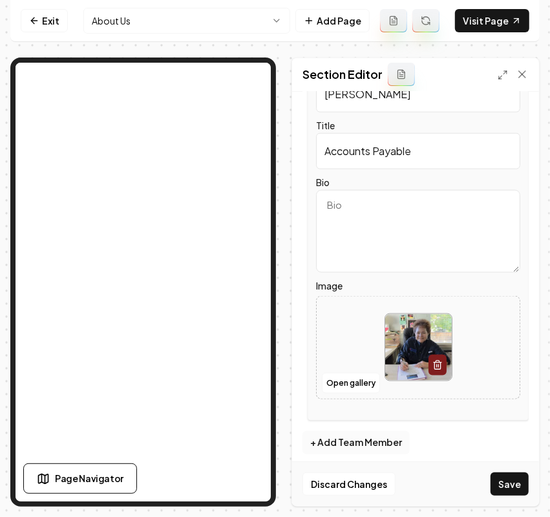
click at [372, 435] on button "+ Add Team Member" at bounding box center [355, 442] width 107 height 23
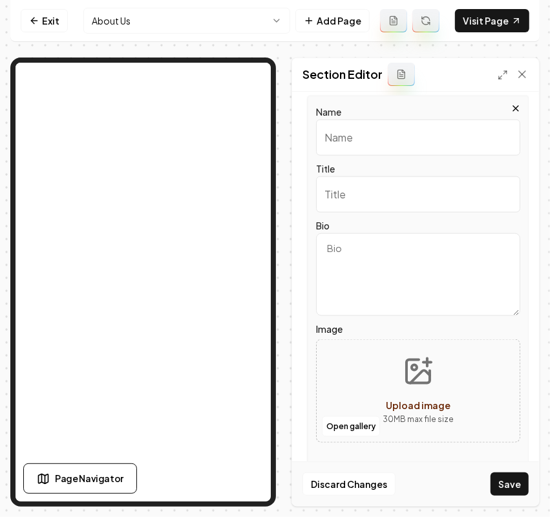
scroll to position [754, 0]
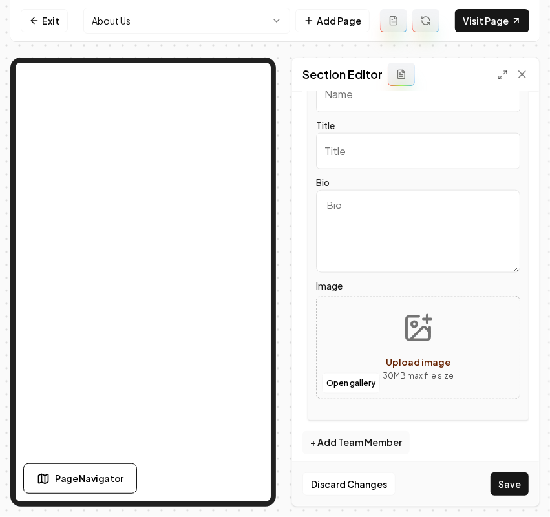
click at [344, 136] on input "Title" at bounding box center [418, 151] width 204 height 36
paste input "[PERSON_NAME]"
click at [425, 218] on textarea "Bio" at bounding box center [418, 231] width 204 height 83
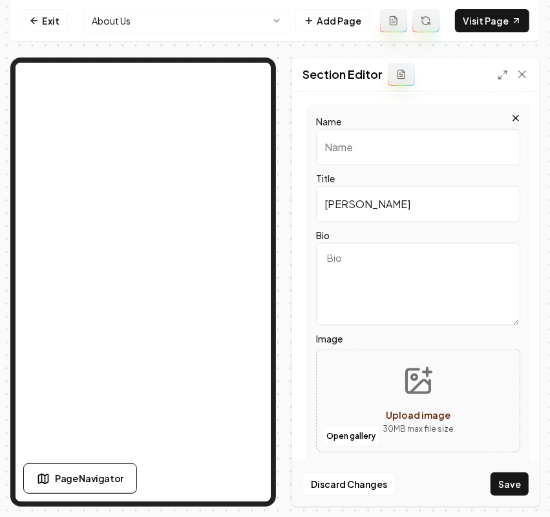
scroll to position [673, 0]
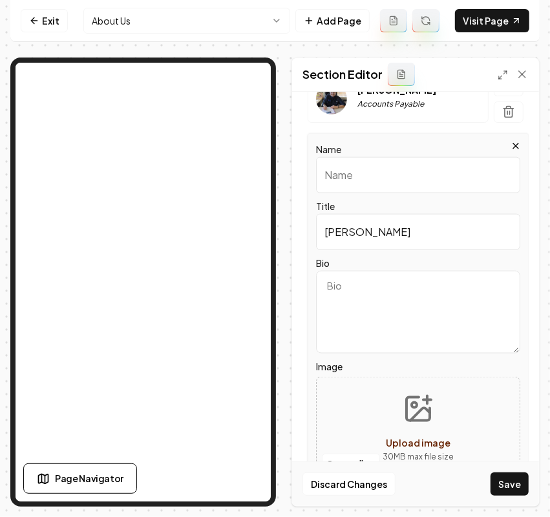
click at [108, 156] on div "Page Settings Section Editor Dark mode off Using your light color palette. Head…" at bounding box center [274, 282] width 529 height 449
paste input "Administrative assistant"
click at [398, 222] on input "Administrative assistant" at bounding box center [418, 232] width 204 height 36
type input "Administrative Assistant"
click at [374, 157] on input "Name" at bounding box center [418, 175] width 204 height 36
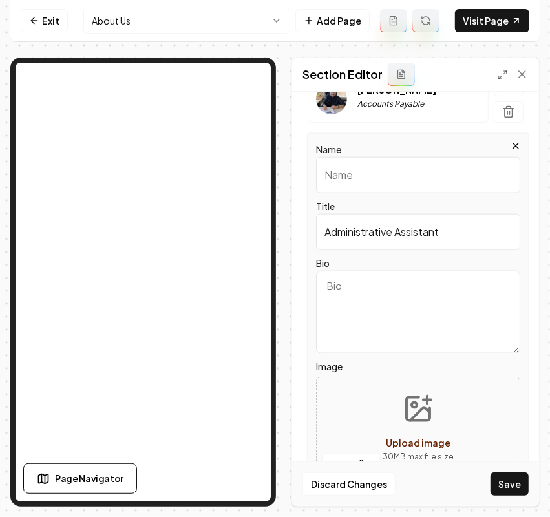
paste input "[PERSON_NAME]"
type input "[PERSON_NAME]"
click at [353, 454] on button "Open gallery" at bounding box center [351, 464] width 58 height 21
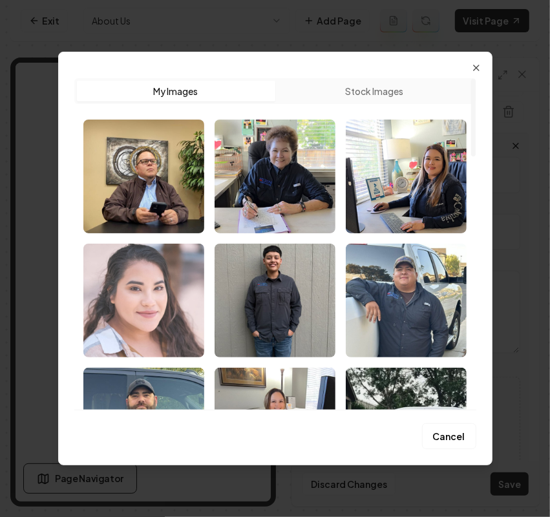
click at [182, 298] on img "Select image image_68bf4f2a5c7cd75eb85b30c4.jpg" at bounding box center [143, 301] width 121 height 114
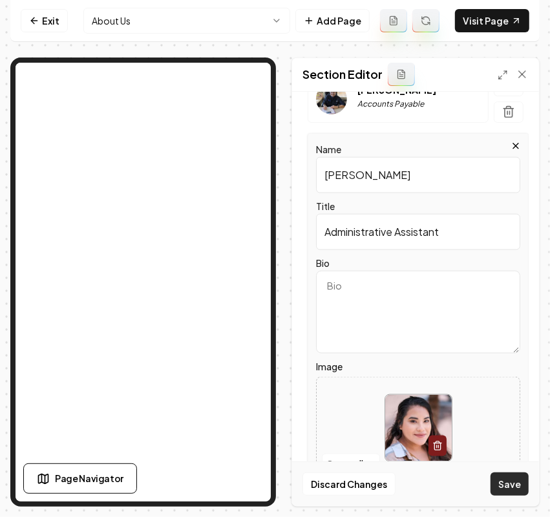
scroll to position [754, 0]
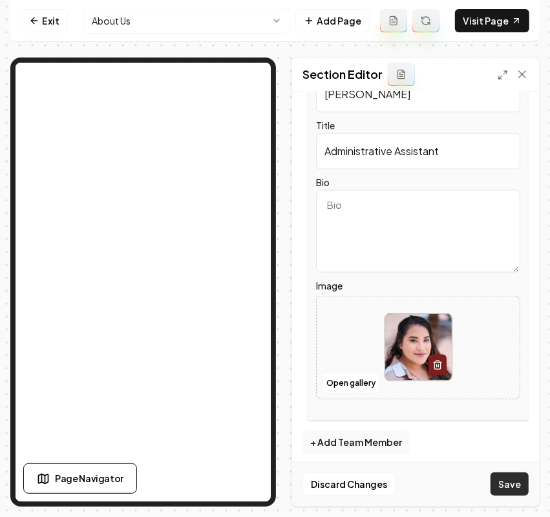
click at [519, 483] on button "Save" at bounding box center [509, 483] width 38 height 23
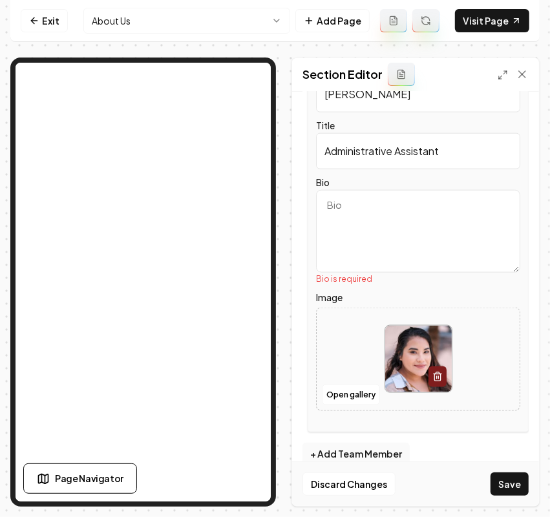
drag, startPoint x: 397, startPoint y: 237, endPoint x: 389, endPoint y: 233, distance: 9.3
click at [396, 235] on textarea "Bio" at bounding box center [418, 231] width 204 height 83
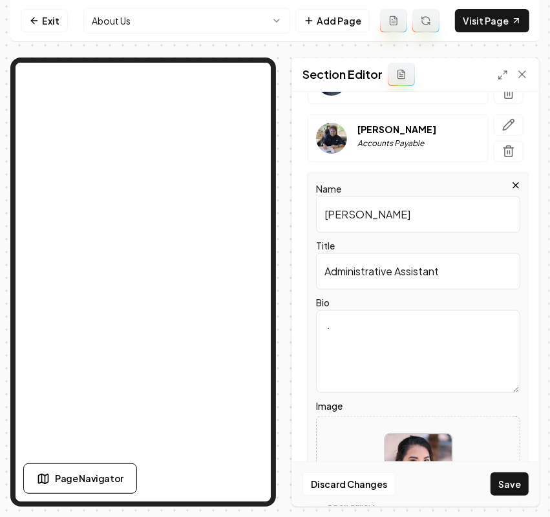
scroll to position [431, 0]
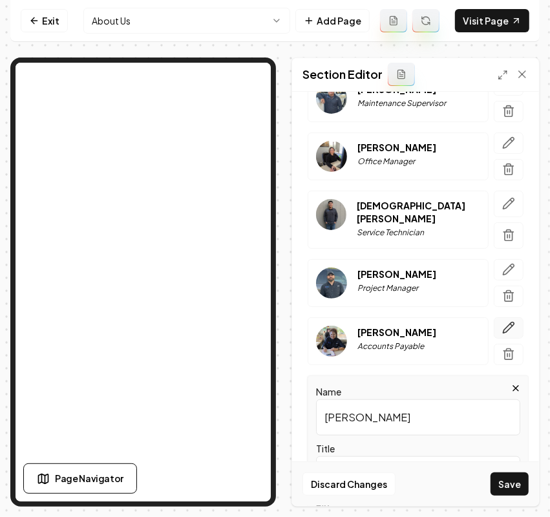
type textarea "."
click at [502, 323] on icon "button" at bounding box center [508, 327] width 13 height 13
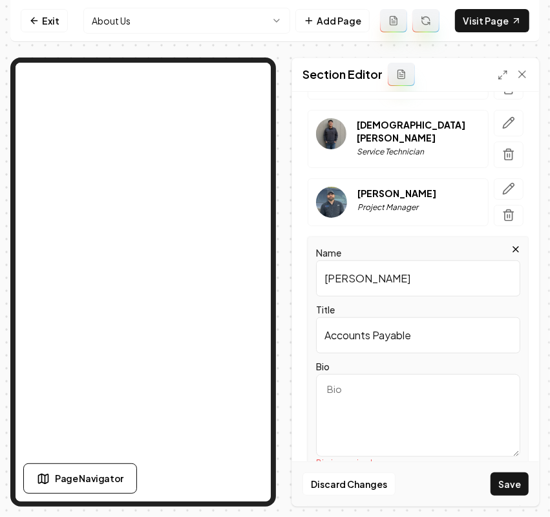
click at [399, 385] on textarea "Bio" at bounding box center [418, 415] width 204 height 83
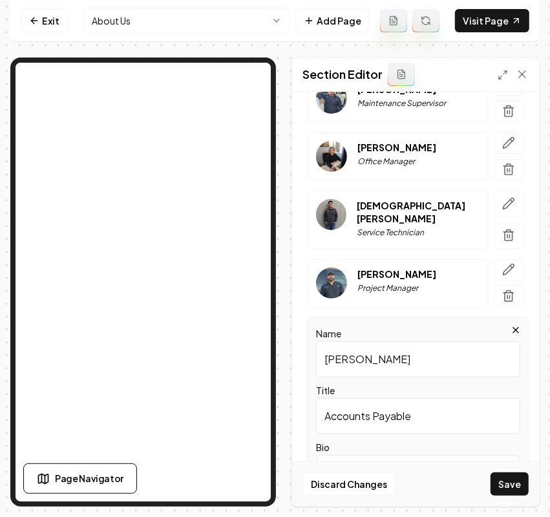
type textarea "."
click at [502, 248] on div "Team Members [PERSON_NAME] Owner CEO [PERSON_NAME] Vice President [PERSON_NAME]…" at bounding box center [415, 329] width 226 height 821
click at [502, 263] on icon "button" at bounding box center [508, 269] width 13 height 13
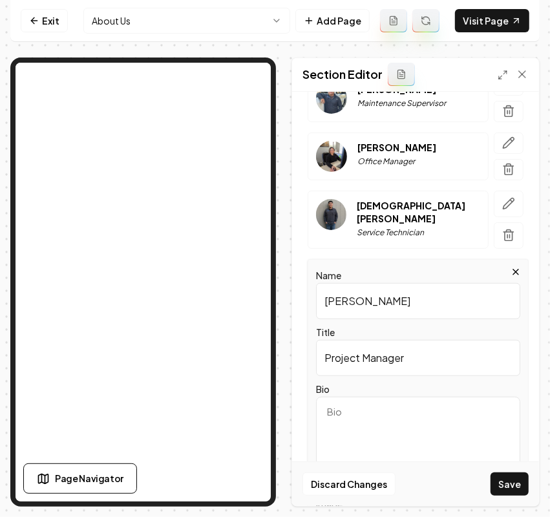
click at [389, 406] on textarea "Bio" at bounding box center [418, 438] width 204 height 83
type textarea "."
click at [502, 198] on icon "button" at bounding box center [508, 203] width 13 height 13
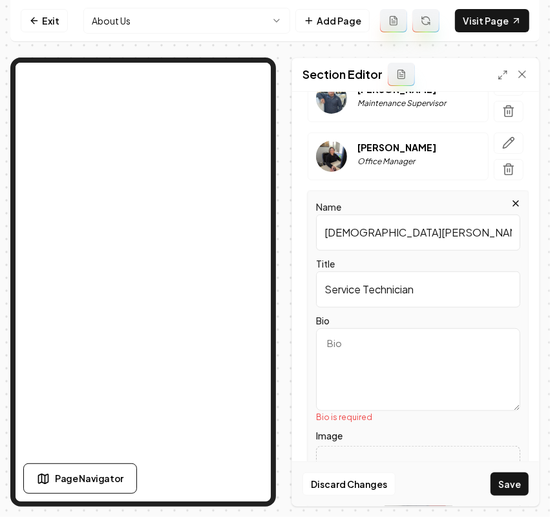
click at [388, 370] on textarea "Bio" at bounding box center [418, 369] width 204 height 83
type textarea "."
click at [502, 143] on icon "button" at bounding box center [508, 142] width 13 height 13
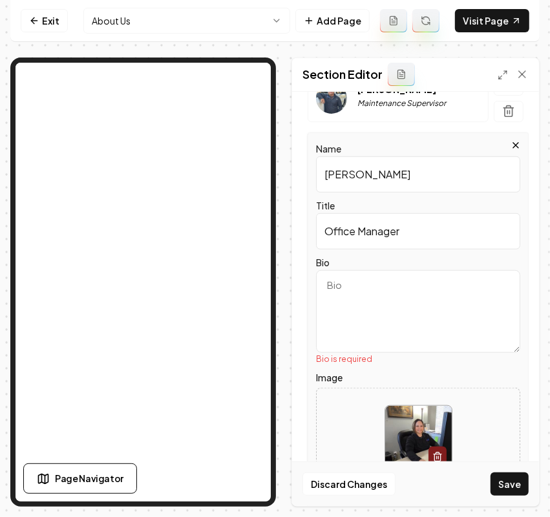
click at [404, 295] on textarea "Bio" at bounding box center [418, 311] width 204 height 83
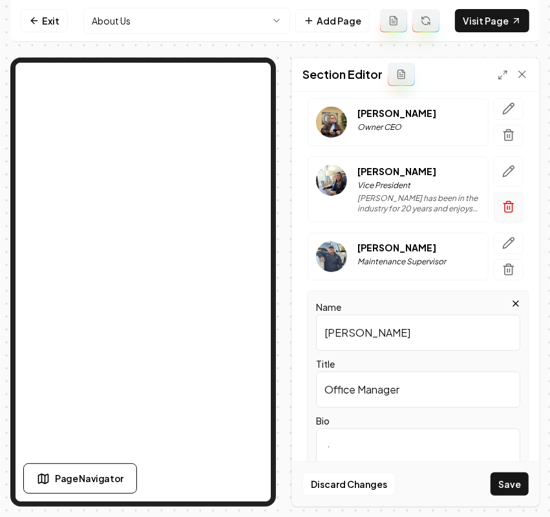
scroll to position [269, 0]
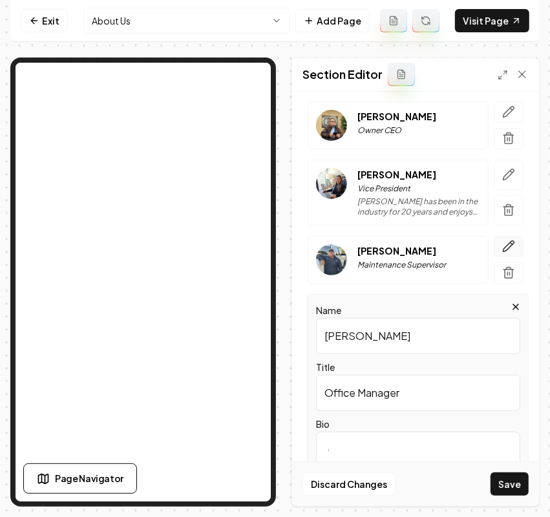
type textarea "."
click at [505, 241] on button "button" at bounding box center [509, 246] width 30 height 21
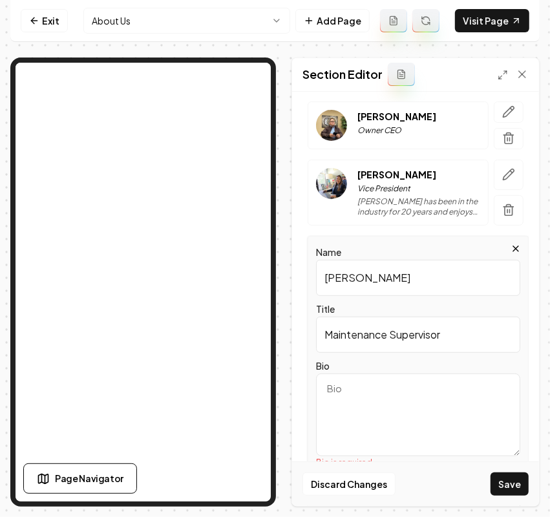
click at [389, 381] on textarea "Bio" at bounding box center [418, 415] width 204 height 83
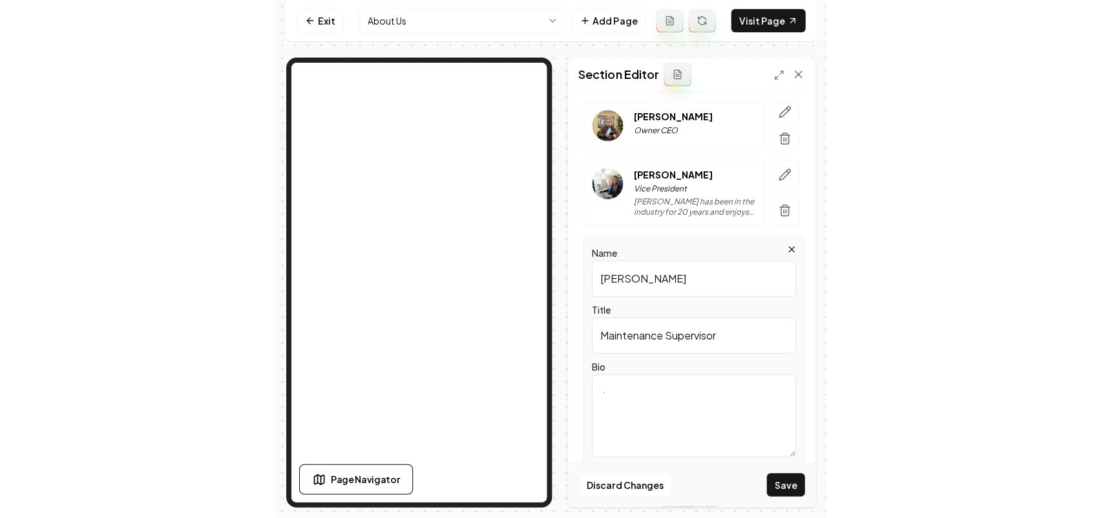
scroll to position [189, 0]
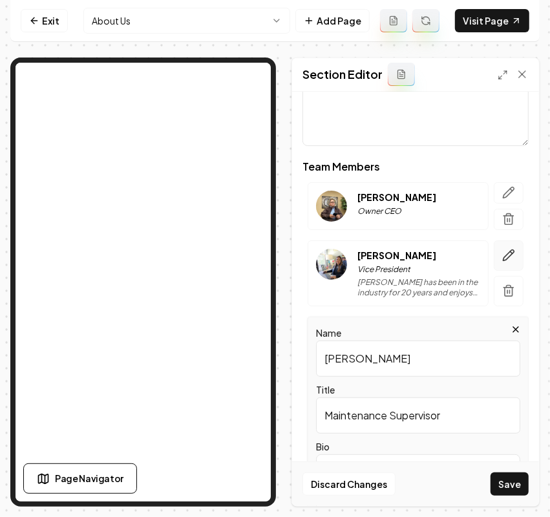
type textarea "."
click at [494, 259] on button "button" at bounding box center [509, 255] width 30 height 30
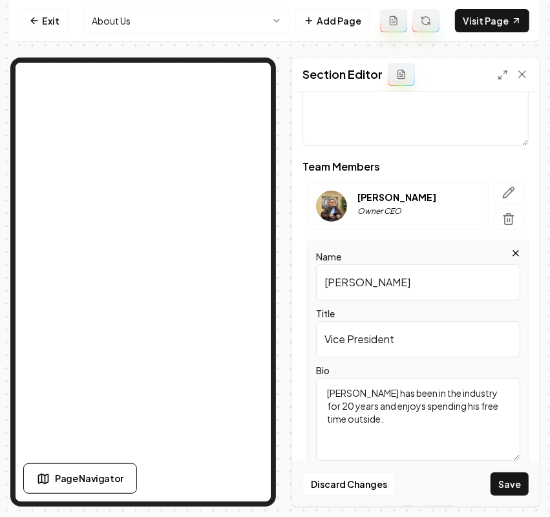
drag, startPoint x: 395, startPoint y: 425, endPoint x: 269, endPoint y: 376, distance: 135.2
click at [224, 309] on div "Page Settings Section Editor Dark mode off Using your light color palette. Head…" at bounding box center [274, 282] width 529 height 449
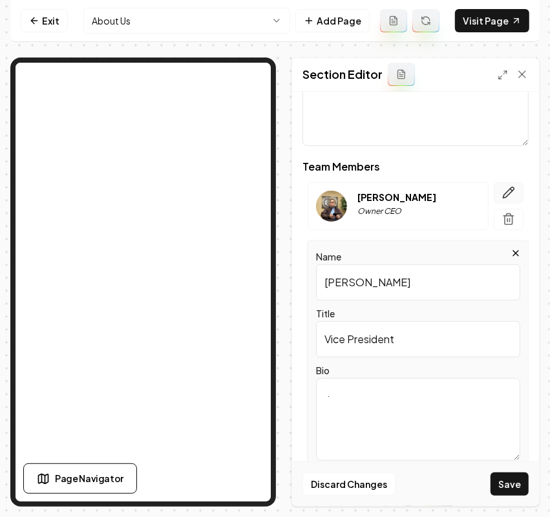
type textarea "."
click at [502, 192] on icon "button" at bounding box center [508, 192] width 13 height 13
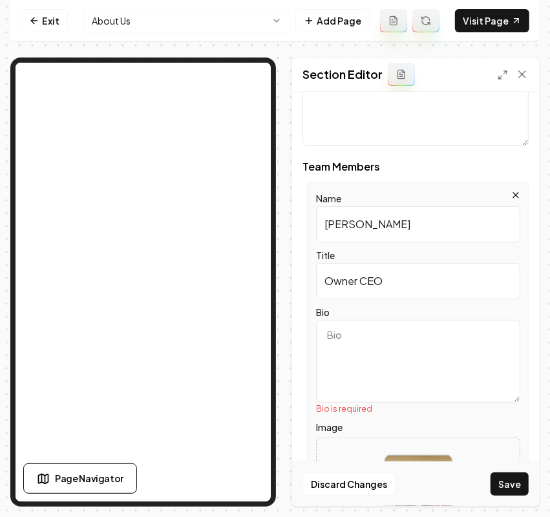
click at [383, 375] on textarea "Bio" at bounding box center [418, 361] width 204 height 83
type textarea "."
click at [503, 476] on button "Save" at bounding box center [509, 483] width 38 height 23
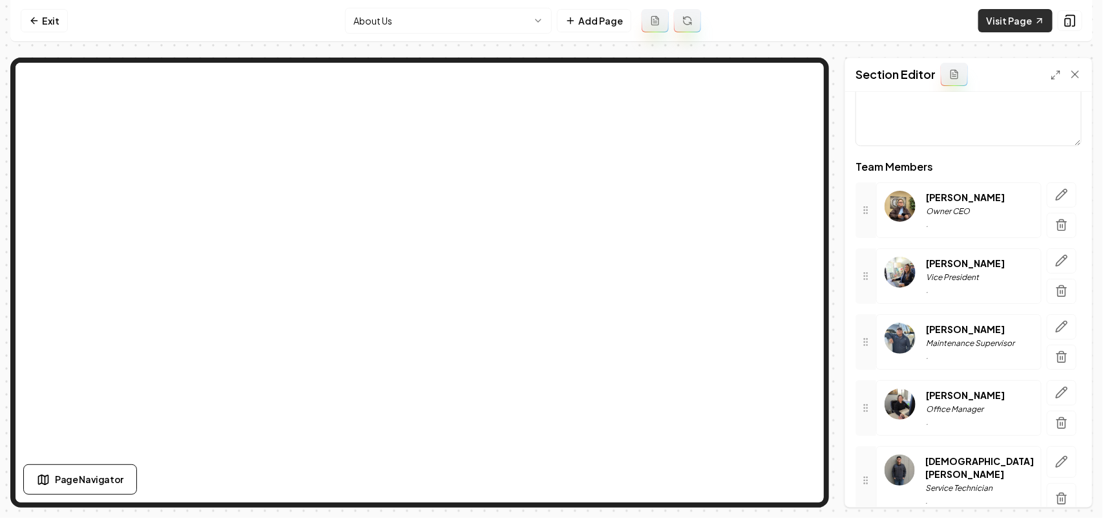
click at [995, 23] on link "Visit Page" at bounding box center [1015, 20] width 74 height 23
click at [68, 21] on nav "Exit About Us Add Page Visit Page" at bounding box center [551, 21] width 1082 height 42
click at [56, 18] on link "Exit" at bounding box center [44, 20] width 47 height 23
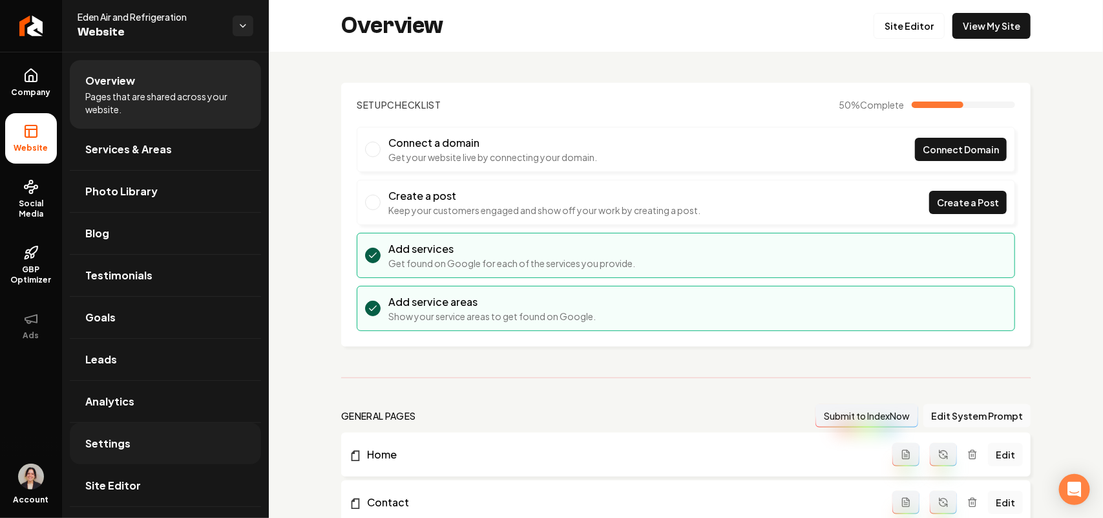
click at [118, 444] on span "Settings" at bounding box center [107, 444] width 45 height 16
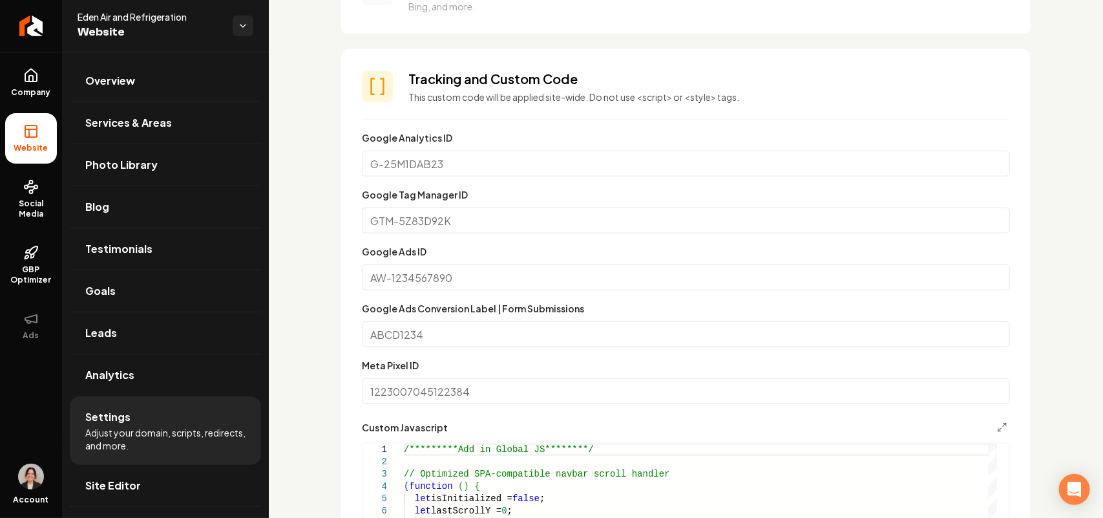
scroll to position [889, 0]
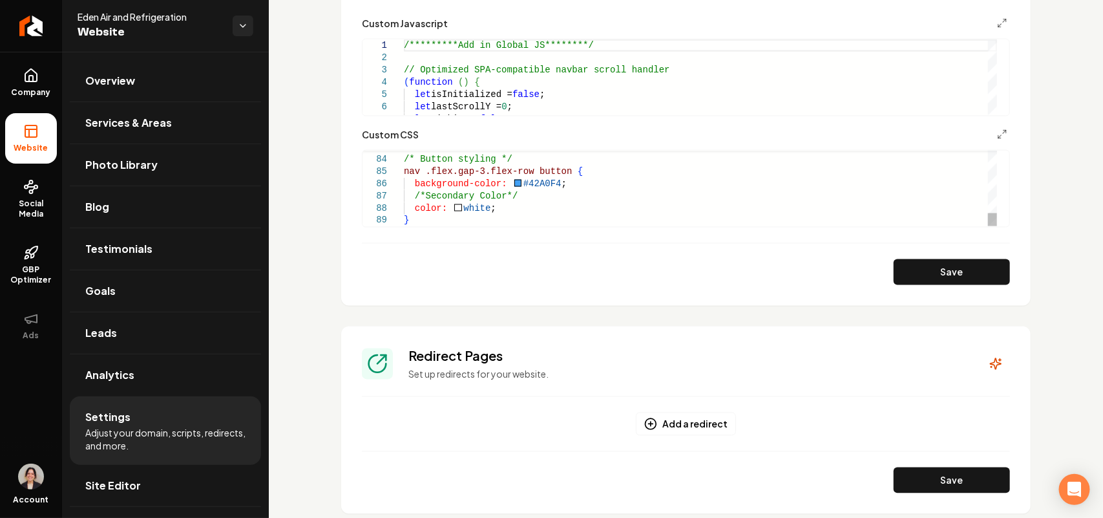
type textarea "**********"
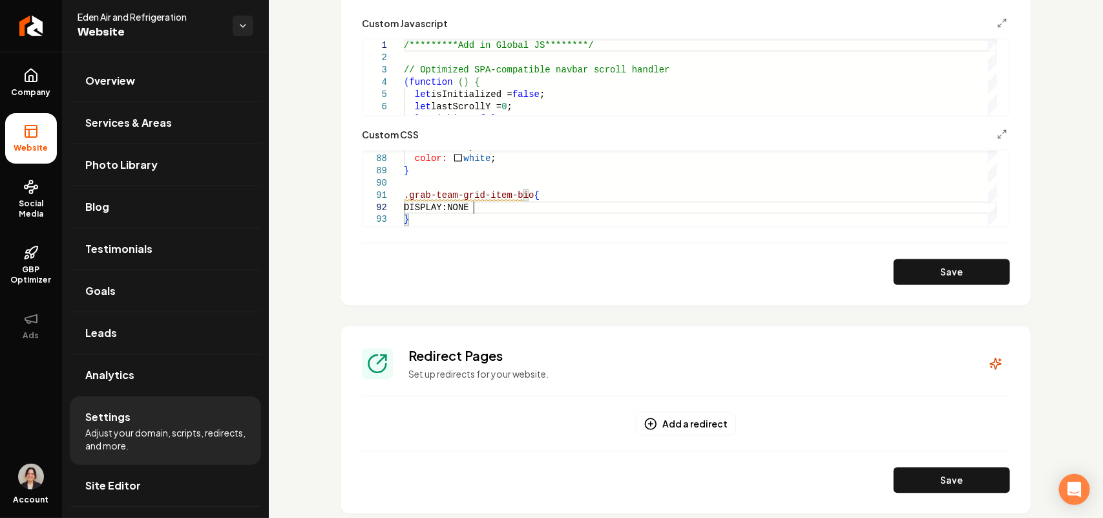
scroll to position [13, 72]
drag, startPoint x: 505, startPoint y: 209, endPoint x: 411, endPoint y: 207, distance: 94.4
click at [954, 272] on button "Save" at bounding box center [952, 272] width 116 height 26
type textarea "**********"
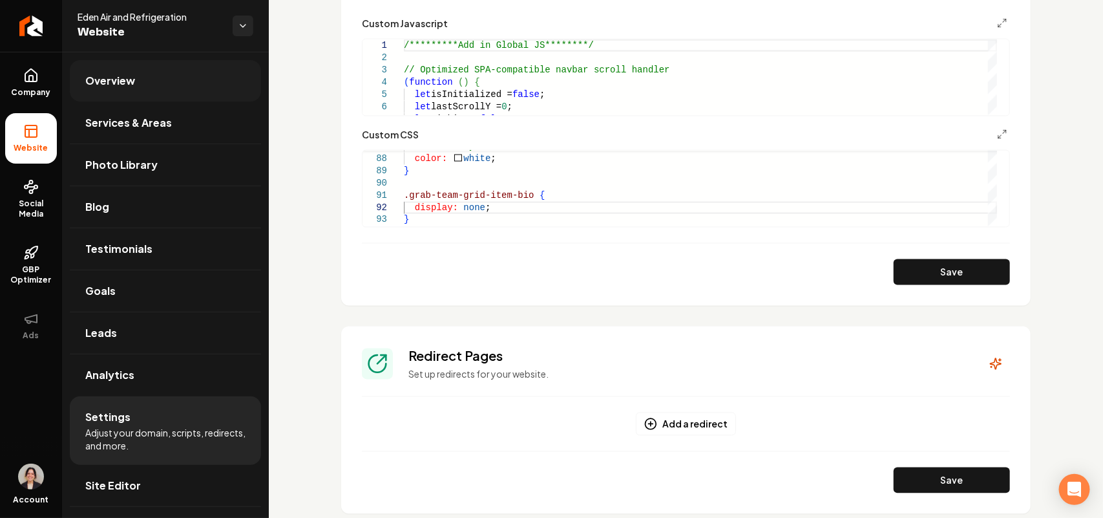
click at [183, 79] on link "Overview" at bounding box center [165, 80] width 191 height 41
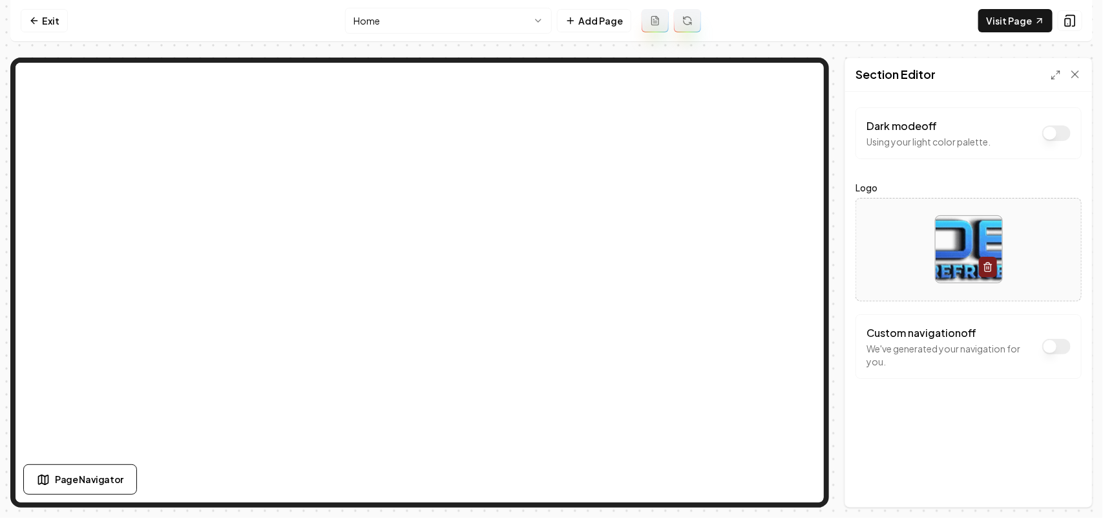
click at [1051, 341] on button "Dark mode off" at bounding box center [1056, 347] width 28 height 16
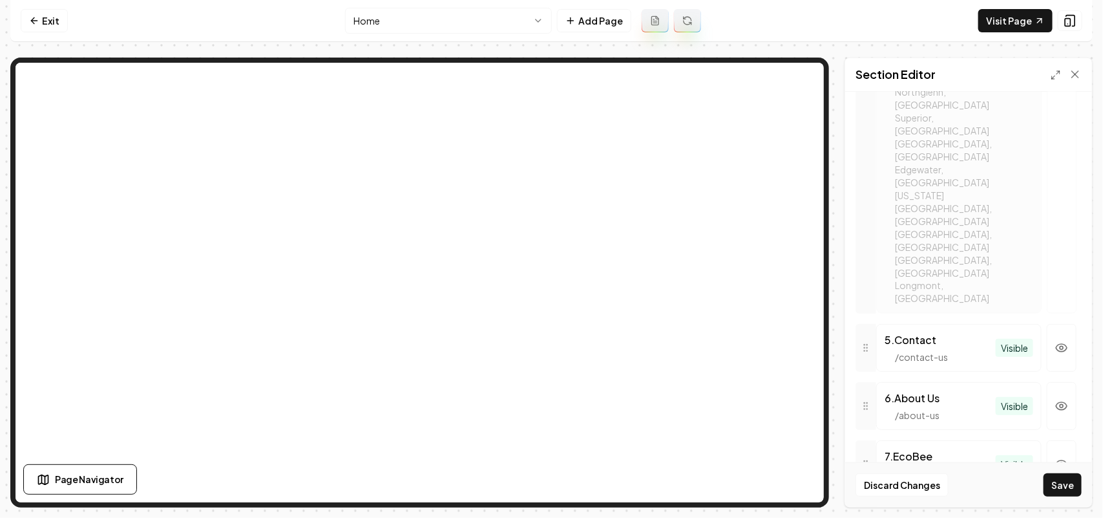
scroll to position [935, 0]
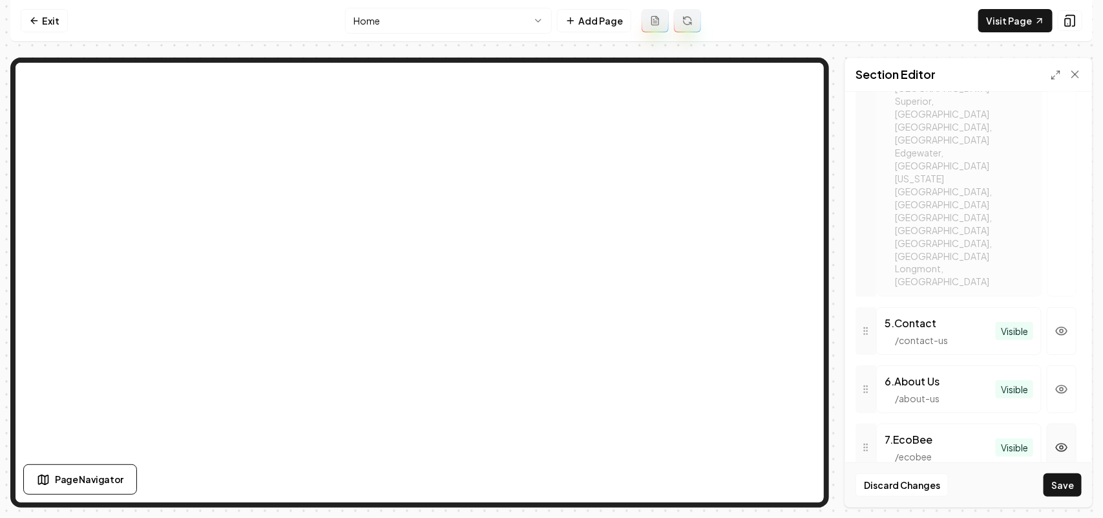
click at [1055, 441] on icon "button" at bounding box center [1061, 447] width 13 height 13
click at [1074, 488] on button "Save" at bounding box center [1063, 484] width 38 height 23
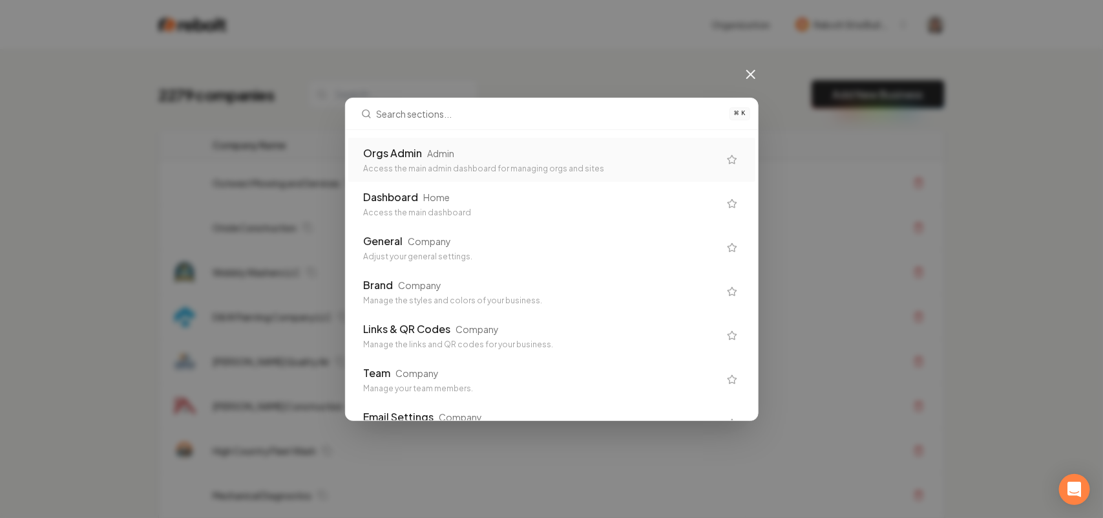
click at [516, 151] on div "Orgs Admin Admin" at bounding box center [541, 153] width 355 height 16
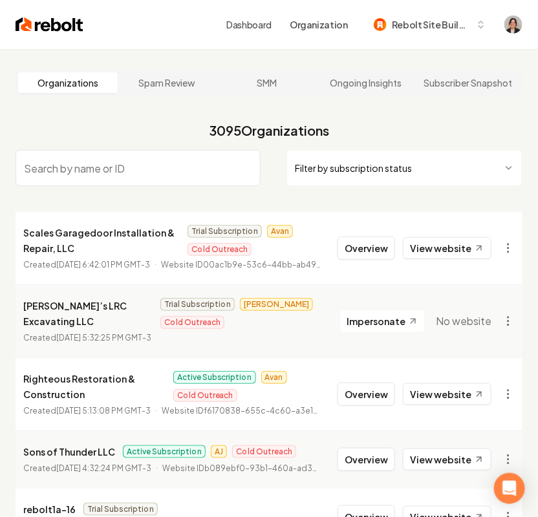
click at [65, 21] on img at bounding box center [50, 25] width 68 height 18
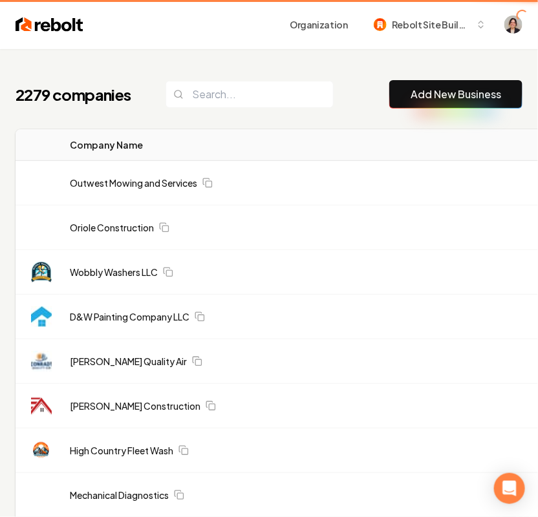
click at [438, 90] on link "Add New Business" at bounding box center [455, 95] width 90 height 16
drag, startPoint x: 458, startPoint y: 96, endPoint x: 450, endPoint y: 92, distance: 8.7
click at [458, 97] on link "Add New Business" at bounding box center [455, 95] width 90 height 16
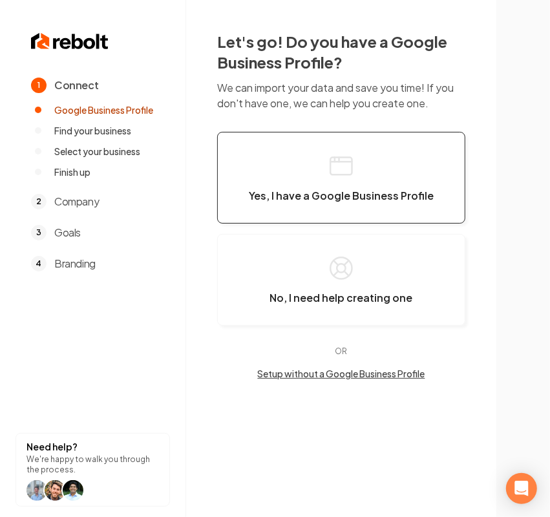
click at [317, 172] on button "Yes, I have a Google Business Profile" at bounding box center [341, 178] width 248 height 92
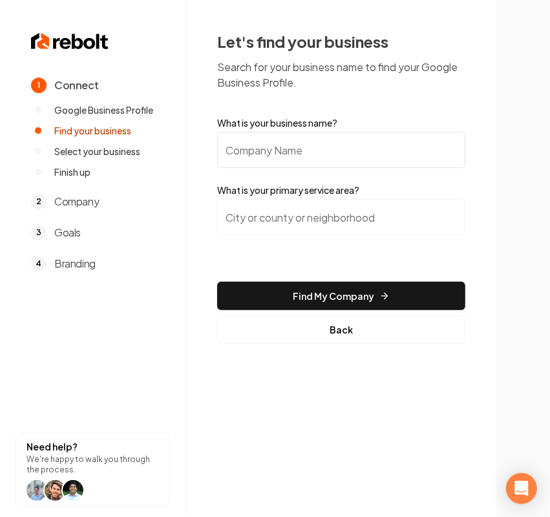
click at [229, 149] on input "What is your business name?" at bounding box center [341, 150] width 248 height 36
paste input "Stock Electric Engineering LLC"
type input "Stock Electric Engineering LLC"
click at [320, 235] on input "search" at bounding box center [341, 217] width 248 height 36
paste input "Camdenton"
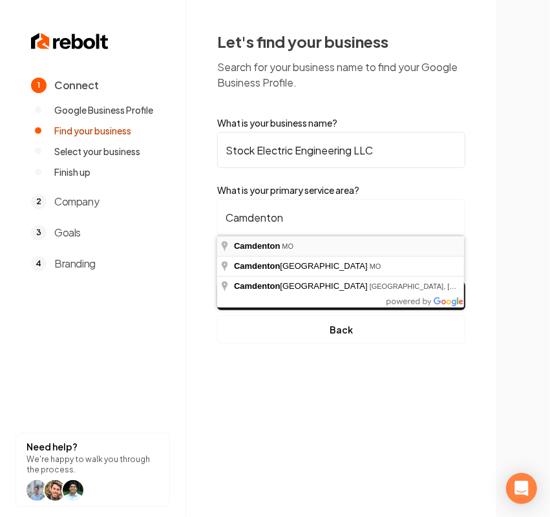
type input "Camdenton, MO"
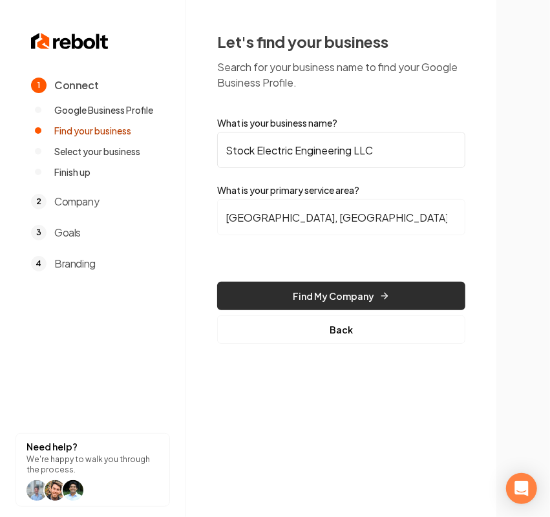
click at [288, 300] on button "Find My Company" at bounding box center [341, 296] width 248 height 28
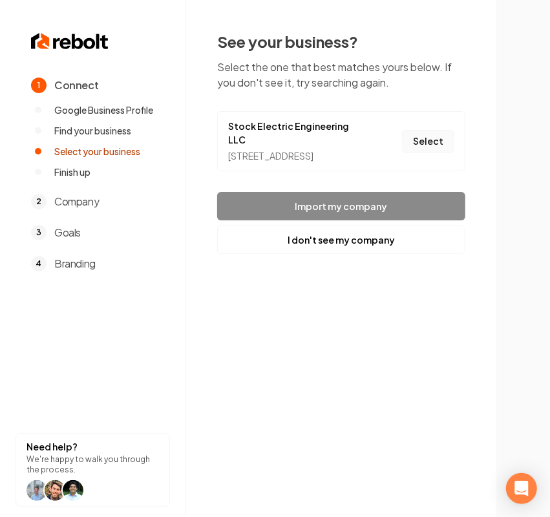
drag, startPoint x: 432, startPoint y: 134, endPoint x: 427, endPoint y: 149, distance: 14.9
click at [433, 136] on button "Select" at bounding box center [428, 141] width 52 height 23
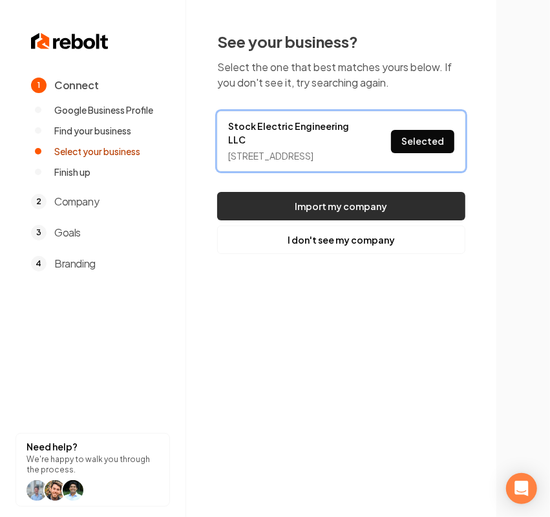
click at [357, 200] on button "Import my company" at bounding box center [341, 206] width 248 height 28
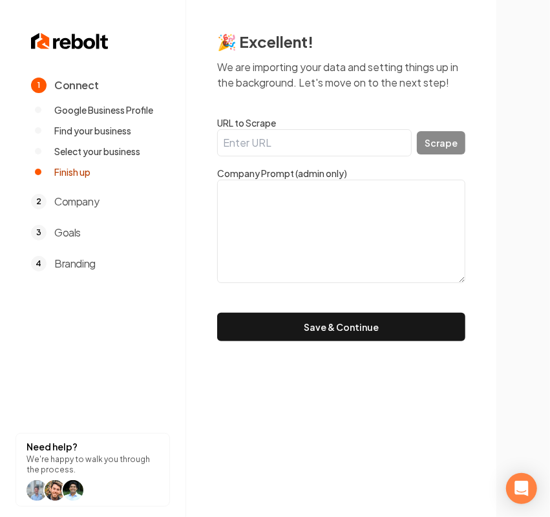
drag, startPoint x: 315, startPoint y: 215, endPoint x: 322, endPoint y: 215, distance: 7.1
click at [315, 215] on textarea at bounding box center [341, 231] width 248 height 103
paste textarea "BBB A+ Family & Veteran owned and operated 🇺🇸 3rd generation electrician 50 plu…"
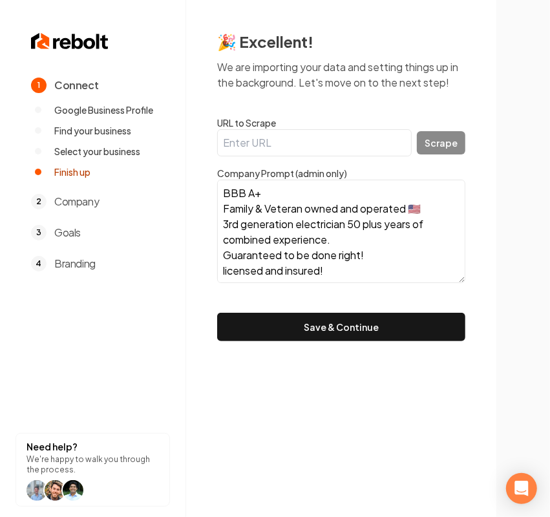
type textarea "BBB A+ Family & Veteran owned and operated 🇺🇸 3rd generation electrician 50 plu…"
click at [375, 328] on button "Save & Continue" at bounding box center [341, 327] width 248 height 28
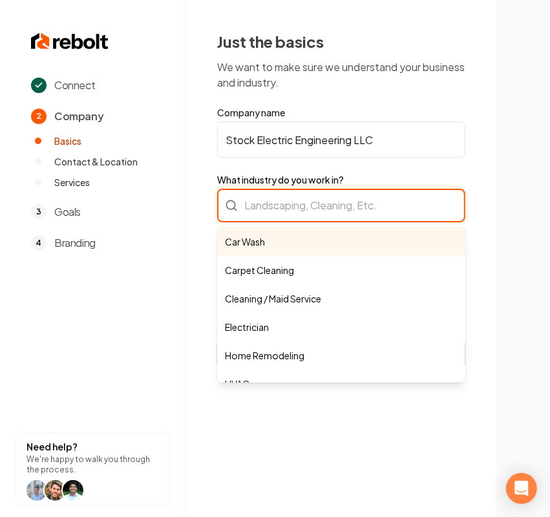
click at [280, 210] on div "Car Wash Carpet Cleaning Cleaning / Maid Service Electrician Home Remodeling HV…" at bounding box center [341, 206] width 248 height 34
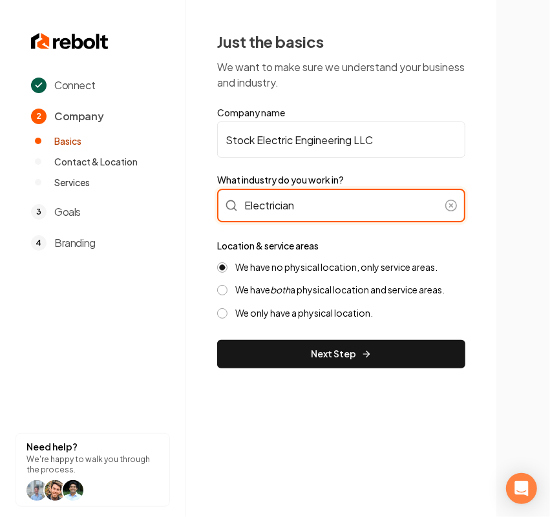
type input "Electrician"
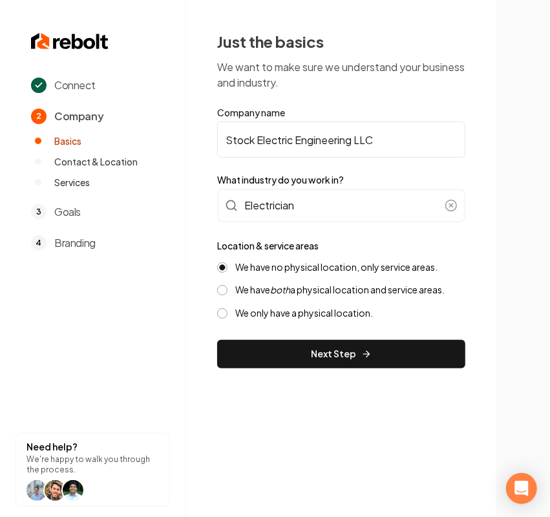
click at [380, 417] on div "Connect 2 Company Basics Contact & Location Services 3 Goals 4 Branding Need he…" at bounding box center [275, 258] width 550 height 517
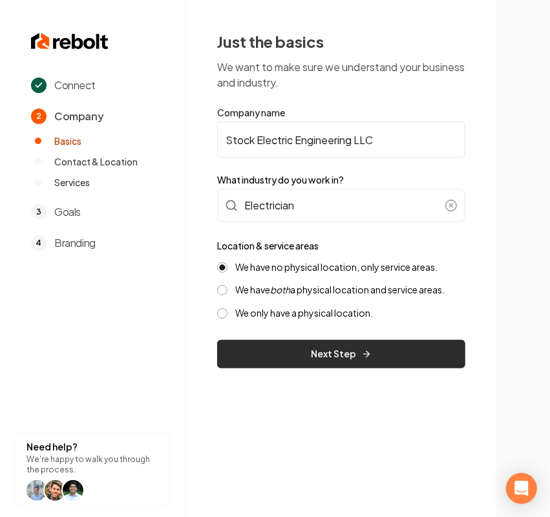
click at [278, 348] on button "Next Step" at bounding box center [341, 354] width 248 height 28
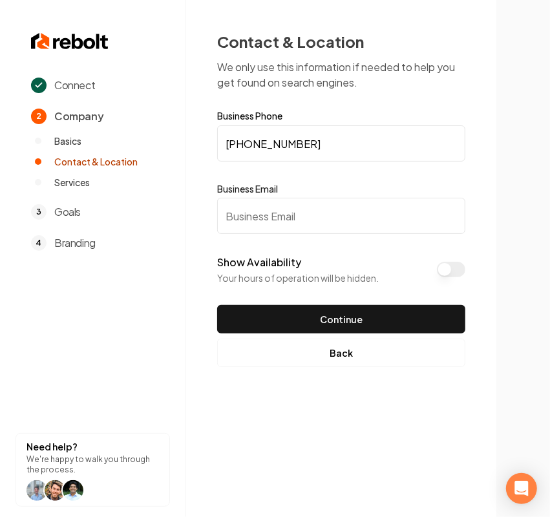
click at [321, 212] on input "Business Email" at bounding box center [341, 216] width 248 height 36
paste input "stock.electric.engineering@gmail.com"
type input "stock.electric.engineering@gmail.com"
click at [499, 278] on section at bounding box center [523, 258] width 54 height 517
click at [454, 264] on button "Show Availability" at bounding box center [451, 270] width 28 height 16
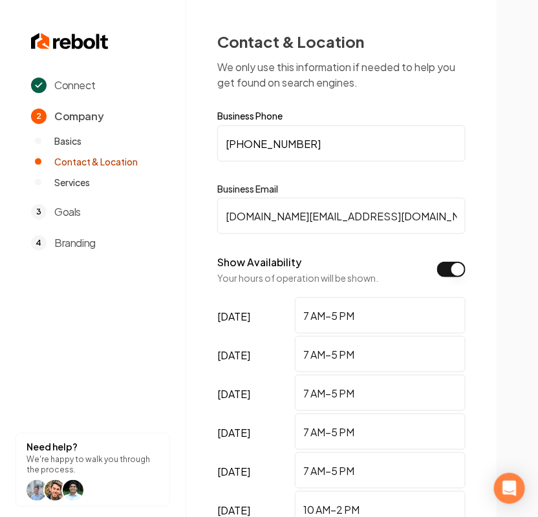
scroll to position [162, 0]
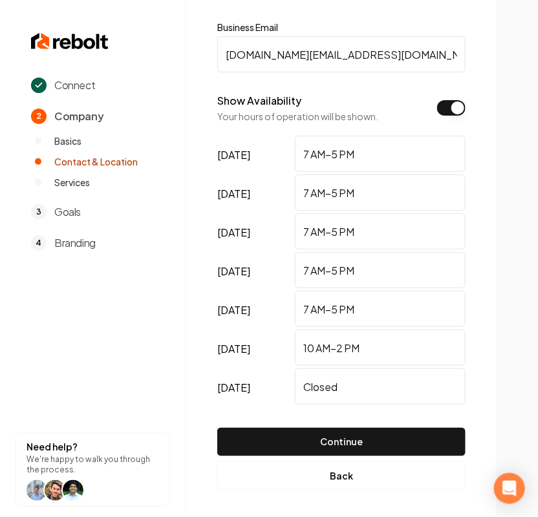
drag, startPoint x: 393, startPoint y: 392, endPoint x: 137, endPoint y: 379, distance: 256.3
click at [143, 355] on div "Connect 2 Company Basics Contact & Location Services 3 Goals 4 Branding Need he…" at bounding box center [269, 96] width 538 height 517
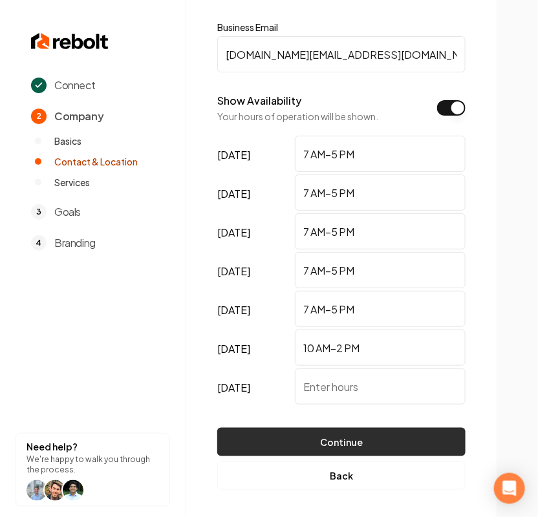
click at [311, 446] on button "Continue" at bounding box center [341, 442] width 248 height 28
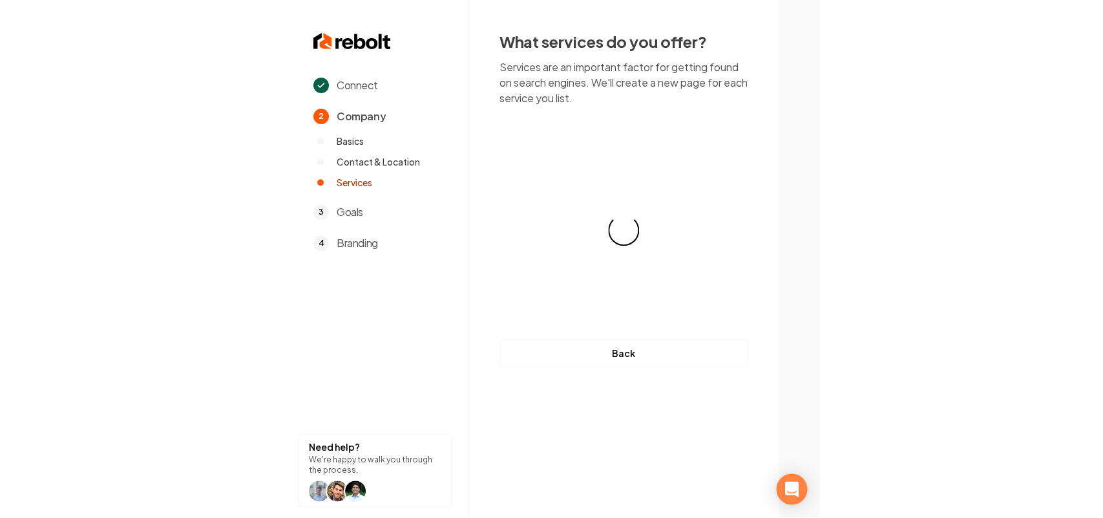
scroll to position [0, 0]
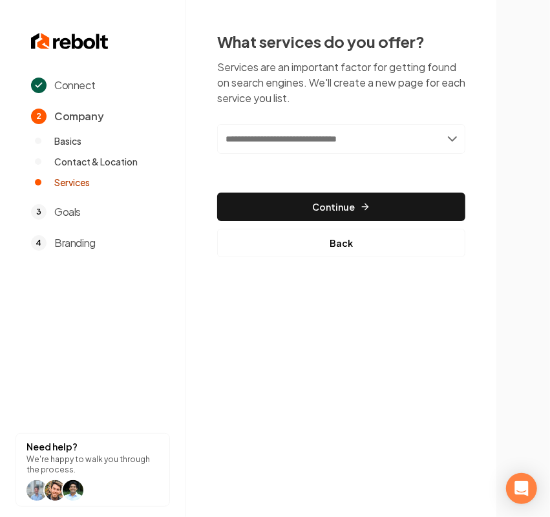
click at [253, 136] on input "text" at bounding box center [341, 139] width 248 height 30
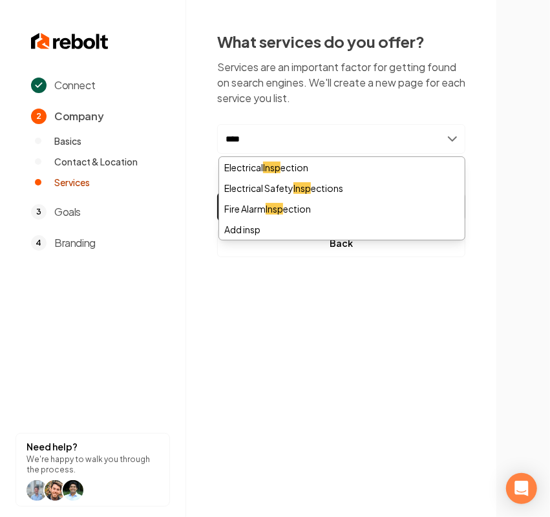
type input "*****"
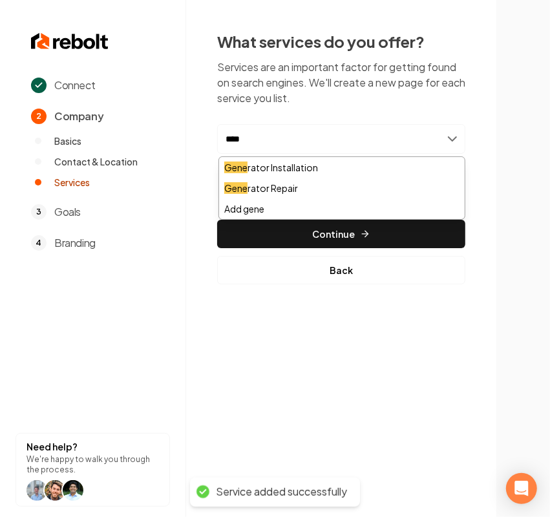
type input "*****"
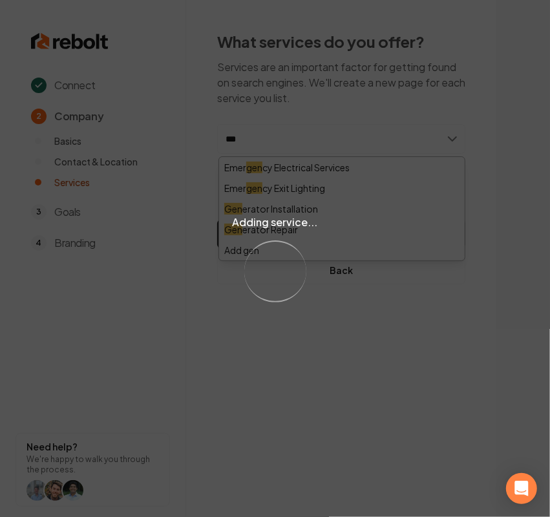
type input "****"
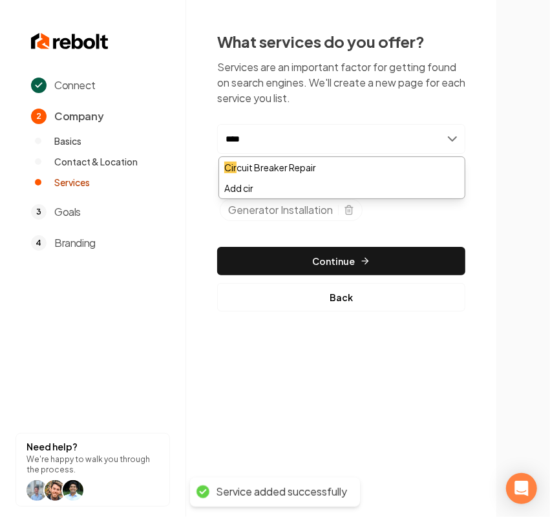
type input "*****"
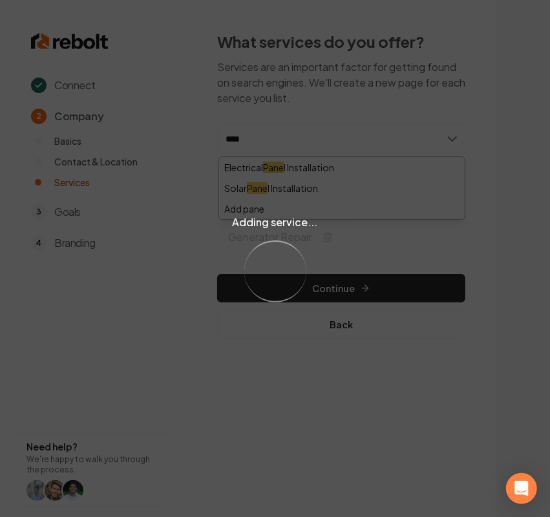
type input "*****"
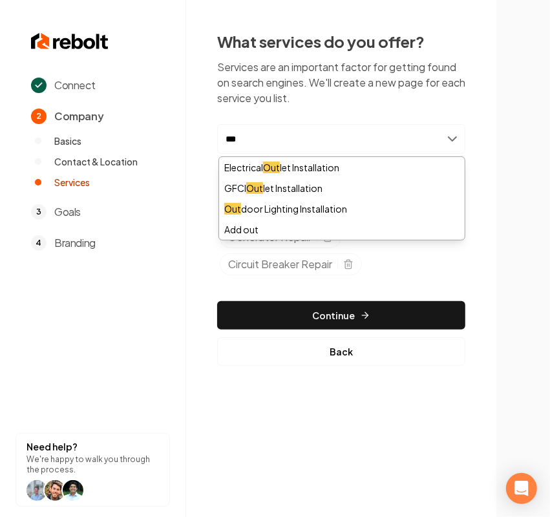
type input "****"
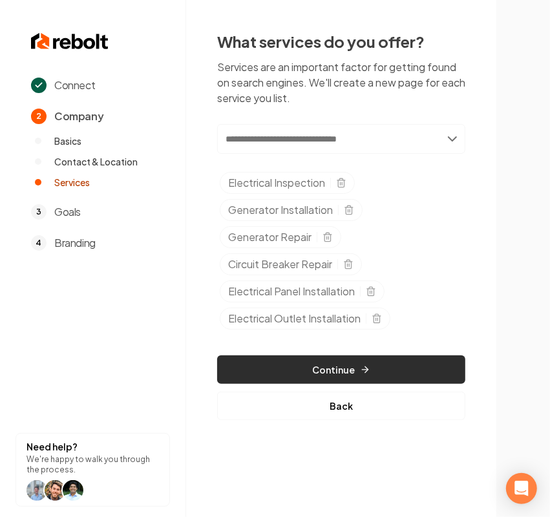
click at [356, 370] on button "Continue" at bounding box center [341, 369] width 248 height 28
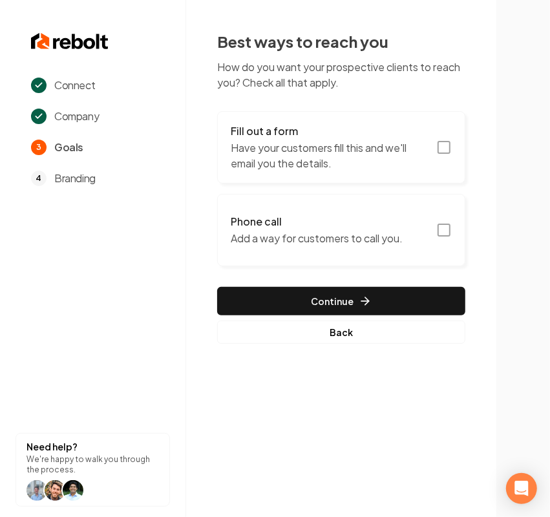
click at [298, 171] on button "Fill out a form Have your customers fill this and we'll email you the details." at bounding box center [341, 147] width 248 height 72
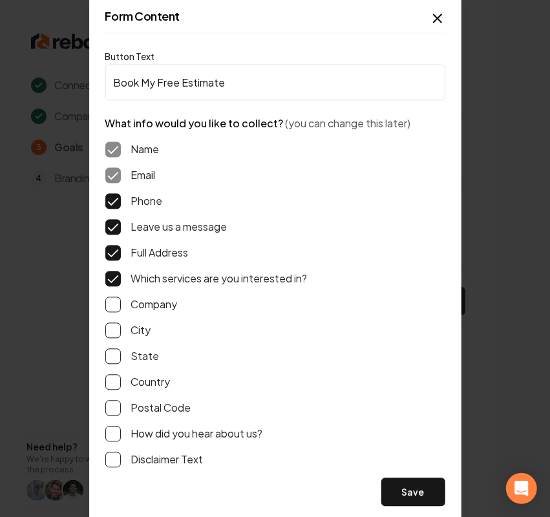
click at [185, 281] on label "Which services are you interested in?" at bounding box center [219, 279] width 176 height 16
click at [121, 281] on button "Which services are you interested in?" at bounding box center [113, 279] width 16 height 16
drag, startPoint x: 229, startPoint y: 279, endPoint x: 236, endPoint y: 280, distance: 6.6
click at [230, 279] on label "Which services are you interested in?" at bounding box center [219, 279] width 176 height 16
click at [121, 279] on button "Which services are you interested in?" at bounding box center [113, 279] width 16 height 16
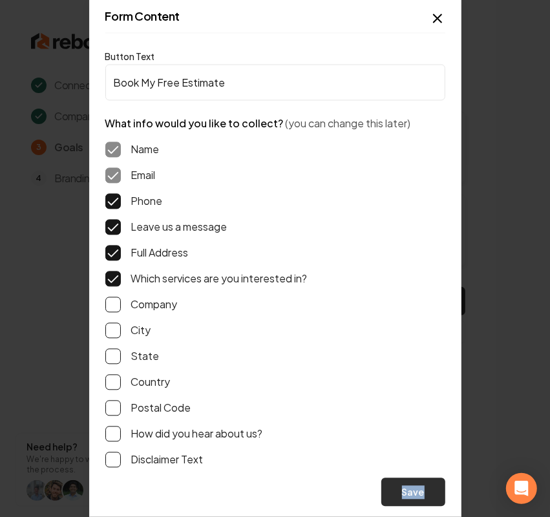
drag, startPoint x: 440, startPoint y: 450, endPoint x: 417, endPoint y: 498, distance: 52.3
click at [418, 496] on div "Button Text Book My Free Estimate What info would you like to collect? (you can…" at bounding box center [275, 278] width 340 height 458
click at [430, 427] on div "How did you hear about us?" at bounding box center [275, 435] width 340 height 16
click at [417, 488] on button "Save" at bounding box center [413, 492] width 64 height 28
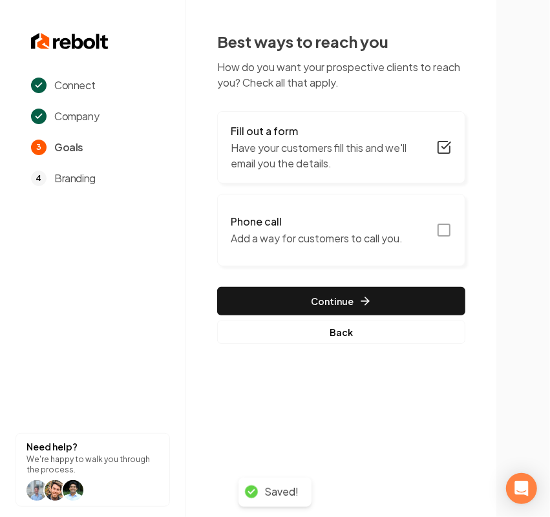
click at [368, 249] on button "Phone call Add a way for customers to call you." at bounding box center [341, 230] width 248 height 72
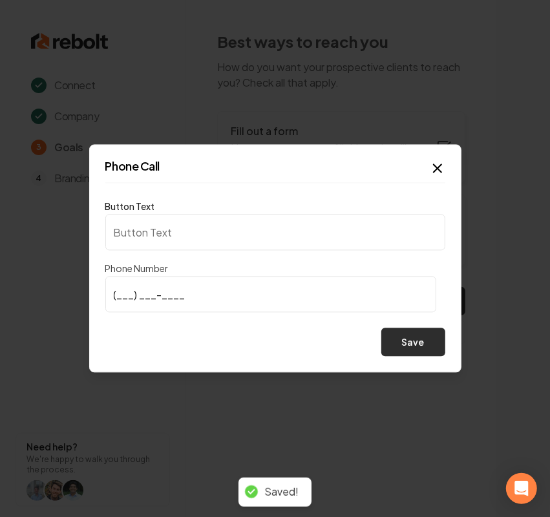
type input "Call us"
type input "(417) 410-0654"
click at [408, 347] on button "Save" at bounding box center [413, 342] width 64 height 28
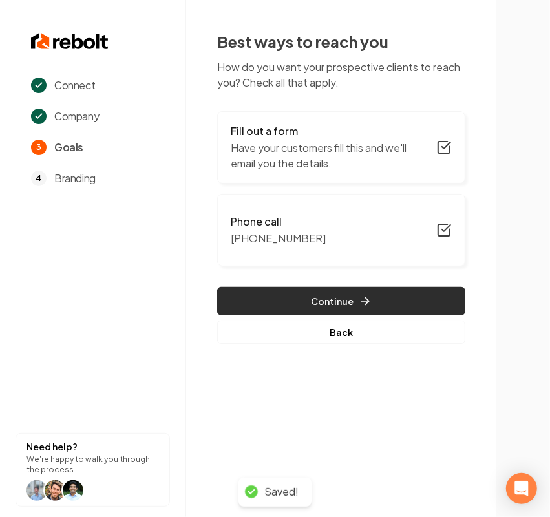
click at [333, 310] on button "Continue" at bounding box center [341, 301] width 248 height 28
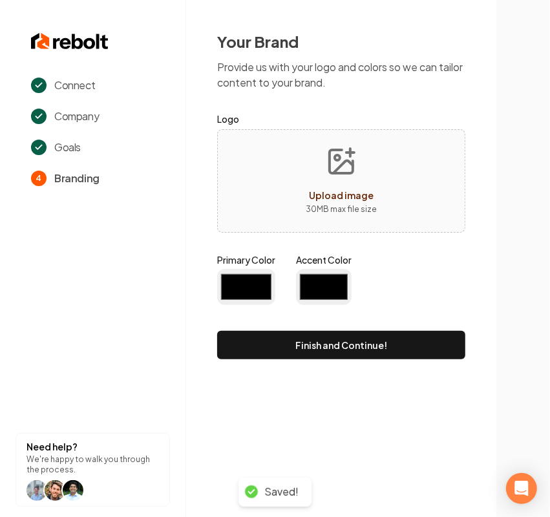
type input "#194d33"
type input "#70be00"
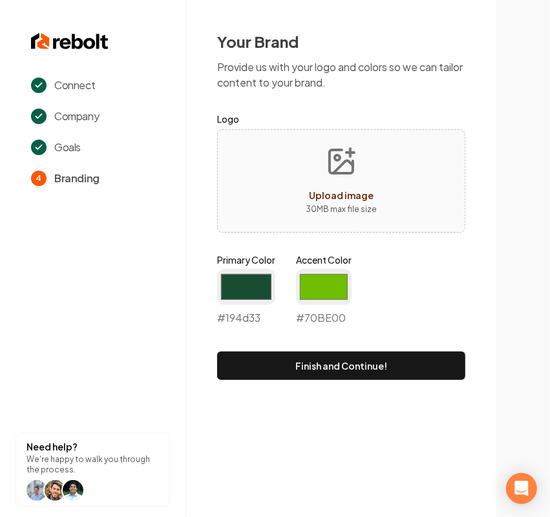
click at [333, 192] on span "Upload image" at bounding box center [341, 195] width 65 height 12
type input "**********"
click at [233, 286] on input "#194d33" at bounding box center [246, 287] width 58 height 36
click at [216, 403] on div "Your Brand Provide us with your logo and colors so we can tailor content to you…" at bounding box center [341, 205] width 310 height 411
click at [244, 288] on input "#194d33" at bounding box center [246, 287] width 58 height 36
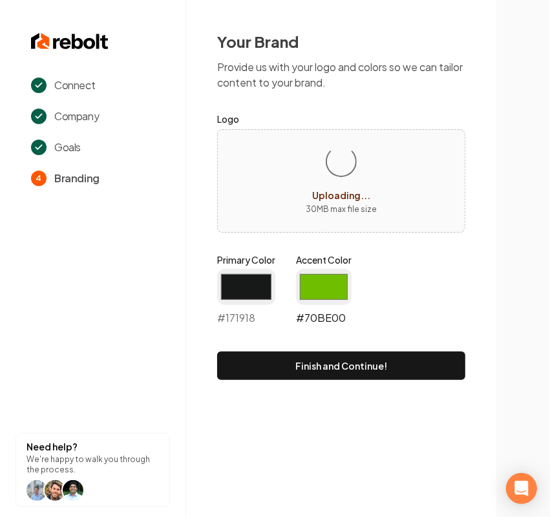
type input "#171918"
click at [322, 292] on input "#70be00" at bounding box center [324, 287] width 56 height 36
type input "#662529"
click at [169, 461] on button "Need help? We're happy to walk you through the process." at bounding box center [93, 470] width 154 height 74
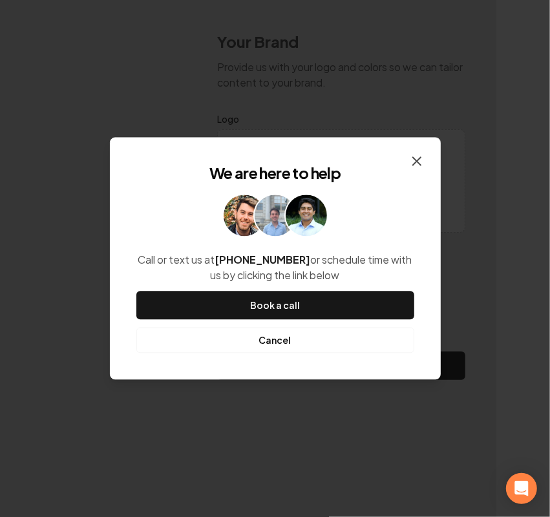
click at [418, 163] on icon "button" at bounding box center [417, 162] width 8 height 8
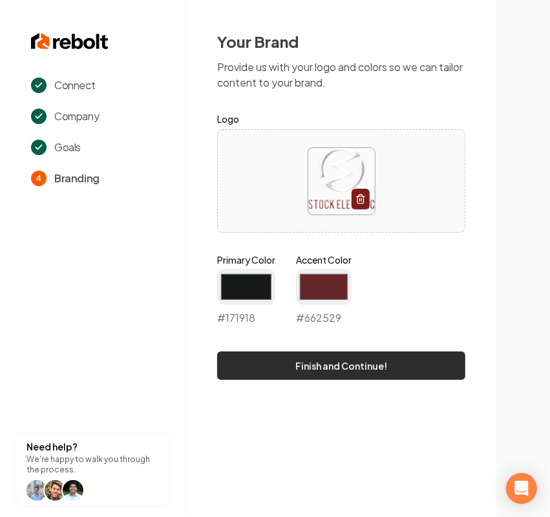
click at [299, 369] on button "Finish and Continue!" at bounding box center [341, 366] width 248 height 28
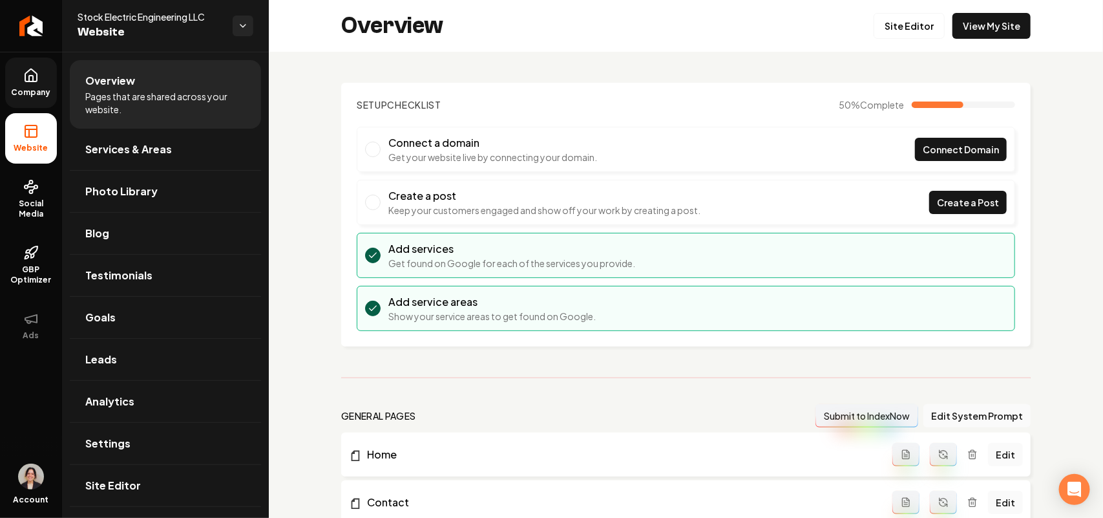
click at [30, 76] on icon at bounding box center [31, 79] width 4 height 6
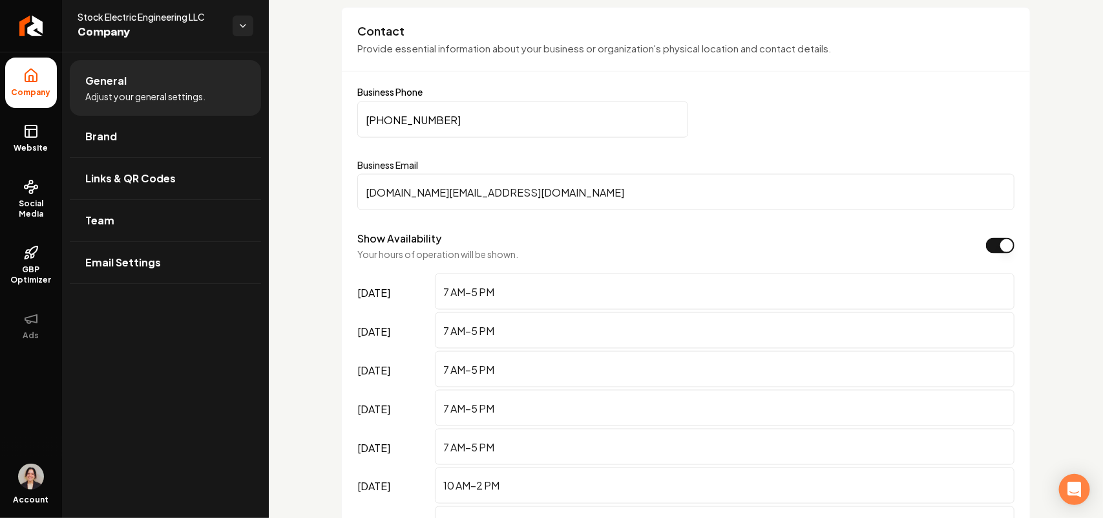
scroll to position [969, 0]
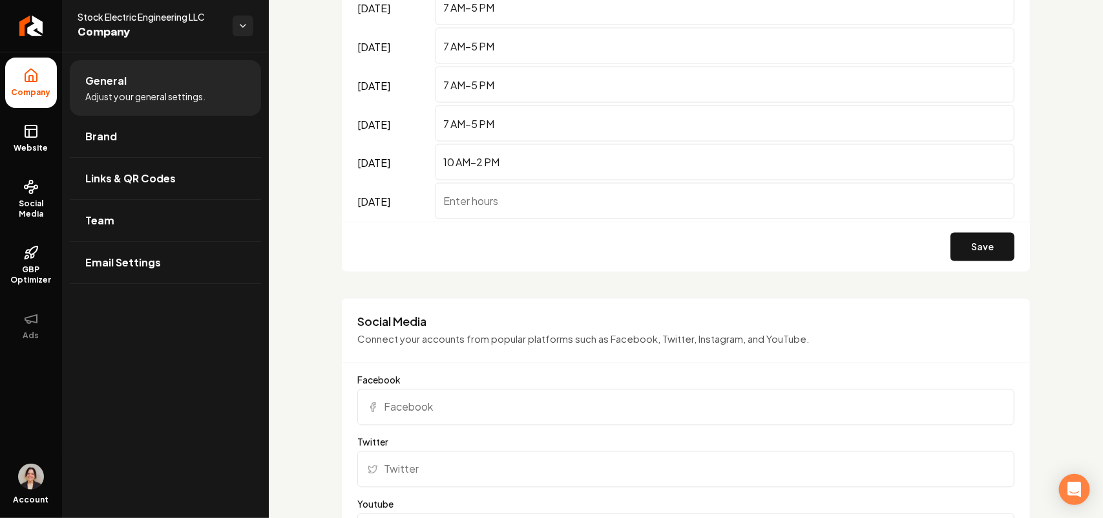
click at [460, 407] on input "Facebook" at bounding box center [685, 407] width 657 height 36
paste input "[URL][DOMAIN_NAME]"
type input "[URL][DOMAIN_NAME]"
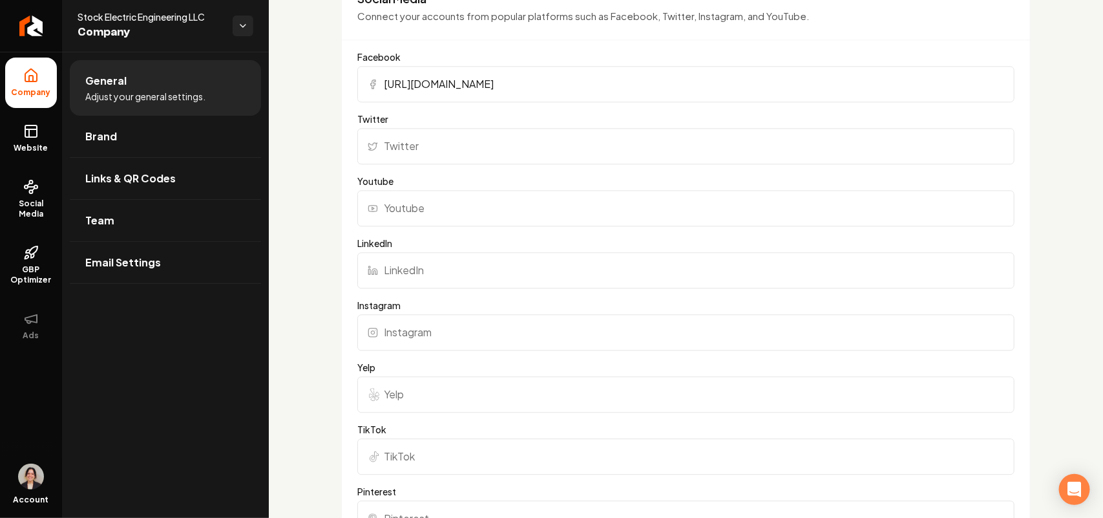
click at [399, 382] on input "Yelp" at bounding box center [685, 394] width 657 height 36
paste input "[URL][DOMAIN_NAME]"
type input "[URL][DOMAIN_NAME]"
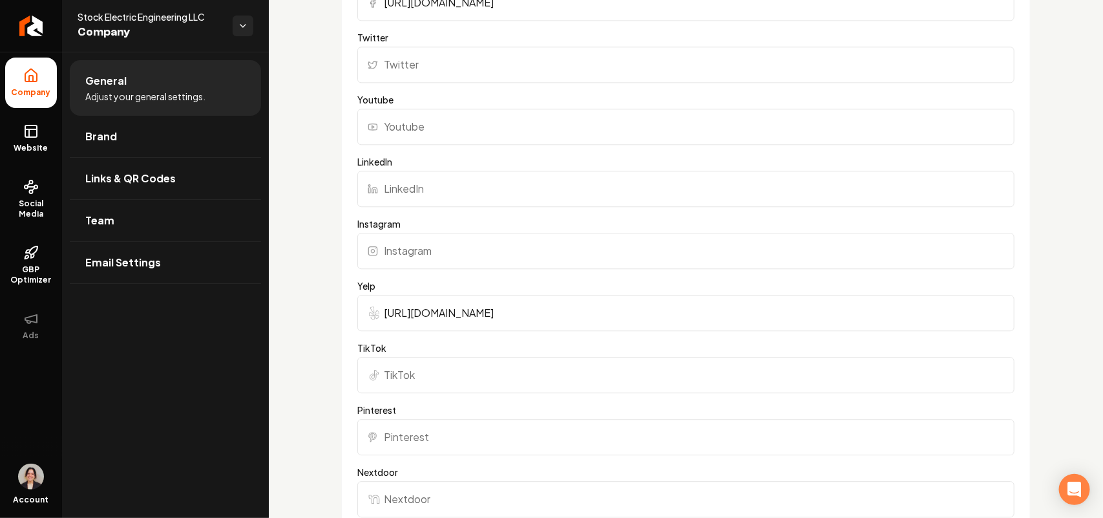
scroll to position [1535, 0]
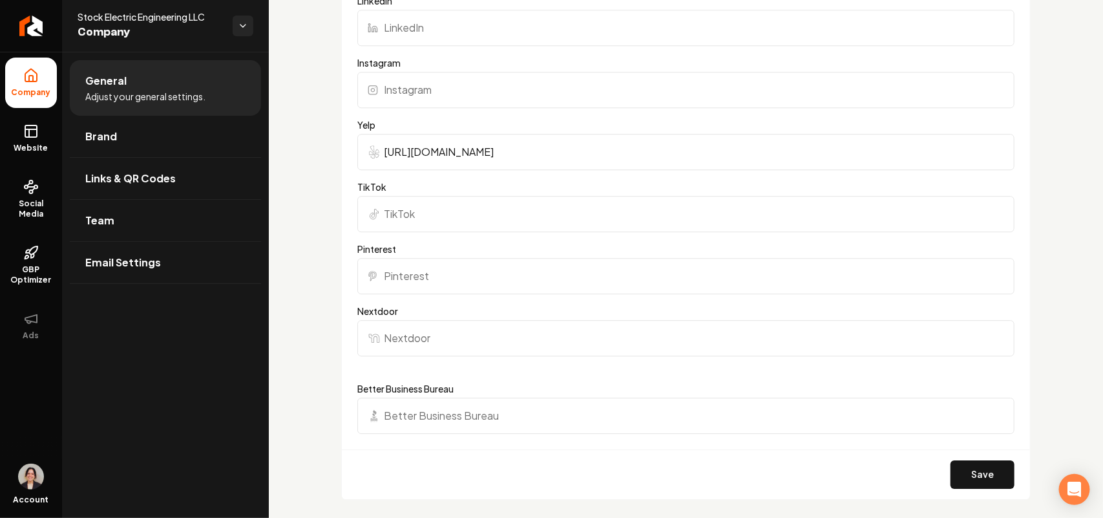
click at [415, 414] on input "Better Business Bureau" at bounding box center [685, 415] width 657 height 36
paste input "[URL][DOMAIN_NAME]"
type input "[URL][DOMAIN_NAME]"
click at [961, 479] on button "Save" at bounding box center [983, 474] width 64 height 28
click at [117, 149] on link "Brand" at bounding box center [165, 136] width 191 height 41
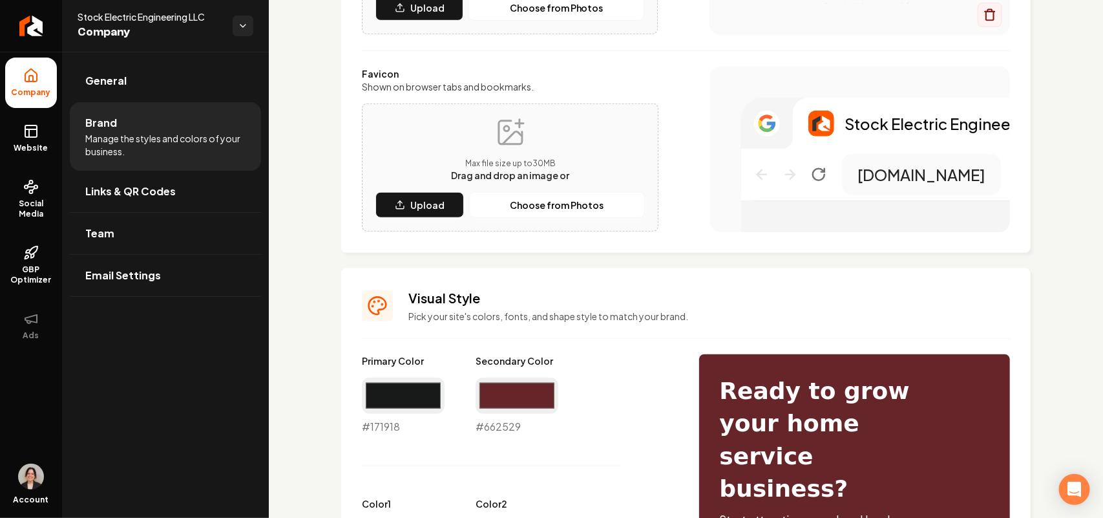
scroll to position [323, 0]
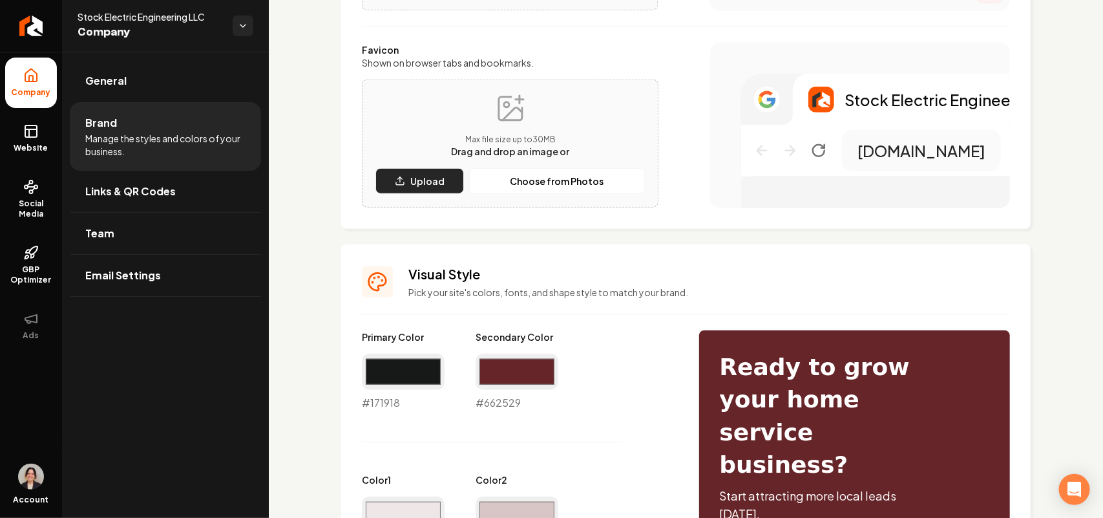
click at [425, 189] on button "Upload" at bounding box center [419, 181] width 89 height 26
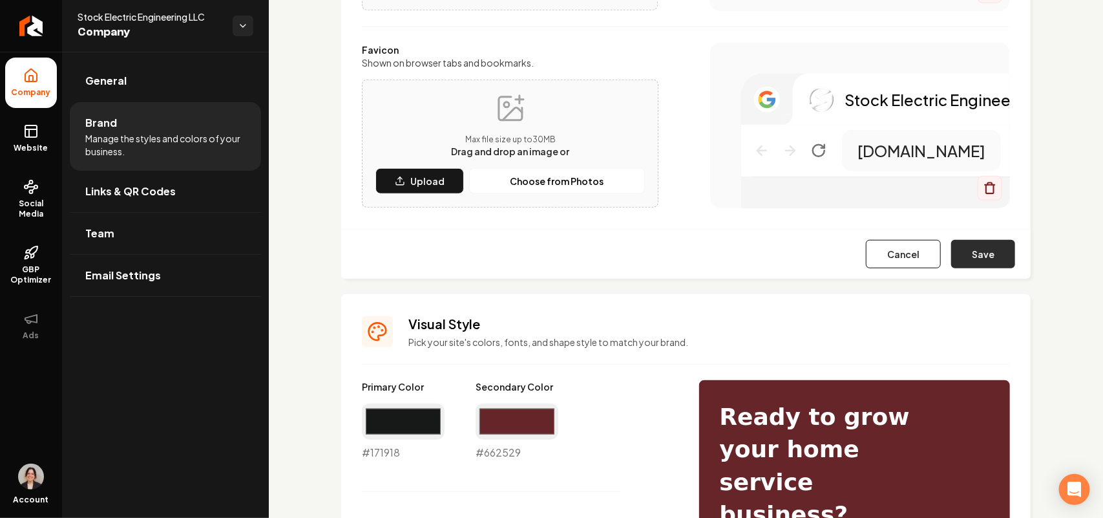
click at [992, 249] on button "Save" at bounding box center [983, 254] width 64 height 28
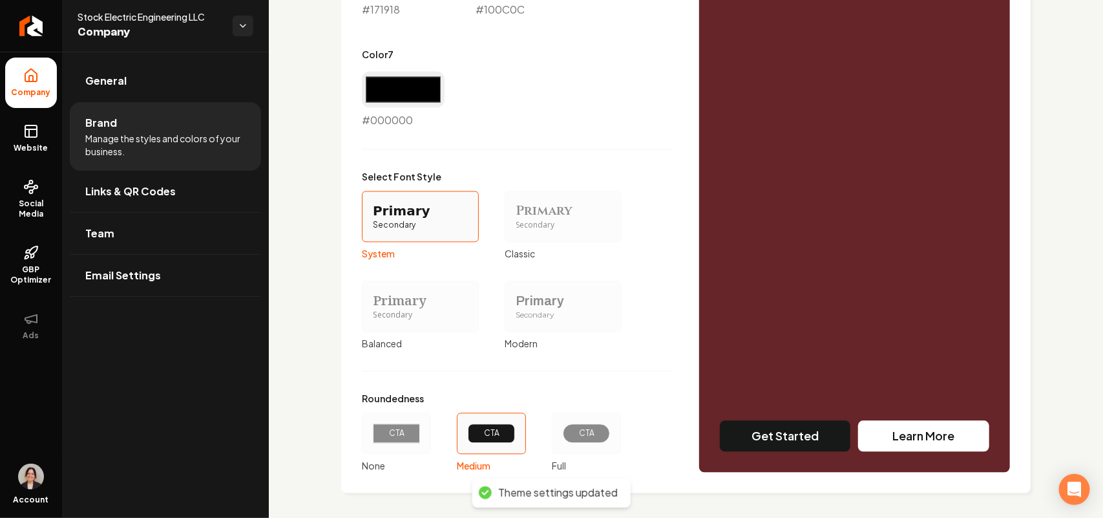
scroll to position [1088, 0]
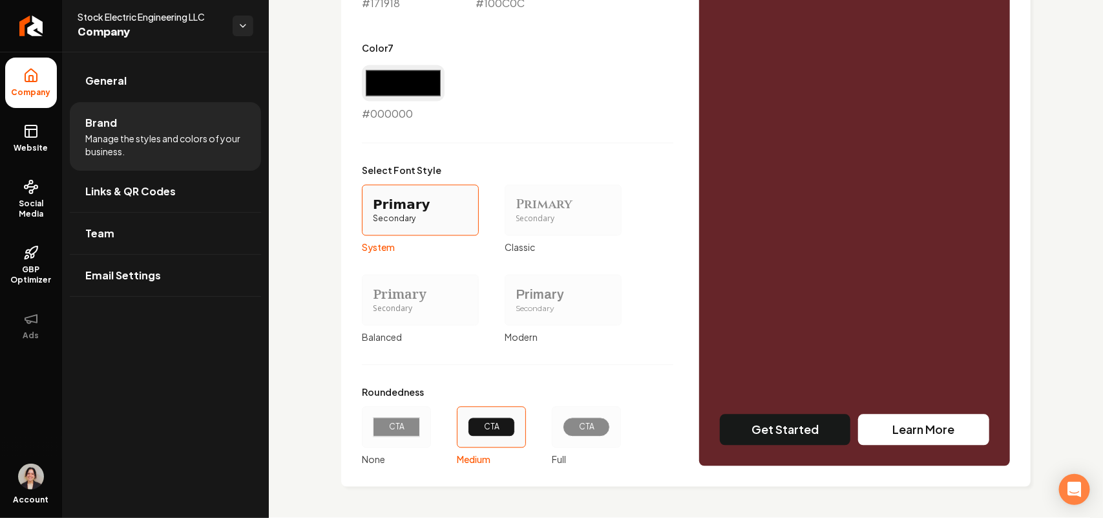
click at [525, 298] on div "Primary" at bounding box center [563, 295] width 95 height 18
click at [514, 298] on button "Primary Secondary Modern" at bounding box center [509, 300] width 10 height 10
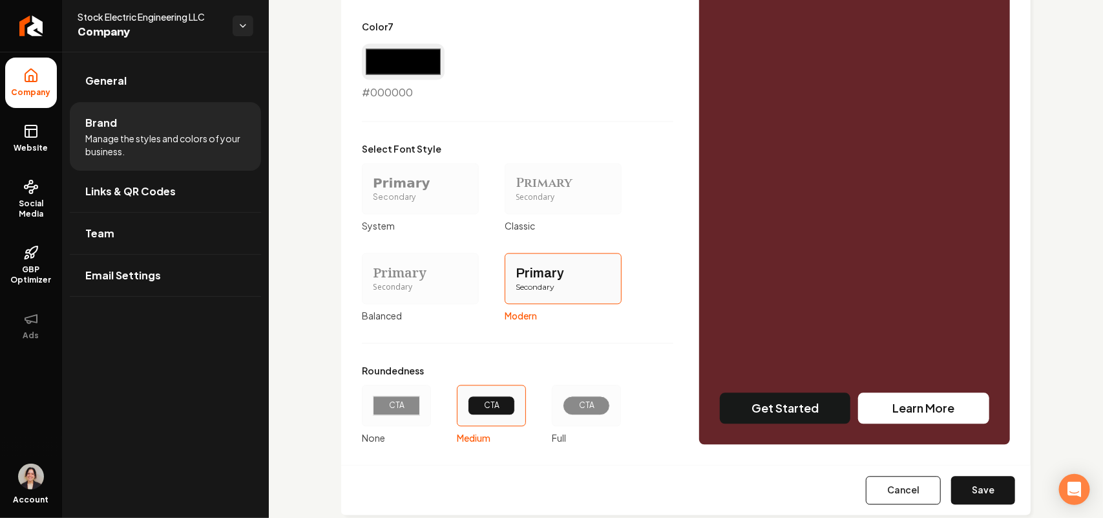
scroll to position [1138, 0]
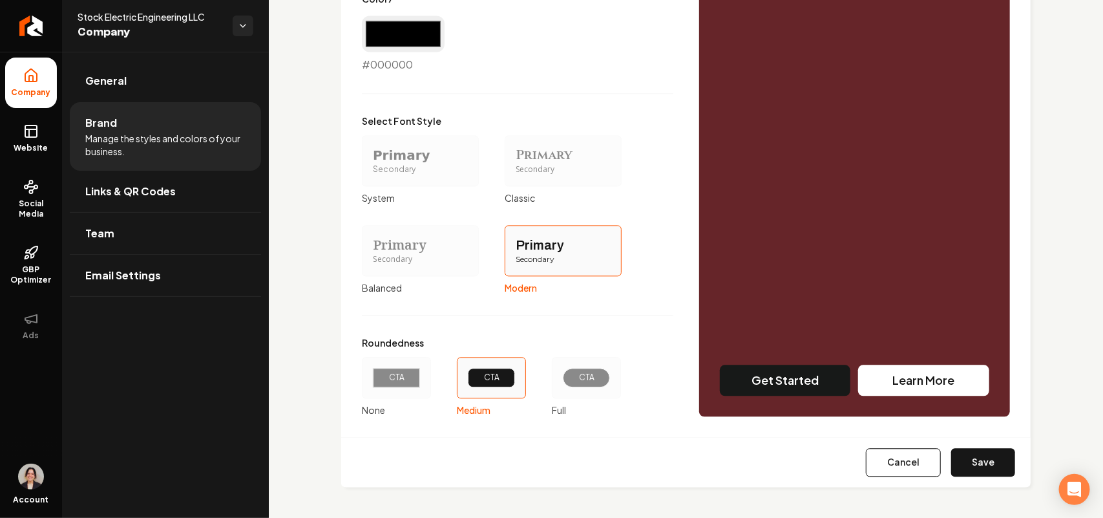
click at [392, 388] on div "CTA" at bounding box center [396, 377] width 69 height 41
click at [372, 383] on button "CTA None" at bounding box center [366, 377] width 10 height 10
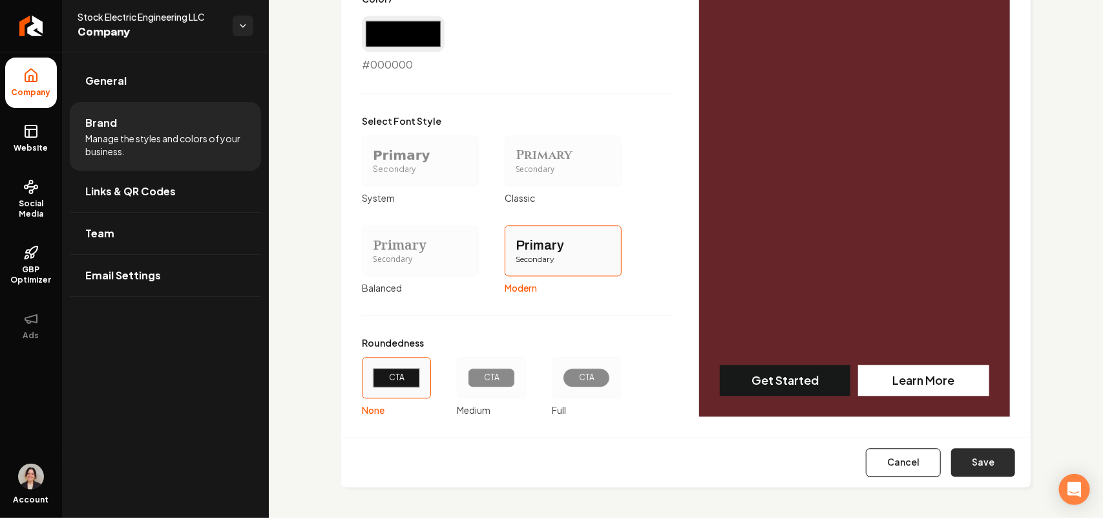
click at [975, 465] on button "Save" at bounding box center [983, 462] width 64 height 28
type input "#efe7e7"
type input "#d8c6c6"
type input "#dcd0d0"
type input "#4a3636"
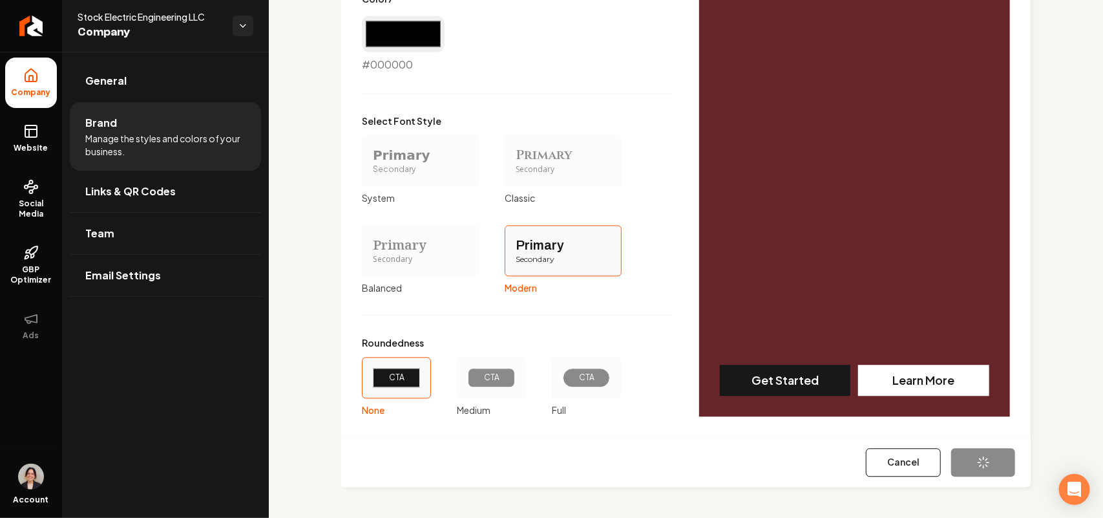
type input "#100c0c"
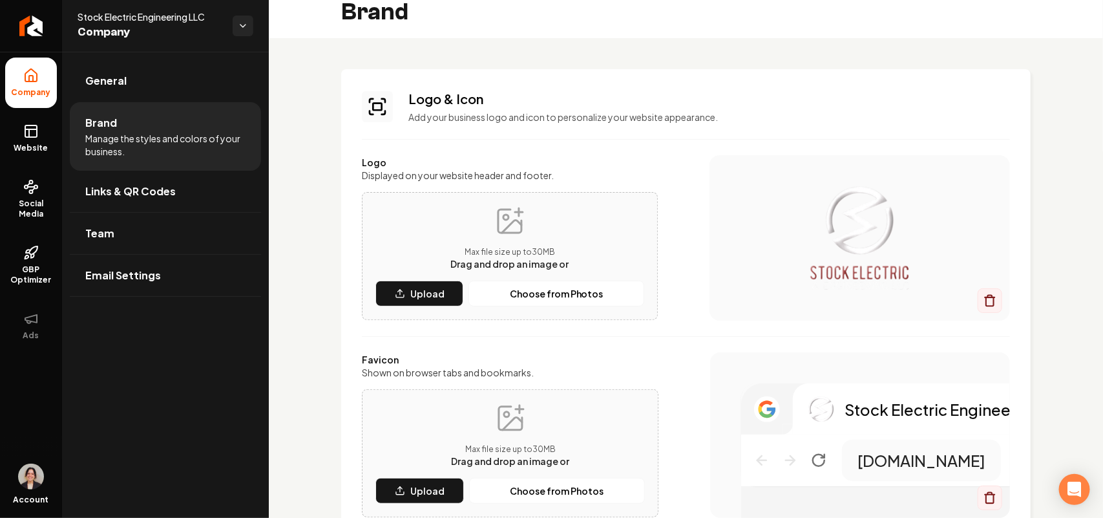
scroll to position [0, 0]
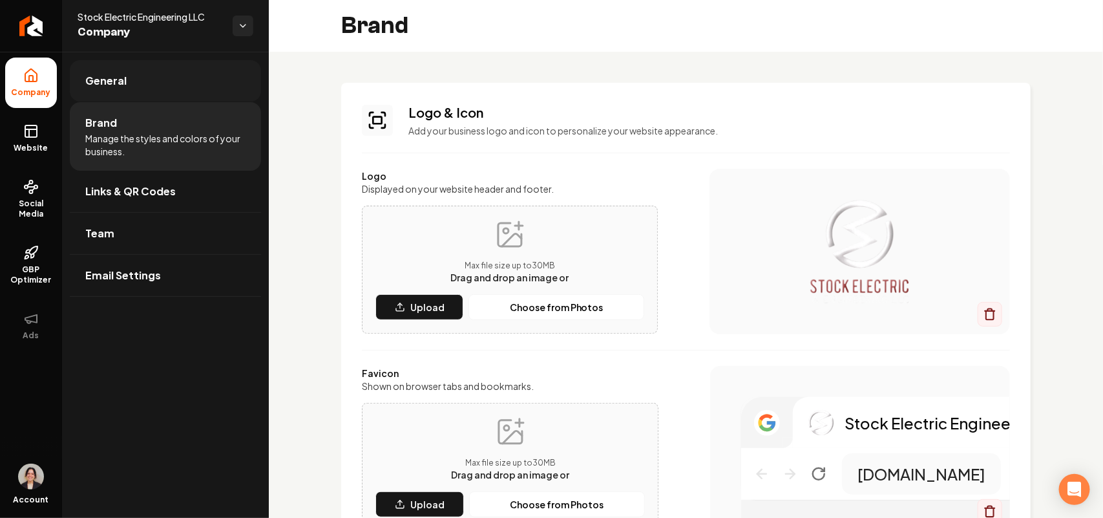
click at [150, 81] on link "General" at bounding box center [165, 80] width 191 height 41
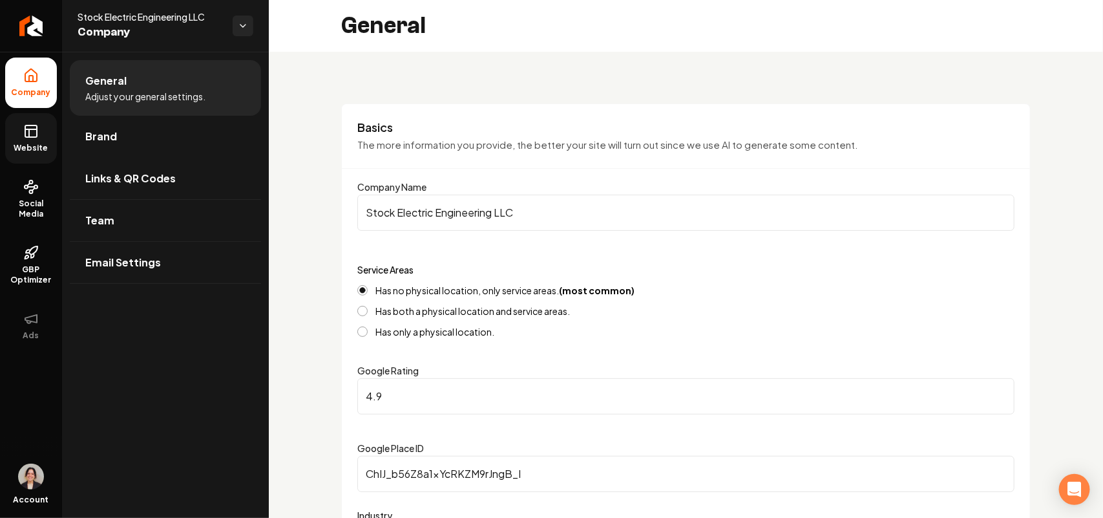
click at [26, 137] on rect at bounding box center [31, 131] width 12 height 12
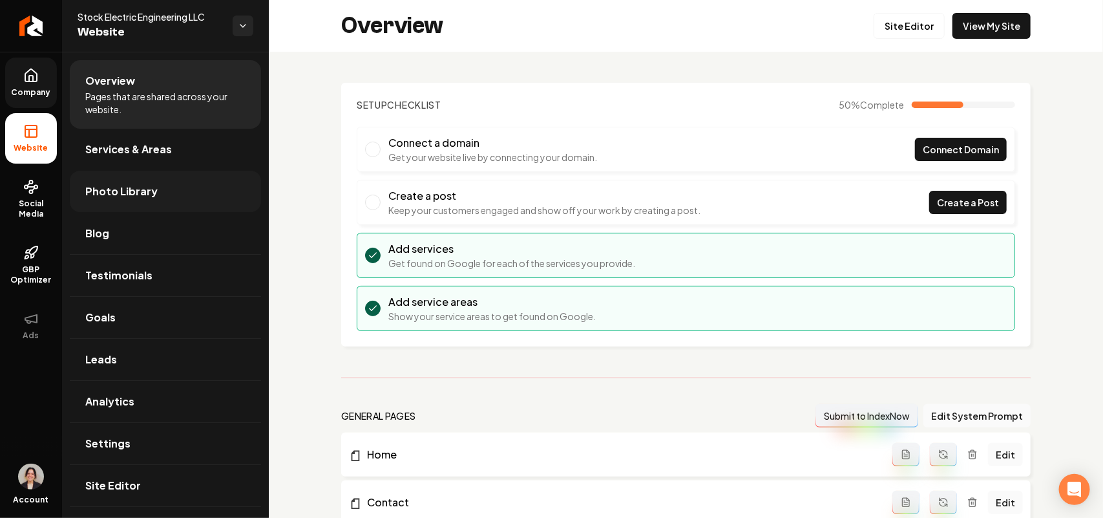
drag, startPoint x: 121, startPoint y: 185, endPoint x: 247, endPoint y: 172, distance: 126.0
click at [123, 185] on span "Photo Library" at bounding box center [121, 192] width 72 height 16
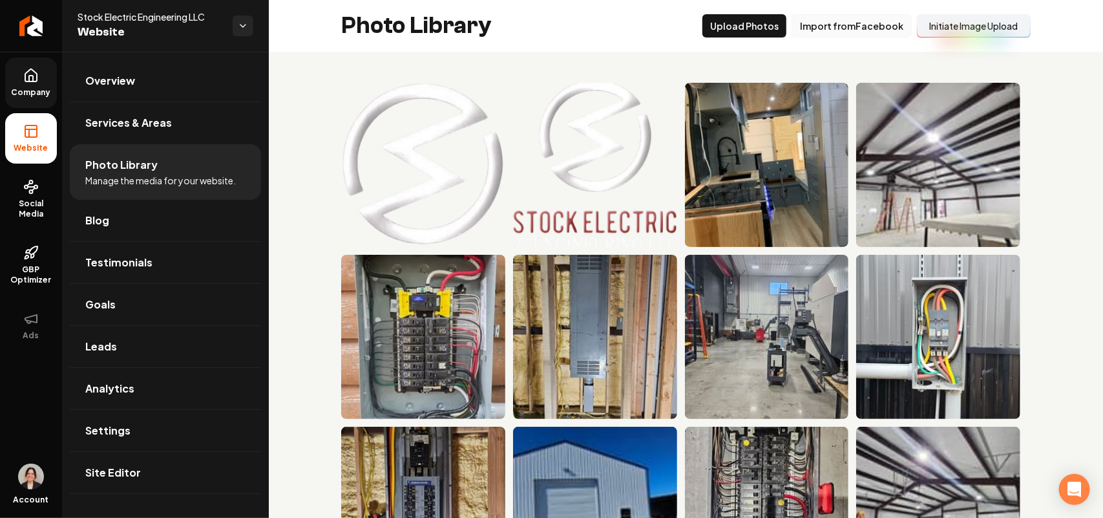
click at [851, 26] on button "Import from Facebook" at bounding box center [852, 25] width 120 height 23
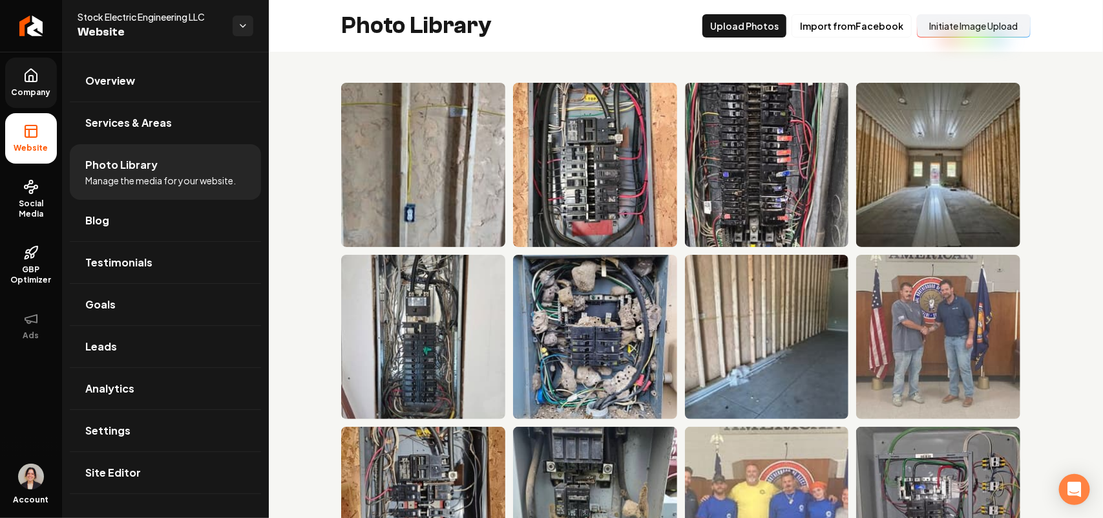
click at [10, 76] on link "Company" at bounding box center [31, 83] width 52 height 50
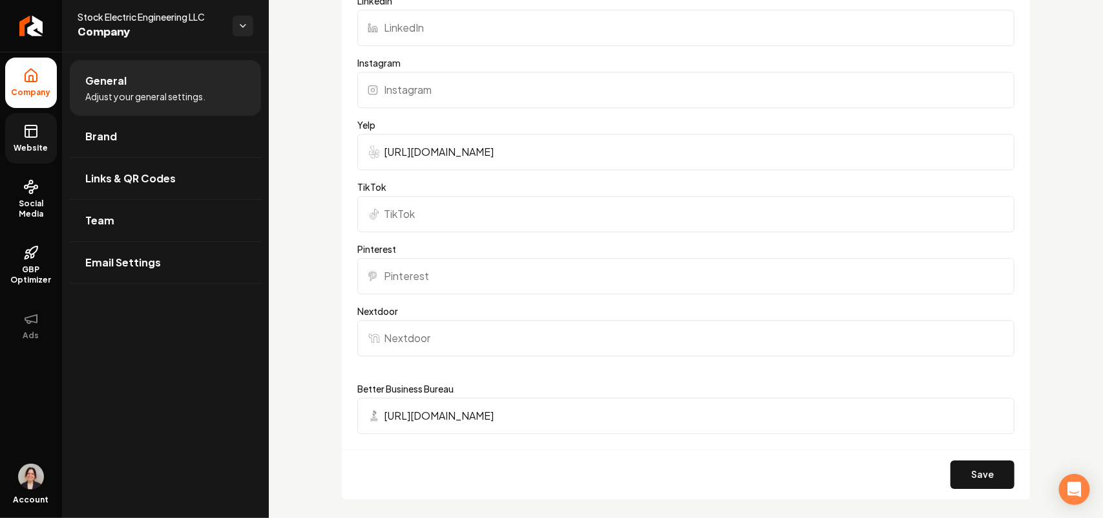
scroll to position [1292, 0]
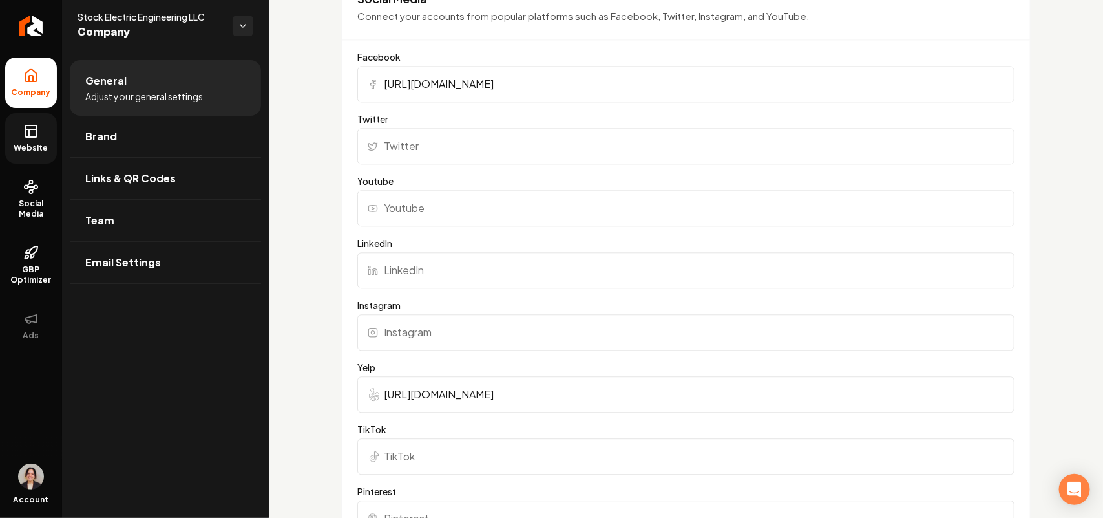
click at [441, 283] on input "LinkedIn" at bounding box center [685, 270] width 657 height 36
drag, startPoint x: 438, startPoint y: 323, endPoint x: 454, endPoint y: 314, distance: 18.5
click at [439, 324] on input "Instagram" at bounding box center [685, 332] width 657 height 36
paste input "https://www.instagram.com/stock.electric.engineering/"
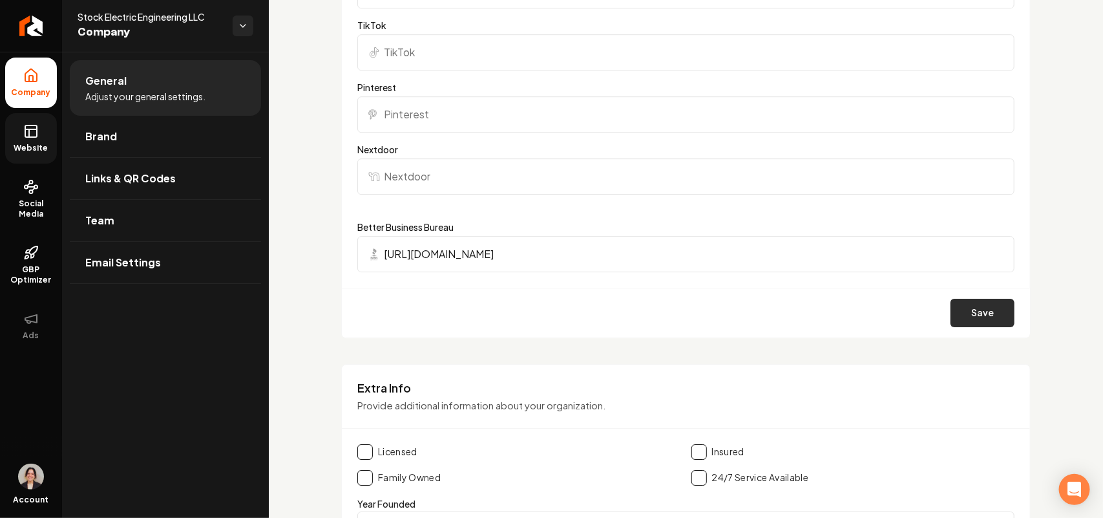
type input "https://www.instagram.com/stock.electric.engineering/"
click at [970, 309] on button "Save" at bounding box center [983, 313] width 64 height 28
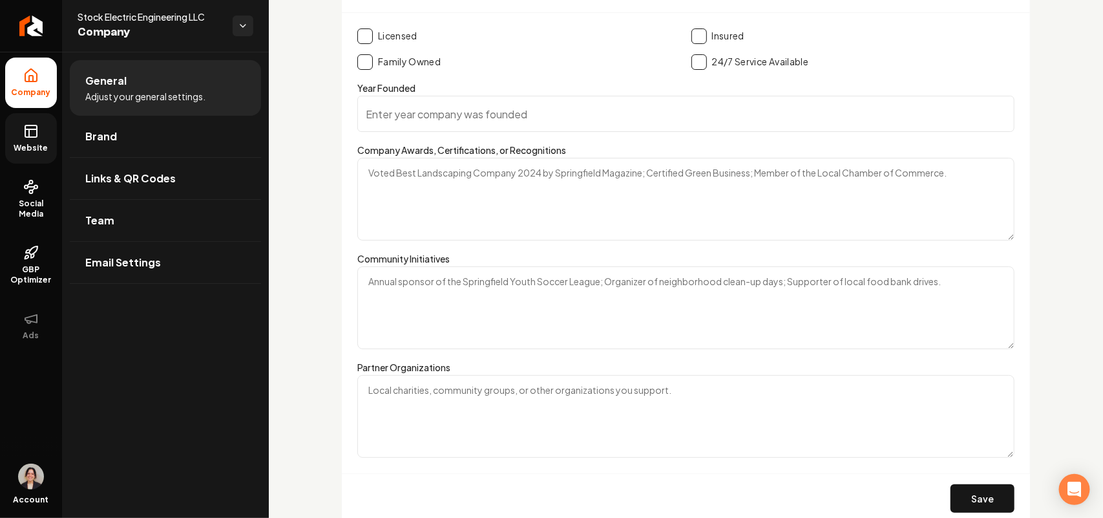
scroll to position [2169, 0]
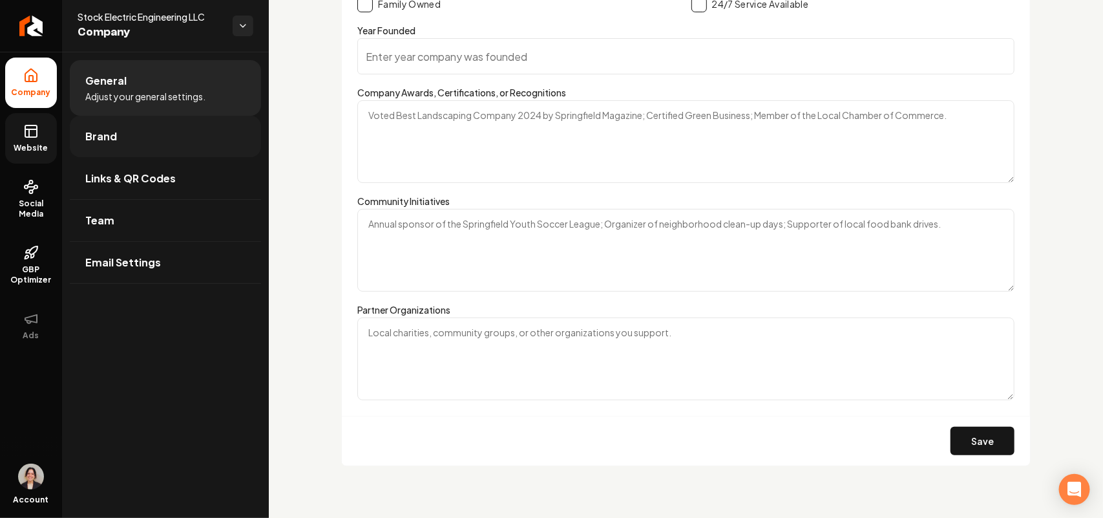
click at [124, 143] on link "Brand" at bounding box center [165, 136] width 191 height 41
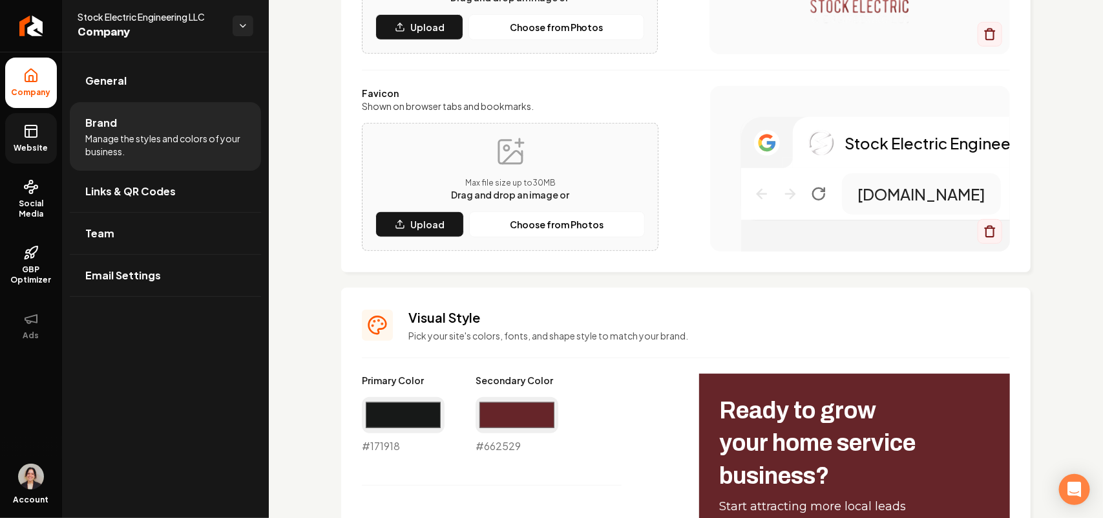
click at [26, 140] on link "Website" at bounding box center [31, 138] width 52 height 50
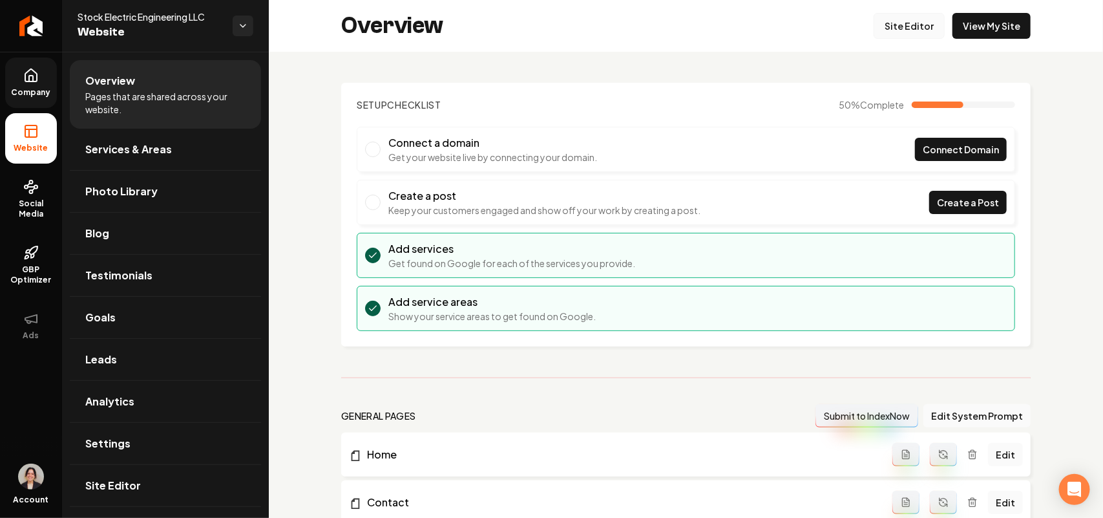
click at [911, 30] on link "Site Editor" at bounding box center [909, 26] width 71 height 26
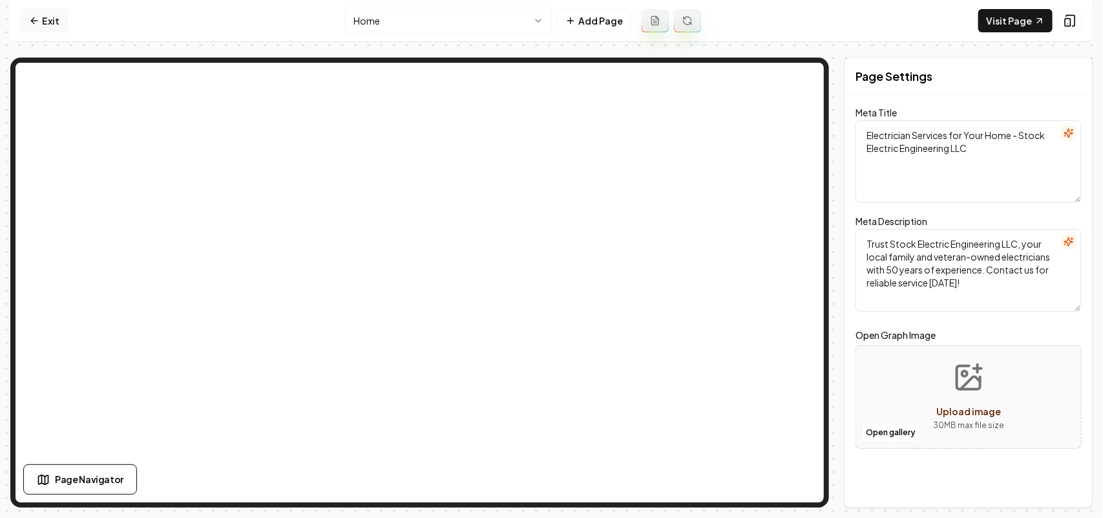
click at [37, 26] on link "Exit" at bounding box center [44, 20] width 47 height 23
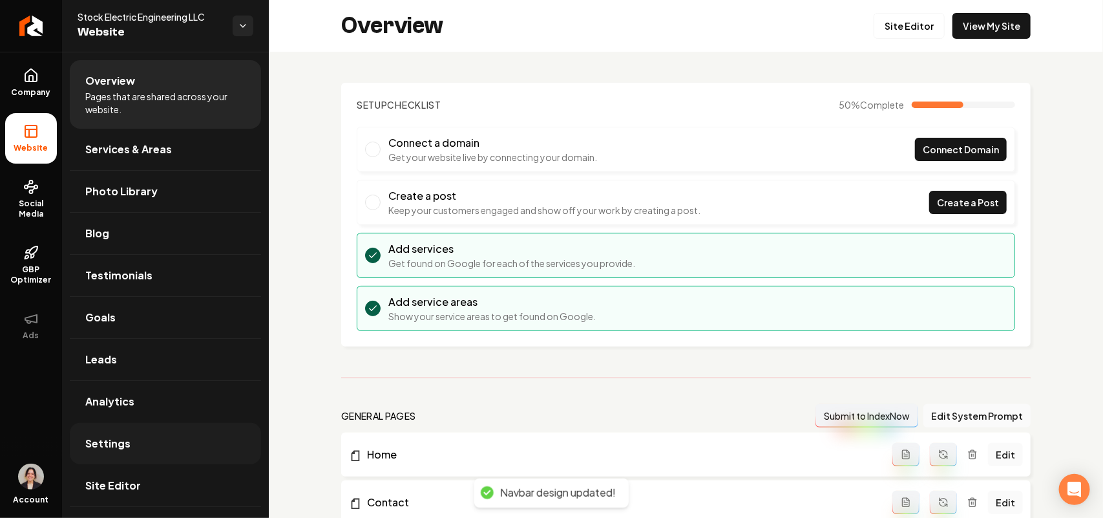
click at [121, 447] on span "Settings" at bounding box center [107, 444] width 45 height 16
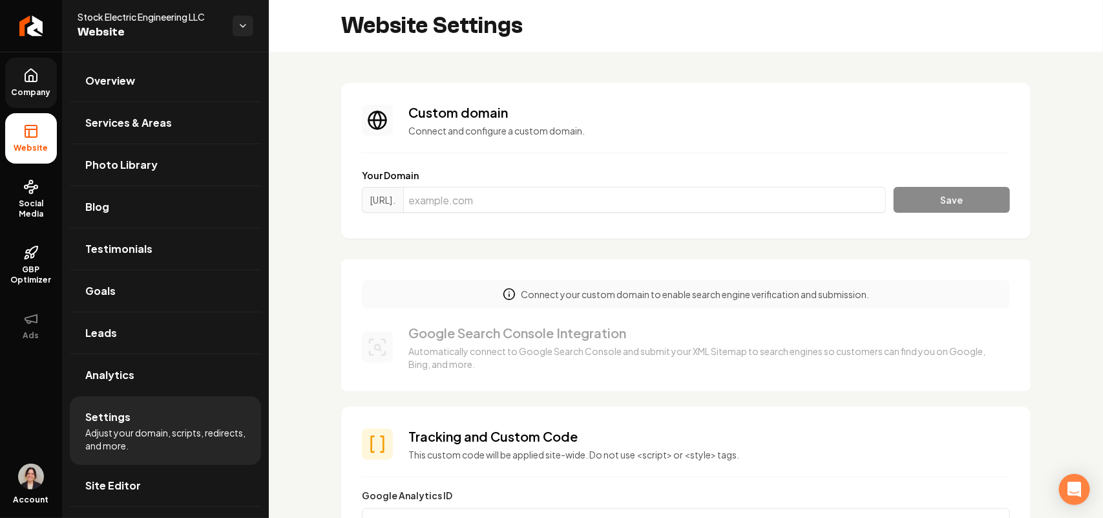
click at [29, 78] on icon at bounding box center [31, 79] width 4 height 6
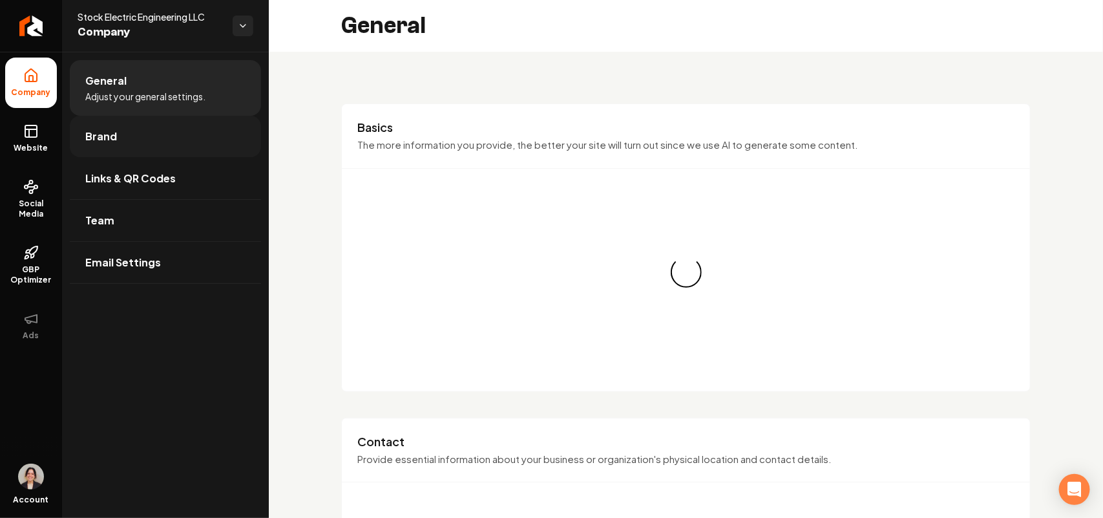
click at [121, 137] on link "Brand" at bounding box center [165, 136] width 191 height 41
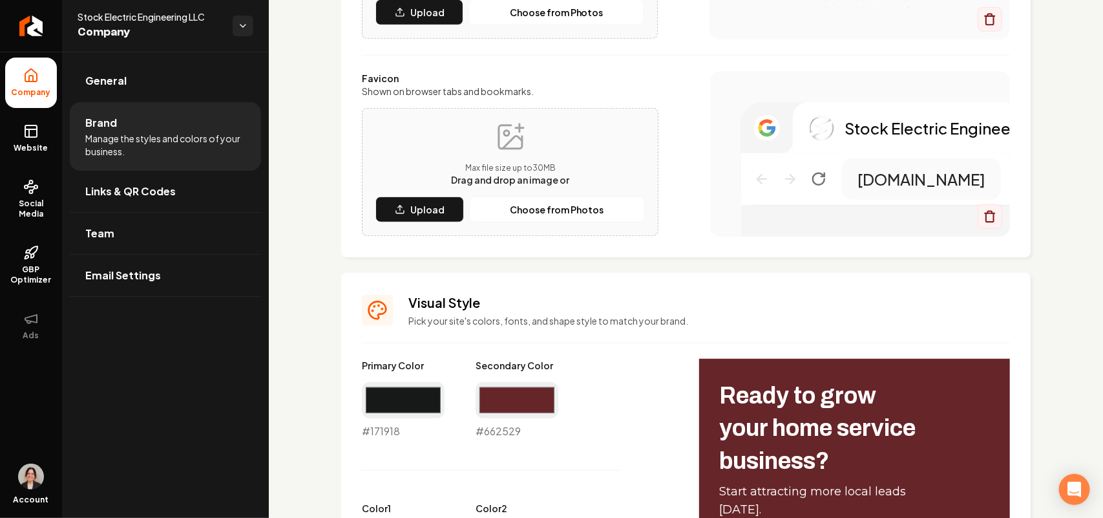
scroll to position [323, 0]
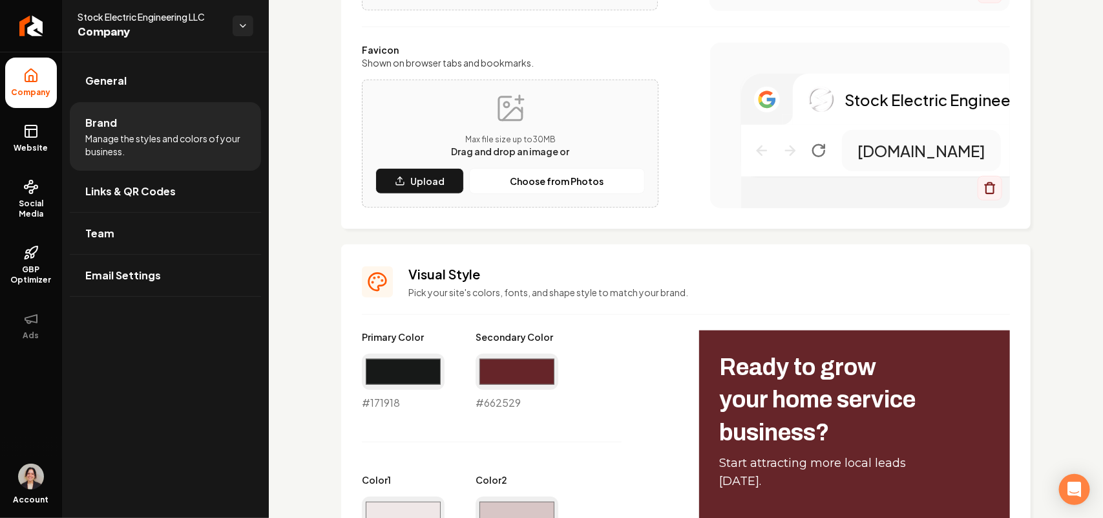
click at [504, 402] on div "#662529 #662529" at bounding box center [517, 381] width 83 height 57
copy div "#662529"
click at [30, 131] on icon at bounding box center [31, 131] width 16 height 16
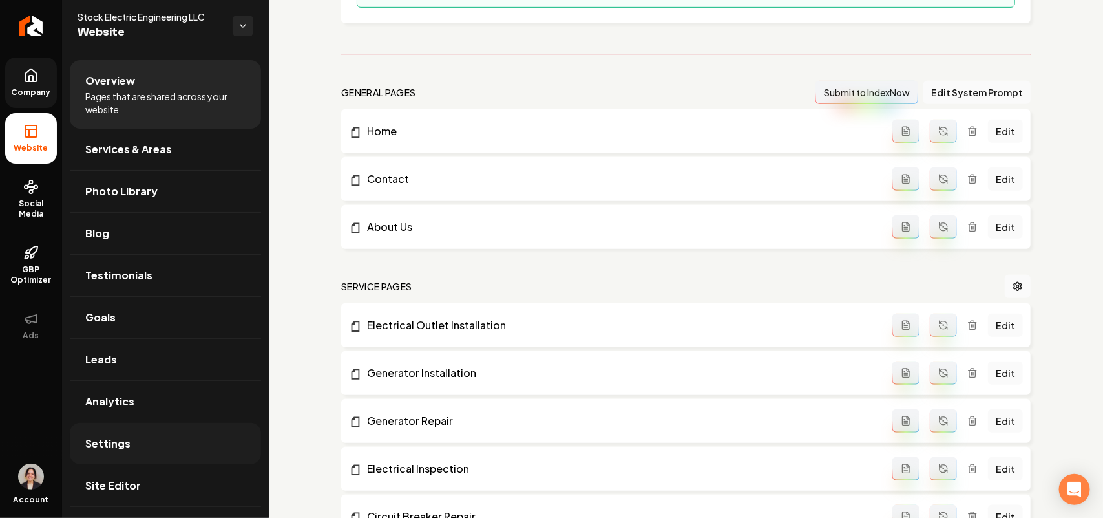
click at [134, 431] on link "Settings" at bounding box center [165, 443] width 191 height 41
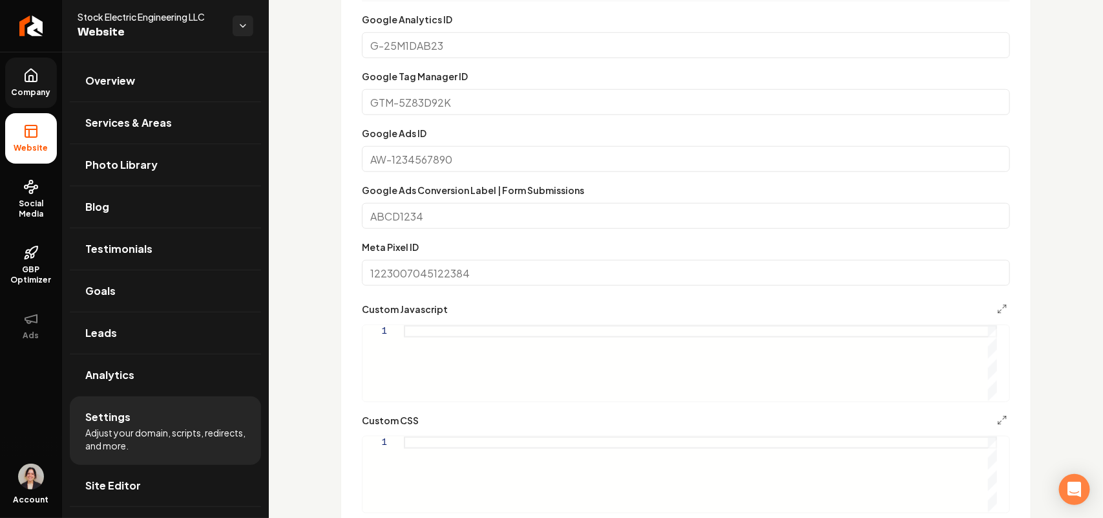
scroll to position [646, 0]
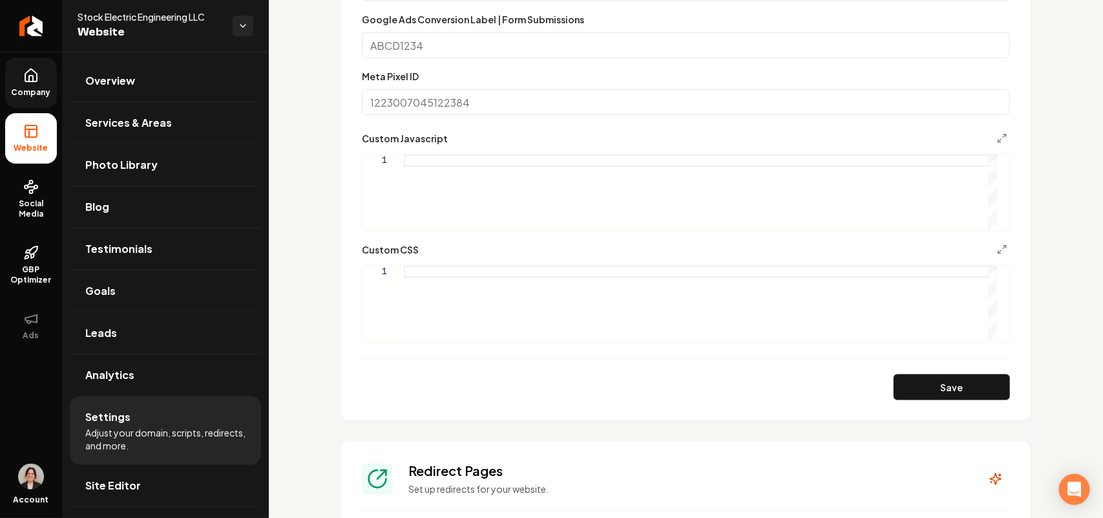
click at [469, 306] on div "Main content area" at bounding box center [700, 304] width 593 height 76
type textarea "*"
click at [414, 284] on div "button.grab-cta-button-base { ackground-color: #662529 ; }" at bounding box center [700, 304] width 593 height 76
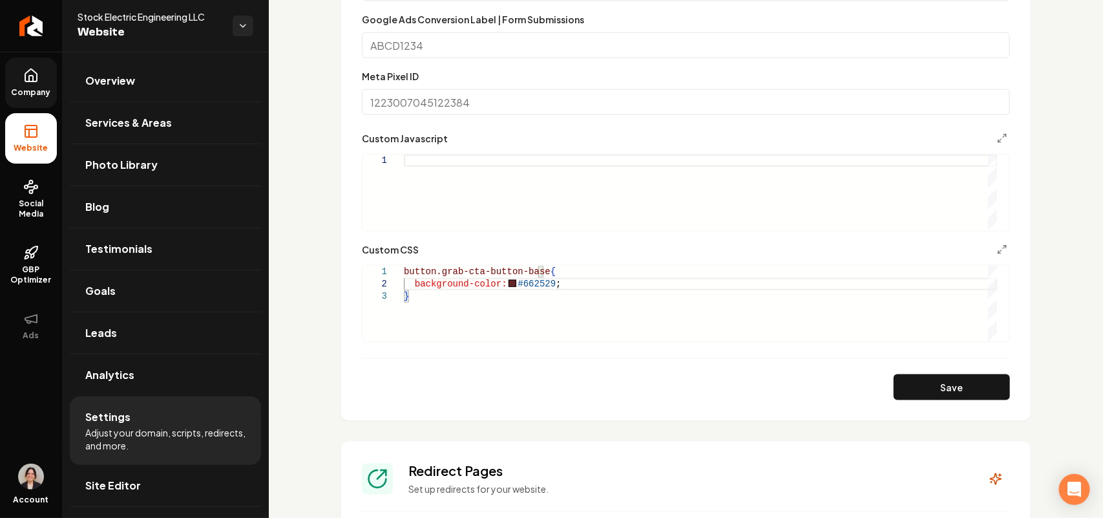
click at [600, 288] on div "button.grab-cta-button-base { background-color: #662529 ; }" at bounding box center [700, 304] width 593 height 76
click at [894, 381] on button "Save" at bounding box center [952, 387] width 116 height 26
type textarea "**********"
click at [29, 73] on icon at bounding box center [31, 76] width 16 height 16
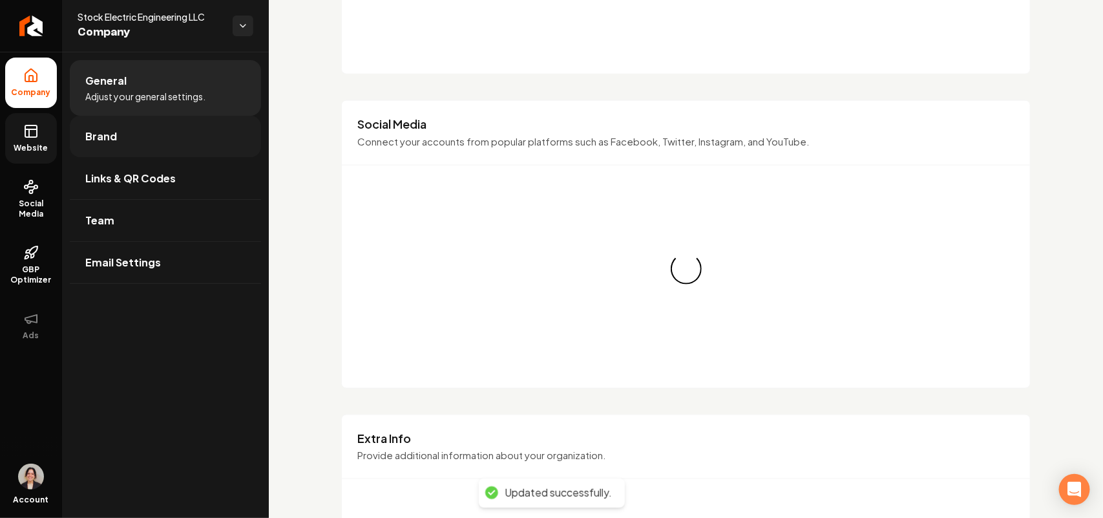
click at [141, 131] on link "Brand" at bounding box center [165, 136] width 191 height 41
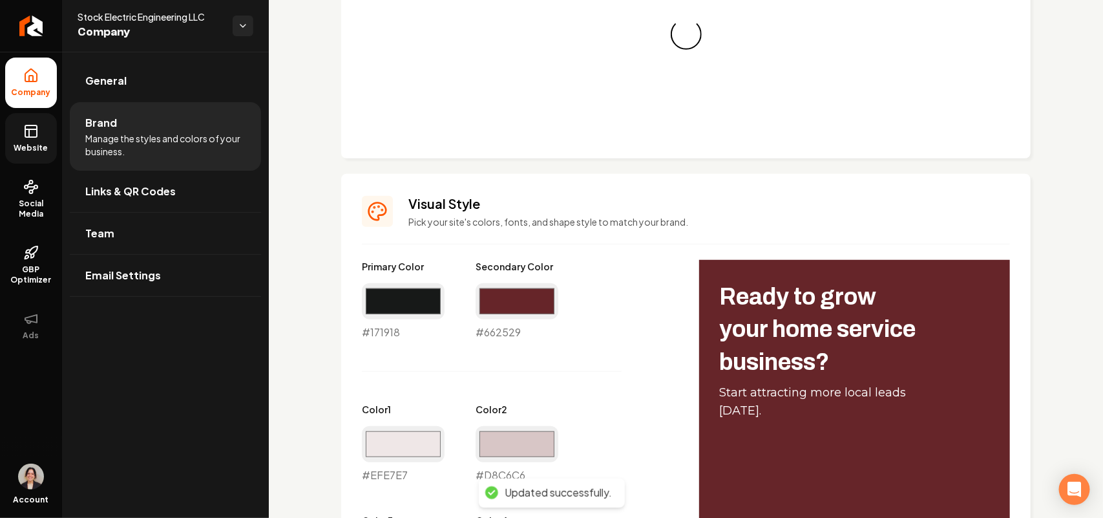
scroll to position [646, 0]
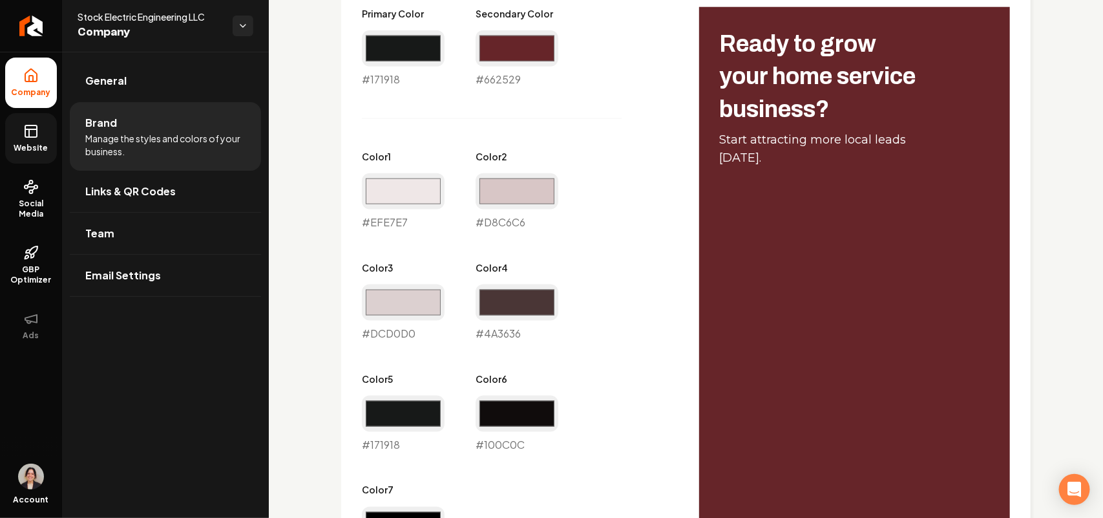
click at [385, 76] on div "#171918 #171918" at bounding box center [403, 58] width 83 height 57
click at [383, 78] on div "#171918 #171918" at bounding box center [403, 58] width 83 height 57
copy div "#171918"
click at [34, 147] on span "Website" at bounding box center [31, 148] width 45 height 10
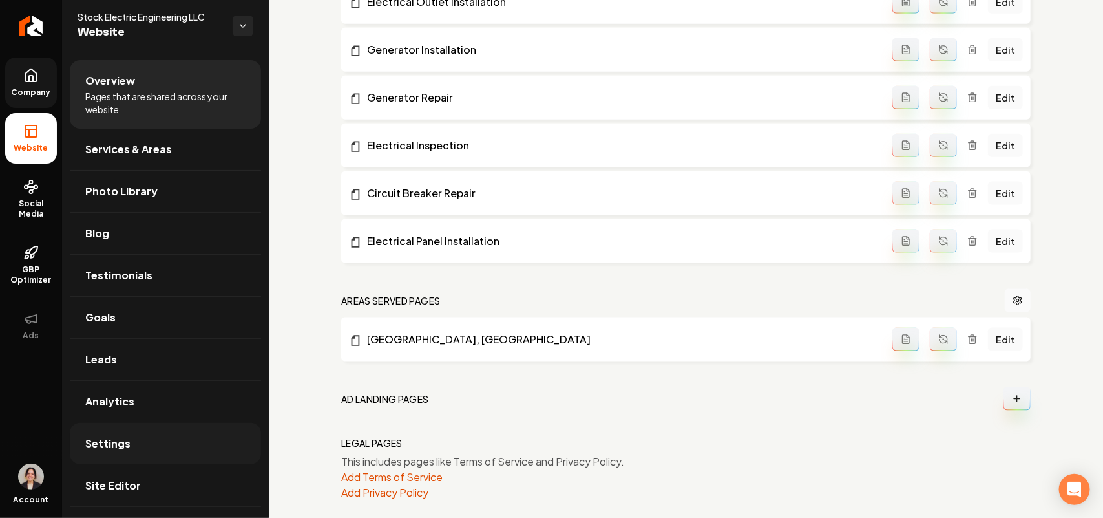
click at [114, 447] on span "Settings" at bounding box center [107, 444] width 45 height 16
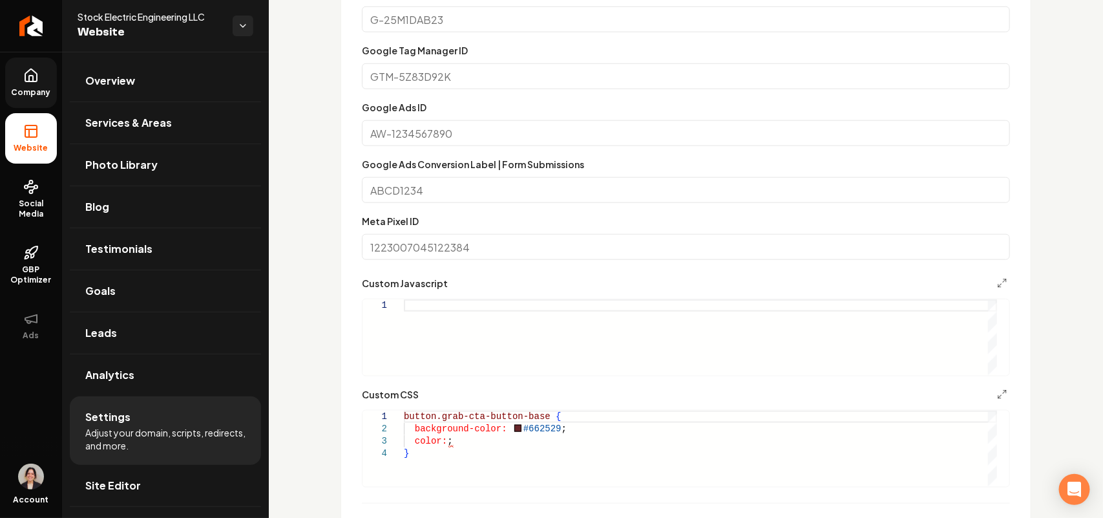
scroll to position [646, 0]
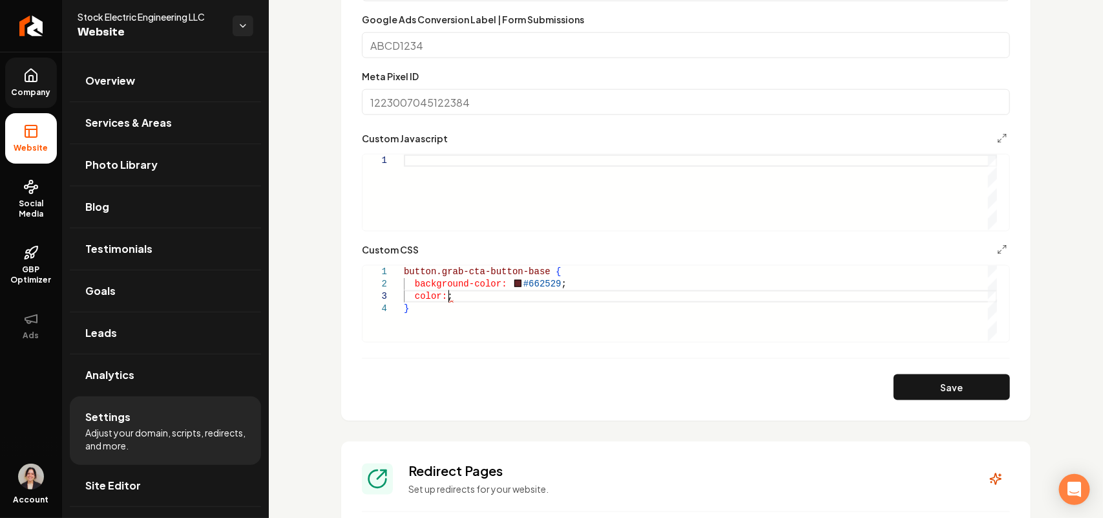
click at [447, 299] on div "button.grab-cta-button-base { background-color: #662529 ; color: ; }" at bounding box center [700, 304] width 593 height 76
click at [938, 379] on button "Save" at bounding box center [952, 387] width 116 height 26
drag, startPoint x: 538, startPoint y: 268, endPoint x: 438, endPoint y: 276, distance: 99.8
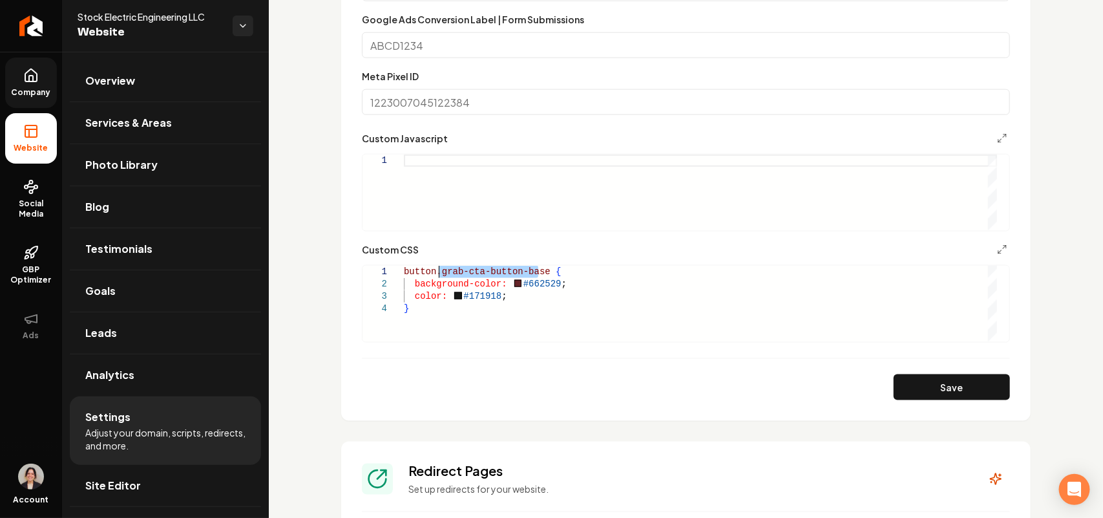
click at [438, 276] on div "button.grab-cta-button-base { background-color: #662529 ; color: #171918 ; }" at bounding box center [700, 304] width 593 height 76
click at [958, 405] on section "**********" at bounding box center [686, 90] width 690 height 660
click at [956, 392] on button "Save" at bounding box center [952, 387] width 116 height 26
click at [473, 295] on div "button.grab-cta-buttons-base { background-color: #662529 ; color: #171918 ; }" at bounding box center [700, 304] width 593 height 76
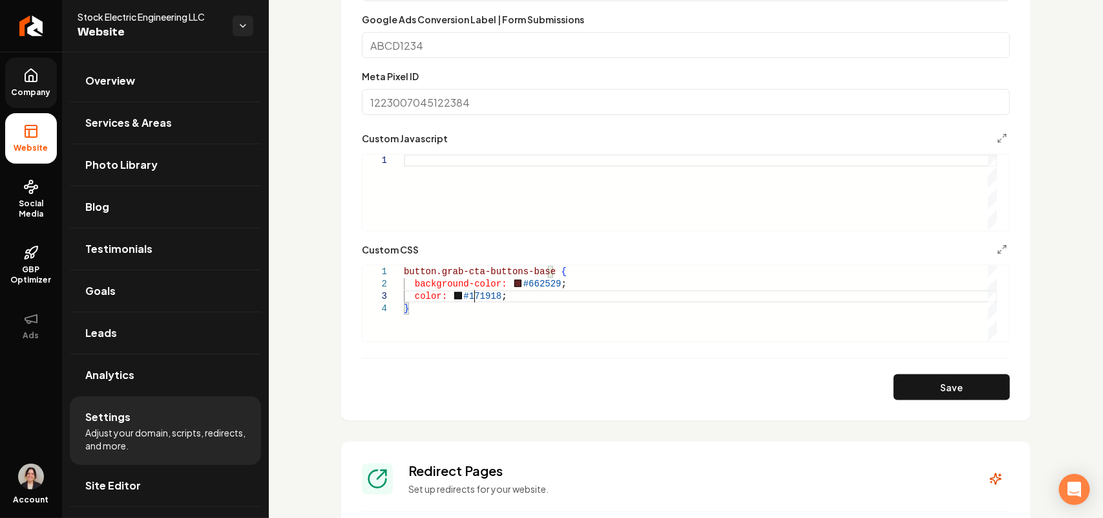
click at [473, 295] on div "button.grab-cta-buttons-base { background-color: #662529 ; color: #171918 ; }" at bounding box center [700, 304] width 593 height 76
type textarea "**********"
click at [944, 370] on form "**********" at bounding box center [686, 120] width 648 height 559
click at [947, 378] on button "Save" at bounding box center [952, 387] width 116 height 26
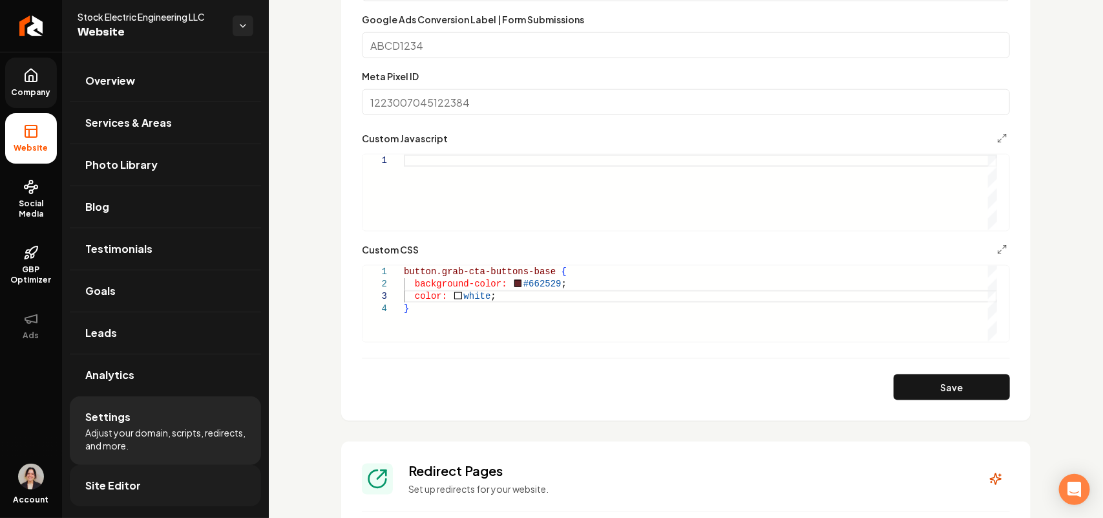
click at [150, 492] on link "Site Editor" at bounding box center [165, 485] width 191 height 41
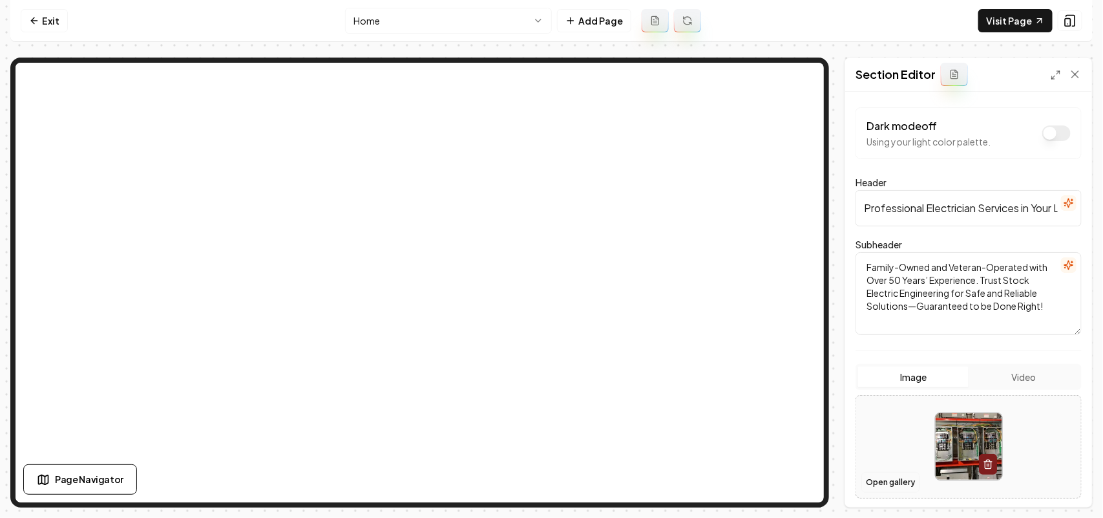
click at [887, 489] on button "Open gallery" at bounding box center [890, 482] width 58 height 21
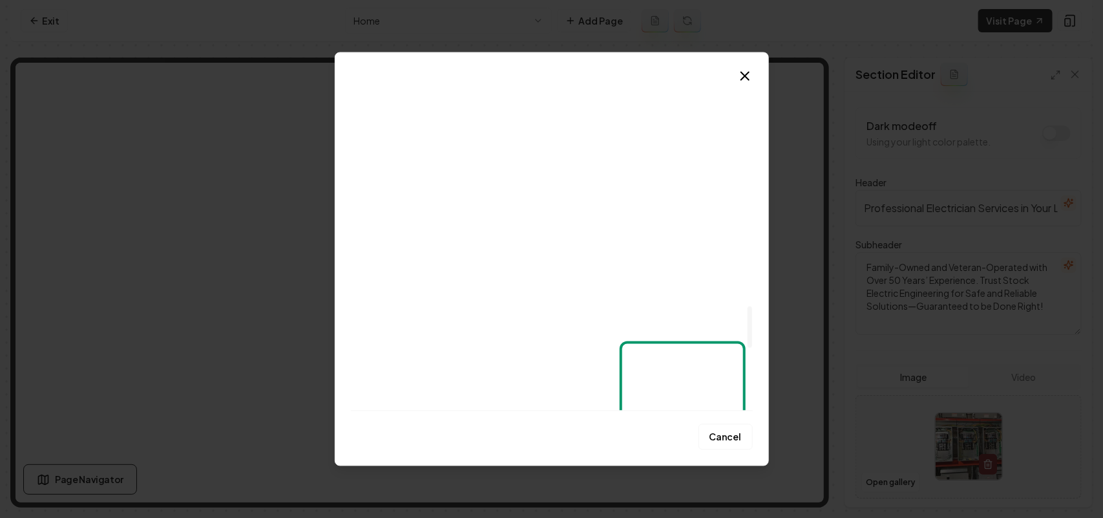
scroll to position [2309, 0]
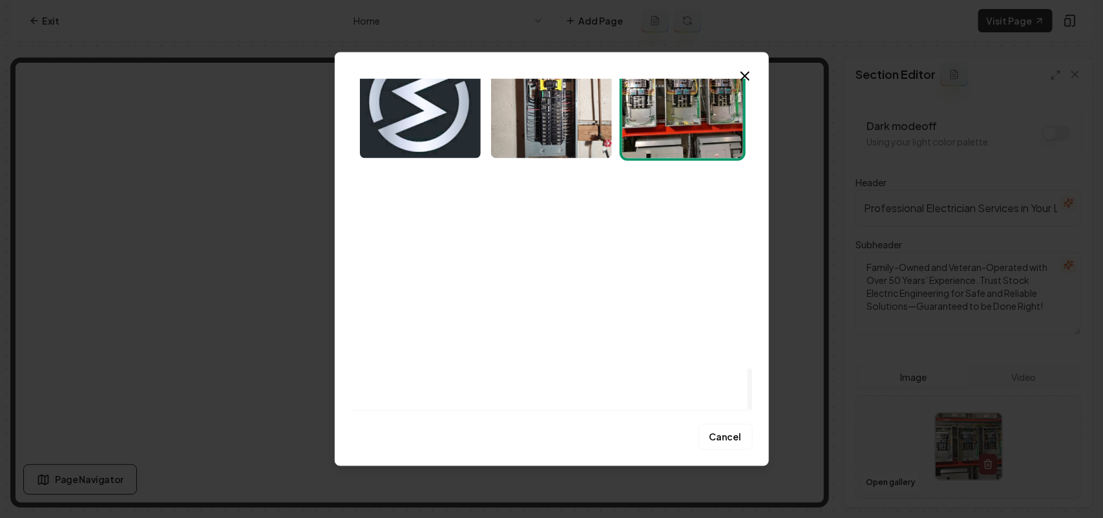
drag, startPoint x: 750, startPoint y: 101, endPoint x: 748, endPoint y: 447, distance: 346.4
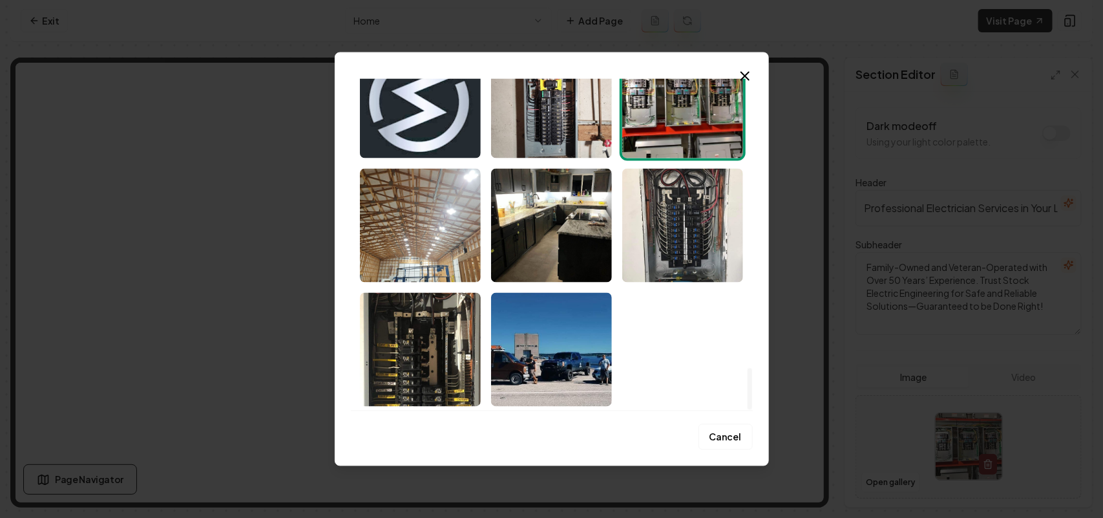
click at [748, 409] on div at bounding box center [750, 388] width 5 height 41
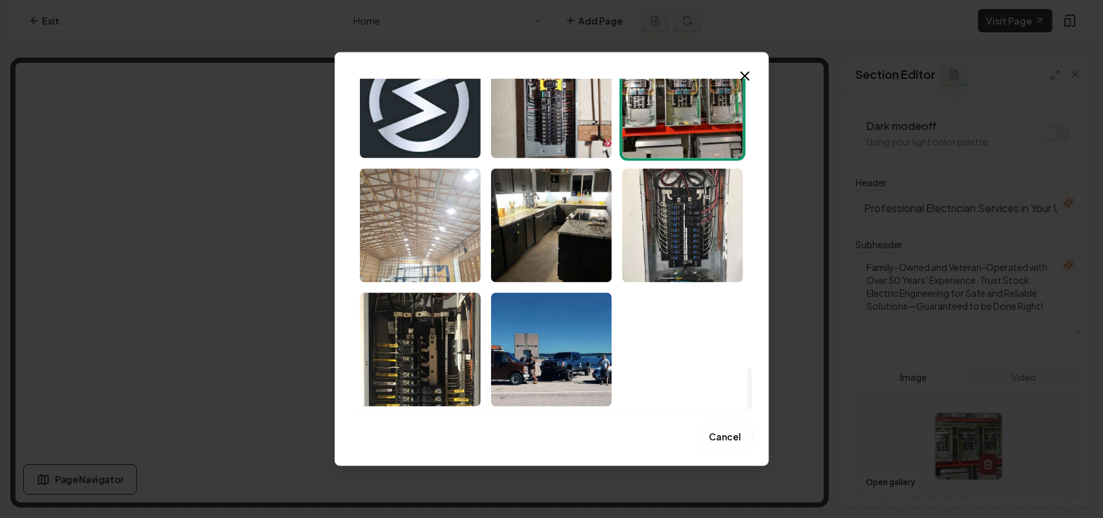
click at [418, 208] on img "Select image image_68bf52fa5c7cd75eb86fff41.jpeg" at bounding box center [420, 225] width 121 height 114
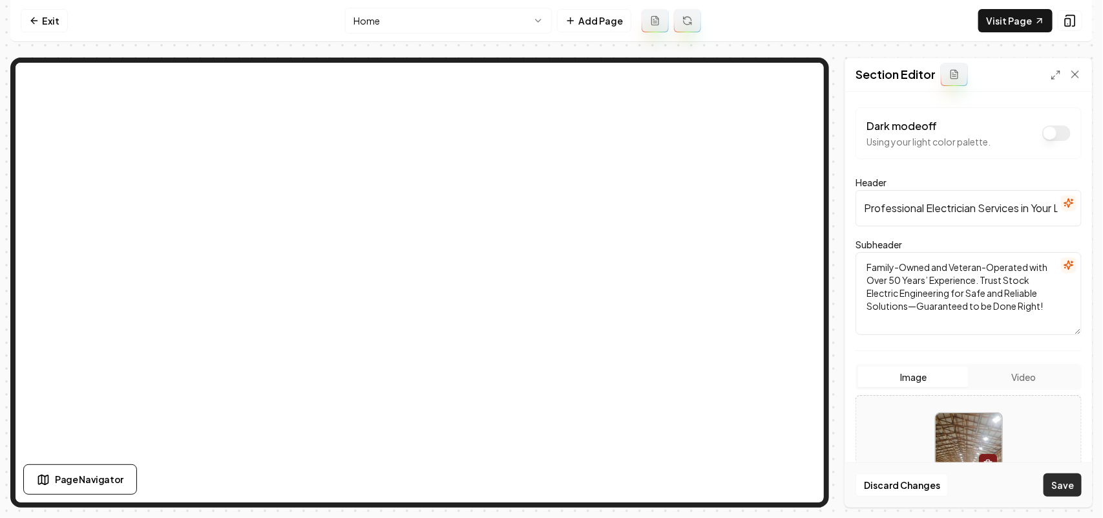
click at [1064, 482] on button "Save" at bounding box center [1063, 484] width 38 height 23
click at [892, 485] on button "Open gallery" at bounding box center [890, 482] width 58 height 21
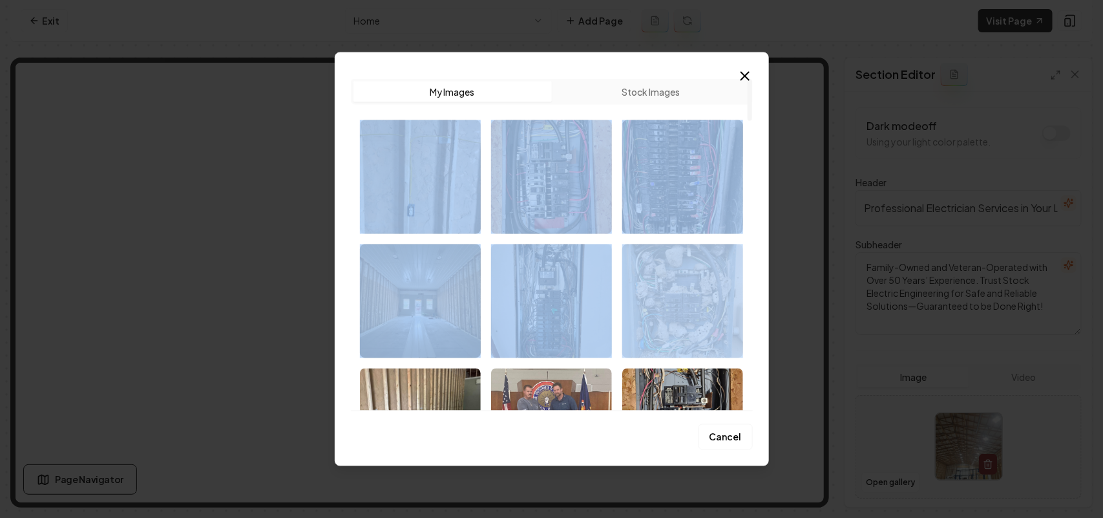
drag, startPoint x: 753, startPoint y: 89, endPoint x: 721, endPoint y: 272, distance: 185.8
click at [721, 272] on div "Upload My Images Stock Images Cancel Close" at bounding box center [552, 259] width 434 height 414
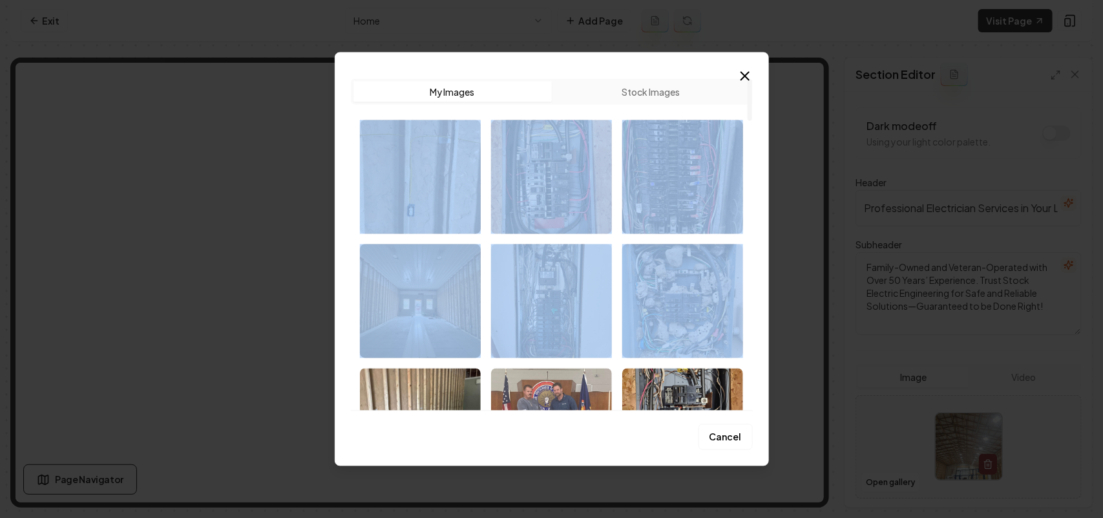
click at [768, 132] on div "Upload My Images Stock Images Cancel Close" at bounding box center [552, 259] width 434 height 414
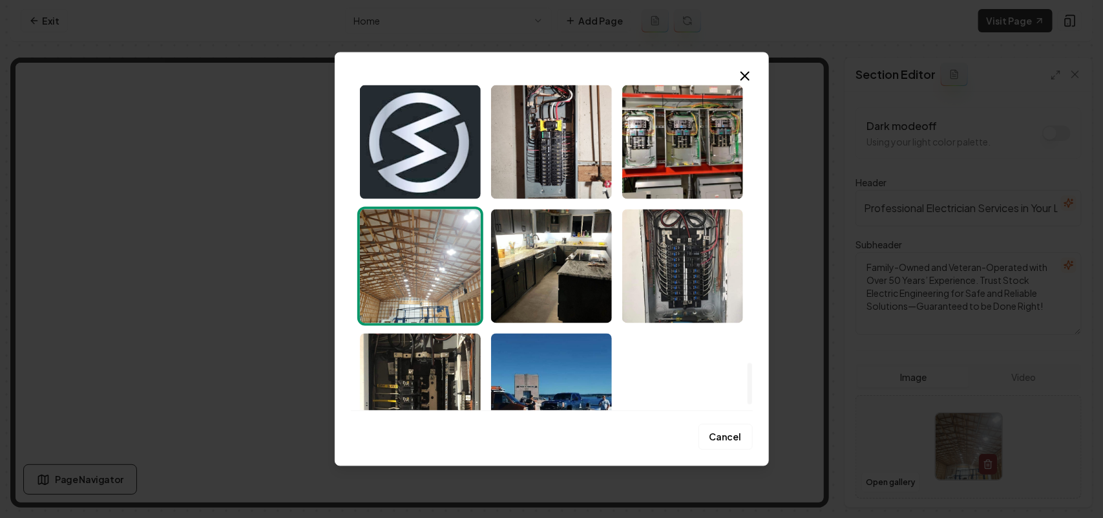
scroll to position [2275, 0]
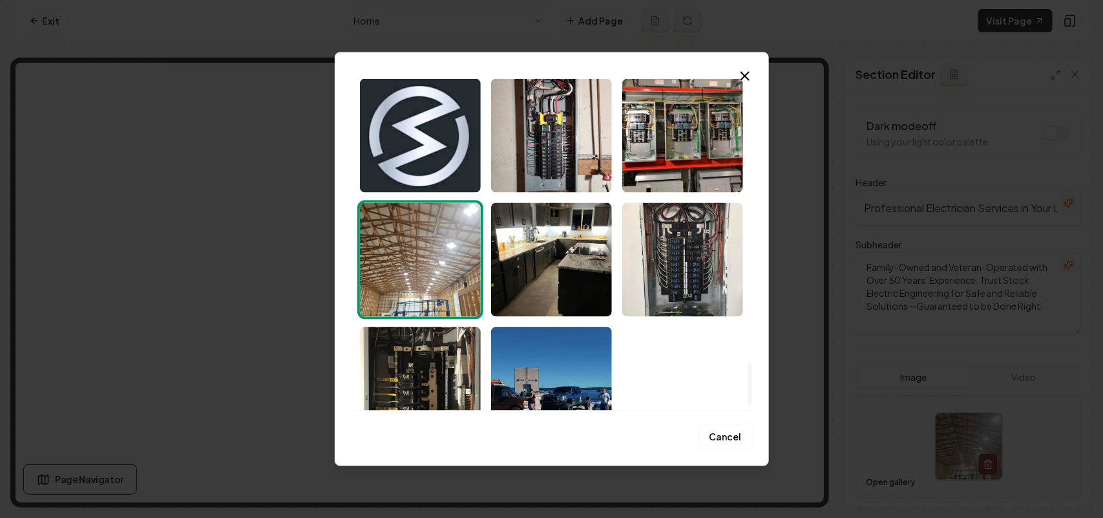
drag, startPoint x: 750, startPoint y: 104, endPoint x: 759, endPoint y: 388, distance: 284.5
click at [752, 388] on div at bounding box center [750, 383] width 5 height 41
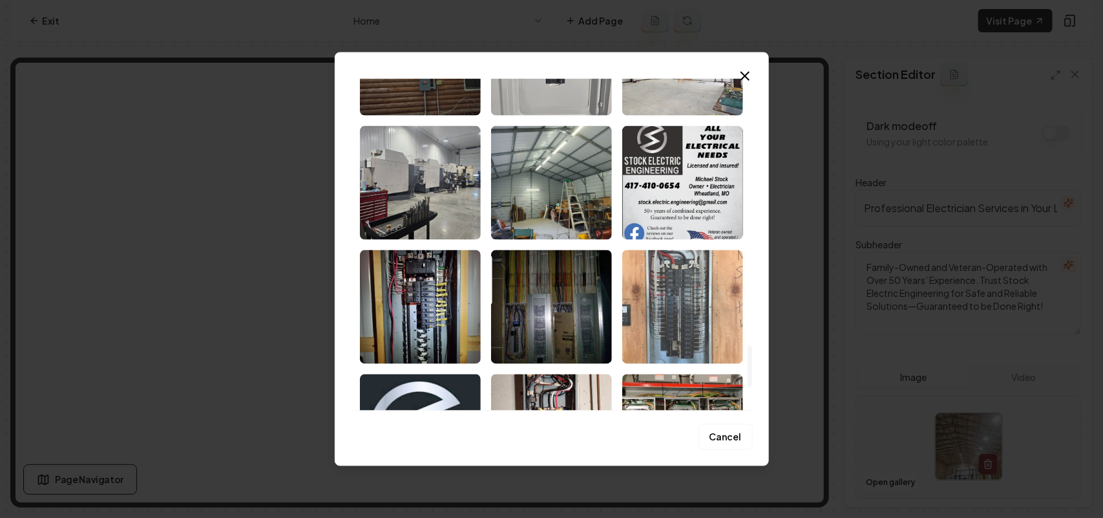
scroll to position [1952, 0]
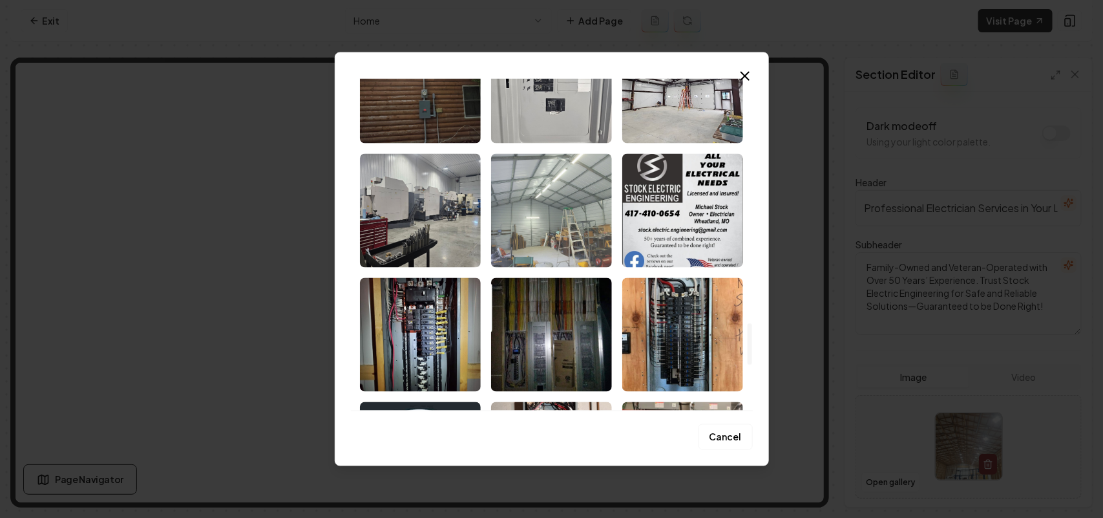
click at [547, 237] on img "Select image image_68bf52fb5c7cd75eb87001ee.jpeg" at bounding box center [551, 210] width 121 height 114
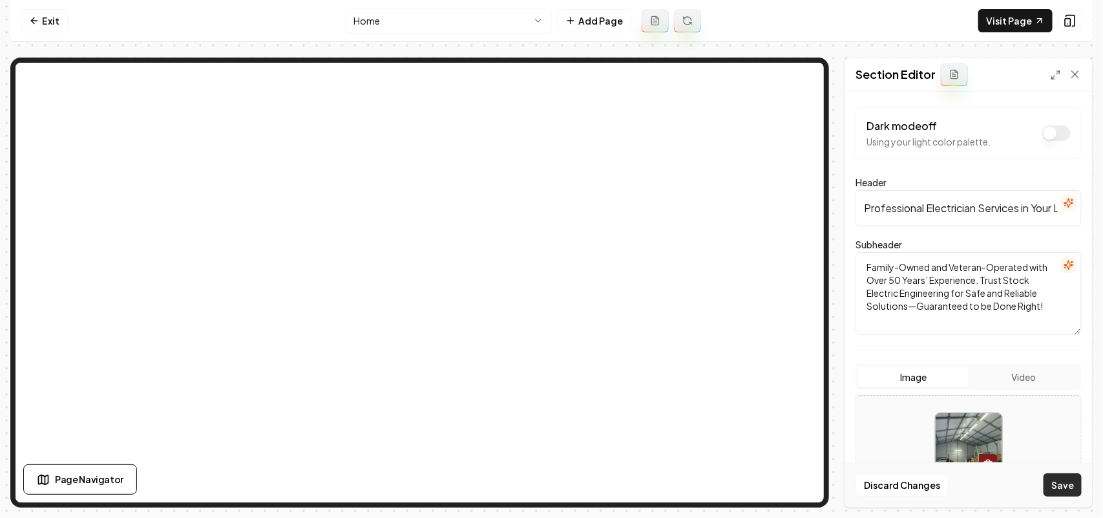
click at [1068, 488] on button "Save" at bounding box center [1063, 484] width 38 height 23
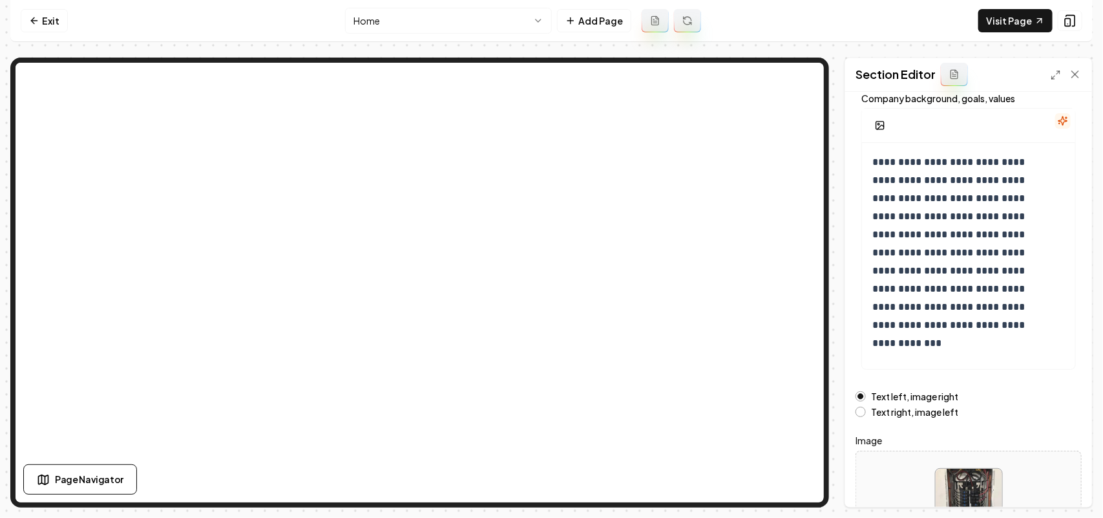
scroll to position [181, 0]
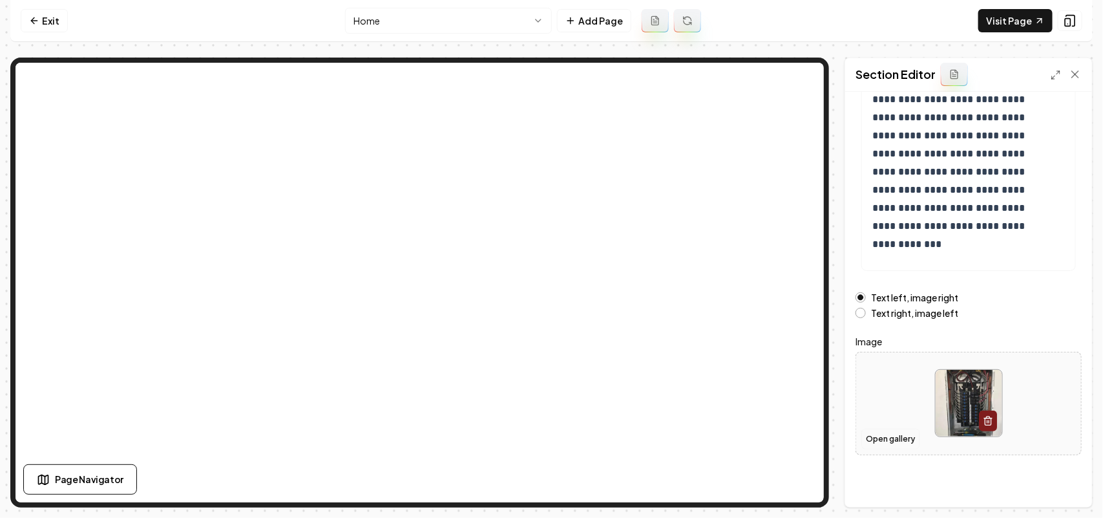
click at [895, 441] on button "Open gallery" at bounding box center [890, 438] width 58 height 21
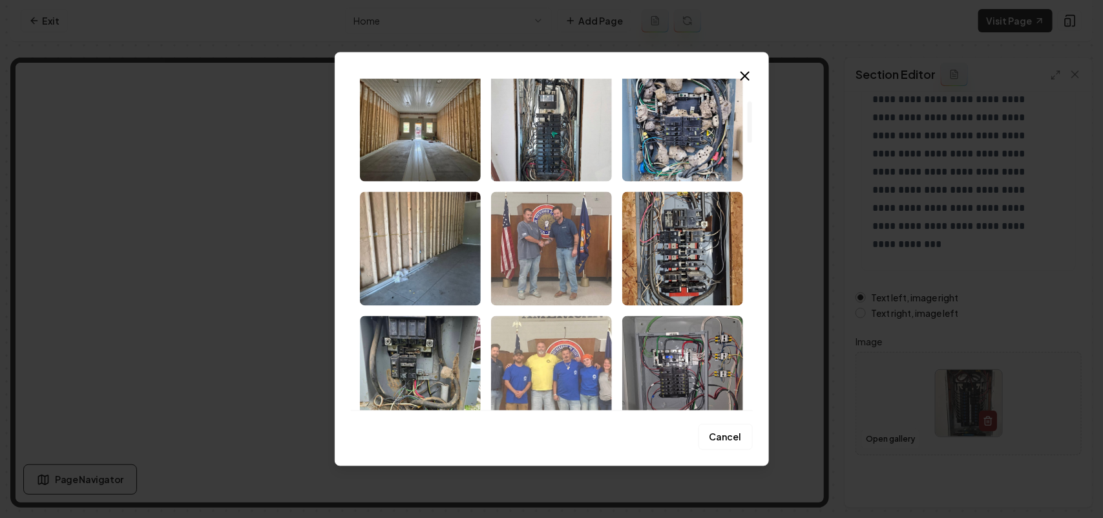
scroll to position [323, 0]
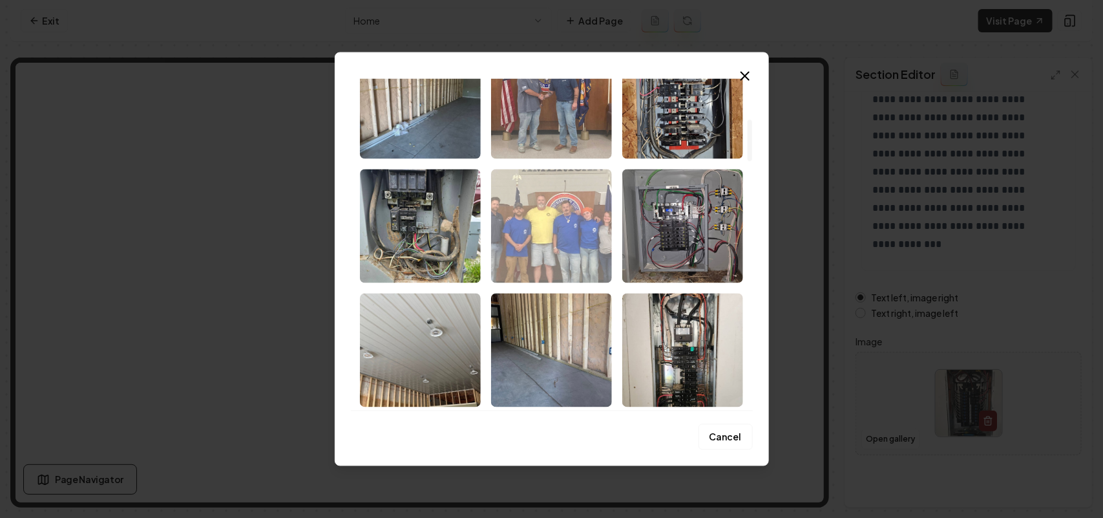
click at [537, 216] on img "Select image image_68bf540b5c7cd75eb879f5ba.jpeg" at bounding box center [551, 226] width 121 height 114
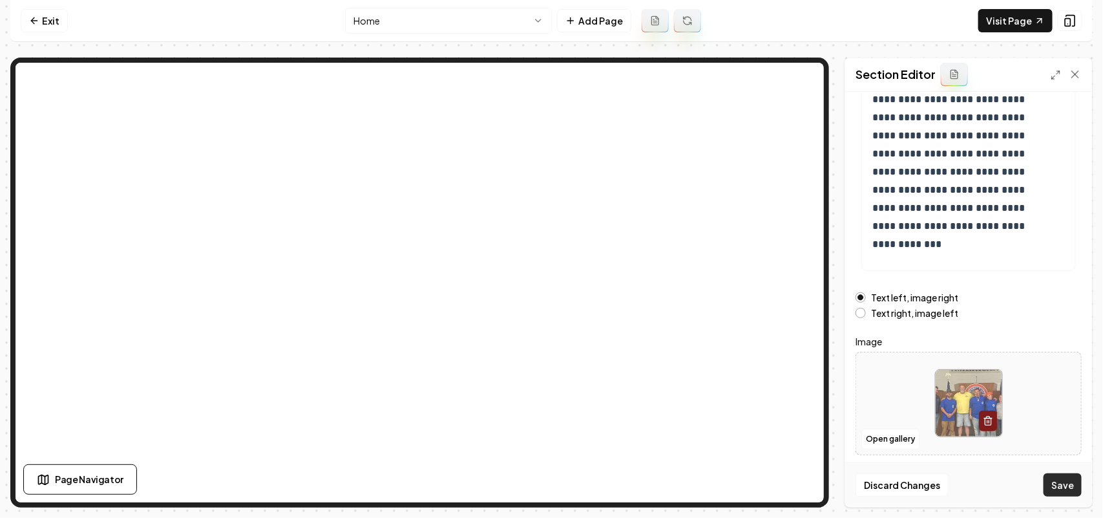
click at [1074, 485] on button "Save" at bounding box center [1063, 484] width 38 height 23
click at [428, 10] on html "**********" at bounding box center [551, 259] width 1103 height 518
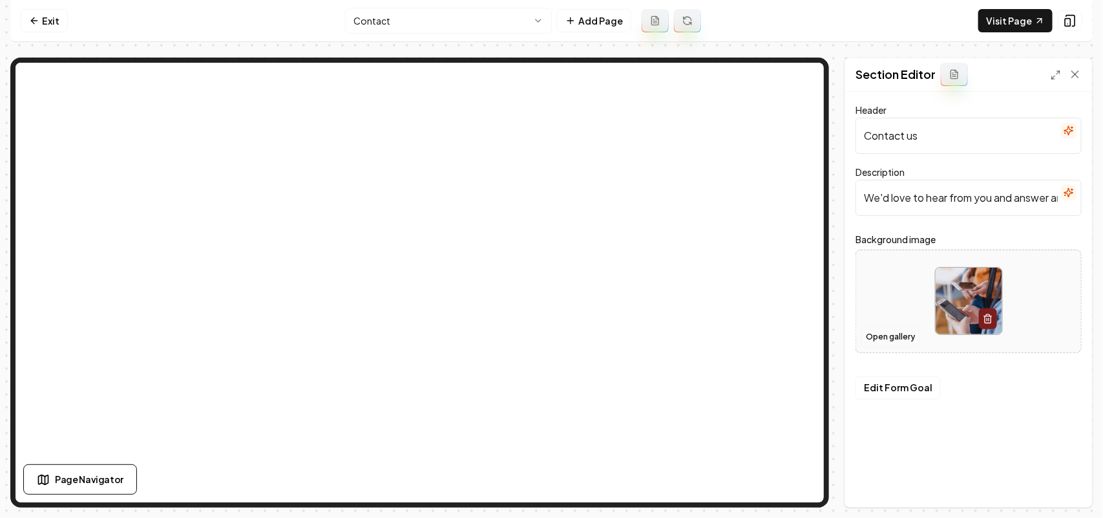
click at [870, 332] on button "Open gallery" at bounding box center [890, 336] width 58 height 21
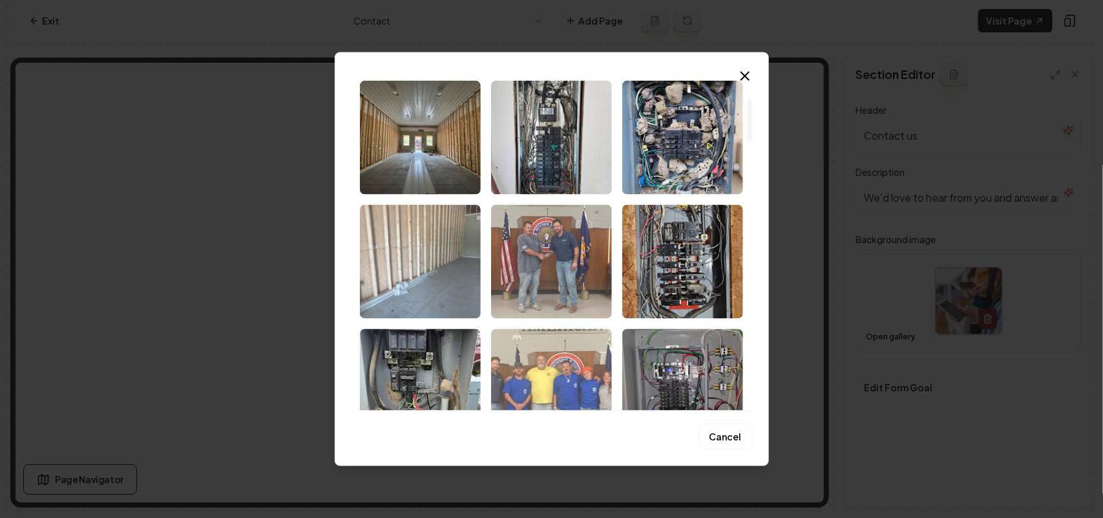
scroll to position [162, 0]
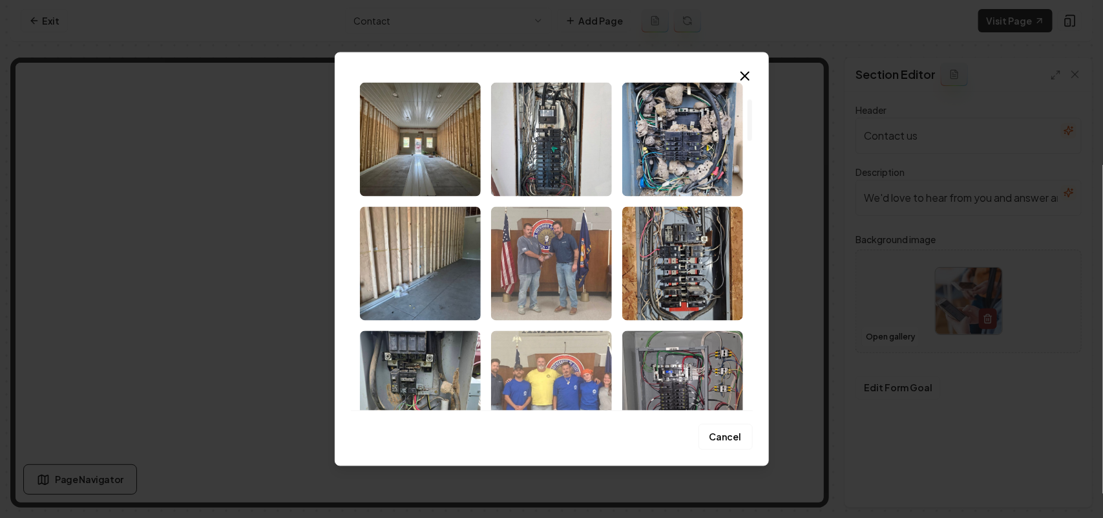
click at [406, 136] on img "Select image image_68bf540c5c7cd75eb879fcbc.jpeg" at bounding box center [420, 139] width 121 height 114
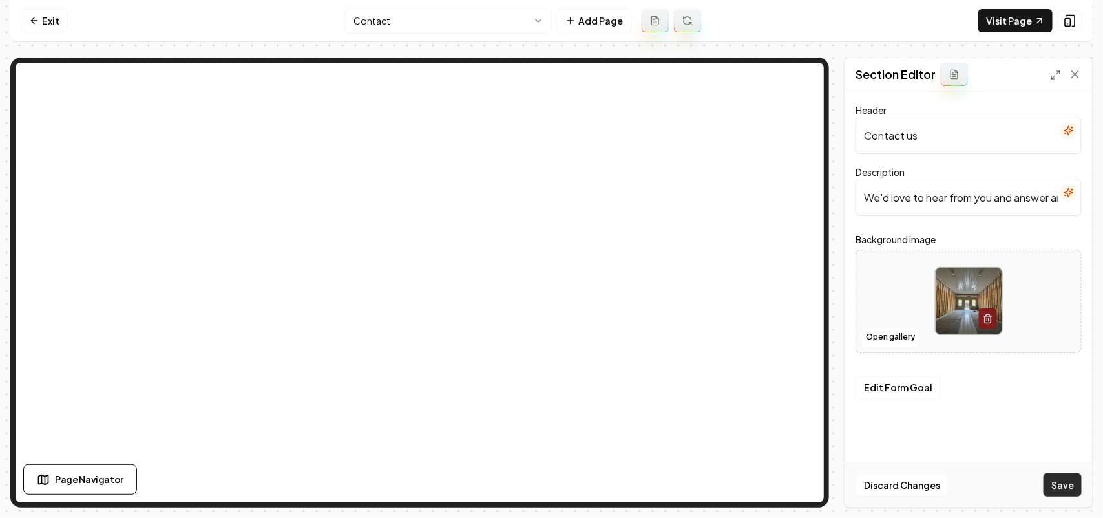
click at [1059, 489] on button "Save" at bounding box center [1063, 484] width 38 height 23
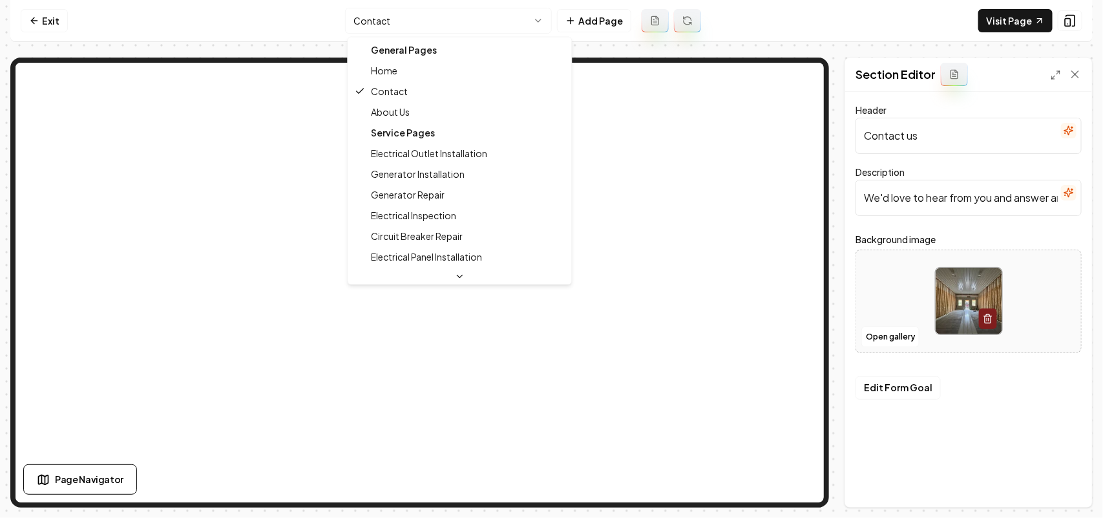
click at [461, 23] on html "Computer Required This feature is only available on a computer. Please switch t…" at bounding box center [551, 259] width 1103 height 518
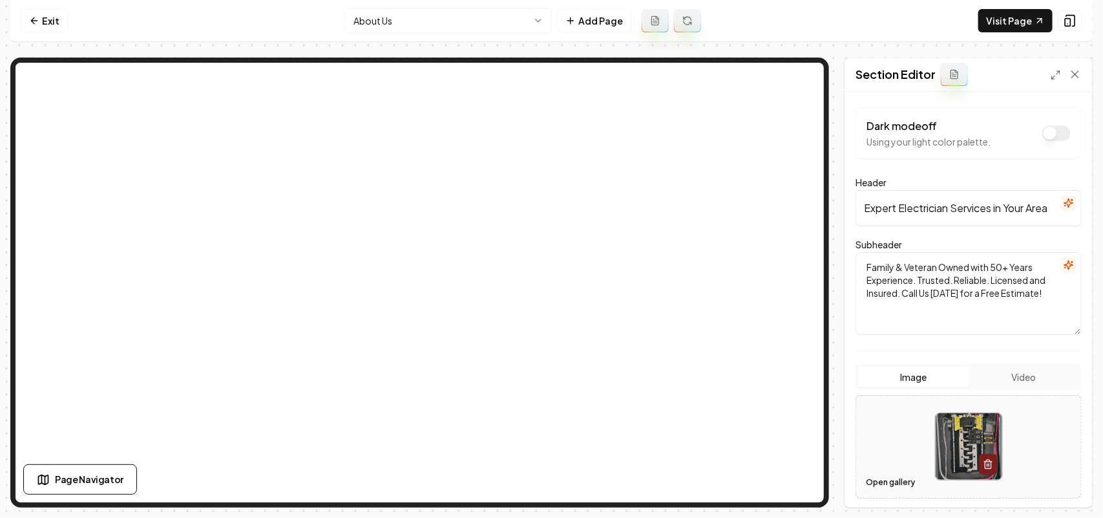
click at [882, 480] on button "Open gallery" at bounding box center [890, 482] width 58 height 21
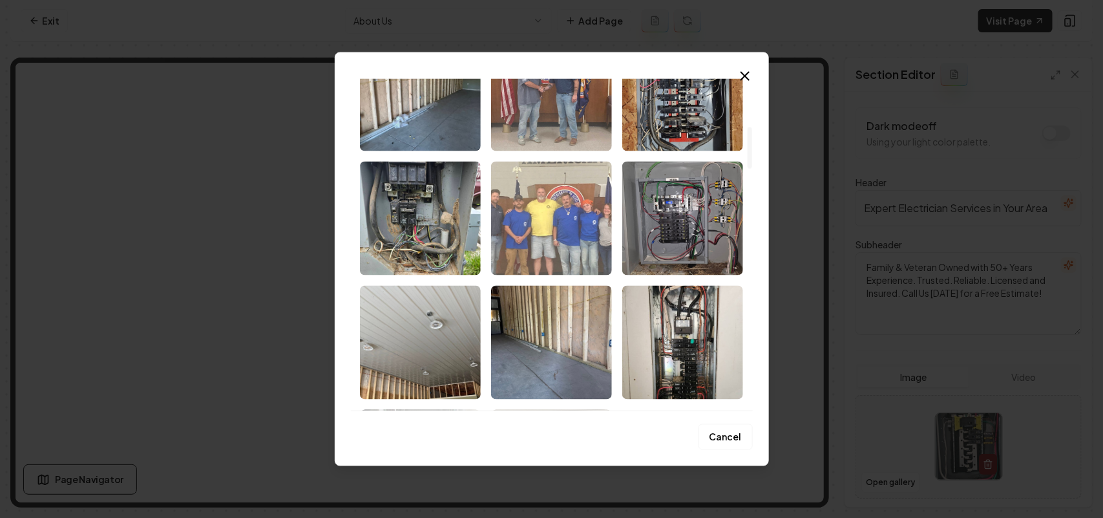
scroll to position [323, 0]
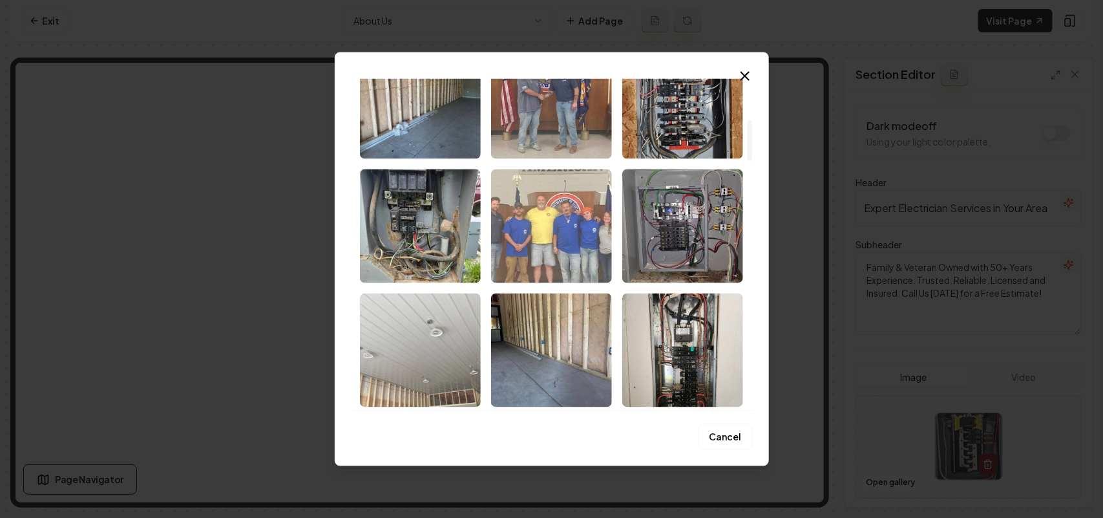
click at [459, 343] on img "Select image image_68bf540b5c7cd75eb879f77c.jpeg" at bounding box center [420, 350] width 121 height 114
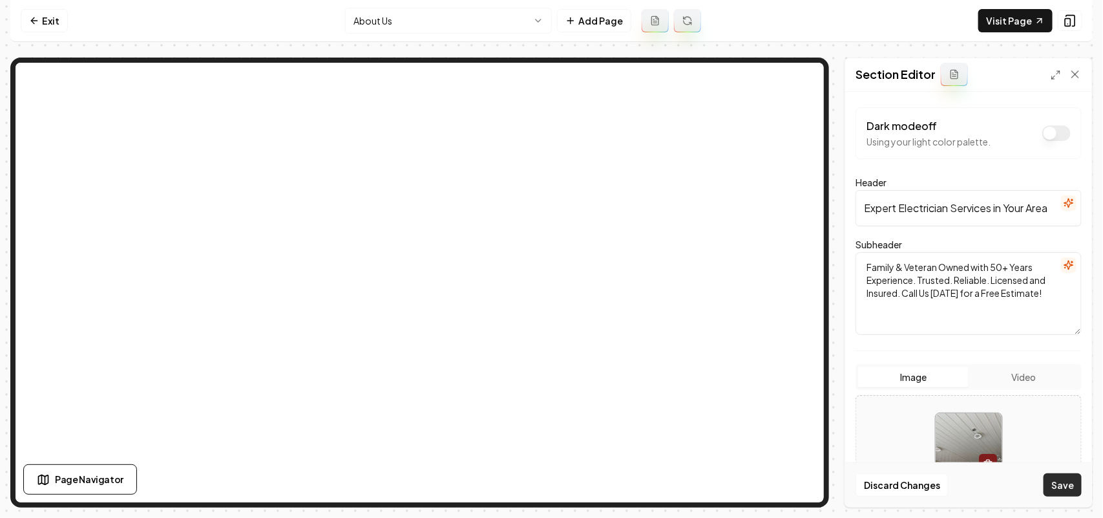
click at [1055, 483] on button "Save" at bounding box center [1063, 484] width 38 height 23
click at [409, 10] on html "Computer Required This feature is only available on a computer. Please switch t…" at bounding box center [551, 259] width 1103 height 518
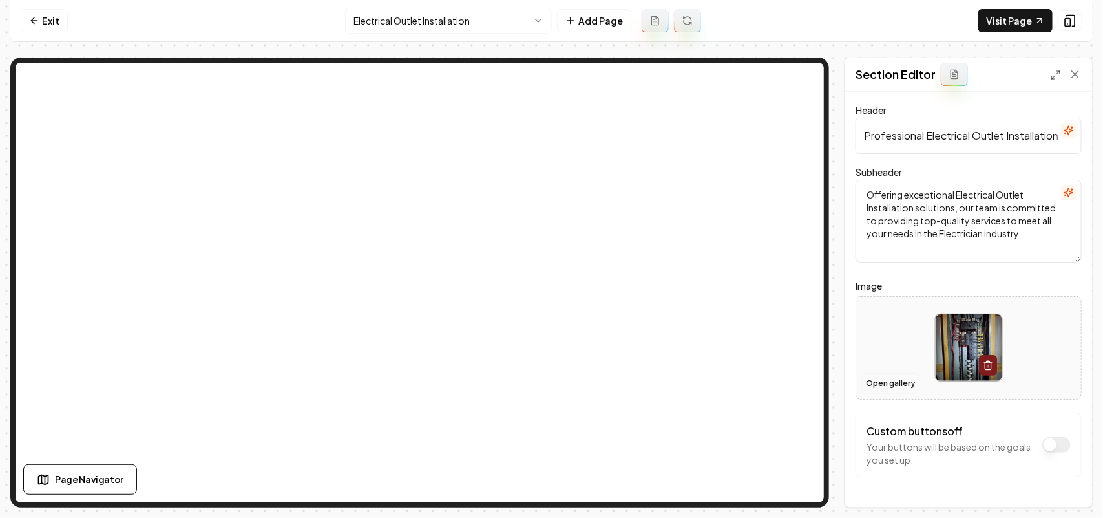
click at [873, 382] on button "Open gallery" at bounding box center [890, 383] width 58 height 21
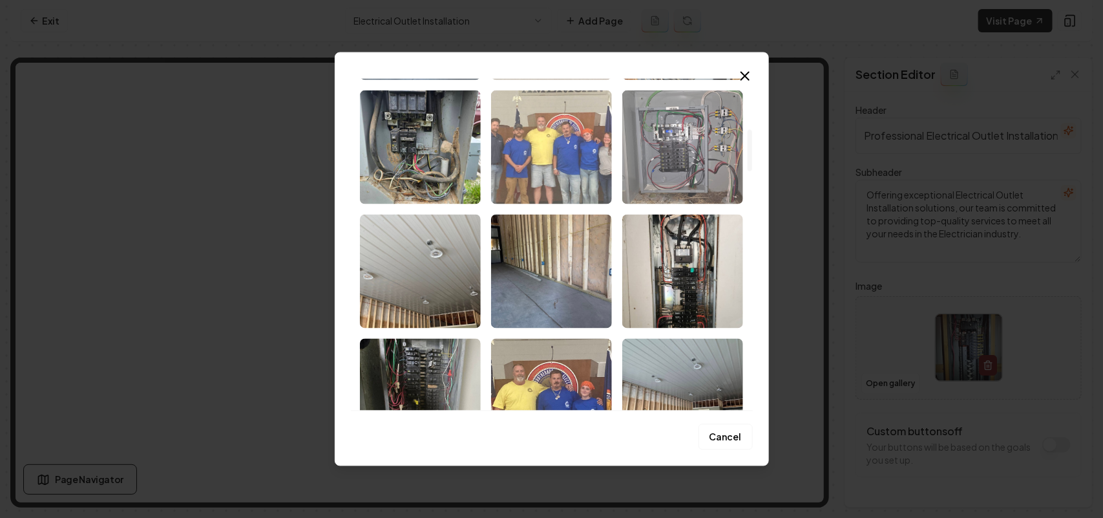
scroll to position [404, 0]
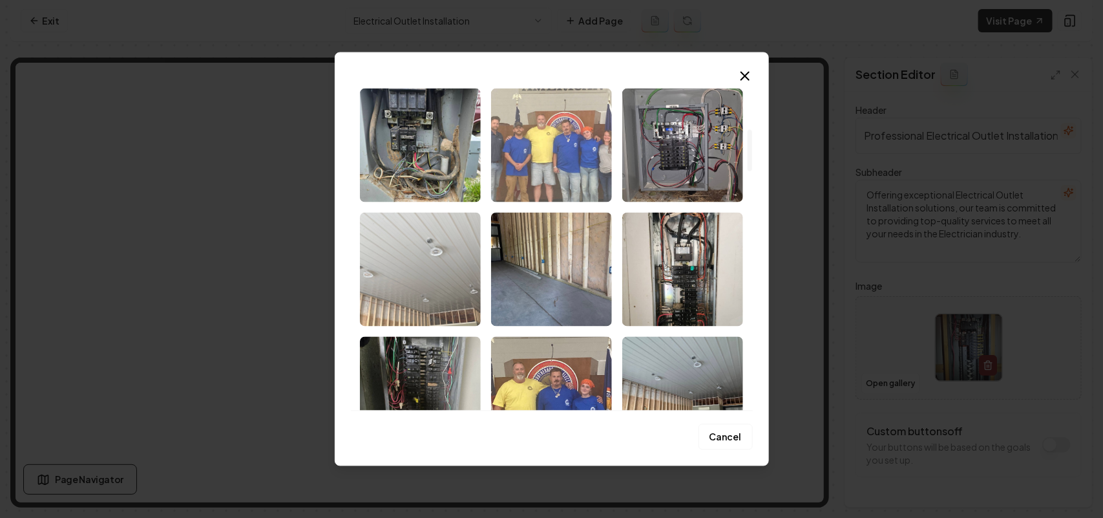
click at [440, 273] on img "Select image image_68bf540b5c7cd75eb879f77c.jpeg" at bounding box center [420, 269] width 121 height 114
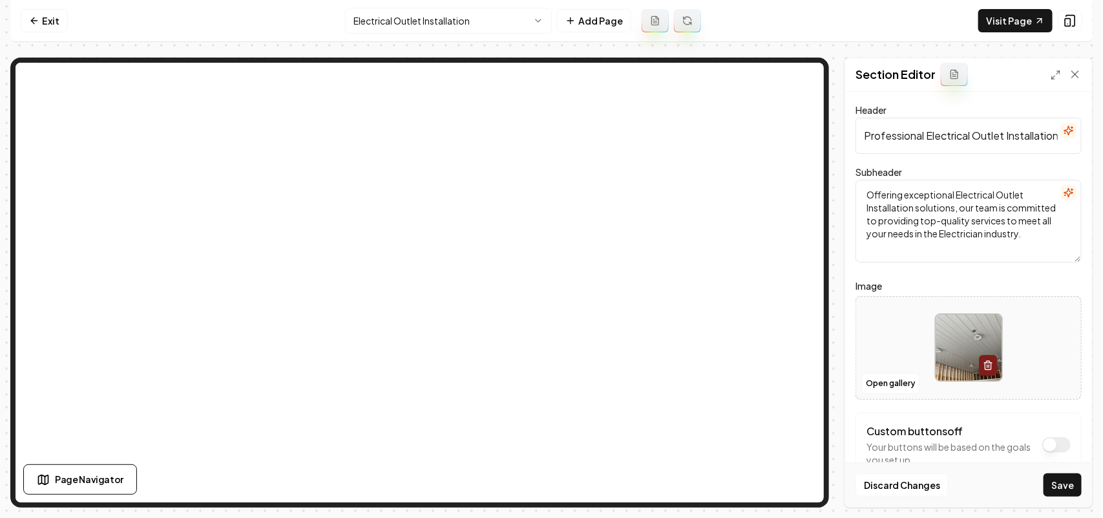
click at [1049, 472] on div "Discard Changes Save" at bounding box center [968, 484] width 247 height 45
click at [1051, 476] on button "Save" at bounding box center [1063, 484] width 38 height 23
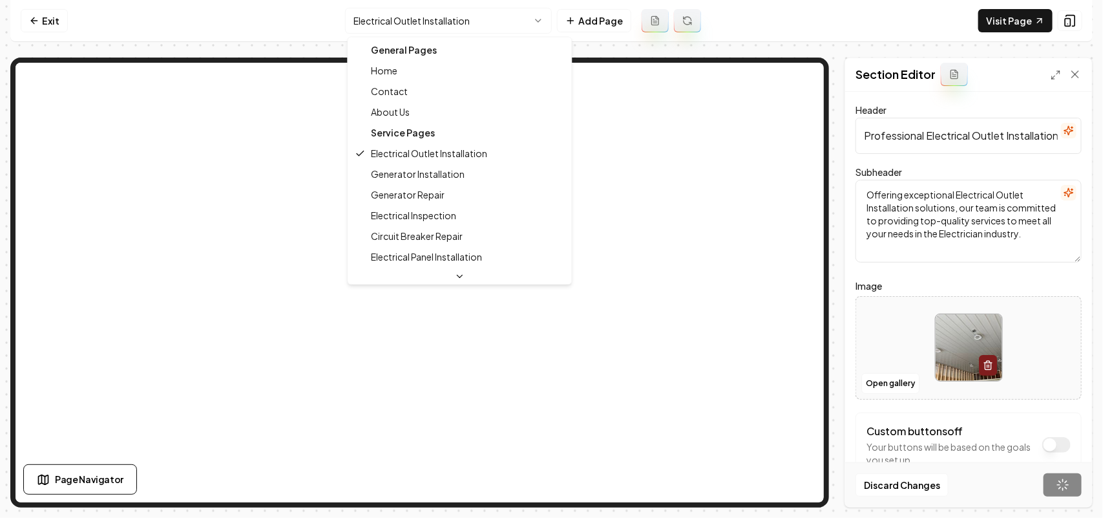
click at [437, 20] on html "Computer Required This feature is only available on a computer. Please switch t…" at bounding box center [551, 259] width 1103 height 518
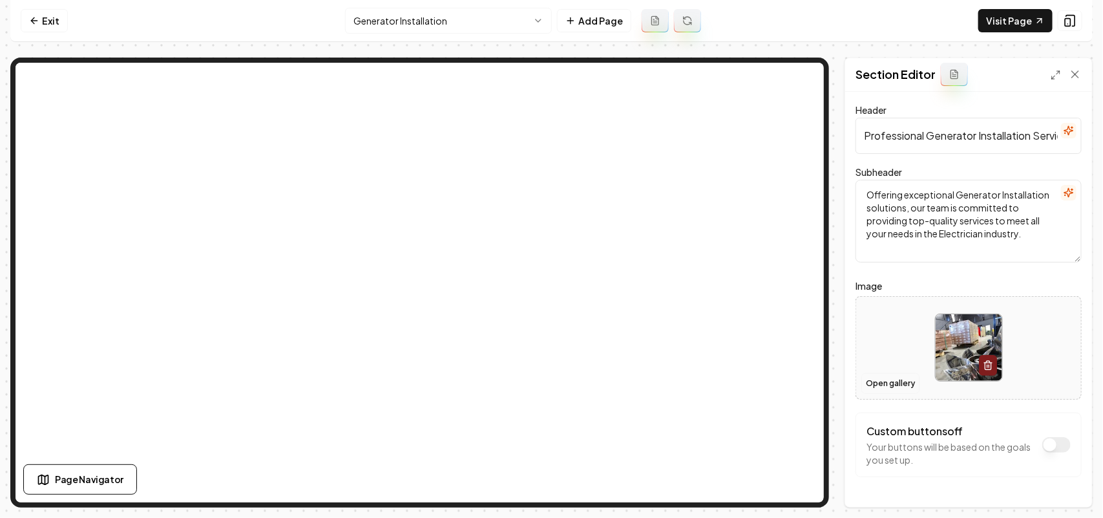
click at [883, 386] on button "Open gallery" at bounding box center [890, 383] width 58 height 21
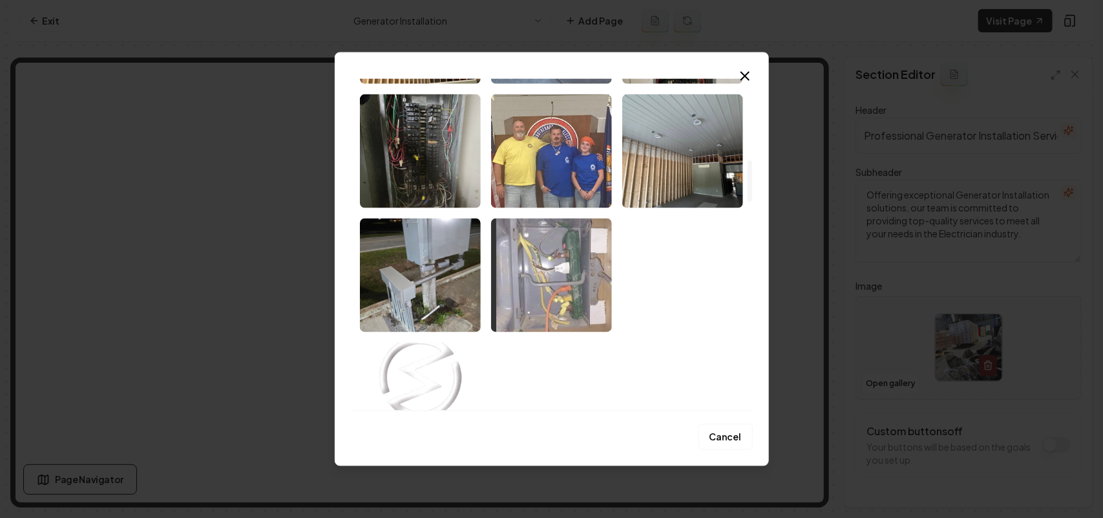
scroll to position [727, 0]
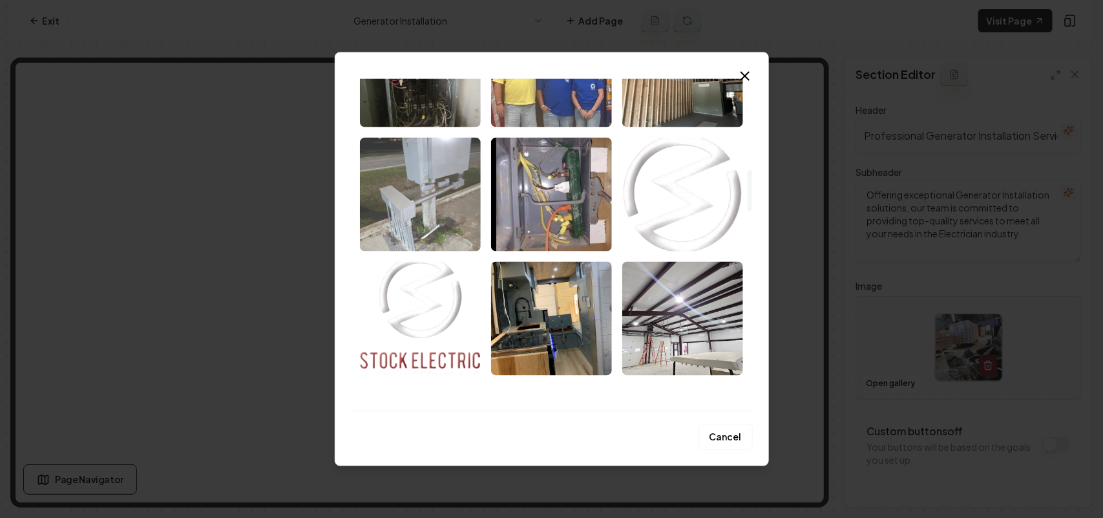
click at [465, 182] on img "Select image image_68bf540b5c7cd75eb879eb69.jpeg" at bounding box center [420, 194] width 121 height 114
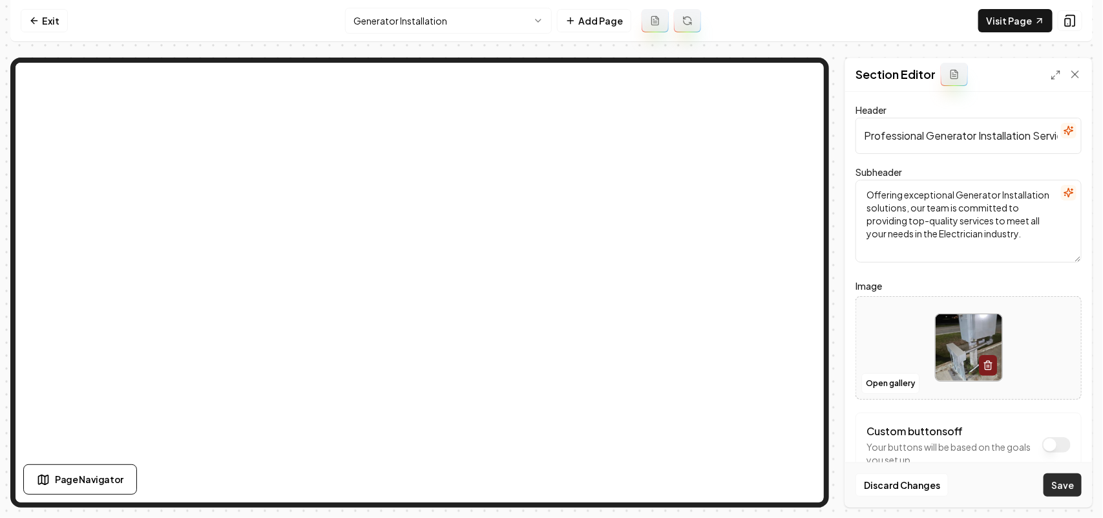
click at [1053, 486] on button "Save" at bounding box center [1063, 484] width 38 height 23
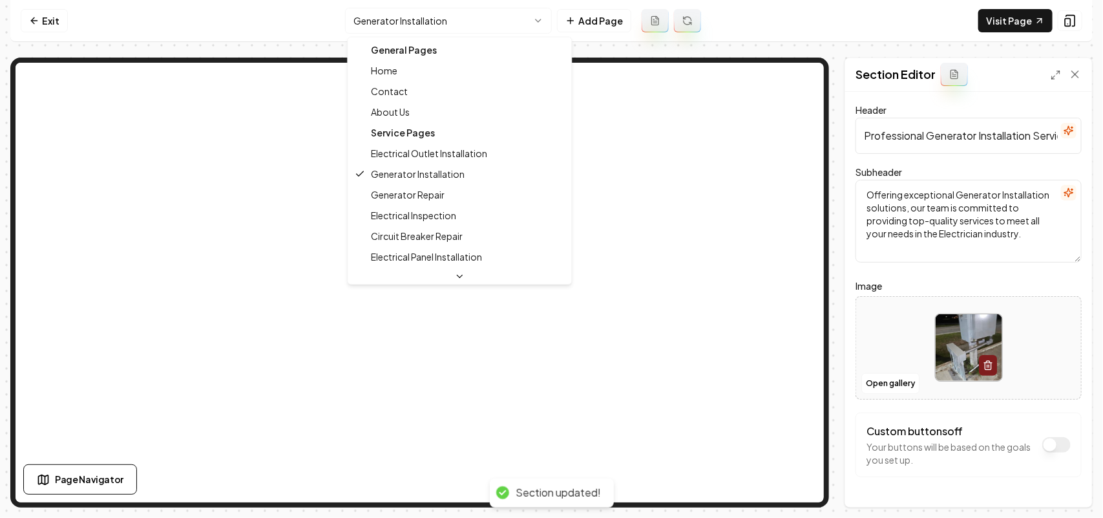
click at [447, 21] on html "Computer Required This feature is only available on a computer. Please switch t…" at bounding box center [551, 259] width 1103 height 518
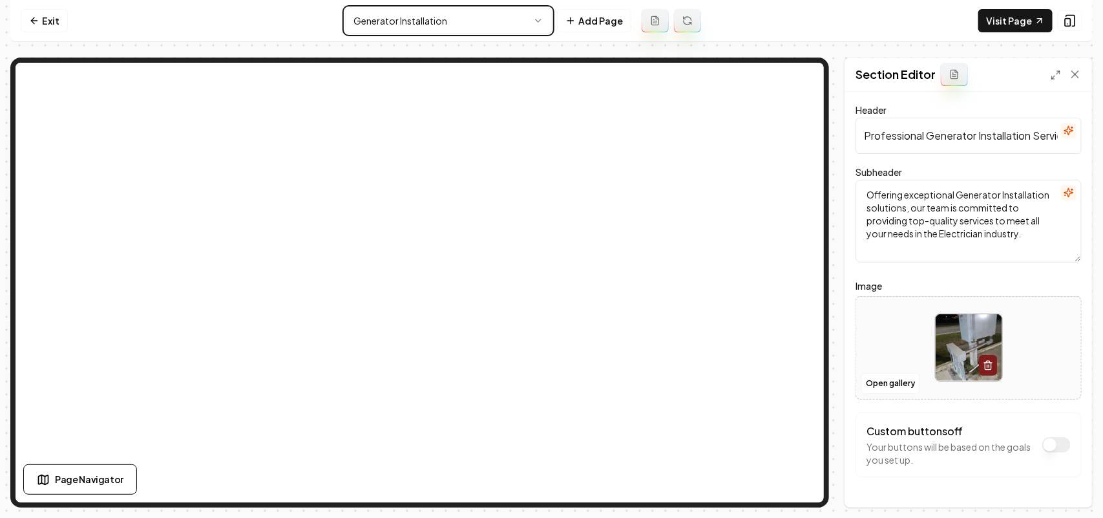
click at [916, 383] on html "Computer Required This feature is only available on a computer. Please switch t…" at bounding box center [551, 259] width 1103 height 518
click at [912, 383] on button "Open gallery" at bounding box center [890, 383] width 58 height 21
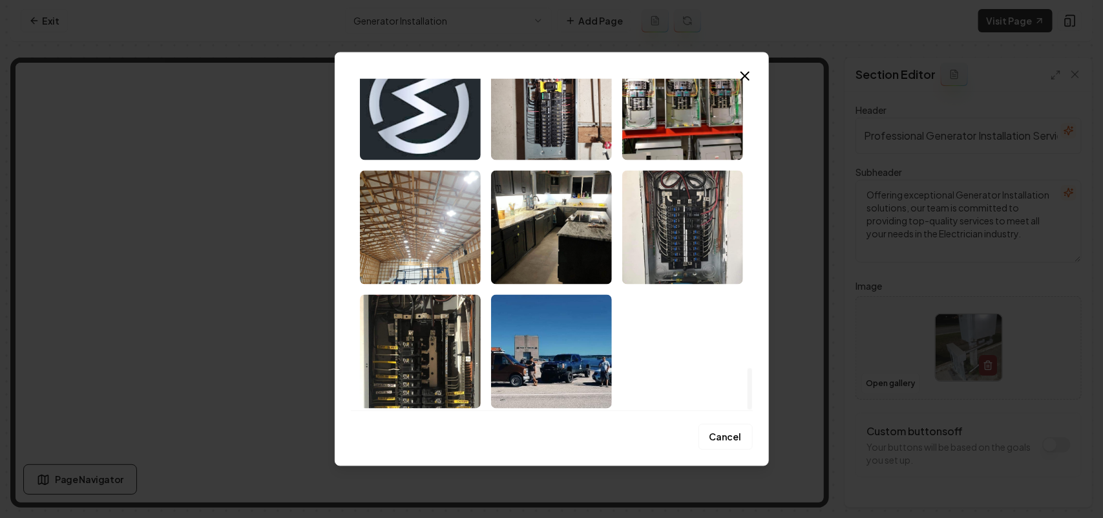
scroll to position [2309, 0]
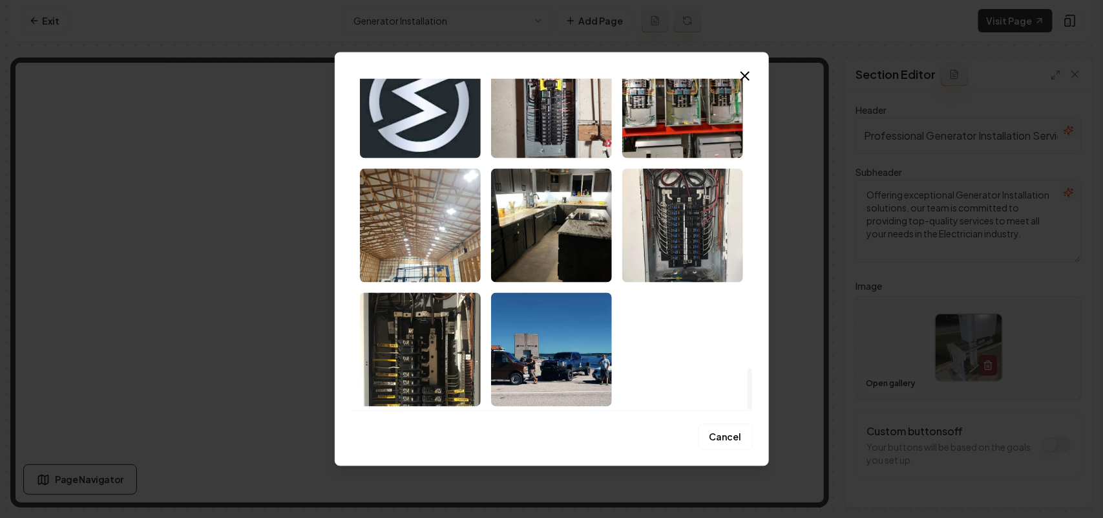
drag, startPoint x: 748, startPoint y: 94, endPoint x: 745, endPoint y: 385, distance: 290.8
click at [748, 385] on div at bounding box center [750, 388] width 5 height 41
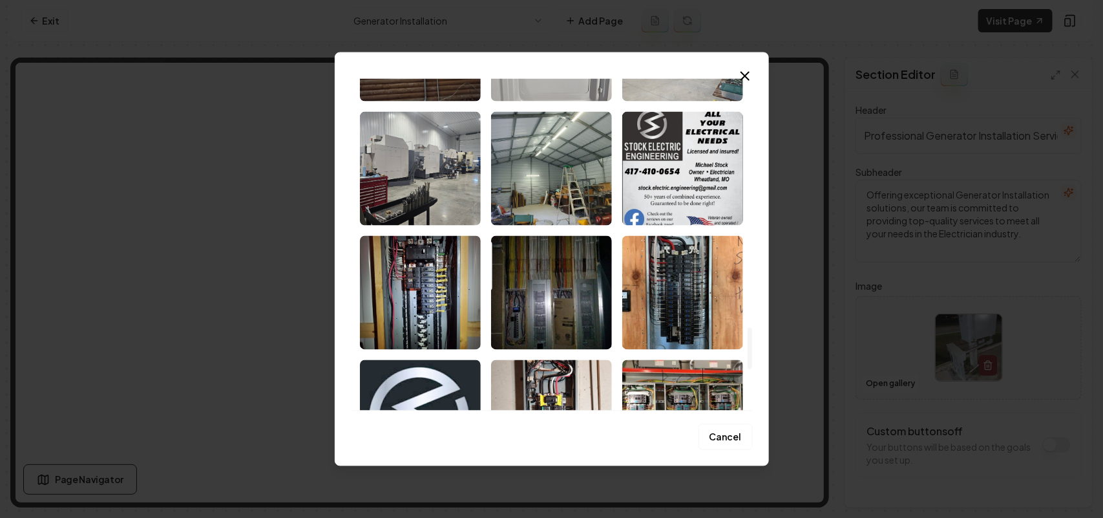
scroll to position [1986, 0]
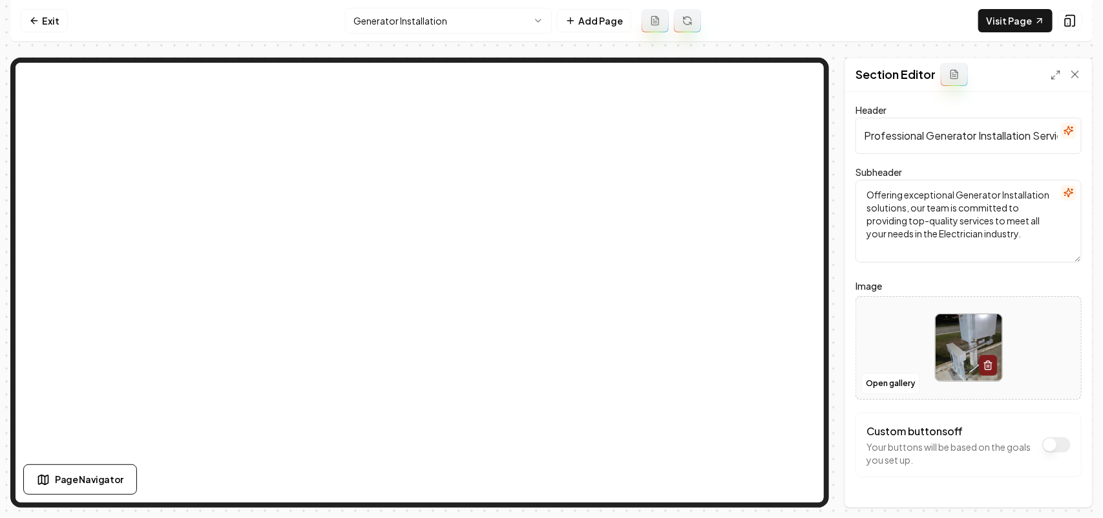
click at [477, 25] on html "Computer Required This feature is only available on a computer. Please switch t…" at bounding box center [551, 259] width 1103 height 518
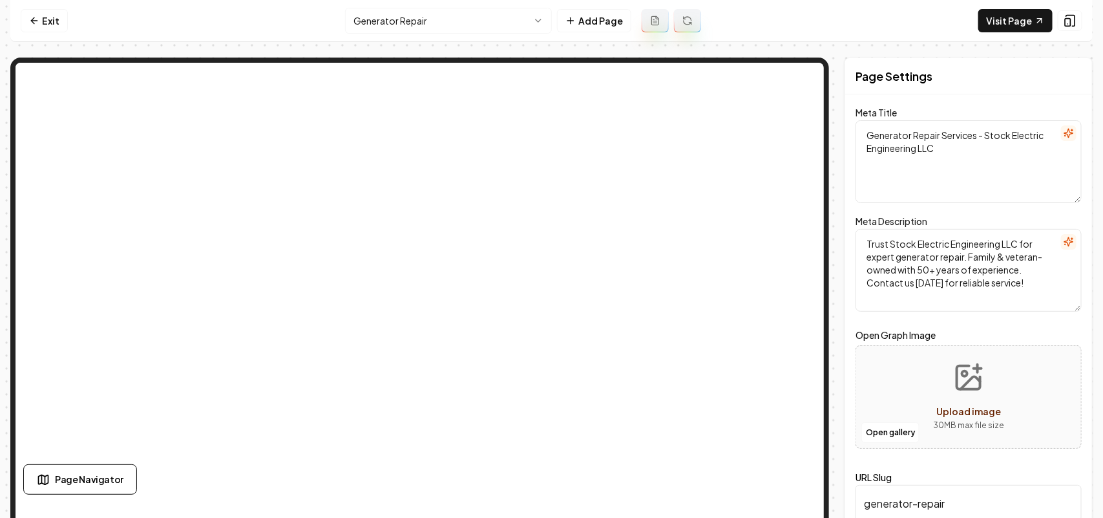
click at [441, 24] on html "Computer Required This feature is only available on a computer. Please switch t…" at bounding box center [551, 259] width 1103 height 518
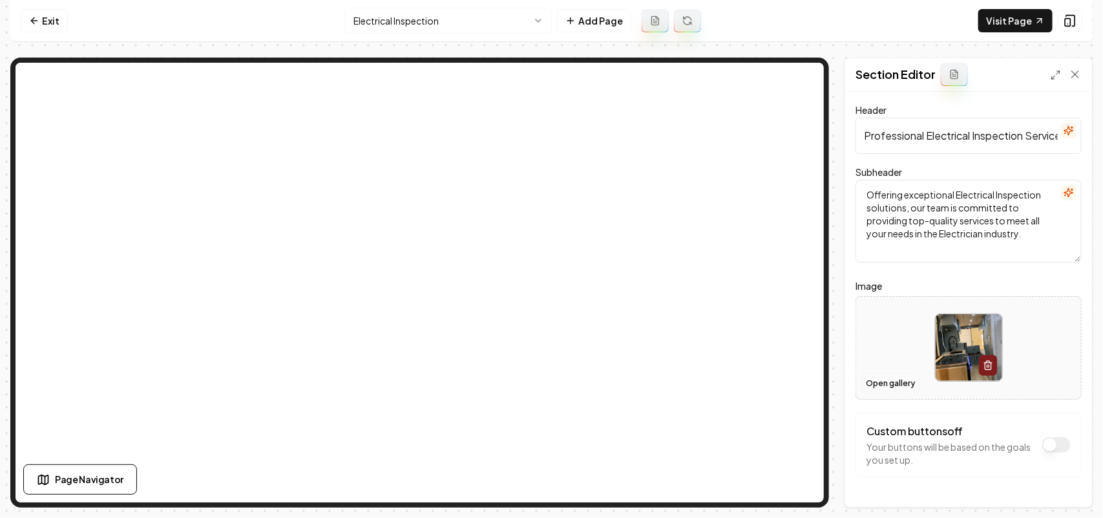
click at [894, 392] on button "Open gallery" at bounding box center [890, 383] width 58 height 21
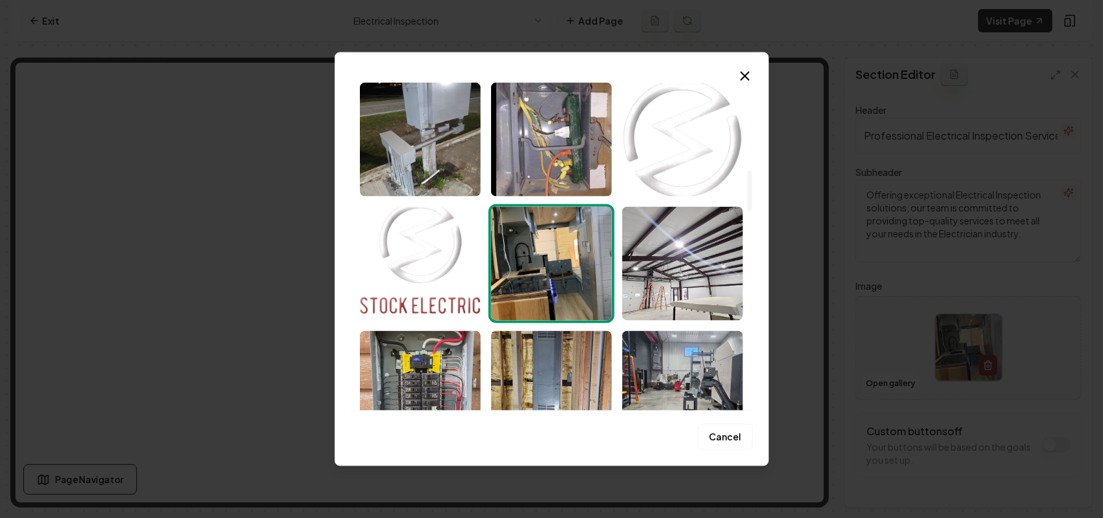
scroll to position [808, 0]
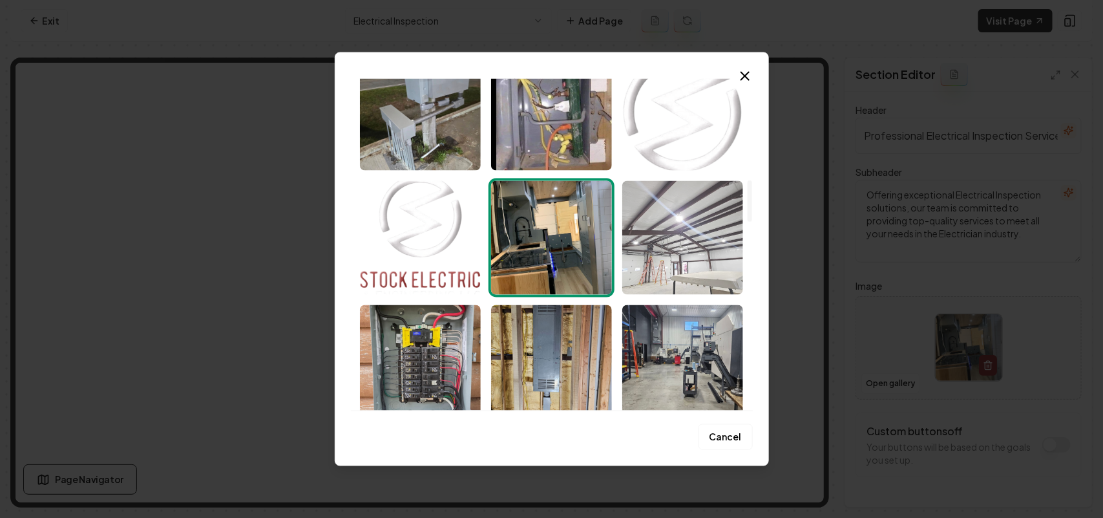
click at [702, 248] on img "Select image image_68bf52fc5c7cd75eb8700f3b.jpeg" at bounding box center [682, 237] width 121 height 114
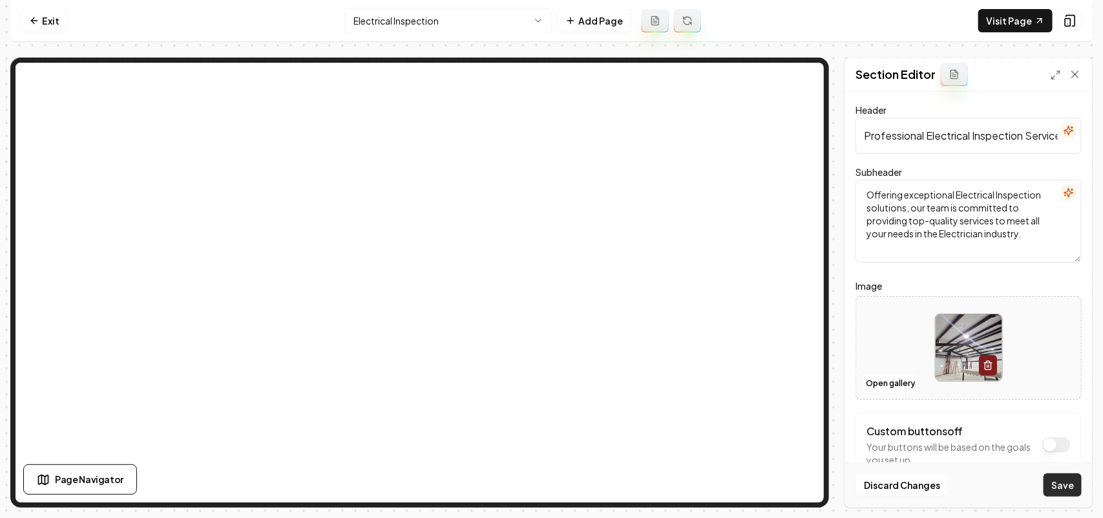
click at [1068, 474] on button "Save" at bounding box center [1063, 484] width 38 height 23
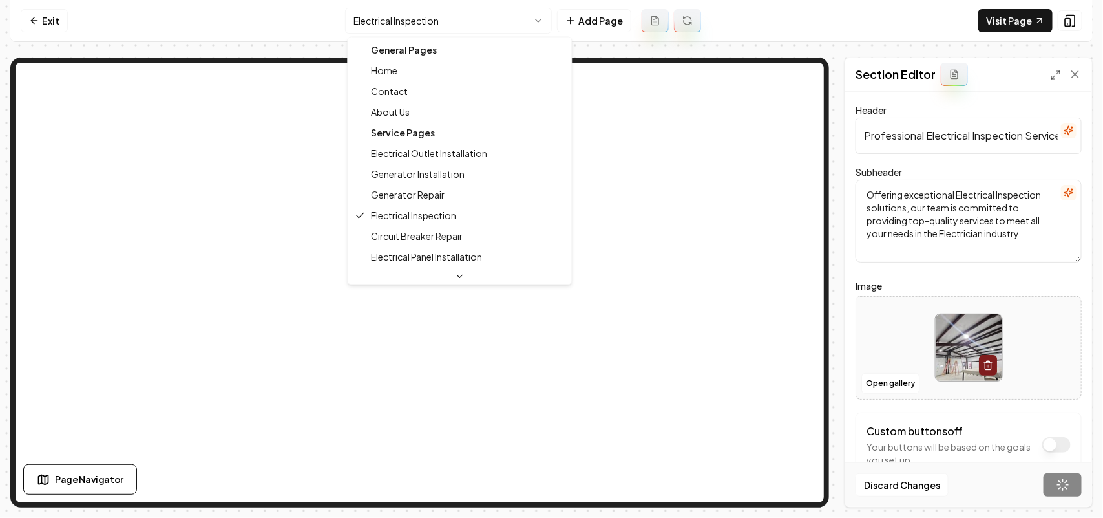
click at [399, 20] on html "Computer Required This feature is only available on a computer. Please switch t…" at bounding box center [551, 259] width 1103 height 518
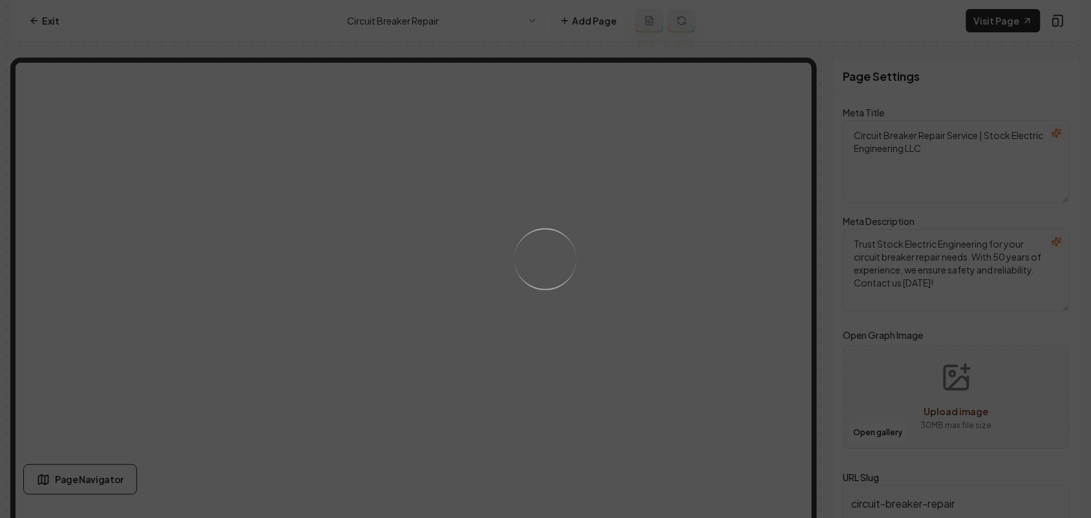
click at [714, 364] on div "Loading..." at bounding box center [545, 259] width 1091 height 518
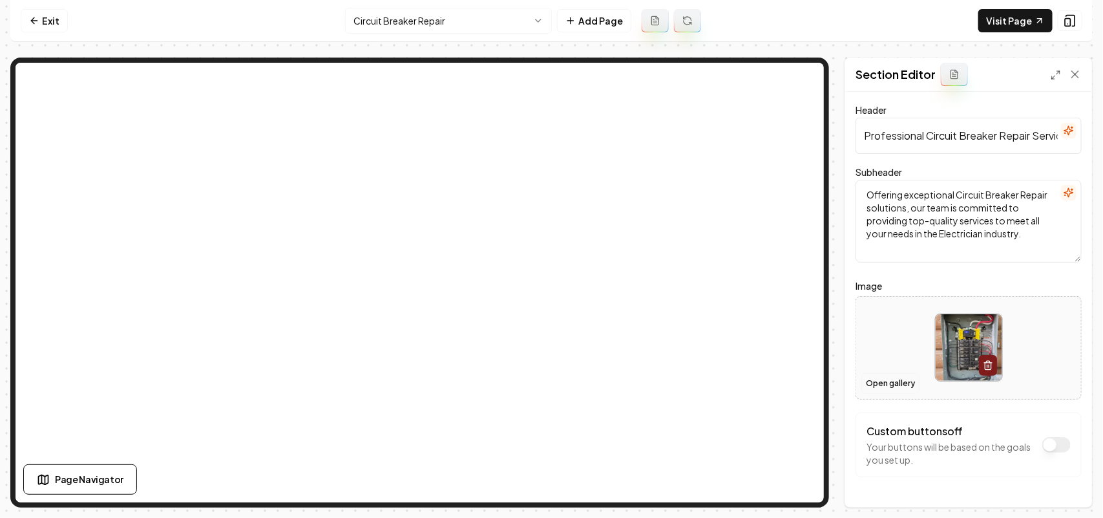
click at [893, 378] on button "Open gallery" at bounding box center [890, 383] width 58 height 21
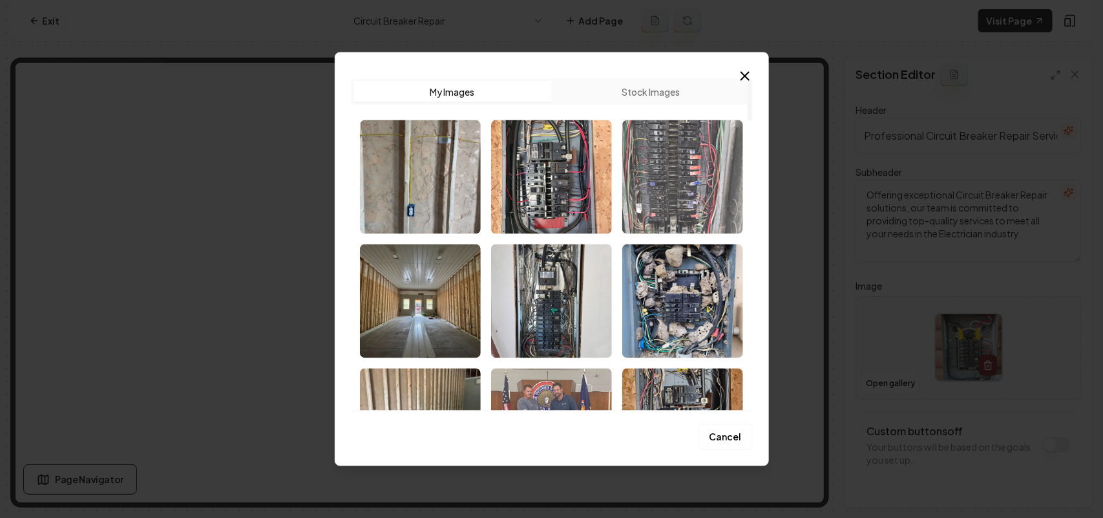
click at [690, 182] on img "Select image image_68bf540b5c7cd75eb879f946.jpeg" at bounding box center [682, 177] width 121 height 114
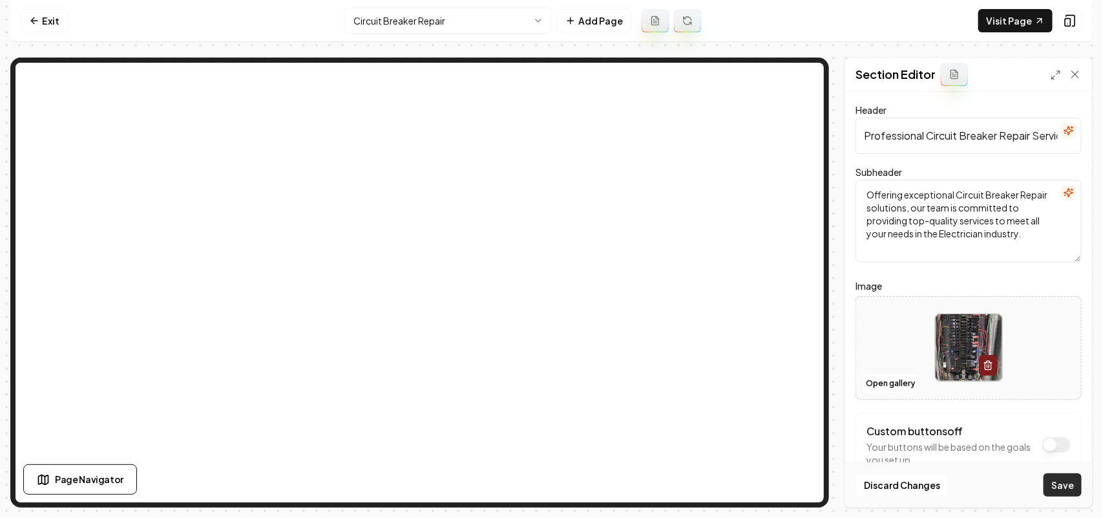
click at [1063, 477] on button "Save" at bounding box center [1063, 484] width 38 height 23
click at [470, 21] on html "Computer Required This feature is only available on a computer. Please switch t…" at bounding box center [551, 259] width 1103 height 518
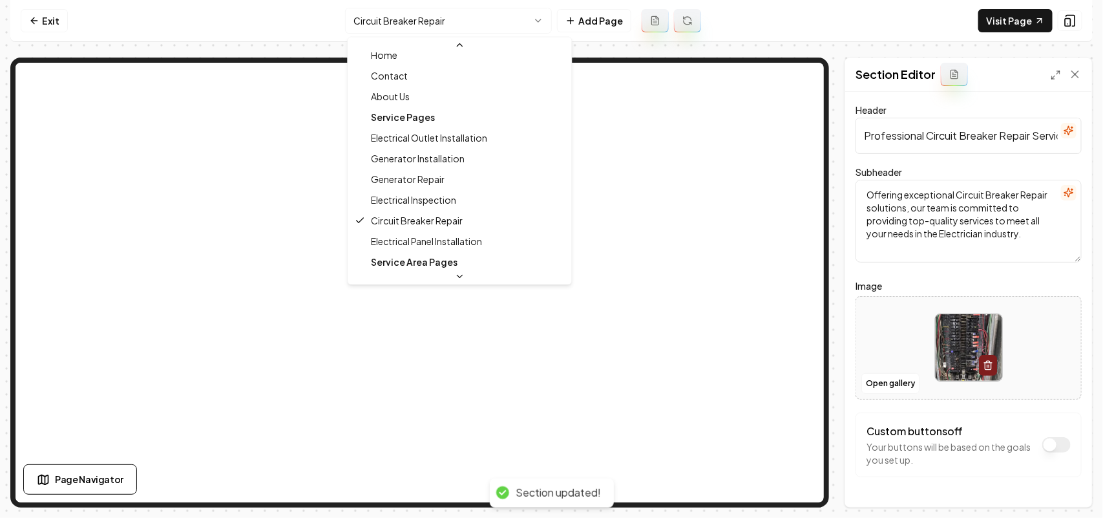
scroll to position [43, 0]
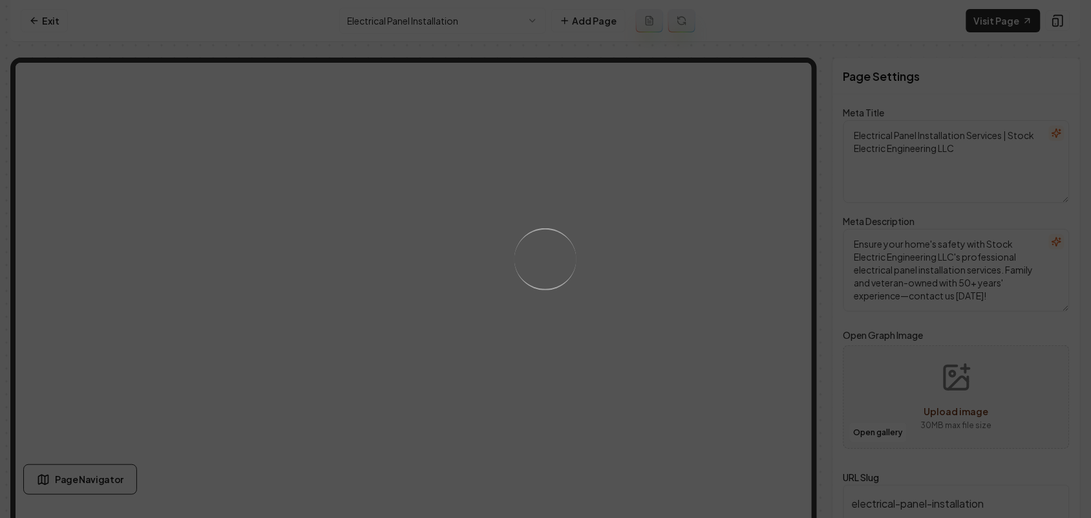
click at [746, 386] on div "Loading..." at bounding box center [545, 259] width 1091 height 518
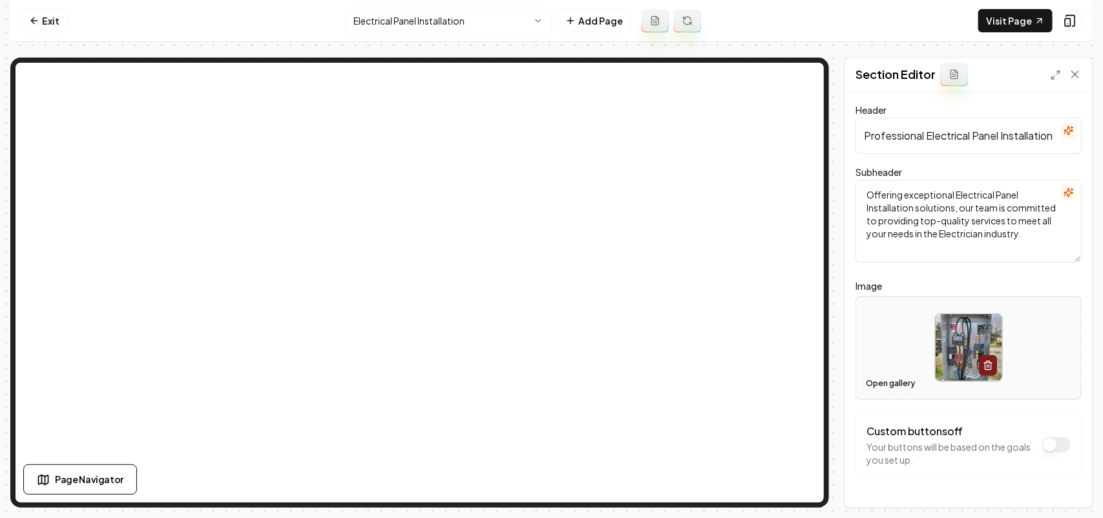
click at [894, 385] on button "Open gallery" at bounding box center [890, 383] width 58 height 21
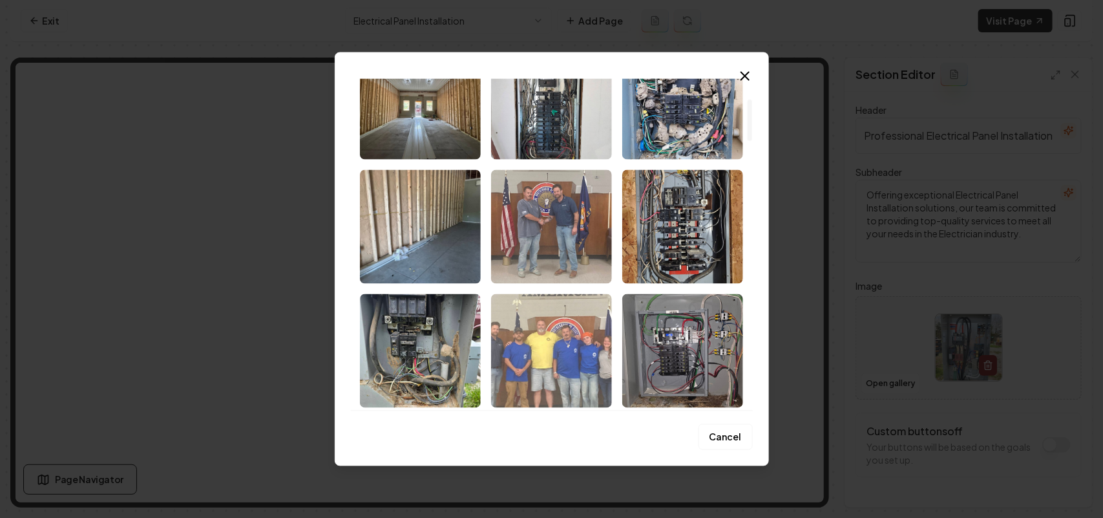
scroll to position [162, 0]
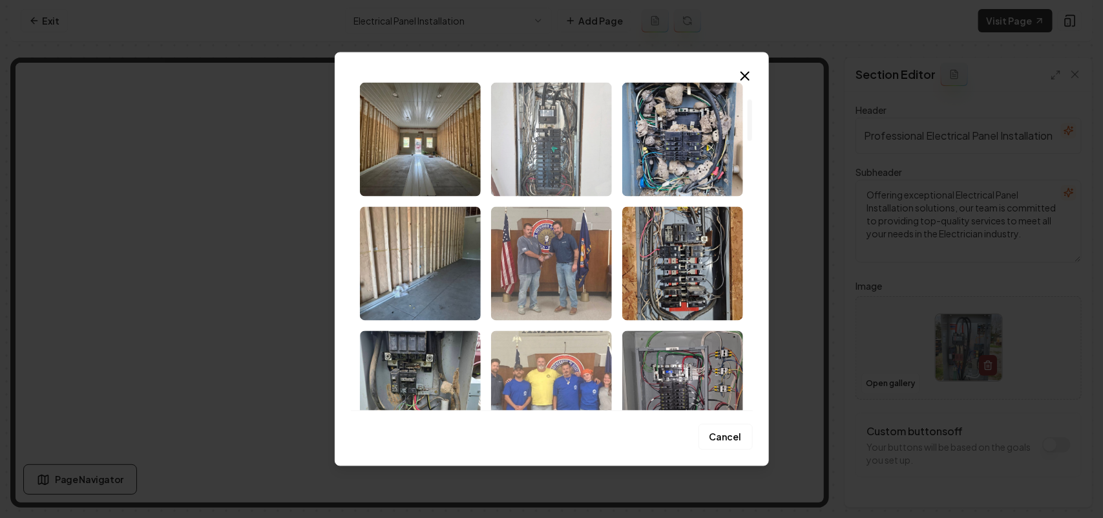
click at [554, 151] on img "Select image image_68bf540c5c7cd75eb879fc01.jpeg" at bounding box center [551, 139] width 121 height 114
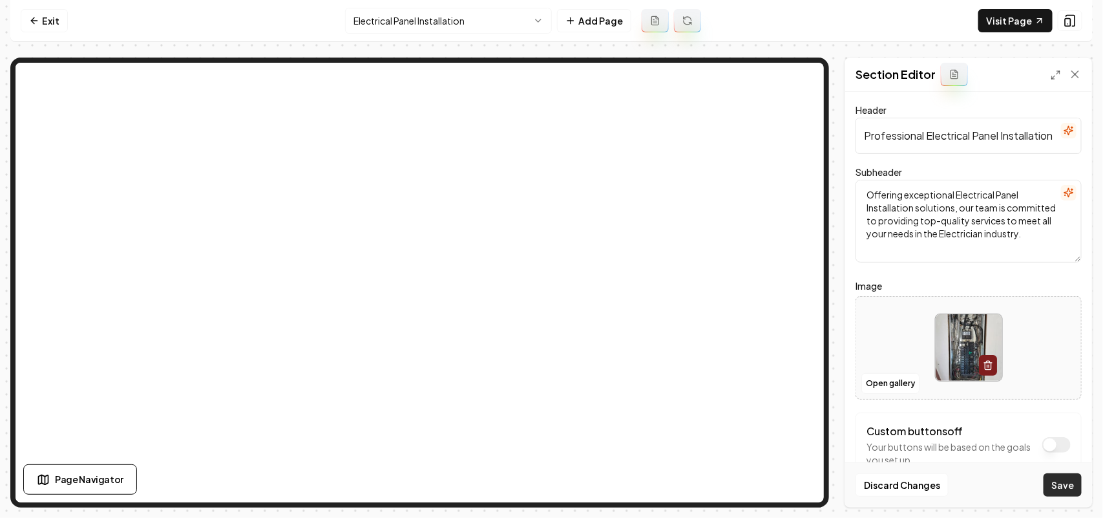
click at [1062, 482] on button "Save" at bounding box center [1063, 484] width 38 height 23
click at [443, 21] on html "Computer Required This feature is only available on a computer. Please switch t…" at bounding box center [551, 259] width 1103 height 518
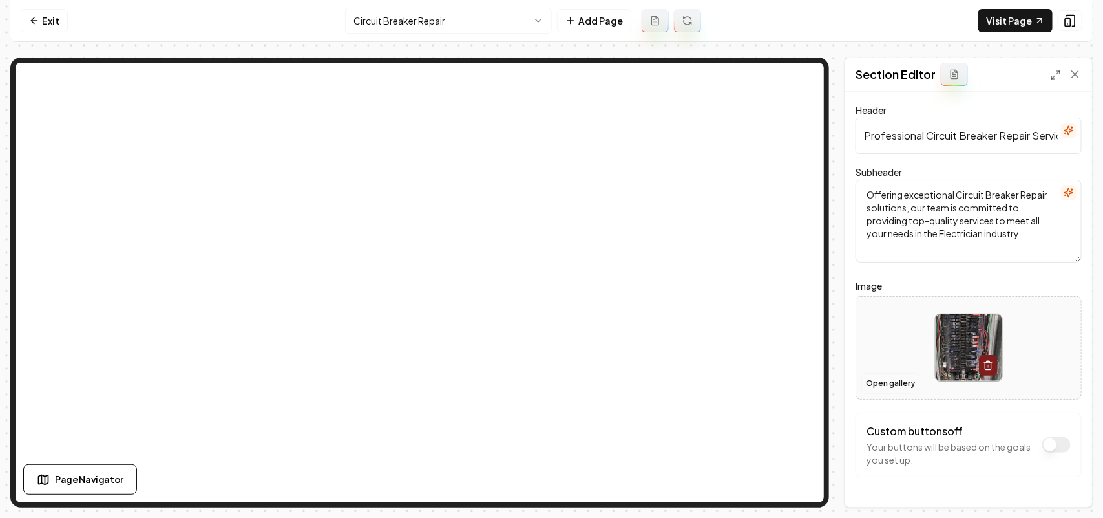
click at [889, 386] on button "Open gallery" at bounding box center [890, 383] width 58 height 21
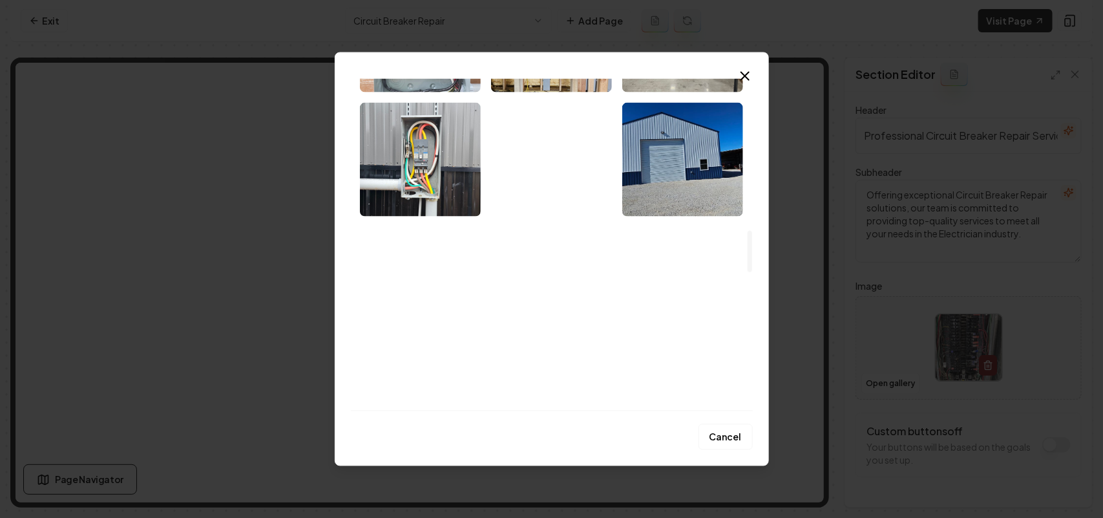
scroll to position [1212, 0]
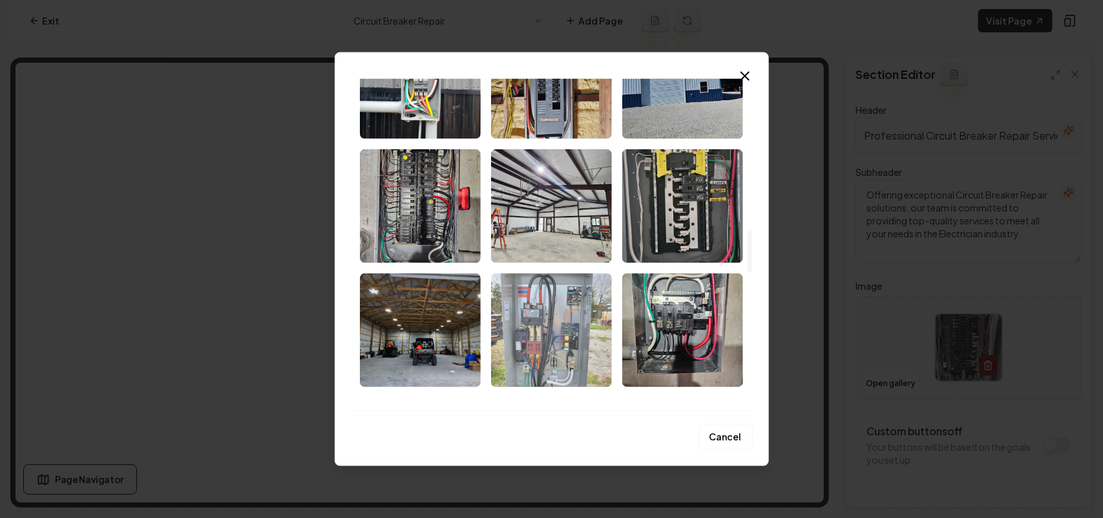
click at [501, 319] on img "Select image image_68bf52fc5c7cd75eb8700f39.jpeg" at bounding box center [551, 330] width 121 height 114
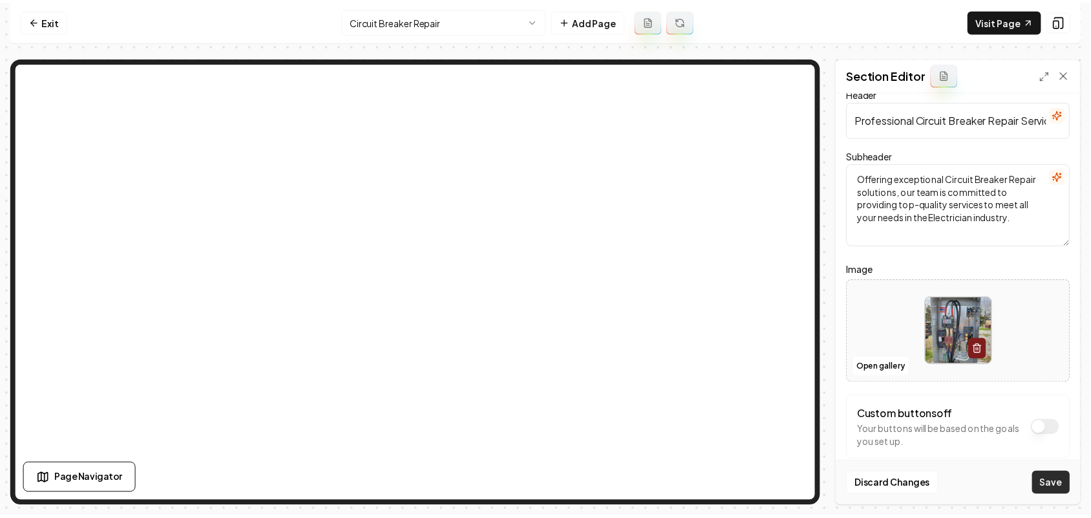
scroll to position [32, 0]
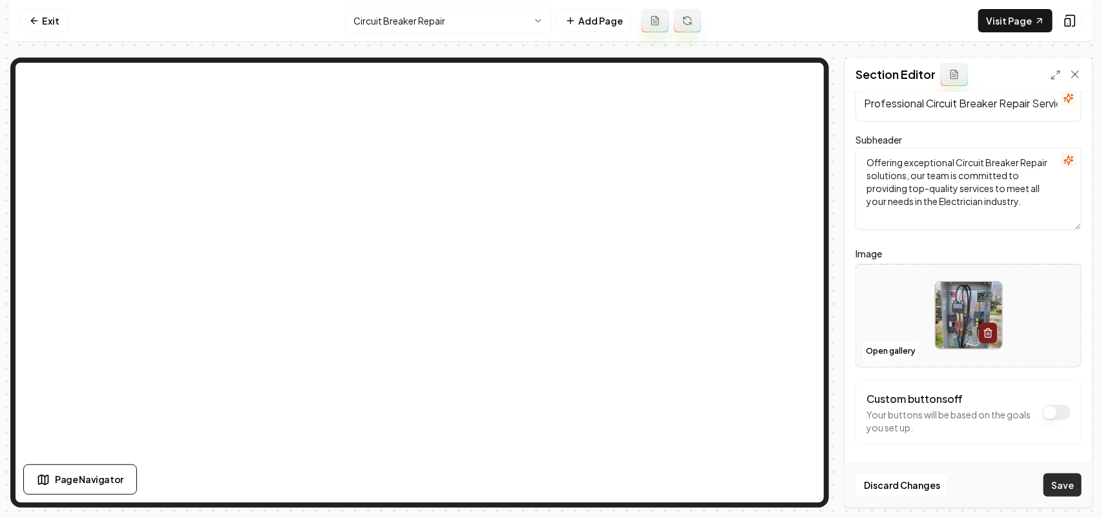
click at [1060, 487] on button "Save" at bounding box center [1063, 484] width 38 height 23
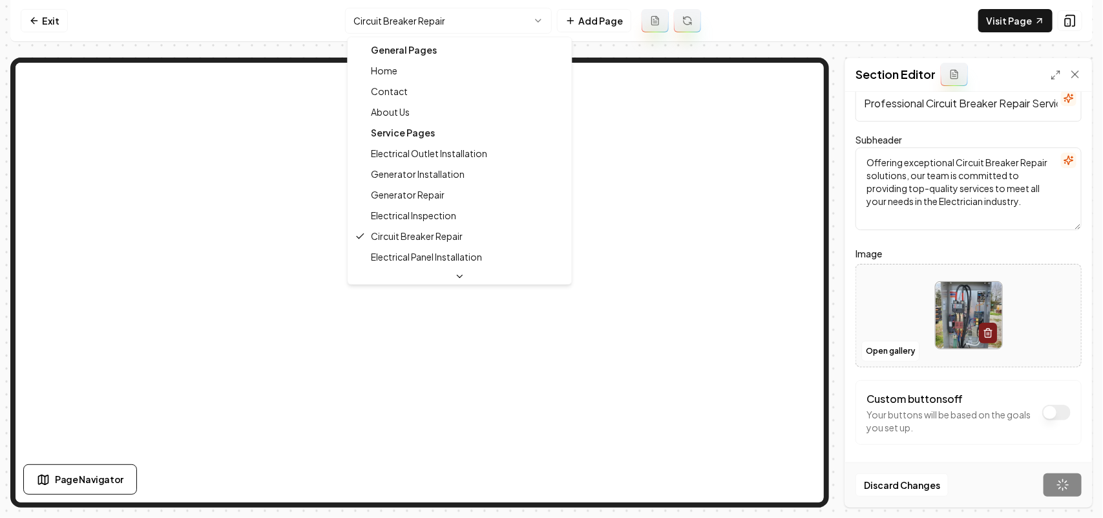
click at [385, 14] on html "Computer Required This feature is only available on a computer. Please switch t…" at bounding box center [551, 259] width 1103 height 518
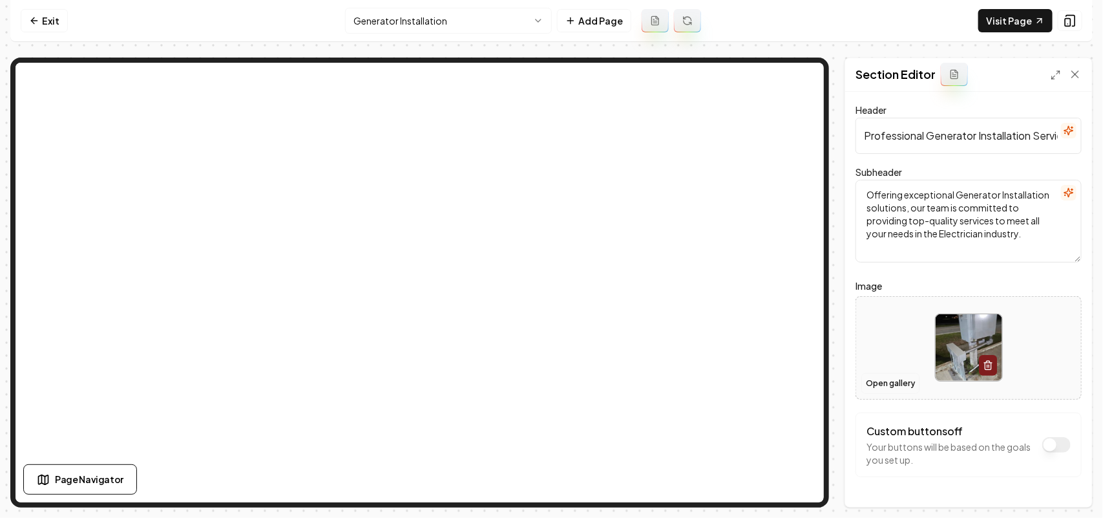
click at [889, 382] on button "Open gallery" at bounding box center [890, 383] width 58 height 21
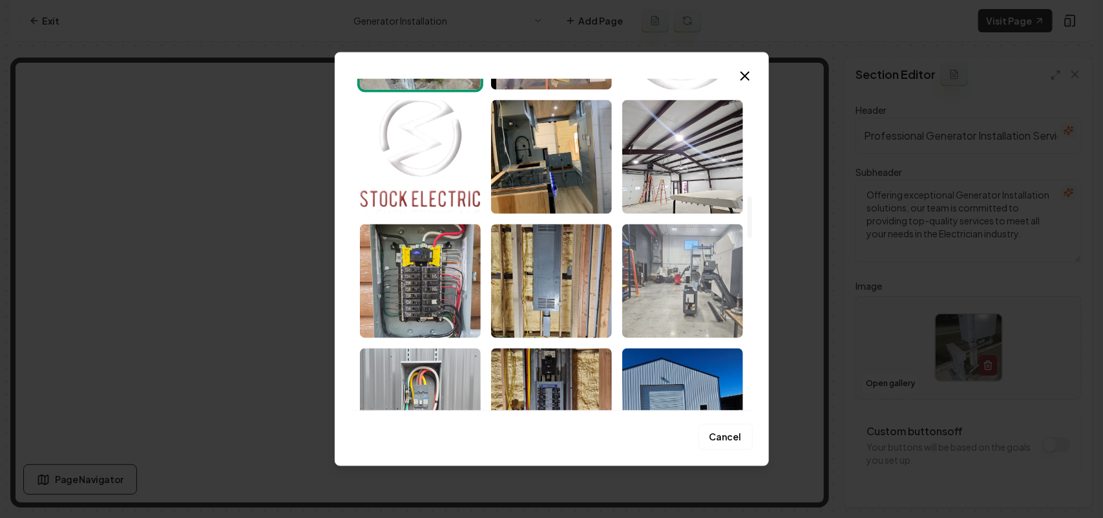
scroll to position [1050, 0]
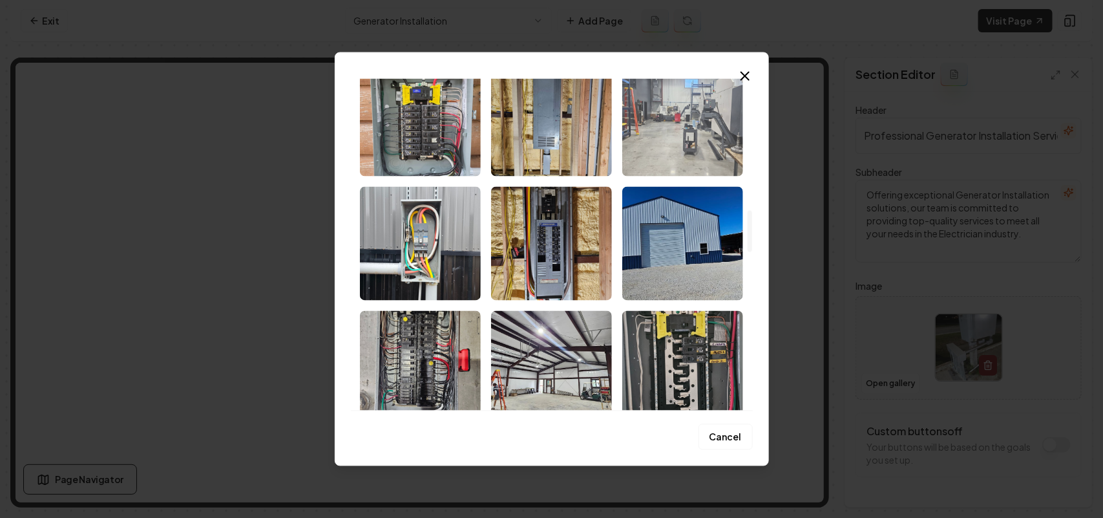
click at [669, 125] on img "Select image image_68bf52fc5c7cd75eb87008ad.jpeg" at bounding box center [682, 119] width 121 height 114
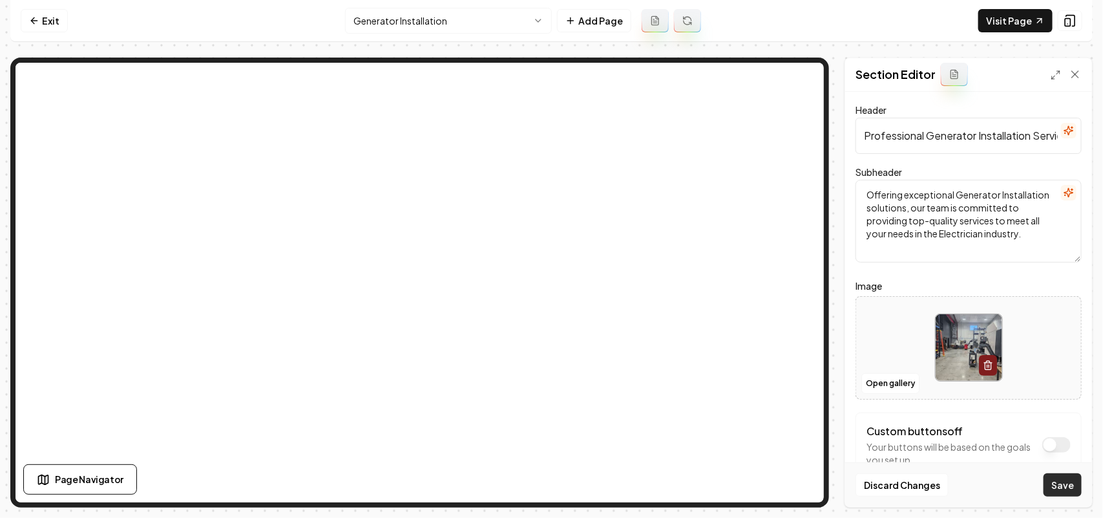
click at [1074, 489] on button "Save" at bounding box center [1063, 484] width 38 height 23
click at [470, 24] on html "Computer Required This feature is only available on a computer. Please switch t…" at bounding box center [551, 259] width 1103 height 518
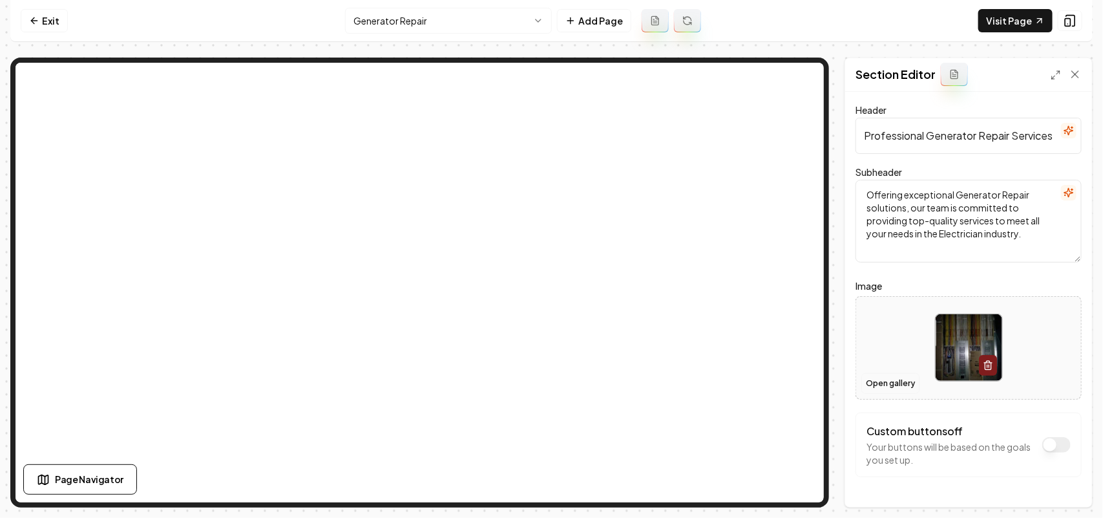
click at [901, 386] on button "Open gallery" at bounding box center [890, 383] width 58 height 21
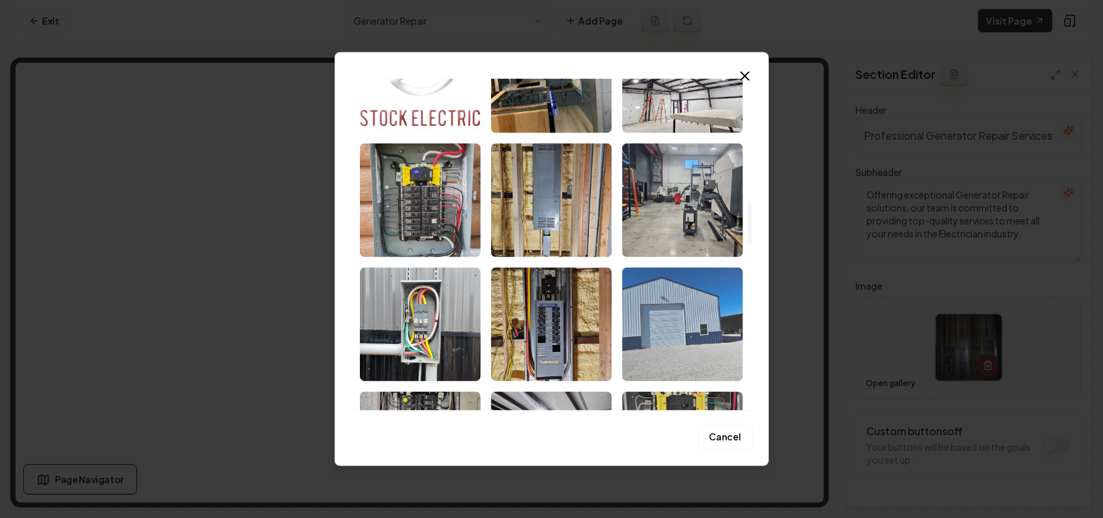
scroll to position [1131, 0]
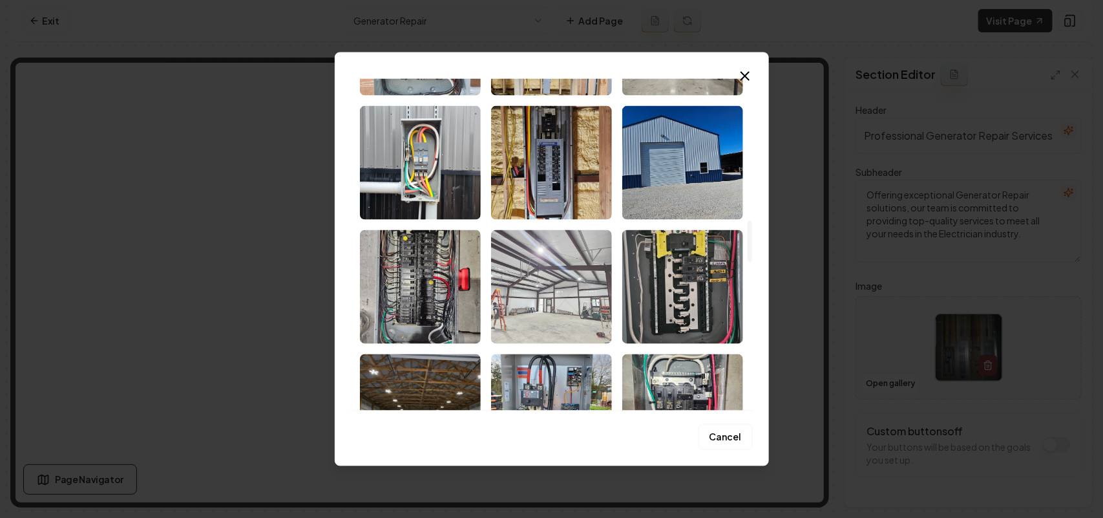
click at [571, 283] on img "Select image image_68bf52fd5c7cd75eb87010a0.jpeg" at bounding box center [551, 286] width 121 height 114
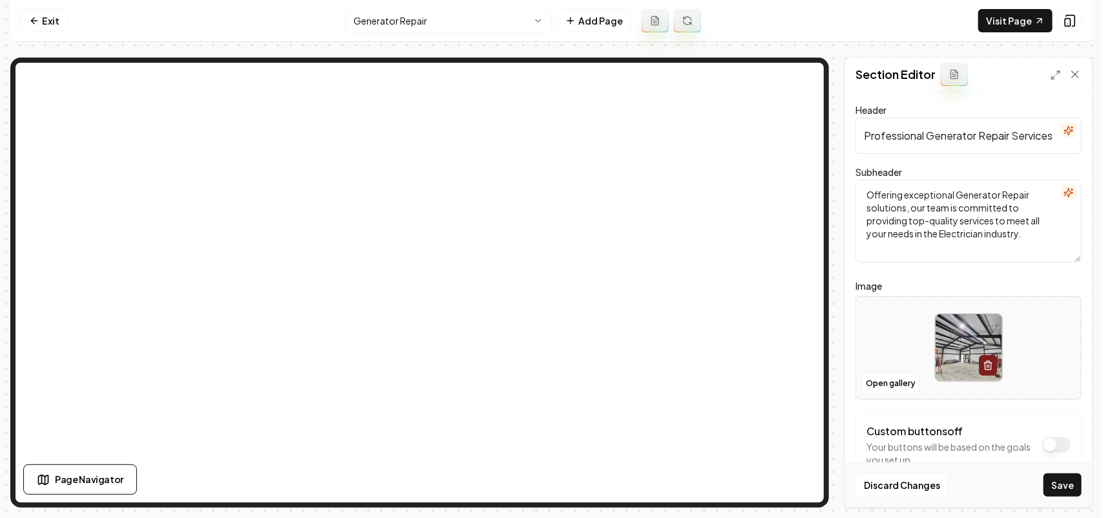
click at [1067, 498] on div "Discard Changes Save" at bounding box center [968, 484] width 247 height 45
click at [1059, 487] on button "Save" at bounding box center [1063, 484] width 38 height 23
click at [434, 21] on html "Computer Required This feature is only available on a computer. Please switch t…" at bounding box center [551, 259] width 1103 height 518
click at [890, 388] on button "Open gallery" at bounding box center [890, 383] width 58 height 21
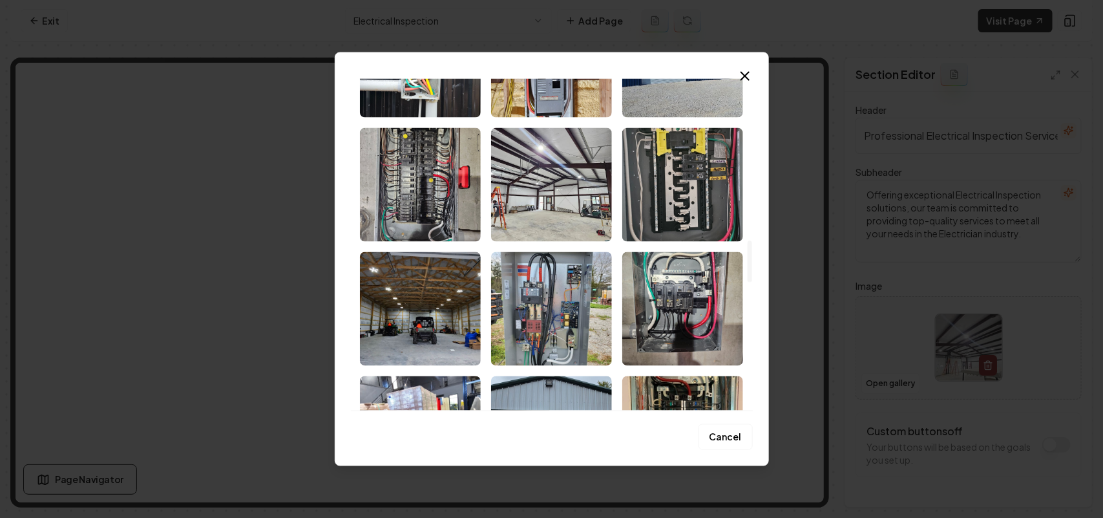
scroll to position [1292, 0]
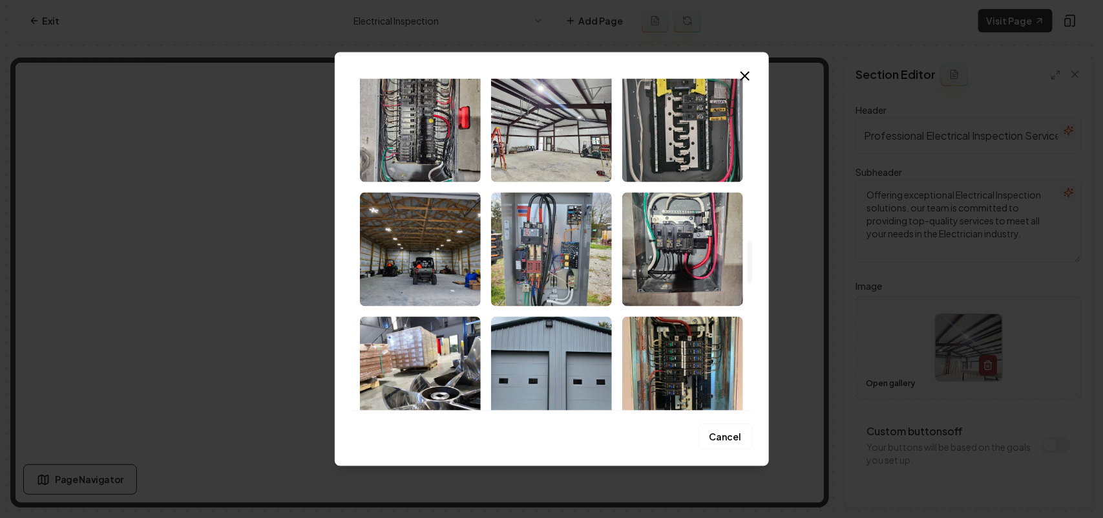
click at [434, 267] on img "Select image image_68bf52fc5c7cd75eb8700e36.jpeg" at bounding box center [420, 249] width 121 height 114
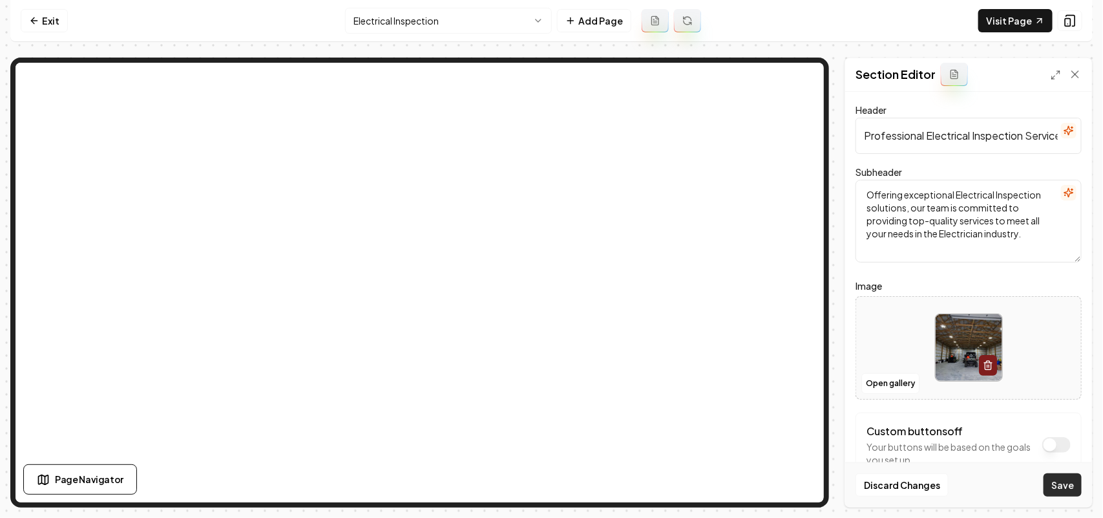
click at [1073, 483] on button "Save" at bounding box center [1063, 484] width 38 height 23
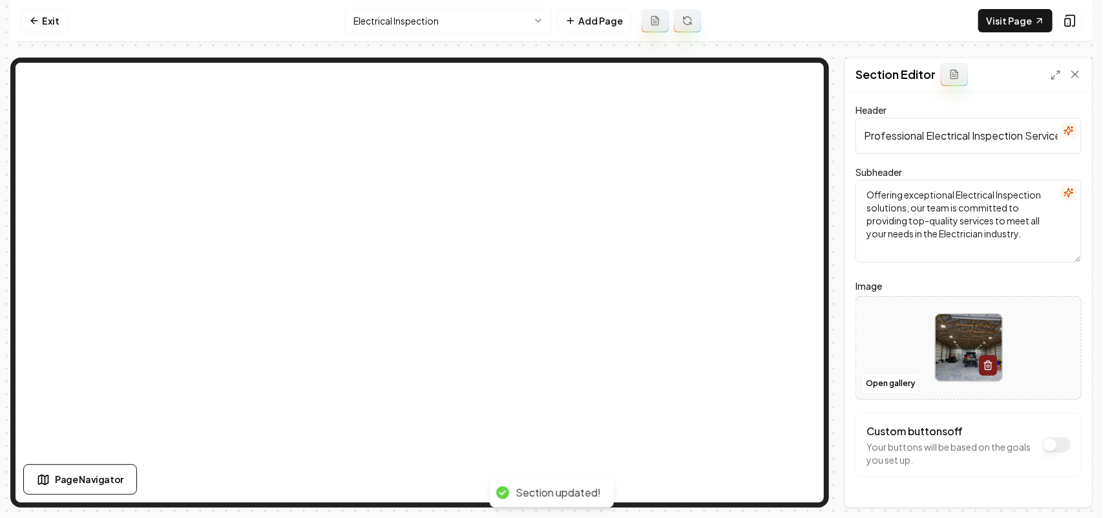
click at [439, 21] on html "Computer Required This feature is only available on a computer. Please switch t…" at bounding box center [551, 259] width 1103 height 518
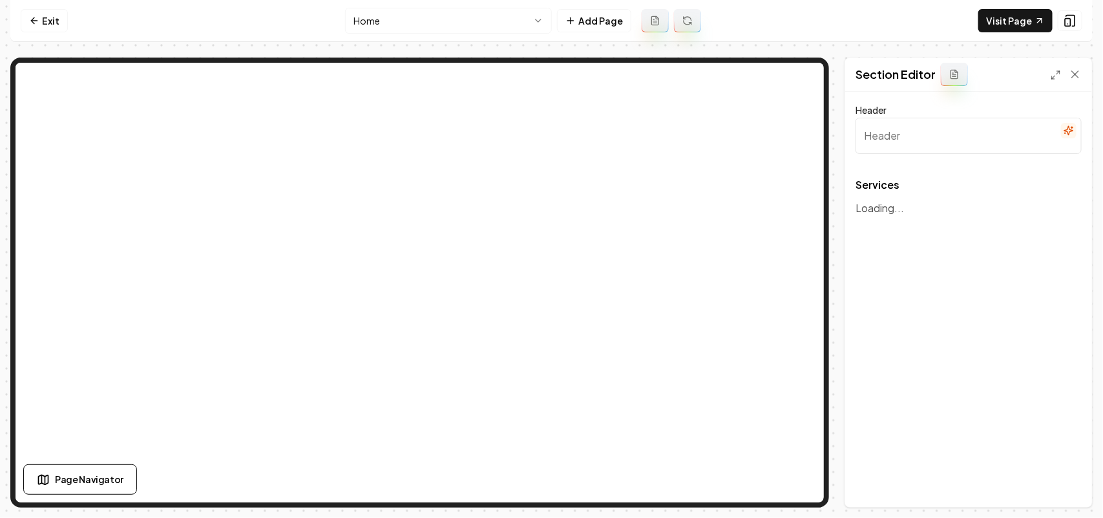
type input "Expert Electrical Services You Can Trust"
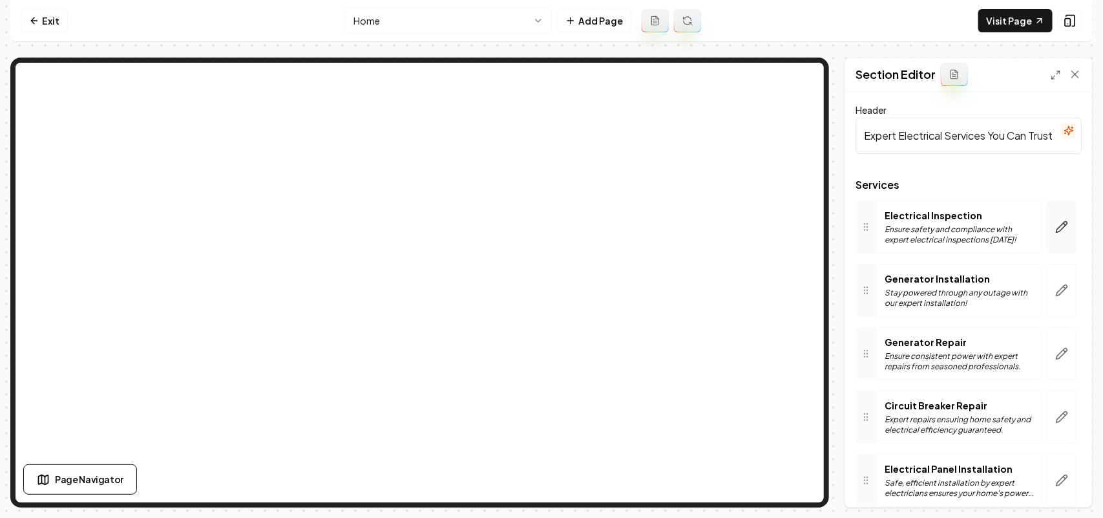
click at [1052, 215] on button "button" at bounding box center [1062, 226] width 30 height 53
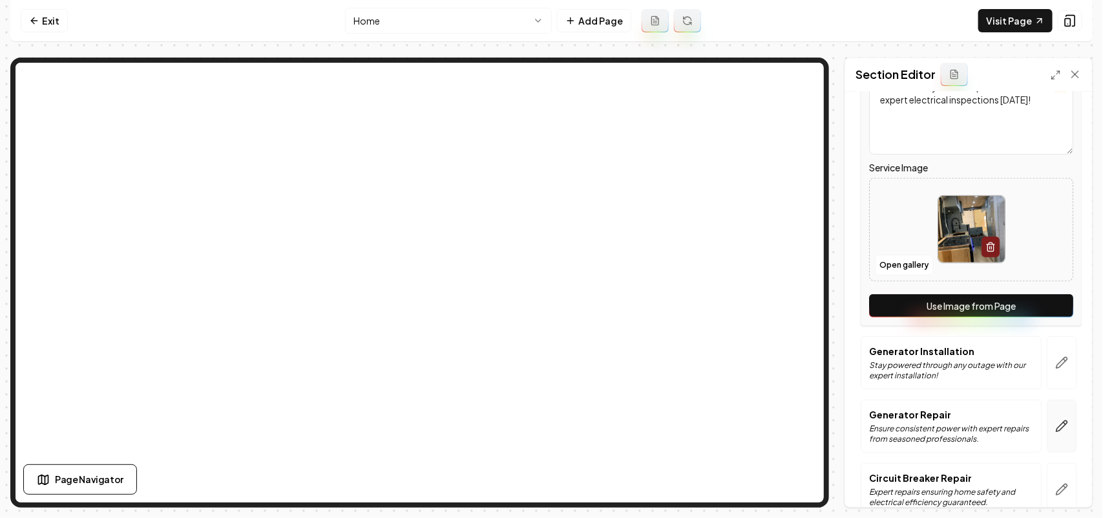
scroll to position [404, 0]
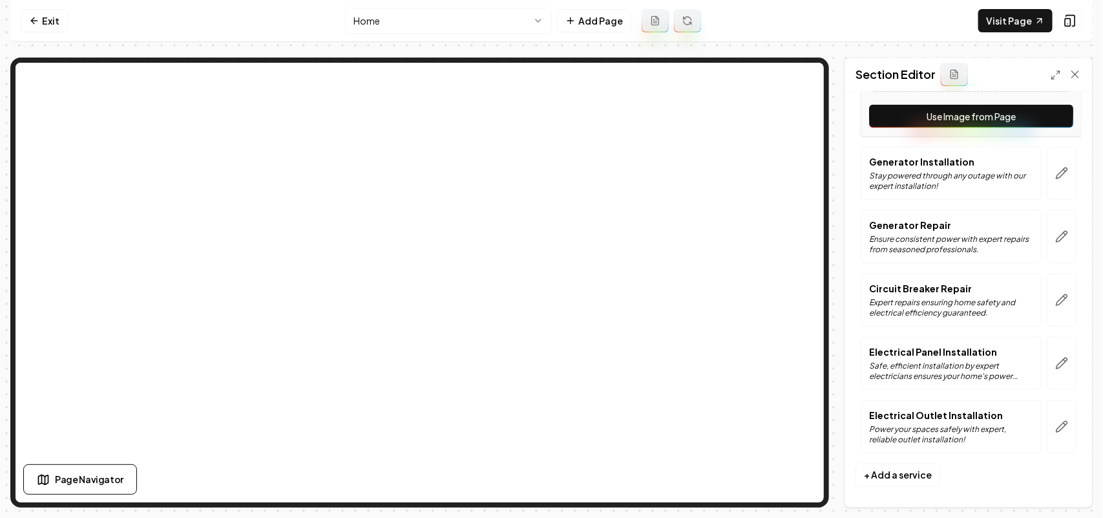
click at [1044, 123] on button "Use Image from Page" at bounding box center [971, 116] width 204 height 23
click at [1057, 176] on button "button" at bounding box center [1062, 173] width 30 height 53
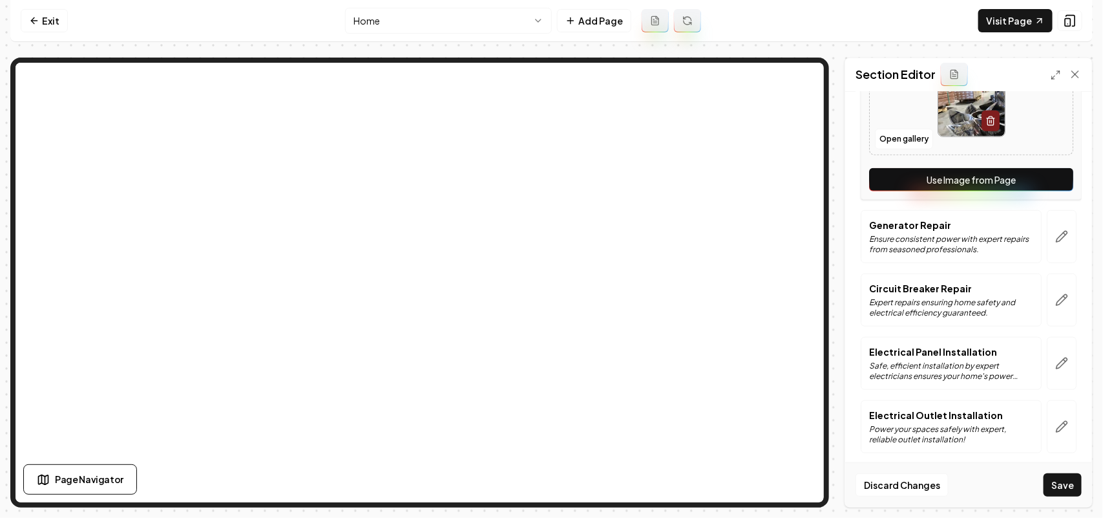
click at [1051, 182] on button "Use Image from Page" at bounding box center [971, 179] width 204 height 23
click at [1050, 229] on button "button" at bounding box center [1062, 236] width 30 height 53
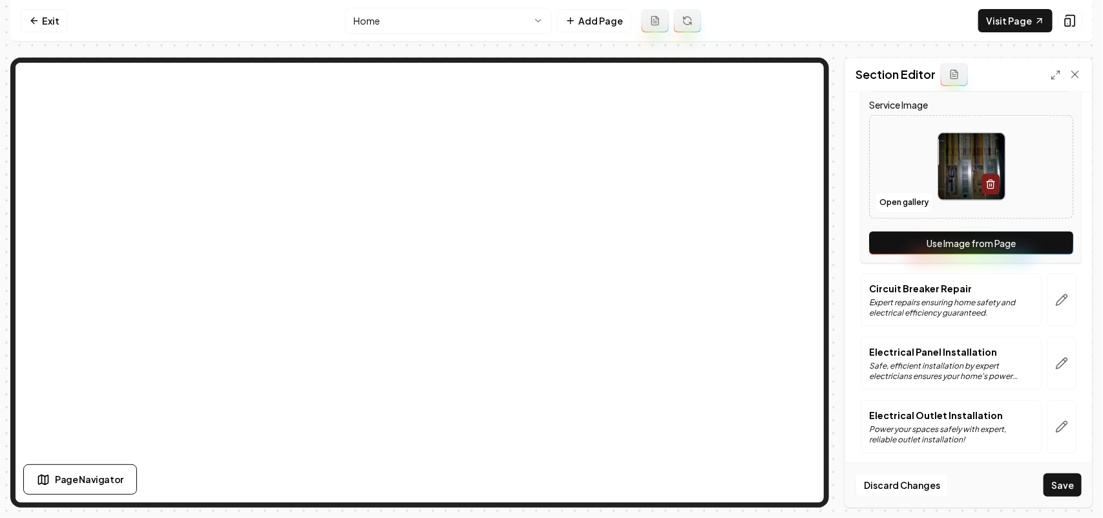
click at [1050, 253] on button "Use Image from Page" at bounding box center [971, 242] width 204 height 23
click at [1055, 299] on icon "button" at bounding box center [1061, 299] width 13 height 13
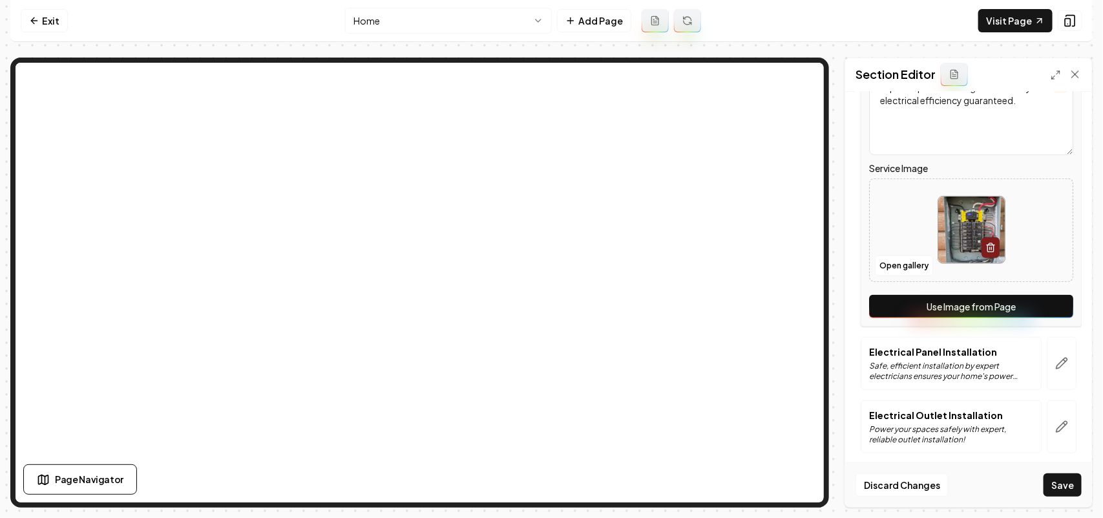
click at [1045, 313] on button "Use Image from Page" at bounding box center [971, 306] width 204 height 23
click at [1055, 359] on icon "button" at bounding box center [1061, 363] width 13 height 13
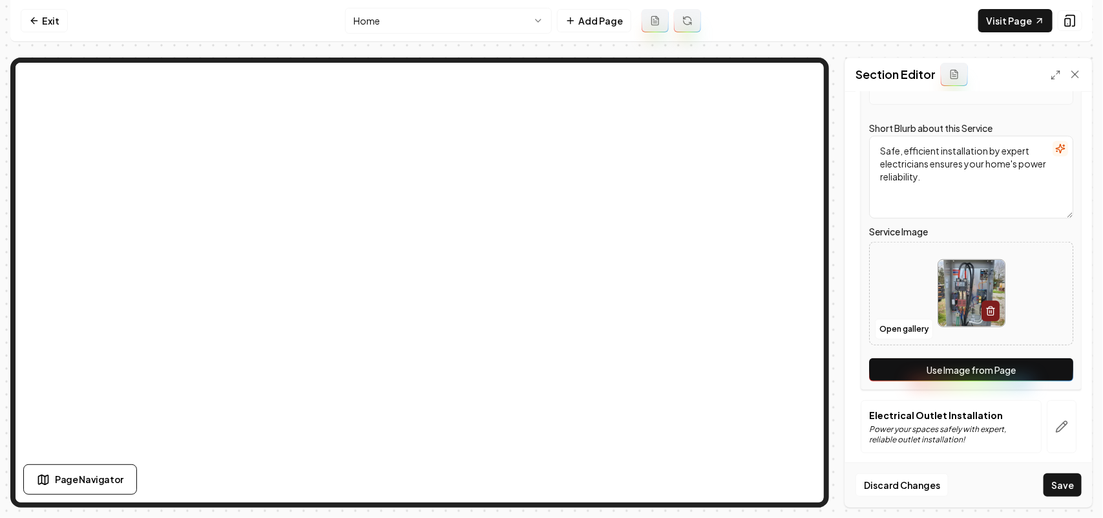
click at [1047, 367] on button "Use Image from Page" at bounding box center [971, 369] width 204 height 23
click at [1047, 412] on button "button" at bounding box center [1062, 426] width 30 height 53
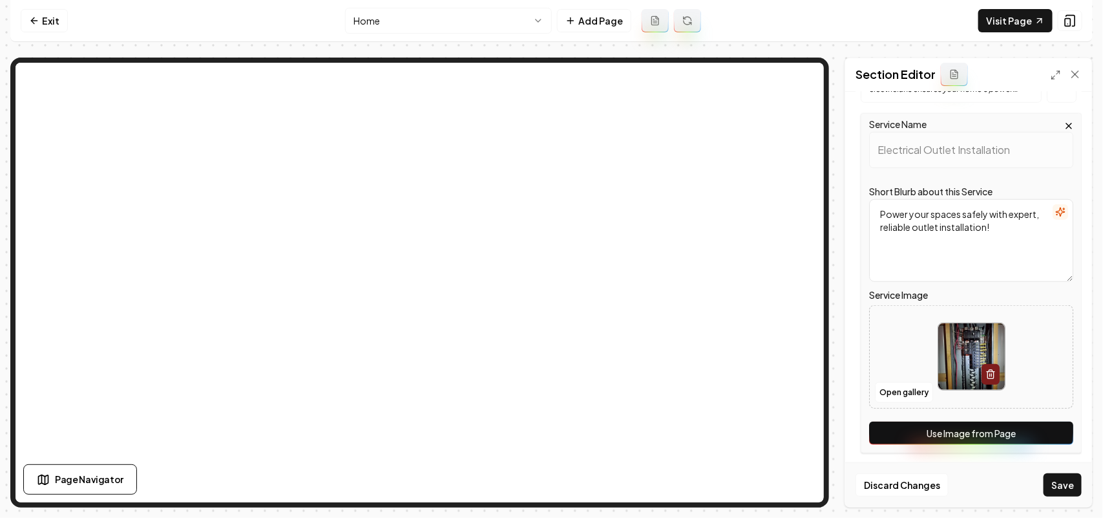
click at [1046, 435] on button "Use Image from Page" at bounding box center [971, 432] width 204 height 23
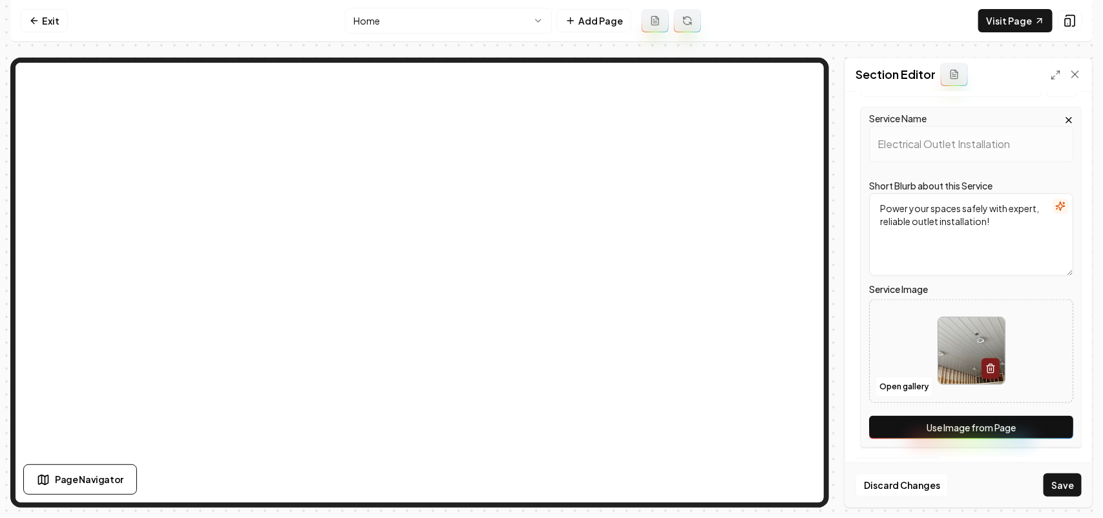
click at [1066, 470] on div "Discard Changes Save" at bounding box center [968, 484] width 247 height 45
click at [1066, 478] on button "Save" at bounding box center [1063, 484] width 38 height 23
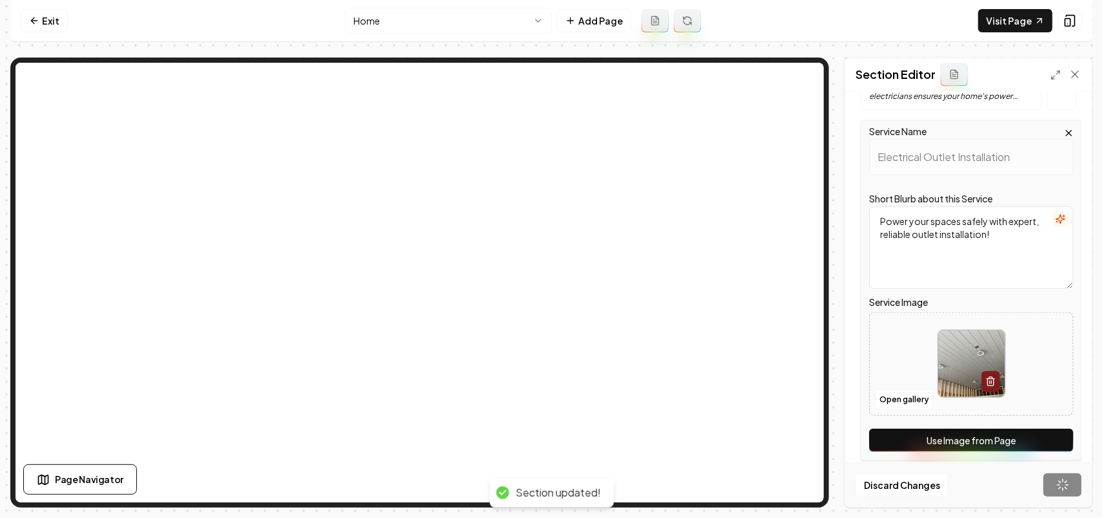
scroll to position [124, 0]
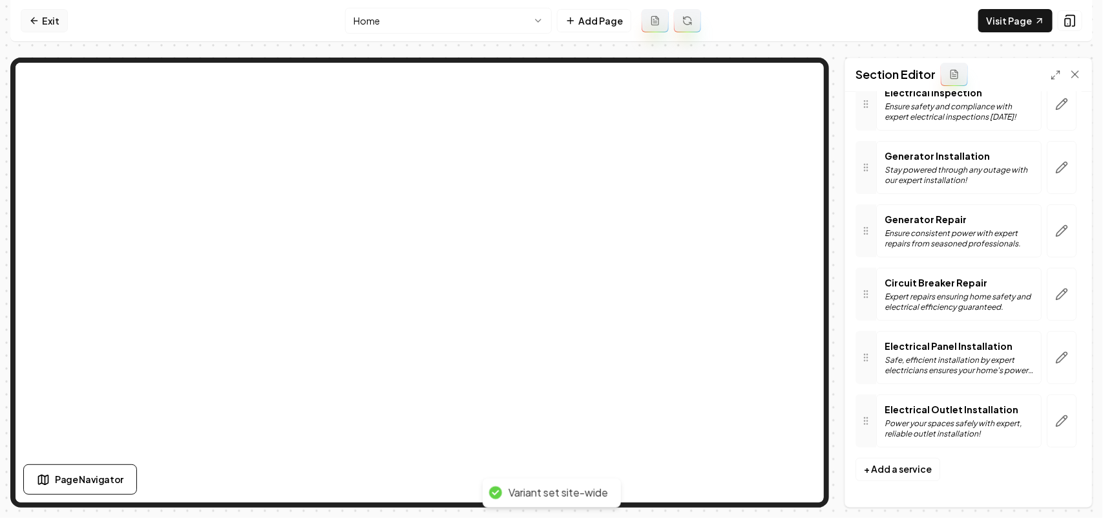
click at [34, 10] on link "Exit" at bounding box center [44, 20] width 47 height 23
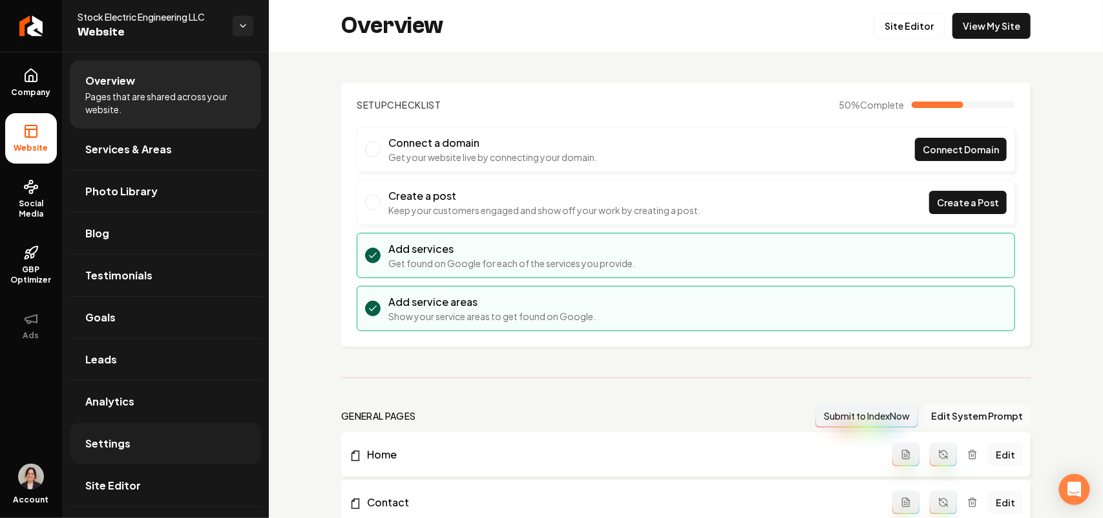
click at [133, 447] on link "Settings" at bounding box center [165, 443] width 191 height 41
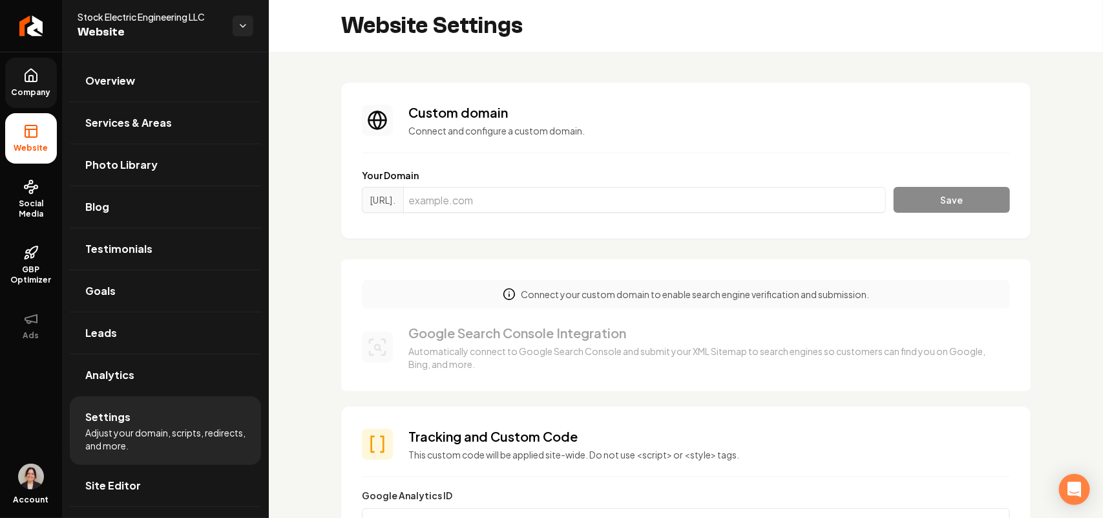
click at [27, 82] on icon at bounding box center [31, 76] width 16 height 16
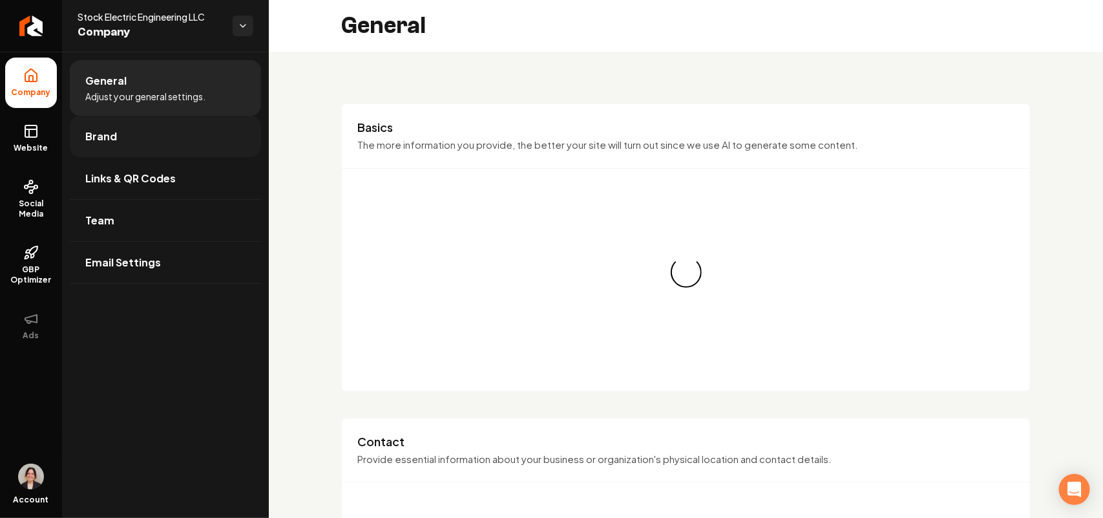
click at [107, 129] on span "Brand" at bounding box center [101, 137] width 32 height 16
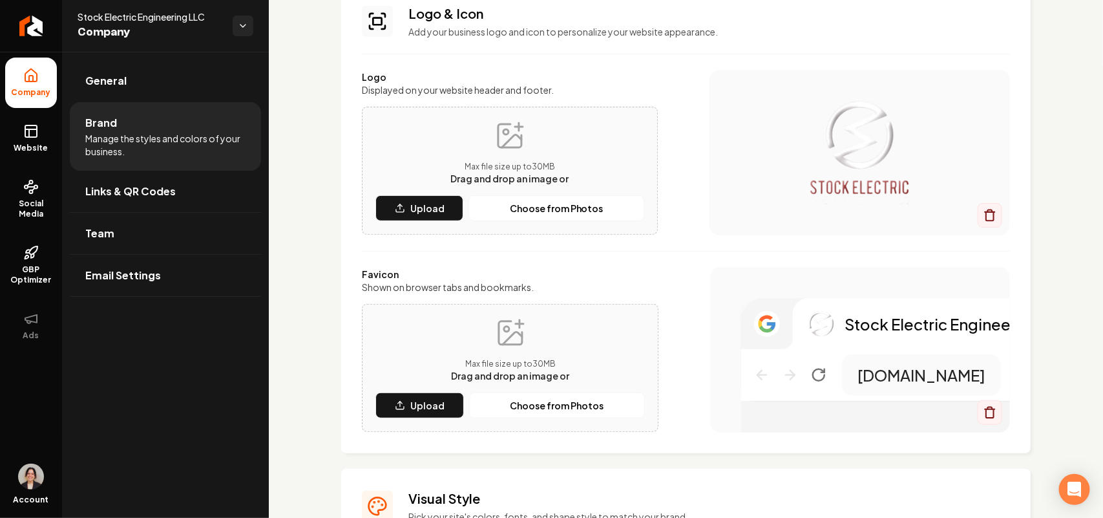
scroll to position [323, 0]
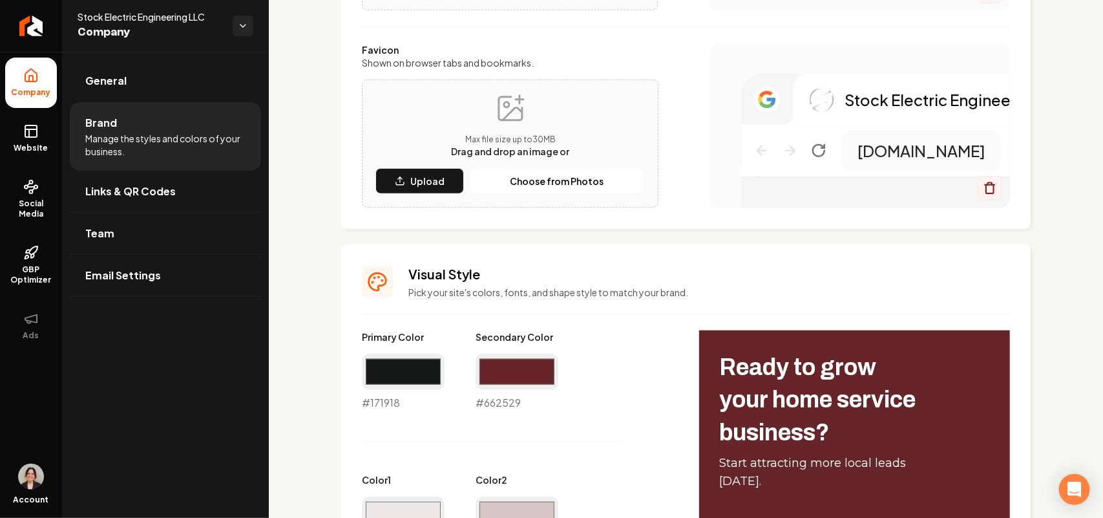
click at [389, 401] on div "#171918 #171918" at bounding box center [403, 381] width 83 height 57
copy div "#171918"
click at [43, 143] on span "Website" at bounding box center [31, 148] width 45 height 10
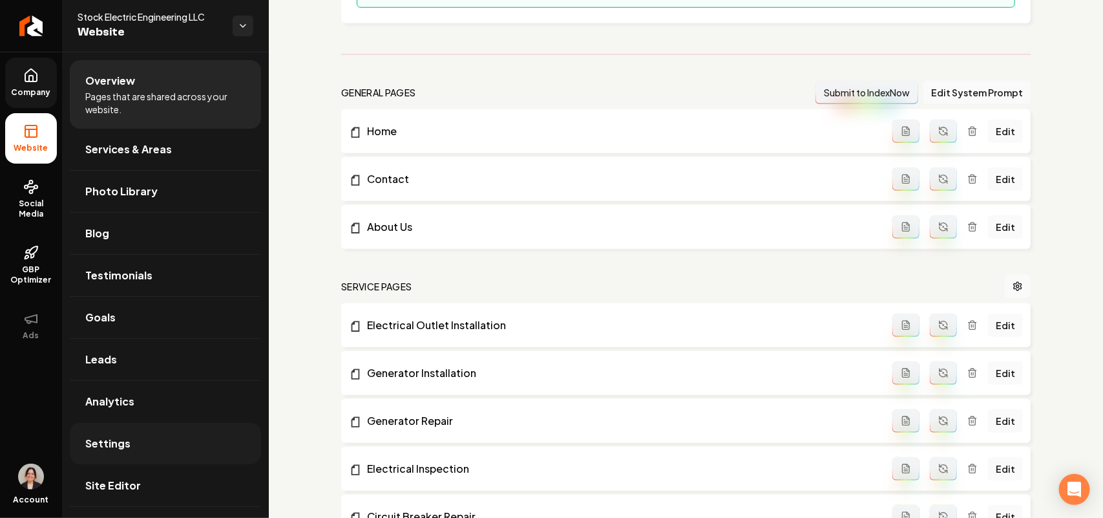
click at [136, 454] on link "Settings" at bounding box center [165, 443] width 191 height 41
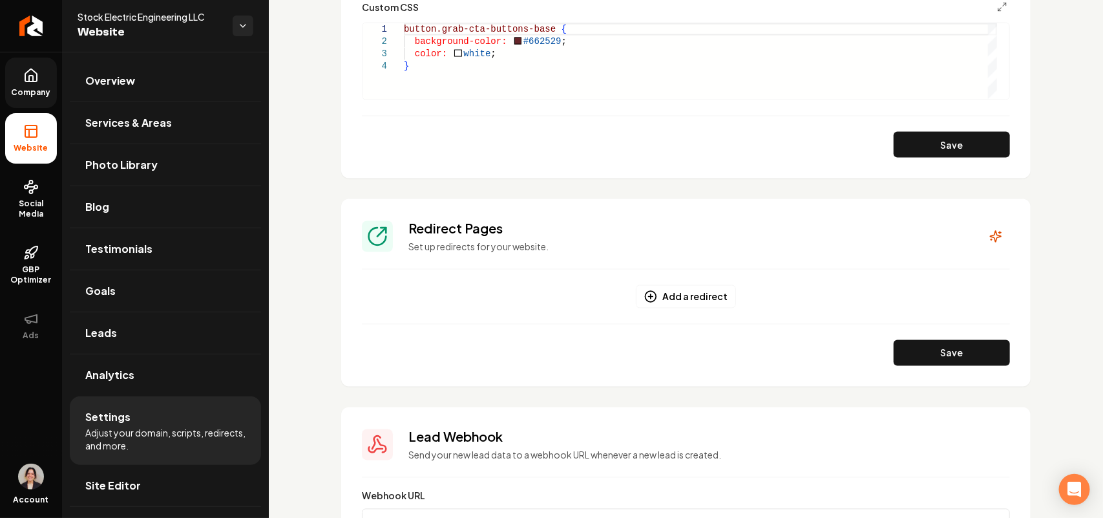
scroll to position [646, 0]
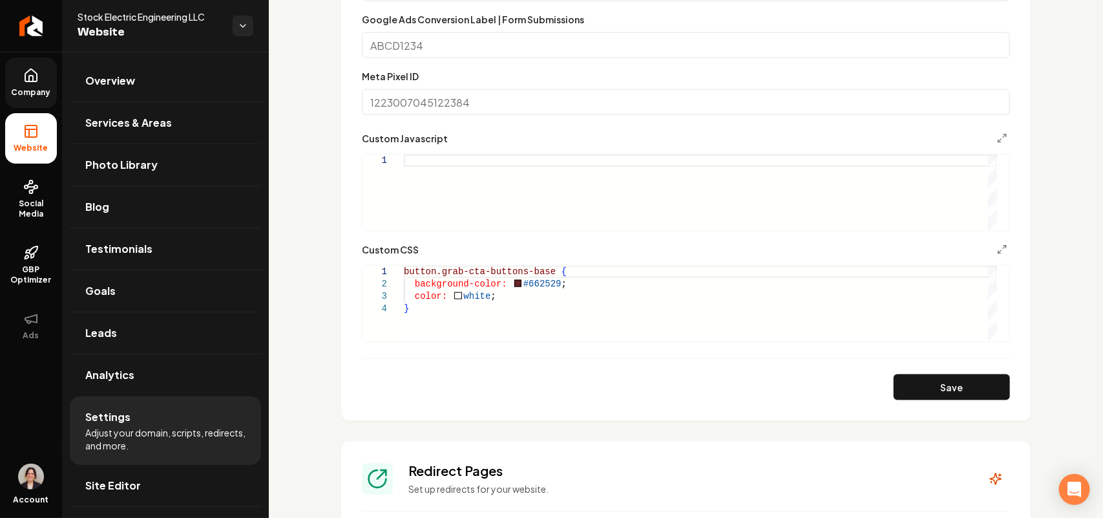
click at [463, 314] on div "button.grab-cta-buttons-base { background-color: #662529 ; color: white ; }" at bounding box center [700, 304] width 593 height 76
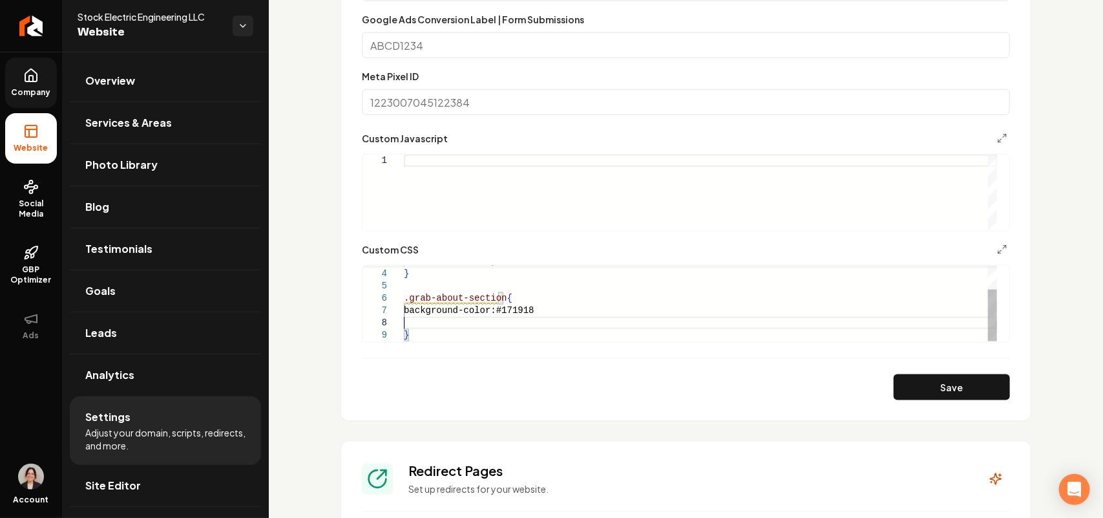
scroll to position [86, 5]
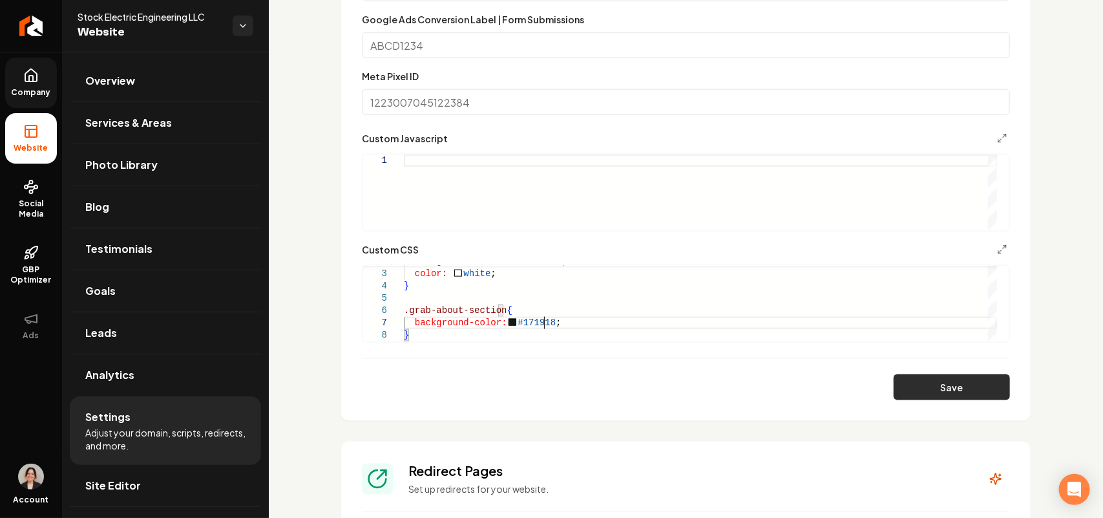
click at [936, 397] on button "Save" at bounding box center [952, 387] width 116 height 26
type textarea "**********"
click at [123, 479] on span "Site Editor" at bounding box center [113, 486] width 56 height 16
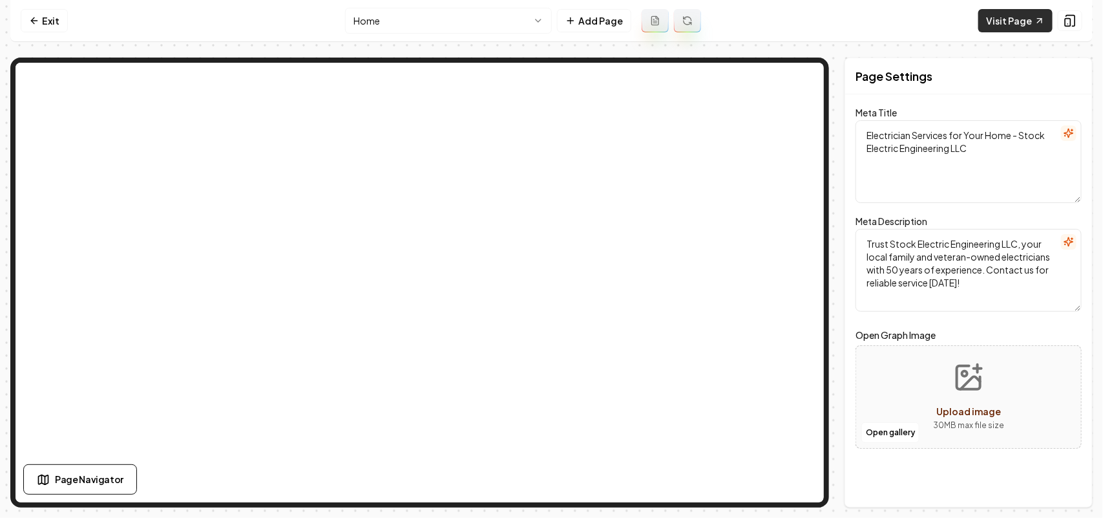
click at [1009, 23] on link "Visit Page" at bounding box center [1015, 20] width 74 height 23
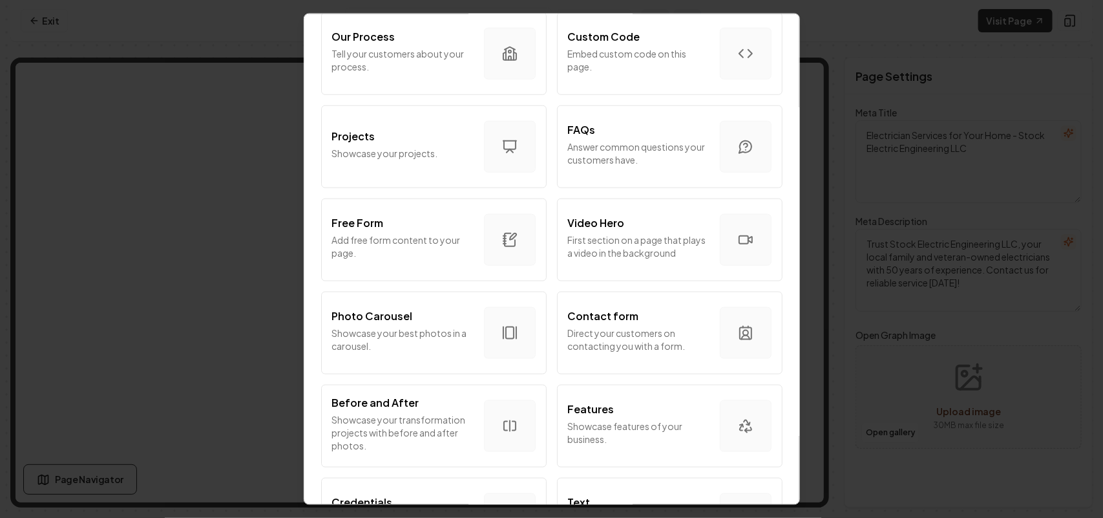
scroll to position [404, 0]
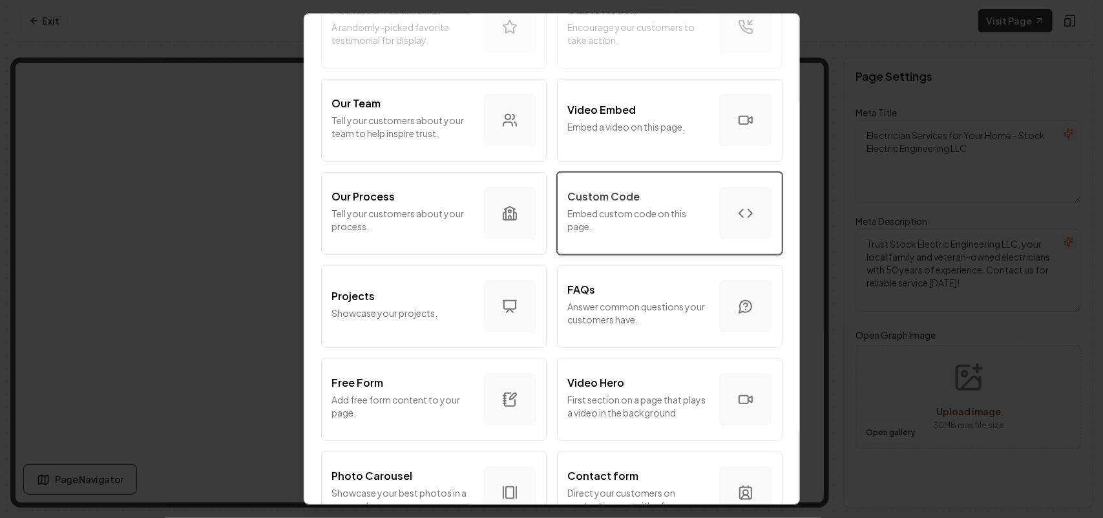
click at [643, 223] on p "Embed custom code on this page." at bounding box center [639, 219] width 142 height 26
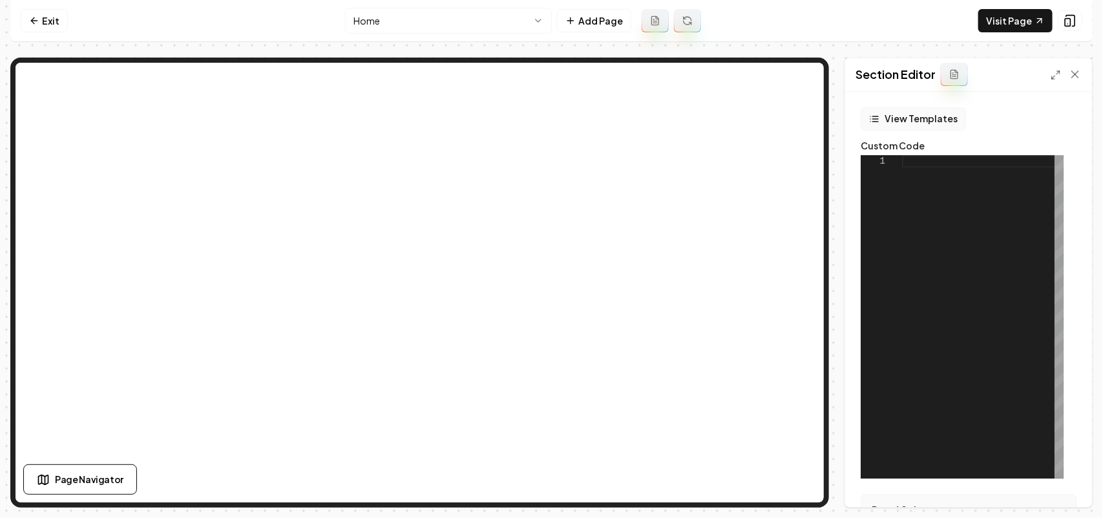
click at [939, 127] on button "View Templates" at bounding box center [913, 118] width 105 height 23
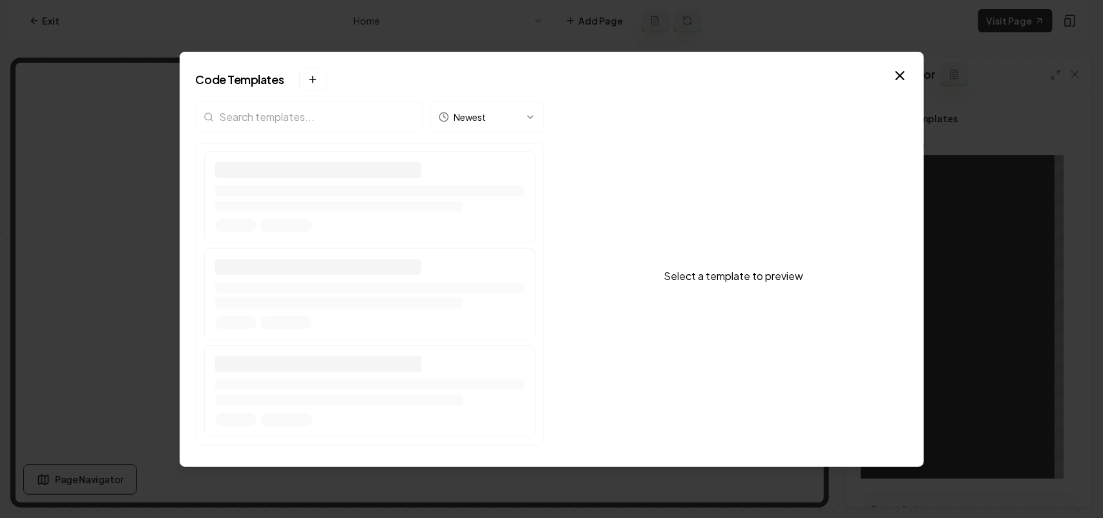
click at [292, 115] on div "Newest" at bounding box center [370, 121] width 348 height 41
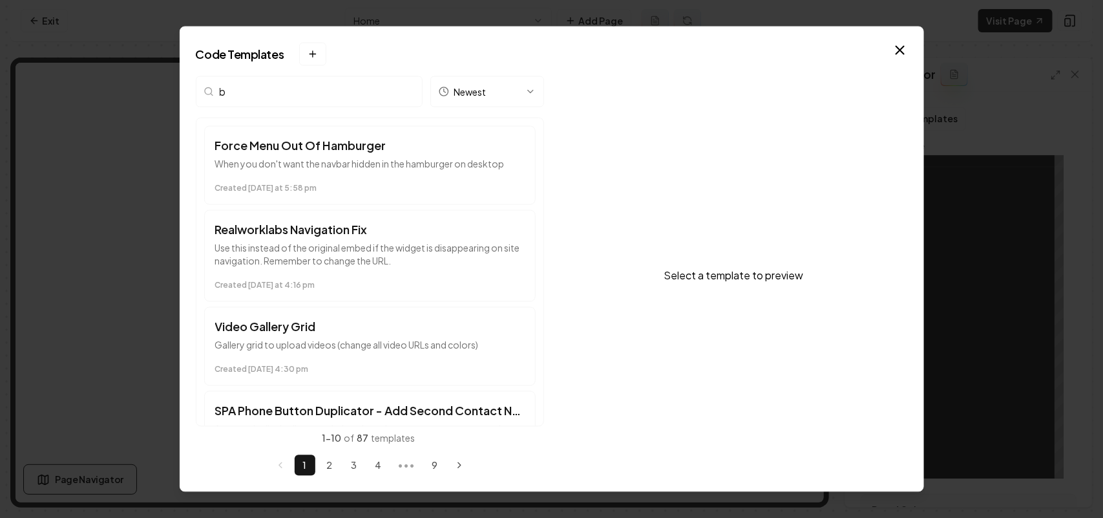
click at [275, 98] on input "b" at bounding box center [309, 91] width 227 height 31
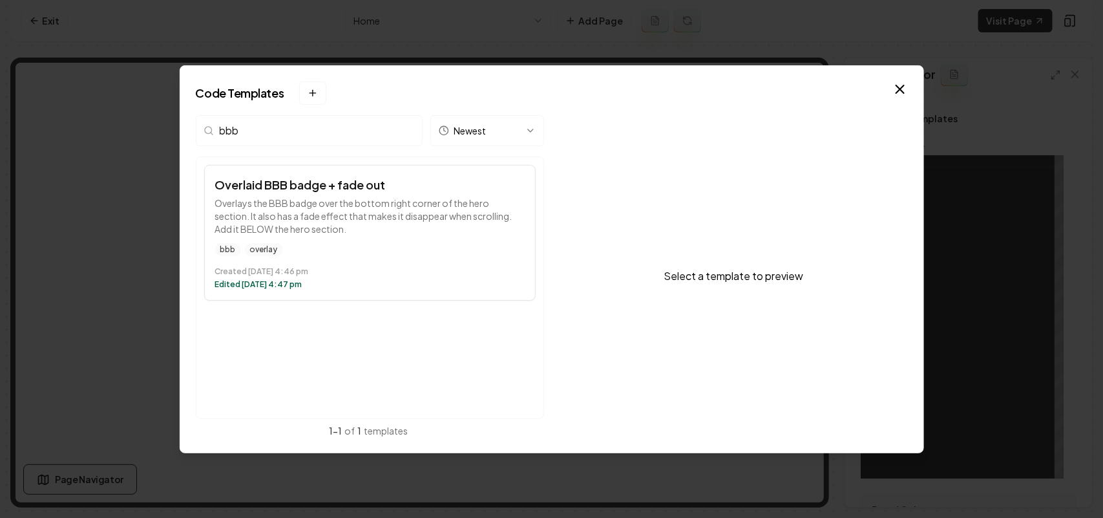
type input "bbb"
click at [347, 202] on p "Overlays the BBB badge over the bottom right corner of the hero section. It als…" at bounding box center [370, 215] width 310 height 39
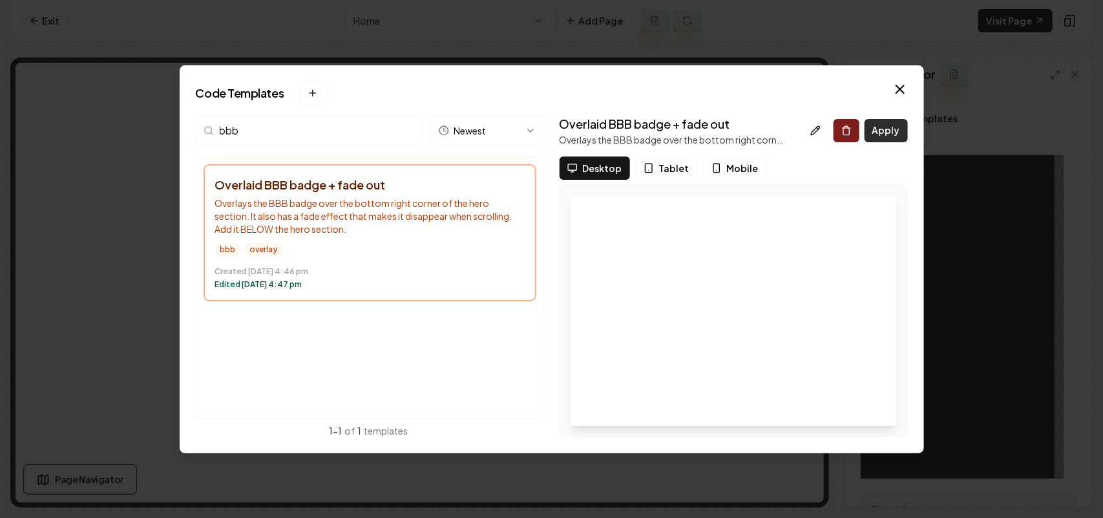
click at [883, 130] on button "Apply" at bounding box center [886, 130] width 43 height 23
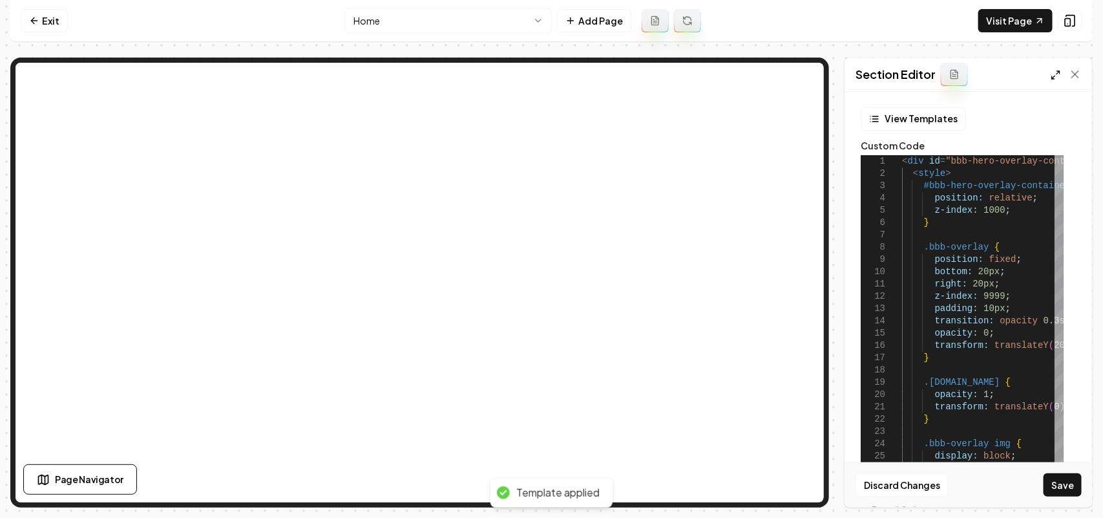
click at [1053, 71] on icon at bounding box center [1056, 75] width 10 height 10
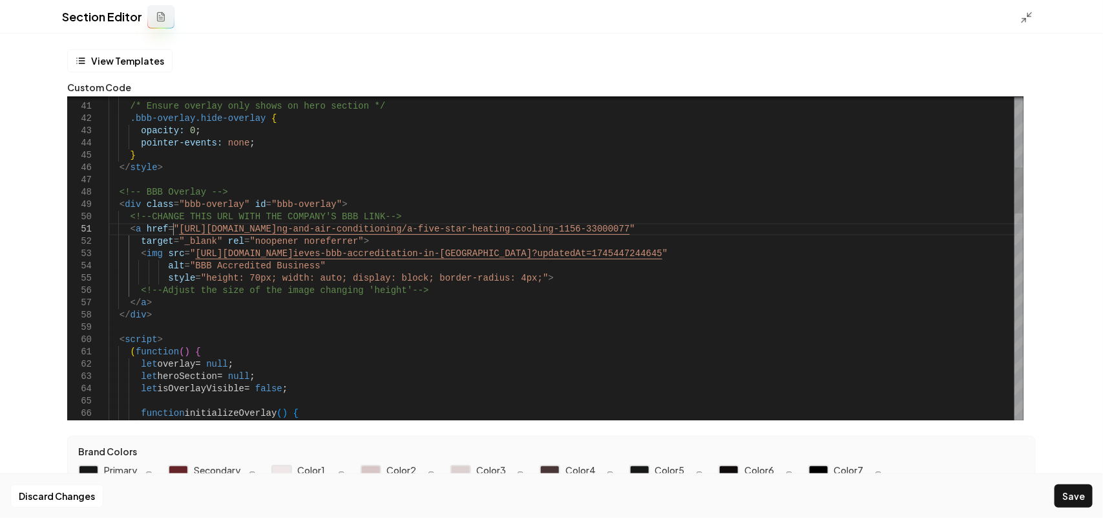
scroll to position [0, 28]
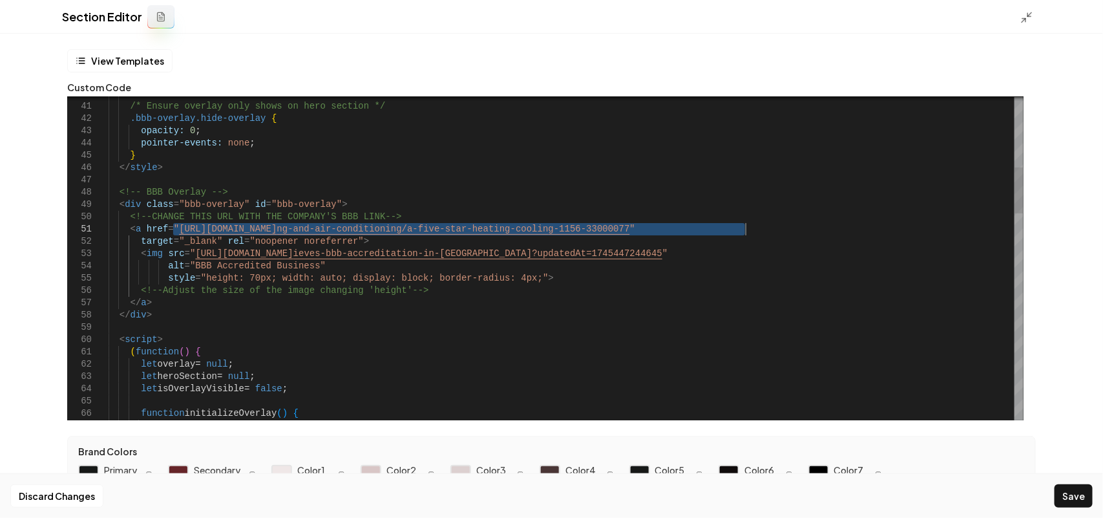
drag, startPoint x: 173, startPoint y: 229, endPoint x: 743, endPoint y: 227, distance: 570.0
type textarea "**********"
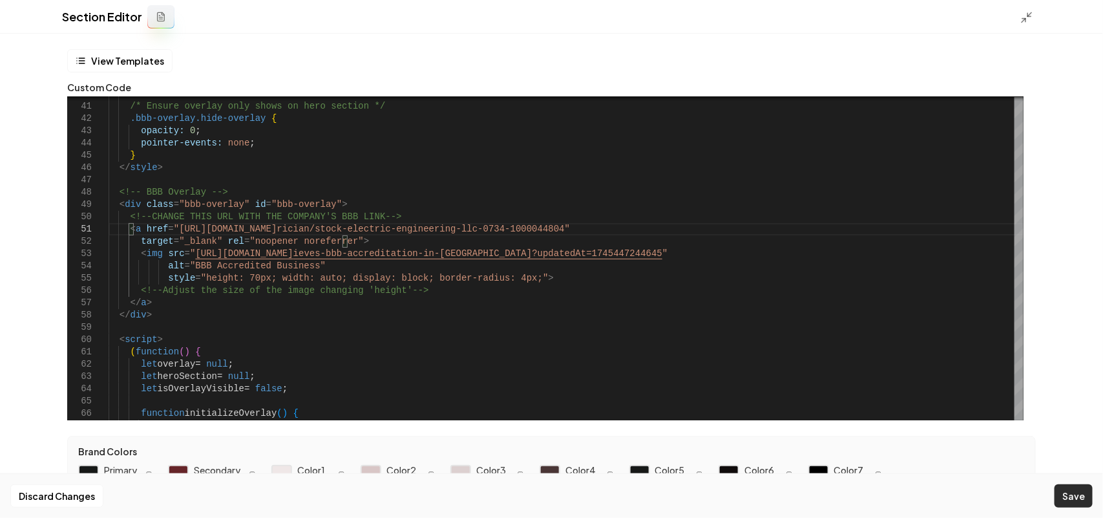
click at [1063, 494] on button "Save" at bounding box center [1074, 495] width 38 height 23
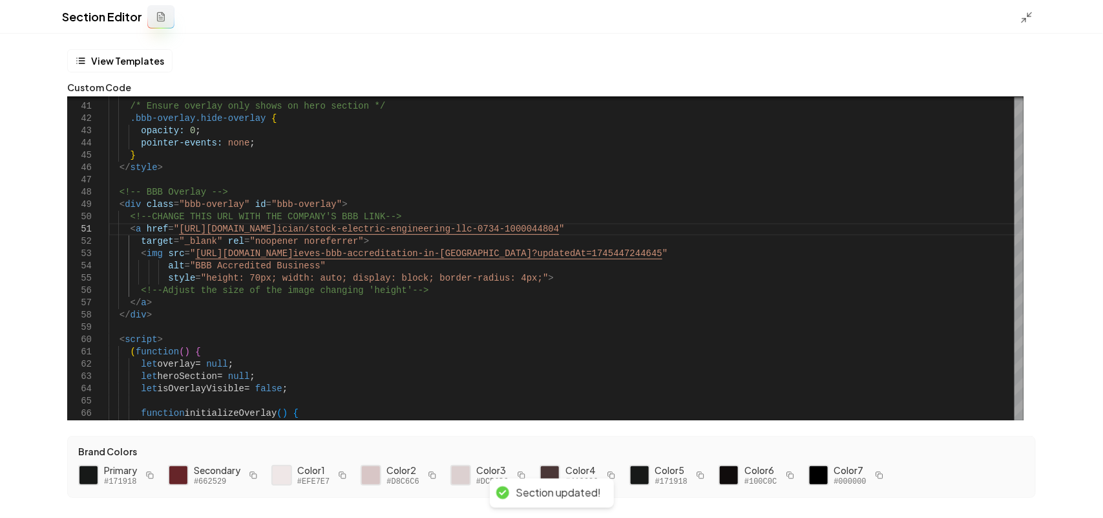
click at [1025, 10] on div at bounding box center [1030, 17] width 21 height 14
click at [1022, 16] on icon at bounding box center [1026, 17] width 13 height 13
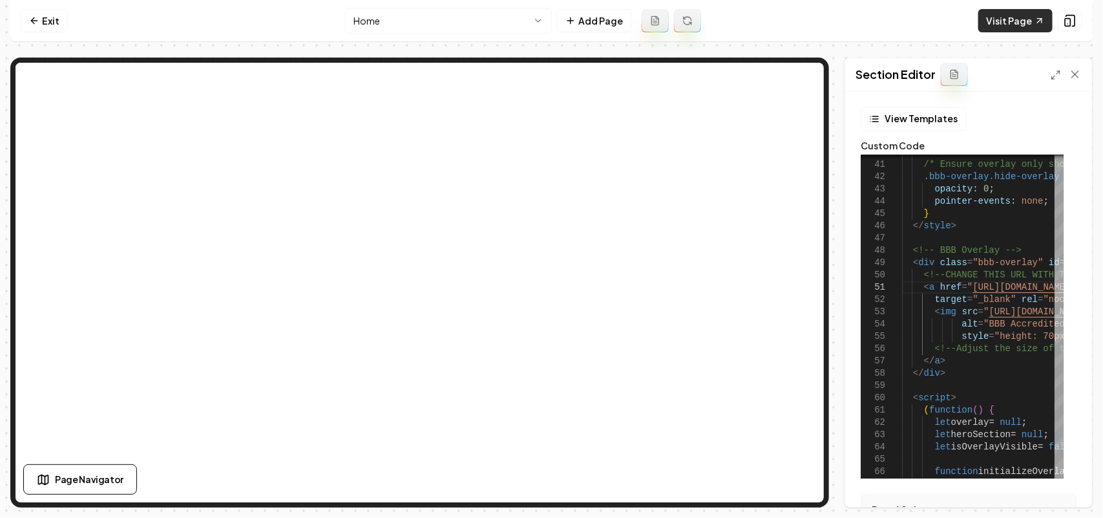
click at [1010, 12] on link "Visit Page" at bounding box center [1015, 20] width 74 height 23
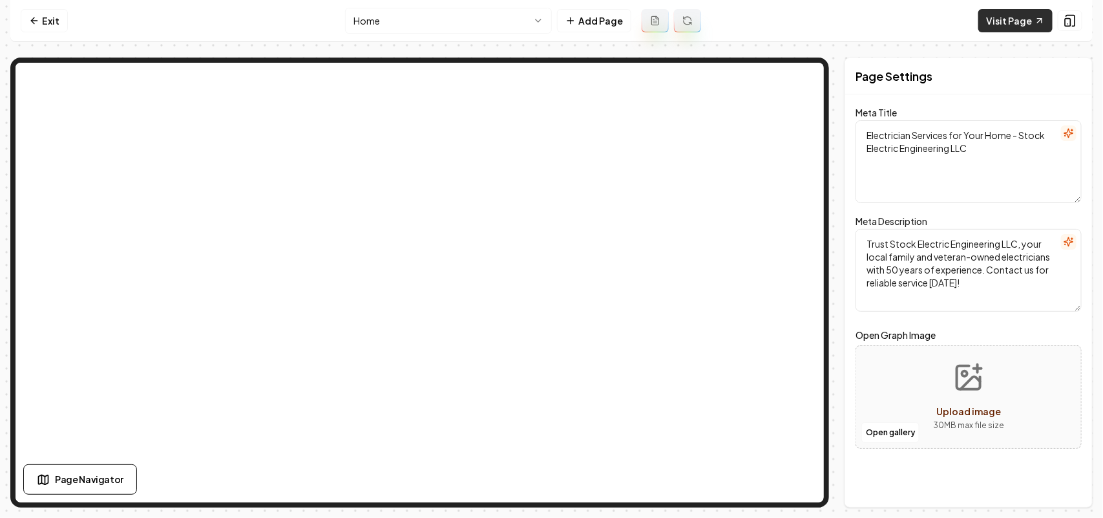
click at [1000, 23] on link "Visit Page" at bounding box center [1015, 20] width 74 height 23
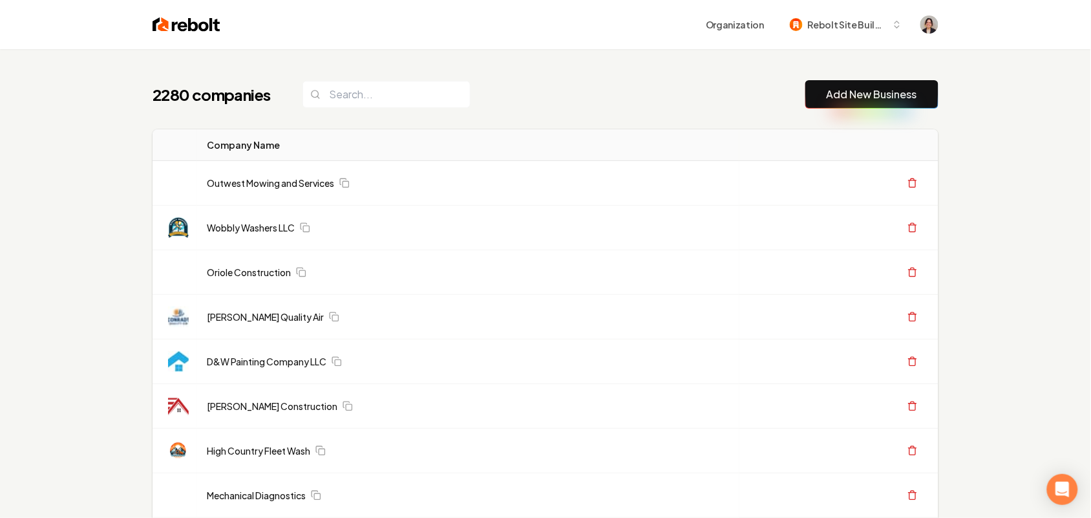
click at [850, 87] on link "Add New Business" at bounding box center [872, 95] width 90 height 16
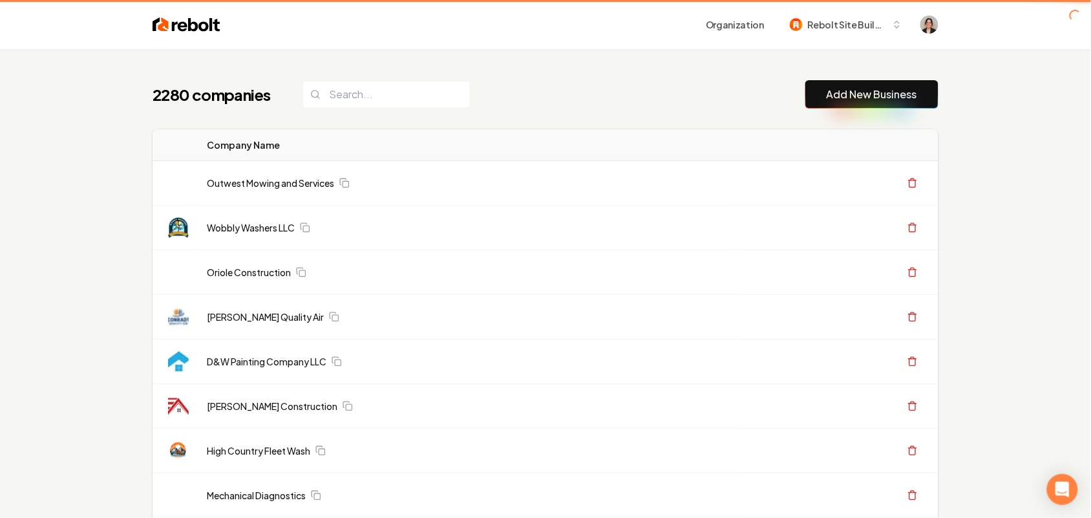
click at [850, 87] on link "Add New Business" at bounding box center [872, 95] width 90 height 16
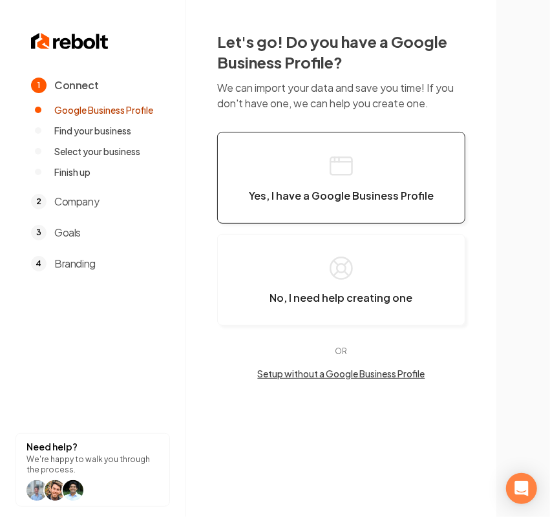
click at [381, 186] on button "Yes, I have a Google Business Profile" at bounding box center [341, 178] width 248 height 92
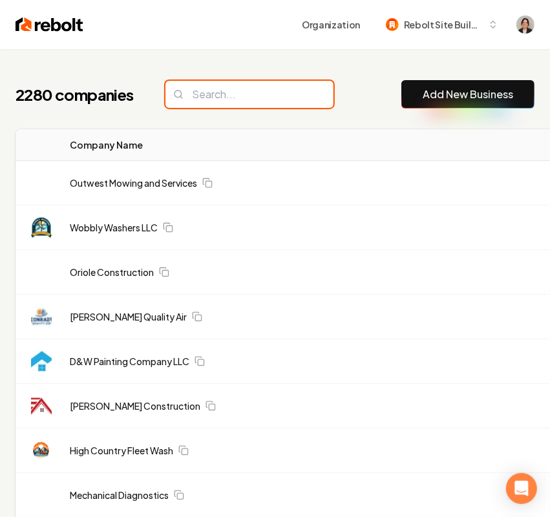
click at [212, 98] on input "search" at bounding box center [249, 94] width 168 height 27
paste input "https://rebolt-builtright.slack.com/archives/C07TNFZ4T4P/p1757368484051949"
type input "https://rebolt-builtright.slack.com/archives/C07TNFZ4T4P/p1757368484051949"
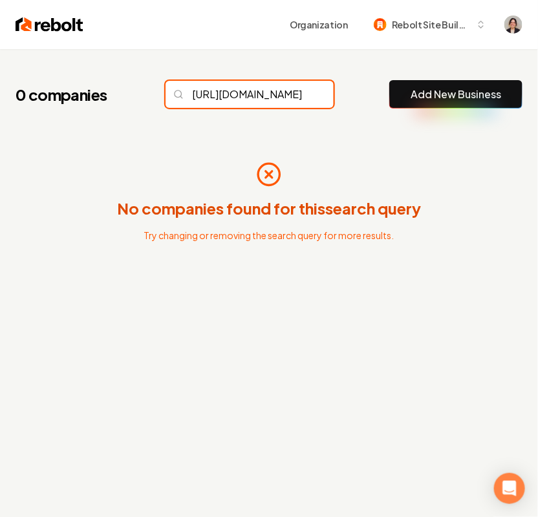
scroll to position [0, 297]
click at [241, 89] on input "https://rebolt-builtright.slack.com/archives/C07TNFZ4T4P/p1757368484051949" at bounding box center [249, 94] width 168 height 27
click at [296, 94] on input "https://rebolt-builtright.slack.com/archives/C07TNFZ4T4P/p1757368484051949" at bounding box center [249, 94] width 168 height 27
click at [304, 91] on input "https://rebolt-builtright.slack.com/archives/C07TNFZ4T4P/p1757368484051949" at bounding box center [249, 94] width 168 height 27
click at [299, 90] on input "https://rebolt-builtright.slack.com/archives/C07TNFZ4T4P/p1757368484051949" at bounding box center [249, 94] width 168 height 27
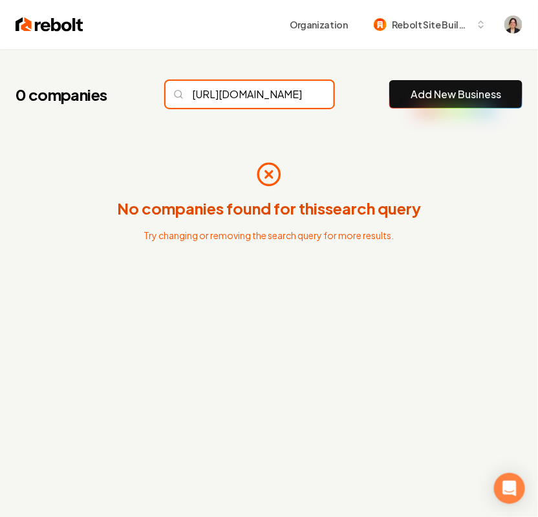
click at [256, 99] on input "https://rebolt-builtright.slack.com/archives/C07TNFZ4T4P/p1757368484051949" at bounding box center [249, 94] width 168 height 27
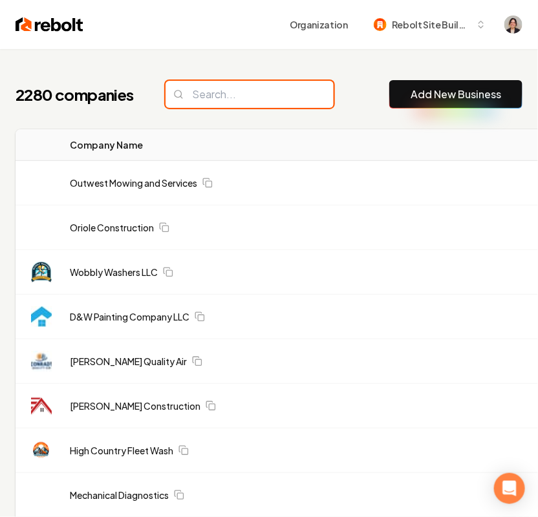
click at [231, 99] on input "search" at bounding box center [249, 94] width 168 height 27
click at [235, 95] on input "search" at bounding box center [249, 94] width 168 height 27
paste input "Texas Lawn star landscaping LLC"
type input "Texas Lawn star landscaping LLC"
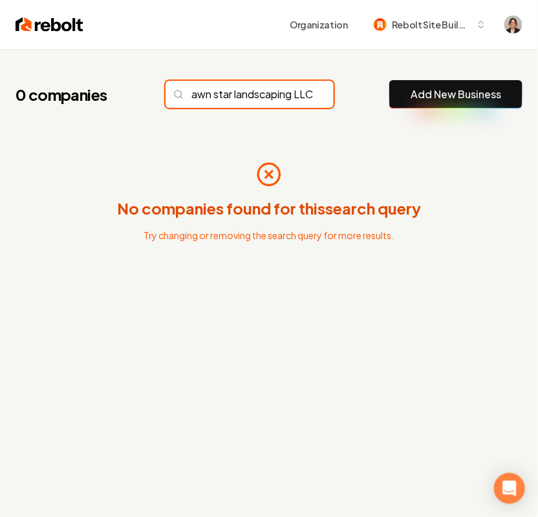
scroll to position [0, 55]
click at [297, 94] on input "Texas Lawn star landscaping LLC" at bounding box center [249, 94] width 168 height 27
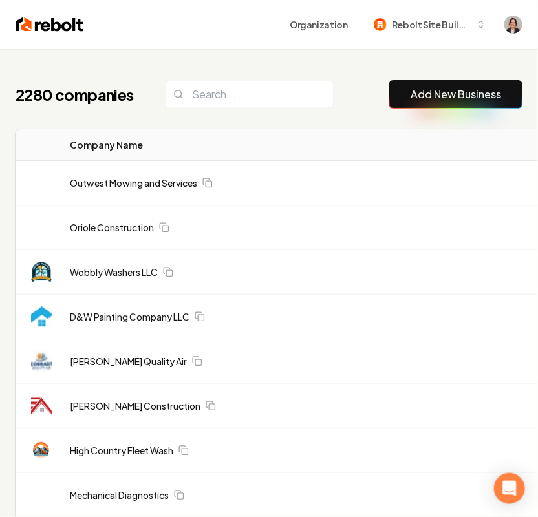
scroll to position [0, 0]
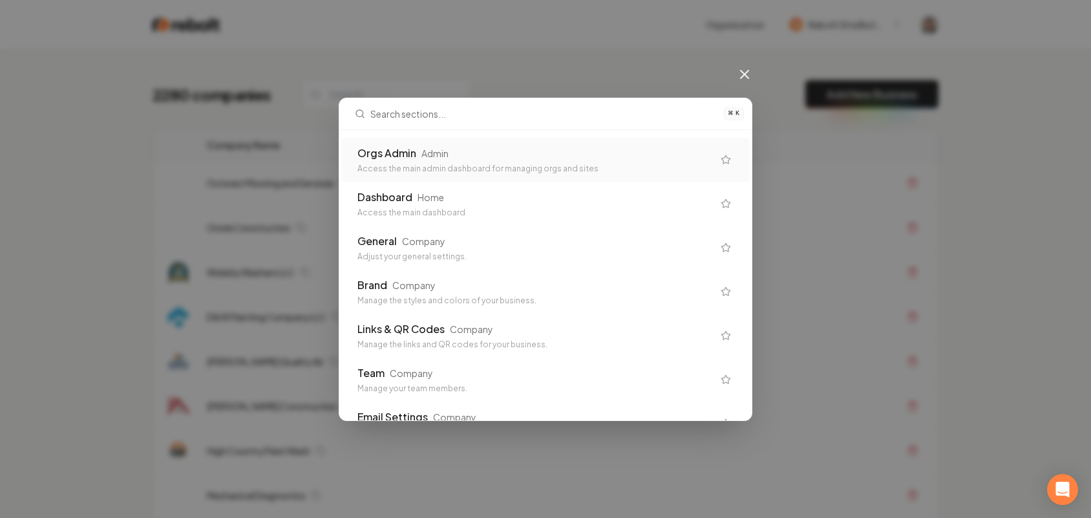
click at [425, 151] on div "Orgs Admin Admin" at bounding box center [534, 153] width 355 height 16
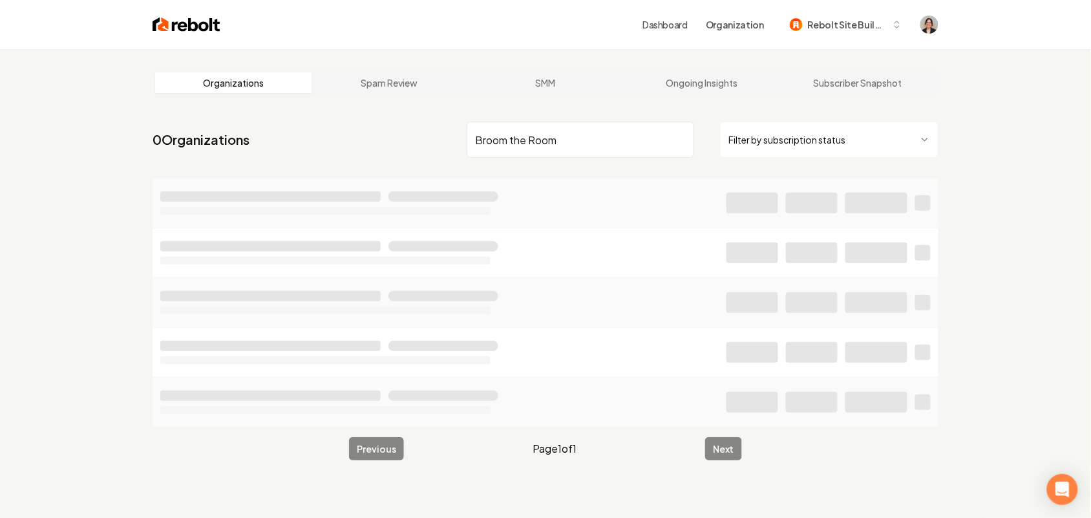
type input "Broom the Room"
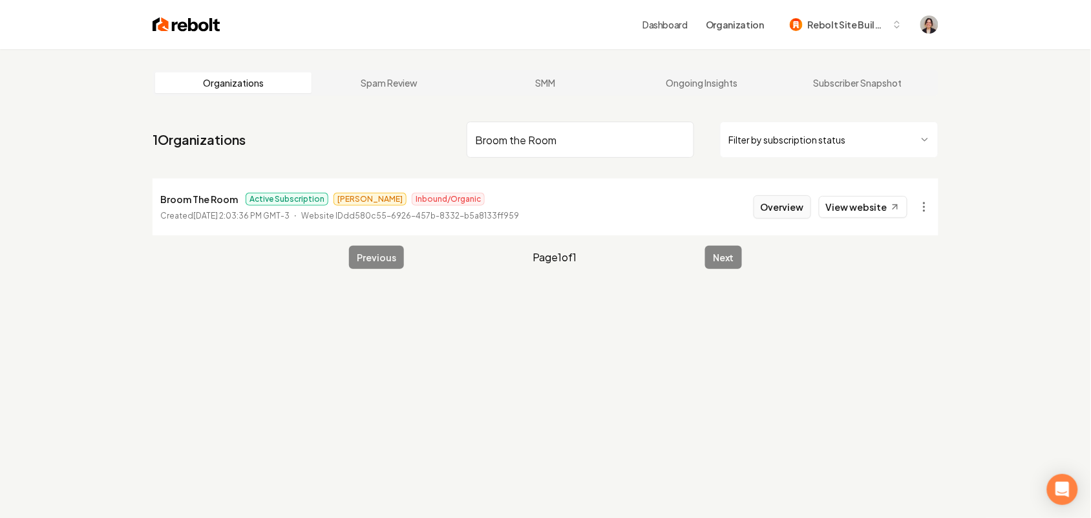
click at [769, 210] on button "Overview" at bounding box center [782, 206] width 58 height 23
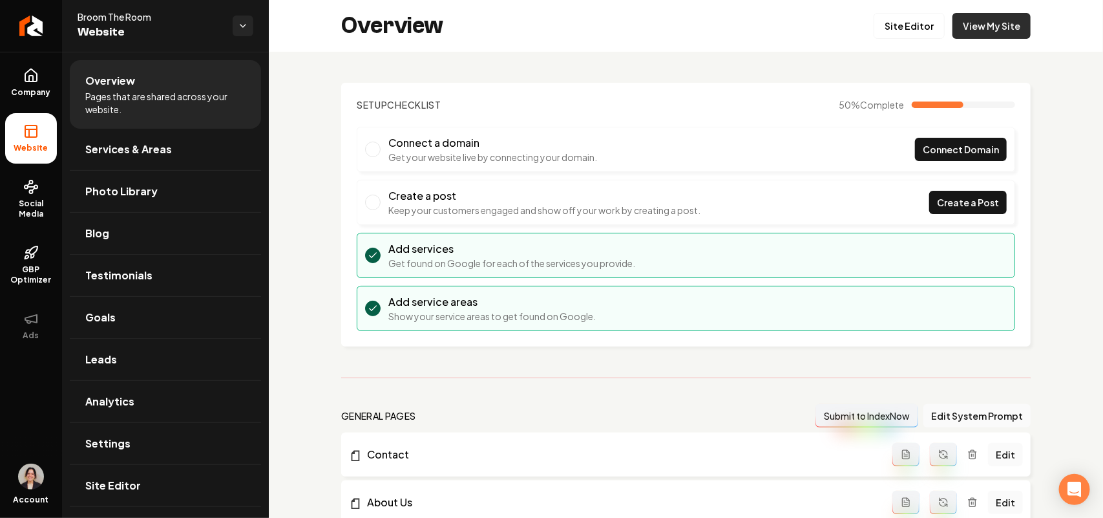
click at [968, 28] on link "View My Site" at bounding box center [992, 26] width 78 height 26
click at [964, 26] on link "View My Site" at bounding box center [992, 26] width 78 height 26
click at [131, 479] on span "Site Editor" at bounding box center [113, 486] width 56 height 16
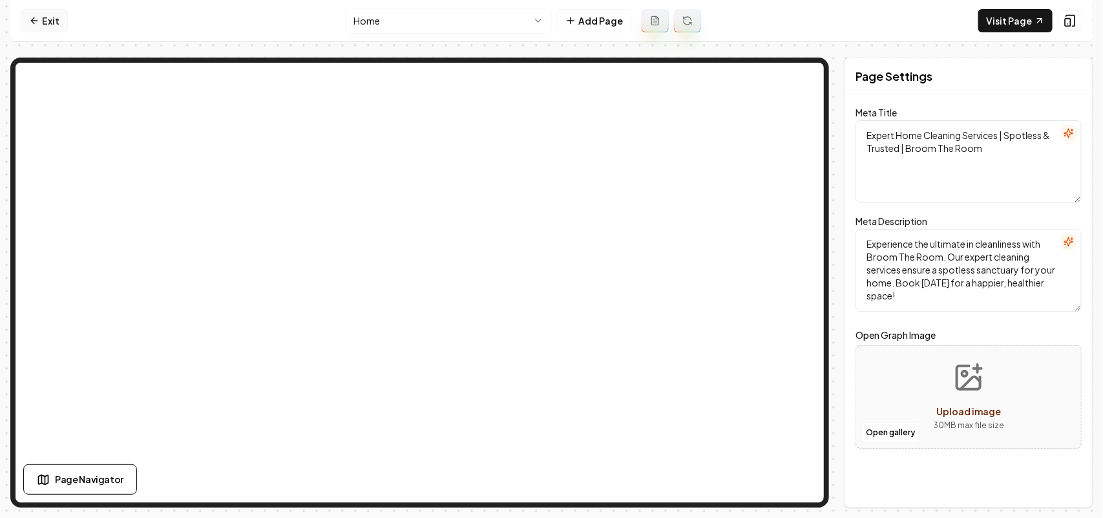
click at [33, 18] on icon at bounding box center [34, 21] width 10 height 10
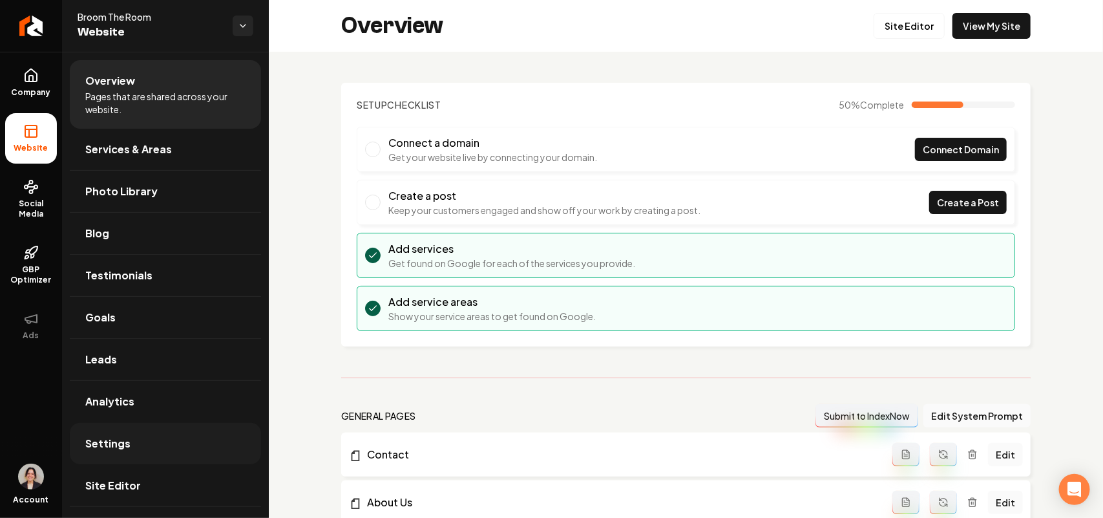
click at [159, 439] on link "Settings" at bounding box center [165, 443] width 191 height 41
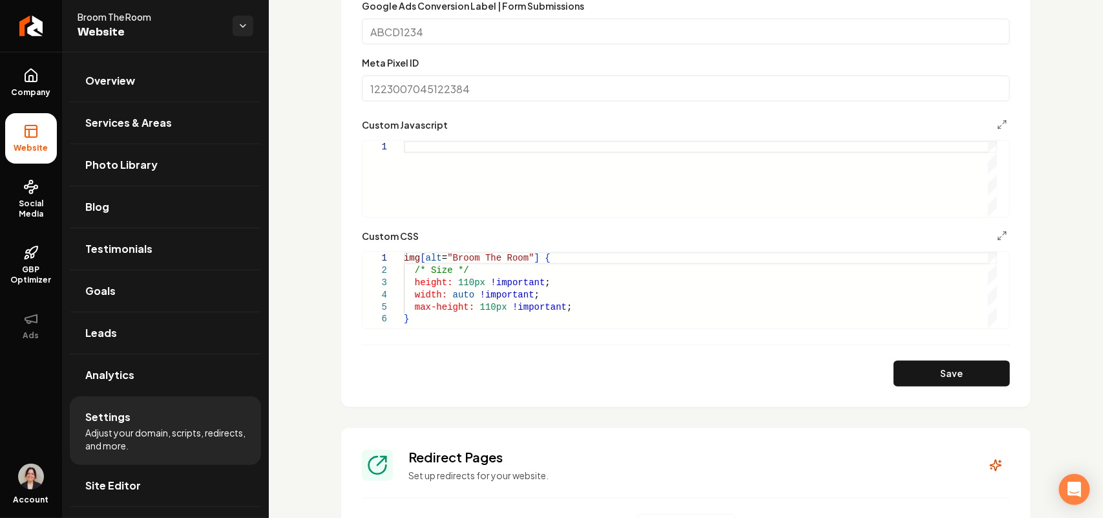
scroll to position [808, 0]
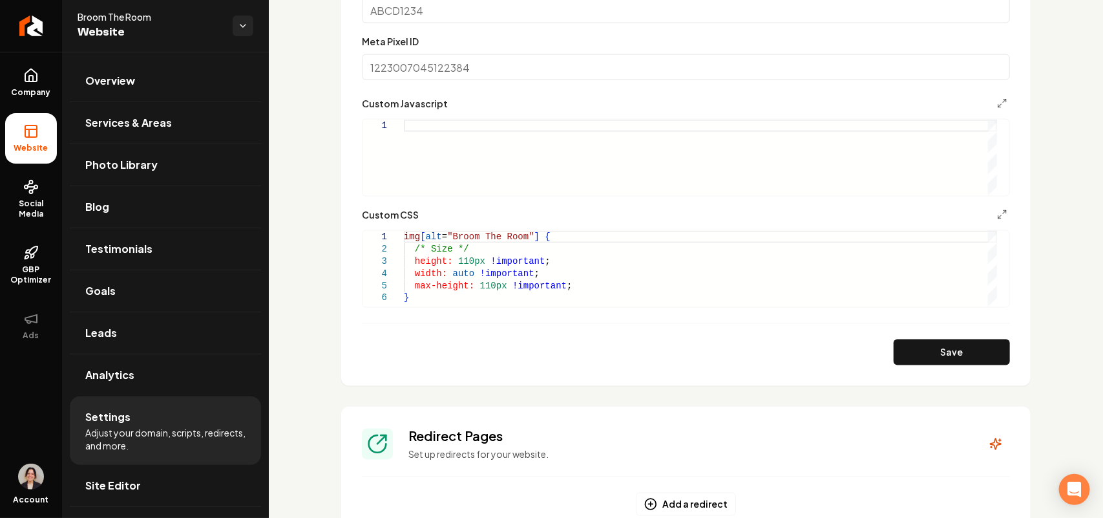
click at [427, 302] on div "img [ alt = "Broom The Room" ] { /* Size */ height: 110px !important ; width: a…" at bounding box center [700, 269] width 593 height 76
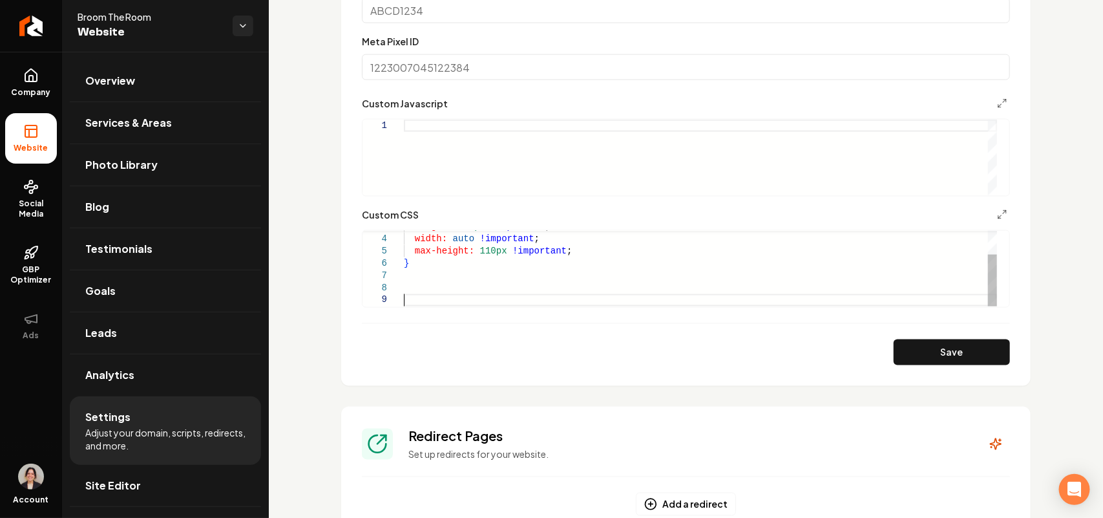
scroll to position [98, 4]
click at [405, 302] on div "height: 110px !important ; width: auto !important ; max-height: 110px !importan…" at bounding box center [700, 251] width 593 height 111
click at [595, 297] on div "height: 110px !important ; width: auto !important ; max-height: 110px !importan…" at bounding box center [700, 251] width 593 height 111
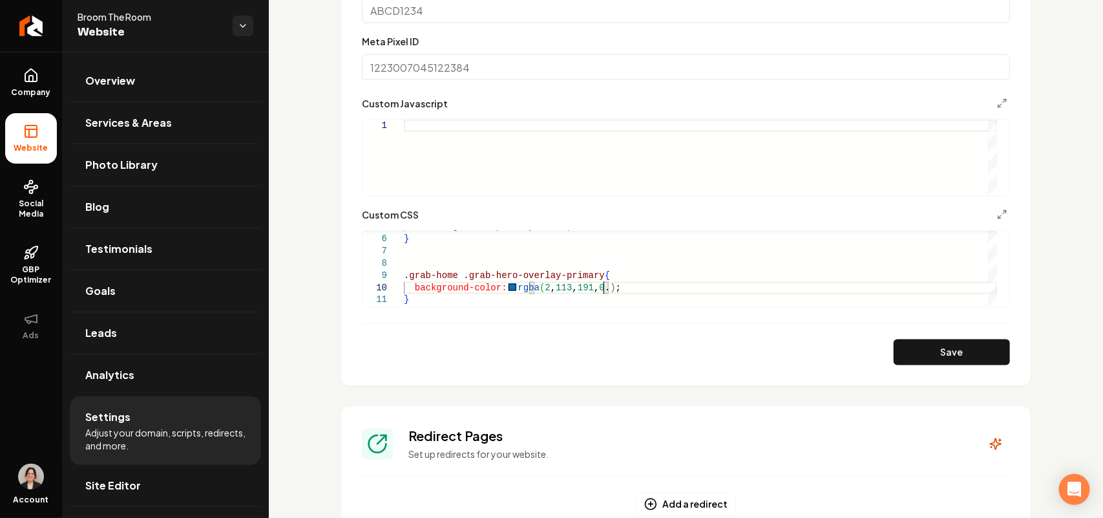
scroll to position [111, 194]
click at [952, 359] on button "Save" at bounding box center [952, 352] width 116 height 26
drag, startPoint x: 621, startPoint y: 290, endPoint x: 614, endPoint y: 285, distance: 8.4
click at [614, 285] on div "max-height: 110px !important ; } .grab-home .grab-hero-overlay-primary { backgr…" at bounding box center [700, 238] width 593 height 135
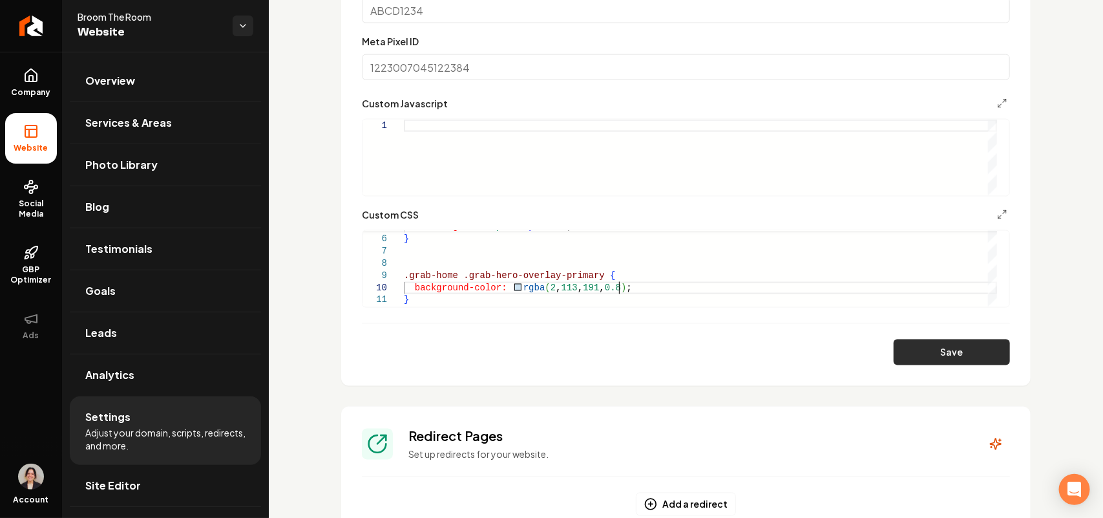
scroll to position [111, 204]
click at [894, 349] on button "Save" at bounding box center [952, 352] width 116 height 26
drag, startPoint x: 618, startPoint y: 290, endPoint x: 606, endPoint y: 286, distance: 13.3
click at [606, 286] on div "max-height: 110px !important ; } .grab-home .grab-hero-overlay-primary { backgr…" at bounding box center [700, 238] width 593 height 135
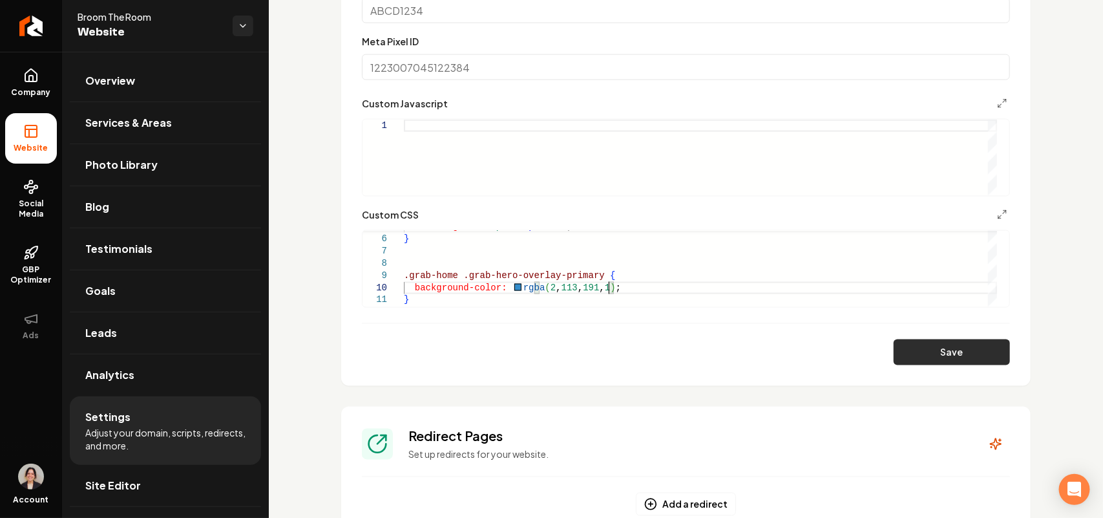
click at [934, 359] on button "Save" at bounding box center [952, 352] width 116 height 26
click at [902, 343] on button "Save" at bounding box center [952, 352] width 116 height 26
click at [603, 286] on div "max-height: 110px !important ; } .grab-home .grab-hero-overlay-primary { backgr…" at bounding box center [700, 238] width 593 height 135
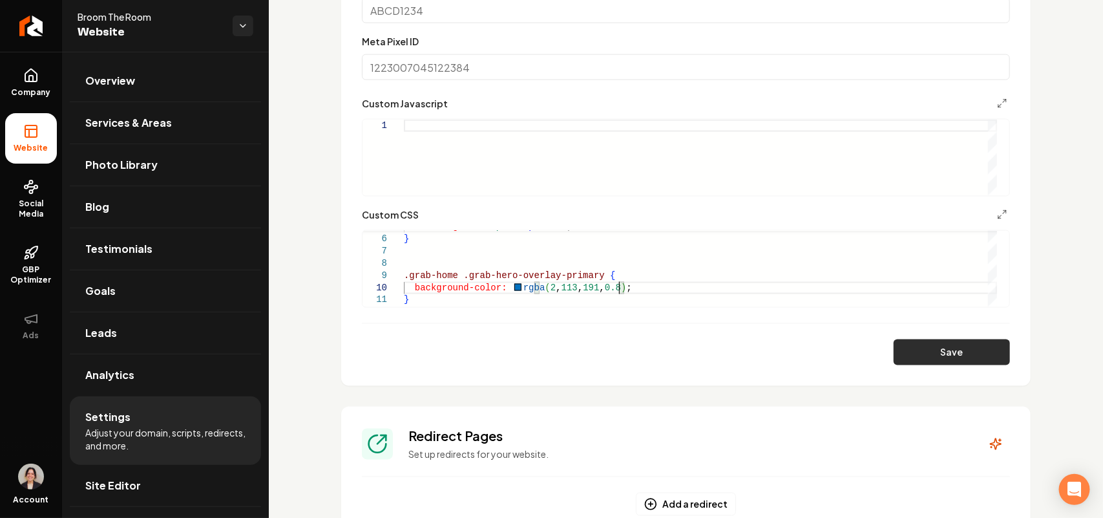
type textarea "**********"
click at [927, 354] on button "Save" at bounding box center [952, 352] width 116 height 26
